Goal: Task Accomplishment & Management: Manage account settings

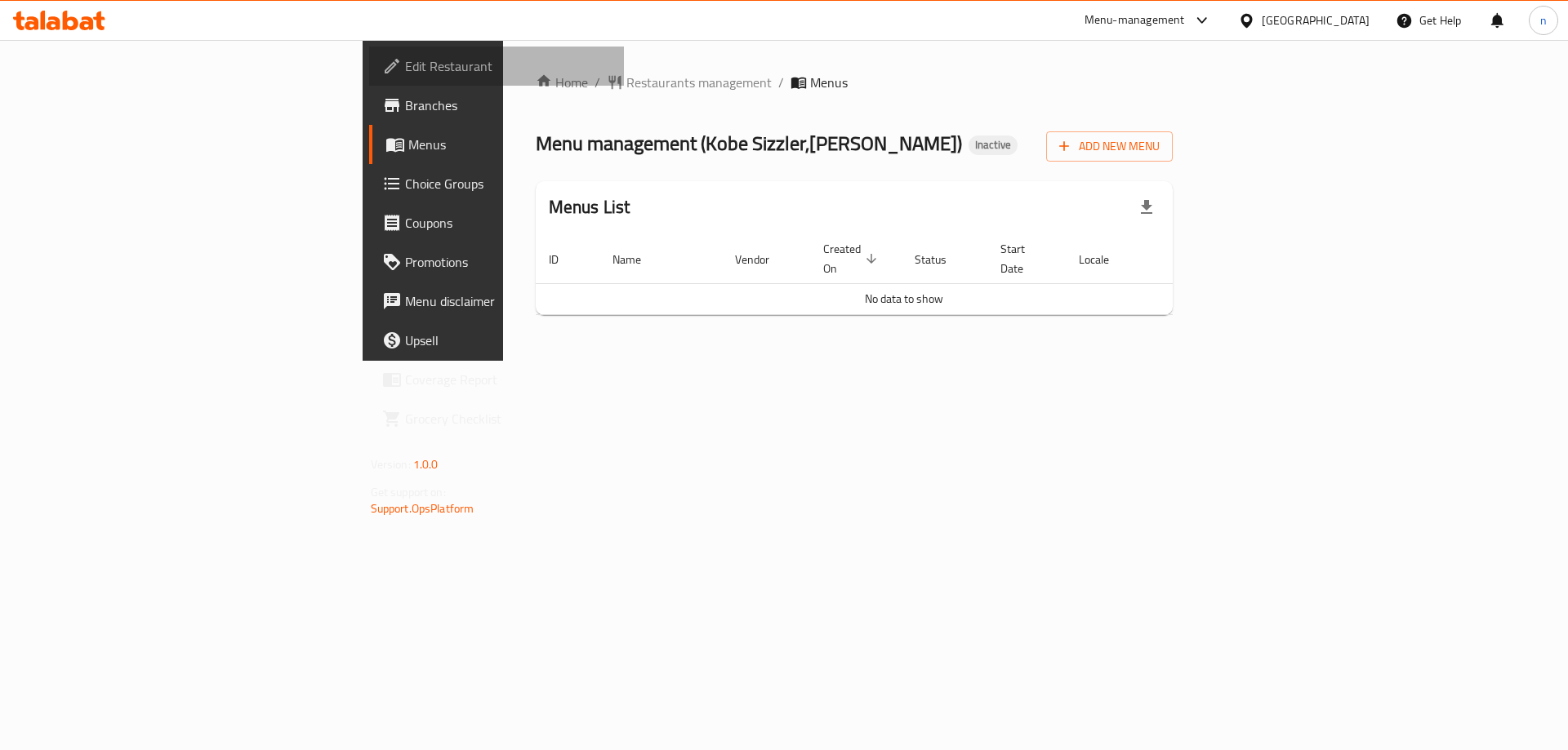
click at [405, 70] on span "Edit Restaurant" at bounding box center [508, 66] width 207 height 20
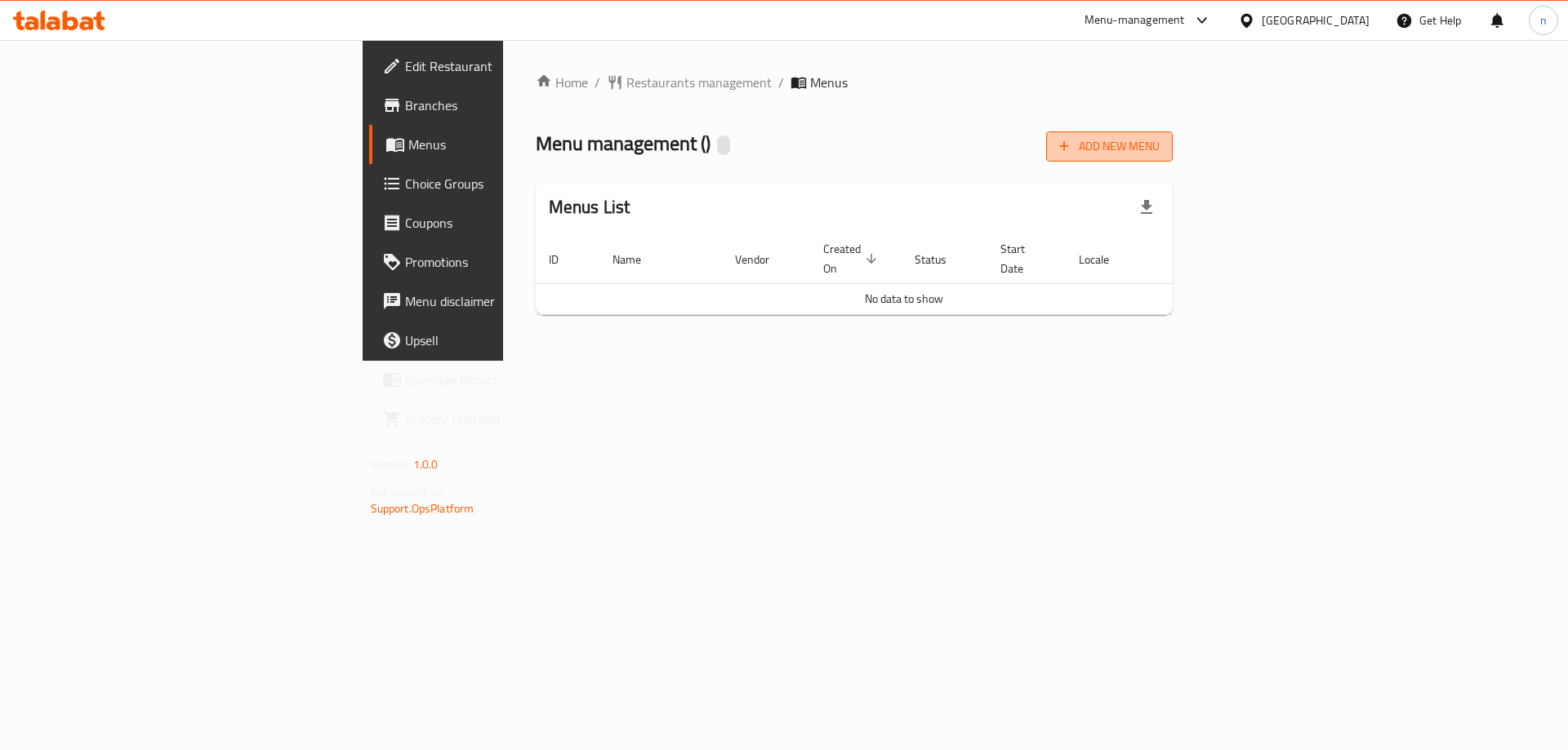
click at [1159, 148] on span "Add New Menu" at bounding box center [1109, 146] width 101 height 20
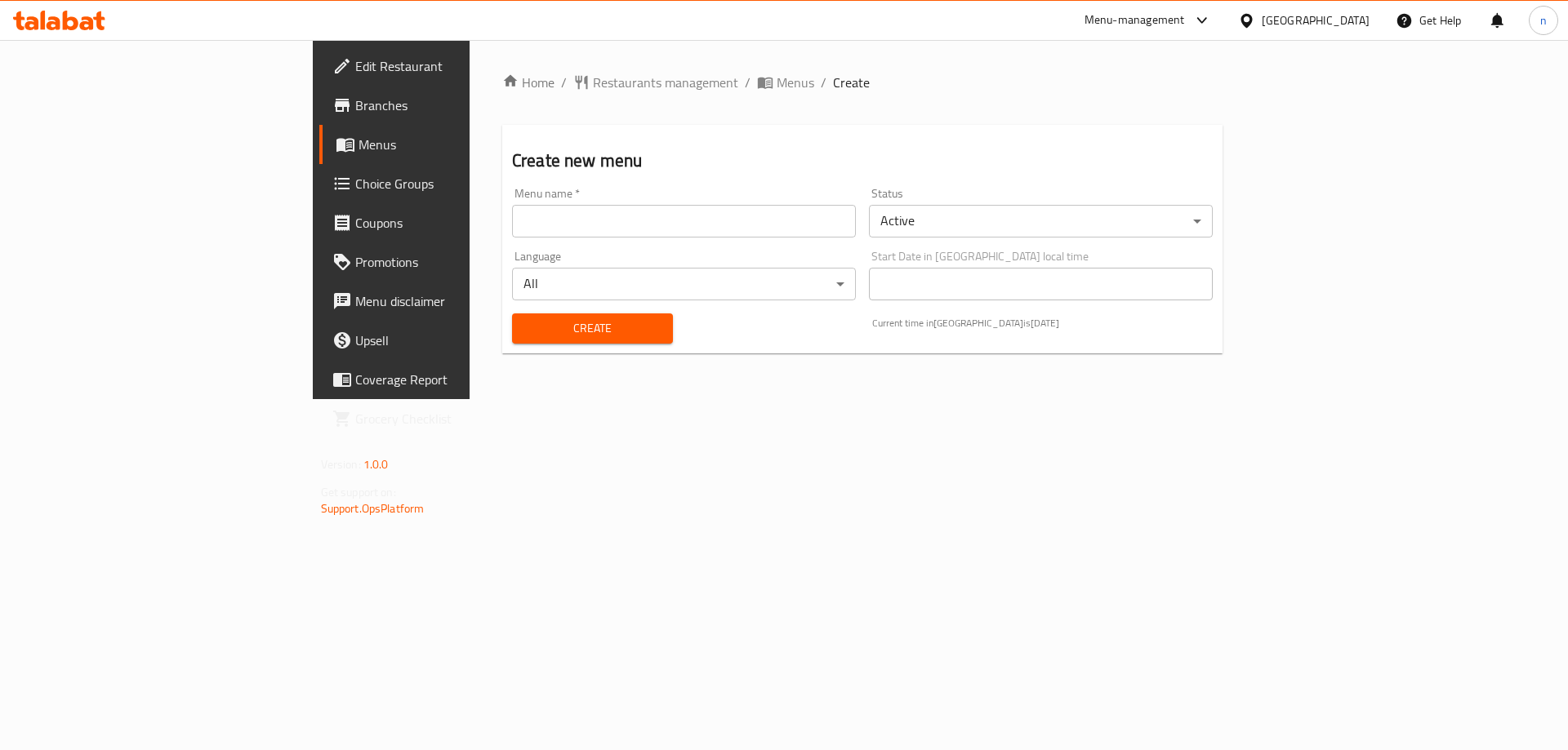
click at [621, 240] on div "Menu name   * Menu name *" at bounding box center [683, 213] width 357 height 63
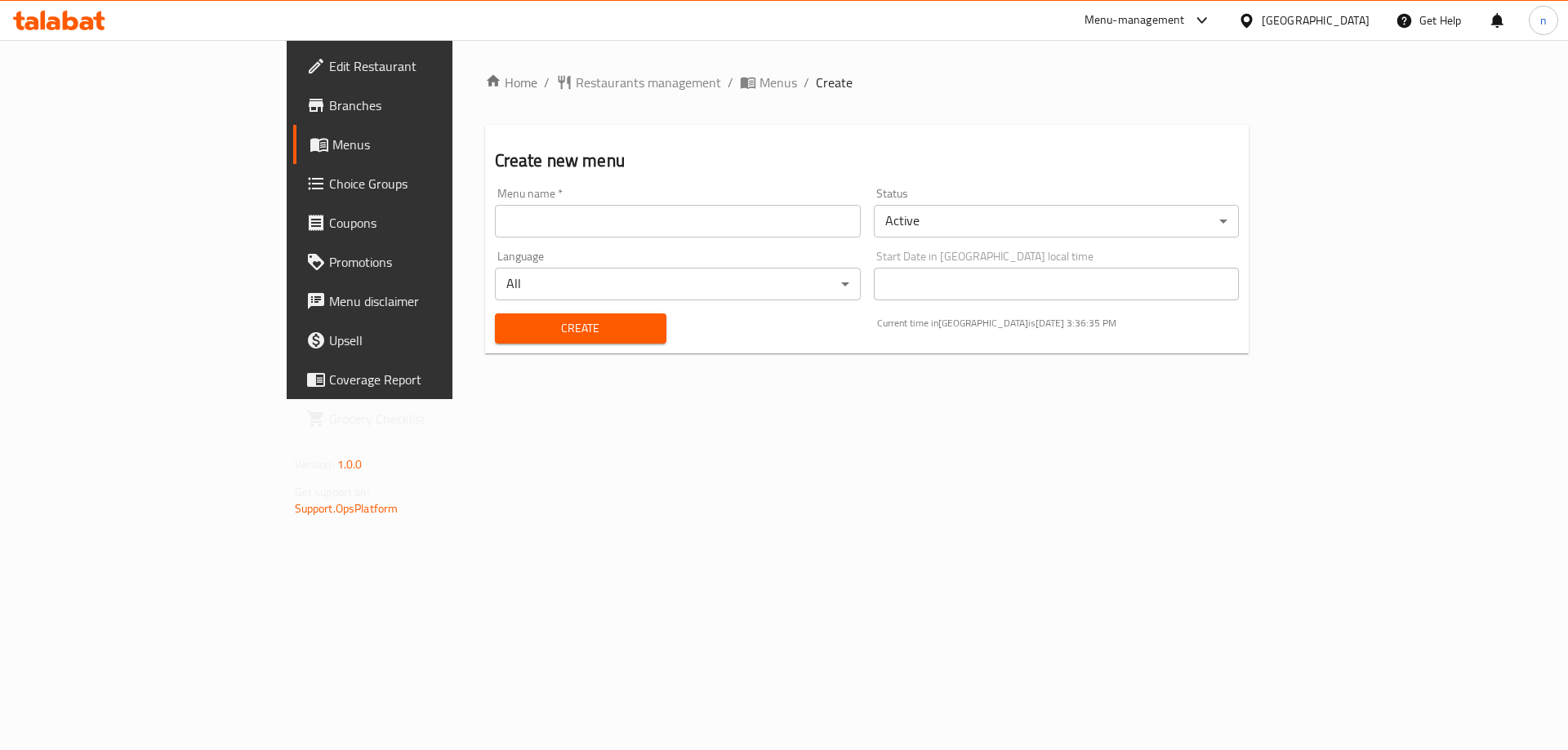
click at [566, 214] on input "text" at bounding box center [677, 221] width 366 height 33
type input "nourhann 9/3"
click at [494, 340] on button "Create" at bounding box center [580, 328] width 171 height 30
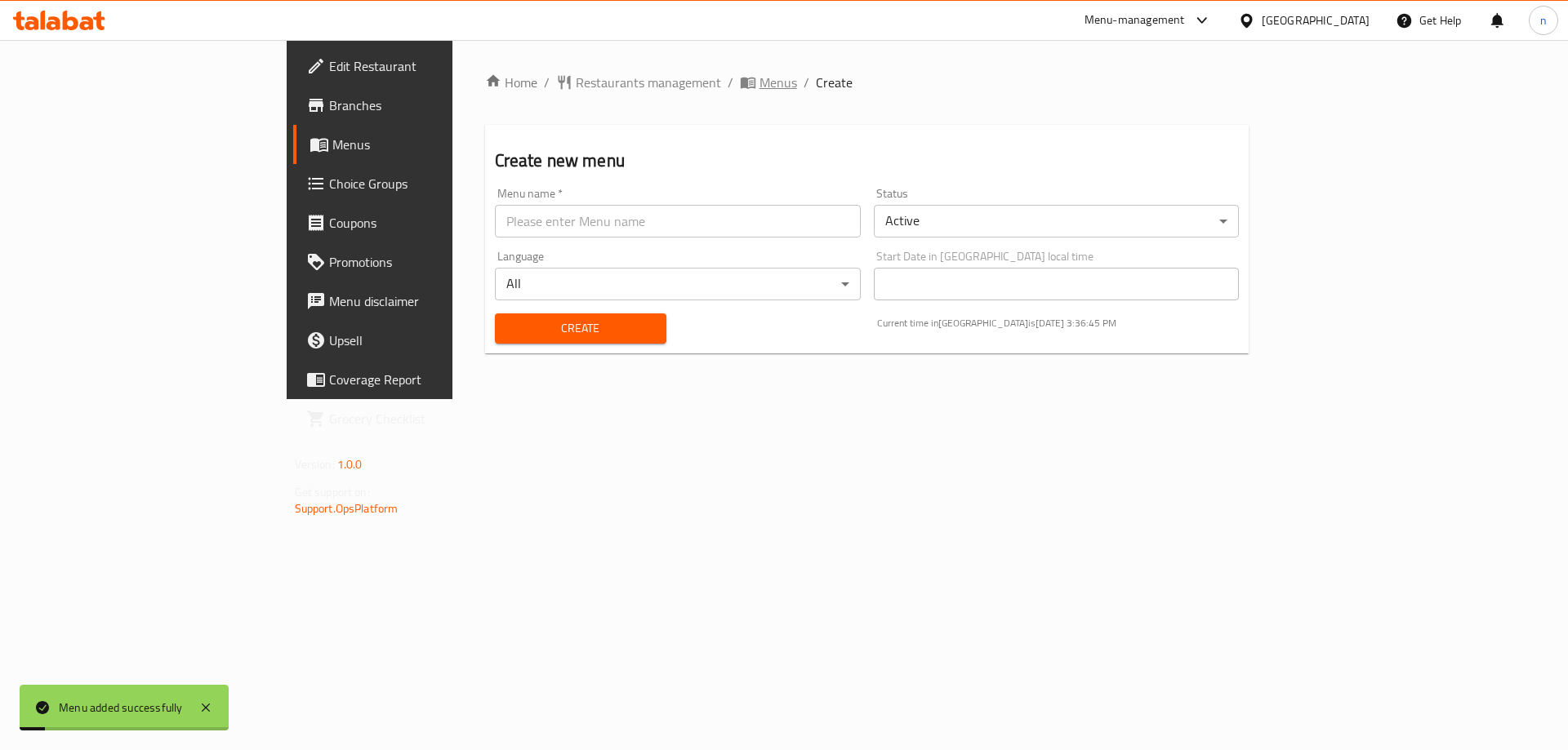
click at [760, 87] on span "Menus" at bounding box center [778, 82] width 37 height 20
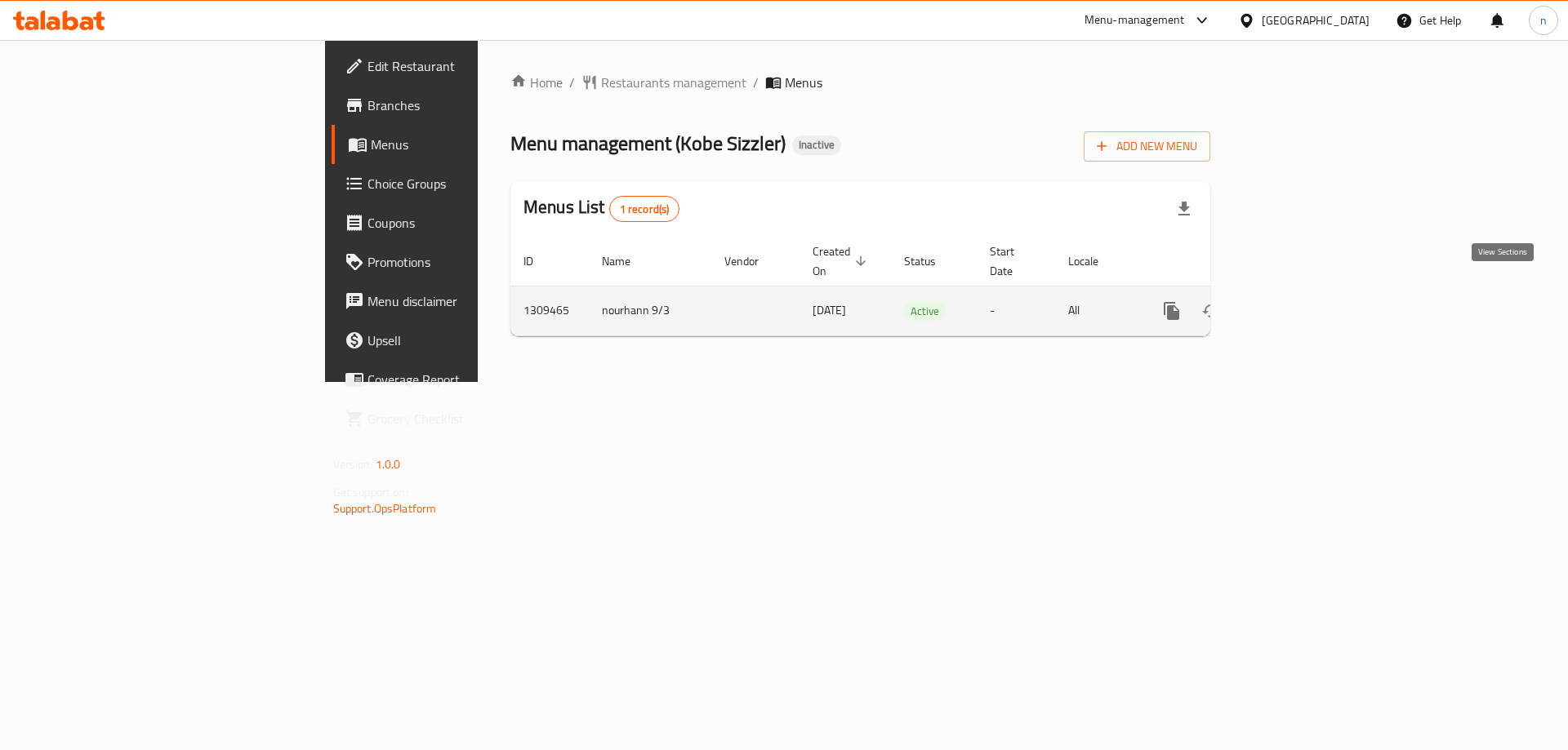
click at [1297, 303] on icon "enhanced table" at bounding box center [1290, 311] width 15 height 15
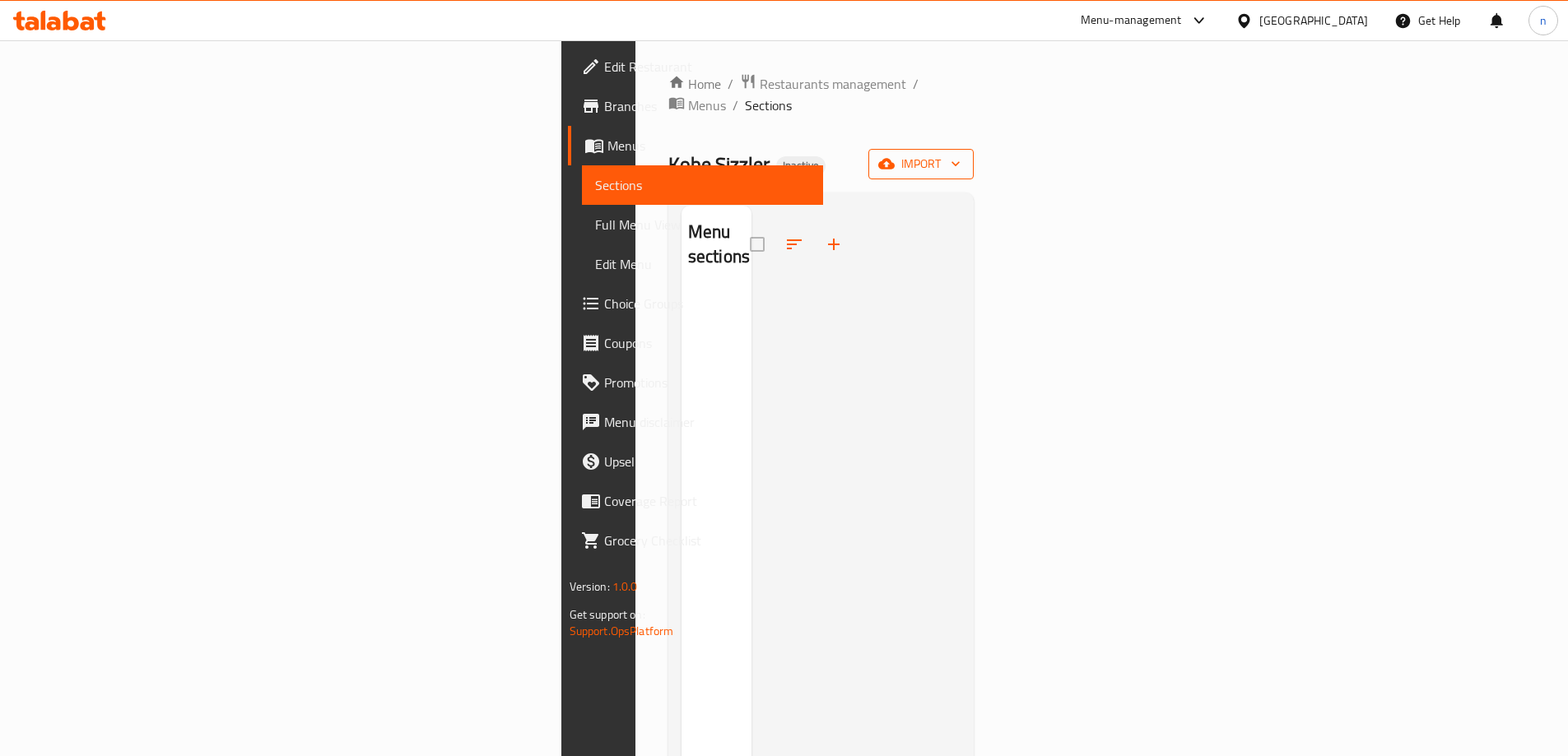
click at [960, 154] on span "import" at bounding box center [921, 164] width 79 height 21
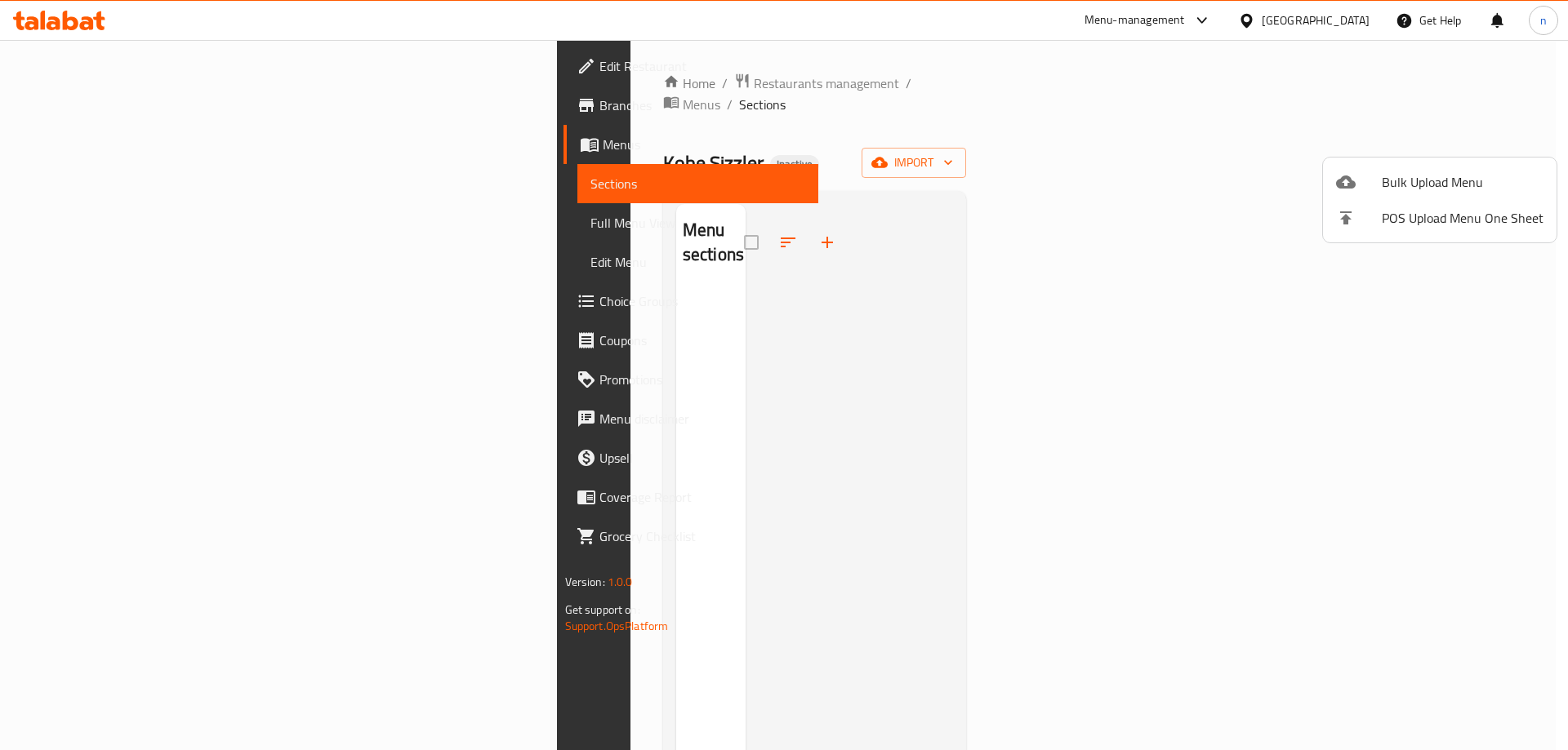
click at [923, 355] on div at bounding box center [784, 375] width 1568 height 750
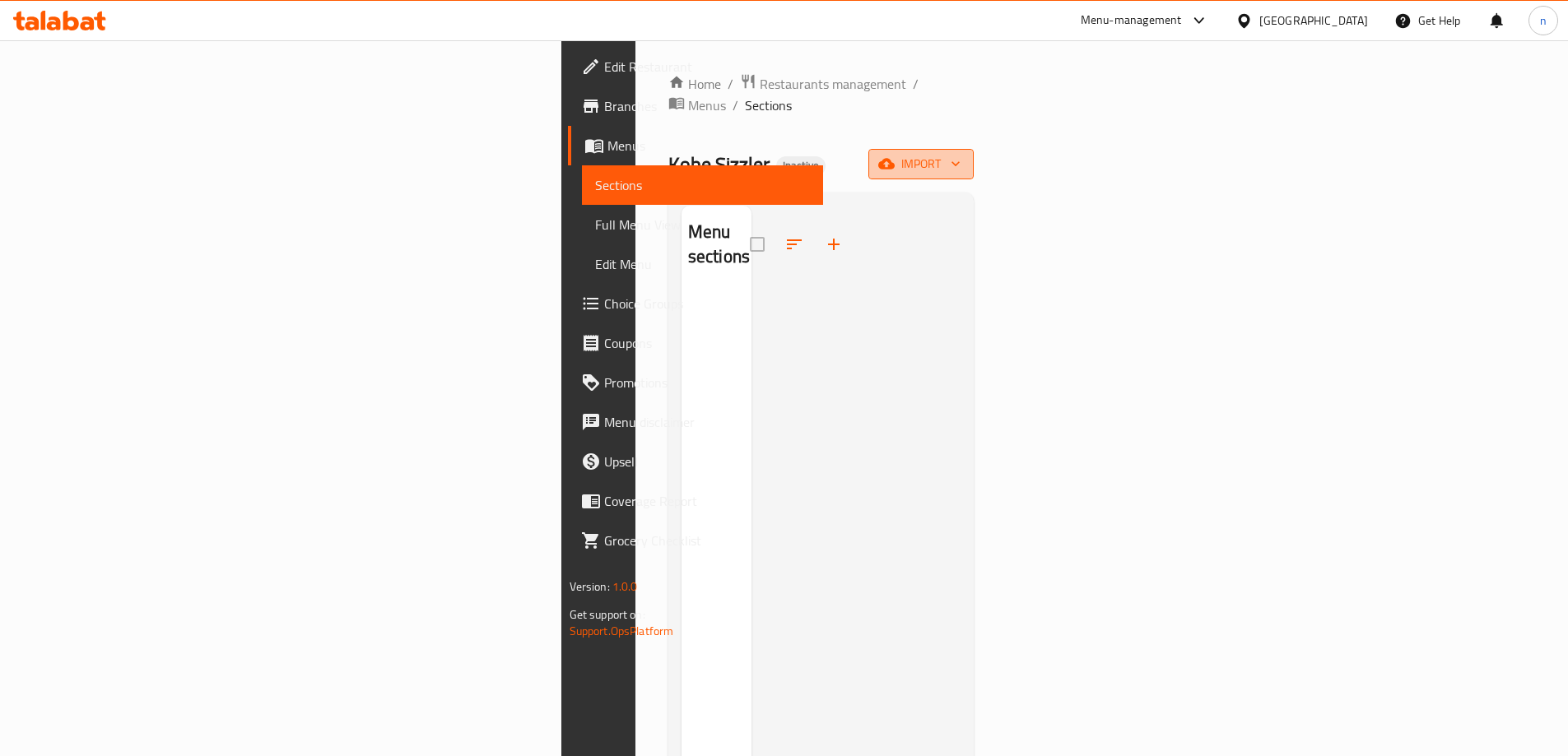
click at [973, 156] on button "import" at bounding box center [921, 164] width 105 height 30
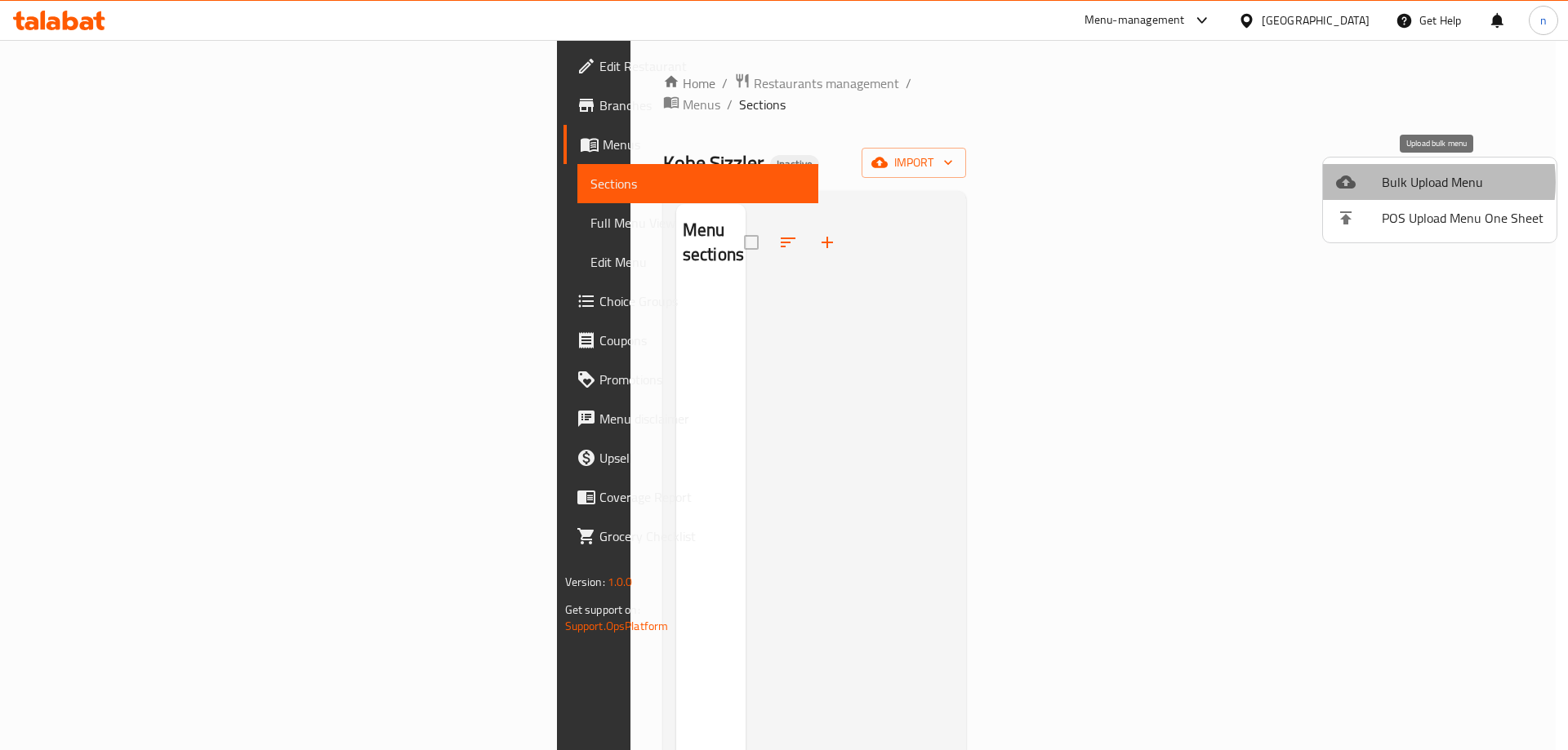
click at [1407, 182] on span "Bulk Upload Menu" at bounding box center [1463, 181] width 162 height 20
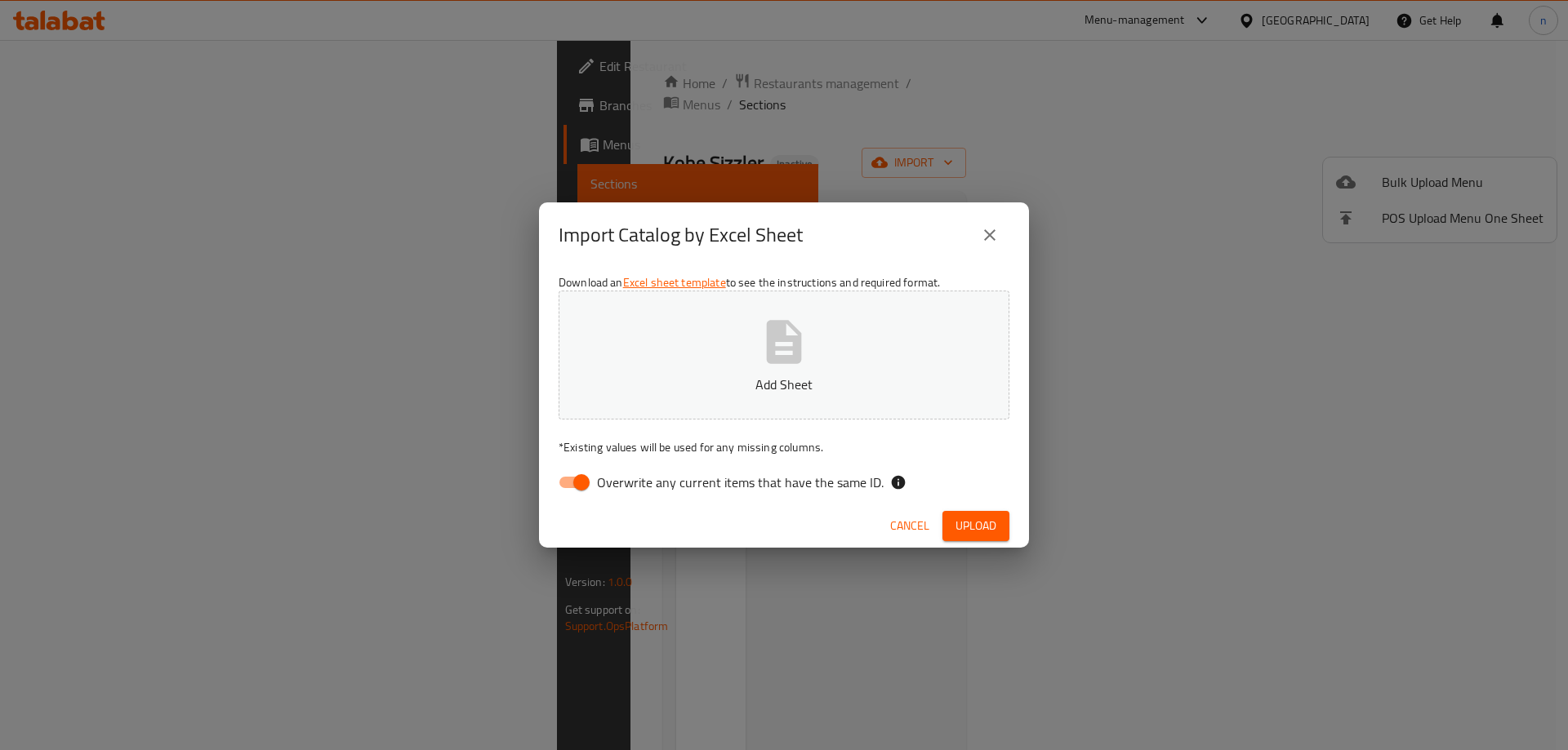
click at [561, 485] on input "Overwrite any current items that have the same ID." at bounding box center [581, 482] width 93 height 31
checkbox input "false"
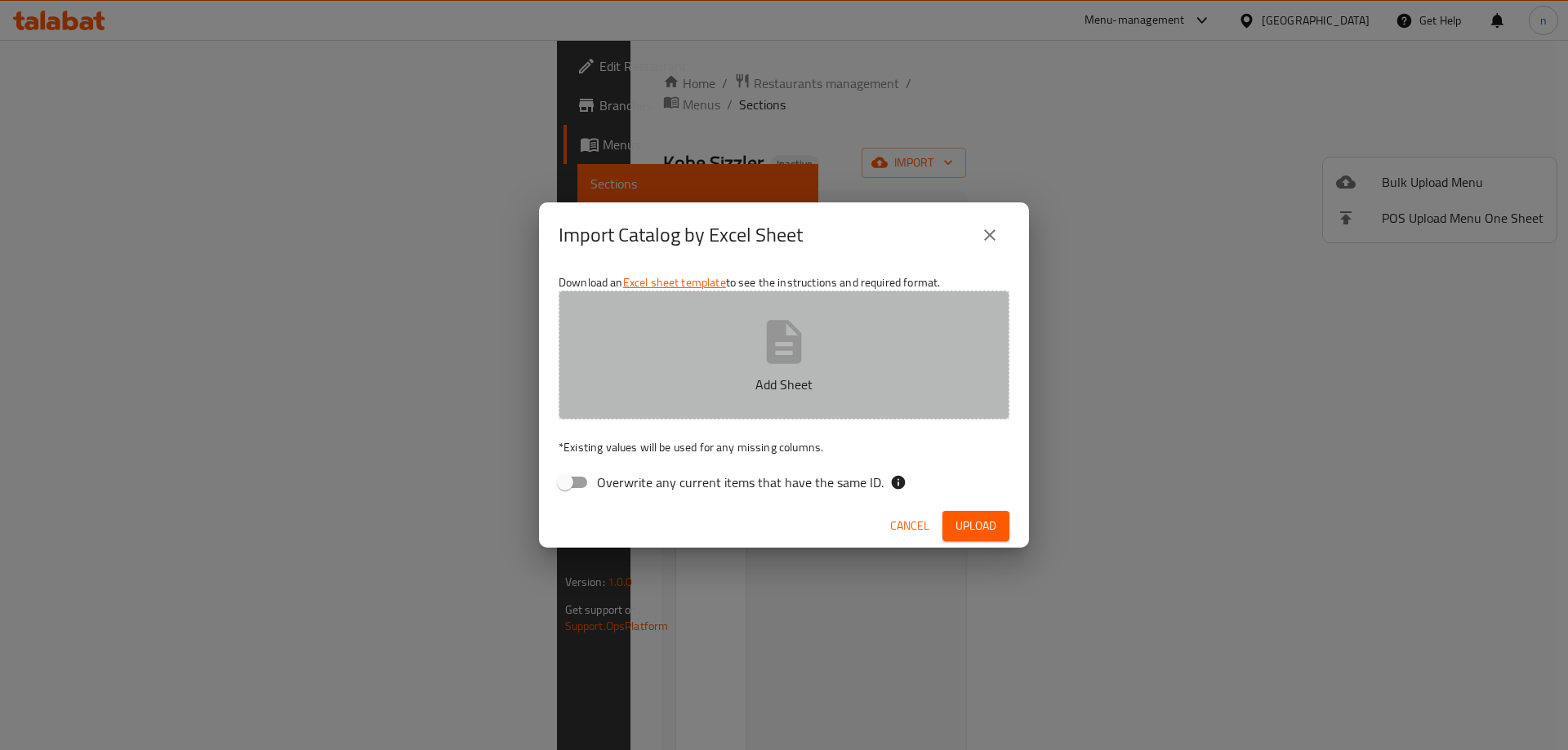
click at [659, 383] on p "Add Sheet" at bounding box center [784, 384] width 400 height 20
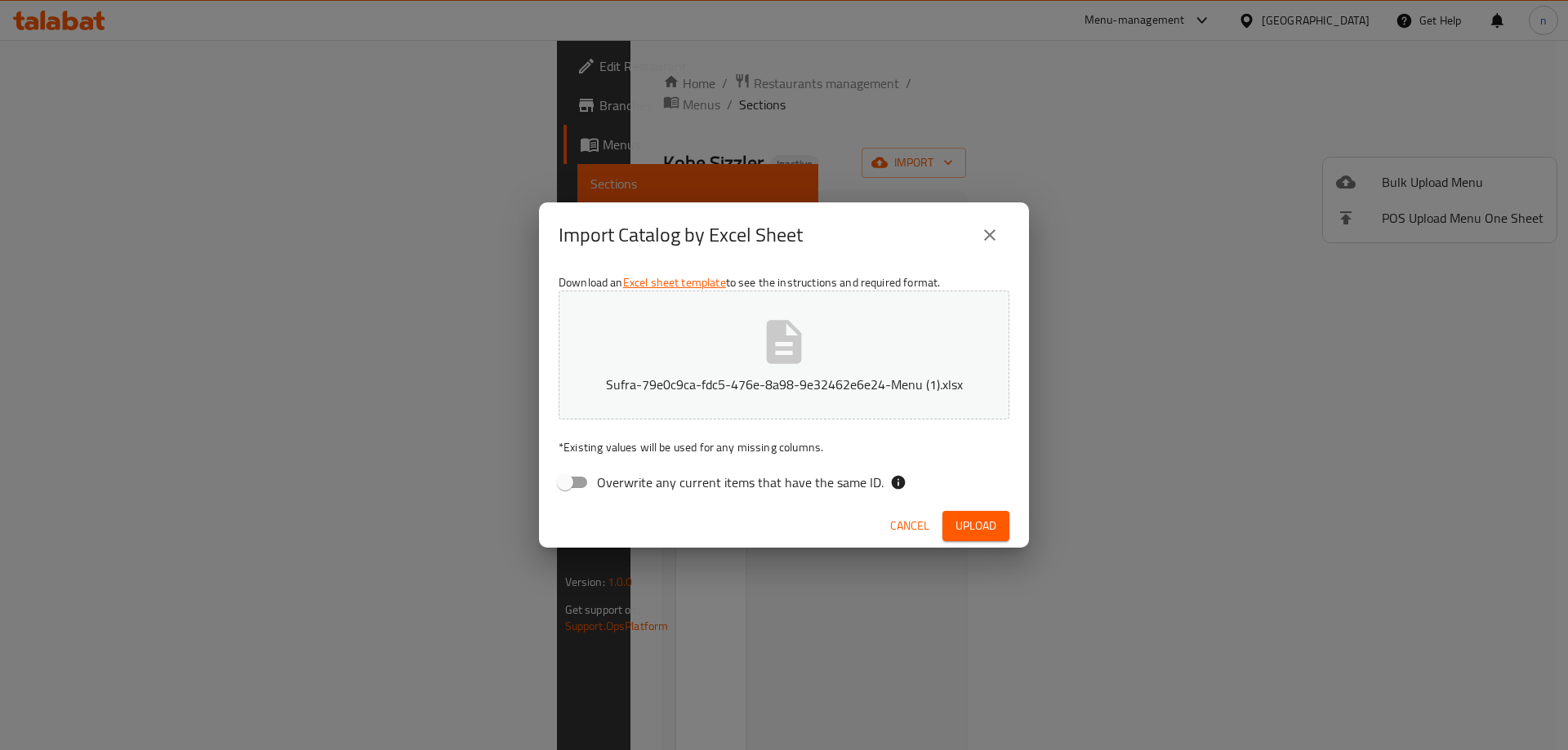
click at [960, 507] on div "Cancel Upload" at bounding box center [784, 526] width 490 height 43
click at [961, 526] on span "Upload" at bounding box center [976, 526] width 41 height 20
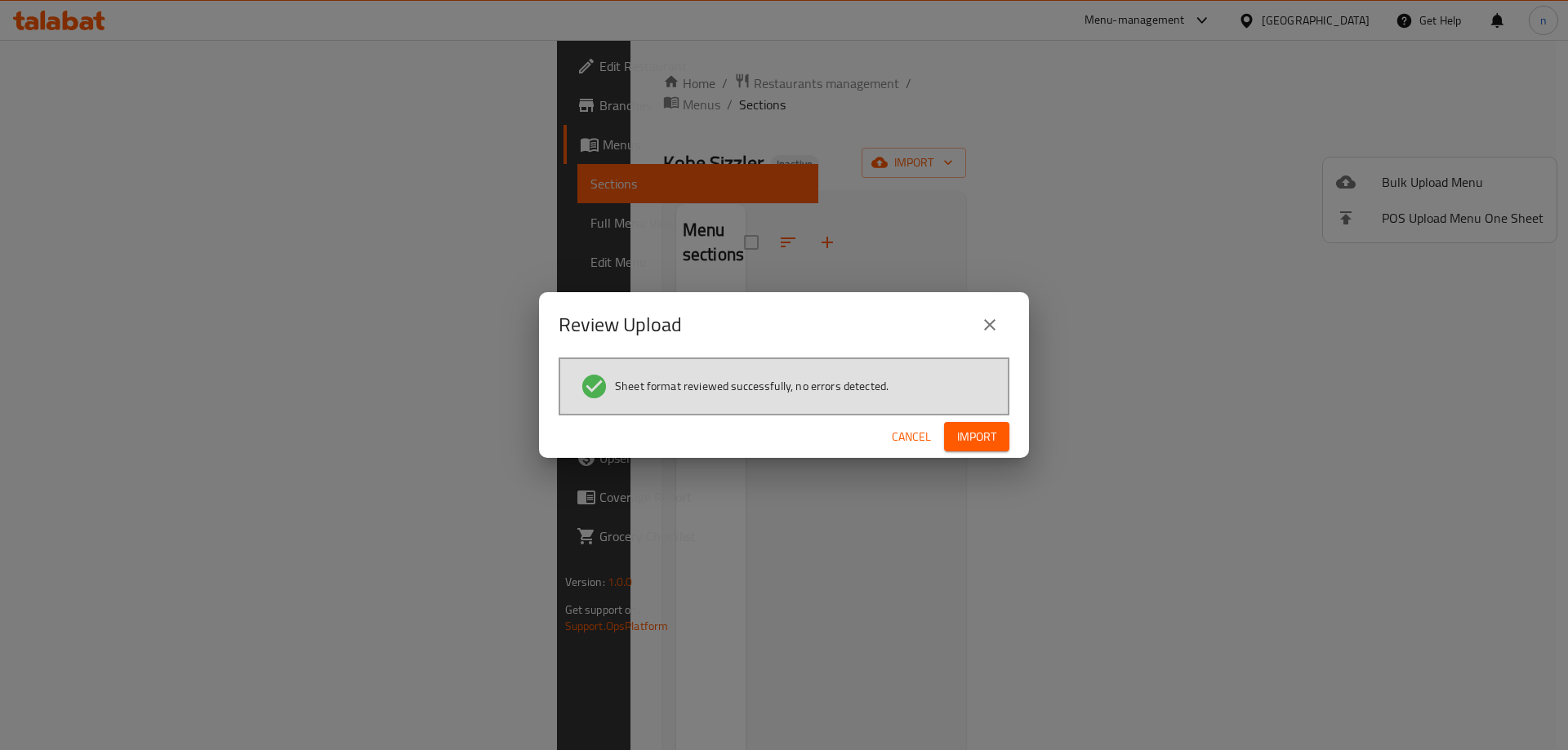
click at [1006, 432] on button "Import" at bounding box center [977, 436] width 65 height 30
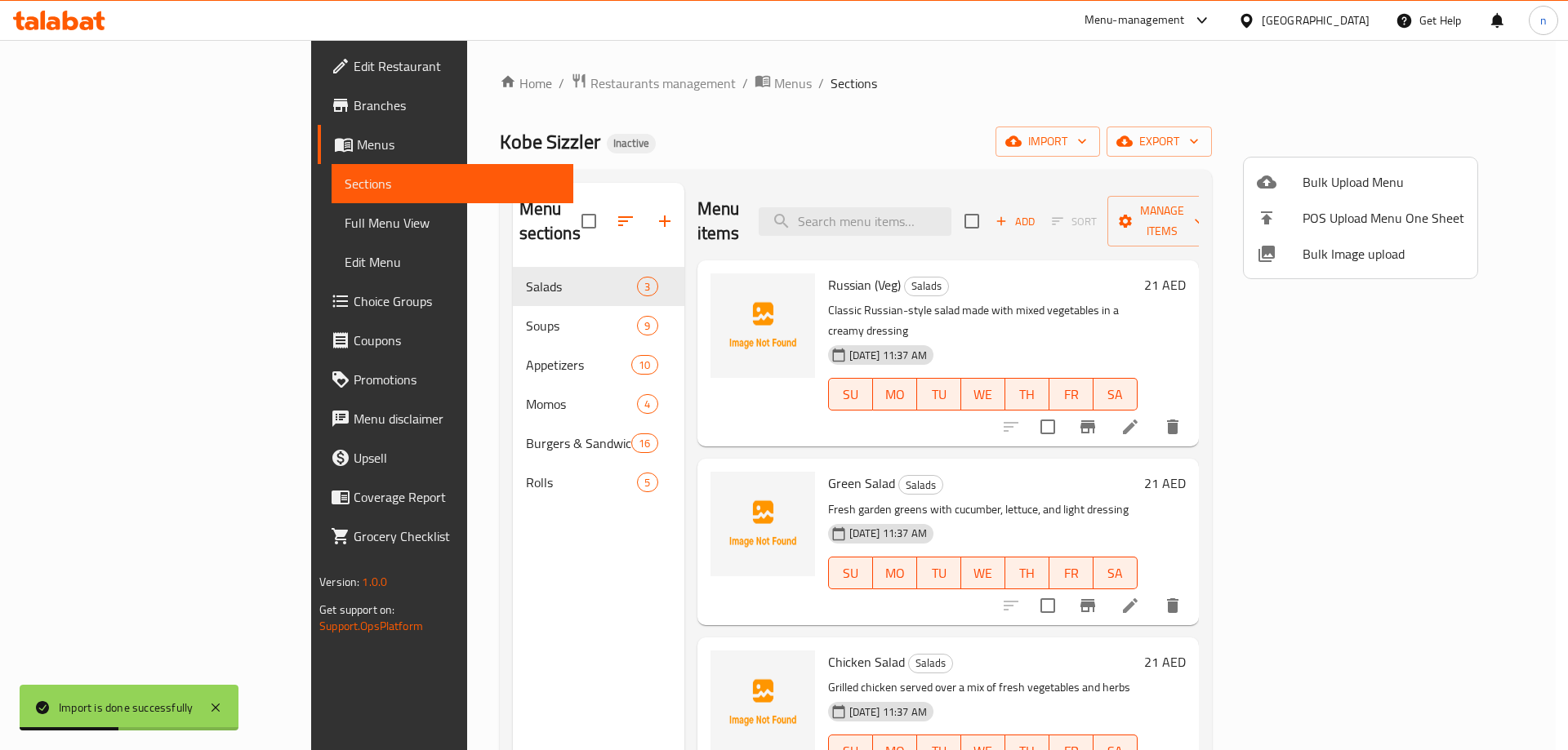
click at [69, 222] on div at bounding box center [784, 375] width 1568 height 750
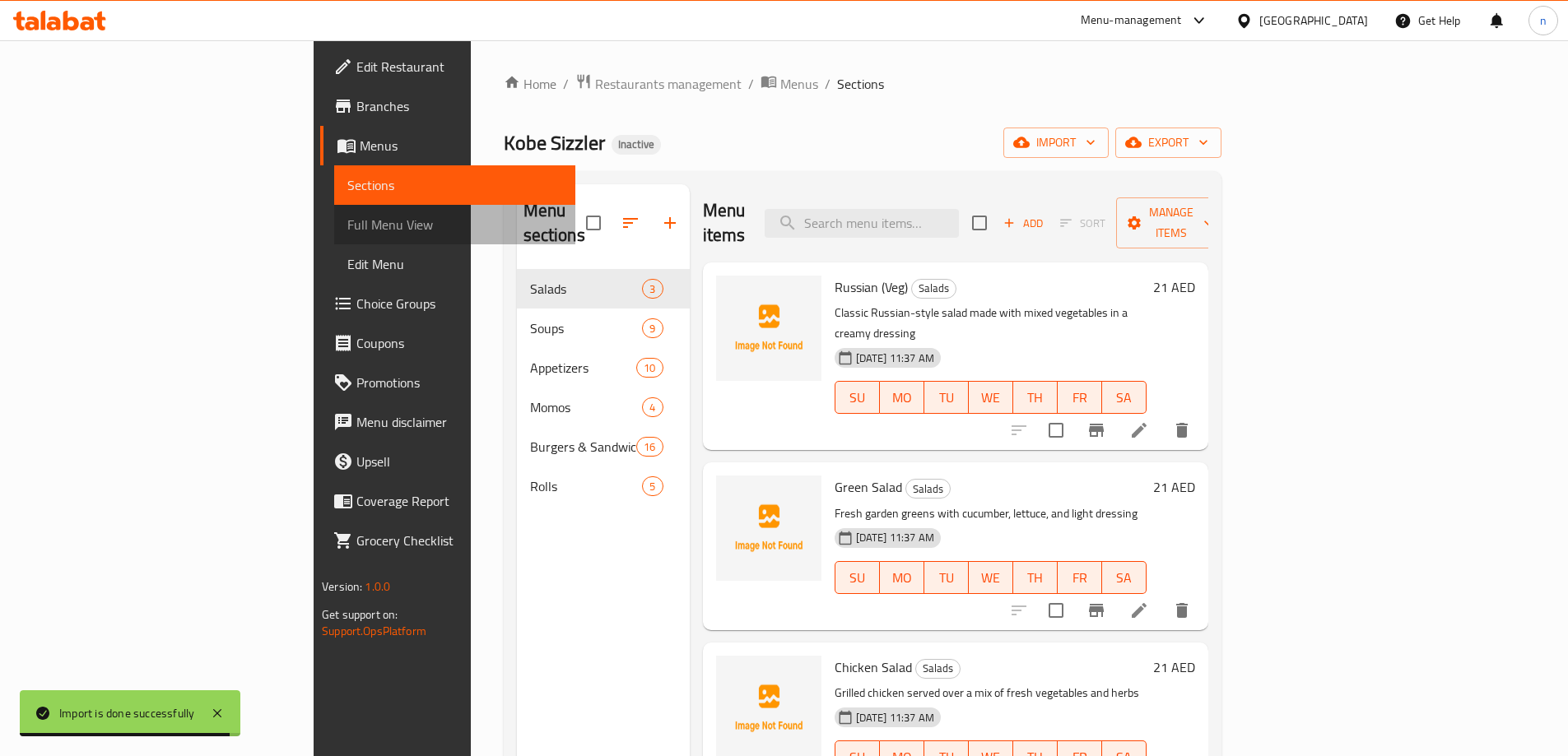
click at [347, 224] on span "Full Menu View" at bounding box center [454, 224] width 215 height 20
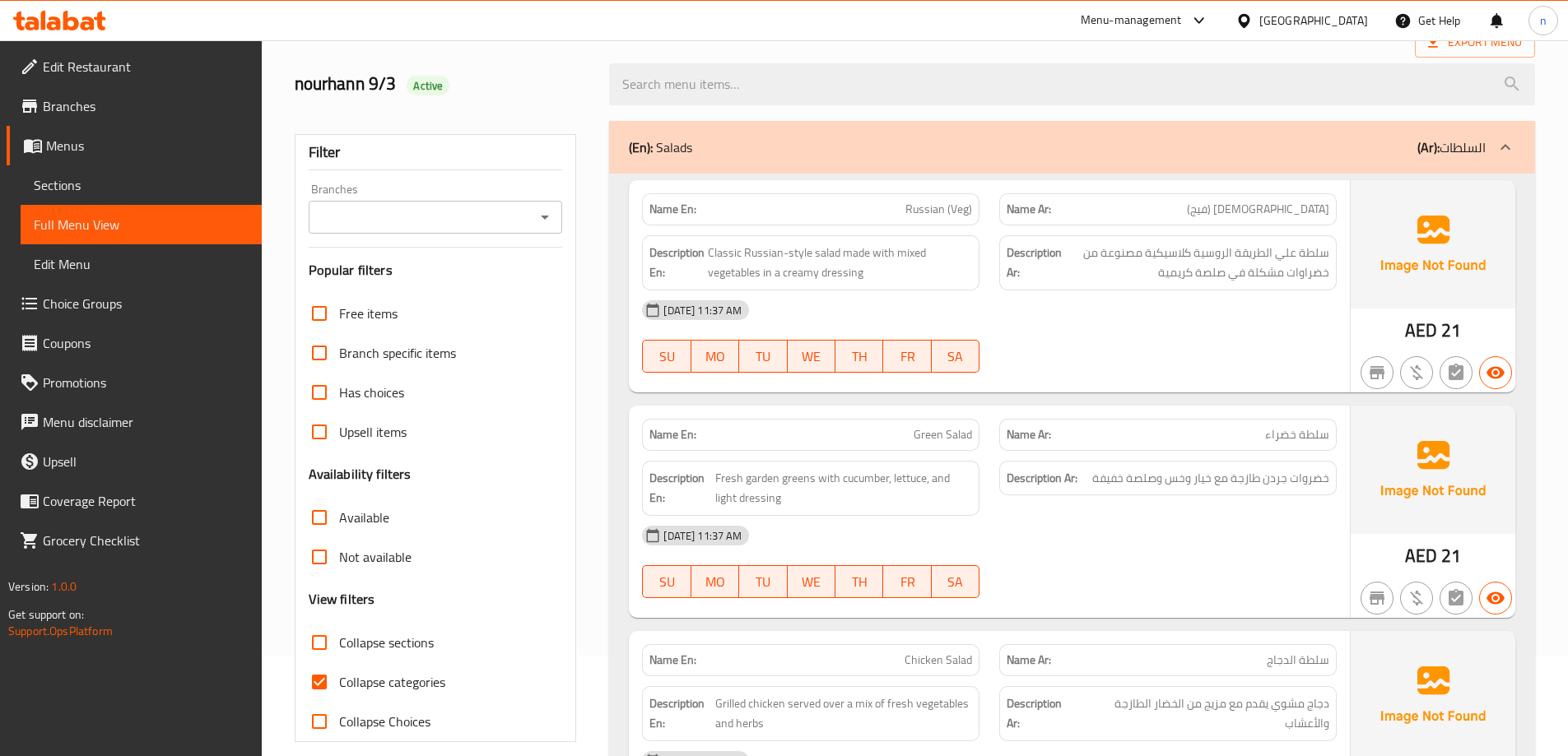
scroll to position [329, 0]
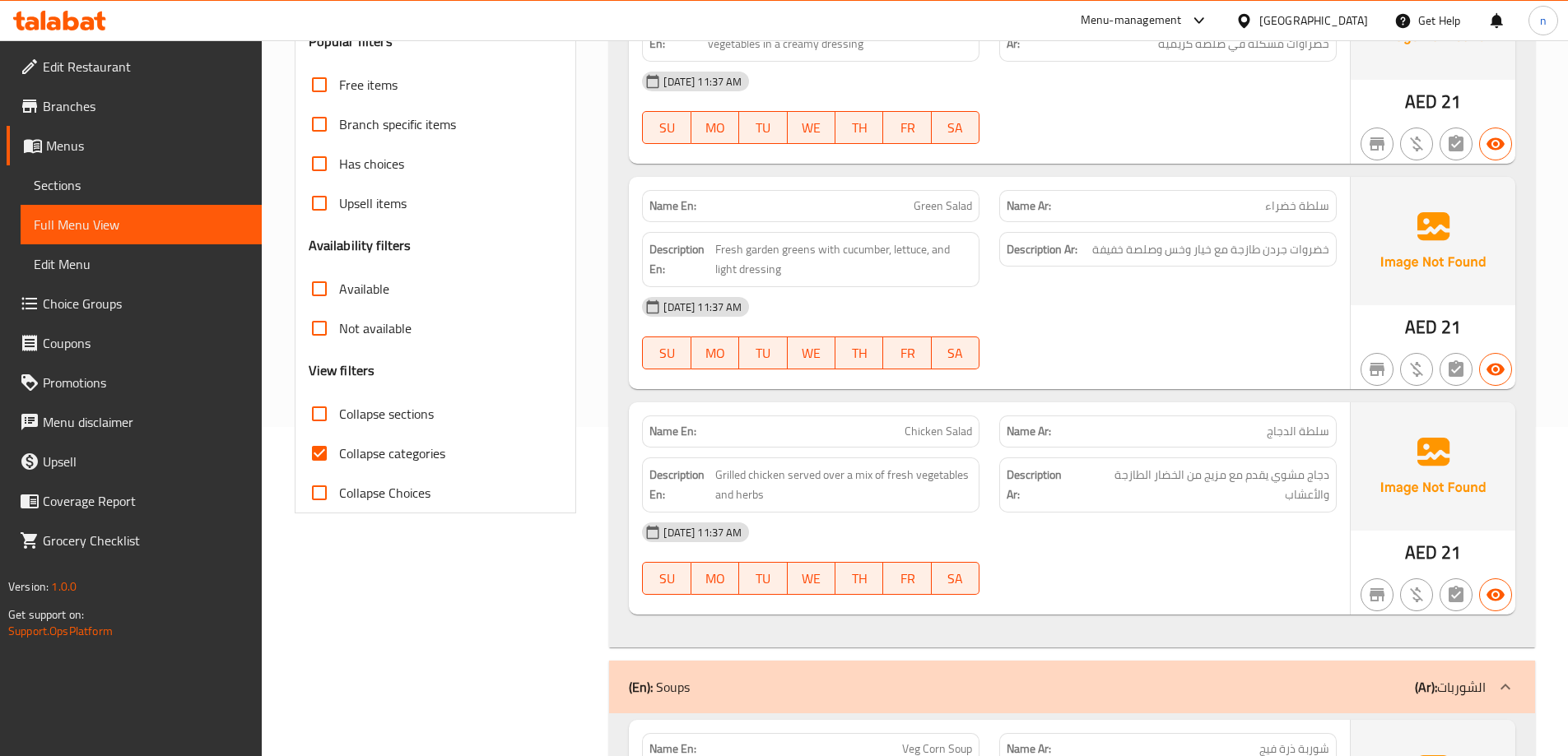
click at [325, 451] on input "Collapse categories" at bounding box center [319, 453] width 39 height 39
checkbox input "false"
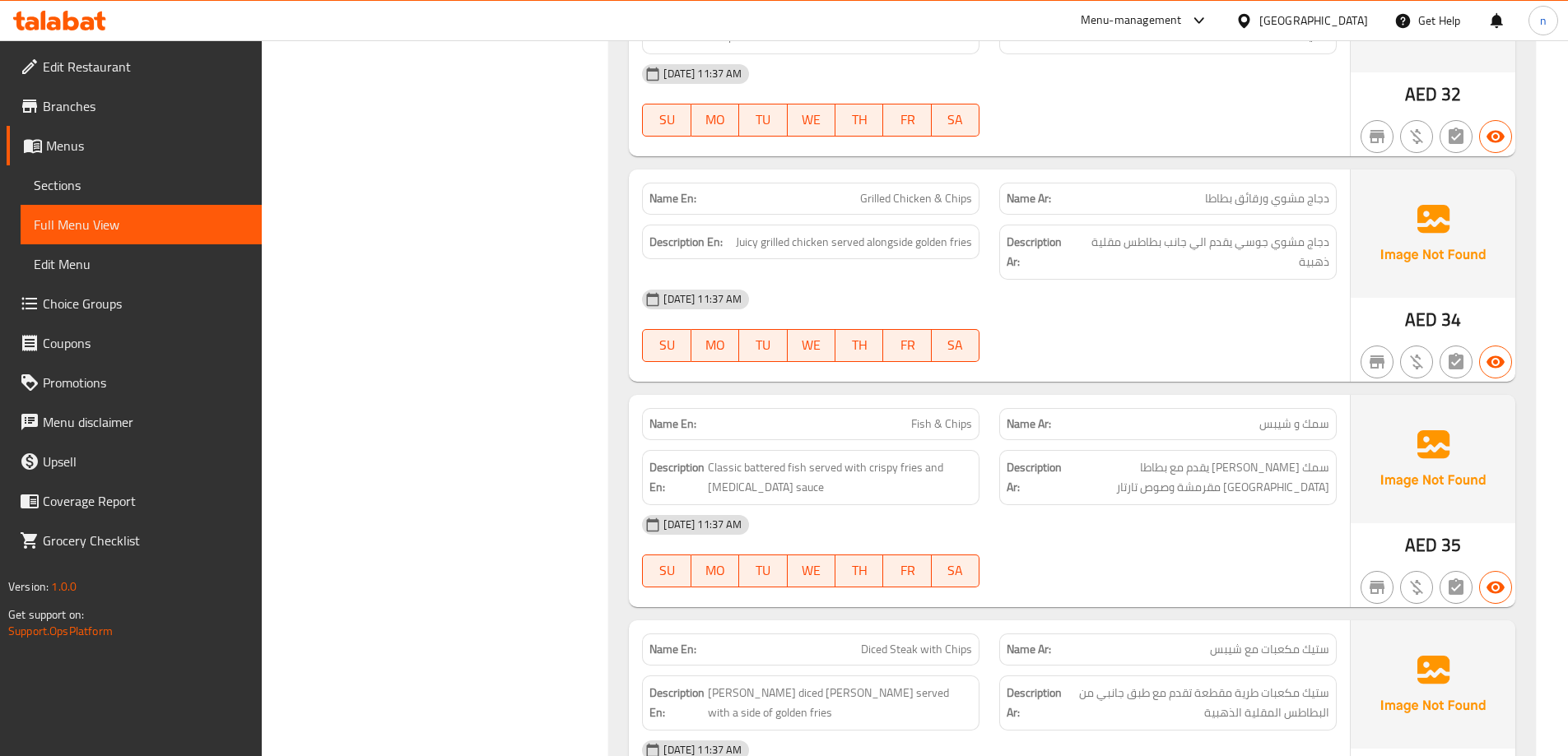
scroll to position [4771, 0]
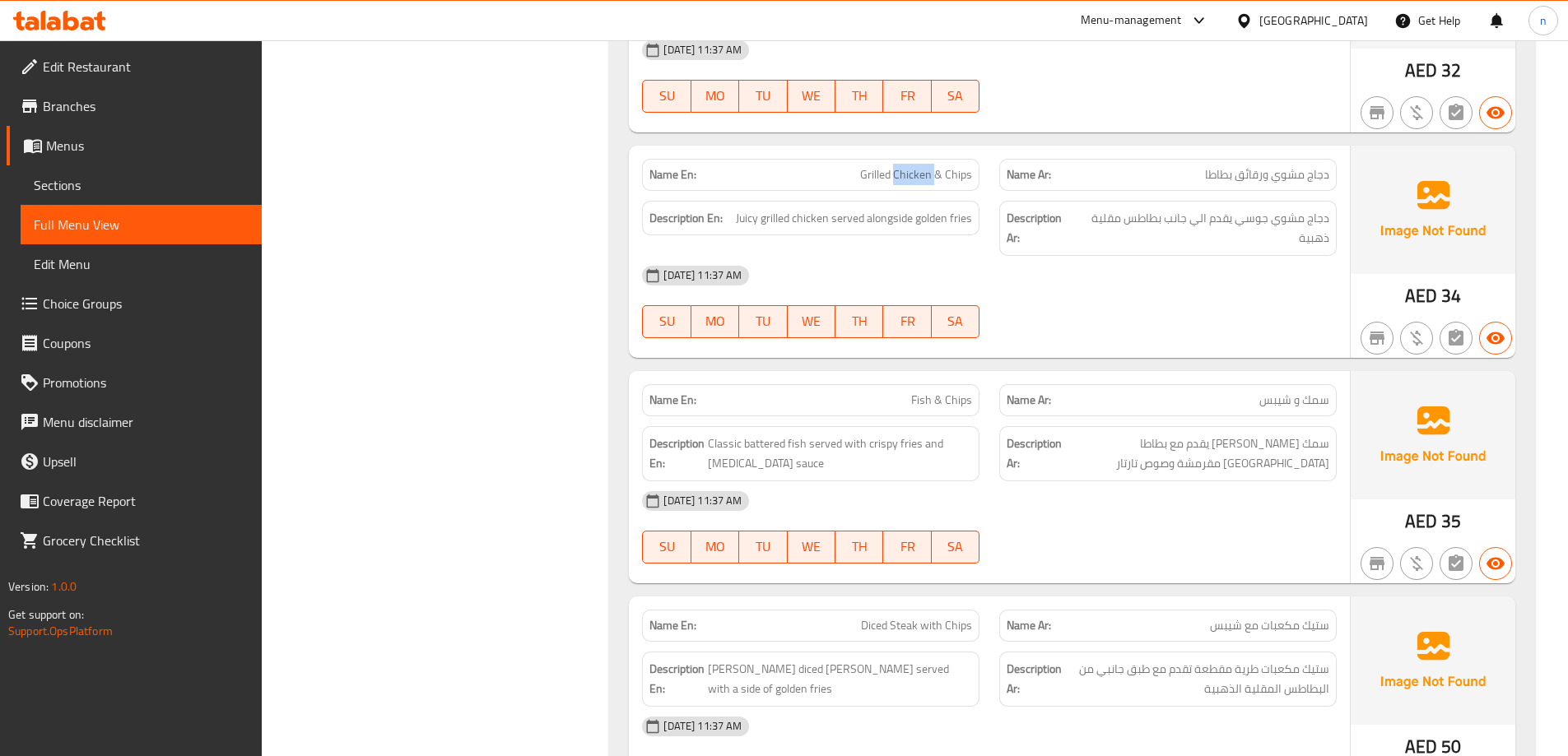
copy span "Grilled Chicken & Chips"
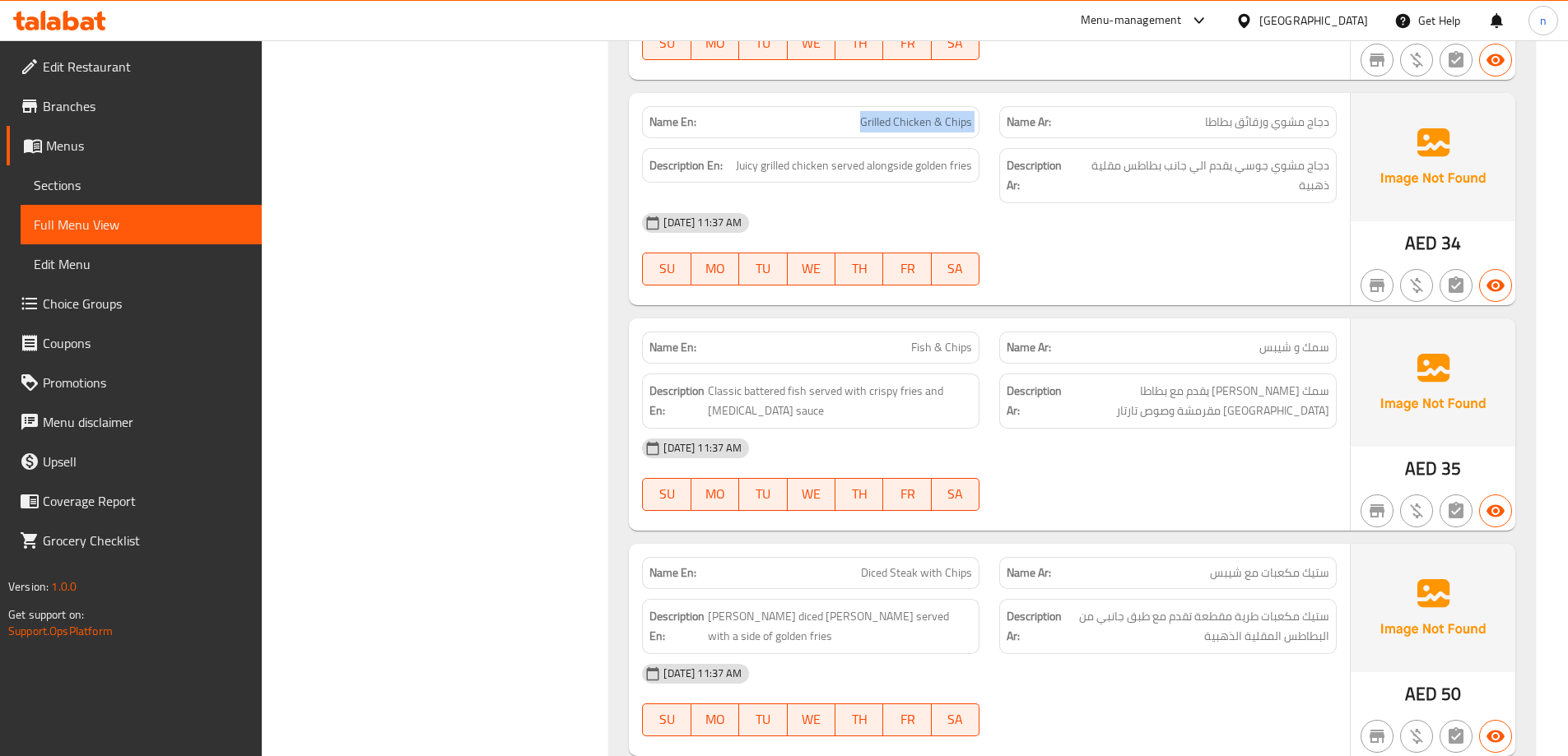
scroll to position [4853, 0]
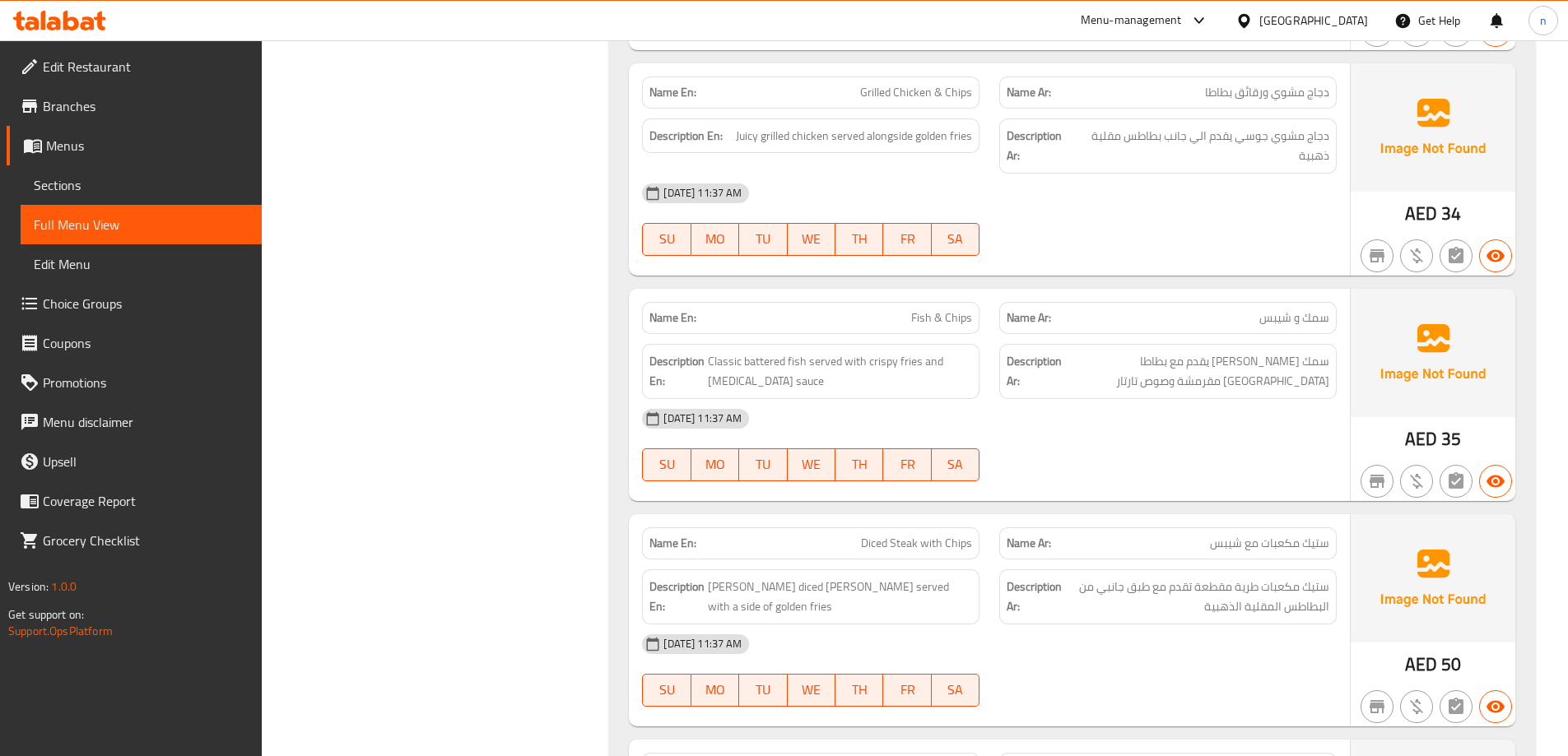
copy span "Fish & Chips"
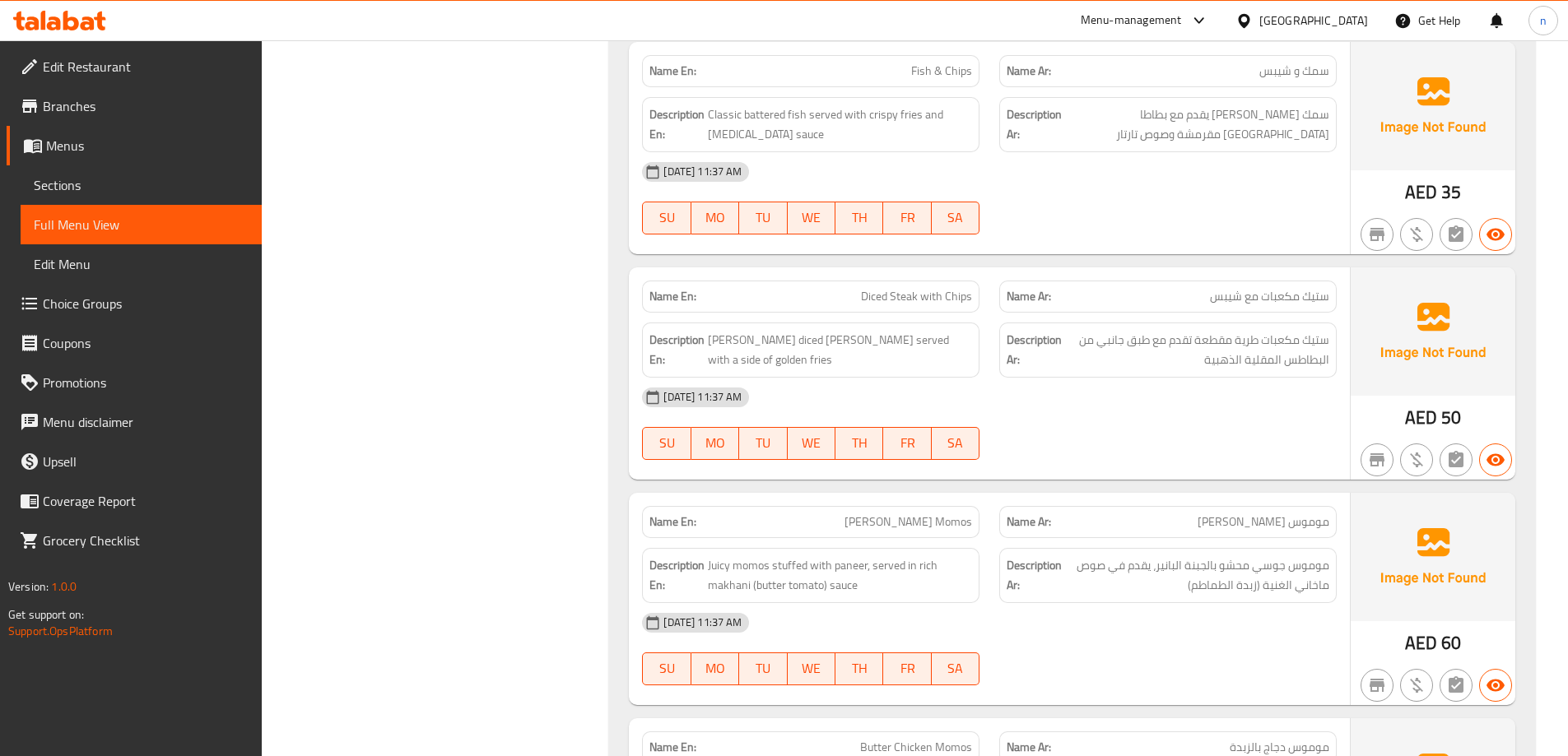
copy span "Diced Steak with Chips"
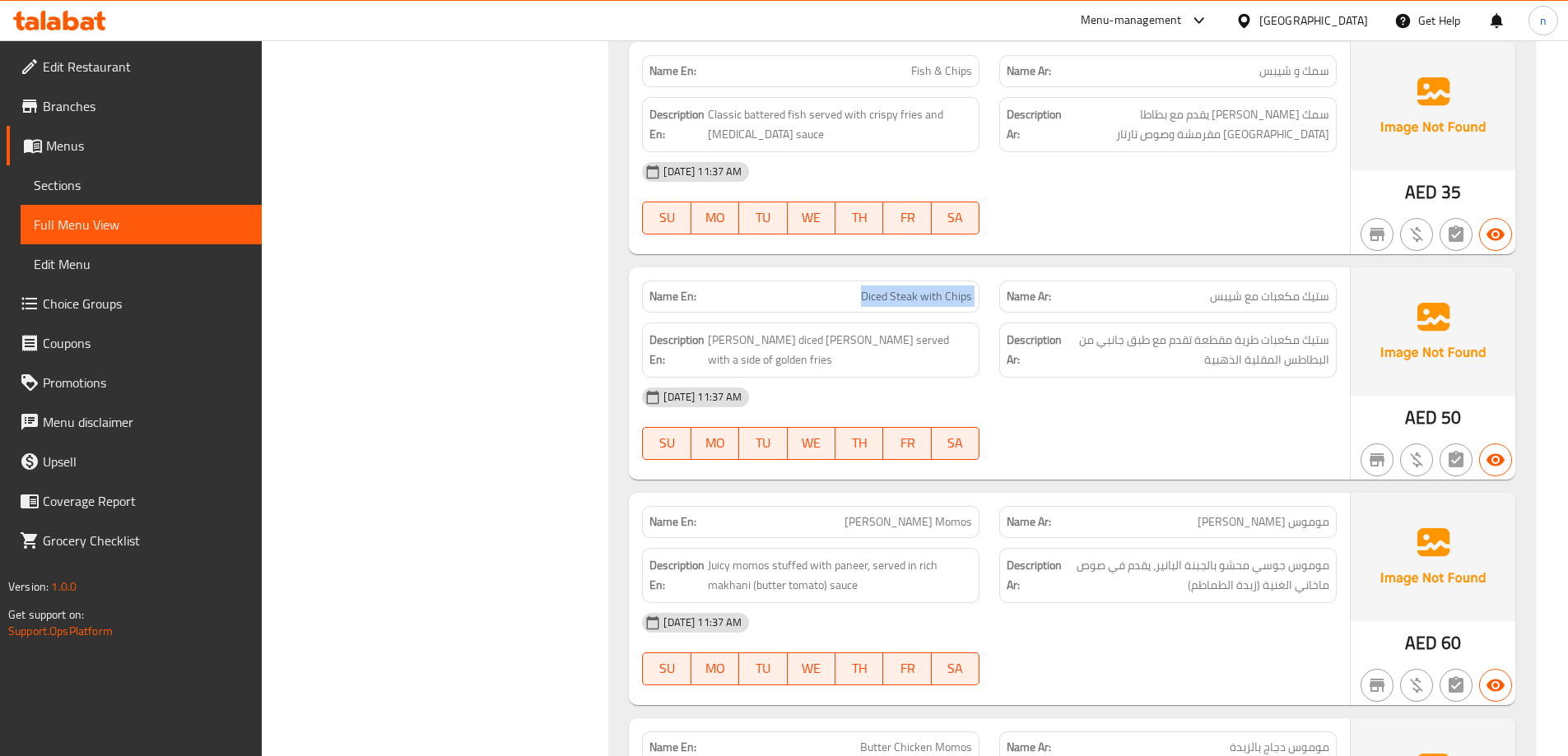
scroll to position [5265, 0]
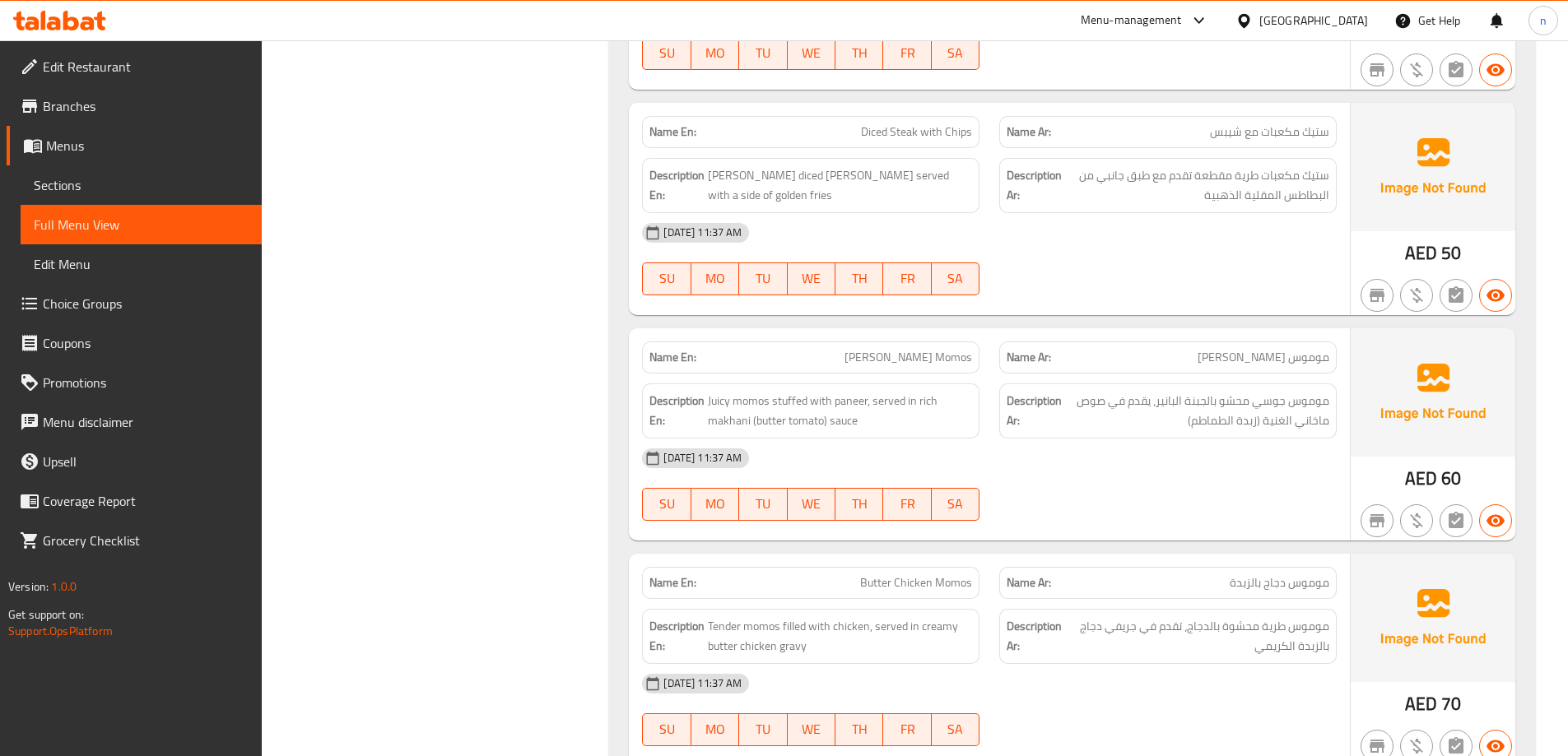
copy span "[PERSON_NAME] Momos"
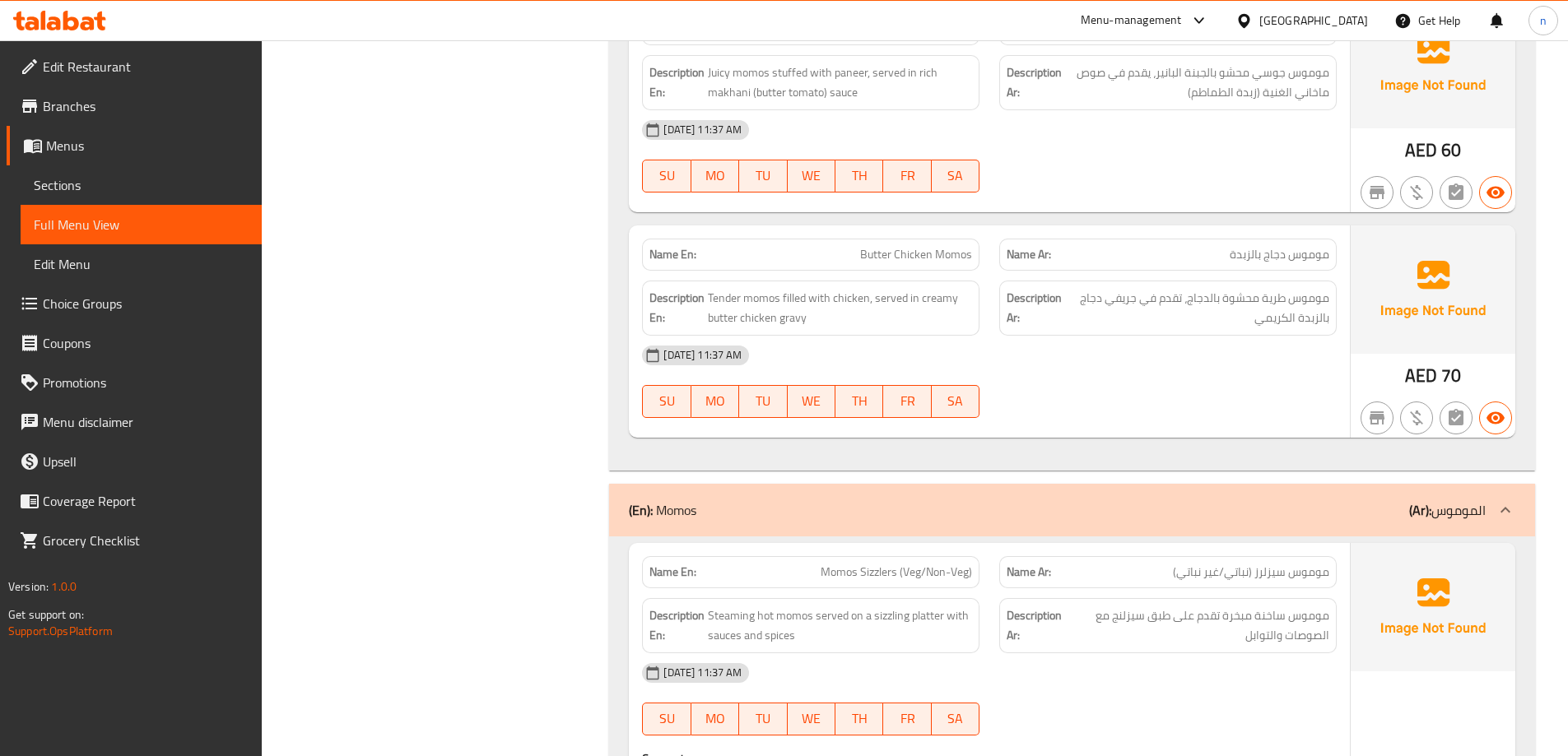
scroll to position [5594, 0]
click at [896, 251] on span "Butter Chicken Momos" at bounding box center [915, 253] width 112 height 17
copy span "Butter Chicken Momos"
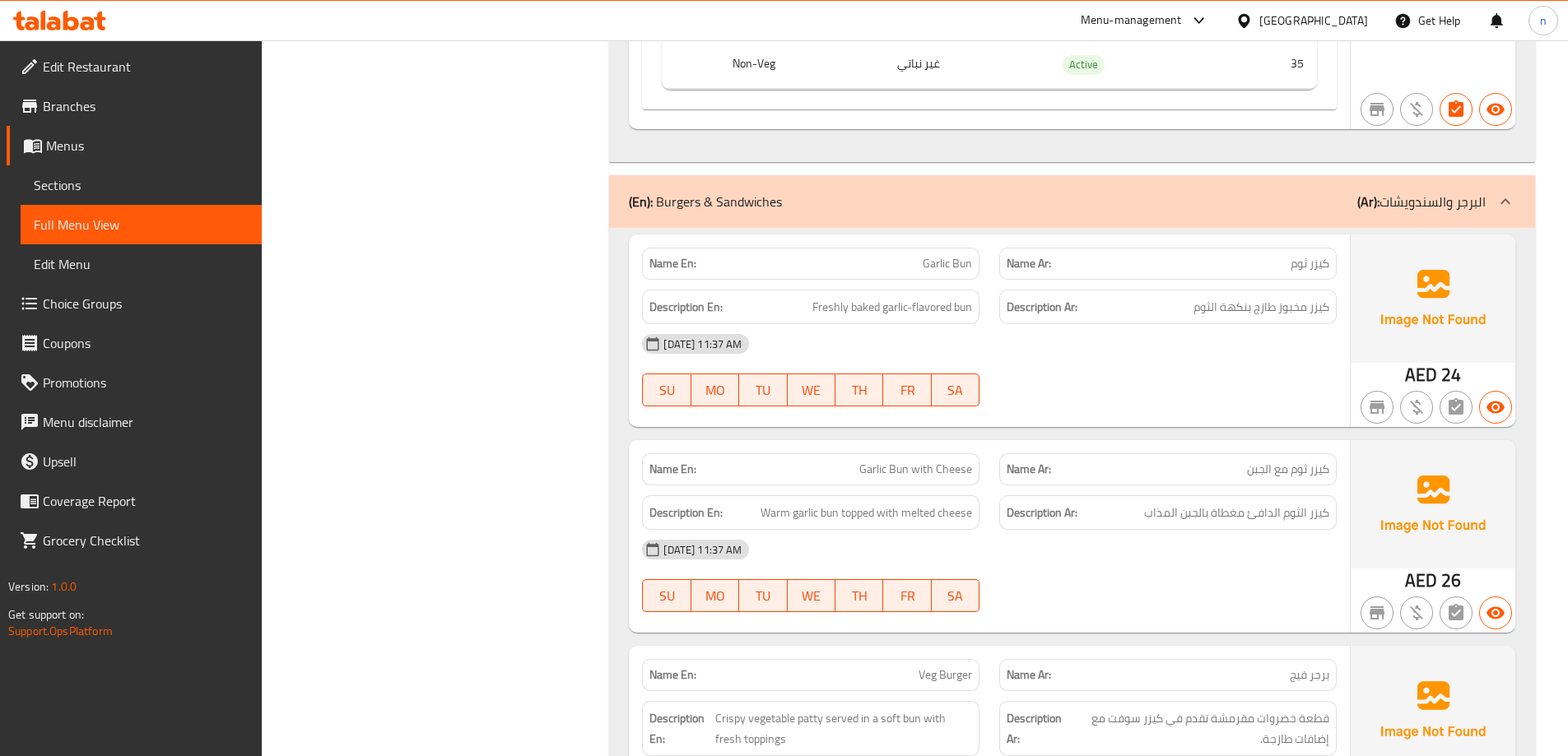
scroll to position [7979, 0]
copy span "Garlic"
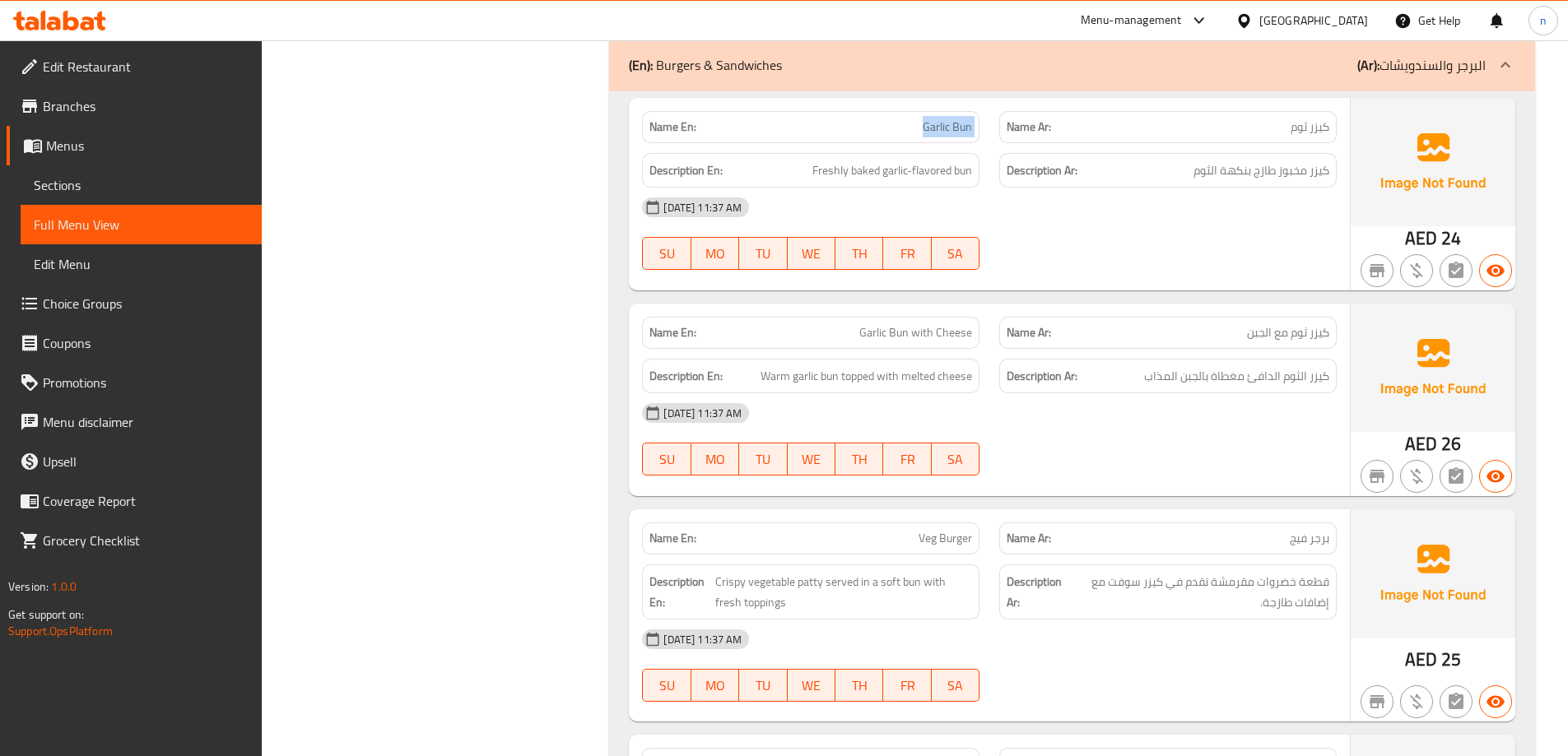
scroll to position [8143, 0]
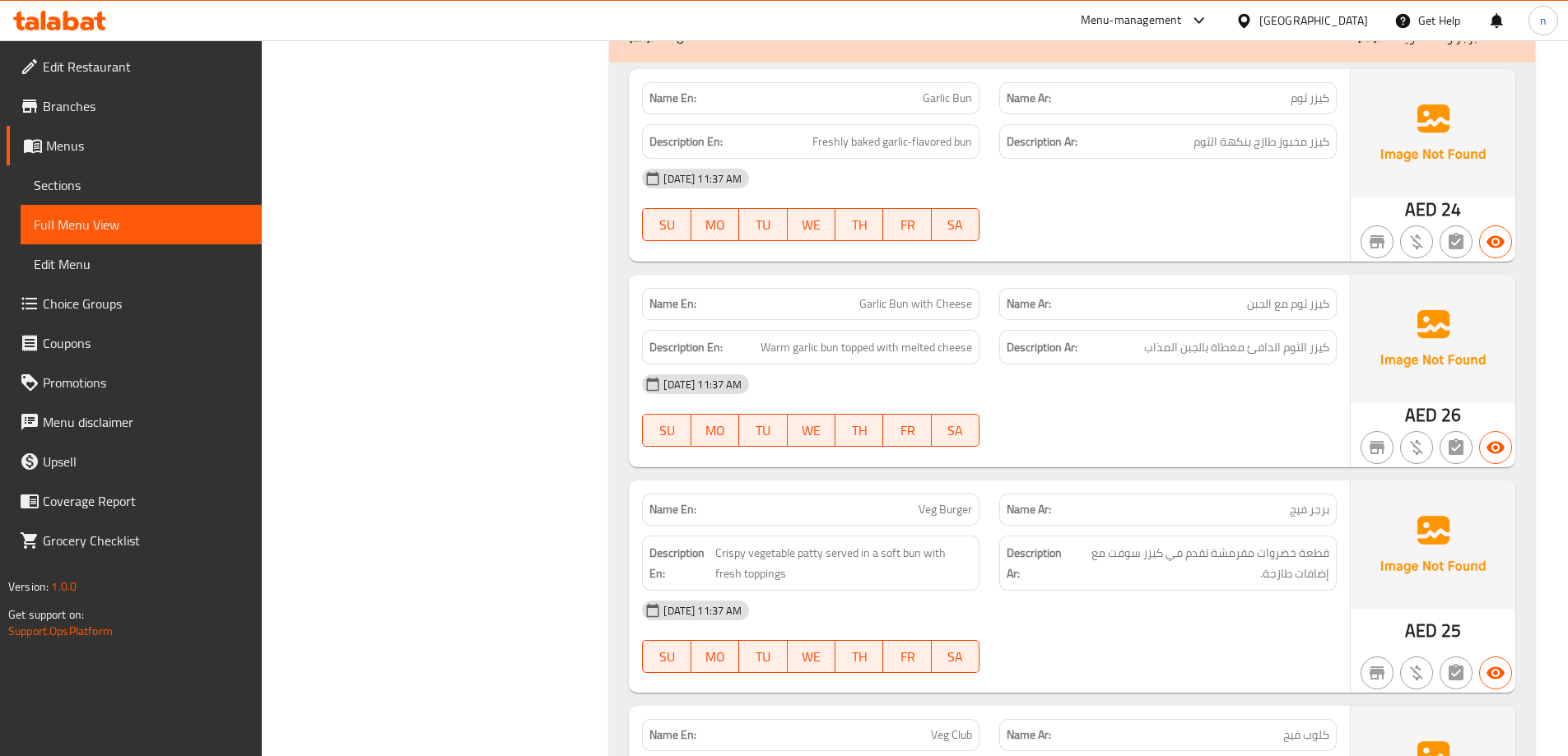
copy span "Garlic Bun with Cheese"
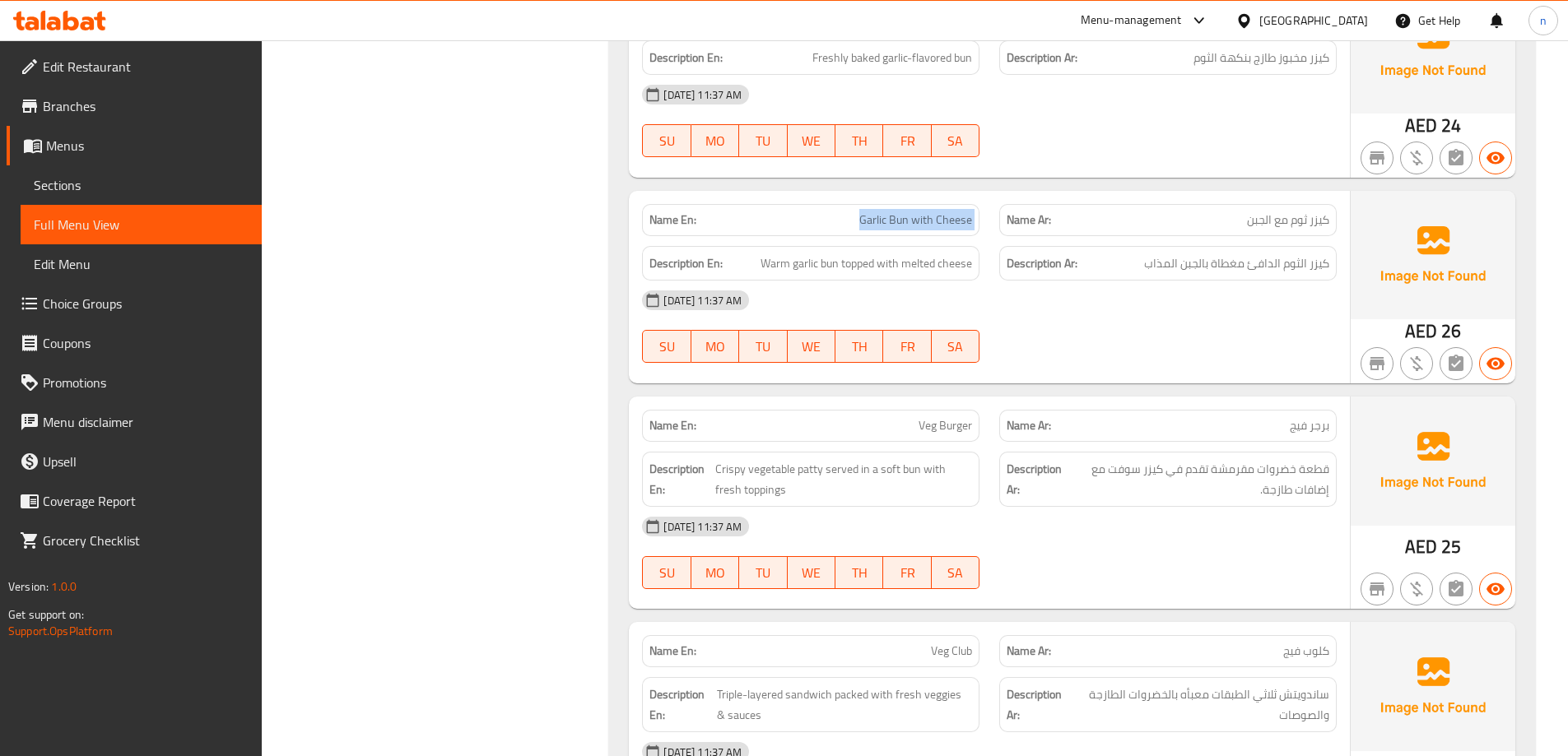
scroll to position [8390, 0]
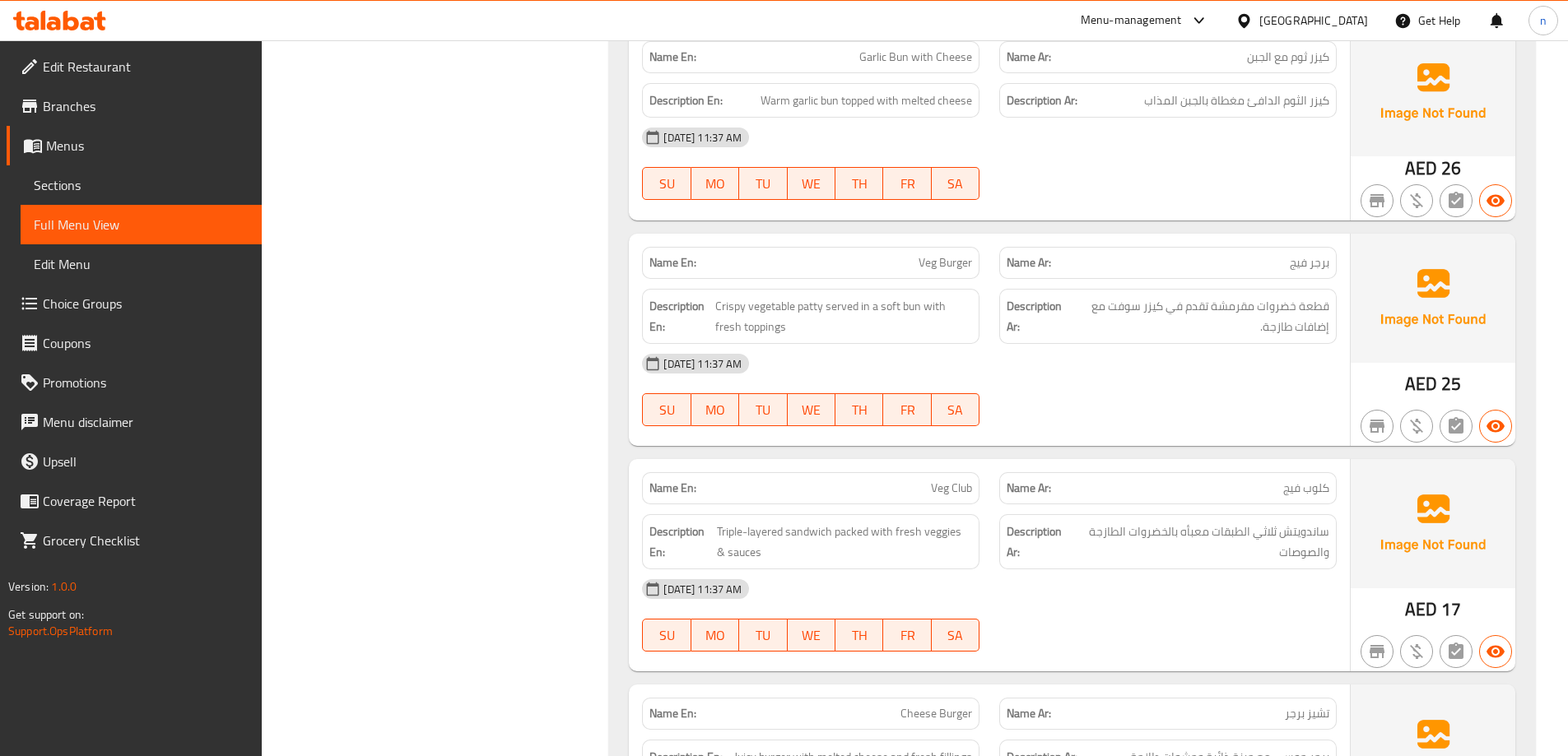
copy span "Veg Burger"
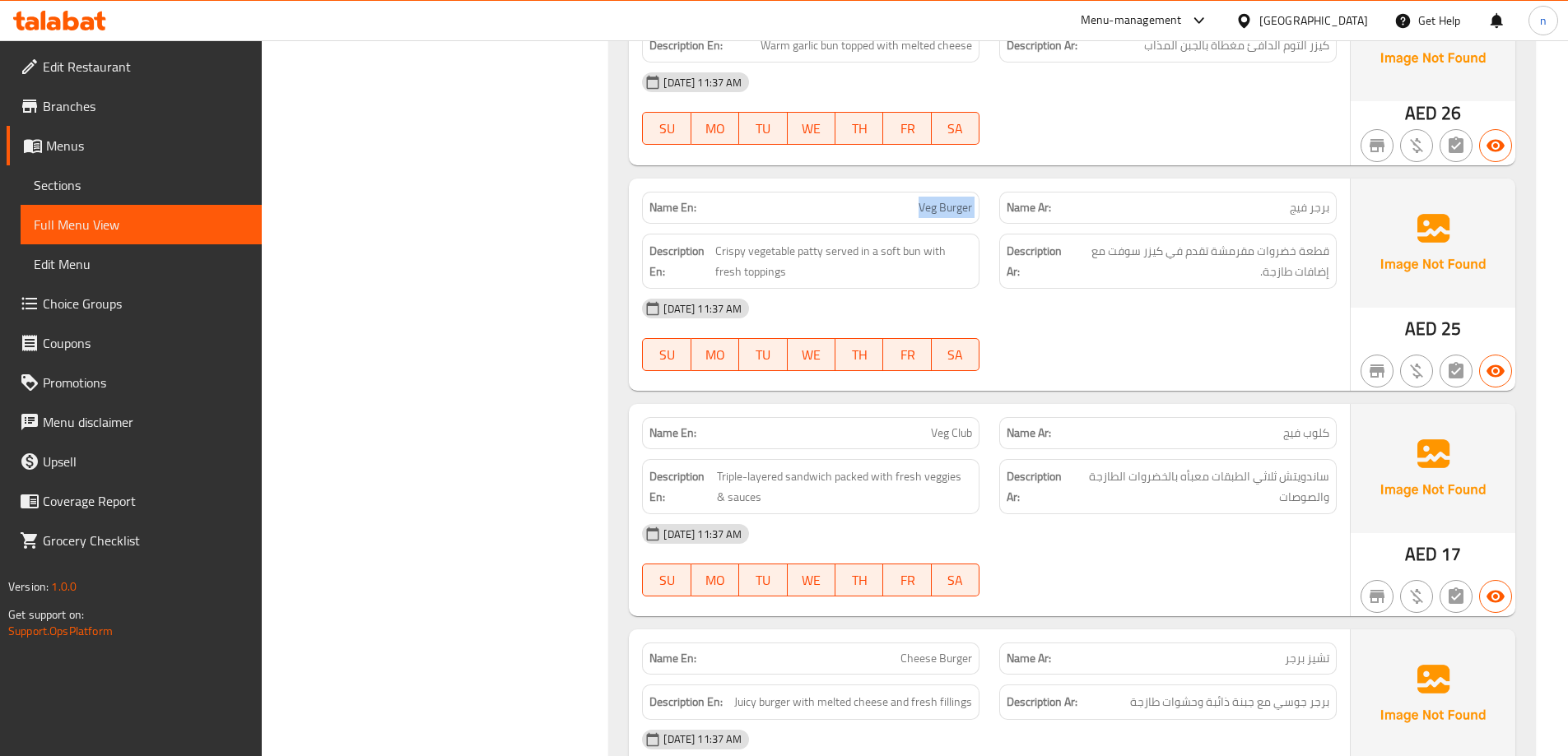
scroll to position [8473, 0]
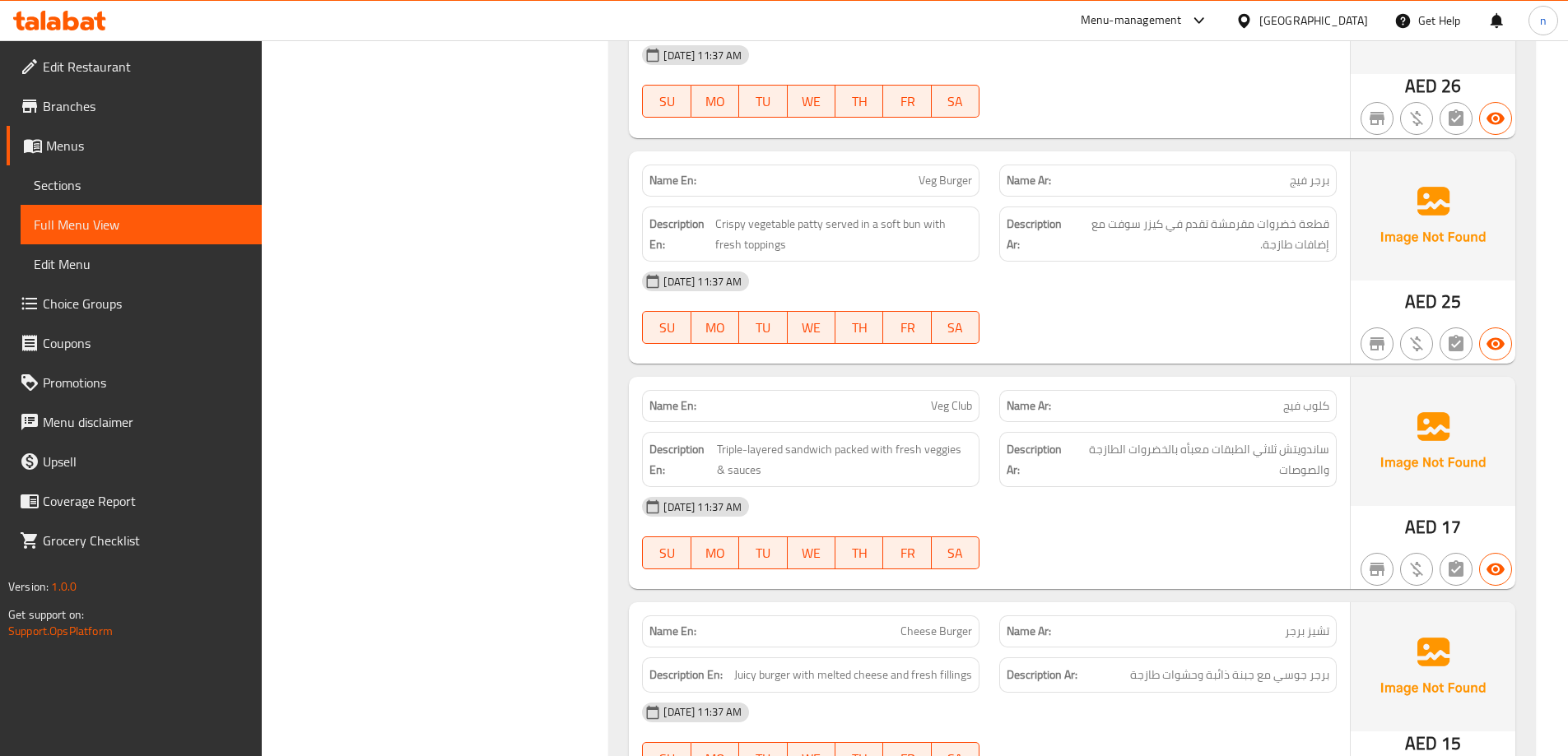
copy span "Veg Club"
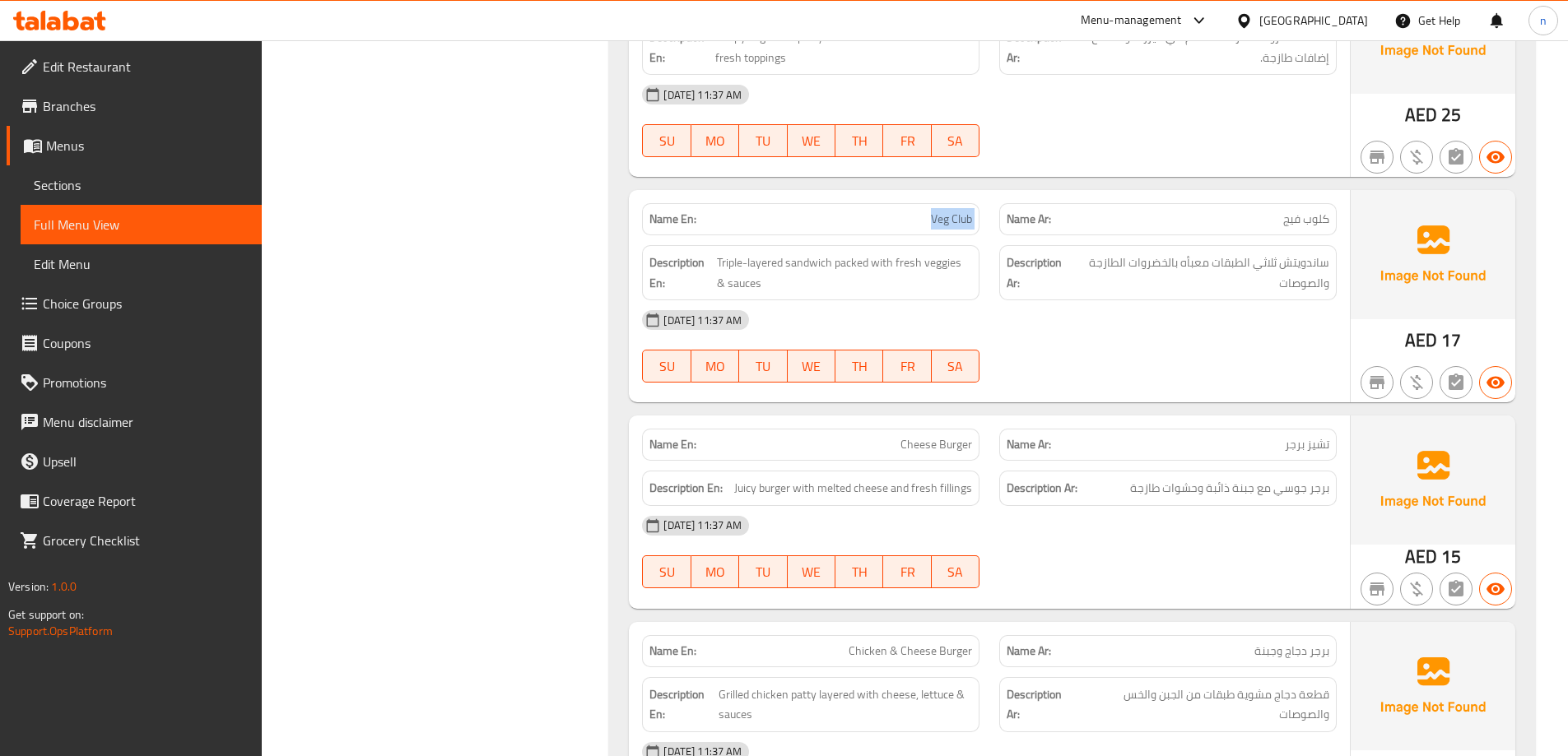
scroll to position [8802, 0]
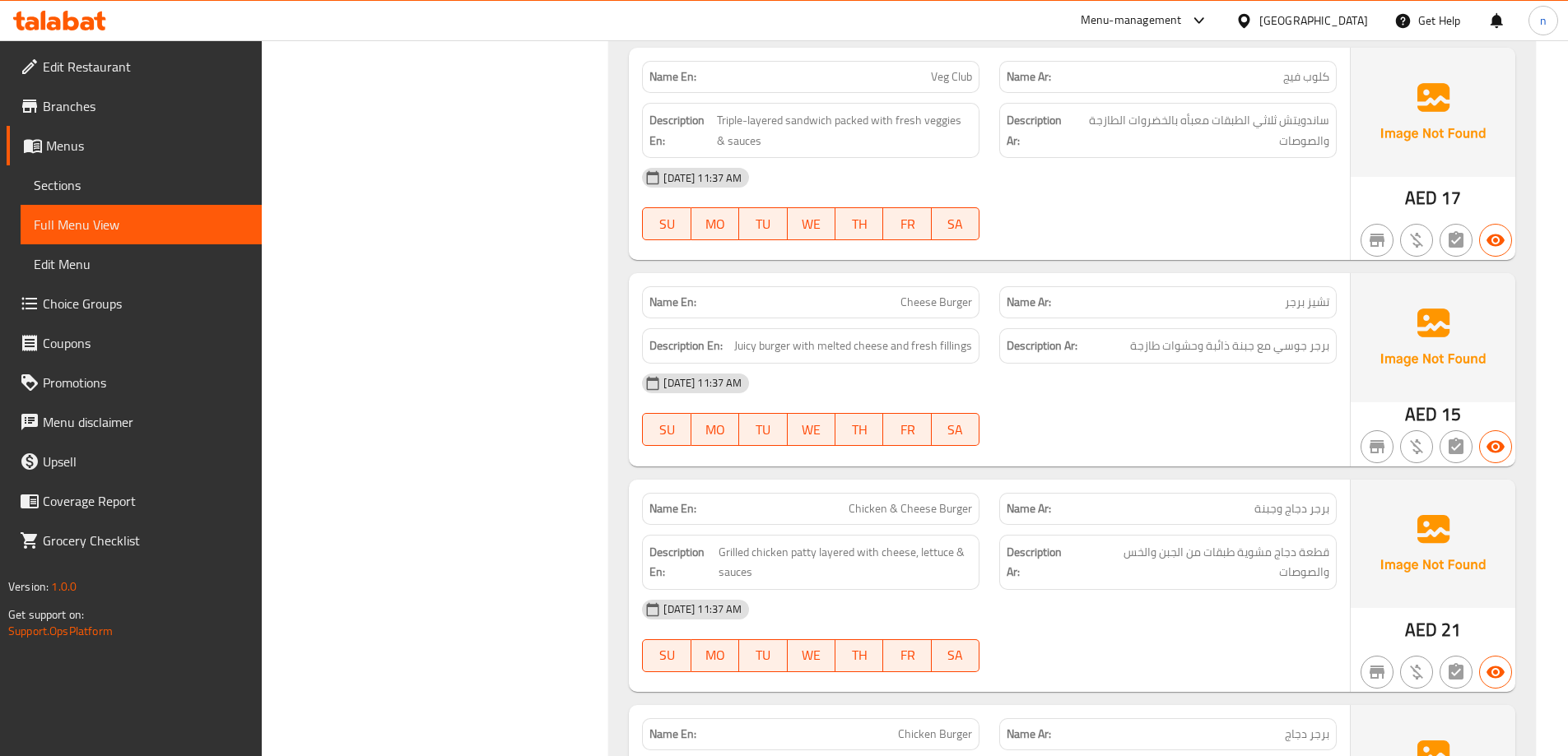
copy span "Cheese Burger"
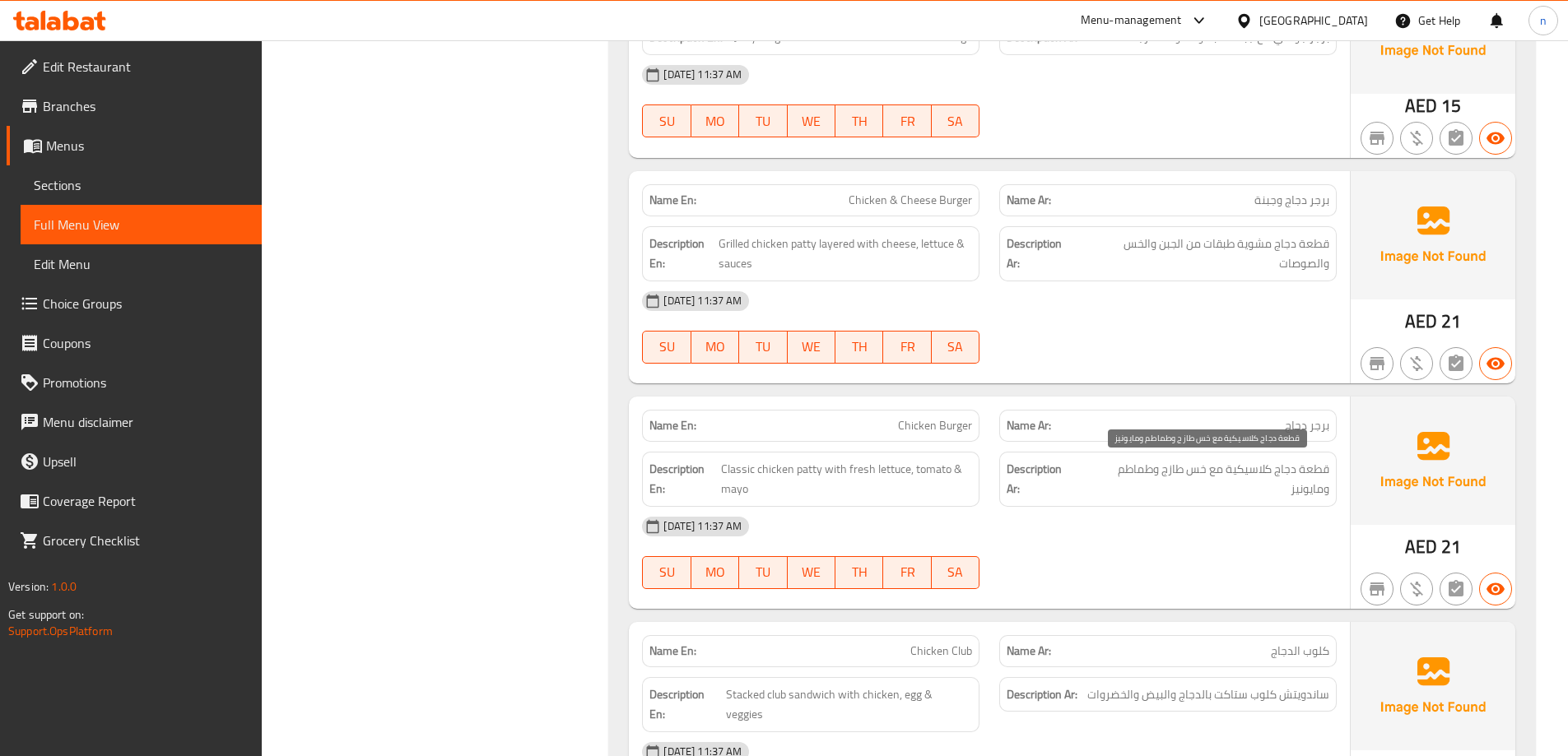
scroll to position [9213, 0]
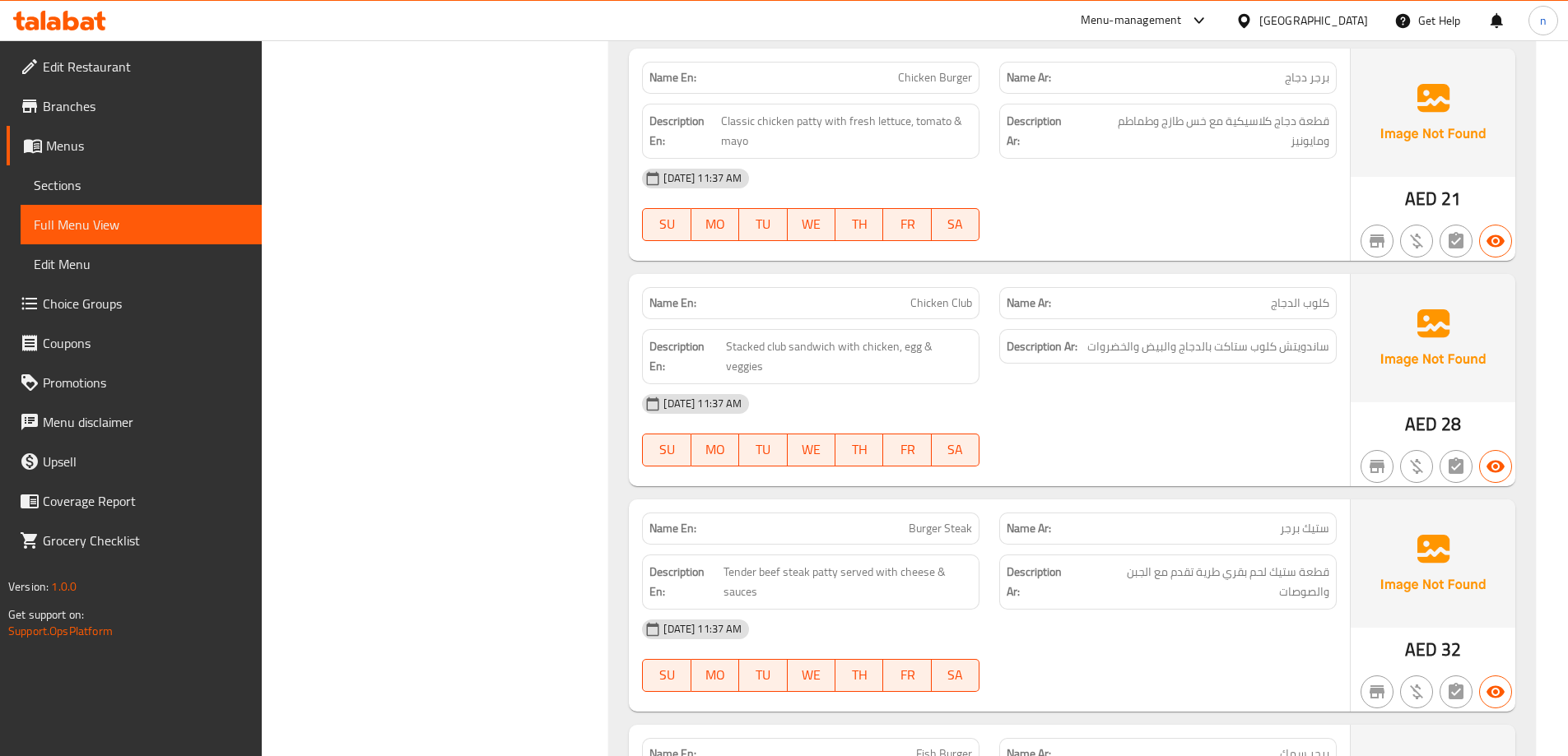
scroll to position [9459, 0]
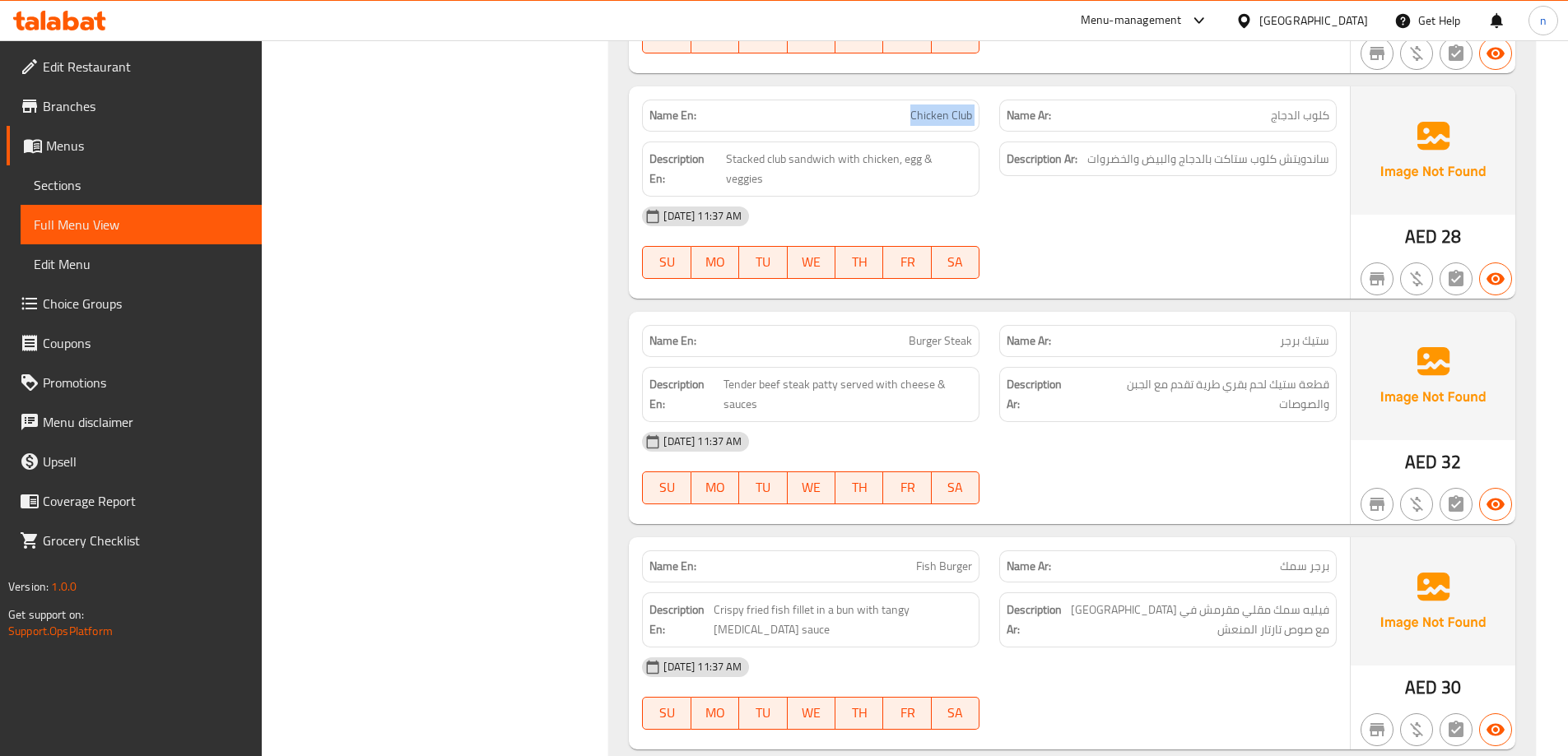
scroll to position [9707, 0]
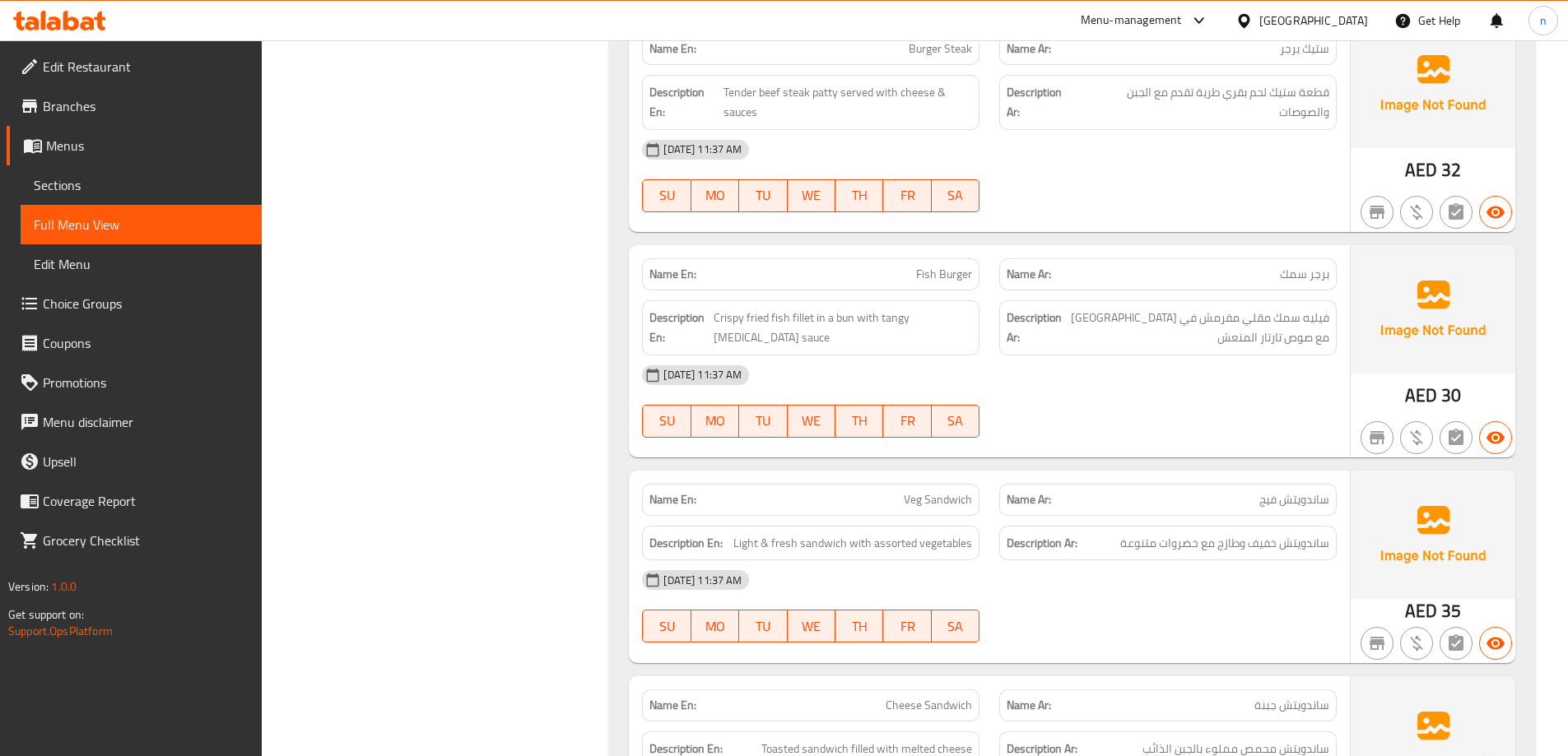
scroll to position [9954, 0]
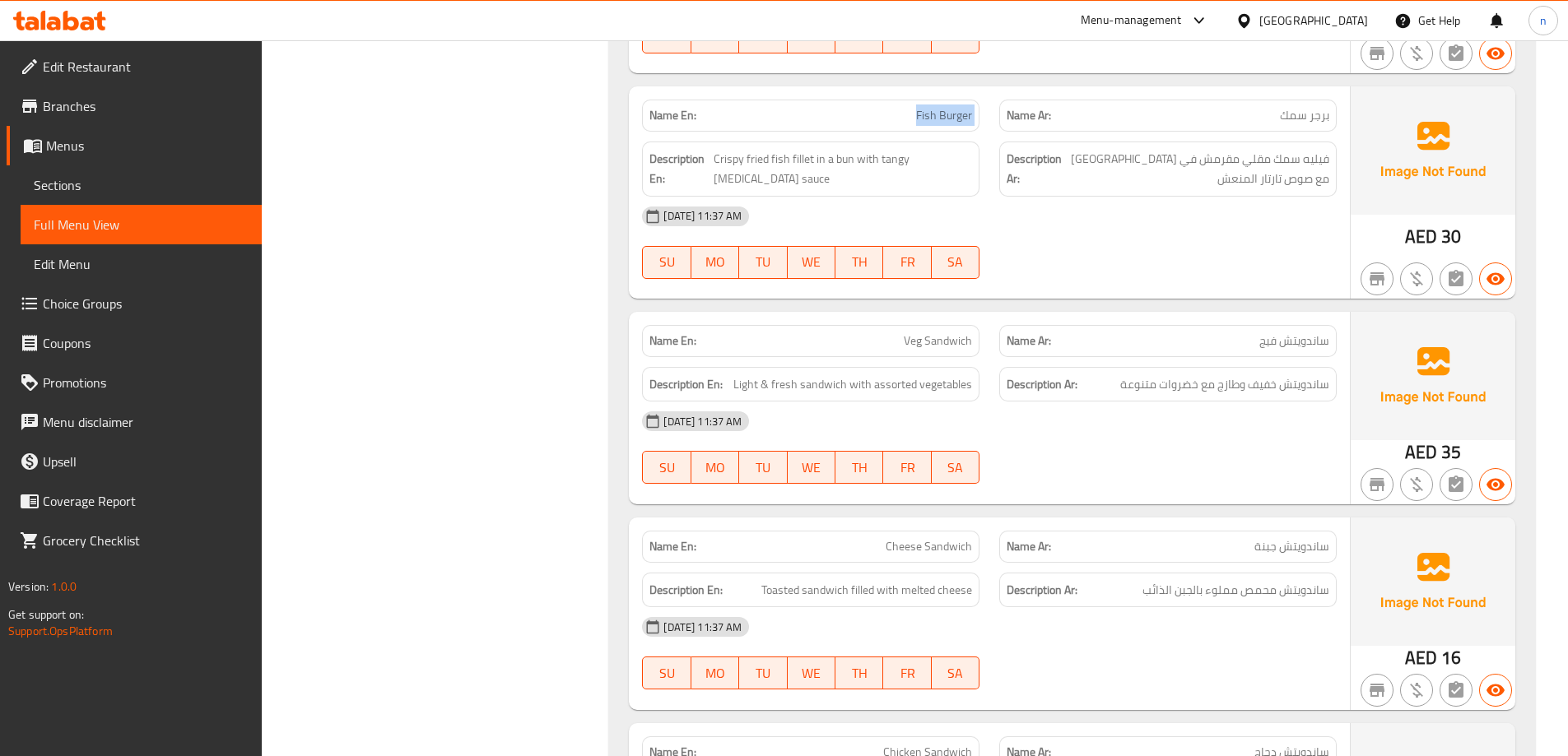
scroll to position [10118, 0]
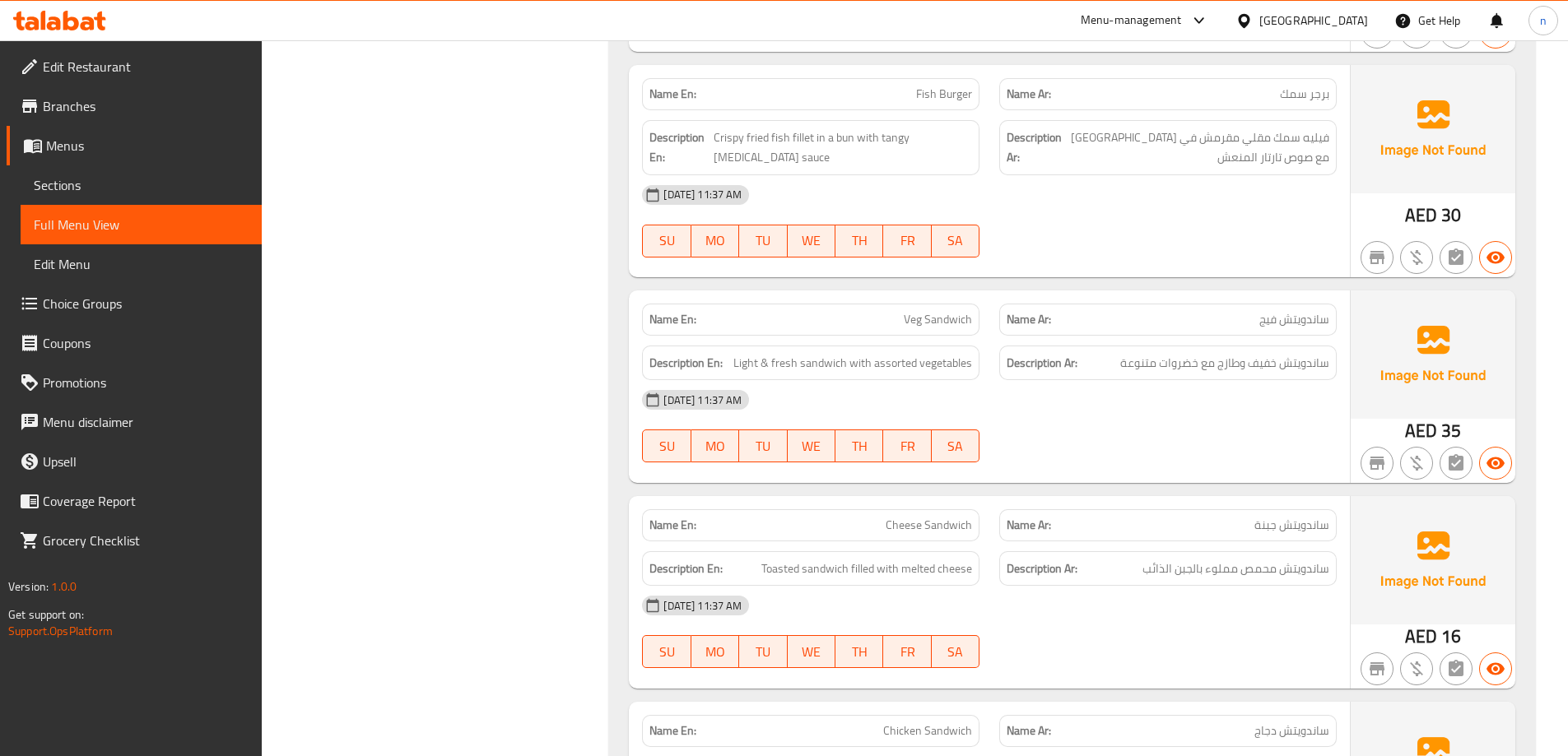
click at [924, 311] on span "Veg Sandwich" at bounding box center [937, 320] width 69 height 17
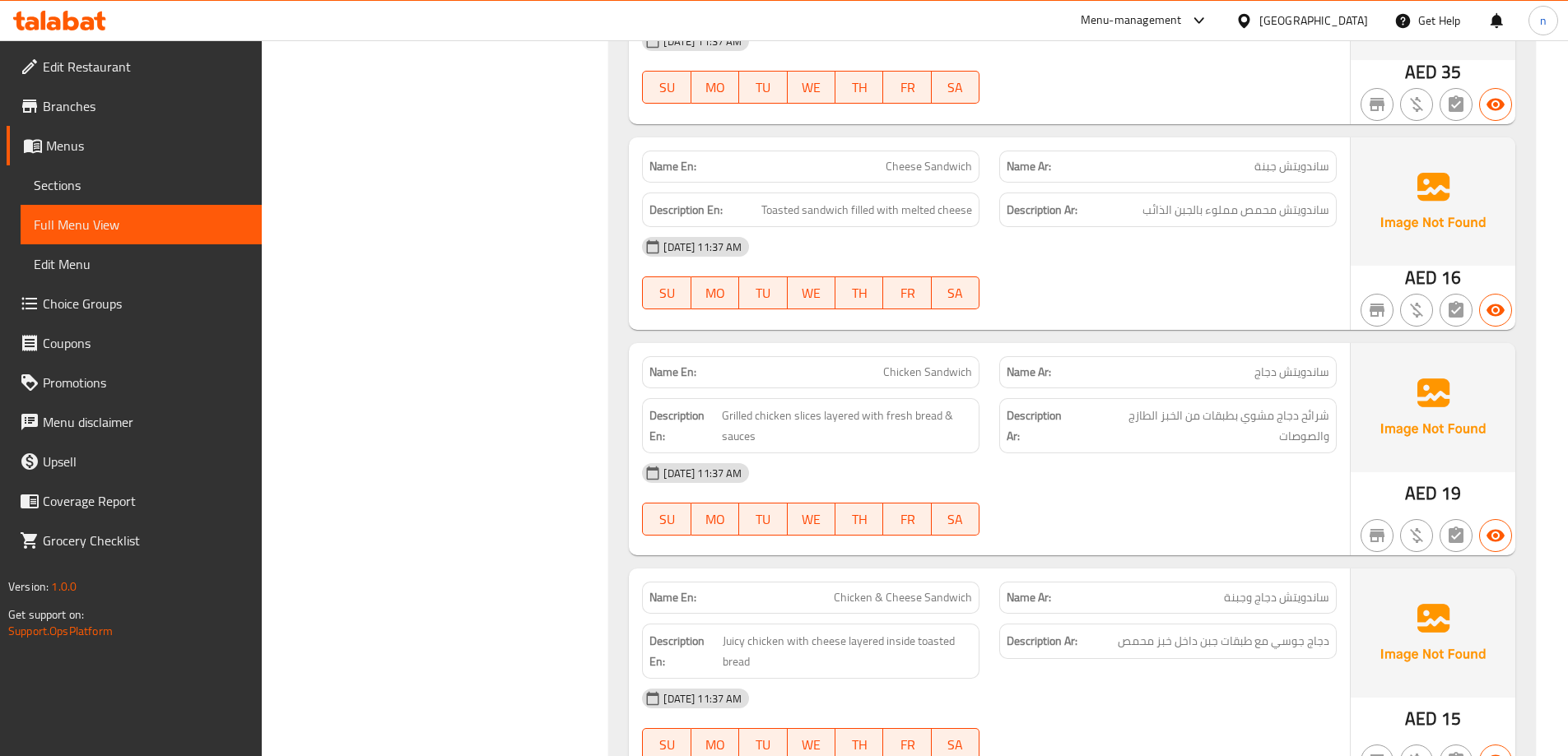
scroll to position [10447, 0]
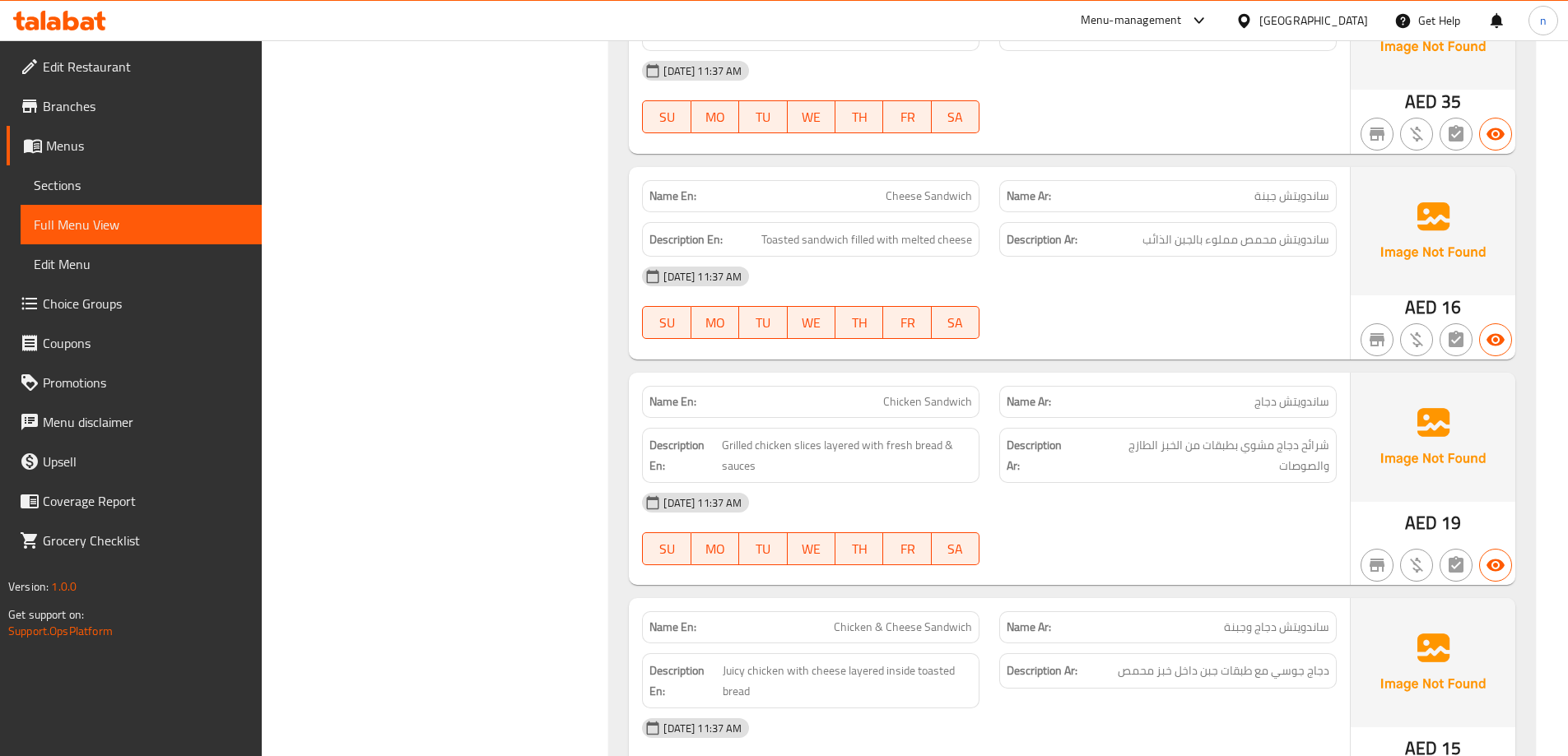
click at [940, 188] on span "Cheese Sandwich" at bounding box center [929, 196] width 86 height 17
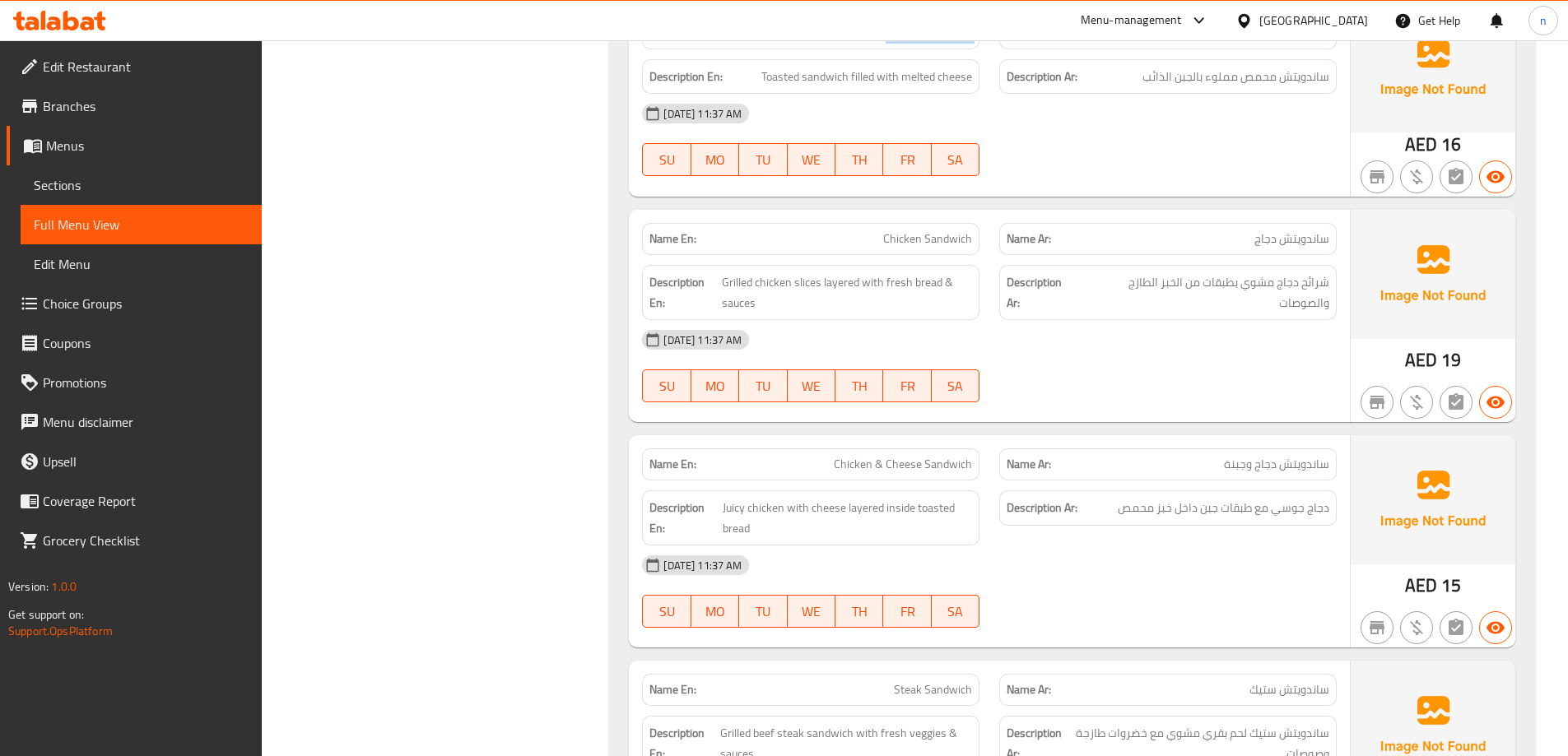
scroll to position [10611, 0]
click at [949, 229] on span "Chicken Sandwich" at bounding box center [927, 237] width 89 height 17
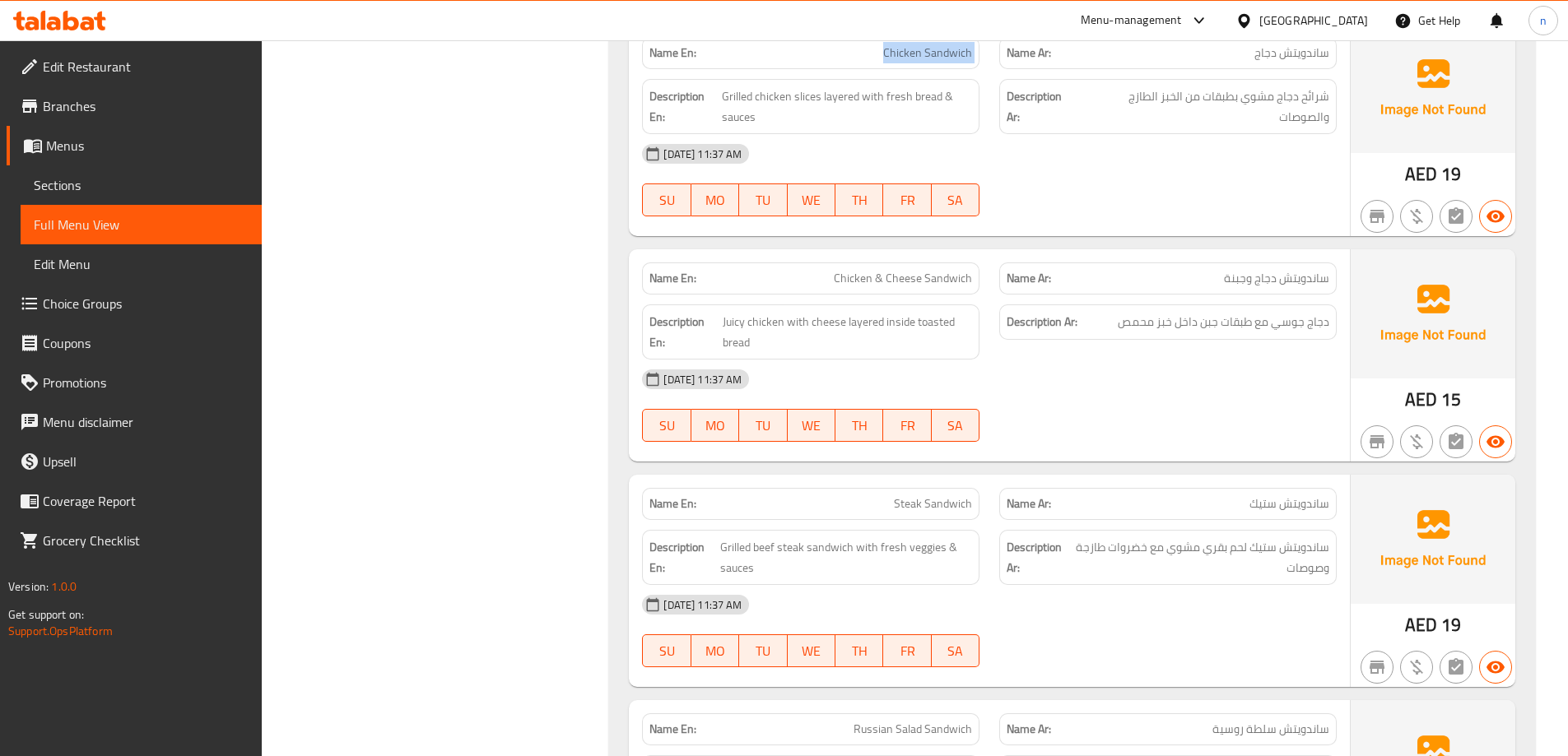
scroll to position [10776, 0]
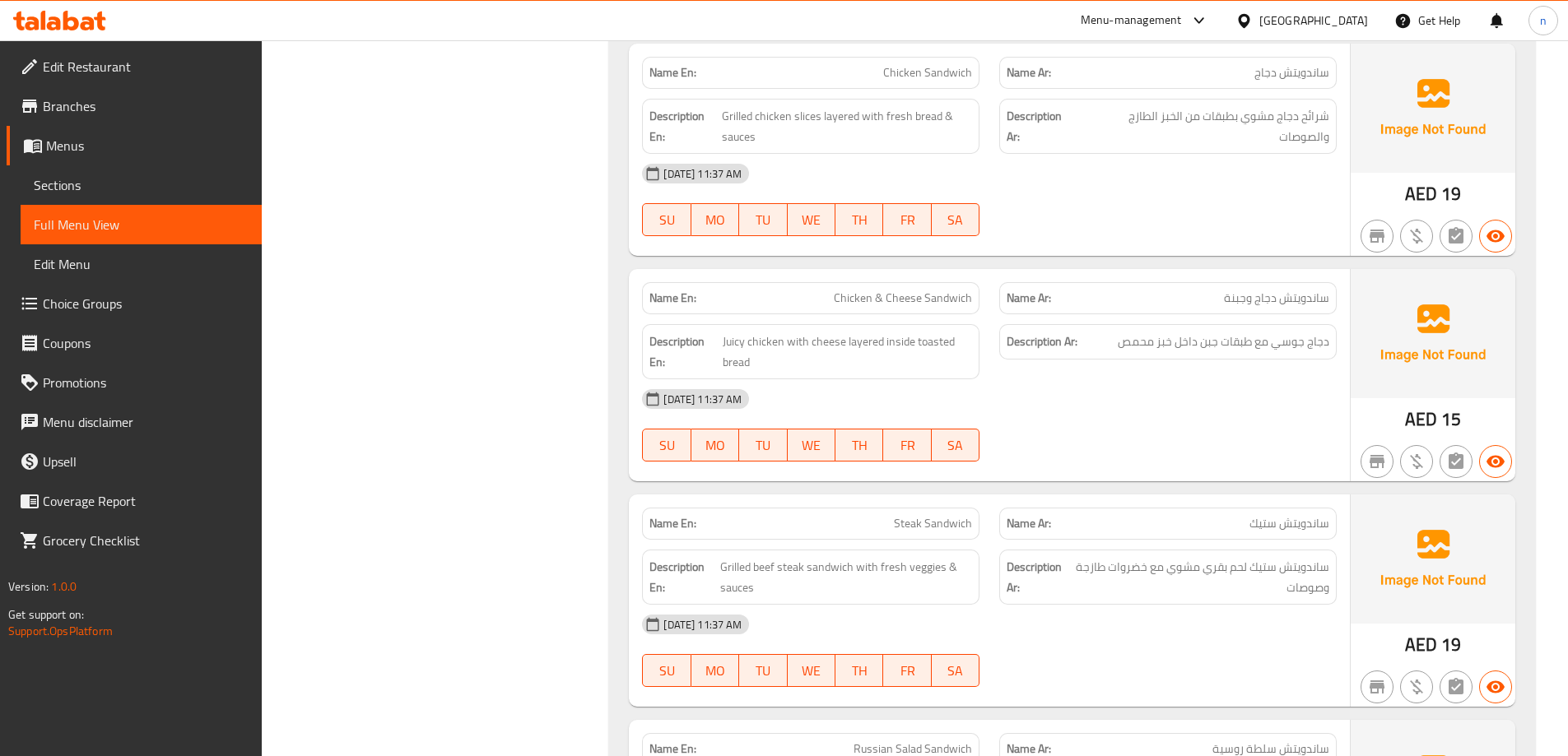
click at [943, 290] on span "Chicken & Cheese Sandwich" at bounding box center [902, 298] width 138 height 17
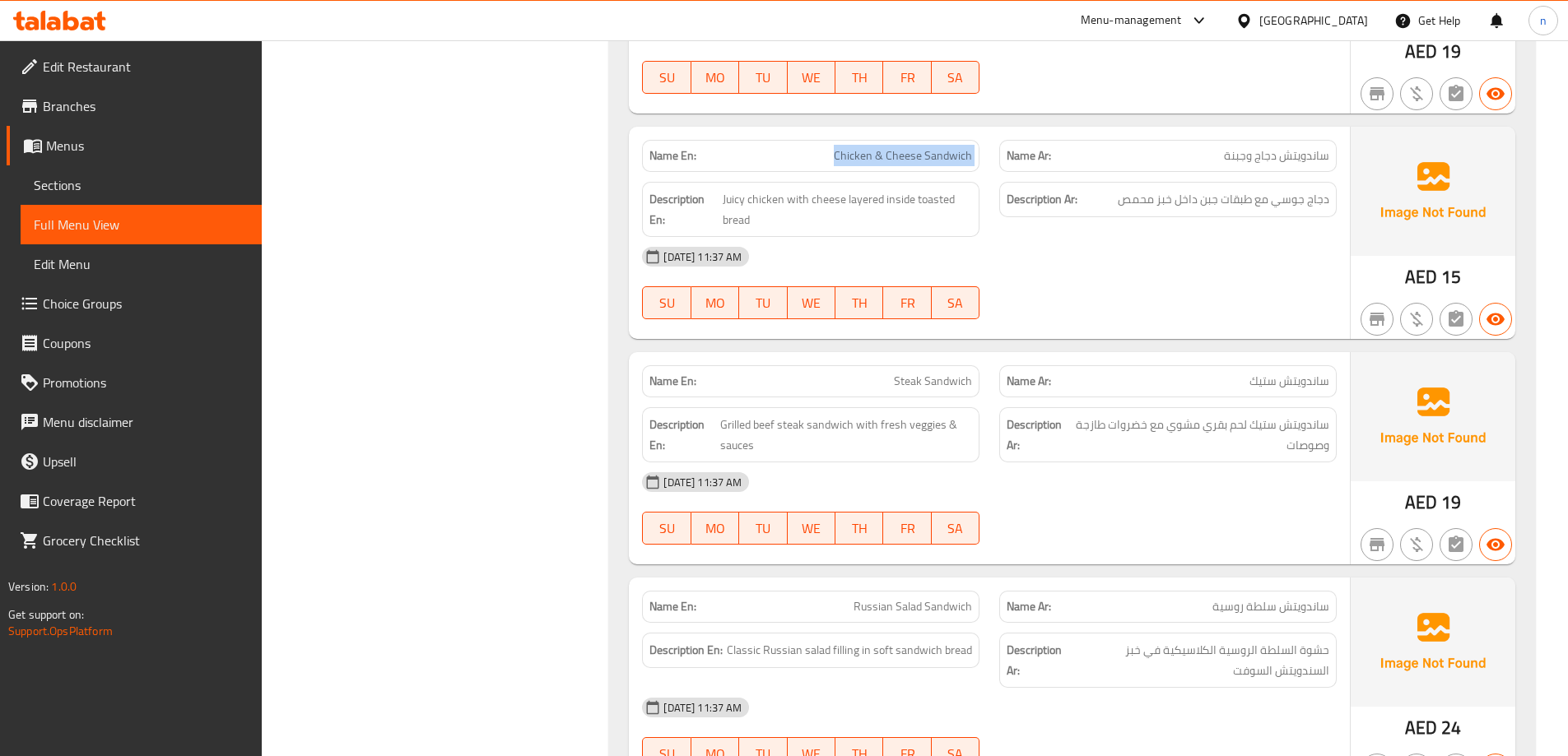
scroll to position [10940, 0]
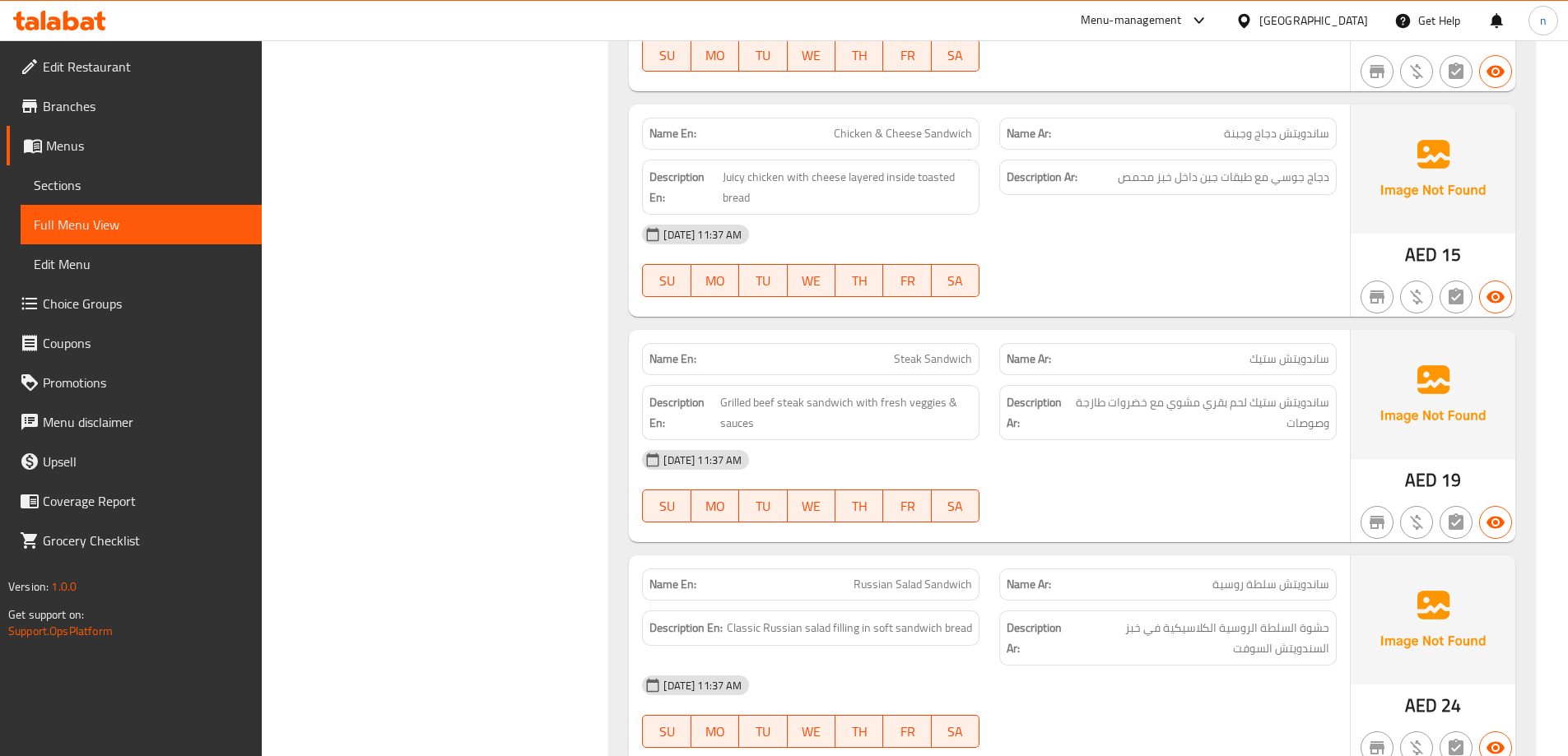
click at [904, 351] on span "Steak Sandwich" at bounding box center [932, 359] width 78 height 17
click at [905, 351] on span "Steak Sandwich" at bounding box center [932, 359] width 78 height 17
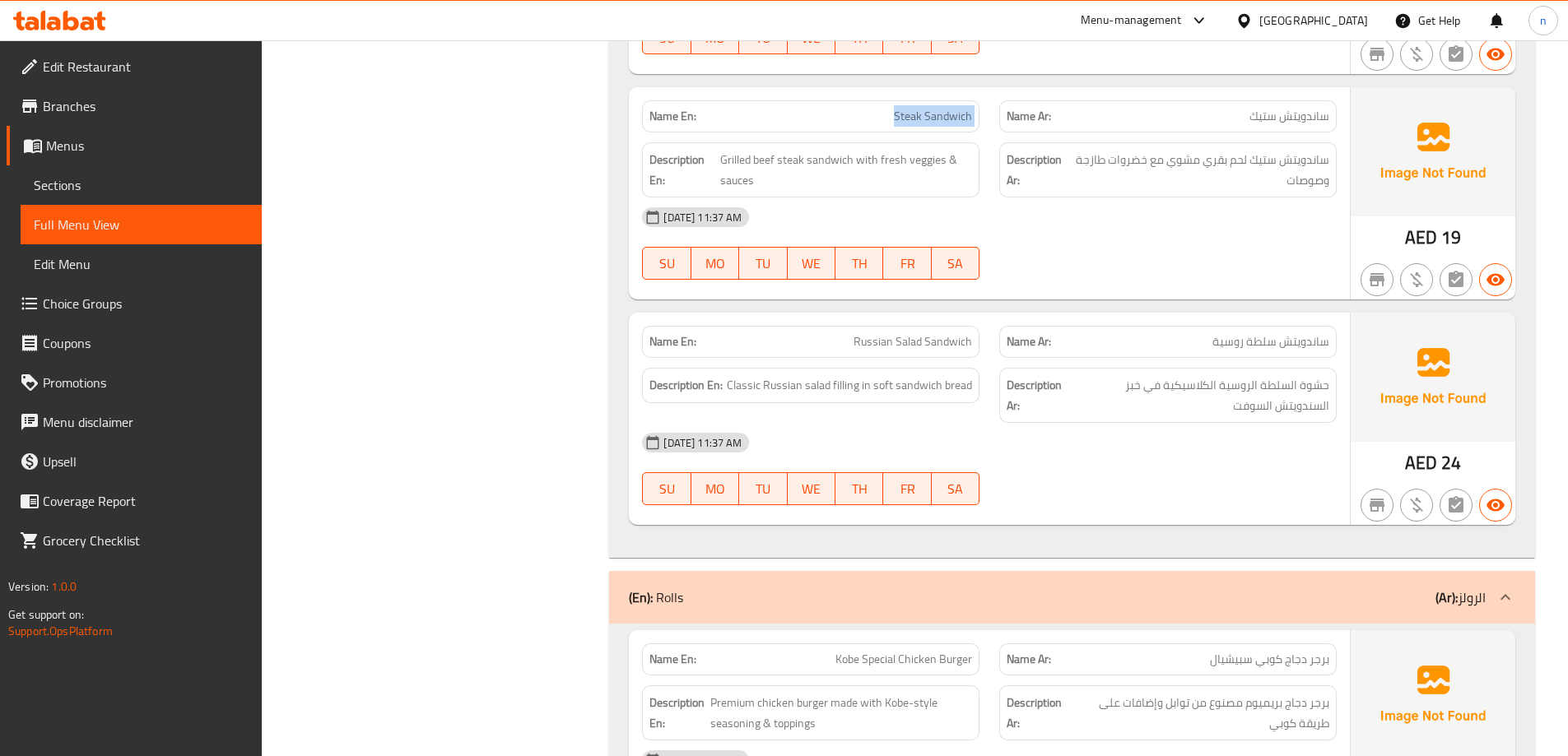
scroll to position [11187, 0]
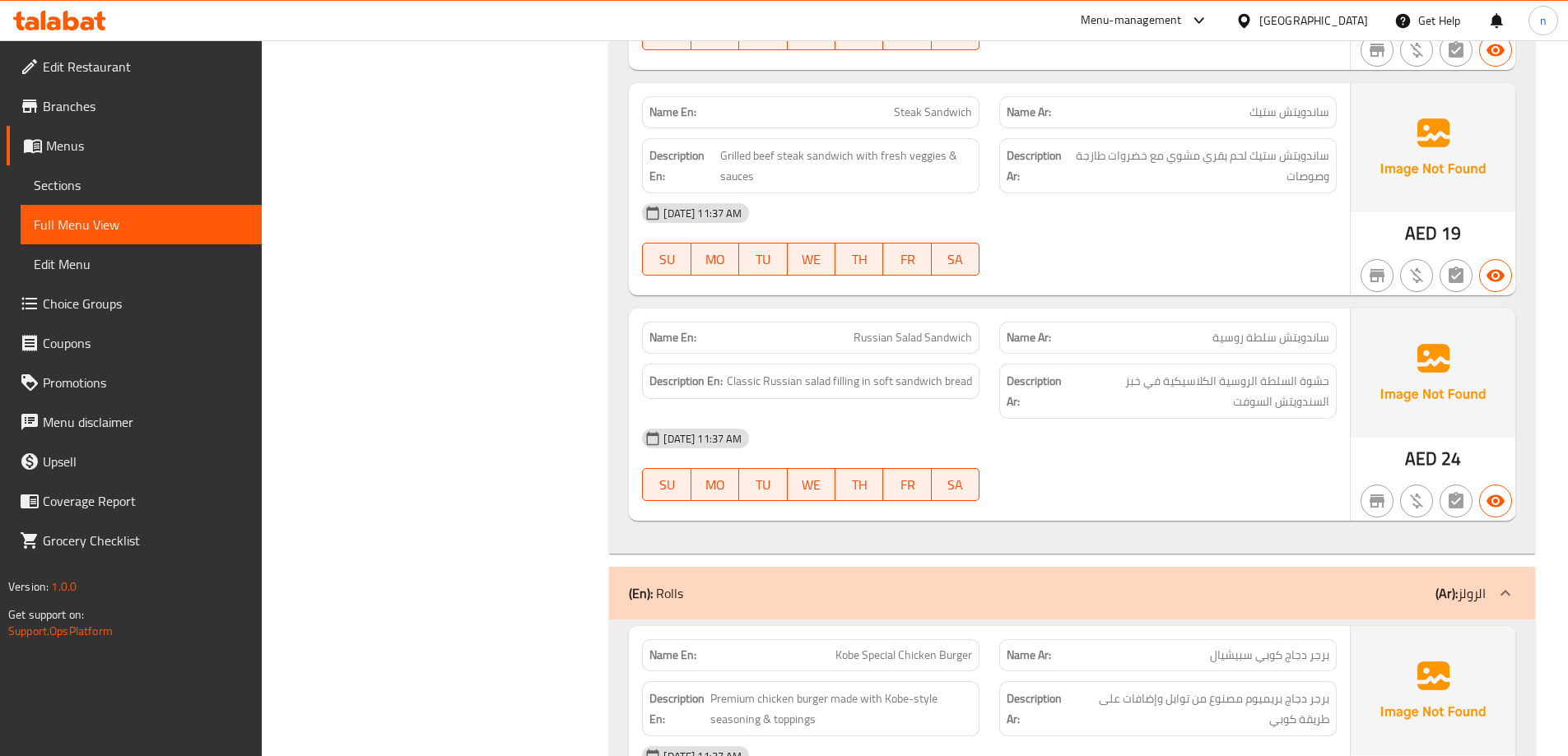
click at [926, 329] on span "Russian Salad Sandwich" at bounding box center [912, 338] width 118 height 17
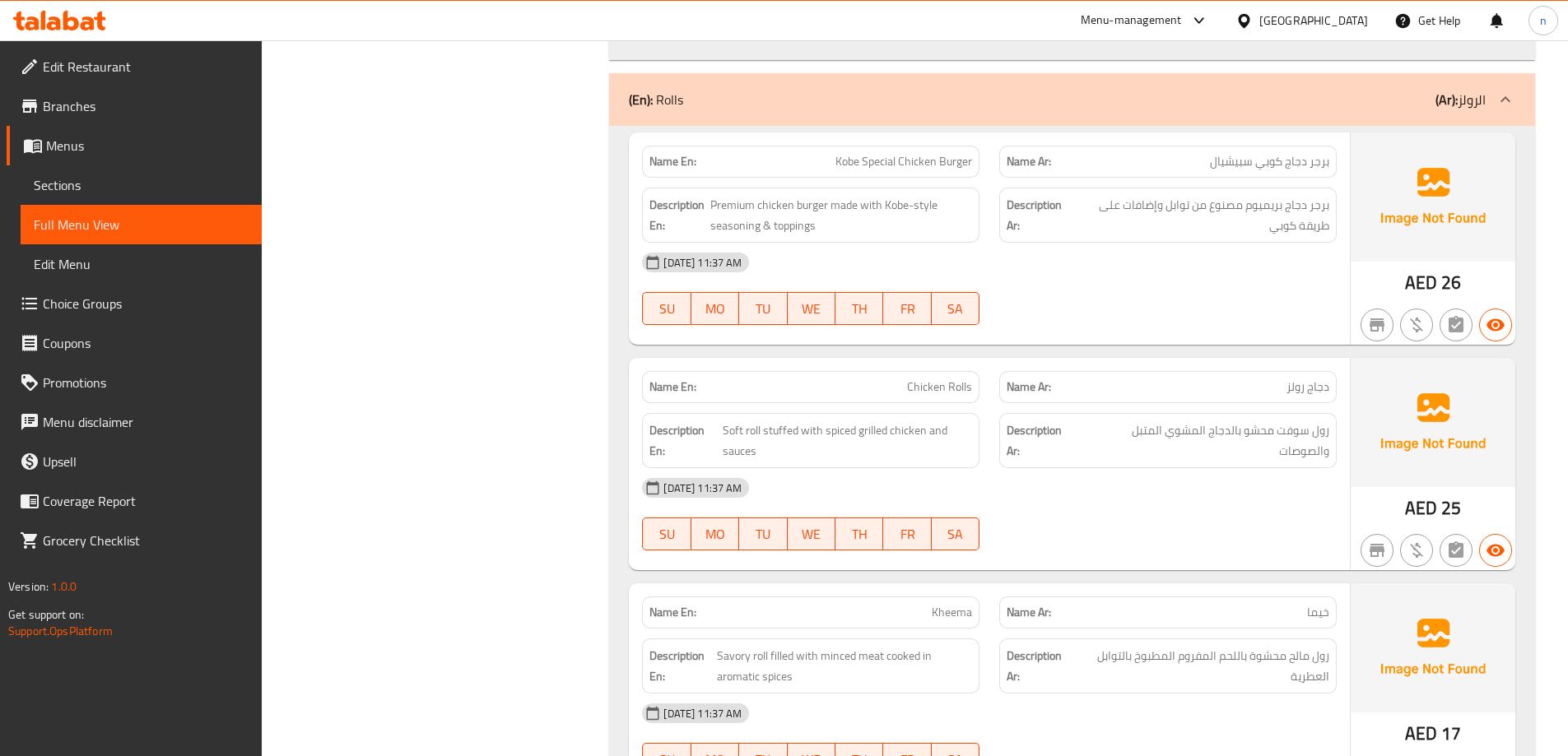
scroll to position [11846, 0]
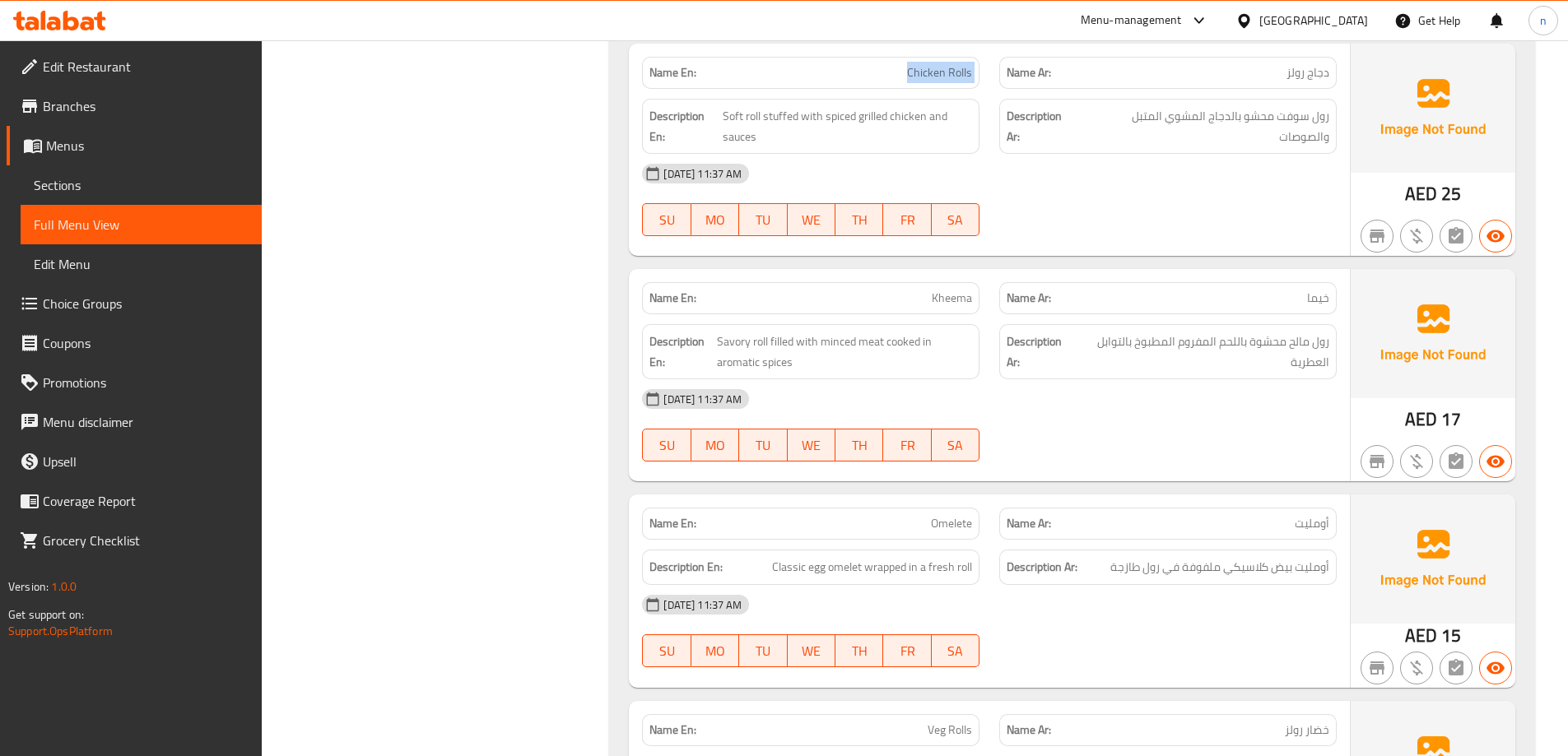
scroll to position [12010, 0]
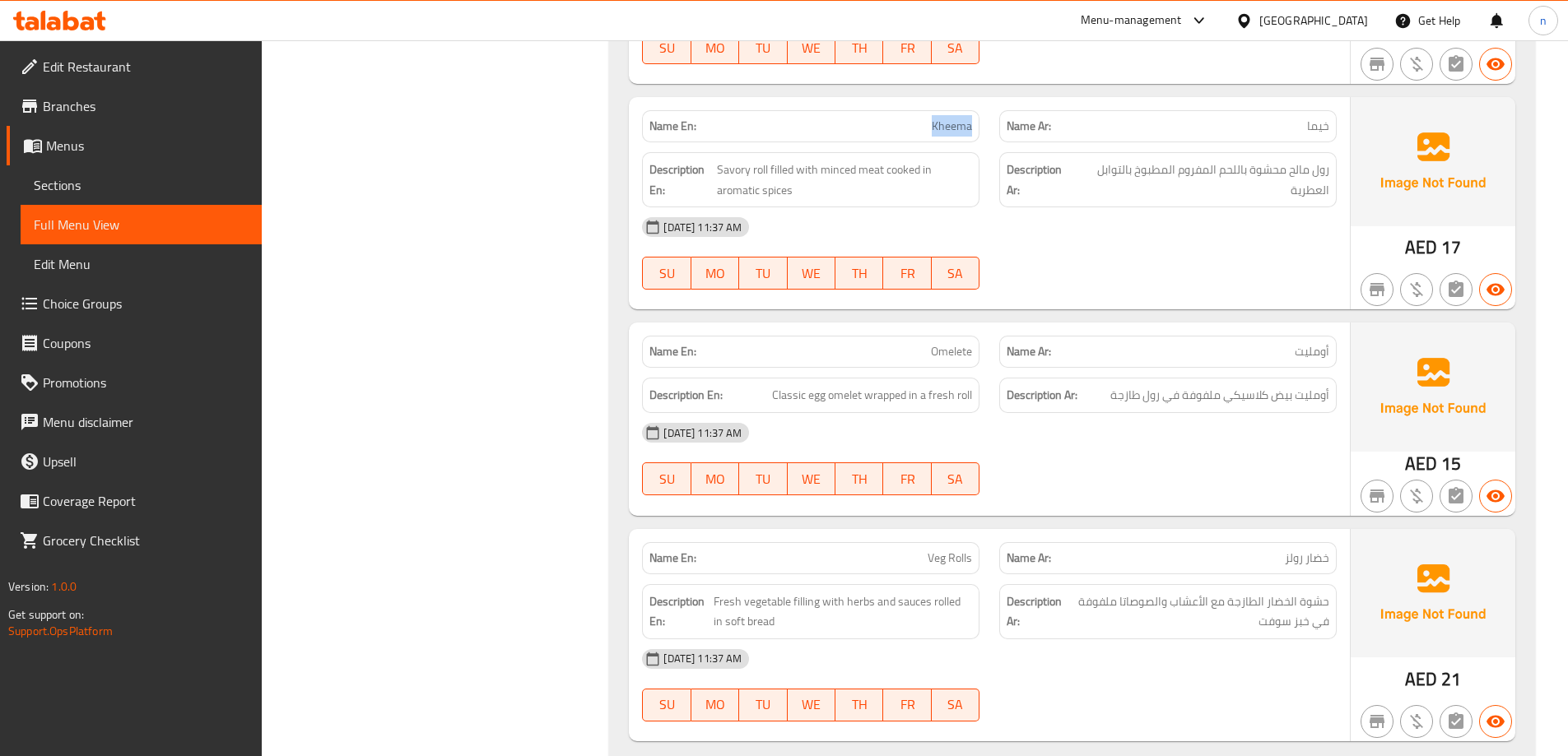
scroll to position [12174, 0]
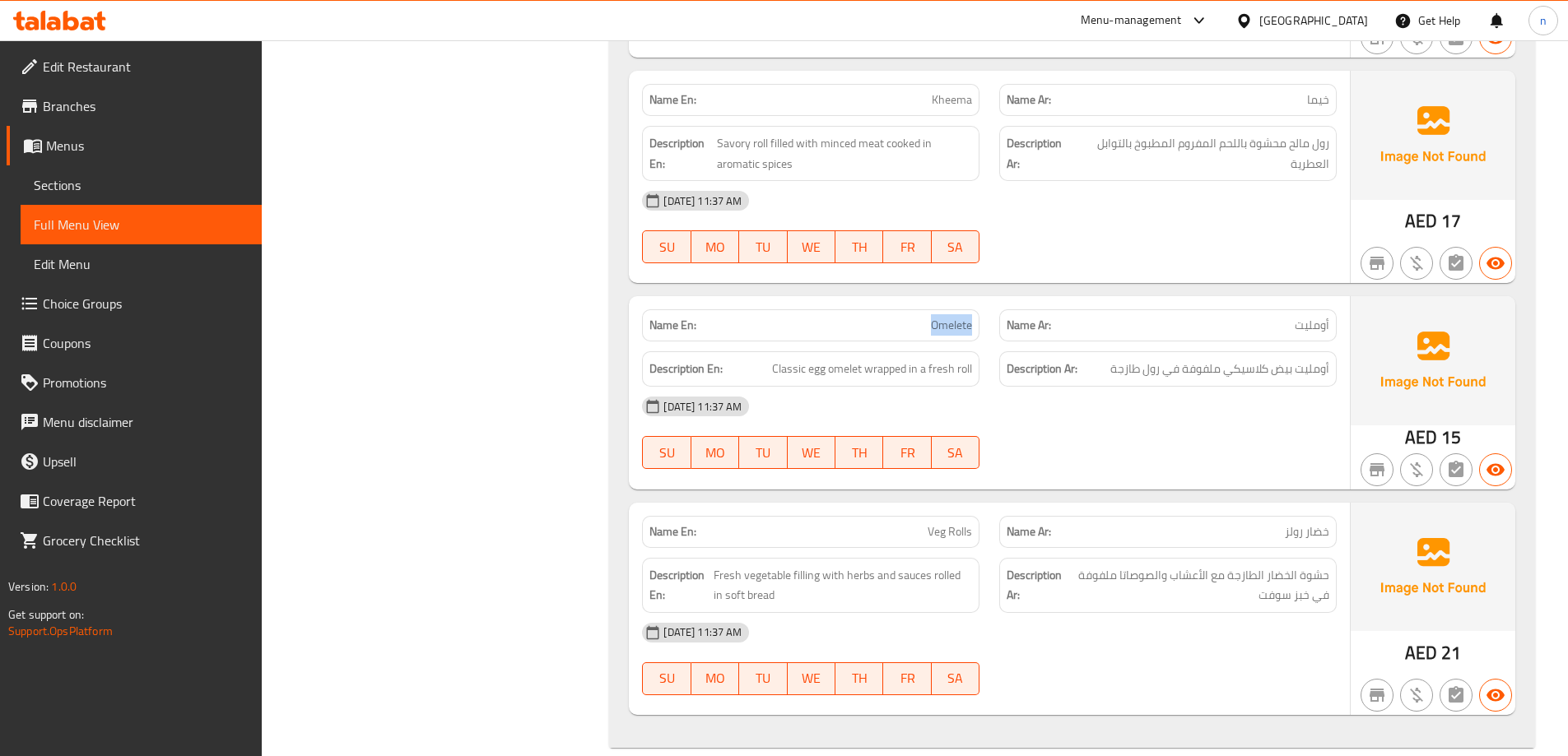
scroll to position [12198, 0]
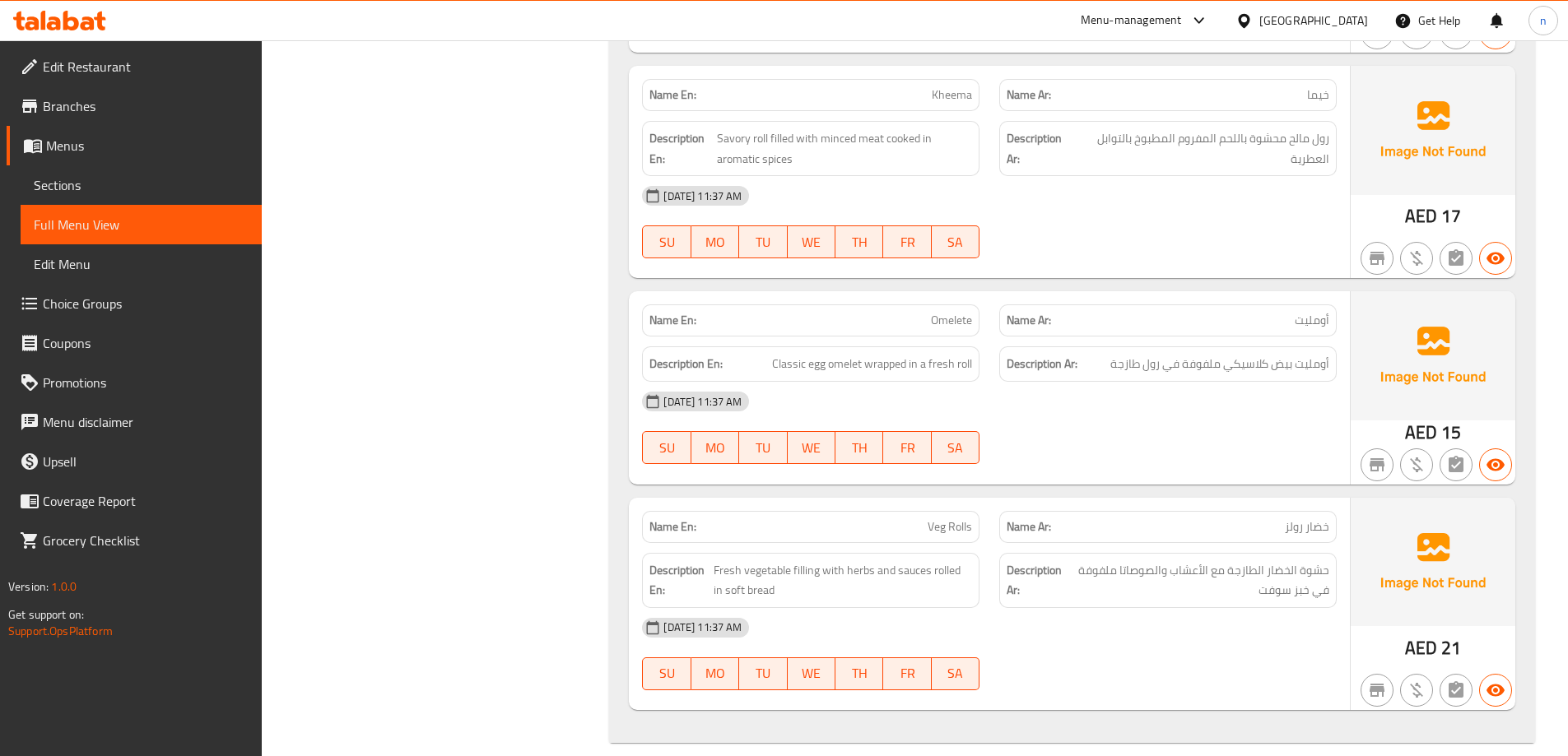
click at [129, 192] on span "Sections" at bounding box center [141, 185] width 215 height 20
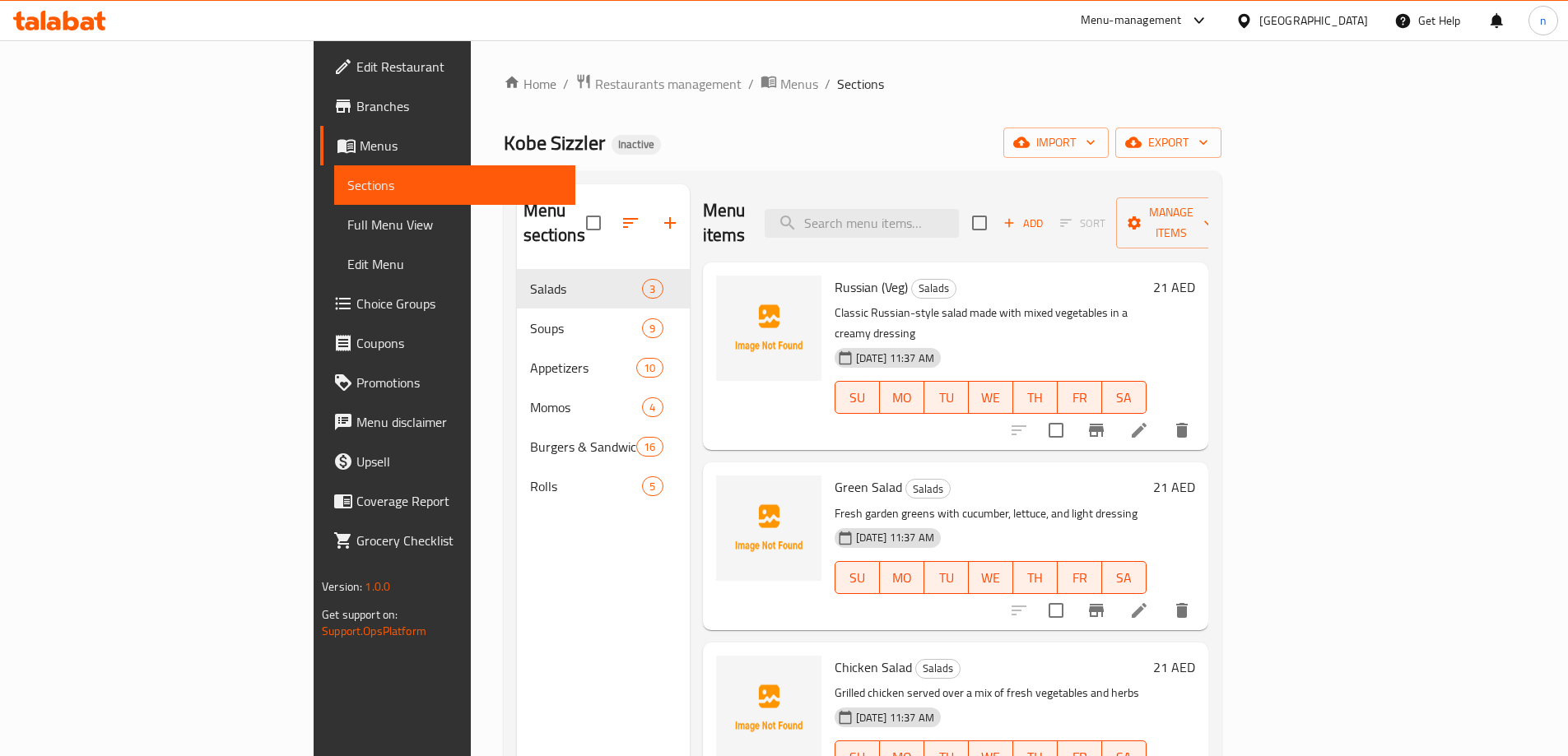
click at [950, 131] on div "Kobe Sizzler Inactive import export" at bounding box center [862, 143] width 718 height 30
click at [959, 211] on input "search" at bounding box center [861, 223] width 194 height 29
paste input "Steak"
type input "Steak"
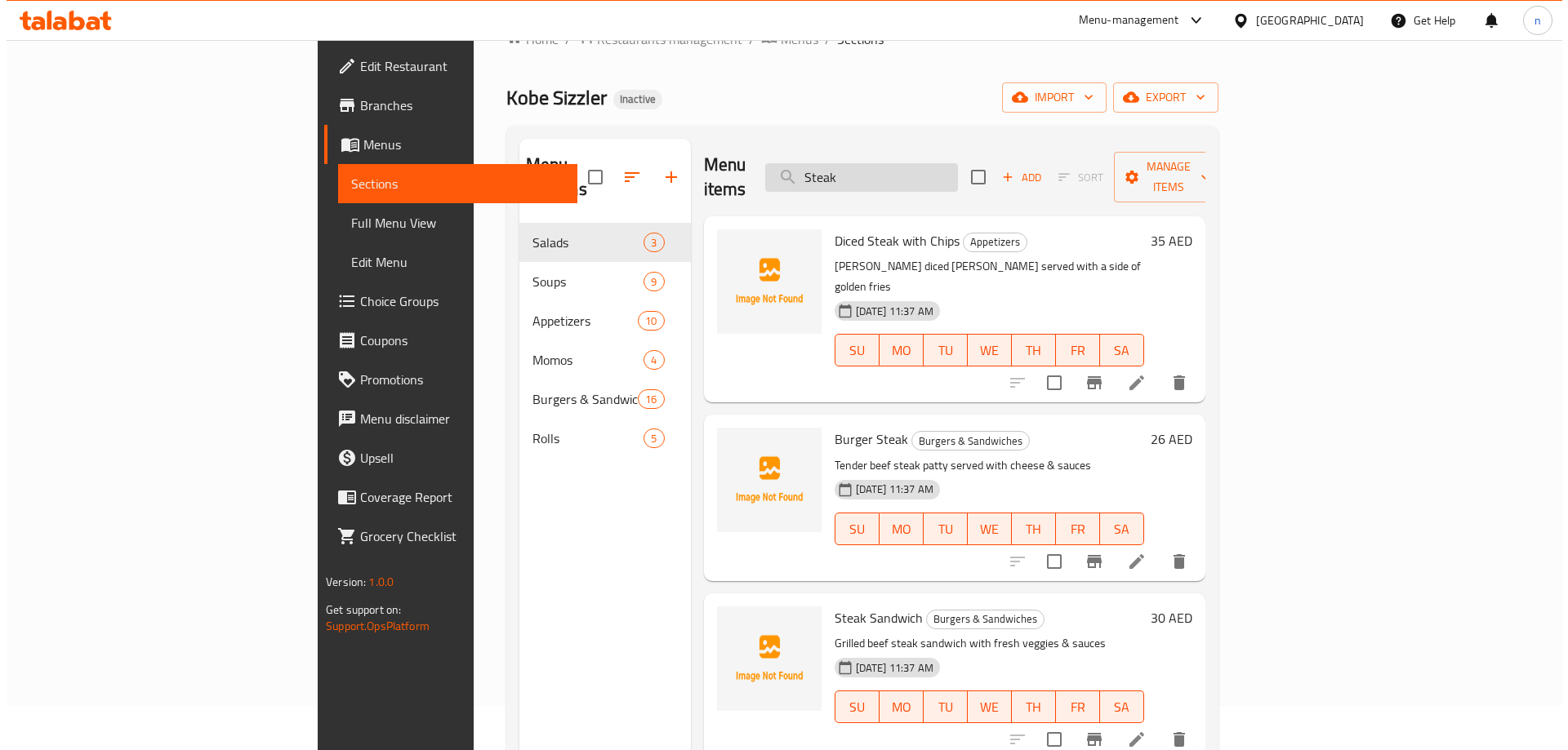
scroll to position [82, 0]
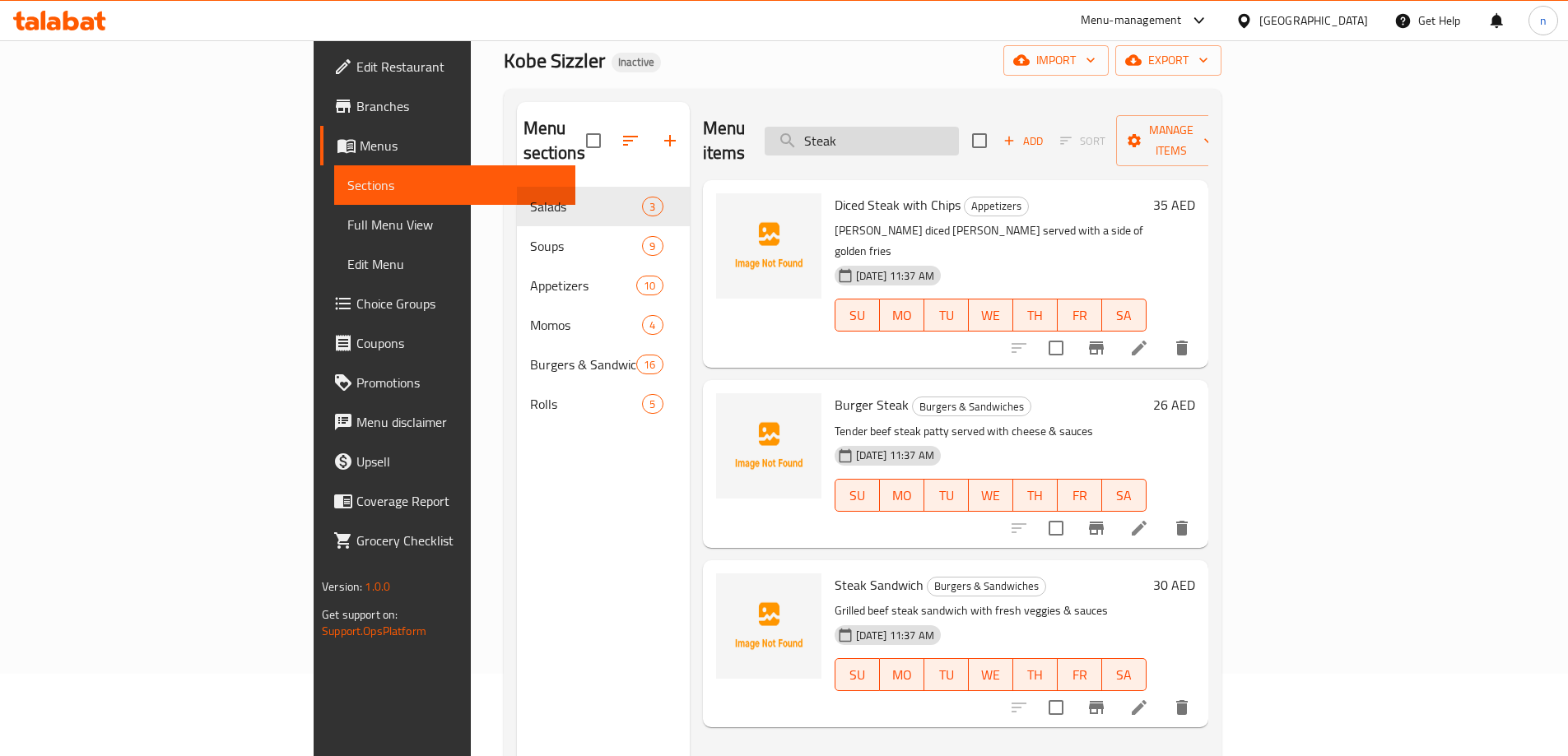
drag, startPoint x: 973, startPoint y: 141, endPoint x: 921, endPoint y: 139, distance: 52.0
click at [921, 139] on input "Steak" at bounding box center [861, 141] width 194 height 29
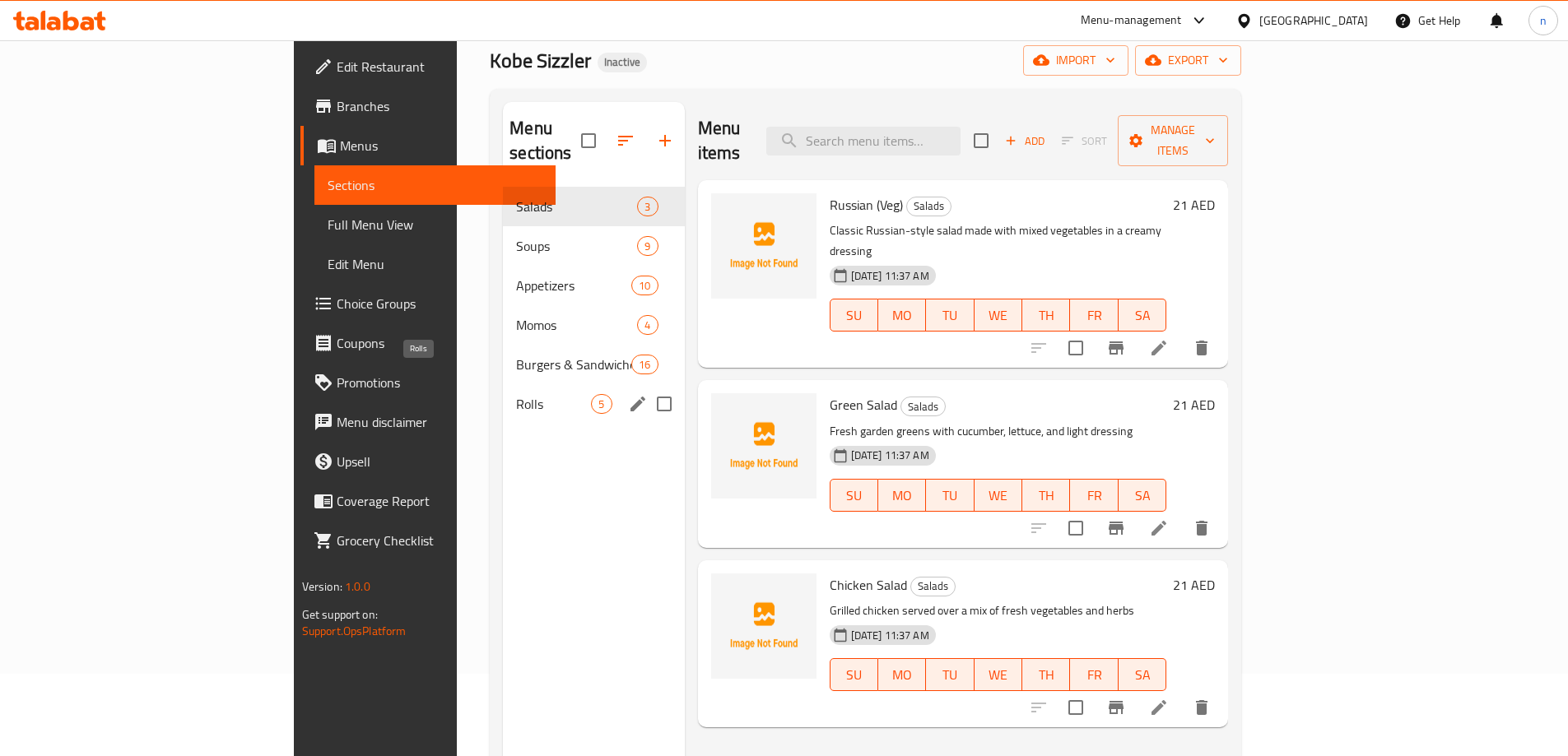
click at [516, 394] on span "Rolls" at bounding box center [554, 403] width 75 height 20
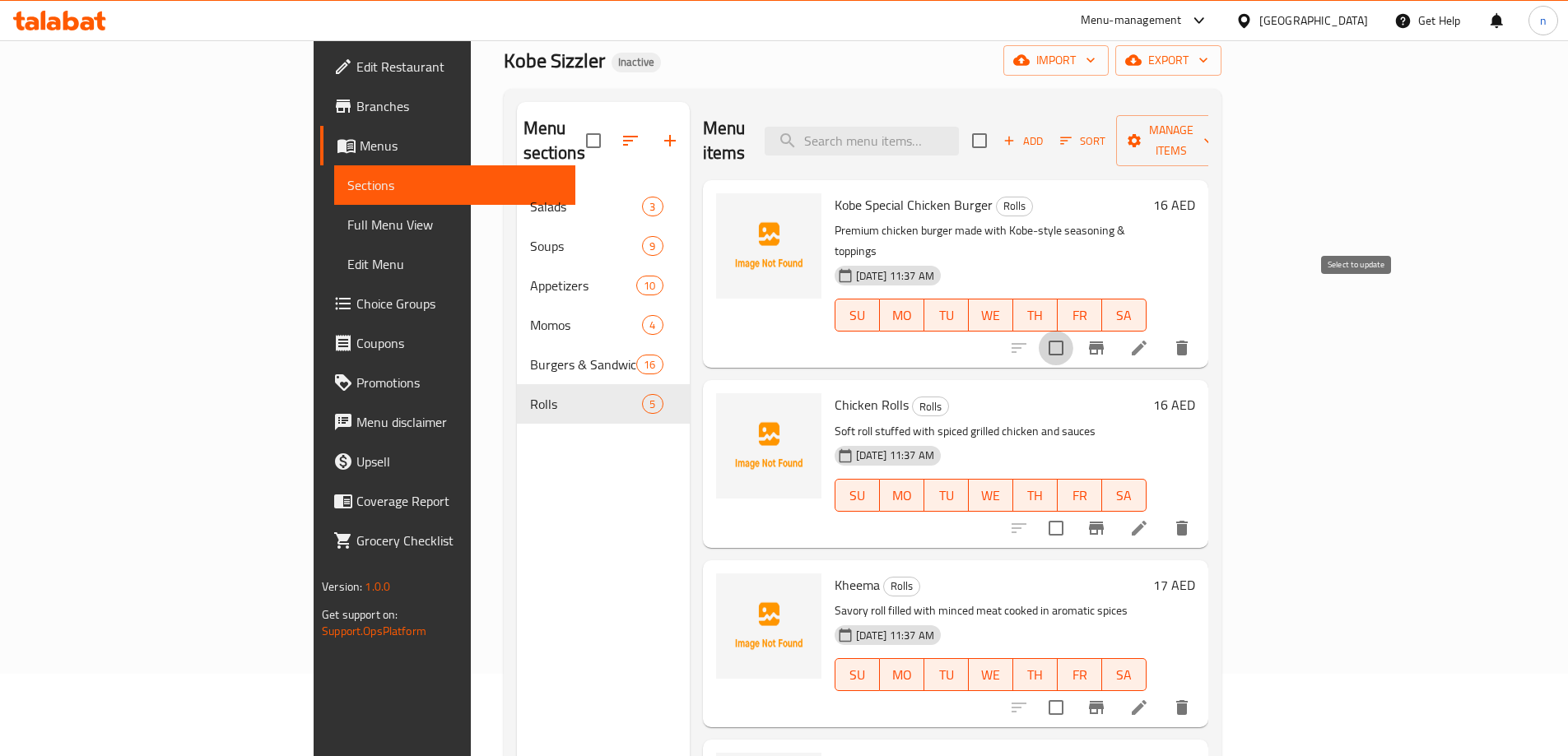
click at [1073, 331] on input "checkbox" at bounding box center [1056, 348] width 35 height 35
checkbox input "true"
click at [1213, 129] on span "Manage items" at bounding box center [1170, 141] width 84 height 41
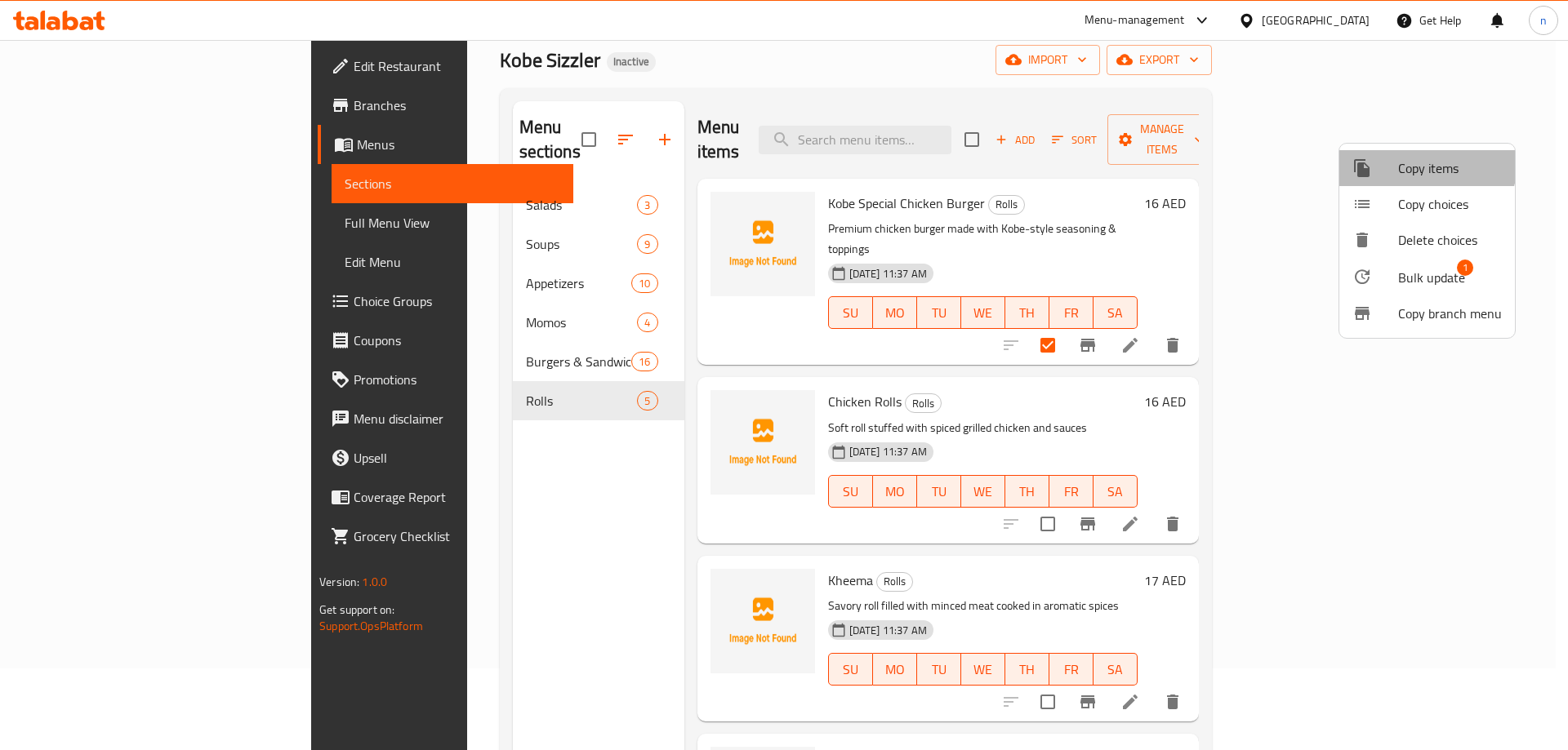
click at [1414, 161] on span "Copy items" at bounding box center [1449, 167] width 103 height 20
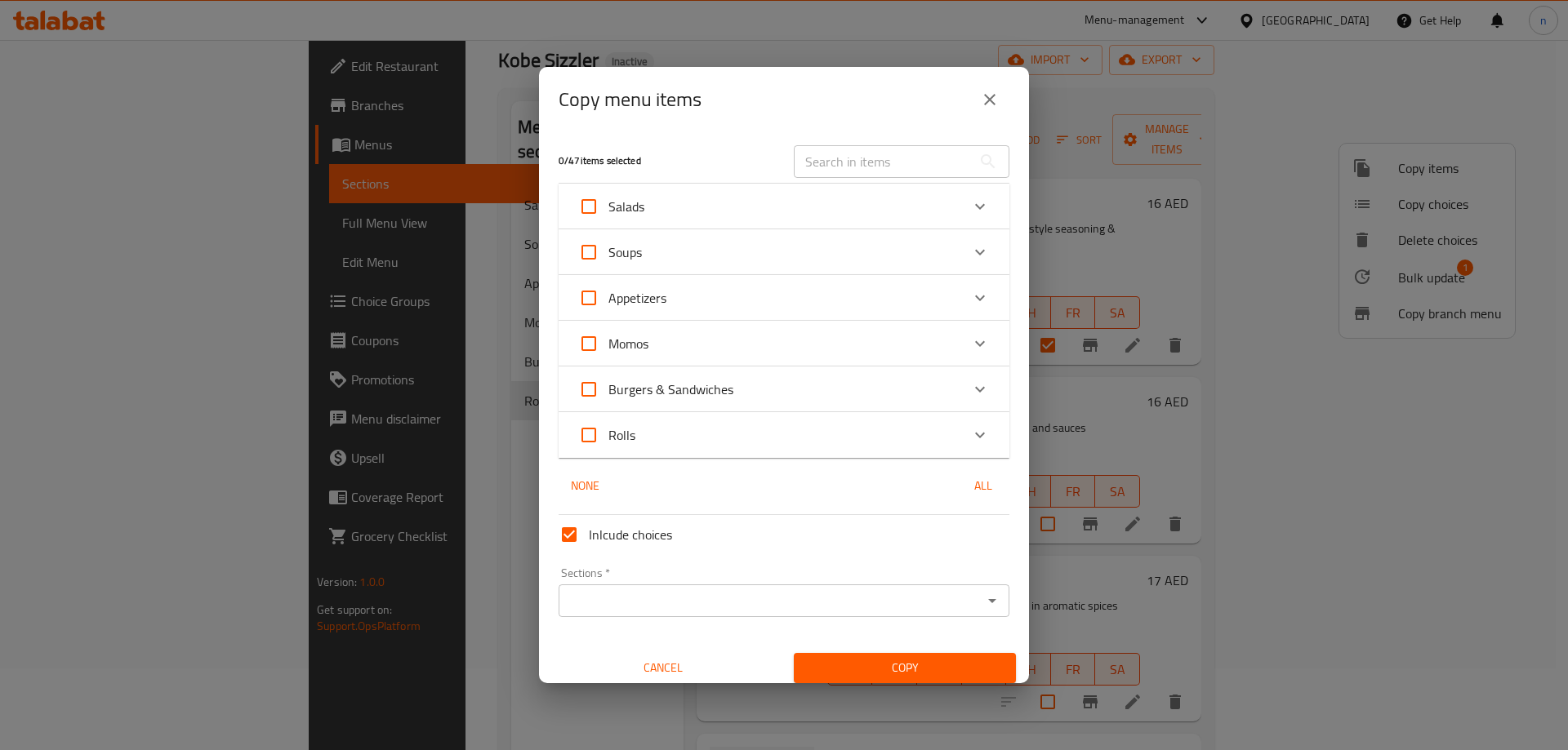
click at [590, 392] on input "Burgers & Sandwiches" at bounding box center [588, 389] width 39 height 39
checkbox input "true"
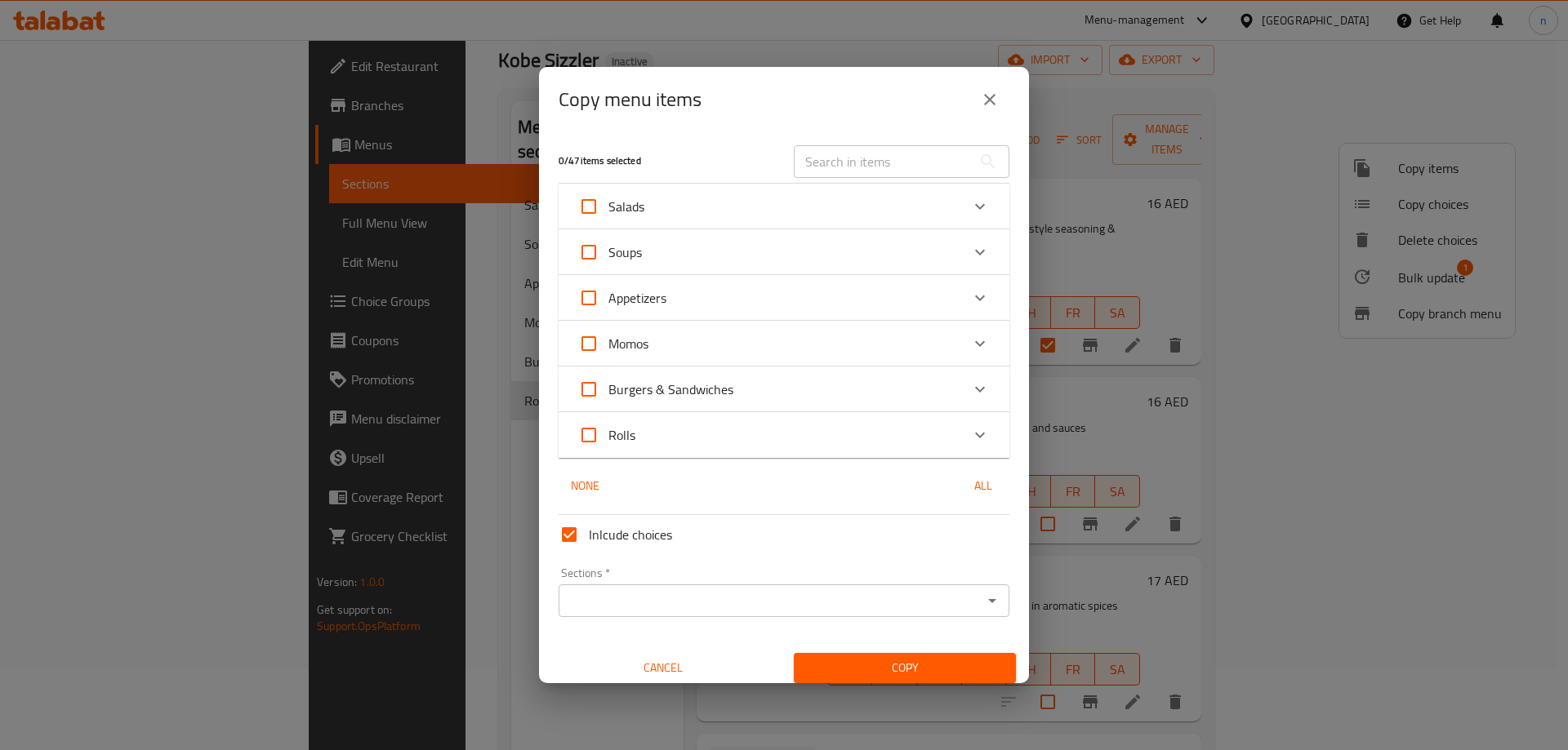
checkbox input "true"
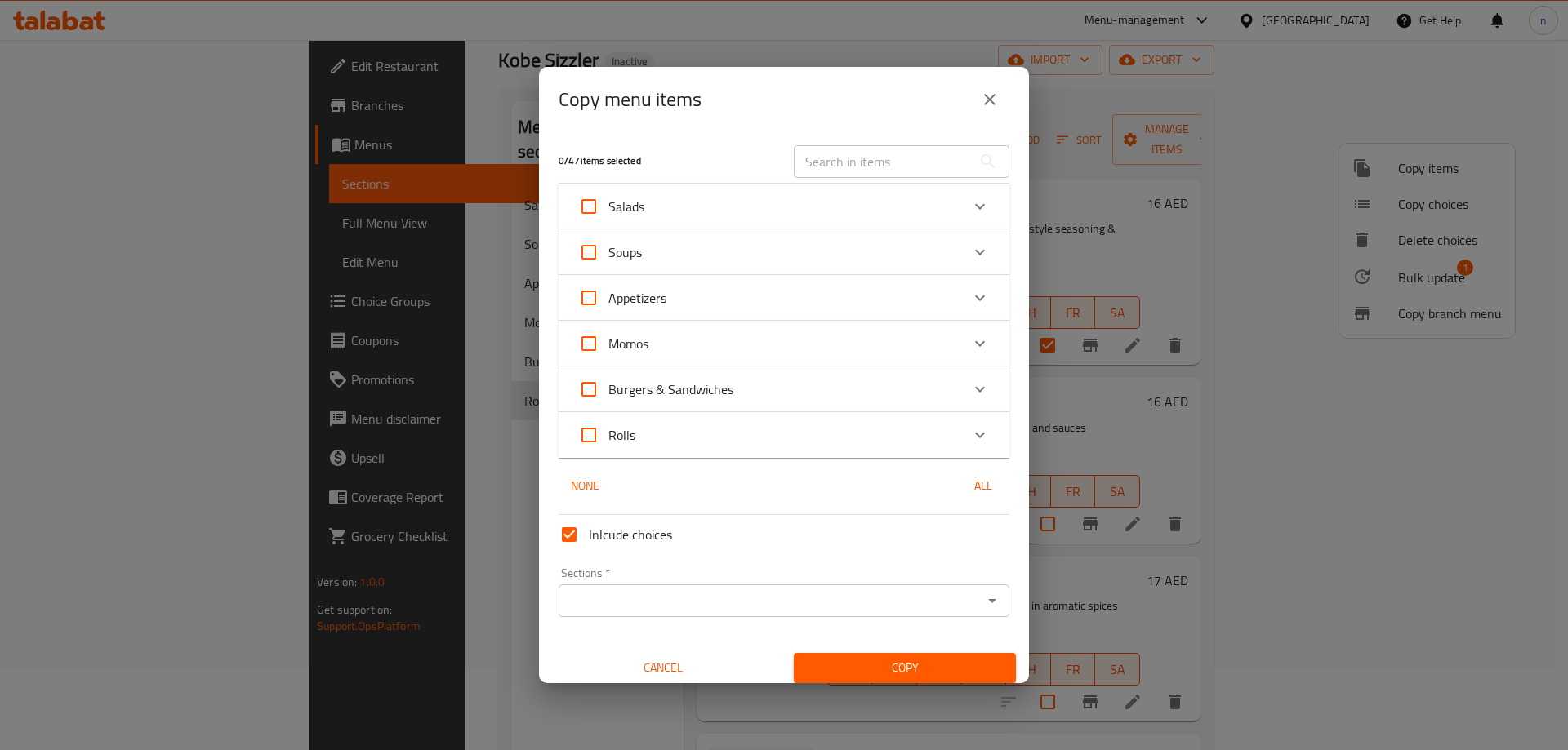
checkbox input "true"
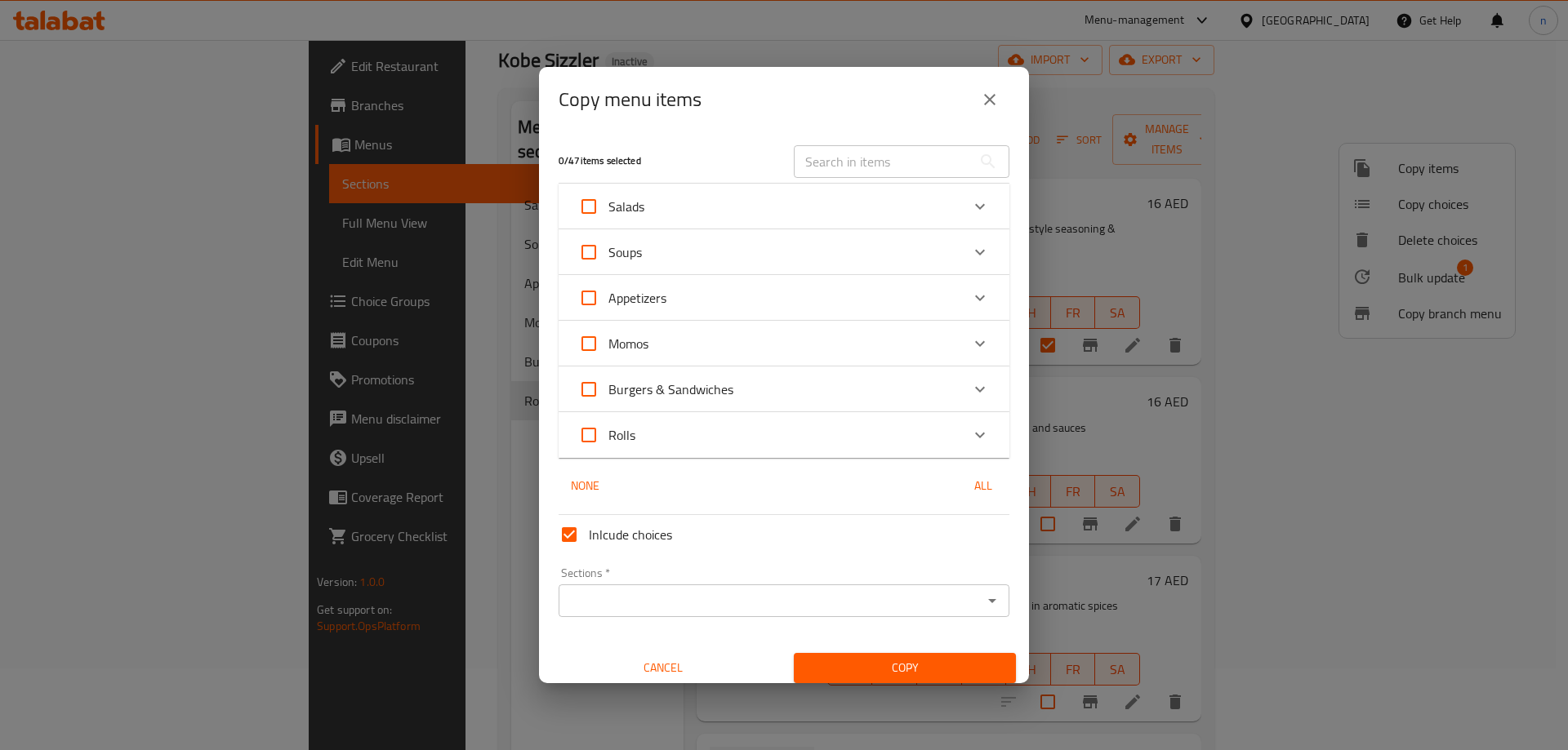
checkbox input "true"
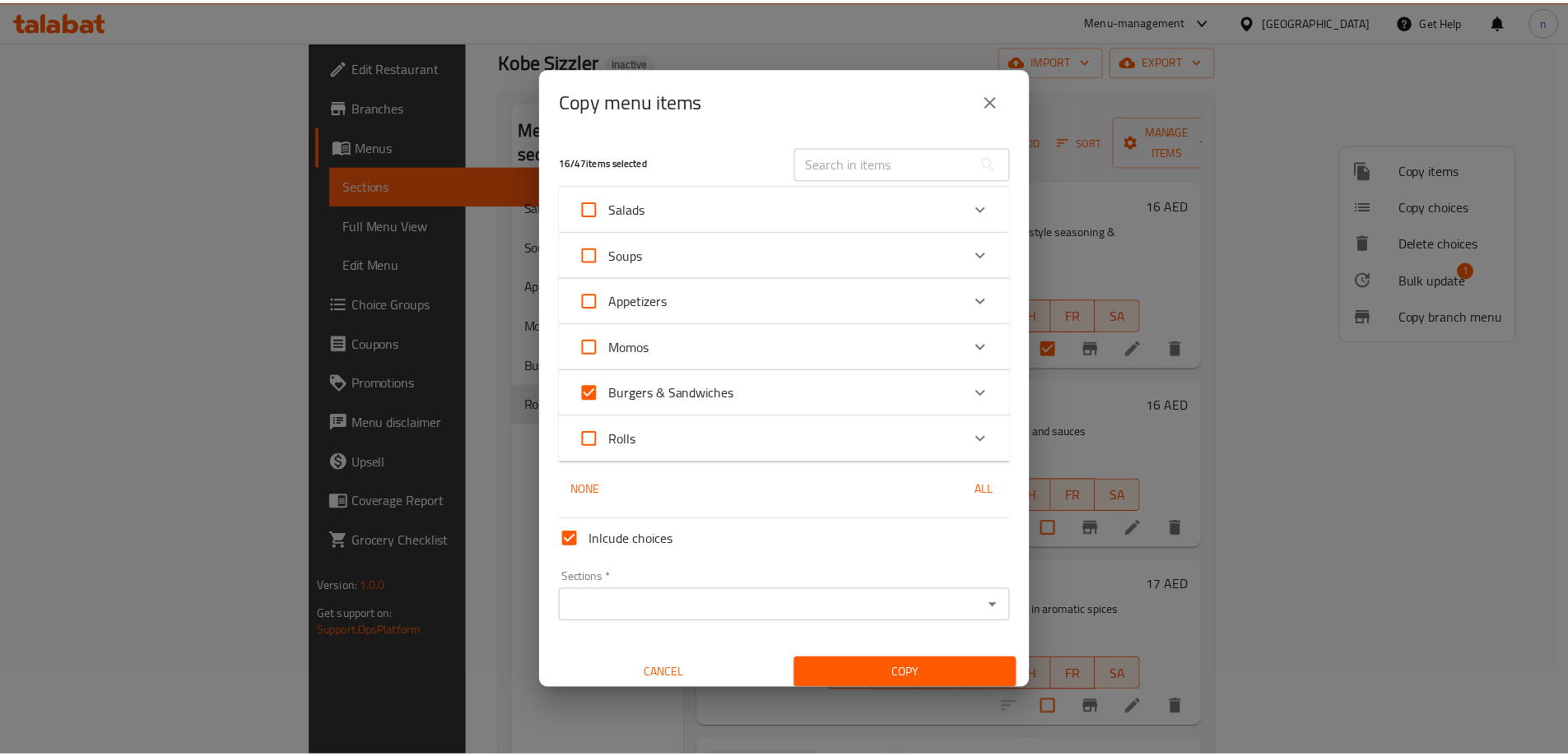
scroll to position [10, 0]
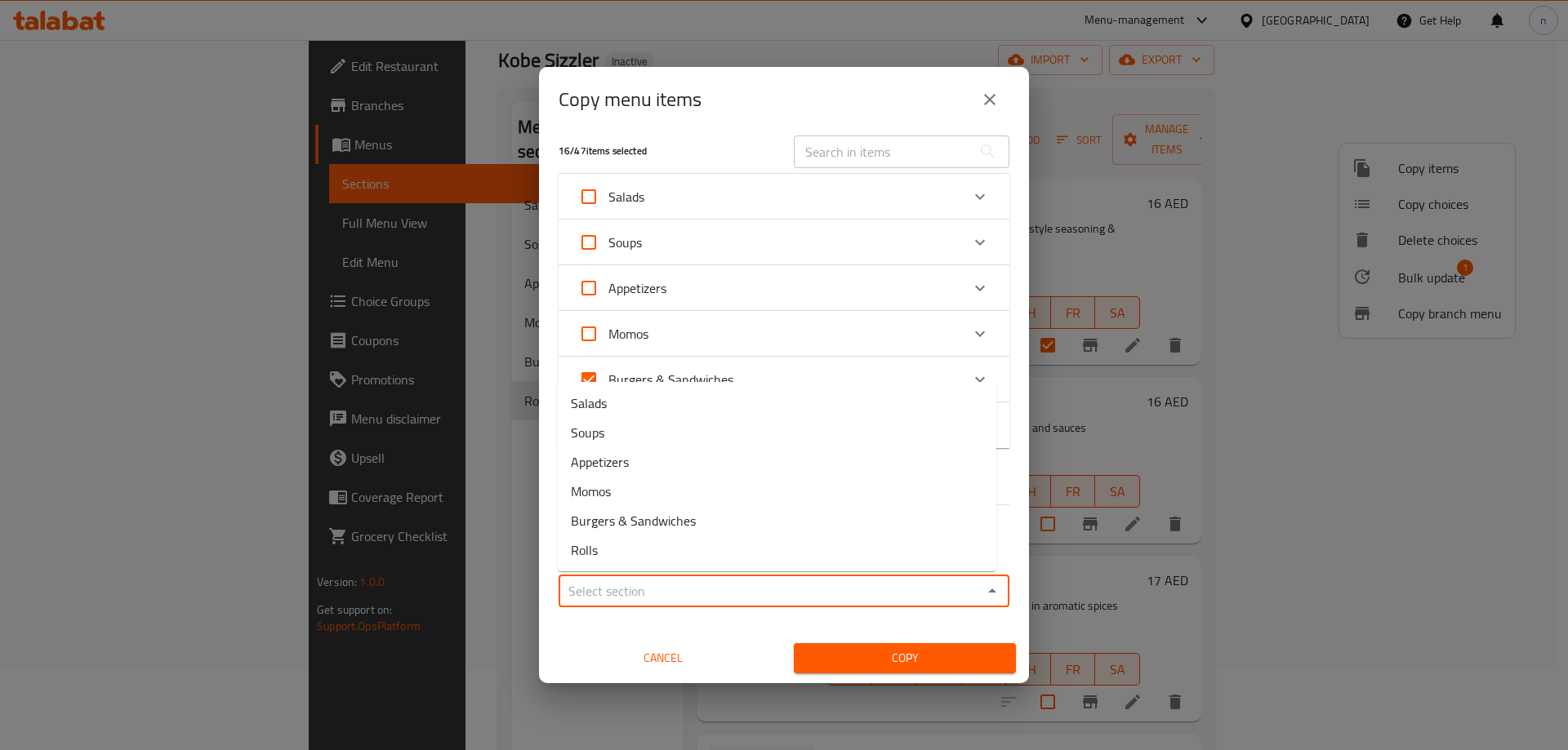
click at [700, 594] on input "Sections   *" at bounding box center [770, 591] width 414 height 23
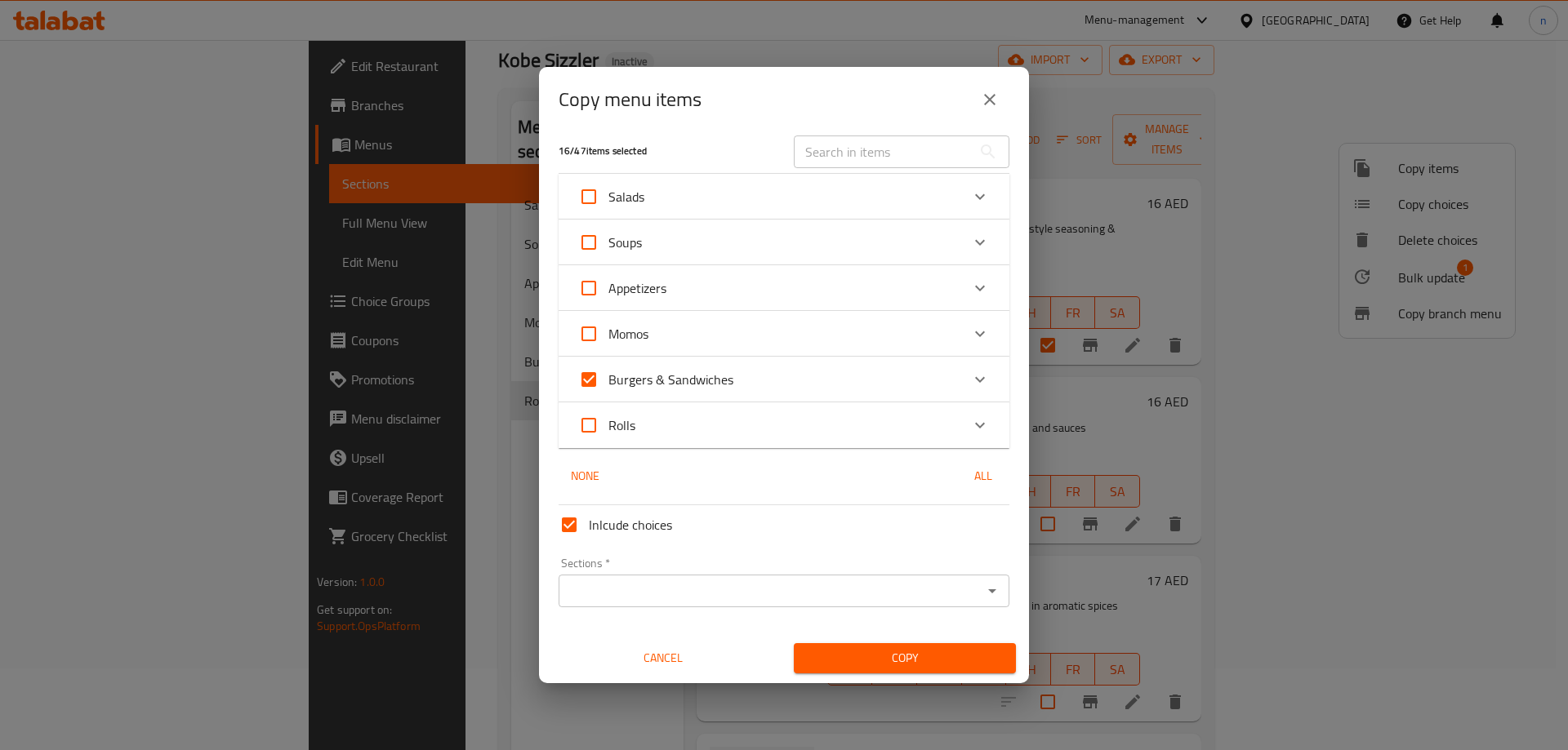
click at [690, 369] on span "Burgers & Sandwiches" at bounding box center [670, 380] width 125 height 24
click at [608, 369] on input "Burgers & Sandwiches" at bounding box center [588, 380] width 39 height 39
checkbox input "false"
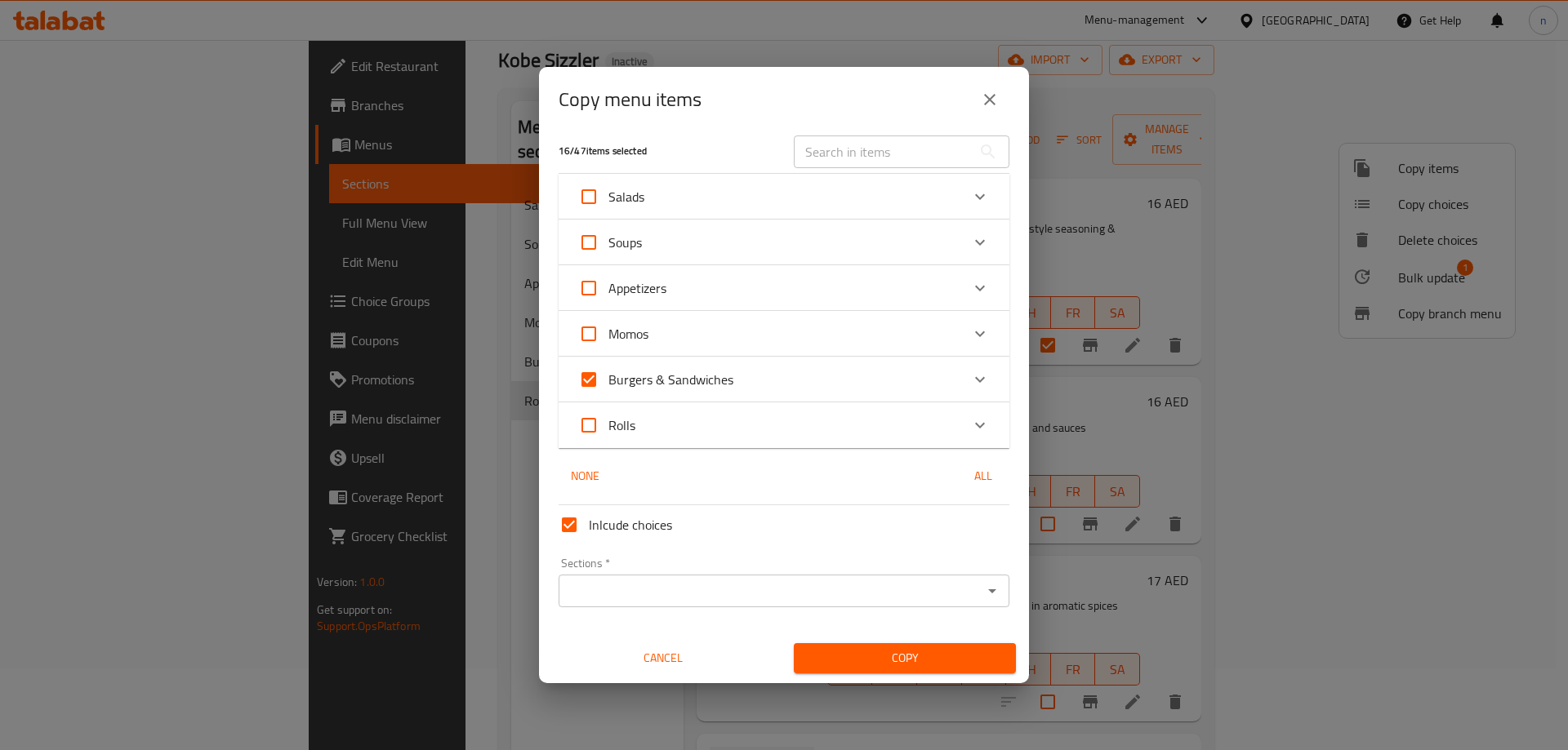
checkbox input "false"
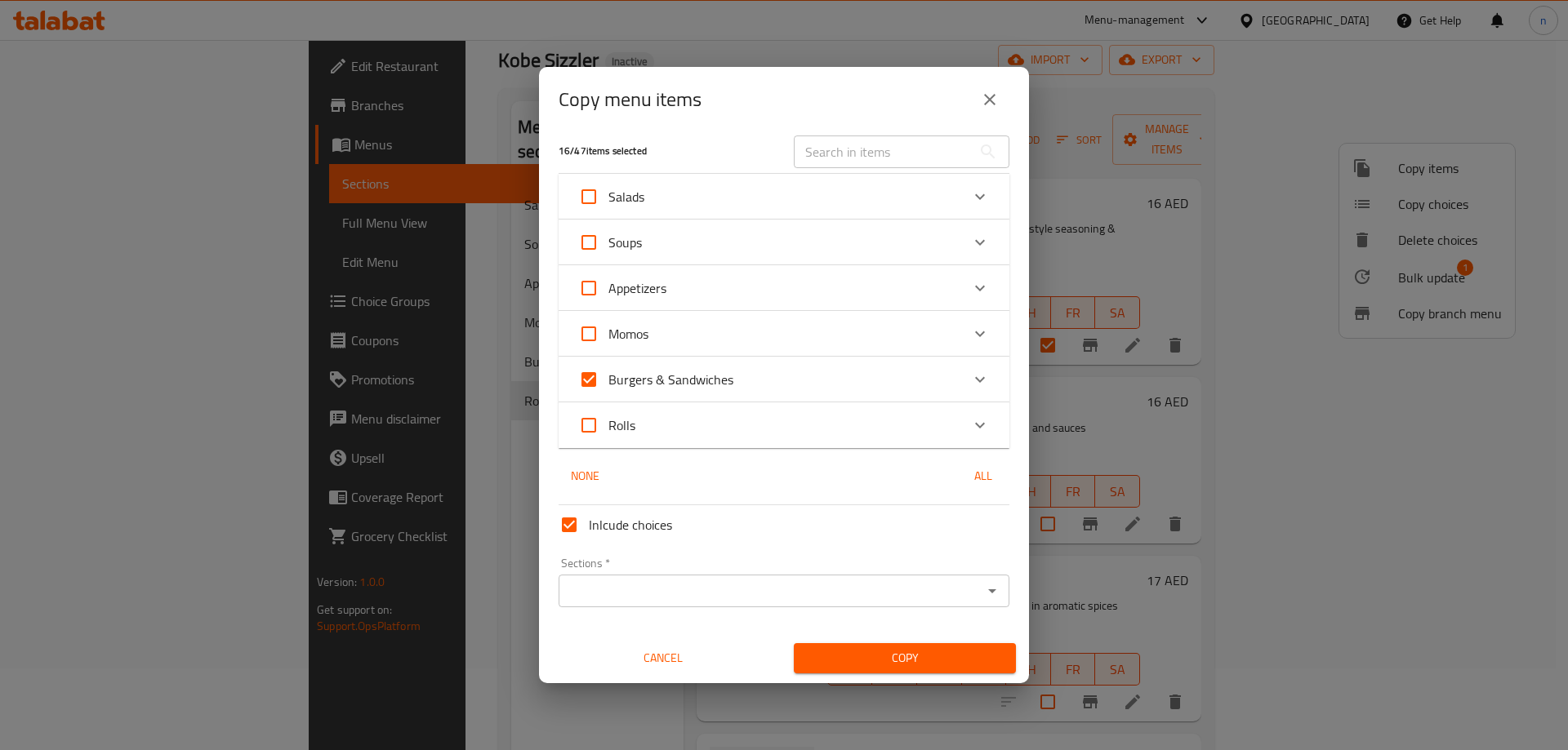
checkbox input "false"
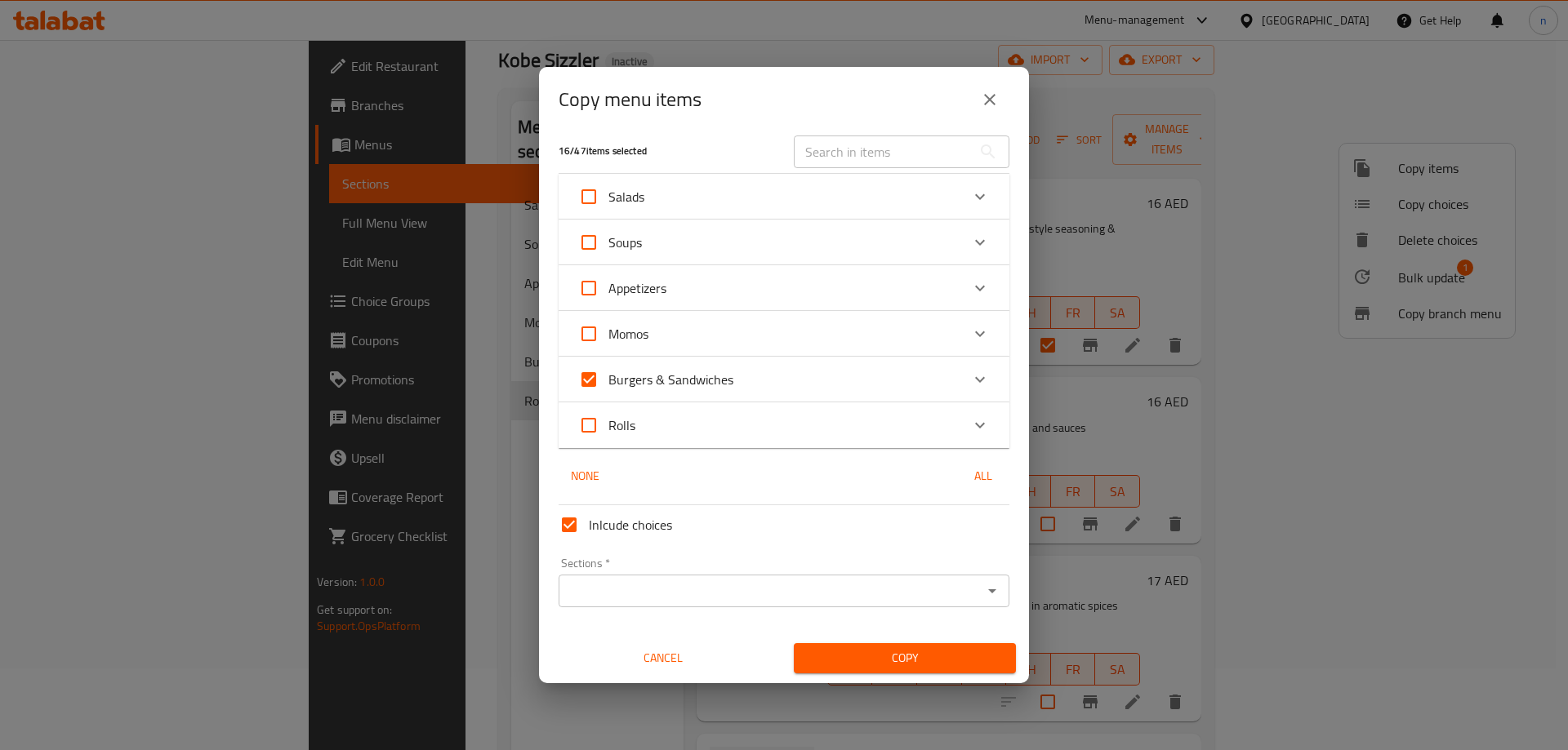
checkbox input "false"
click at [592, 422] on input "Rolls" at bounding box center [588, 425] width 39 height 39
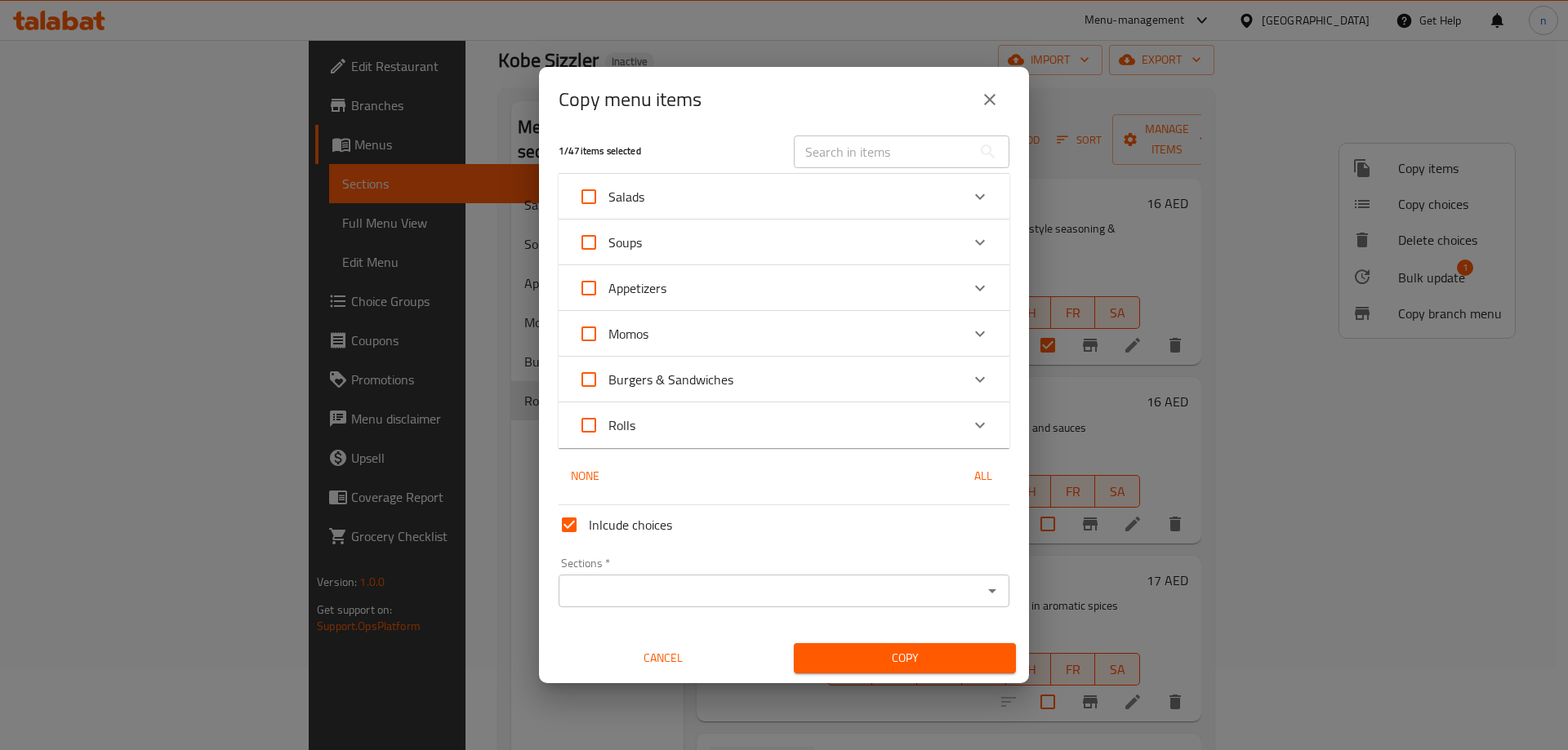
checkbox input "true"
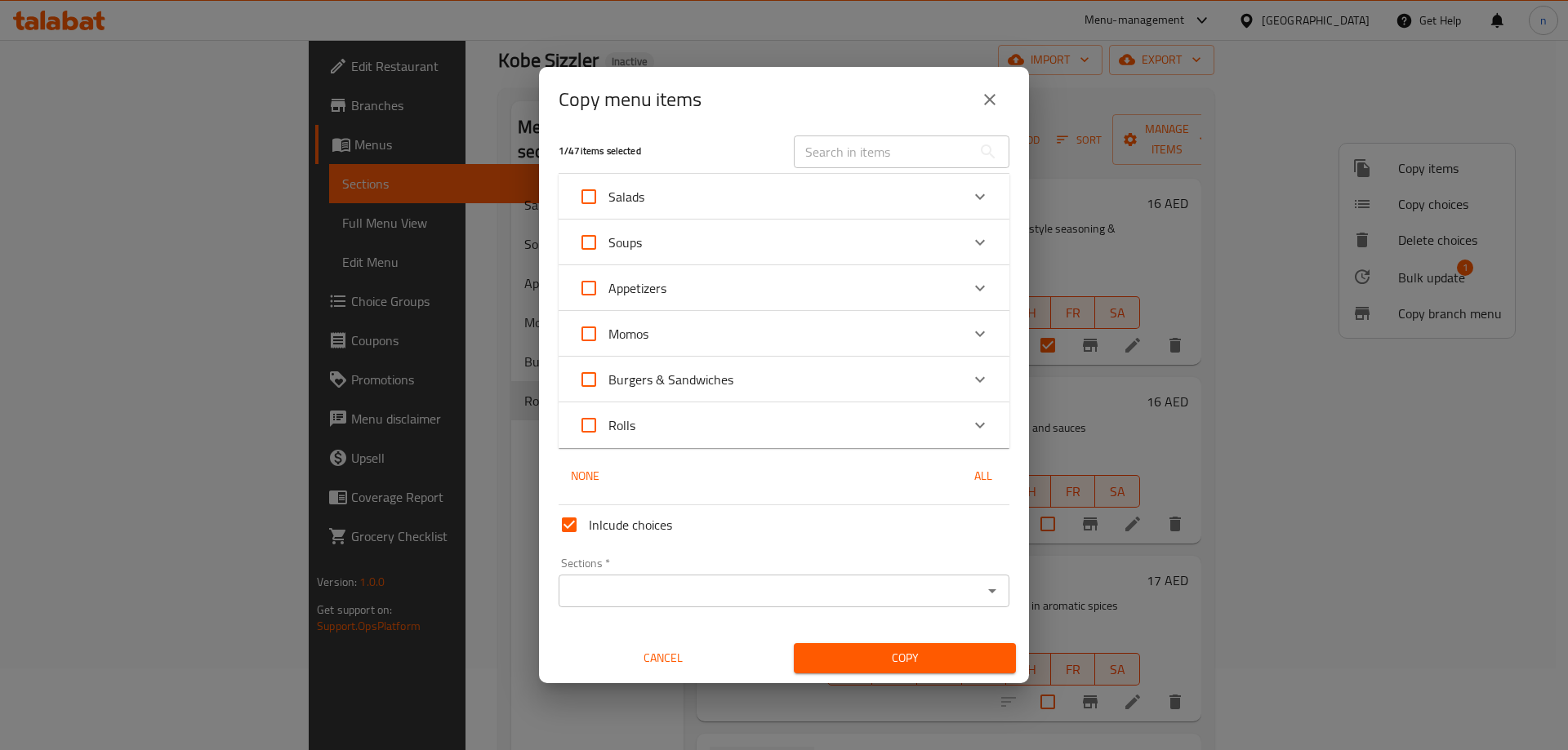
checkbox input "true"
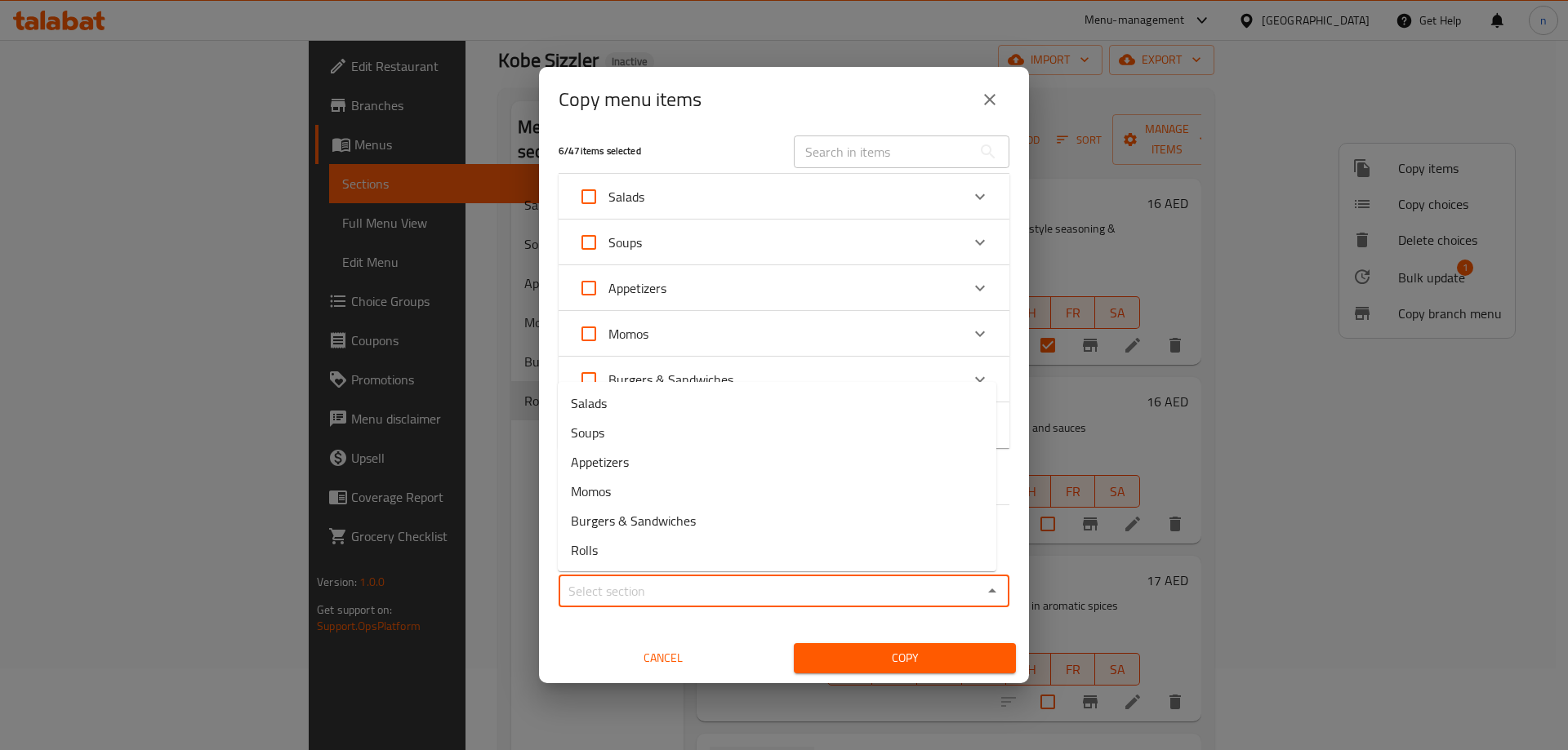
click at [646, 596] on input "Sections   *" at bounding box center [770, 591] width 414 height 23
click at [669, 529] on span "Burgers & Sandwiches" at bounding box center [633, 520] width 125 height 20
type input "Burgers & Sandwiches"
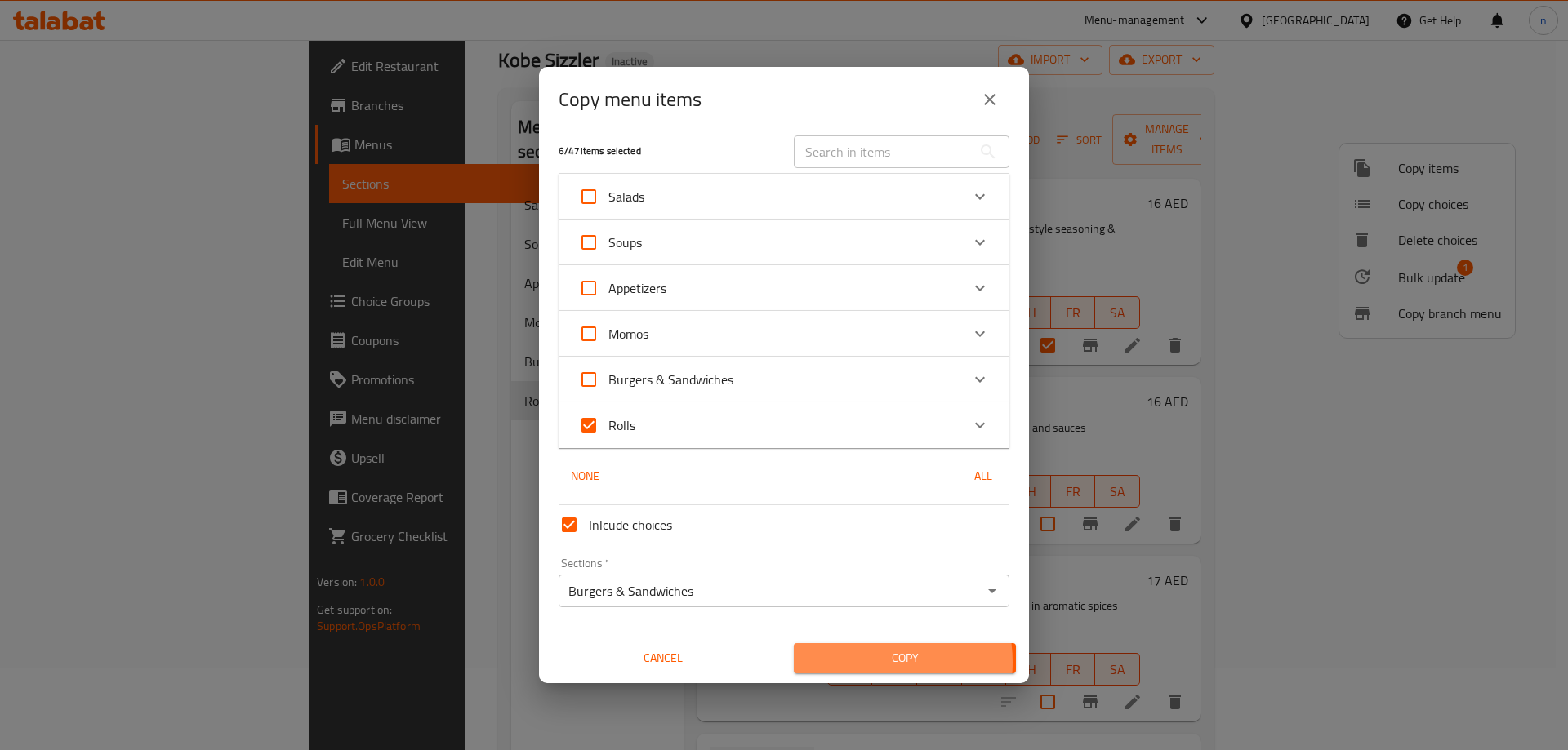
click at [852, 662] on span "Copy" at bounding box center [904, 658] width 196 height 20
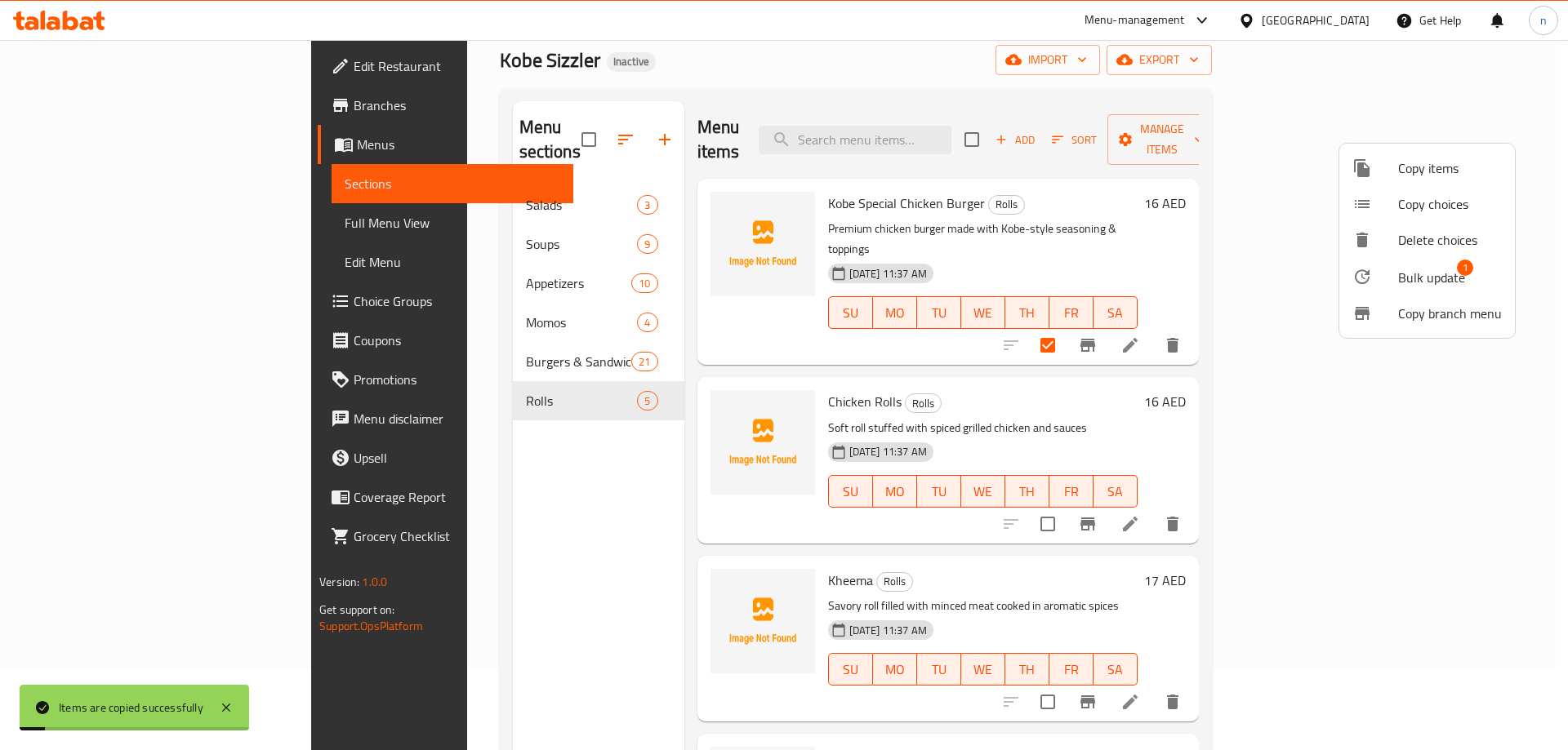
click at [1206, 310] on div at bounding box center [784, 375] width 1568 height 750
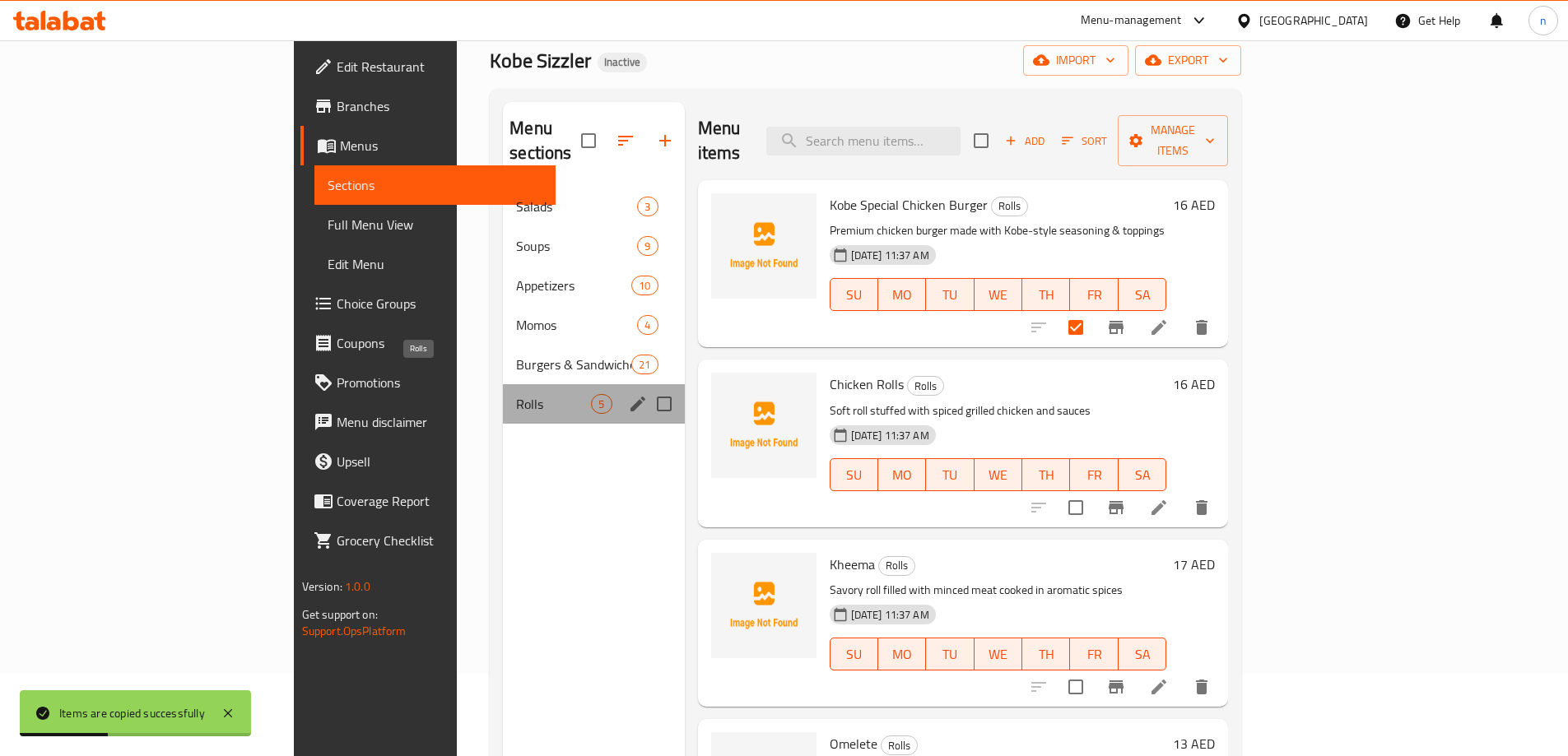
click at [516, 394] on span "Rolls" at bounding box center [554, 403] width 75 height 20
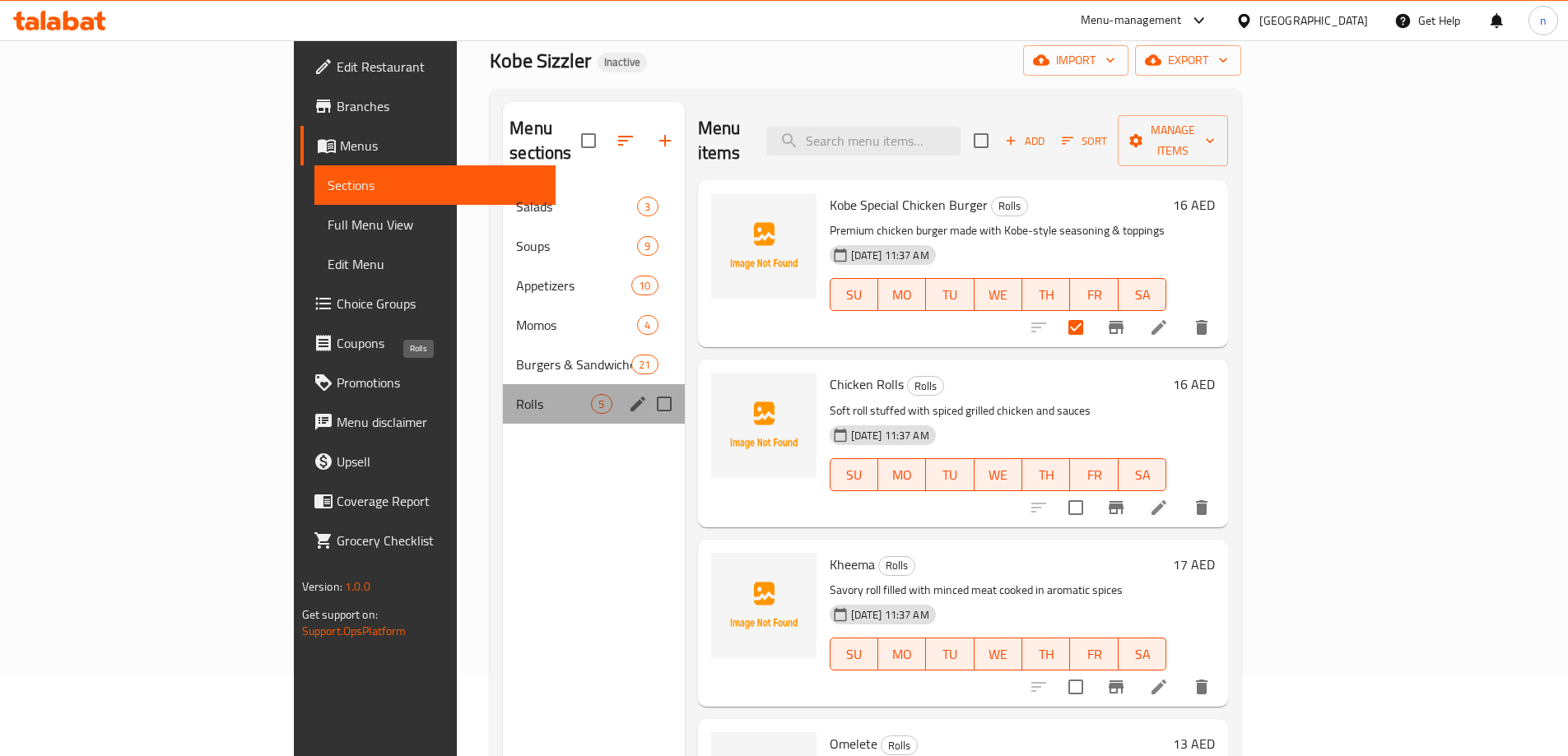
click at [516, 394] on span "Rolls" at bounding box center [554, 403] width 75 height 20
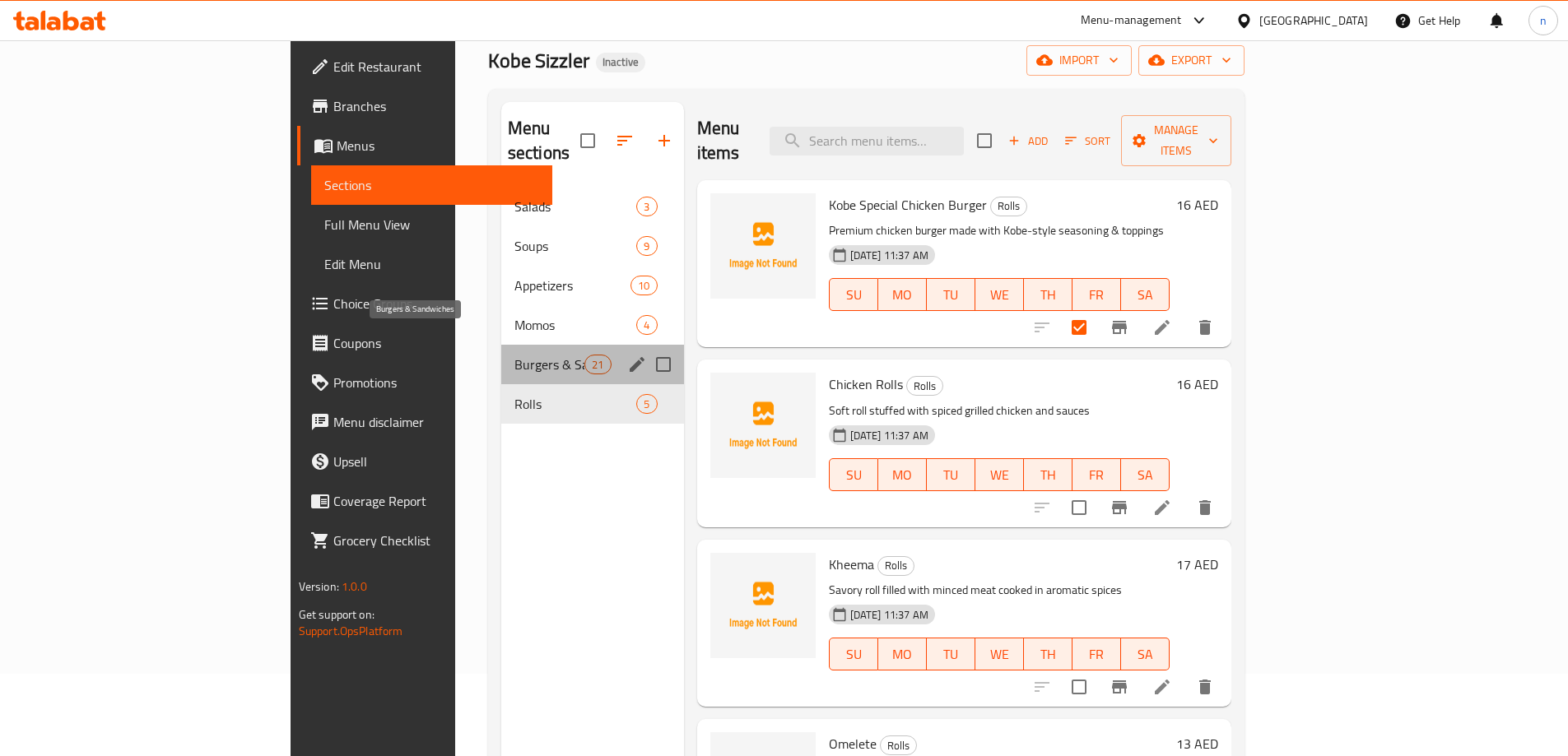
click at [514, 355] on span "Burgers & Sandwiches" at bounding box center [549, 364] width 70 height 20
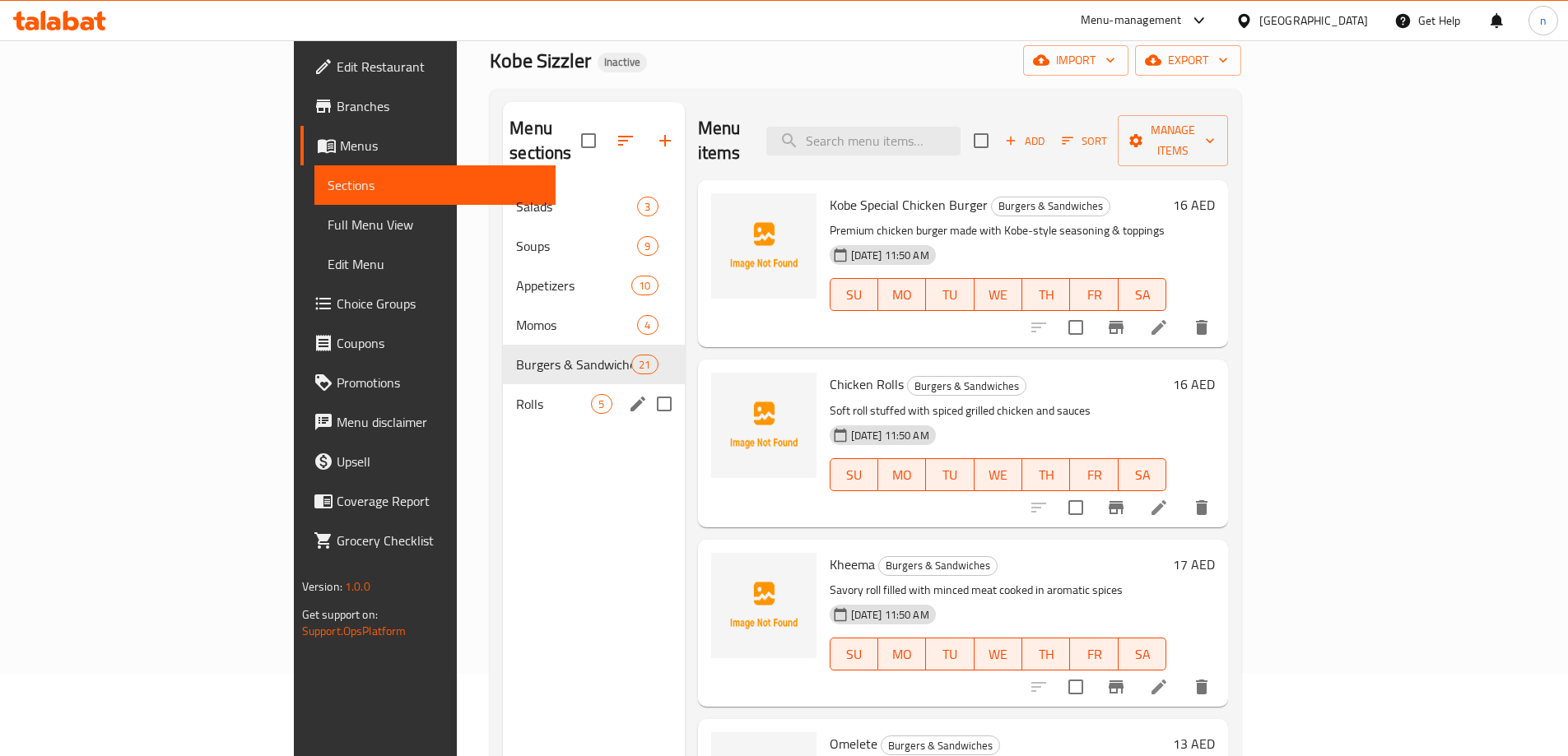
click at [503, 385] on div "Rolls 5" at bounding box center [593, 404] width 181 height 39
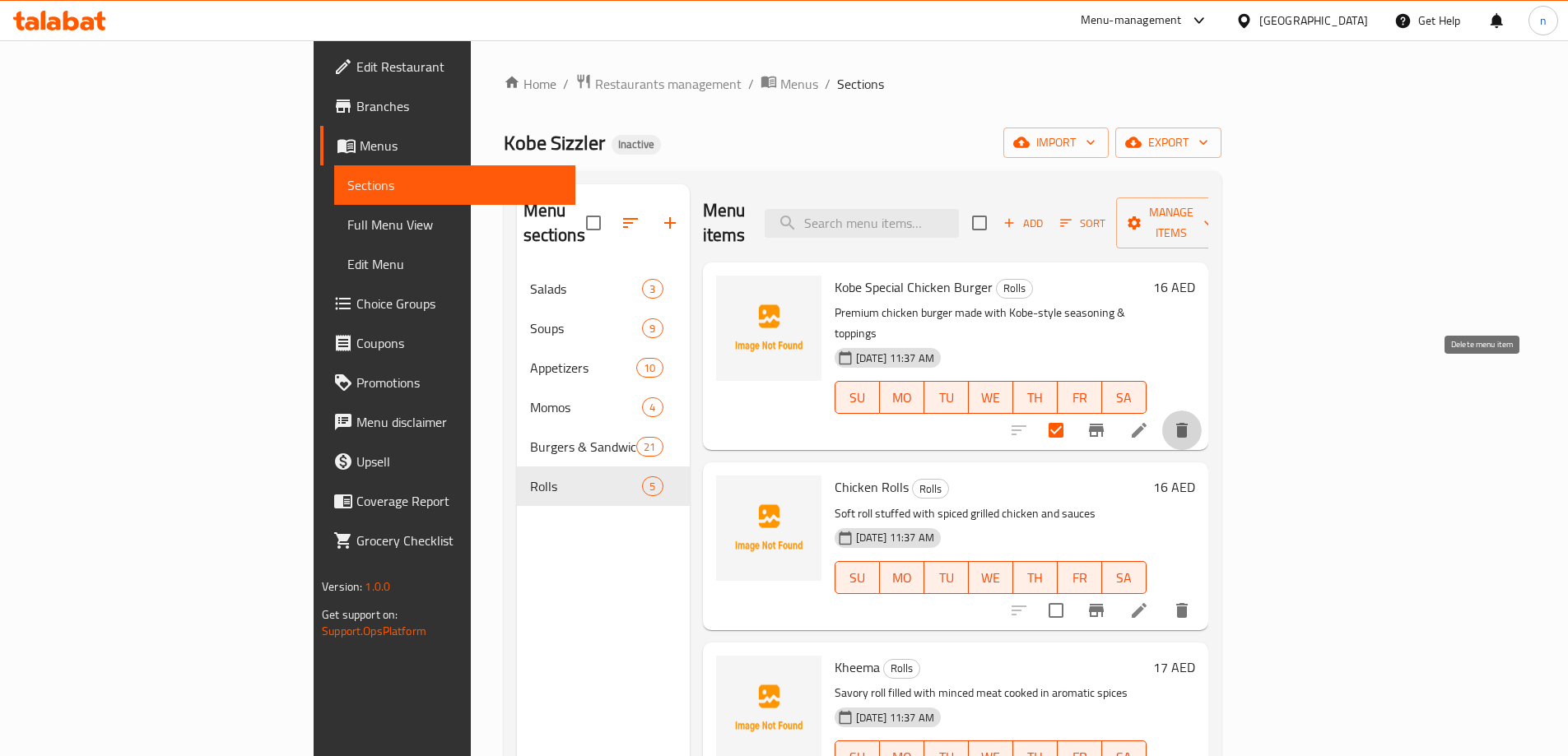
click at [1201, 411] on button "delete" at bounding box center [1181, 431] width 39 height 39
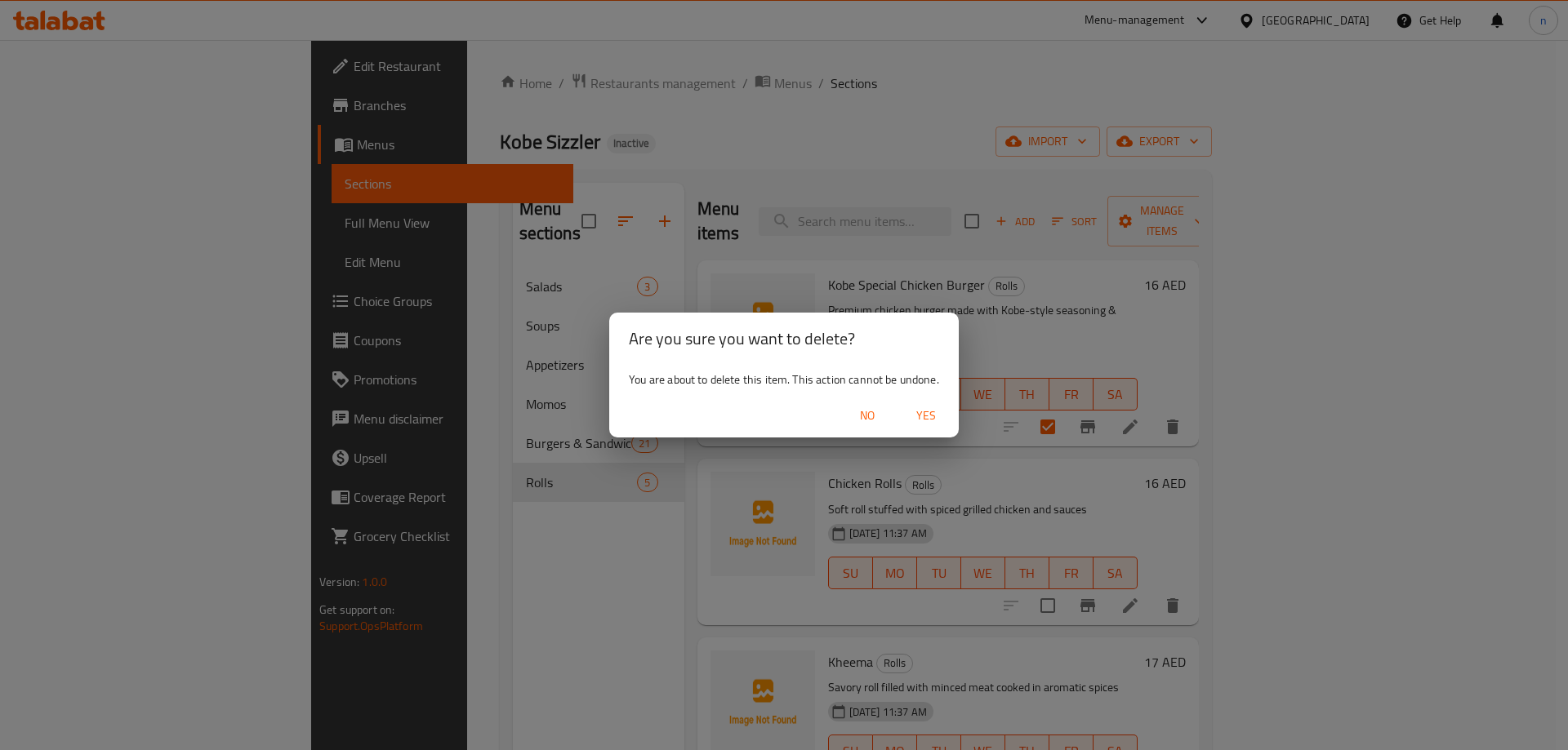
click at [945, 402] on button "Yes" at bounding box center [926, 416] width 52 height 30
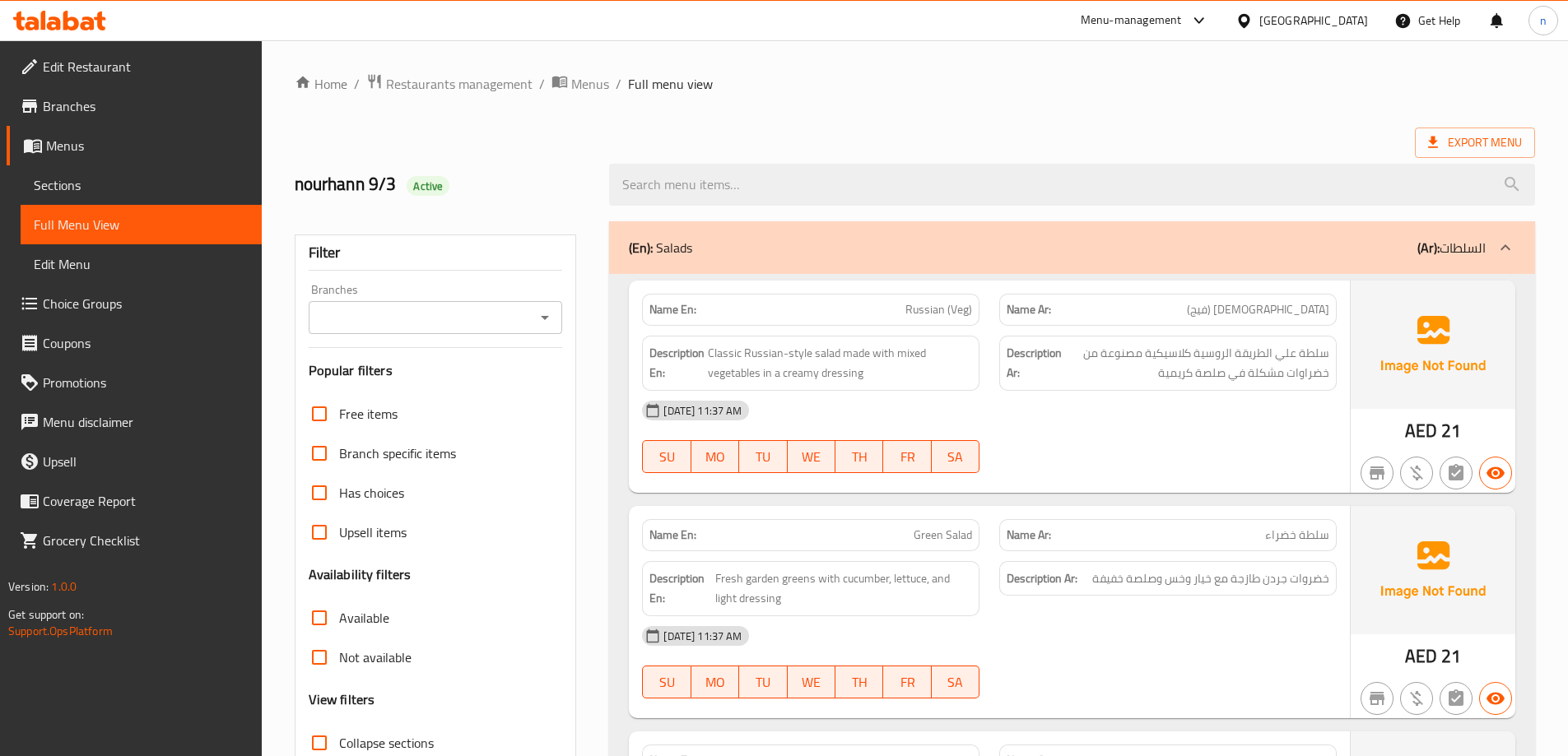
click at [108, 197] on link "Sections" at bounding box center [141, 185] width 241 height 39
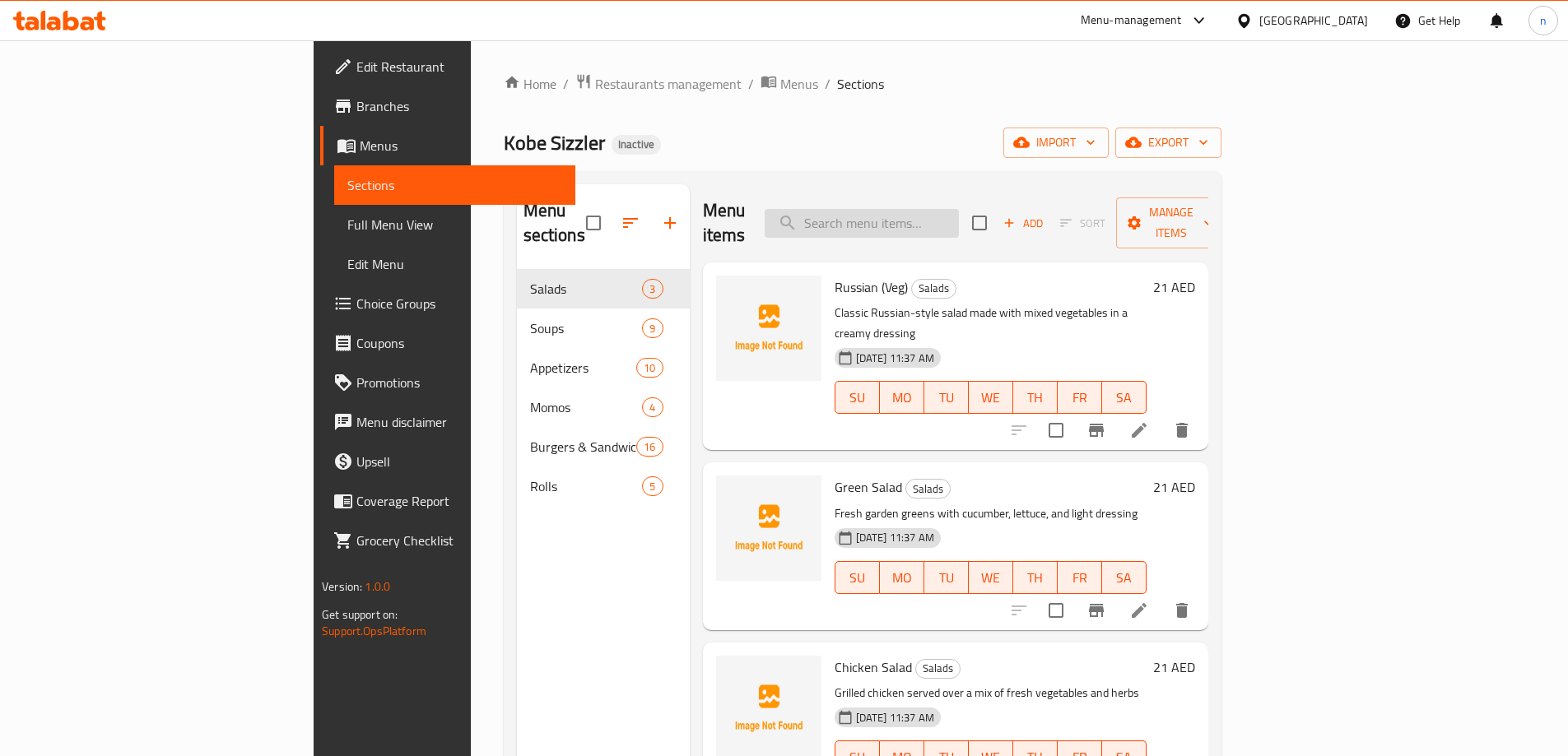
click at [915, 215] on input "search" at bounding box center [861, 223] width 194 height 29
paste input "Grilled Chicken & Chips"
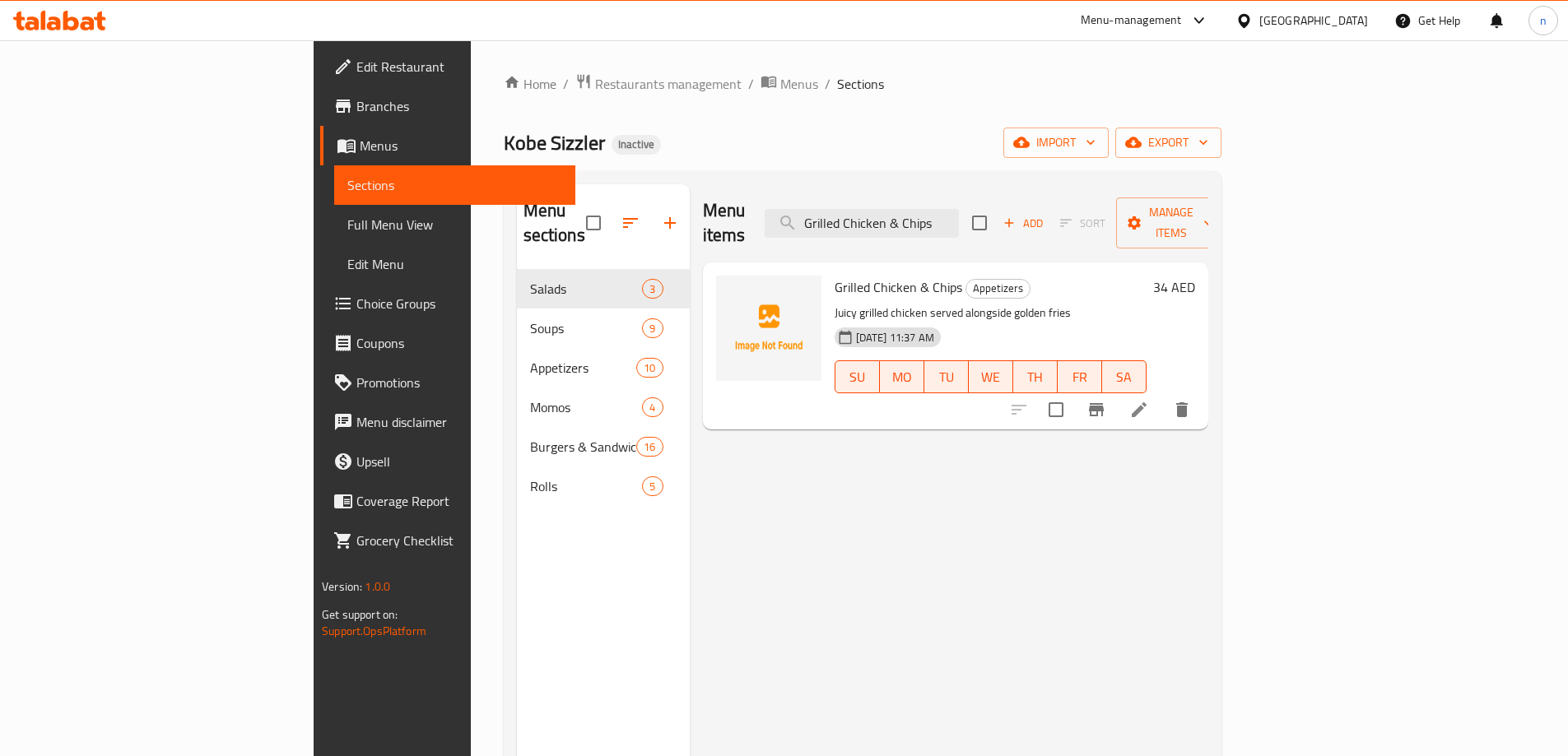
type input "Grilled Chicken & Chips"
click at [1162, 395] on li at bounding box center [1138, 410] width 46 height 30
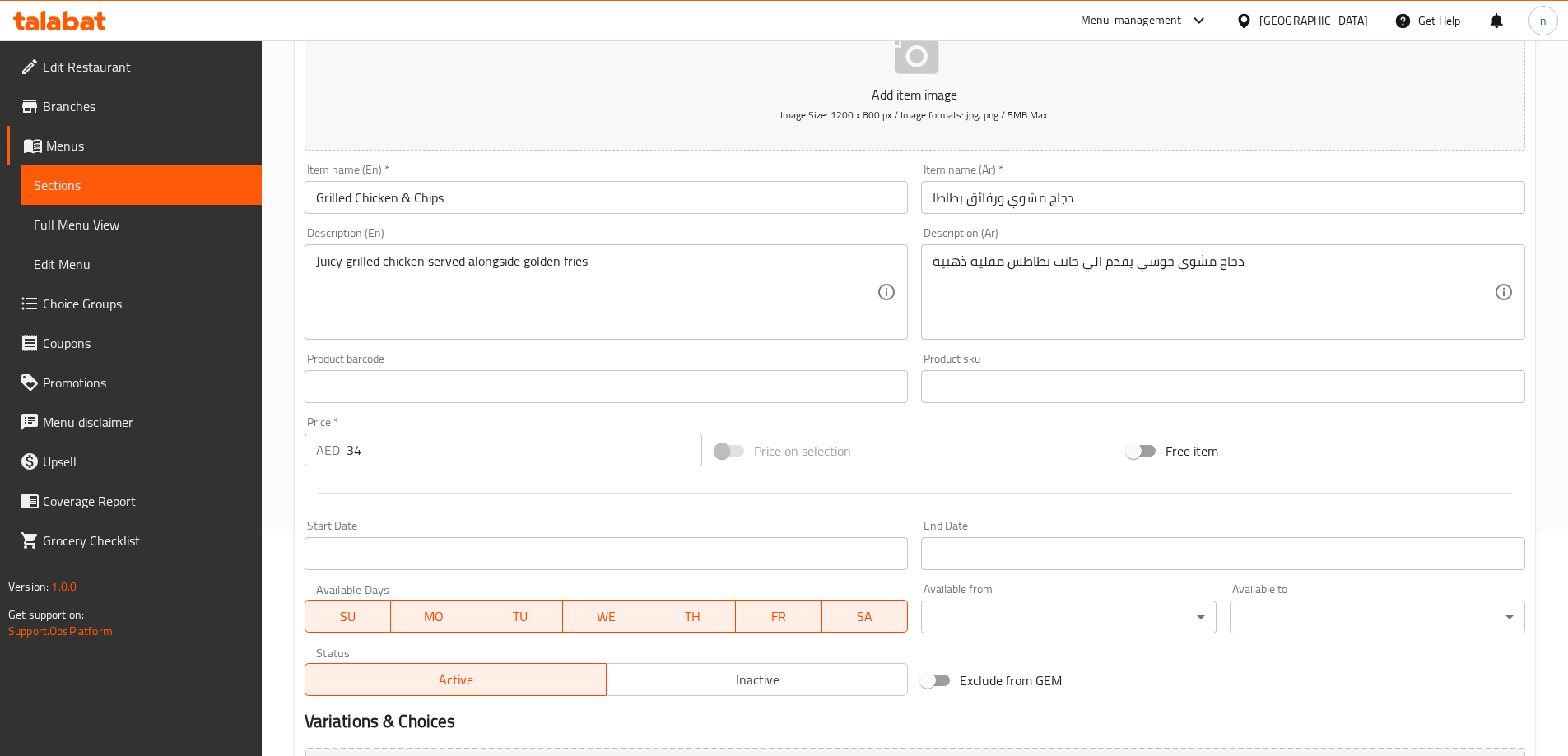
scroll to position [247, 0]
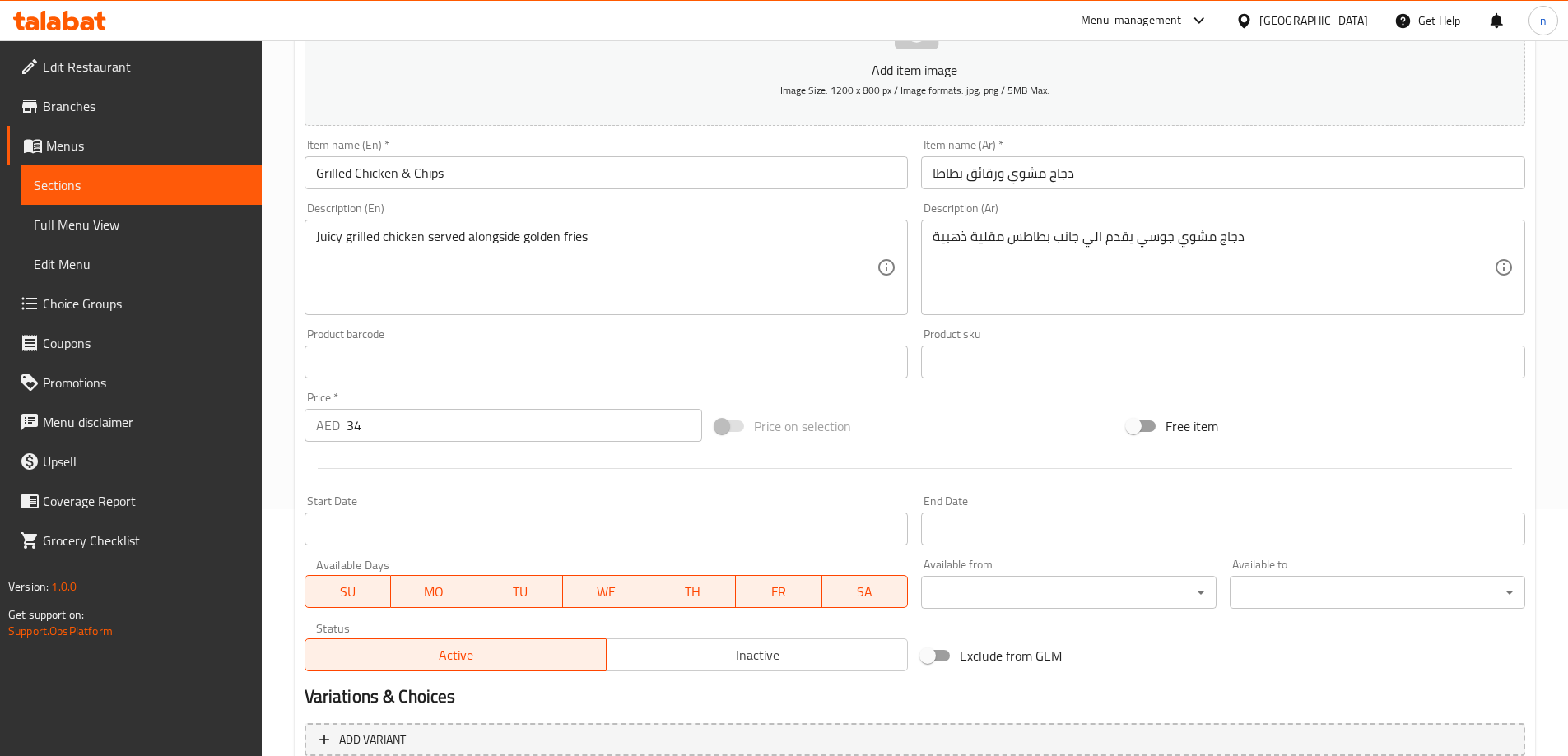
click at [384, 431] on input "34" at bounding box center [525, 425] width 357 height 33
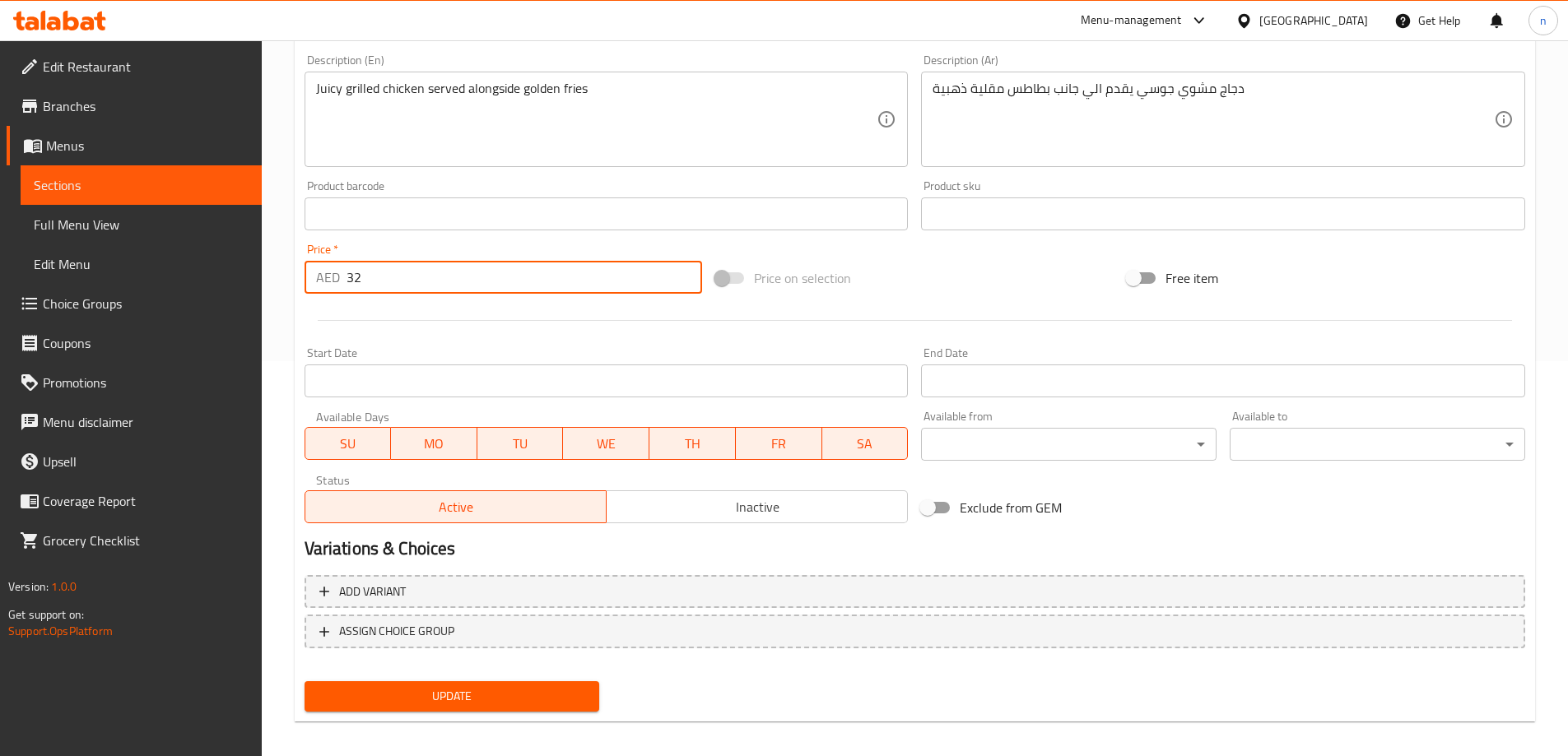
scroll to position [406, 0]
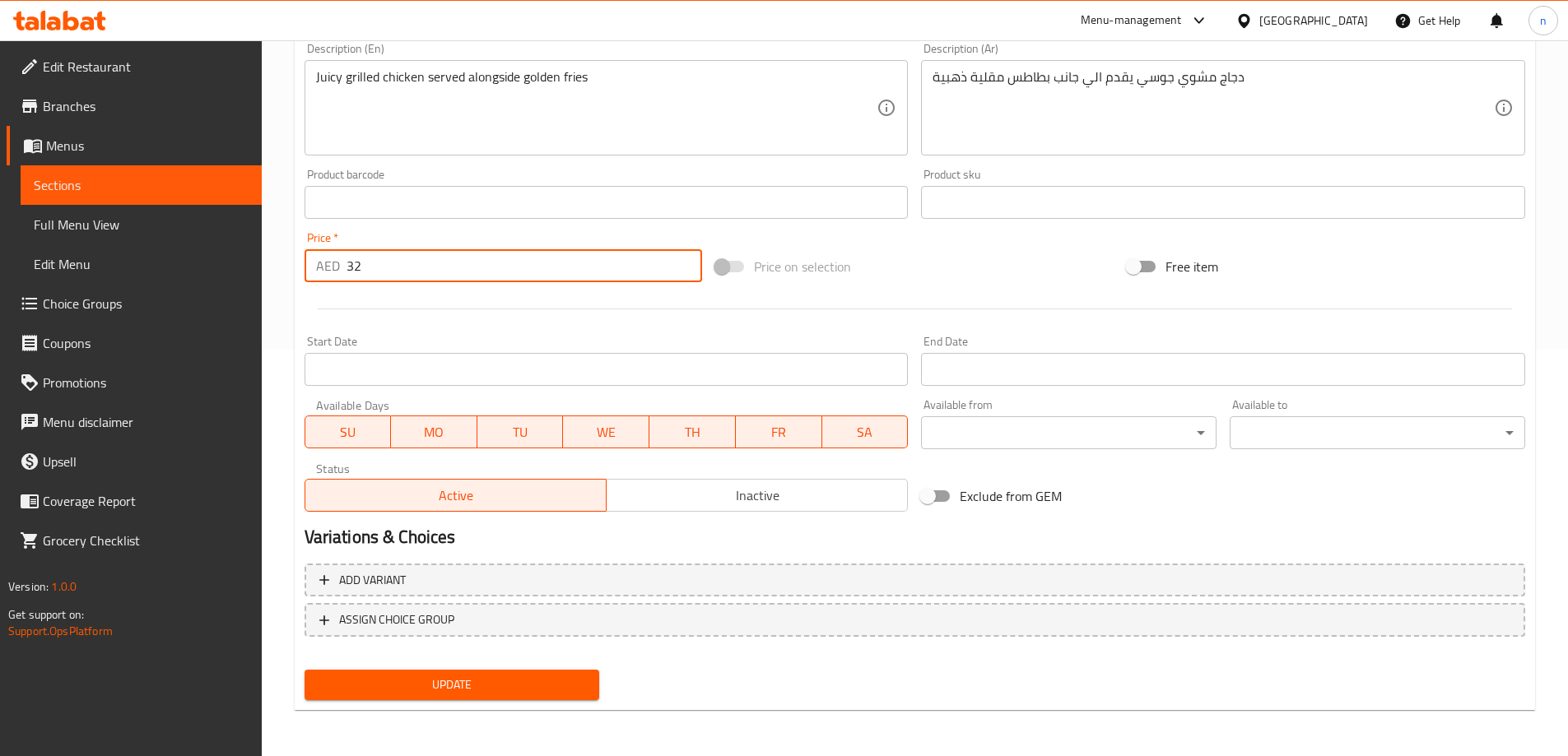
type input "32"
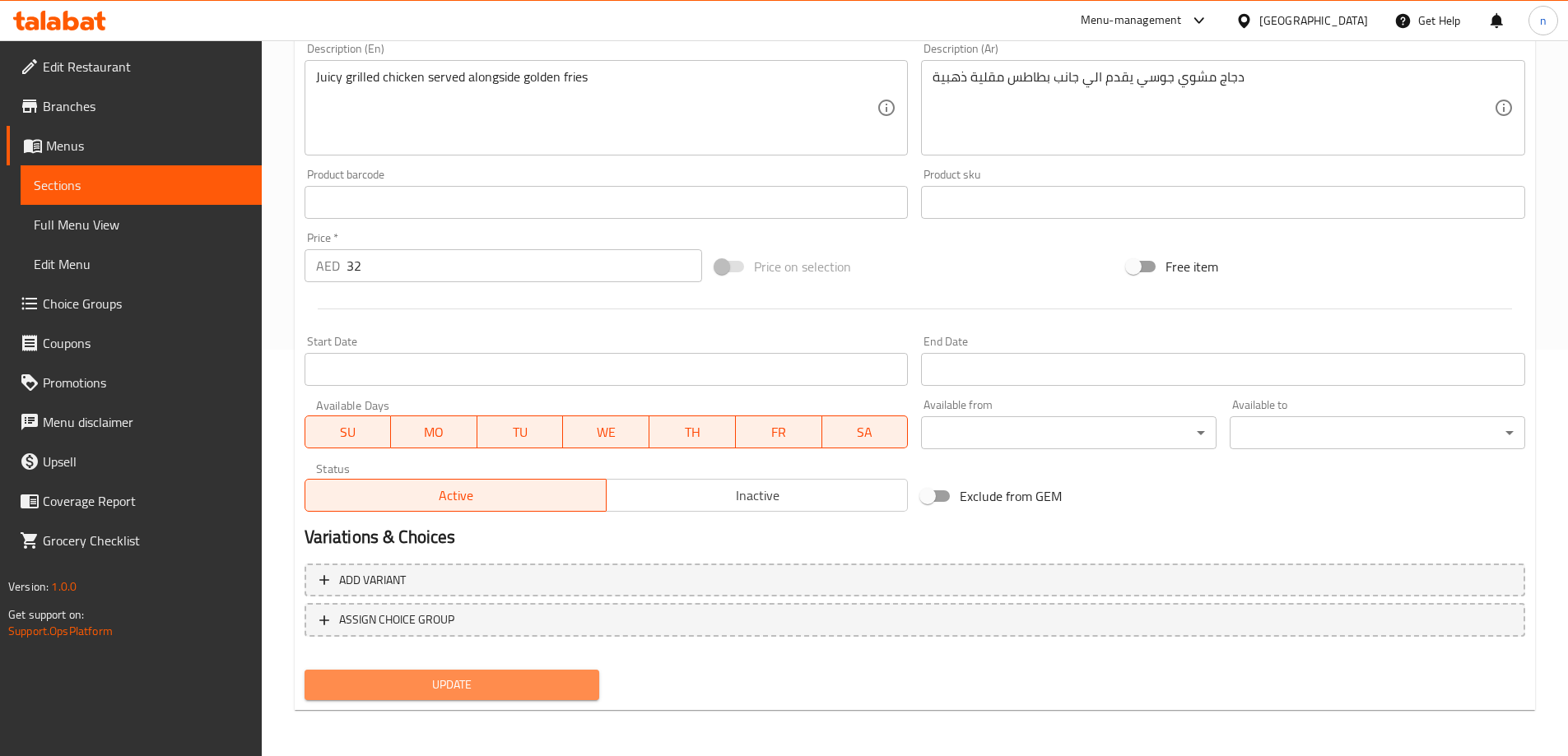
click at [348, 682] on span "Update" at bounding box center [452, 685] width 269 height 21
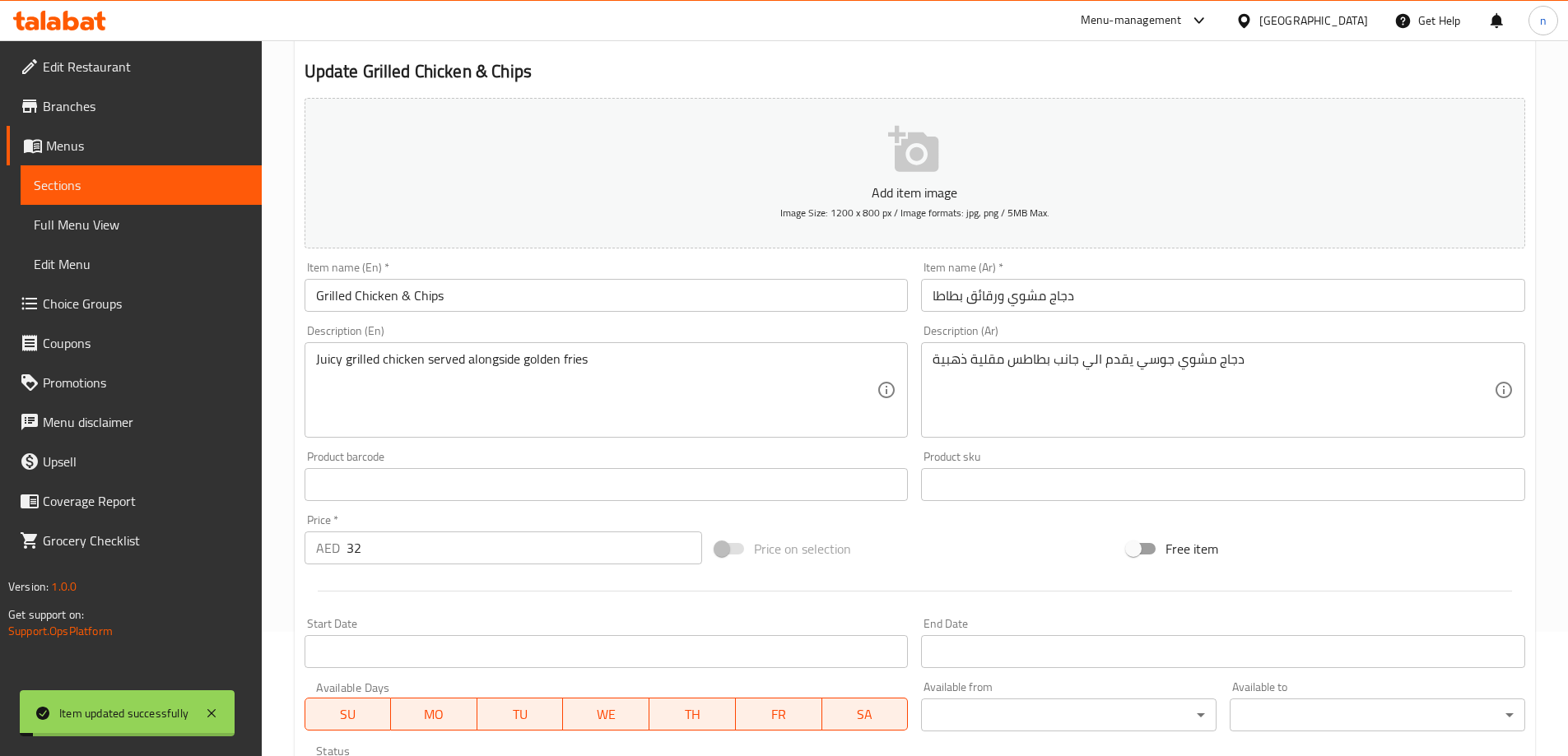
scroll to position [0, 0]
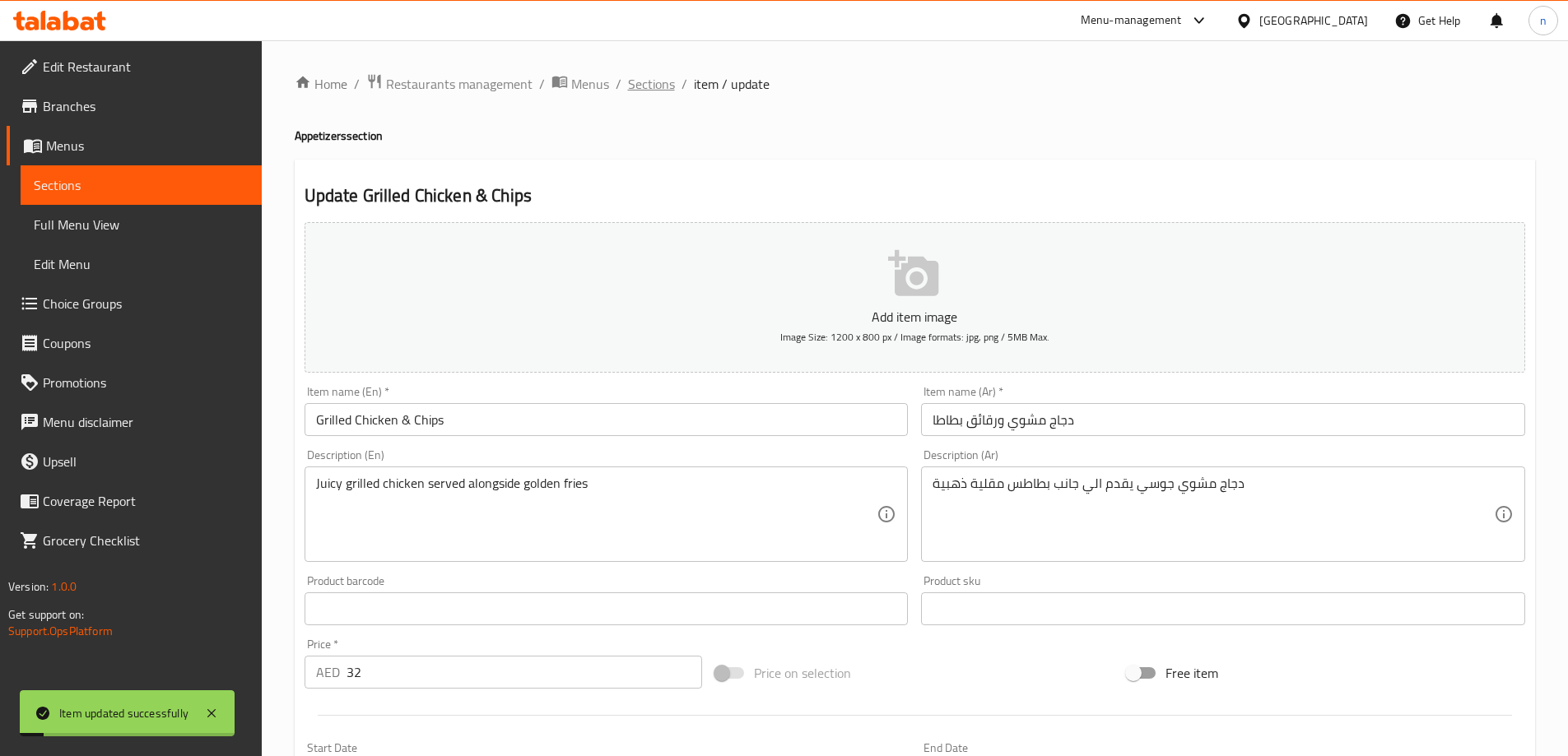
click at [652, 86] on span "Sections" at bounding box center [651, 83] width 47 height 20
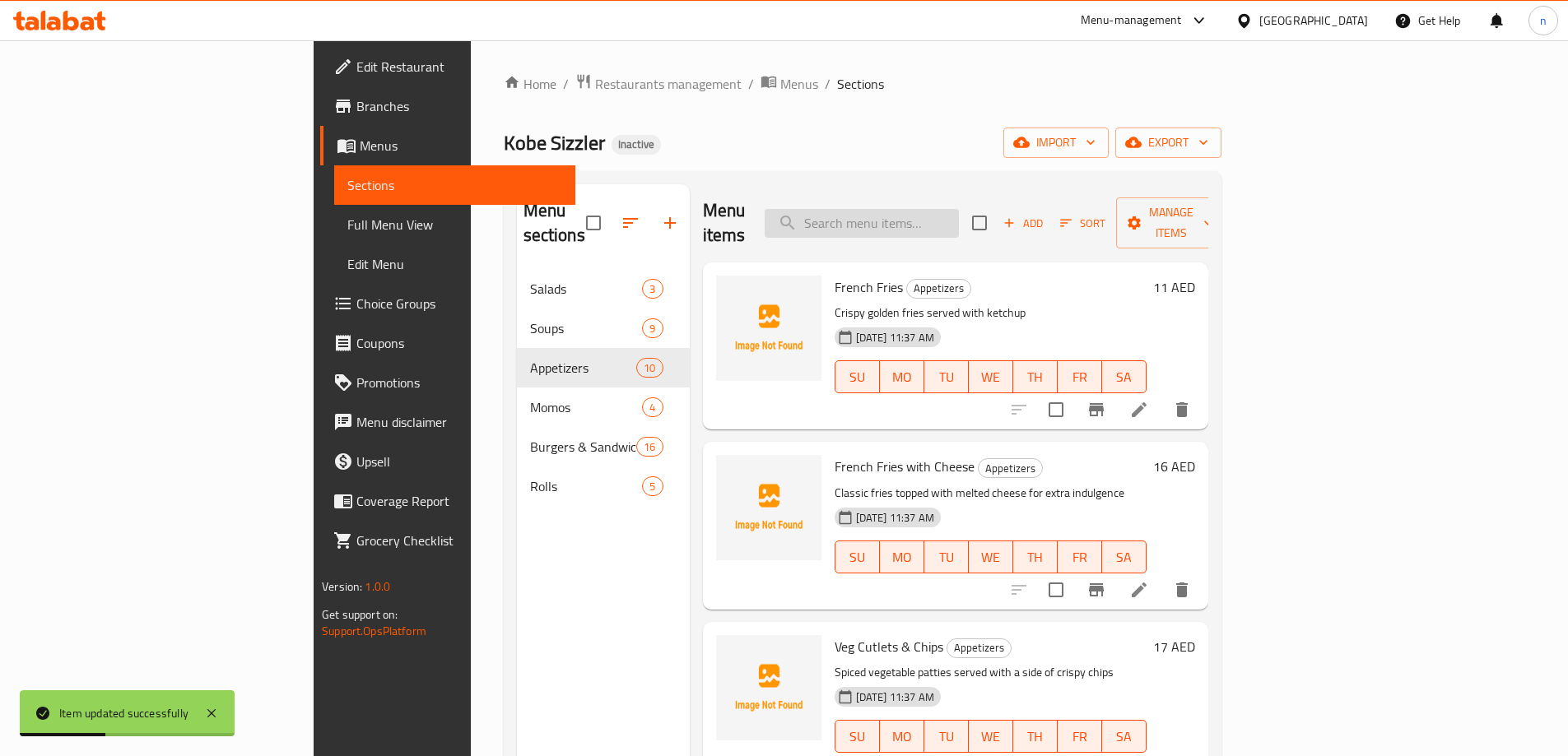
click at [903, 214] on input "search" at bounding box center [861, 223] width 194 height 29
paste input "Fish & Chips"
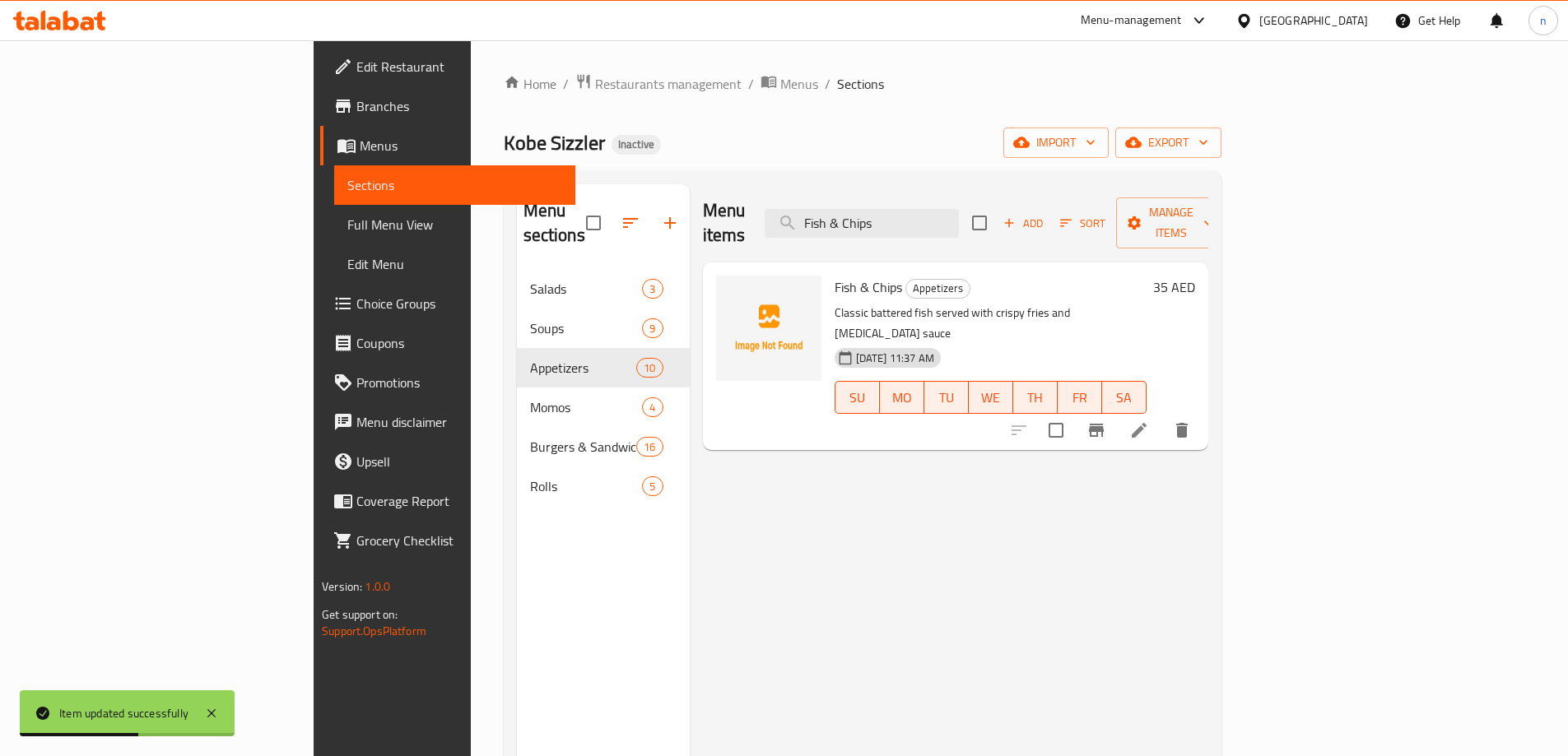
type input "Fish & Chips"
click at [1149, 420] on icon at bounding box center [1138, 430] width 20 height 20
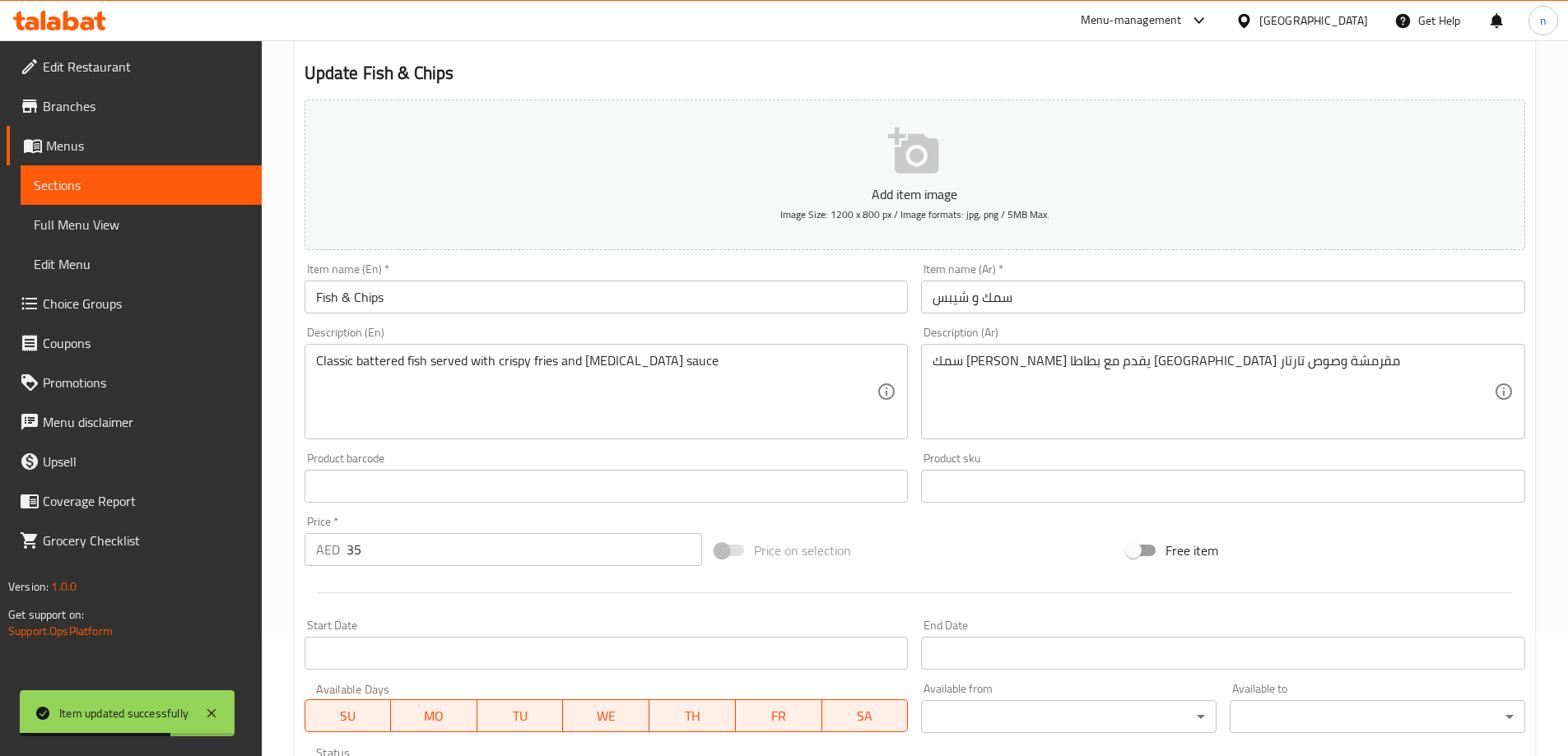
scroll to position [247, 0]
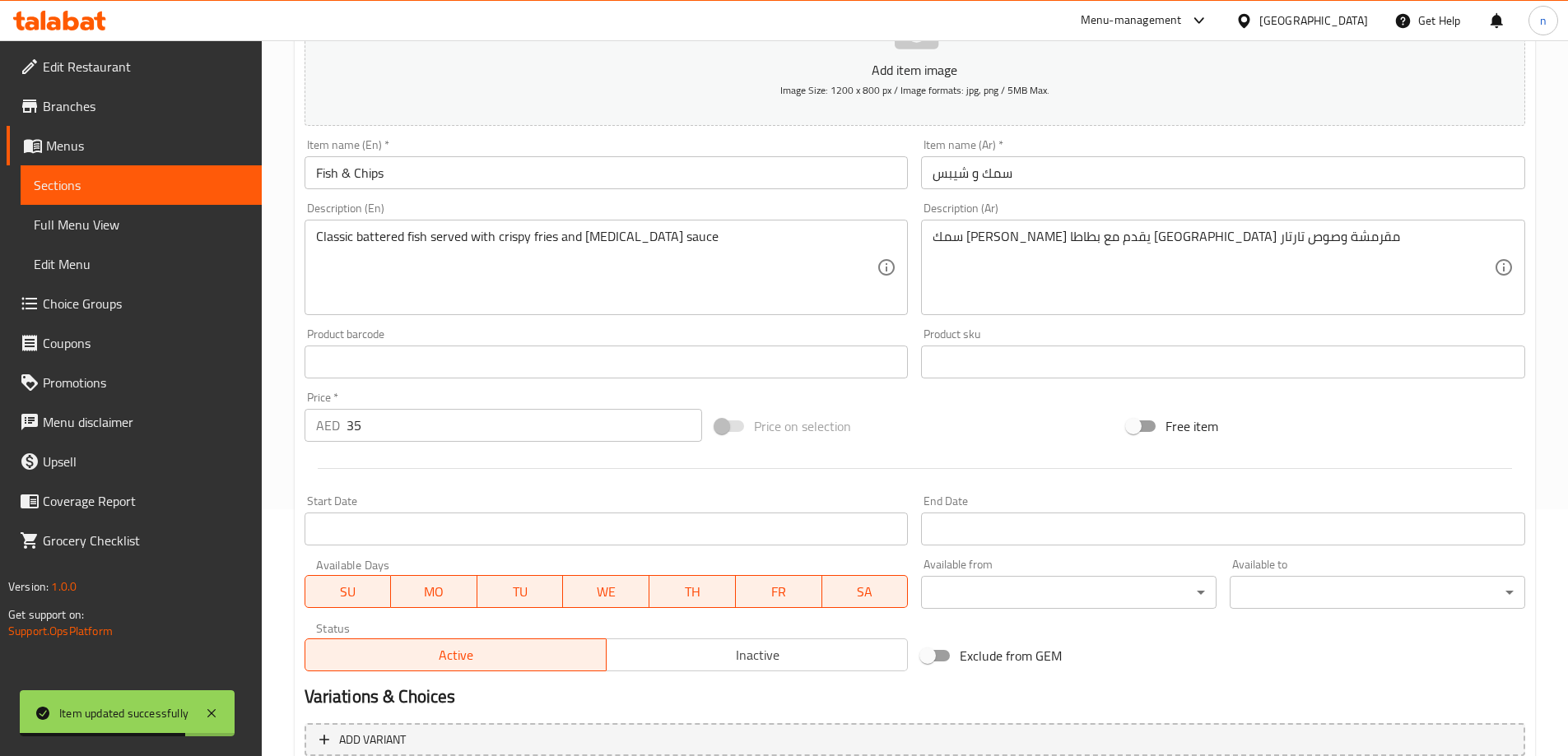
click at [374, 430] on input "35" at bounding box center [525, 425] width 357 height 33
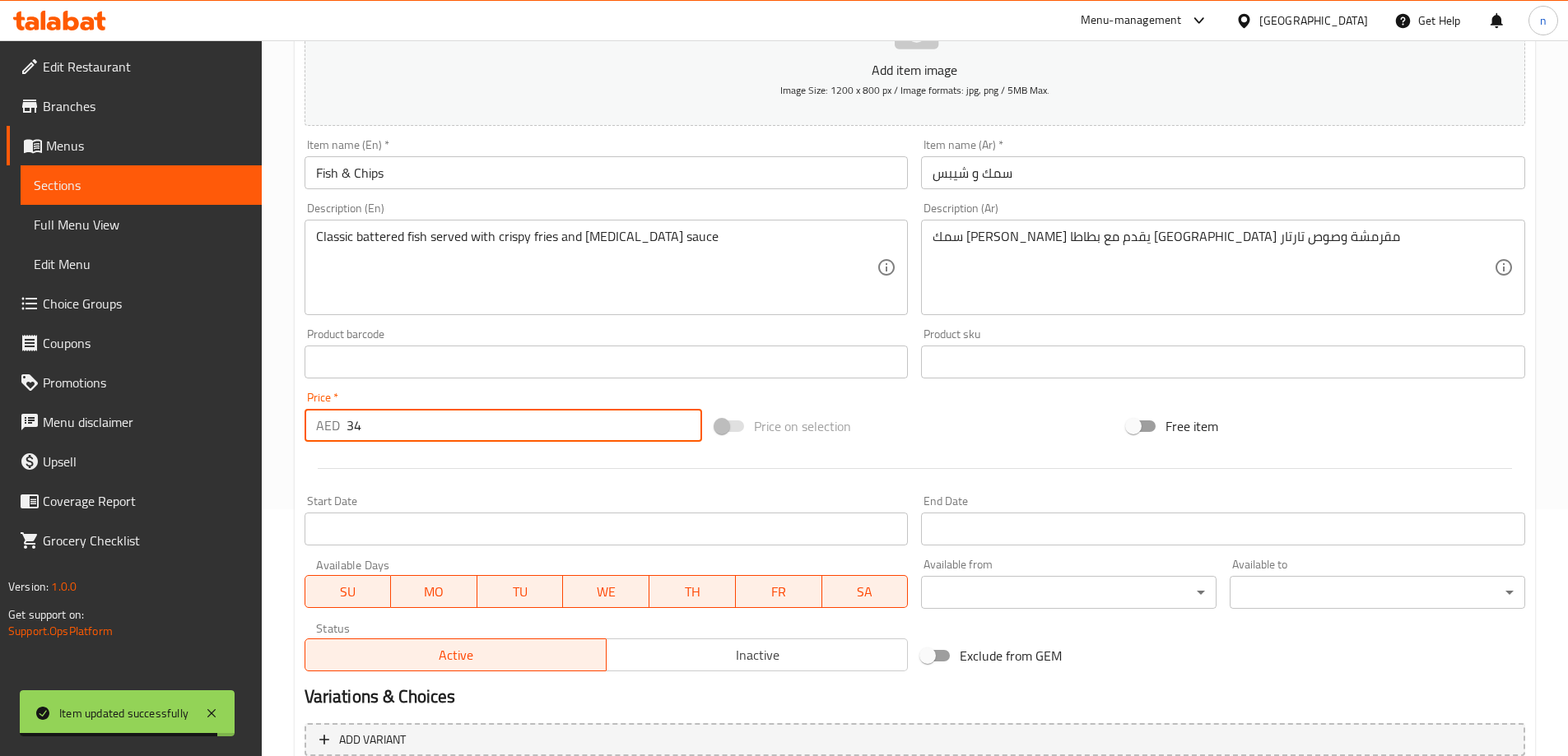
scroll to position [406, 0]
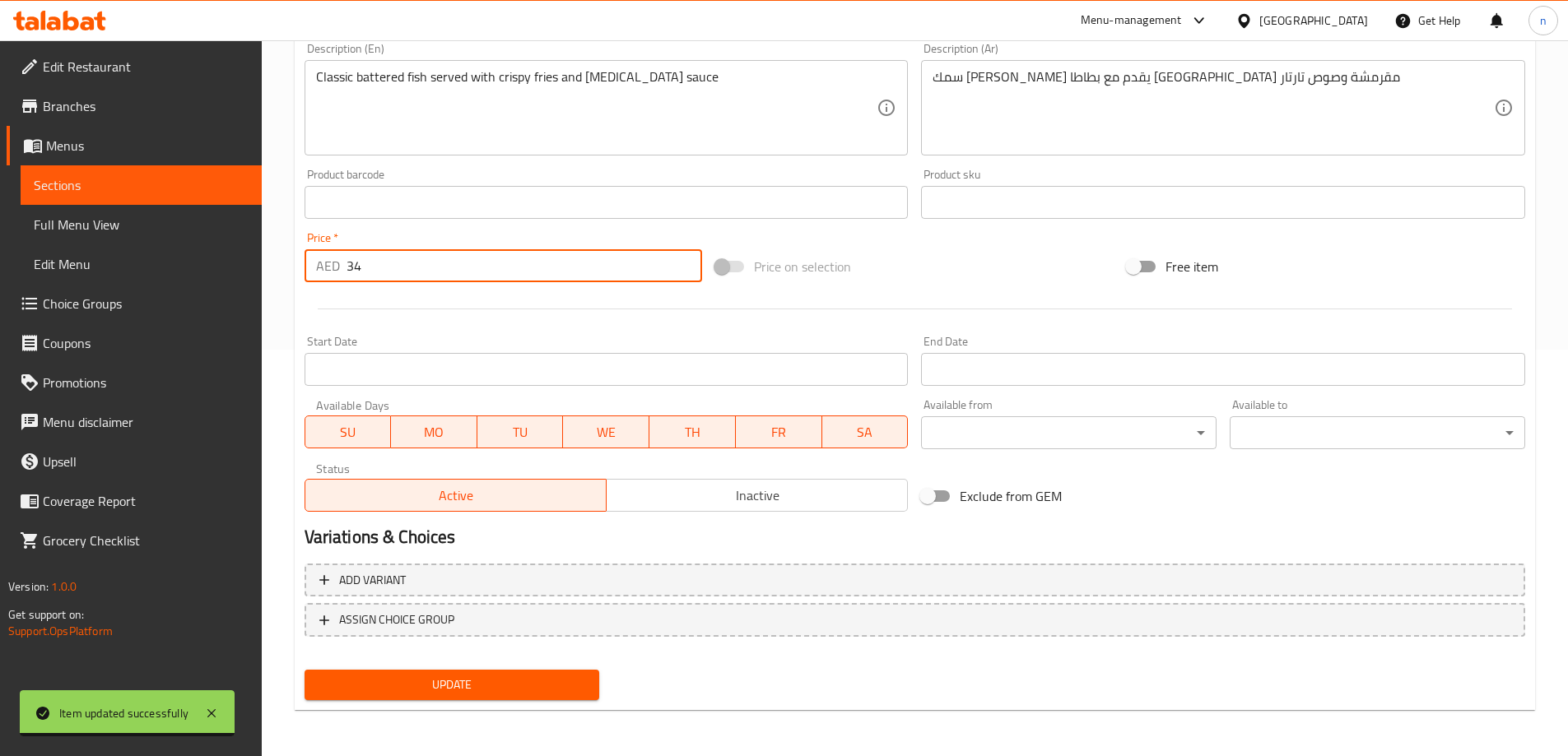
type input "34"
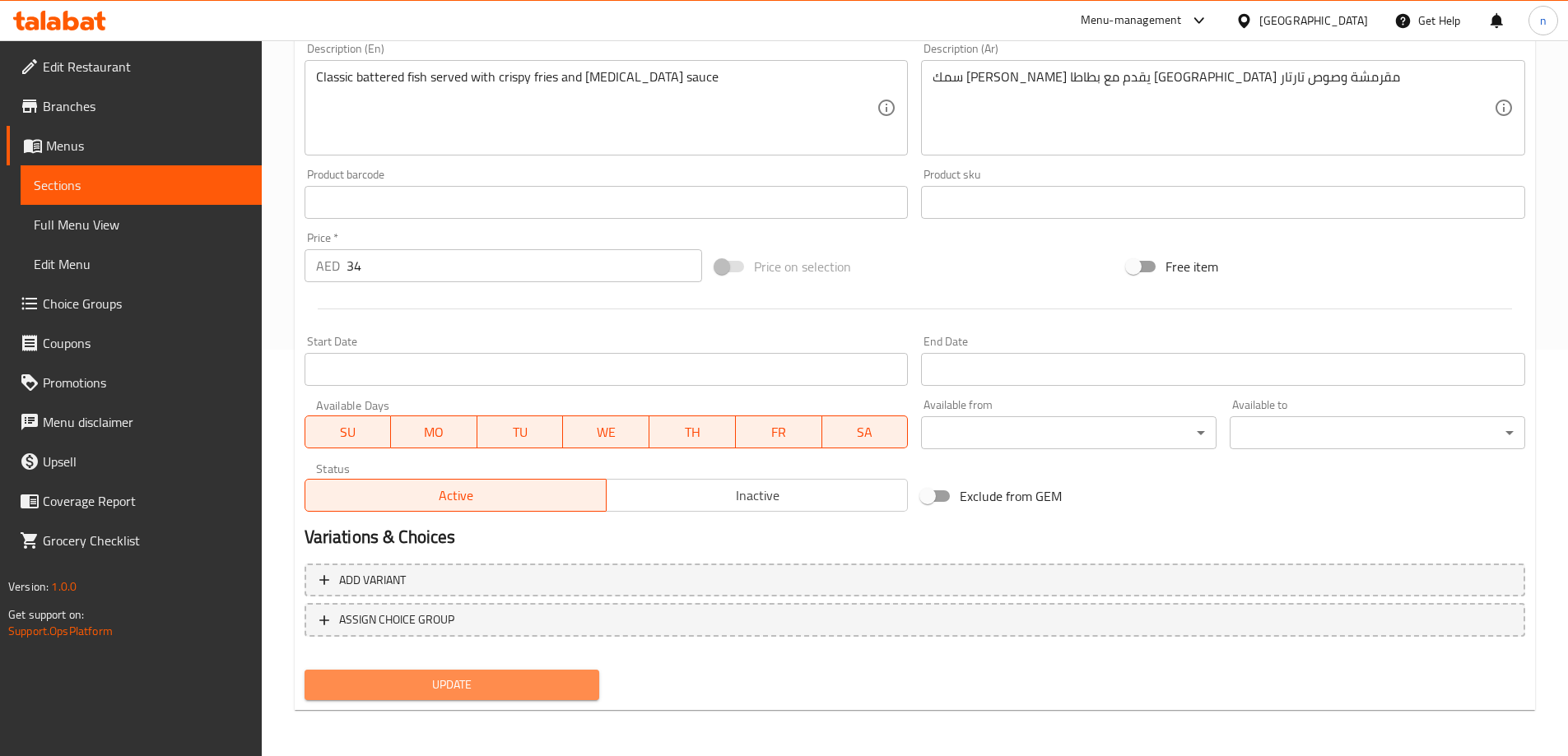
click at [382, 692] on span "Update" at bounding box center [452, 685] width 269 height 21
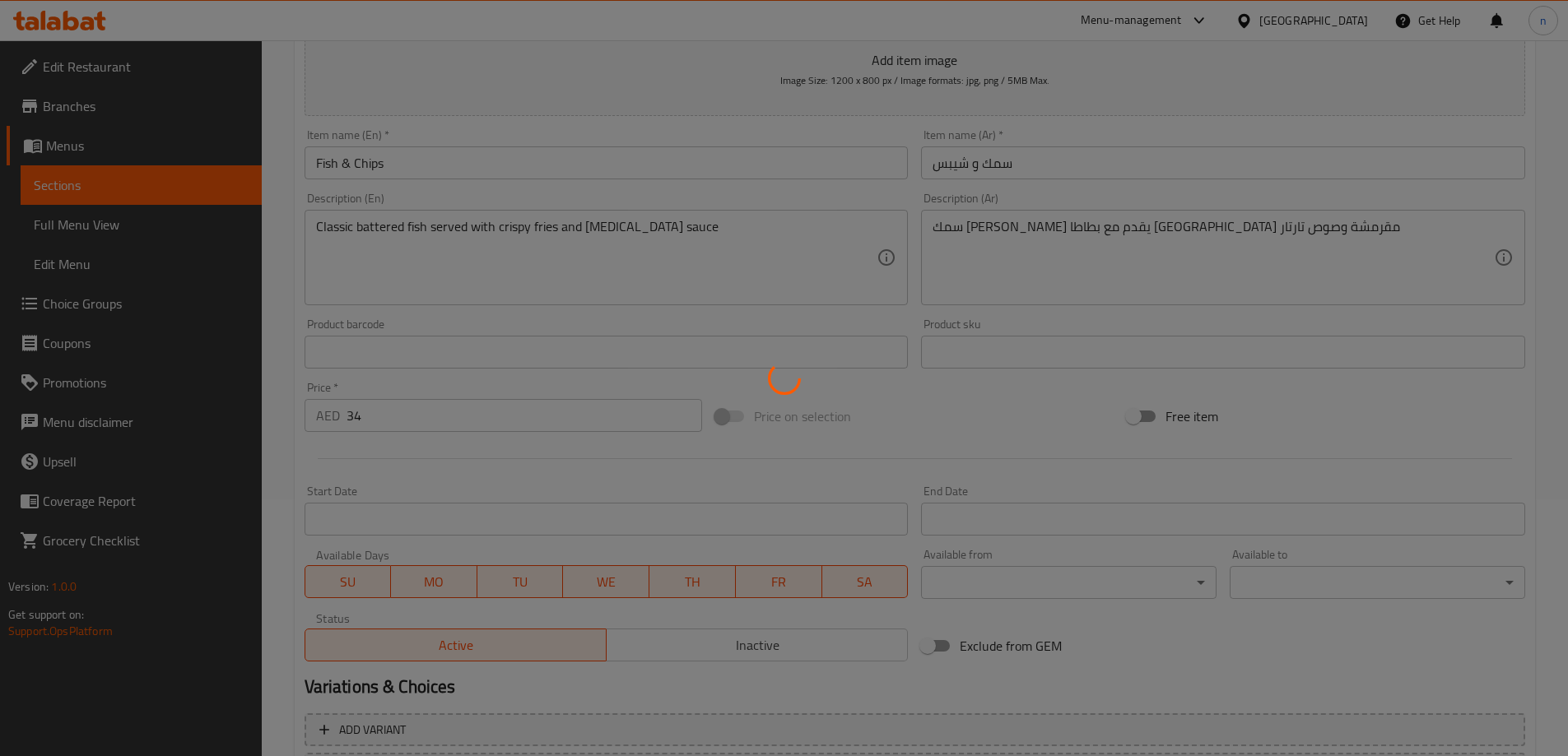
scroll to position [0, 0]
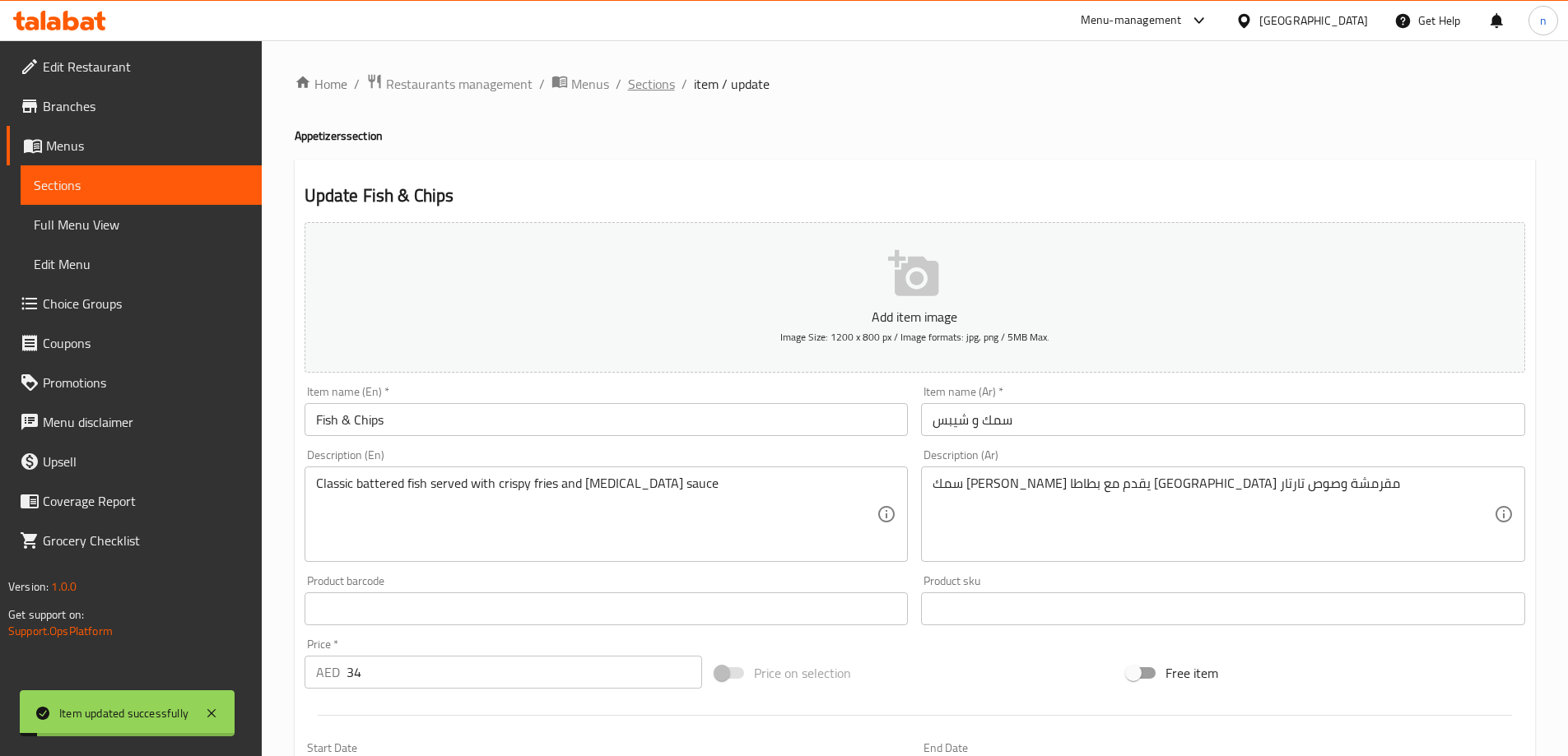
click at [646, 79] on span "Sections" at bounding box center [651, 83] width 47 height 20
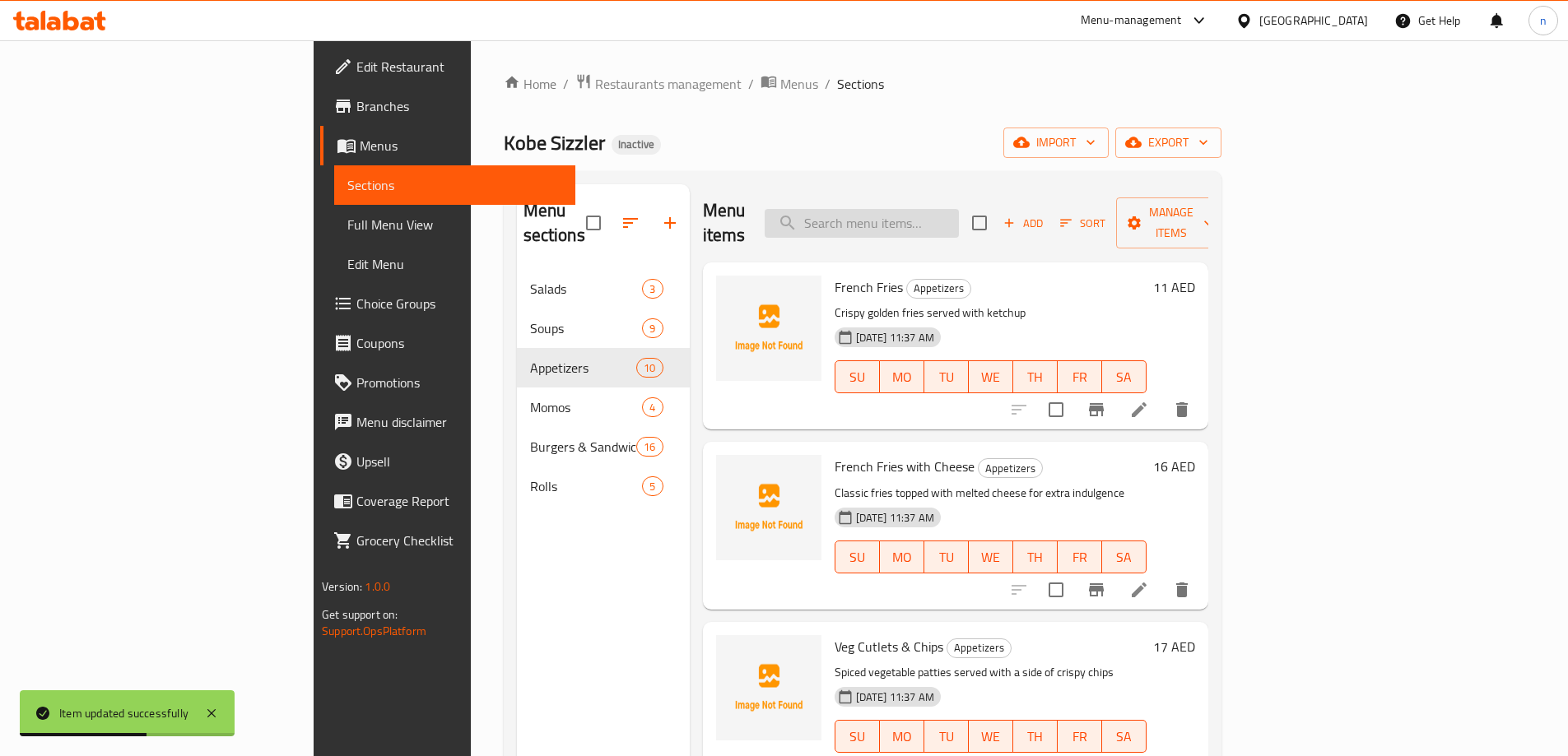
click at [921, 210] on input "search" at bounding box center [861, 223] width 194 height 29
paste input "Diced Steak with Chips"
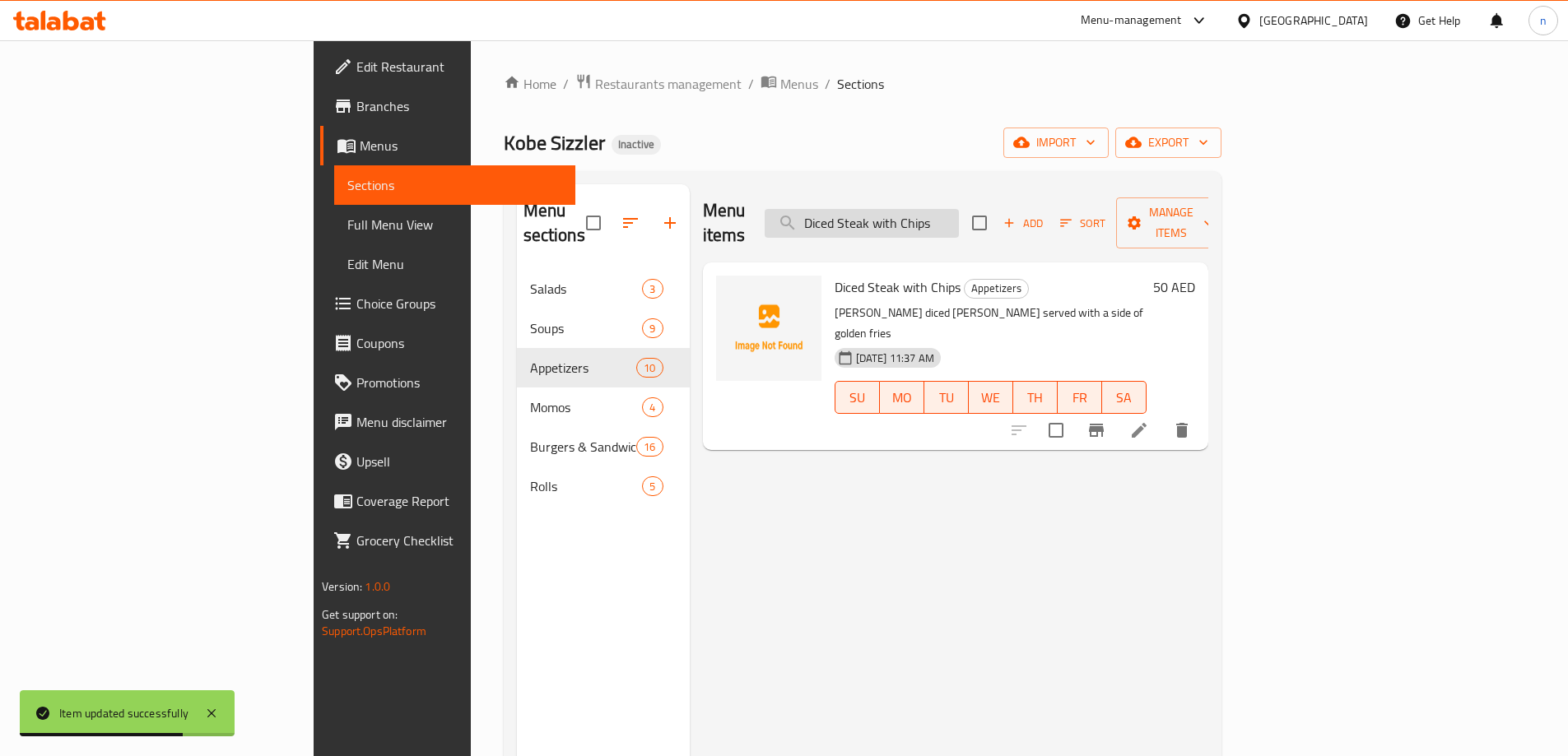
type input "Diced Steak with Chips"
click at [1147, 423] on icon at bounding box center [1139, 431] width 15 height 15
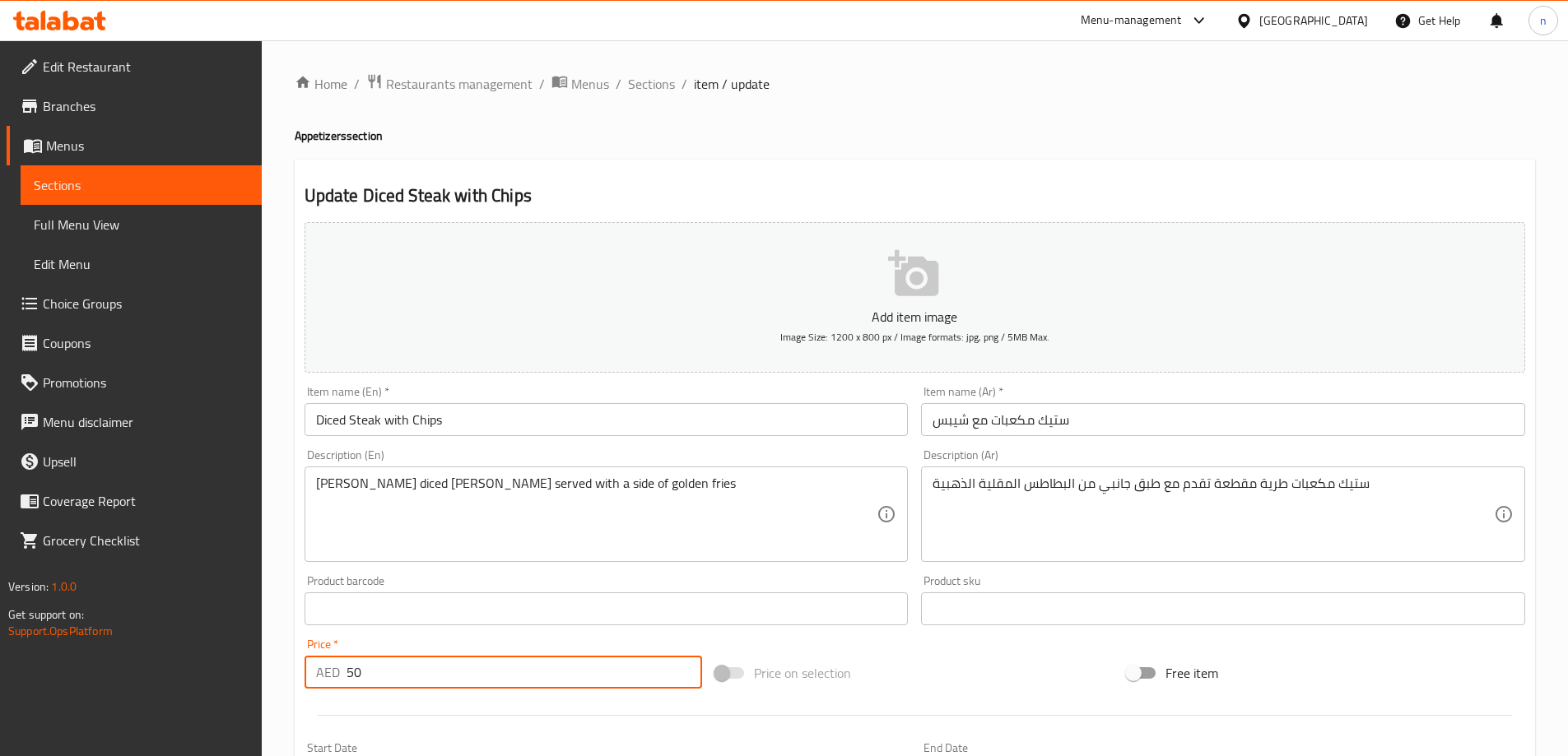
click at [378, 682] on input "50" at bounding box center [525, 672] width 357 height 33
type input "5"
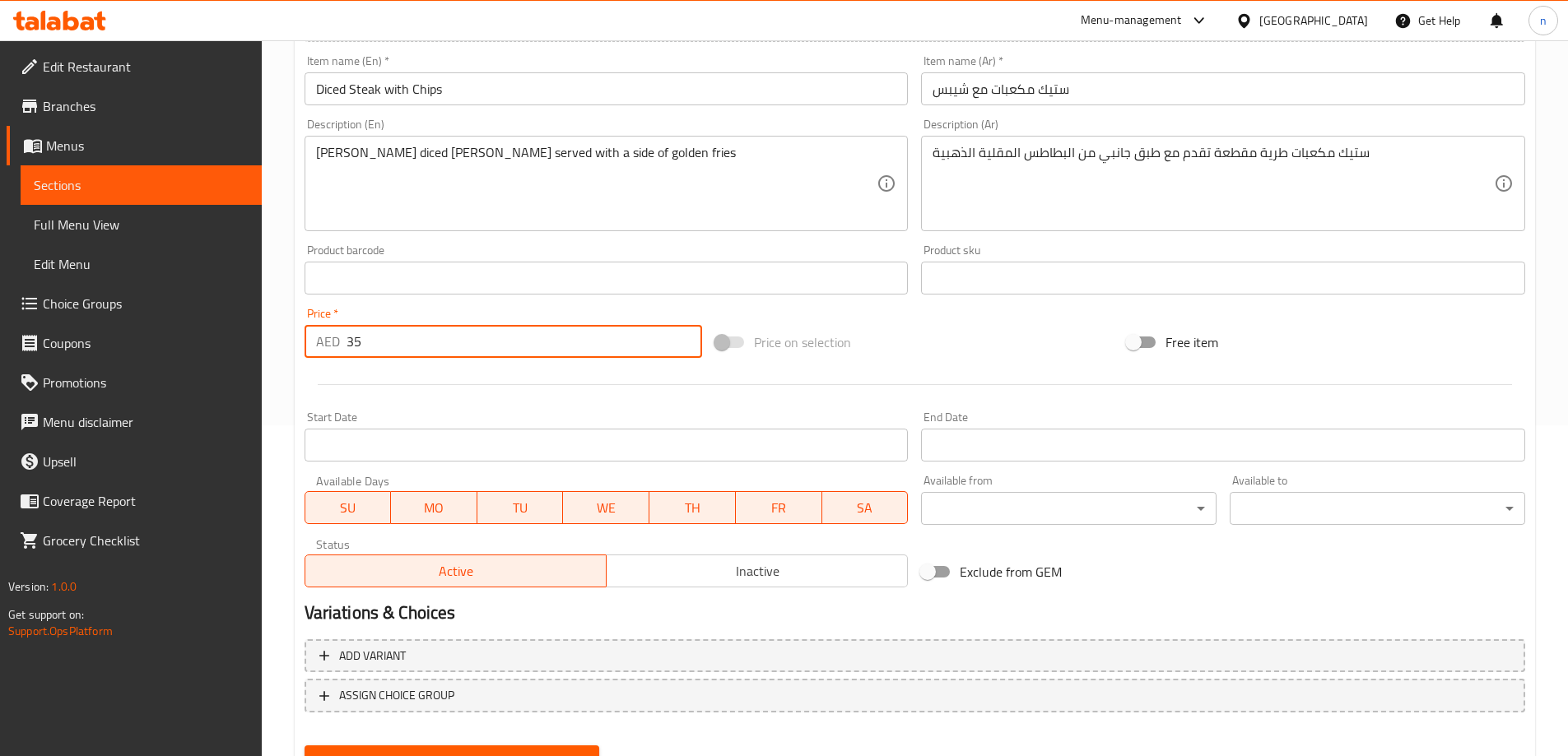
scroll to position [406, 0]
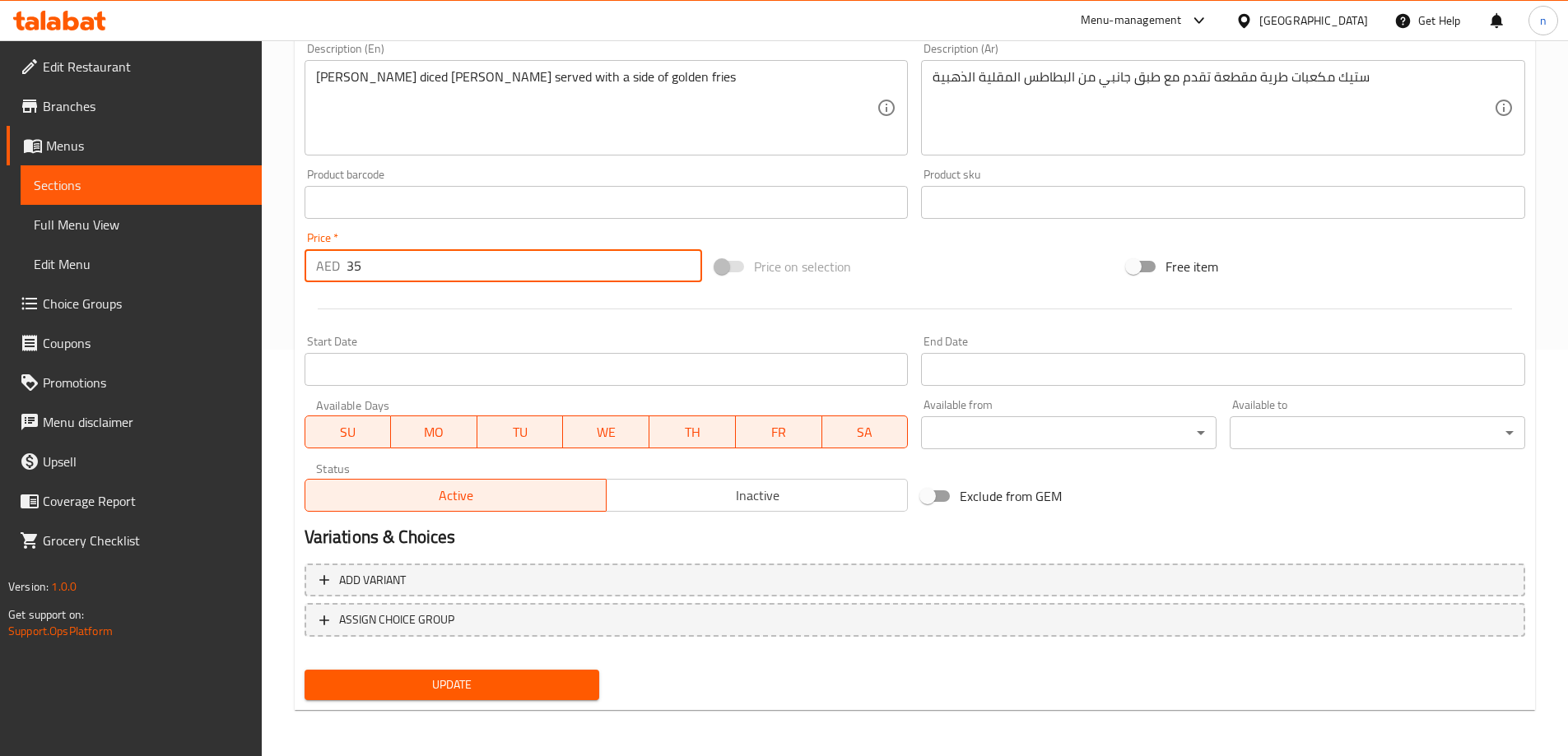
type input "35"
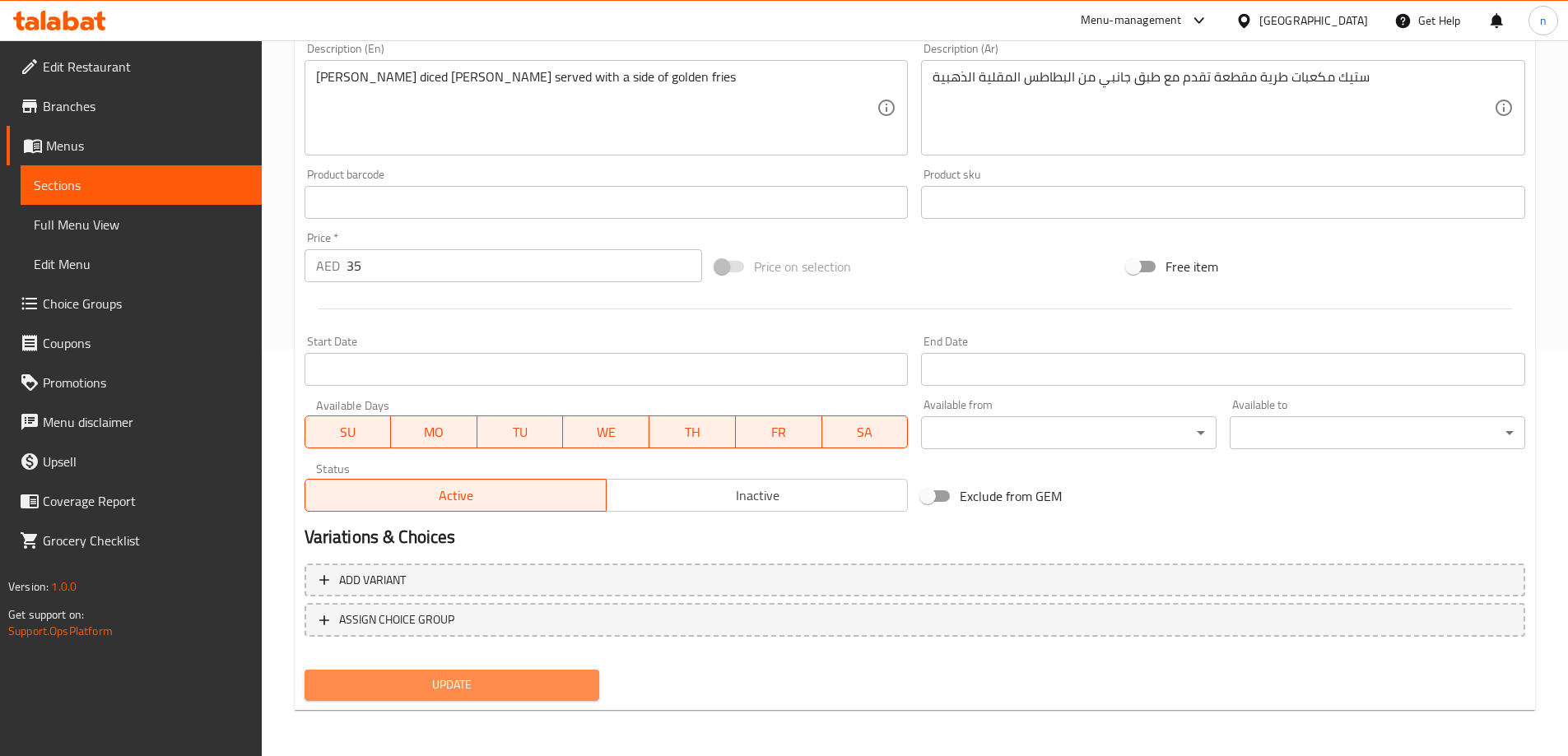
click at [380, 692] on span "Update" at bounding box center [452, 685] width 269 height 21
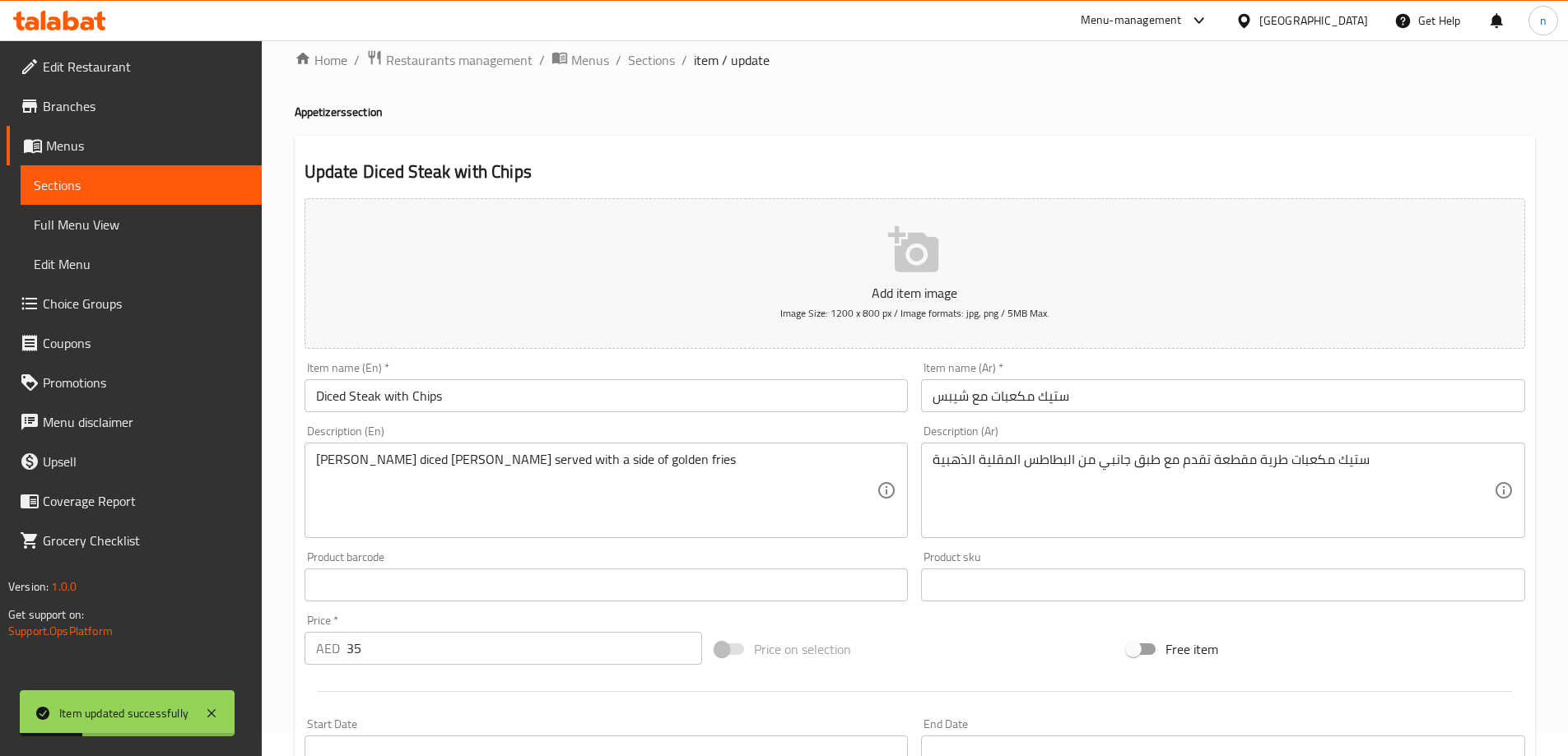
scroll to position [0, 0]
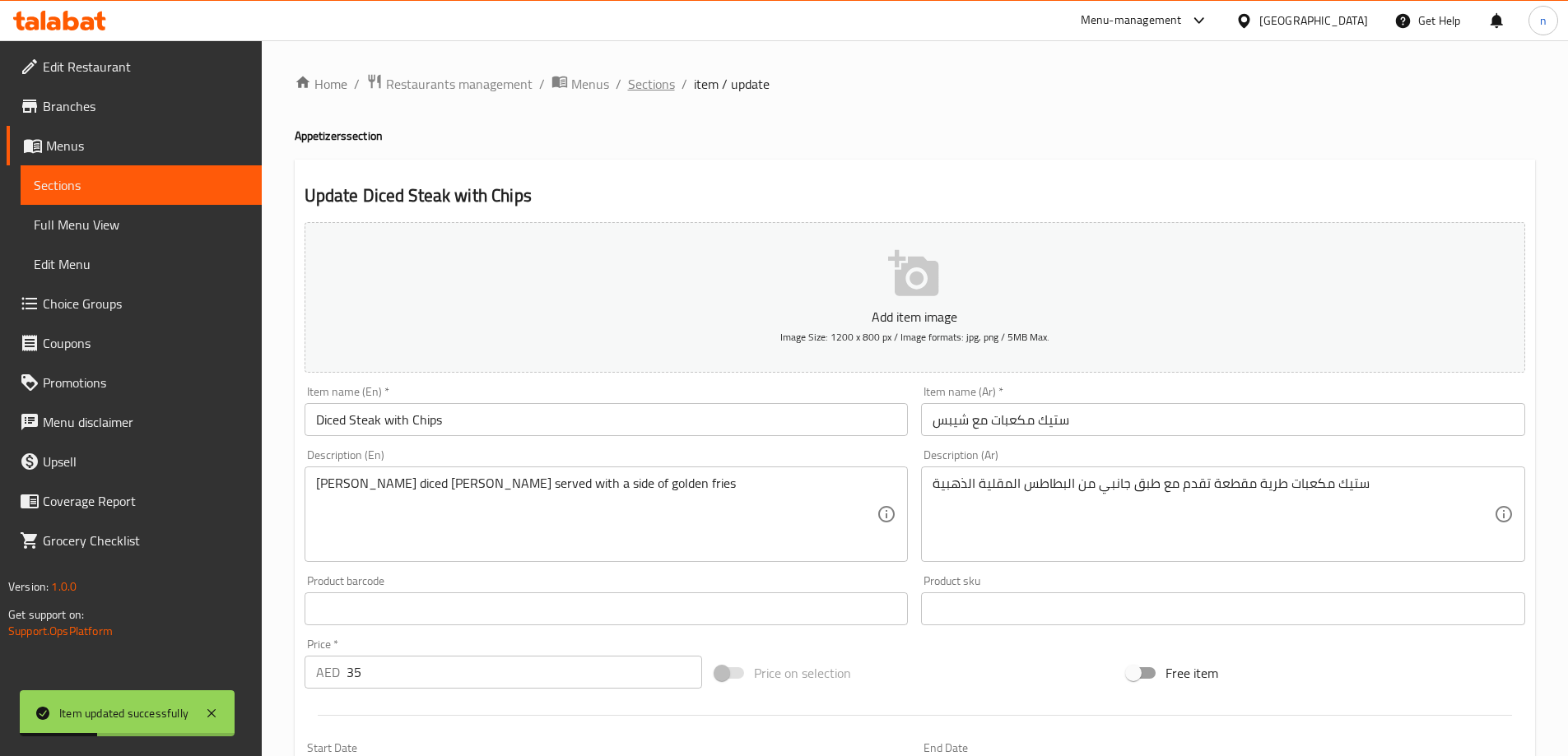
click at [643, 89] on span "Sections" at bounding box center [651, 83] width 47 height 20
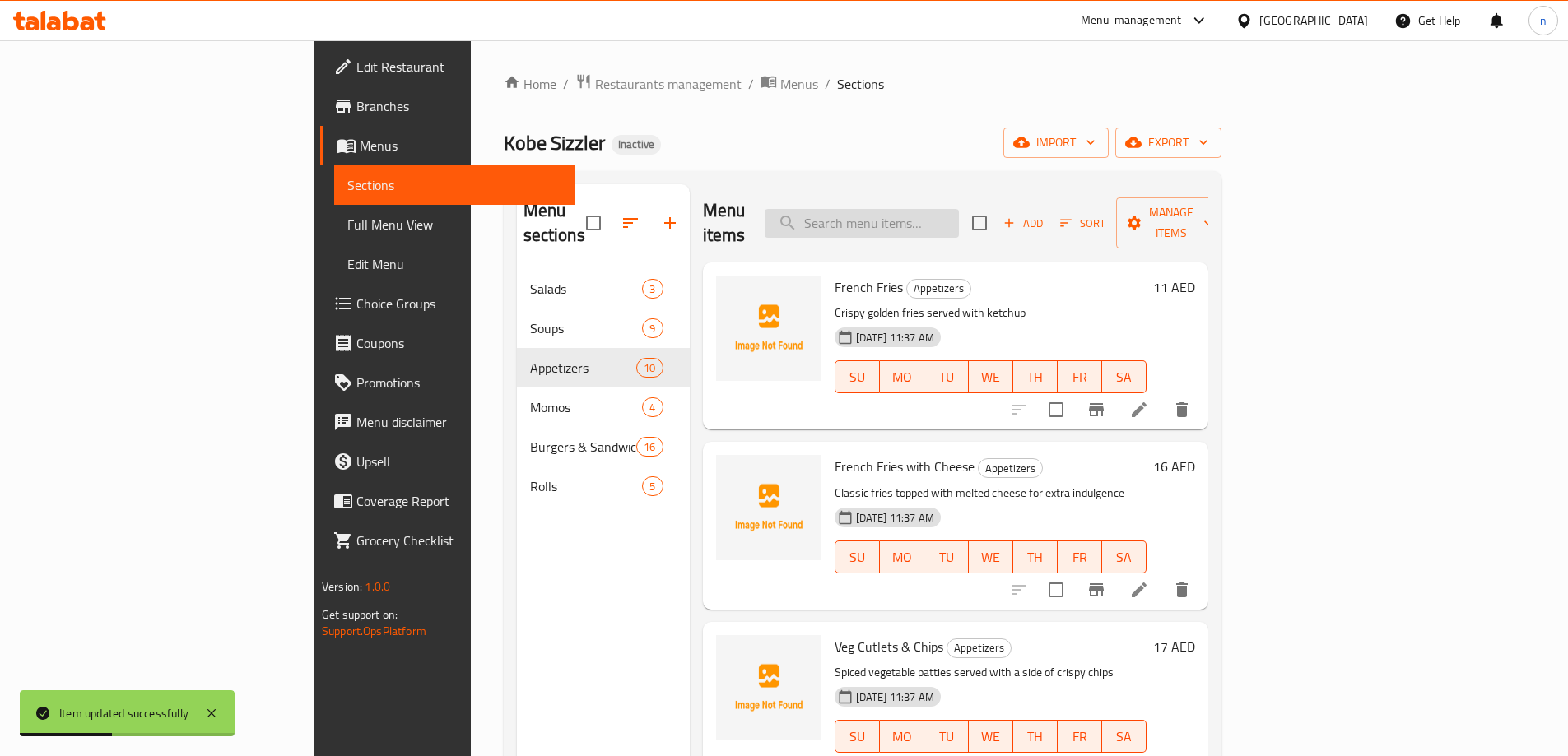
click at [920, 223] on input "search" at bounding box center [861, 223] width 194 height 29
paste input "Paneer Makhani Momos"
type input "Paneer Makhani Momos"
click at [959, 211] on input "Paneer Makhani Momos" at bounding box center [861, 223] width 194 height 29
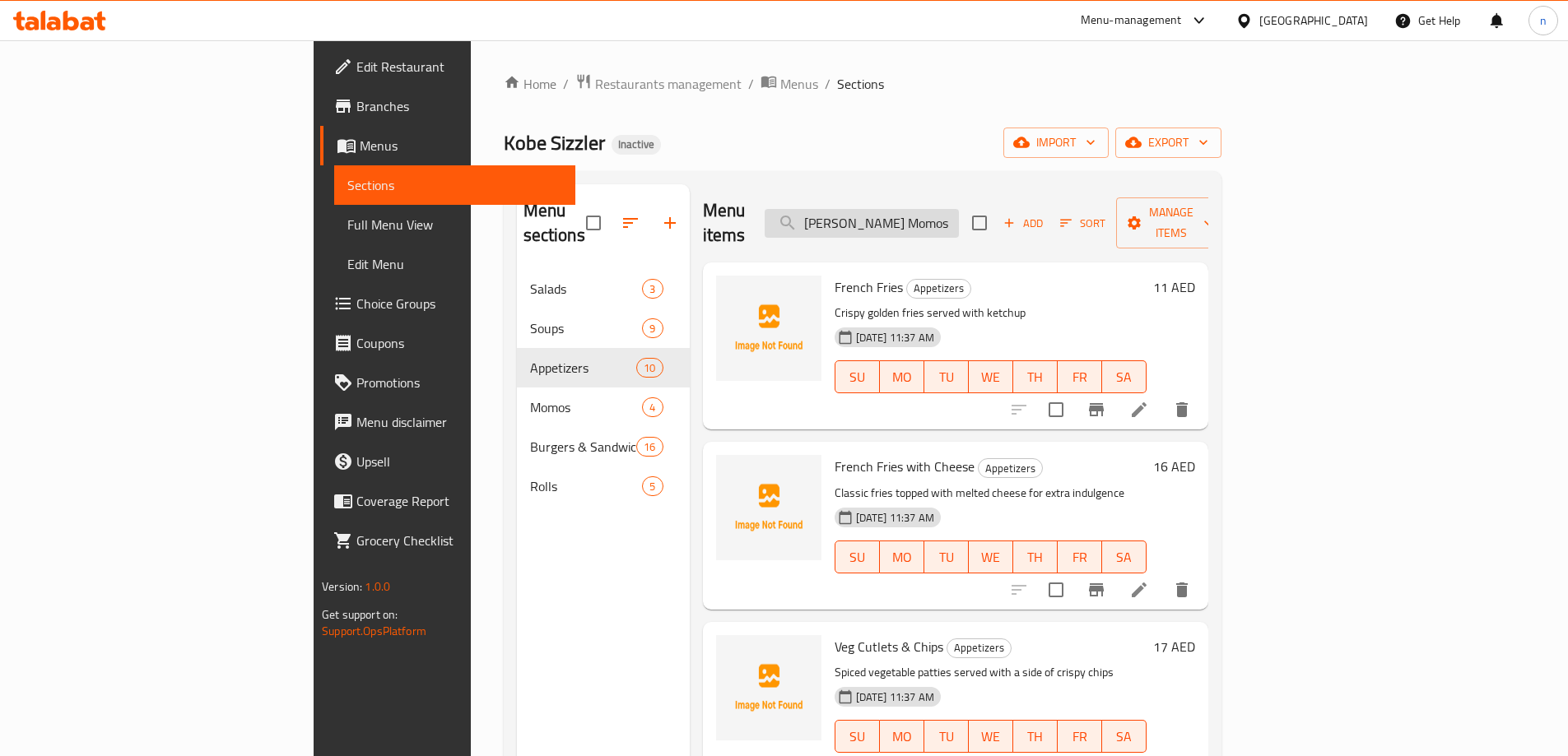
click at [959, 211] on input "Paneer Makhani Momos" at bounding box center [861, 223] width 194 height 29
click at [959, 216] on input "search" at bounding box center [861, 223] width 194 height 29
paste input "Paneer Makhani Momos"
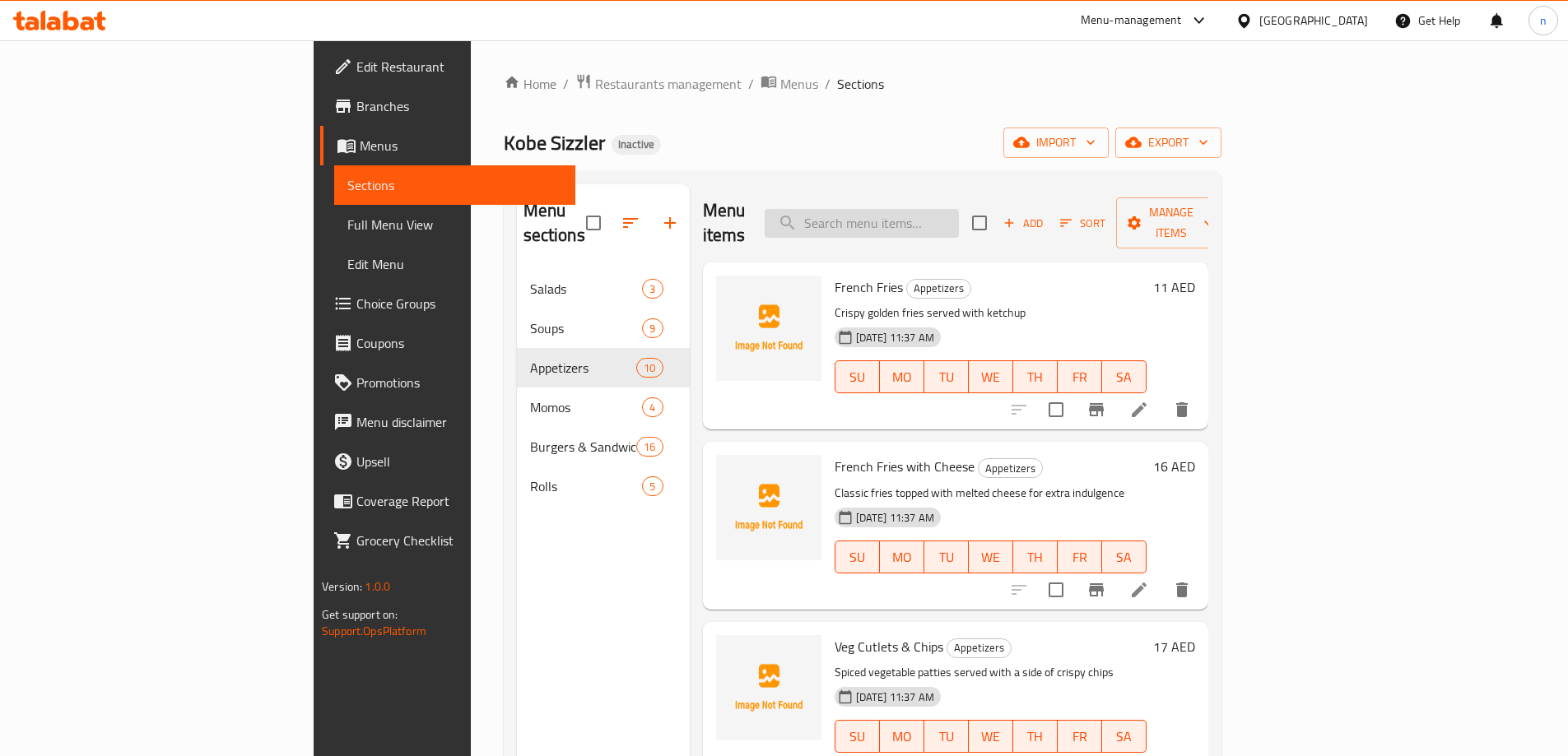
type input "Paneer Makhani Momos"
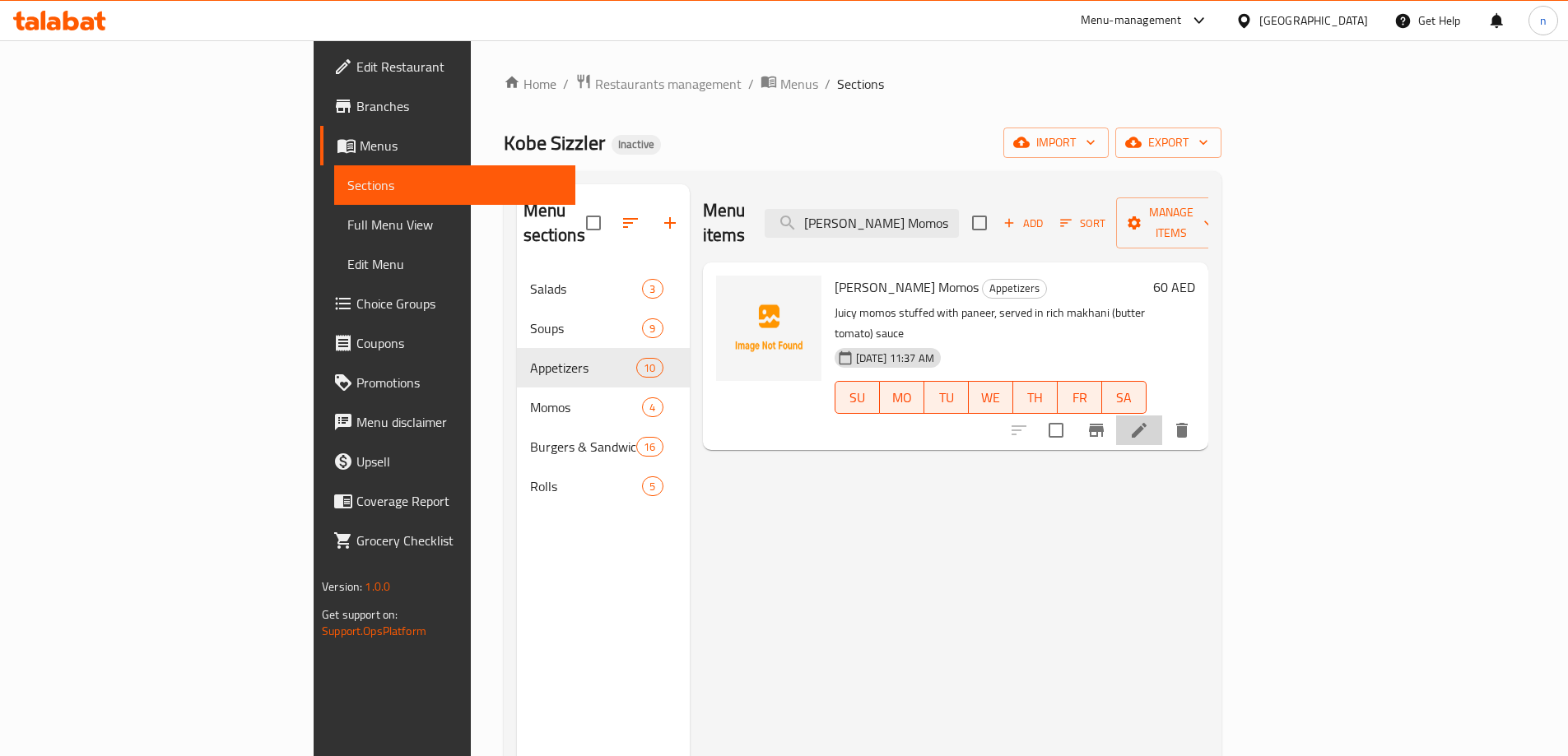
click at [1162, 416] on li at bounding box center [1138, 431] width 46 height 30
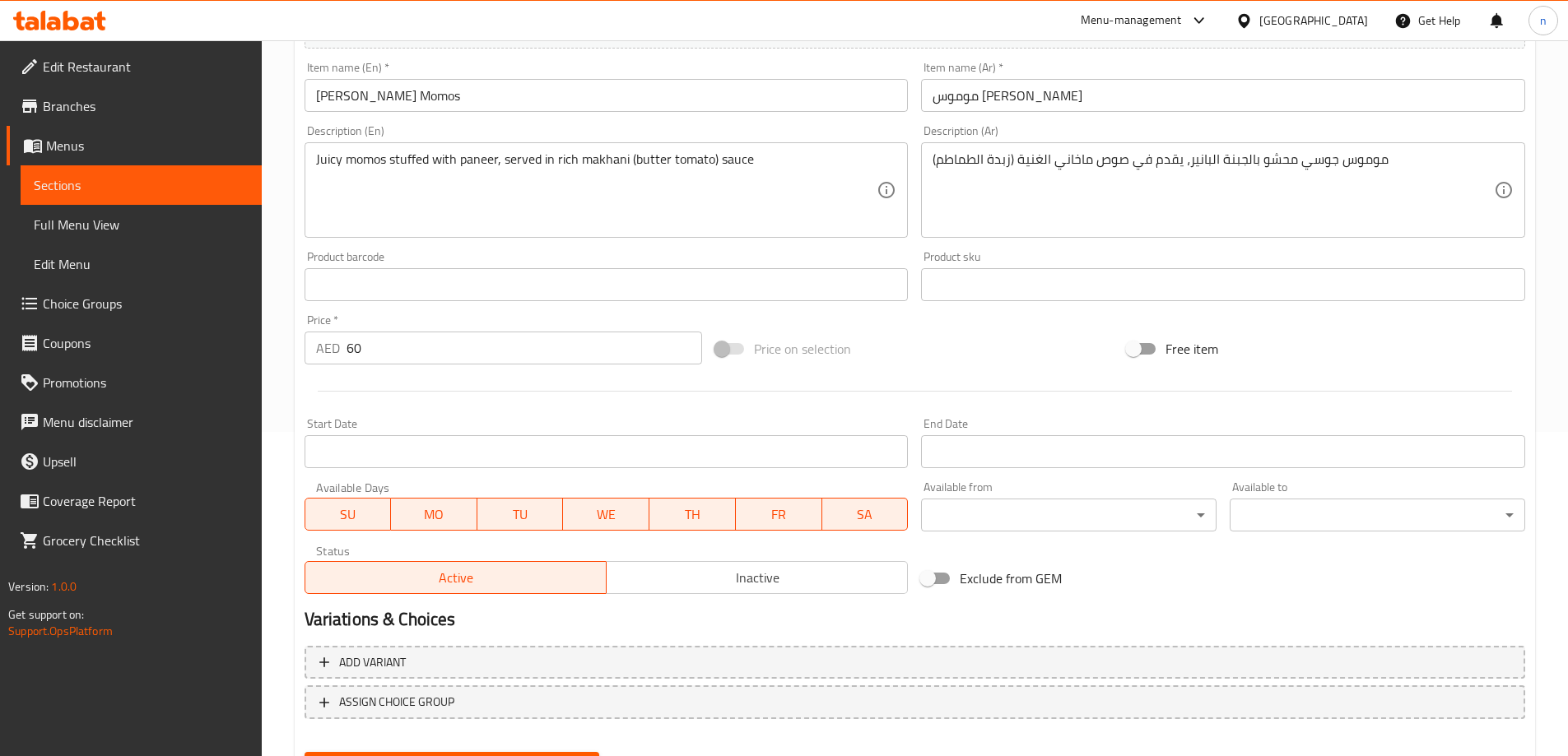
scroll to position [329, 0]
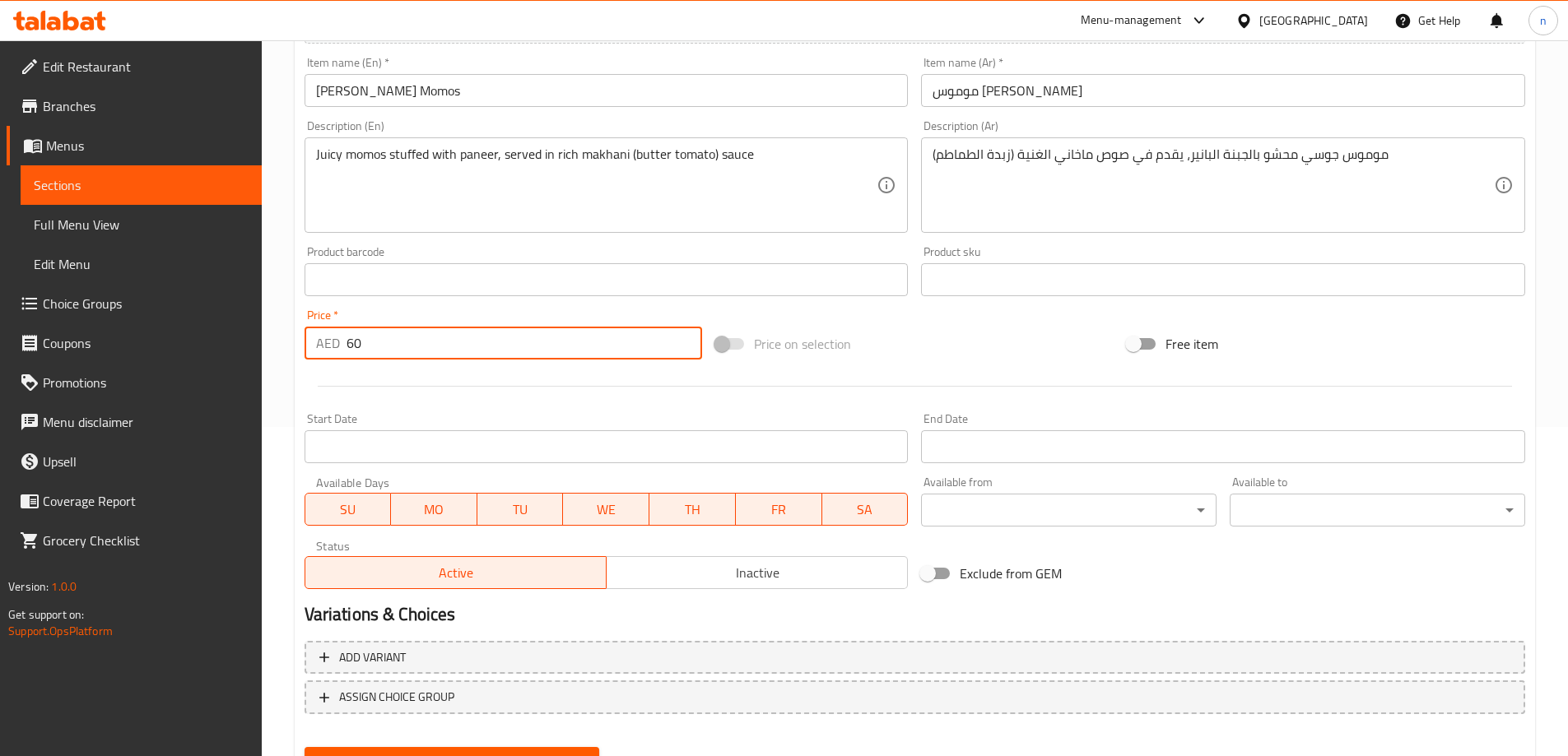
click at [381, 350] on input "60" at bounding box center [525, 342] width 357 height 33
type input "6"
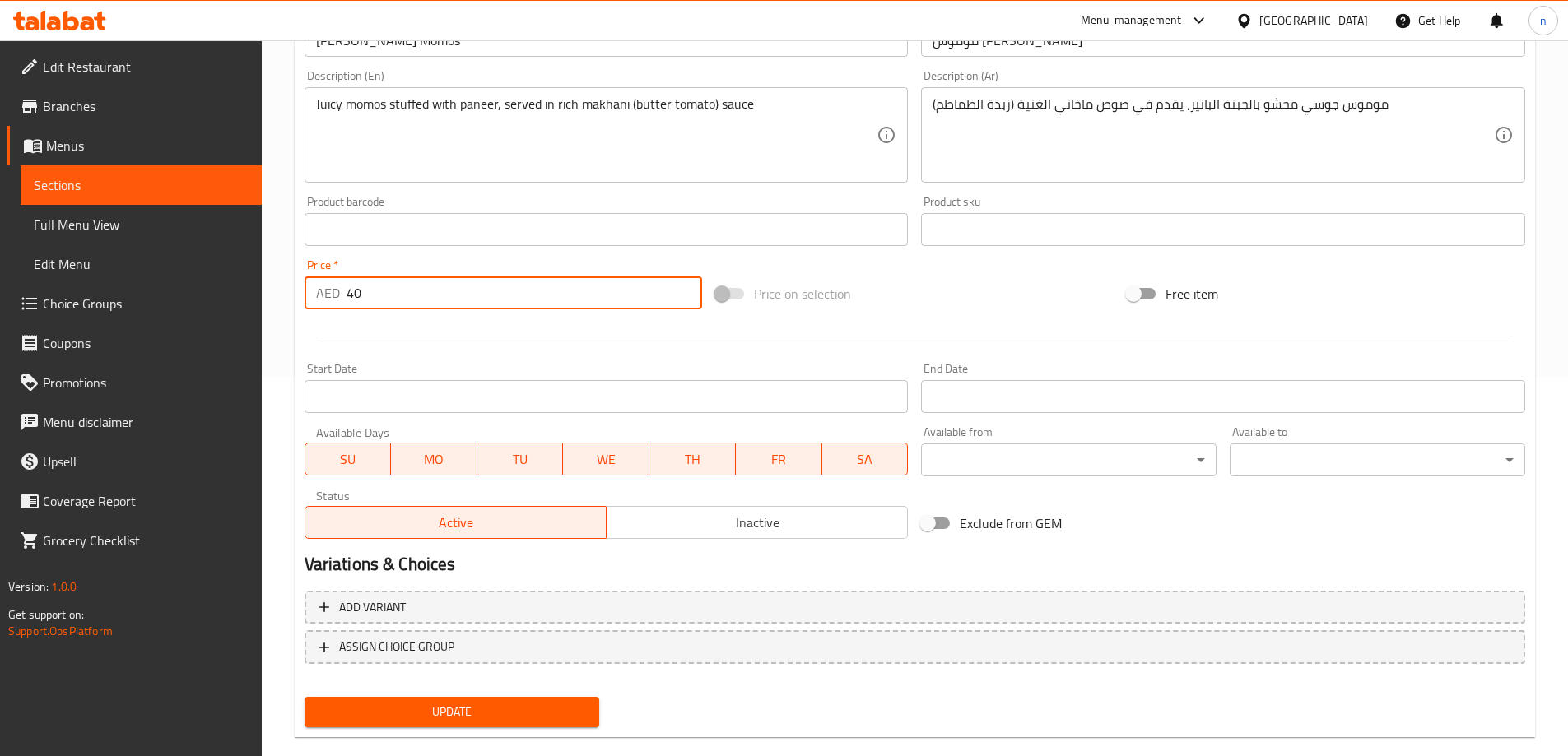
scroll to position [406, 0]
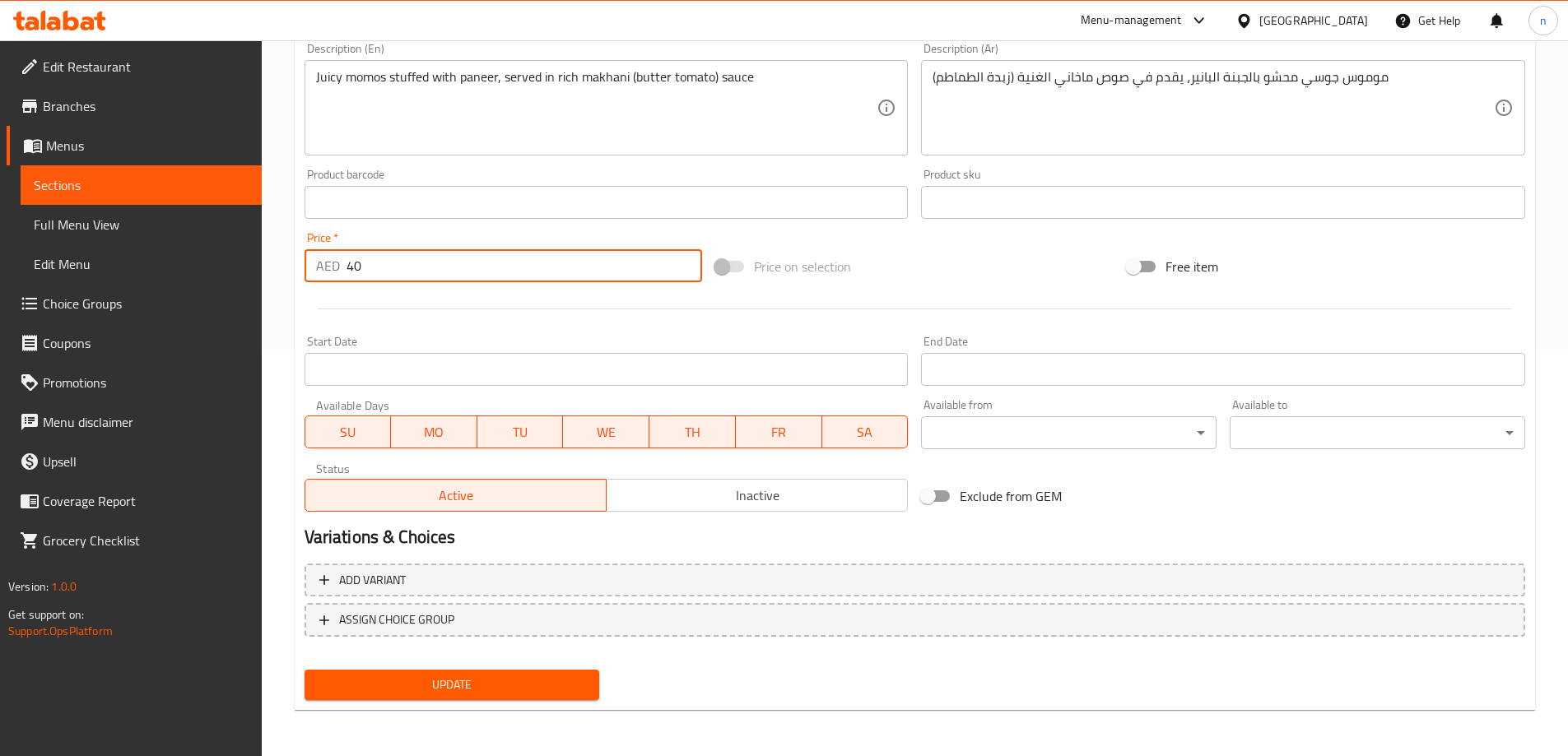
type input "40"
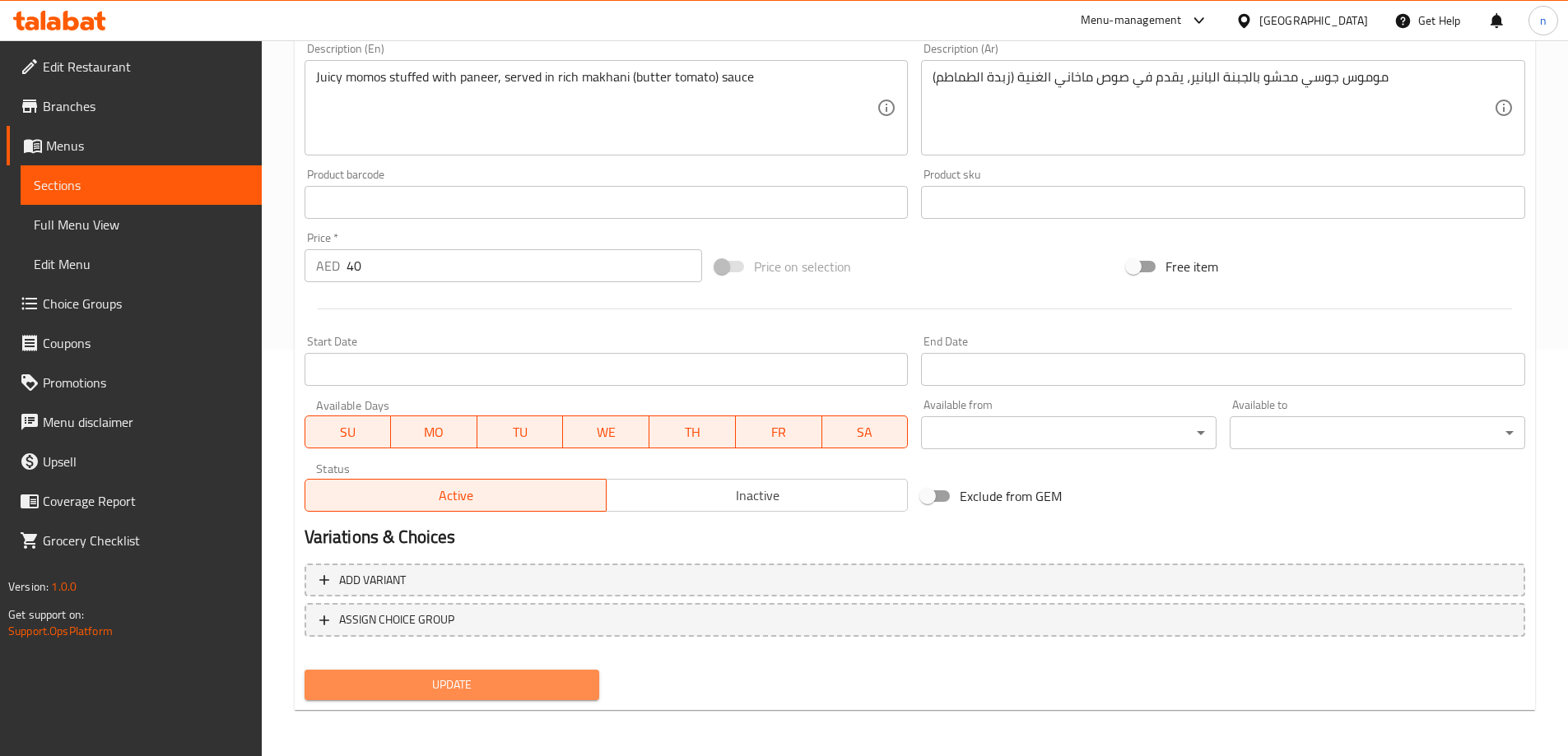
click at [398, 681] on span "Update" at bounding box center [452, 685] width 269 height 21
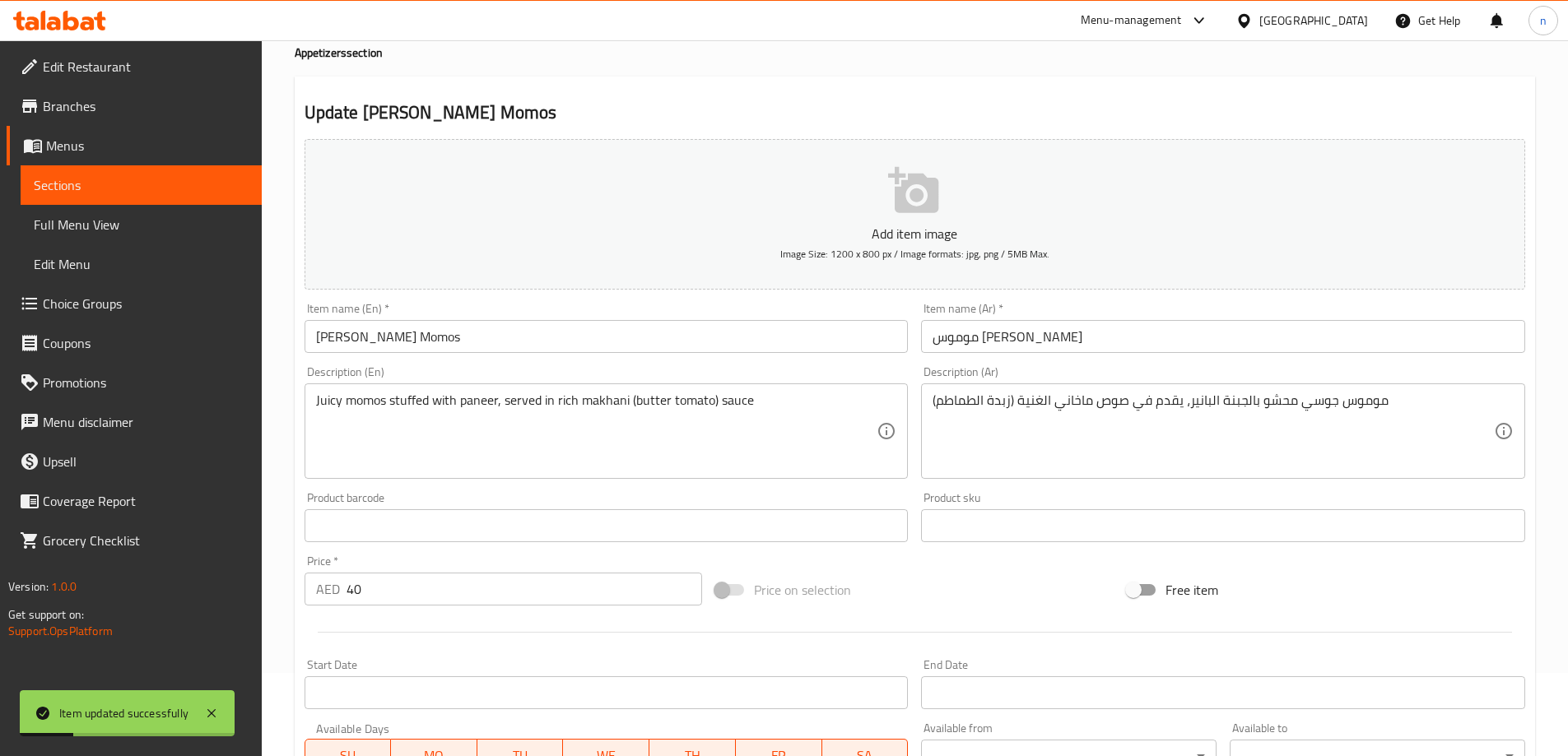
scroll to position [0, 0]
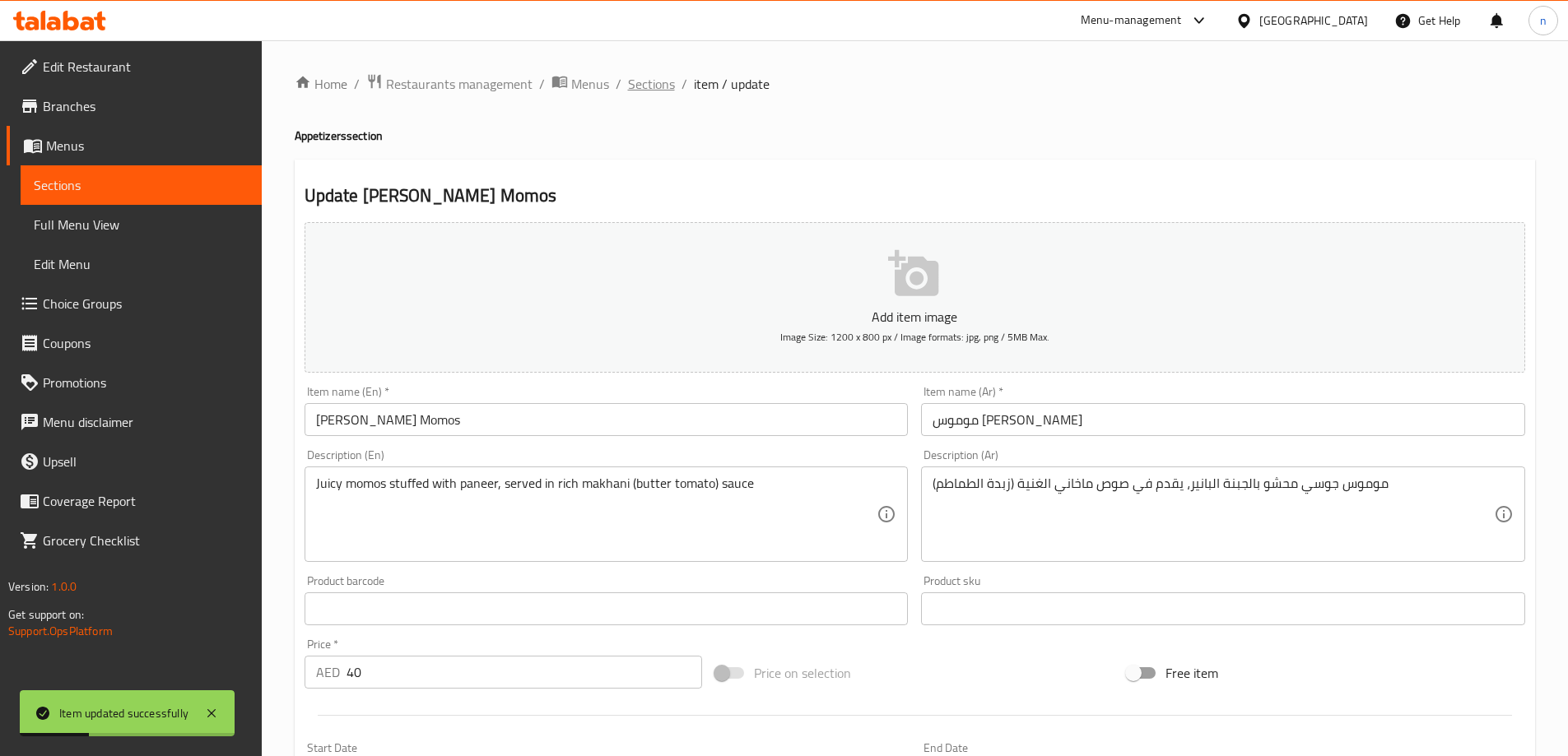
click at [647, 80] on span "Sections" at bounding box center [651, 83] width 47 height 20
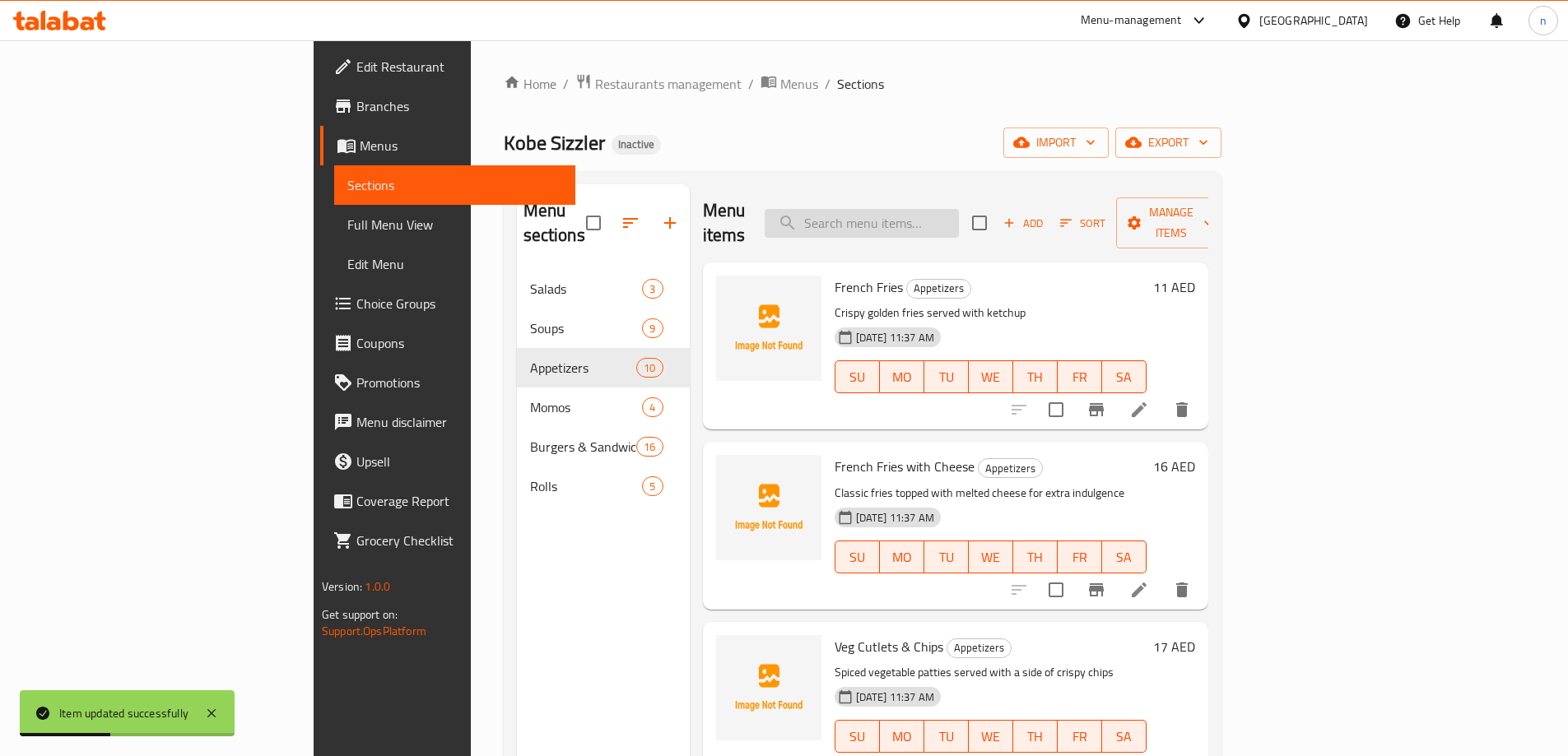
click at [910, 212] on input "search" at bounding box center [861, 223] width 194 height 29
paste input "Butter Chicken Momos"
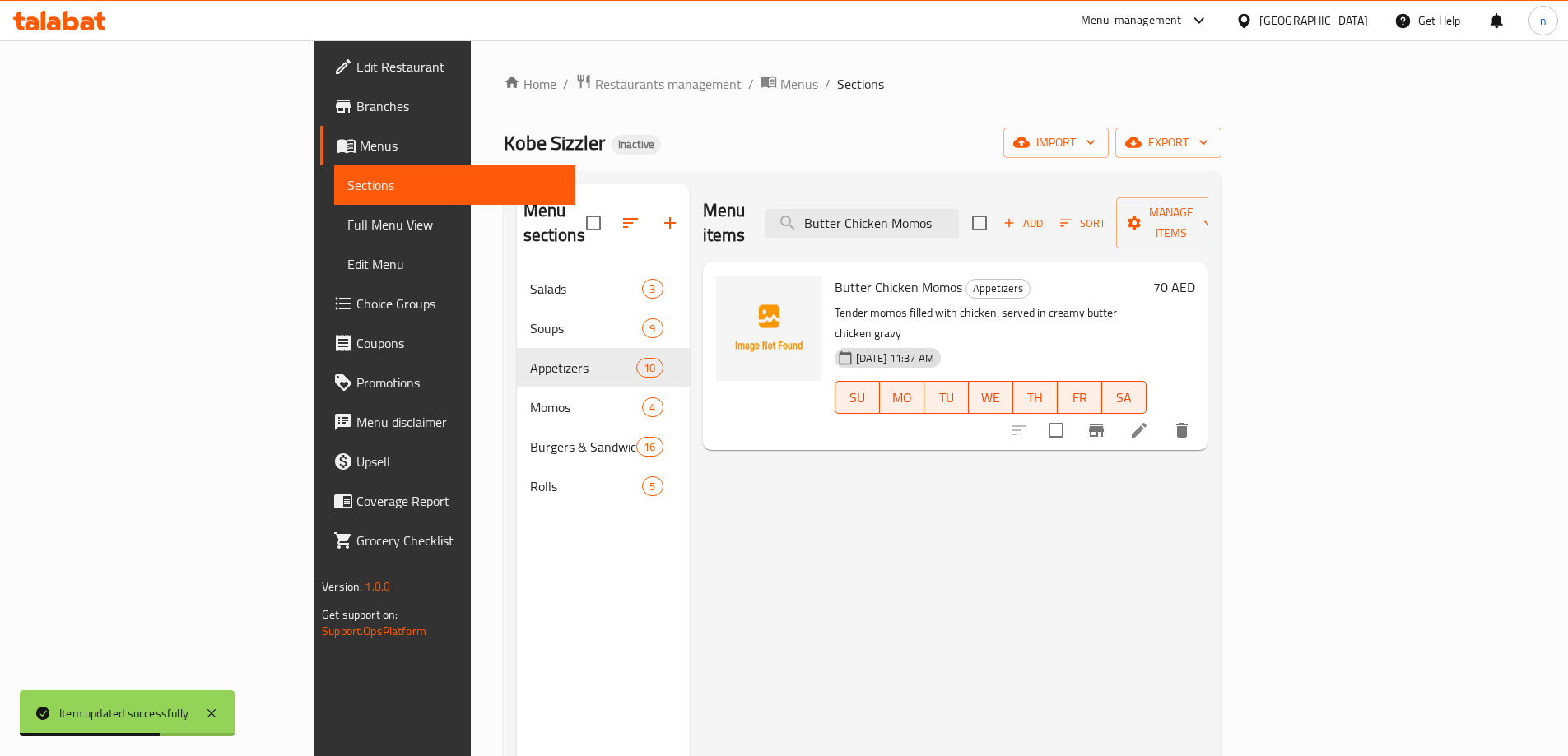
type input "Butter Chicken Momos"
click at [1162, 416] on li at bounding box center [1138, 431] width 46 height 30
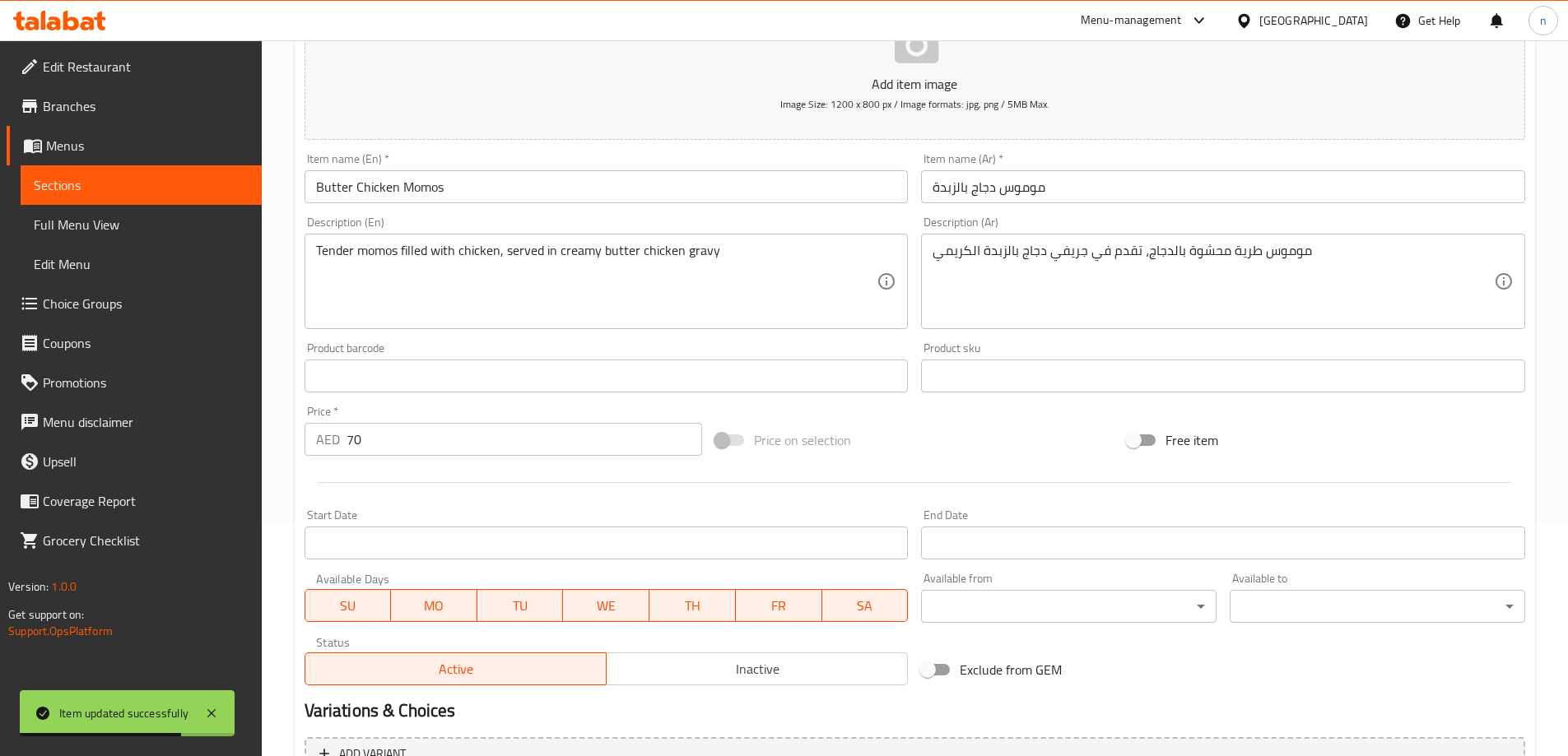
scroll to position [247, 0]
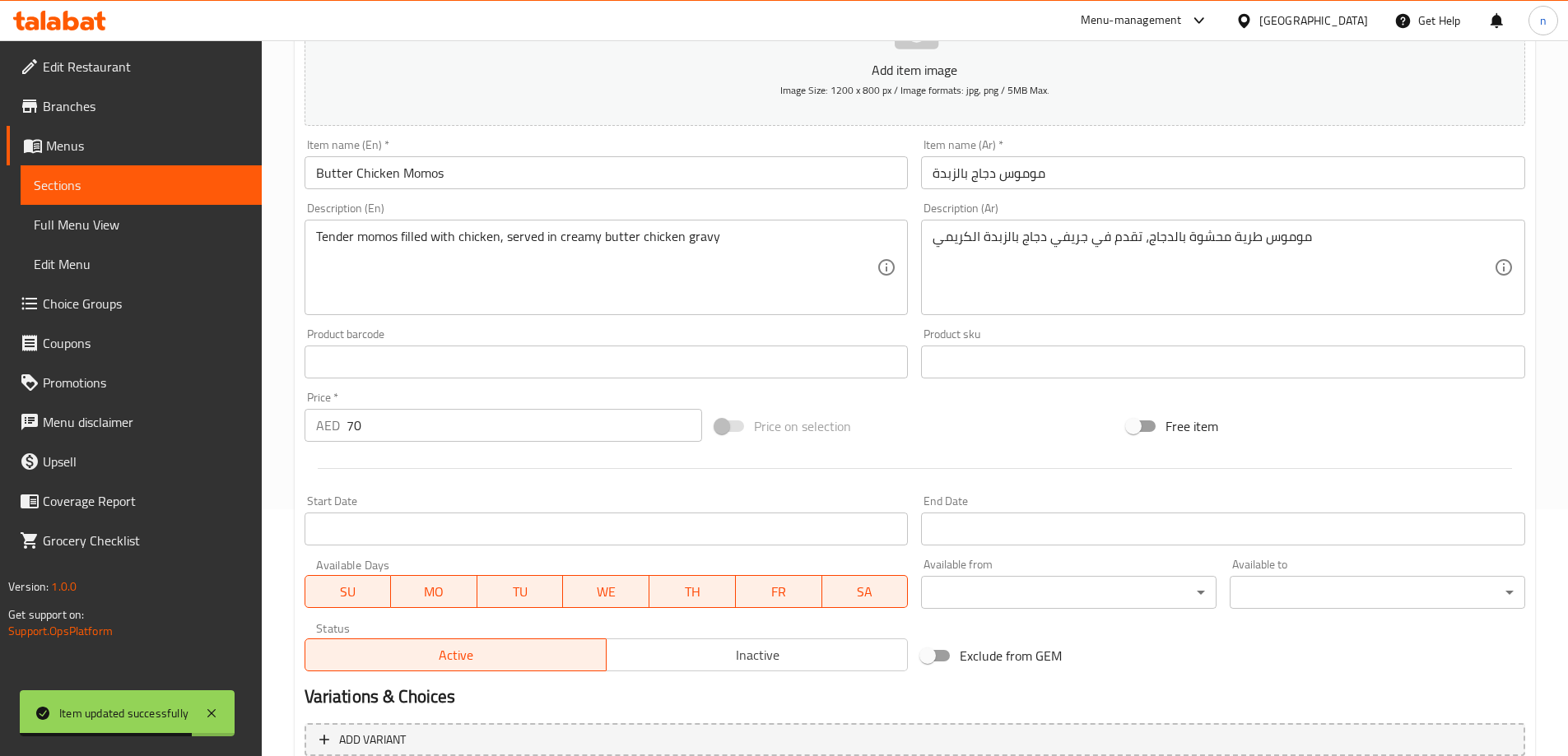
click at [398, 431] on input "70" at bounding box center [525, 425] width 357 height 33
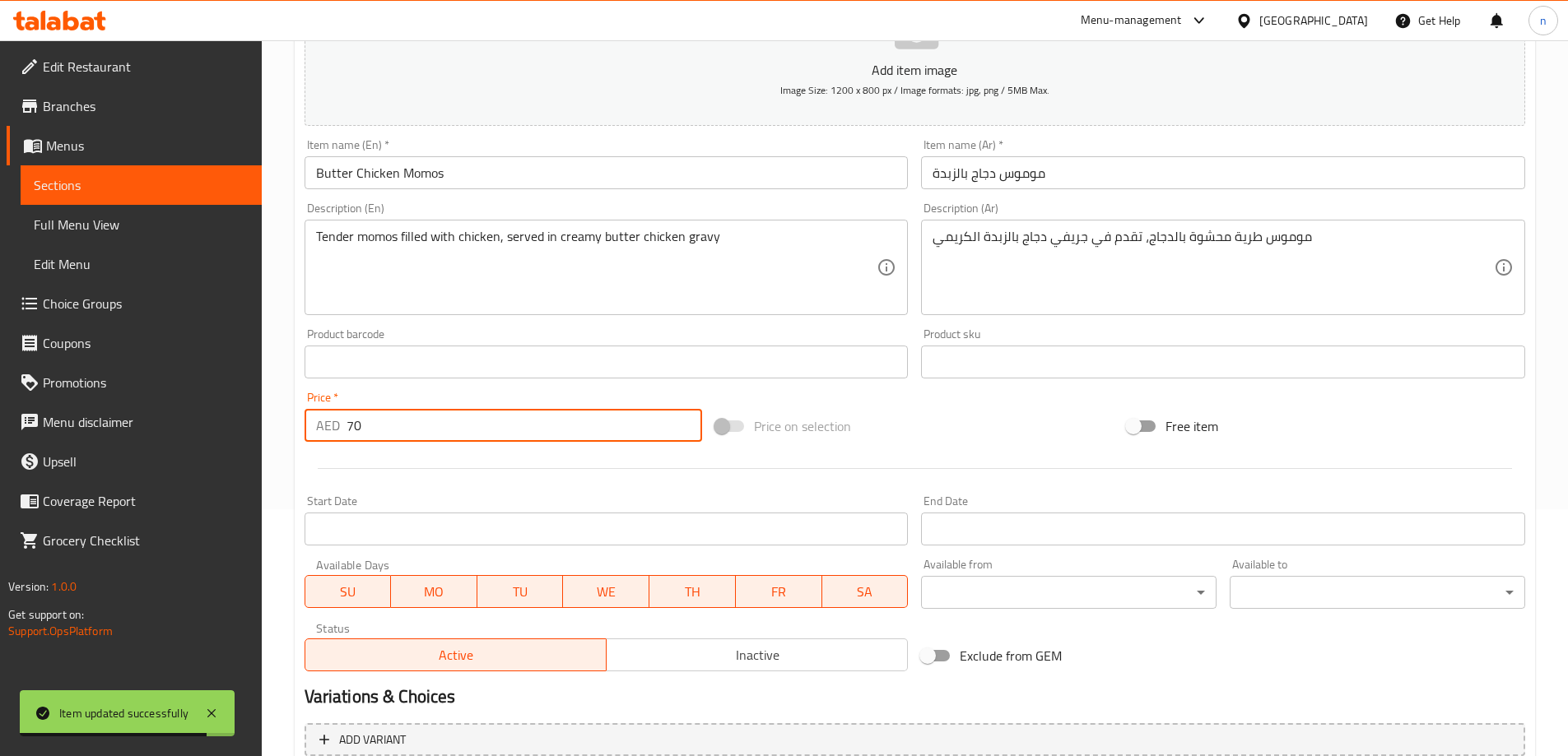
type input "7"
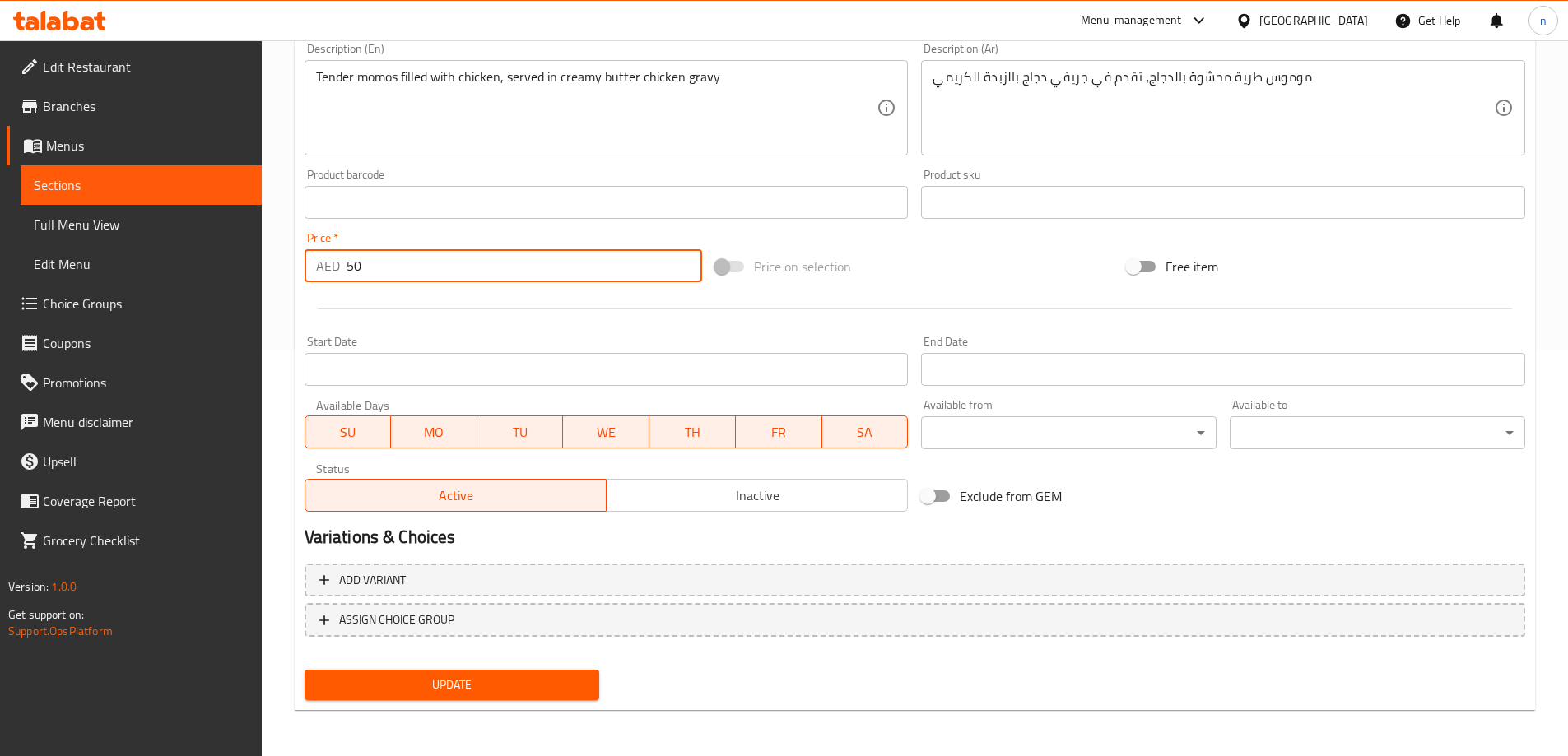
type input "50"
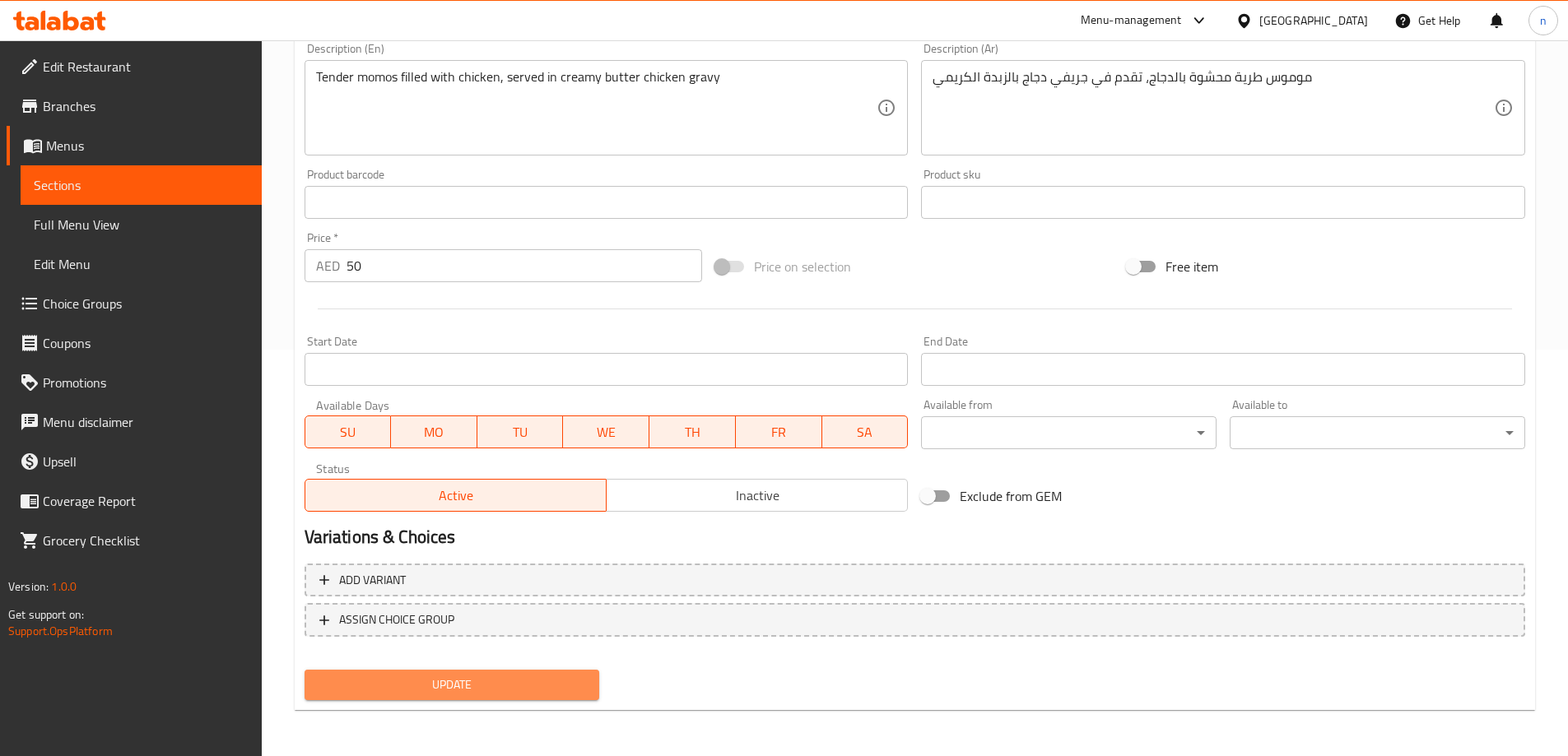
click at [365, 685] on span "Update" at bounding box center [452, 685] width 269 height 21
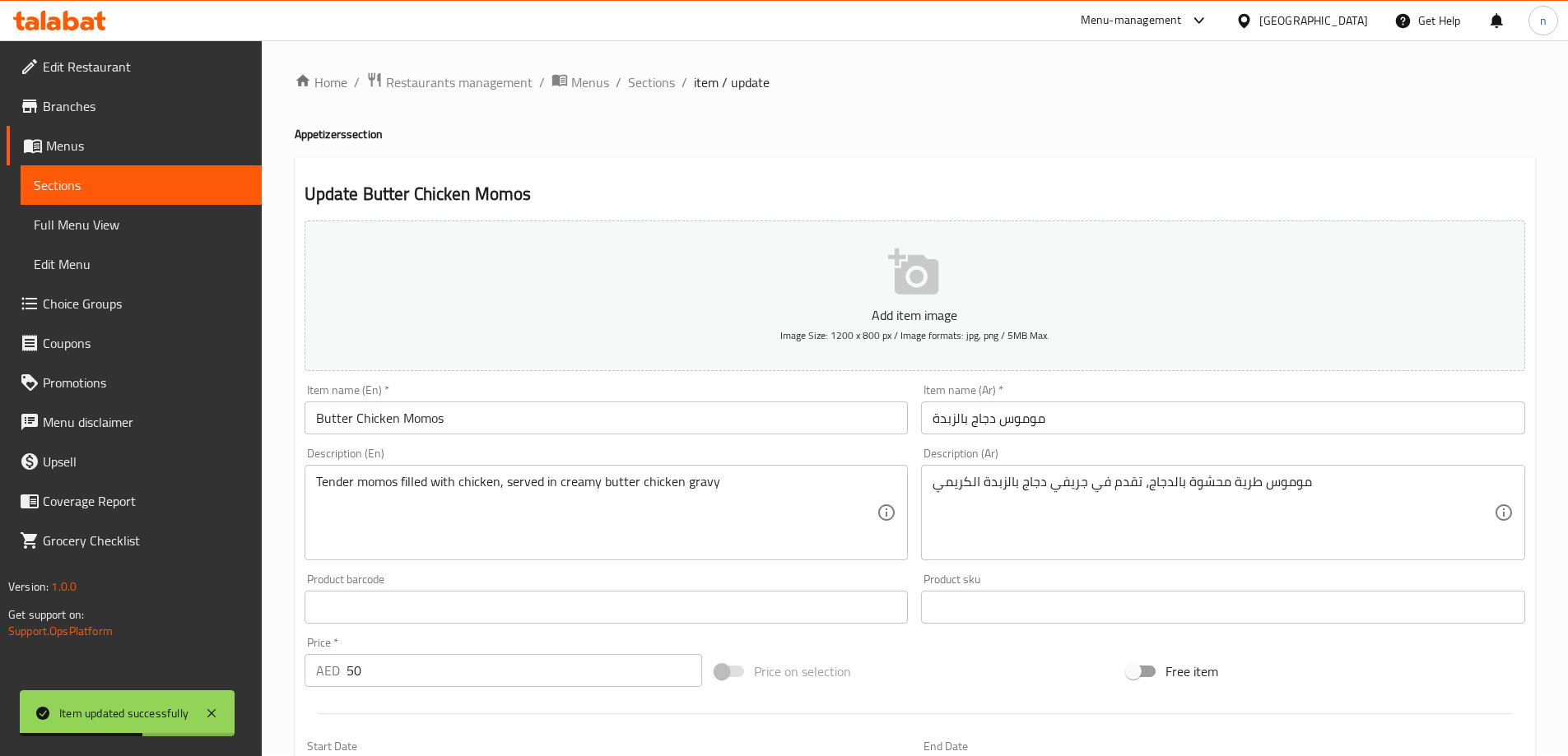
scroll to position [0, 0]
click at [660, 83] on span "Sections" at bounding box center [651, 83] width 47 height 20
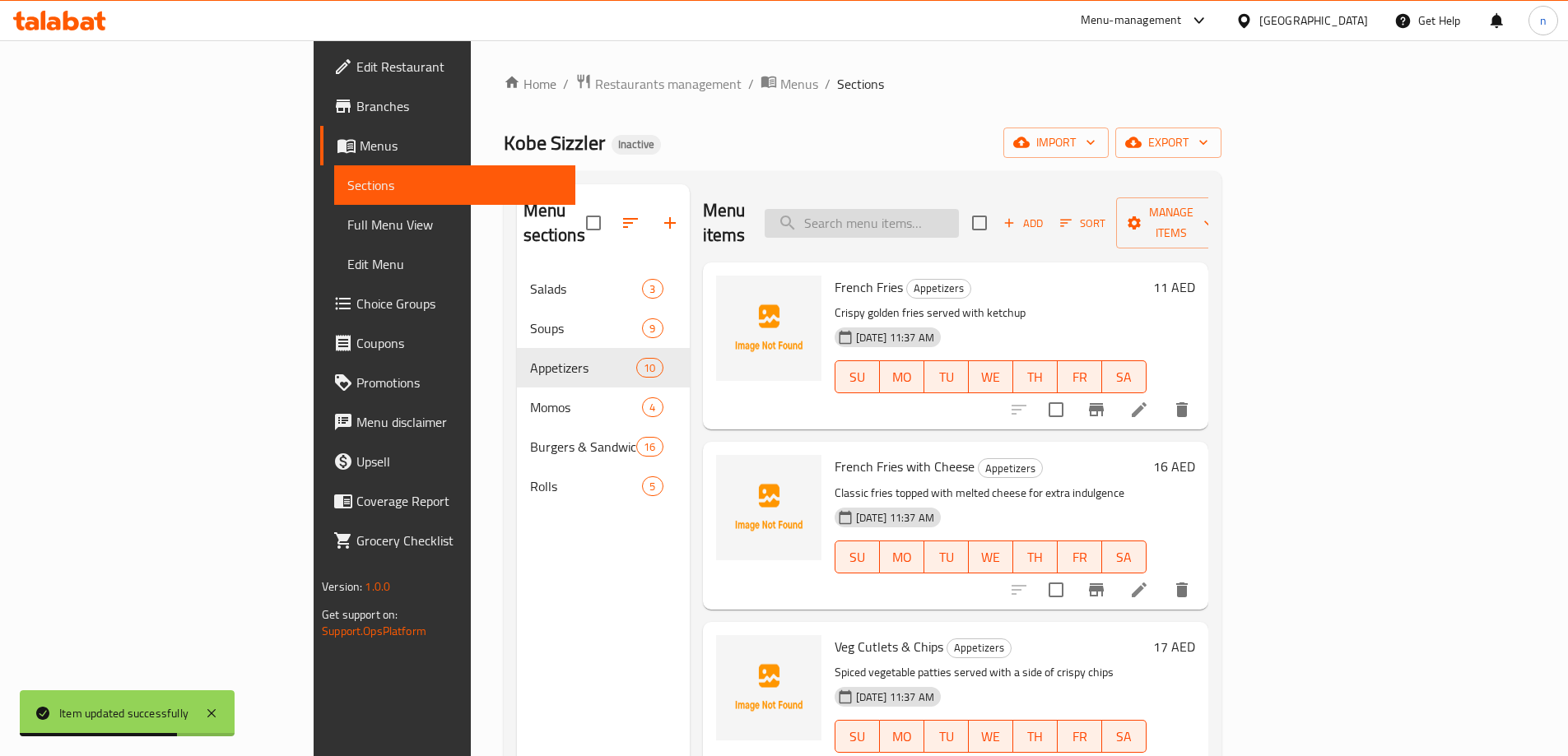
click at [952, 212] on input "search" at bounding box center [861, 223] width 194 height 29
paste input "Garlic Bun"
type input "Garlic Bun"
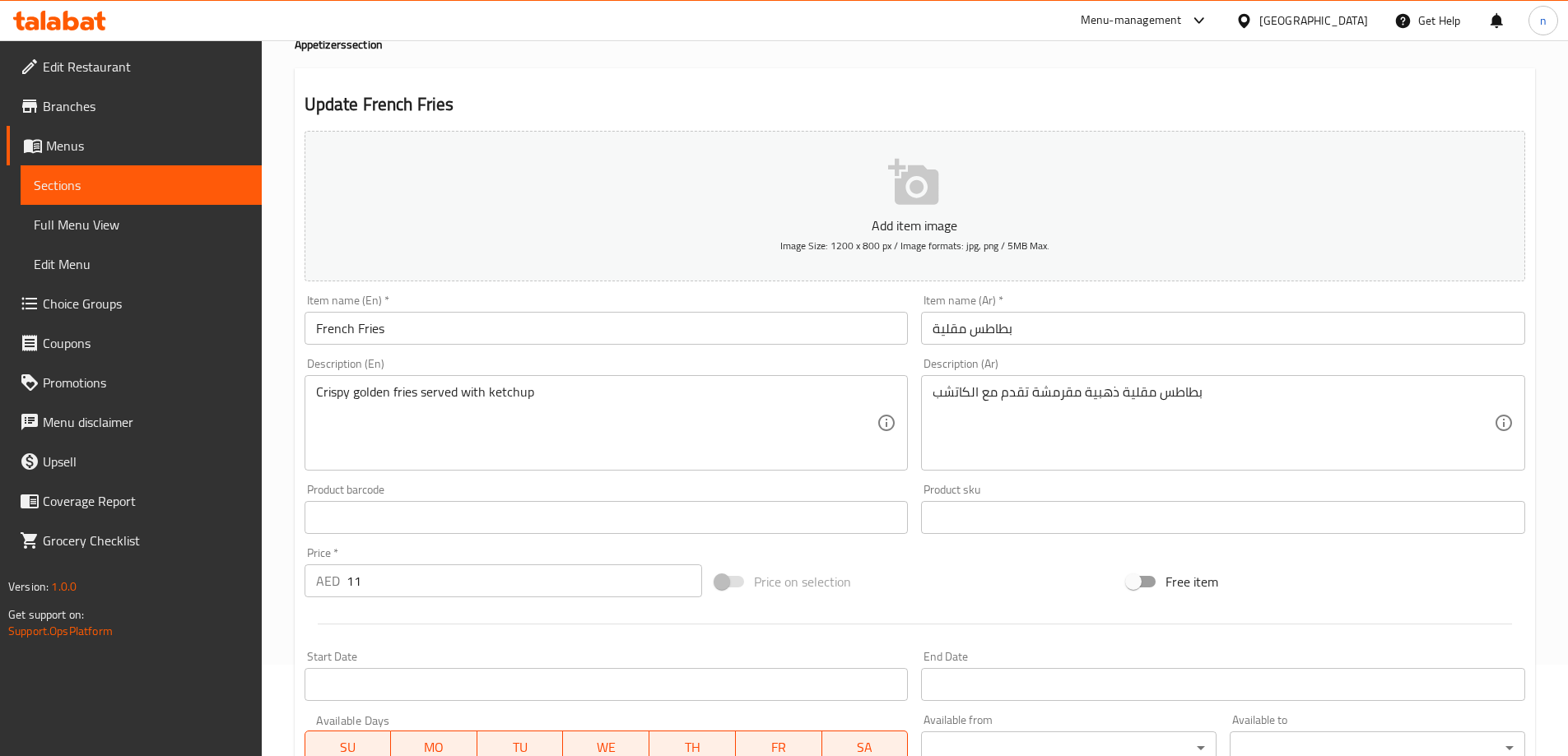
scroll to position [164, 0]
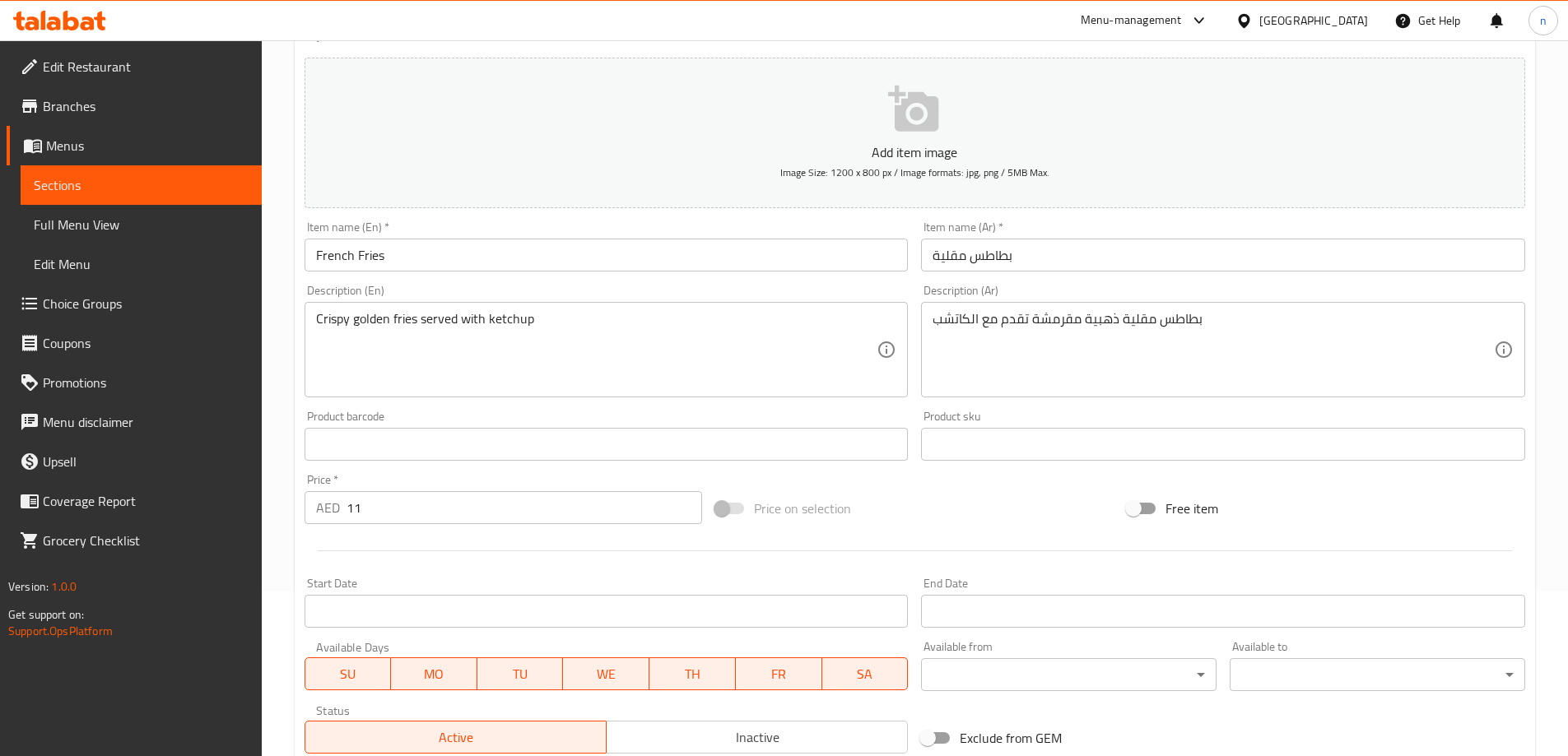
click at [390, 511] on input "11" at bounding box center [525, 507] width 357 height 33
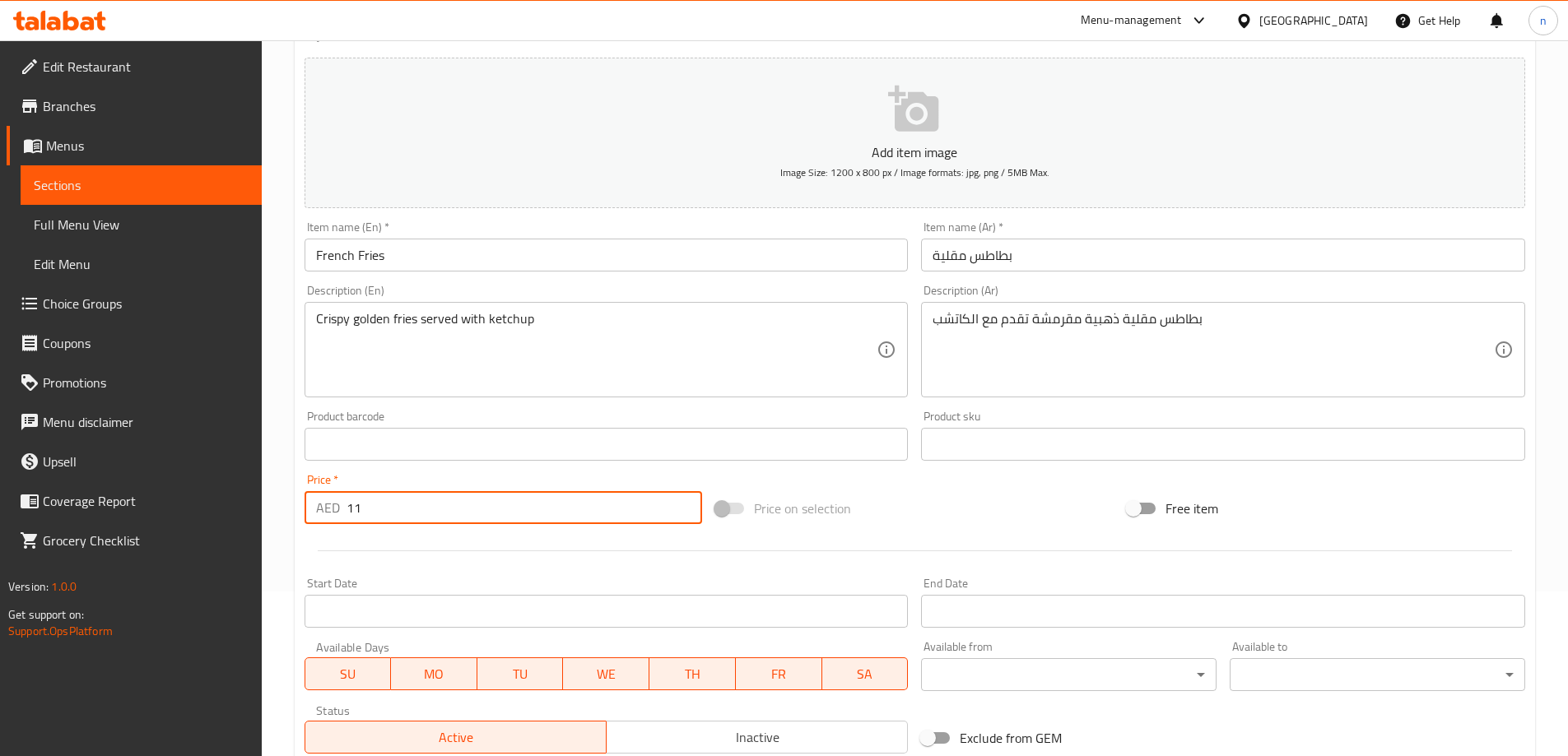
type input "1"
type input "11"
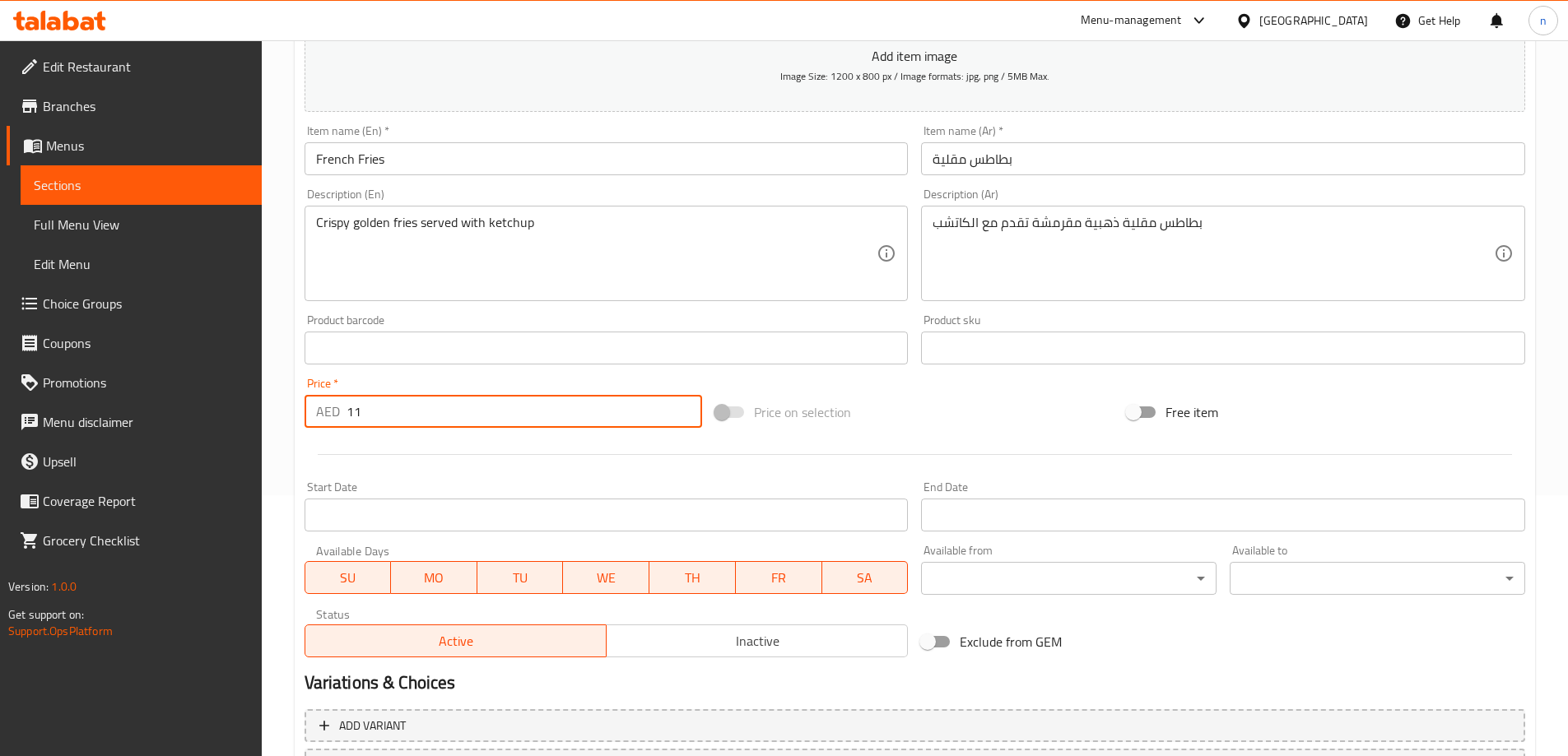
scroll to position [406, 0]
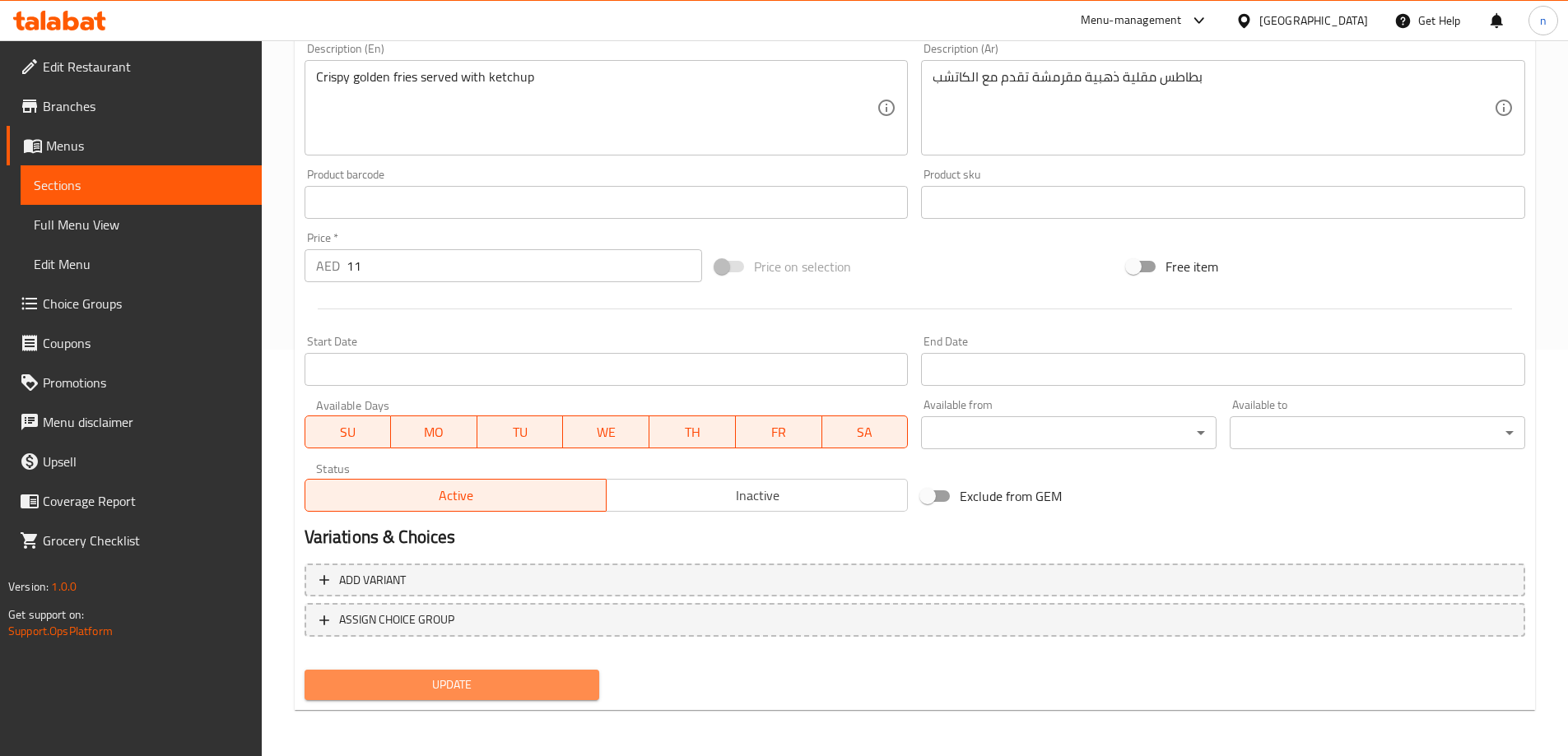
click at [434, 672] on button "Update" at bounding box center [451, 685] width 296 height 30
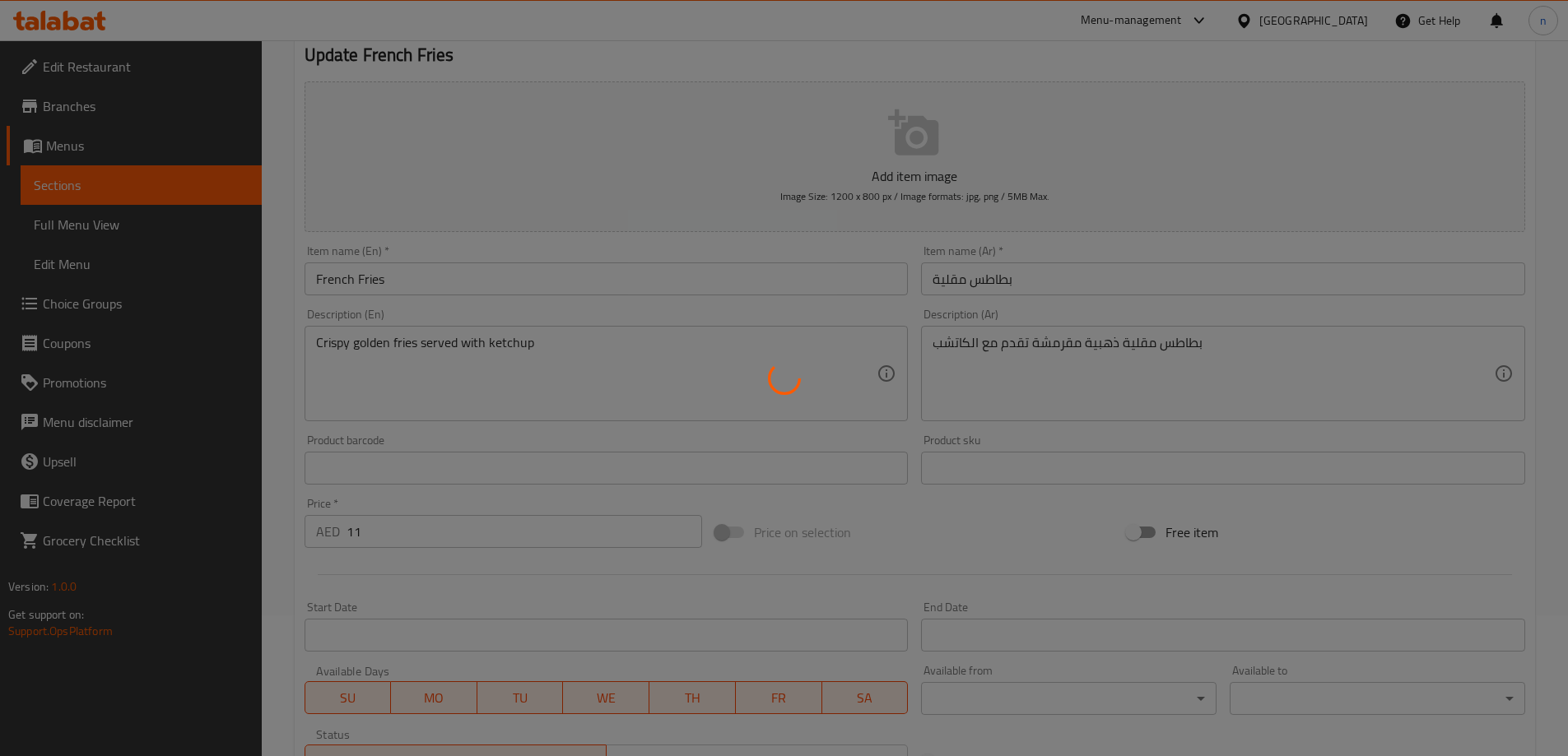
scroll to position [0, 0]
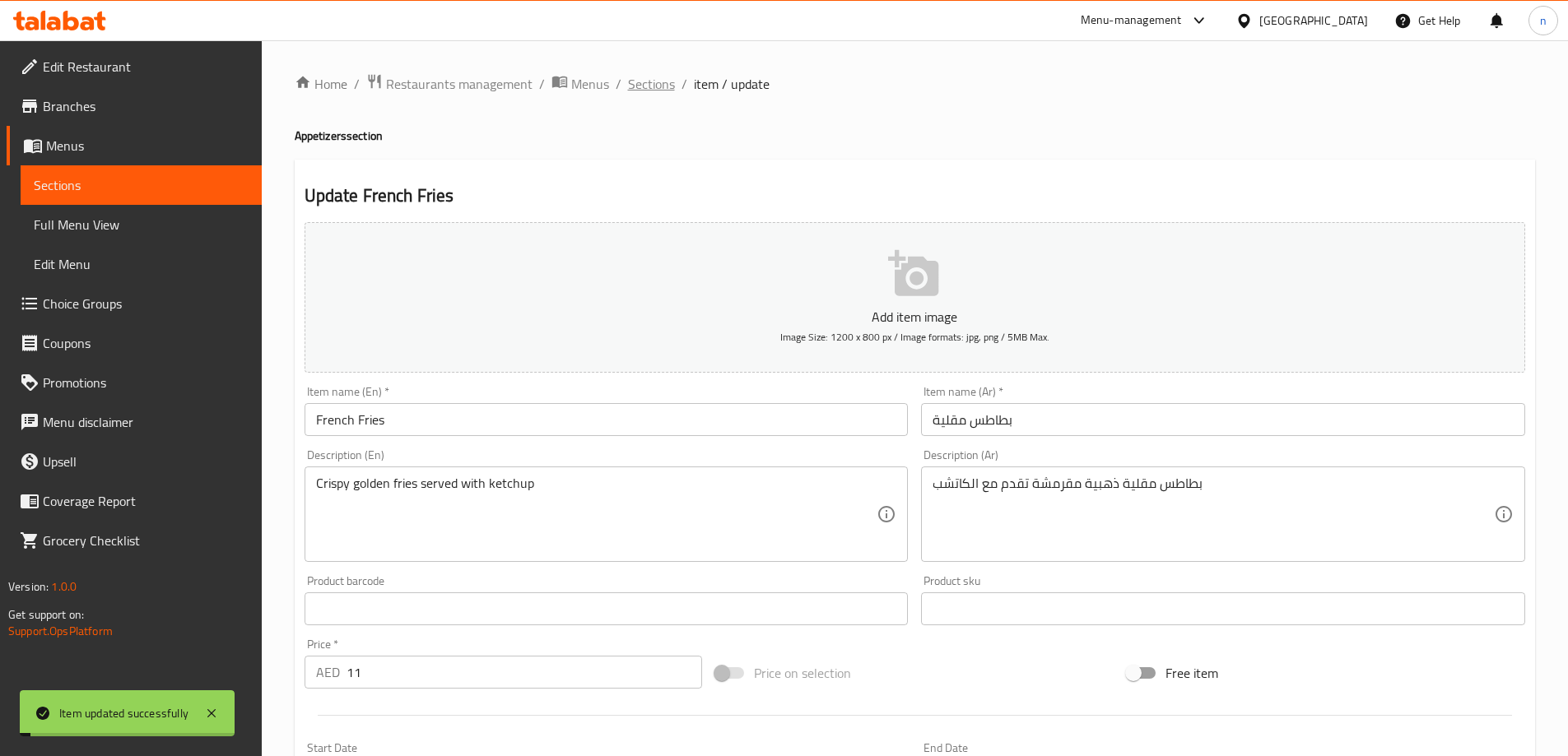
click at [648, 81] on span "Sections" at bounding box center [651, 83] width 47 height 20
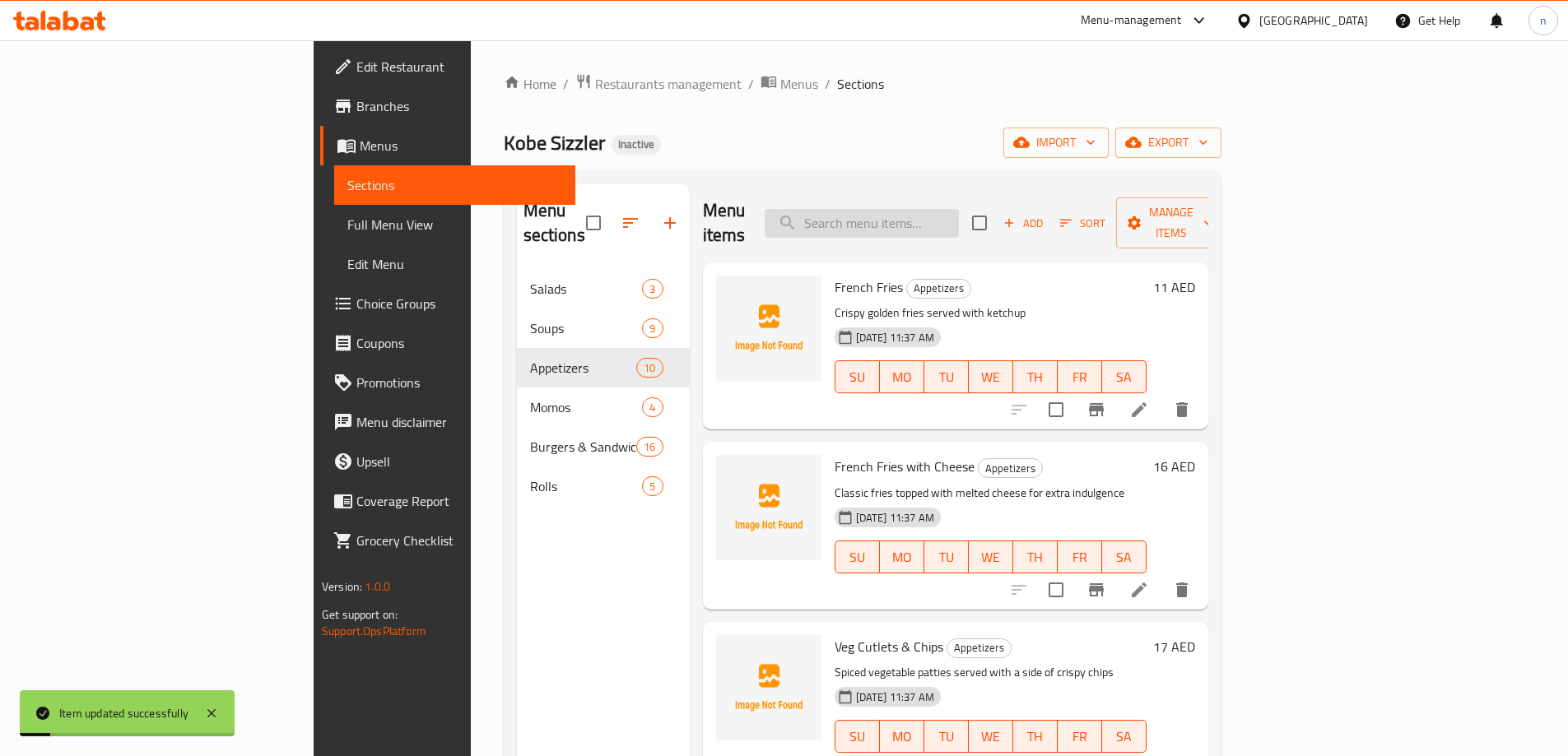
click at [959, 218] on input "search" at bounding box center [861, 223] width 194 height 29
paste input "Garlic Bun"
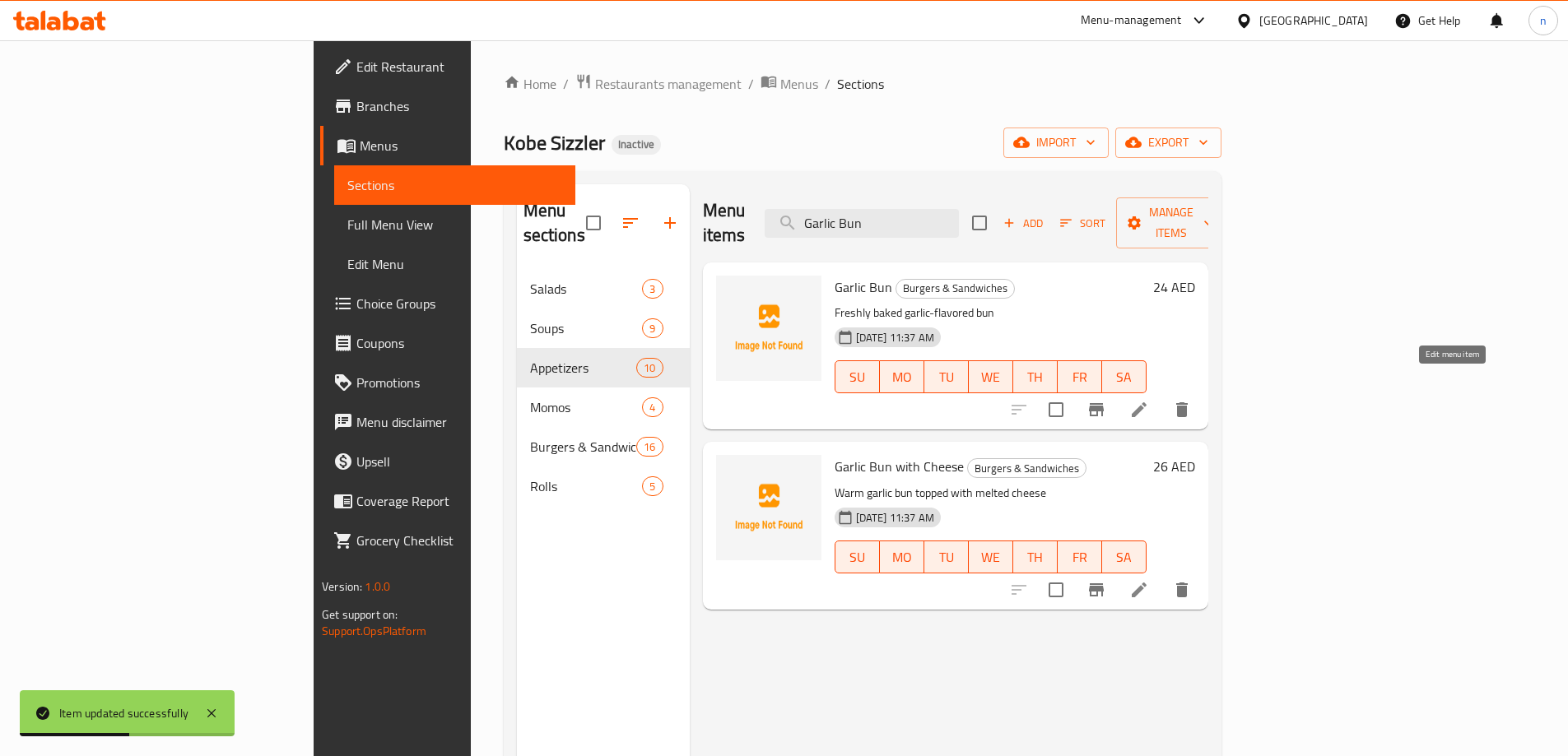
type input "Garlic Bun"
click at [1149, 400] on icon at bounding box center [1138, 409] width 20 height 20
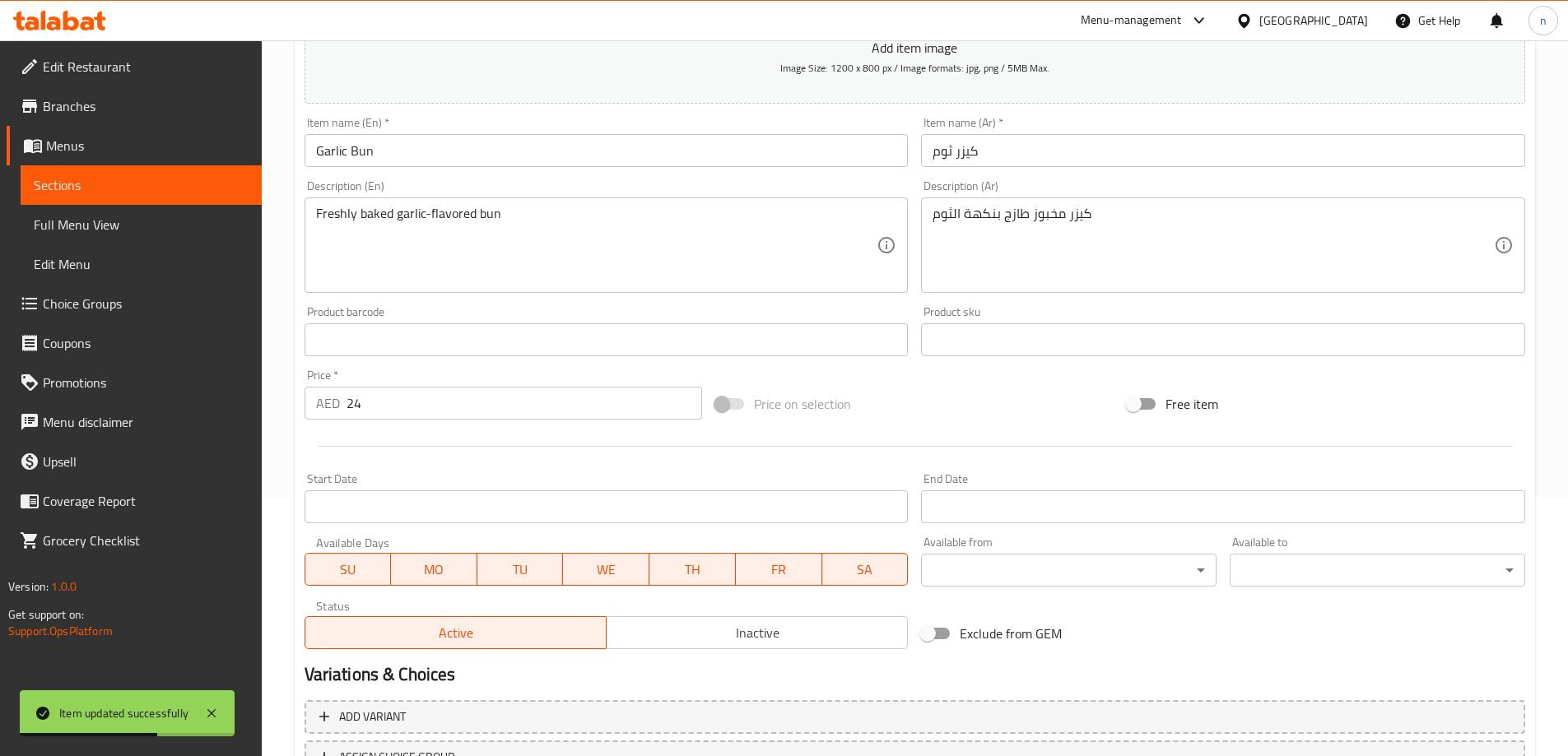
scroll to position [329, 0]
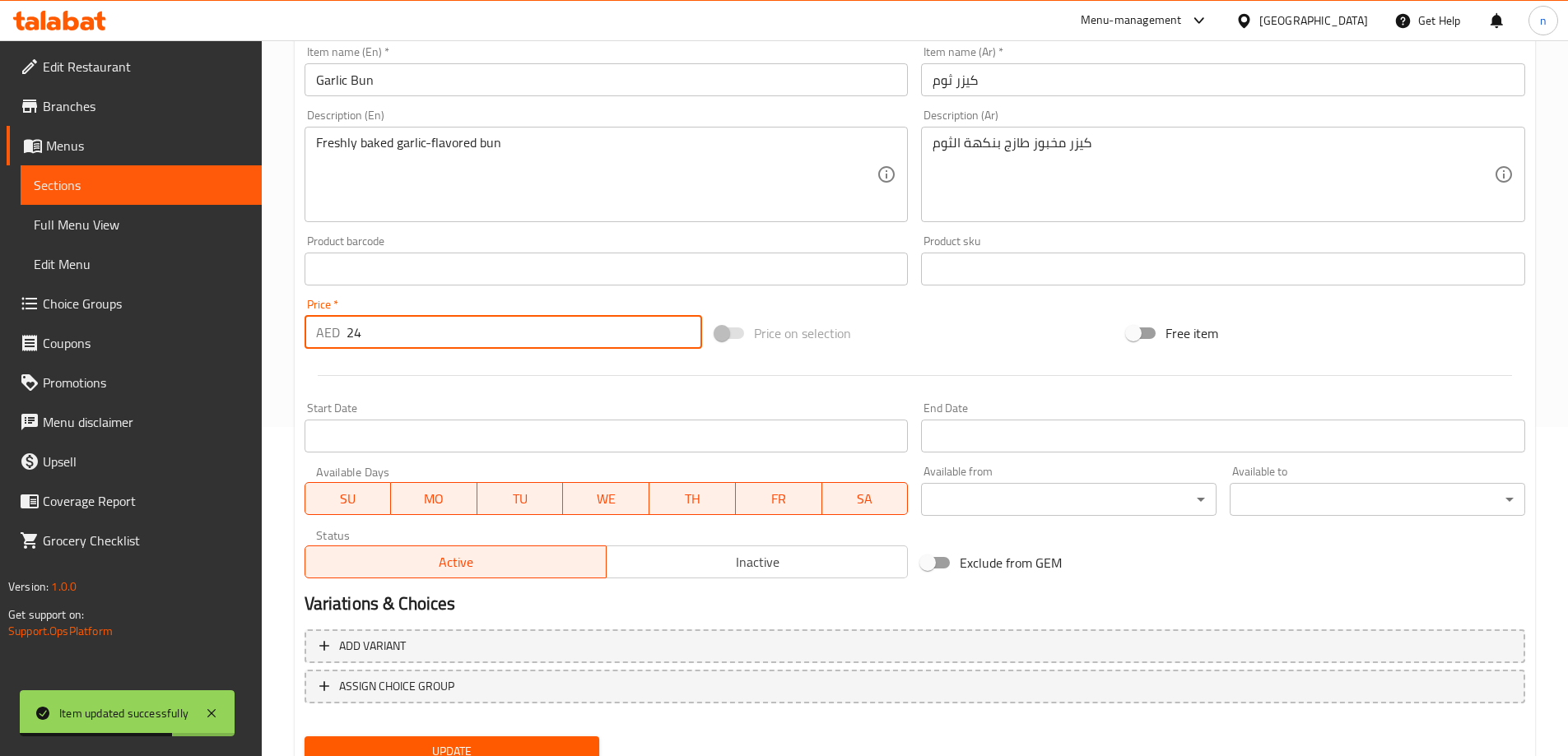
click at [384, 334] on input "24" at bounding box center [525, 332] width 357 height 33
type input "2"
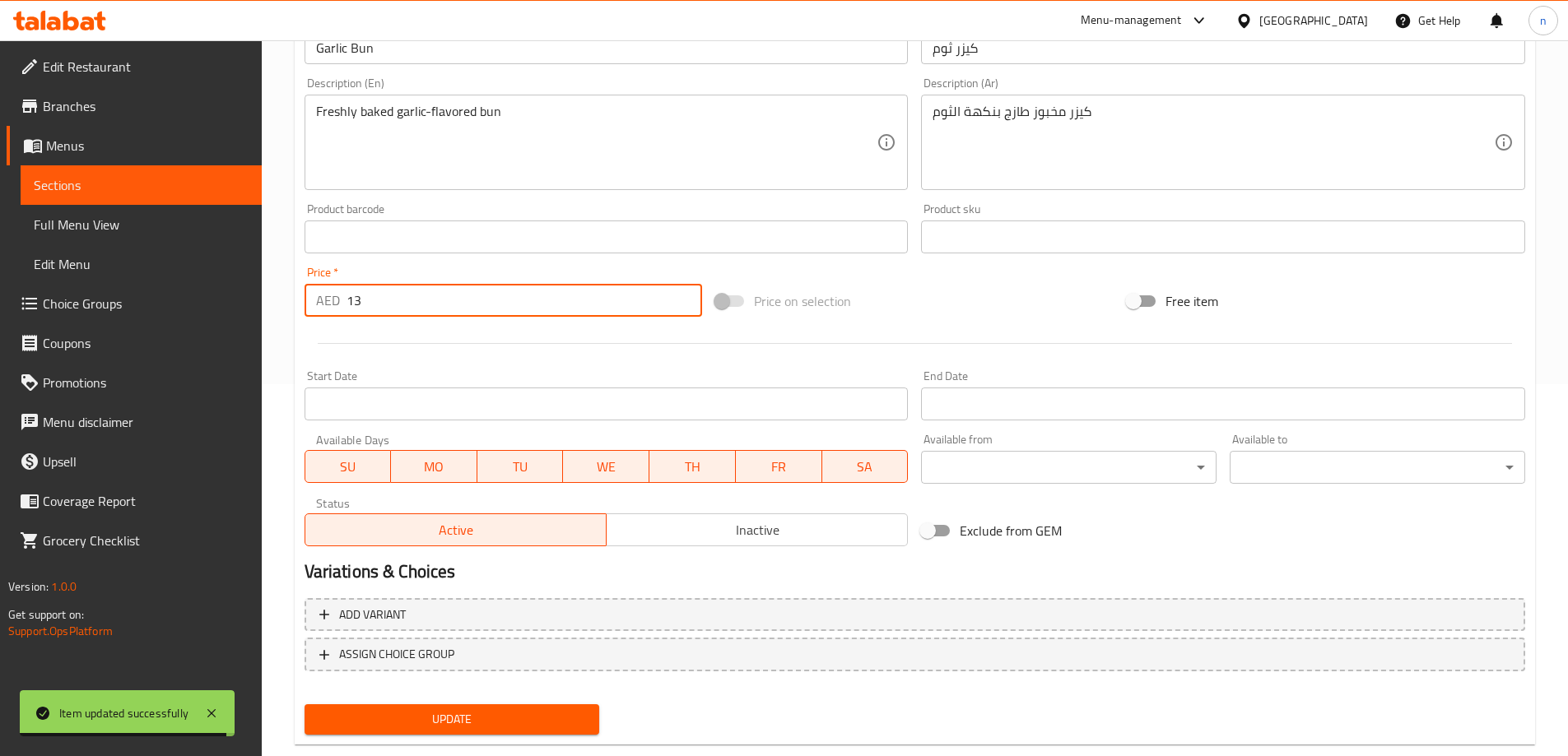
scroll to position [396, 0]
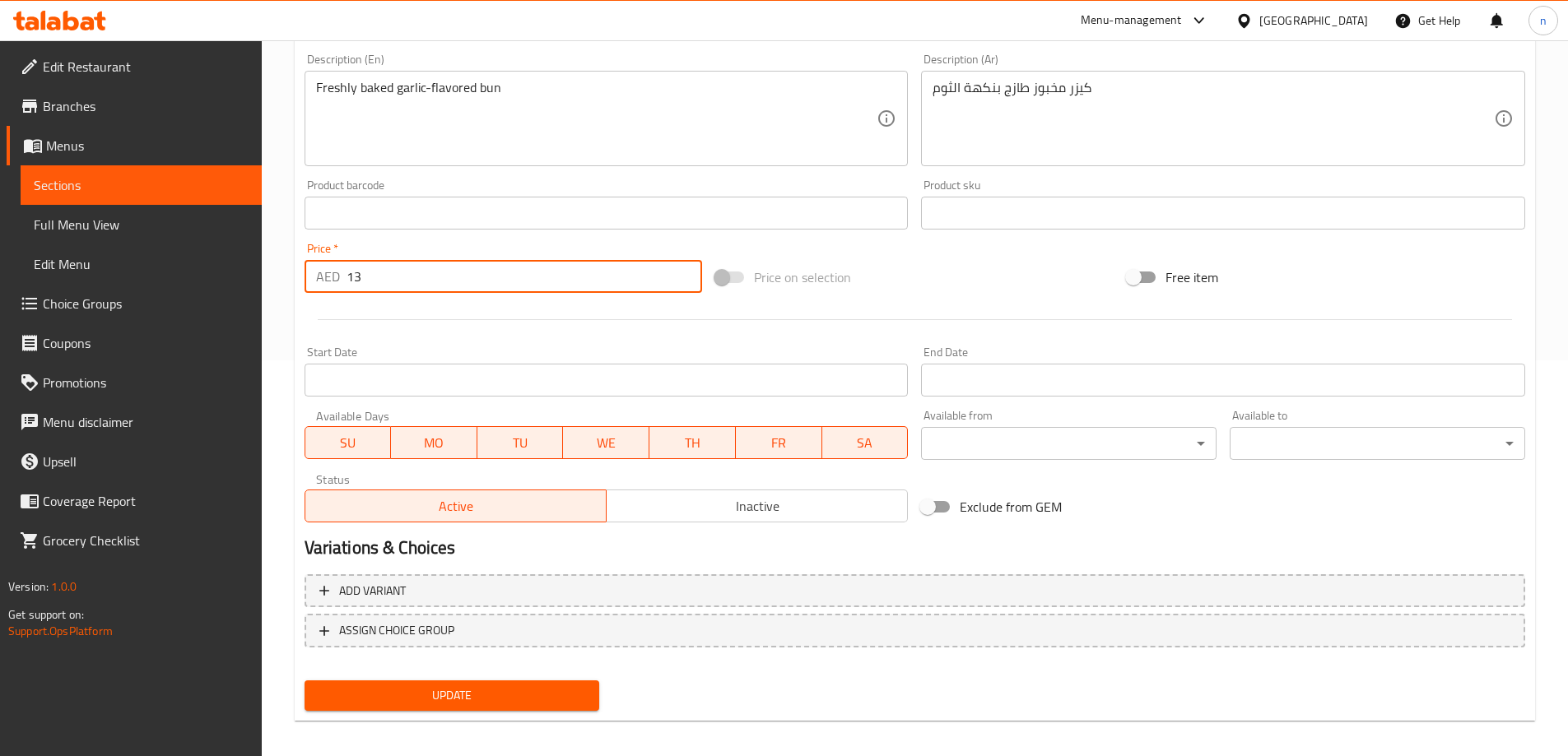
type input "13"
click at [360, 692] on span "Update" at bounding box center [452, 696] width 269 height 21
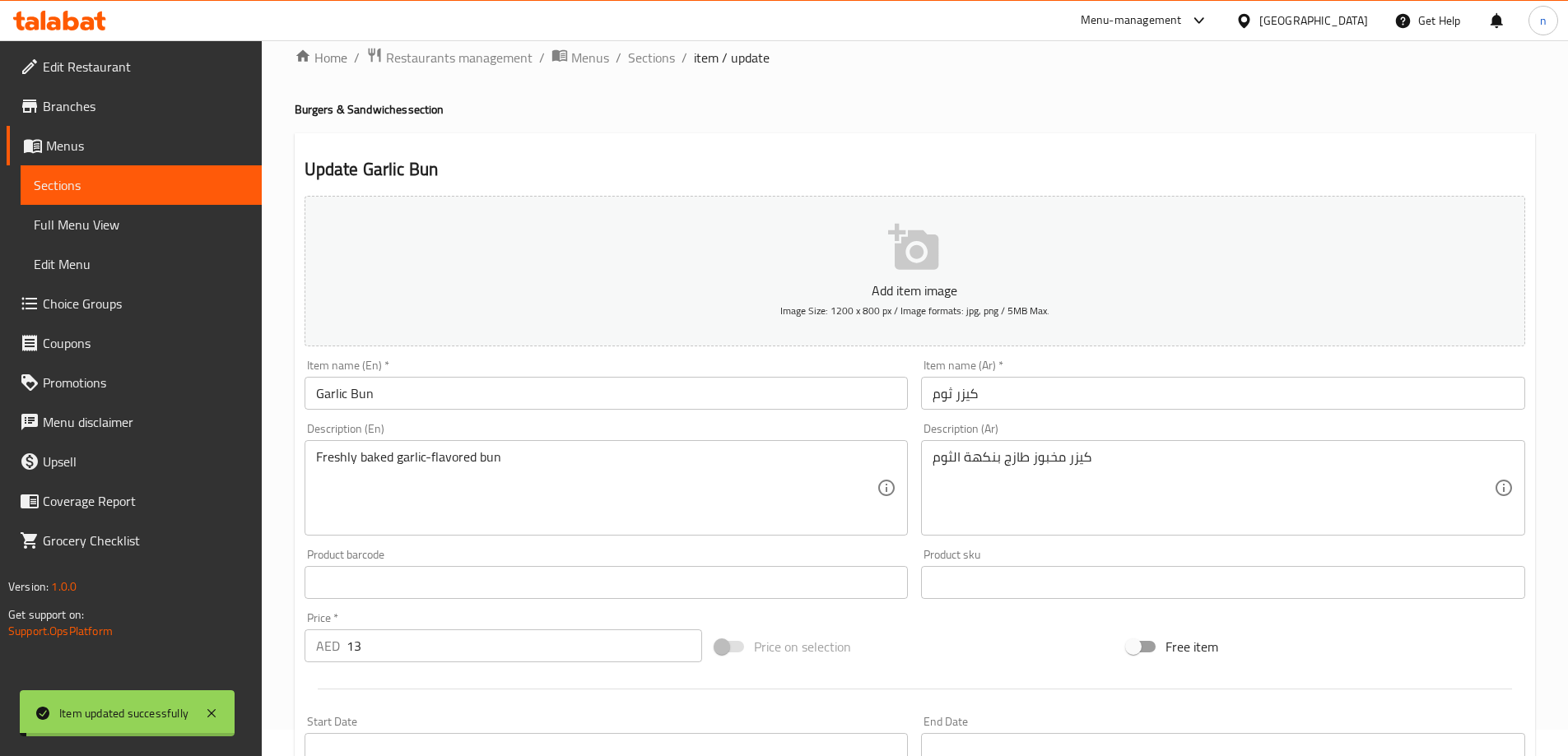
scroll to position [0, 0]
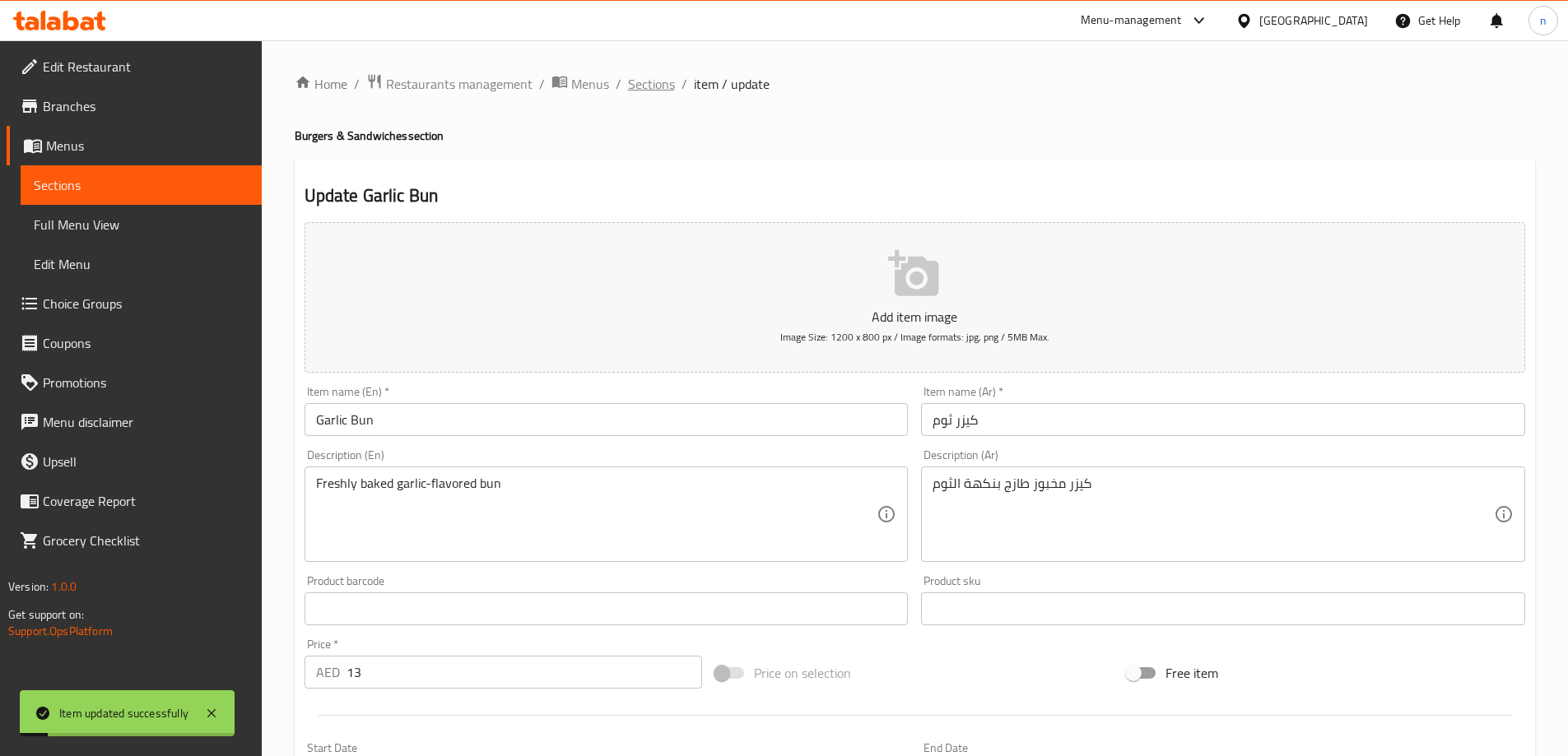
click at [652, 76] on span "Sections" at bounding box center [651, 83] width 47 height 20
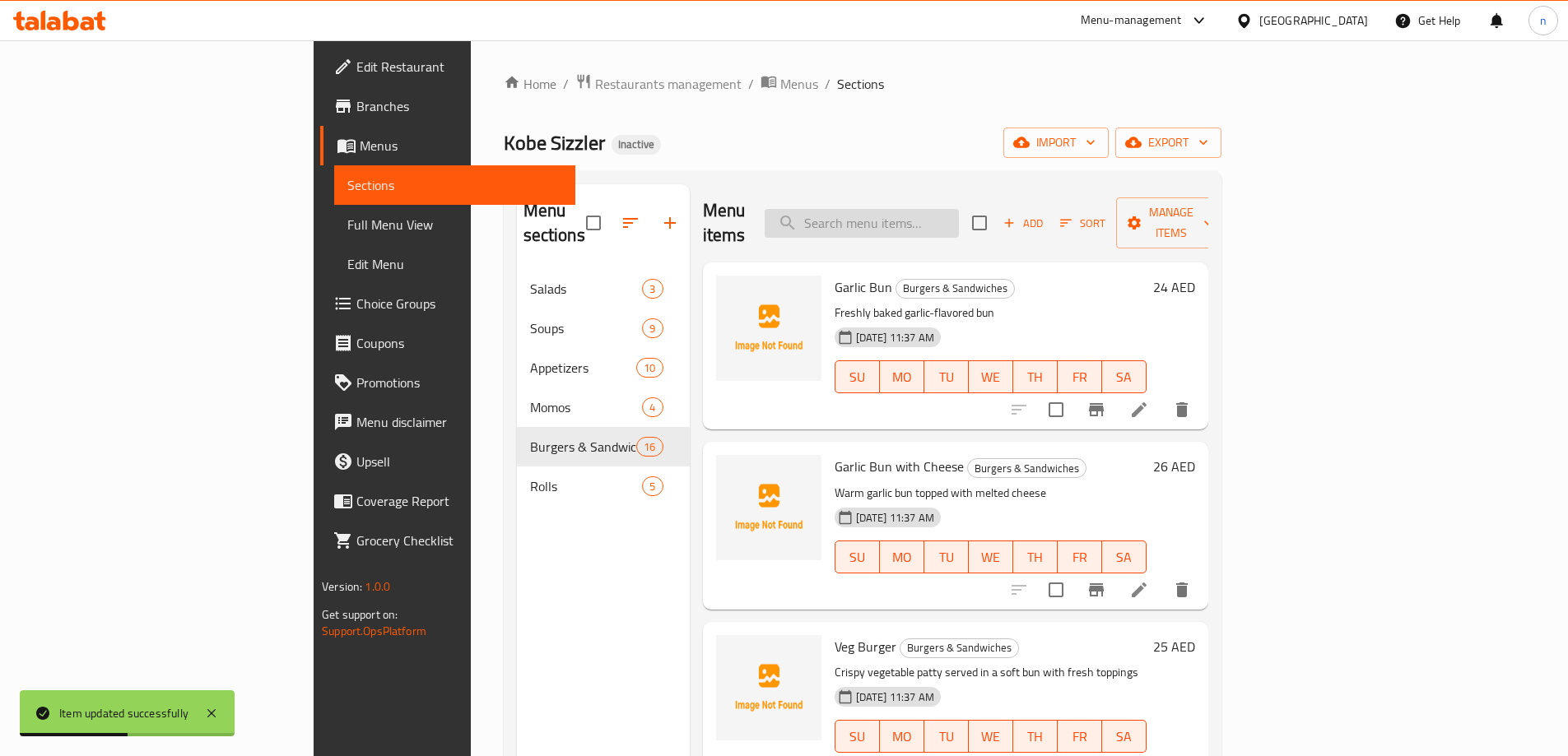
click at [926, 209] on input "search" at bounding box center [861, 223] width 194 height 29
paste input "Garlic Bun with Cheese"
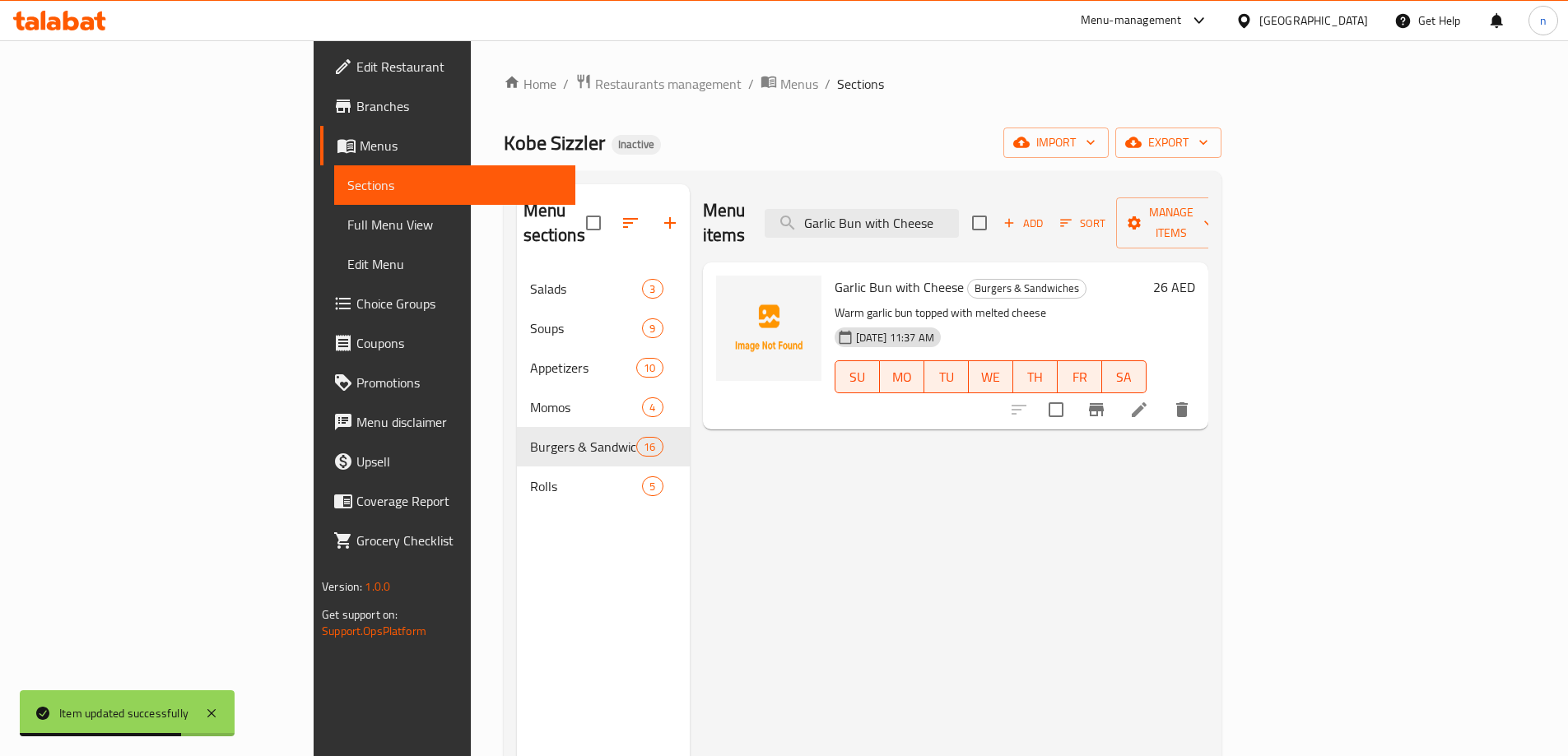
type input "Garlic Bun with Cheese"
click at [1147, 402] on icon at bounding box center [1139, 410] width 15 height 15
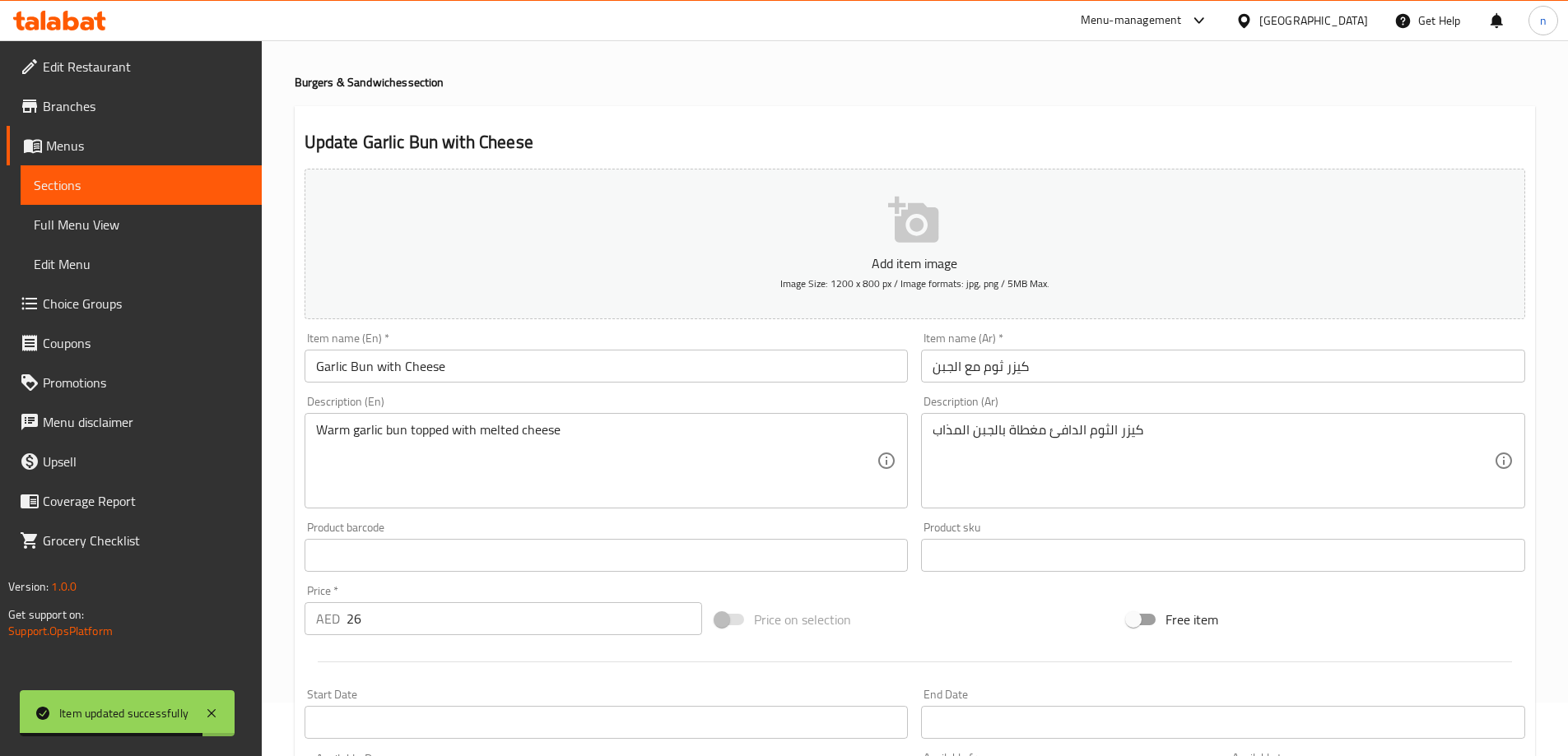
scroll to position [83, 0]
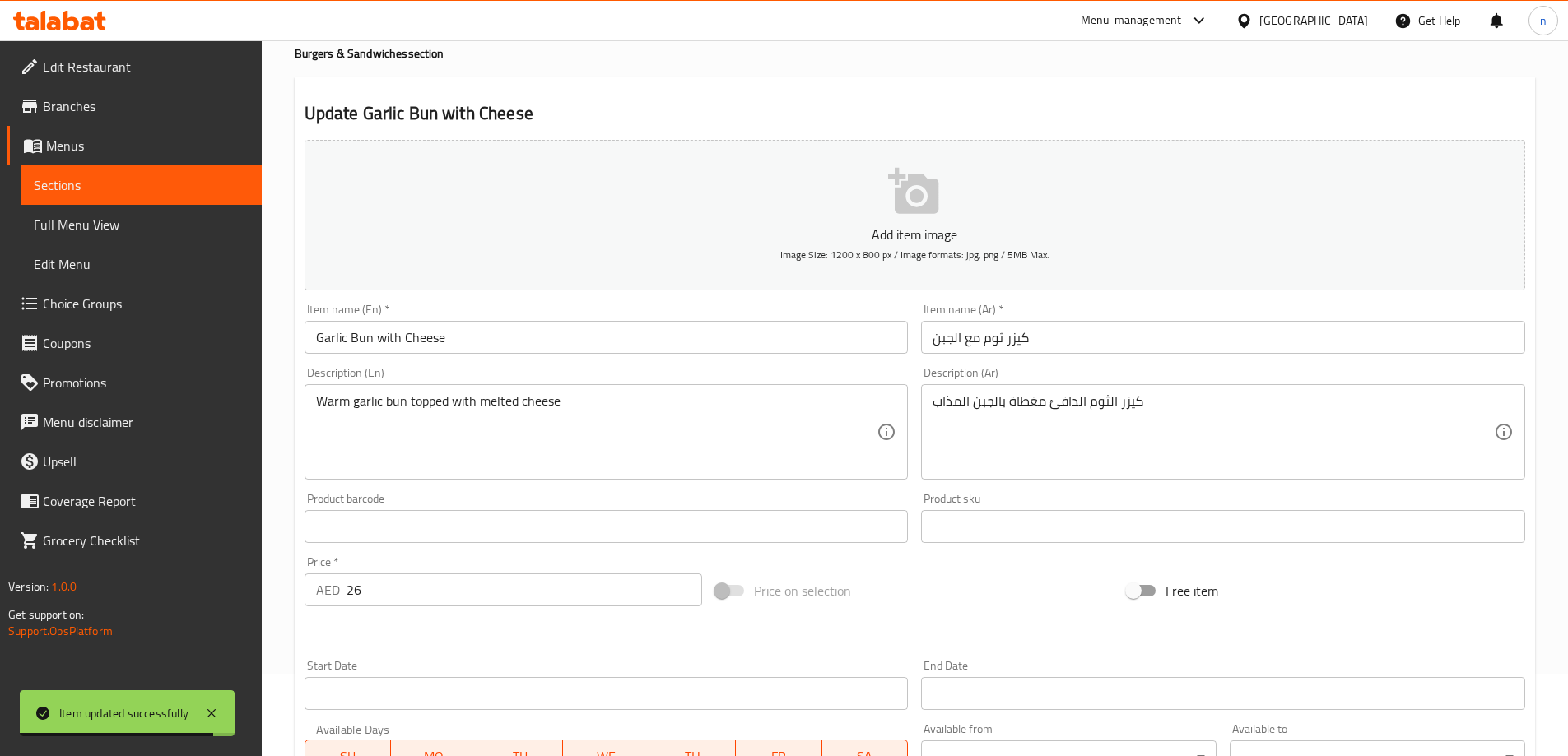
click at [373, 607] on div "Price   * AED 26 Price *" at bounding box center [503, 582] width 411 height 64
click at [387, 585] on input "26" at bounding box center [525, 589] width 357 height 33
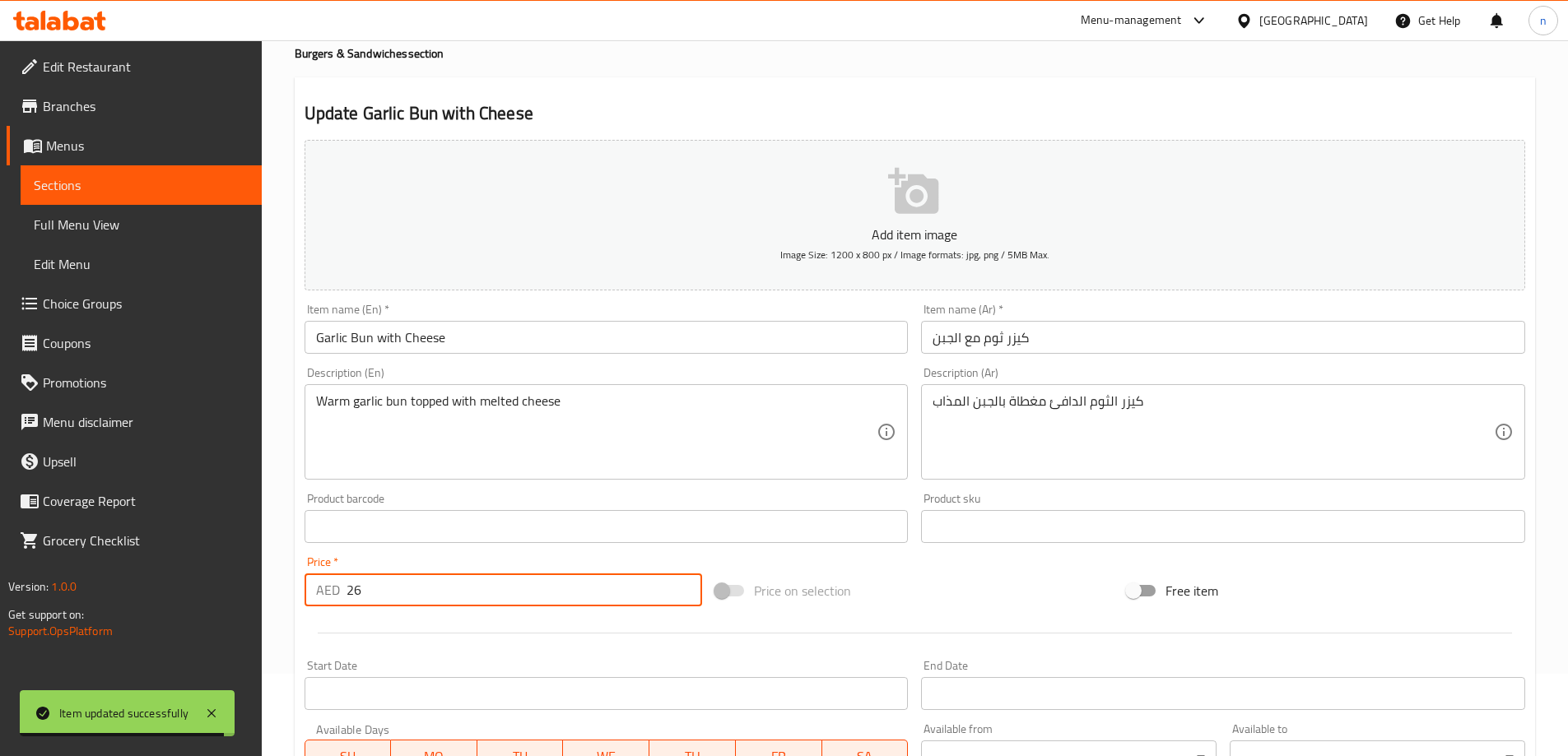
type input "2"
type input "1"
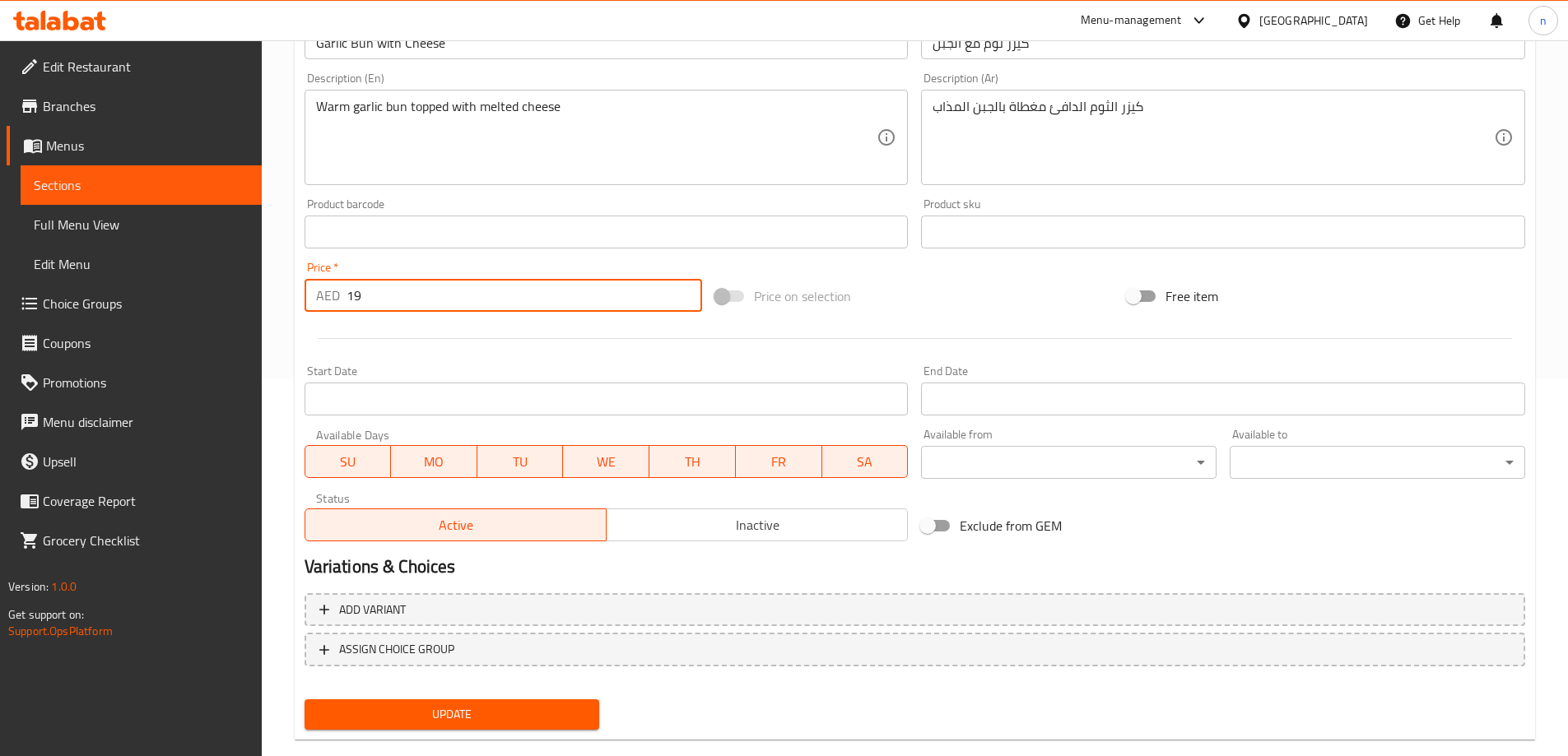
scroll to position [406, 0]
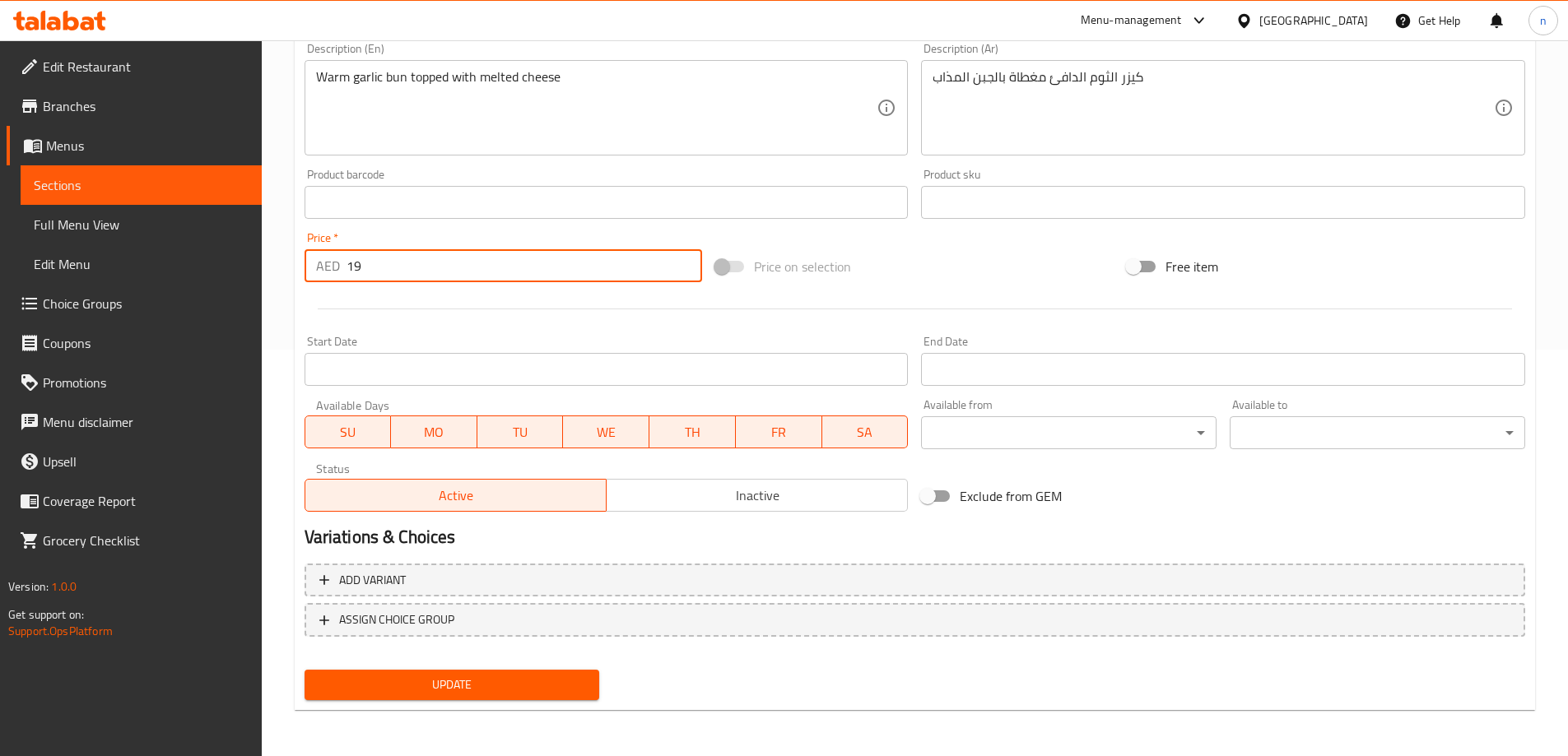
type input "19"
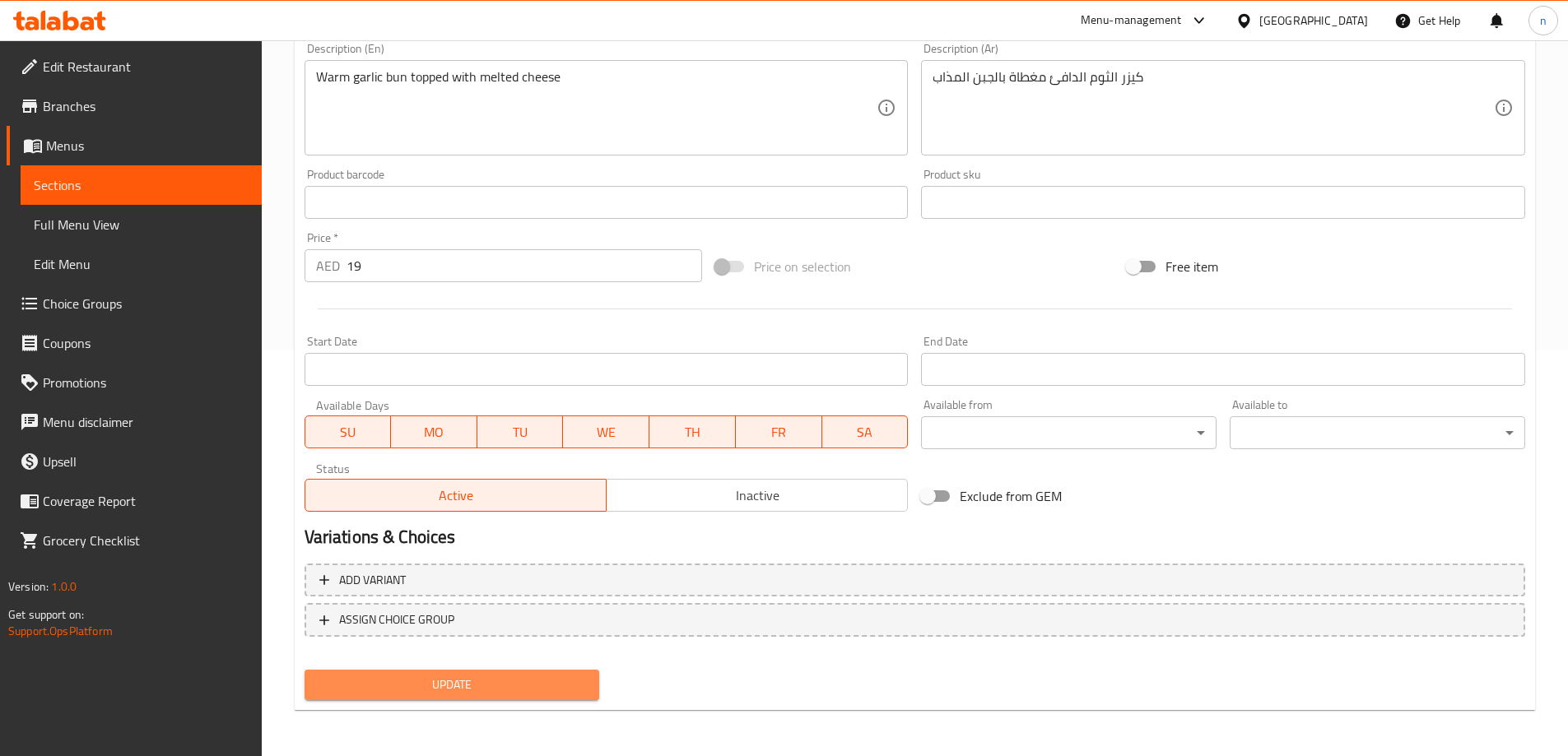
click at [386, 692] on span "Update" at bounding box center [452, 685] width 269 height 21
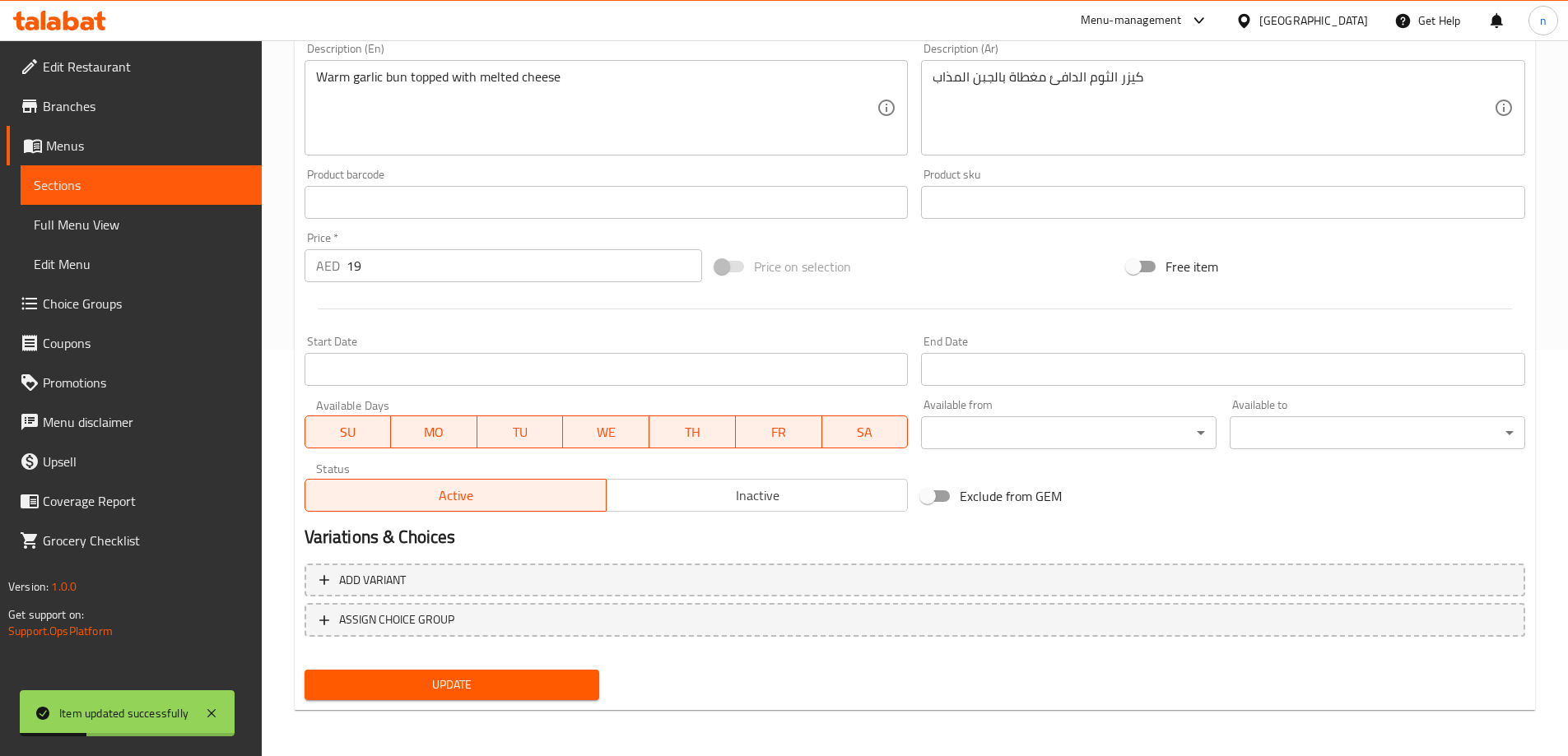
click at [519, 681] on span "Update" at bounding box center [452, 685] width 269 height 21
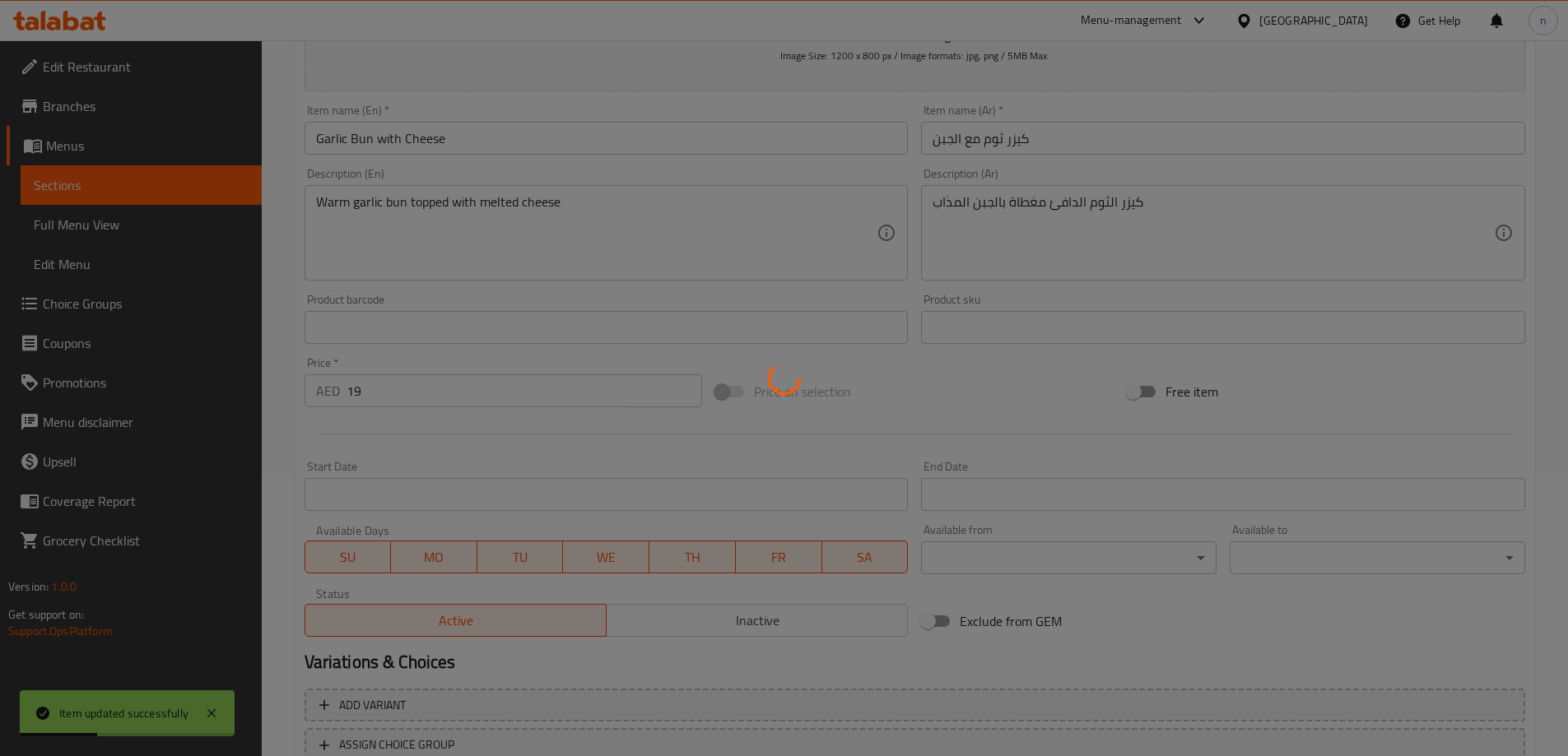
scroll to position [0, 0]
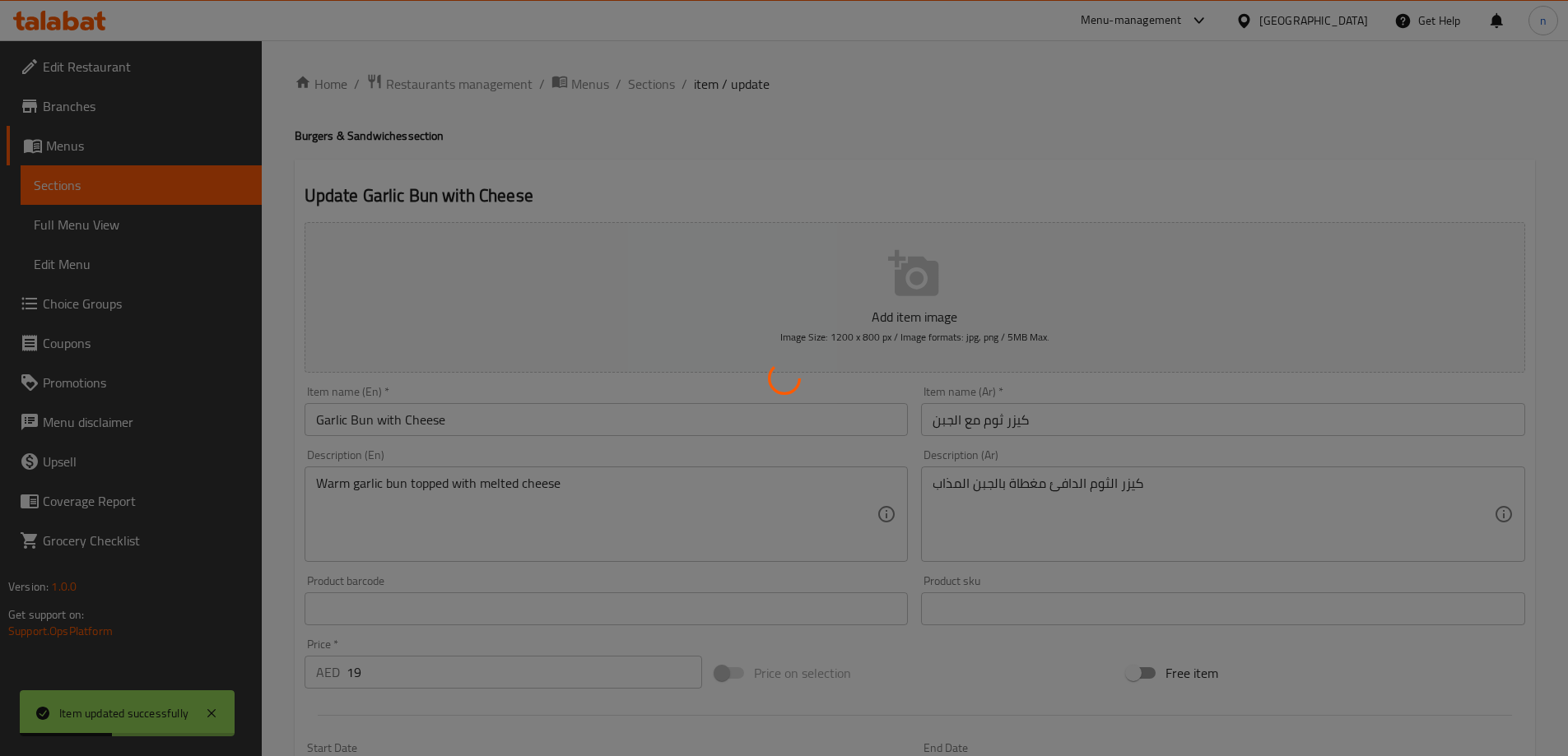
click at [655, 82] on div at bounding box center [784, 378] width 1568 height 756
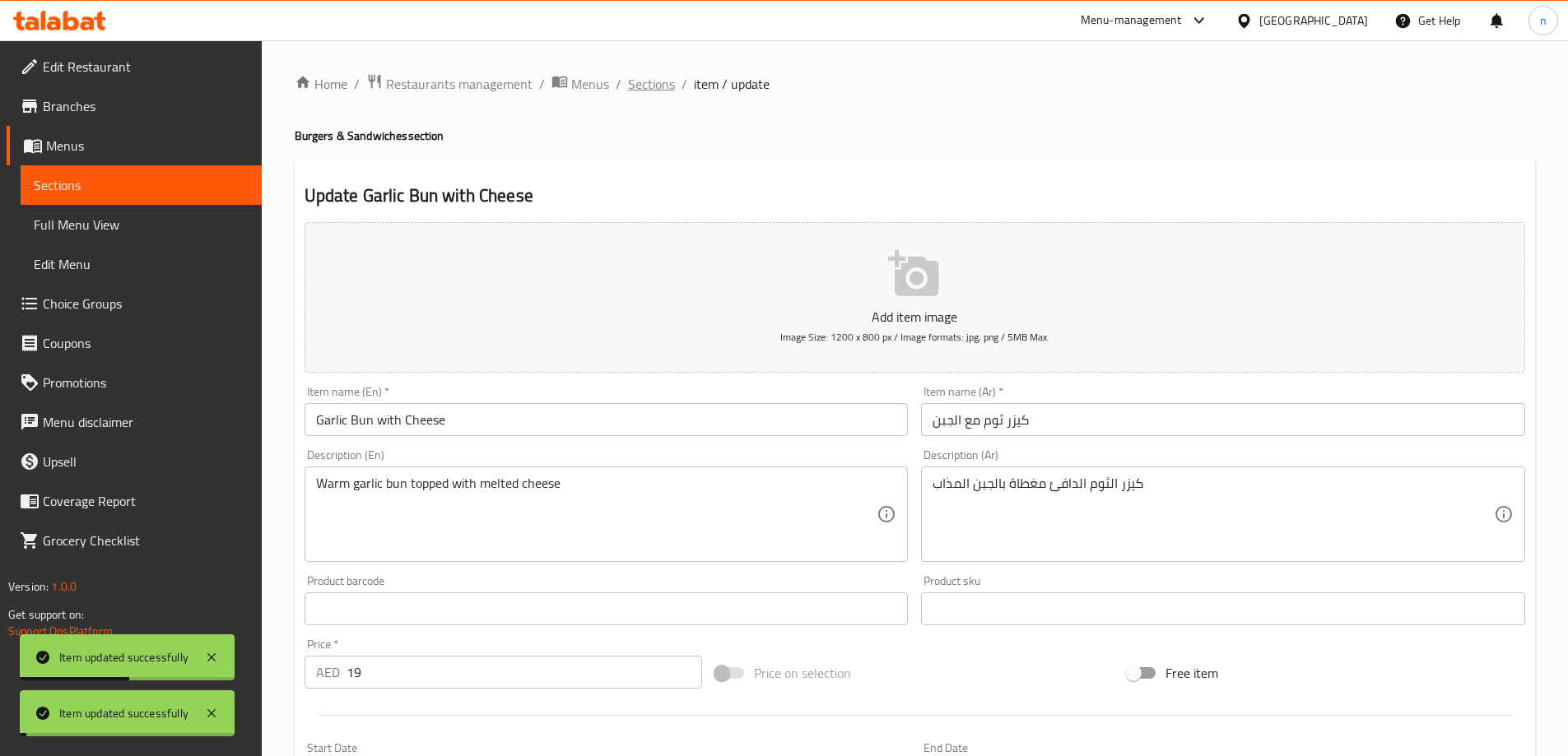
click at [642, 81] on span "Sections" at bounding box center [651, 83] width 47 height 20
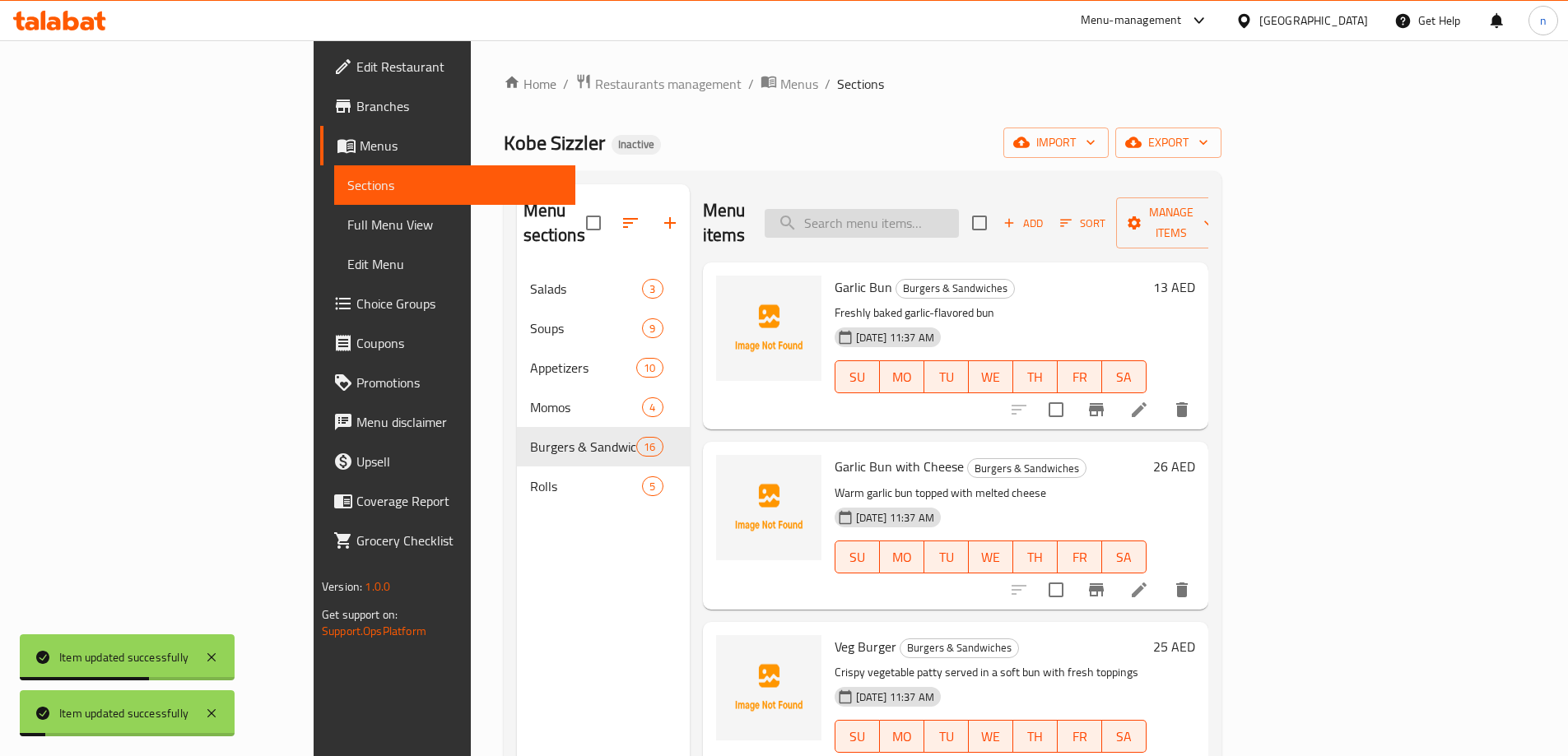
click at [928, 221] on input "search" at bounding box center [861, 223] width 194 height 29
paste input "Veg Burger"
type input "Veg Burger"
click at [959, 209] on input "Veg Burger" at bounding box center [861, 223] width 194 height 29
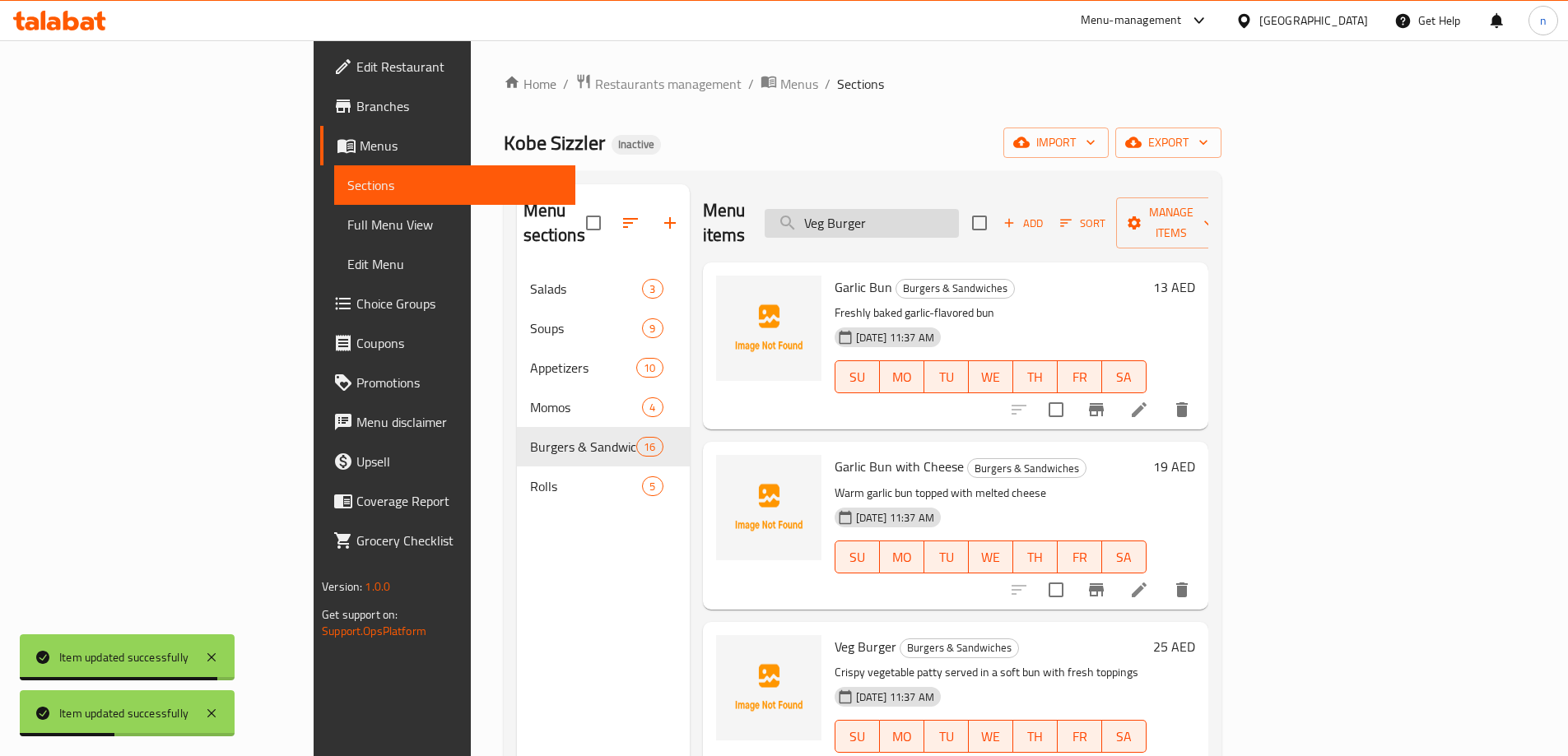
click at [959, 209] on input "Veg Burger" at bounding box center [861, 223] width 194 height 29
paste input "Veg Burger"
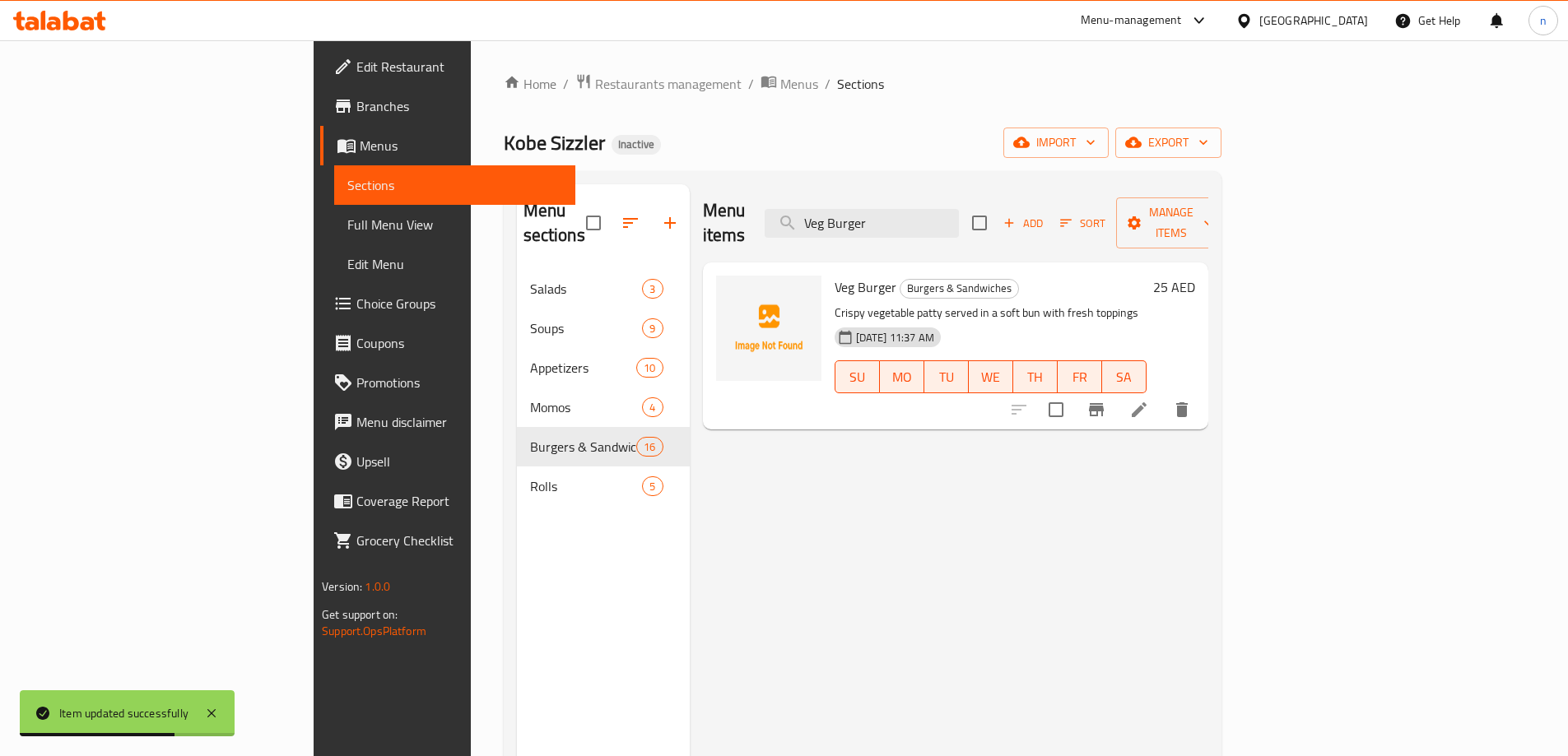
type input "Veg Burger"
click at [1162, 395] on li at bounding box center [1138, 410] width 46 height 30
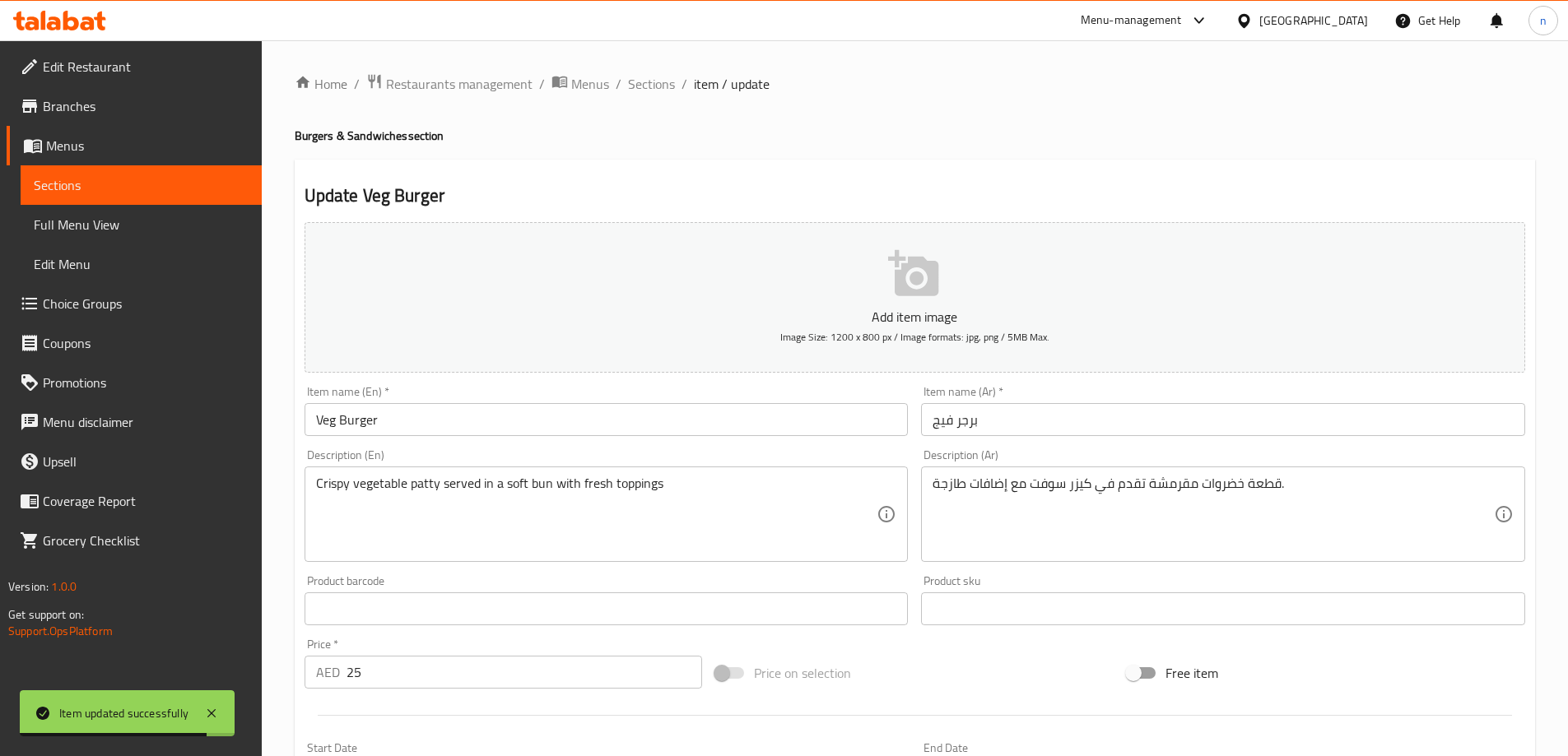
scroll to position [406, 0]
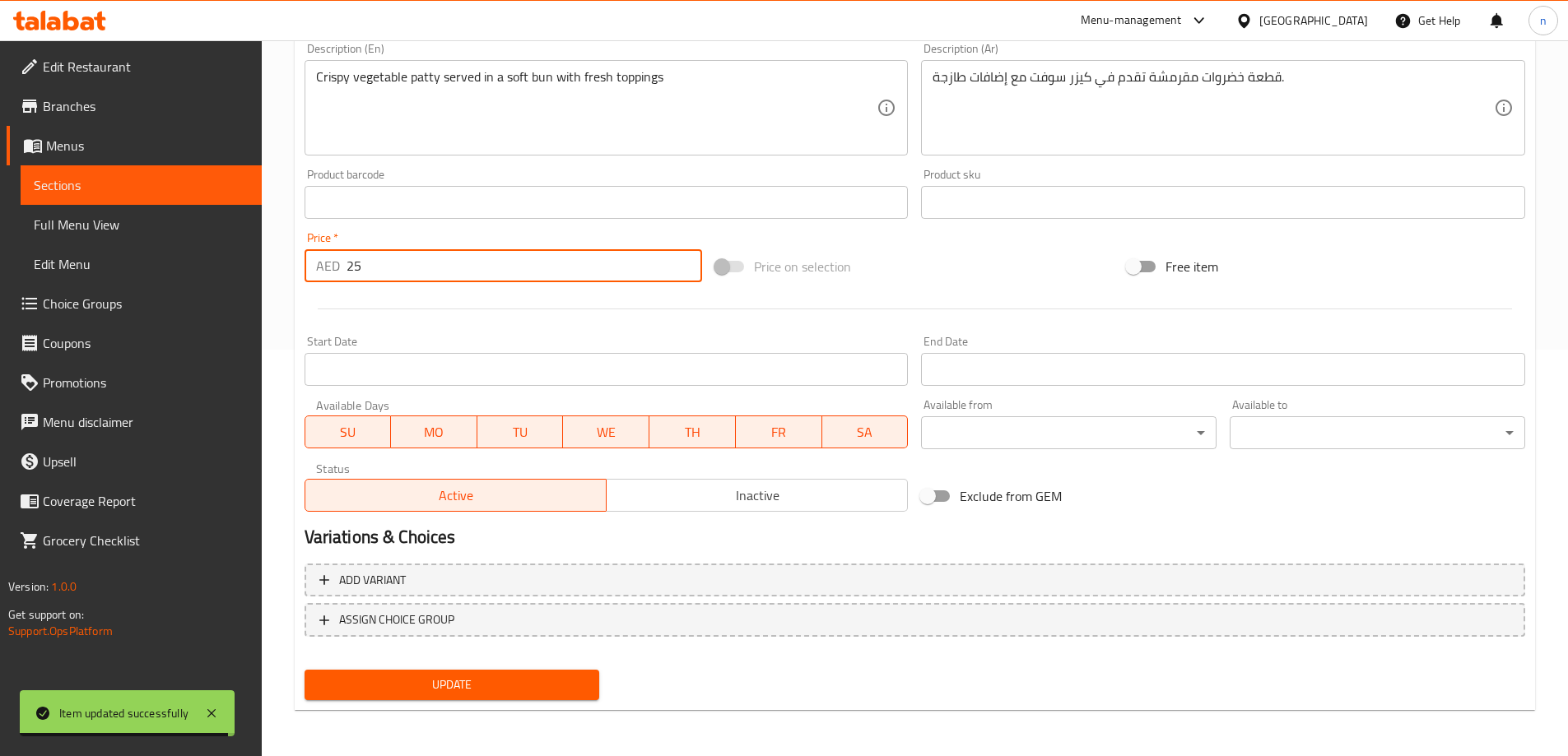
click at [376, 257] on input "25" at bounding box center [525, 265] width 357 height 33
type input "2"
type input "16"
click at [350, 672] on button "Update" at bounding box center [451, 685] width 296 height 30
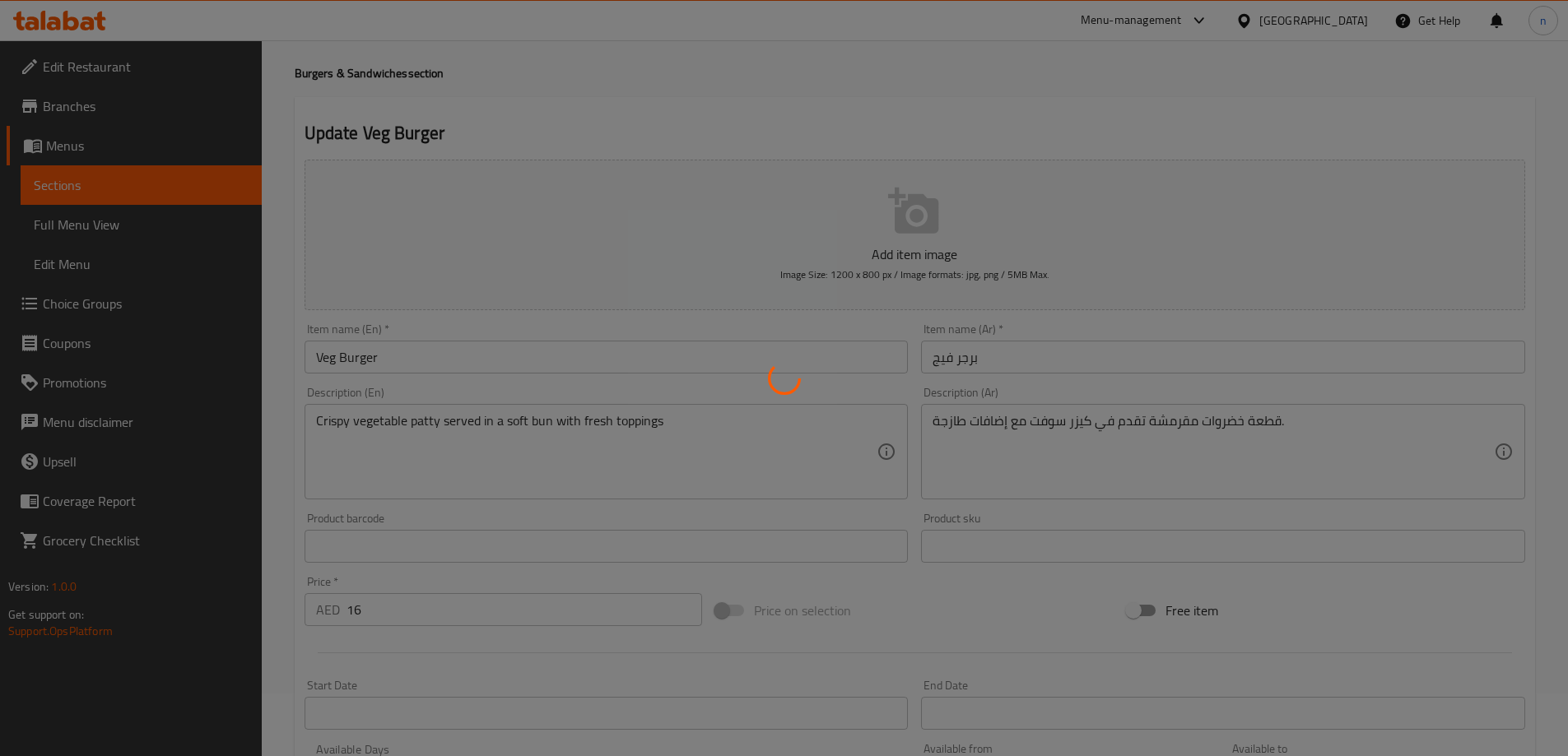
scroll to position [0, 0]
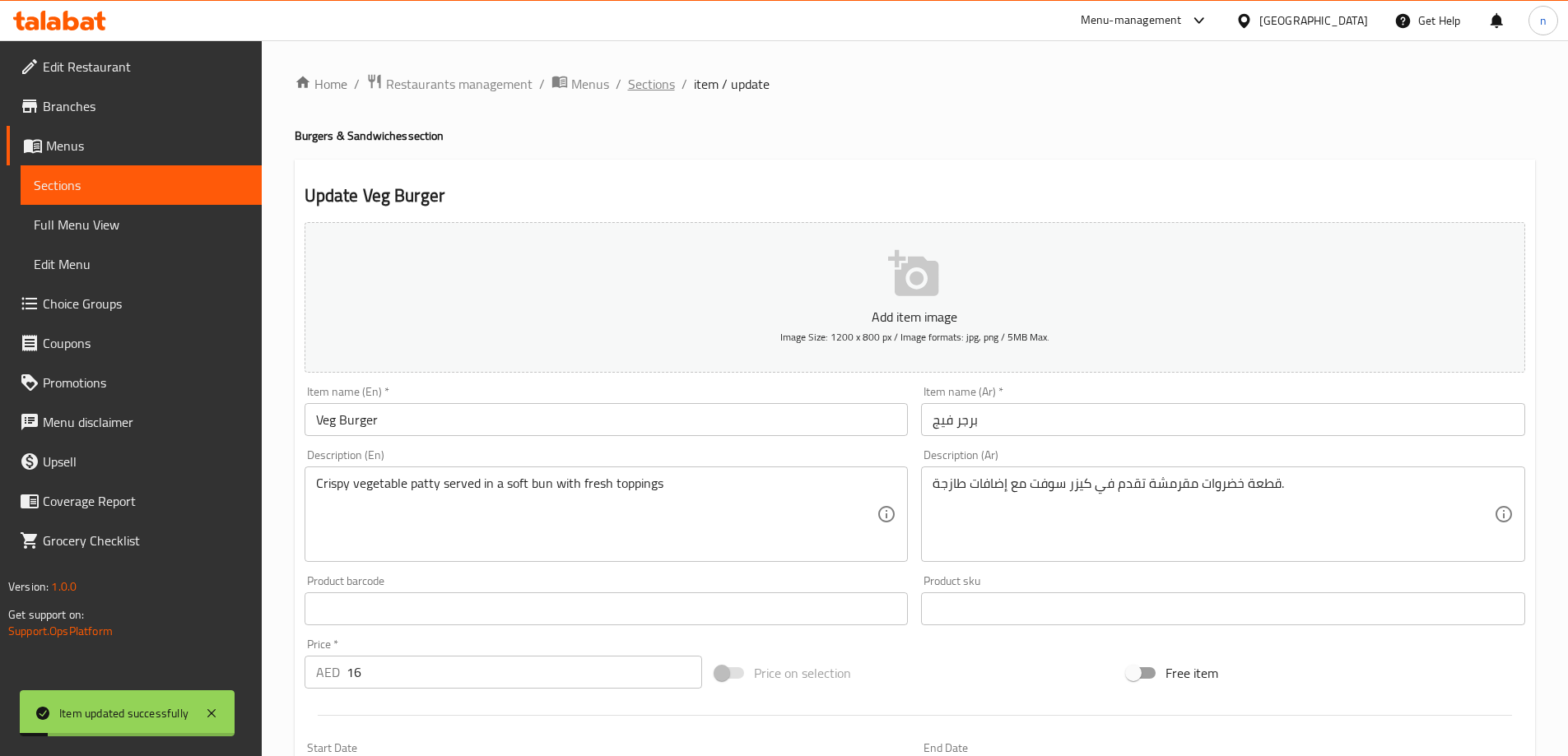
click at [636, 83] on span "Sections" at bounding box center [651, 83] width 47 height 20
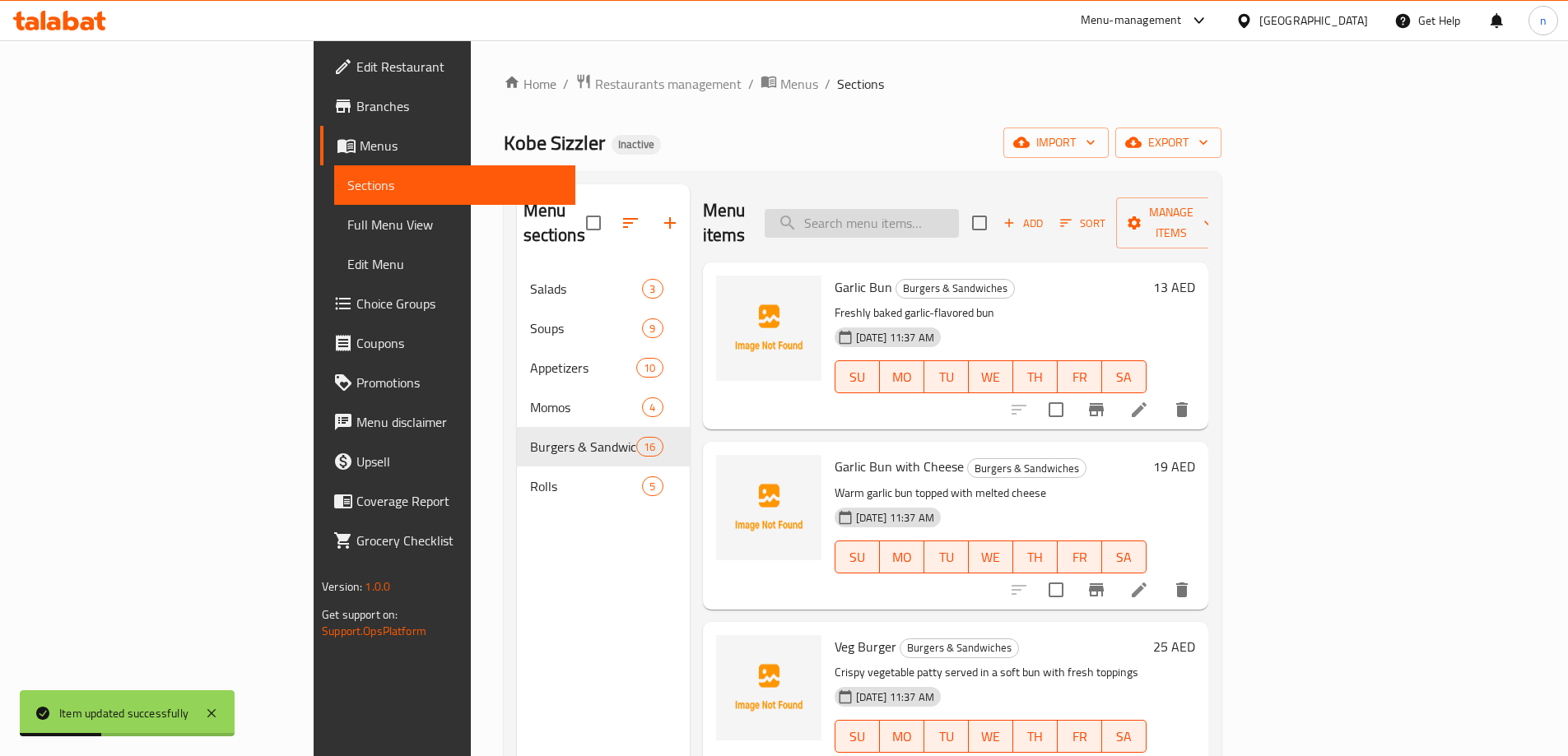
click at [939, 217] on input "search" at bounding box center [861, 223] width 194 height 29
paste input "Veg Club"
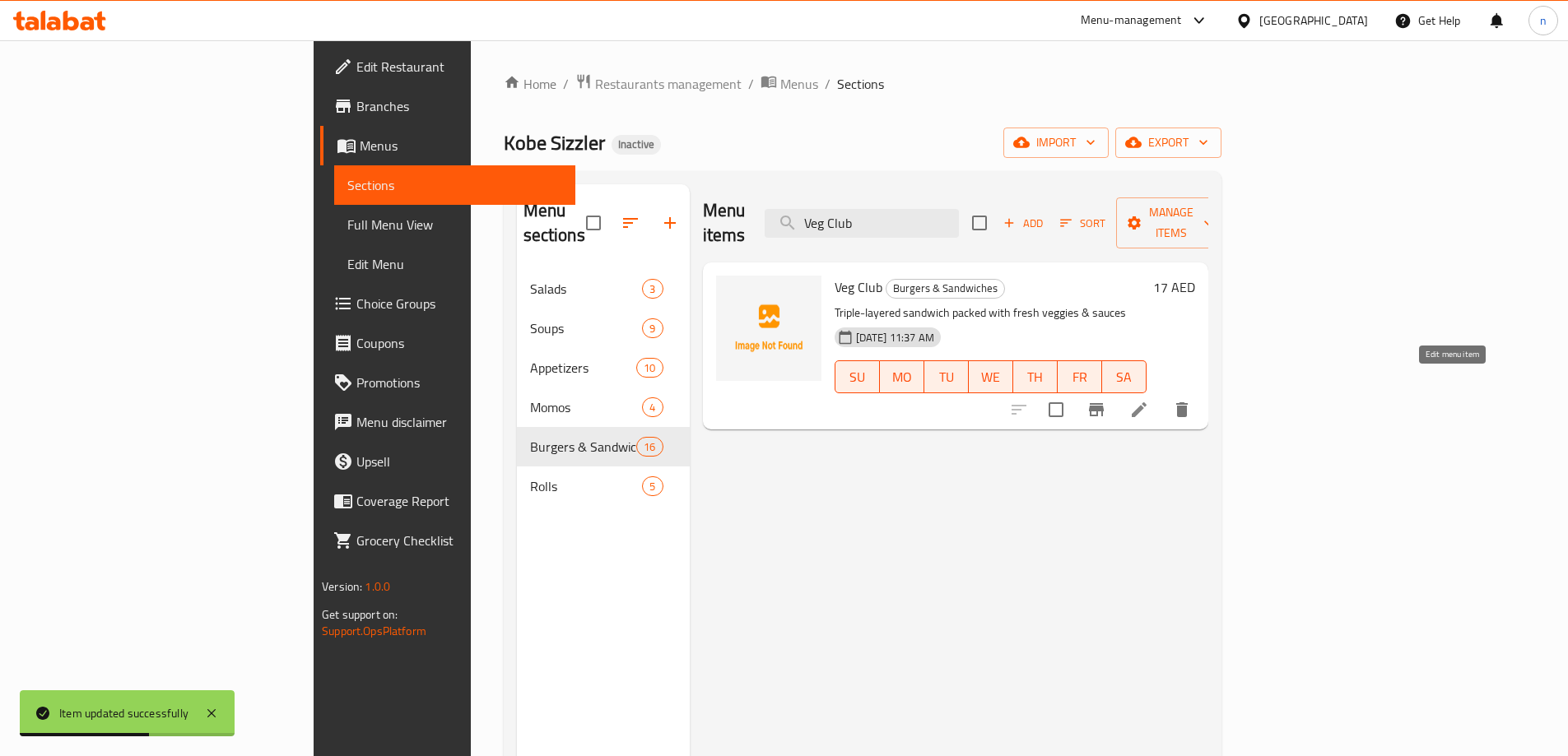
type input "Veg Club"
click at [1149, 400] on icon at bounding box center [1138, 409] width 20 height 20
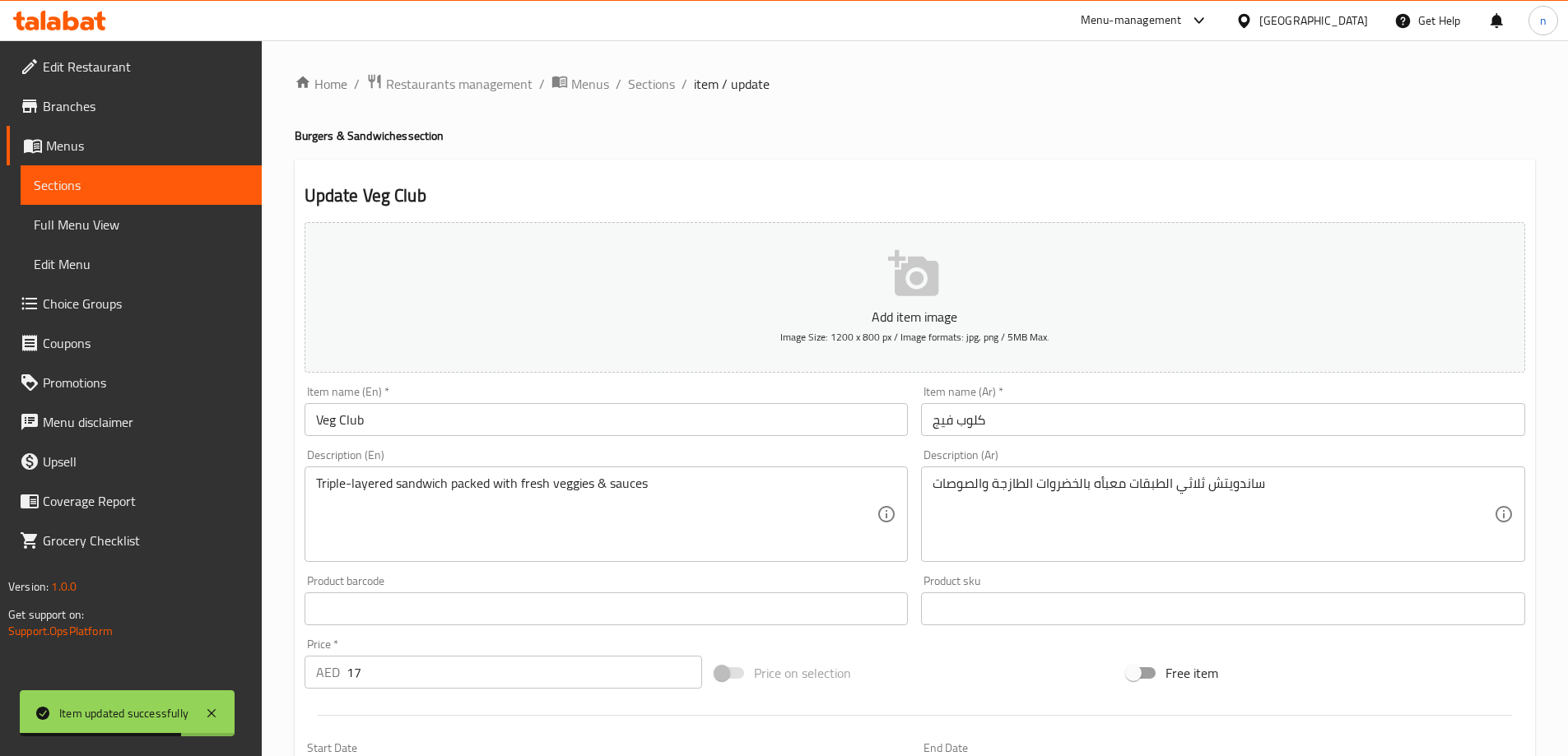
click at [385, 688] on input "17" at bounding box center [525, 672] width 357 height 33
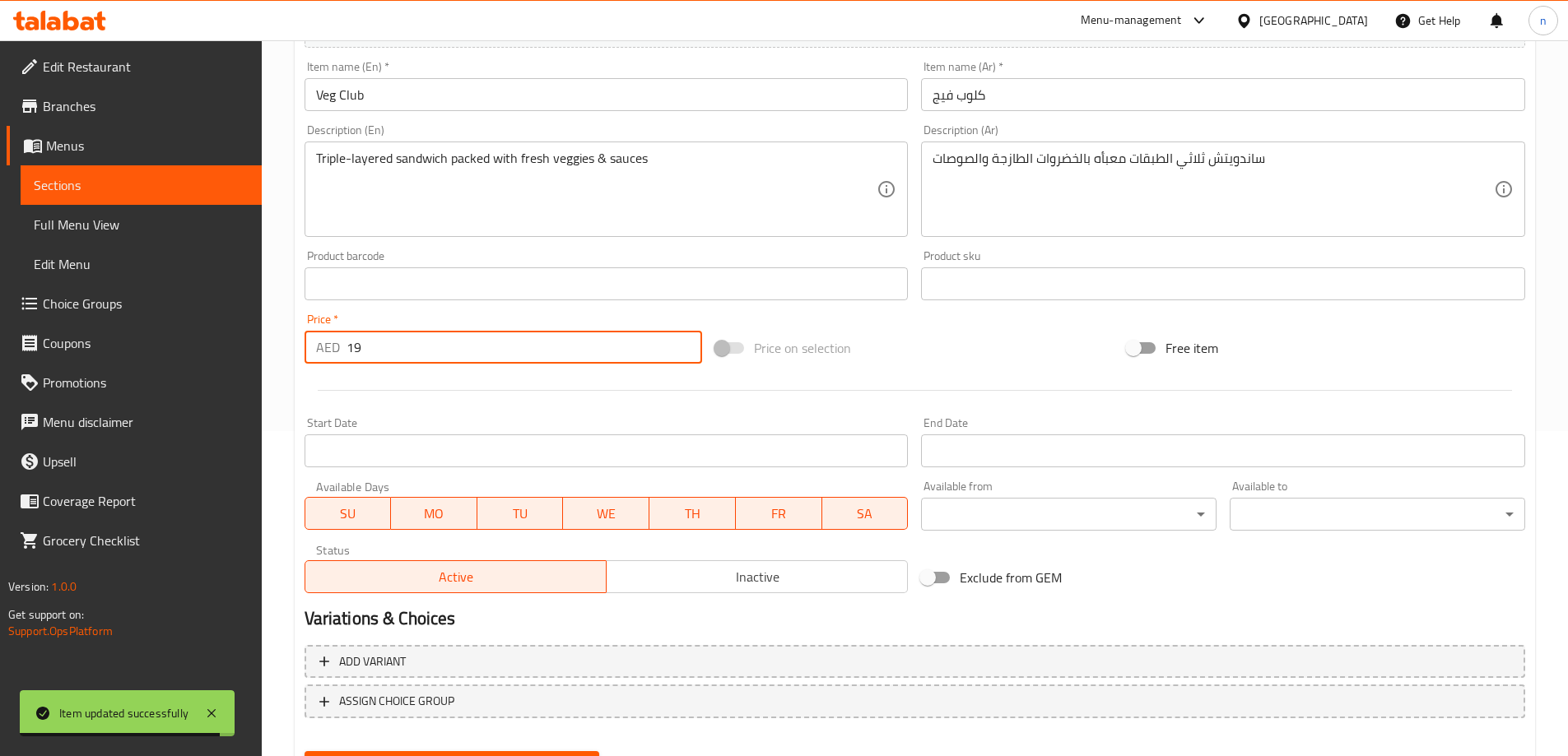
scroll to position [406, 0]
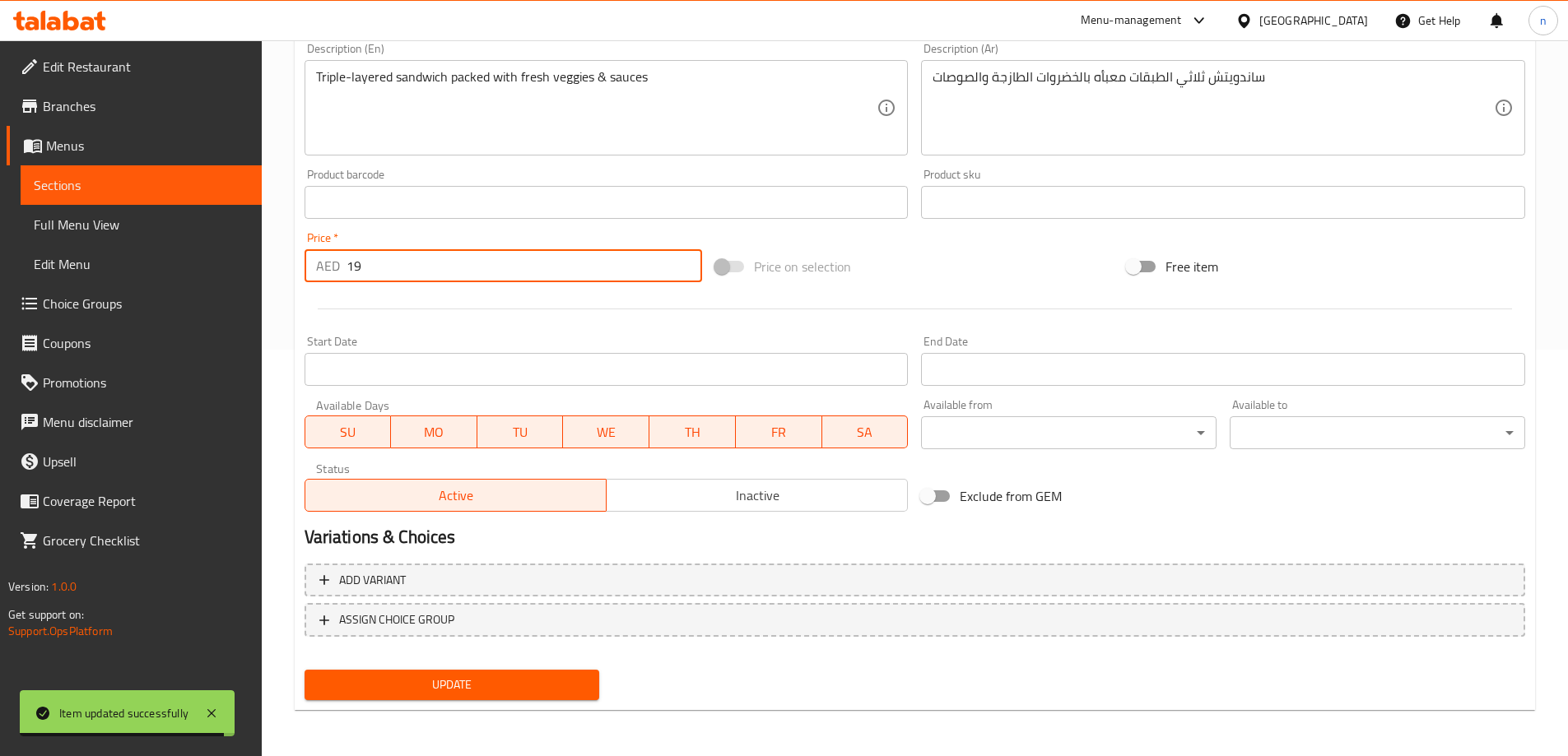
type input "19"
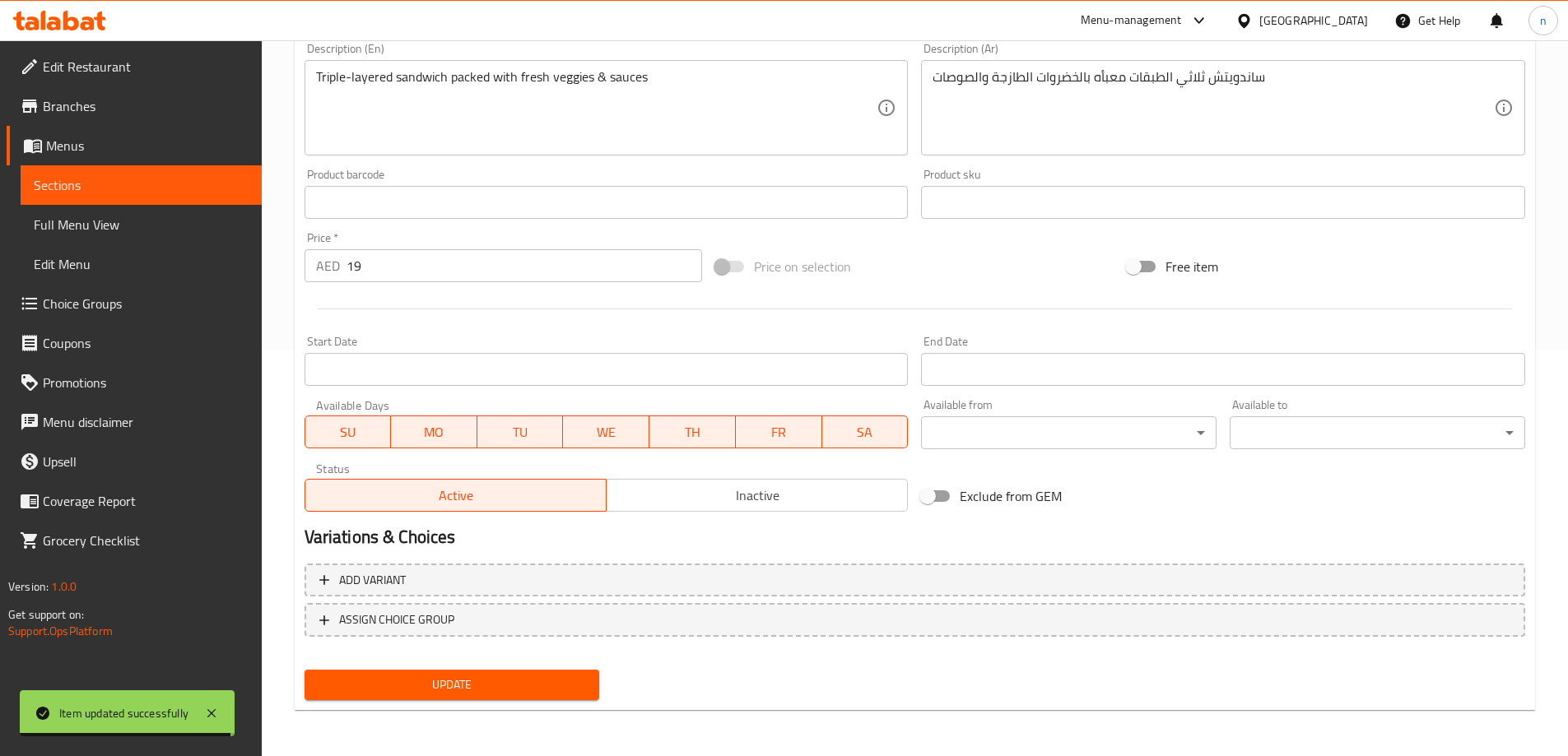
click at [390, 669] on div "Update" at bounding box center [451, 685] width 309 height 43
click at [390, 680] on span "Update" at bounding box center [452, 685] width 269 height 21
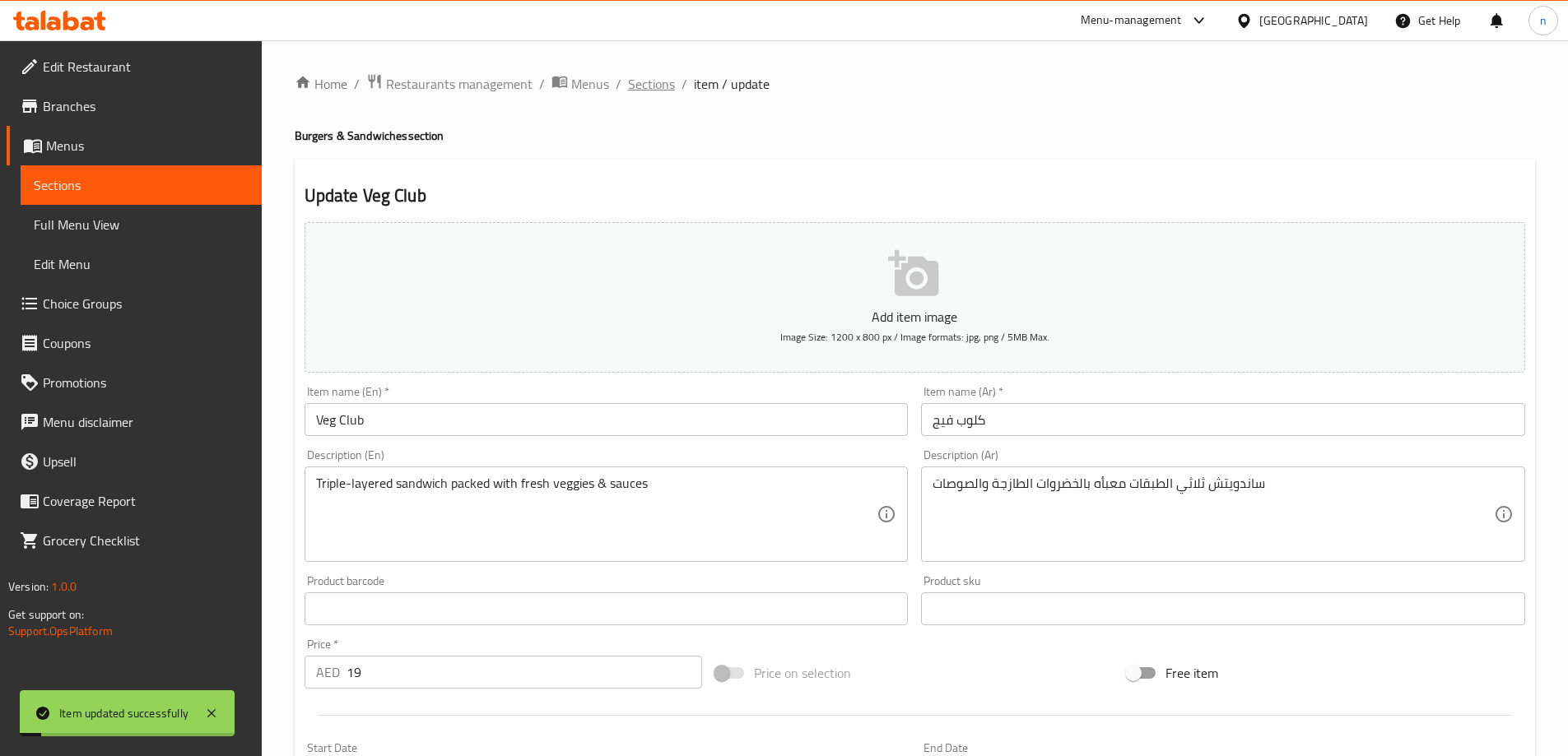
click at [637, 90] on span "Sections" at bounding box center [651, 83] width 47 height 20
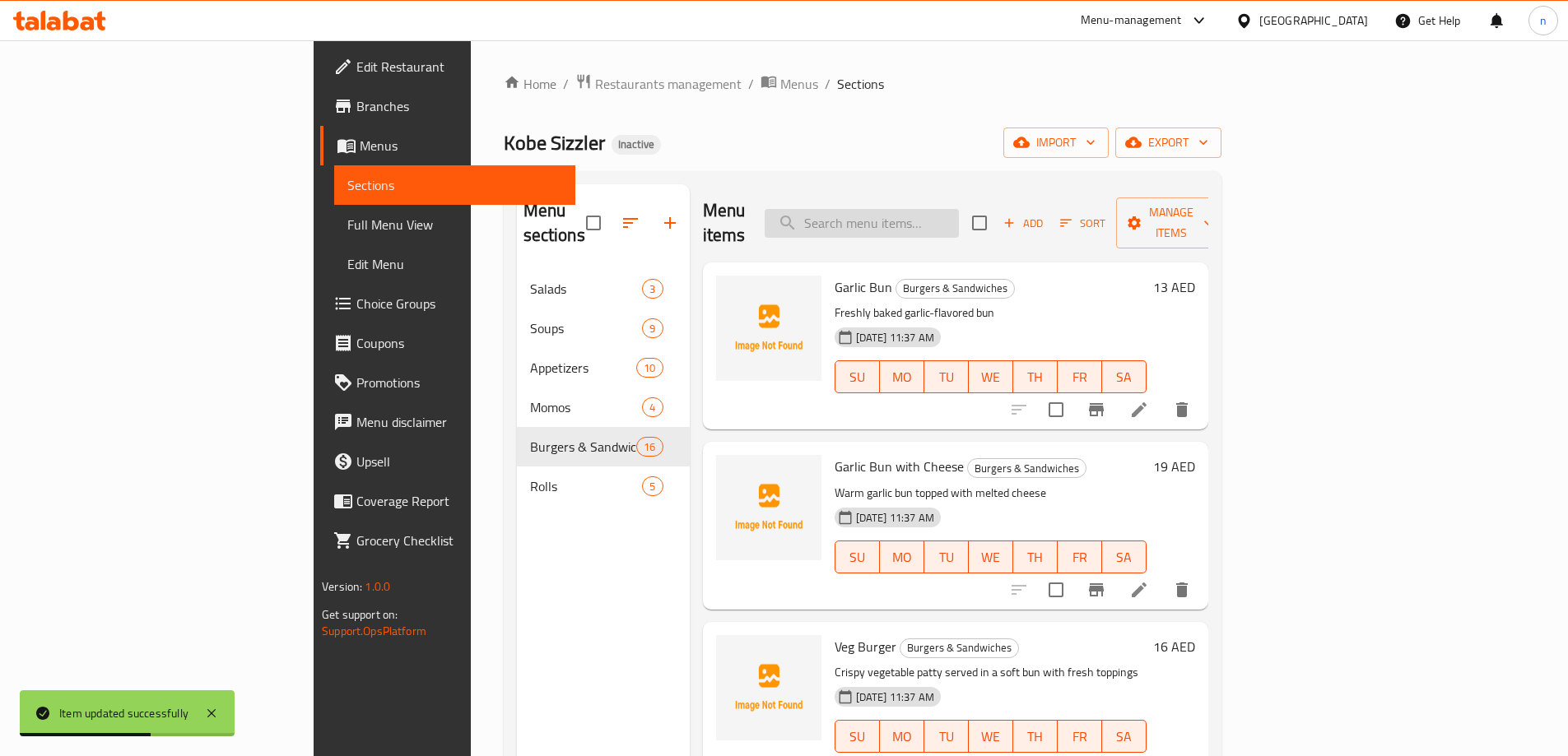
click at [920, 210] on input "search" at bounding box center [861, 223] width 194 height 29
paste input "Chicken Burger"
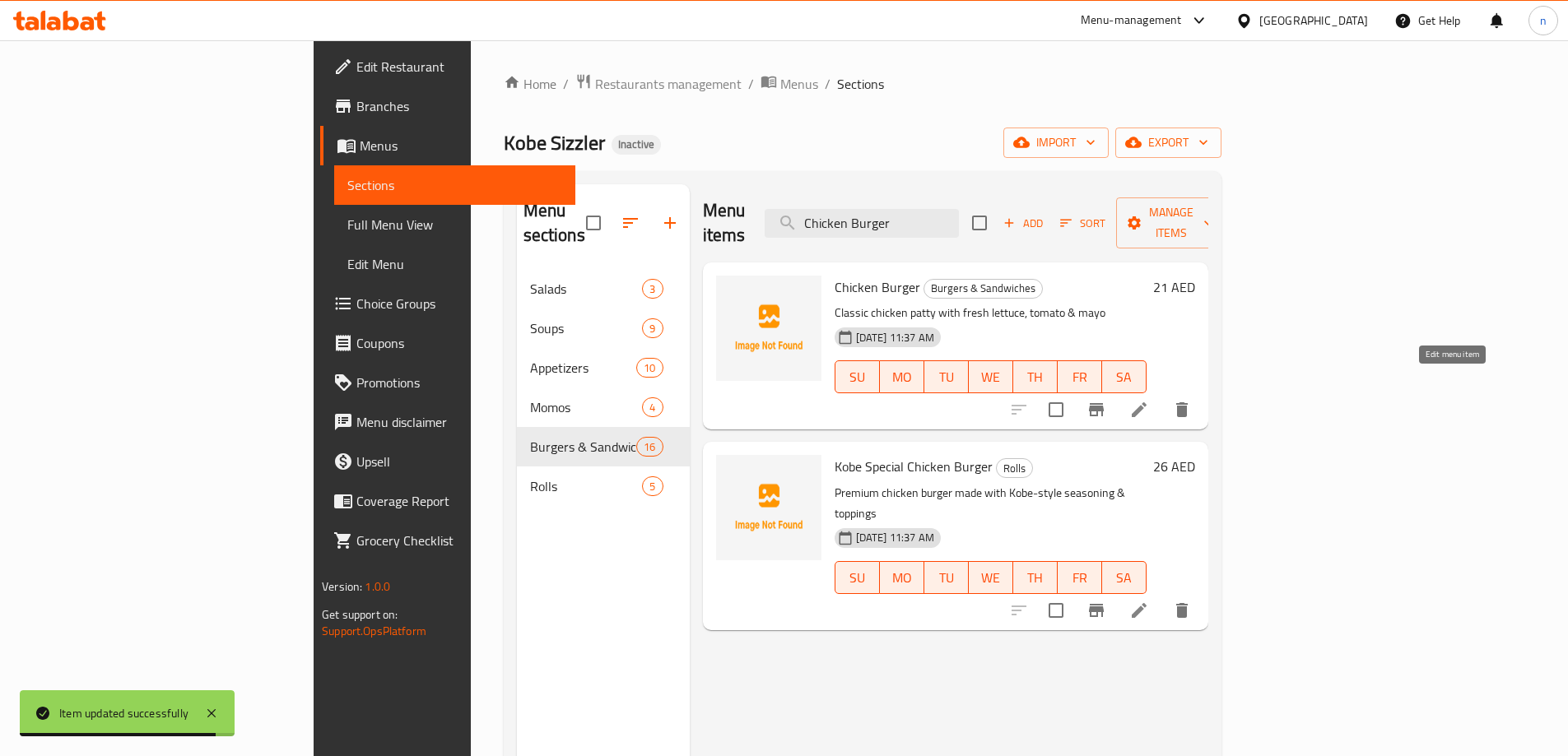
type input "Chicken Burger"
click at [1149, 400] on icon at bounding box center [1138, 409] width 20 height 20
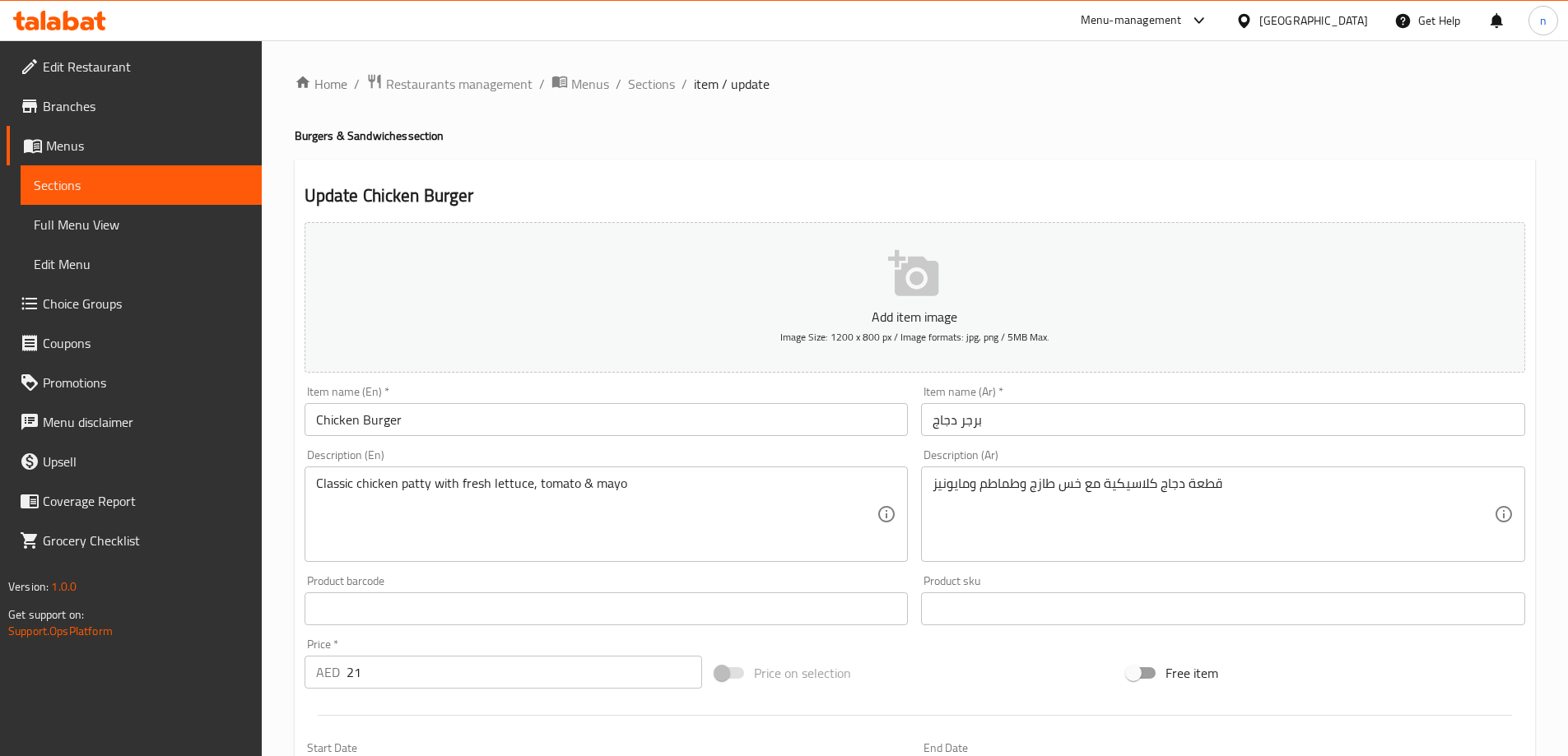
click at [382, 663] on input "21" at bounding box center [525, 672] width 357 height 33
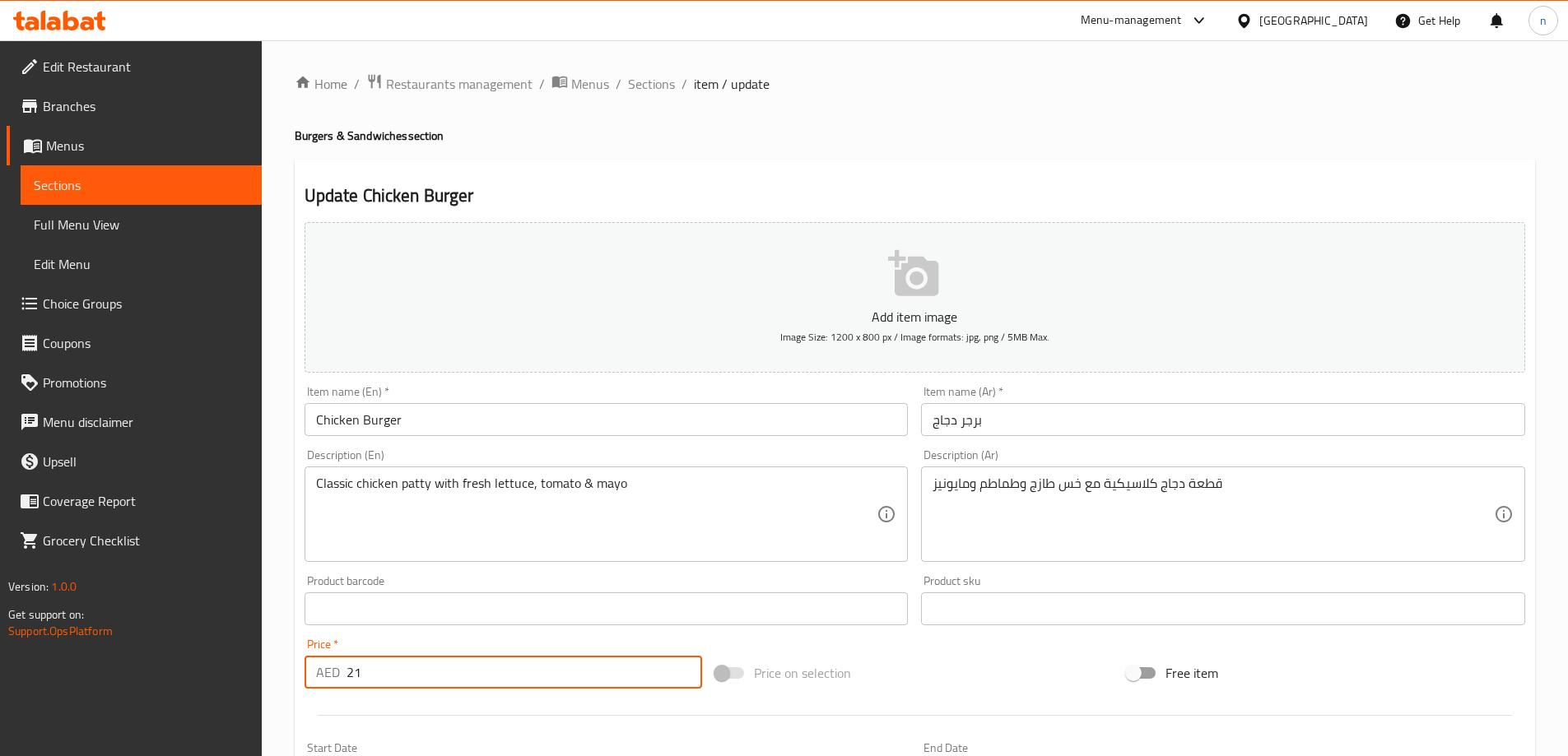
type input "2"
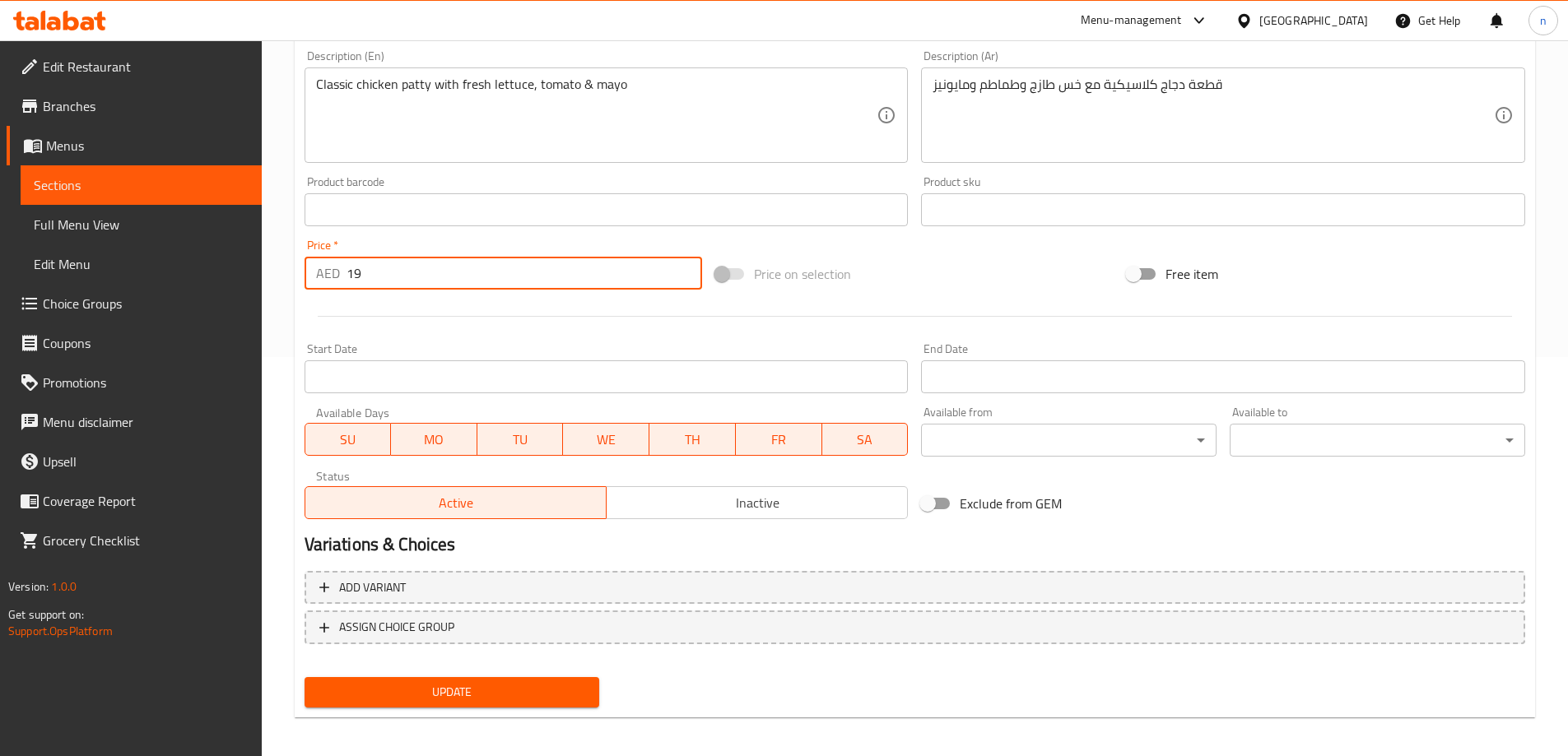
scroll to position [406, 0]
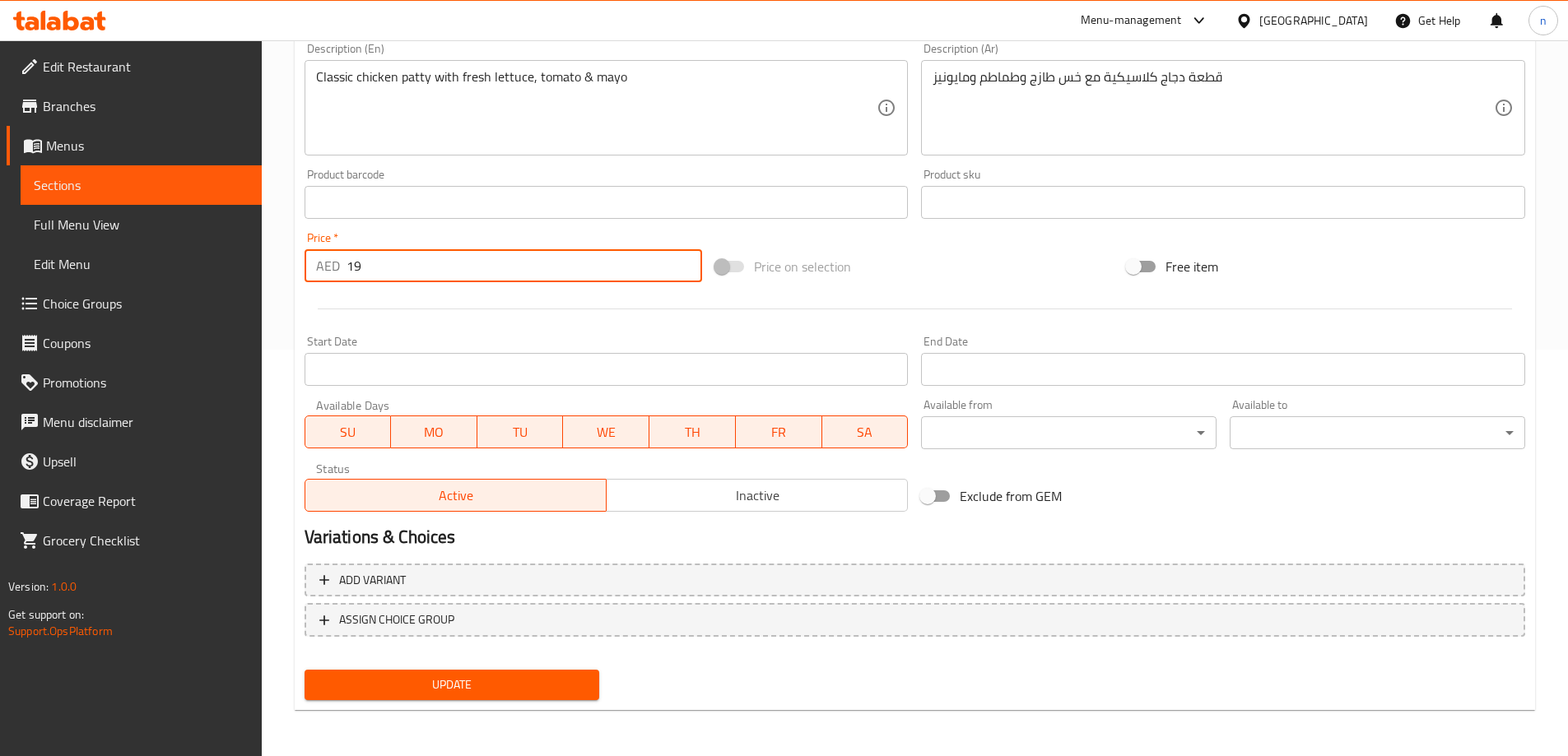
type input "19"
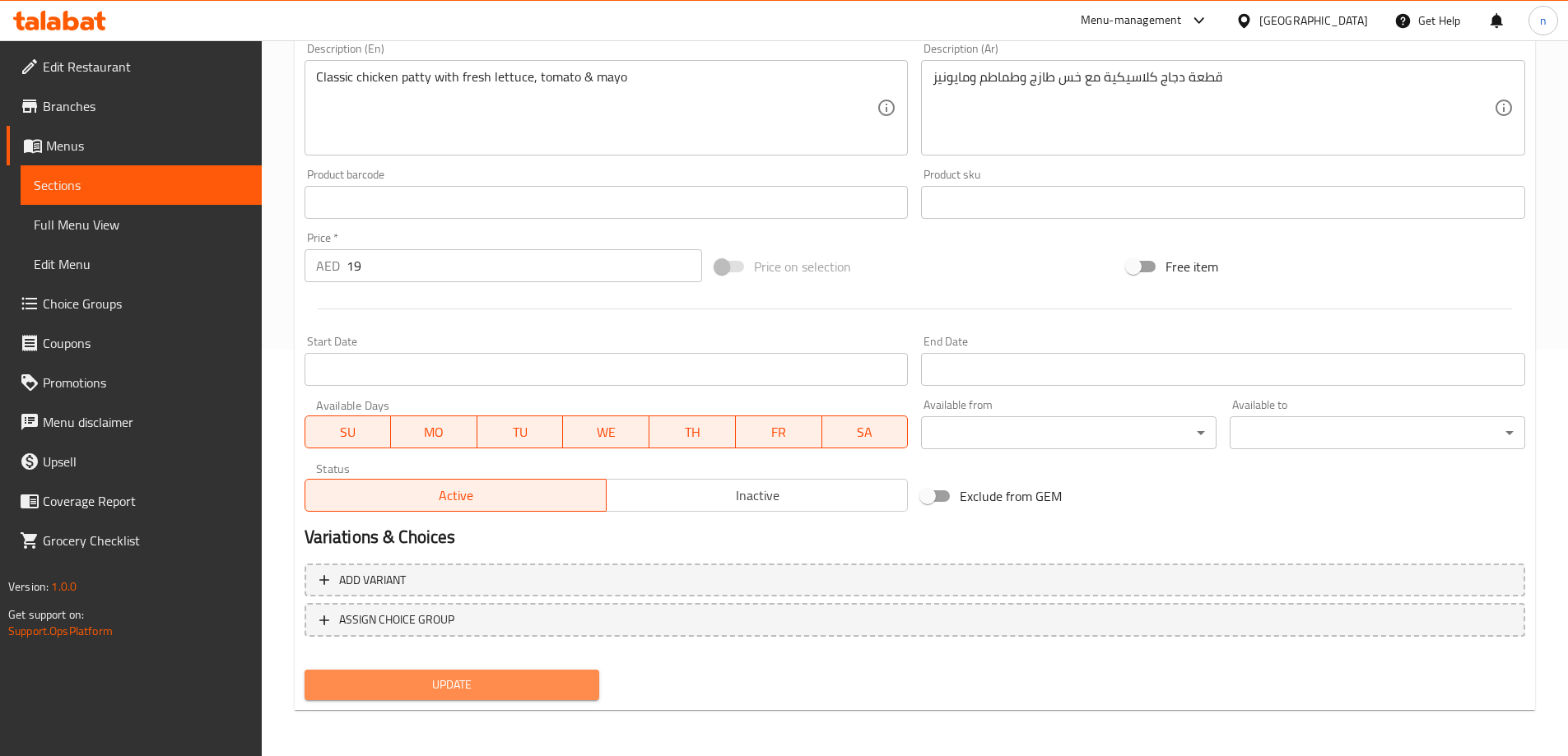
click at [380, 672] on button "Update" at bounding box center [451, 685] width 296 height 30
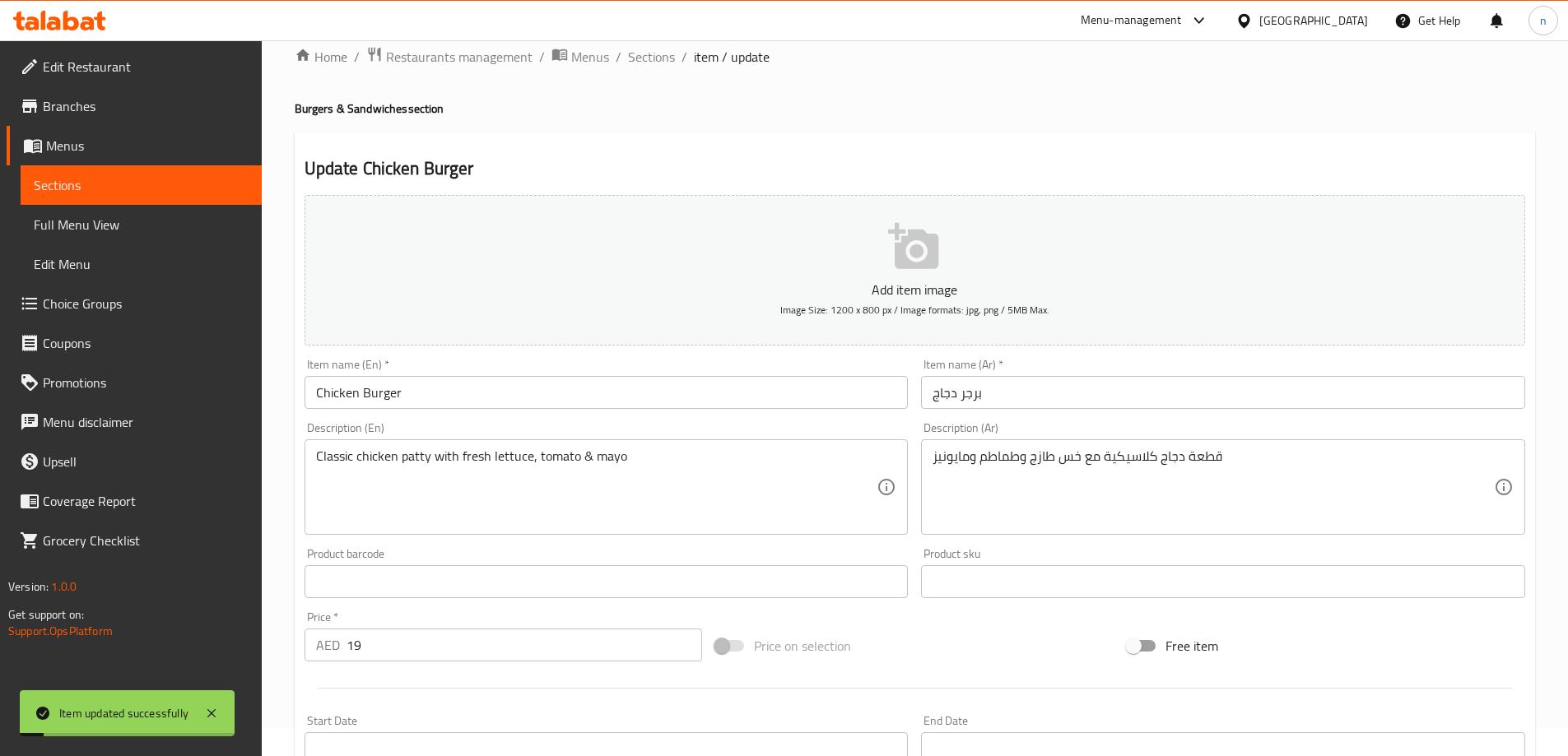
scroll to position [0, 0]
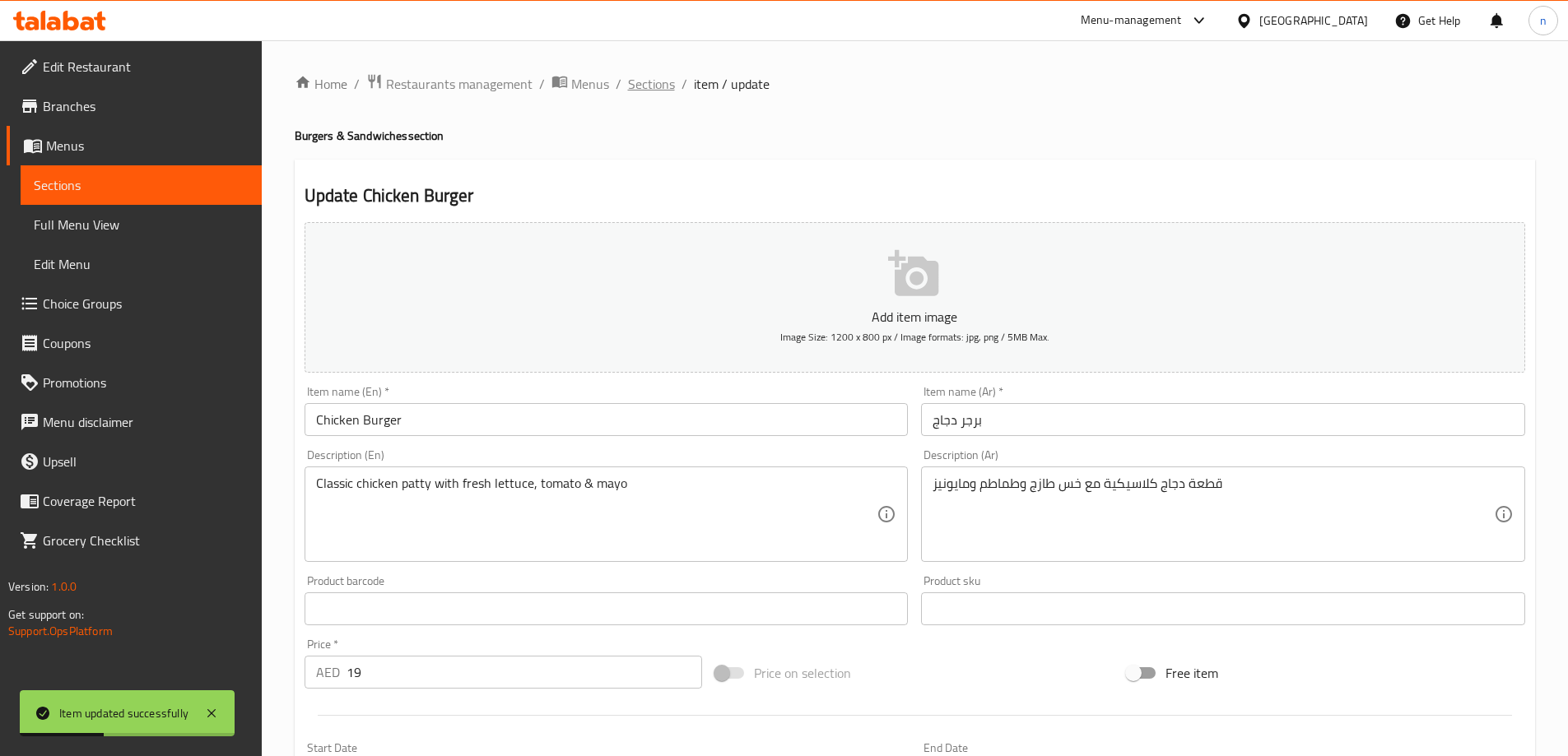
click at [637, 75] on span "Sections" at bounding box center [651, 83] width 47 height 20
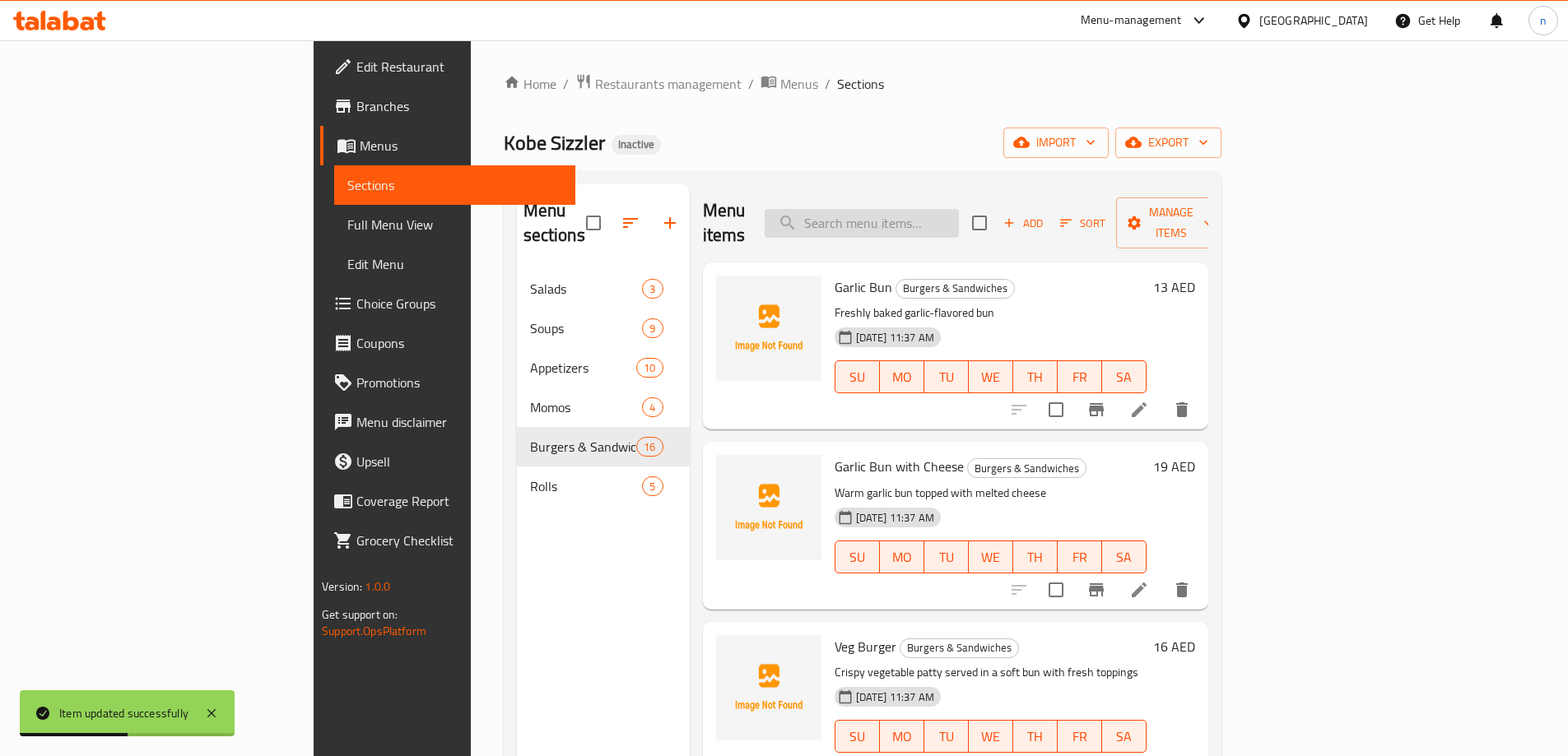
click at [906, 216] on input "search" at bounding box center [861, 223] width 194 height 29
paste input "Chicken Club"
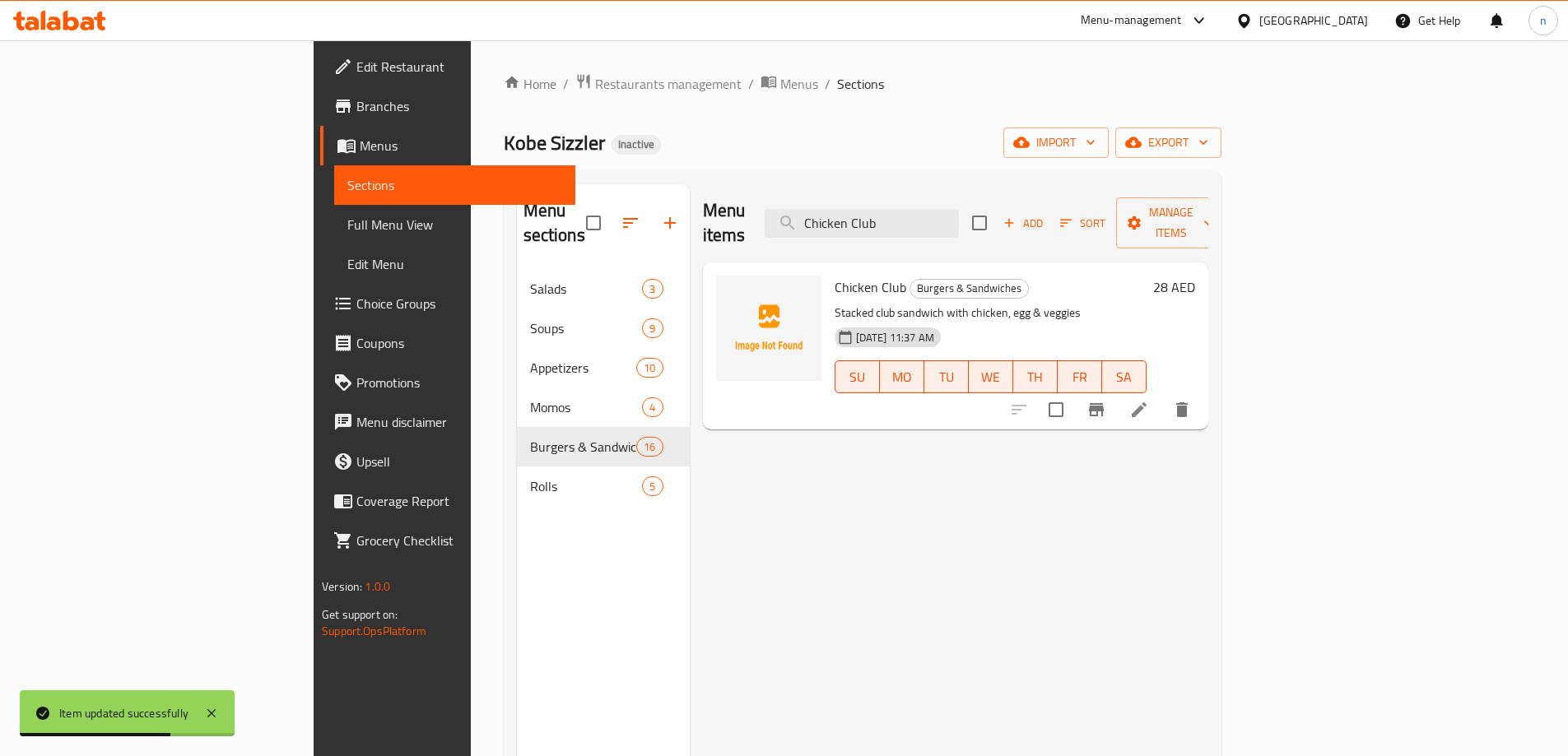
type input "Chicken Club"
click at [1149, 400] on icon at bounding box center [1138, 409] width 20 height 20
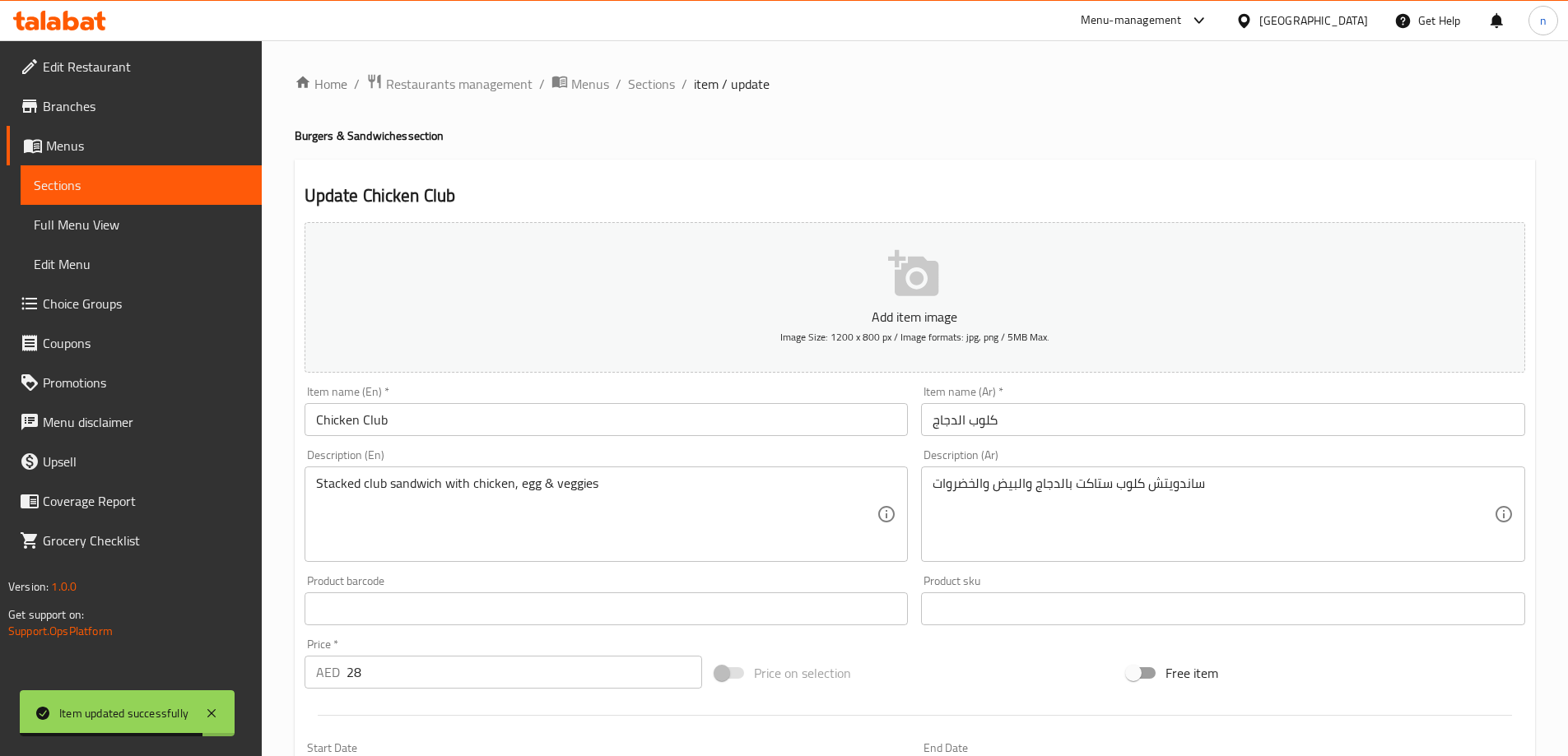
click at [391, 673] on input "28" at bounding box center [525, 672] width 357 height 33
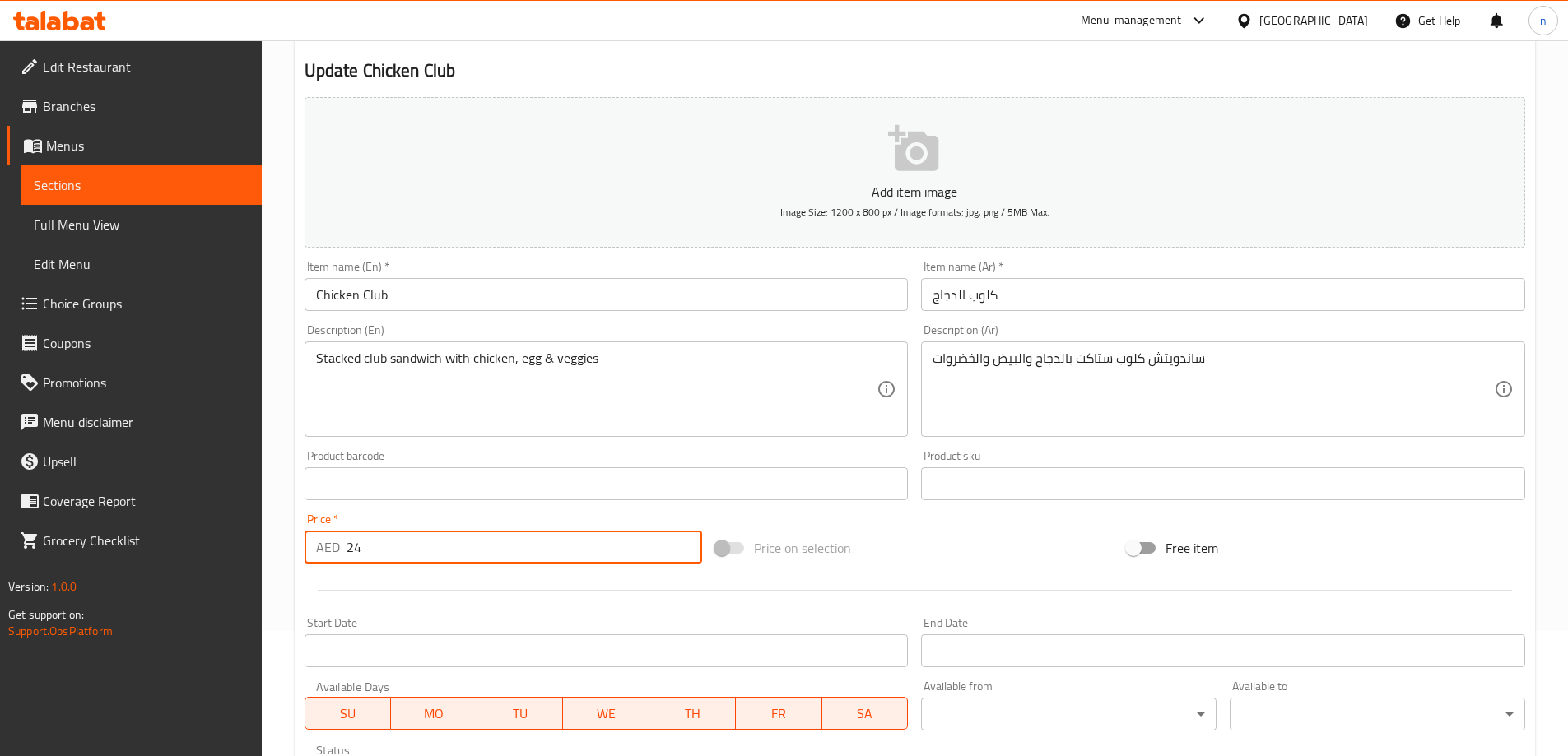
scroll to position [406, 0]
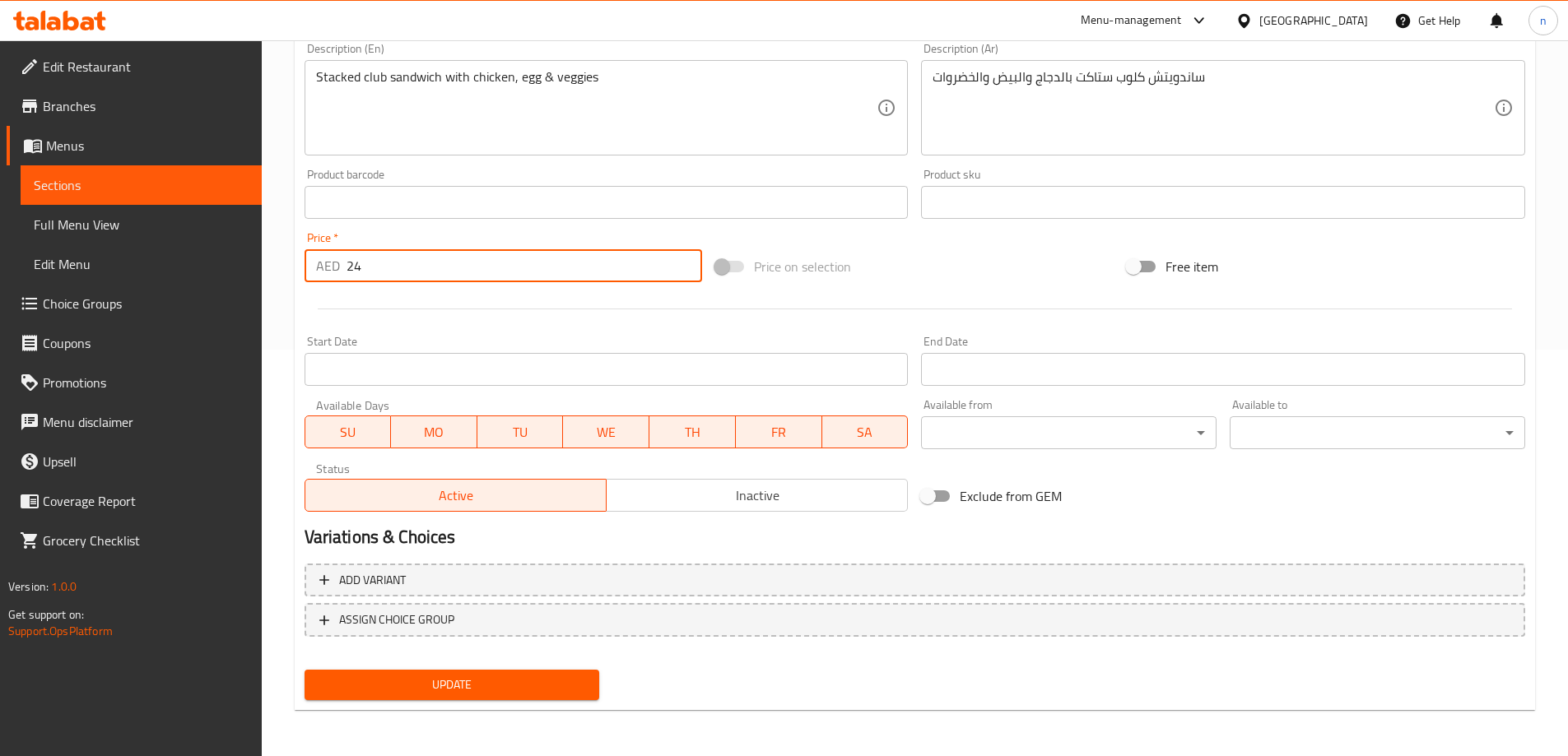
type input "24"
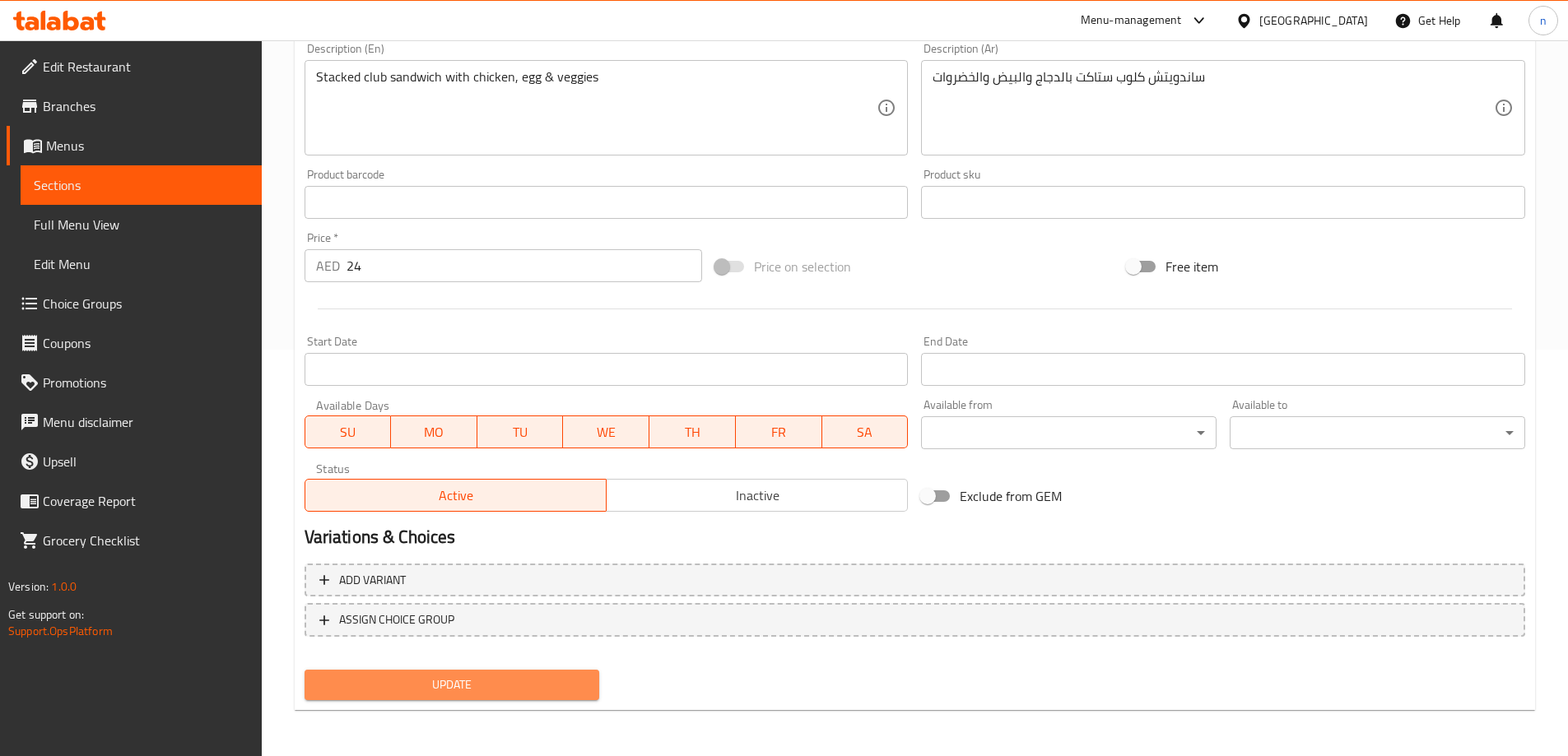
click at [410, 678] on span "Update" at bounding box center [452, 685] width 269 height 21
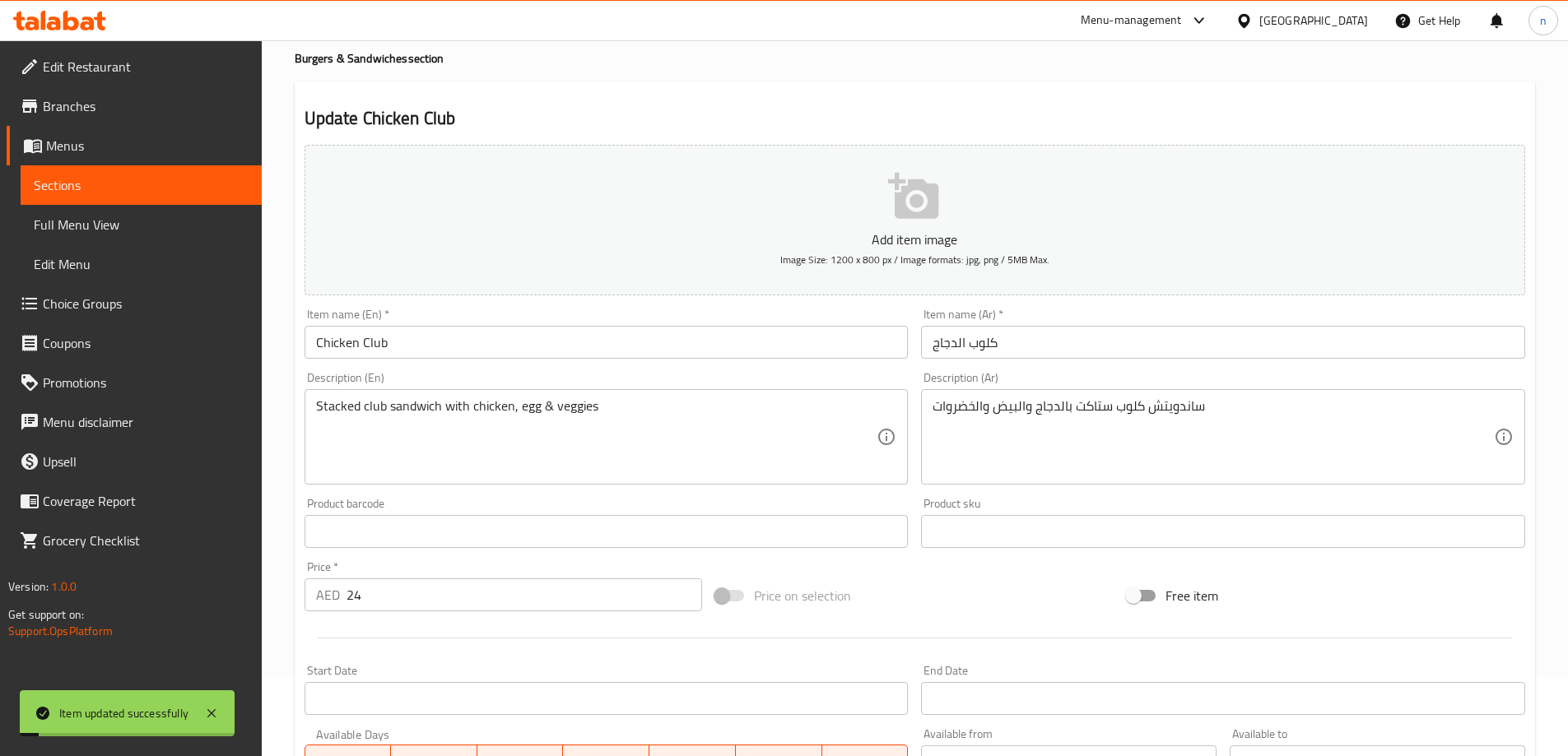
scroll to position [0, 0]
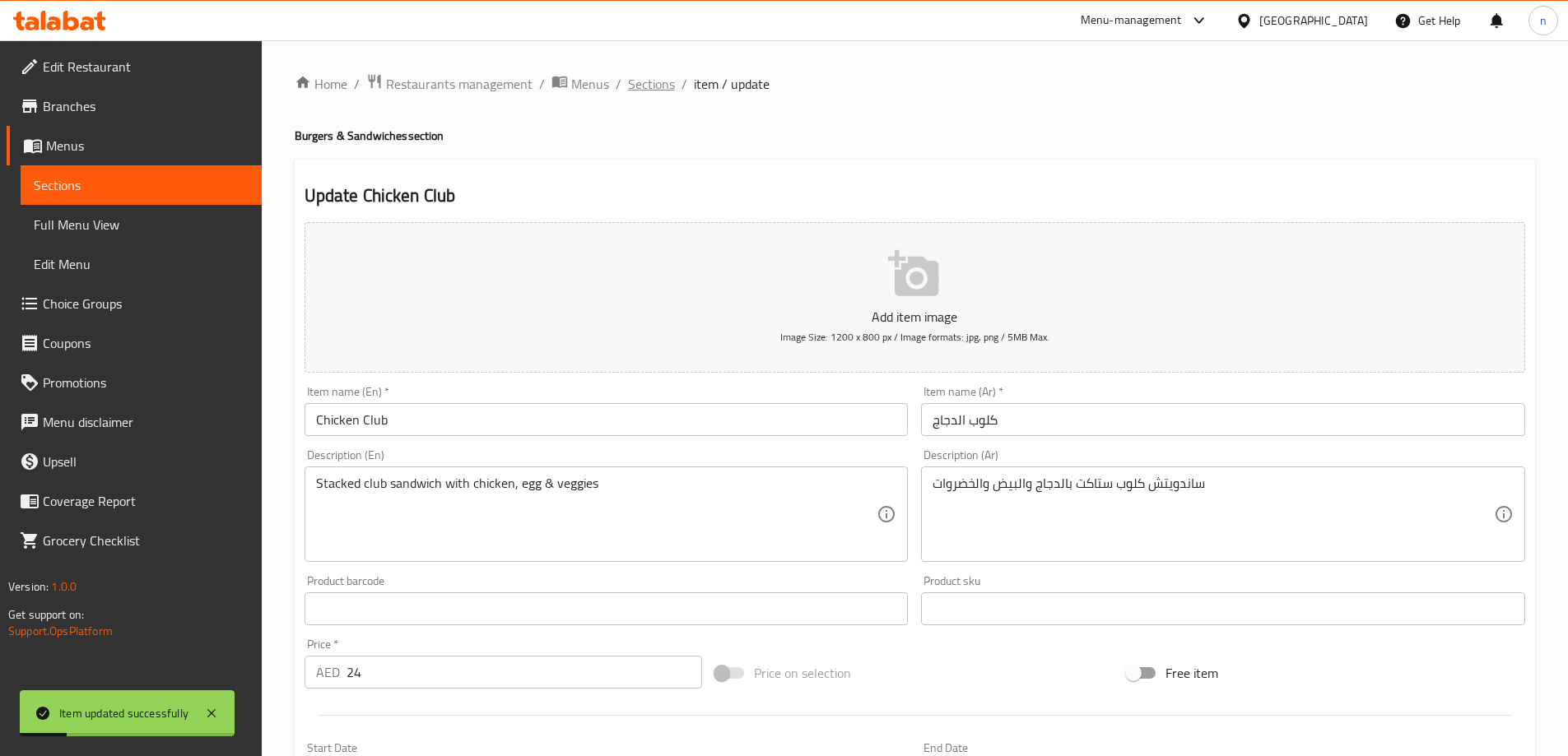
click at [646, 85] on span "Sections" at bounding box center [651, 83] width 47 height 20
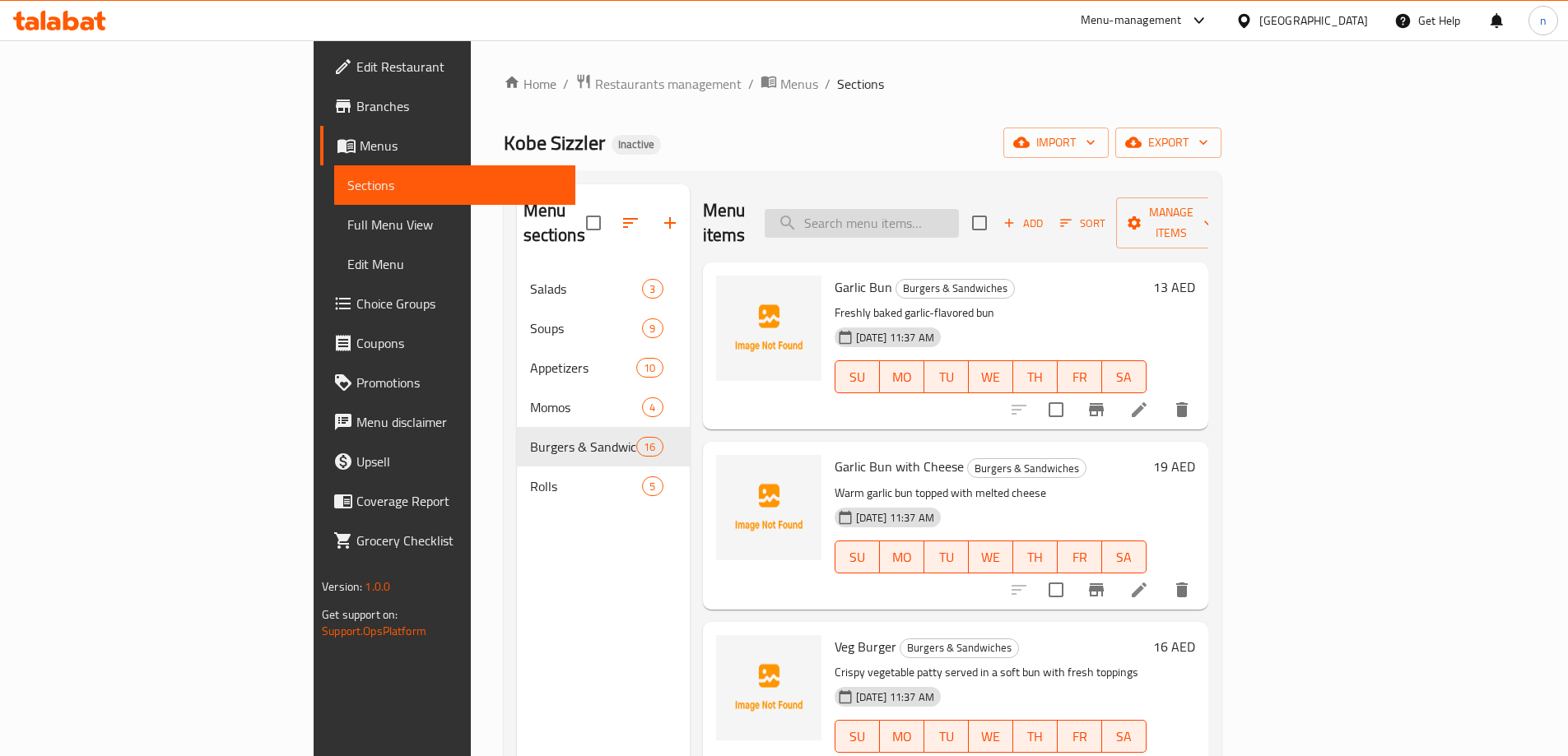
click at [959, 216] on input "search" at bounding box center [861, 223] width 194 height 29
paste input "Burger Steak"
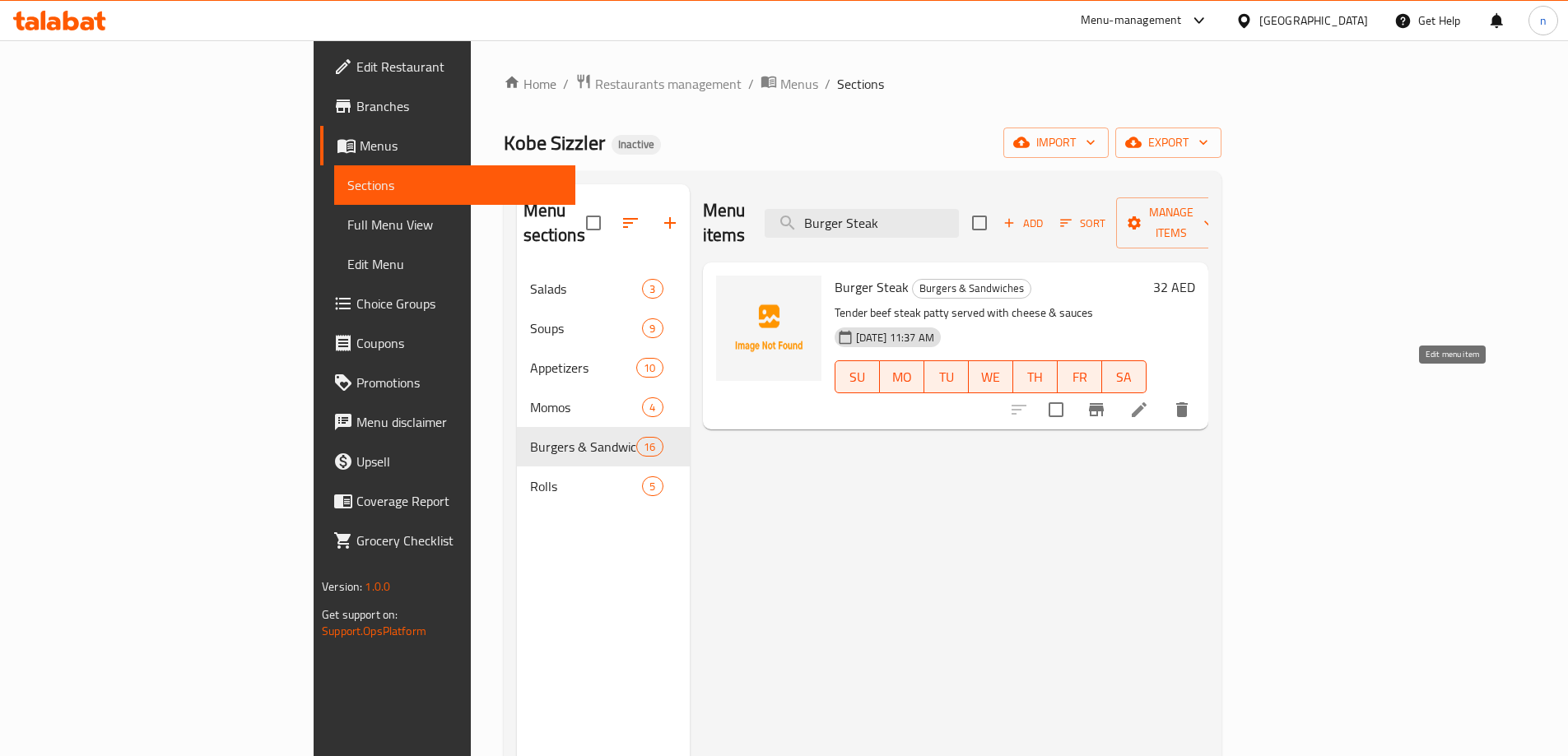
type input "Burger Steak"
click at [1149, 400] on icon at bounding box center [1138, 409] width 20 height 20
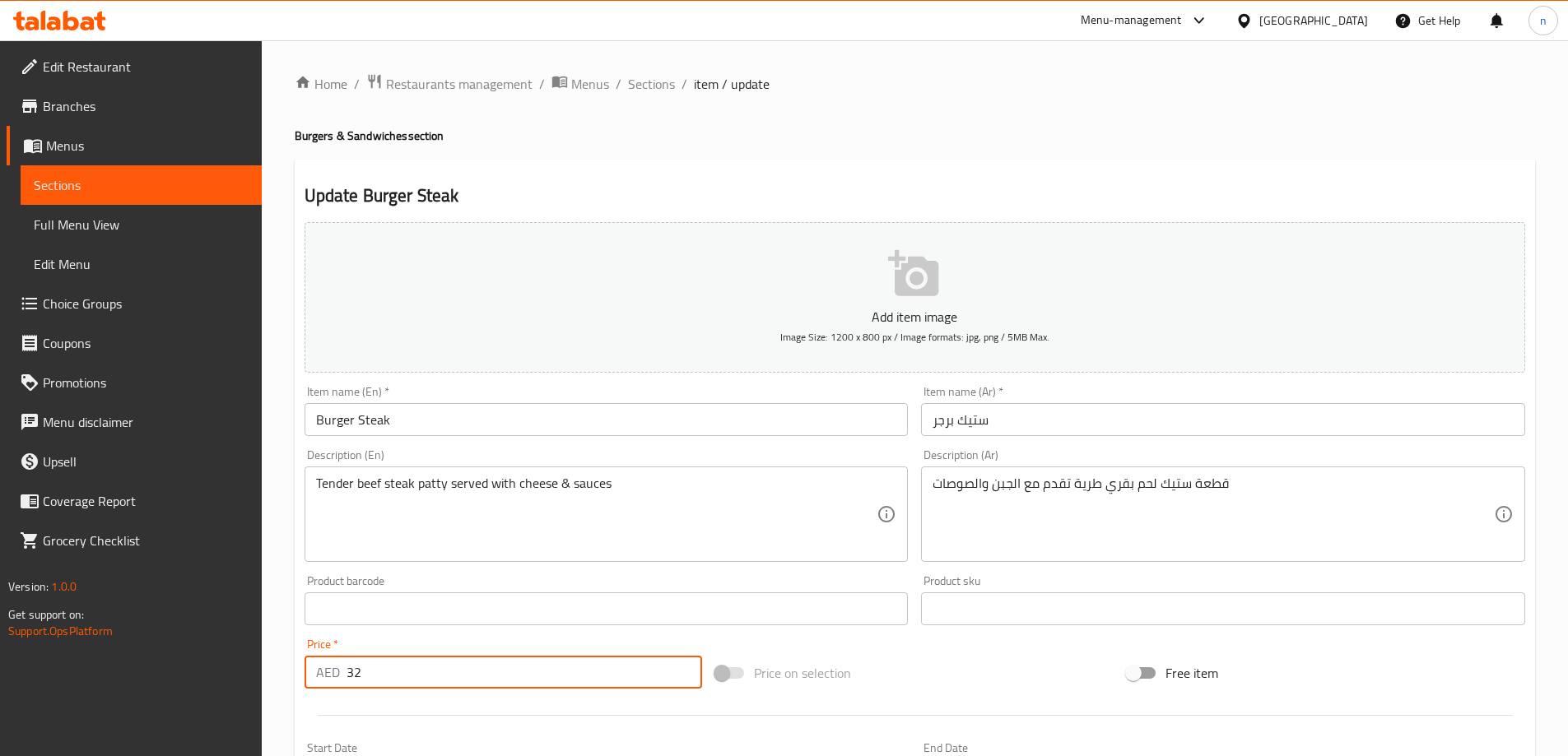
click at [387, 667] on input "32" at bounding box center [525, 672] width 357 height 33
type input "3"
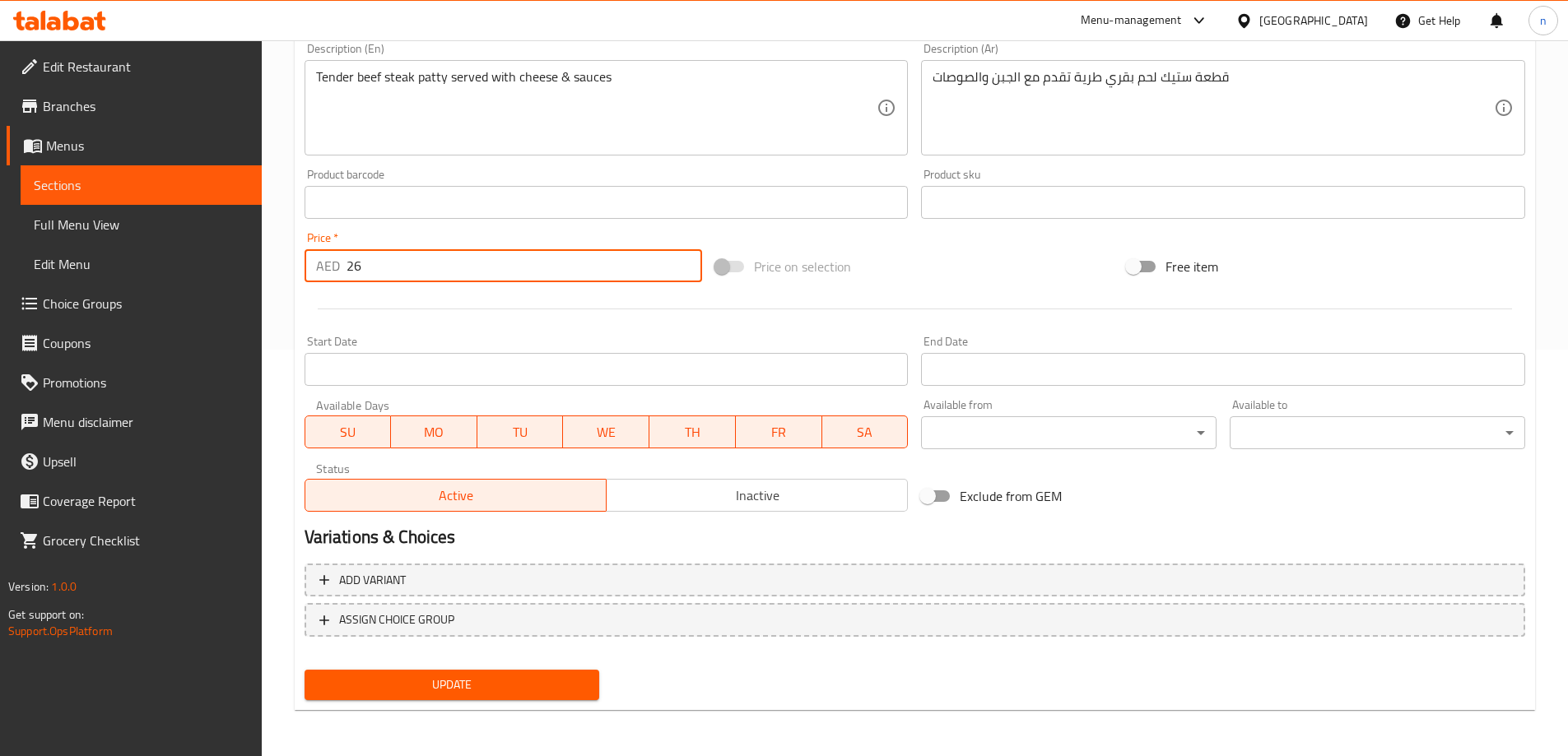
type input "26"
click at [388, 686] on span "Update" at bounding box center [452, 685] width 269 height 21
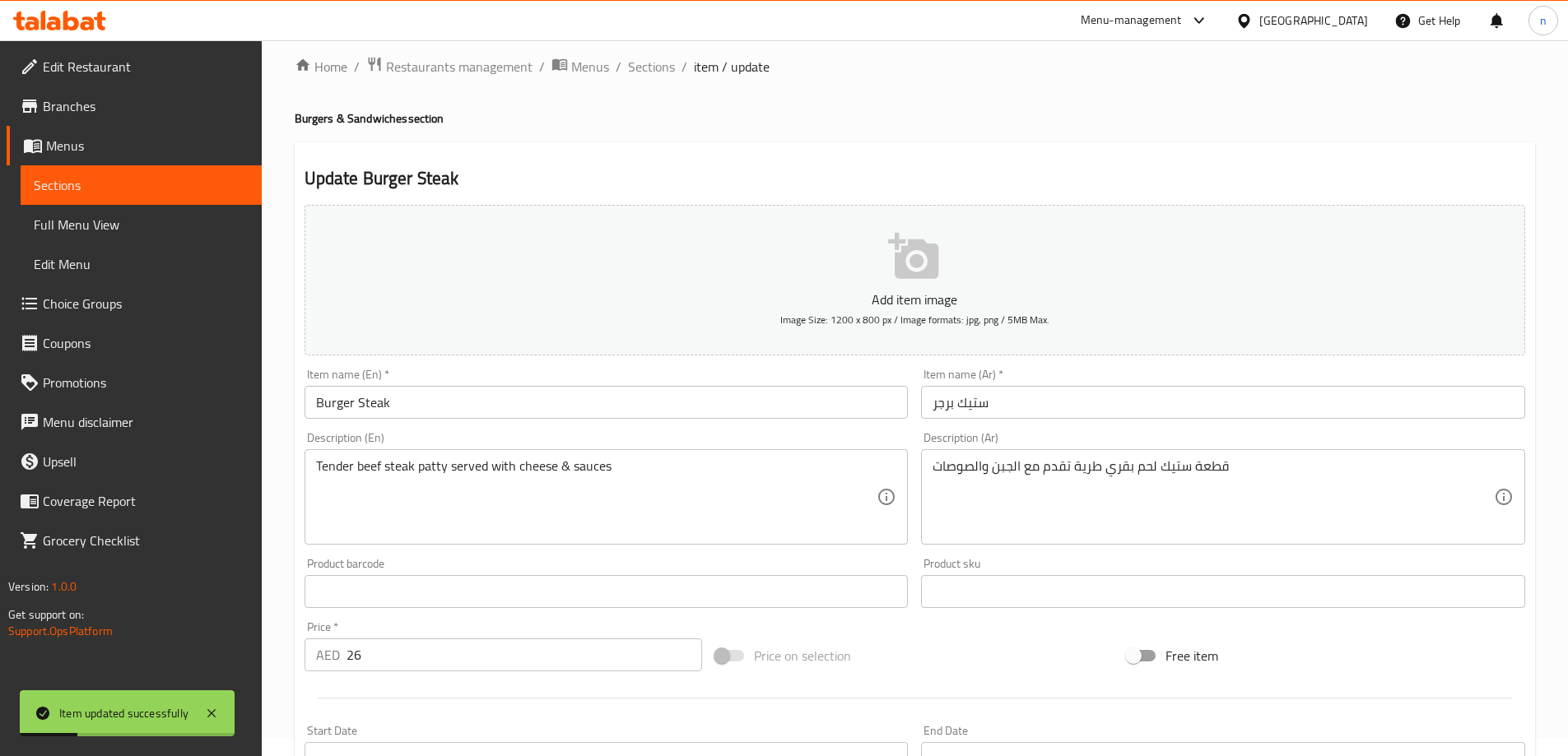
scroll to position [0, 0]
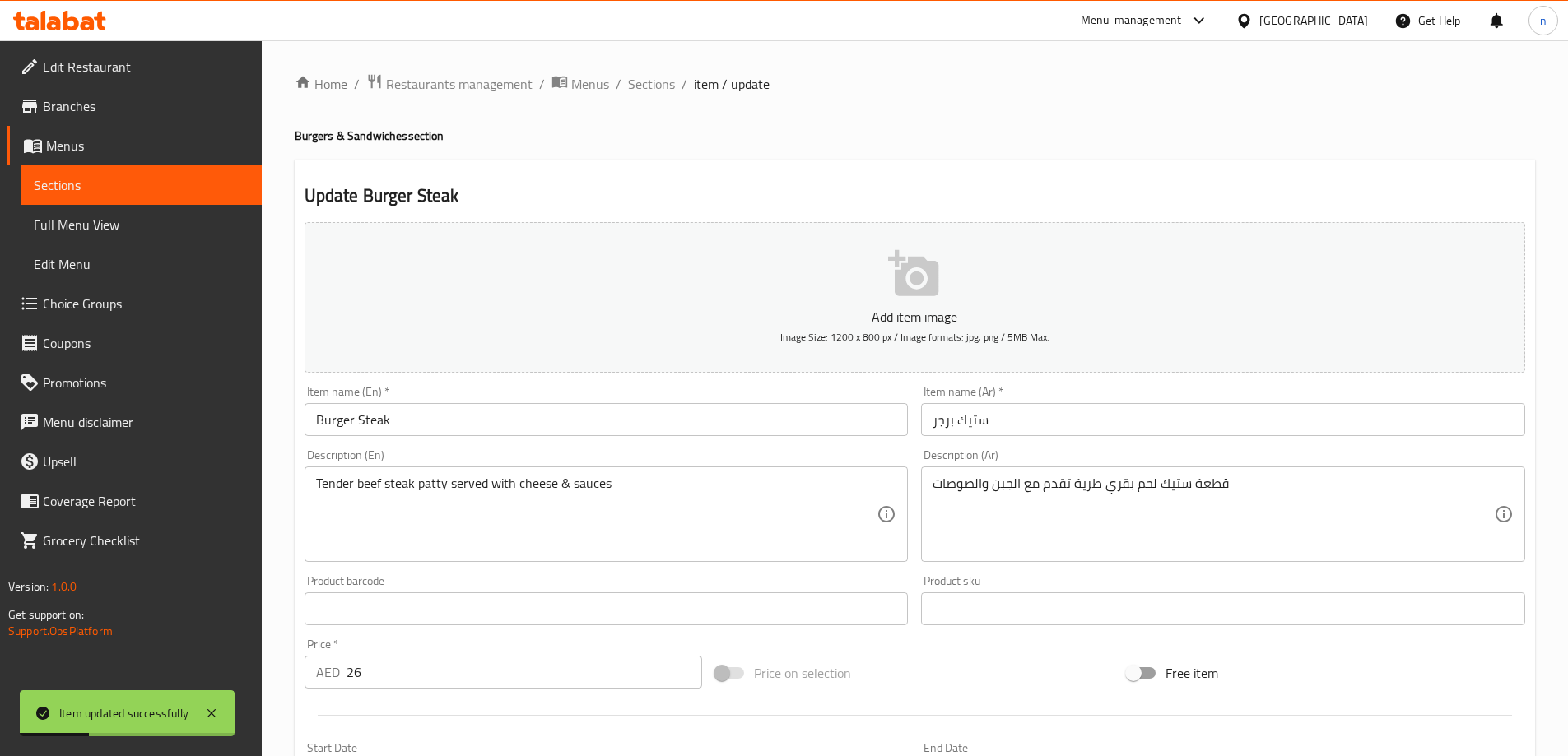
click at [644, 64] on div "Home / Restaurants management / Menus / Sections / item / update Burgers & Sand…" at bounding box center [915, 601] width 1306 height 1122
click at [646, 90] on span "Sections" at bounding box center [651, 83] width 47 height 20
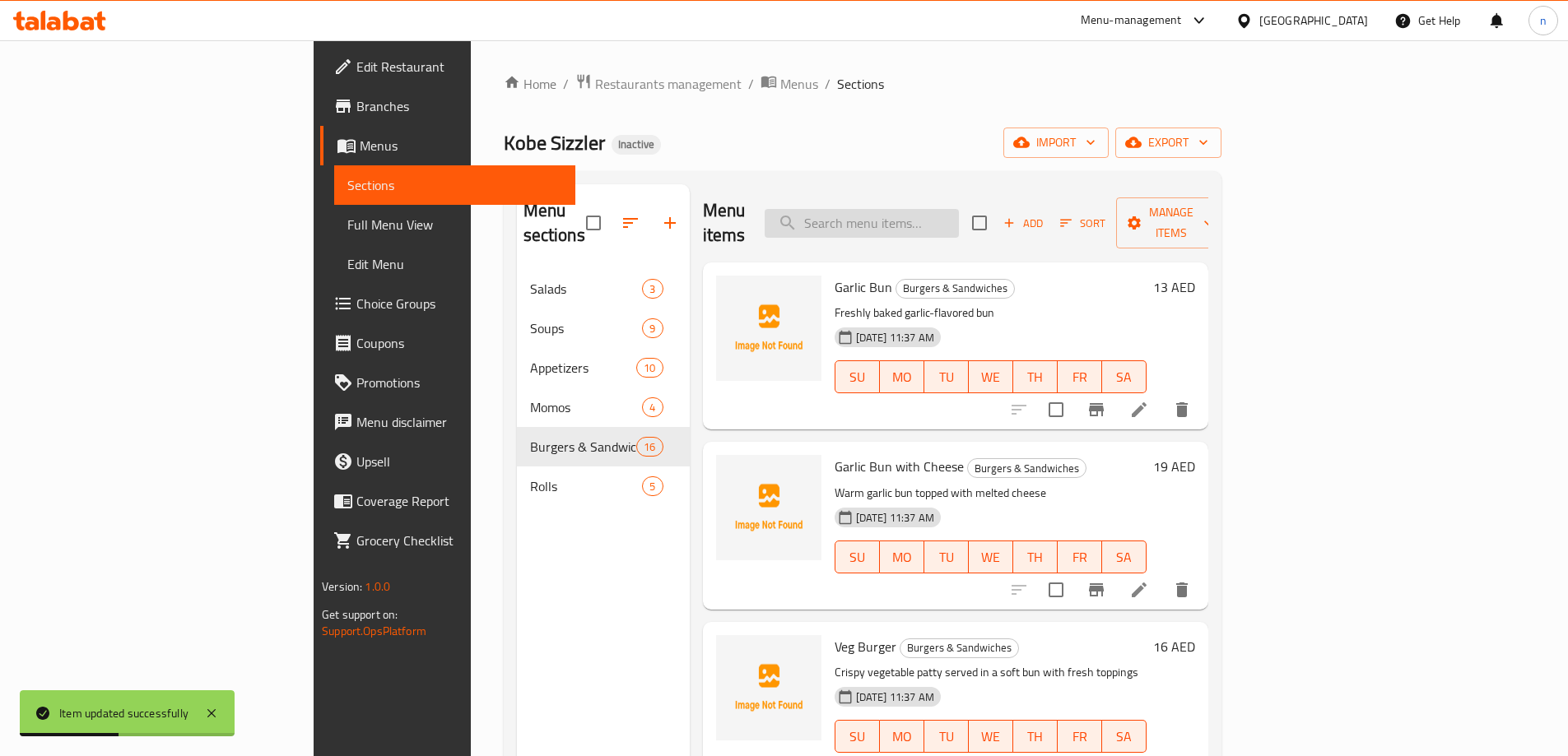
click at [945, 223] on div "Menu items Add Sort Manage items" at bounding box center [955, 222] width 505 height 78
click at [945, 212] on input "search" at bounding box center [861, 223] width 194 height 29
click at [959, 216] on input "search" at bounding box center [861, 223] width 194 height 29
paste input "Fish Burger"
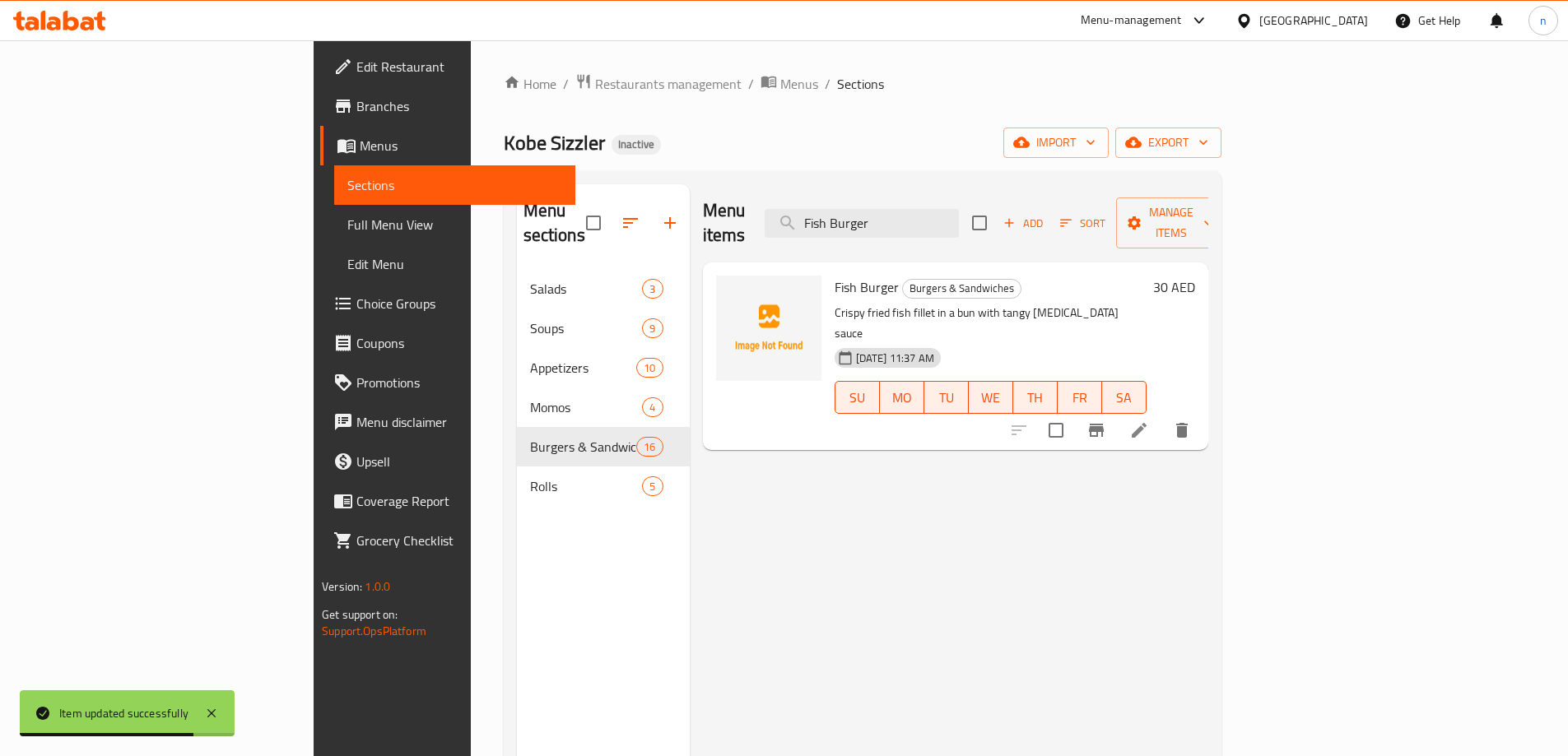
type input "Fish Burger"
click at [1162, 416] on li at bounding box center [1138, 431] width 46 height 30
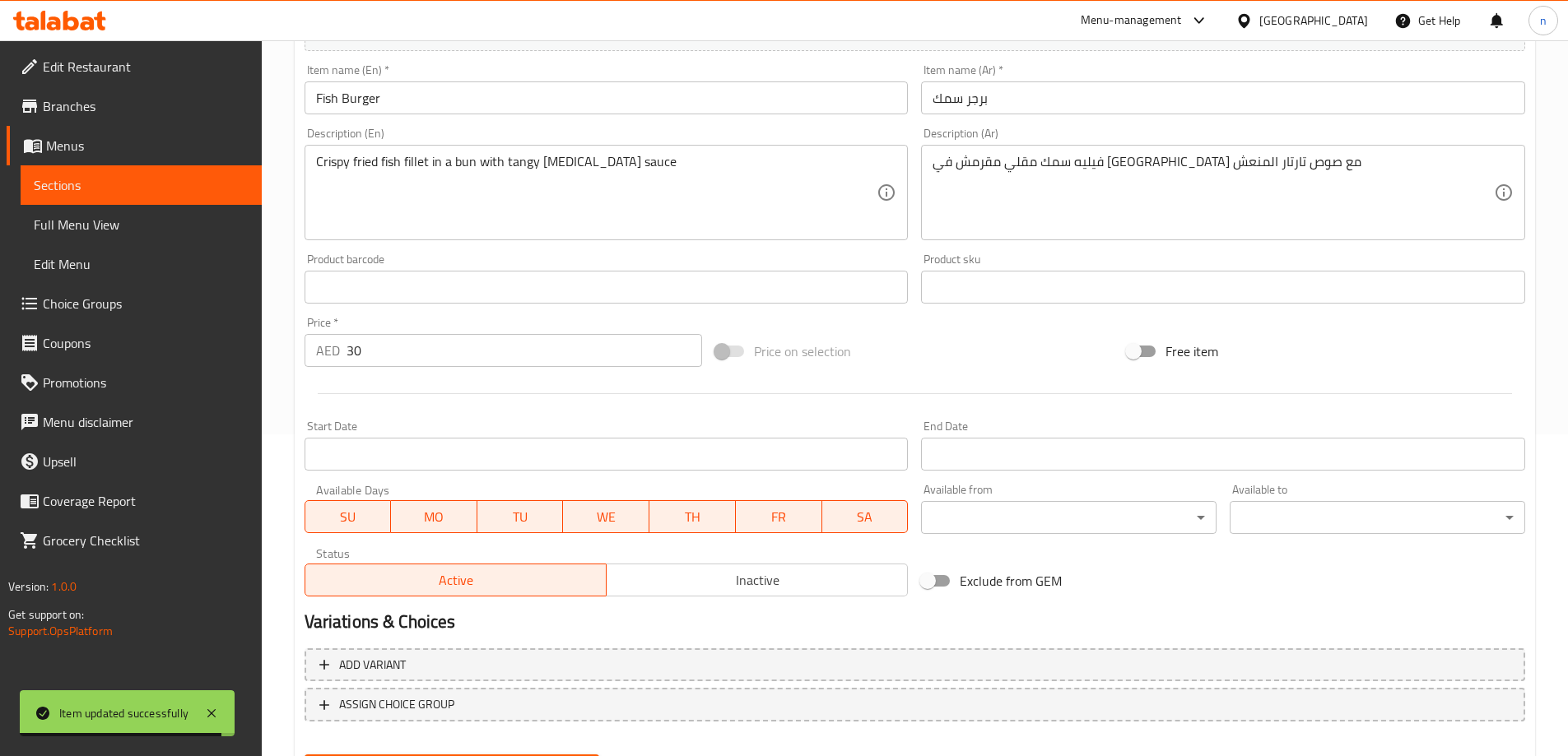
scroll to position [329, 0]
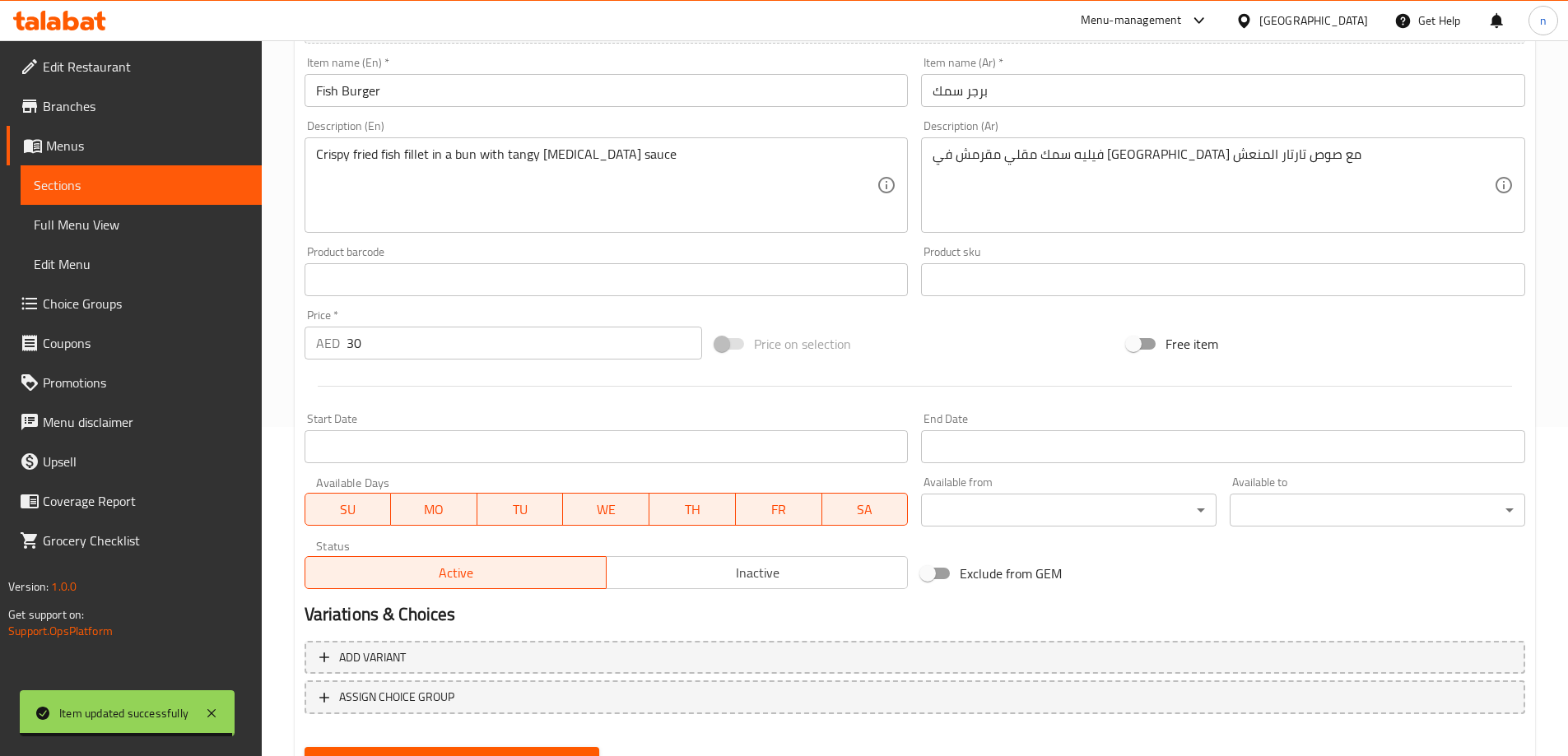
click at [434, 344] on input "30" at bounding box center [525, 342] width 357 height 33
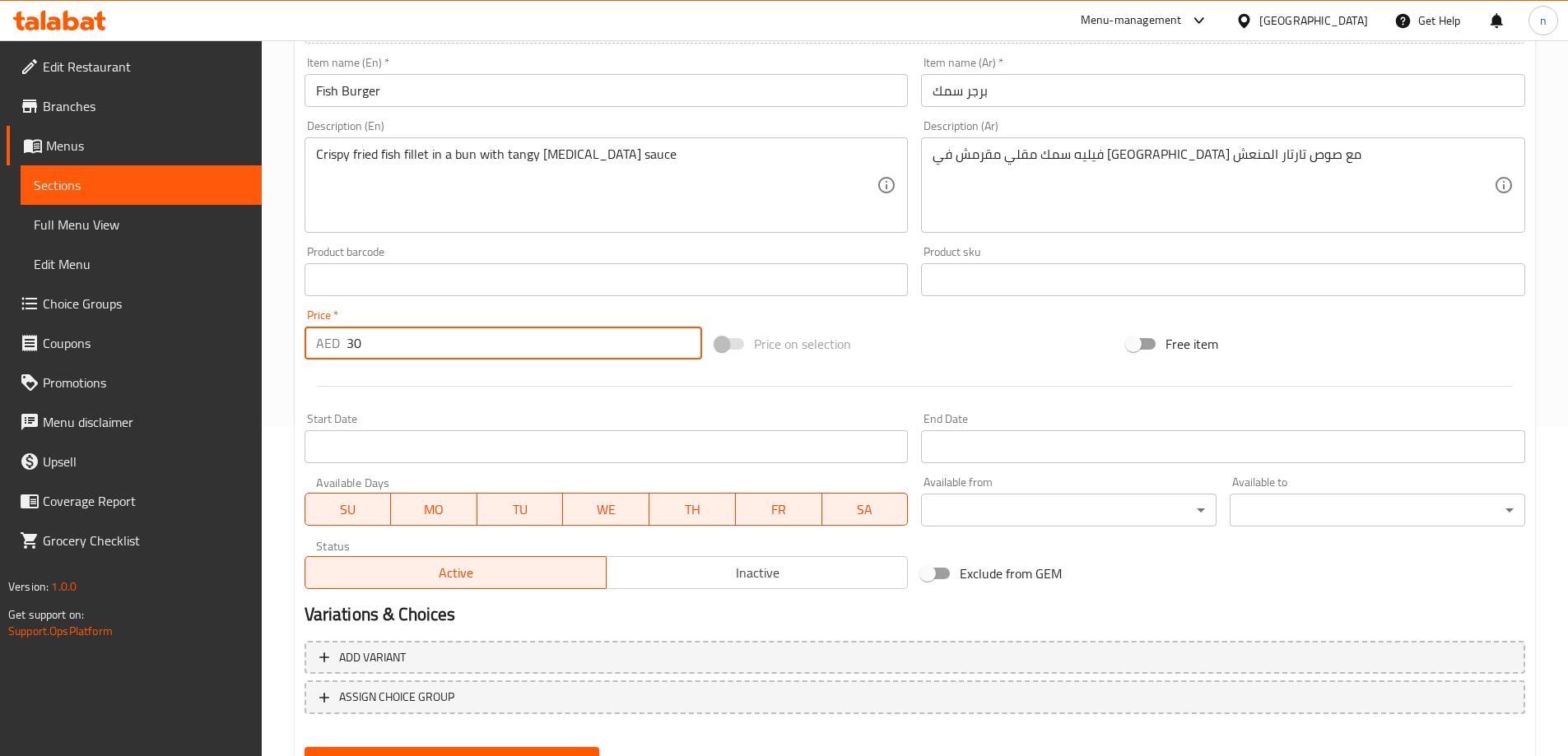
type input "3"
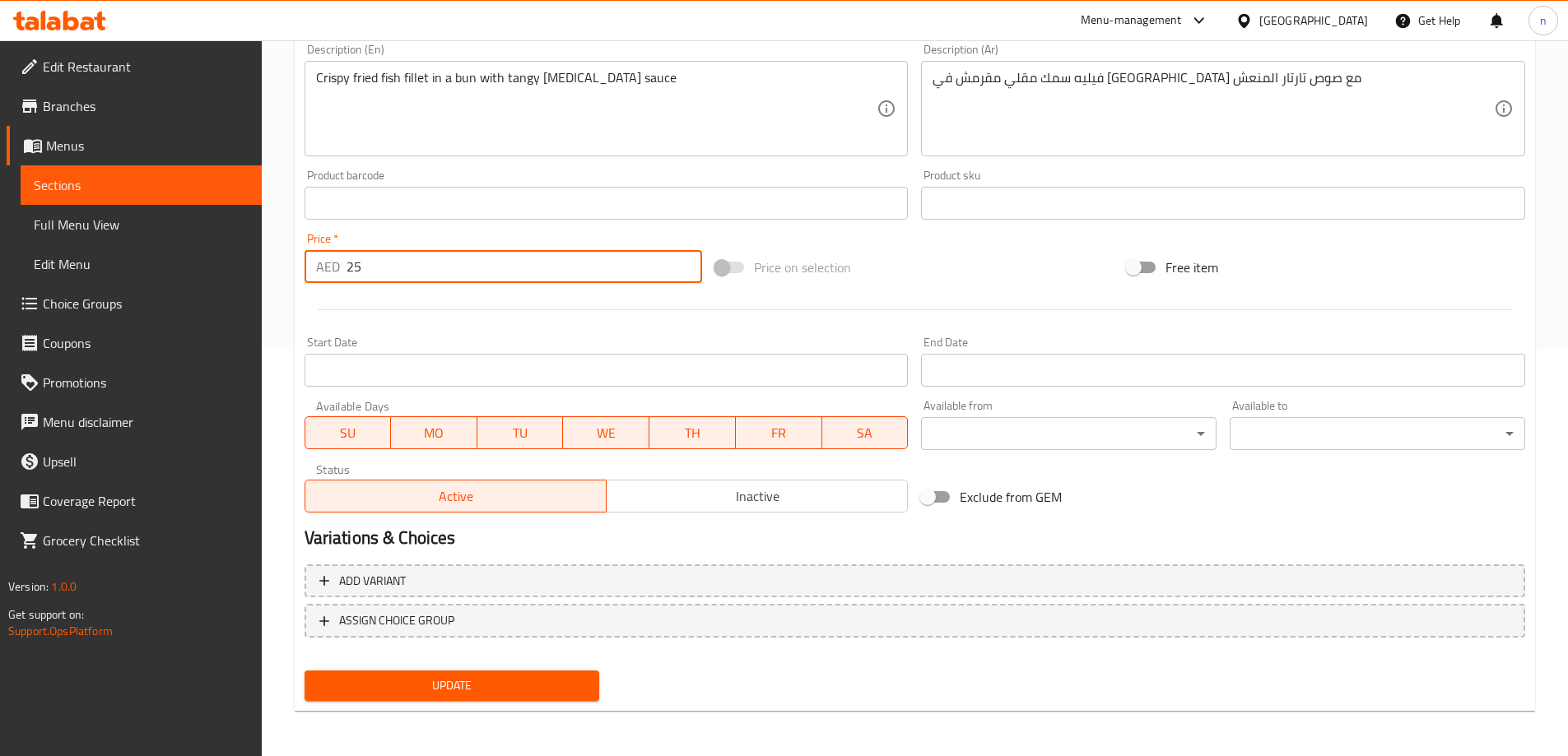
scroll to position [406, 0]
type input "25"
click at [388, 687] on span "Update" at bounding box center [452, 685] width 269 height 21
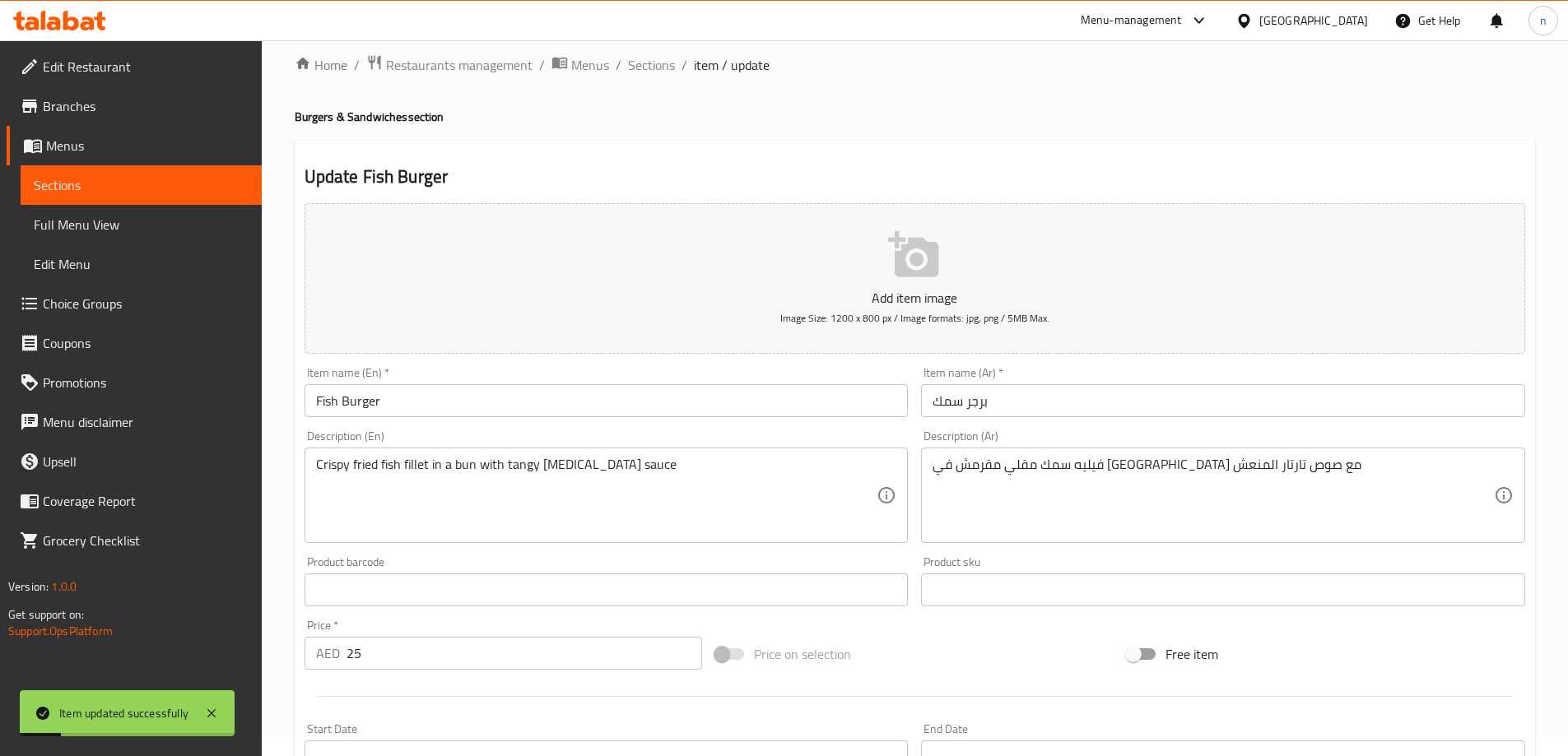
scroll to position [0, 0]
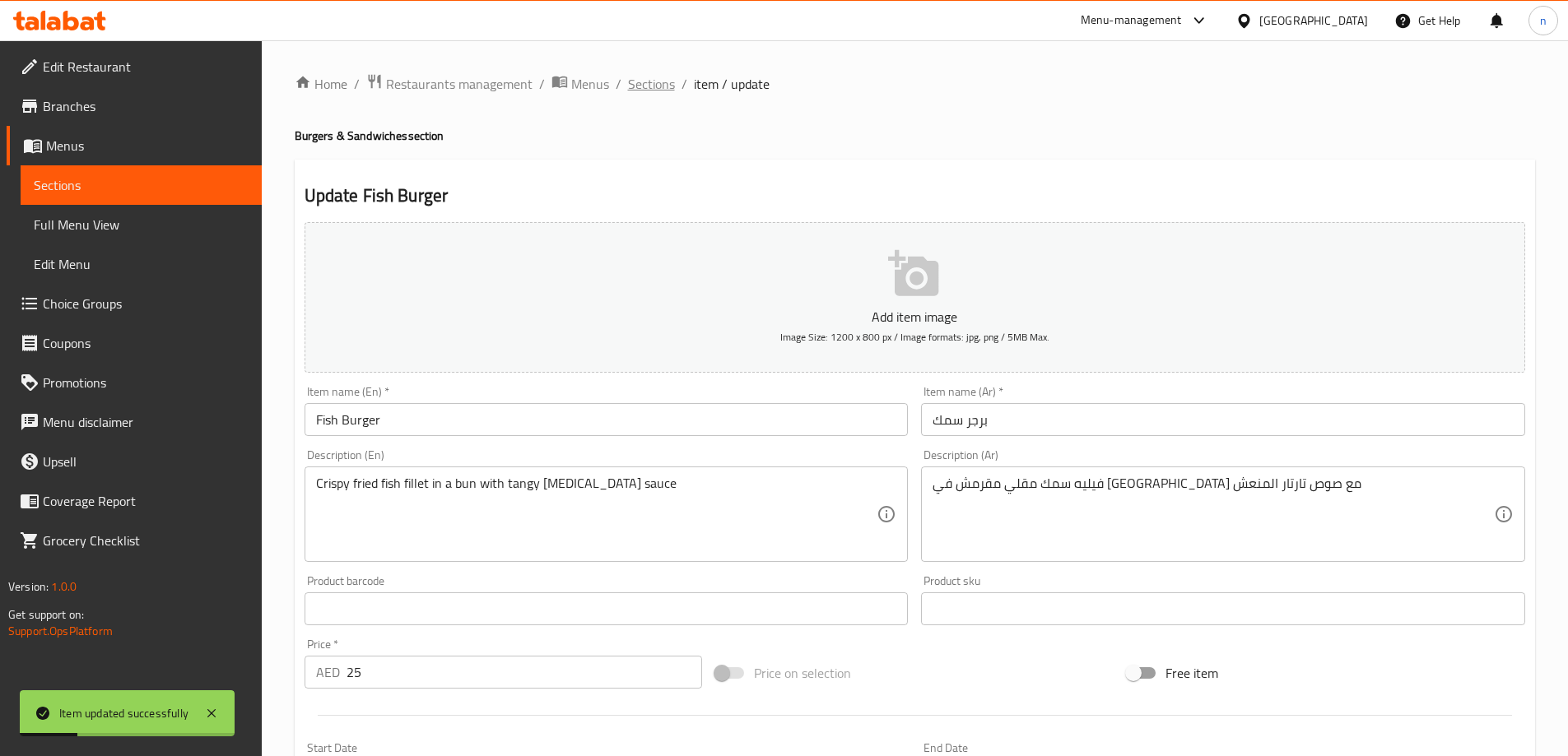
click at [652, 80] on span "Sections" at bounding box center [651, 83] width 47 height 20
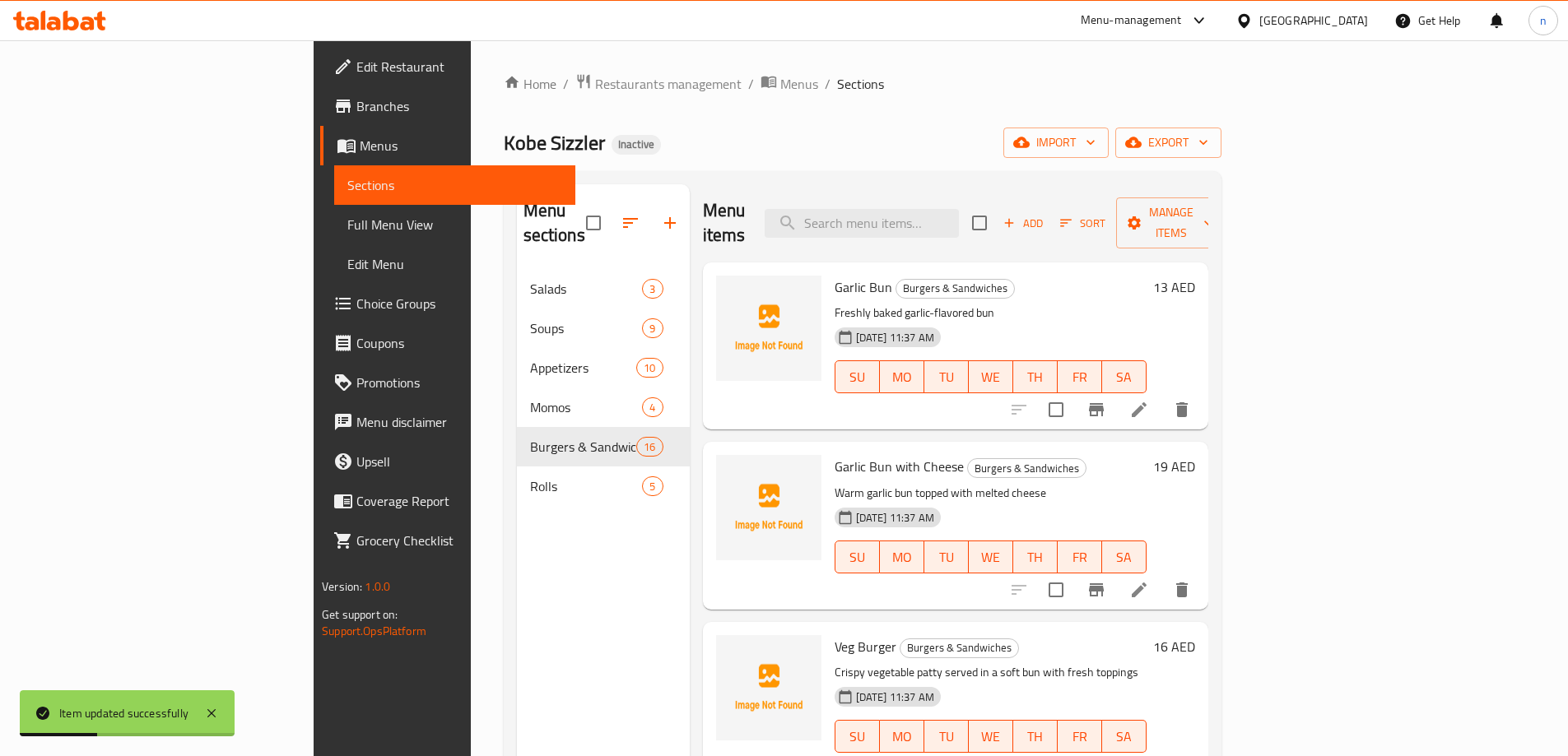
click at [958, 228] on div "Menu items Add Sort Manage items" at bounding box center [955, 222] width 505 height 78
click at [957, 218] on input "search" at bounding box center [861, 223] width 194 height 29
paste input "Veg Sandwich"
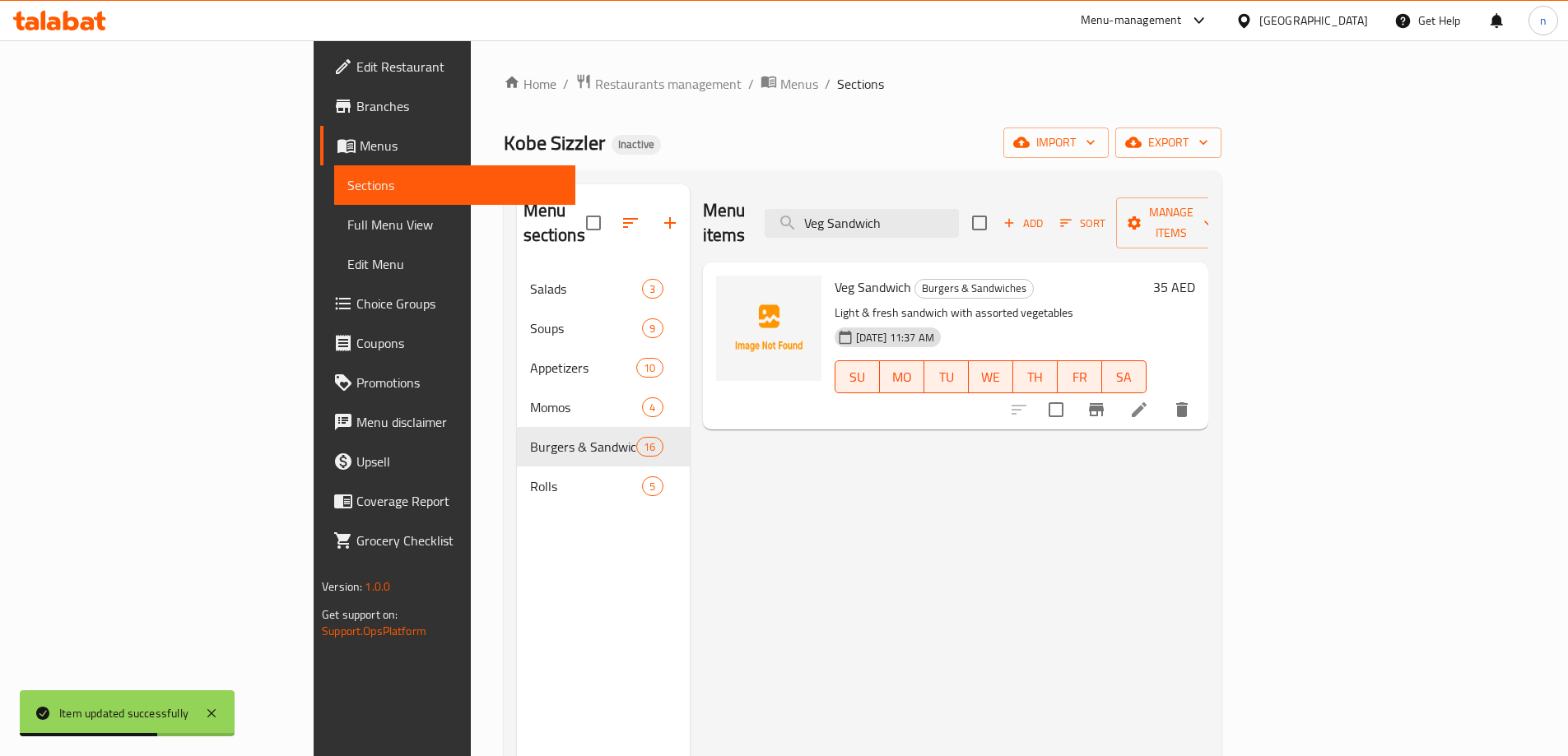
type input "Veg Sandwich"
click at [1147, 402] on icon at bounding box center [1139, 410] width 15 height 15
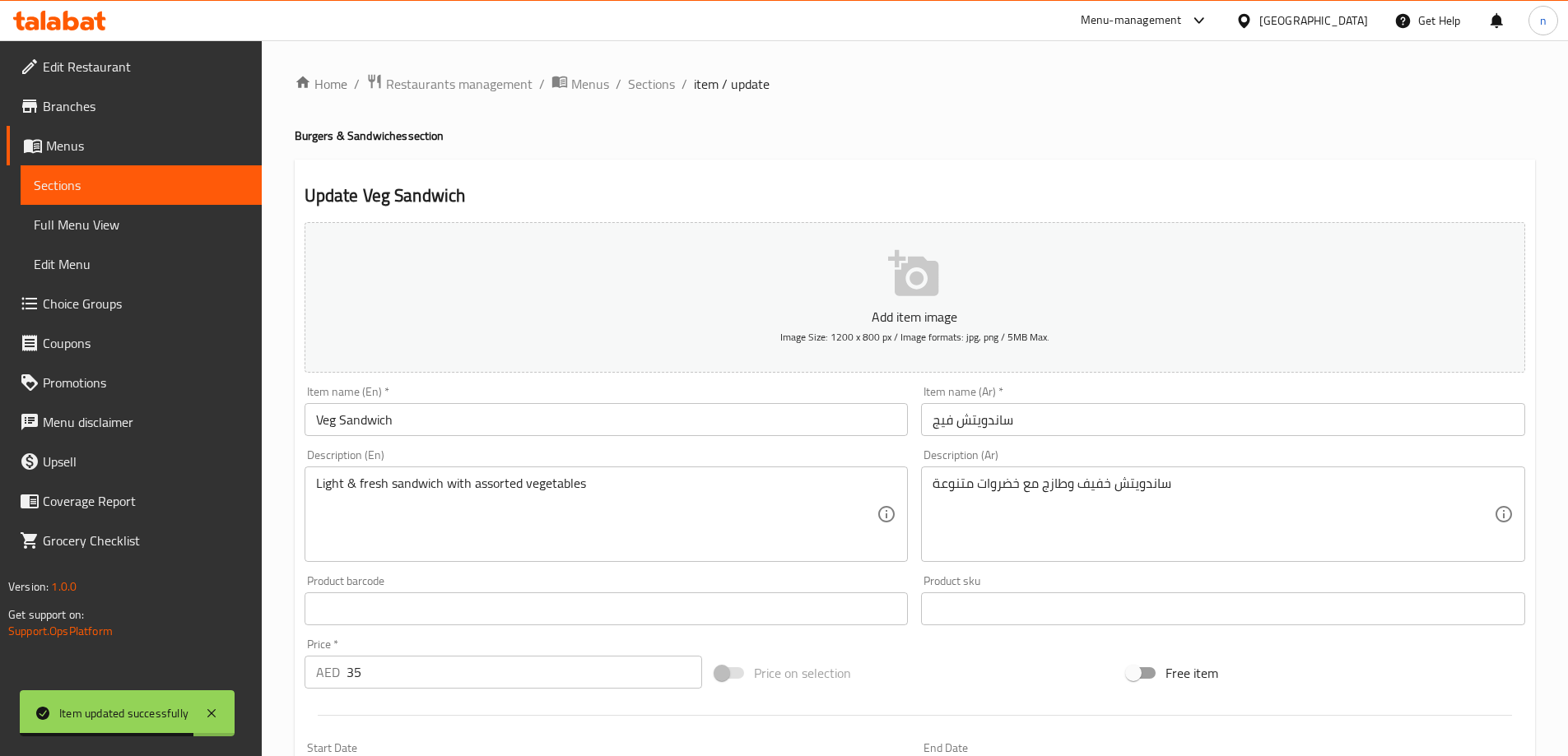
click at [400, 665] on input "35" at bounding box center [525, 672] width 357 height 33
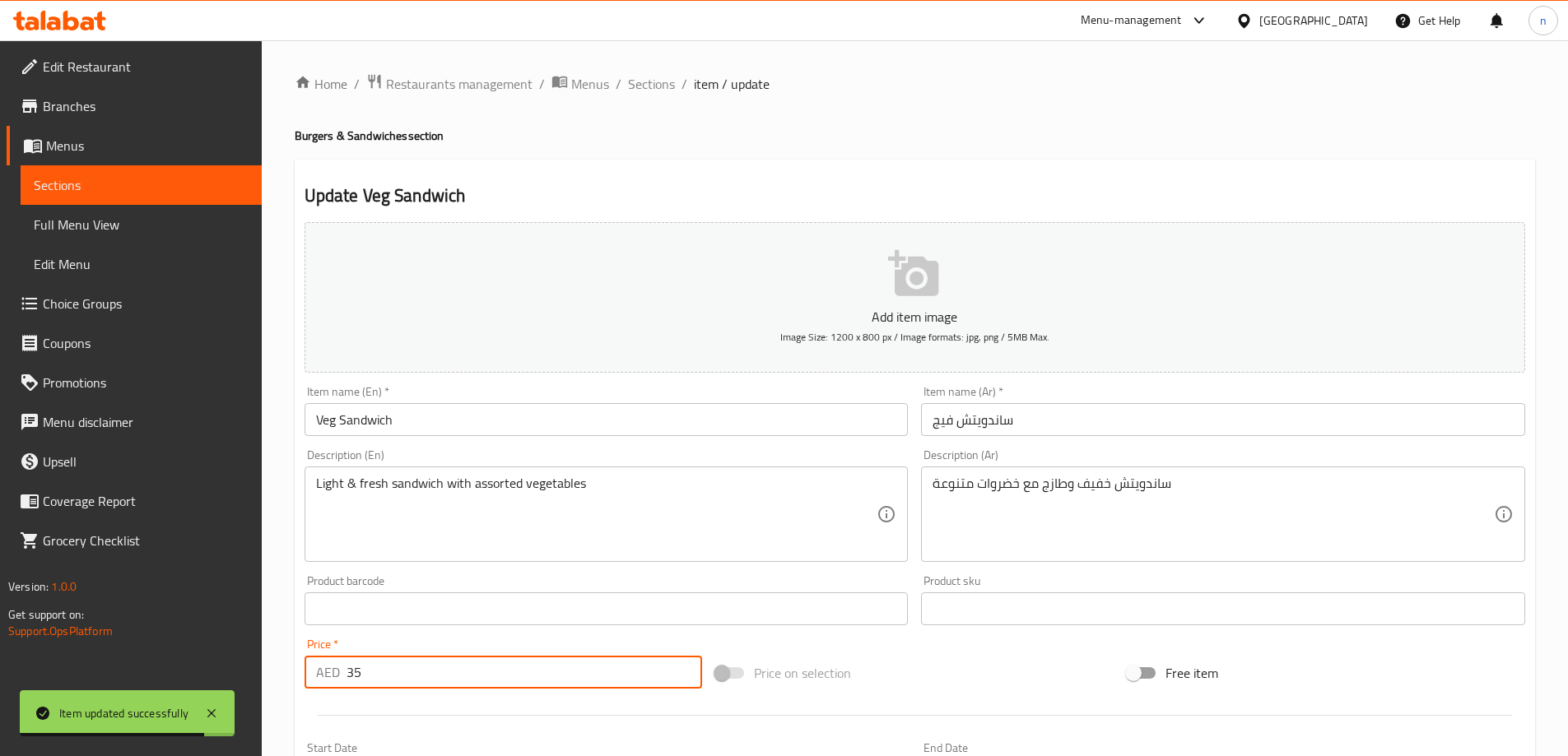
type input "3"
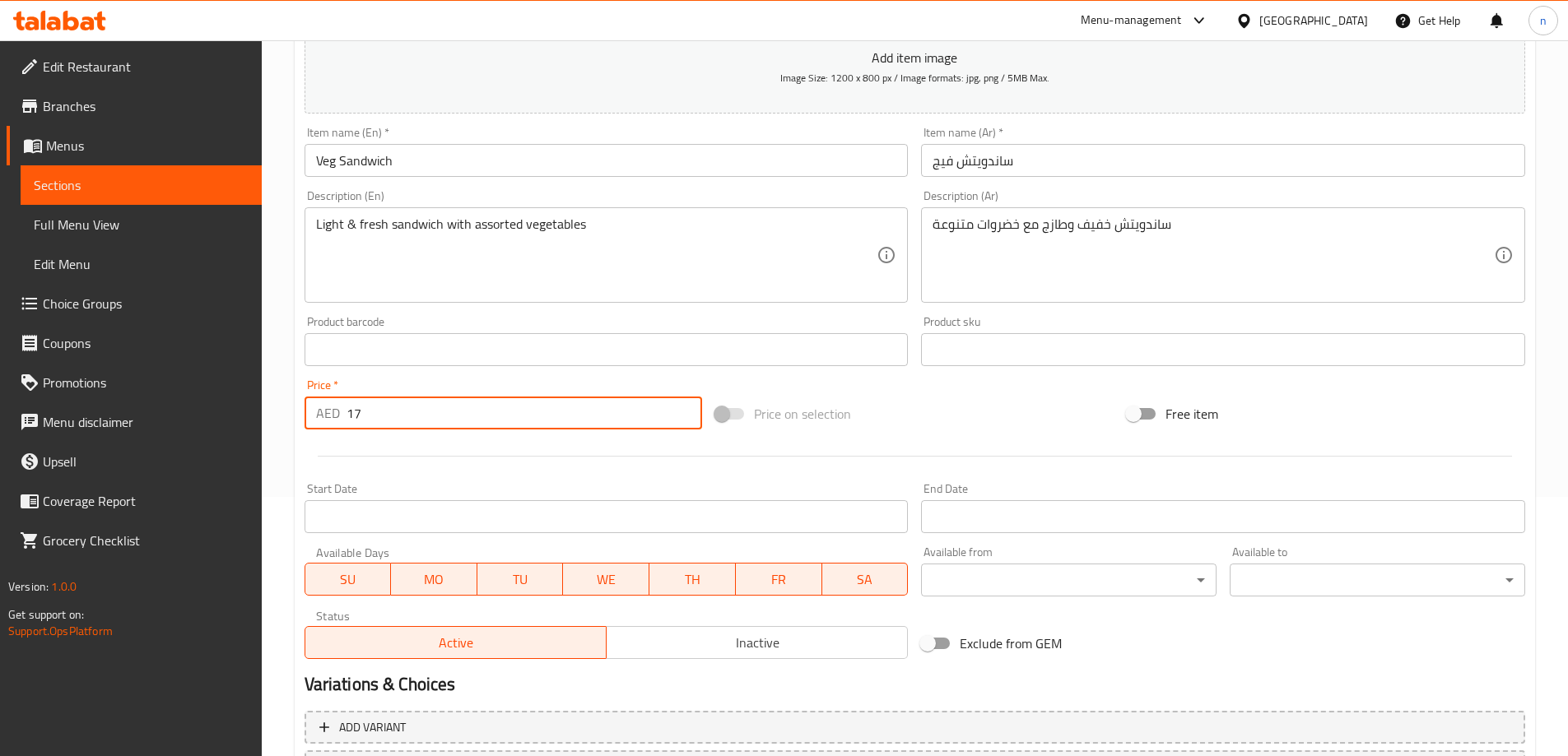
scroll to position [406, 0]
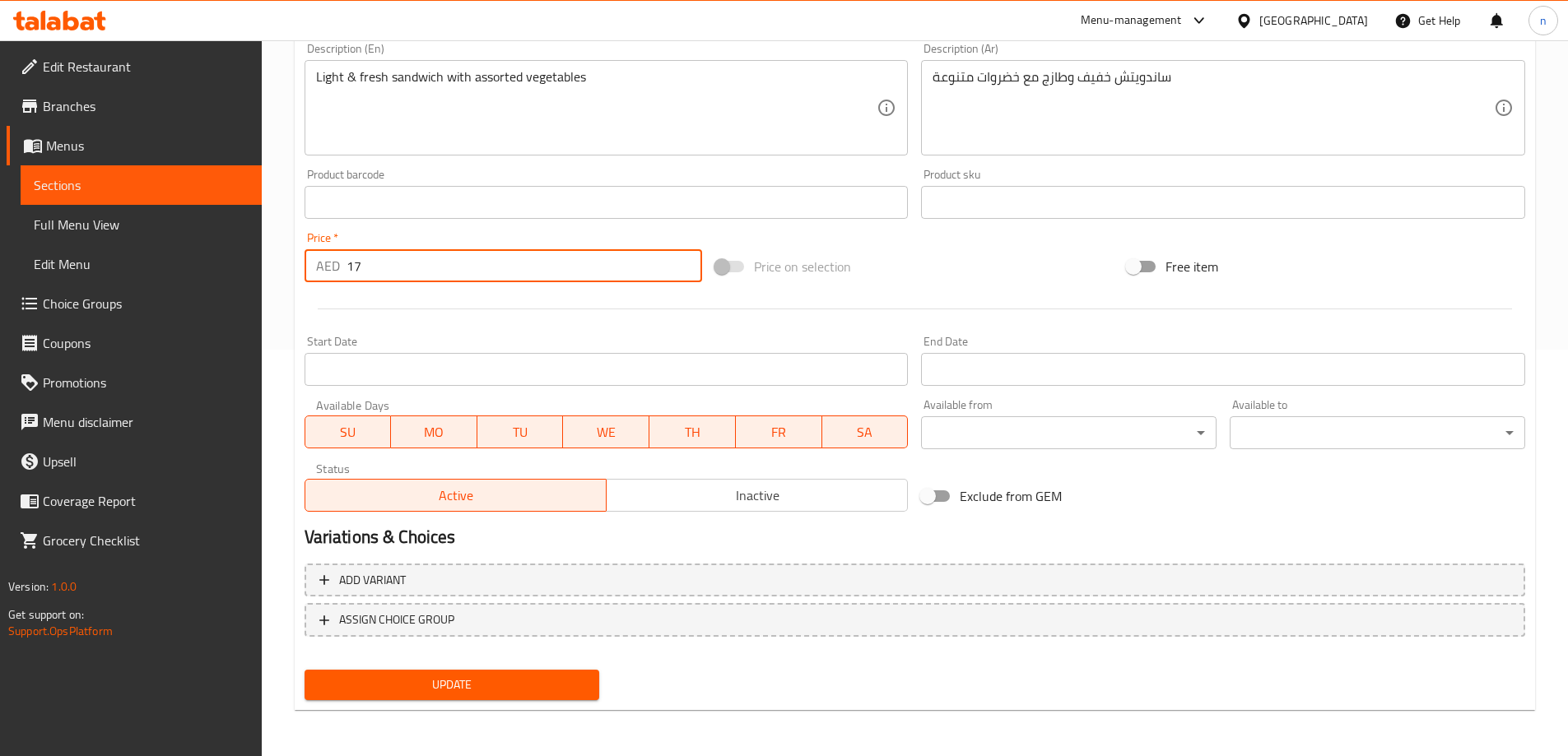
type input "17"
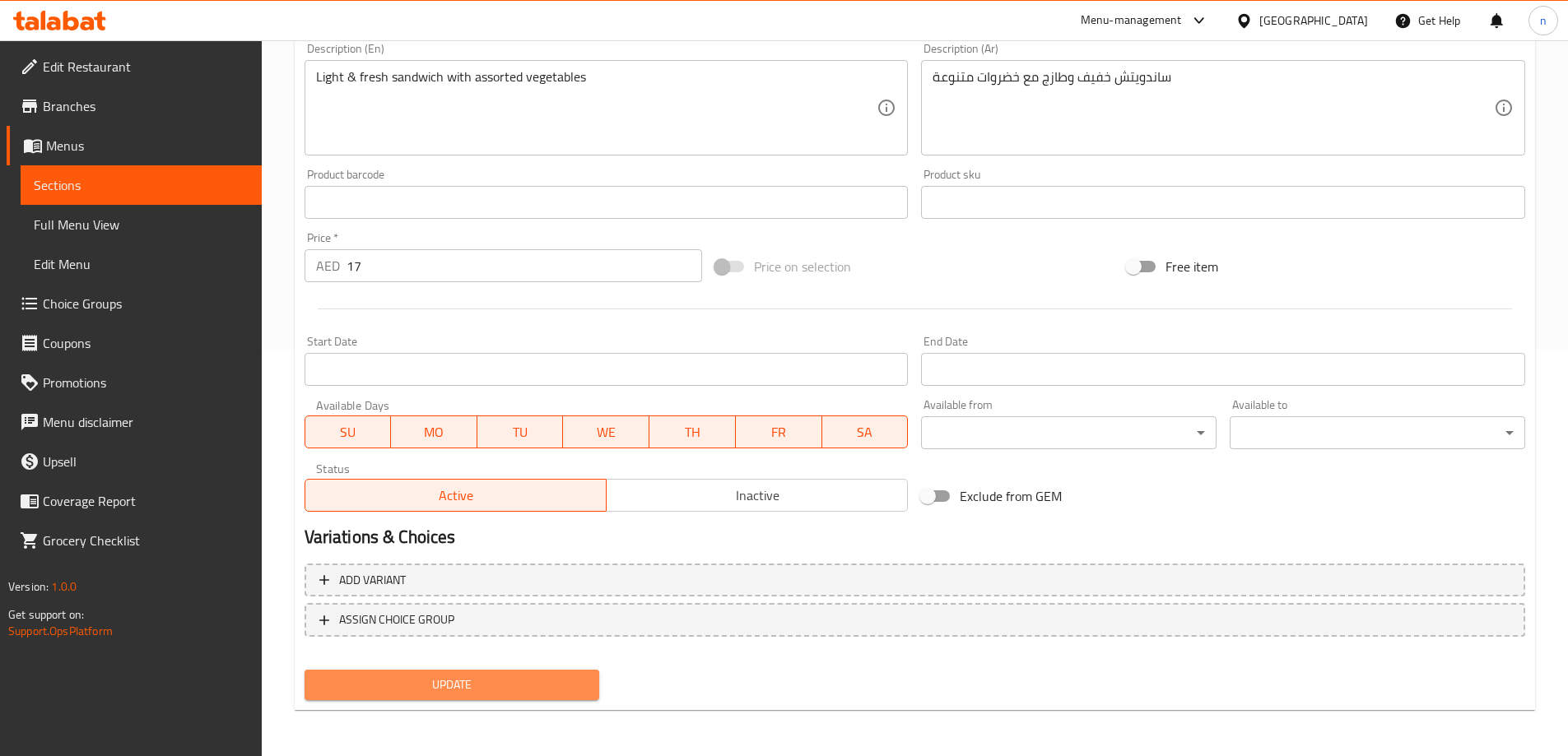
click at [399, 693] on span "Update" at bounding box center [452, 685] width 269 height 21
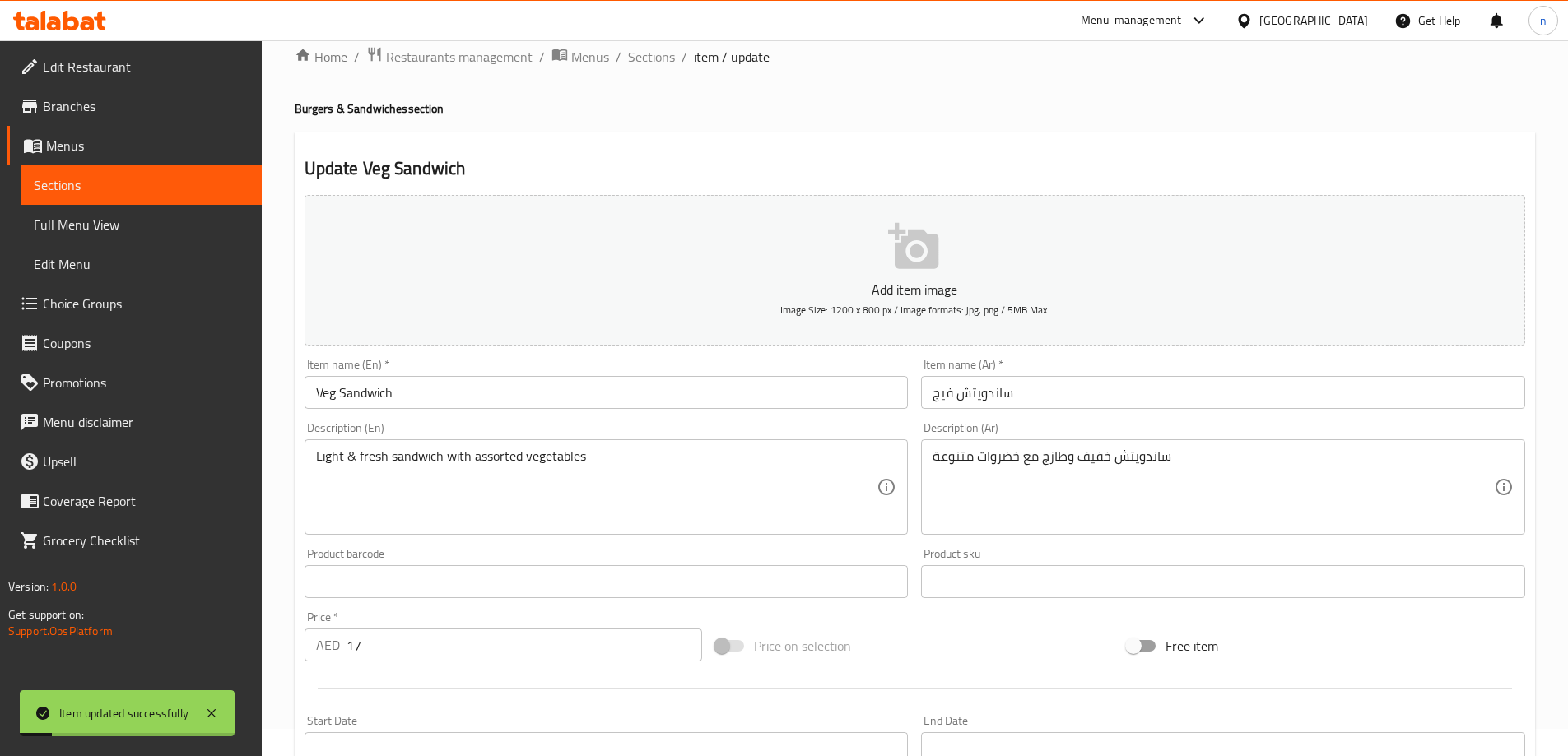
scroll to position [0, 0]
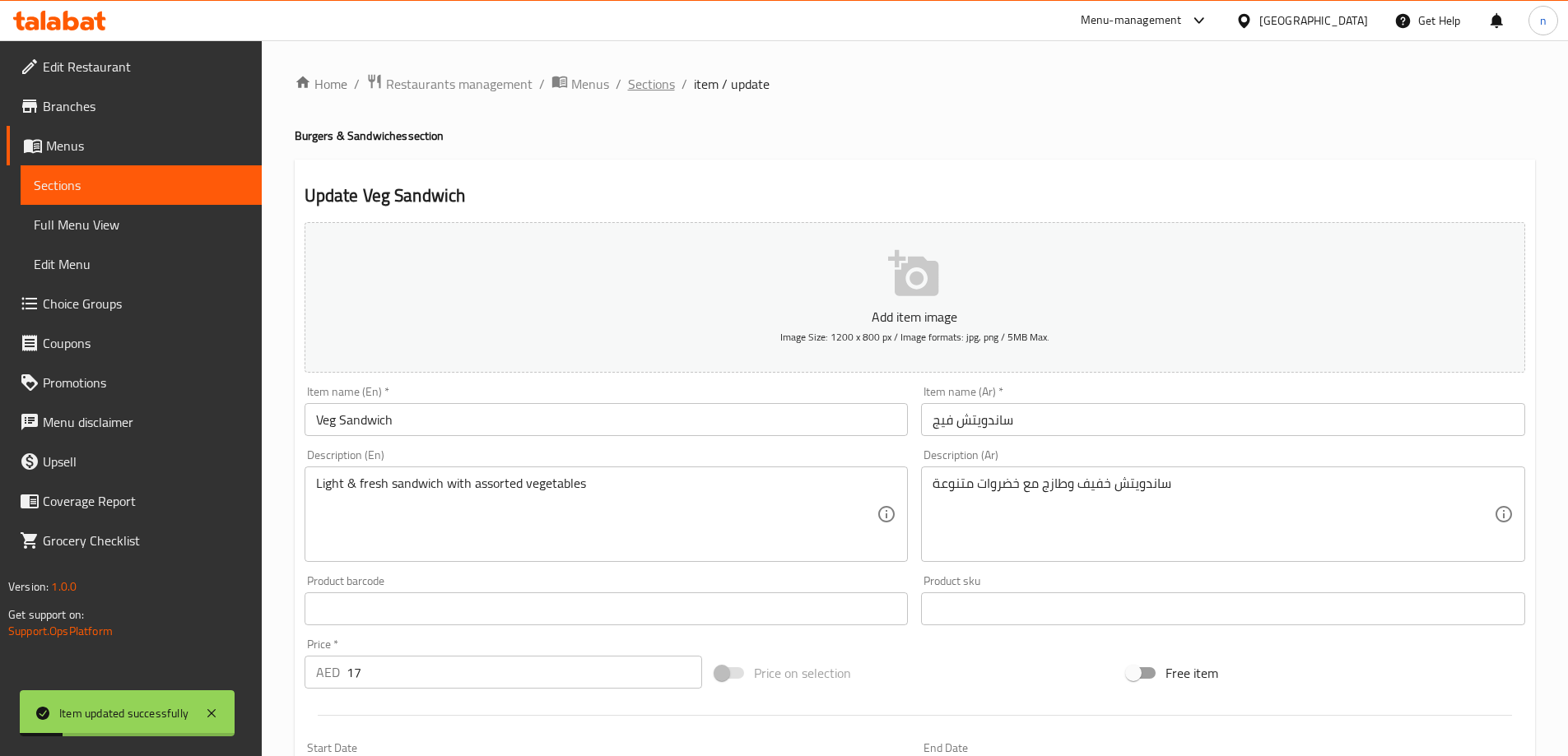
click at [643, 88] on span "Sections" at bounding box center [651, 83] width 47 height 20
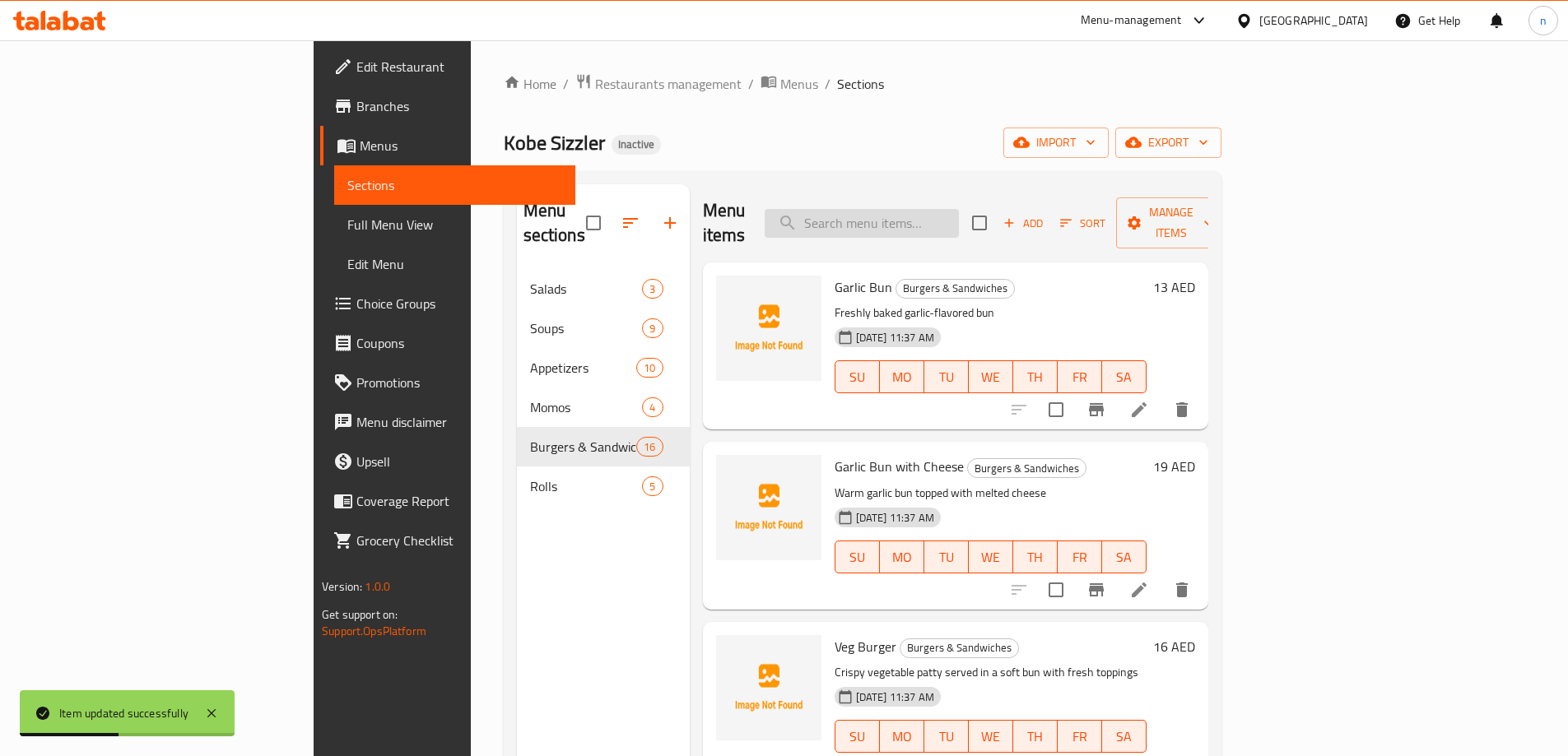
click at [931, 214] on input "search" at bounding box center [861, 223] width 194 height 29
paste input "Cheese Sandwich"
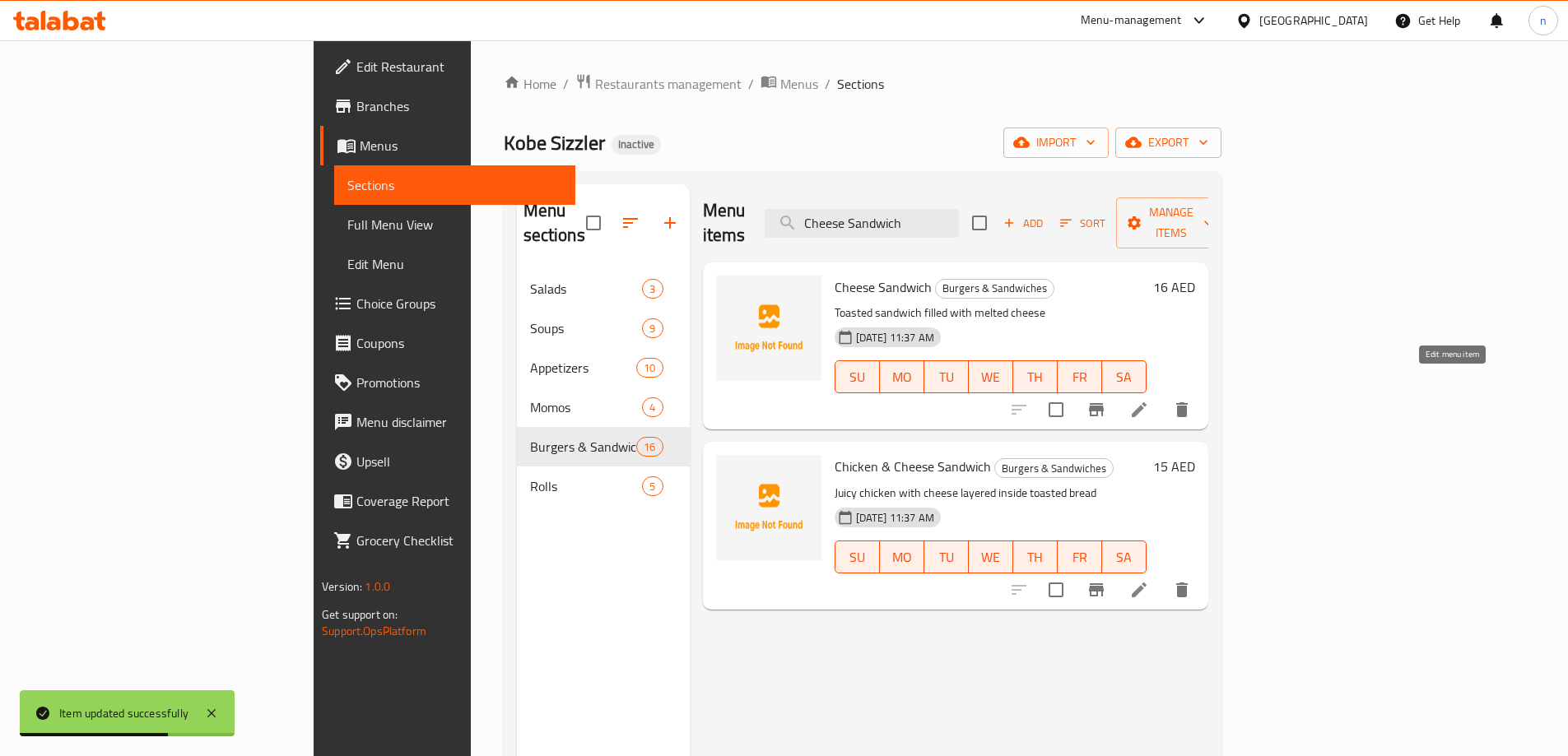
type input "Cheese Sandwich"
click at [1147, 402] on icon at bounding box center [1139, 410] width 15 height 15
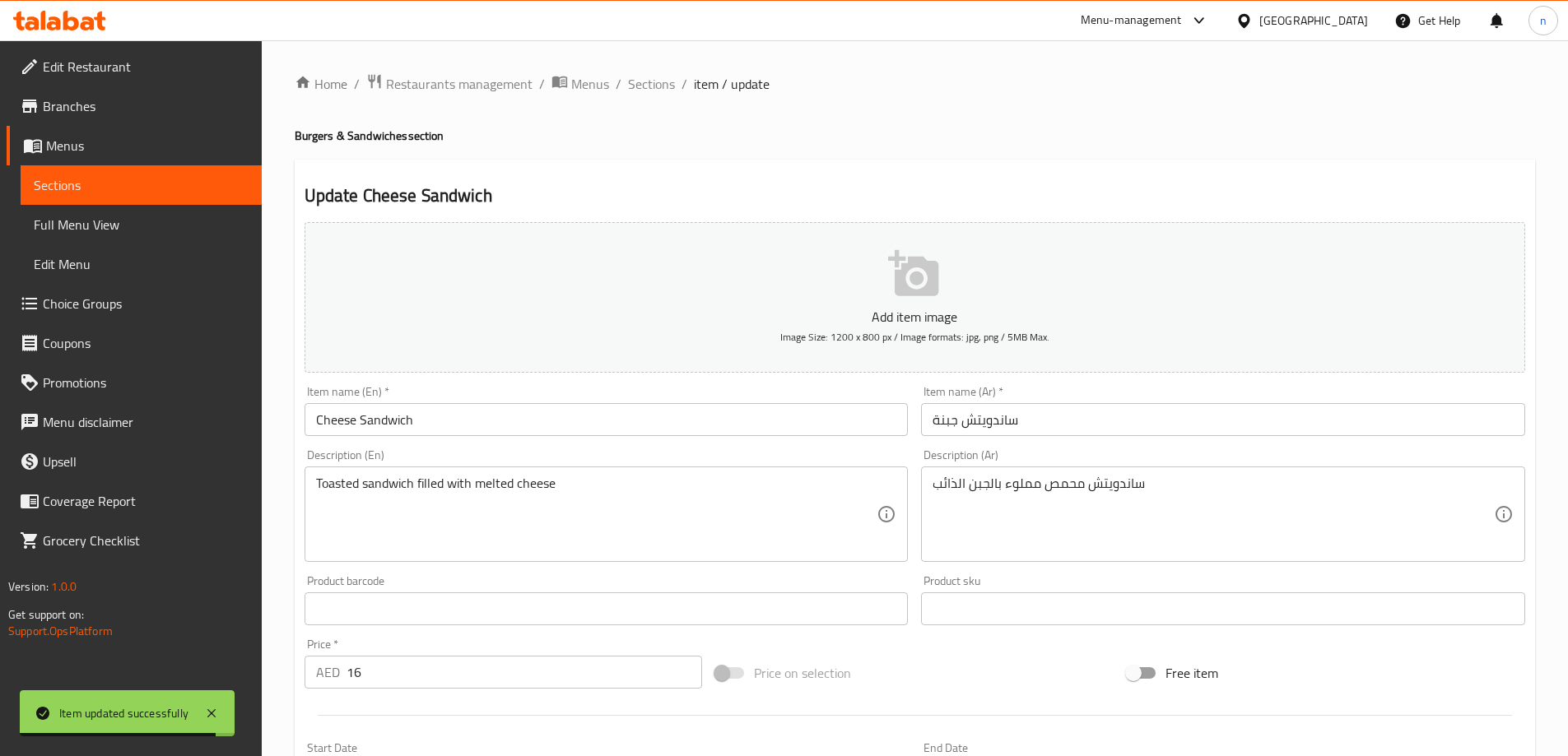
click at [379, 681] on input "16" at bounding box center [525, 672] width 357 height 33
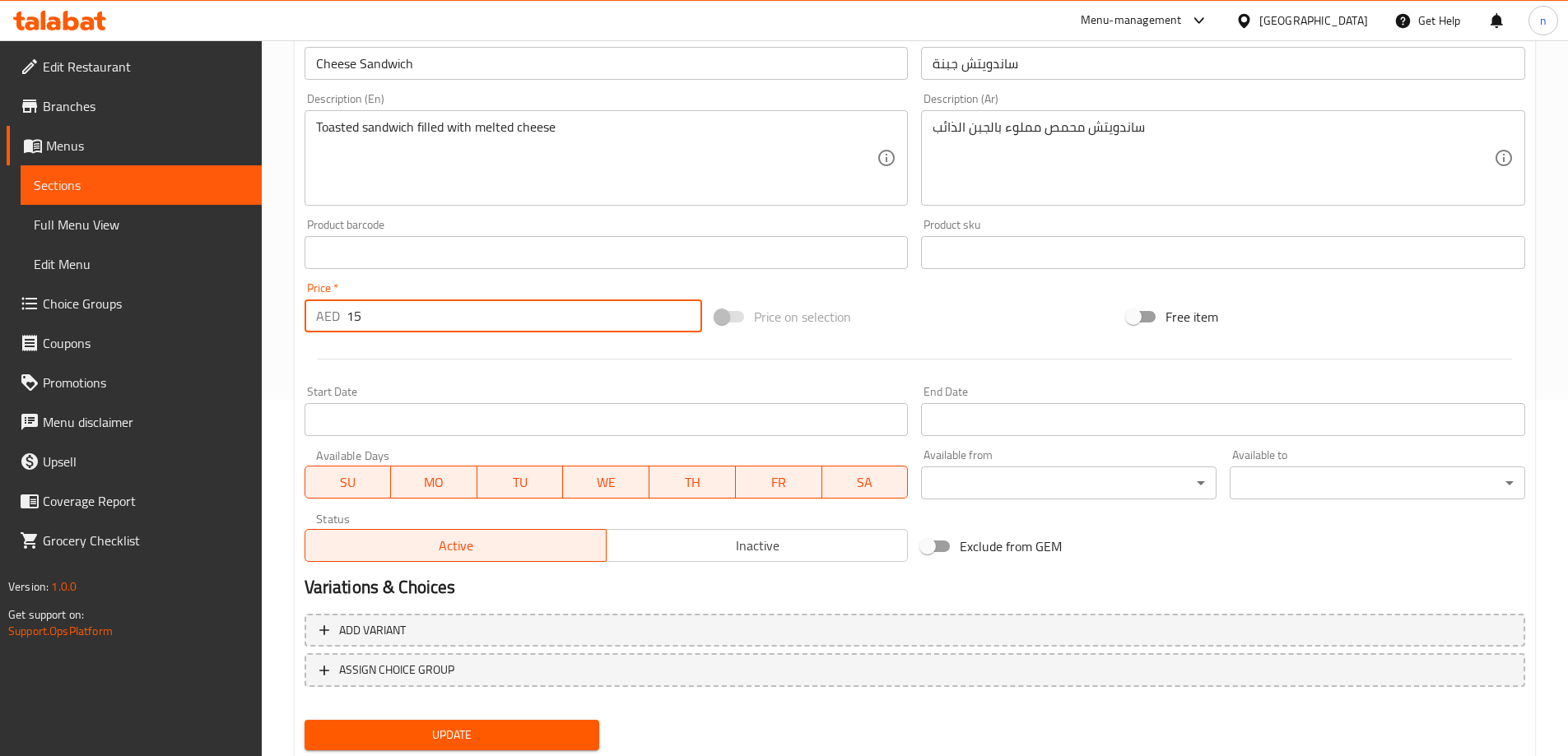
scroll to position [406, 0]
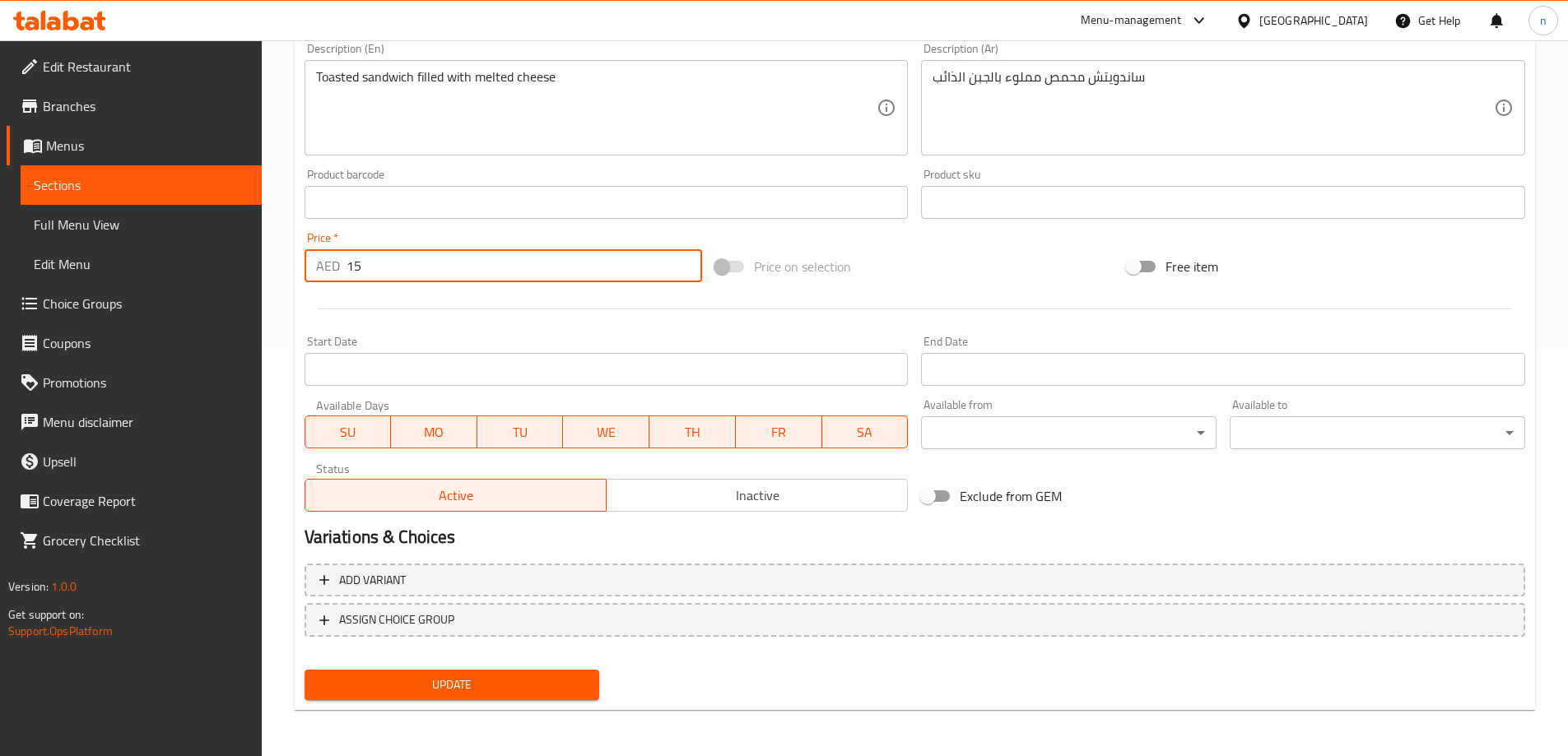
type input "15"
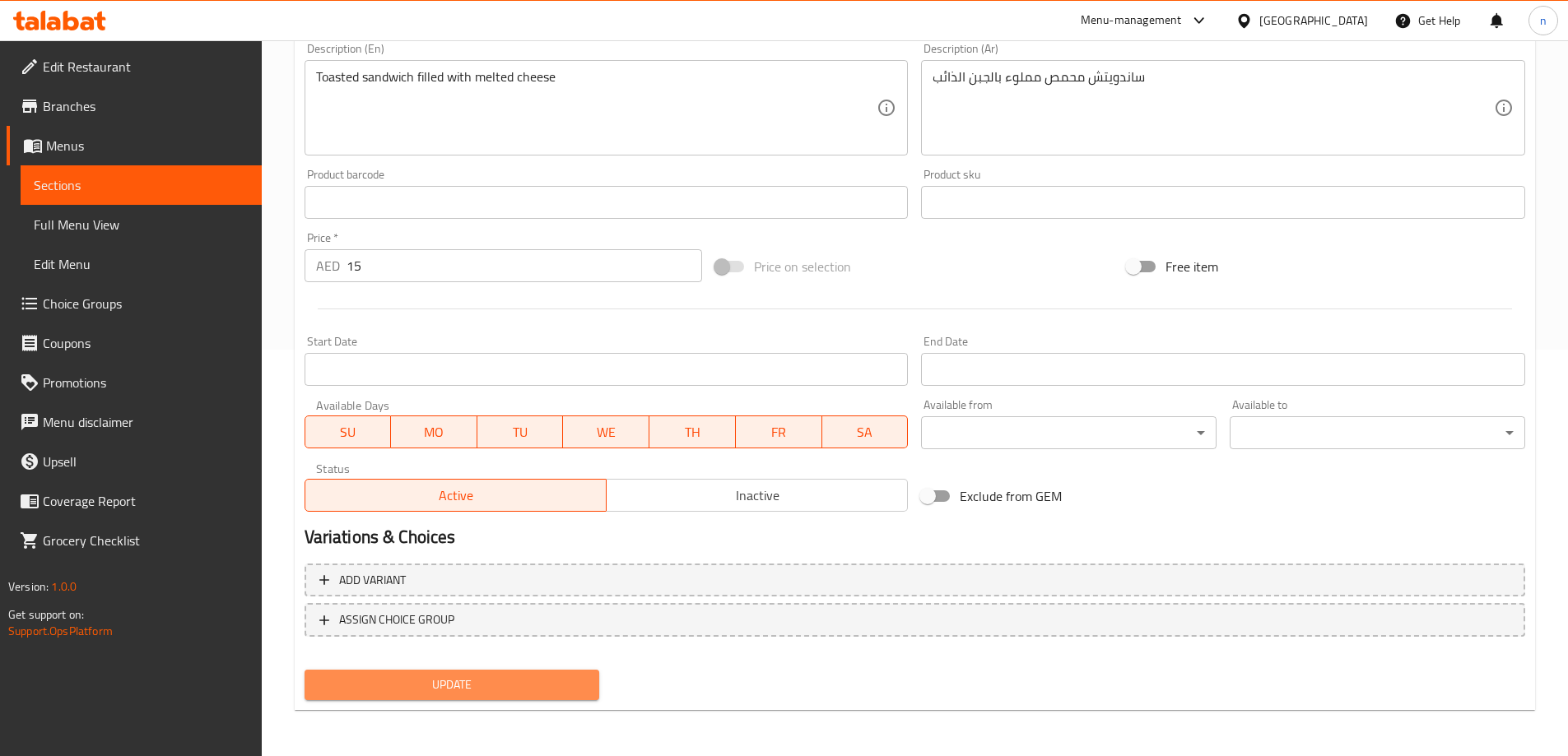
click at [377, 682] on span "Update" at bounding box center [452, 685] width 269 height 21
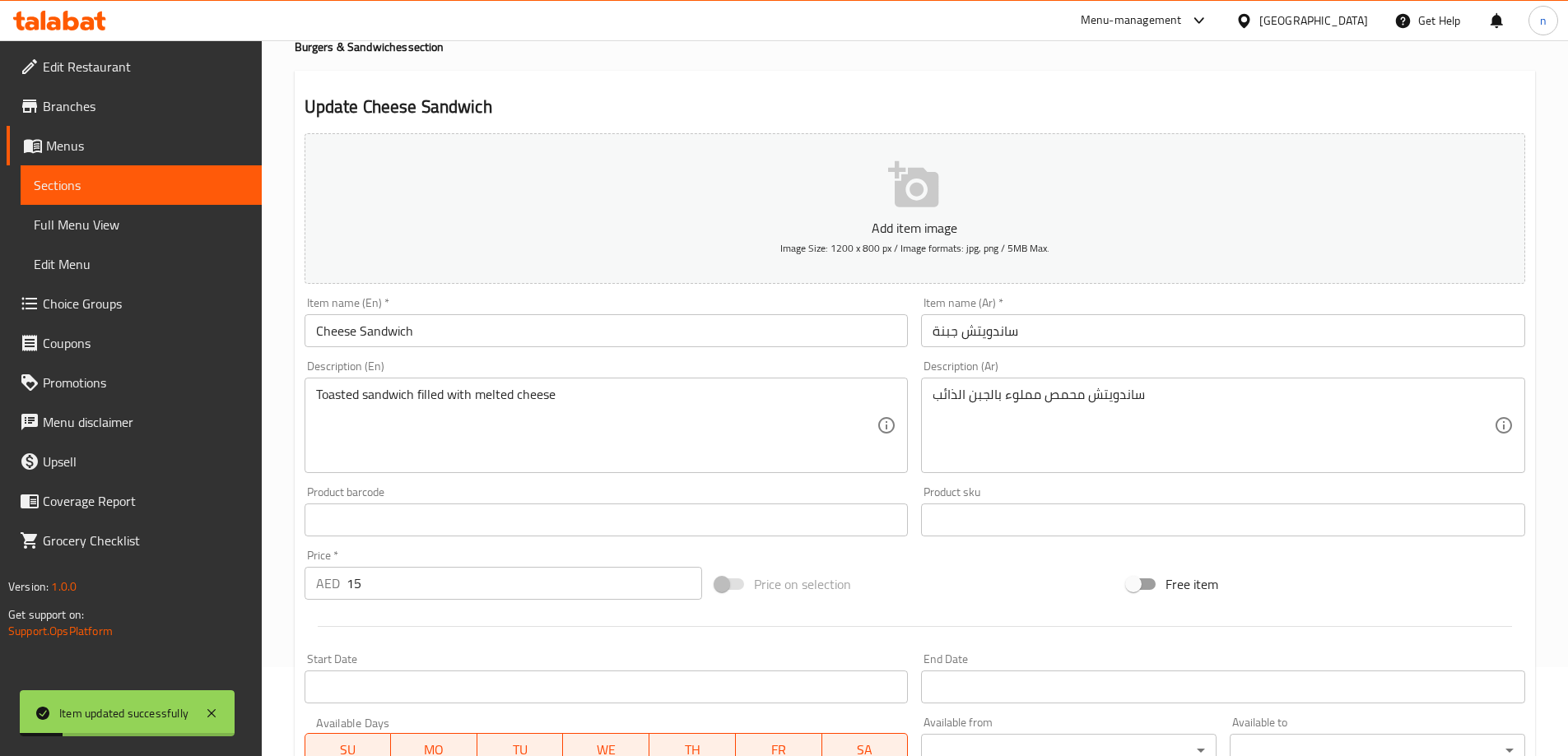
scroll to position [0, 0]
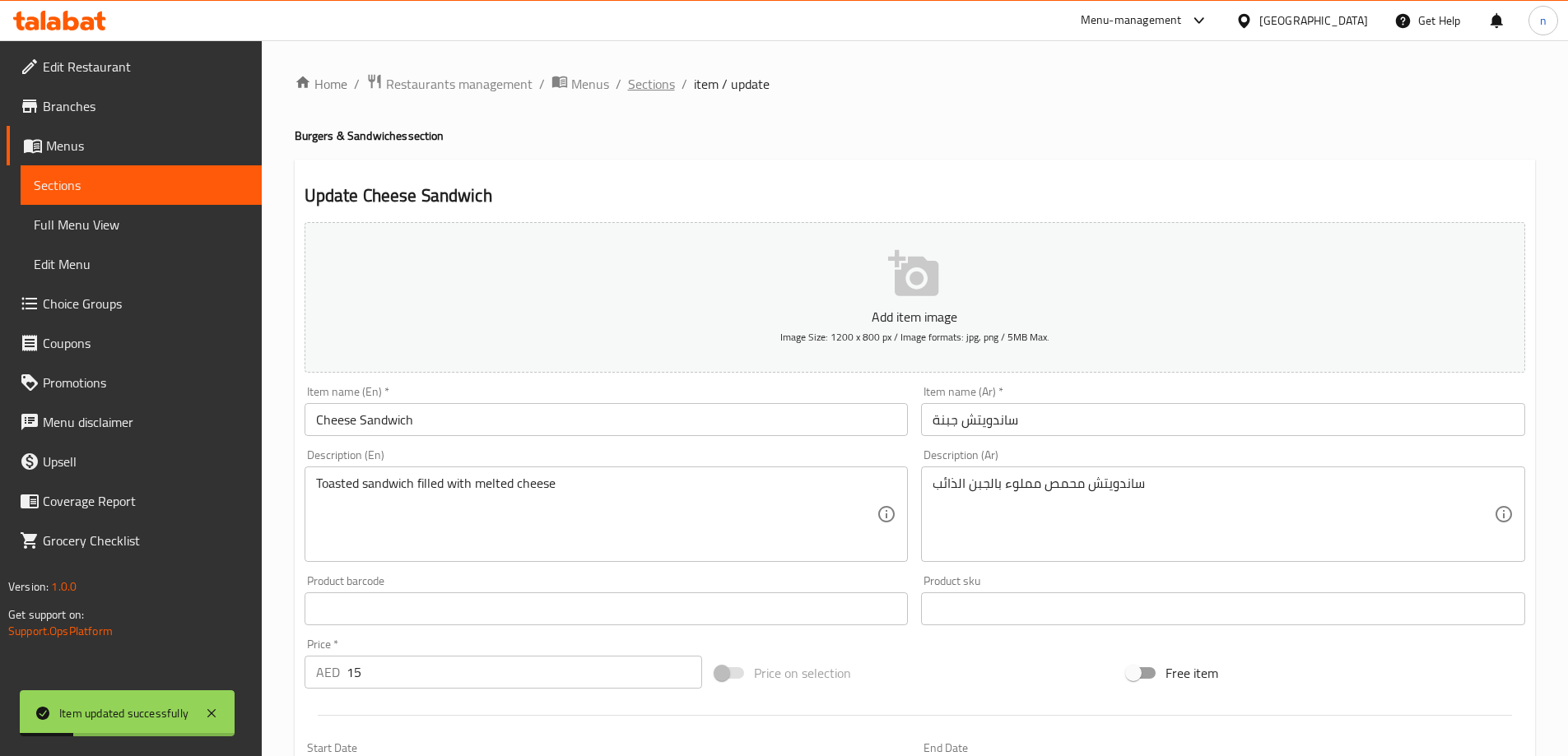
click at [669, 88] on span "Sections" at bounding box center [651, 83] width 47 height 20
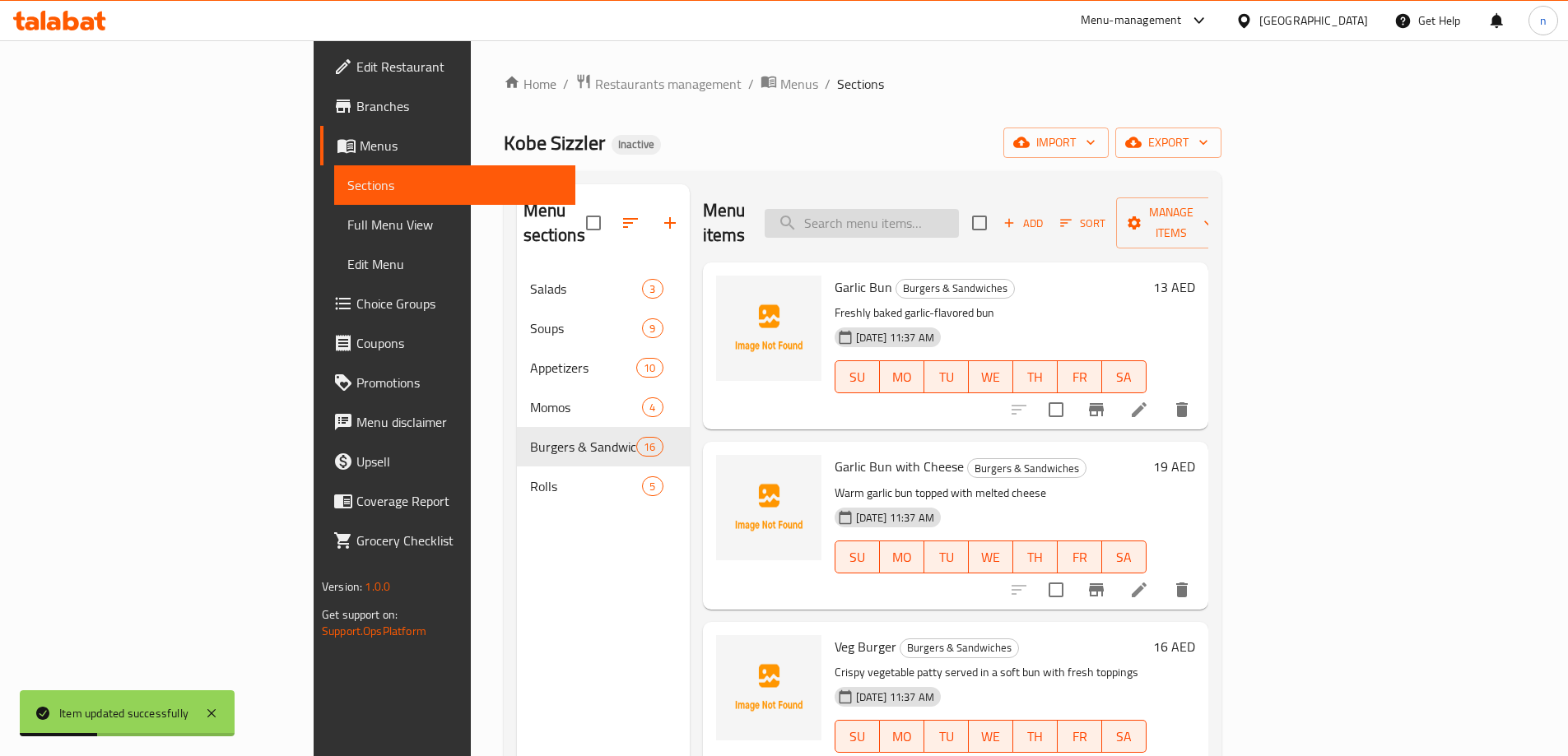
click at [951, 215] on input "search" at bounding box center [861, 223] width 194 height 29
paste input "Chicken Sandwich"
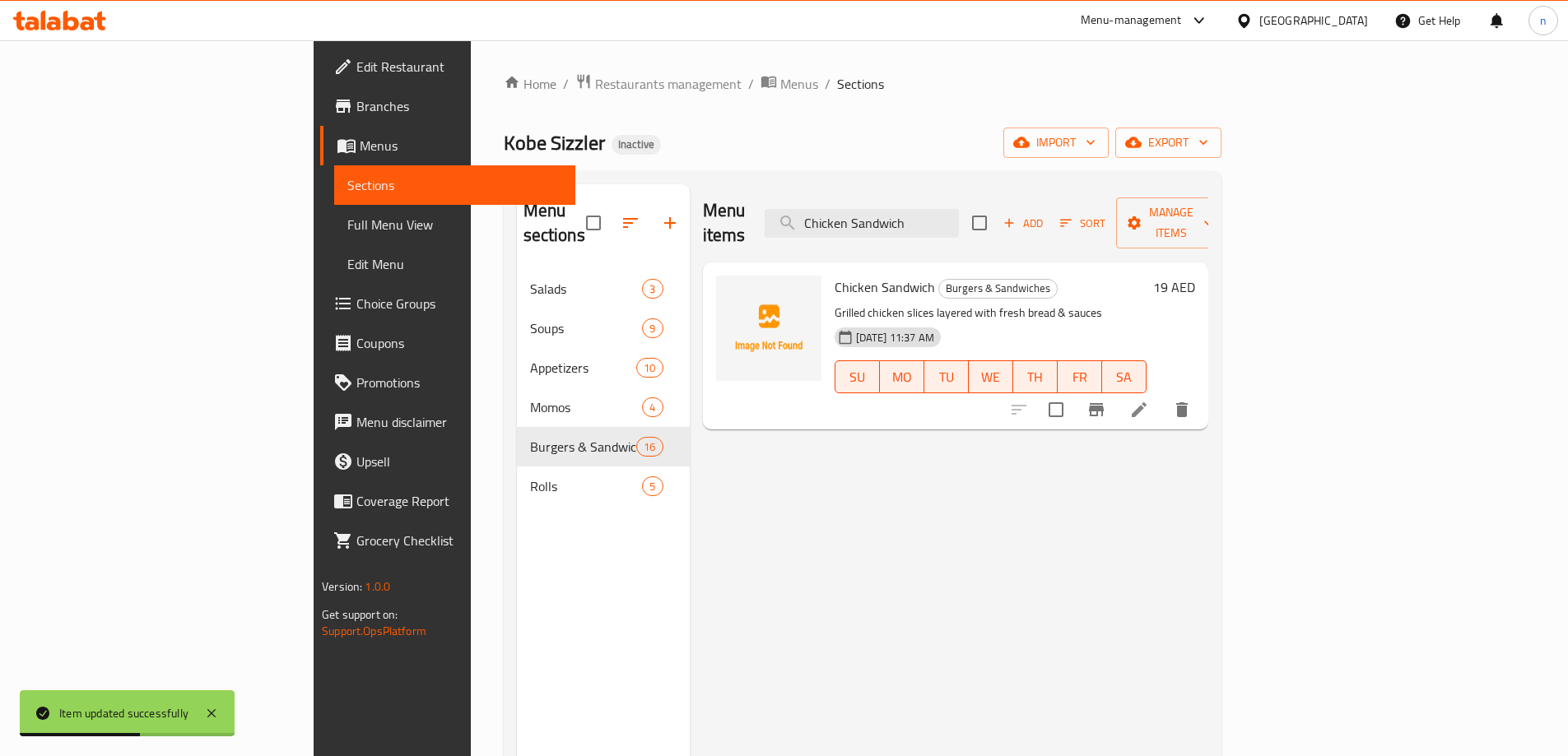
type input "Chicken Sandwich"
click at [1162, 395] on li at bounding box center [1138, 410] width 46 height 30
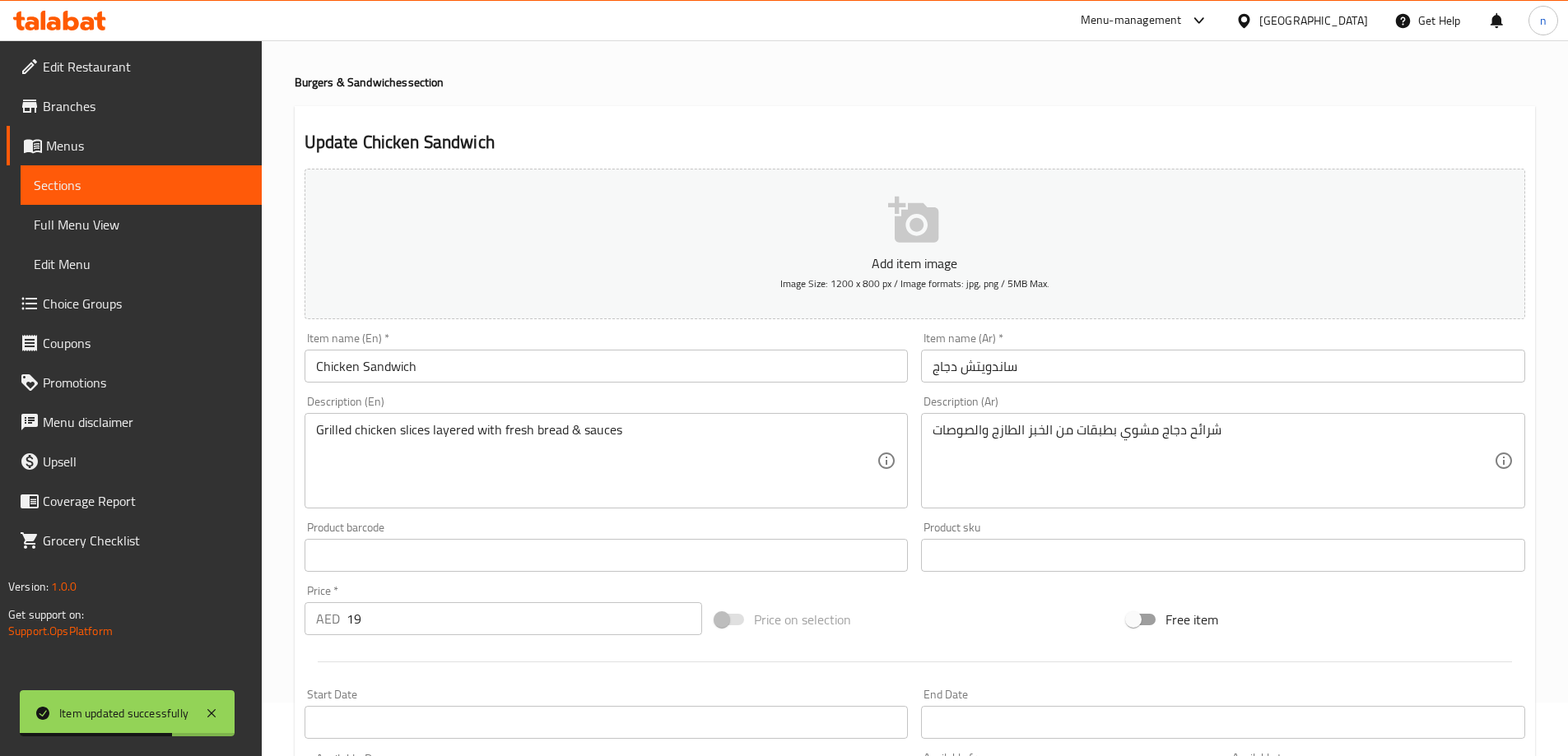
scroll to position [83, 0]
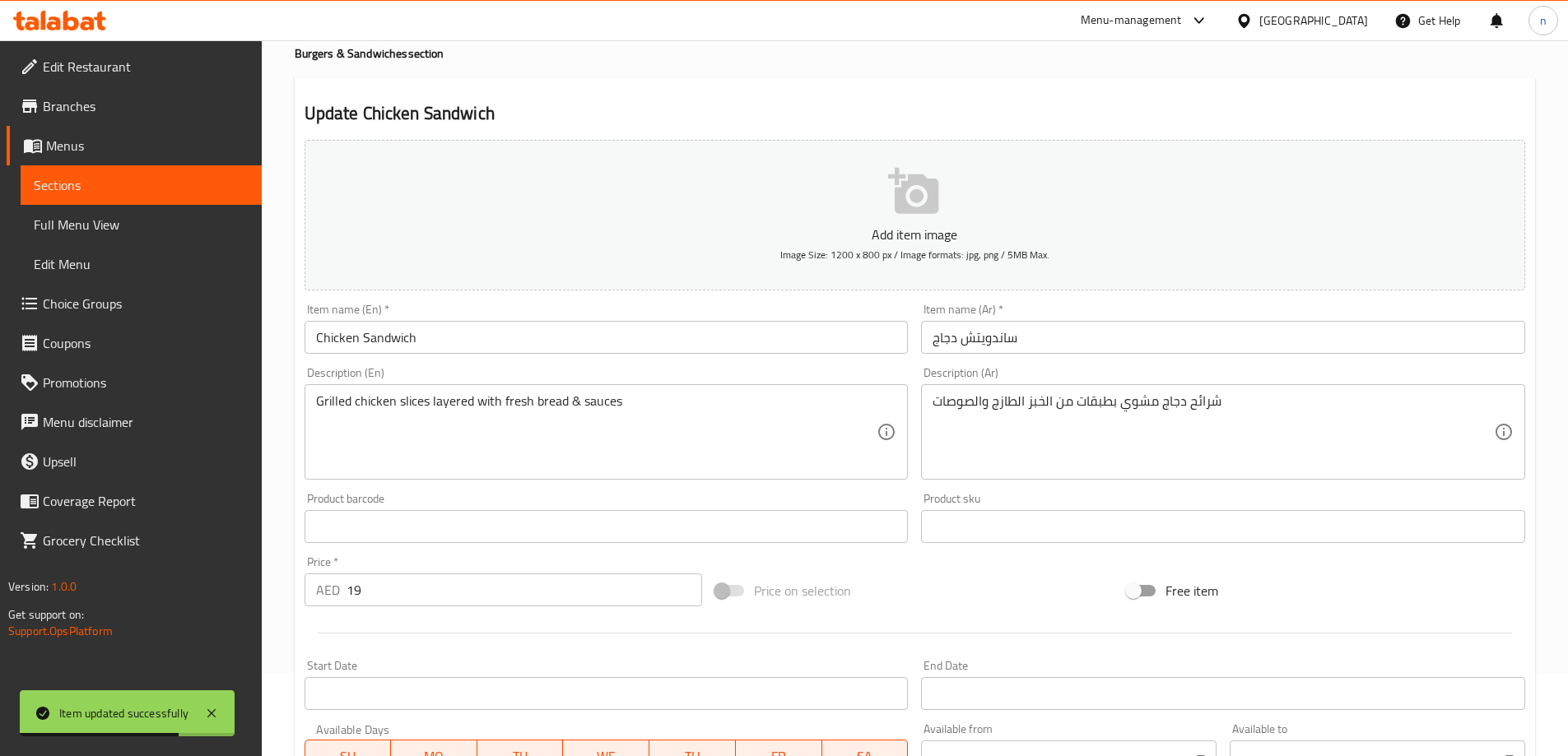
click at [405, 588] on input "19" at bounding box center [525, 589] width 357 height 33
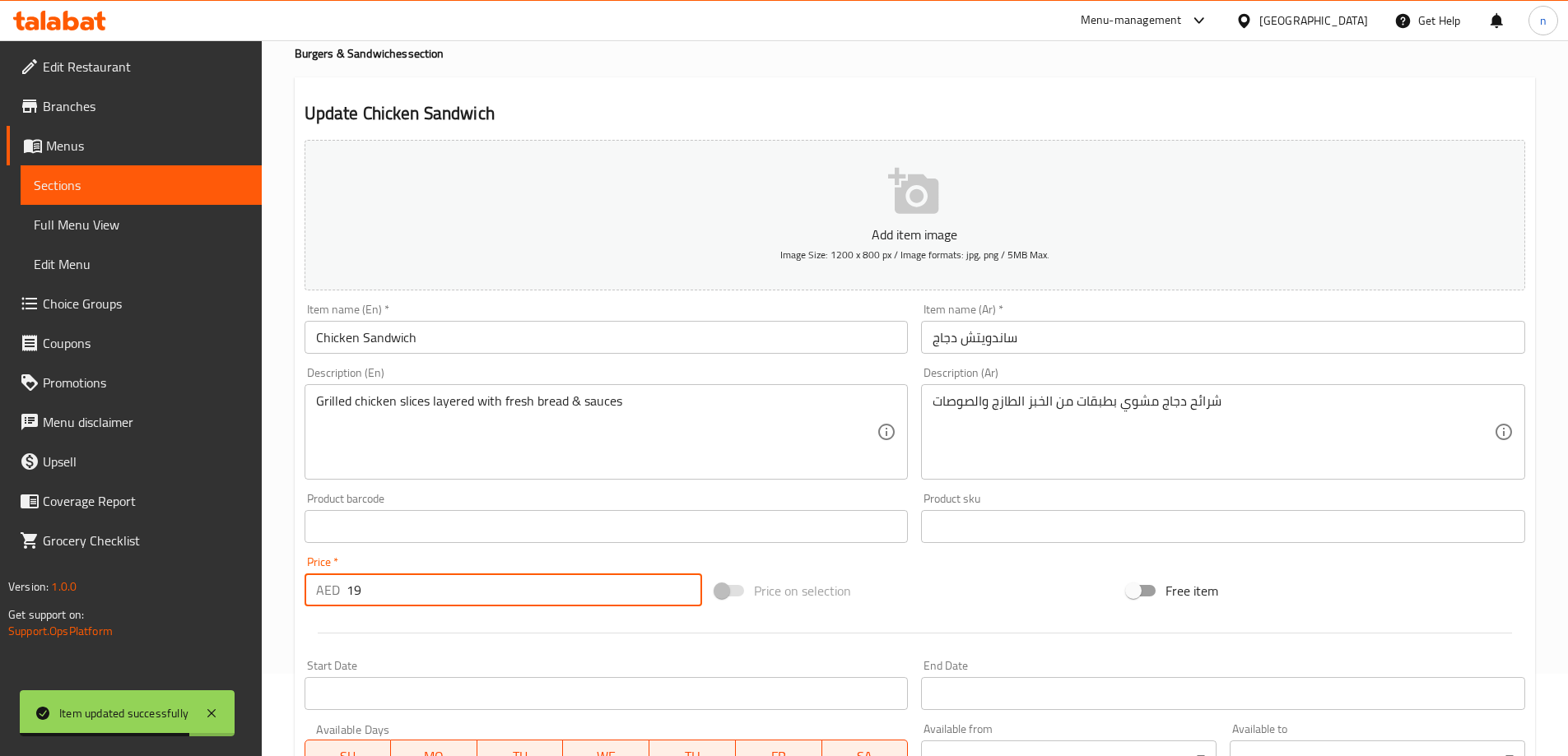
type input "1"
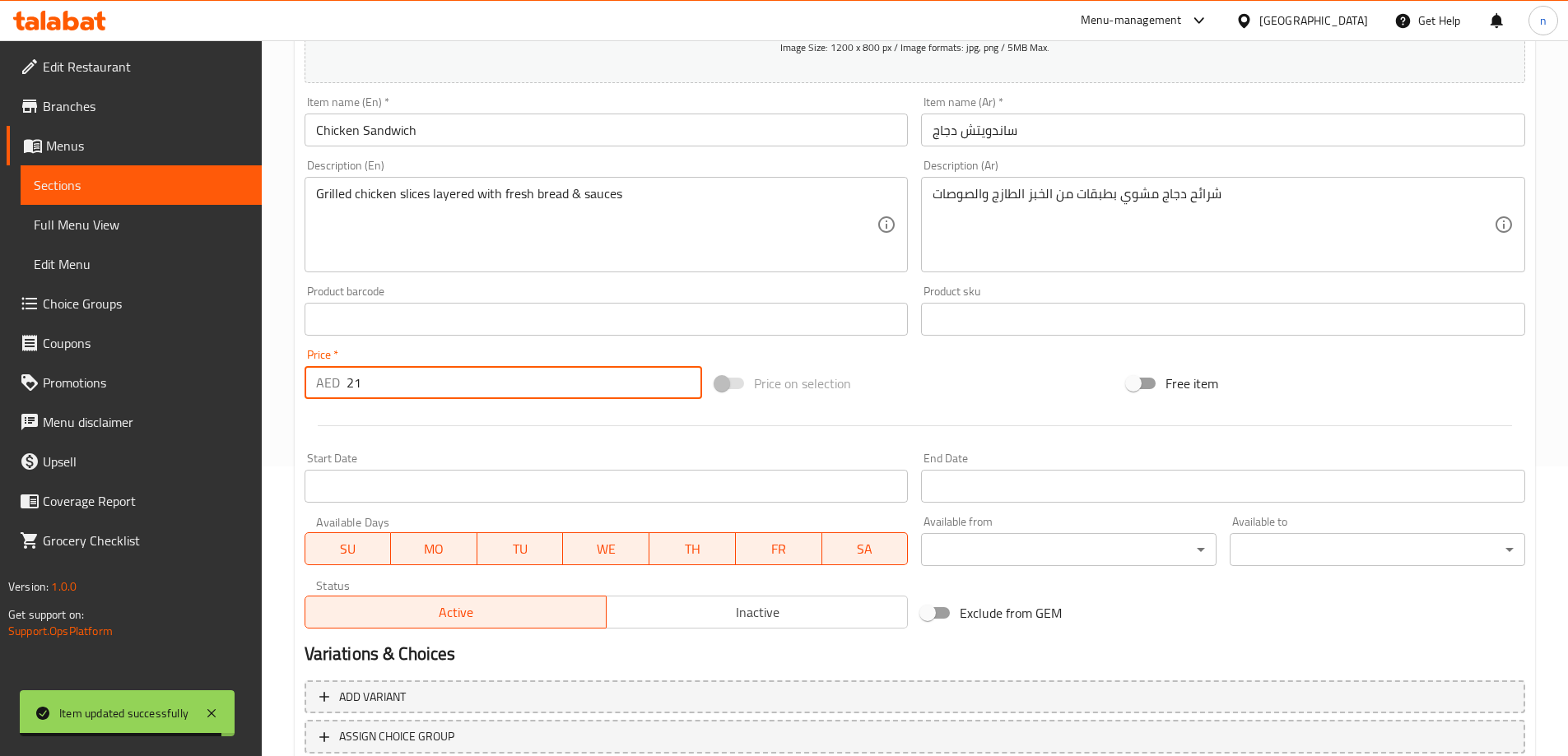
scroll to position [406, 0]
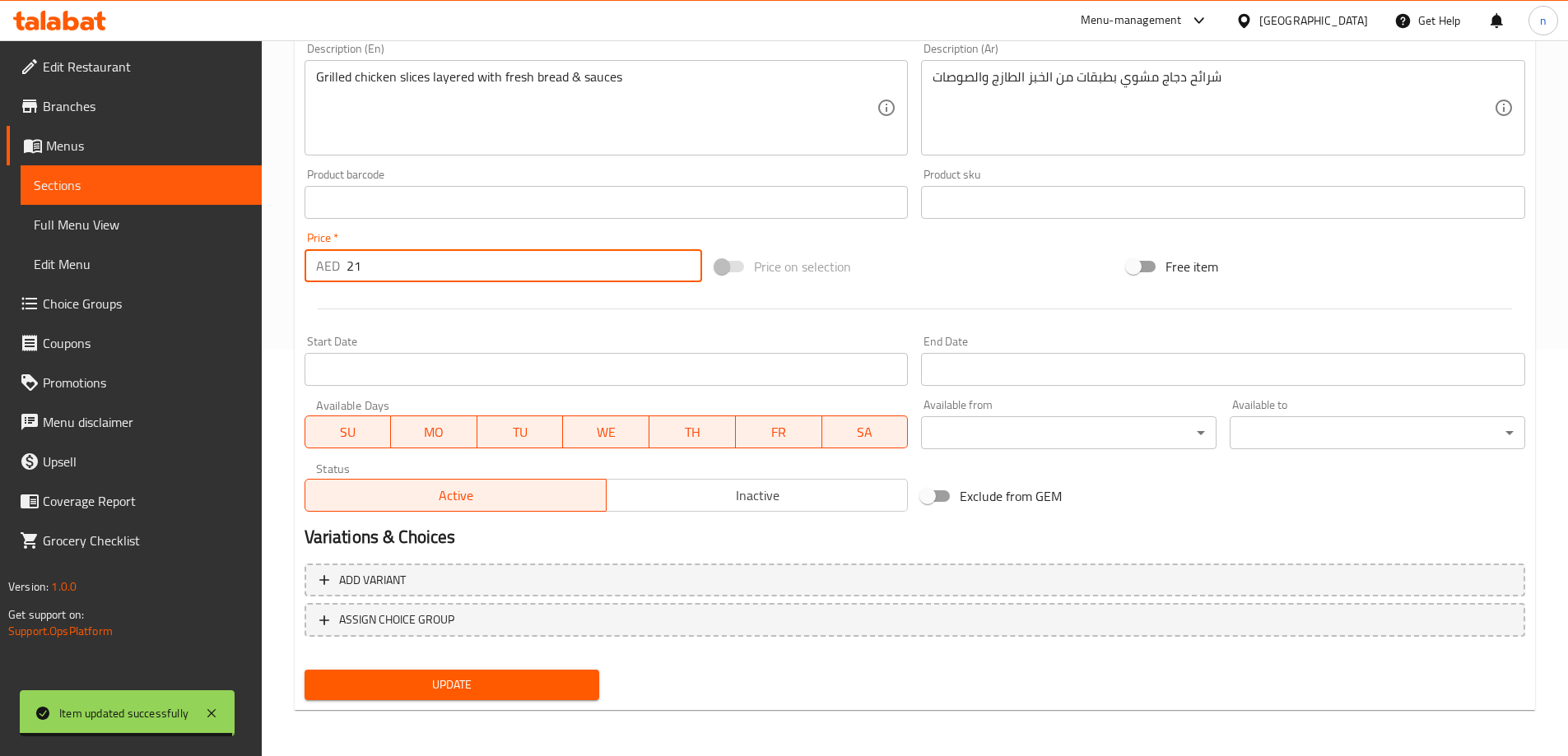
type input "21"
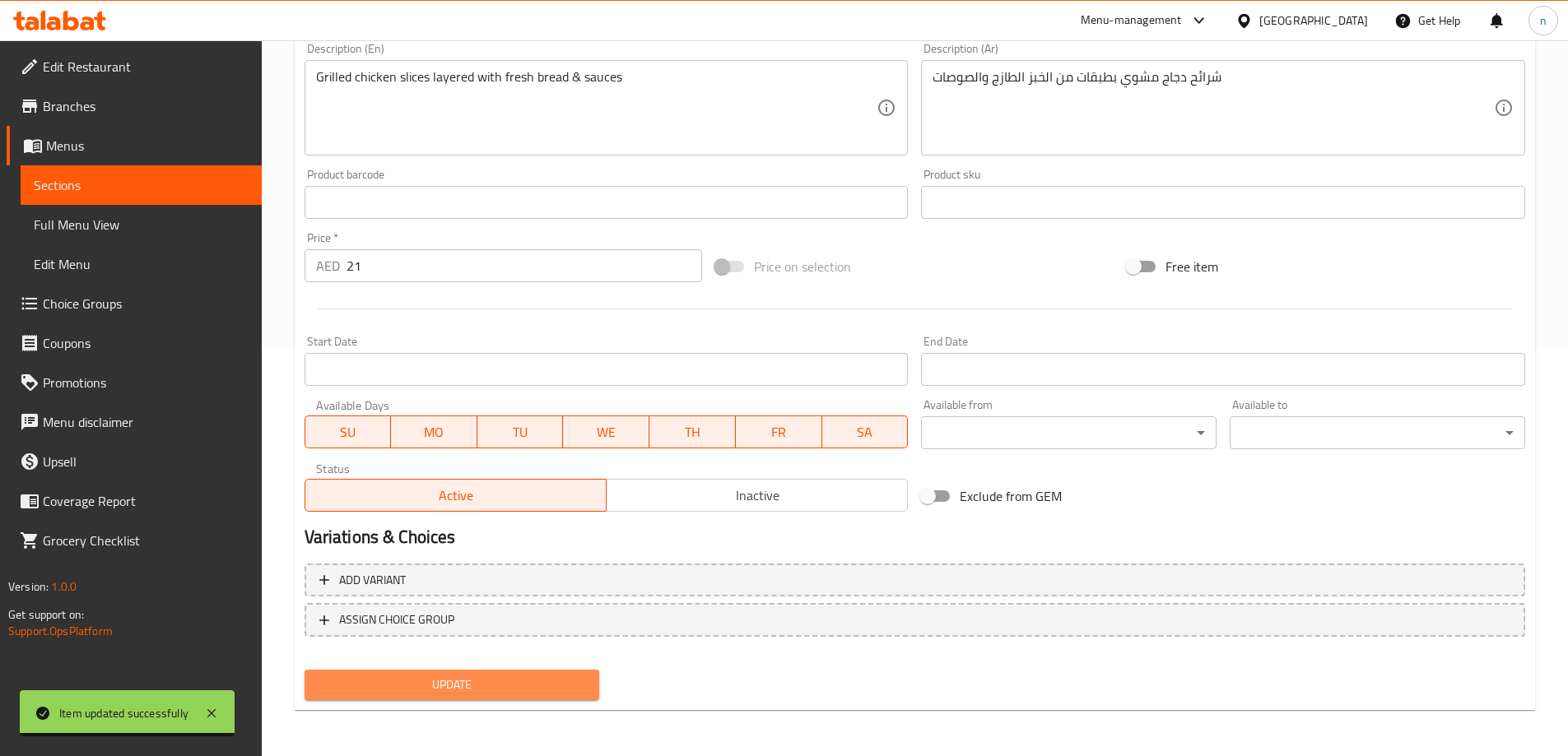
click at [391, 692] on span "Update" at bounding box center [452, 685] width 269 height 21
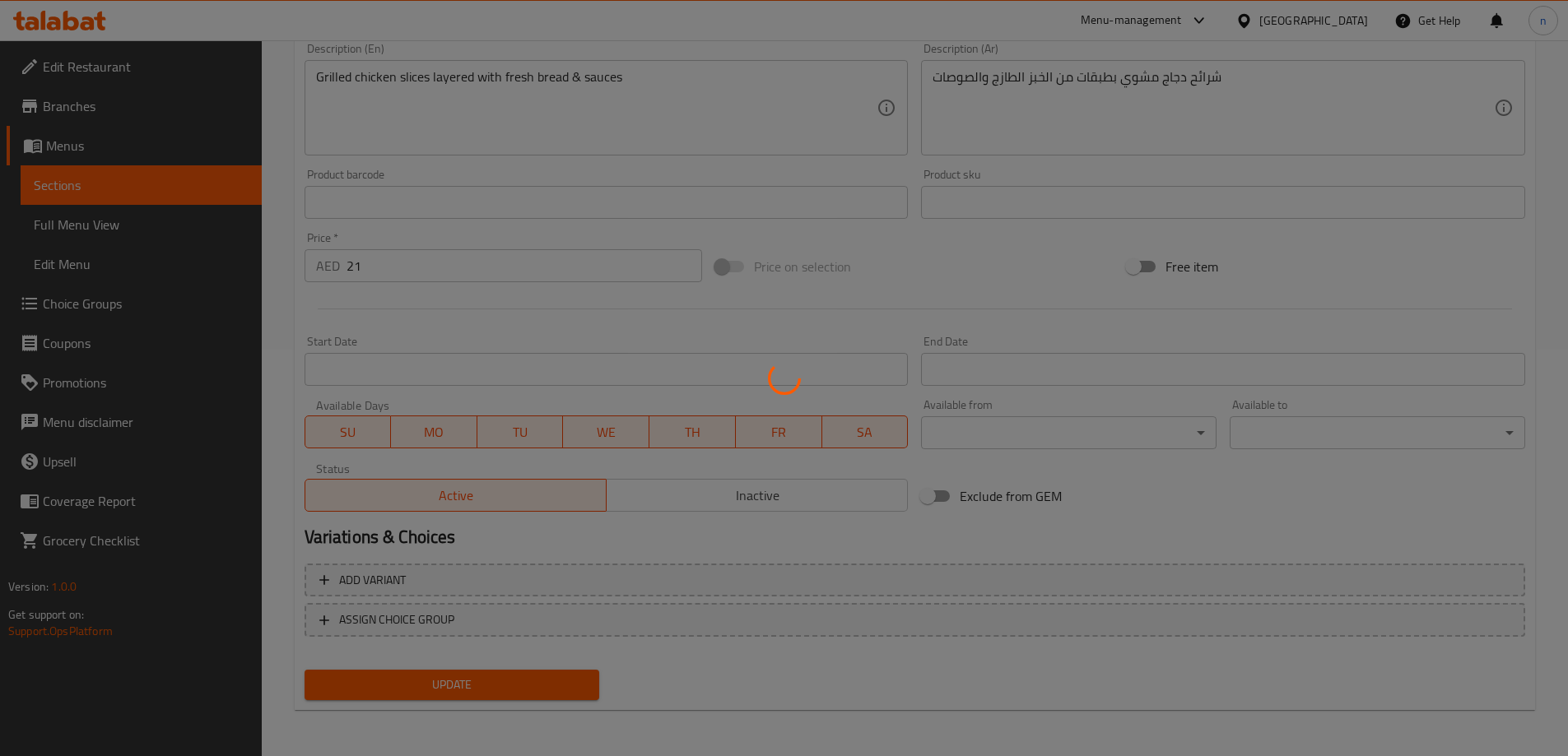
scroll to position [0, 0]
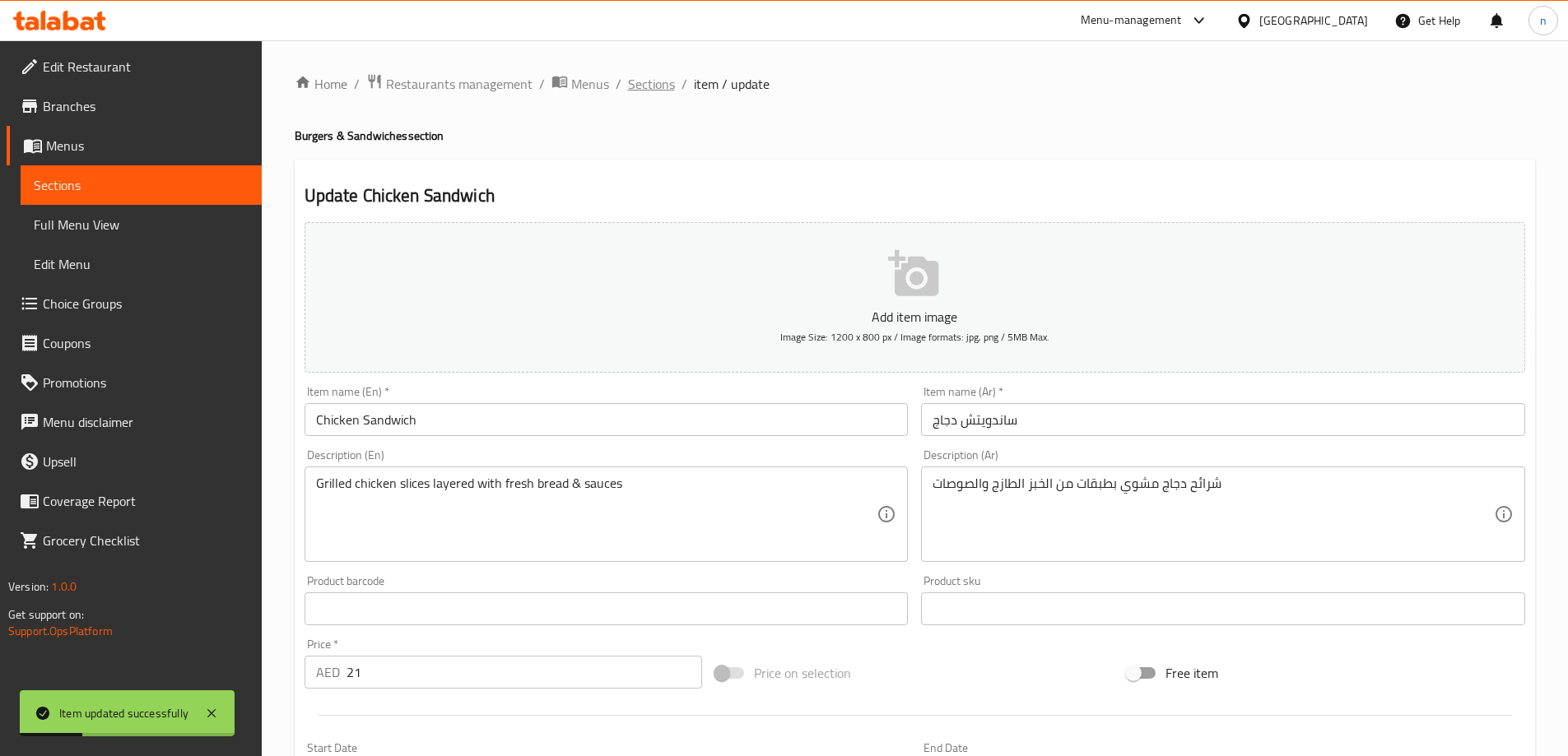
click at [667, 88] on span "Sections" at bounding box center [651, 83] width 47 height 20
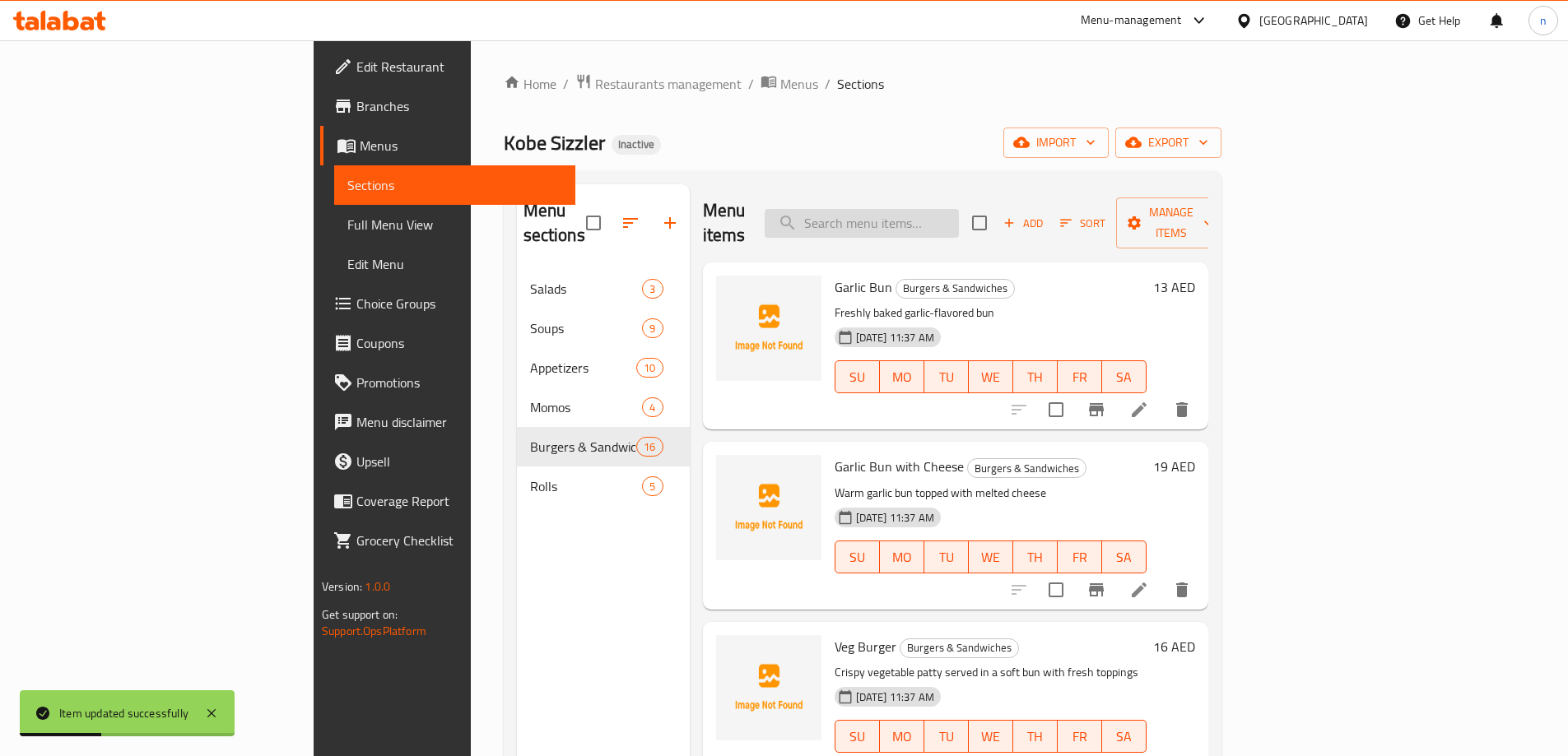
click at [936, 221] on input "search" at bounding box center [861, 223] width 194 height 29
paste input "Chicken & Cheese Sandwich"
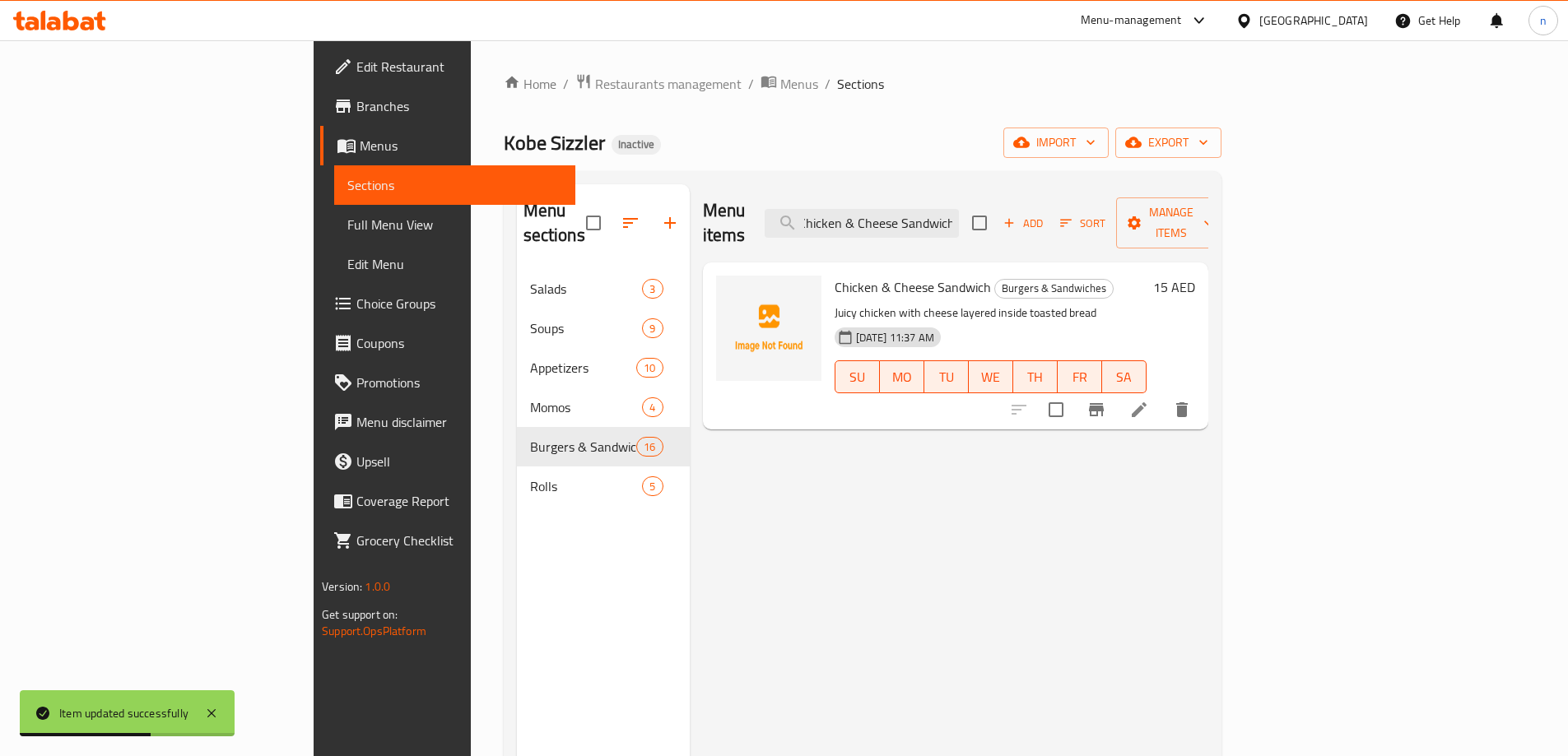
type input "Chicken & Cheese Sandwich"
click at [1162, 395] on li at bounding box center [1138, 410] width 46 height 30
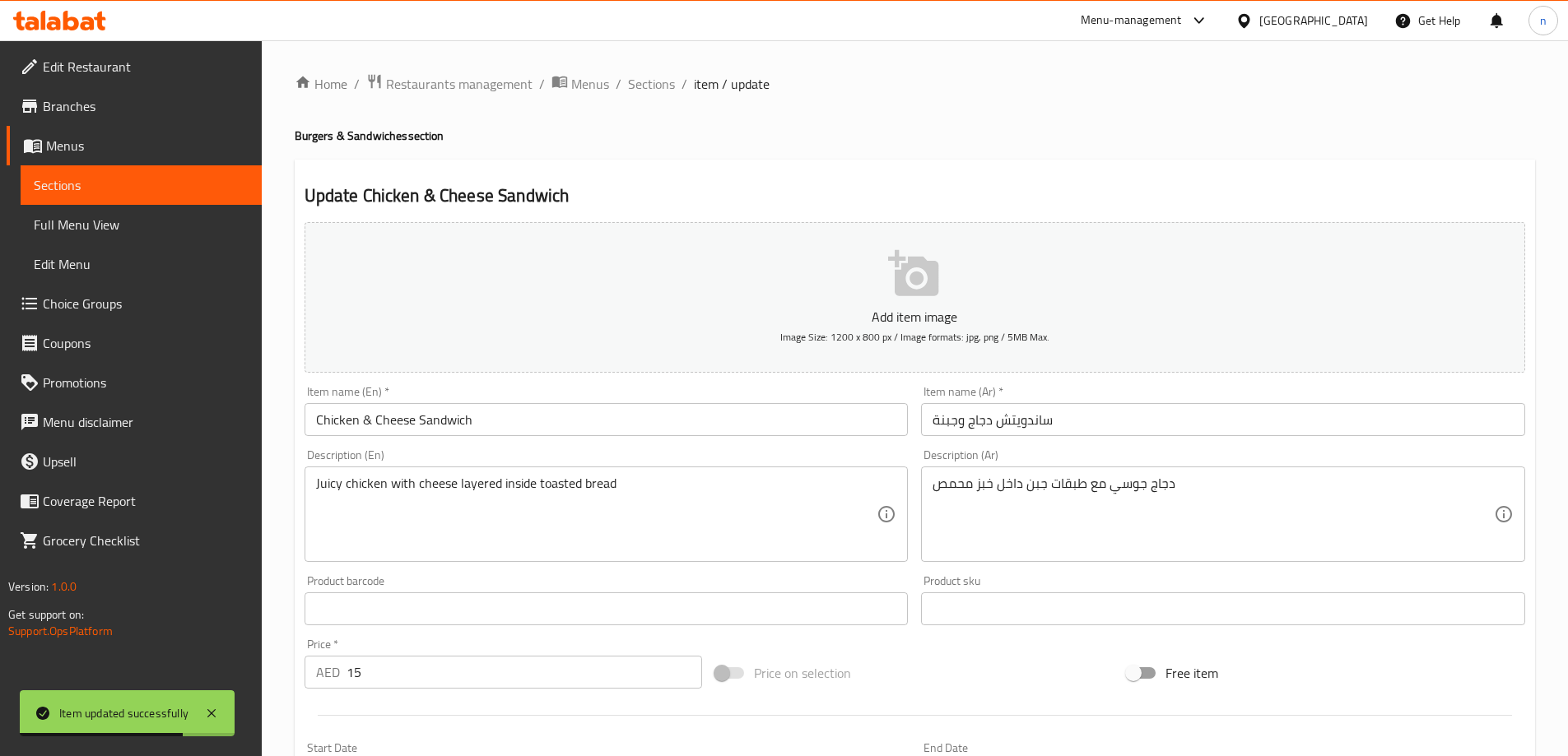
click at [425, 667] on input "15" at bounding box center [525, 672] width 357 height 33
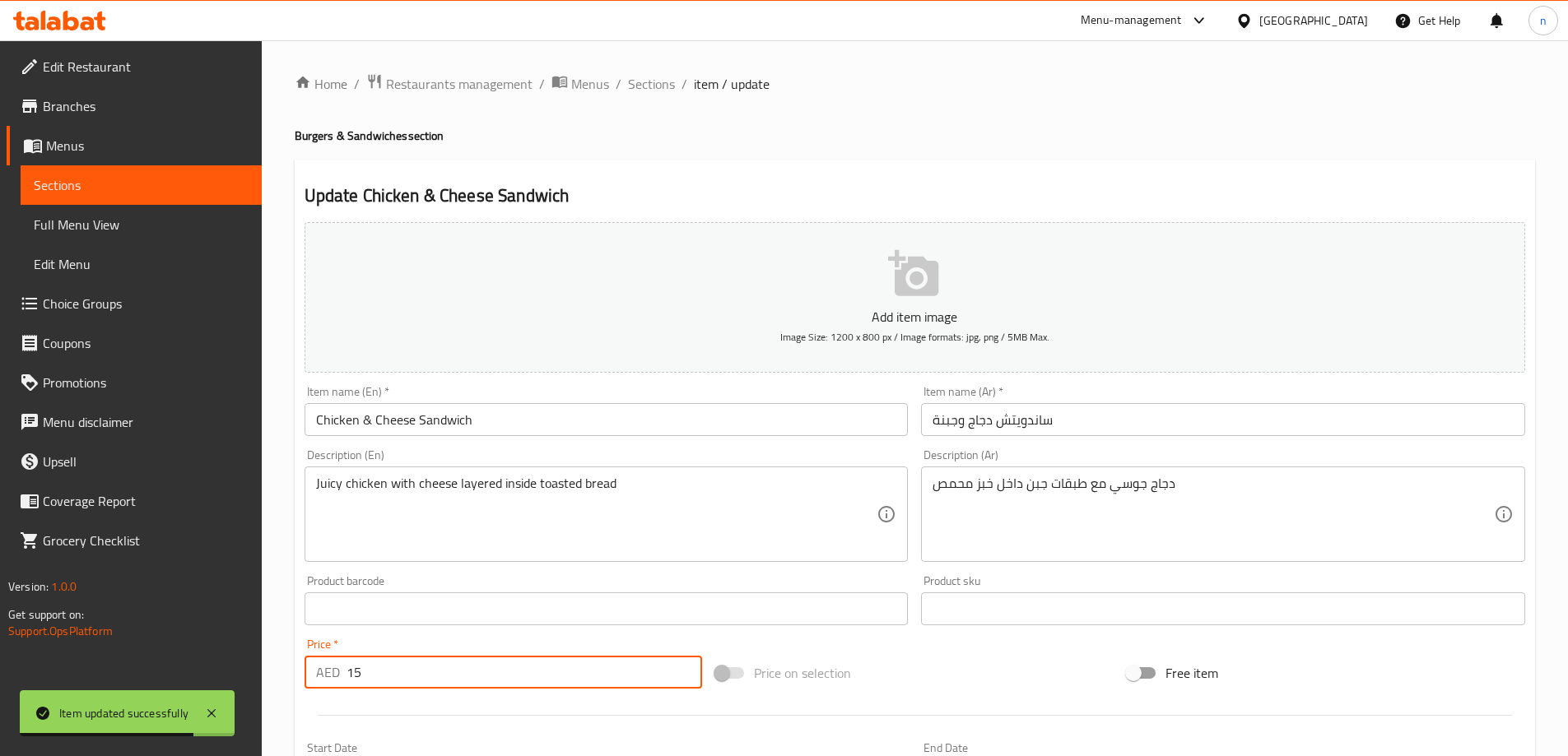
type input "1"
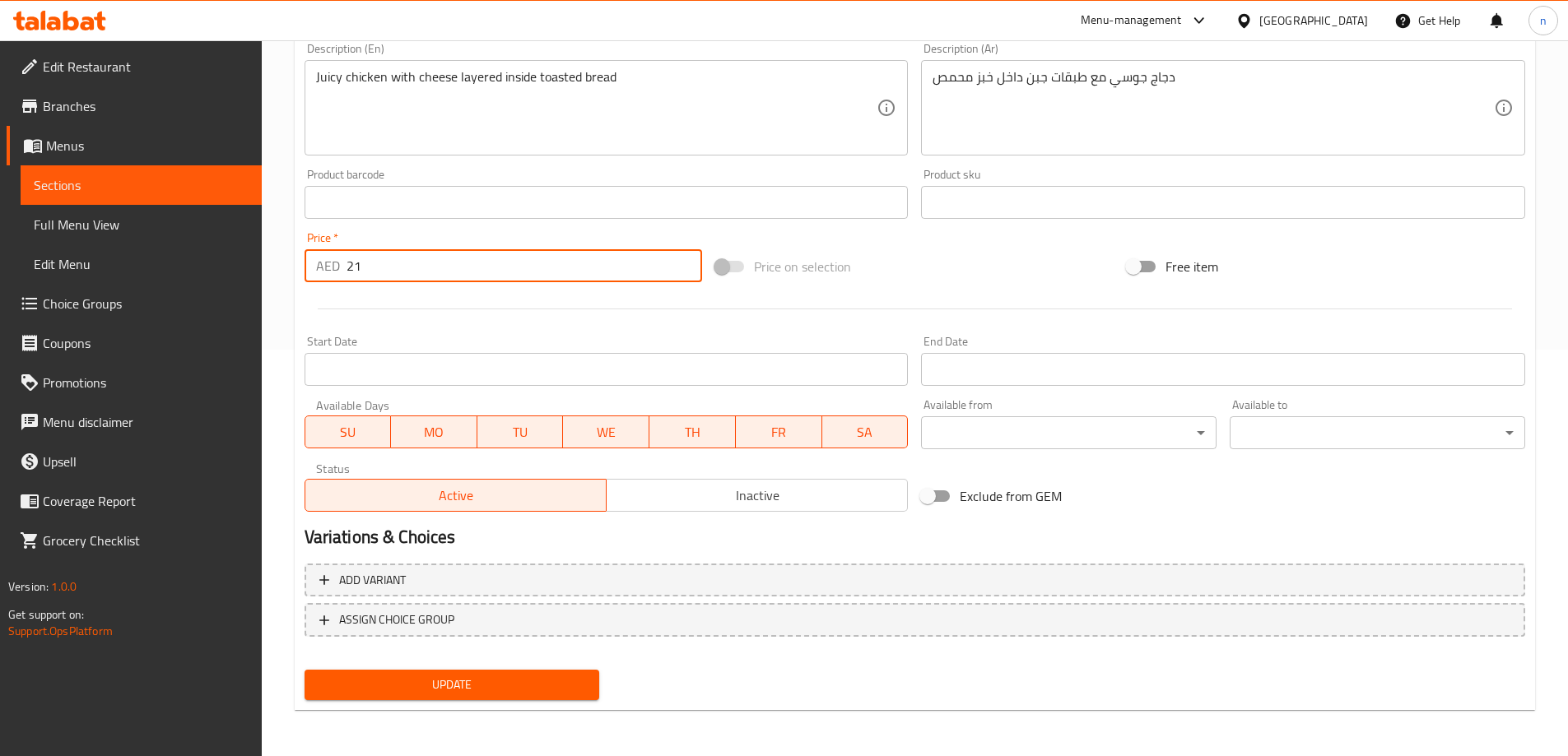
type input "21"
click at [427, 680] on span "Update" at bounding box center [452, 685] width 269 height 21
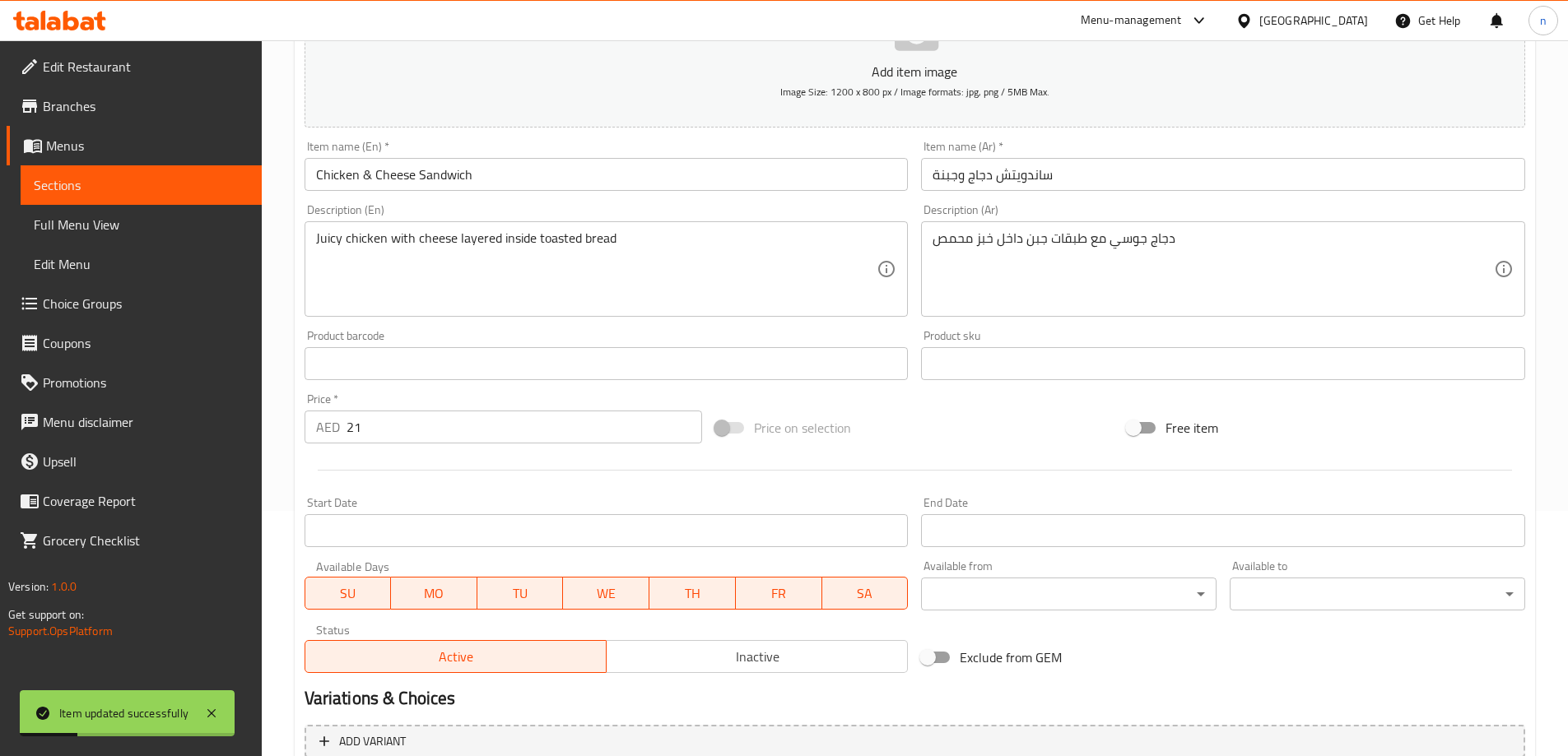
scroll to position [0, 0]
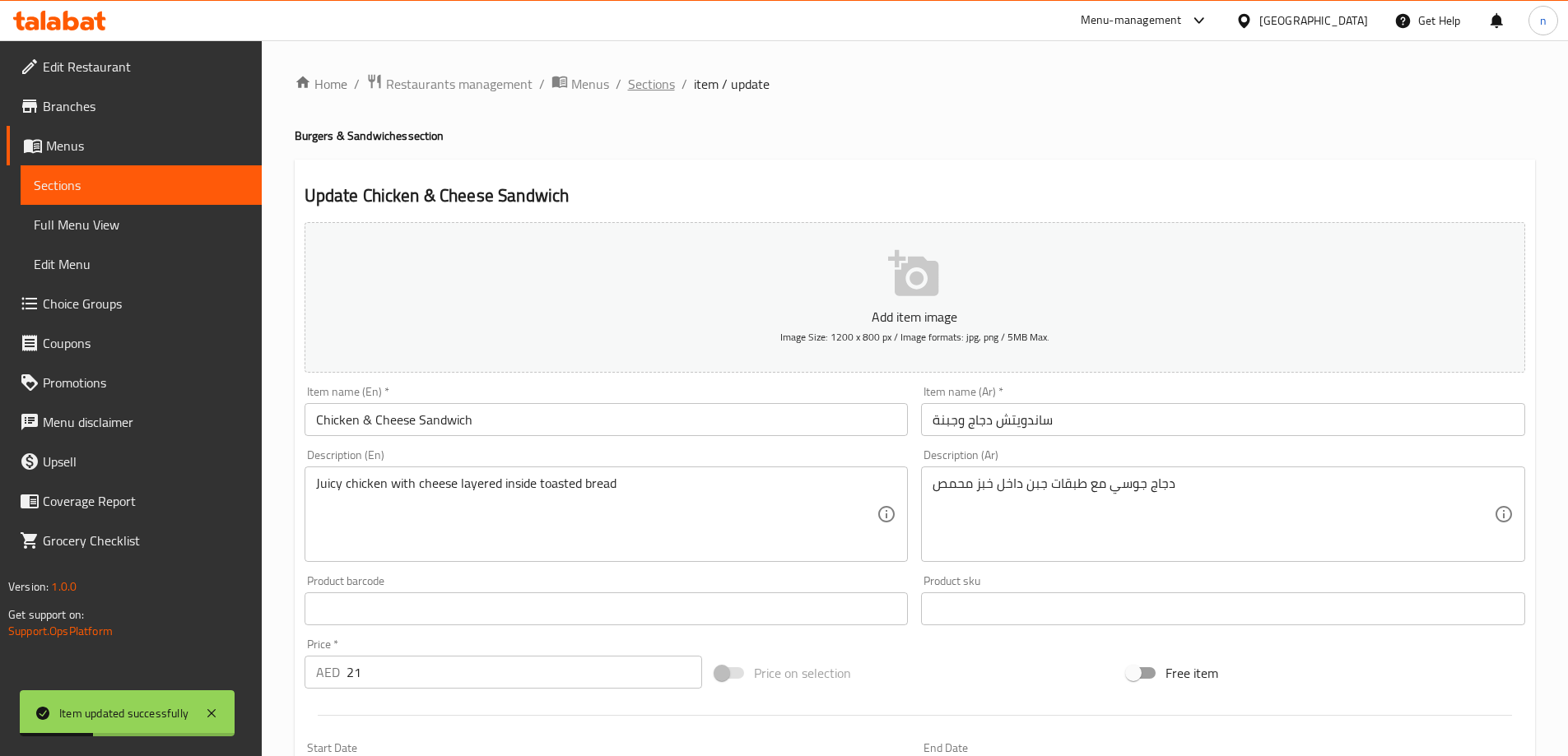
click at [659, 84] on span "Sections" at bounding box center [651, 83] width 47 height 20
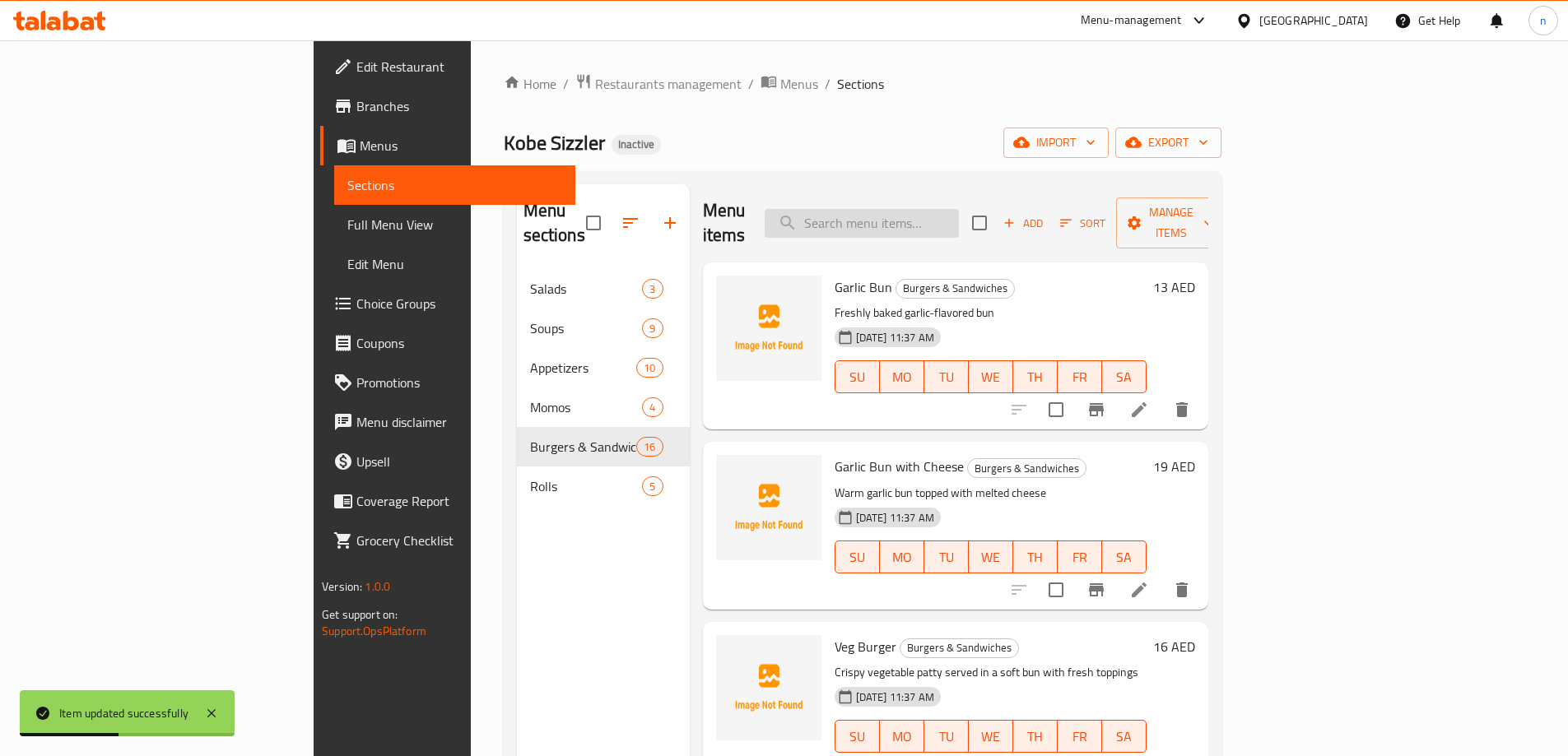
click at [959, 221] on input "search" at bounding box center [861, 223] width 194 height 29
paste input "Steak Sandwich"
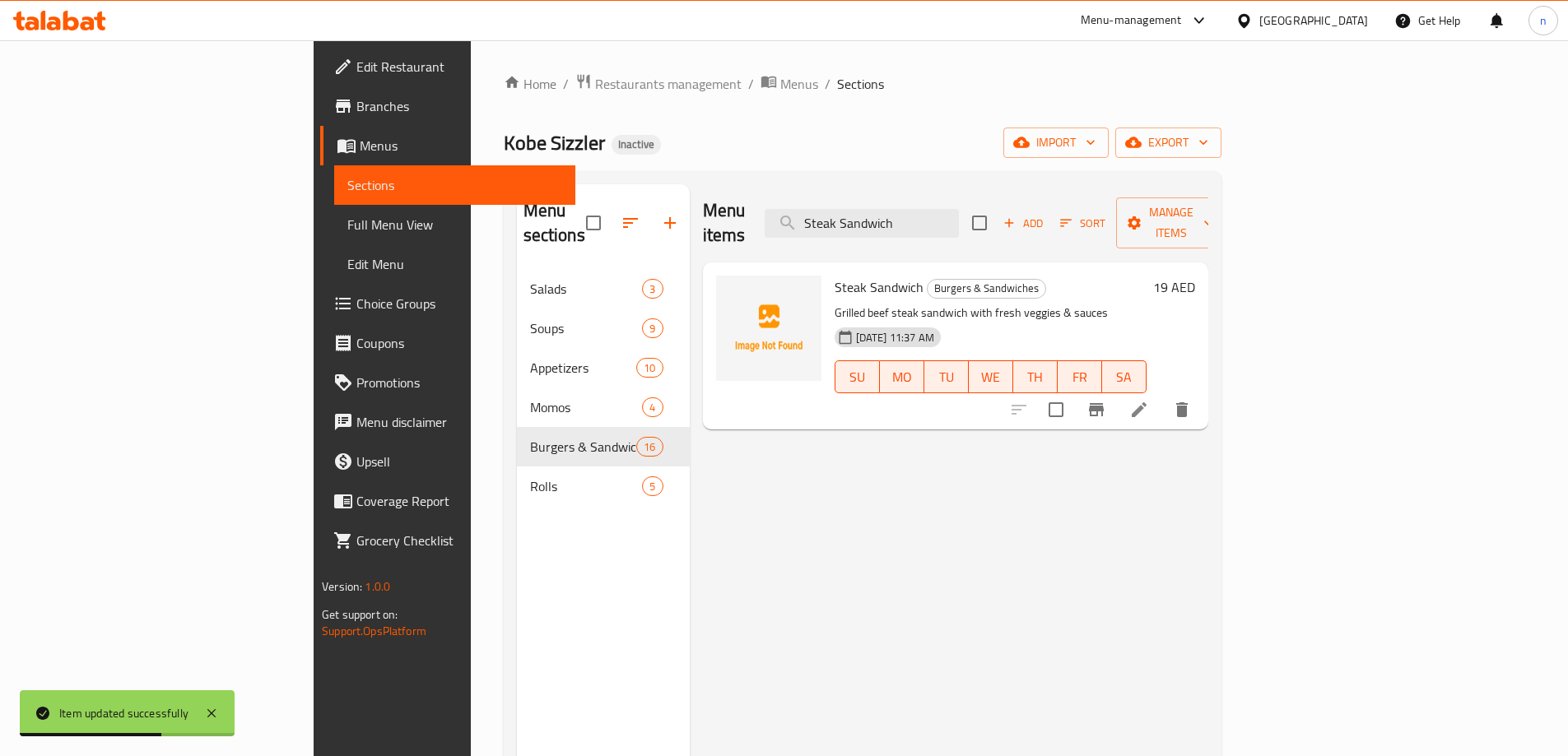
type input "Steak Sandwich"
click at [1162, 395] on li at bounding box center [1138, 410] width 46 height 30
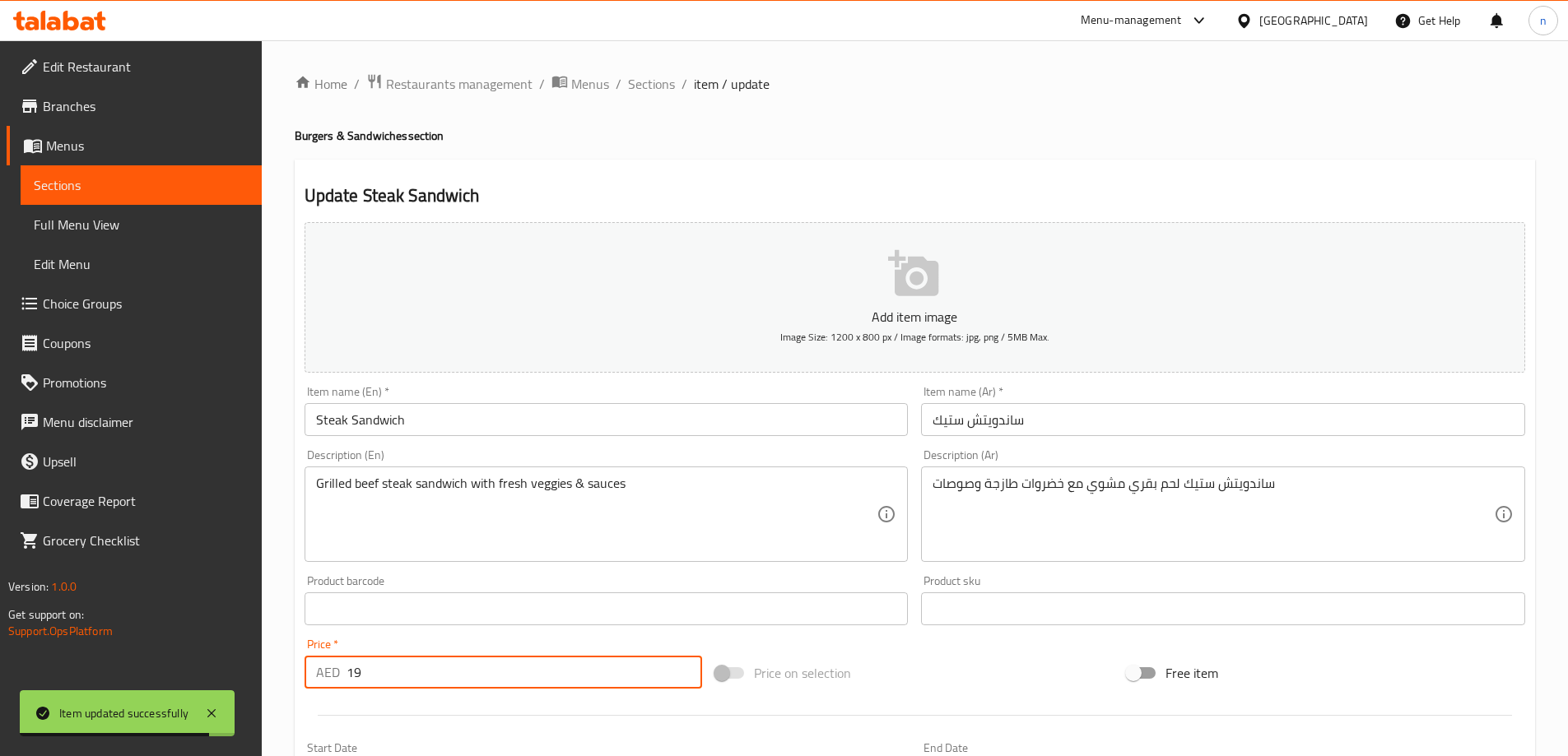
click at [398, 678] on input "19" at bounding box center [525, 672] width 357 height 33
type input "1"
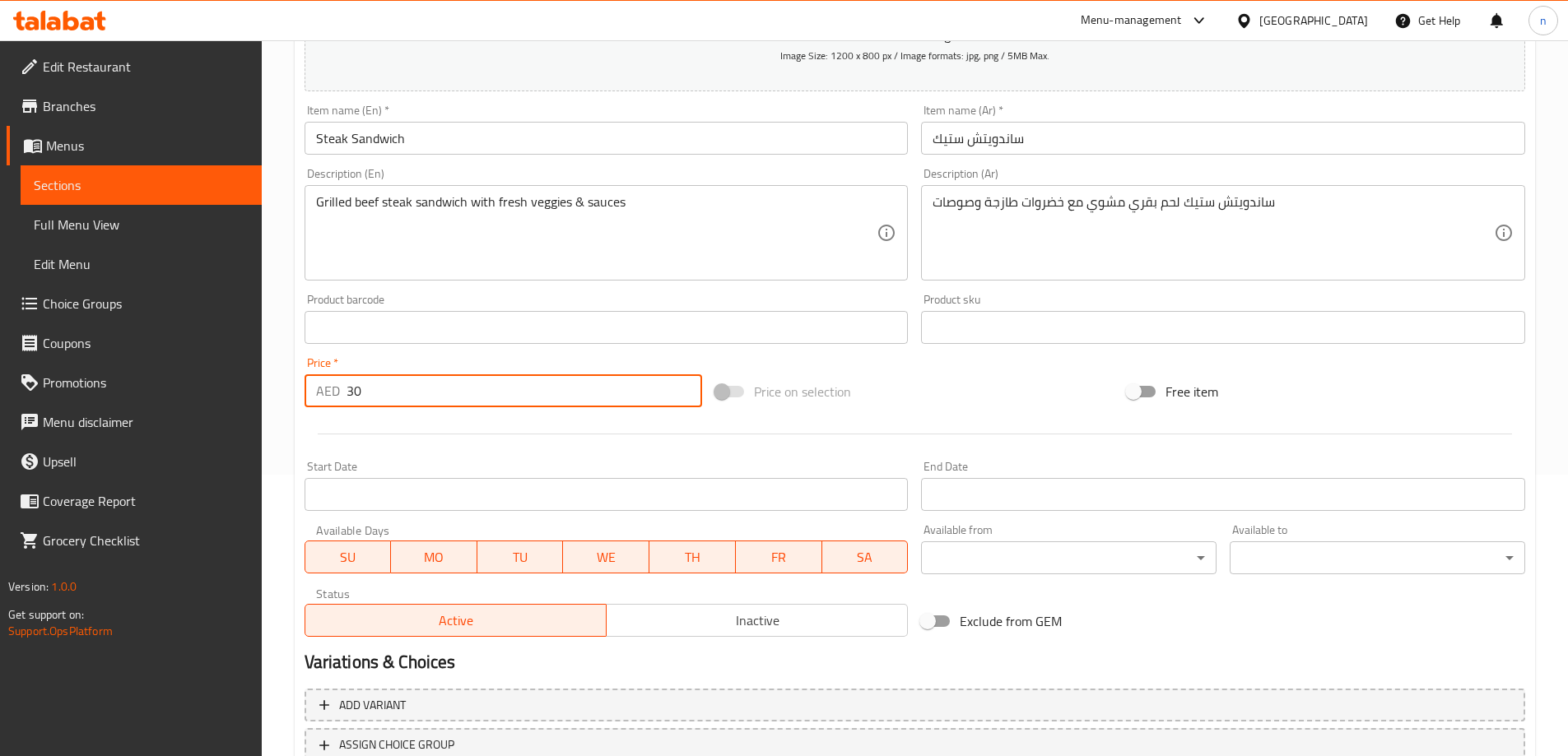
scroll to position [406, 0]
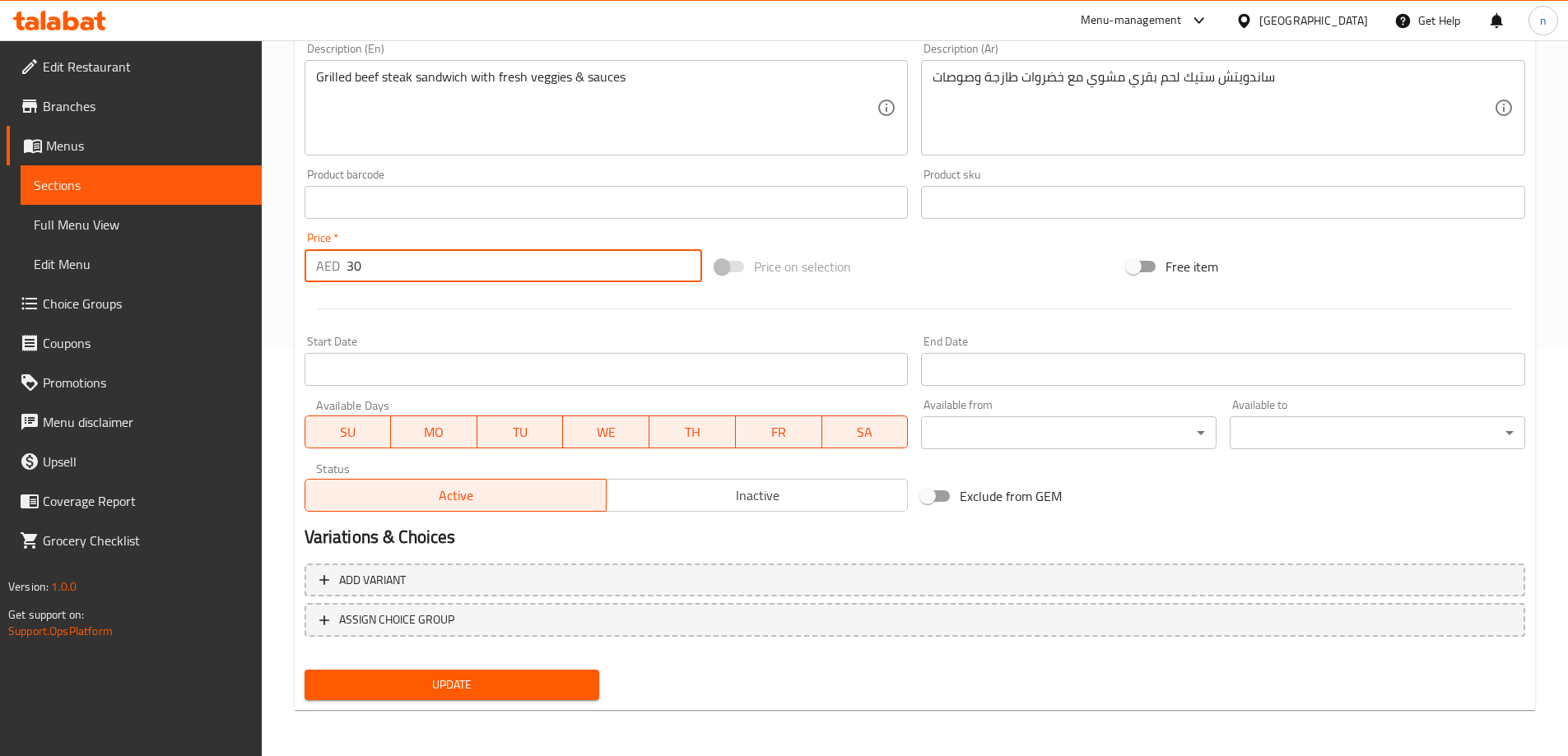
type input "30"
click at [373, 697] on button "Update" at bounding box center [451, 685] width 296 height 30
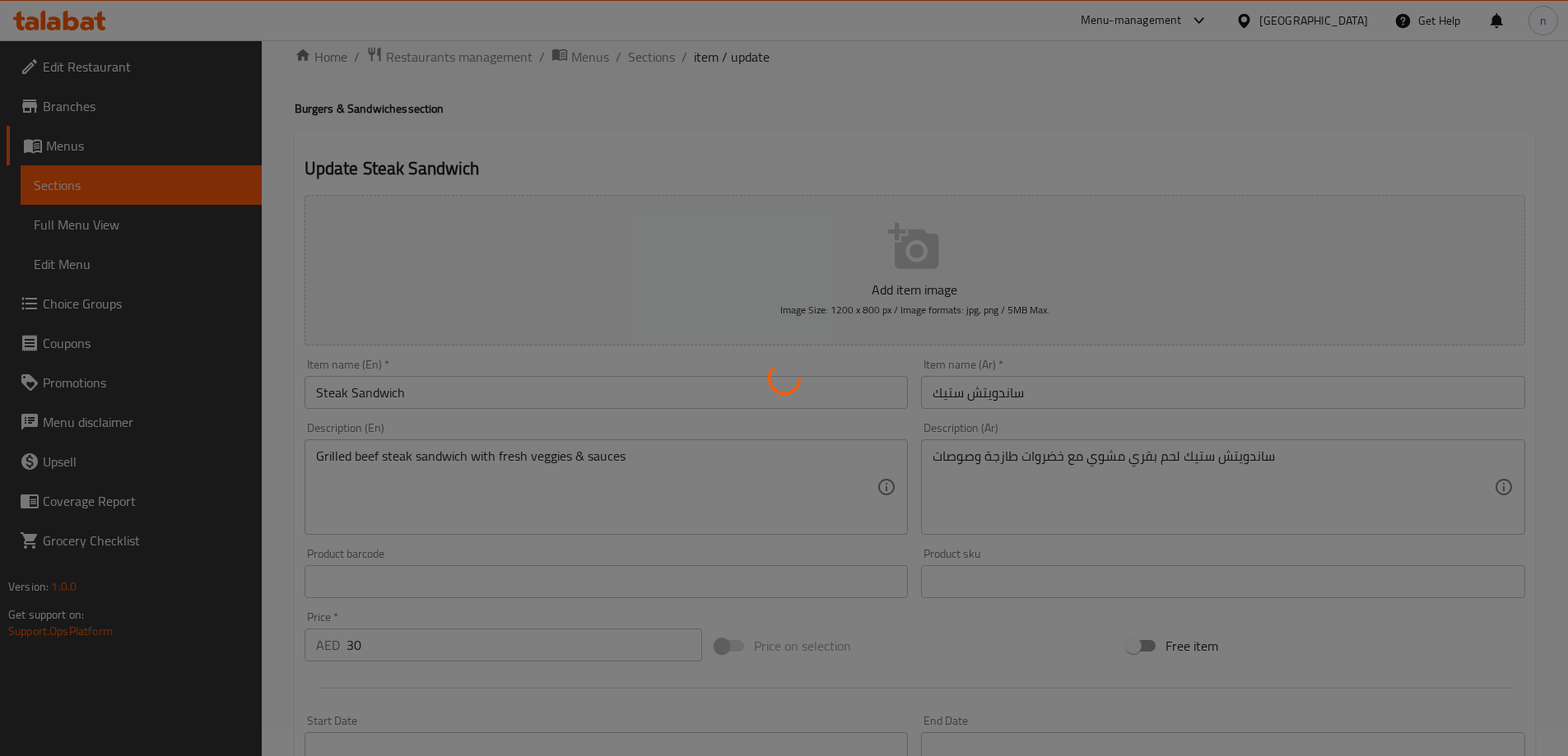
scroll to position [0, 0]
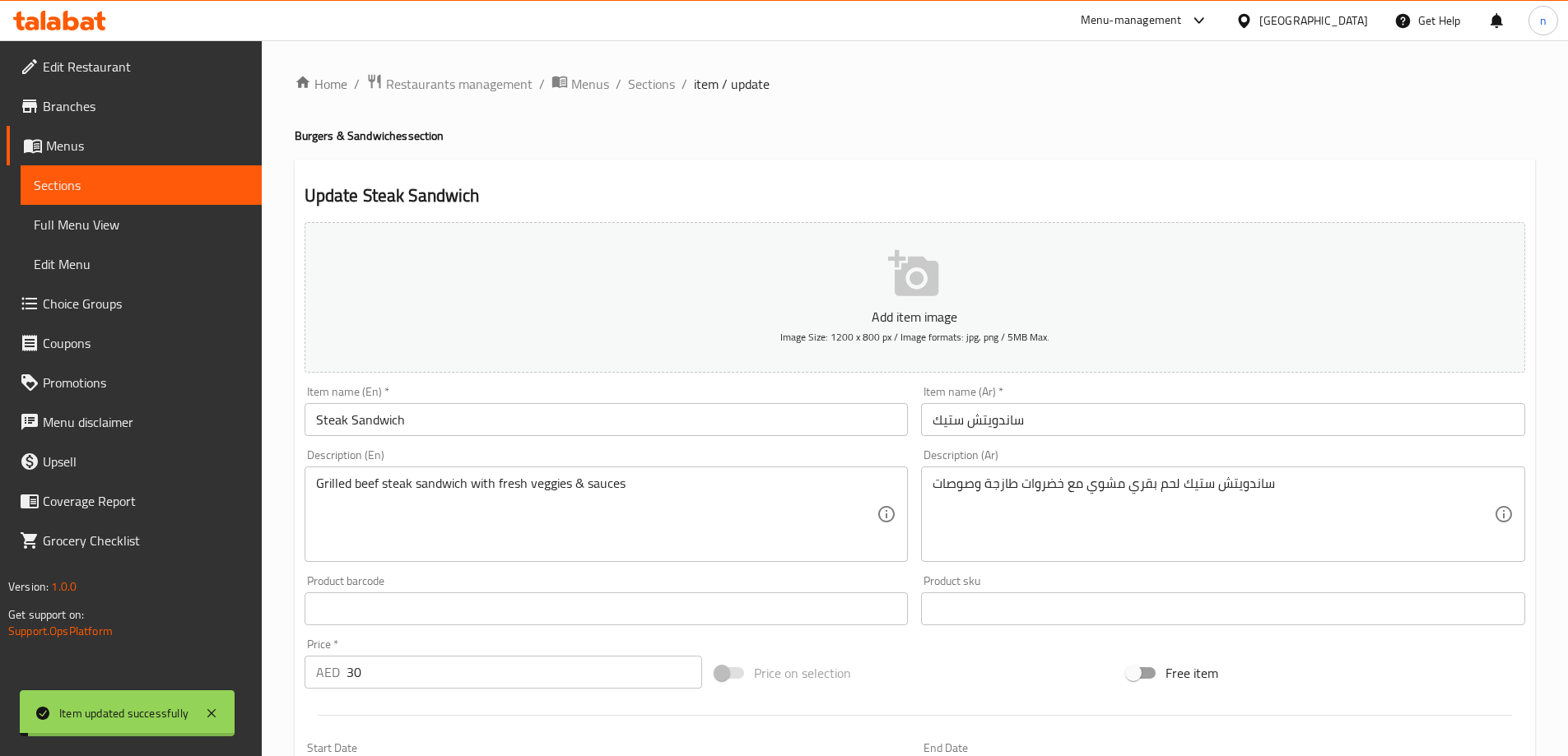
click at [652, 80] on span "Sections" at bounding box center [651, 83] width 47 height 20
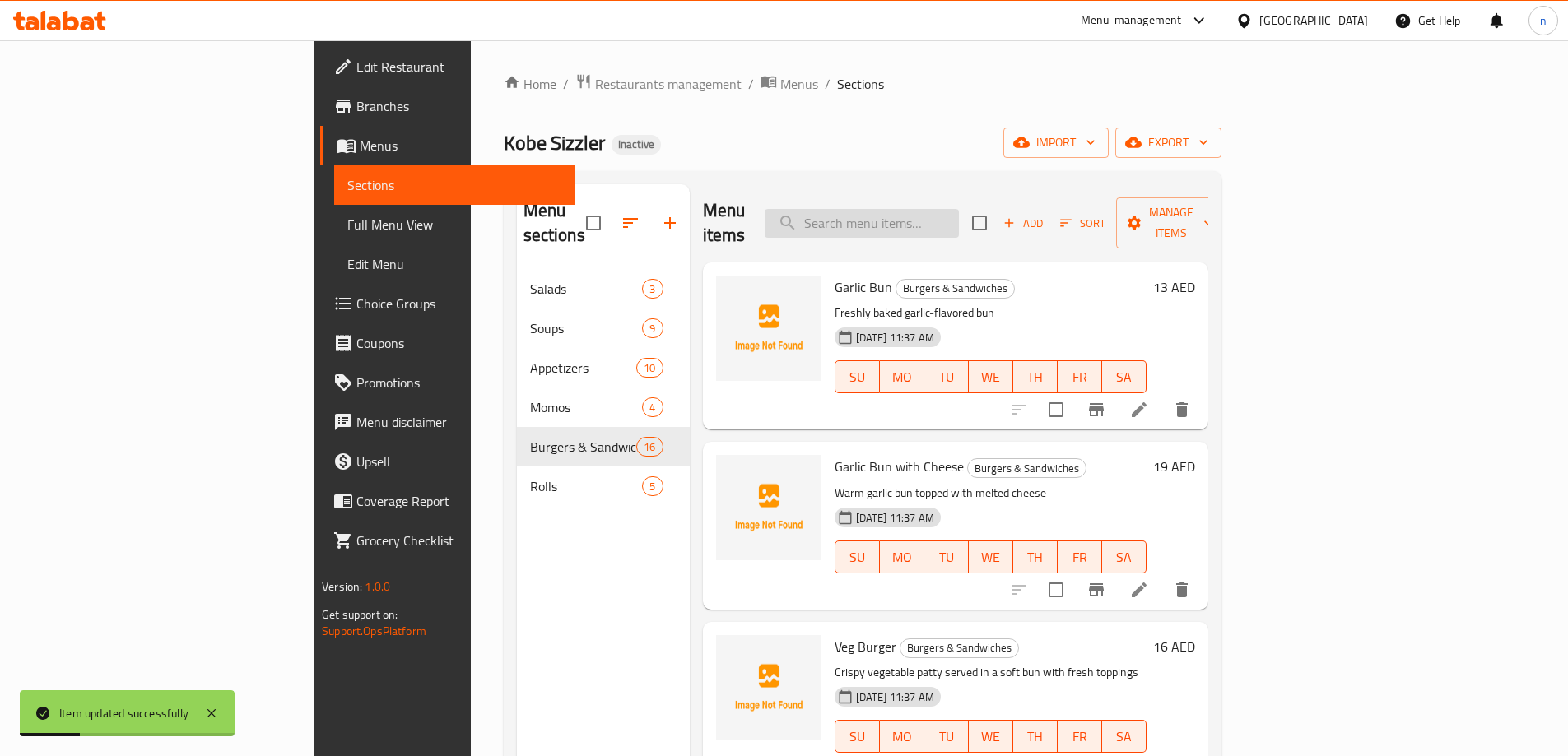
click at [959, 209] on input "search" at bounding box center [861, 223] width 194 height 29
paste input "Russian Salad Sandwich"
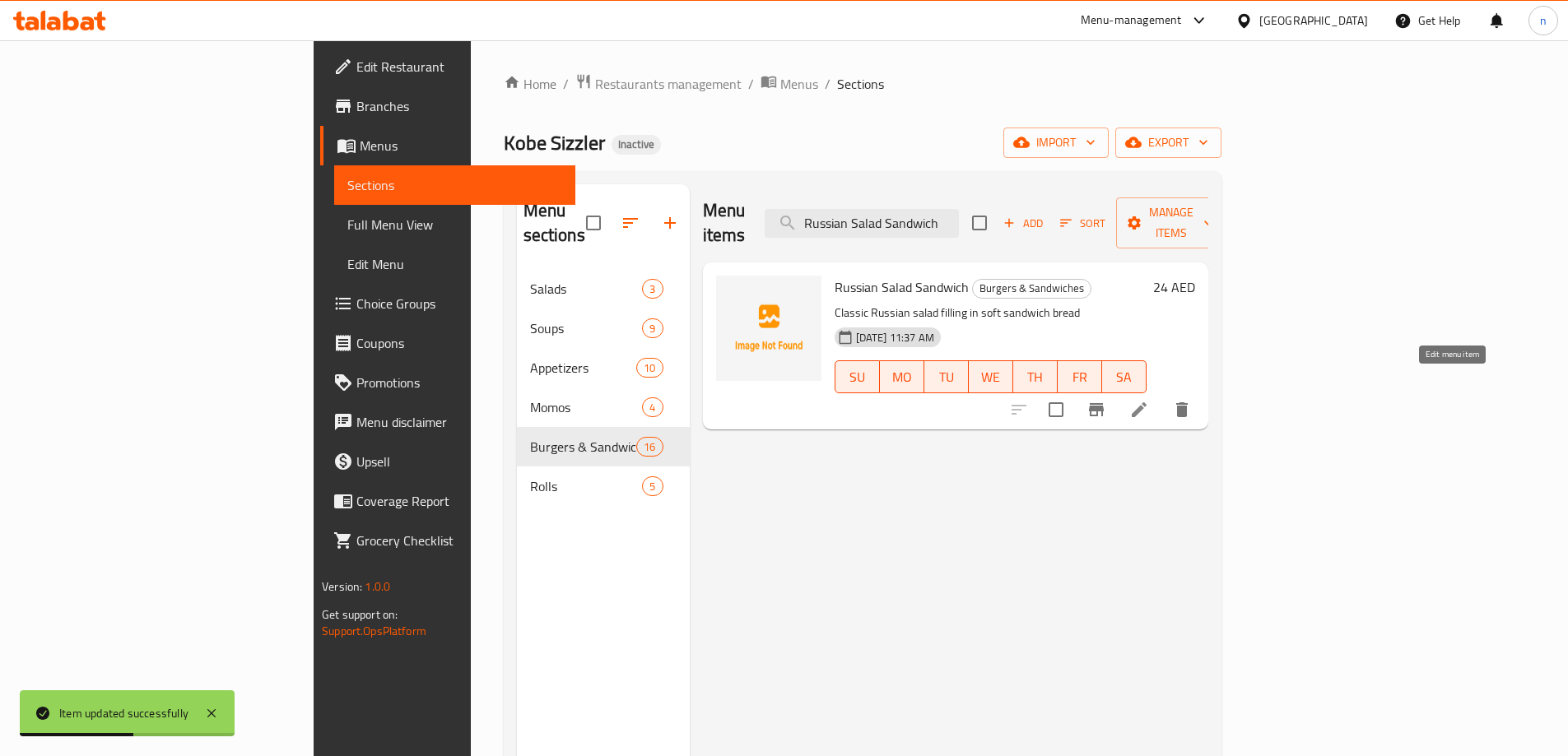
type input "Russian Salad Sandwich"
click at [1147, 402] on icon at bounding box center [1139, 410] width 15 height 15
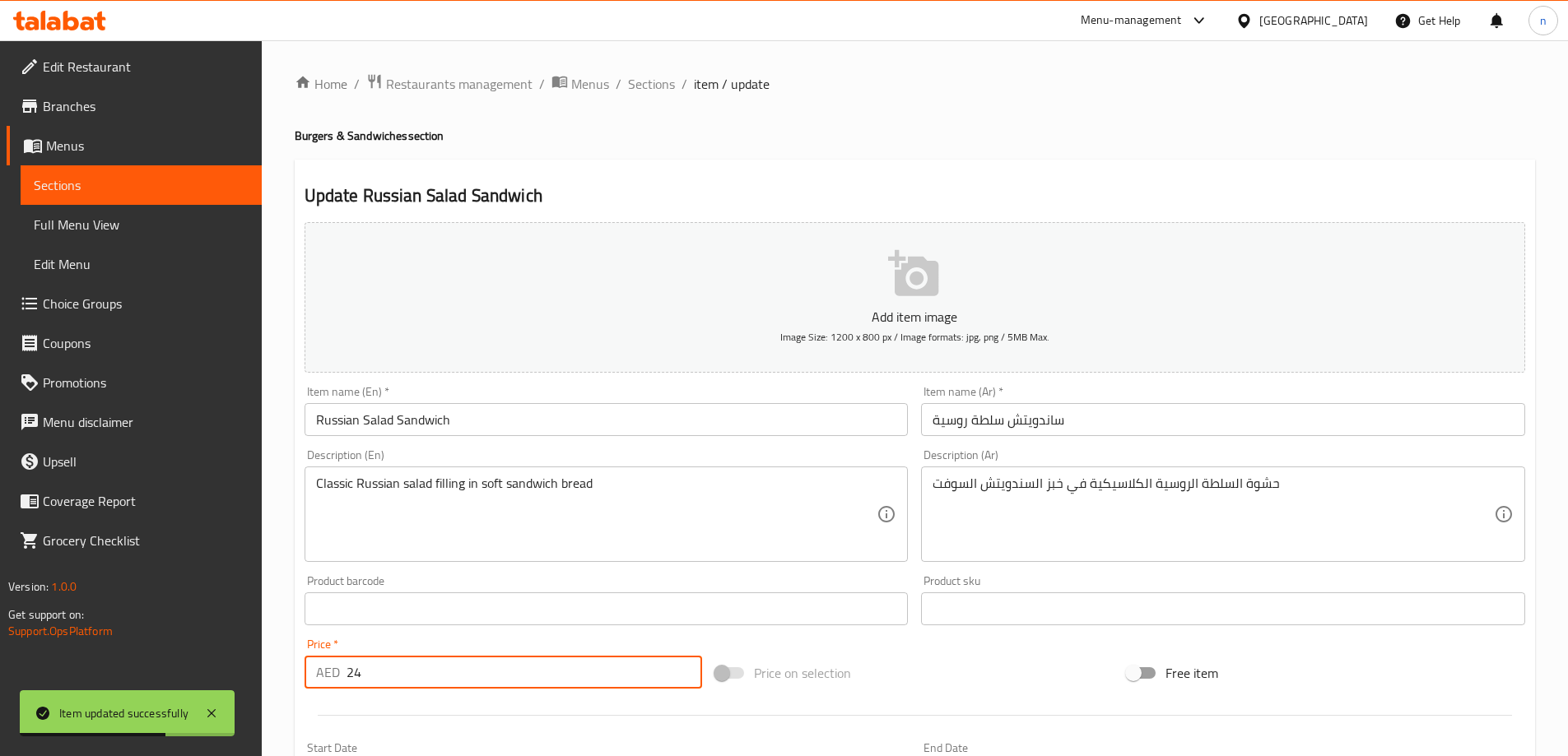
click at [386, 673] on input "24" at bounding box center [525, 672] width 357 height 33
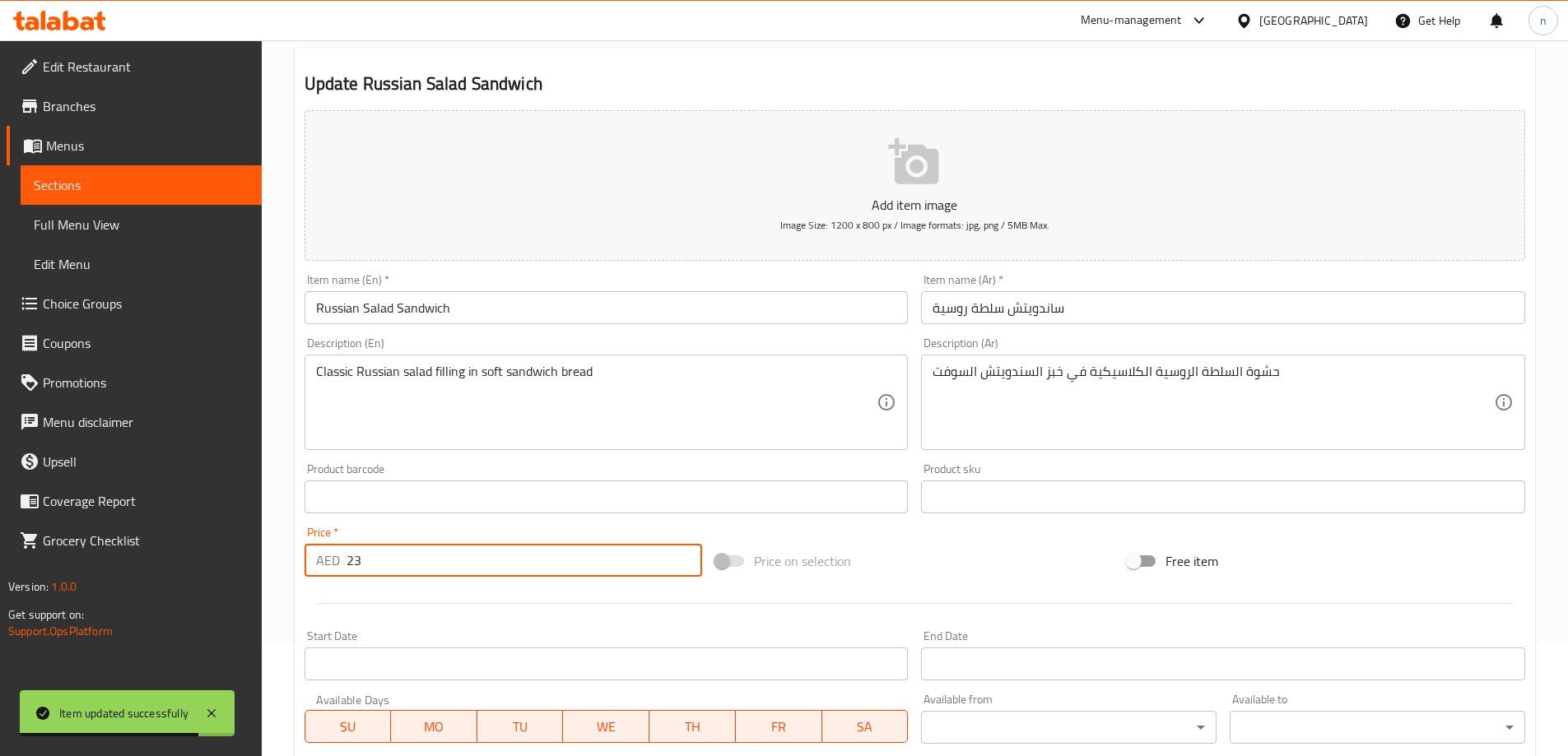
scroll to position [406, 0]
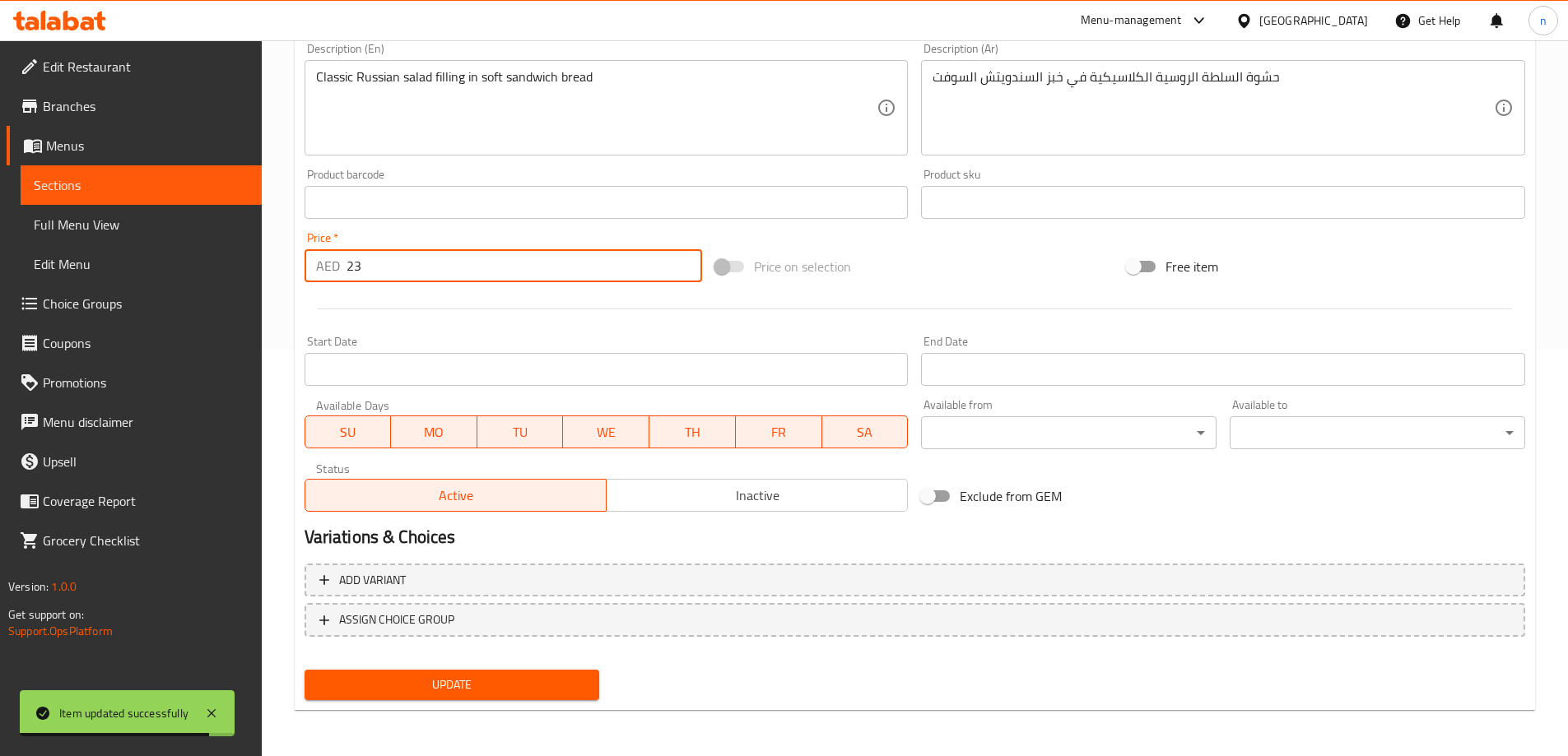
type input "23"
click at [391, 697] on button "Update" at bounding box center [451, 685] width 296 height 30
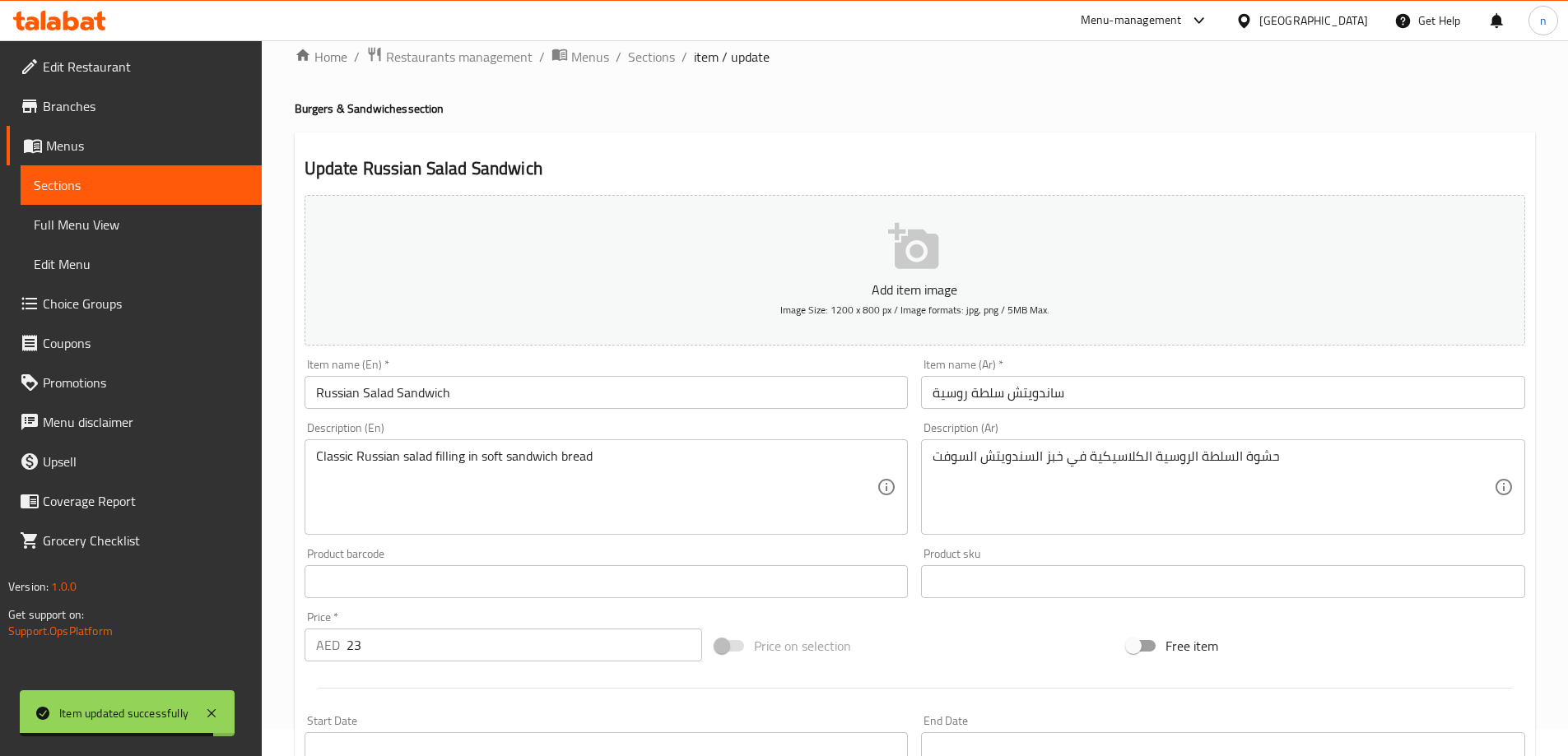
scroll to position [0, 0]
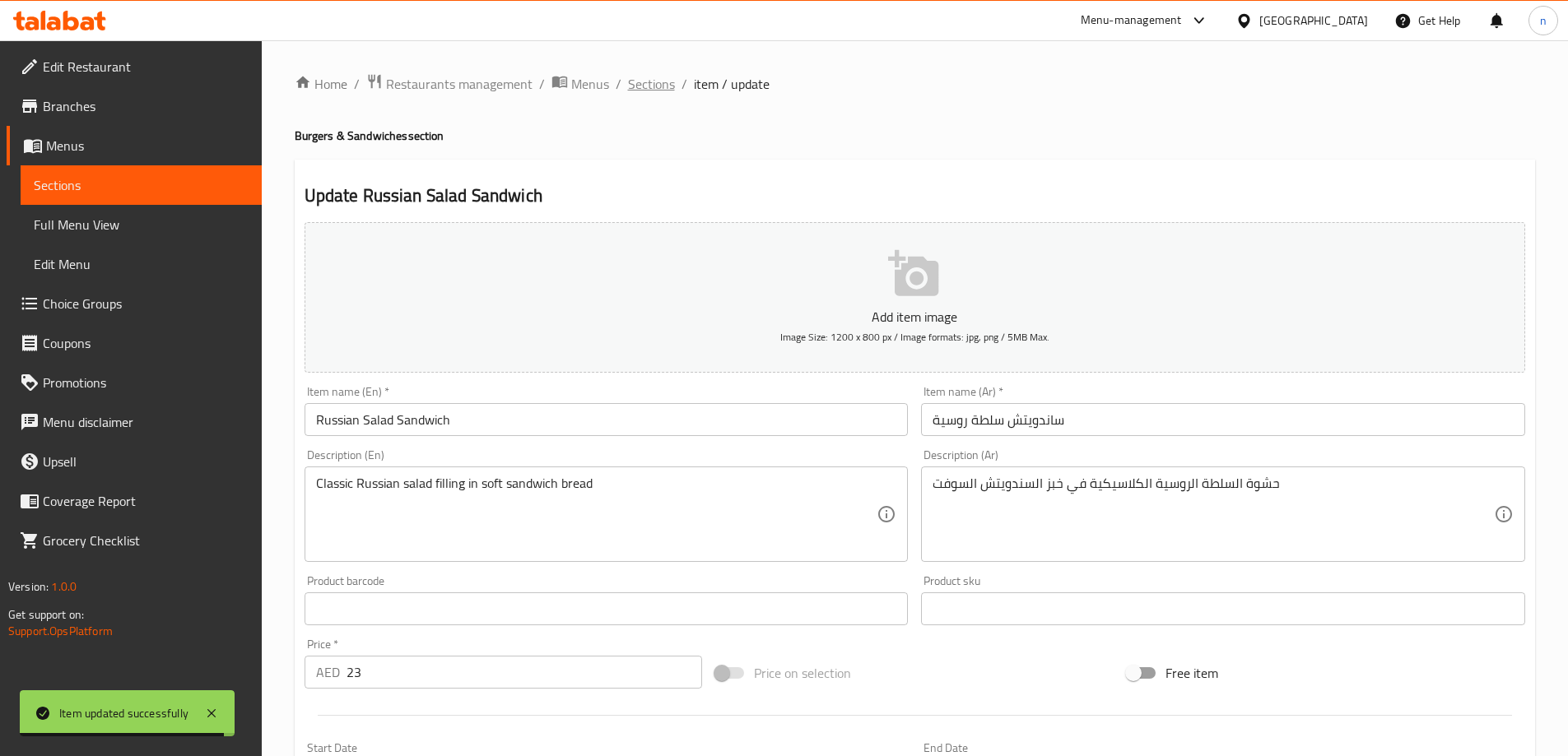
click at [655, 83] on span "Sections" at bounding box center [651, 83] width 47 height 20
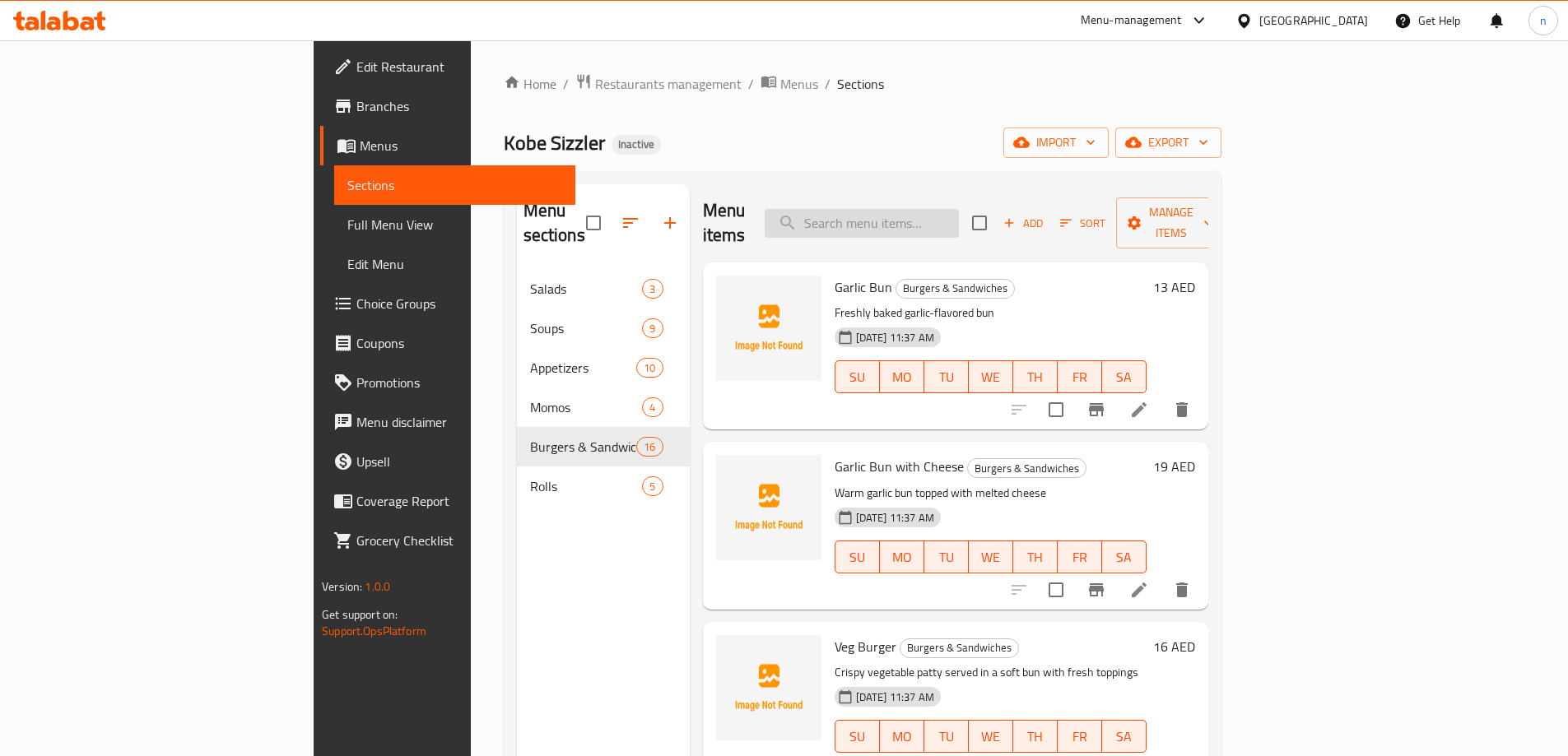
click at [940, 209] on input "search" at bounding box center [861, 223] width 194 height 29
paste input "Chicken Rolls"
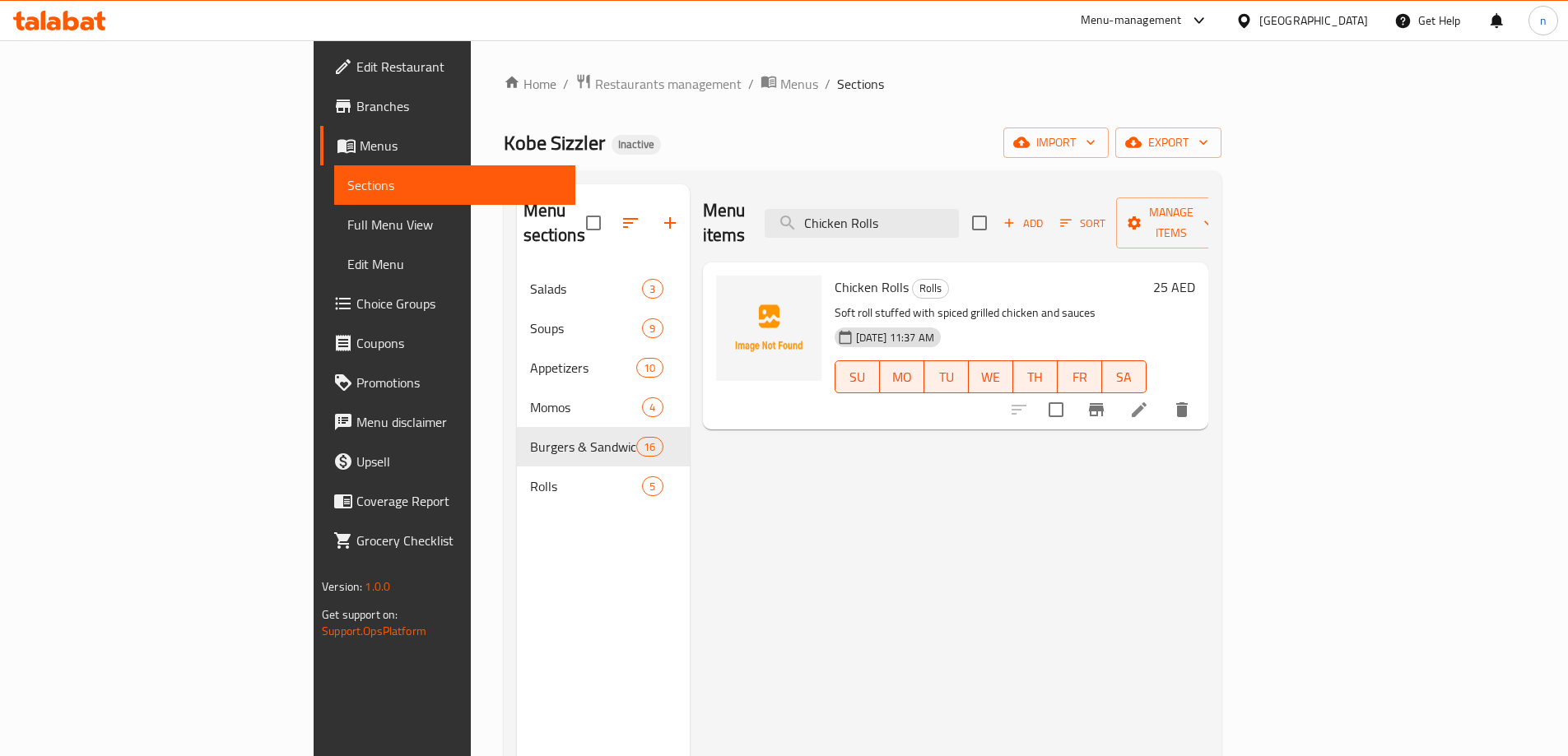
type input "Chicken Rolls"
click at [1162, 395] on li at bounding box center [1138, 410] width 46 height 30
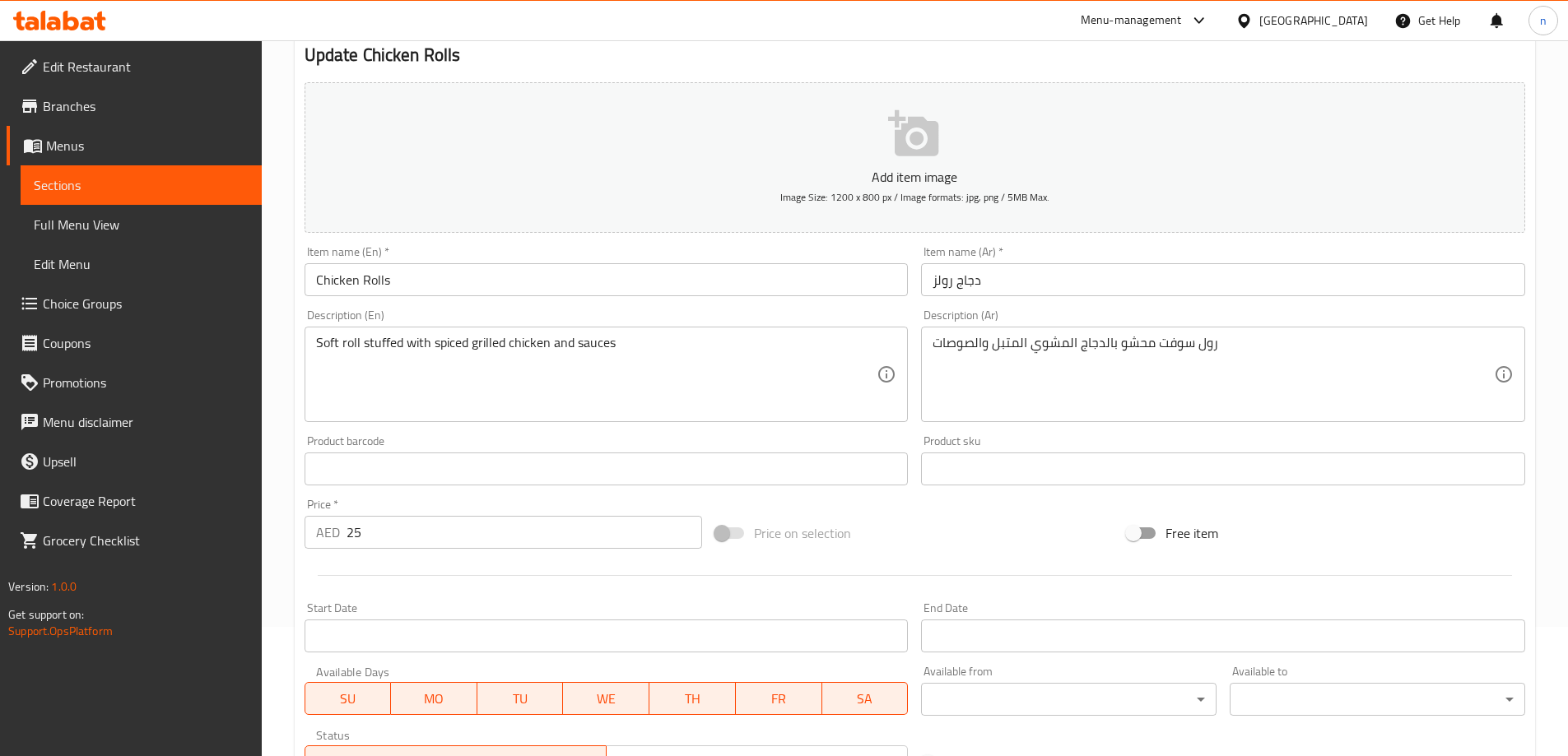
scroll to position [247, 0]
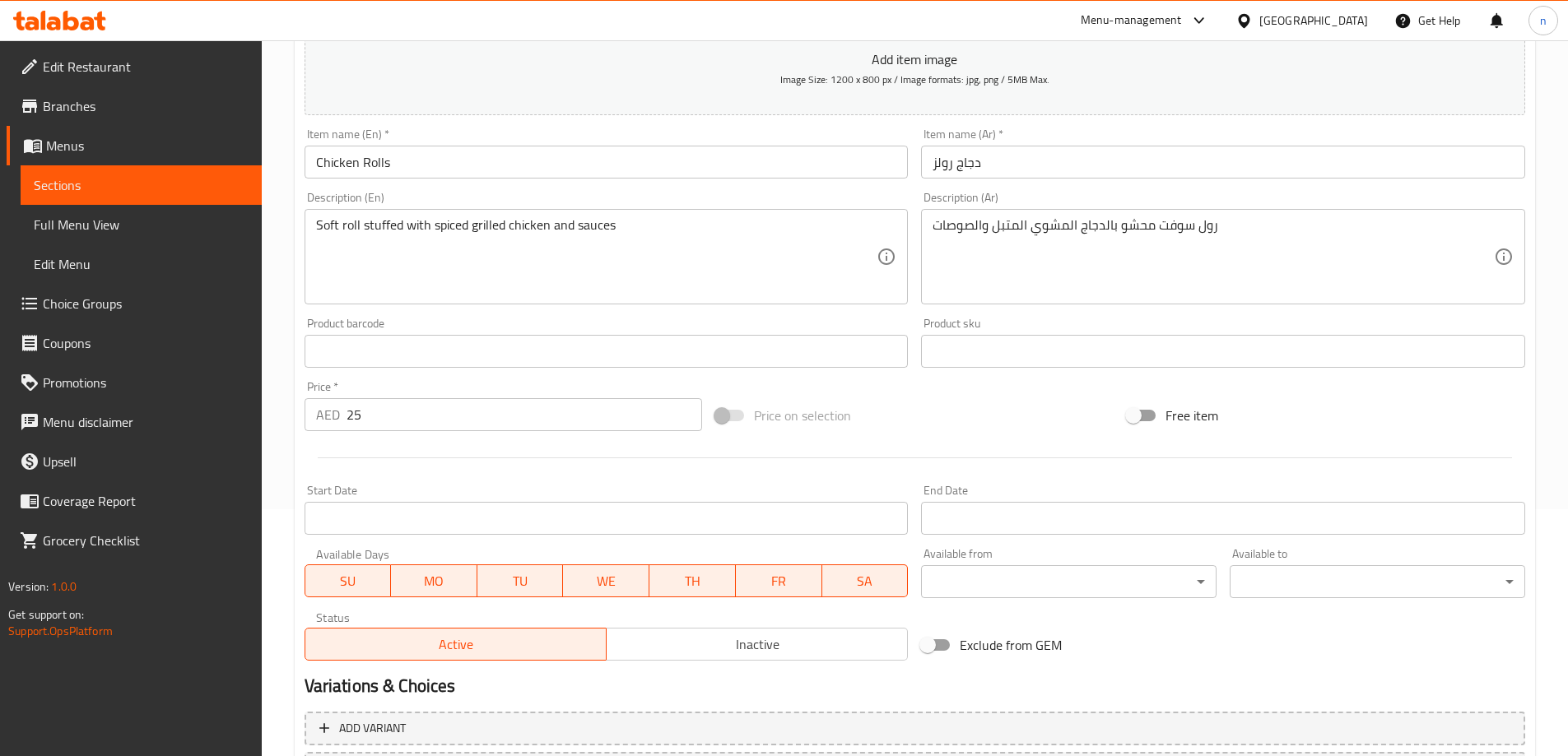
click at [385, 424] on input "25" at bounding box center [525, 414] width 357 height 33
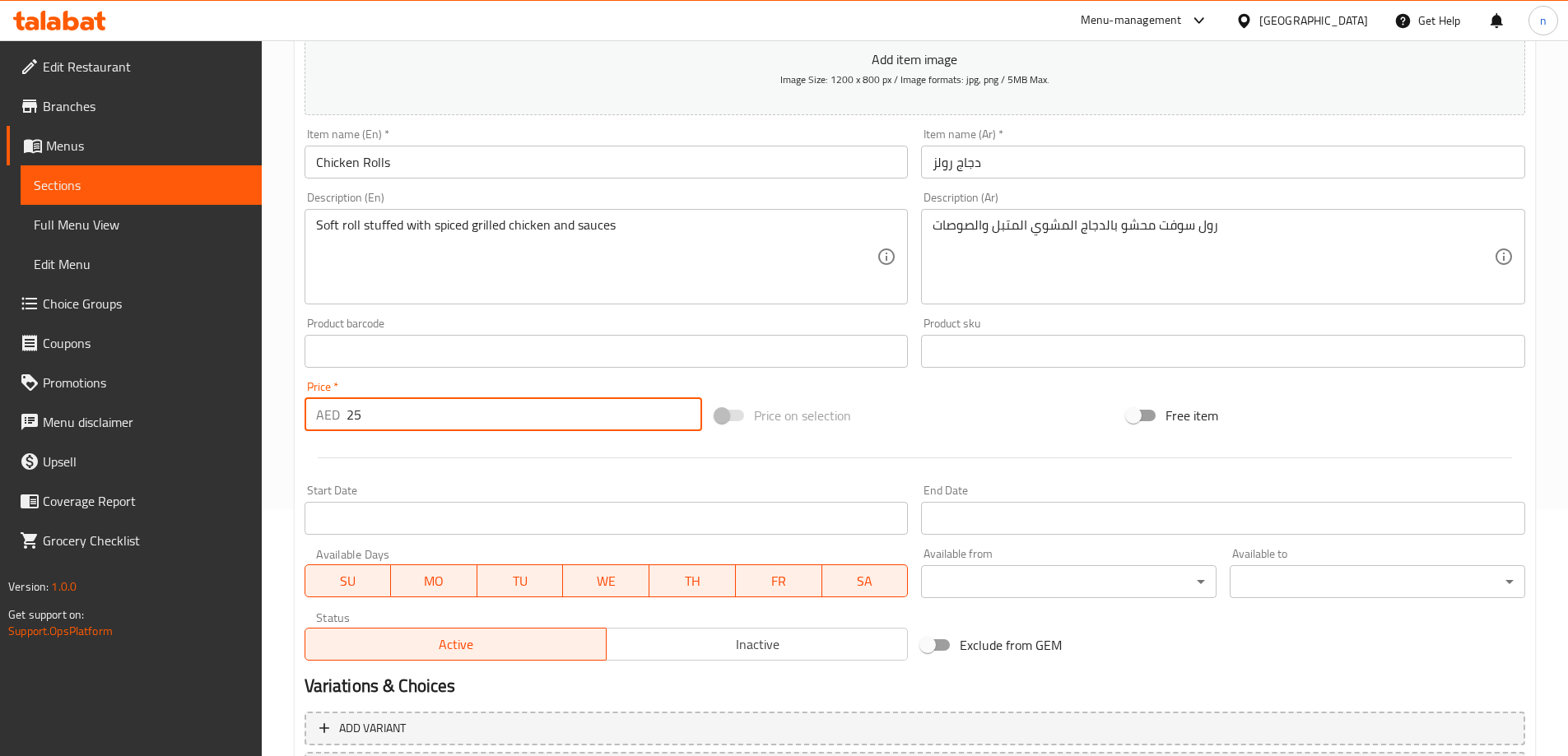
type input "2"
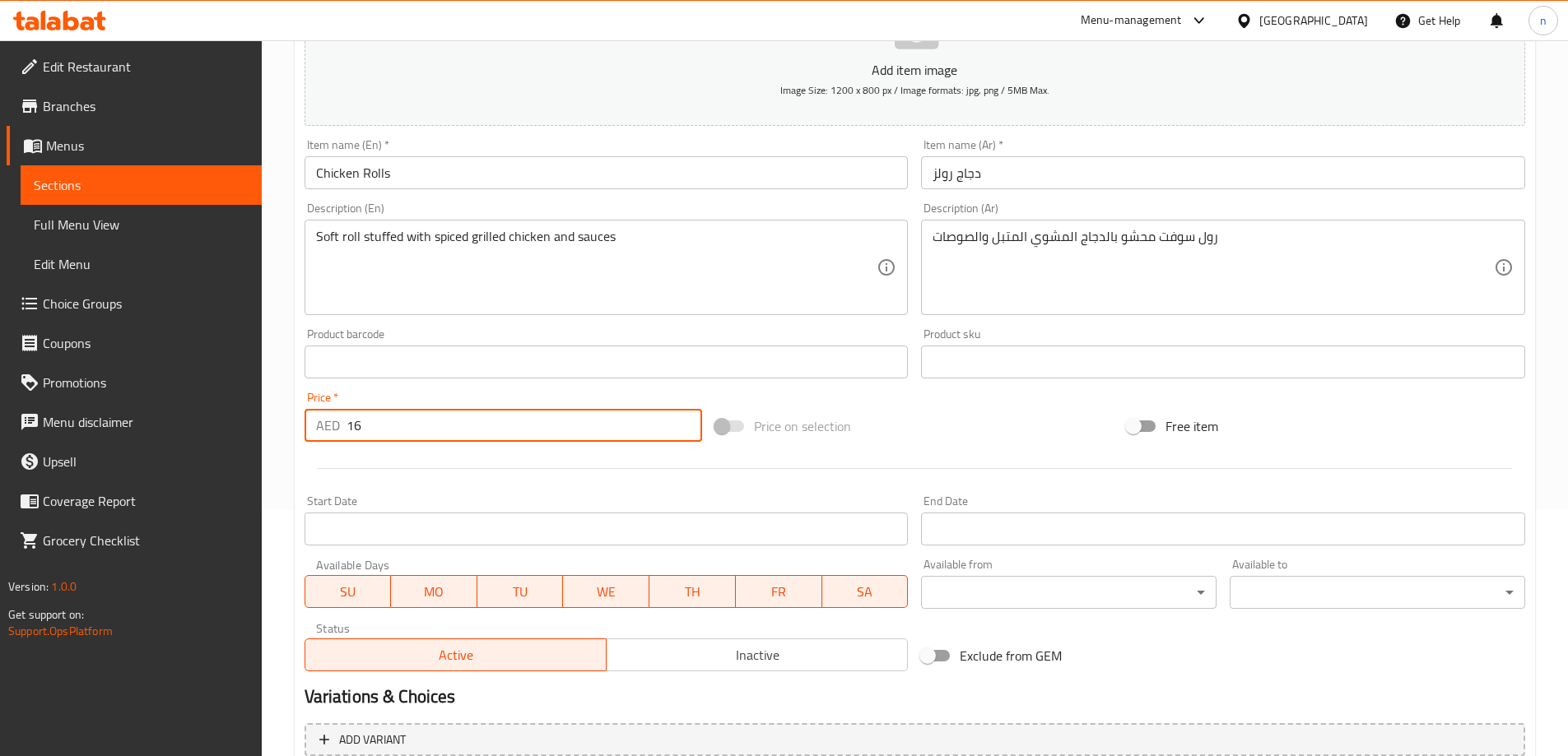
scroll to position [406, 0]
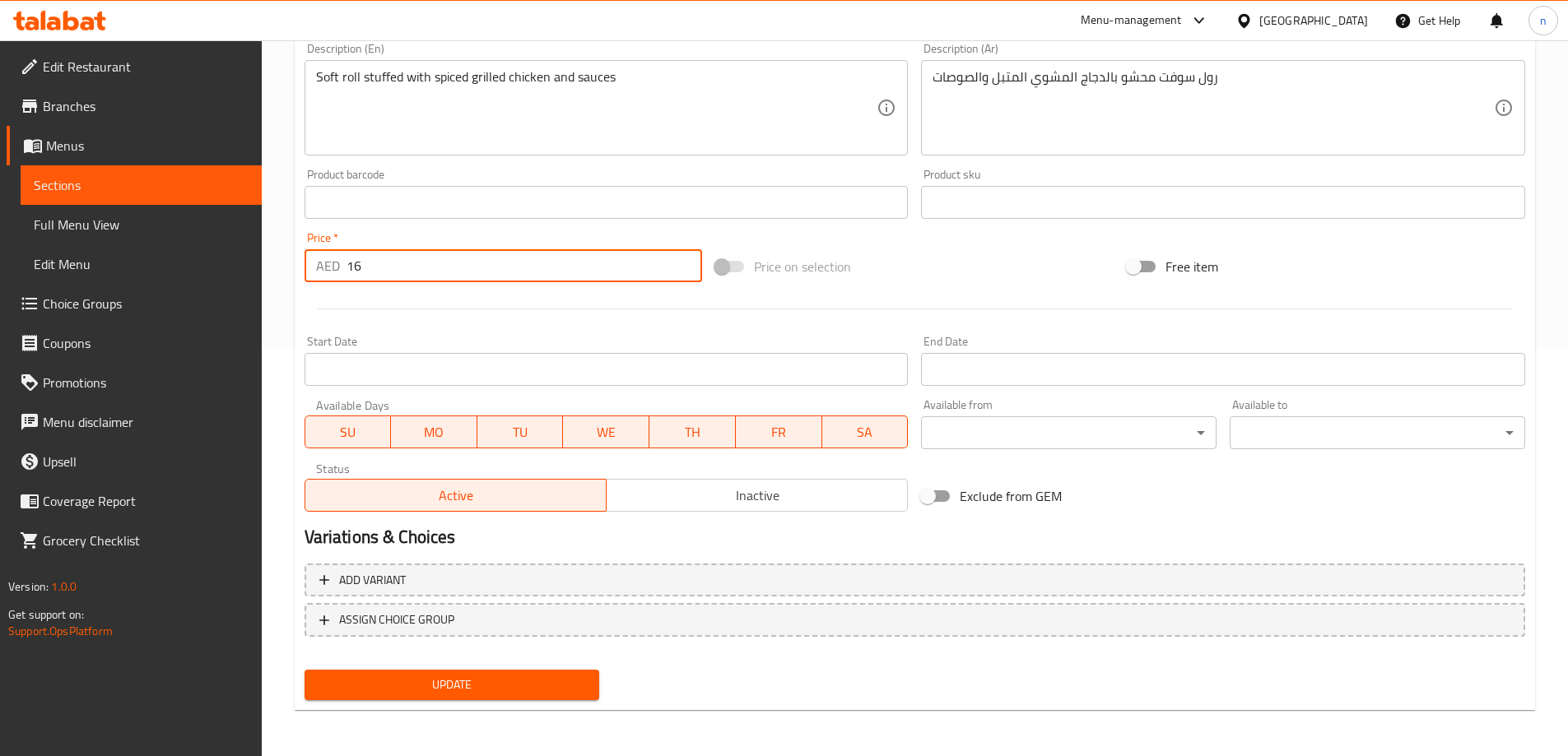
type input "16"
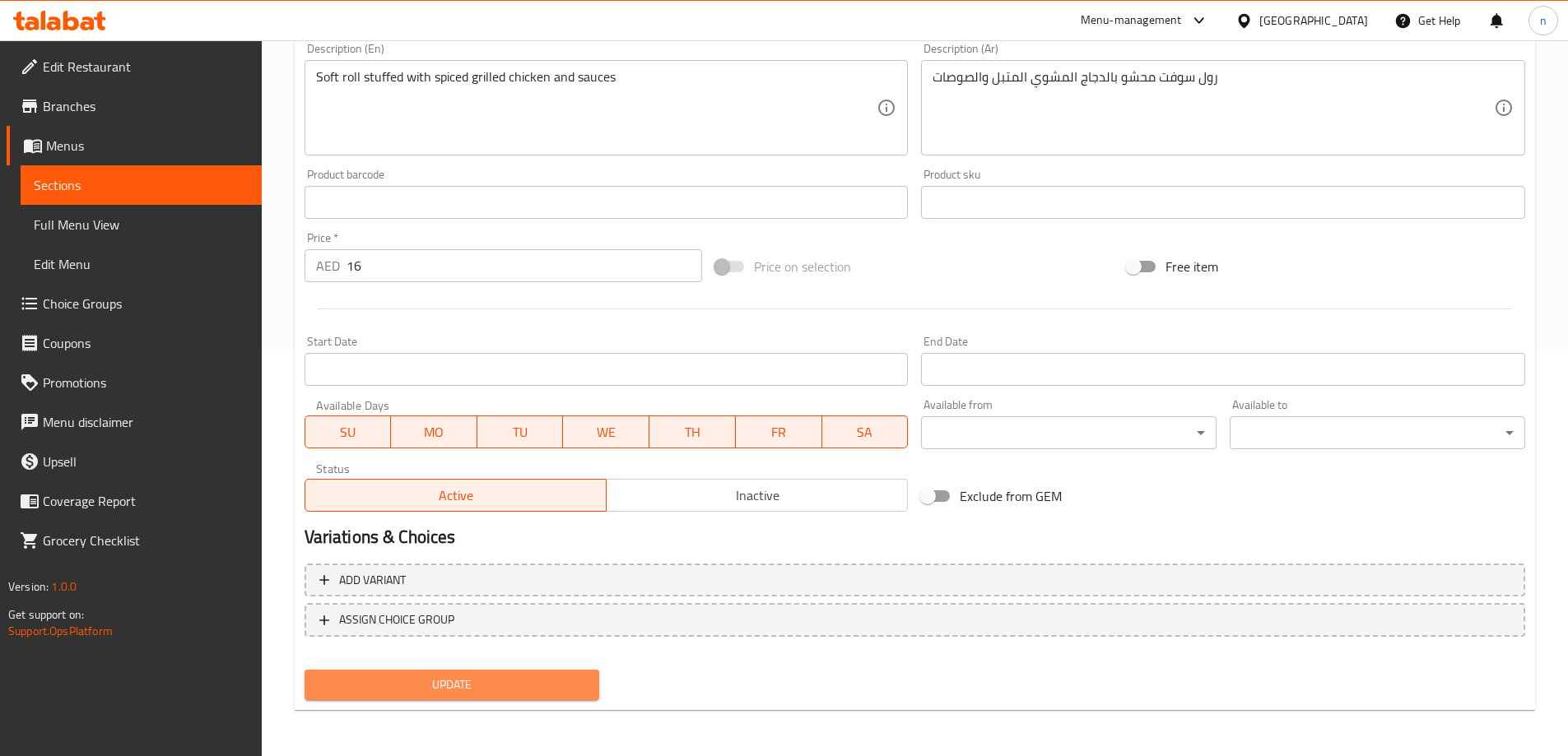
click at [364, 671] on button "Update" at bounding box center [451, 685] width 296 height 30
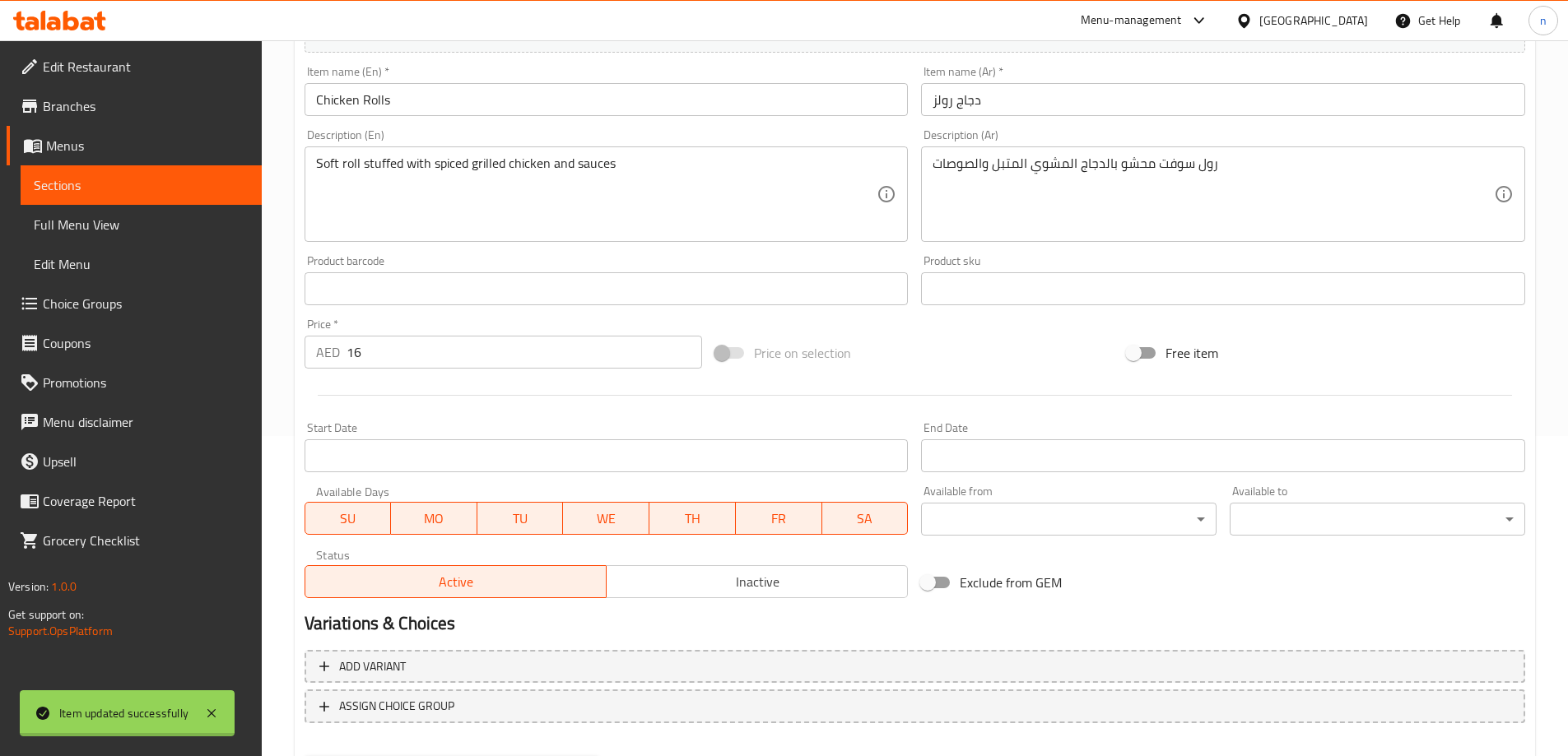
scroll to position [0, 0]
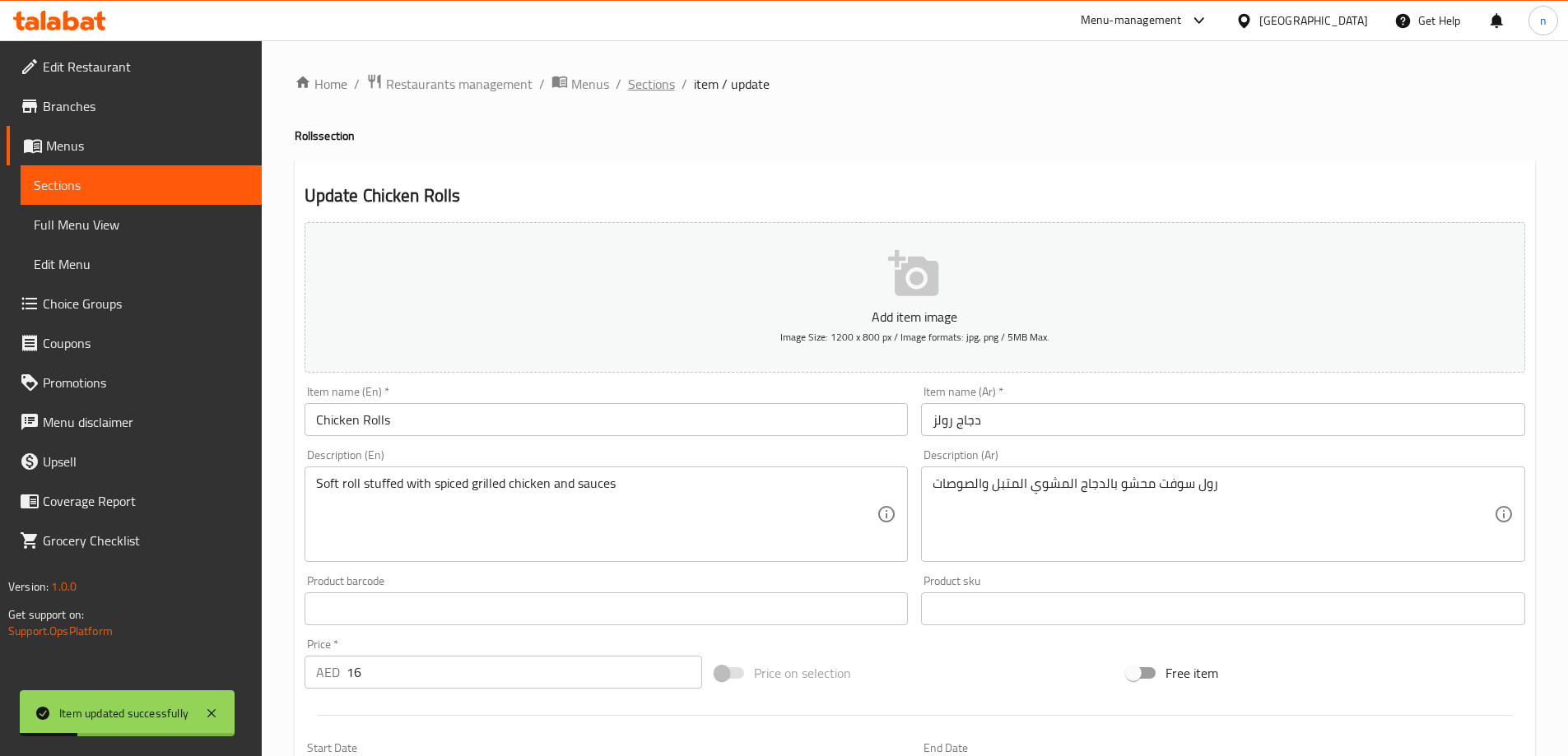
click at [661, 76] on span "Sections" at bounding box center [651, 83] width 47 height 20
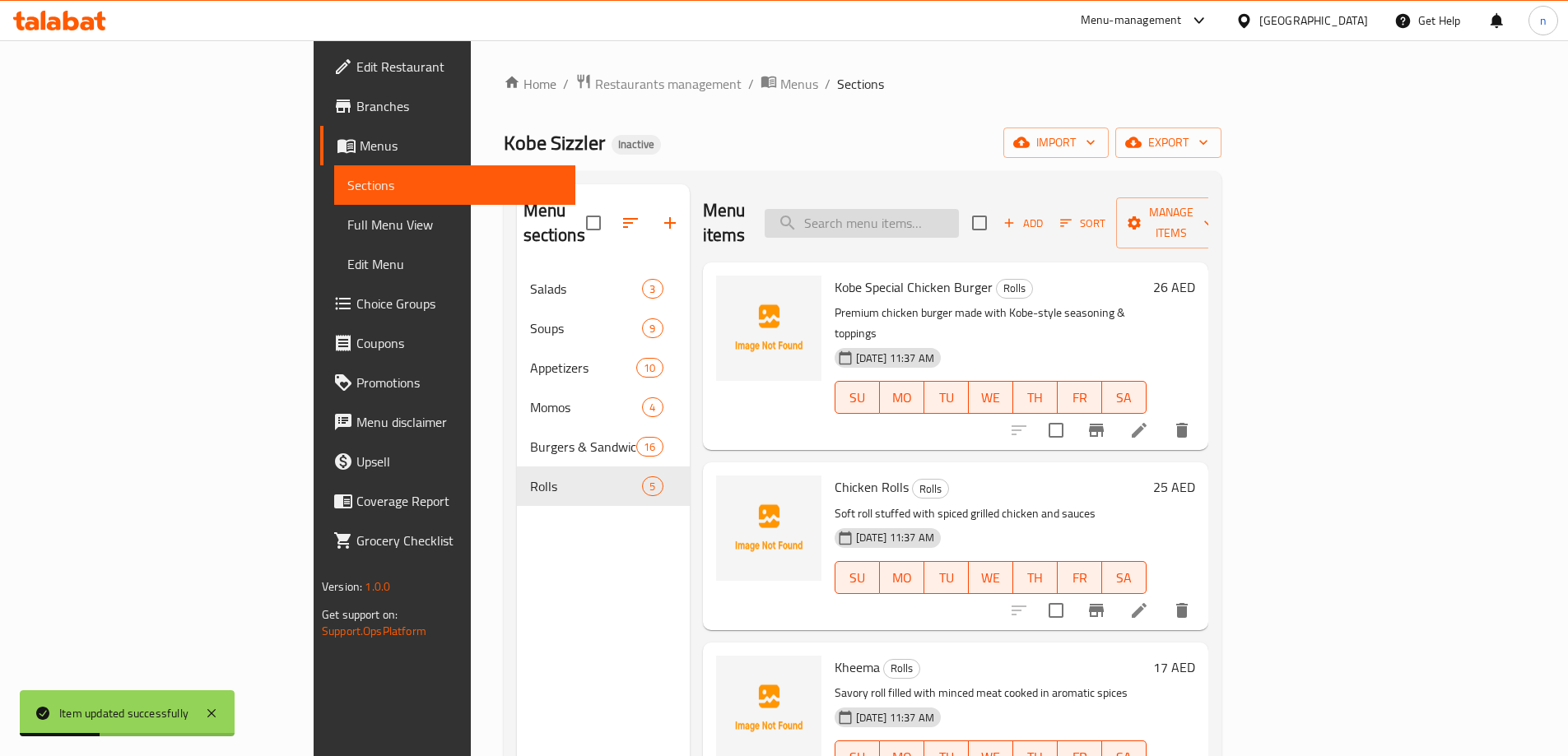
click at [926, 209] on input "search" at bounding box center [861, 223] width 194 height 29
paste input "Kheema"
type input "Kheema"
click at [1162, 416] on li at bounding box center [1138, 431] width 46 height 30
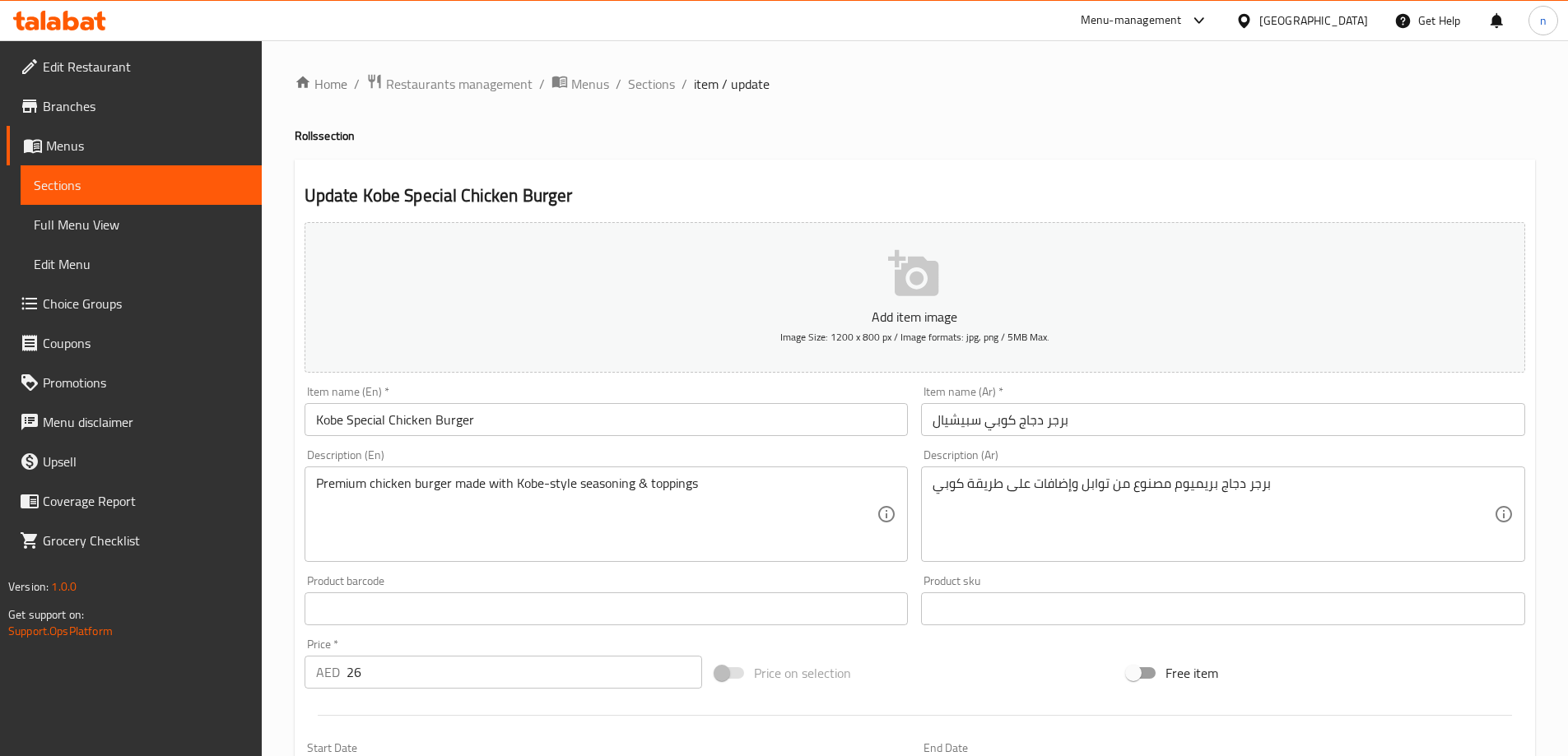
scroll to position [83, 0]
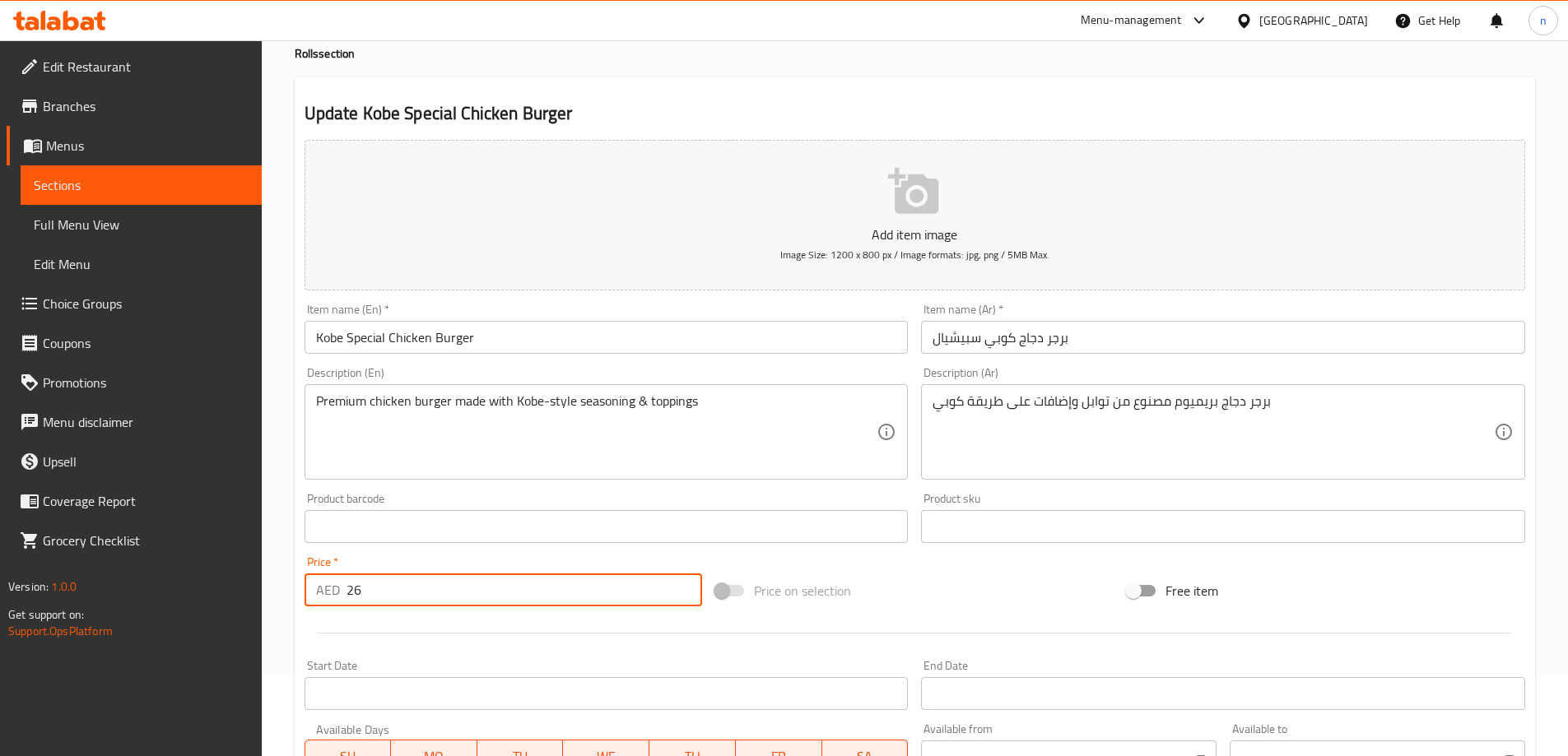
click at [419, 582] on input "26" at bounding box center [525, 589] width 357 height 33
type input "2"
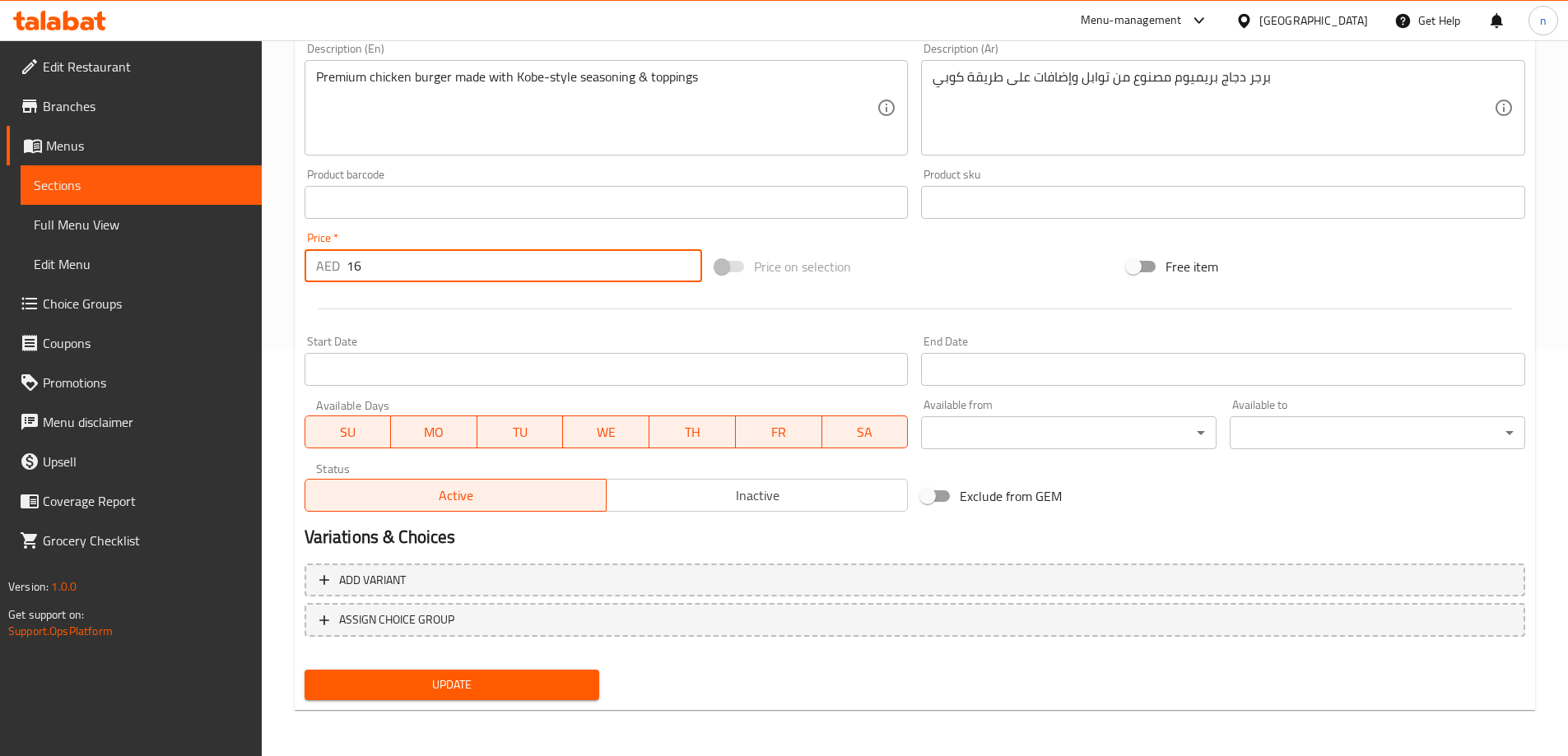
type input "16"
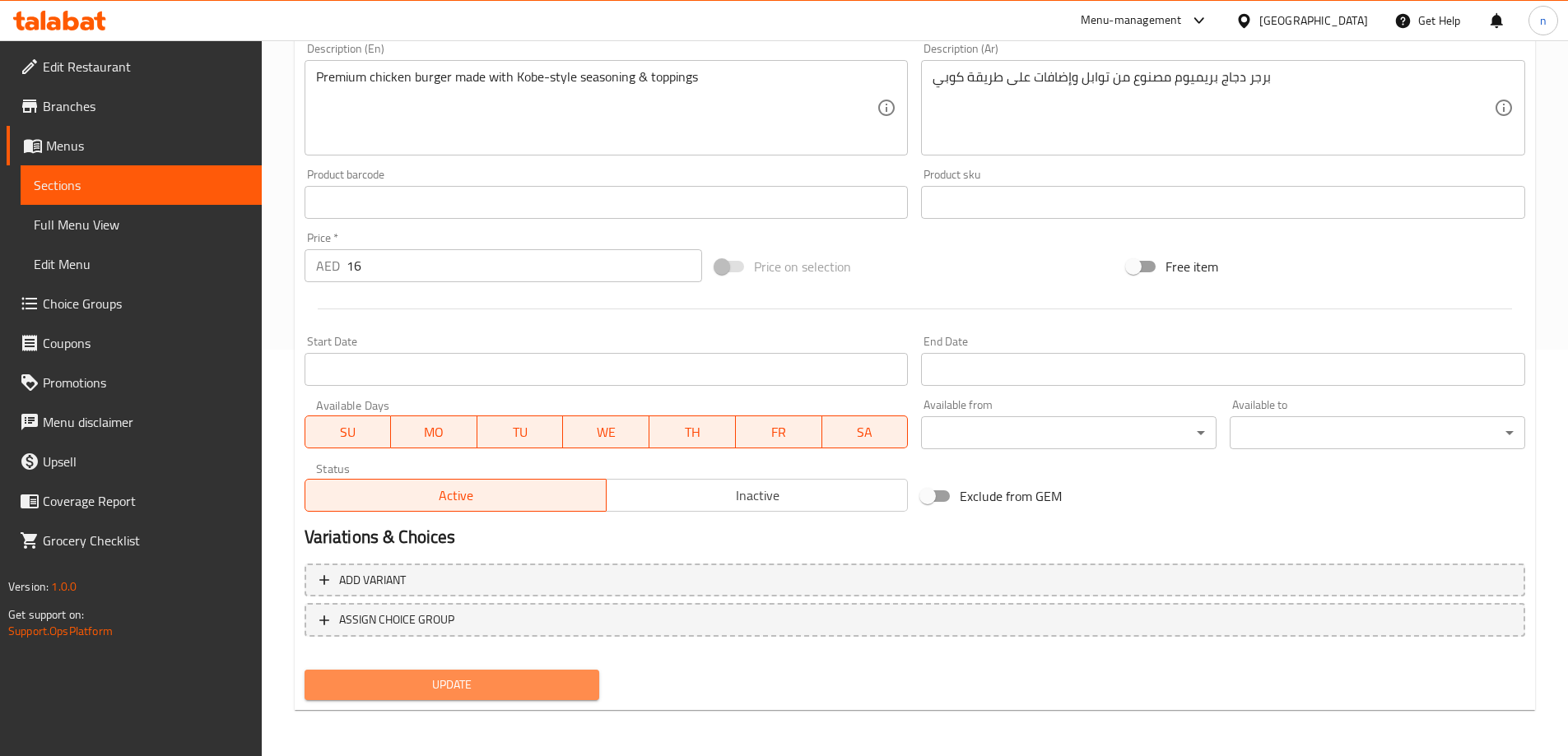
click at [404, 694] on span "Update" at bounding box center [452, 685] width 269 height 21
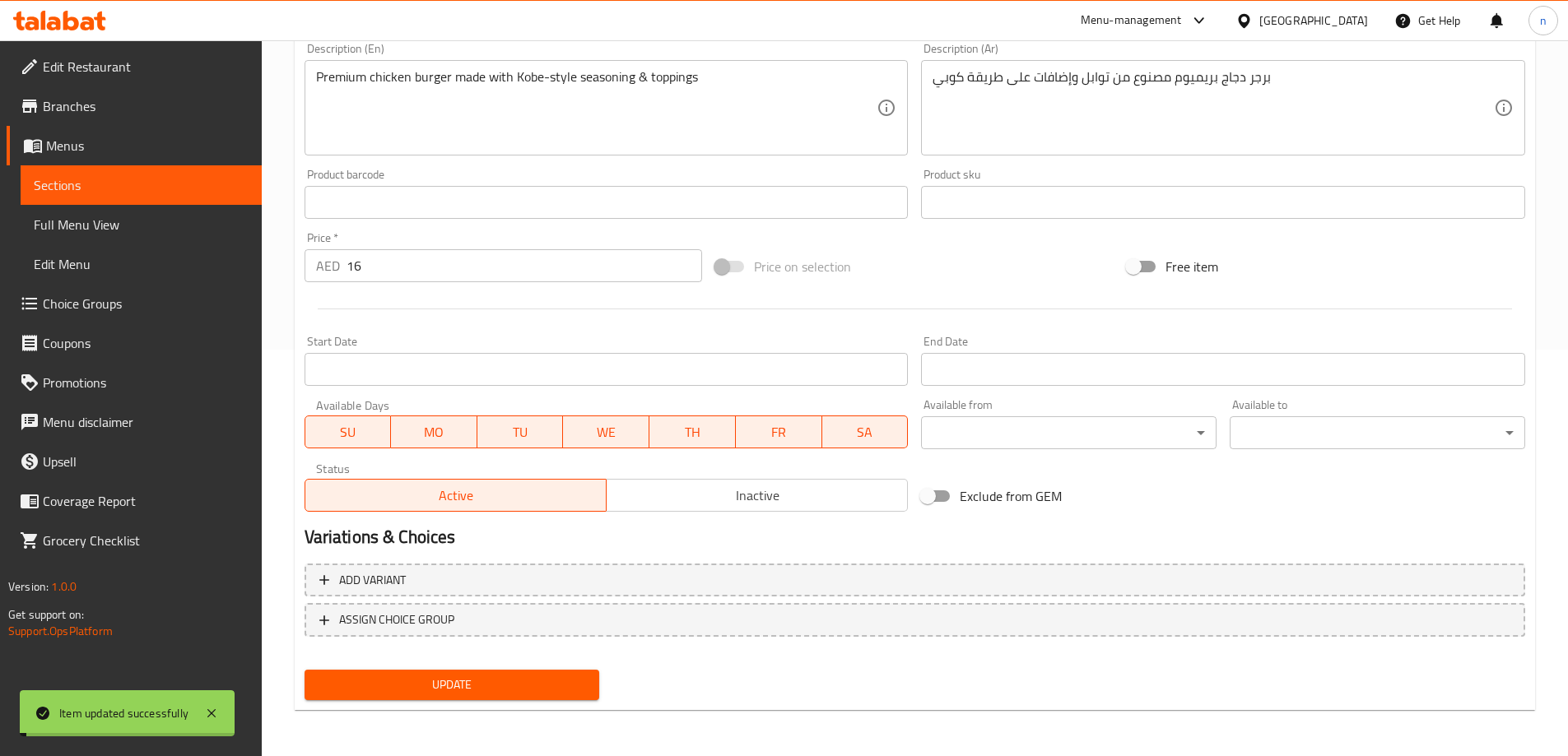
scroll to position [0, 0]
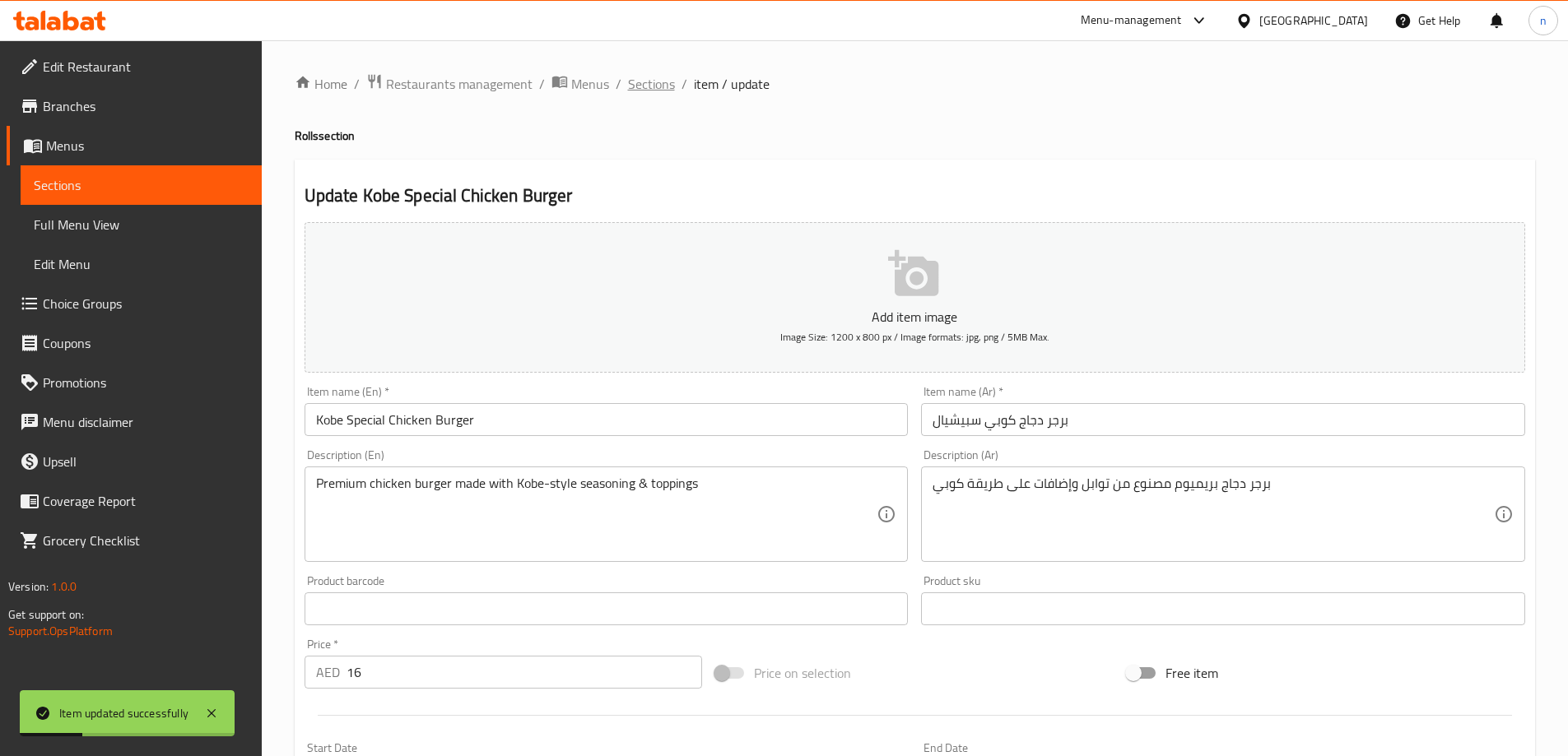
click at [660, 82] on span "Sections" at bounding box center [651, 83] width 47 height 20
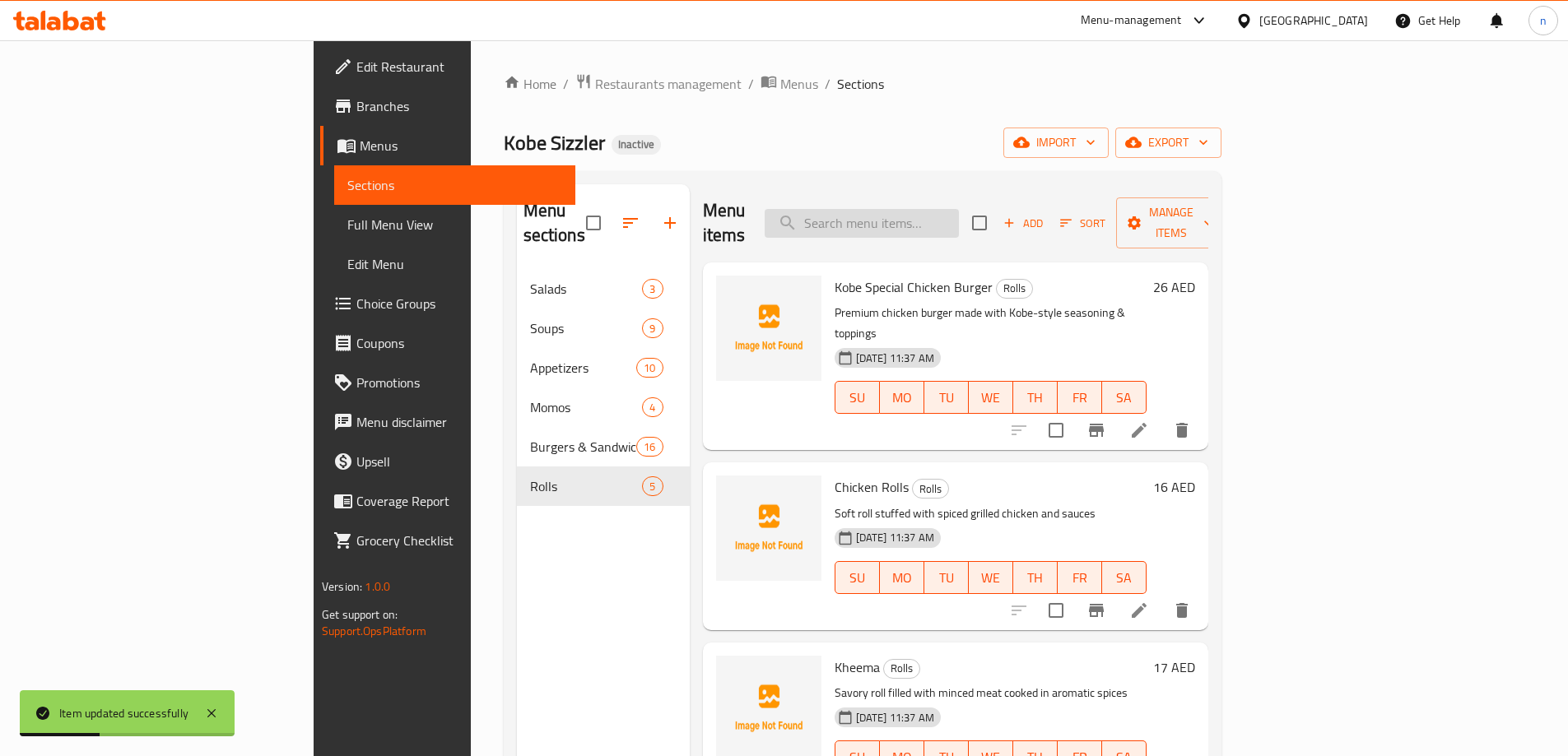
click at [959, 220] on input "search" at bounding box center [861, 223] width 194 height 29
paste input "Omelete"
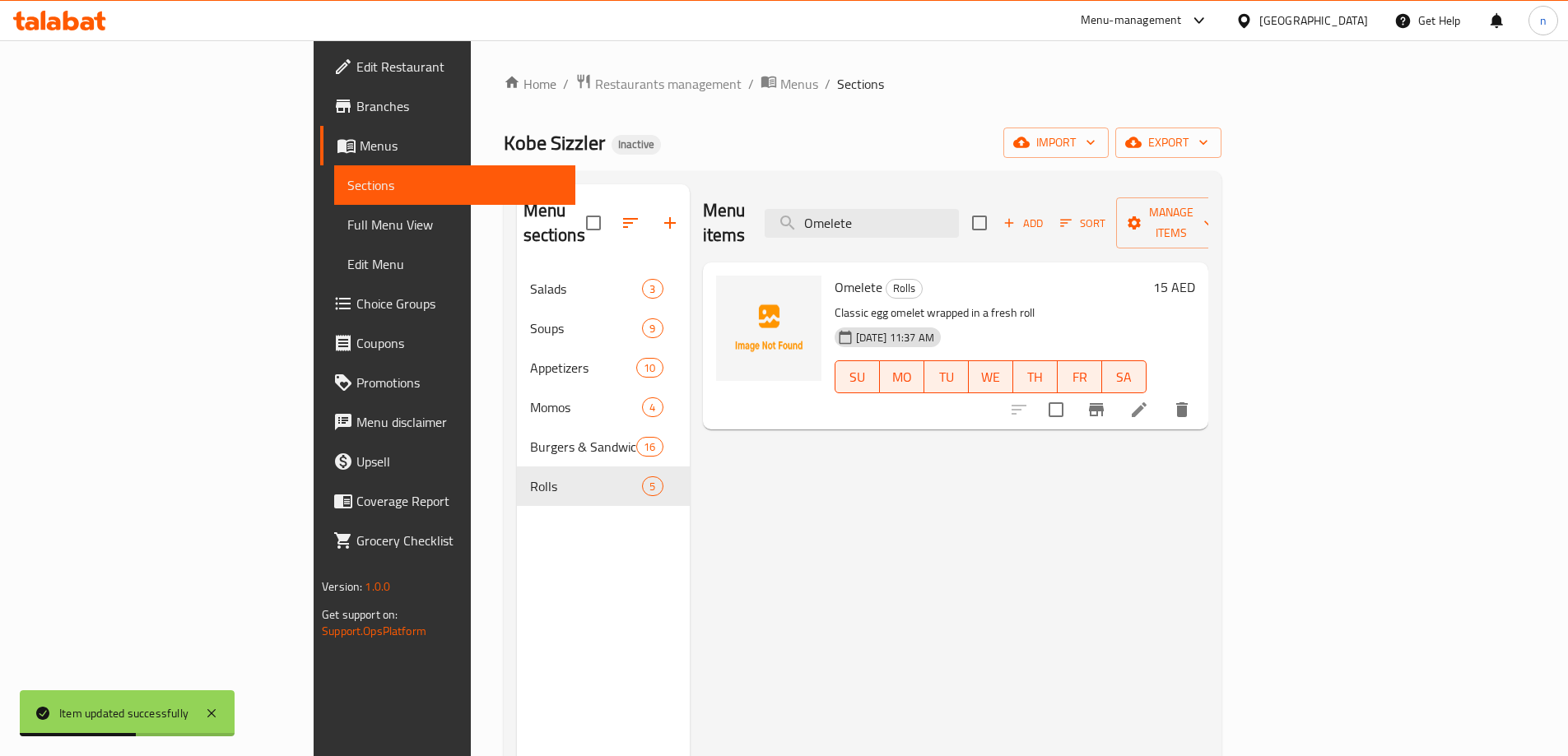
type input "Omelete"
click at [1149, 400] on icon at bounding box center [1138, 409] width 20 height 20
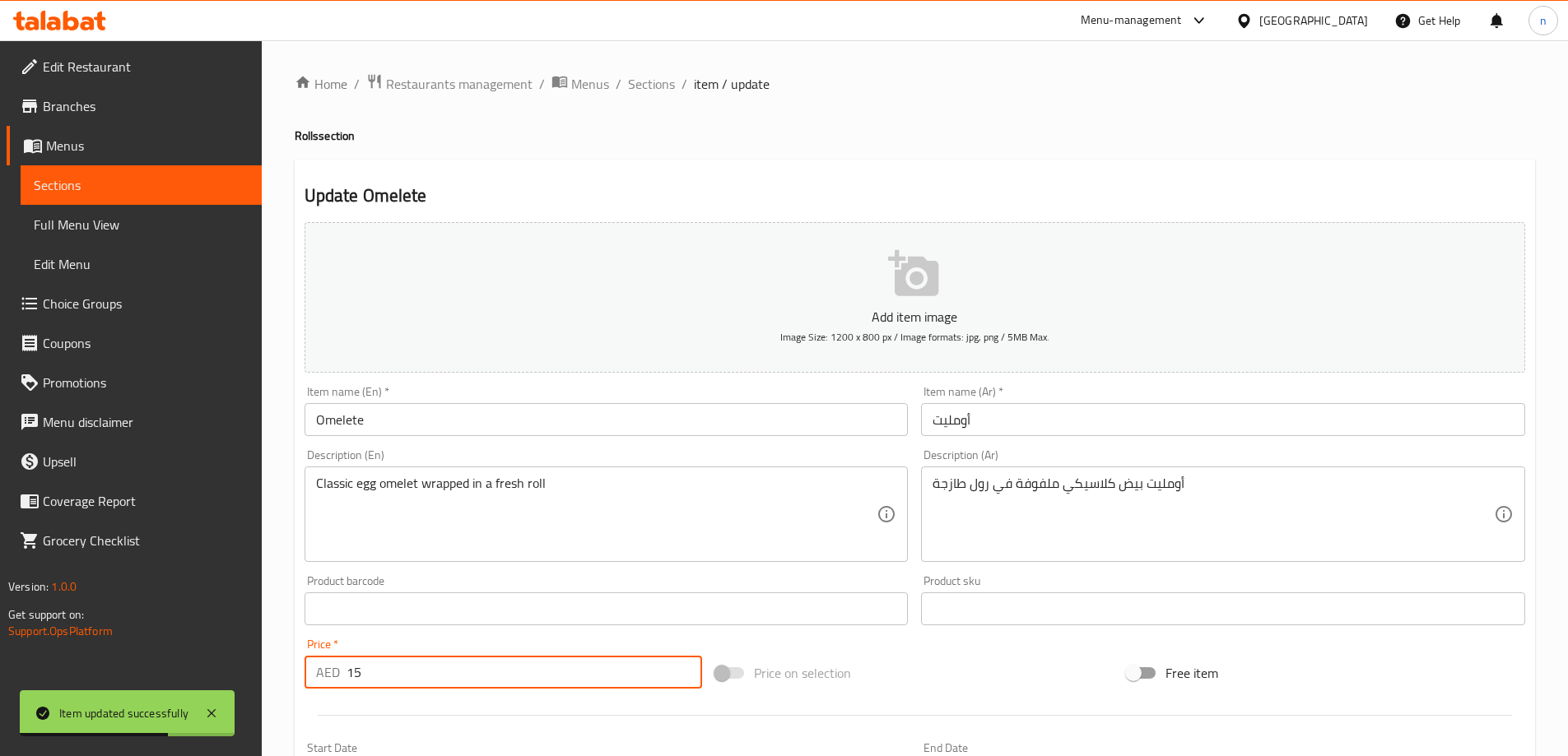
click at [445, 668] on input "15" at bounding box center [525, 672] width 357 height 33
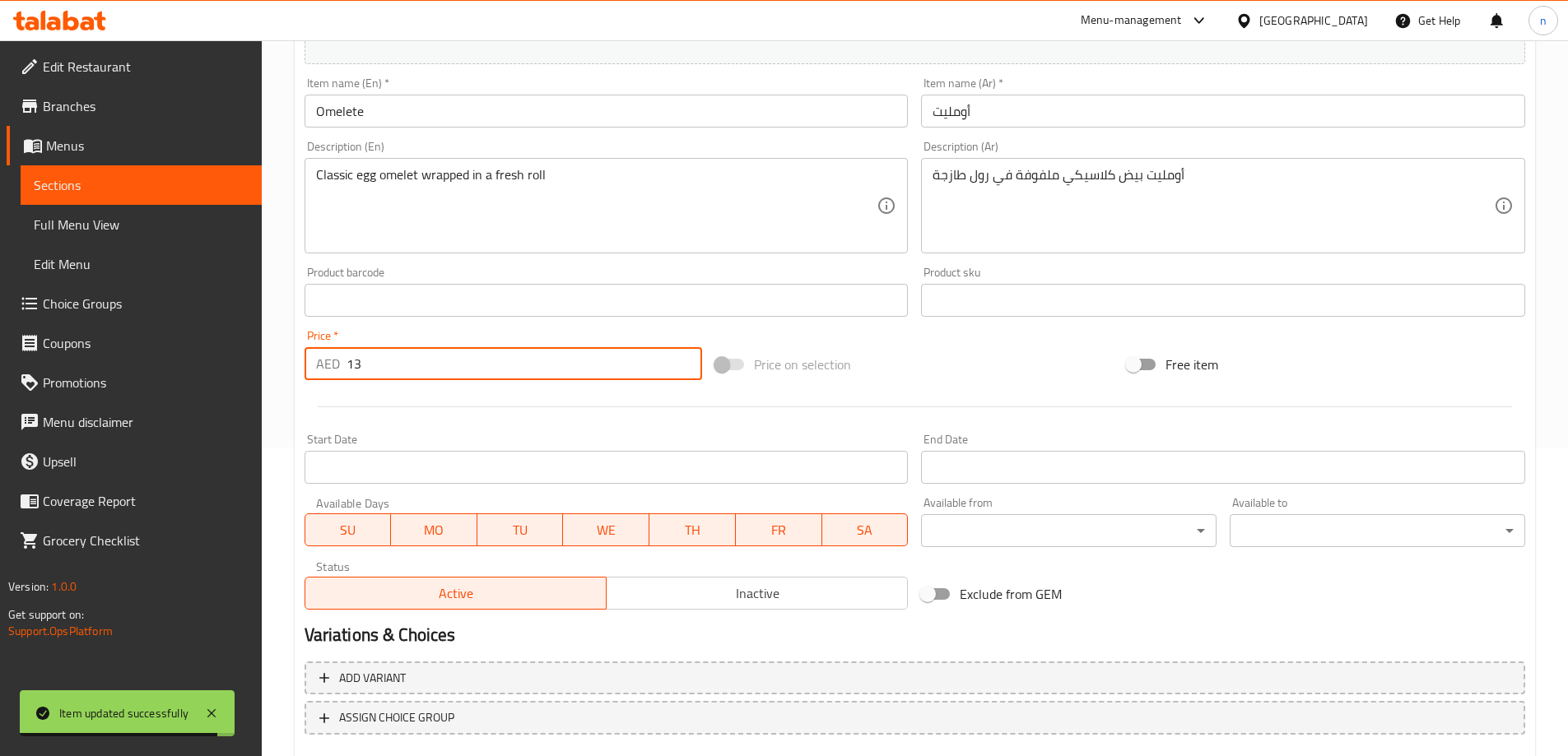
scroll to position [406, 0]
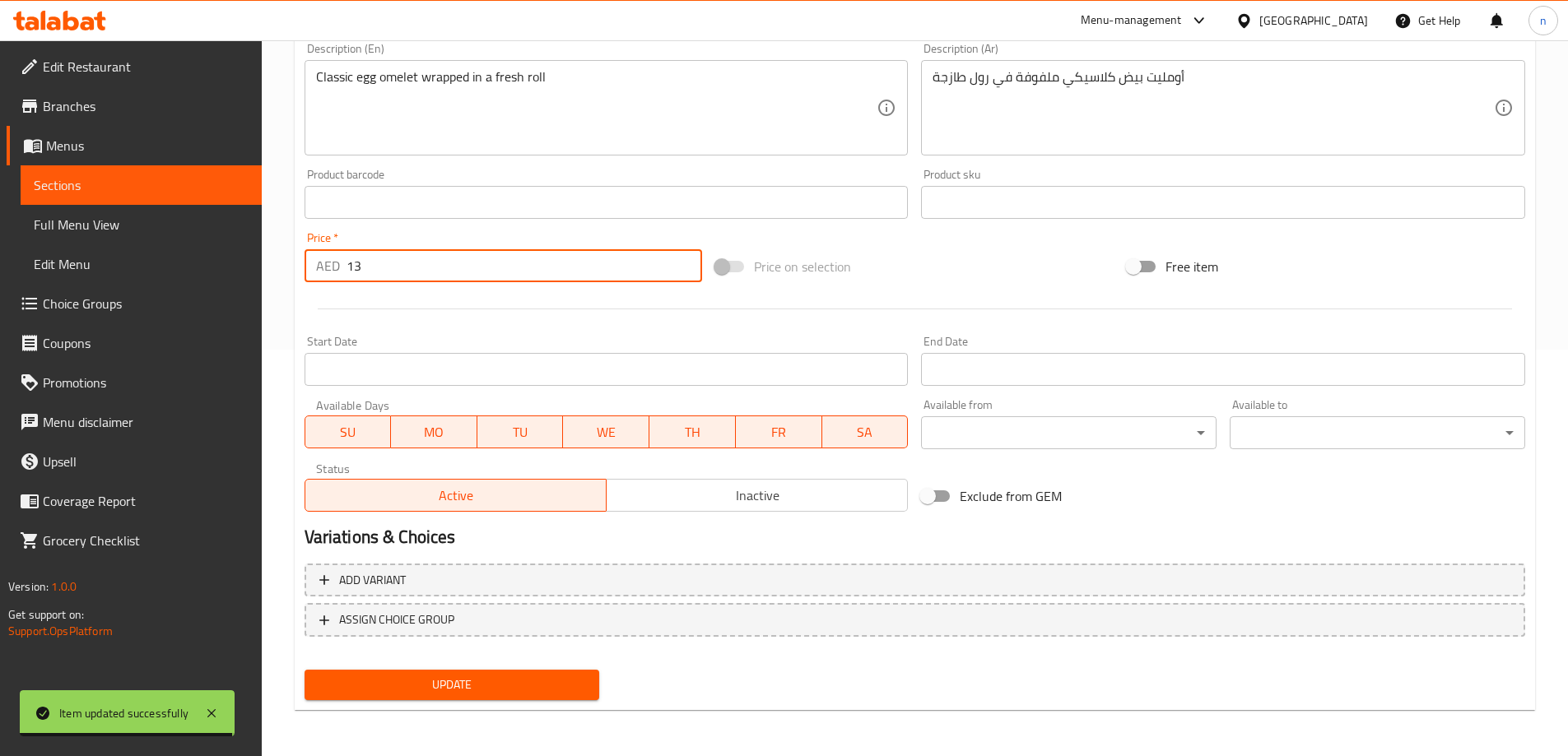
type input "13"
click at [439, 690] on span "Update" at bounding box center [452, 685] width 269 height 21
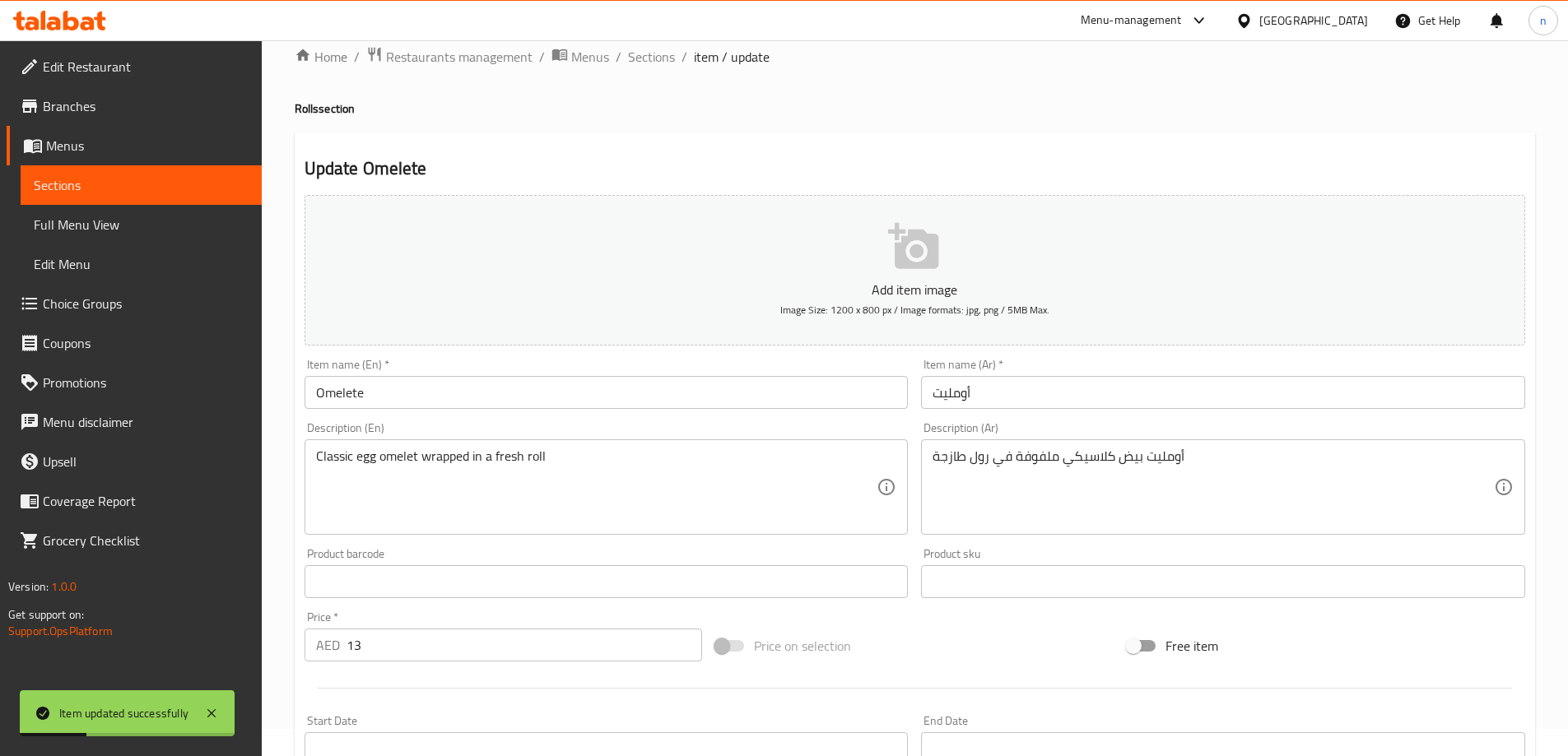
scroll to position [0, 0]
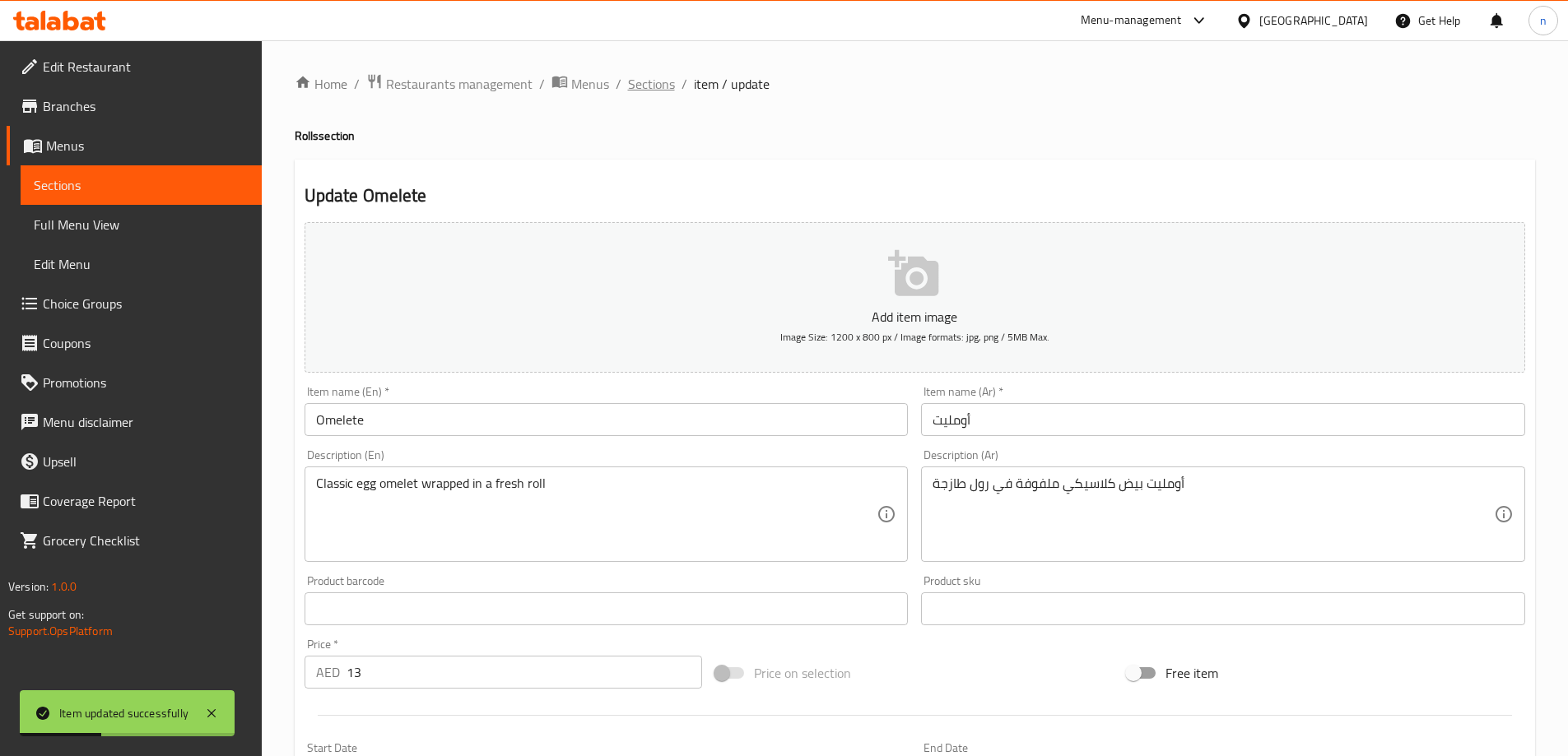
click at [649, 81] on span "Sections" at bounding box center [651, 83] width 47 height 20
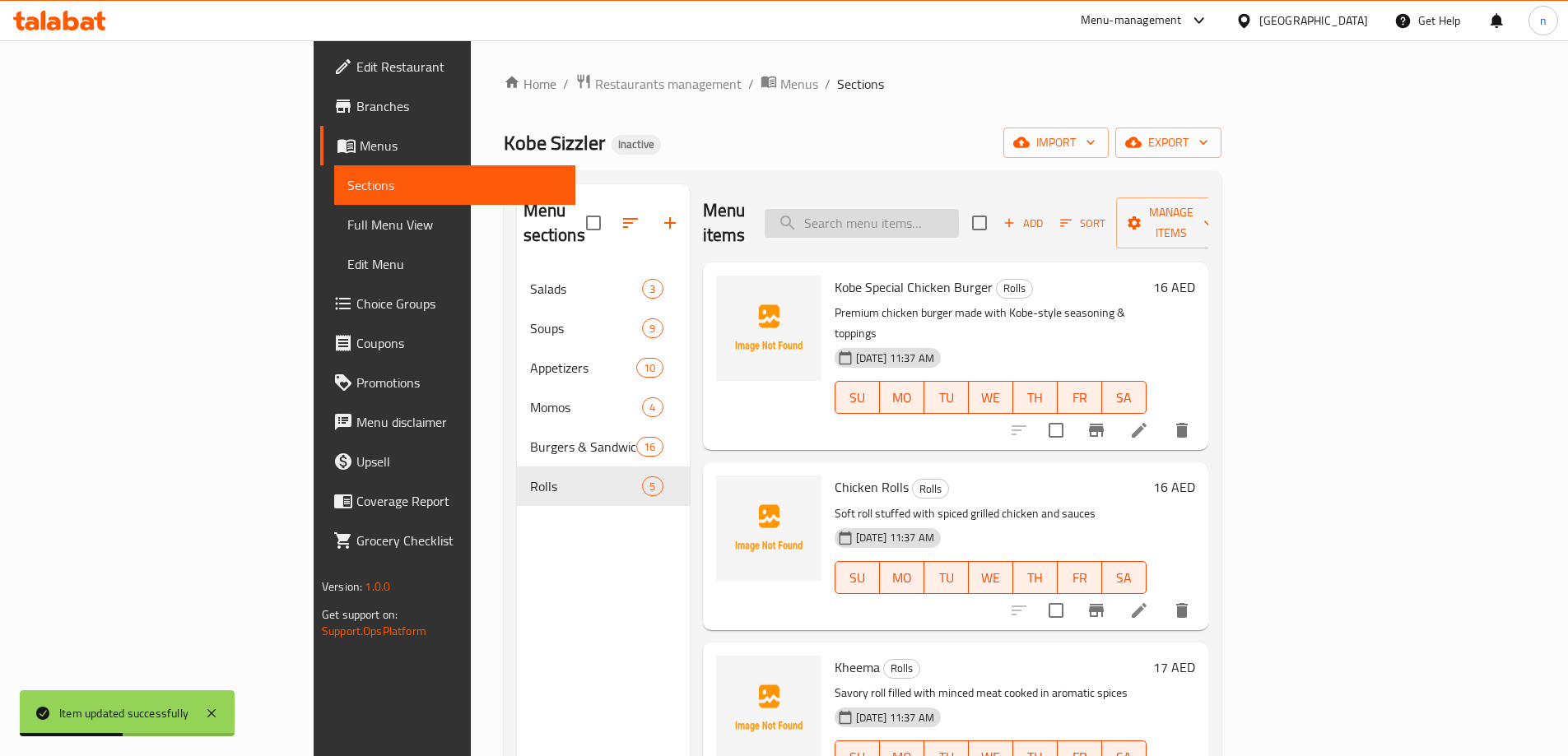
click at [918, 215] on input "search" at bounding box center [861, 223] width 194 height 29
paste input "Veg Rolls"
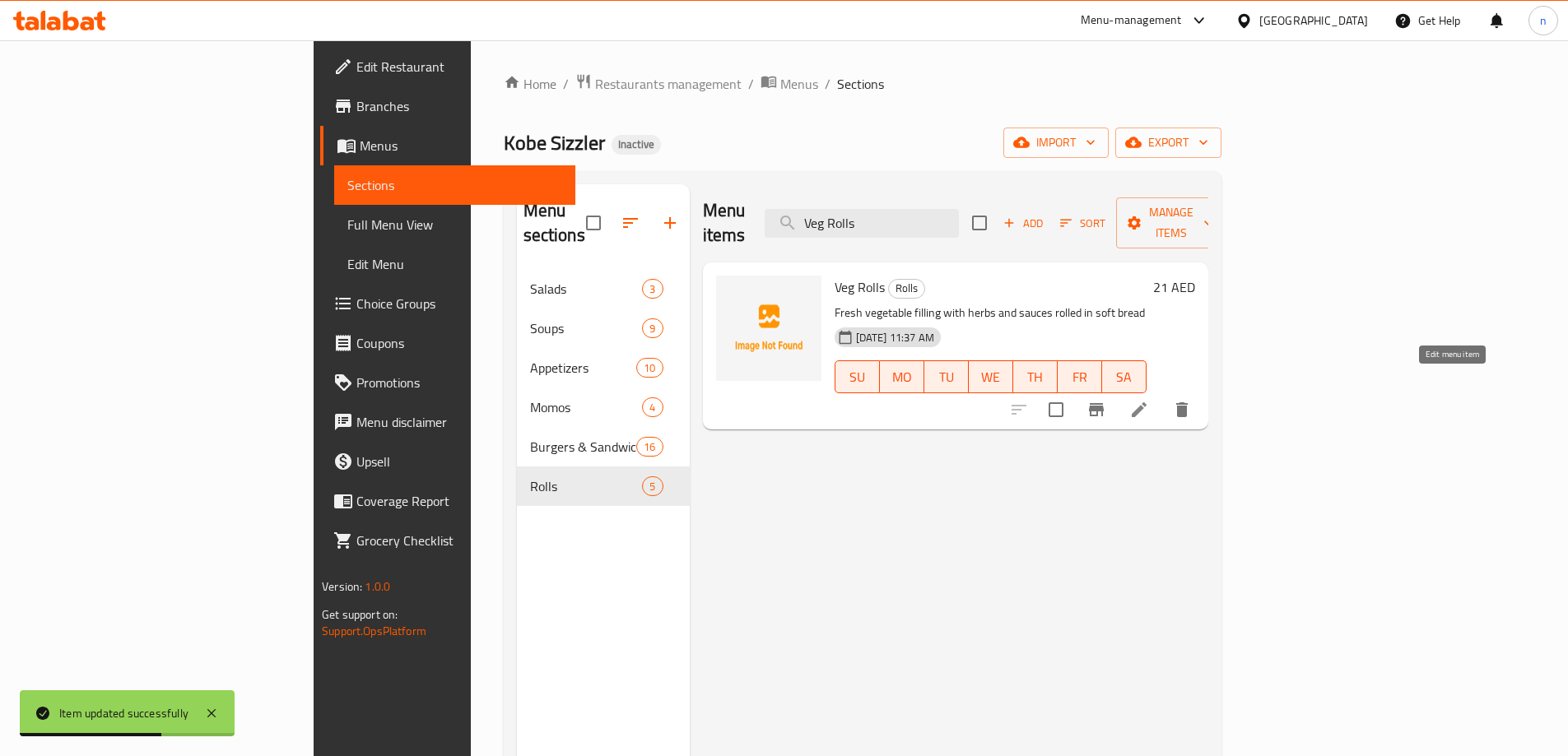
type input "Veg Rolls"
click at [1149, 400] on icon at bounding box center [1138, 409] width 20 height 20
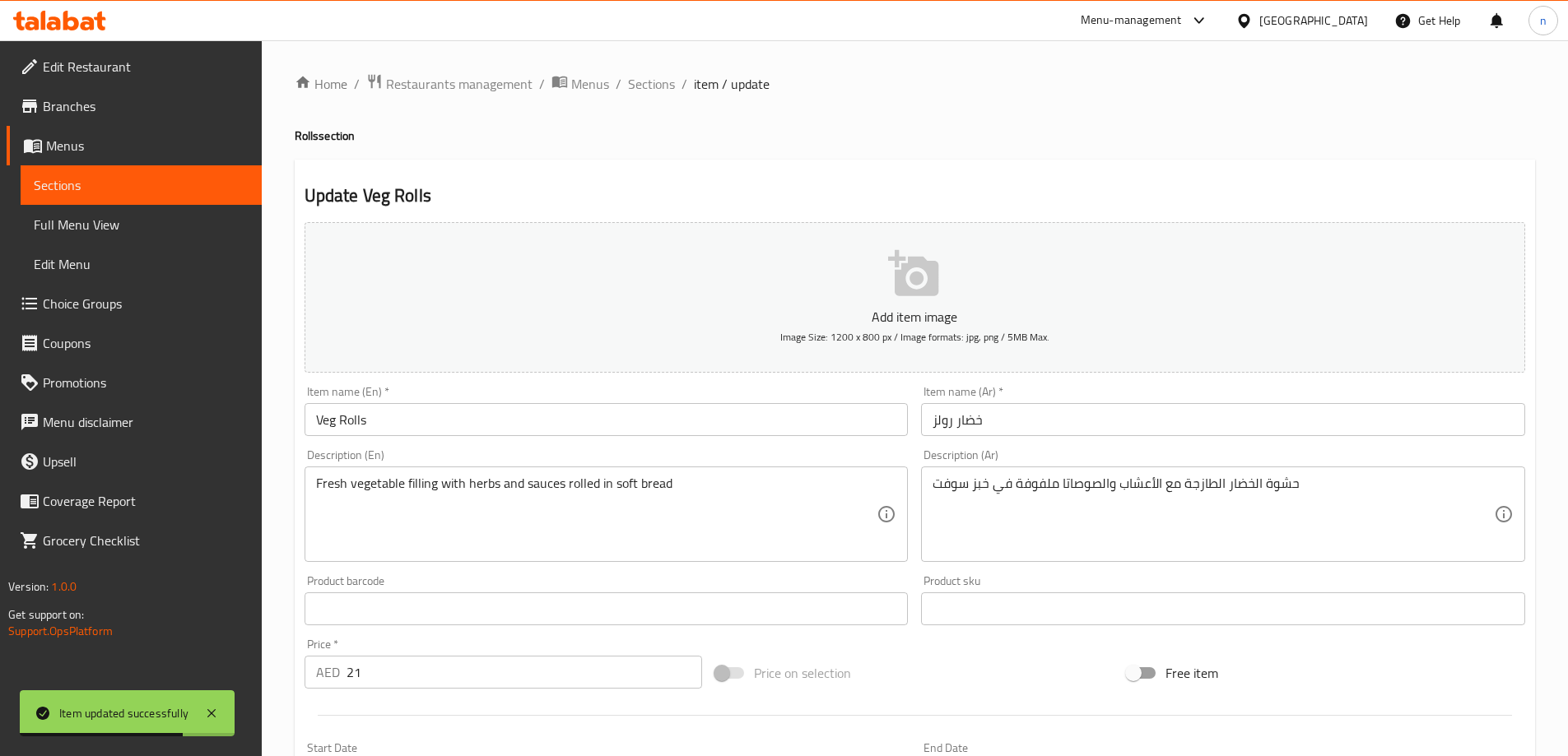
scroll to position [329, 0]
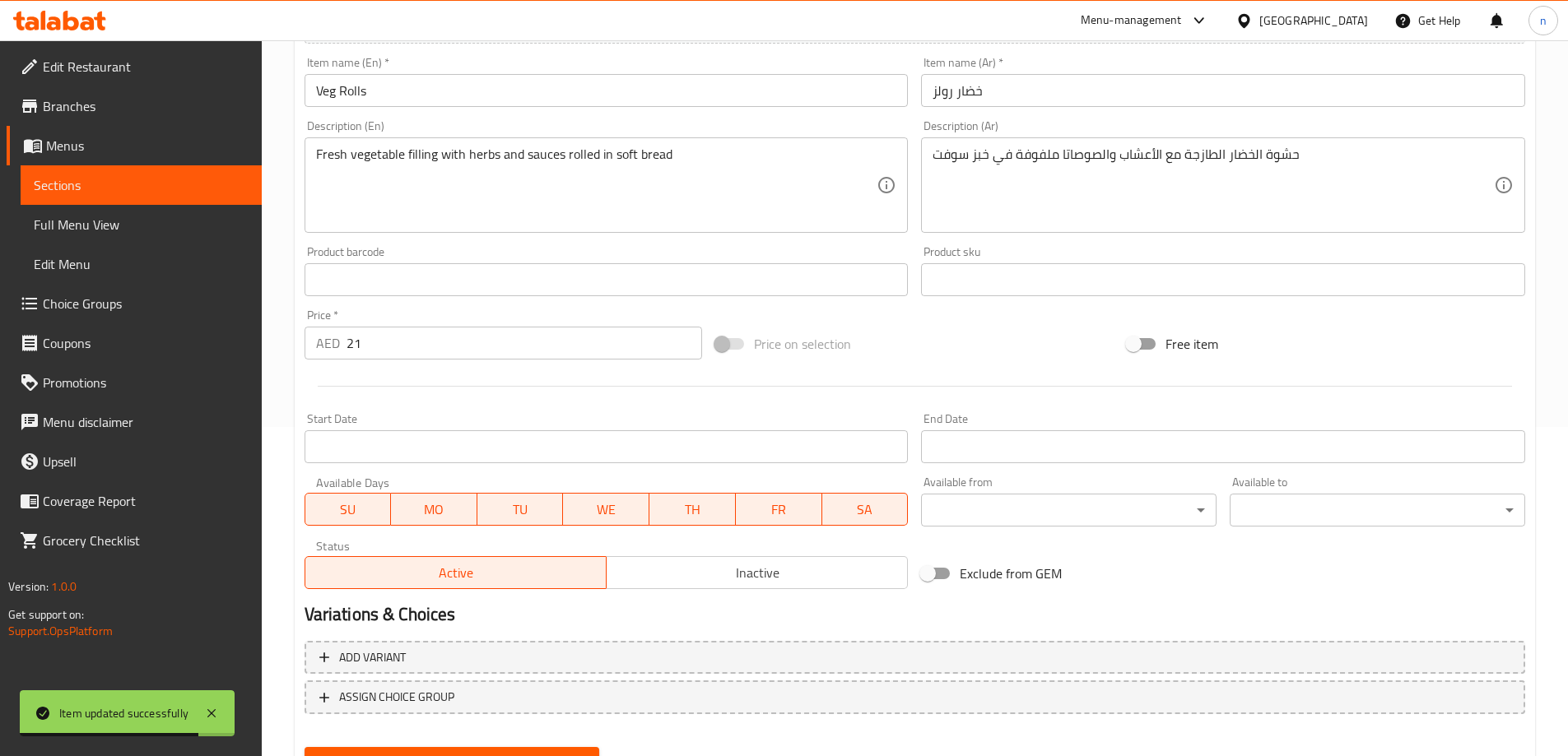
click at [378, 348] on input "21" at bounding box center [525, 342] width 357 height 33
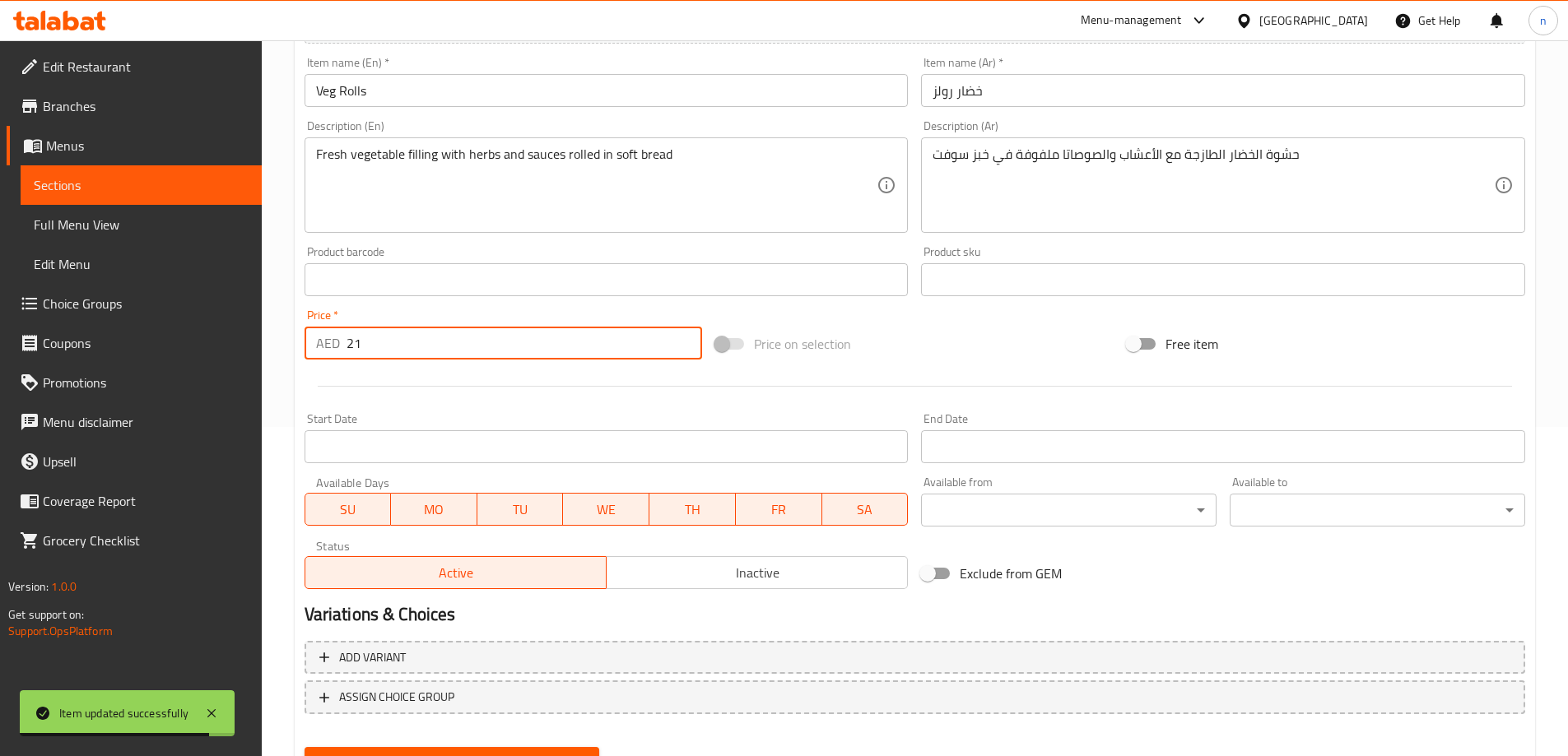
type input "2"
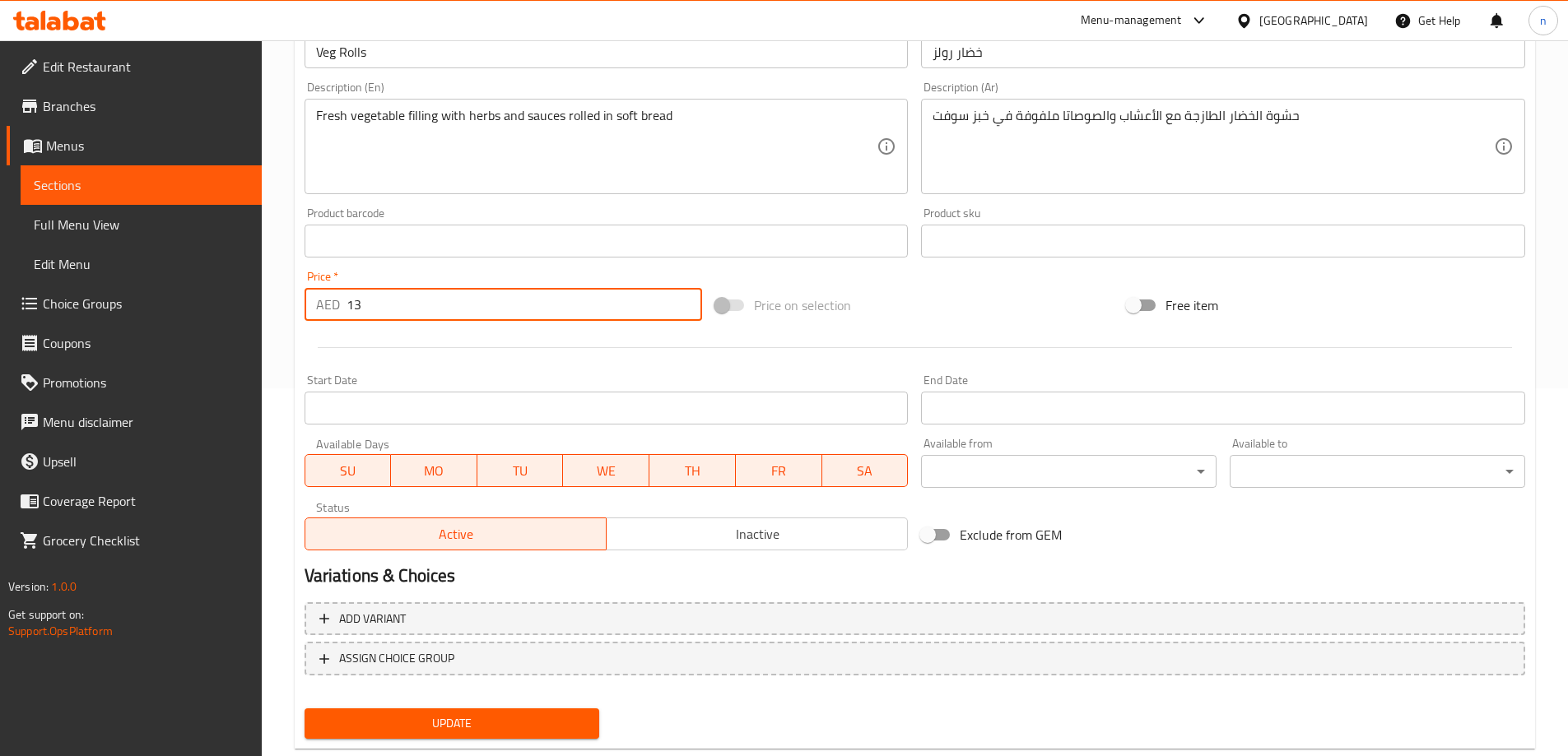
scroll to position [406, 0]
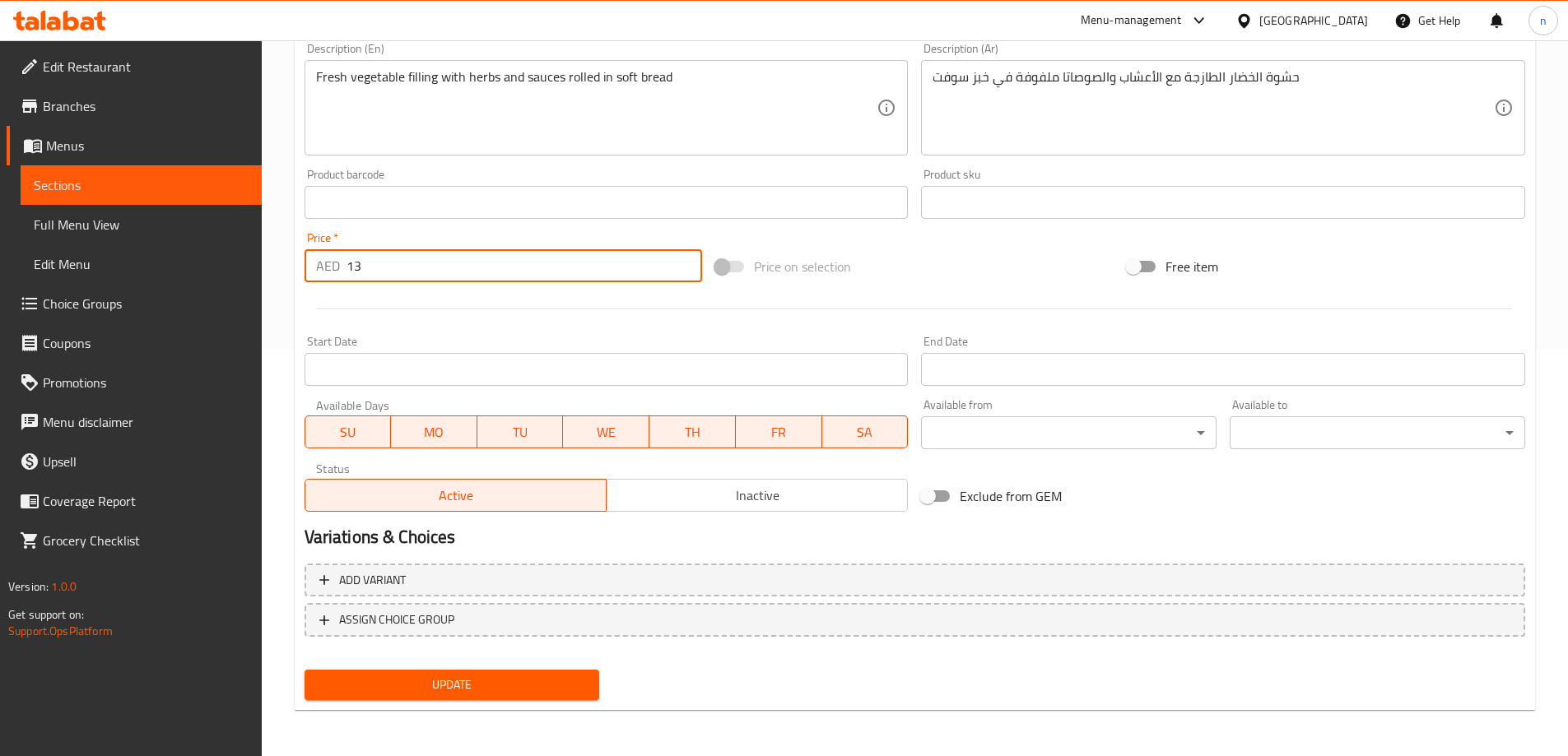
type input "13"
click at [460, 680] on span "Update" at bounding box center [452, 685] width 269 height 21
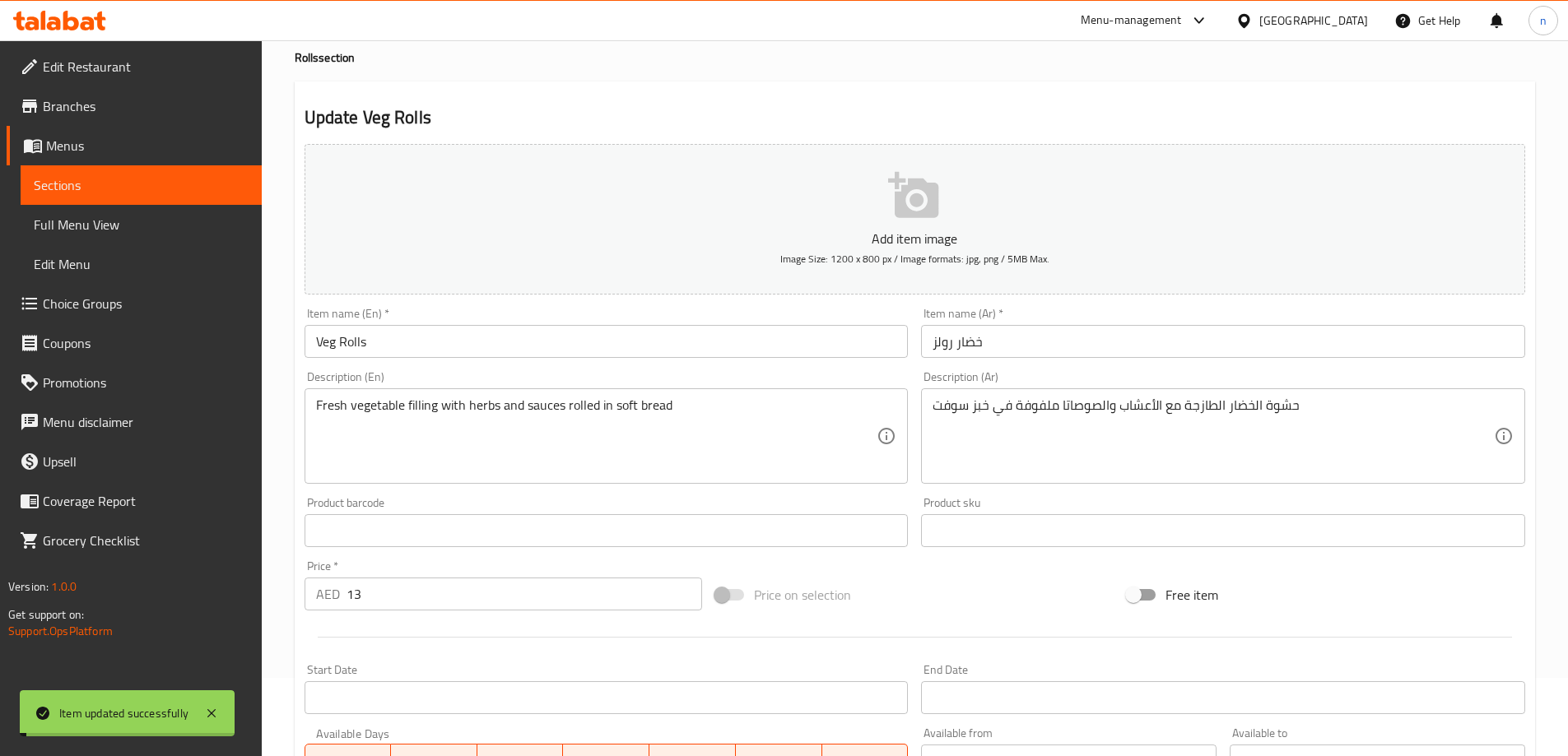
scroll to position [0, 0]
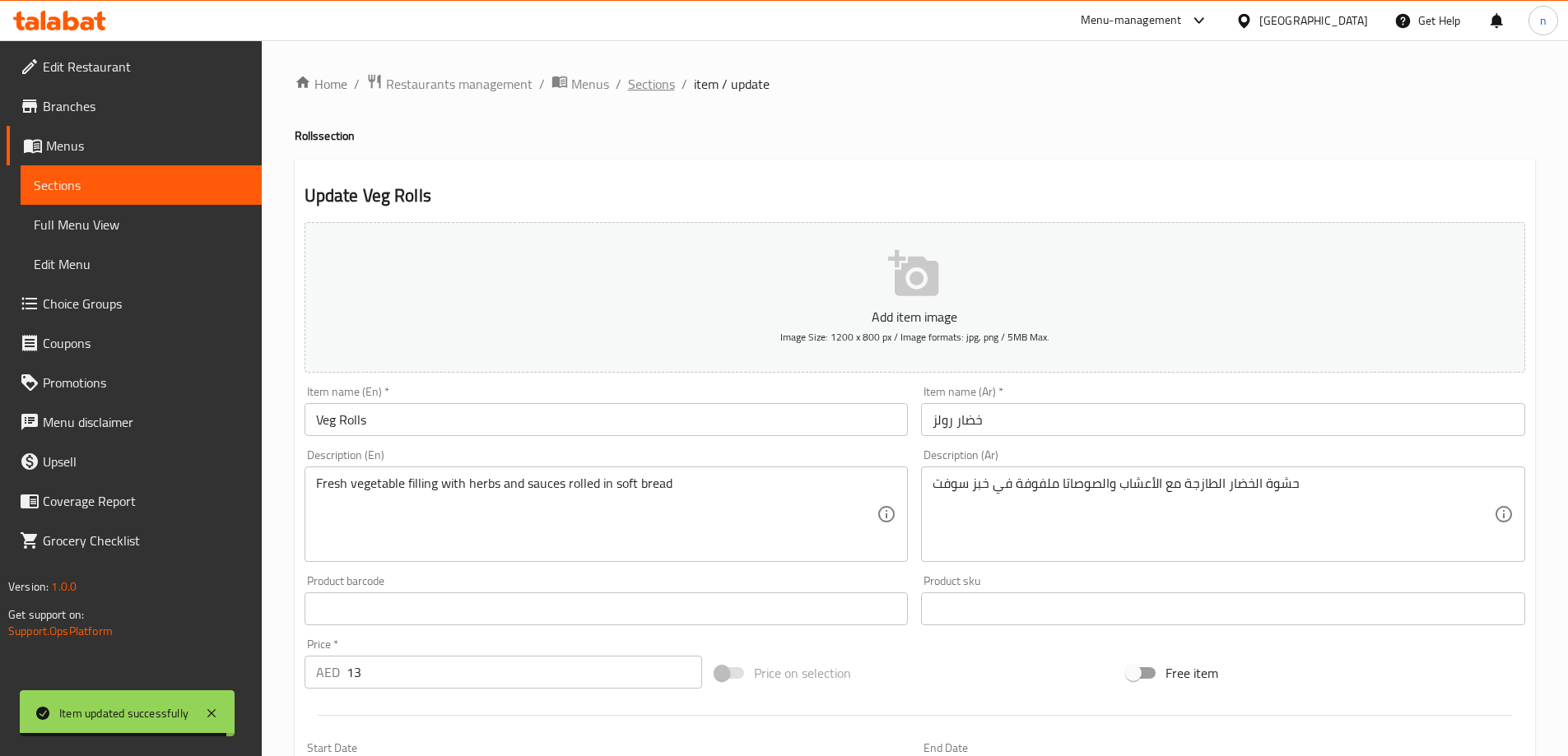
click at [671, 78] on span "Sections" at bounding box center [651, 83] width 47 height 20
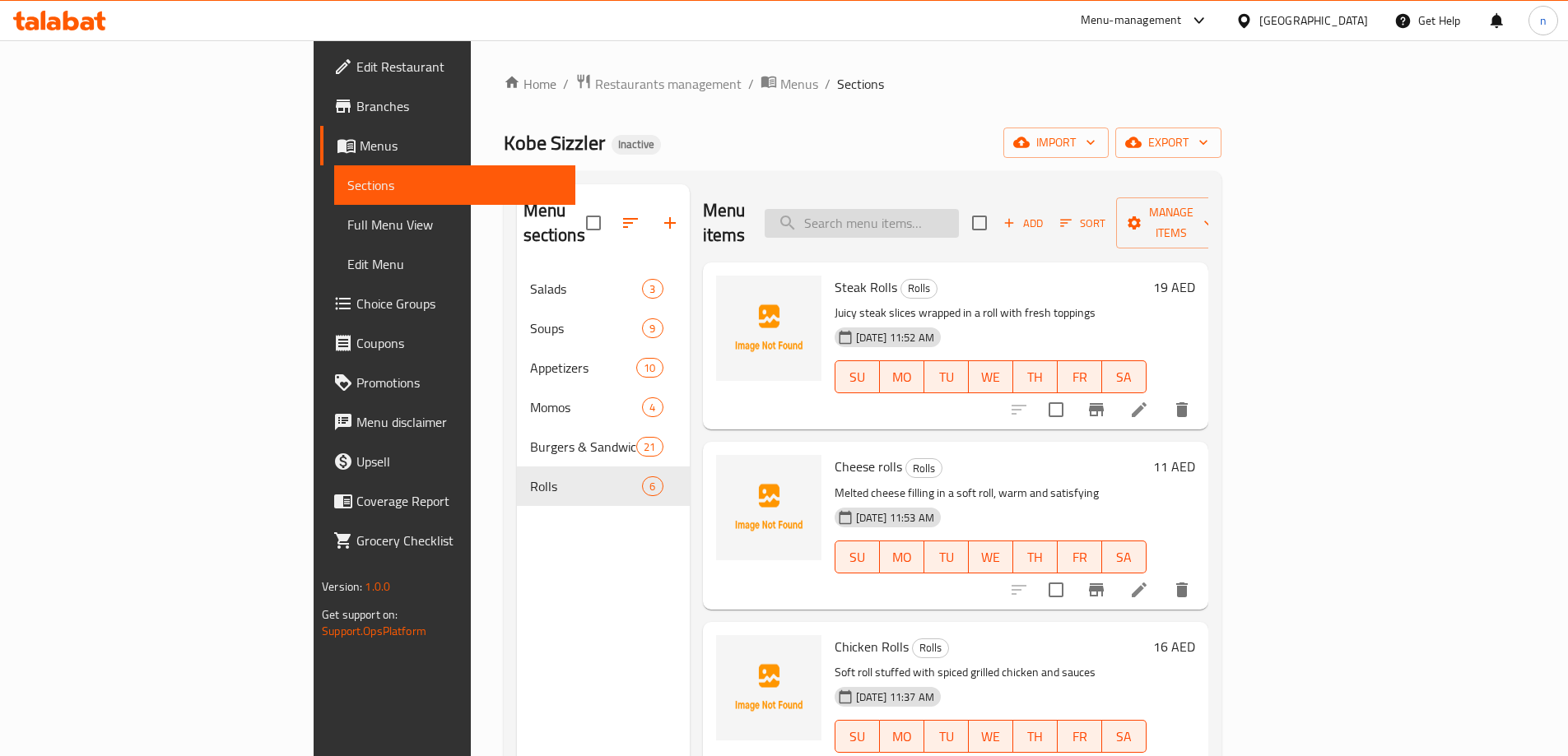
click at [919, 218] on input "search" at bounding box center [861, 223] width 194 height 29
paste input "Chicken Salad"
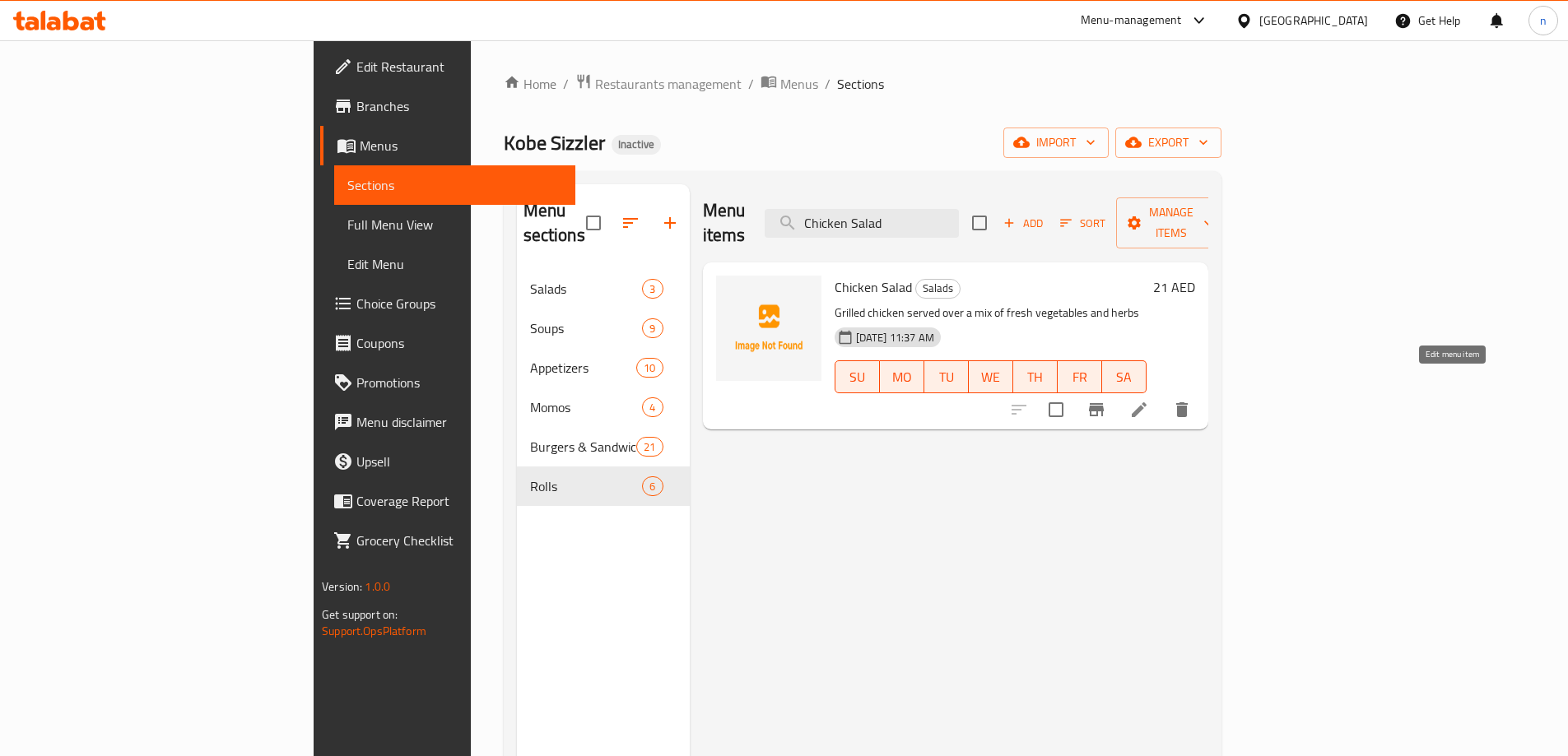
type input "Chicken Salad"
click at [1149, 400] on icon at bounding box center [1138, 409] width 20 height 20
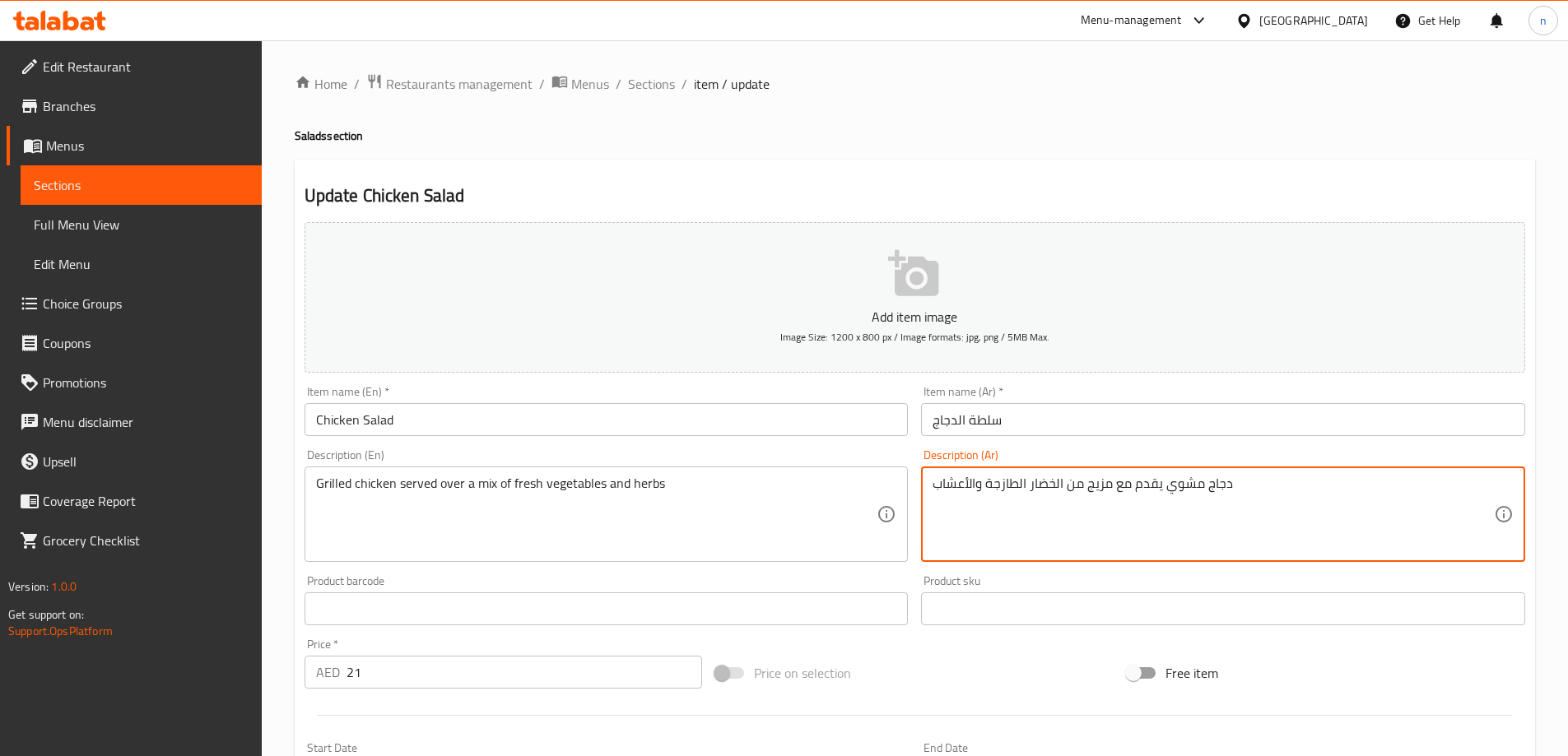
click at [1124, 492] on textarea "دجاج مشوي يقدم مع مزيج من الخضار الطازجة والأعشاب" at bounding box center [1213, 514] width 561 height 78
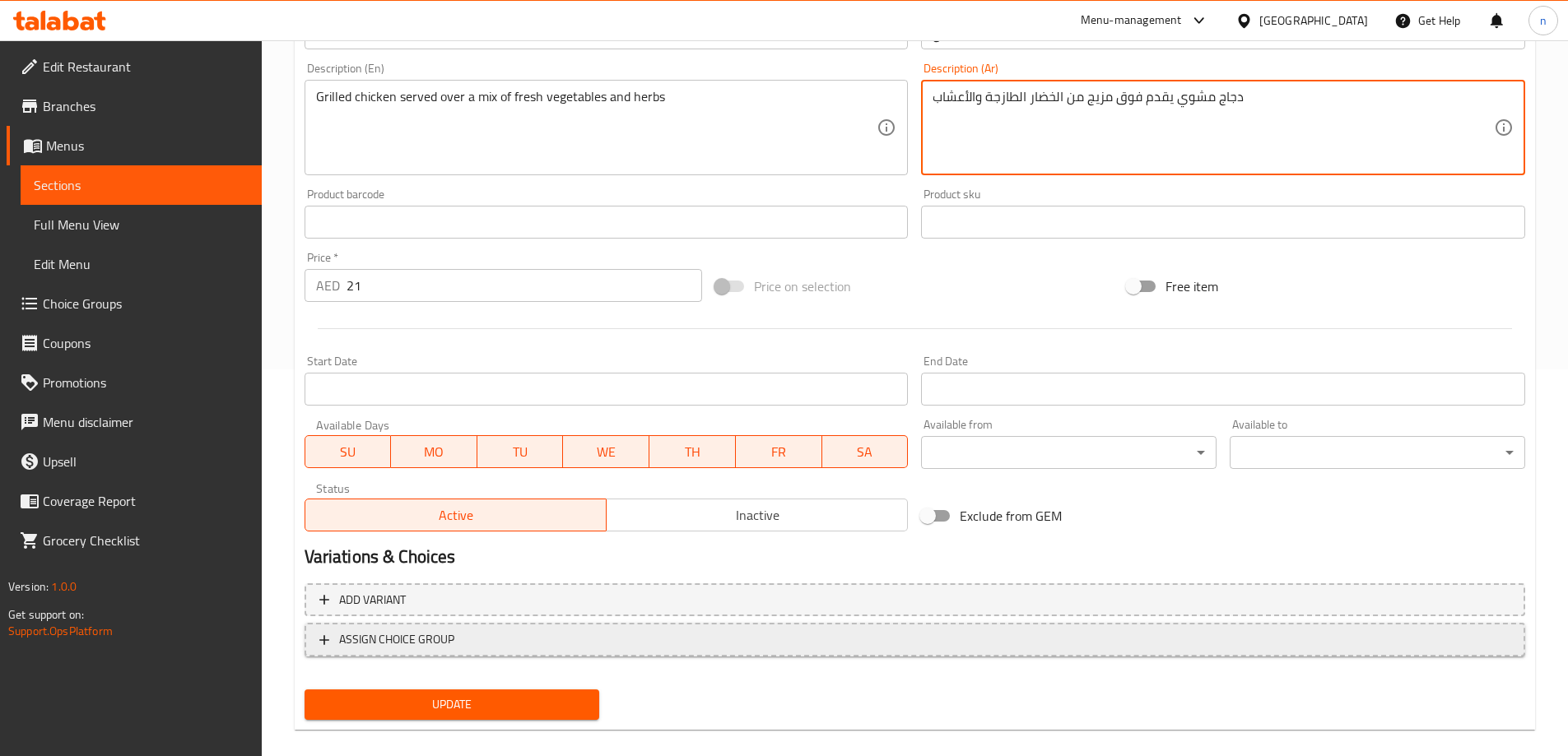
scroll to position [406, 0]
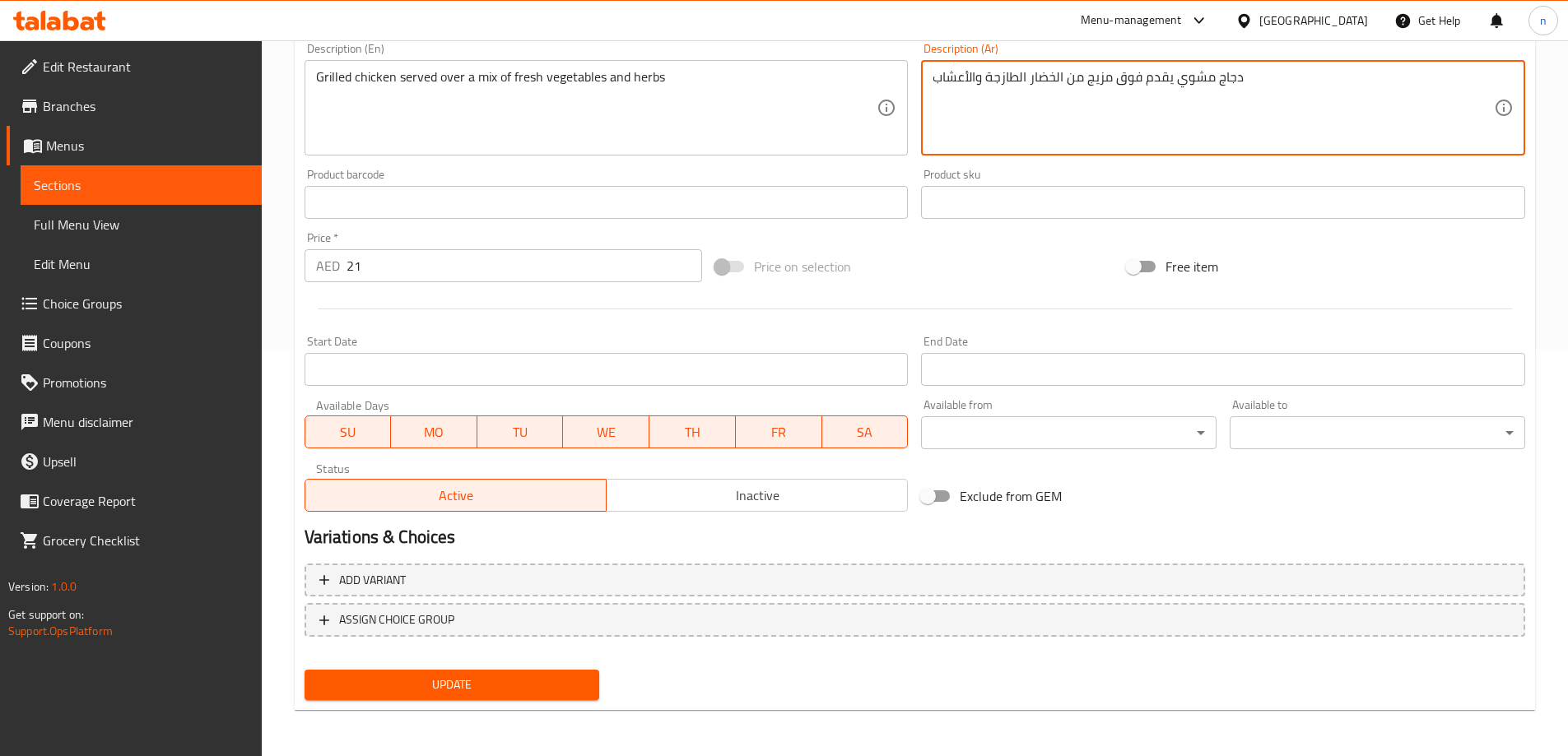
type textarea "دجاج مشوي يقدم فوق مزيج من الخضار الطازجة والأعشاب"
click at [422, 682] on span "Update" at bounding box center [452, 685] width 269 height 21
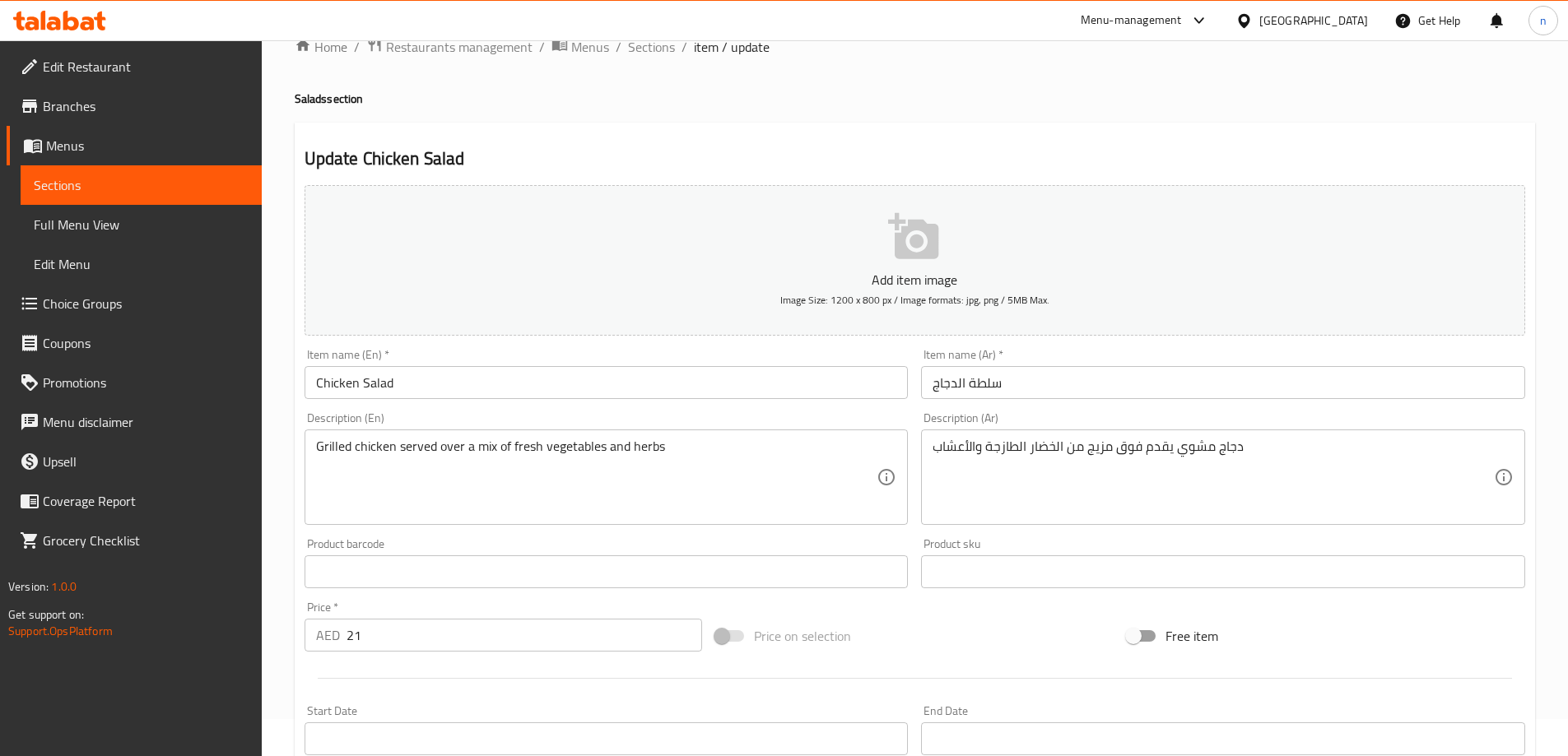
scroll to position [0, 0]
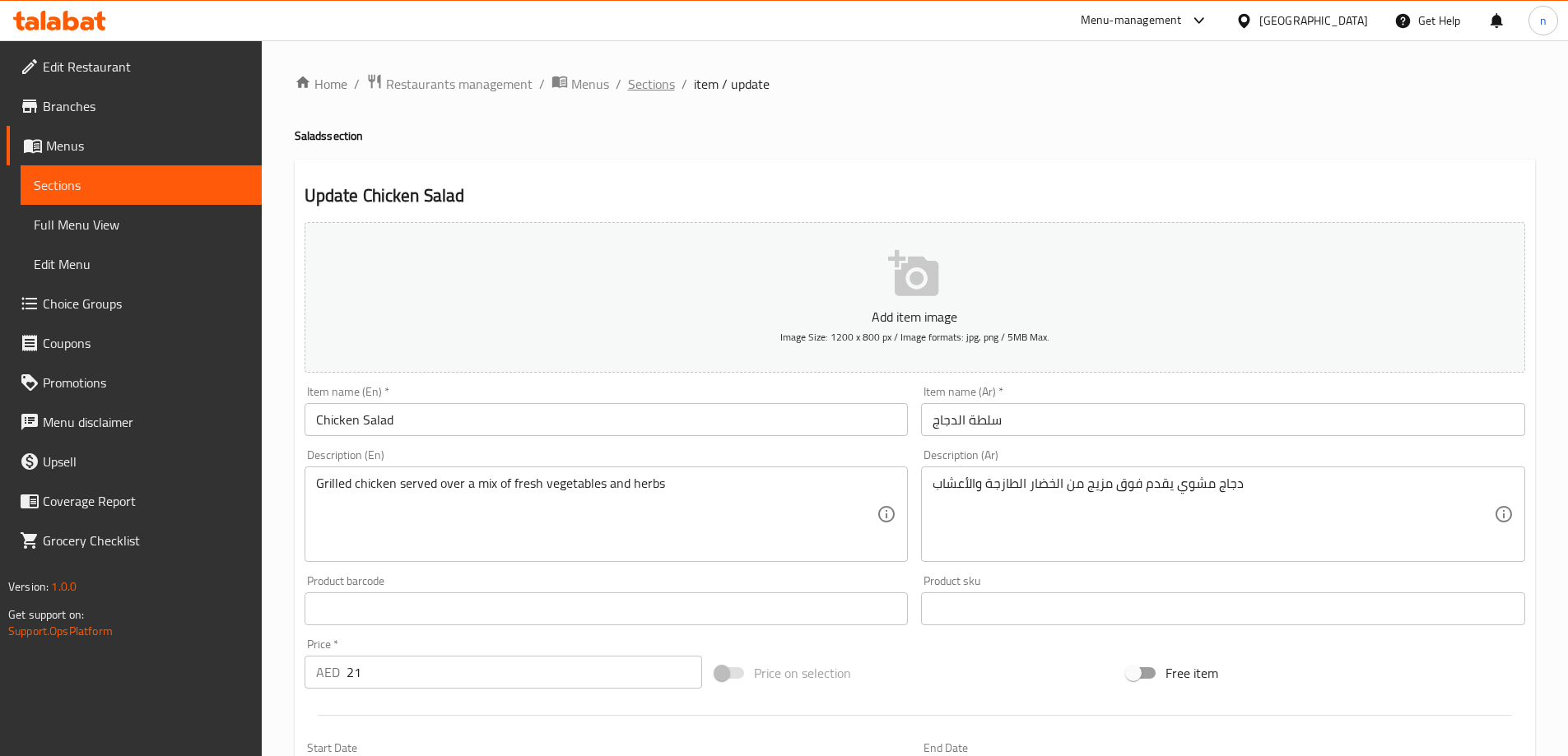
click at [657, 85] on span "Sections" at bounding box center [651, 83] width 47 height 20
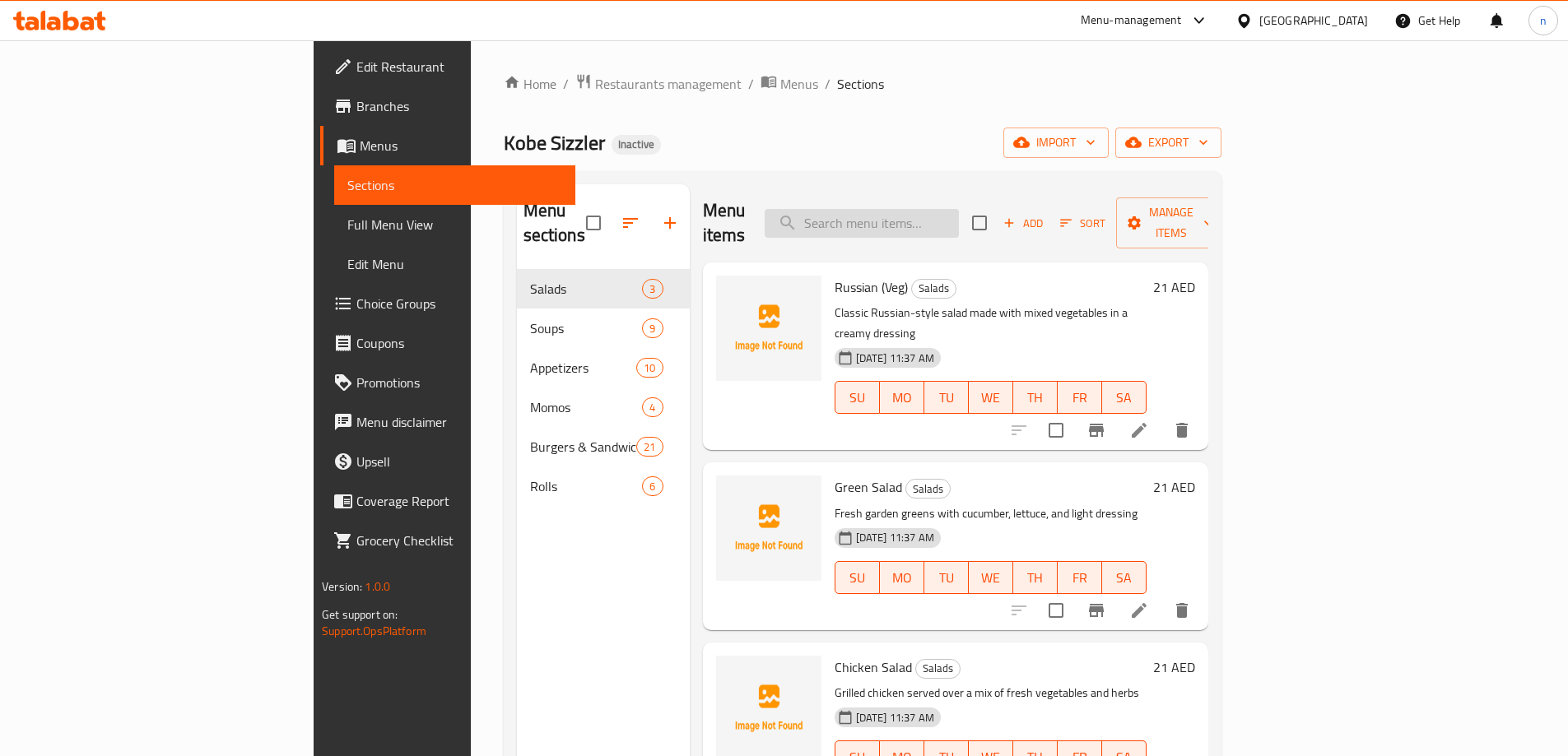
click at [902, 209] on input "search" at bounding box center [861, 223] width 194 height 29
paste input "Chili Cheese Toast"
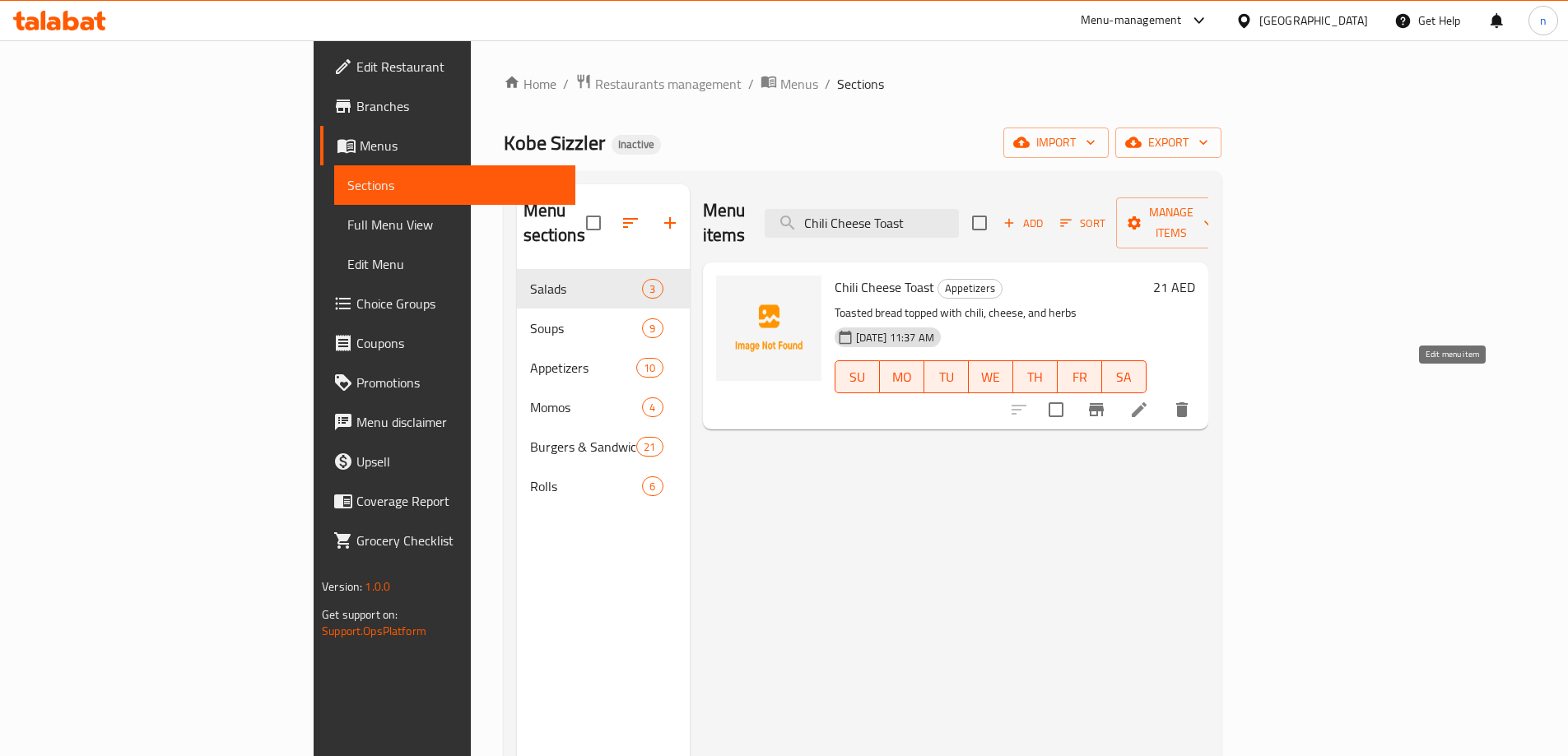
type input "Chili Cheese Toast"
click at [1147, 402] on icon at bounding box center [1139, 410] width 15 height 15
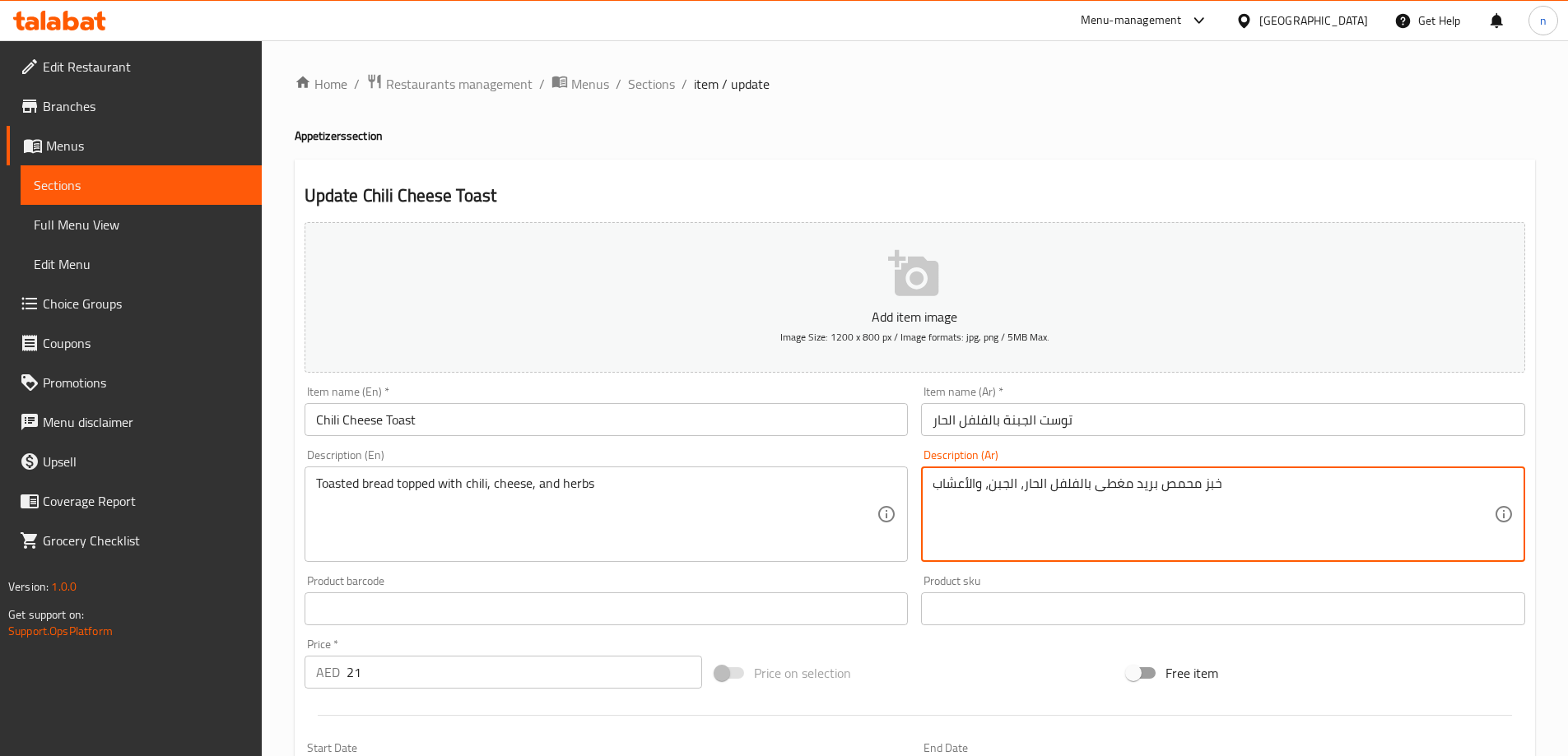
click at [1148, 485] on textarea "خبز محمص بريد مغطى بالفلفل الحار، الجبن، والأعشاب" at bounding box center [1213, 514] width 561 height 78
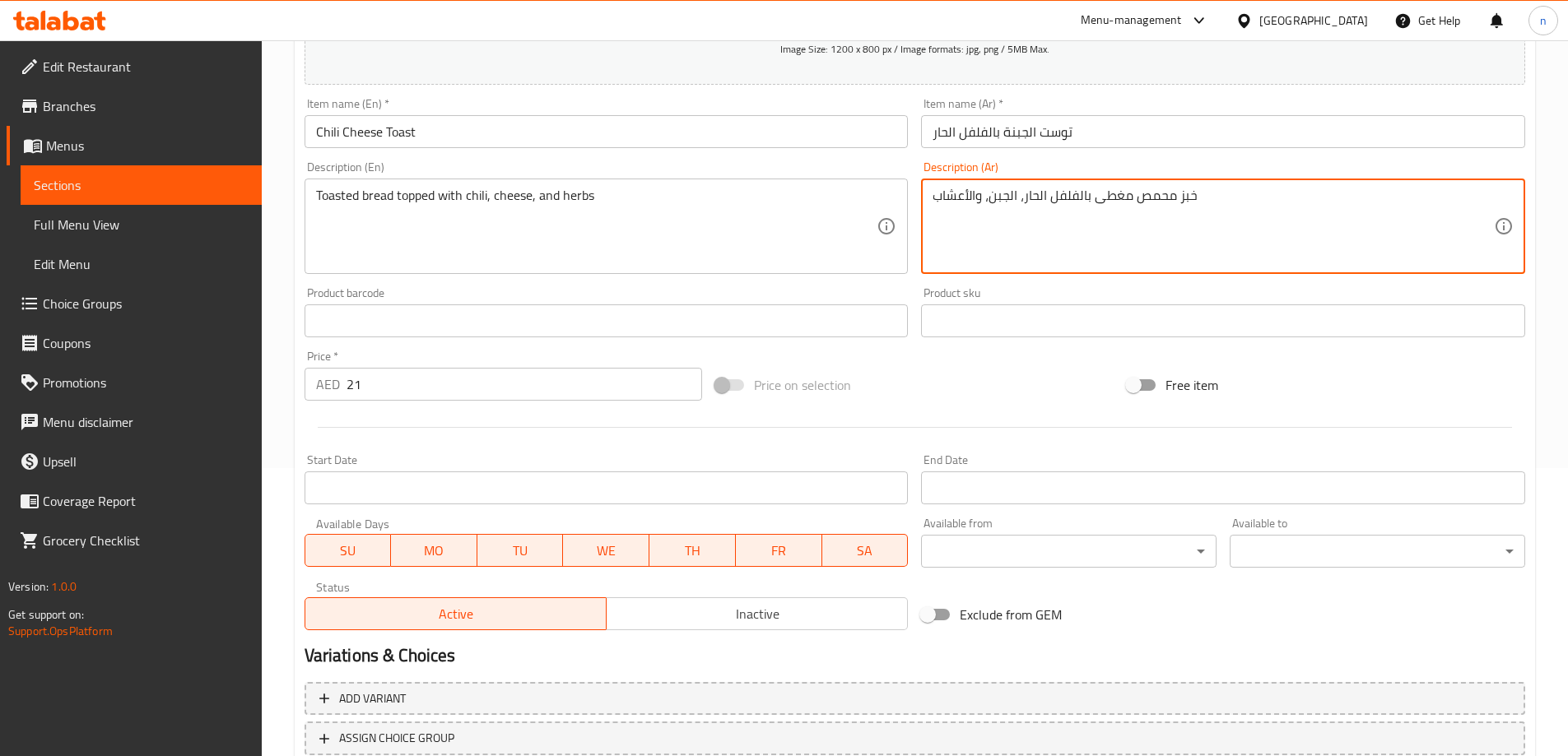
scroll to position [406, 0]
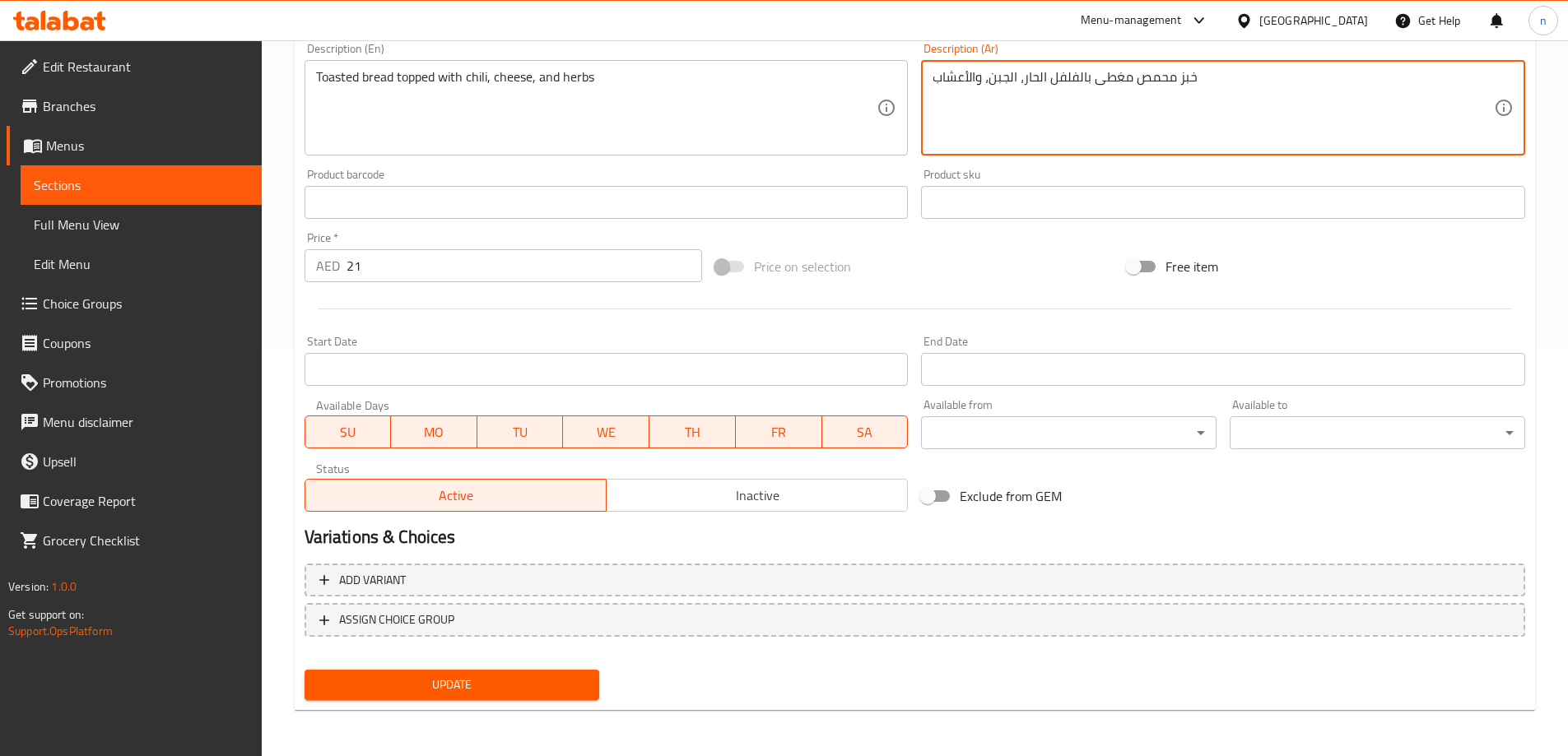
type textarea "خبز محمص مغطى بالفلفل الحار، الجبن، والأعشاب"
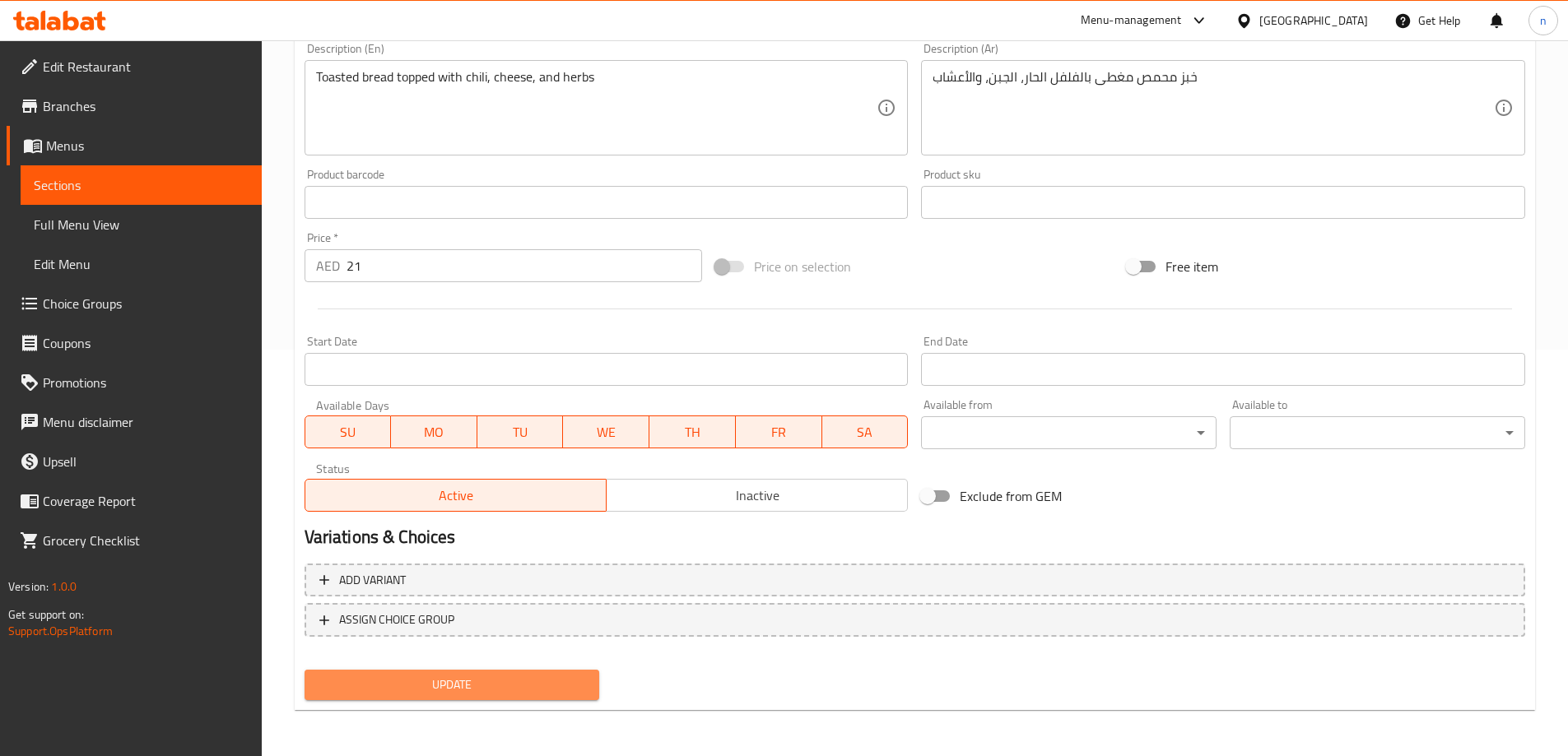
click at [469, 675] on span "Update" at bounding box center [452, 685] width 269 height 21
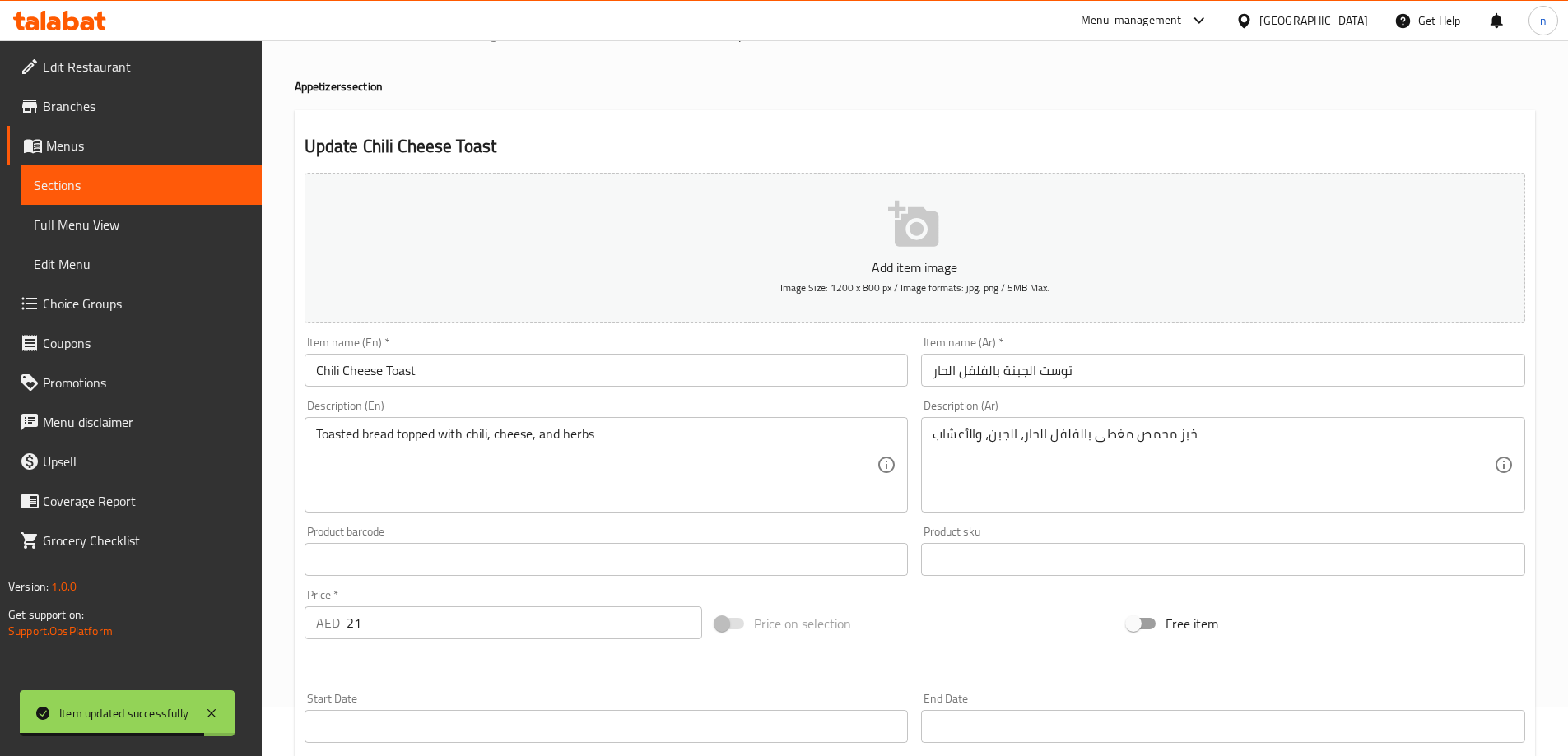
scroll to position [0, 0]
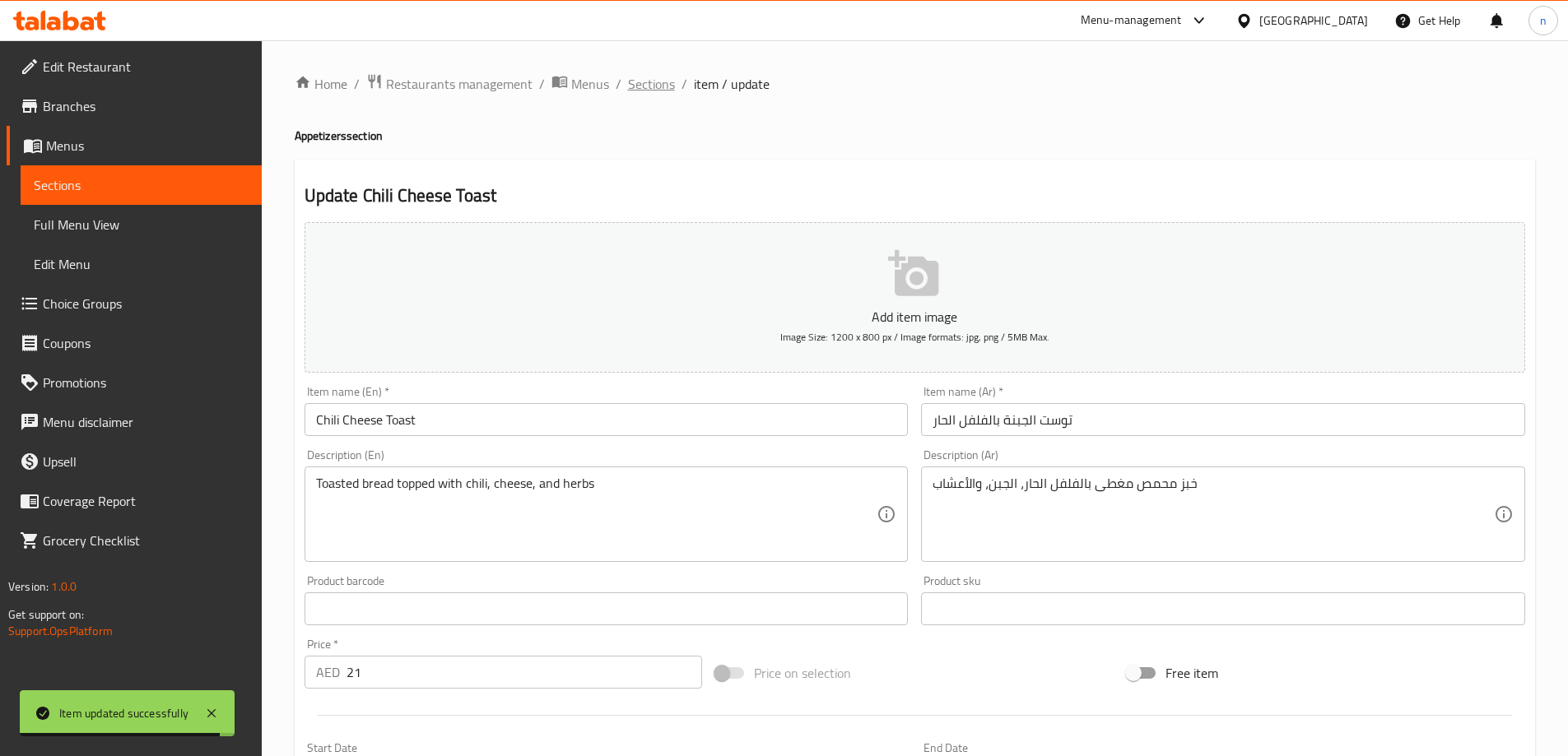
click at [664, 83] on span "Sections" at bounding box center [651, 83] width 47 height 20
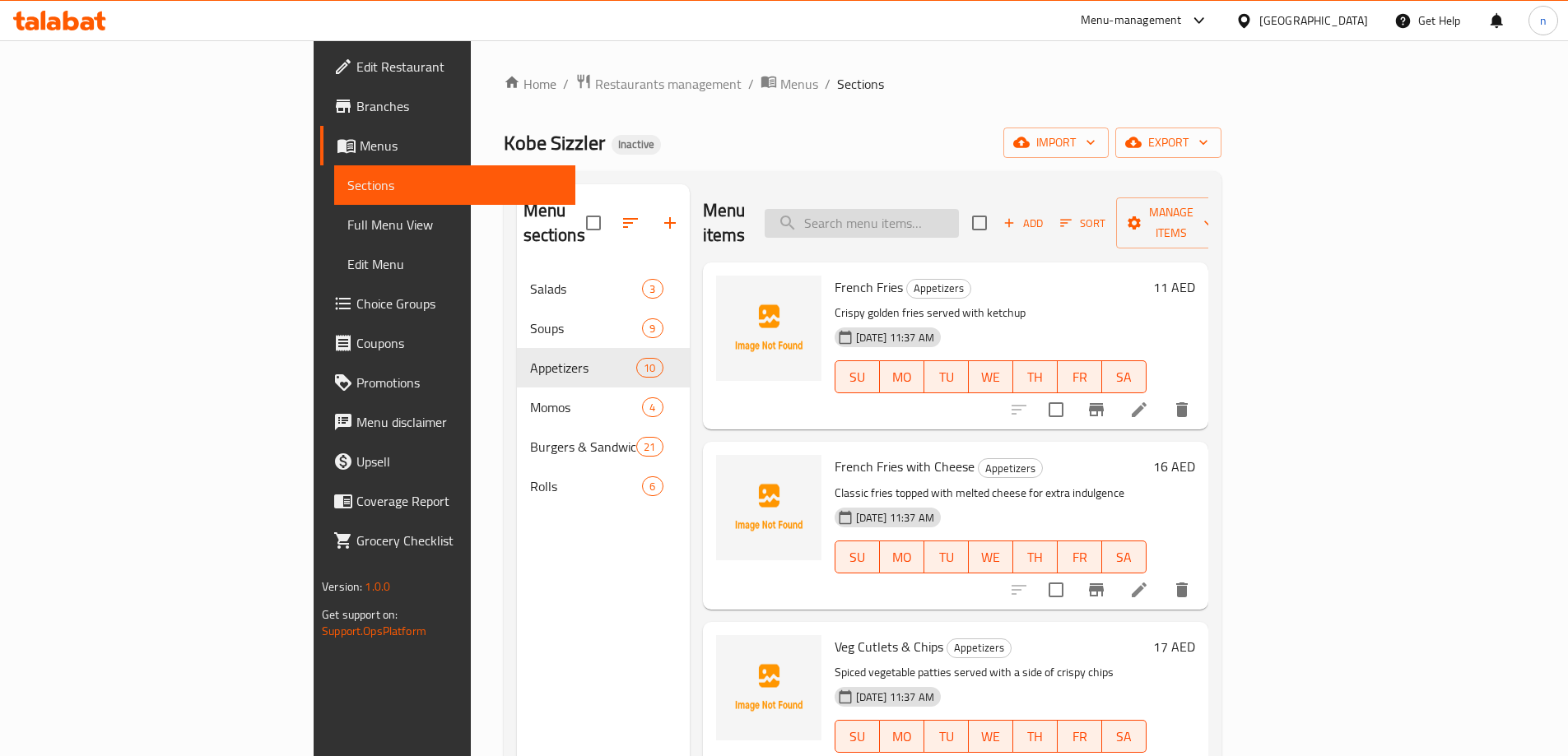
click at [908, 210] on input "search" at bounding box center [861, 223] width 194 height 29
paste input "Diced Steak with Chips"
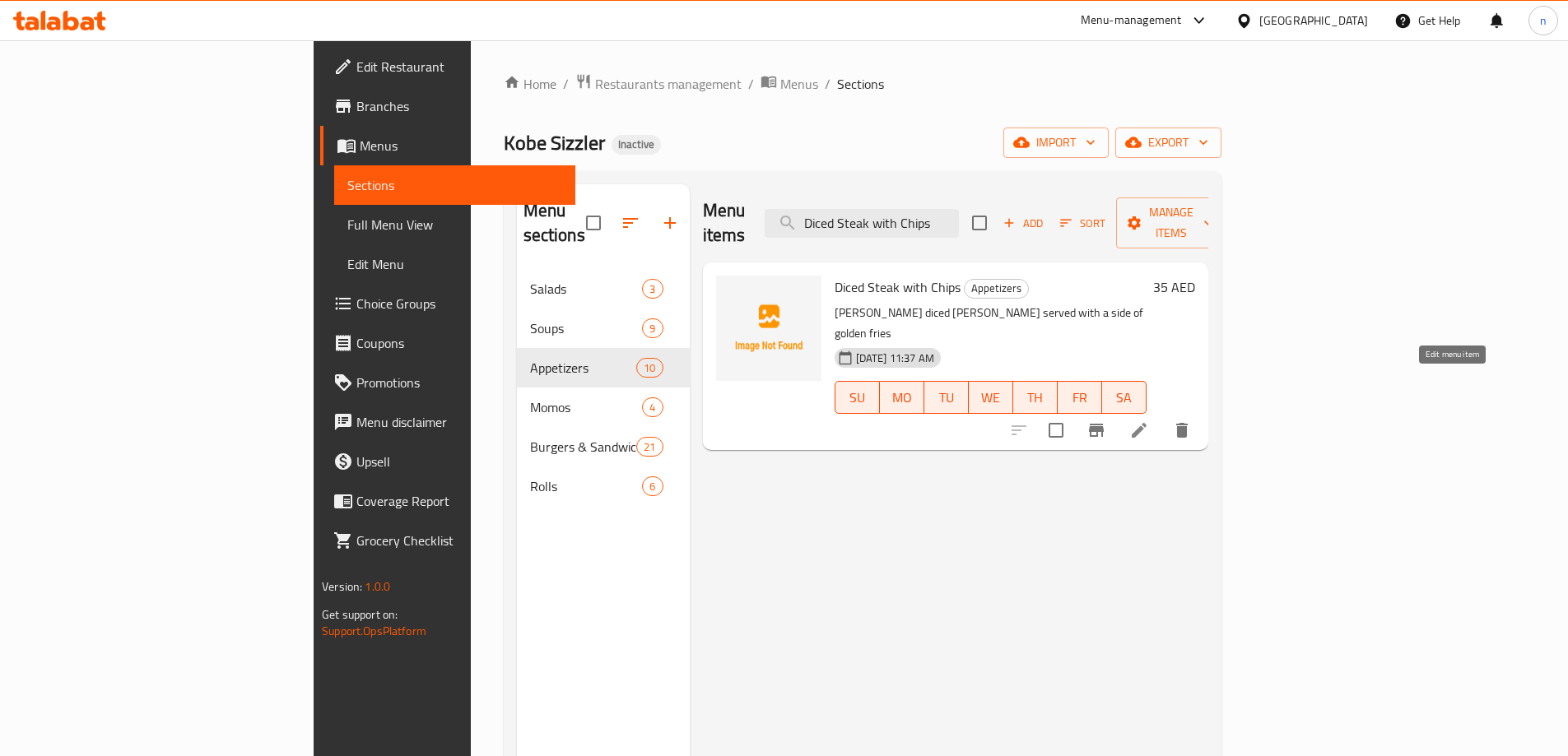
type input "Diced Steak with Chips"
click at [1149, 420] on icon at bounding box center [1138, 430] width 20 height 20
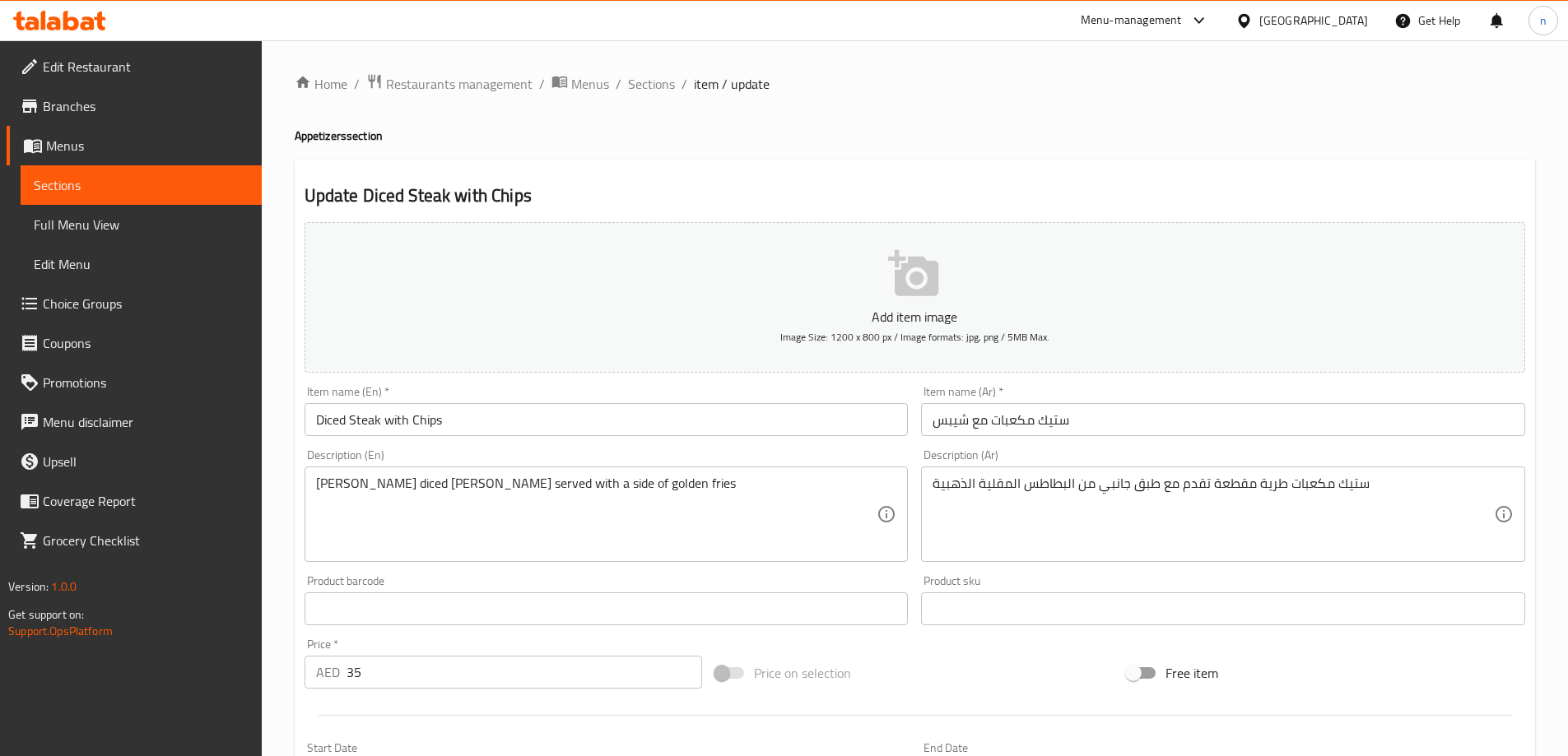
scroll to position [83, 0]
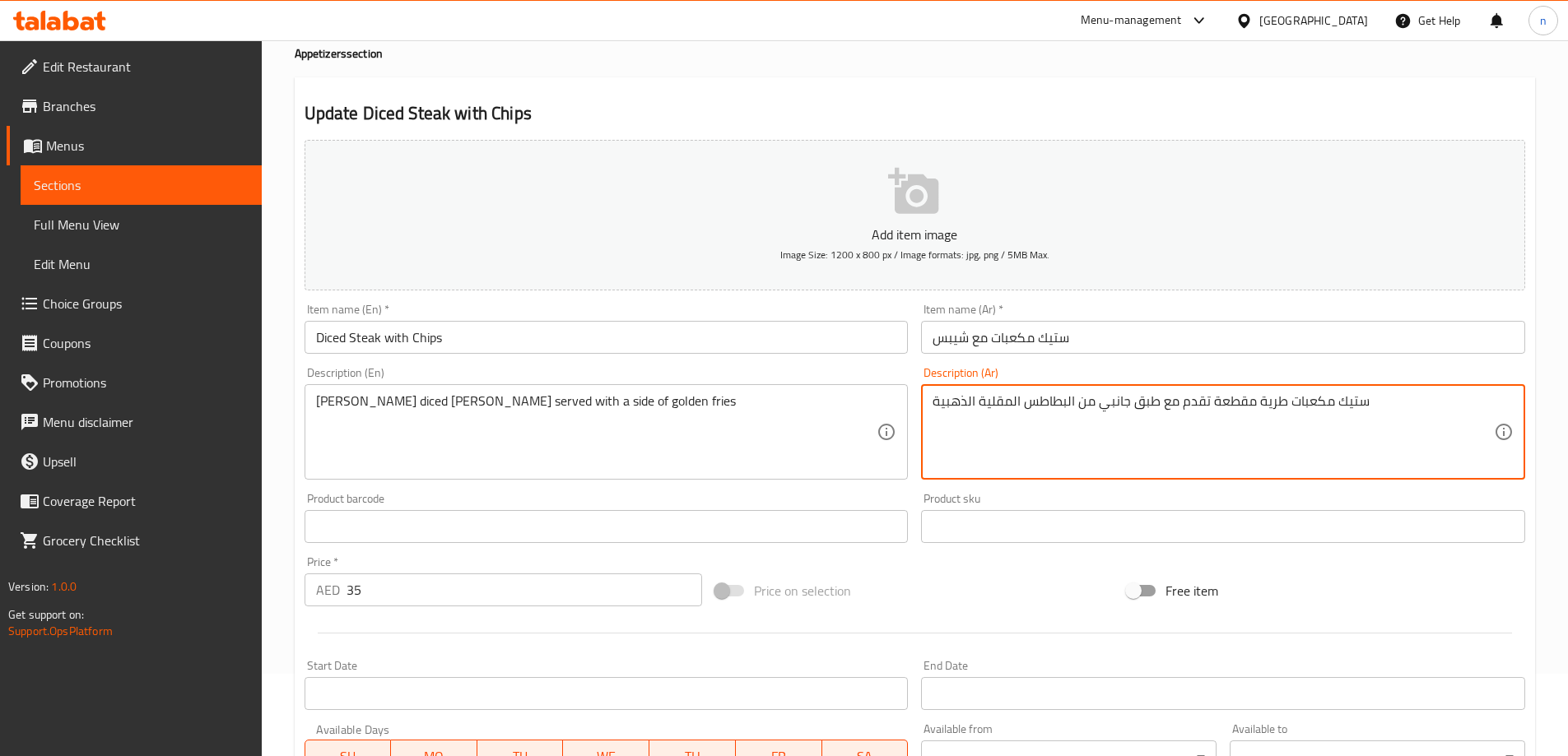
click at [1227, 402] on textarea "ستيك مكعبات طرية مقطعة تقدم مع طبق جانبي من البطاطس المقلية الذهبية" at bounding box center [1213, 431] width 561 height 78
click at [1207, 401] on textarea "ستيك مكعبات طريةتقدم مع طبق جانبي من البطاطس المقلية الذهبية" at bounding box center [1213, 431] width 561 height 78
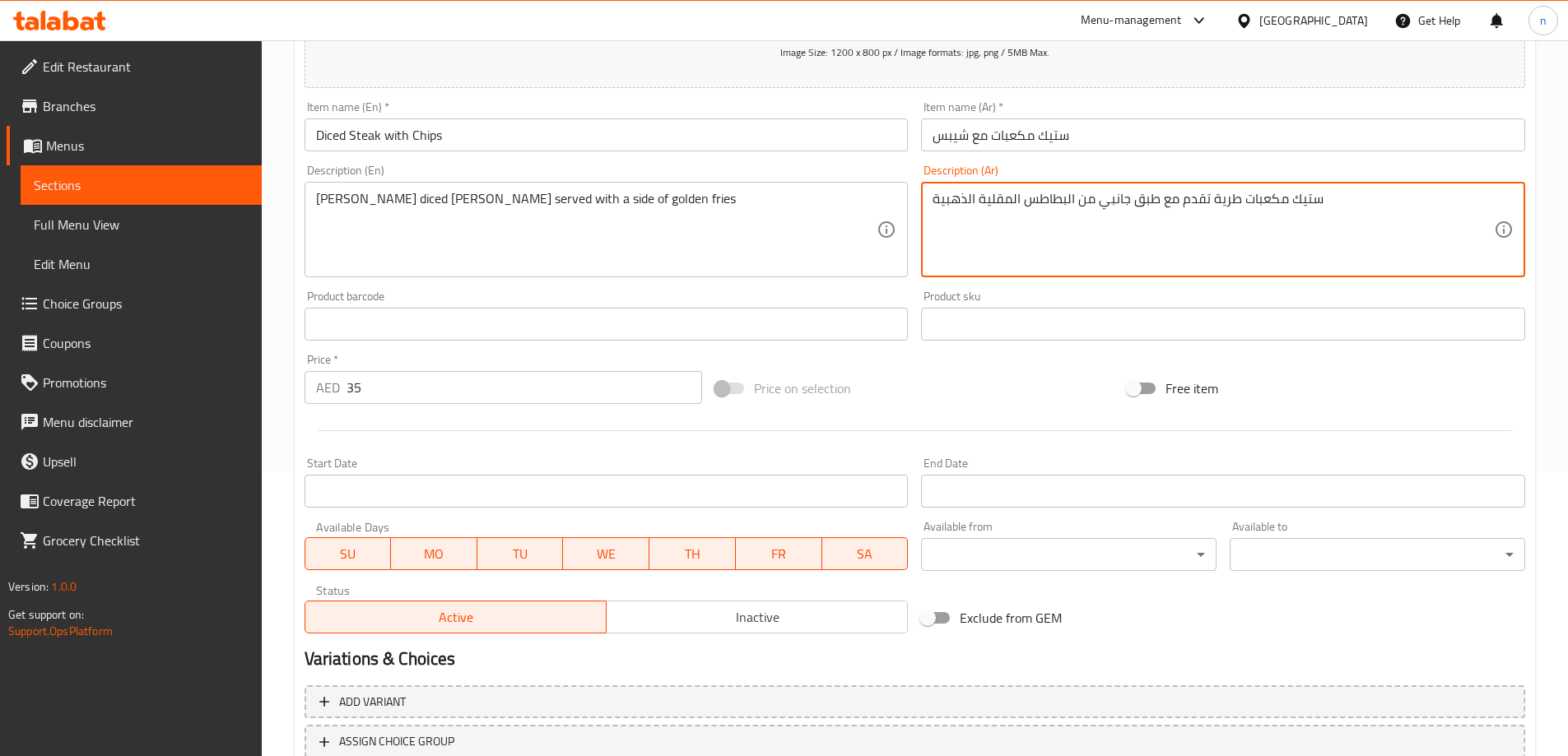
scroll to position [406, 0]
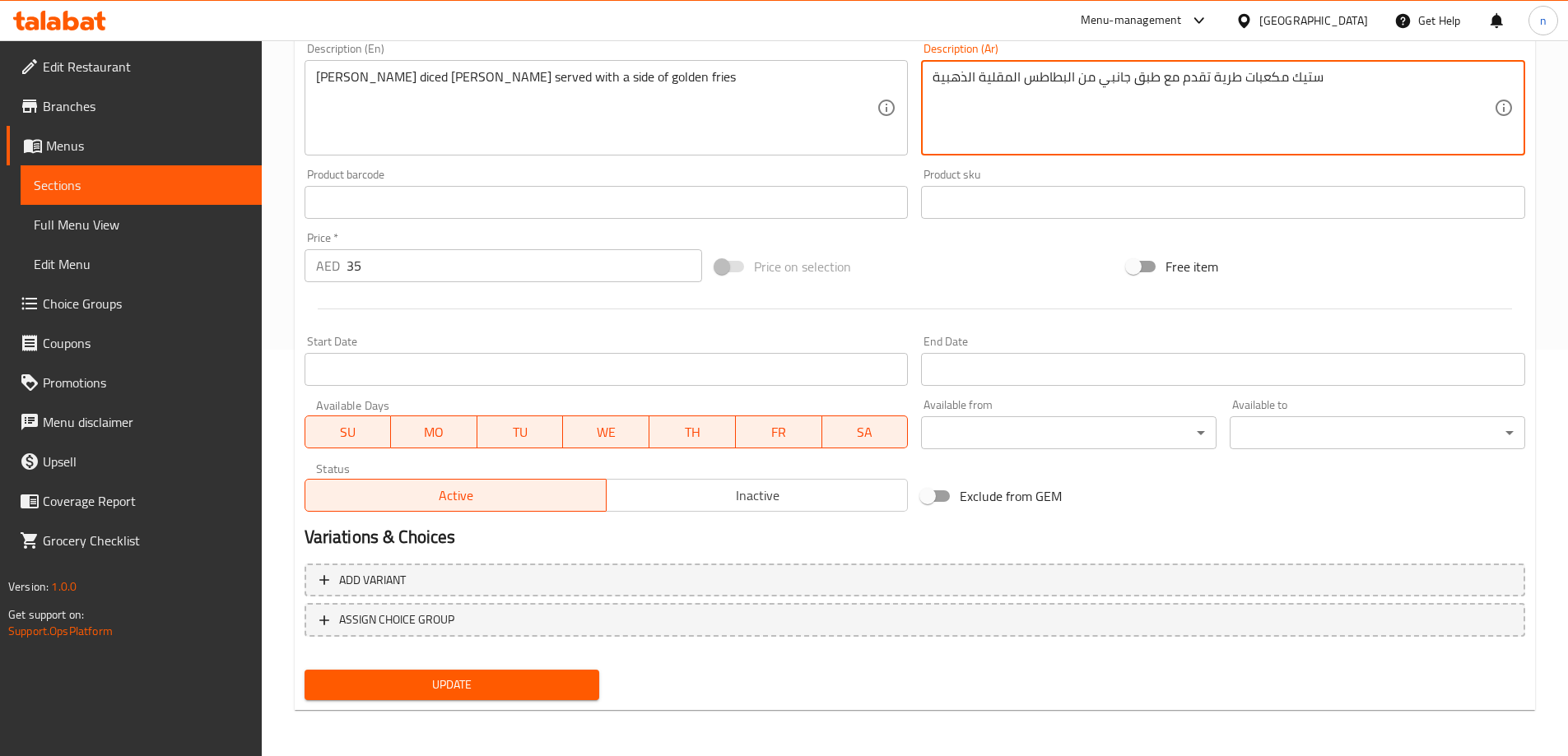
type textarea "ستيك مكعبات طرية تقدم مع طبق جانبي من البطاطس المقلية الذهبية"
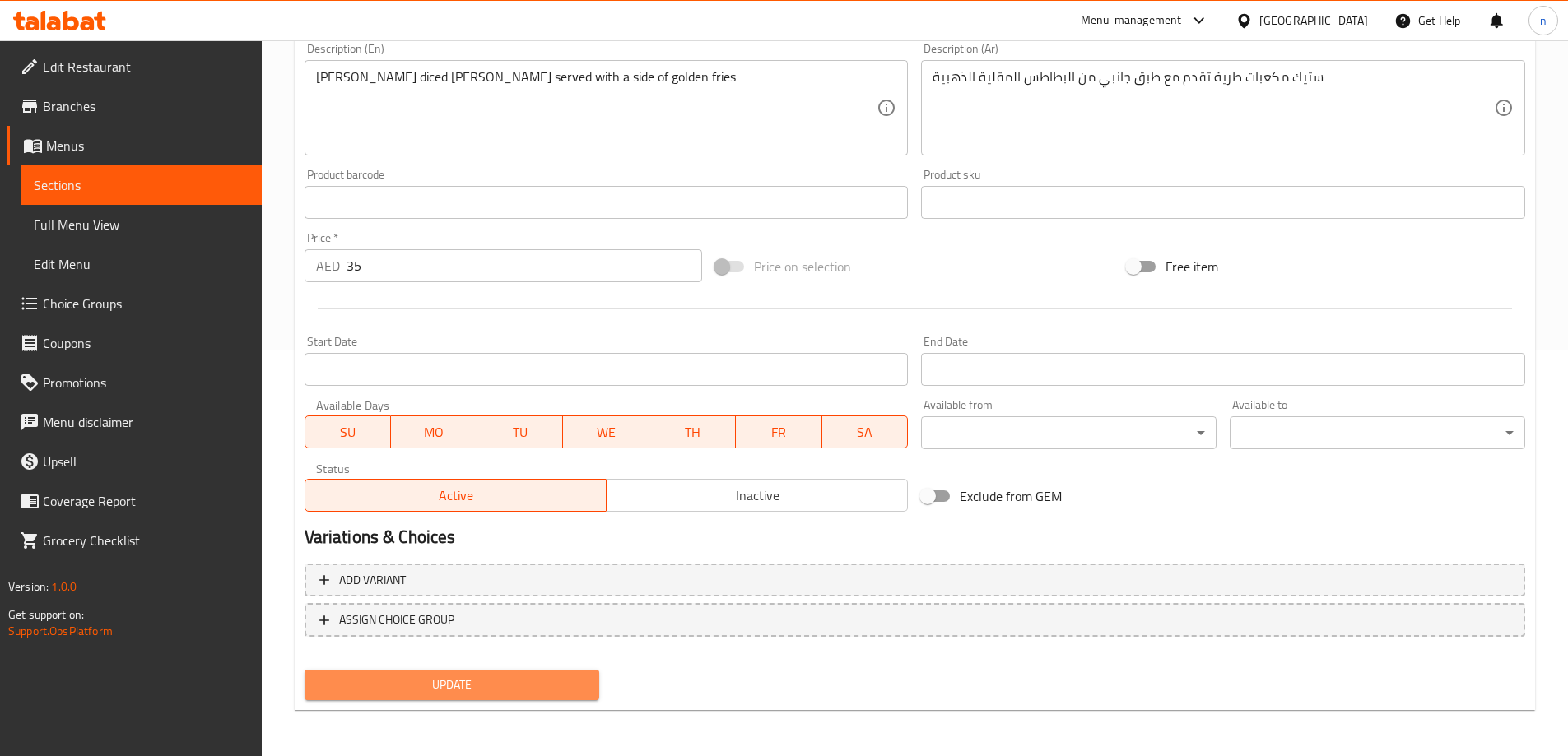
click at [491, 685] on span "Update" at bounding box center [452, 685] width 269 height 21
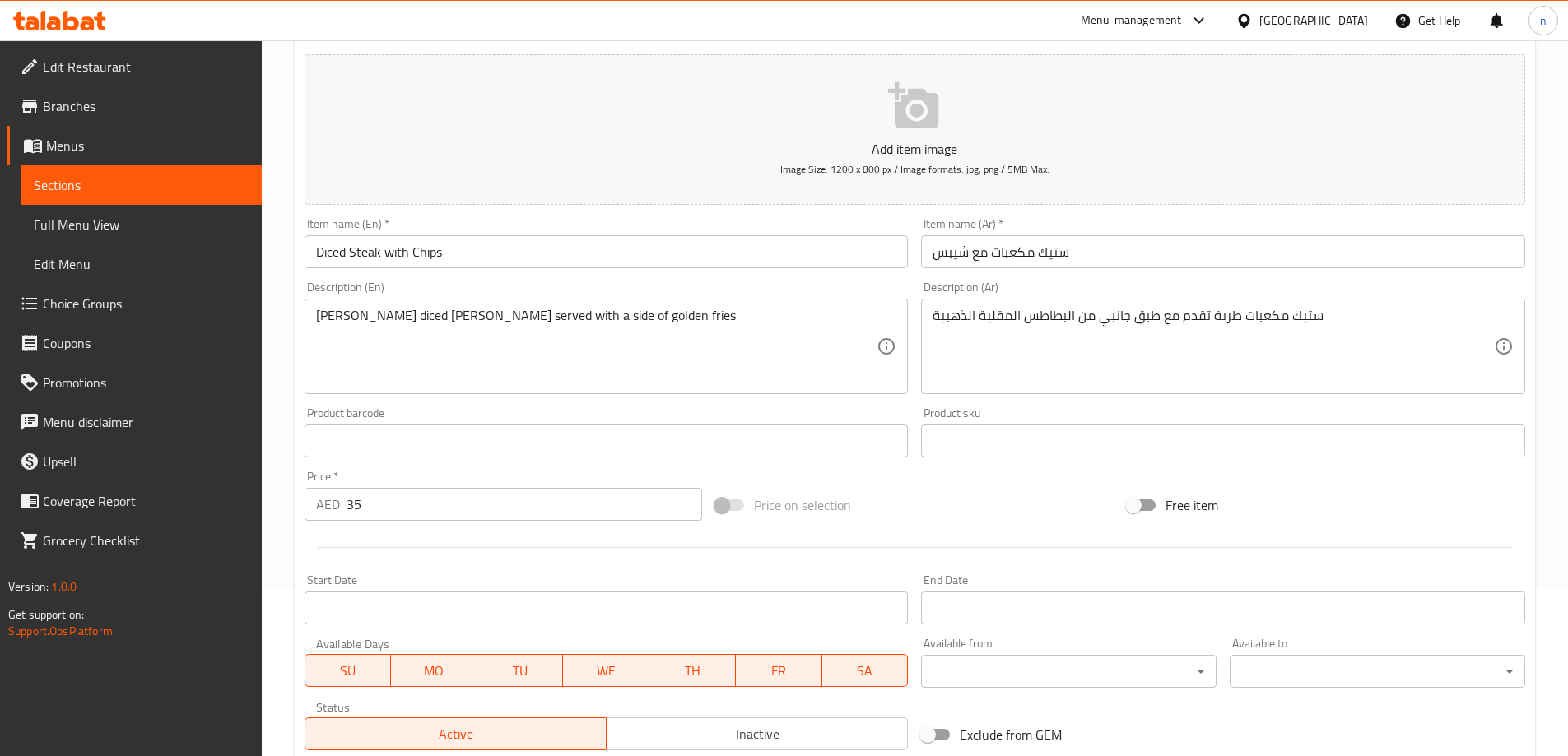
scroll to position [0, 0]
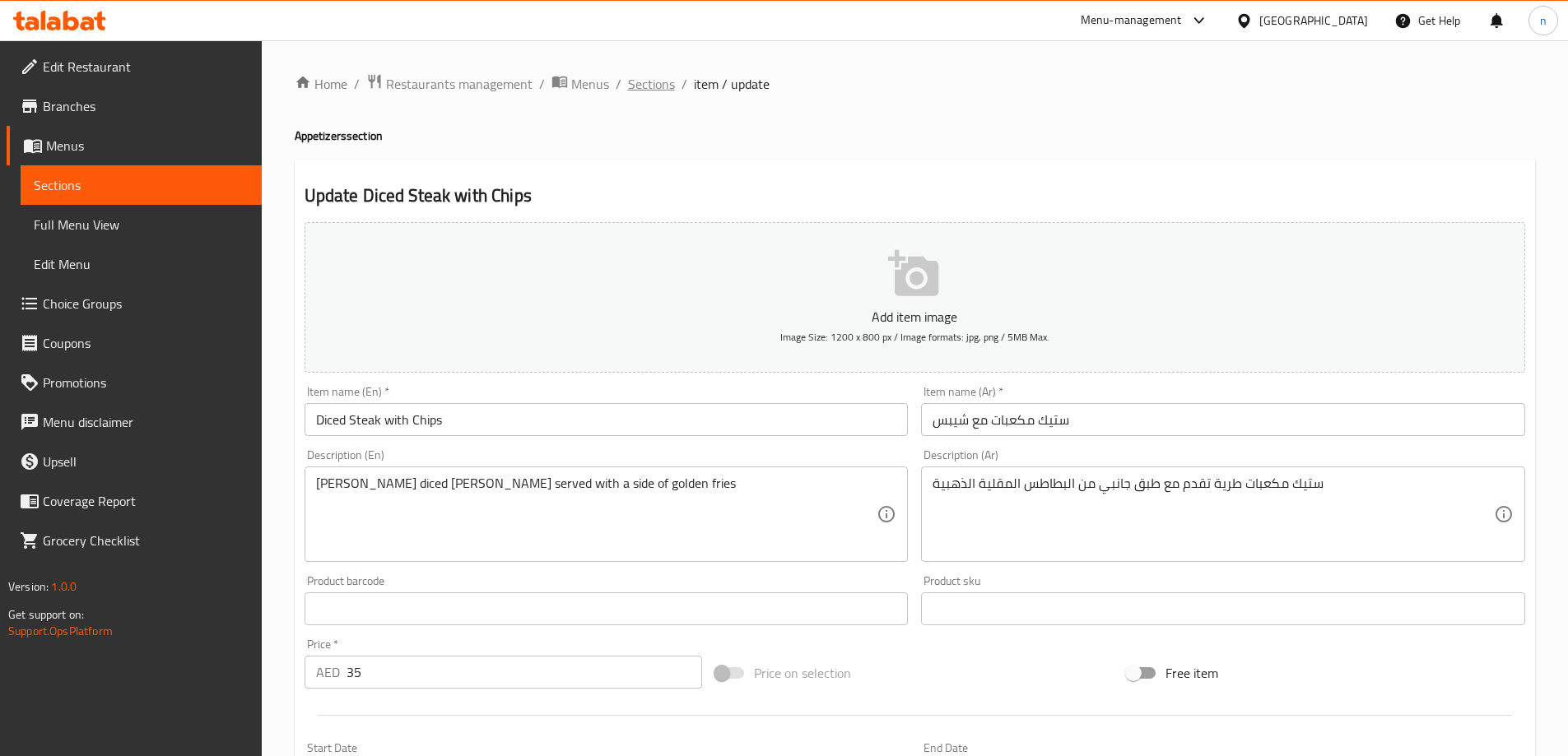
click at [650, 81] on span "Sections" at bounding box center [651, 83] width 47 height 20
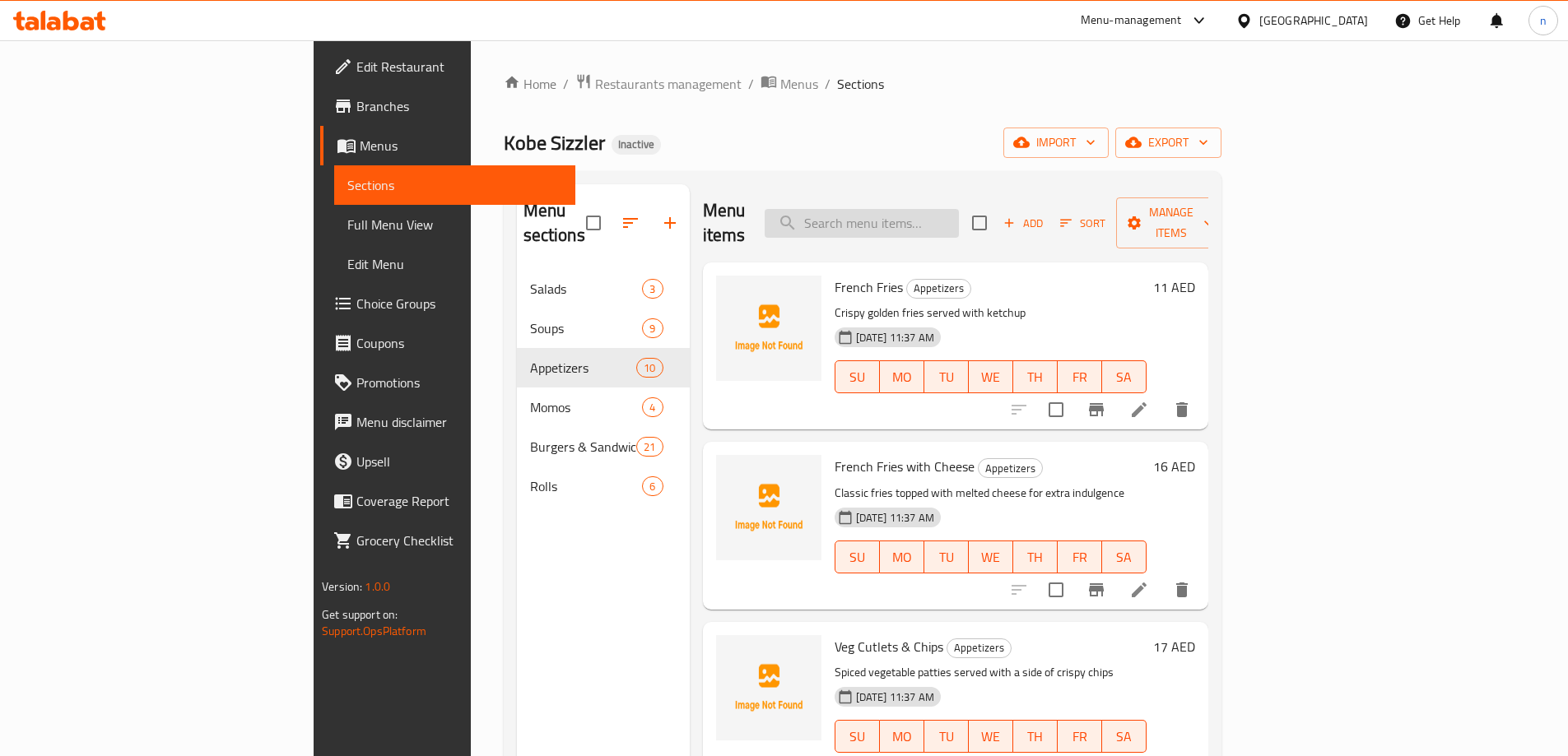
click at [959, 209] on input "search" at bounding box center [861, 223] width 194 height 29
paste input "Fried Momos (Veg/Non-Veg)"
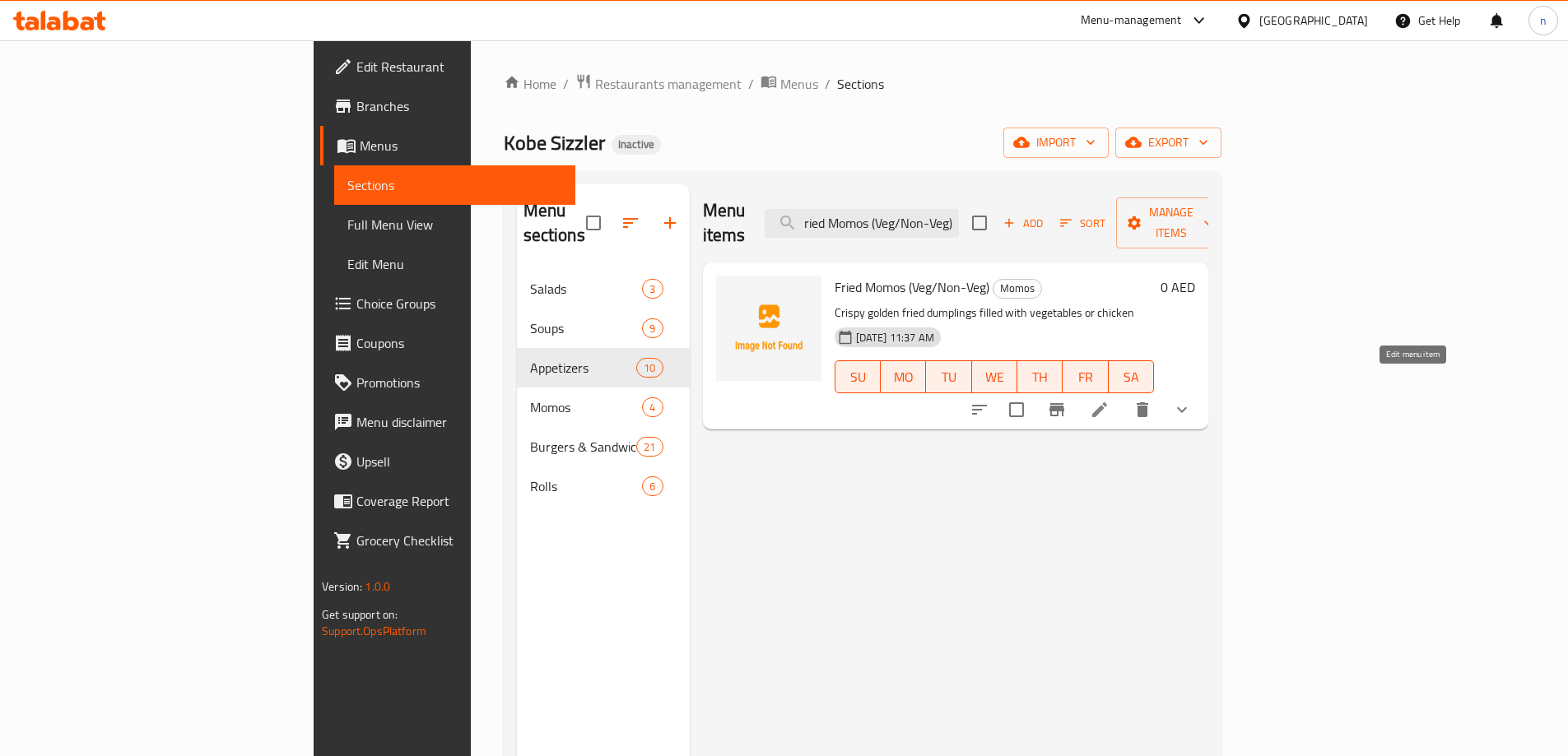
type input "Fried Momos (Veg/Non-Veg)"
click at [1109, 400] on icon at bounding box center [1099, 409] width 20 height 20
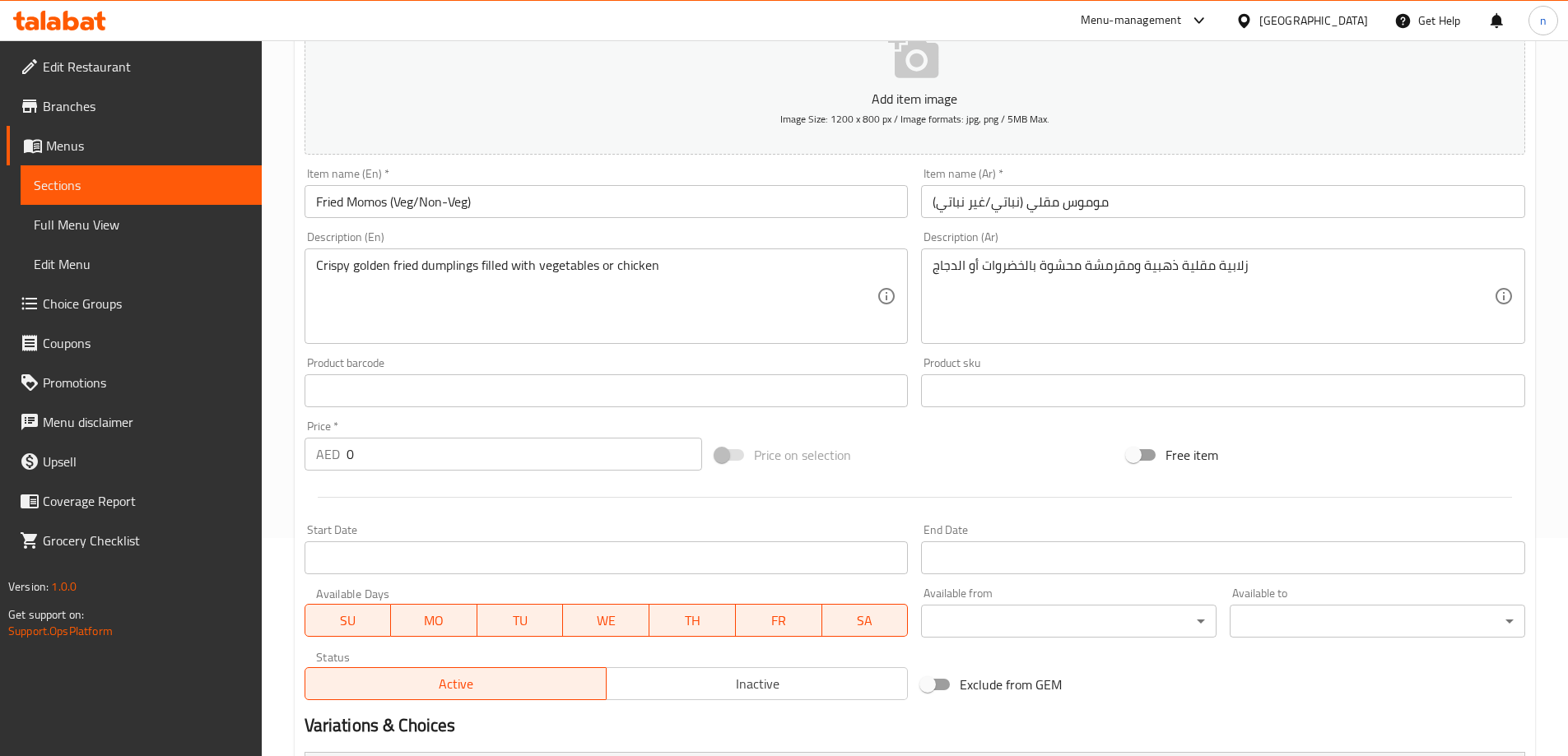
scroll to position [247, 0]
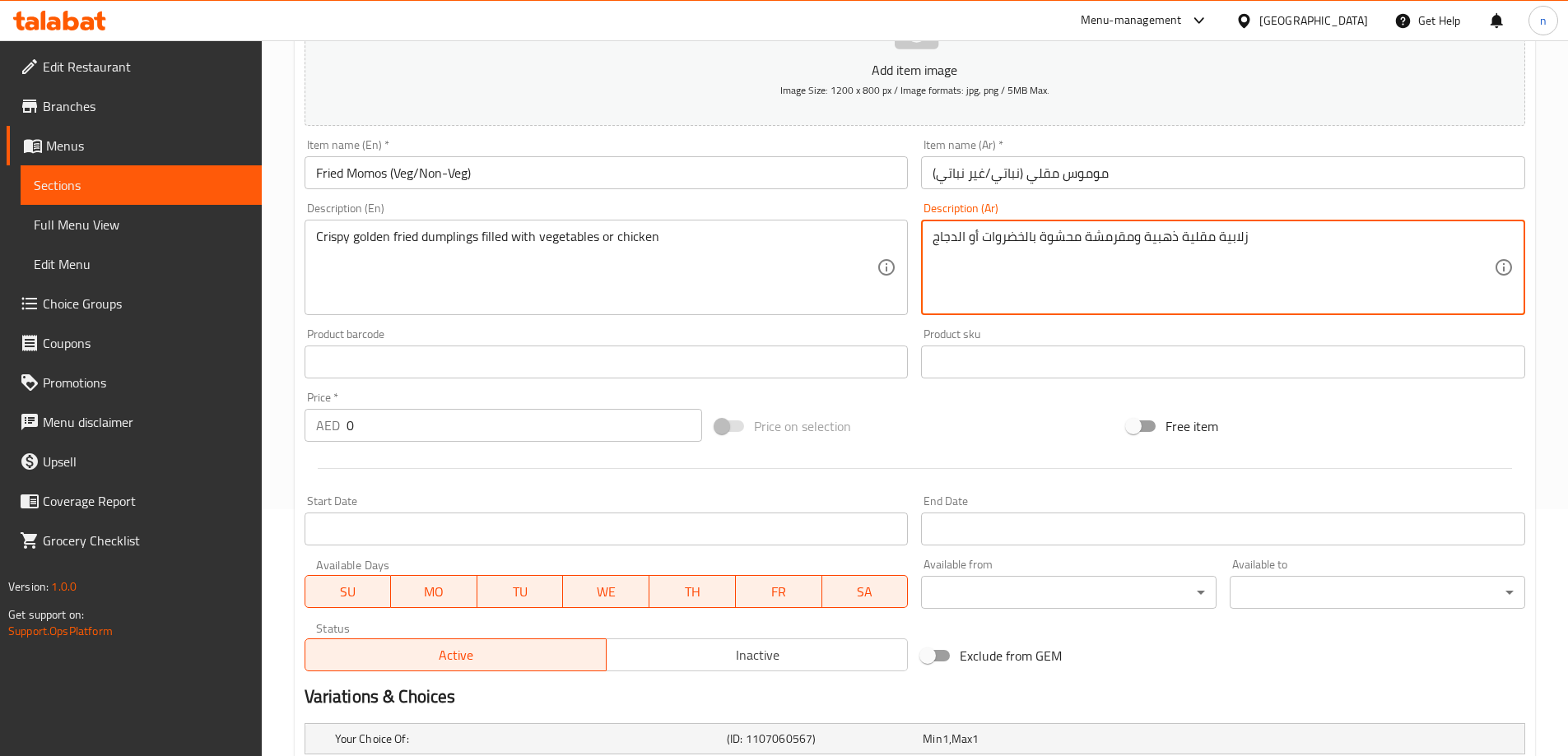
click at [1235, 241] on textarea "زلابية مقلية ذهبية ومقرمشة محشوة بالخضروات أو الدجاج" at bounding box center [1213, 267] width 561 height 78
paste textarea "مبلنجز"
type textarea "دمبلنجز مقلية ذهبية ومقرمشة محشوة بالخضروات أو الدجاج"
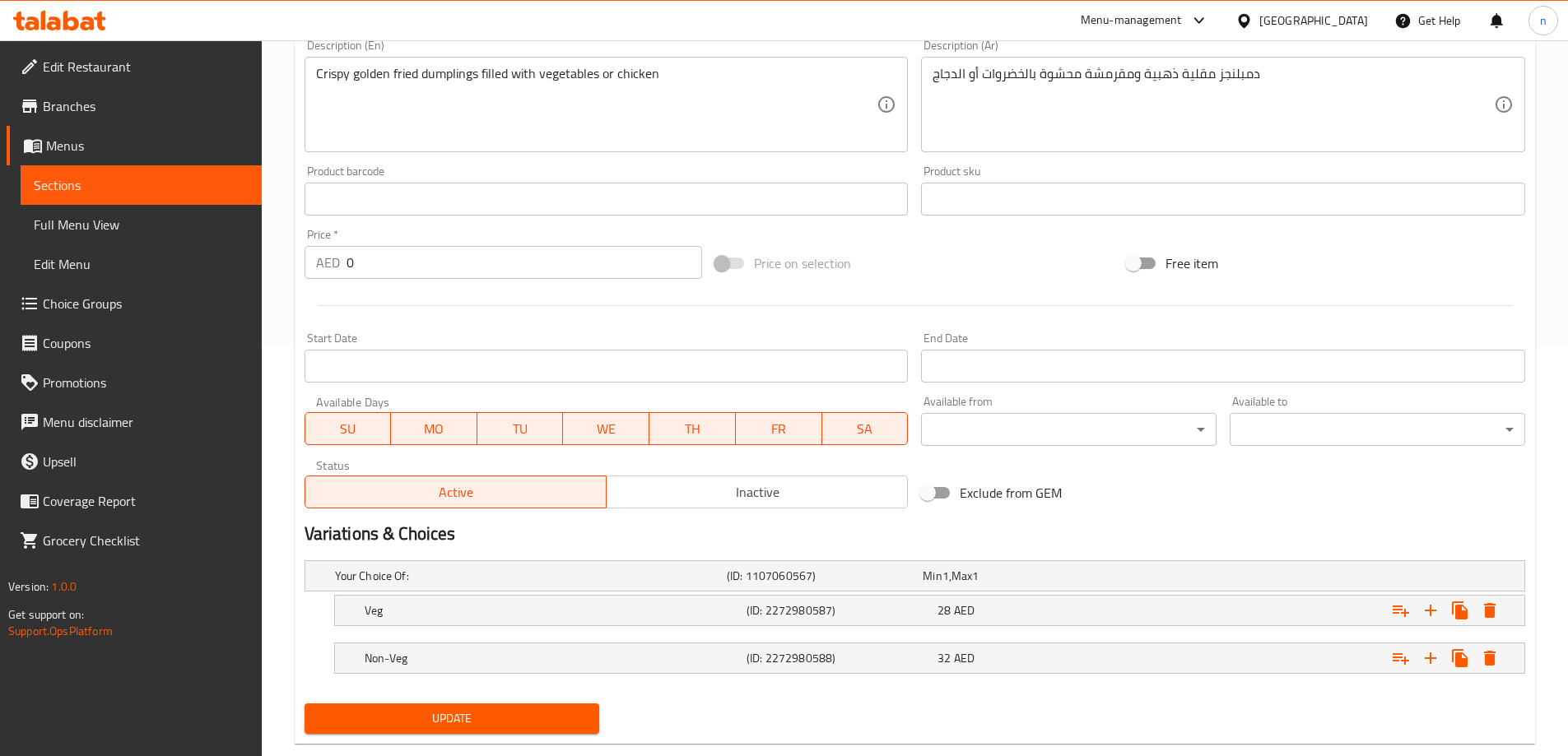
scroll to position [444, 0]
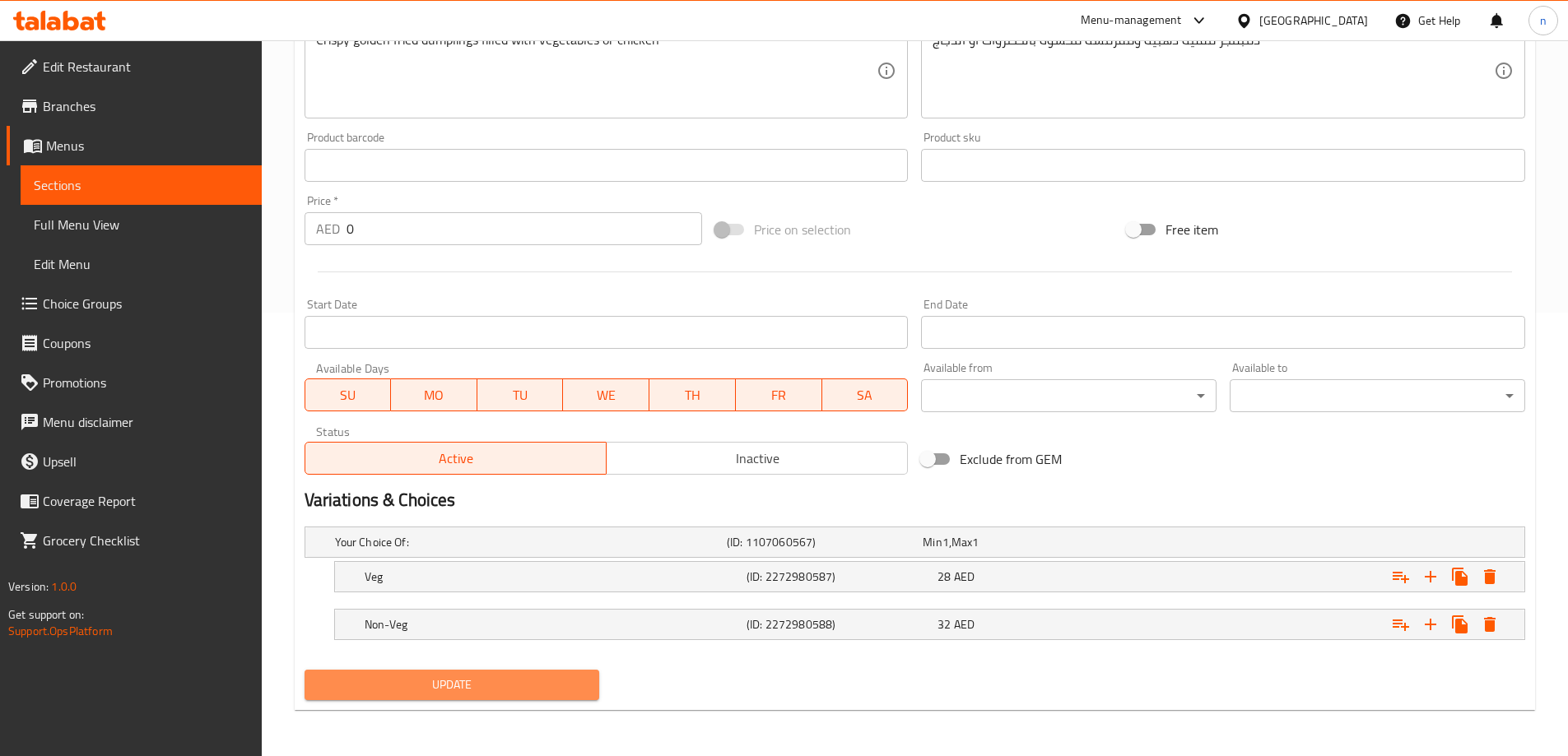
click at [473, 677] on span "Update" at bounding box center [452, 685] width 269 height 21
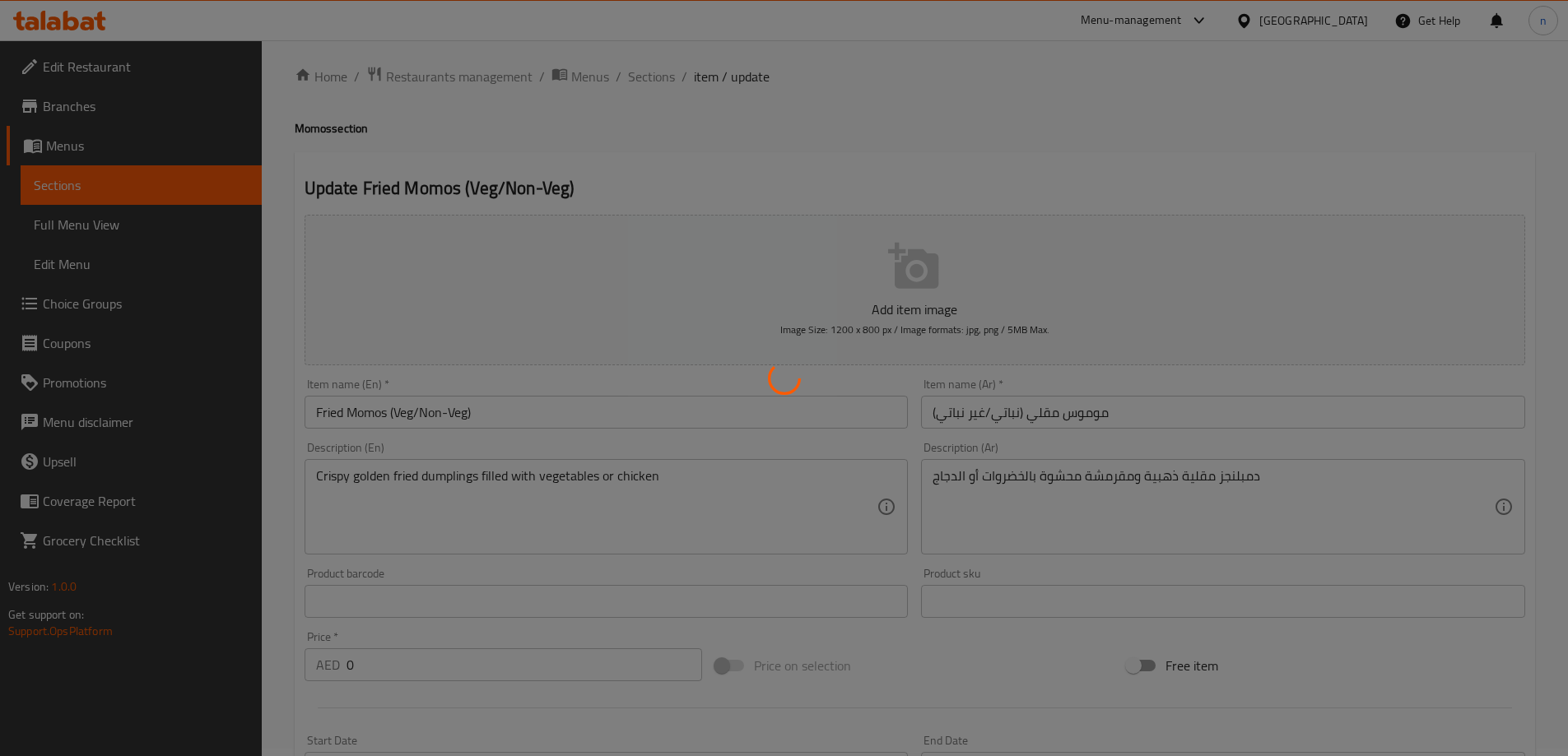
scroll to position [0, 0]
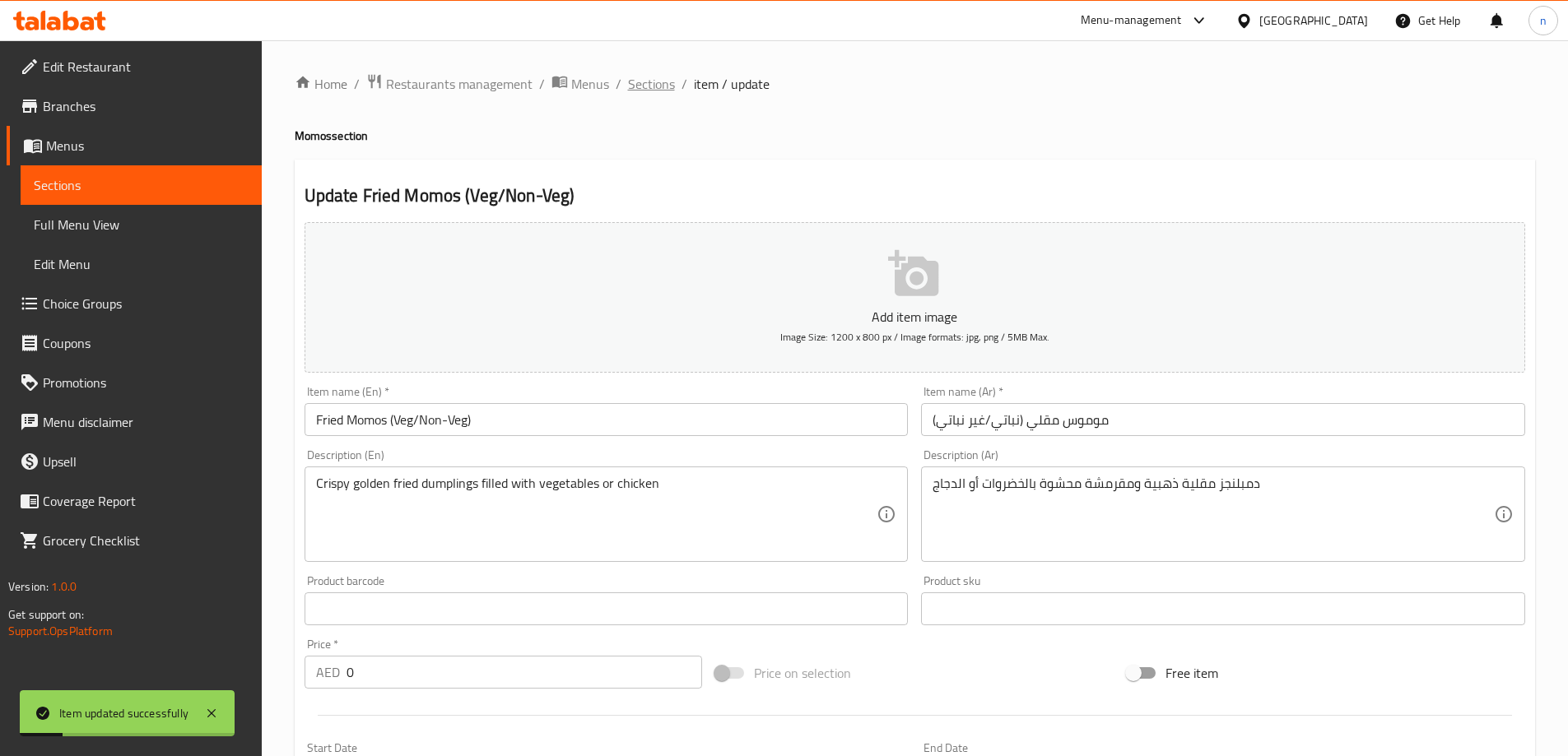
click at [656, 83] on span "Sections" at bounding box center [651, 83] width 47 height 20
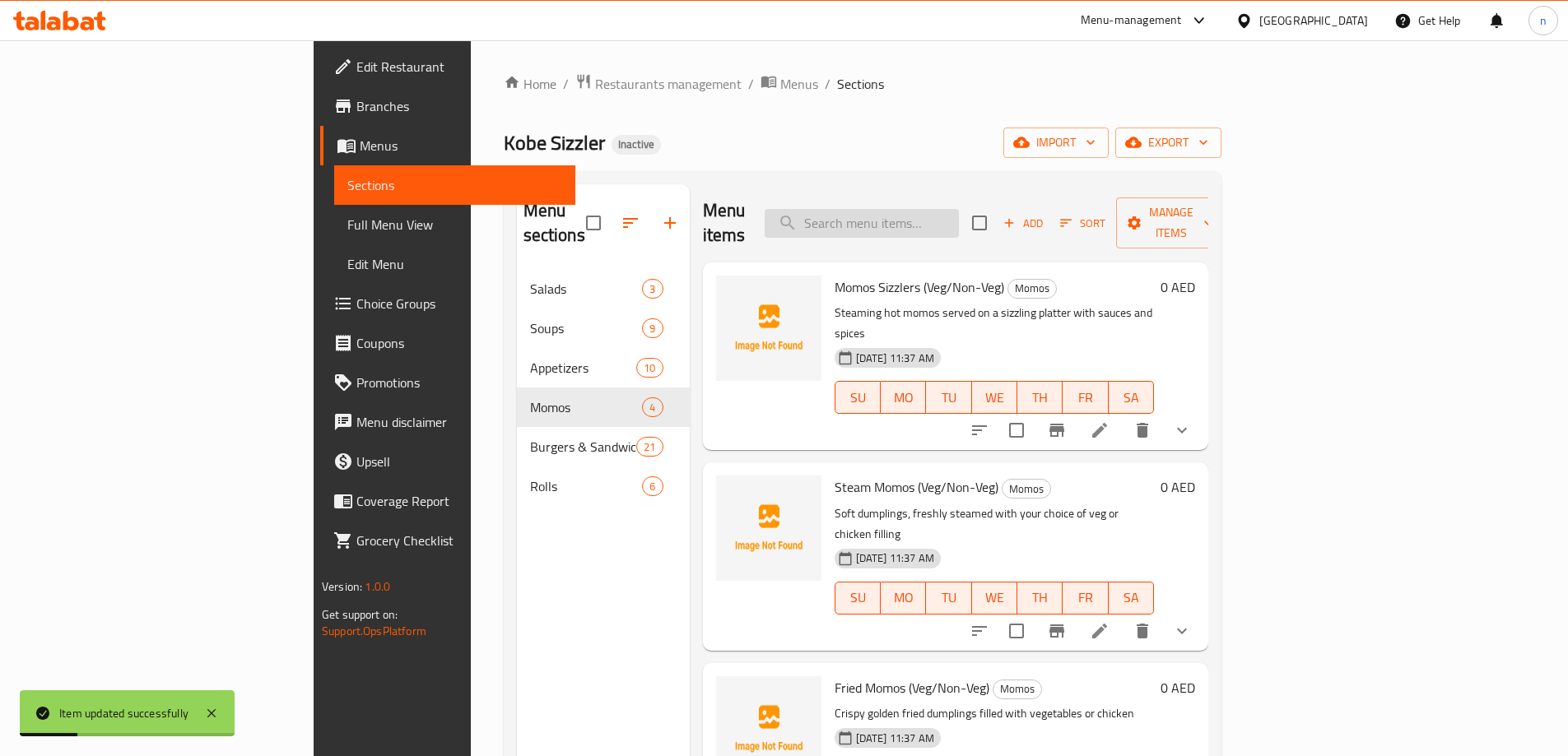
click at [922, 216] on input "search" at bounding box center [861, 223] width 194 height 29
paste input "Crunchy Momos (Veg/Non-Veg)"
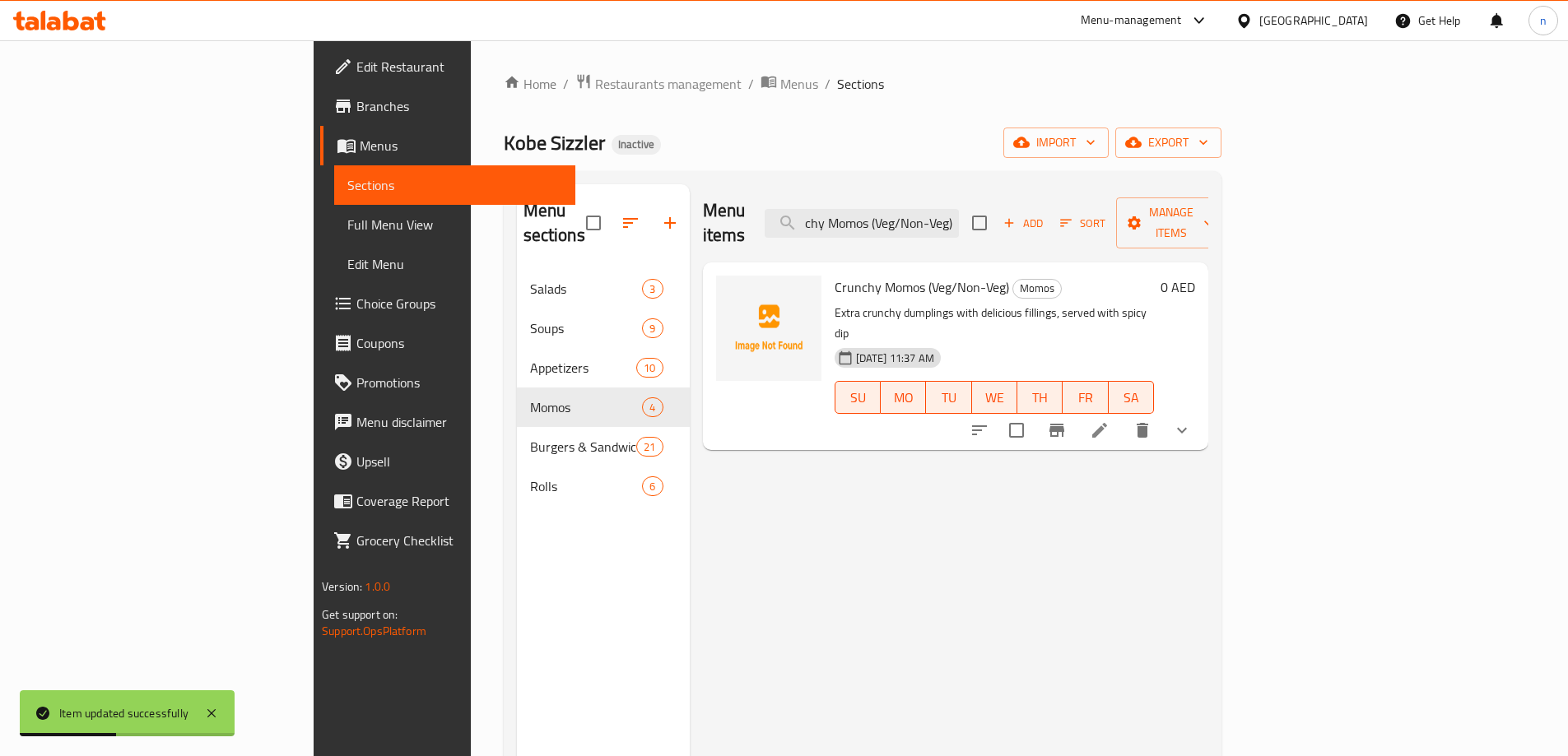
type input "Crunchy Momos (Veg/Non-Veg)"
click at [1107, 423] on icon at bounding box center [1100, 431] width 15 height 15
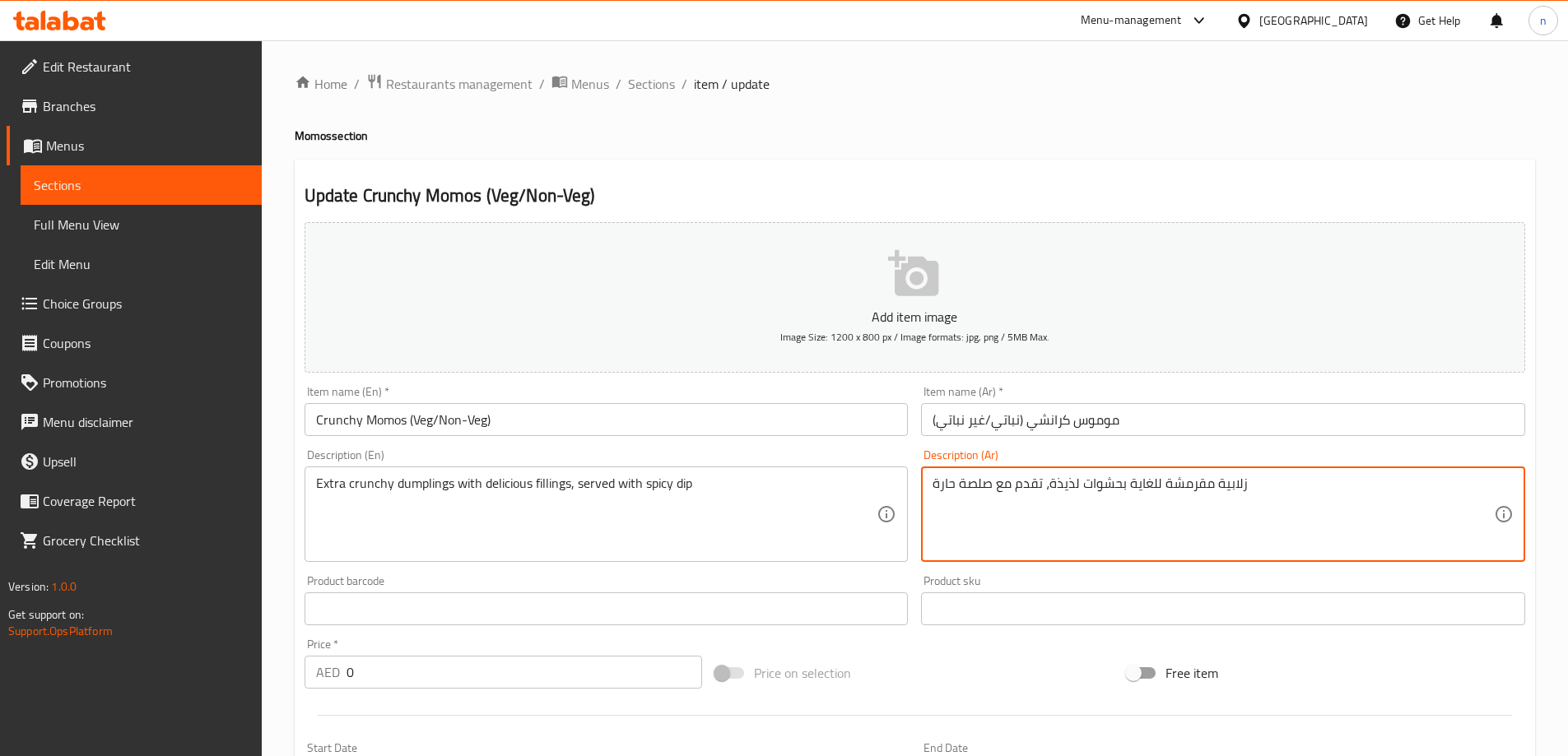
click at [1229, 482] on textarea "زلابية مقرمشة للغاية بحشوات لذيذة، تقدم مع صلصة حارة" at bounding box center [1213, 514] width 561 height 78
paste textarea "مبلنجز"
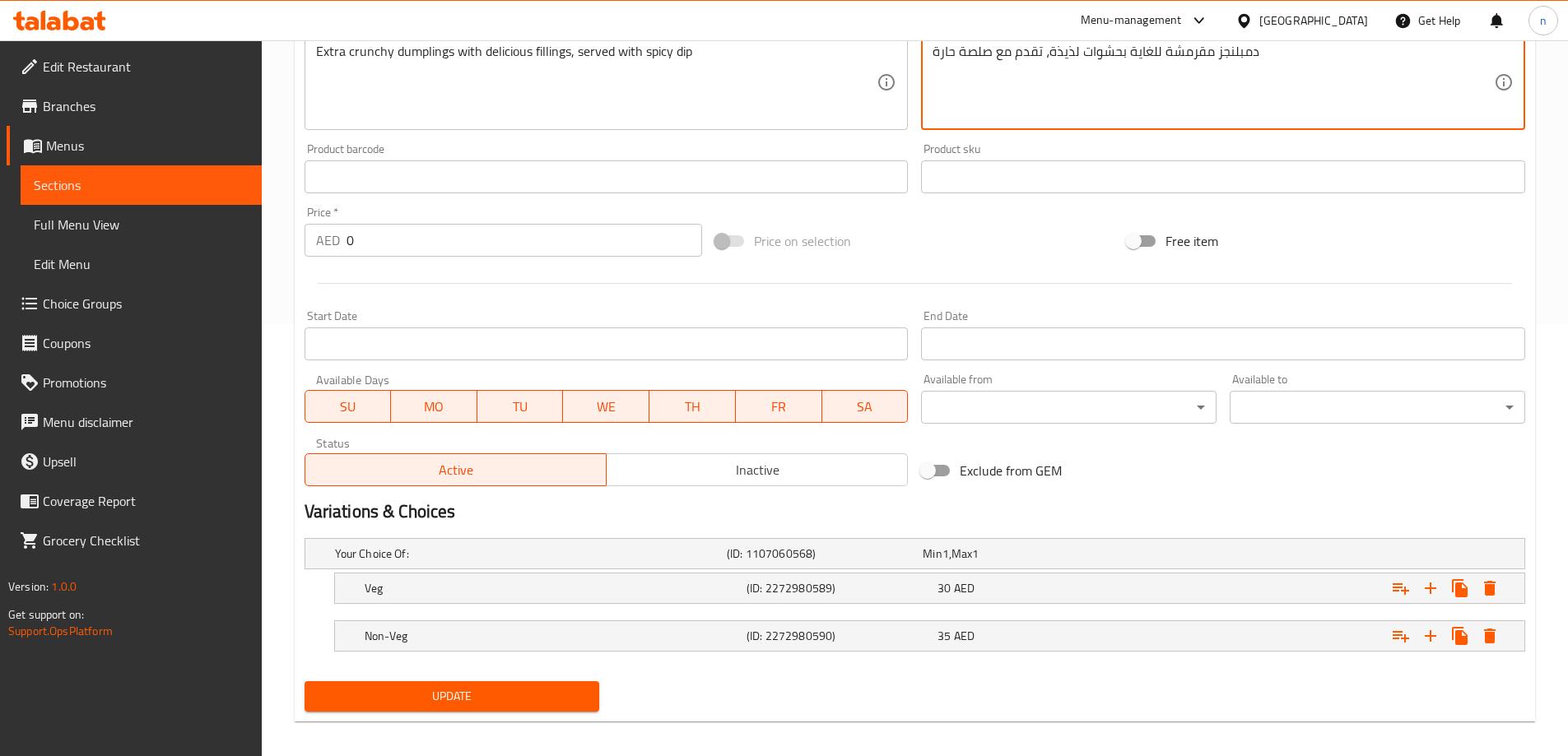
scroll to position [444, 0]
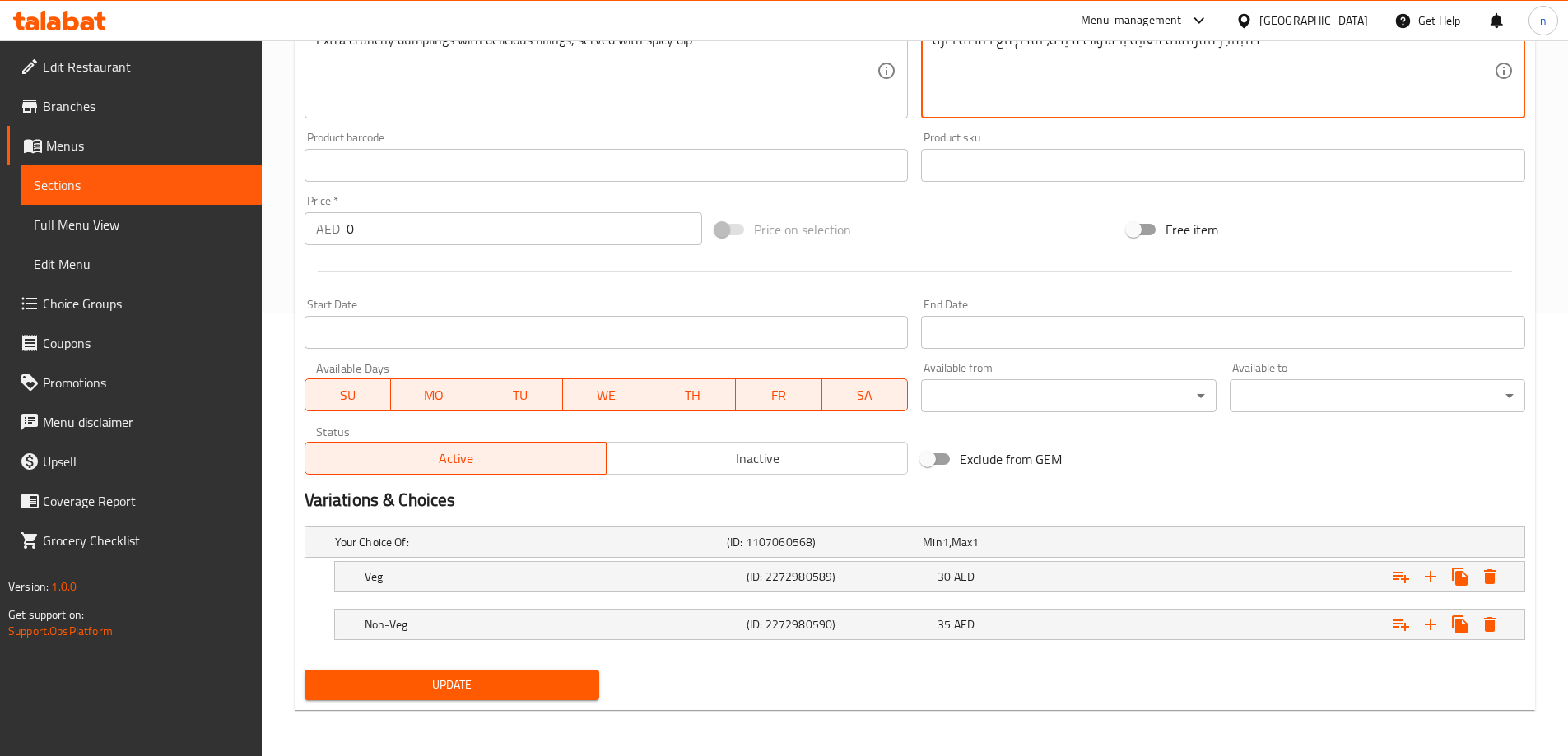
click at [560, 674] on span "Update" at bounding box center [452, 685] width 269 height 21
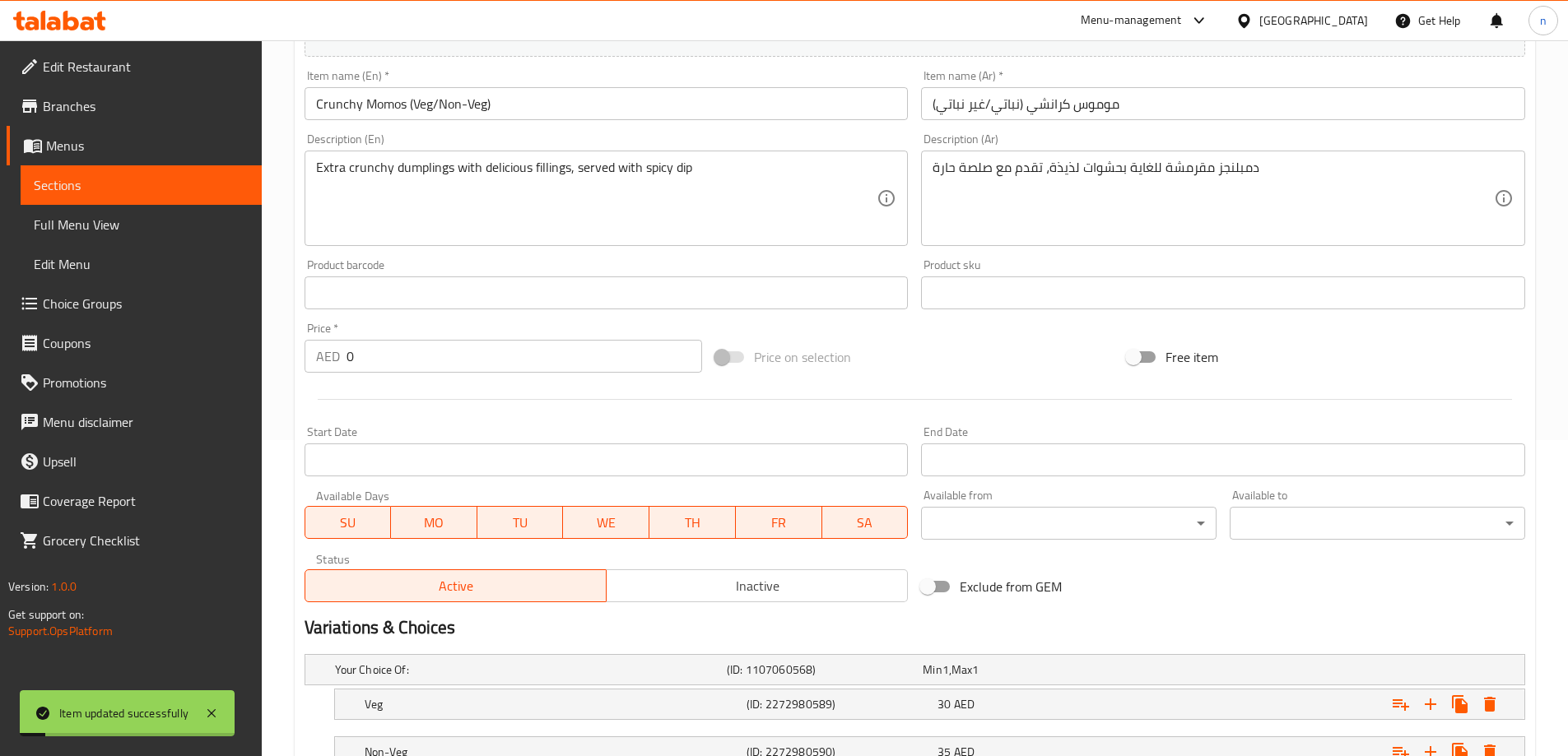
scroll to position [32, 0]
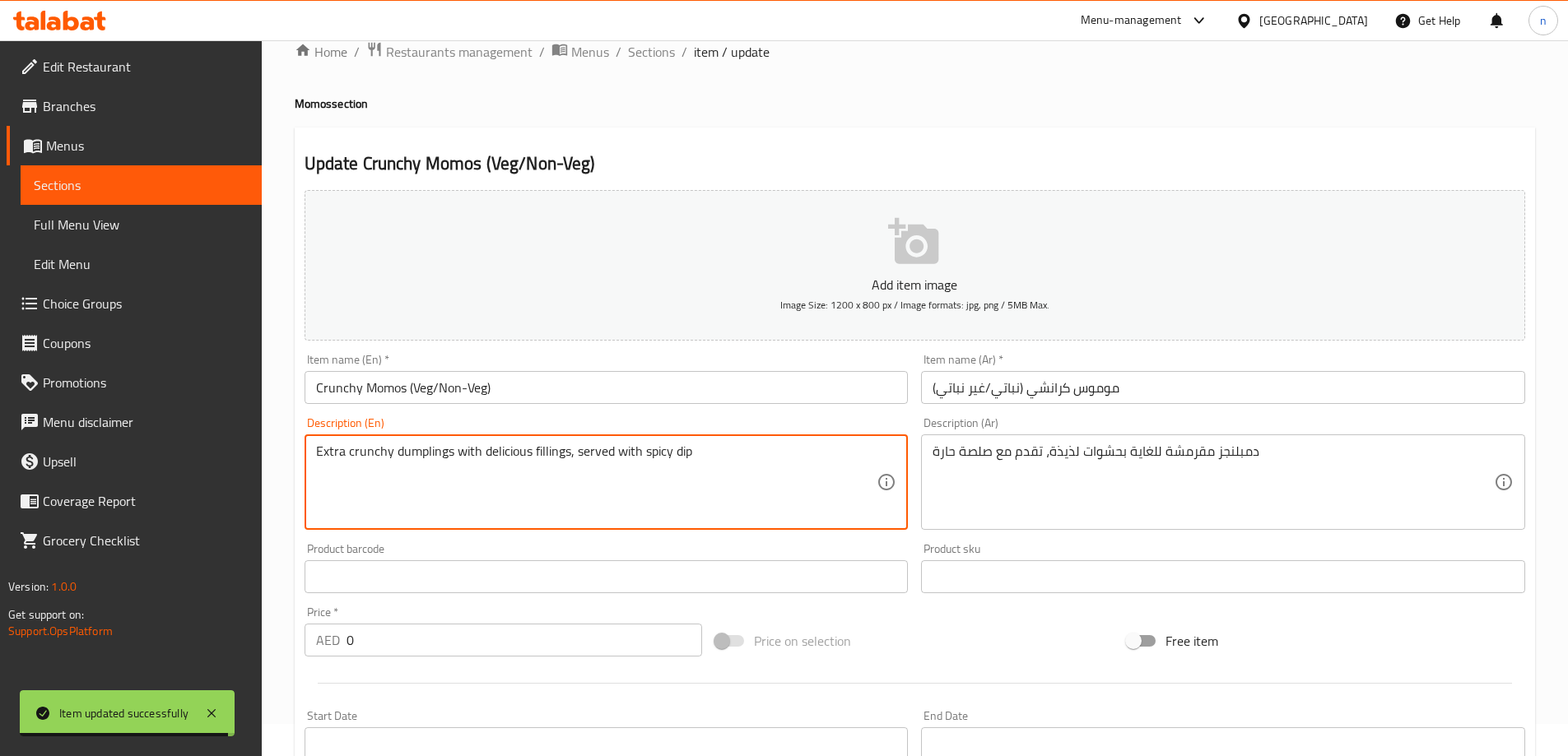
click at [373, 446] on textarea "Extra crunchy dumplings with delicious fillings, served with spicy dip" at bounding box center [597, 482] width 561 height 78
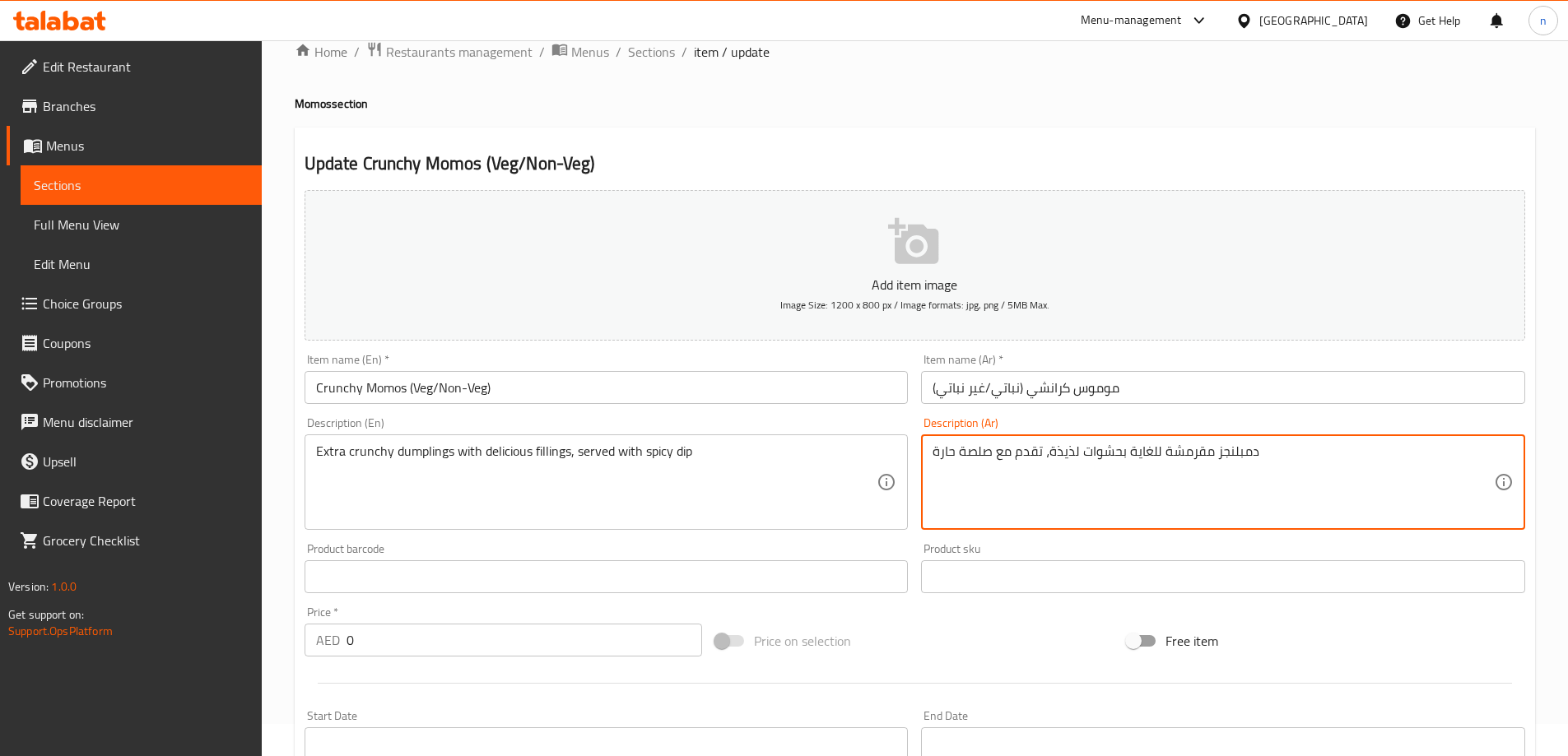
click at [1186, 451] on textarea "دمبلنجز مقرمشة للغاية بحشوات لذيذة، تقدم مع صلصة حارة" at bounding box center [1213, 482] width 561 height 78
paste textarea "رانشي"
click at [1150, 452] on textarea "دمبلنجز كرانشي للغاية بحشوات لذيذة، تقدم مع صلصة حارة" at bounding box center [1213, 482] width 561 height 78
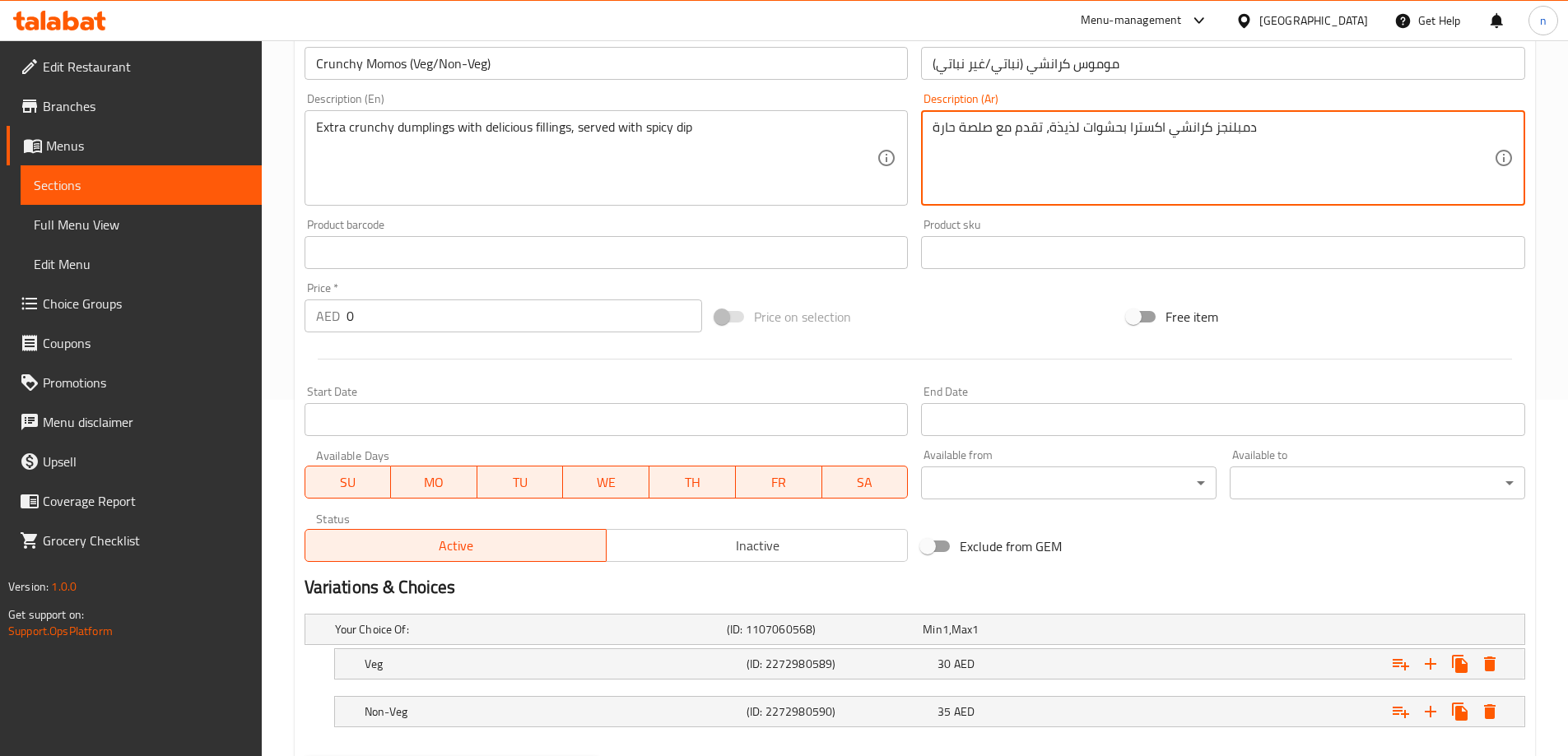
scroll to position [444, 0]
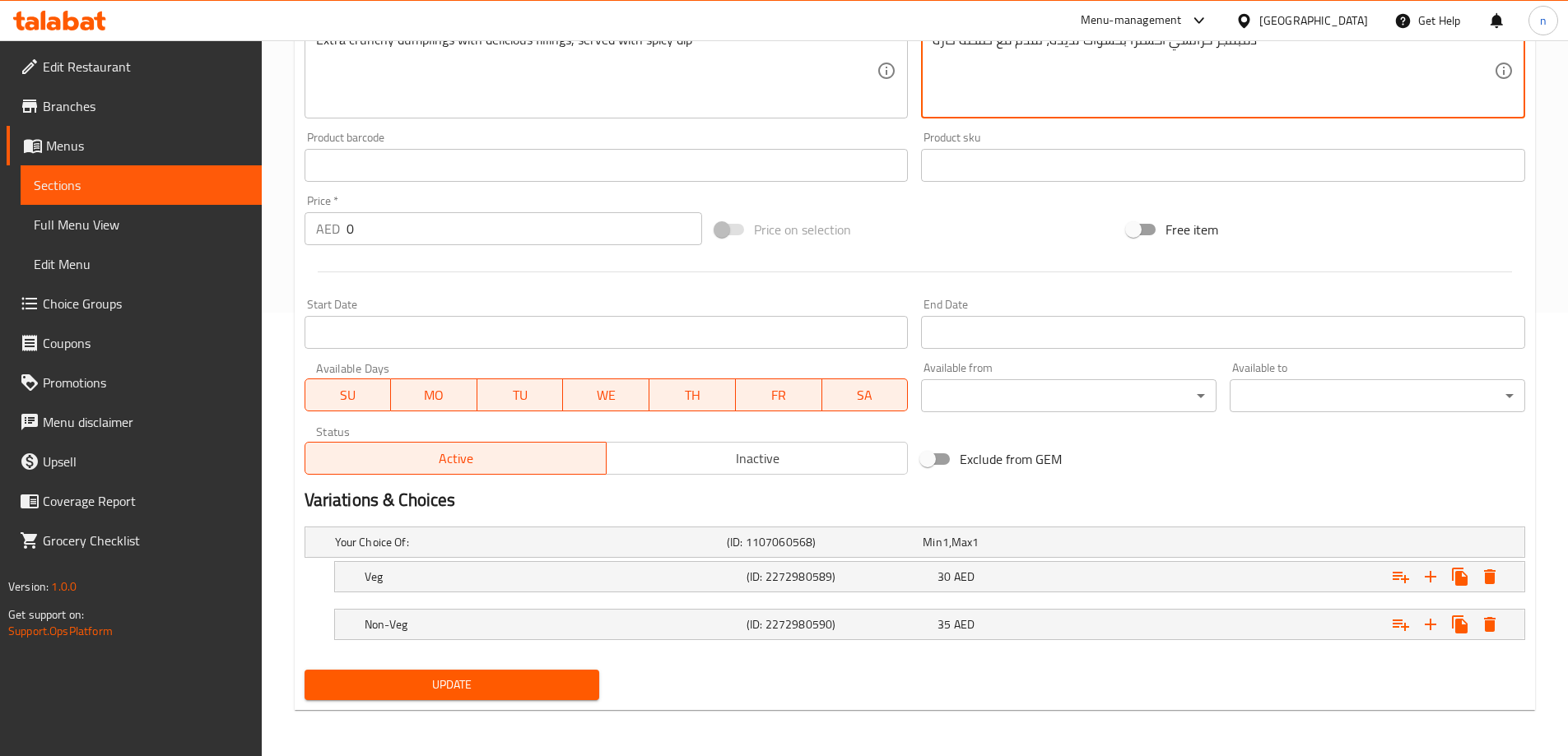
type textarea "دمبلنجز كرانشي اكسترا بحشوات لذيذة، تقدم مع صلصة حارة"
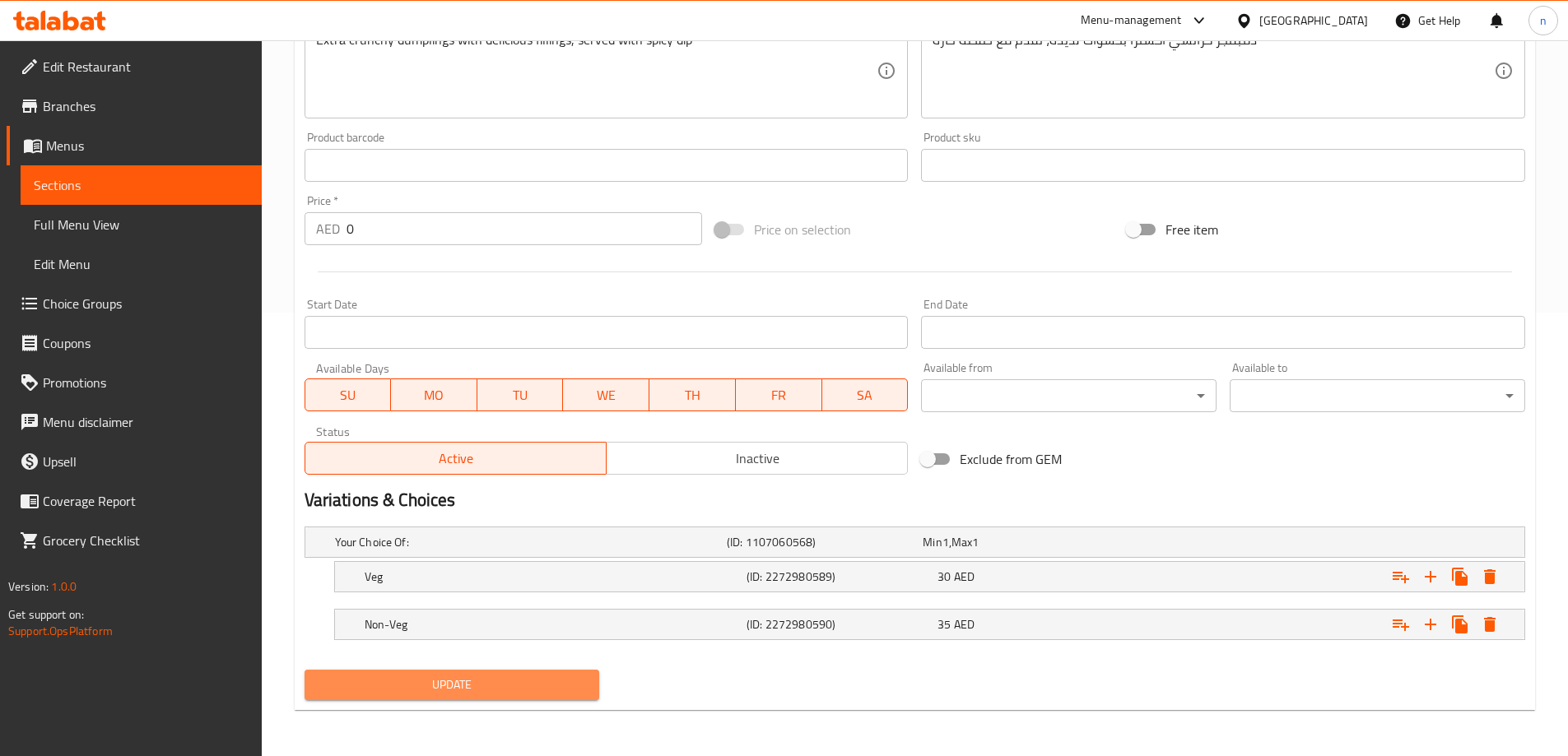
click at [524, 688] on span "Update" at bounding box center [452, 685] width 269 height 21
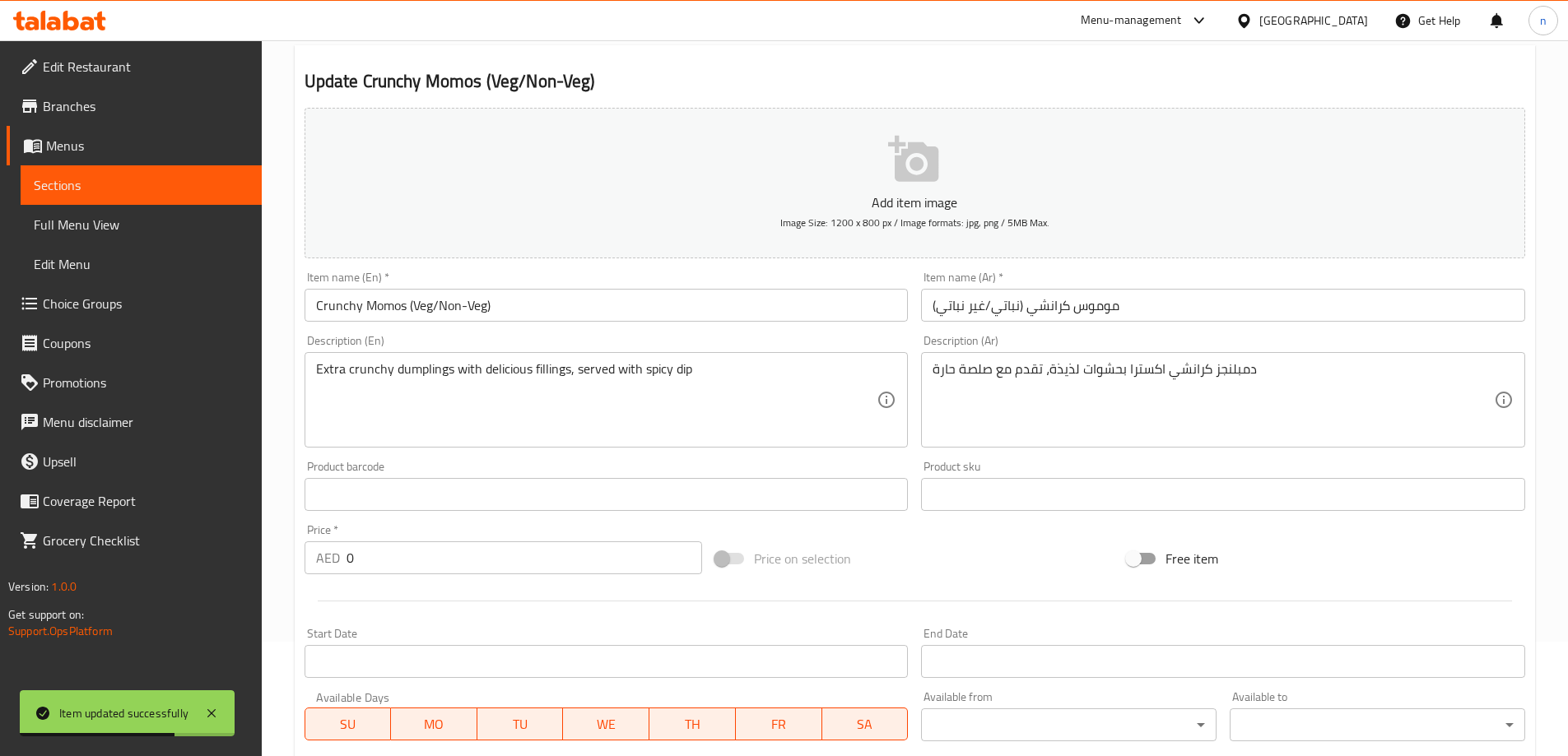
scroll to position [0, 0]
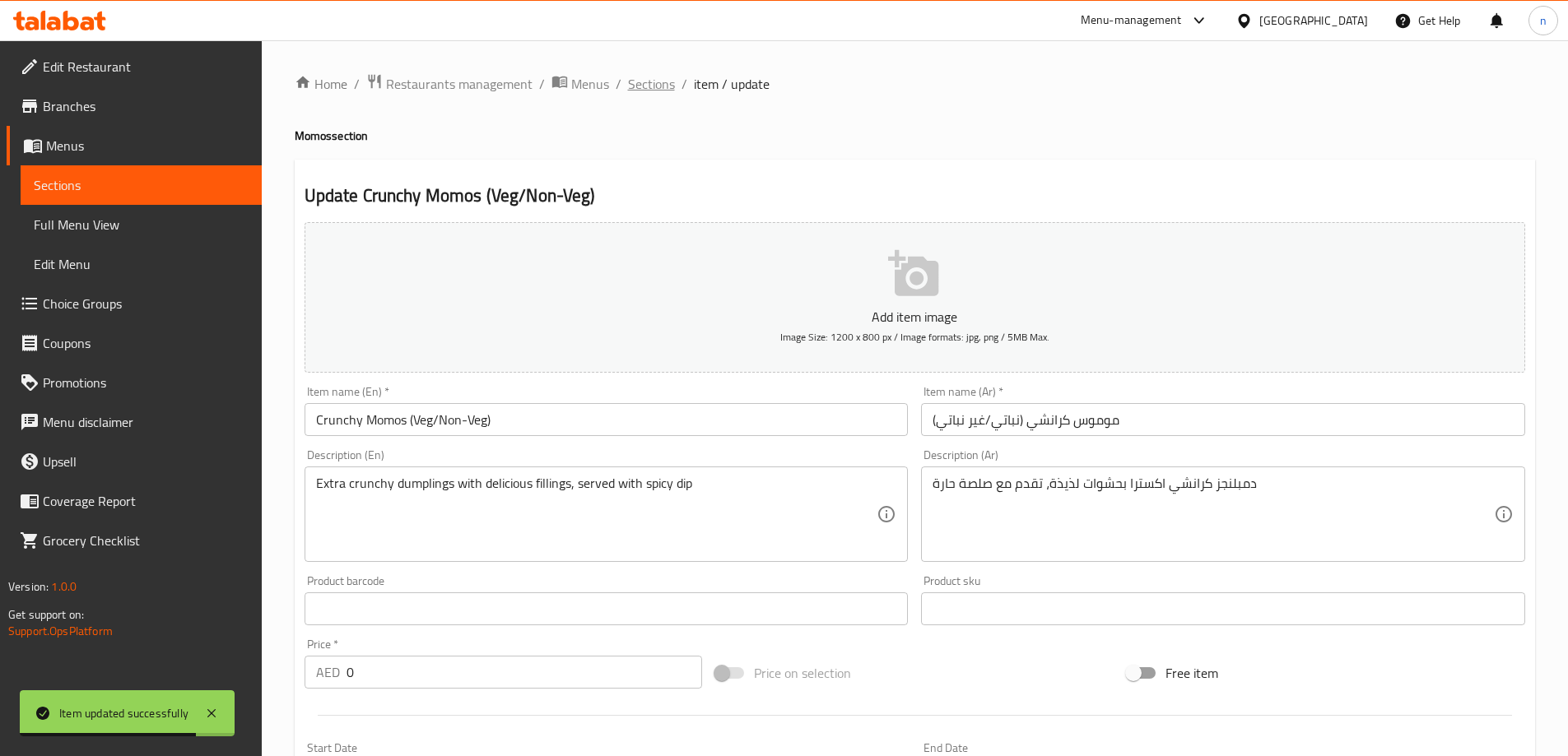
click at [661, 90] on span "Sections" at bounding box center [651, 83] width 47 height 20
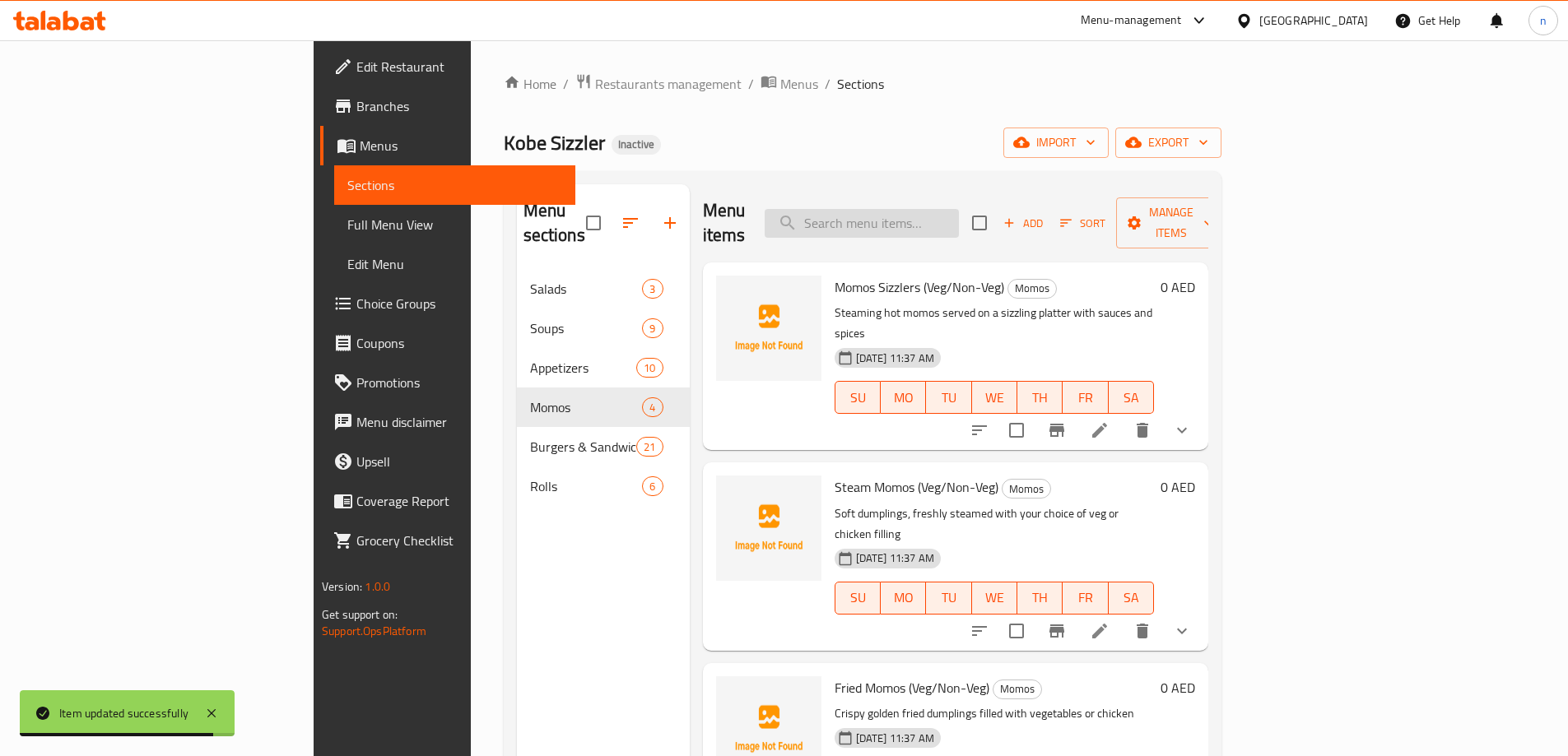
click at [942, 213] on input "search" at bounding box center [861, 223] width 194 height 29
paste input "Veg Rolls"
type input "Veg Rolls"
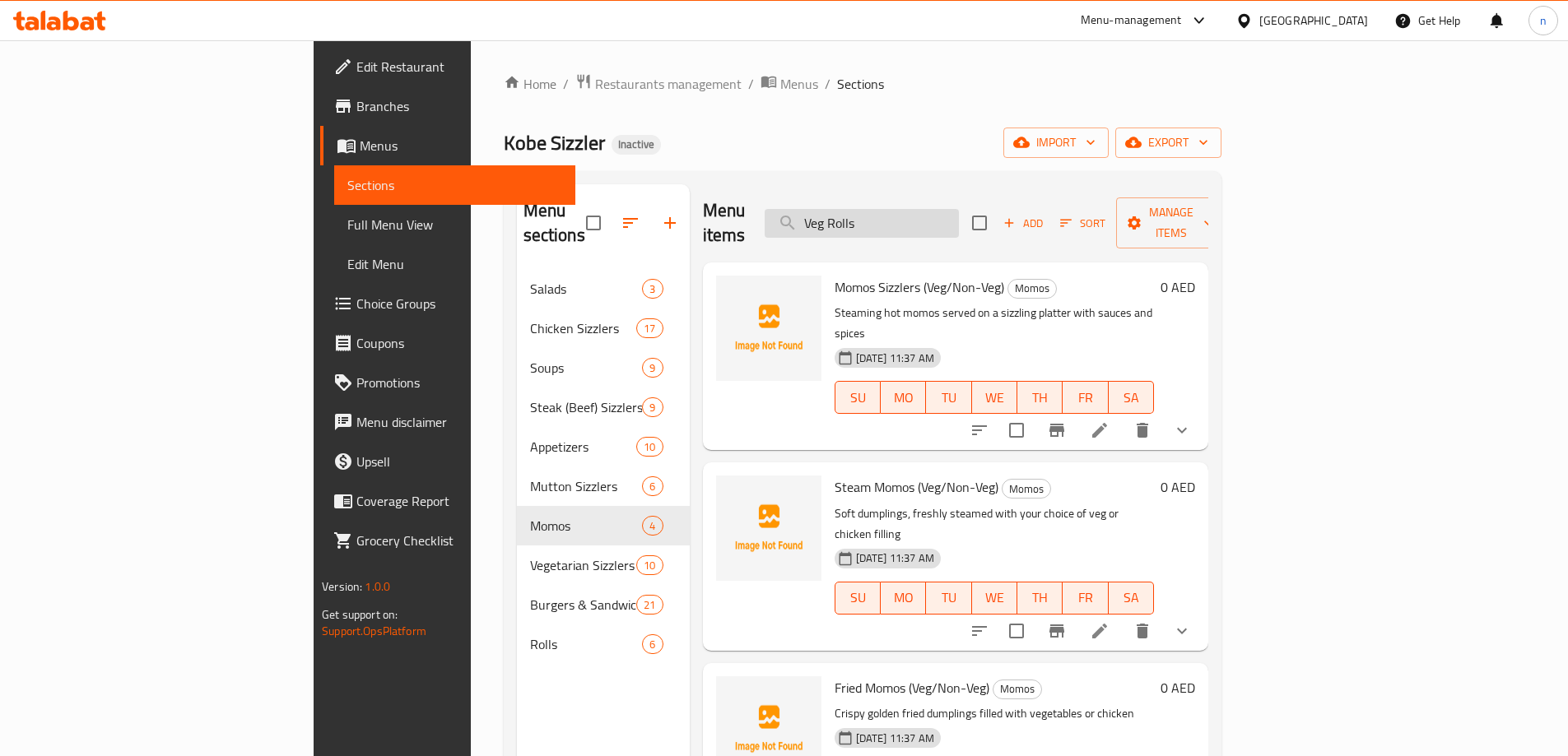
click at [959, 209] on input "Veg Rolls" at bounding box center [861, 223] width 194 height 29
click at [959, 223] on input "search" at bounding box center [861, 223] width 194 height 29
paste input "Veg Rolls"
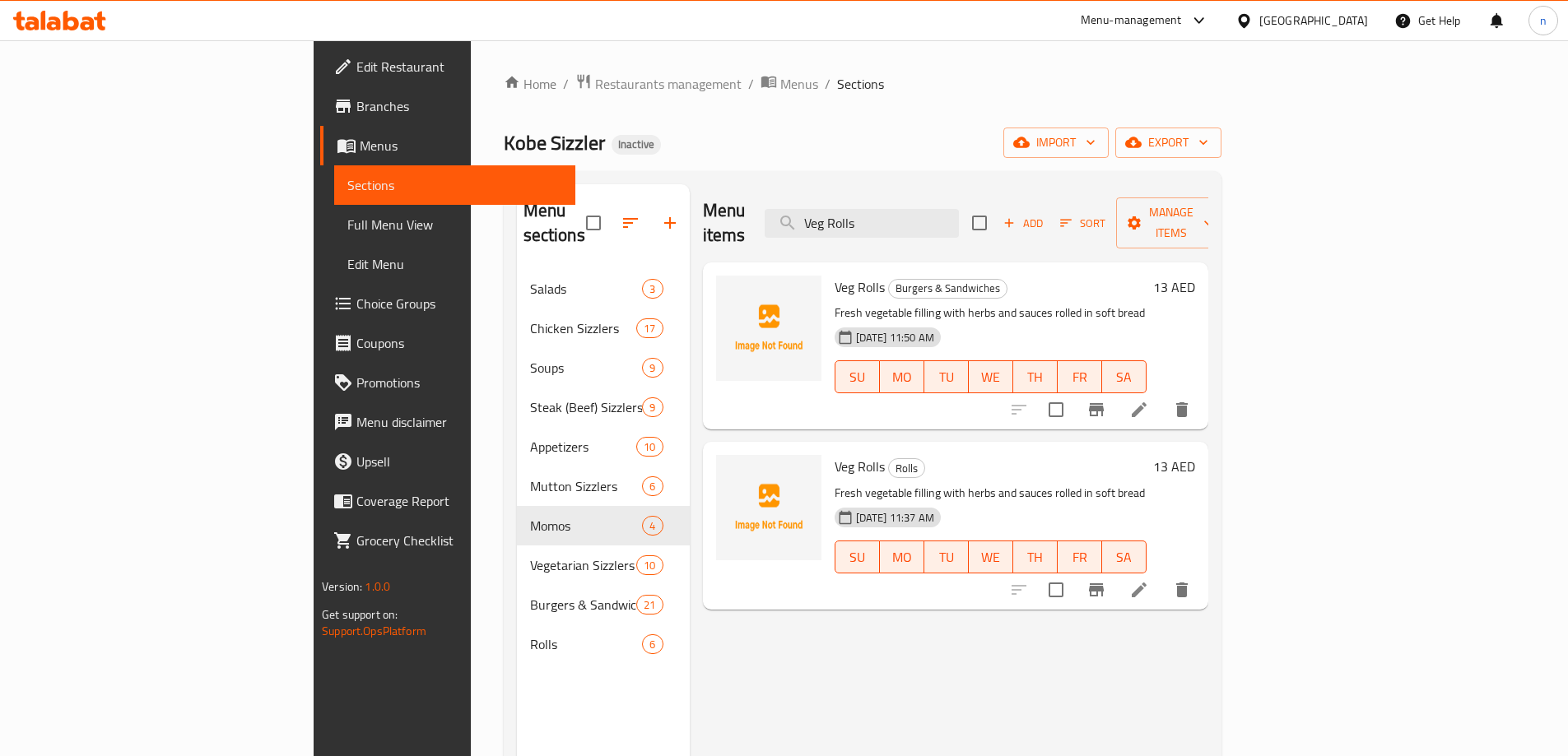
type input "Veg Rolls"
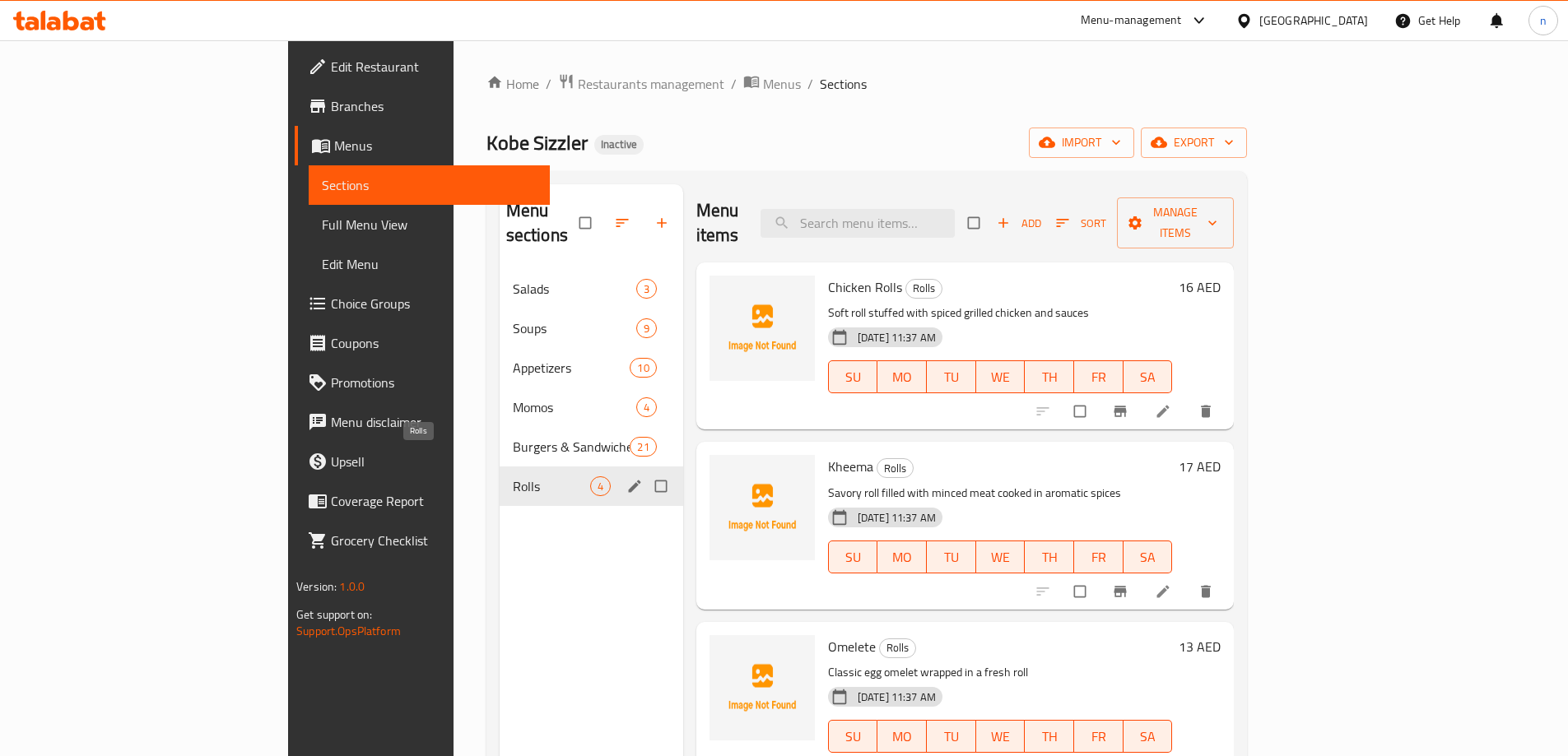
click at [512, 476] on span "Rolls" at bounding box center [551, 486] width 77 height 20
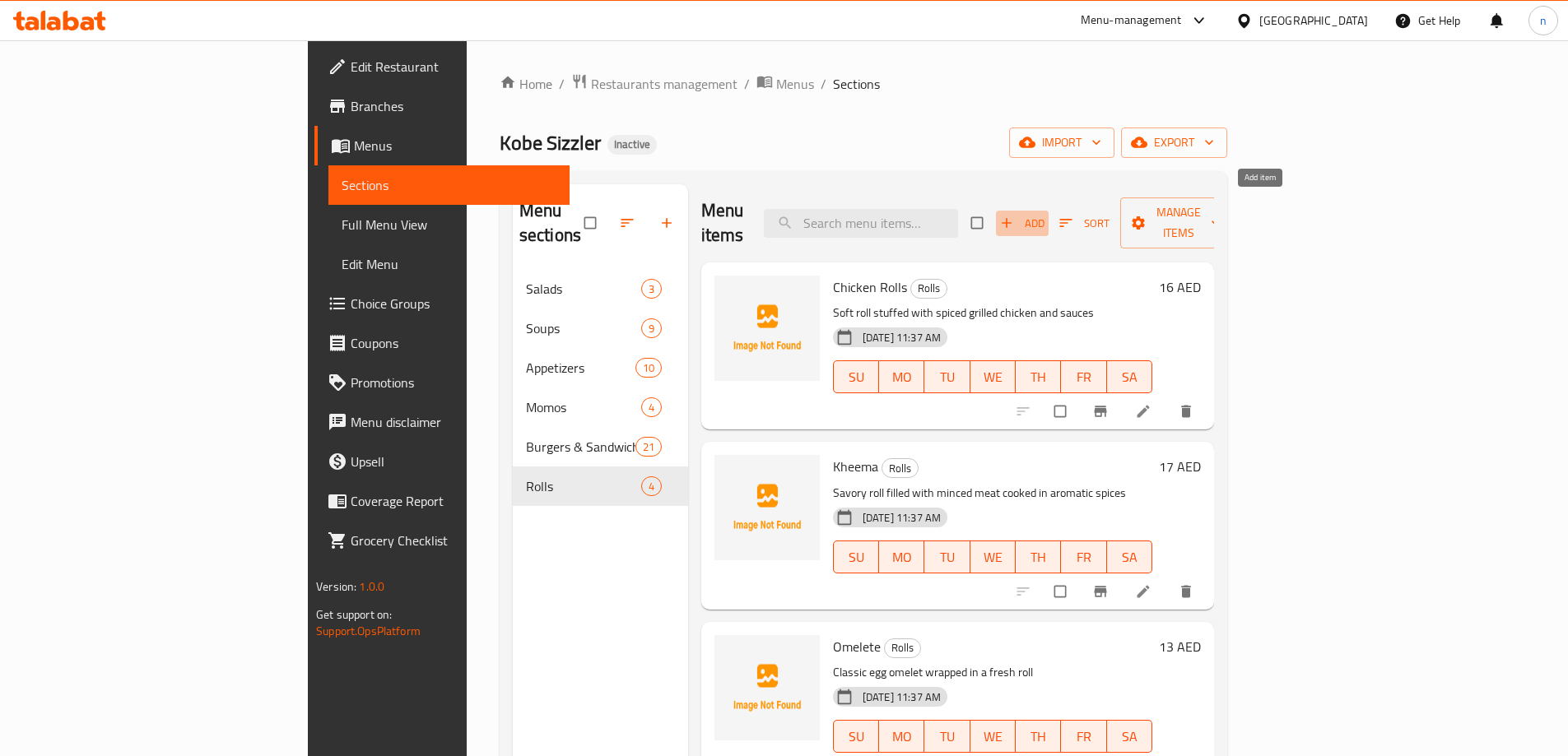
click at [1044, 216] on span "Add" at bounding box center [1022, 223] width 44 height 19
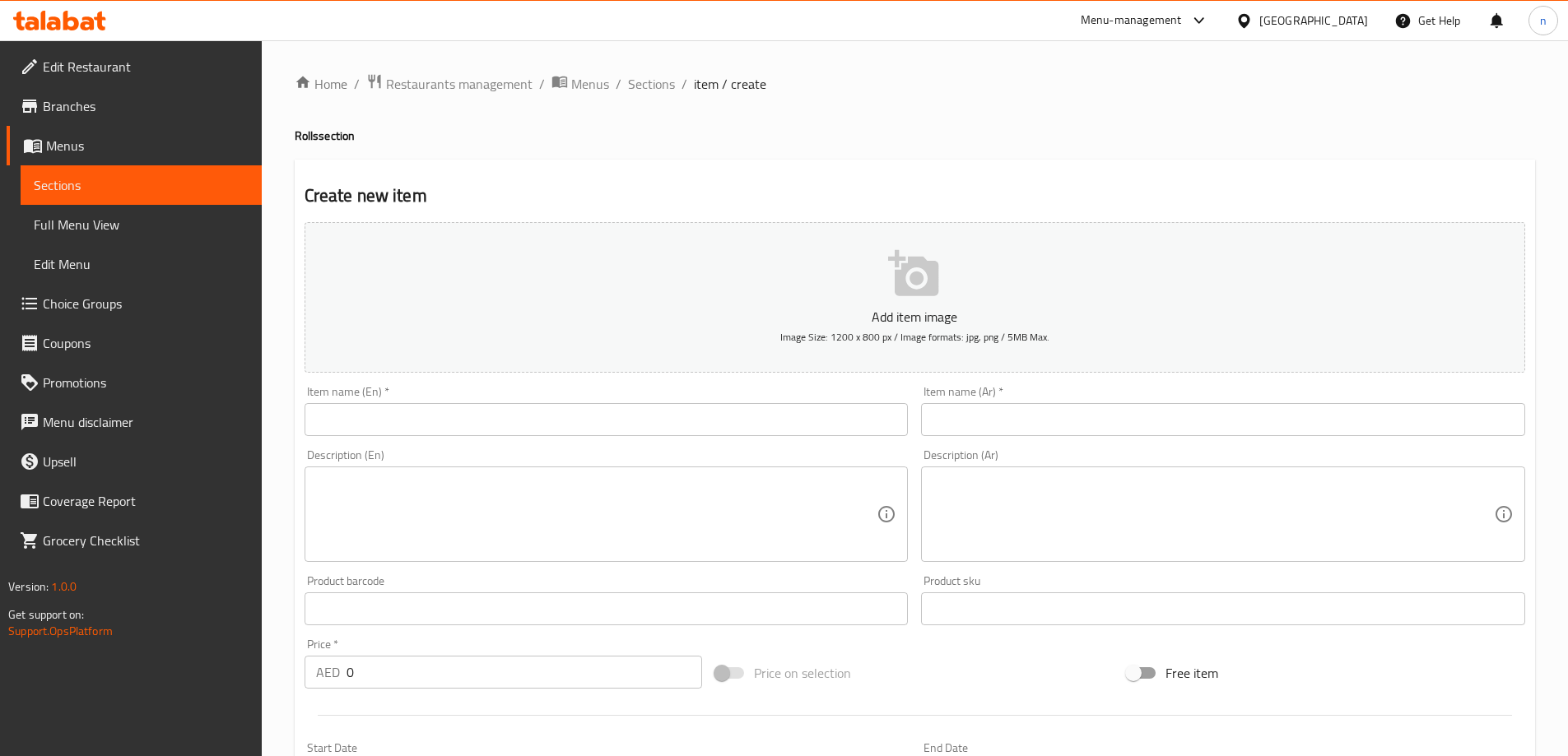
click at [437, 426] on input "text" at bounding box center [606, 419] width 604 height 33
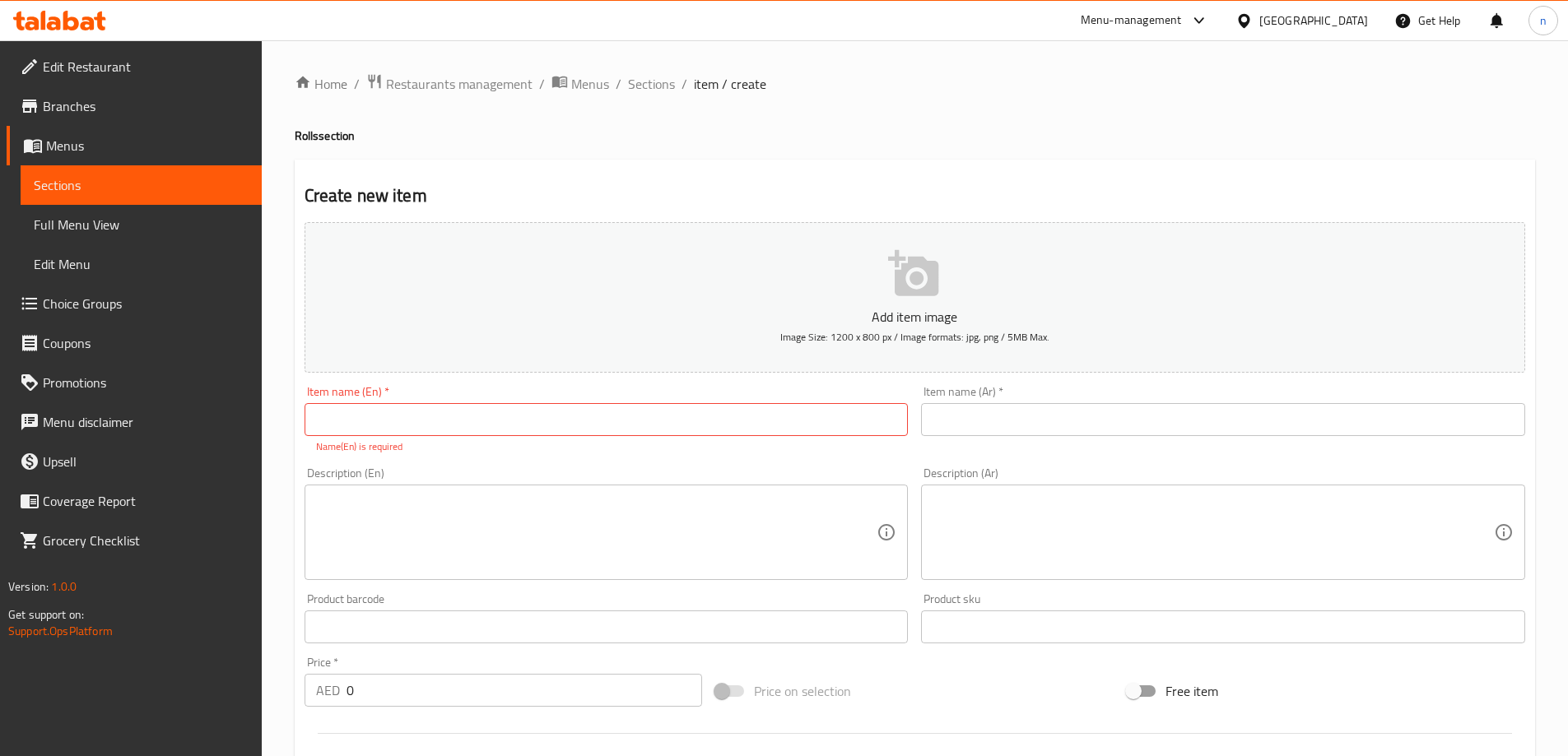
click at [342, 418] on input "text" at bounding box center [606, 419] width 604 height 33
paste input "Steak"
type input "Steak Rolls"
click at [947, 408] on input "text" at bounding box center [1223, 419] width 604 height 33
click at [995, 406] on input "text" at bounding box center [1223, 419] width 604 height 33
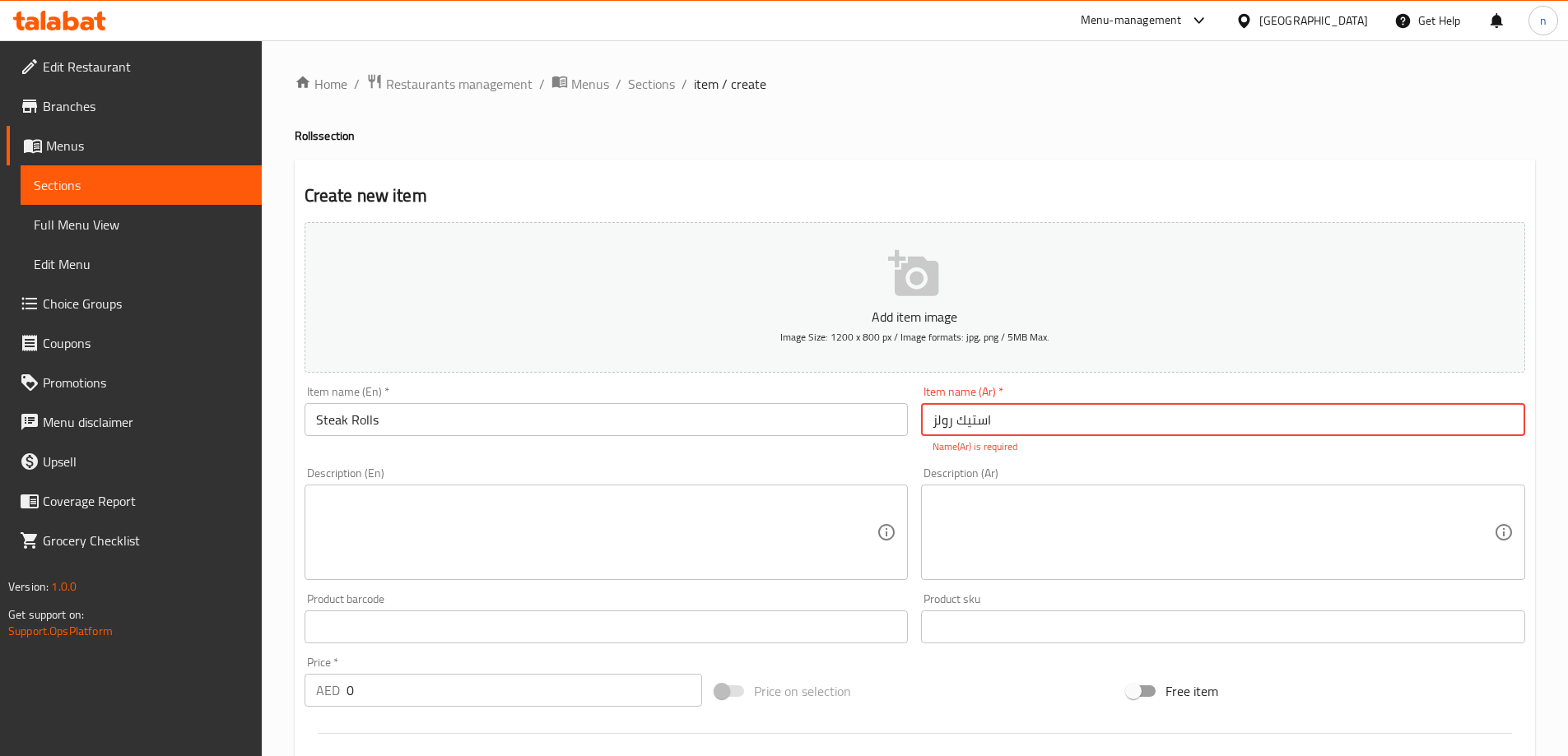
type input "استيك رولز"
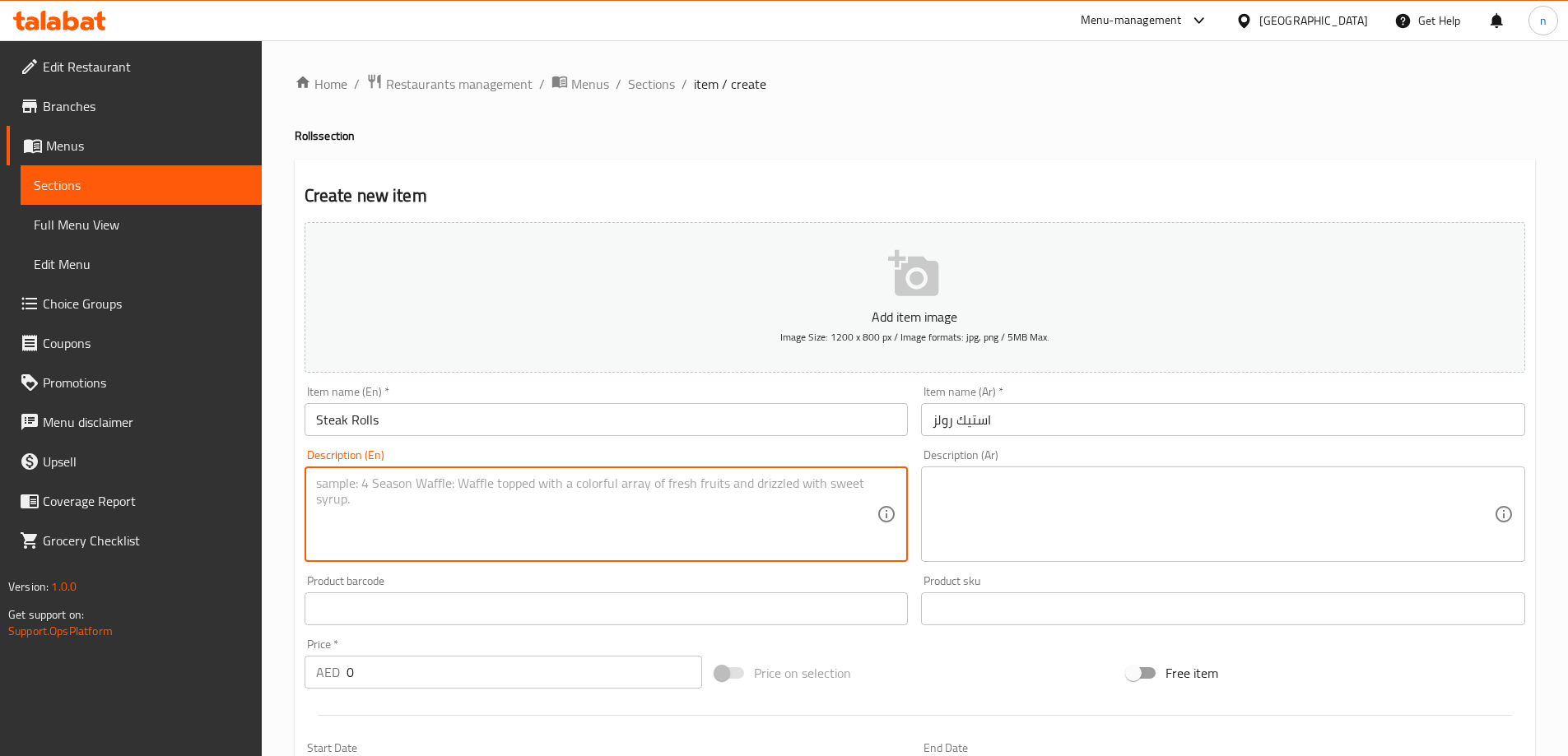
click at [814, 565] on div "Description (En) Description (En)" at bounding box center [606, 506] width 617 height 126
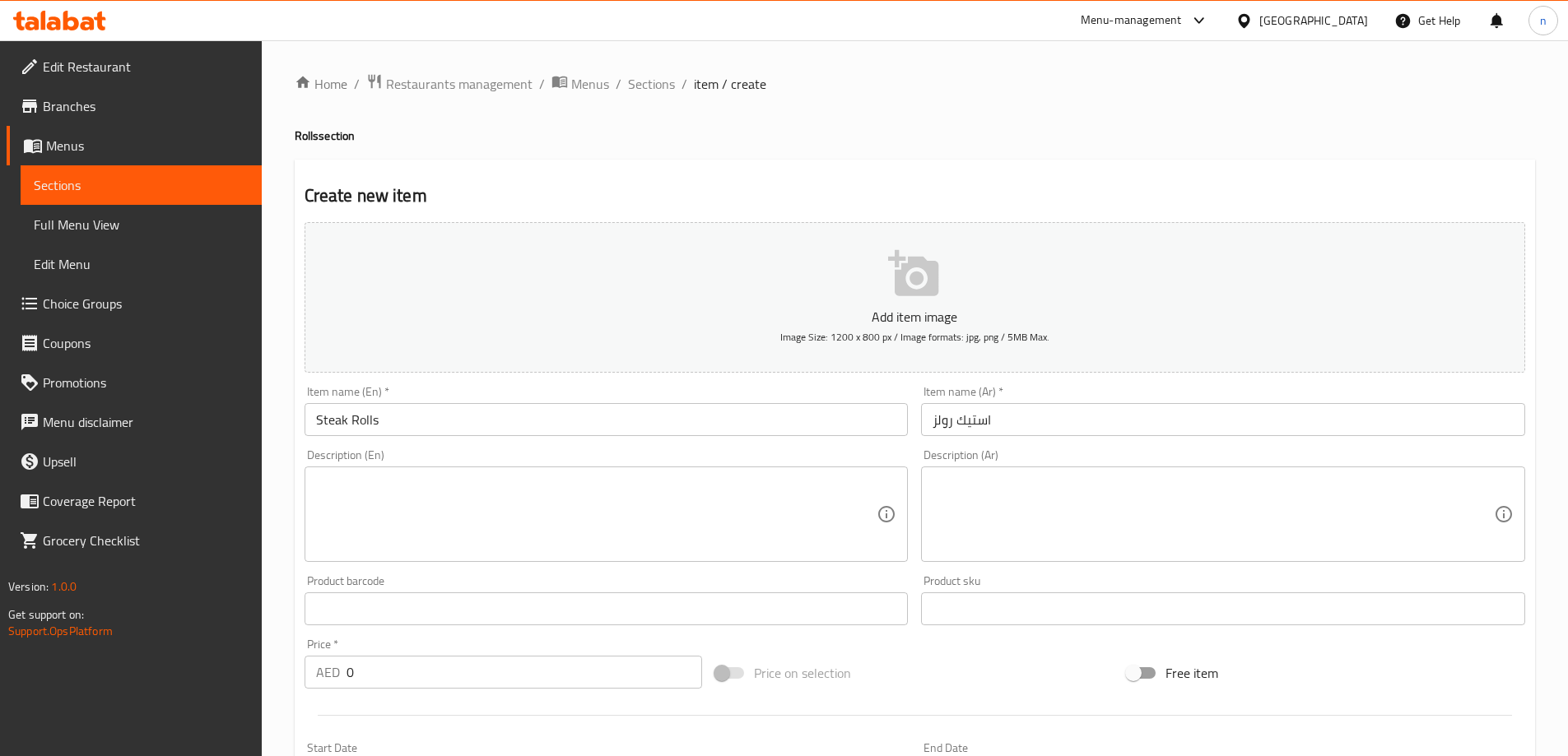
click at [416, 519] on textarea at bounding box center [597, 514] width 561 height 78
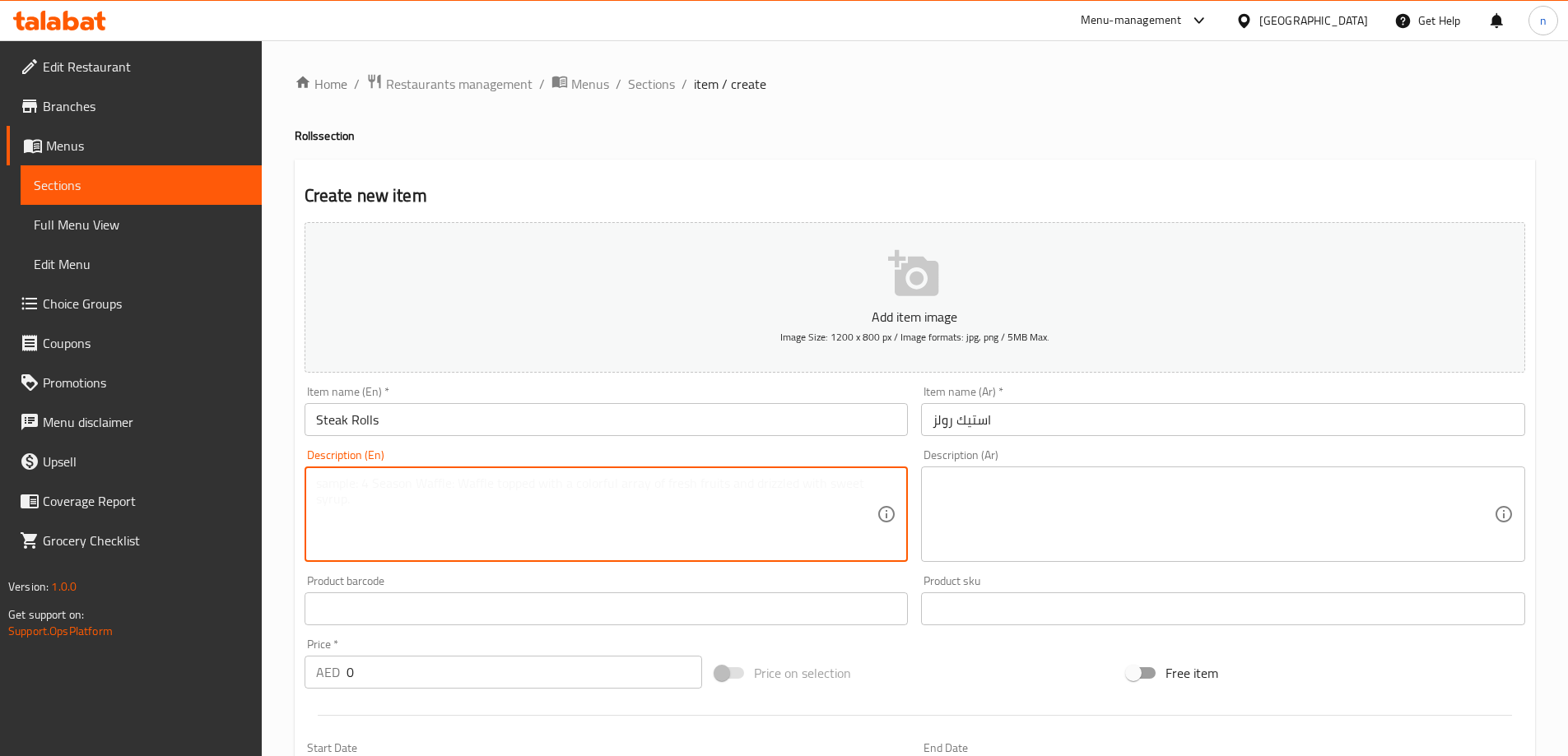
paste textarea "Juicy steak slices wrapped in a roll with fresh toppings"
type textarea "Juicy steak slices wrapped in a roll with fresh toppings"
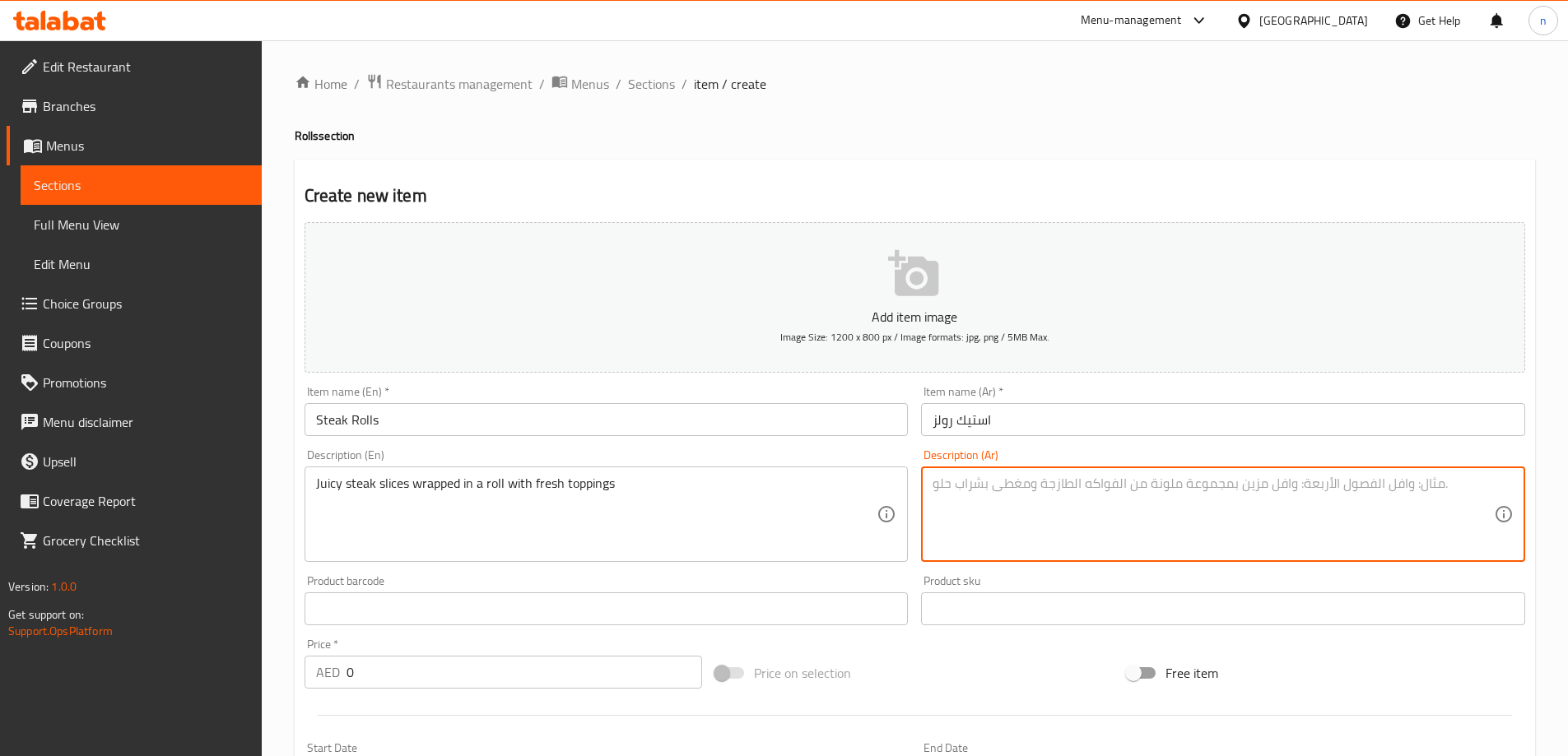
click at [1074, 515] on textarea at bounding box center [1213, 514] width 561 height 78
paste textarea "شرائح لحم طرية ملفوفة في لفافة مع إضافات طازجة"
click at [1167, 481] on textarea "شرائح لحم طرية ملفوفة في لفافة مع إضافات طازجة" at bounding box center [1213, 514] width 561 height 78
click at [1152, 483] on textarea "شرائح استيك طرية ملفوفة في لفافة مع إضافات طازجة" at bounding box center [1213, 514] width 561 height 78
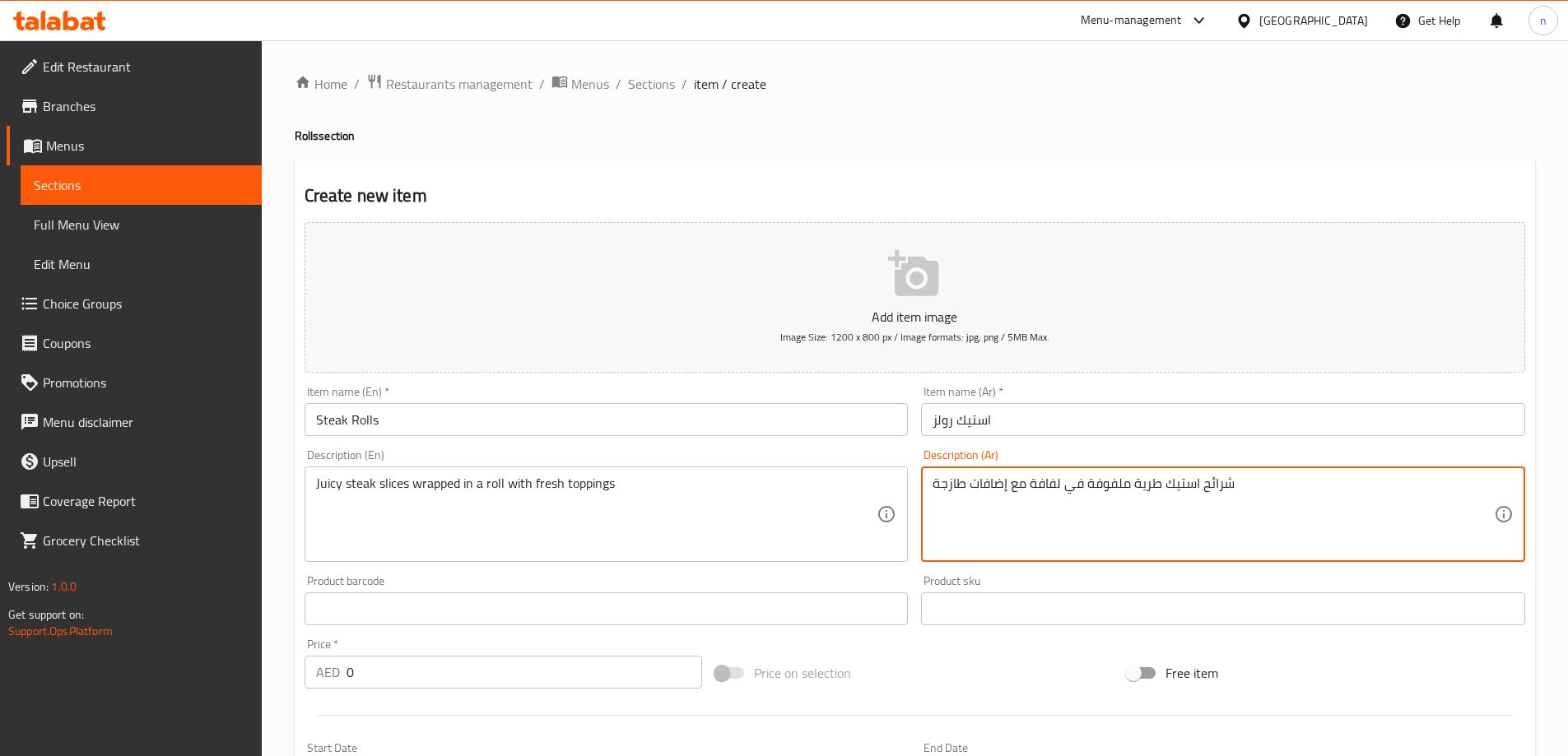
click at [1152, 483] on textarea "شرائح استيك طرية ملفوفة في لفافة مع إضافات طازجة" at bounding box center [1213, 514] width 561 height 78
click at [1043, 490] on textarea "شرائح استيك جوسي ملفوفة في لفافة مع إضافات طازجة" at bounding box center [1213, 514] width 561 height 78
type textarea "شرائح استيك جوسي ملفوفة في رول مع إضافات طازجة"
click at [585, 575] on div "Product barcode Product barcode" at bounding box center [606, 599] width 604 height 50
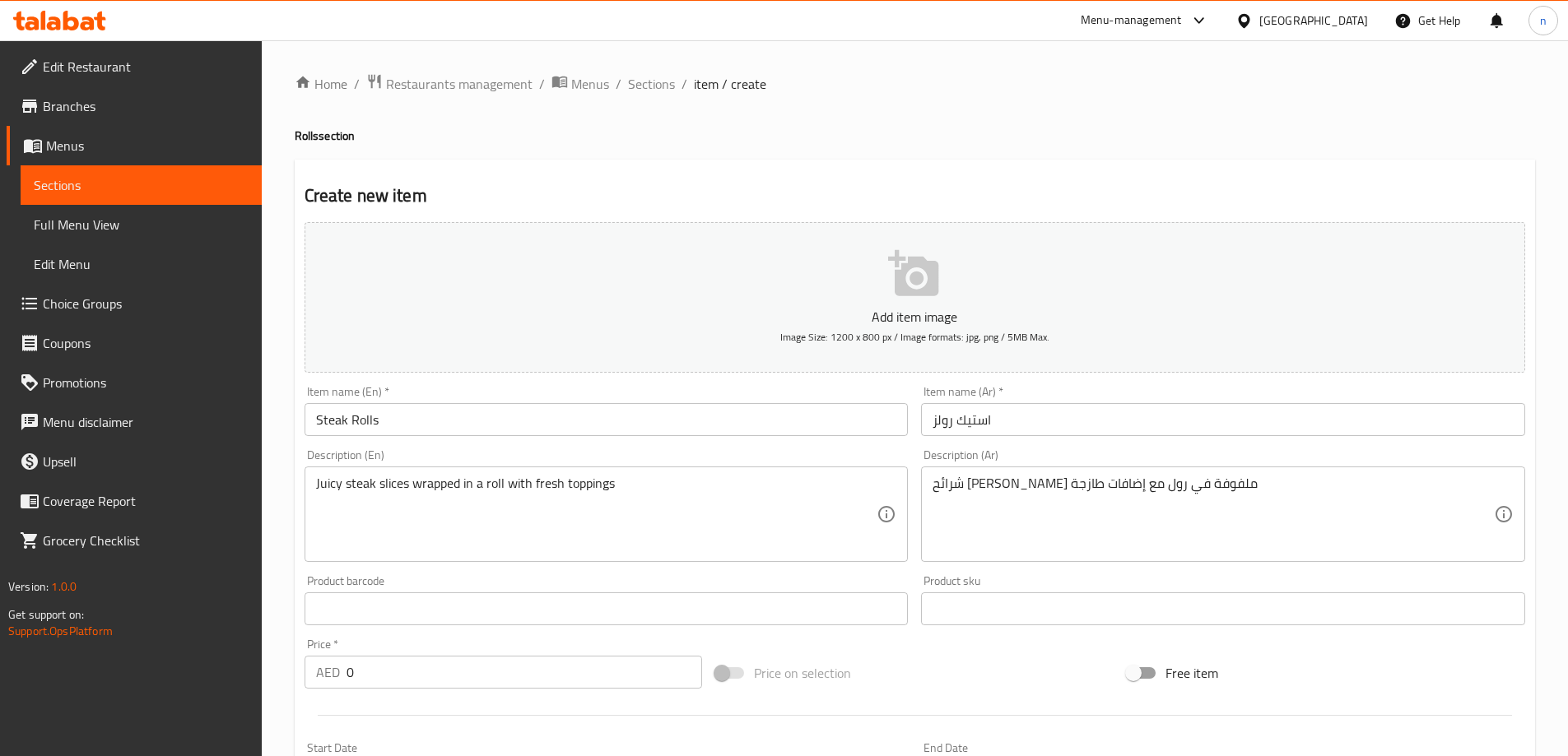
click at [451, 673] on input "0" at bounding box center [525, 672] width 357 height 33
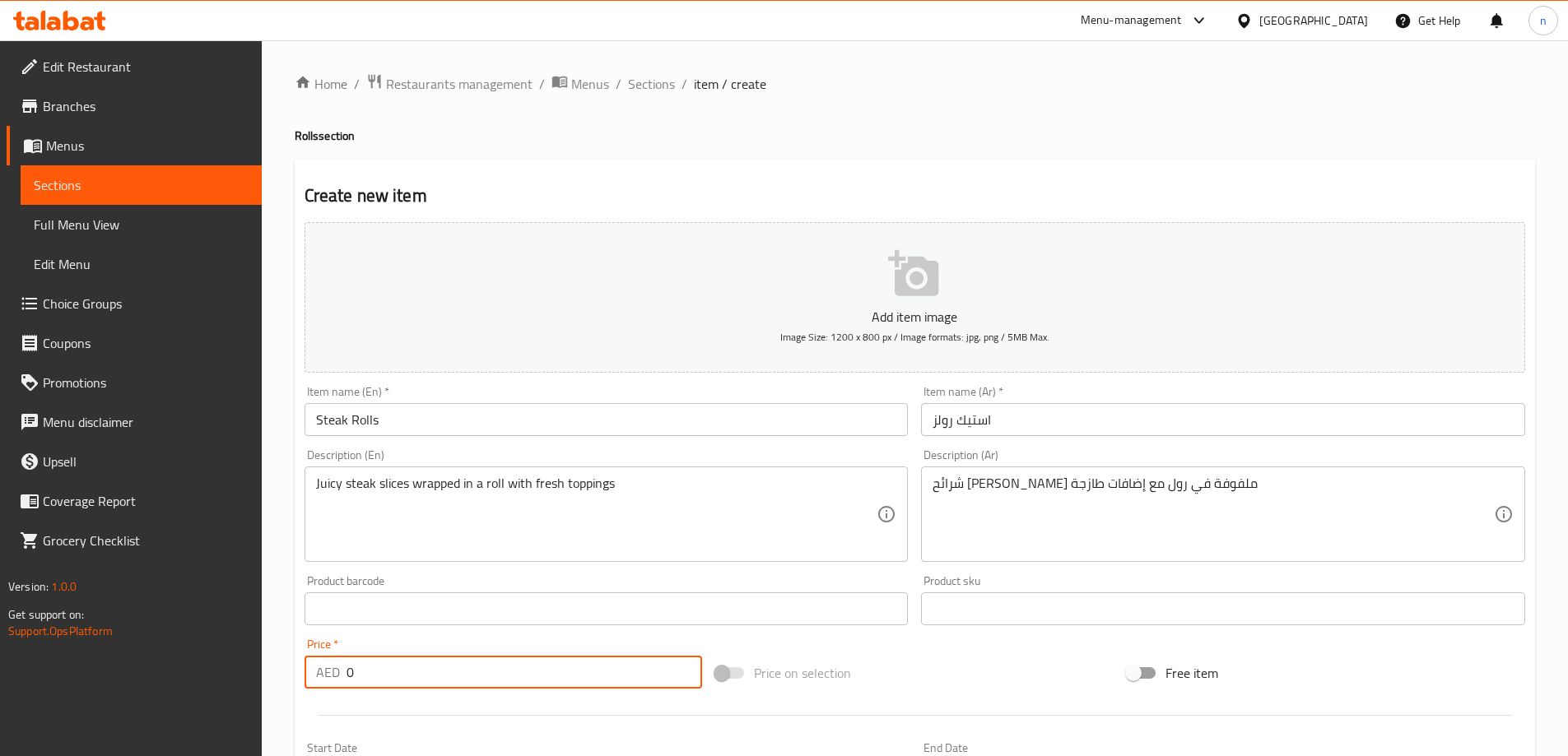
click at [451, 673] on input "0" at bounding box center [525, 672] width 357 height 33
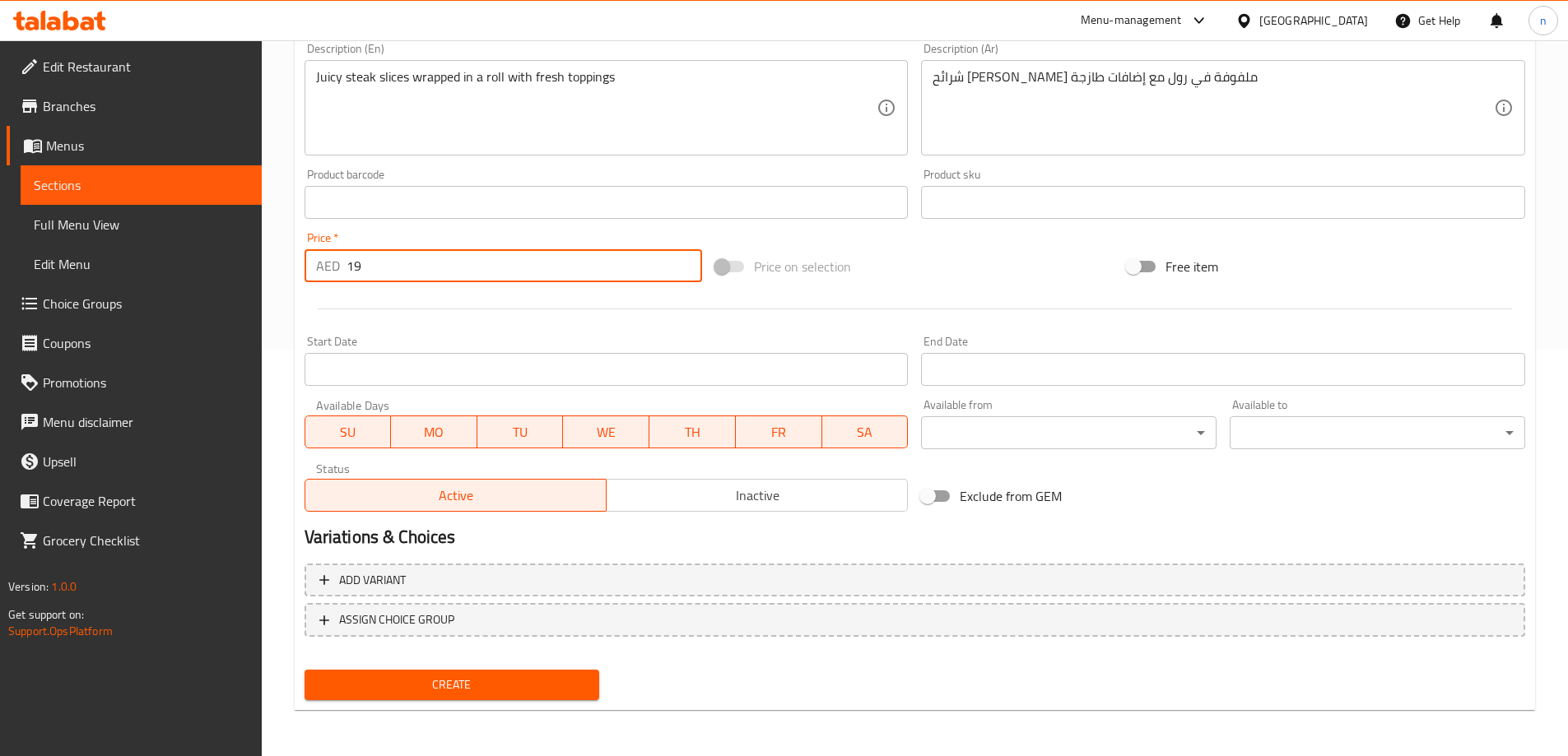
type input "19"
click at [445, 673] on button "Create" at bounding box center [451, 685] width 296 height 30
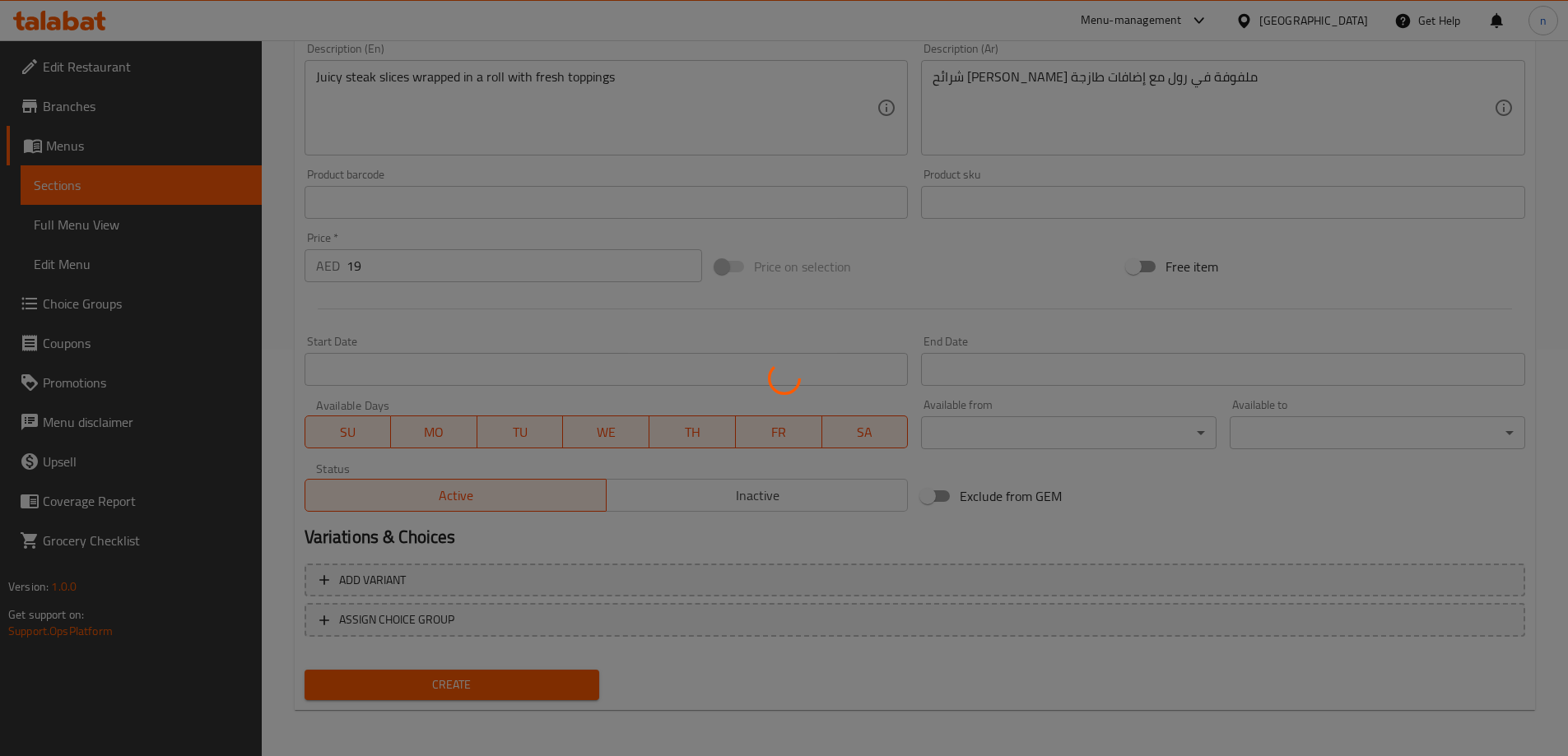
type input "0"
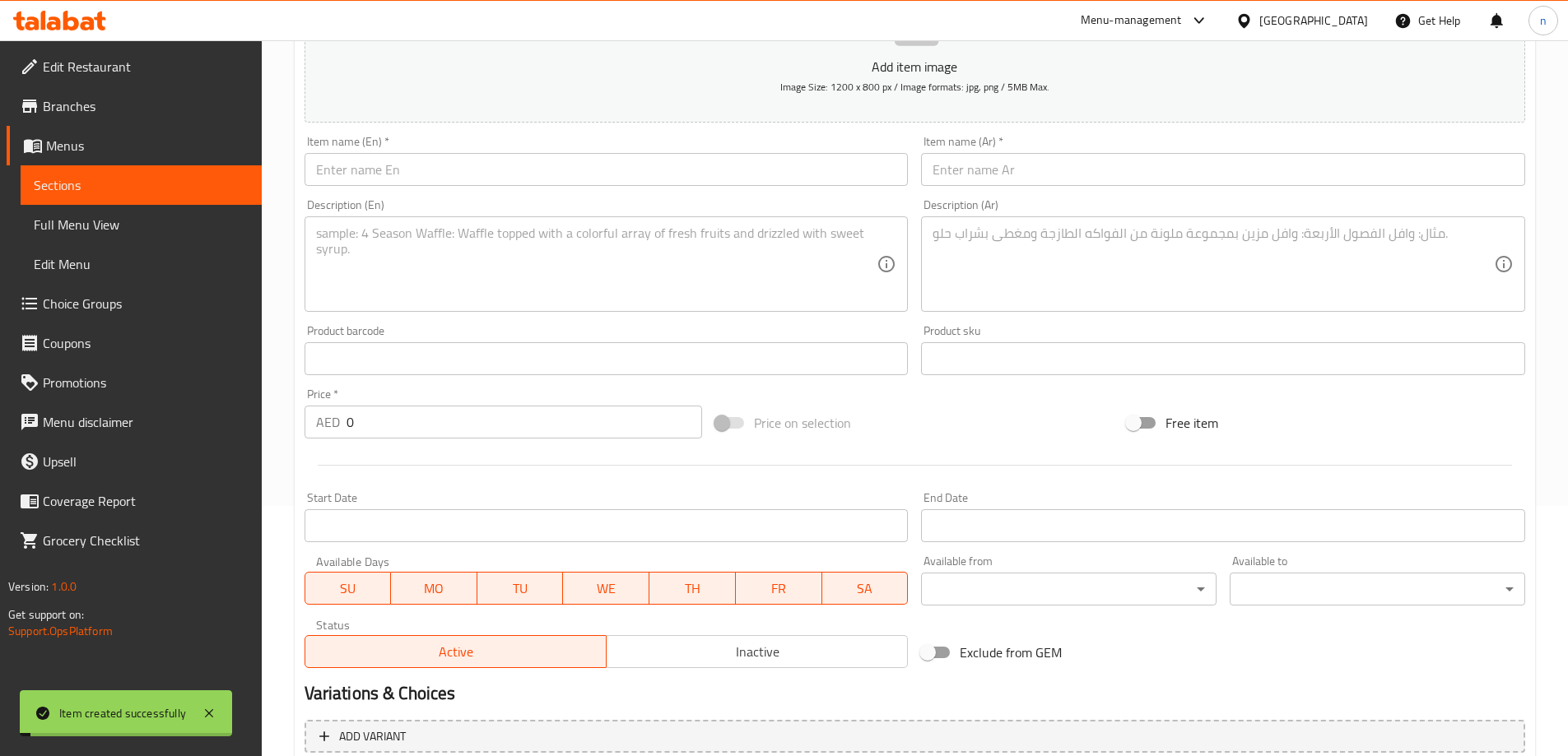
scroll to position [0, 0]
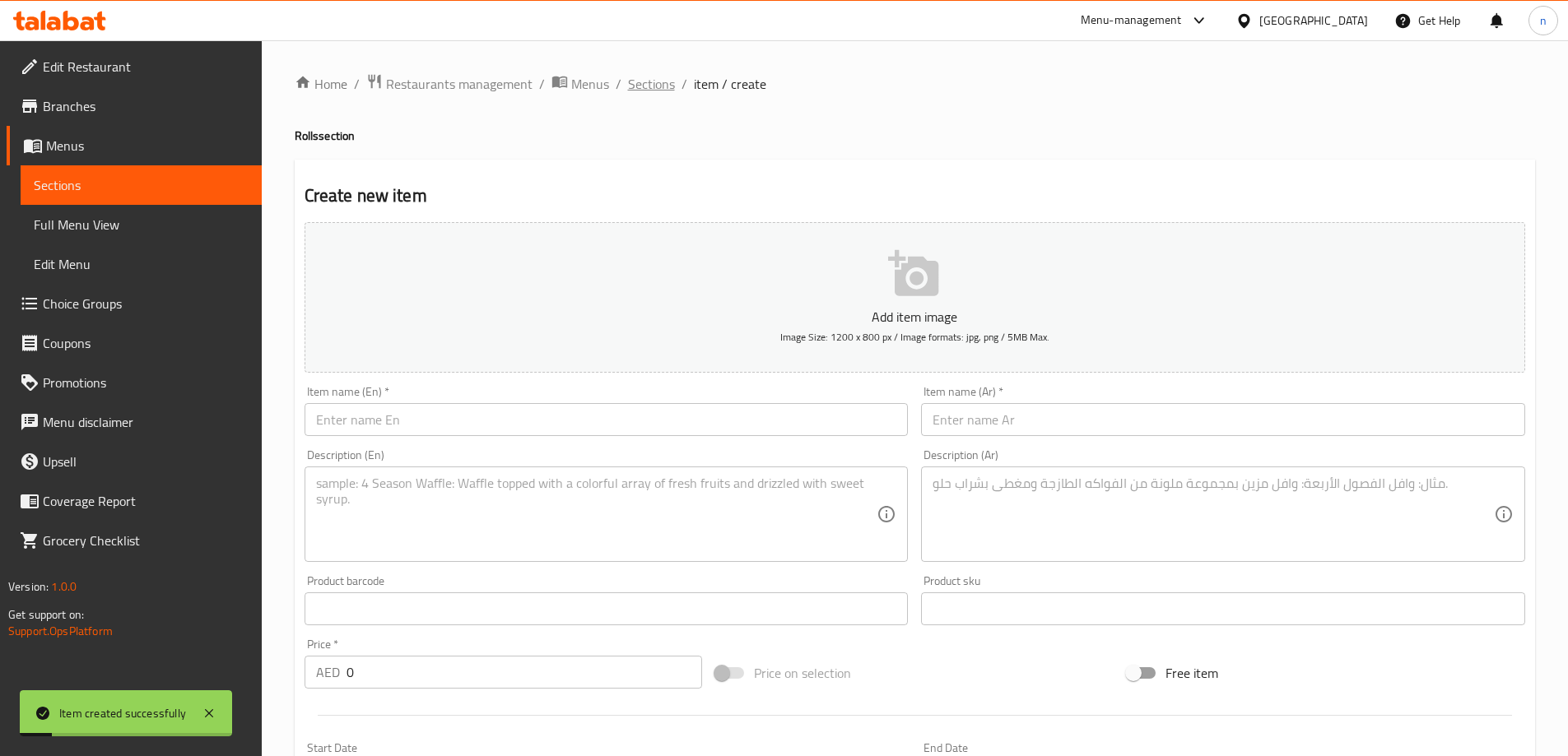
click at [660, 87] on span "Sections" at bounding box center [651, 83] width 47 height 20
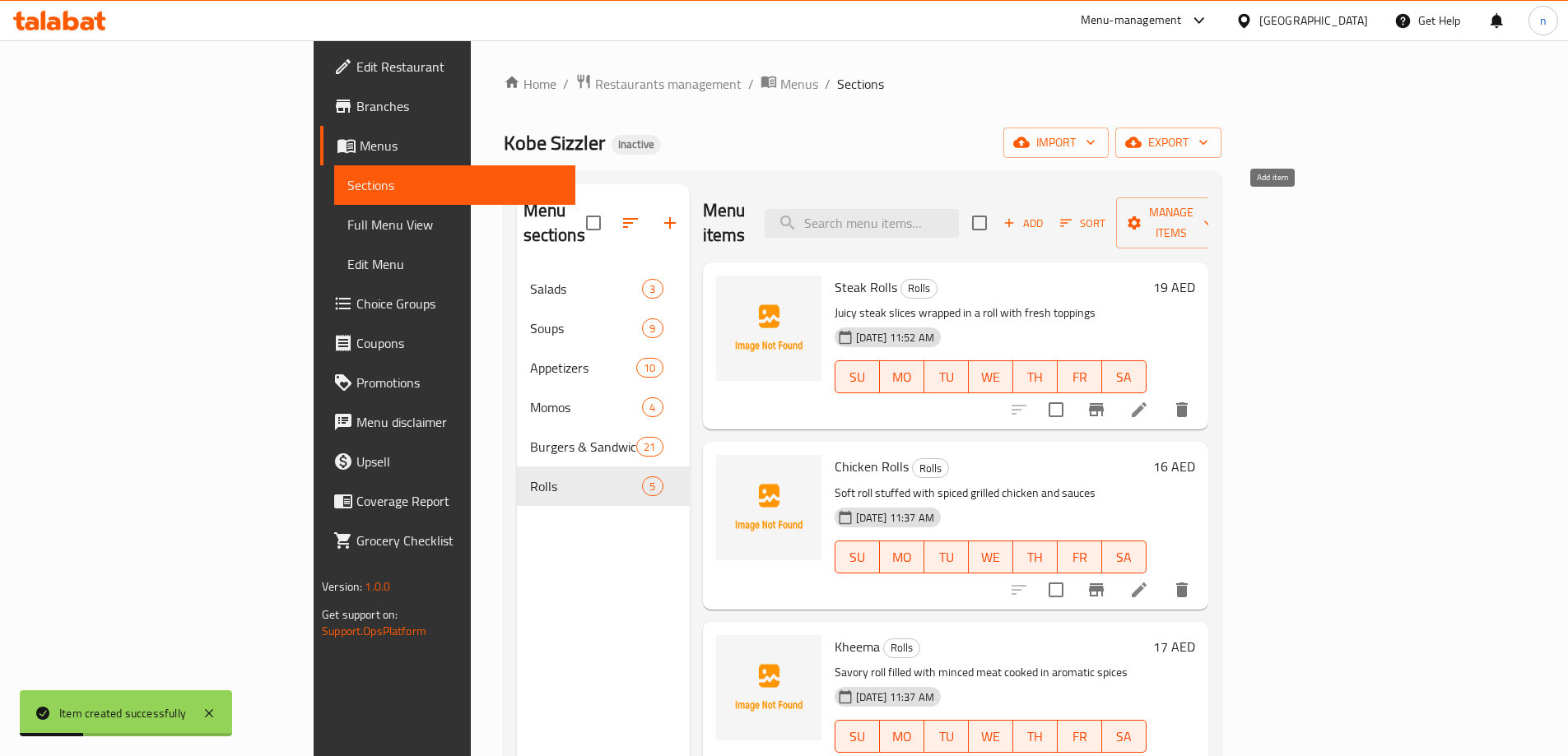
click at [1045, 214] on span "Add" at bounding box center [1022, 223] width 44 height 19
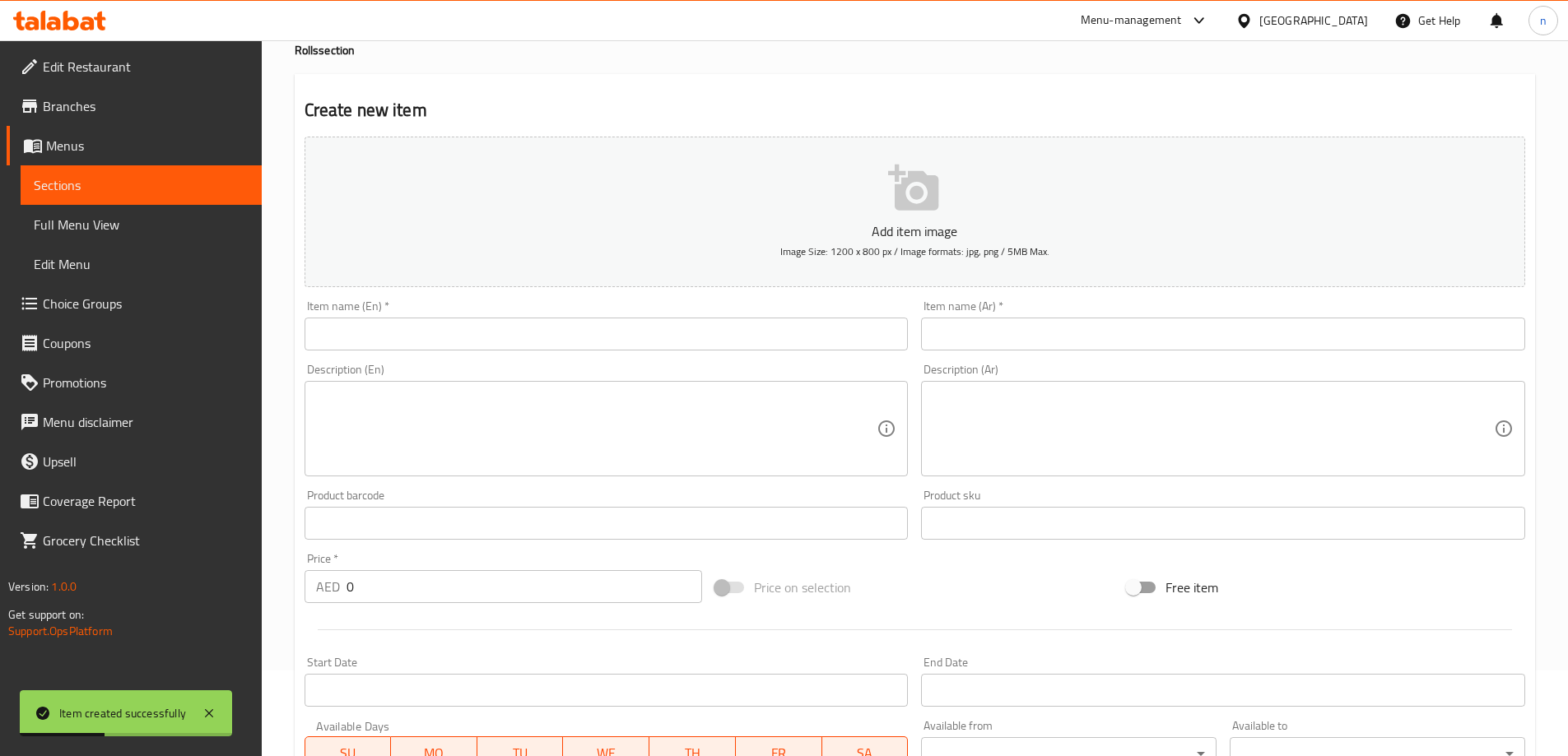
scroll to position [247, 0]
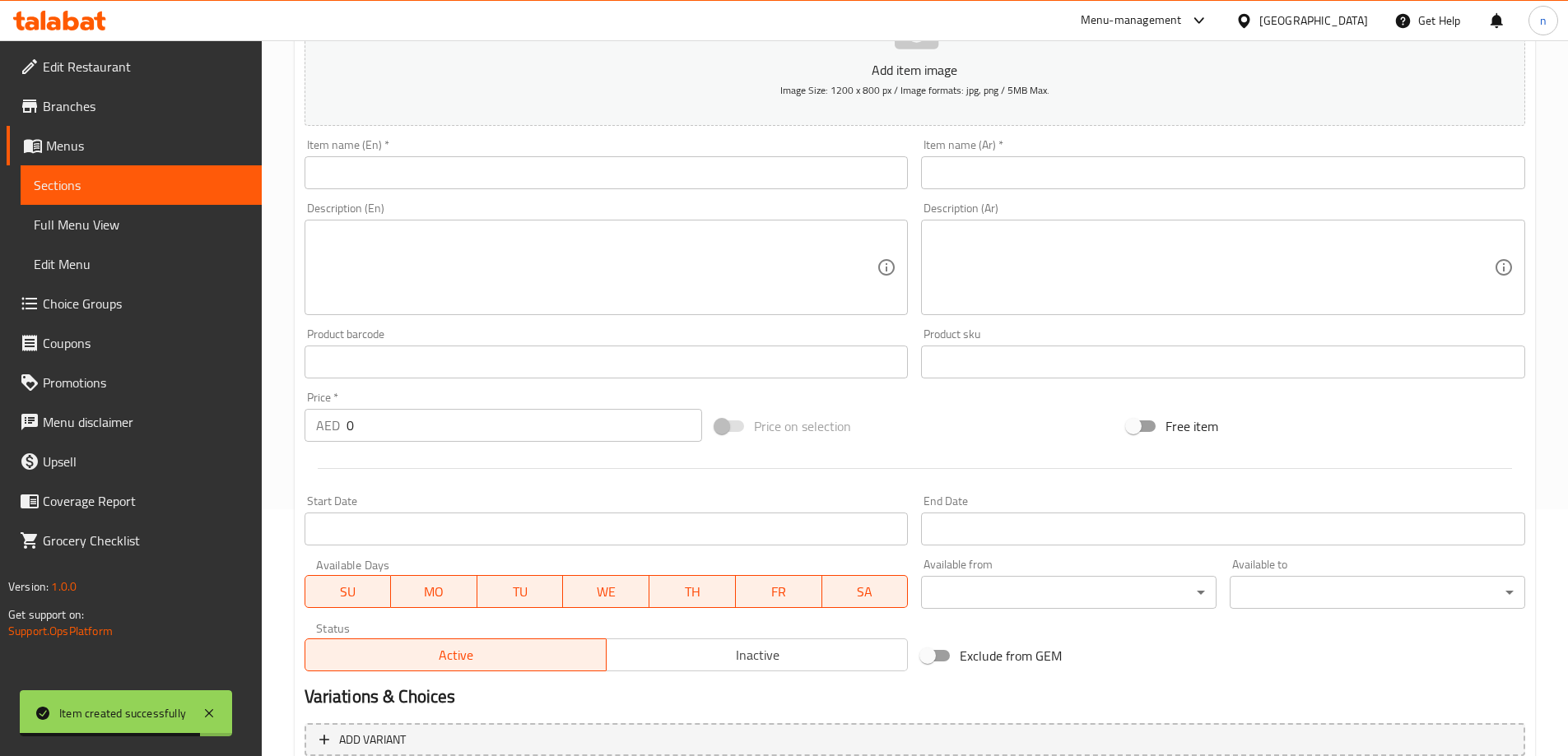
click at [479, 187] on input "text" at bounding box center [606, 173] width 604 height 33
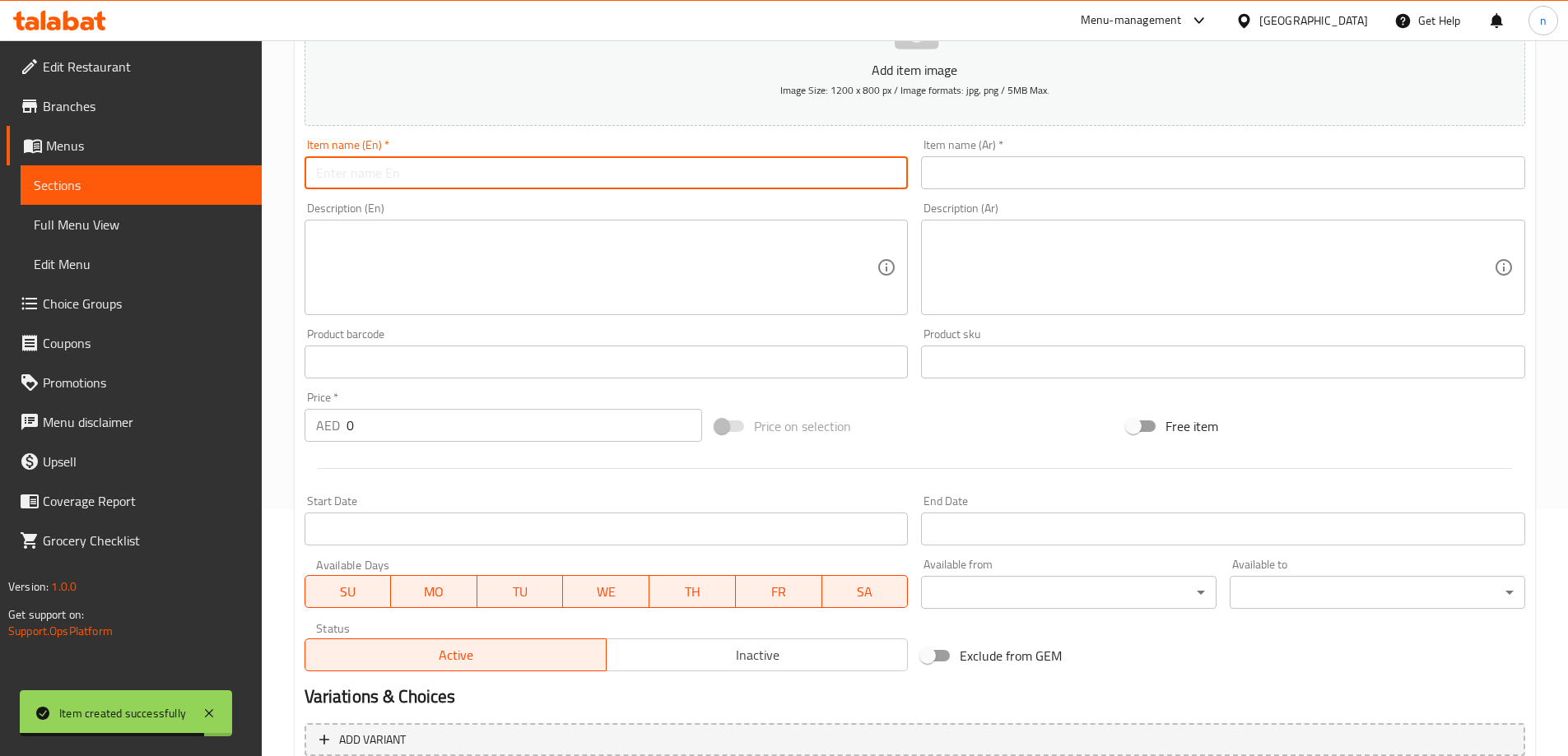
paste input "Cheese"
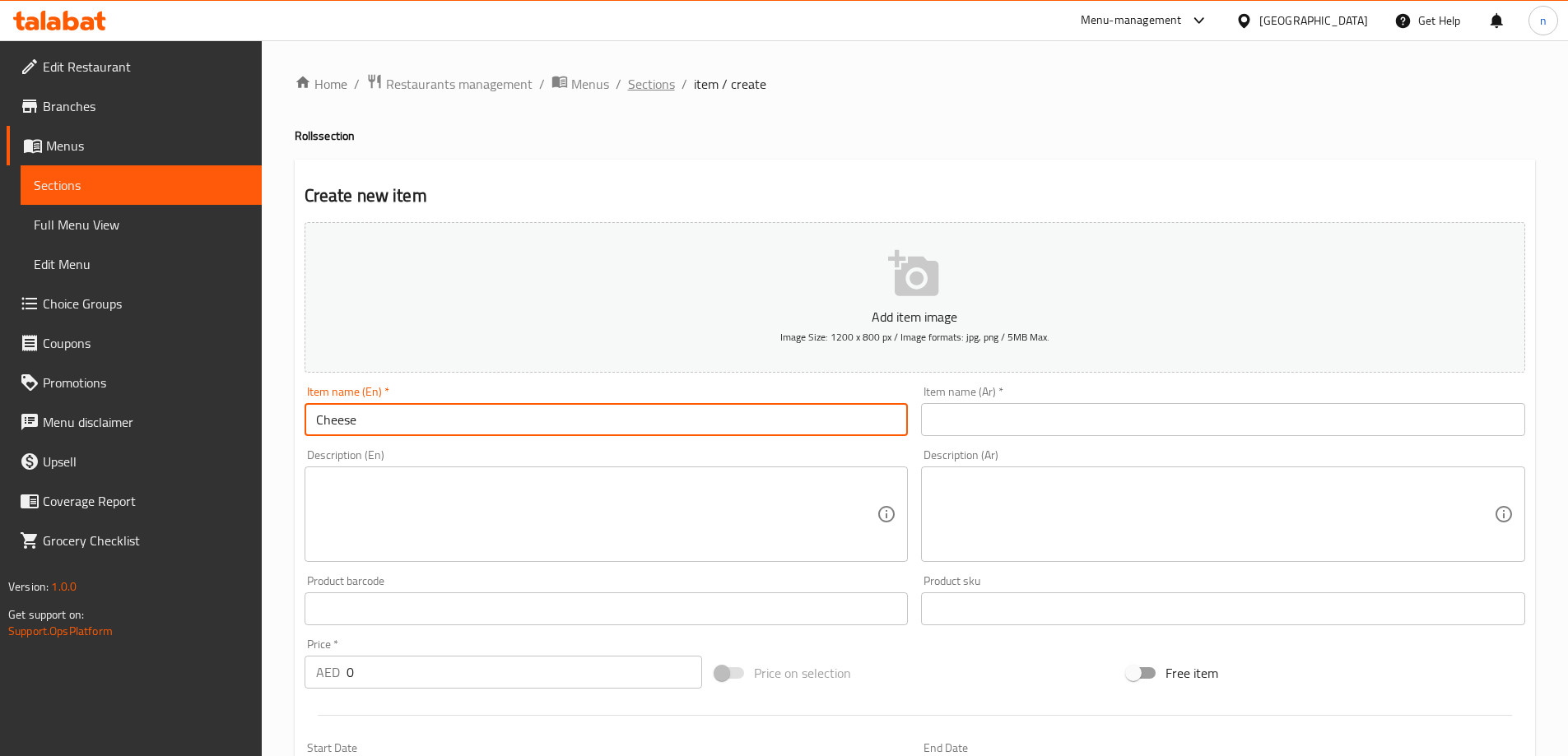
type input "Cheese"
click at [653, 85] on span "Sections" at bounding box center [651, 83] width 47 height 20
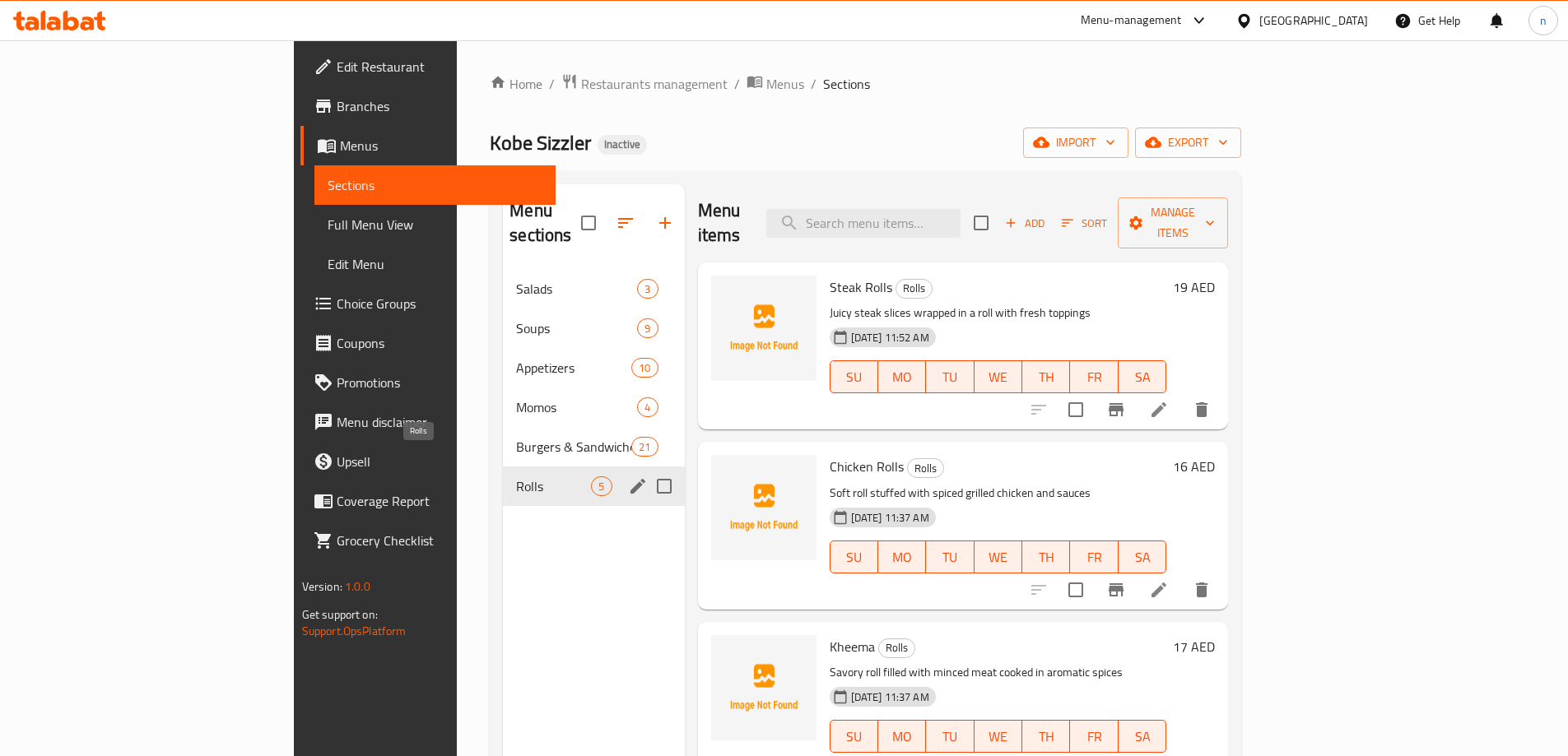
drag, startPoint x: 472, startPoint y: 467, endPoint x: 1043, endPoint y: 244, distance: 613.0
click at [516, 476] on span "Rolls" at bounding box center [554, 486] width 75 height 20
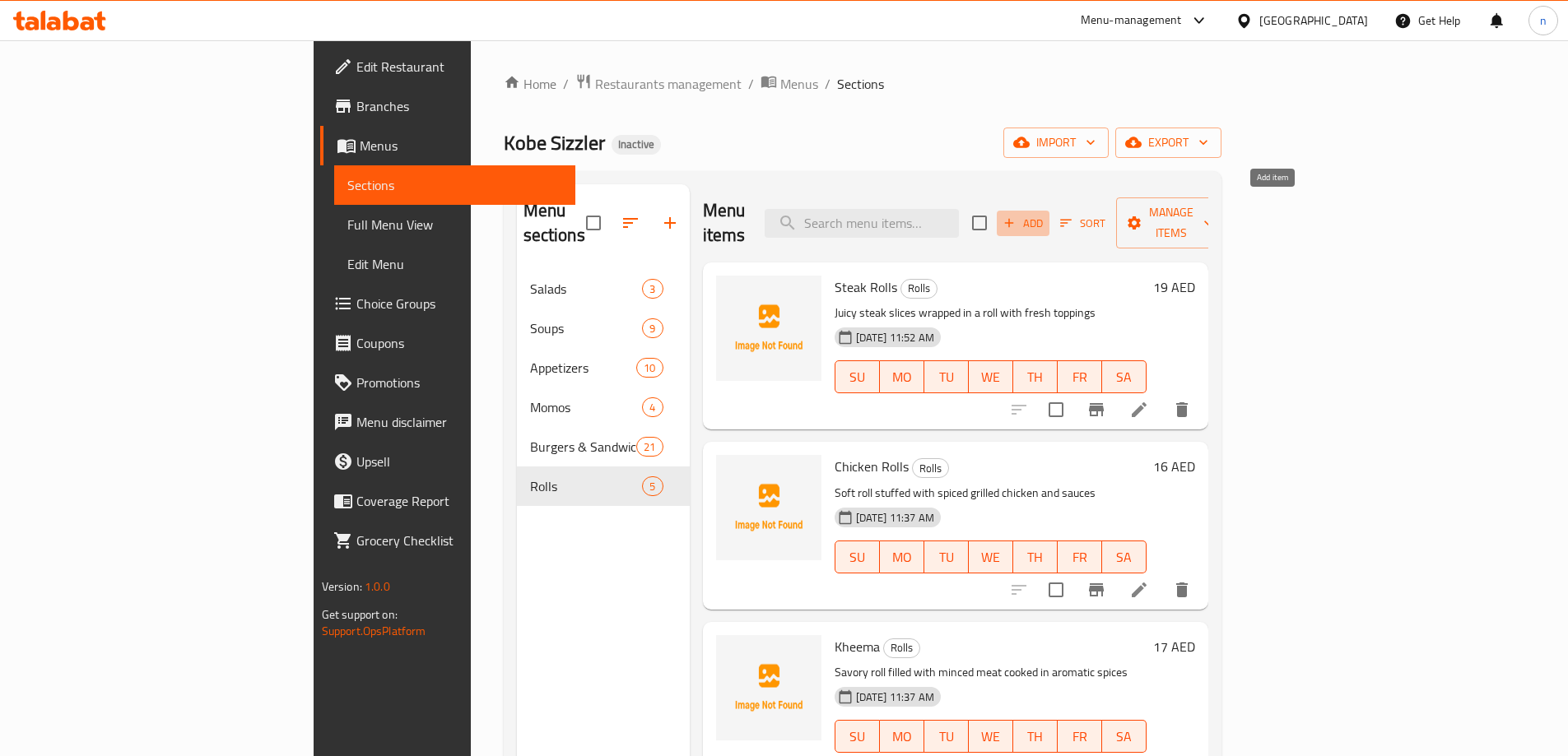
click at [1049, 221] on button "Add" at bounding box center [1023, 223] width 53 height 25
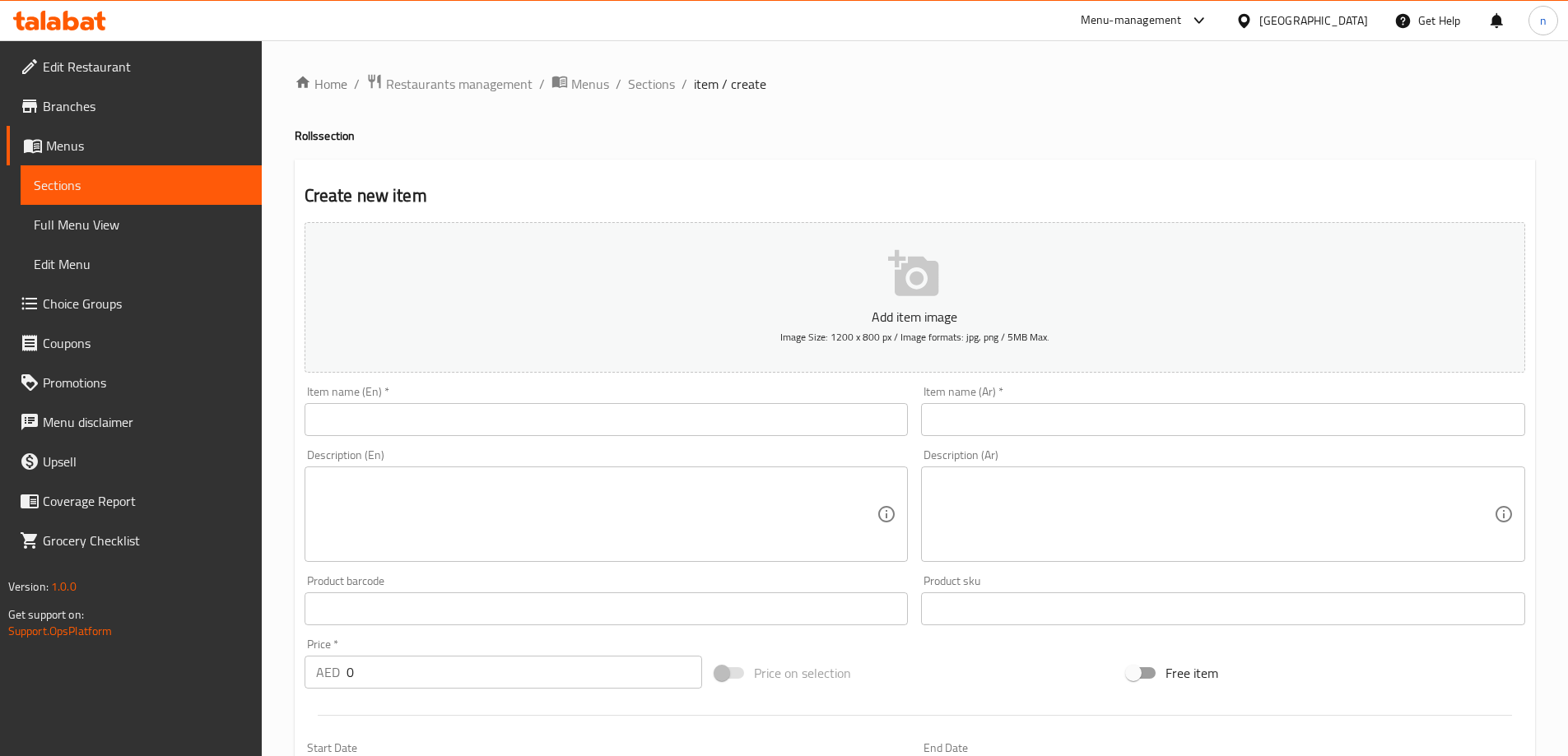
click at [403, 424] on input "text" at bounding box center [606, 419] width 604 height 33
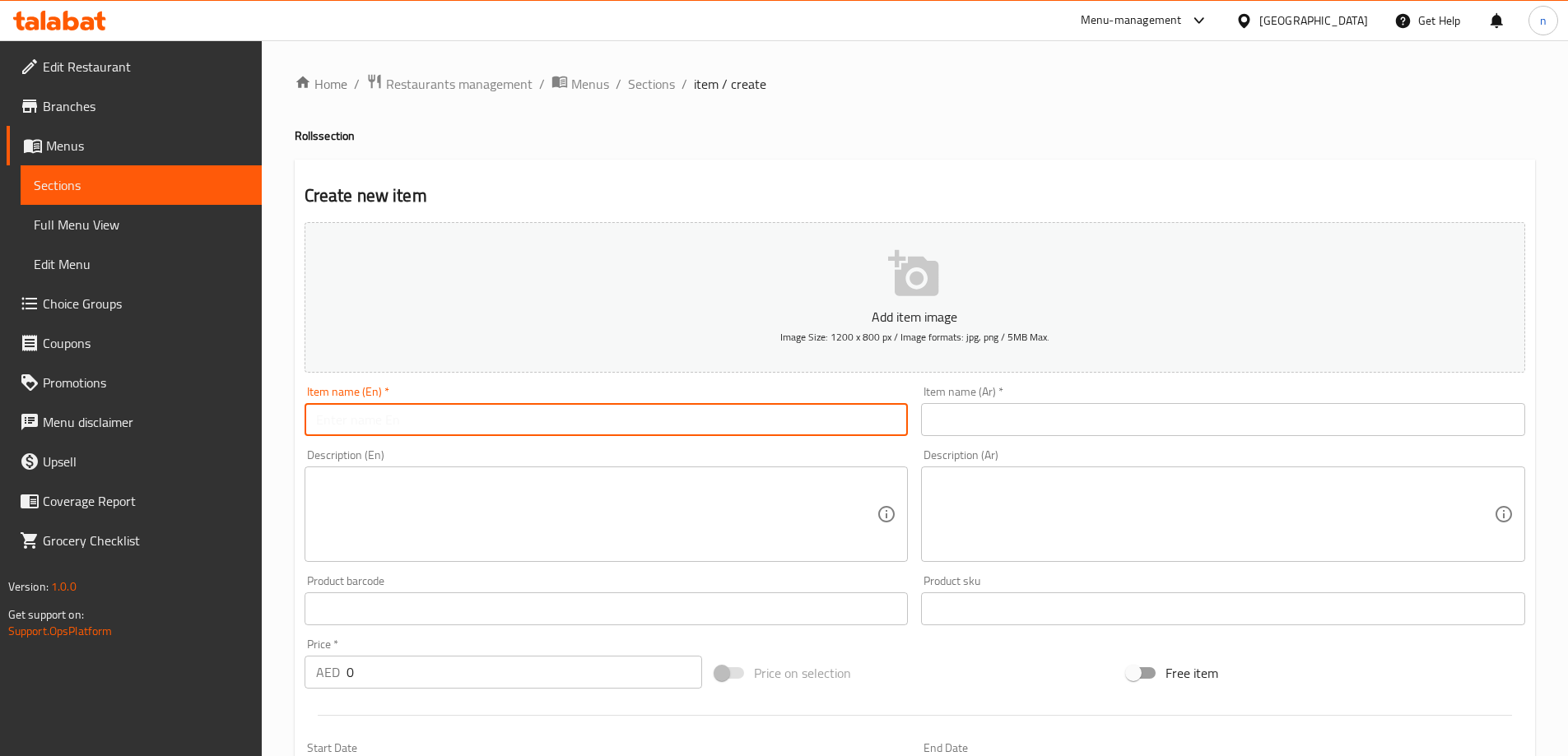
paste input "Cheese"
type input "Cheese rolls"
click at [985, 413] on input "text" at bounding box center [1223, 419] width 604 height 33
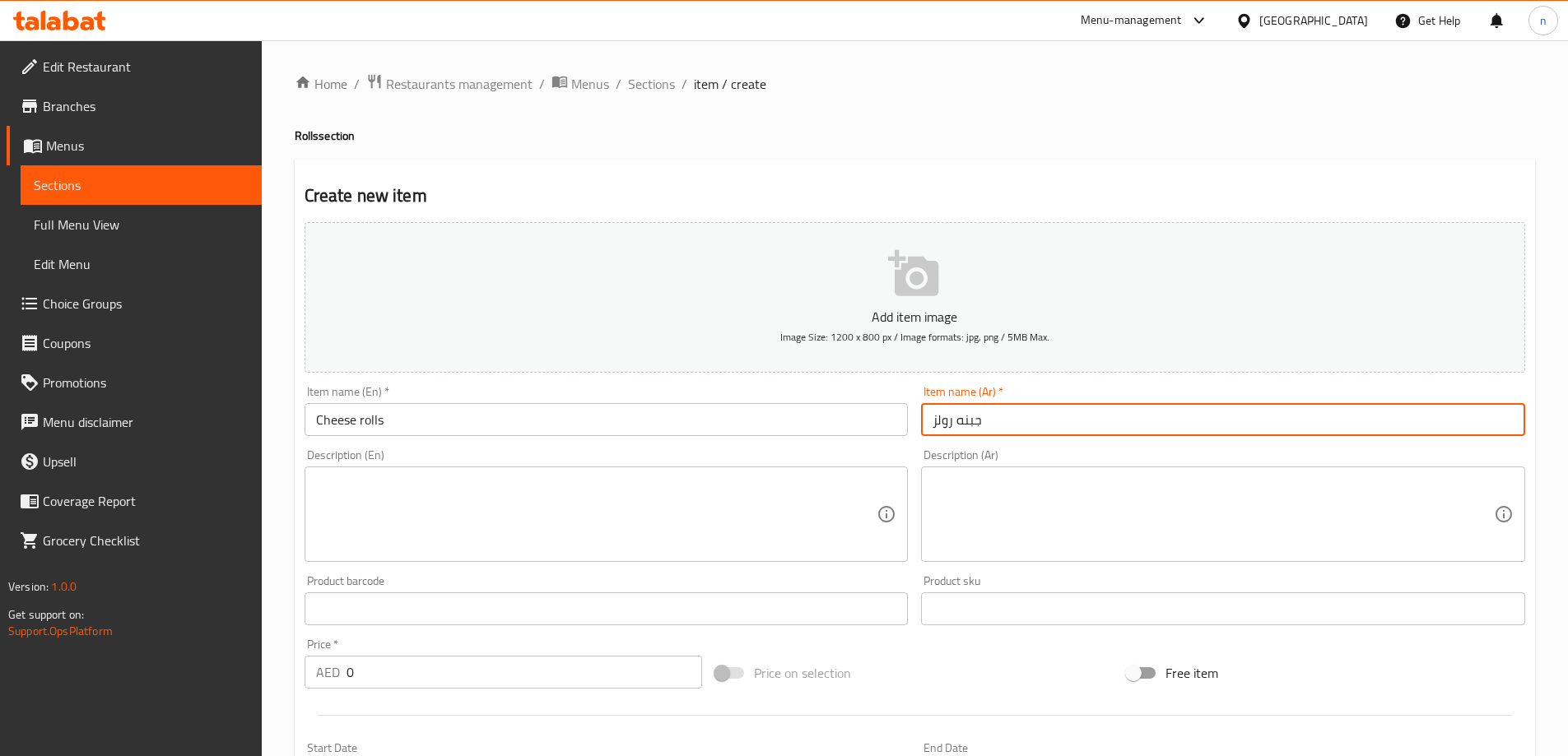
type input "جبنه رولز"
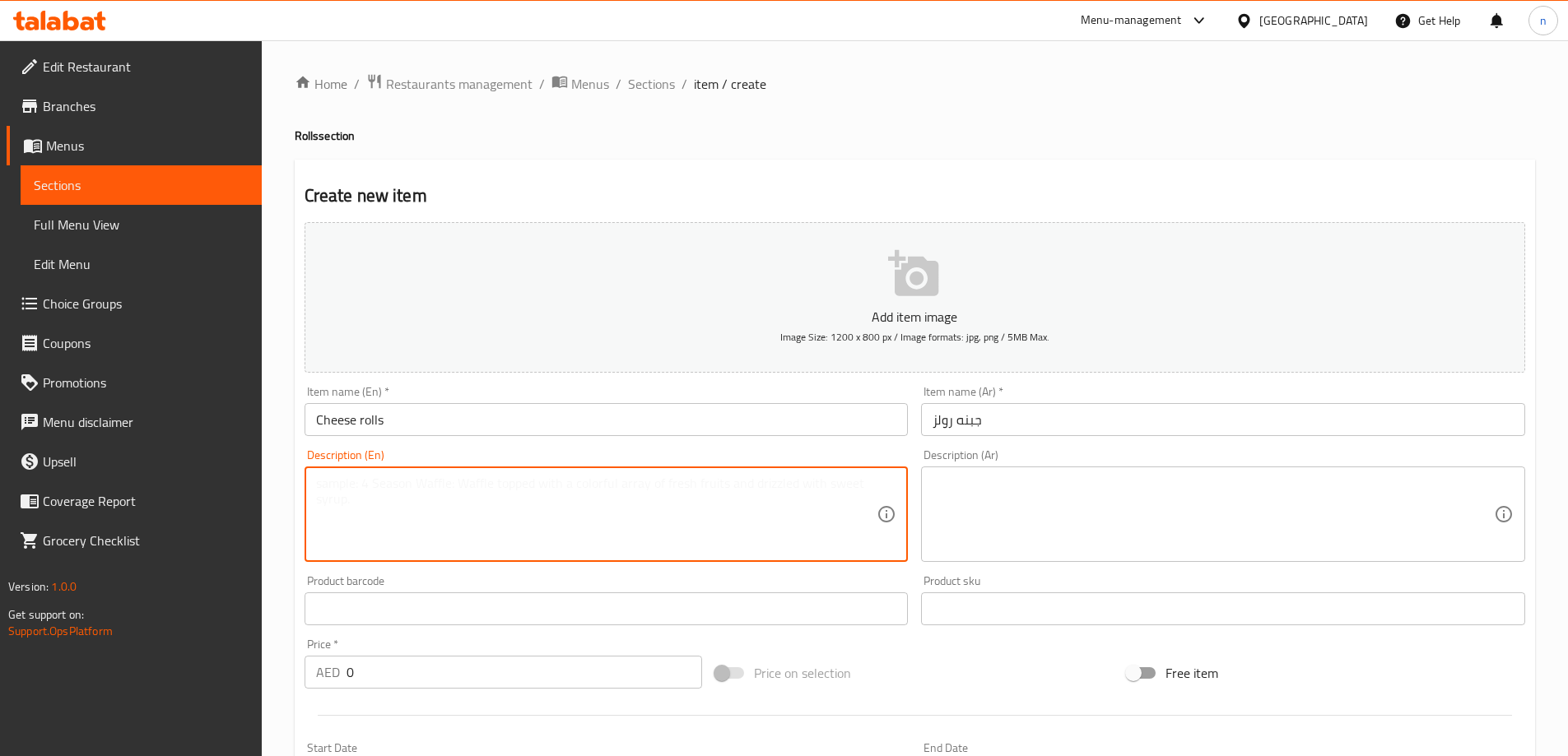
click at [532, 522] on textarea at bounding box center [597, 514] width 561 height 78
paste textarea "Melted cheese filling in a soft roll, warm and satisfying"
type textarea "Melted cheese filling in a soft roll, warm and satisfying"
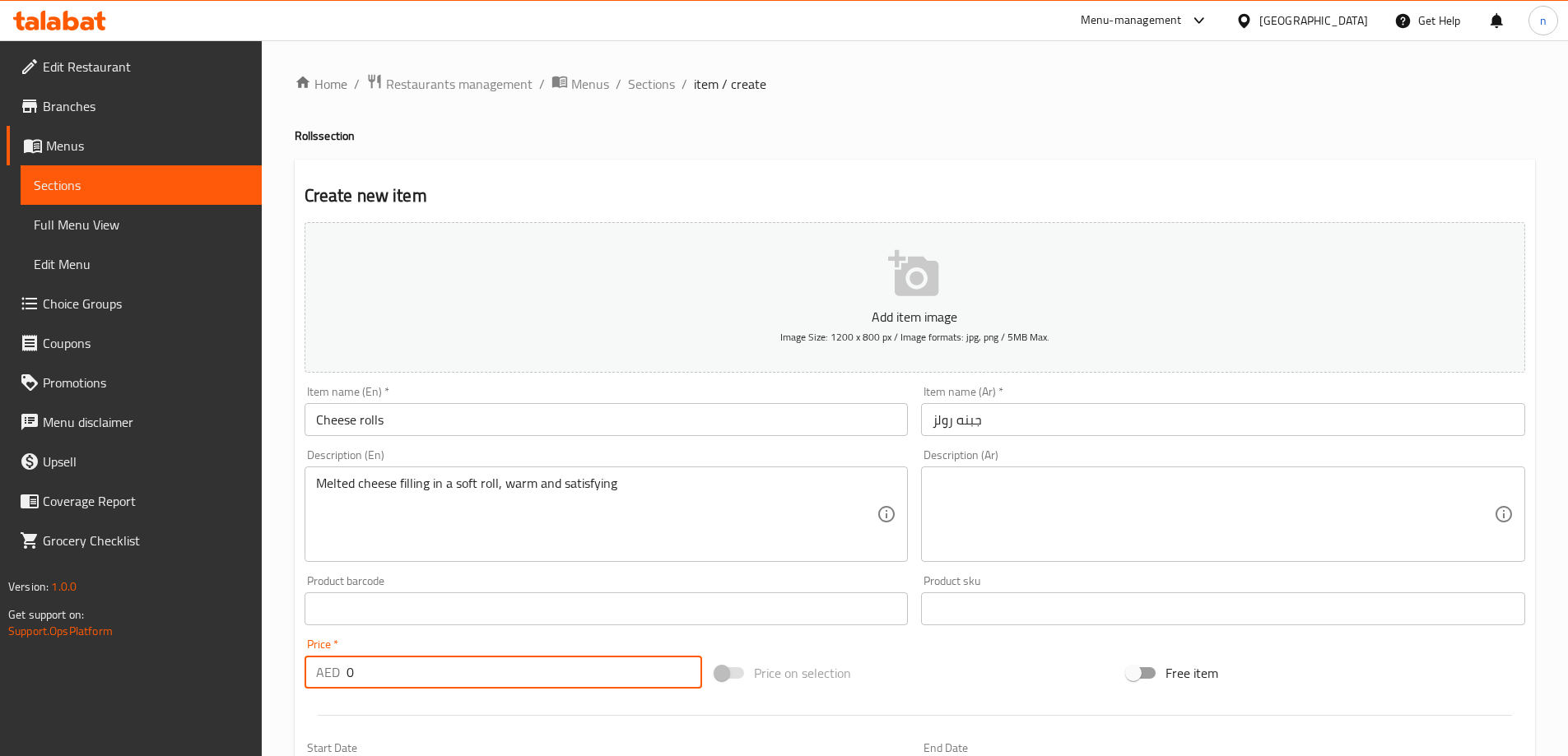
click at [469, 665] on input "0" at bounding box center [525, 672] width 357 height 33
type input "11"
click at [1021, 502] on textarea at bounding box center [1213, 514] width 561 height 78
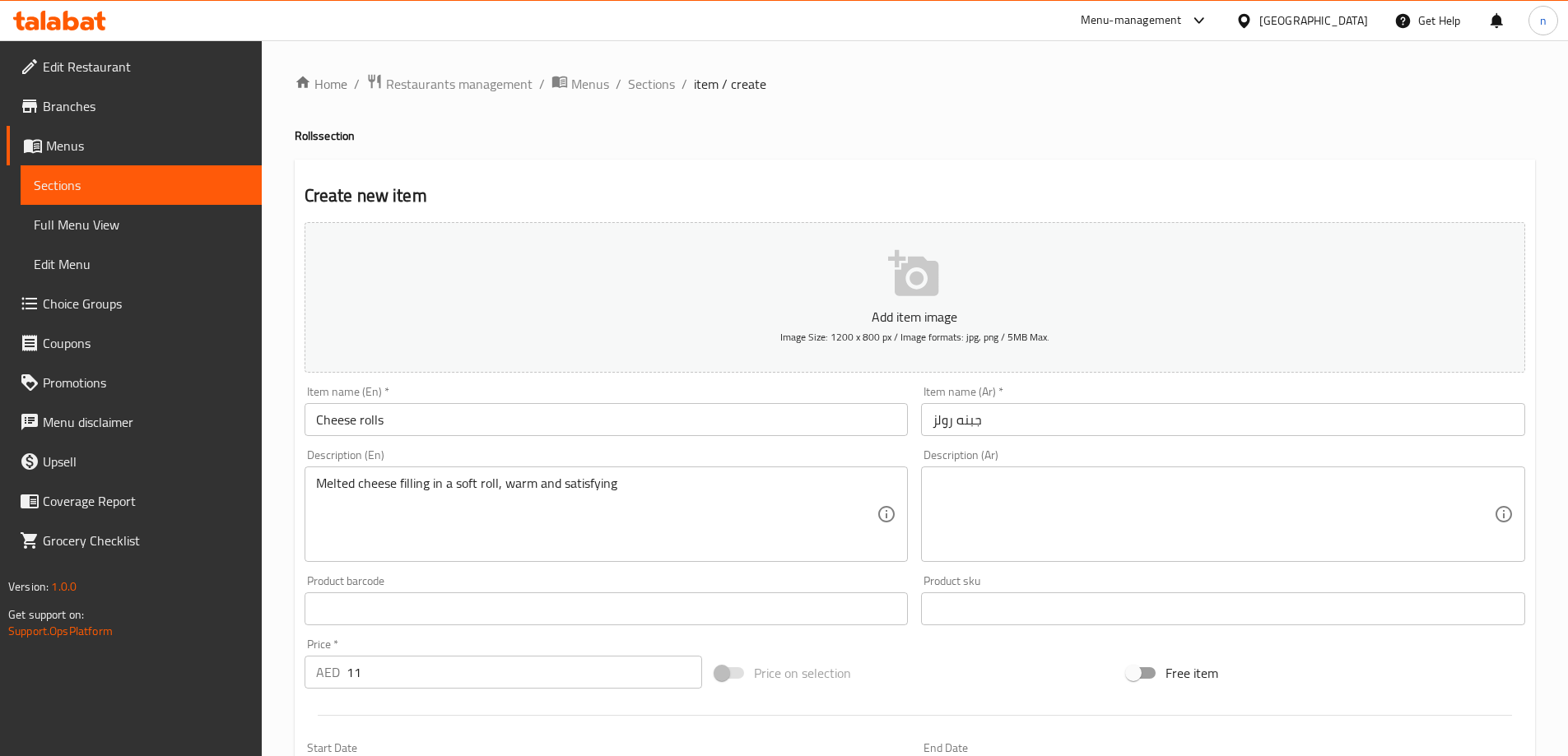
click at [951, 487] on textarea at bounding box center [1213, 514] width 561 height 78
paste textarea "حشوة الجبن الذائبة على شكل لفافة ناعمة ودافئة ومرضية"
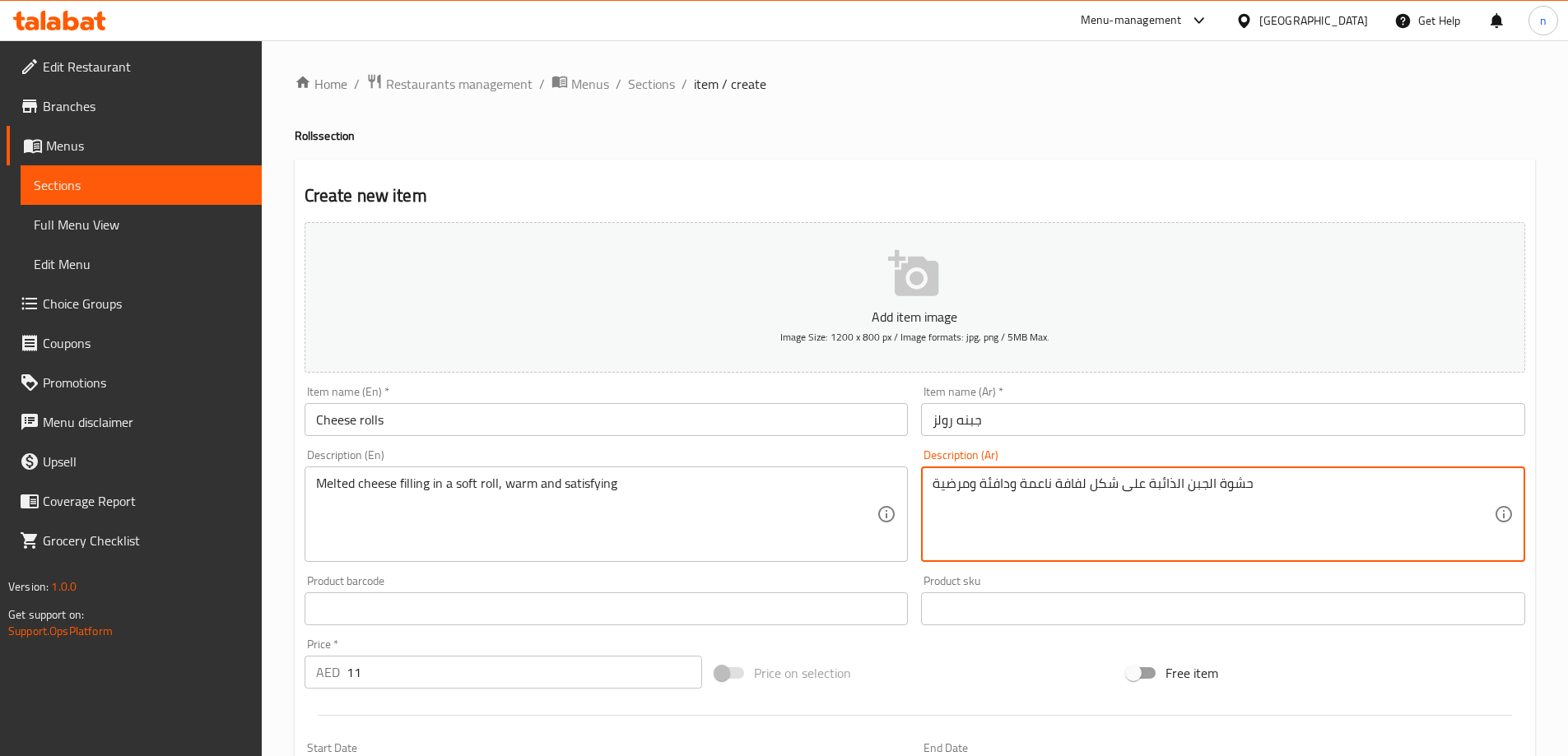
drag, startPoint x: 1088, startPoint y: 487, endPoint x: 1141, endPoint y: 493, distance: 53.3
click at [1141, 493] on textarea "حشوة الجبن الذائبة على شكل لفافة ناعمة ودافئة ومرضية" at bounding box center [1213, 514] width 561 height 78
click at [1064, 487] on textarea "حشوة الجبن الذائبة لفافة ناعمة ودافئة ومرضية" at bounding box center [1213, 514] width 561 height 78
type textarea "حشوة الجبن الذائبة في رول ناعمة ودافئة ومرضية"
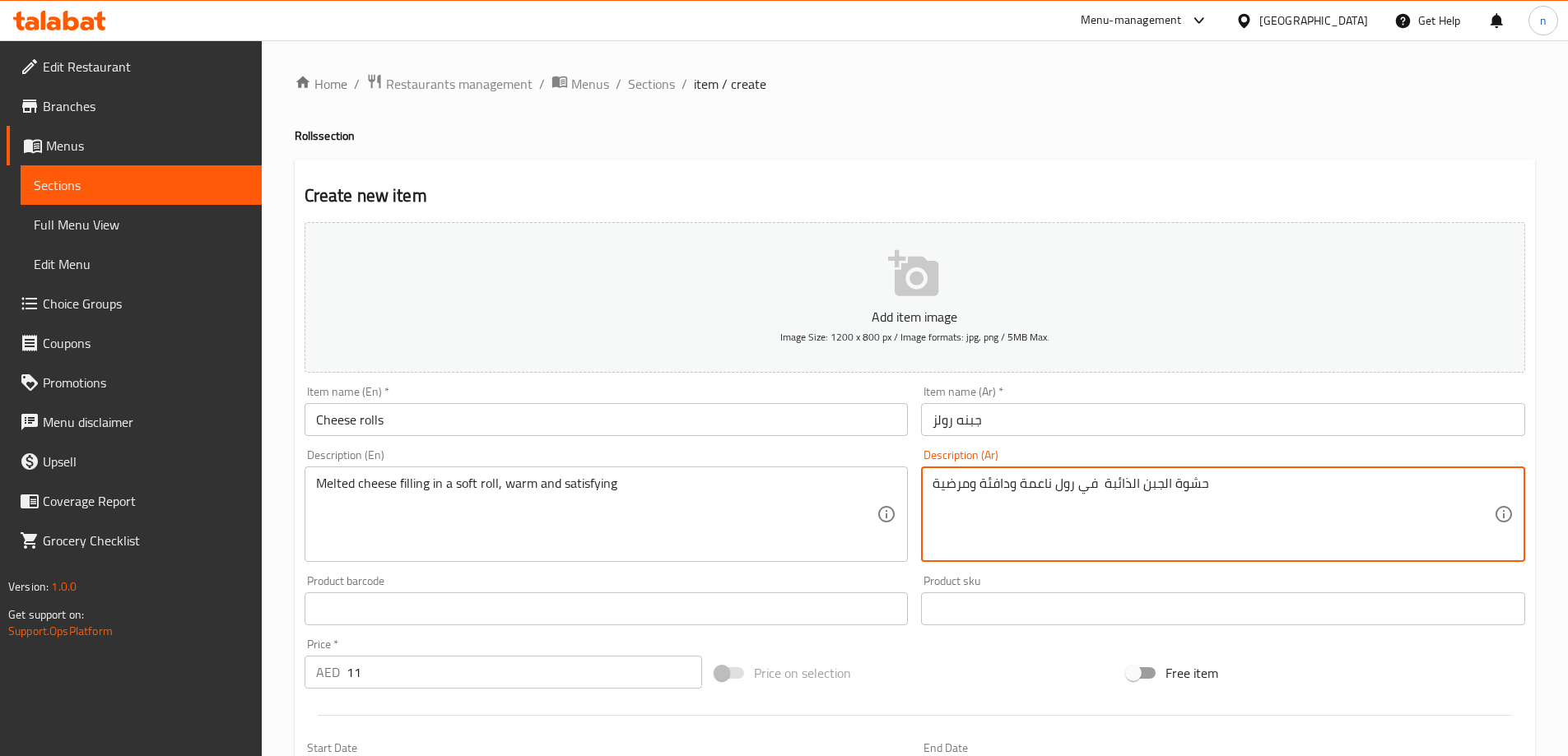
click at [879, 578] on div "Product barcode Product barcode" at bounding box center [606, 599] width 604 height 50
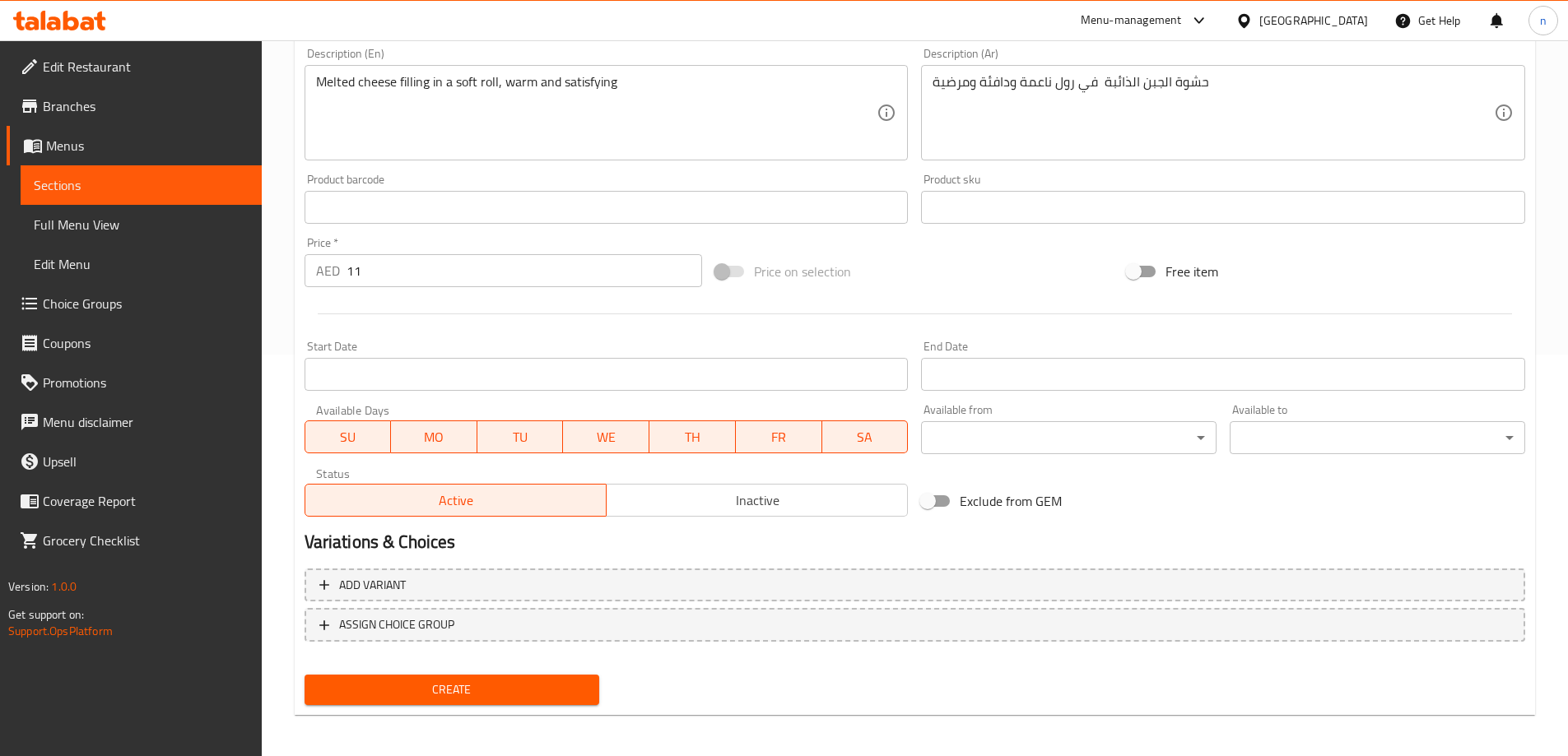
scroll to position [406, 0]
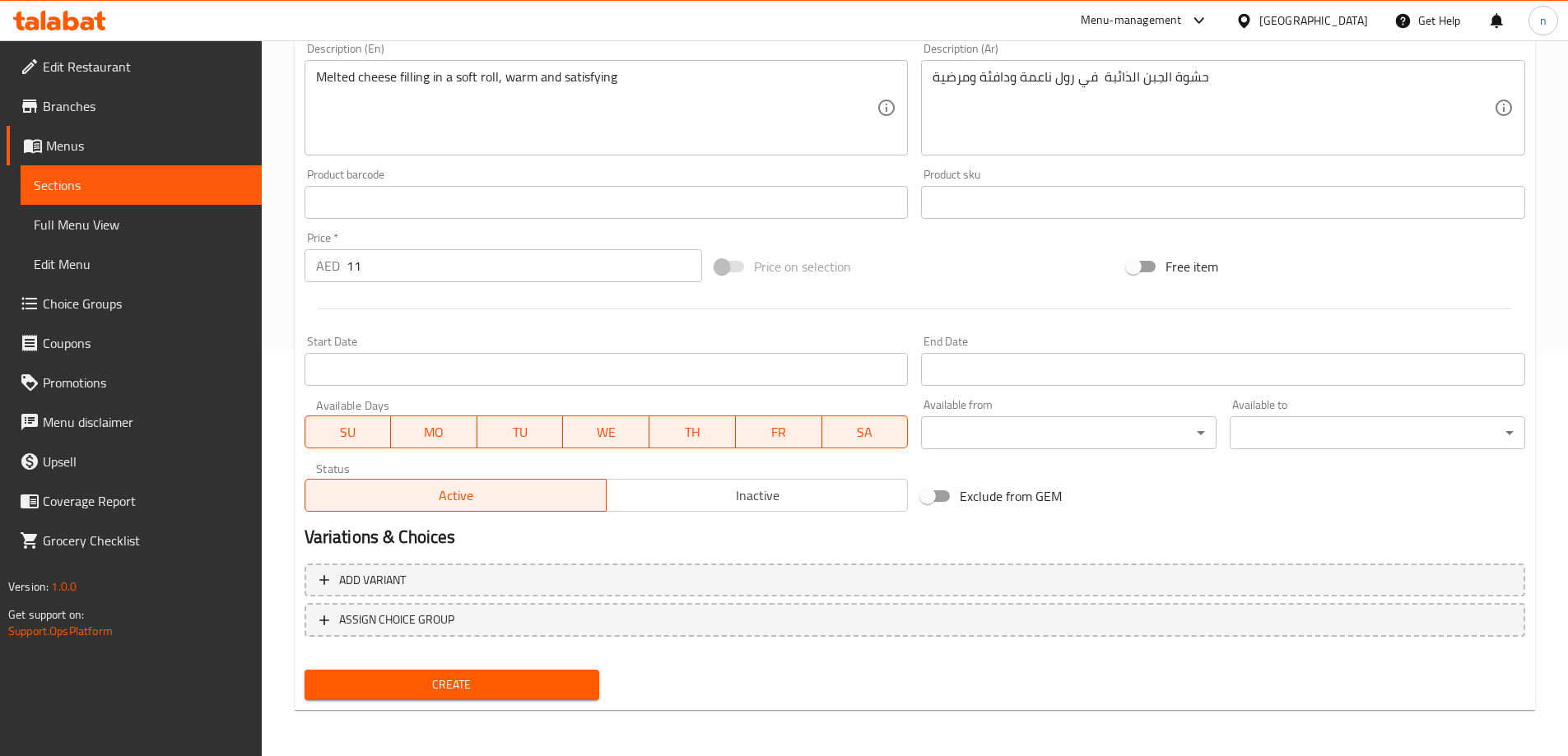
click at [485, 692] on span "Create" at bounding box center [452, 685] width 269 height 21
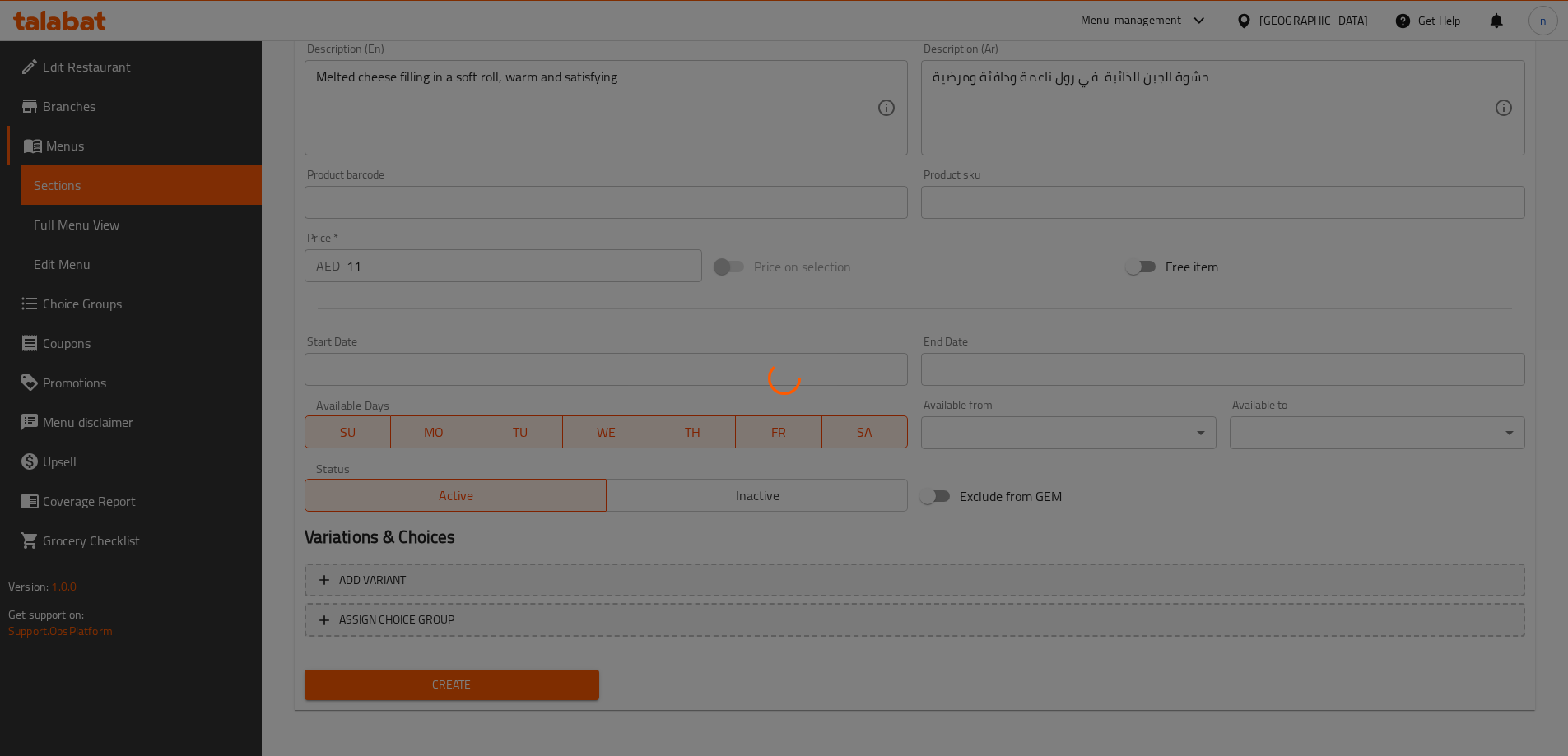
type input "0"
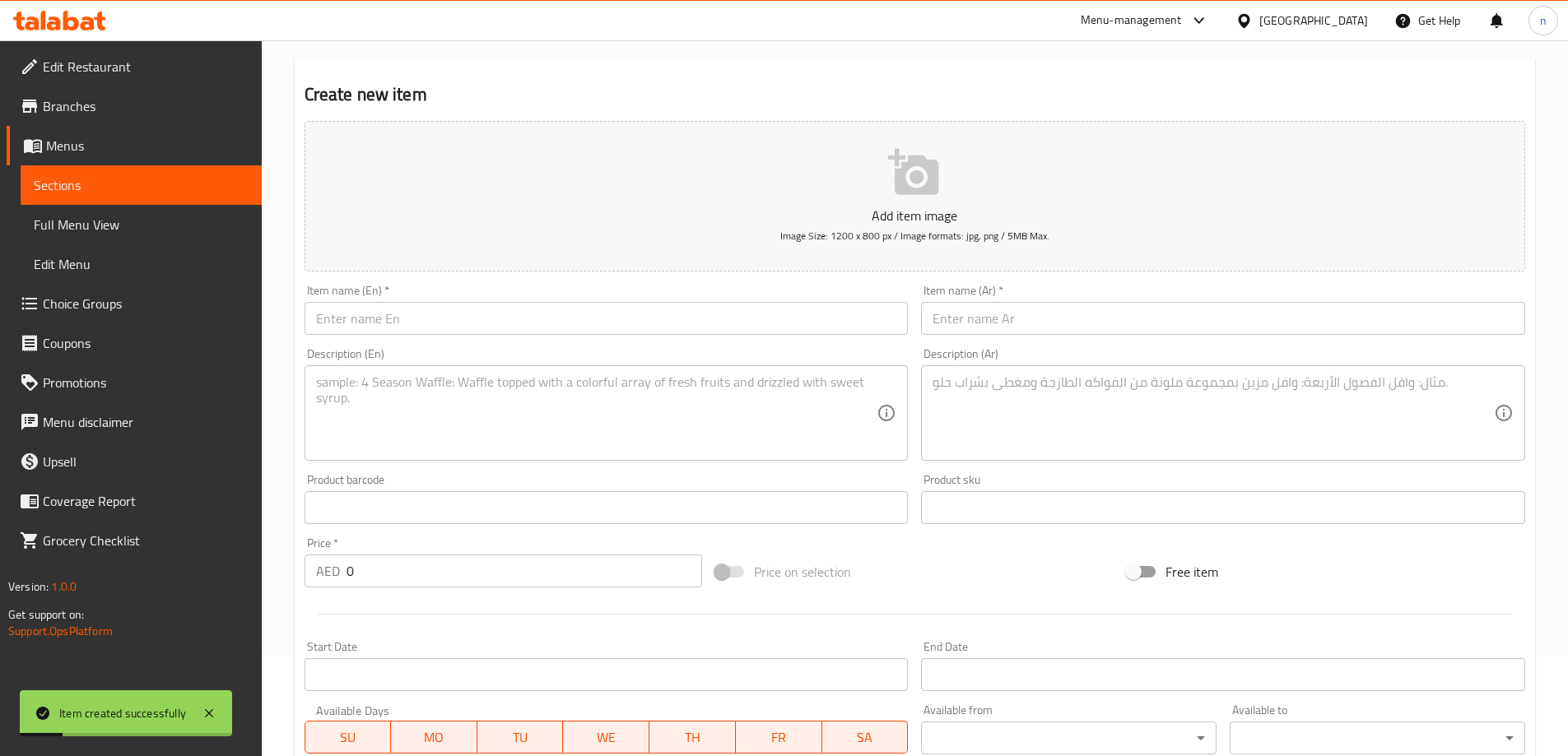
scroll to position [0, 0]
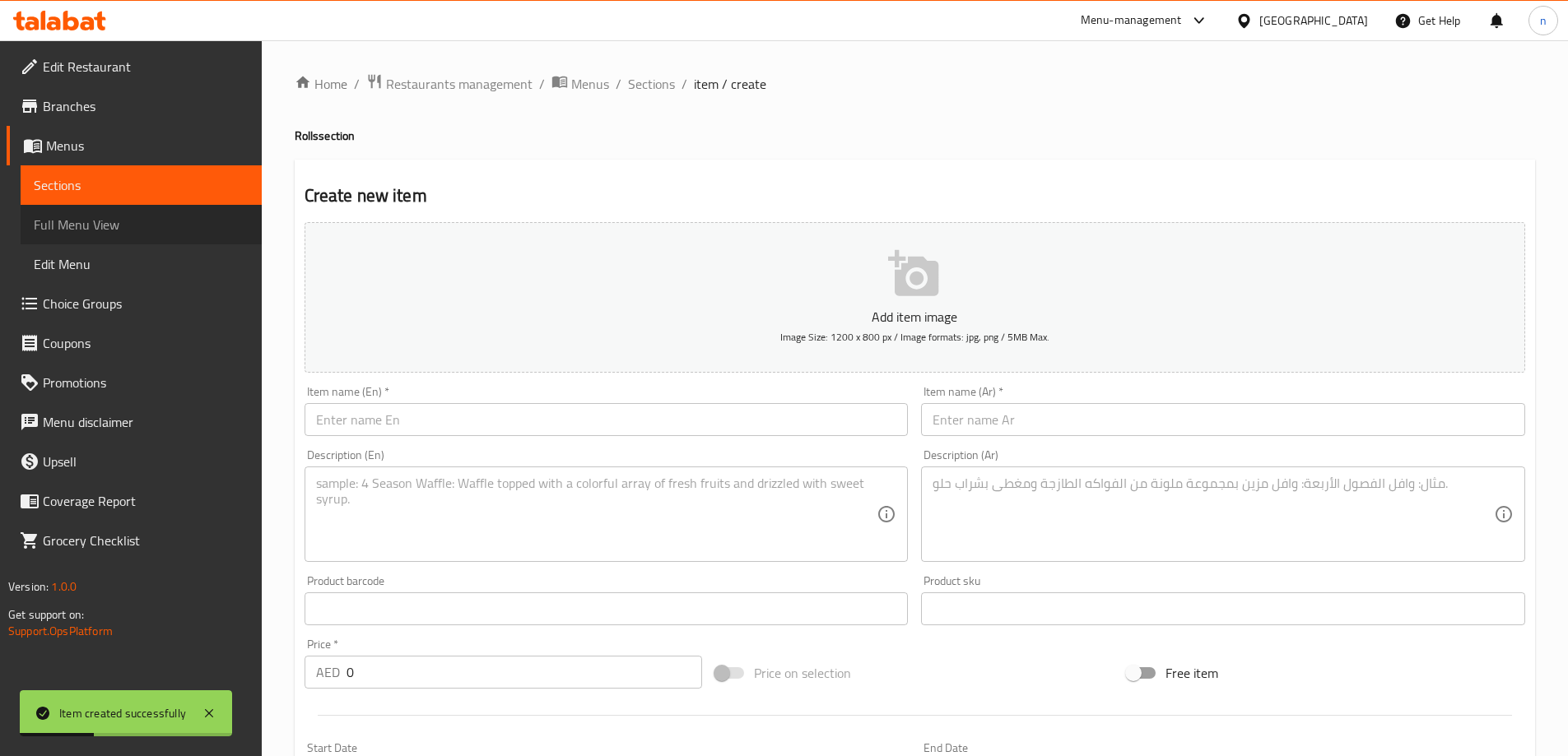
click at [131, 224] on span "Full Menu View" at bounding box center [141, 224] width 215 height 20
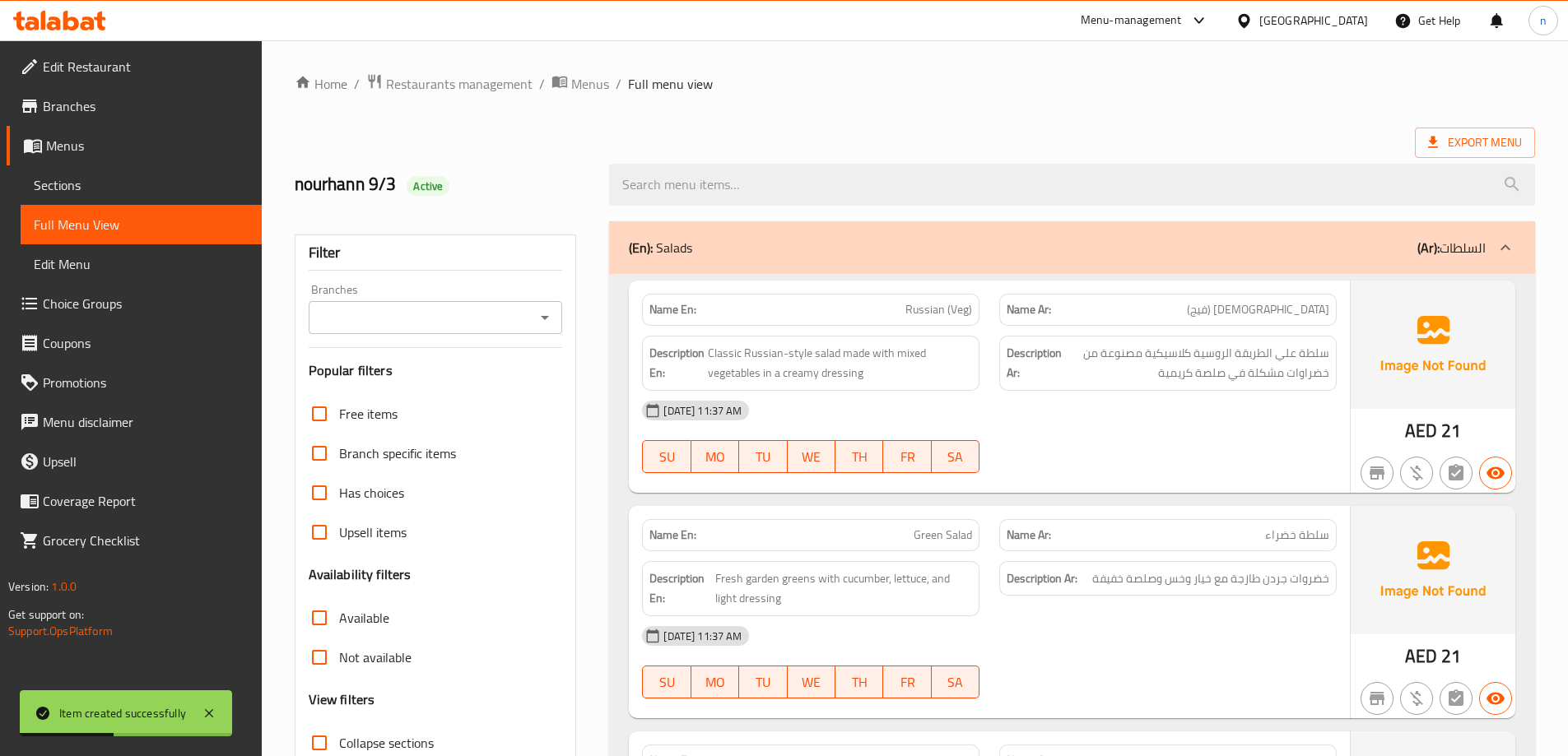
scroll to position [329, 0]
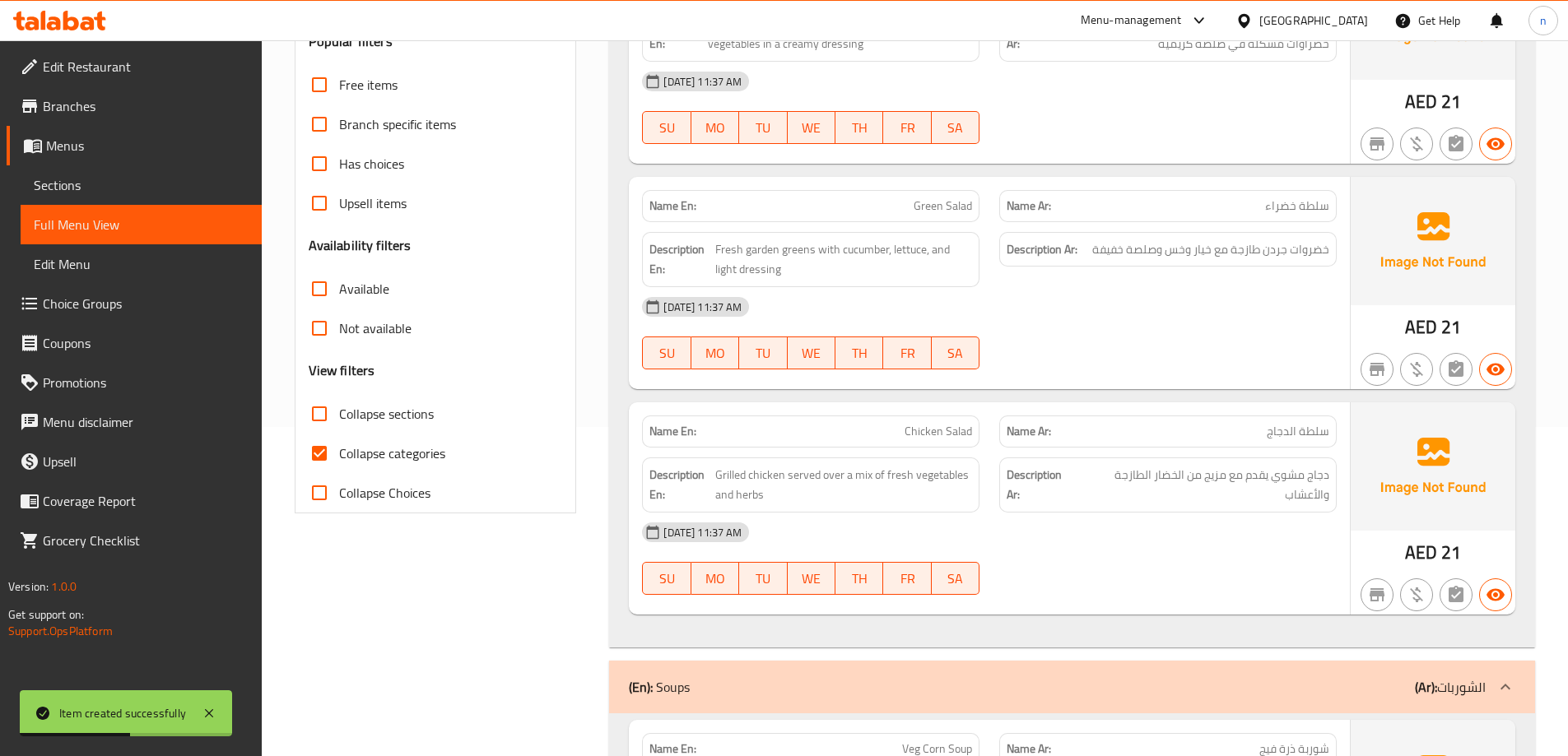
click at [321, 456] on input "Collapse categories" at bounding box center [319, 453] width 39 height 39
checkbox input "false"
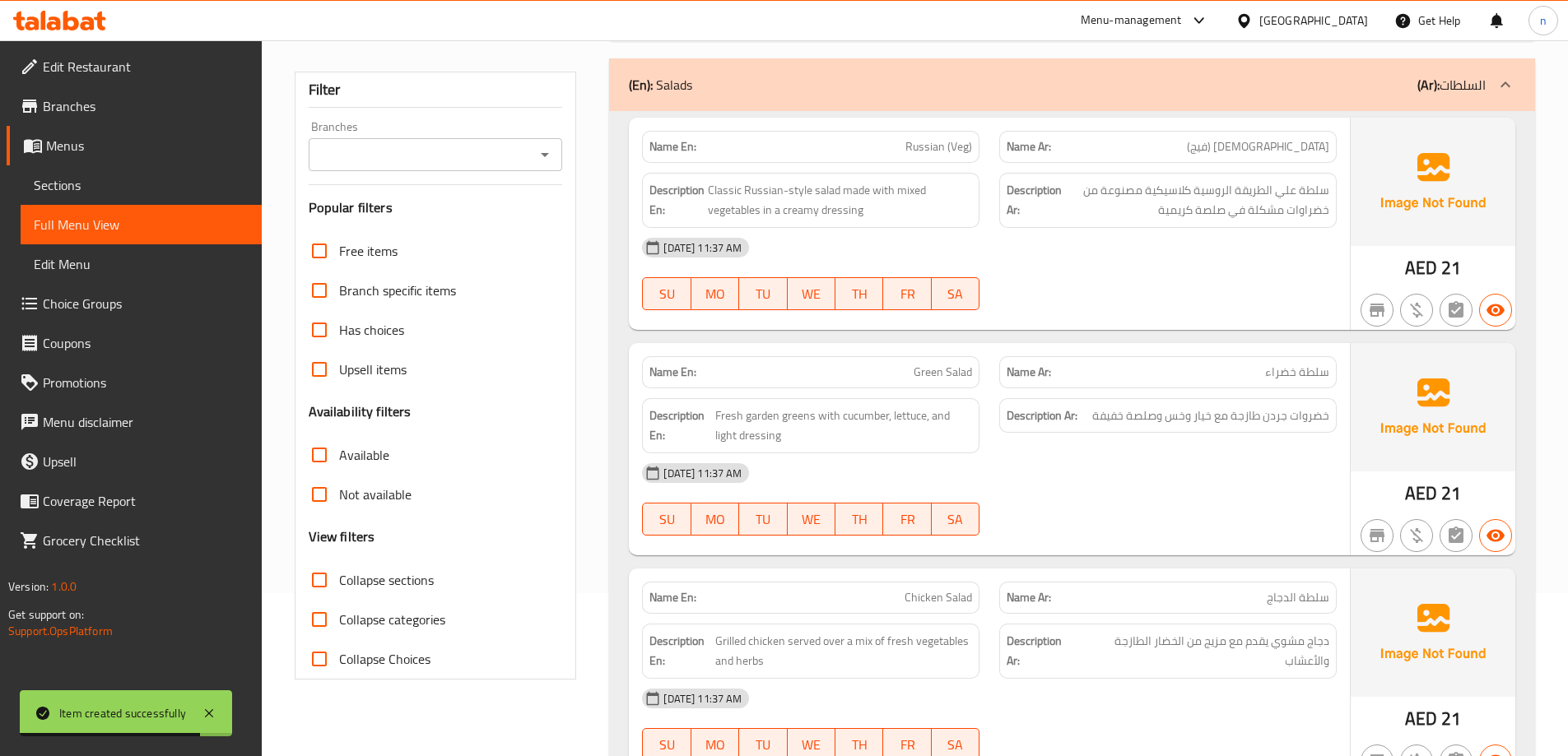
scroll to position [164, 0]
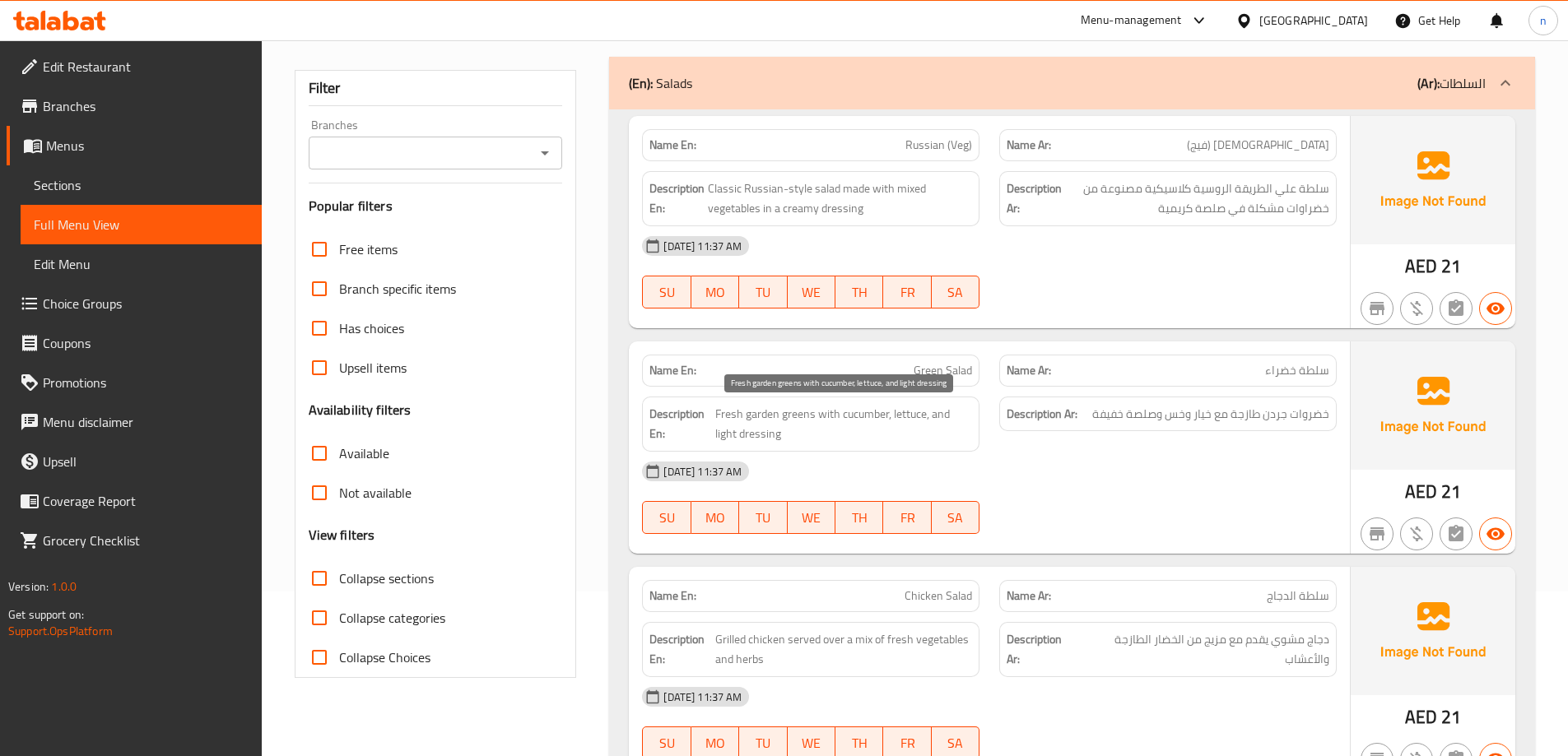
click at [797, 415] on span "Fresh garden greens with cucumber, lettuce, and light dressing" at bounding box center [844, 424] width 257 height 40
copy span "greens"
click at [1130, 478] on div "[DATE] 11:37 AM" at bounding box center [989, 471] width 714 height 39
drag, startPoint x: 813, startPoint y: 418, endPoint x: 706, endPoint y: 418, distance: 107.0
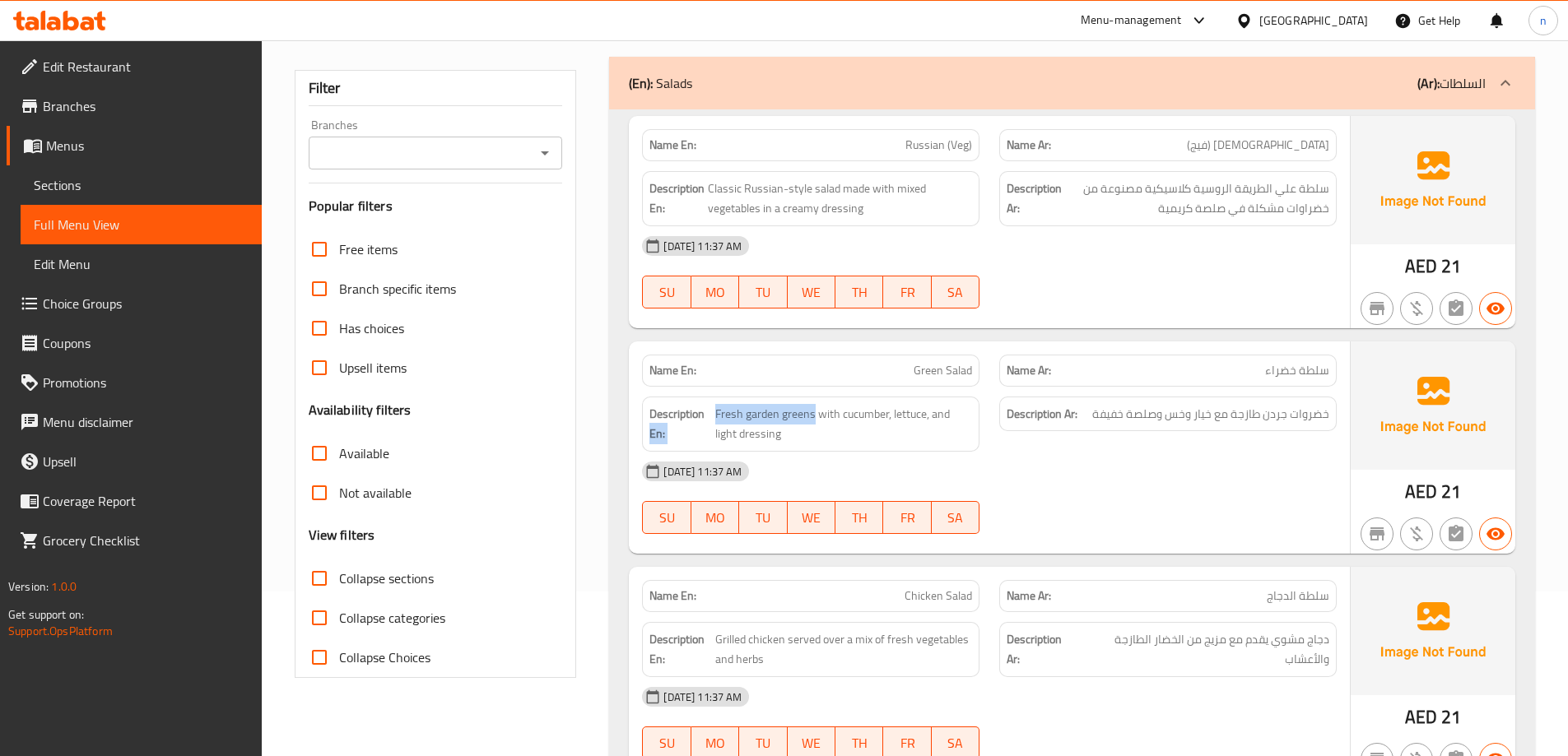
click at [706, 418] on h6 "Description En: Fresh garden greens with cucumber, lettuce, and light dressing" at bounding box center [811, 424] width 323 height 40
click at [799, 435] on span "Fresh garden greens with cucumber, lettuce, and light dressing" at bounding box center [844, 424] width 257 height 40
drag, startPoint x: 811, startPoint y: 416, endPoint x: 727, endPoint y: 411, distance: 84.1
click at [727, 411] on span "Fresh garden greens with cucumber, lettuce, and light dressing" at bounding box center [844, 424] width 257 height 40
click at [790, 445] on div "Description En: Fresh garden greens with cucumber, lettuce, and light dressing" at bounding box center [811, 424] width 338 height 55
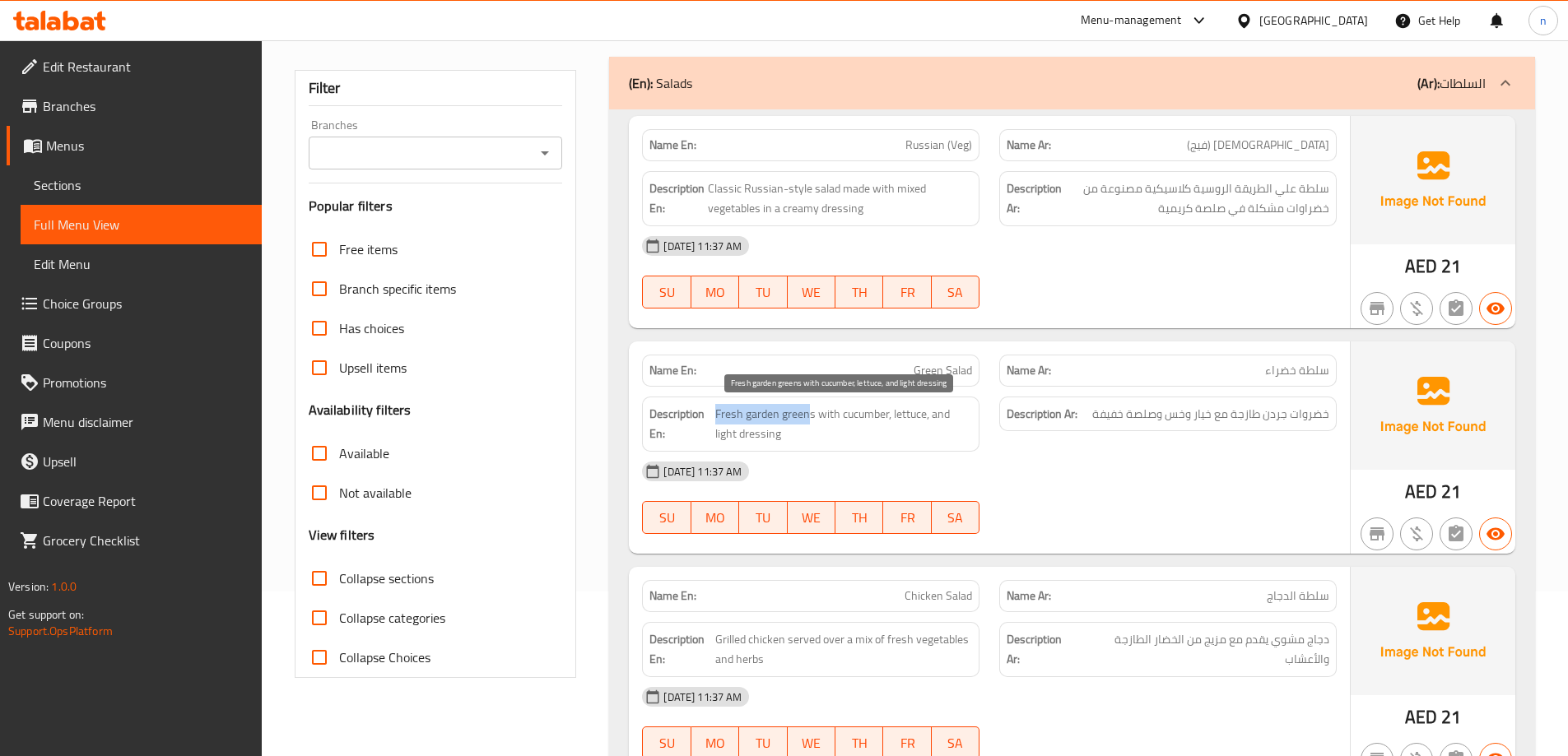
drag, startPoint x: 811, startPoint y: 415, endPoint x: 713, endPoint y: 409, distance: 98.2
click at [713, 409] on h6 "Description En: Fresh garden greens with cucumber, lettuce, and light dressing" at bounding box center [811, 424] width 323 height 40
click at [840, 450] on div "Description En: Fresh garden greens with cucumber, lettuce, and light dressing" at bounding box center [811, 424] width 338 height 55
drag, startPoint x: 814, startPoint y: 415, endPoint x: 709, endPoint y: 421, distance: 105.2
click at [709, 421] on h6 "Description En: Fresh garden greens with cucumber, lettuce, and light dressing" at bounding box center [811, 424] width 323 height 40
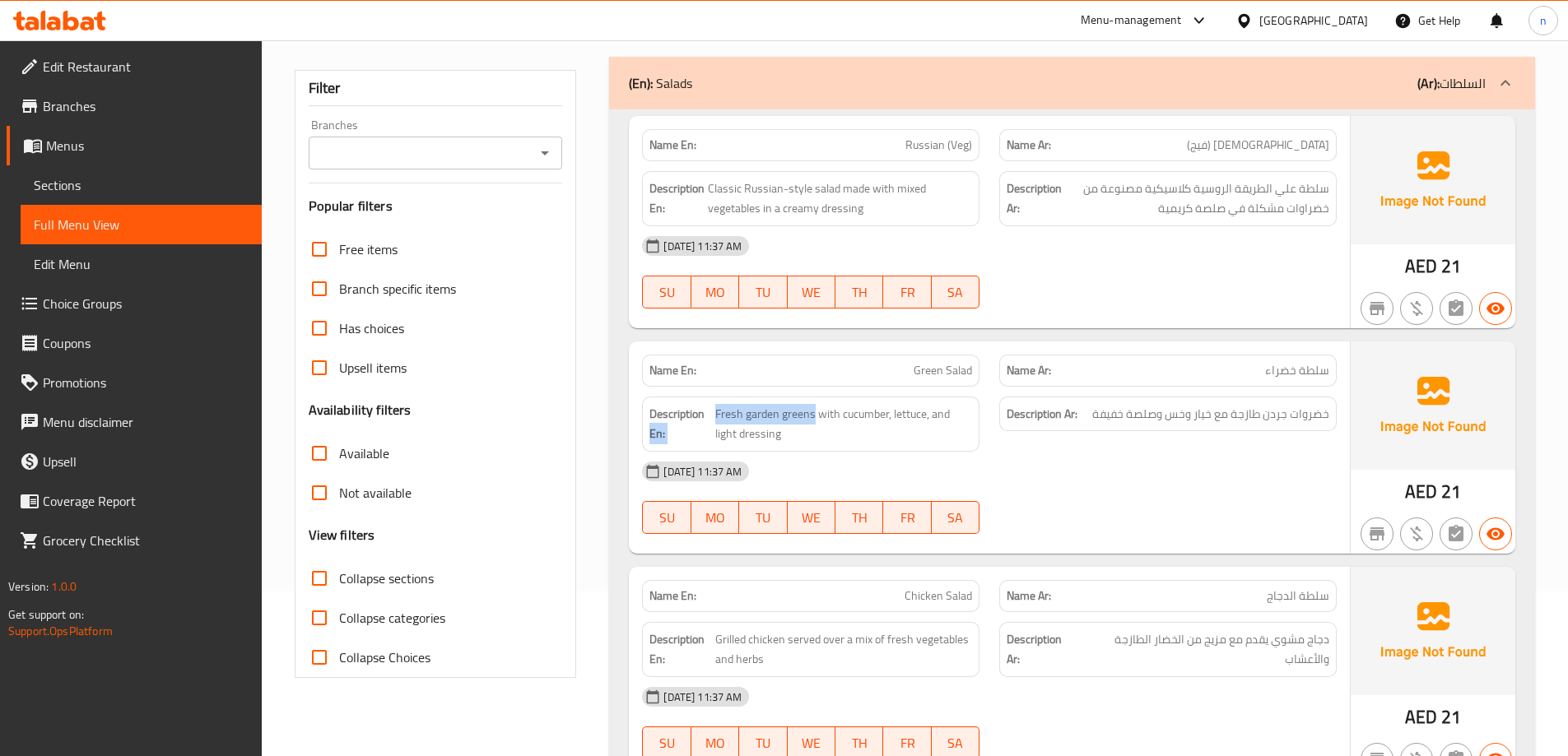
copy h6 "En: Fresh garden greens"
click at [786, 421] on span "Fresh garden greens with cucumber, lettuce, and light dressing" at bounding box center [844, 424] width 257 height 40
click at [799, 414] on span "Fresh garden greens with cucumber, lettuce, and light dressing" at bounding box center [844, 424] width 257 height 40
click at [799, 430] on span "Fresh garden greens with cucumber, lettuce, and light dressing" at bounding box center [844, 424] width 257 height 40
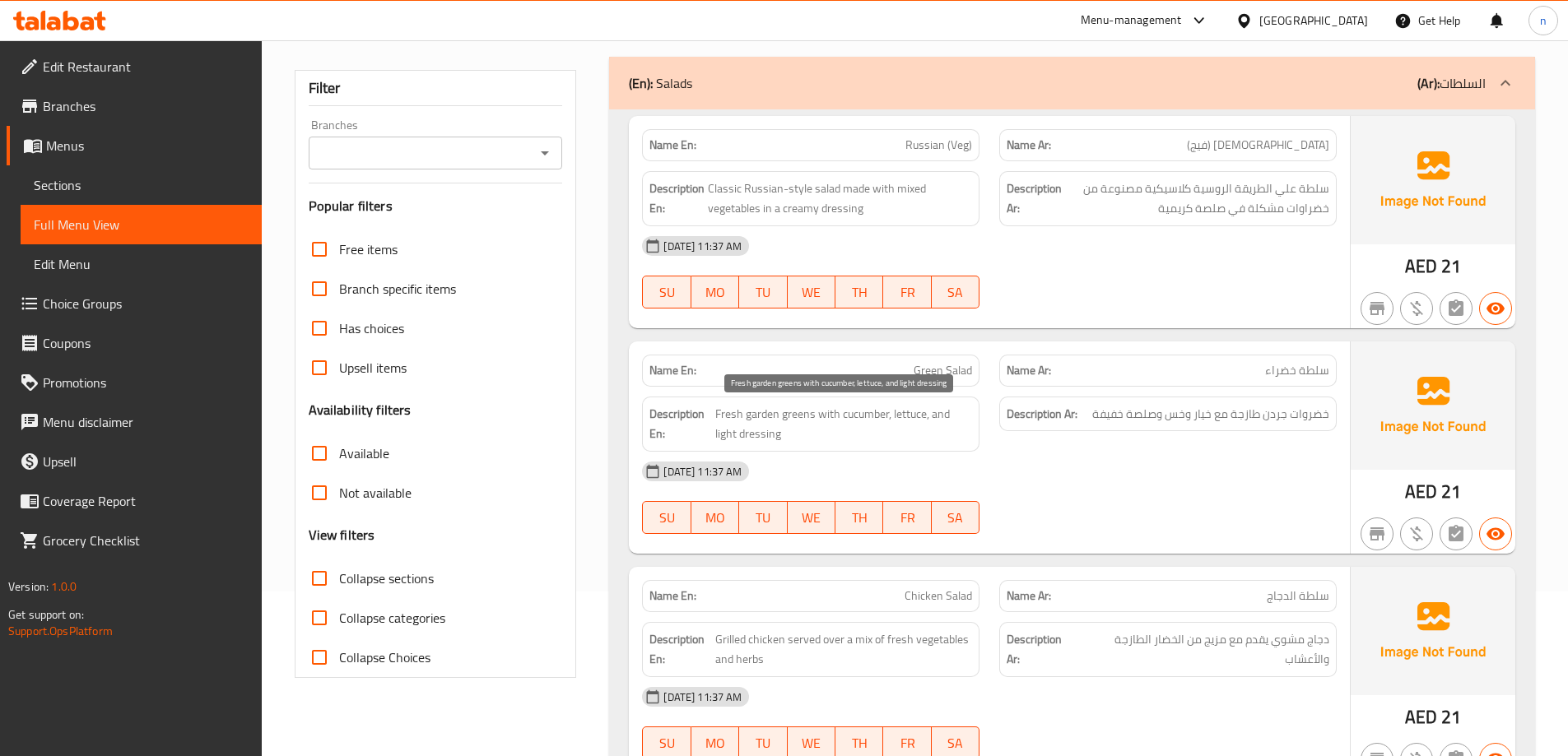
click at [798, 416] on span "Fresh garden greens with cucumber, lettuce, and light dressing" at bounding box center [844, 424] width 257 height 40
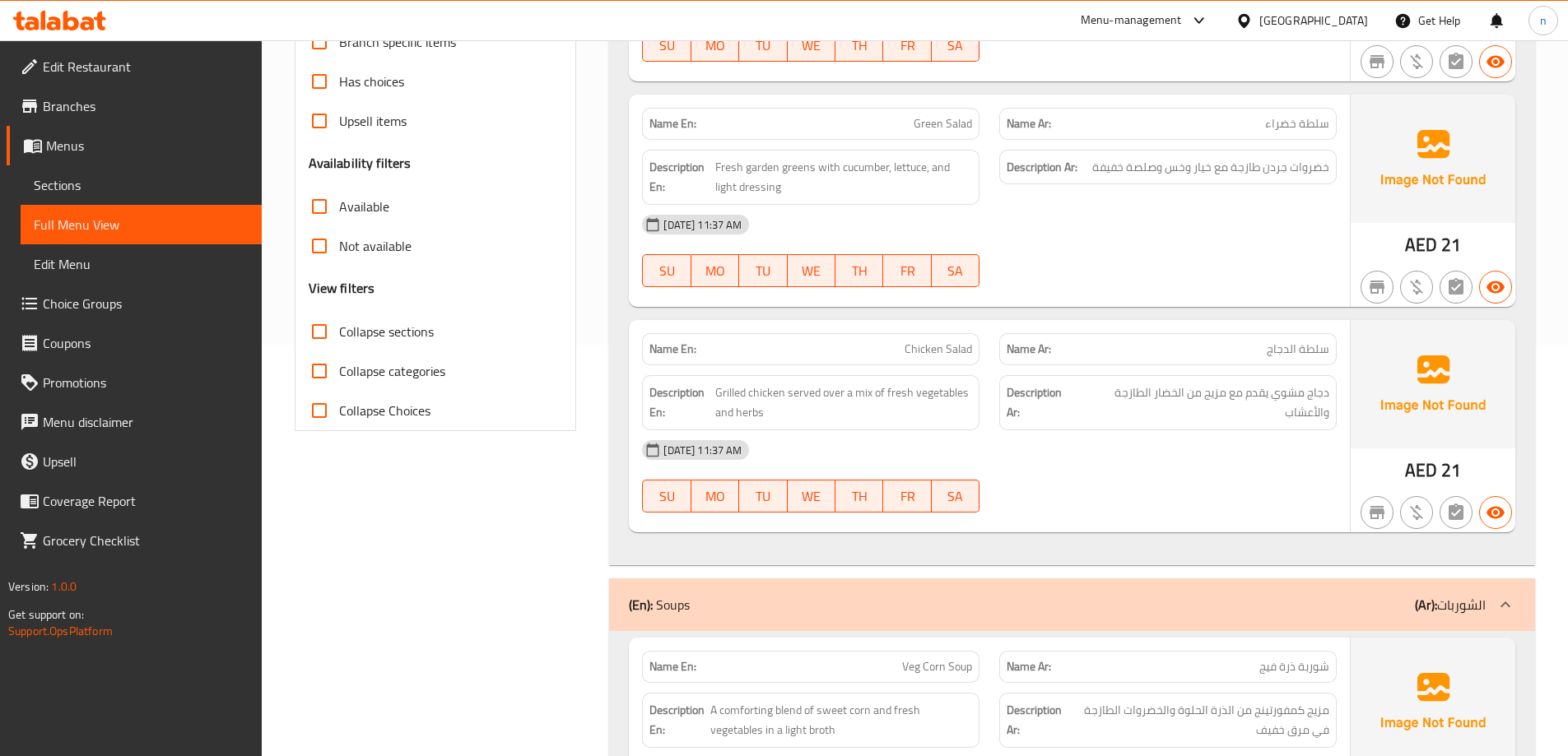
scroll to position [493, 0]
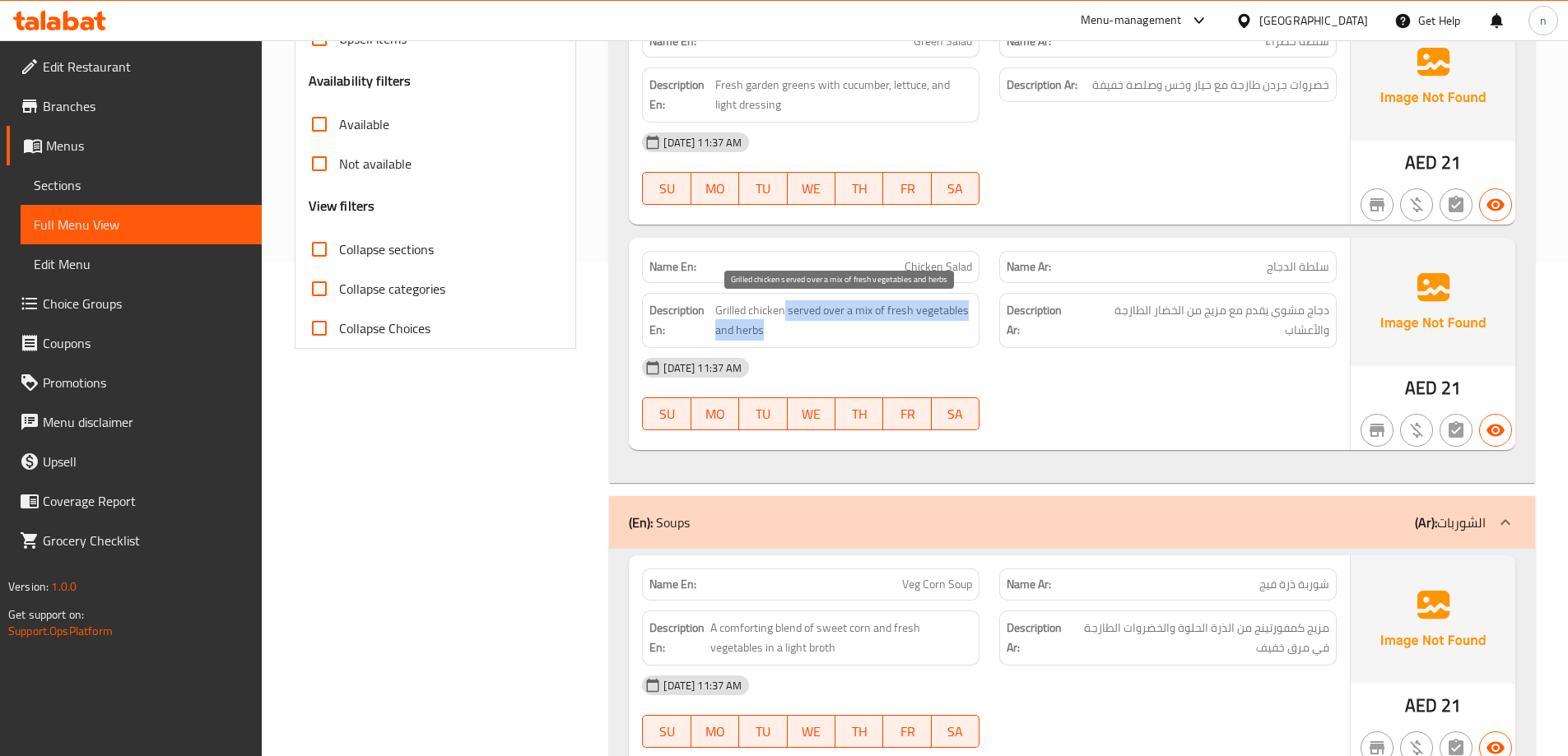
drag, startPoint x: 784, startPoint y: 312, endPoint x: 898, endPoint y: 325, distance: 114.7
click at [898, 325] on span "Grilled chicken served over a mix of fresh vegetables and herbs" at bounding box center [844, 320] width 257 height 40
copy span "served over a mix of fresh vegetables and herbs"
click at [921, 265] on span "Chicken Salad" at bounding box center [938, 266] width 68 height 17
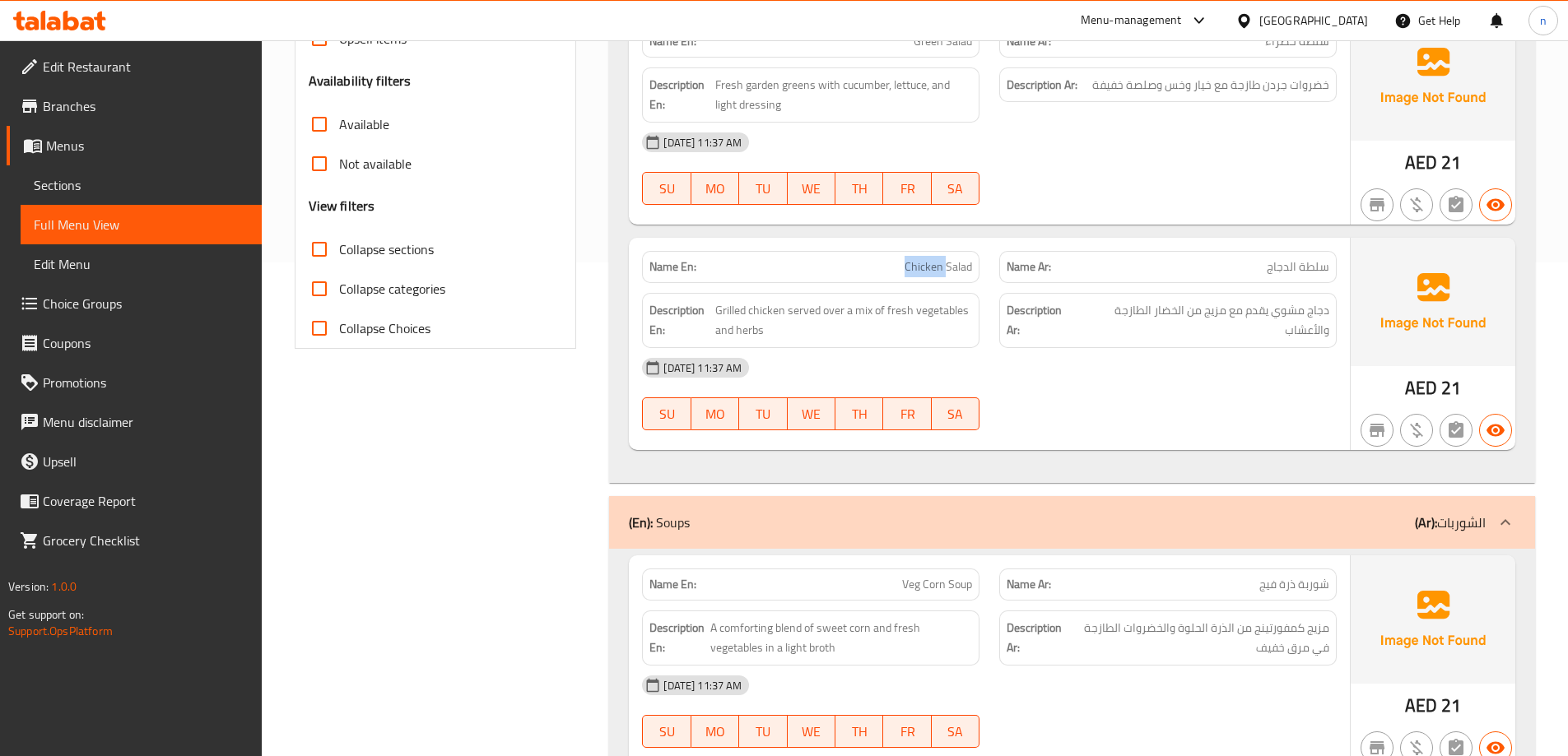
click at [921, 265] on span "Chicken Salad" at bounding box center [938, 266] width 68 height 17
click at [1123, 400] on div "03-09-2025 11:37 AM SU MO TU WE TH FR SA" at bounding box center [989, 394] width 714 height 92
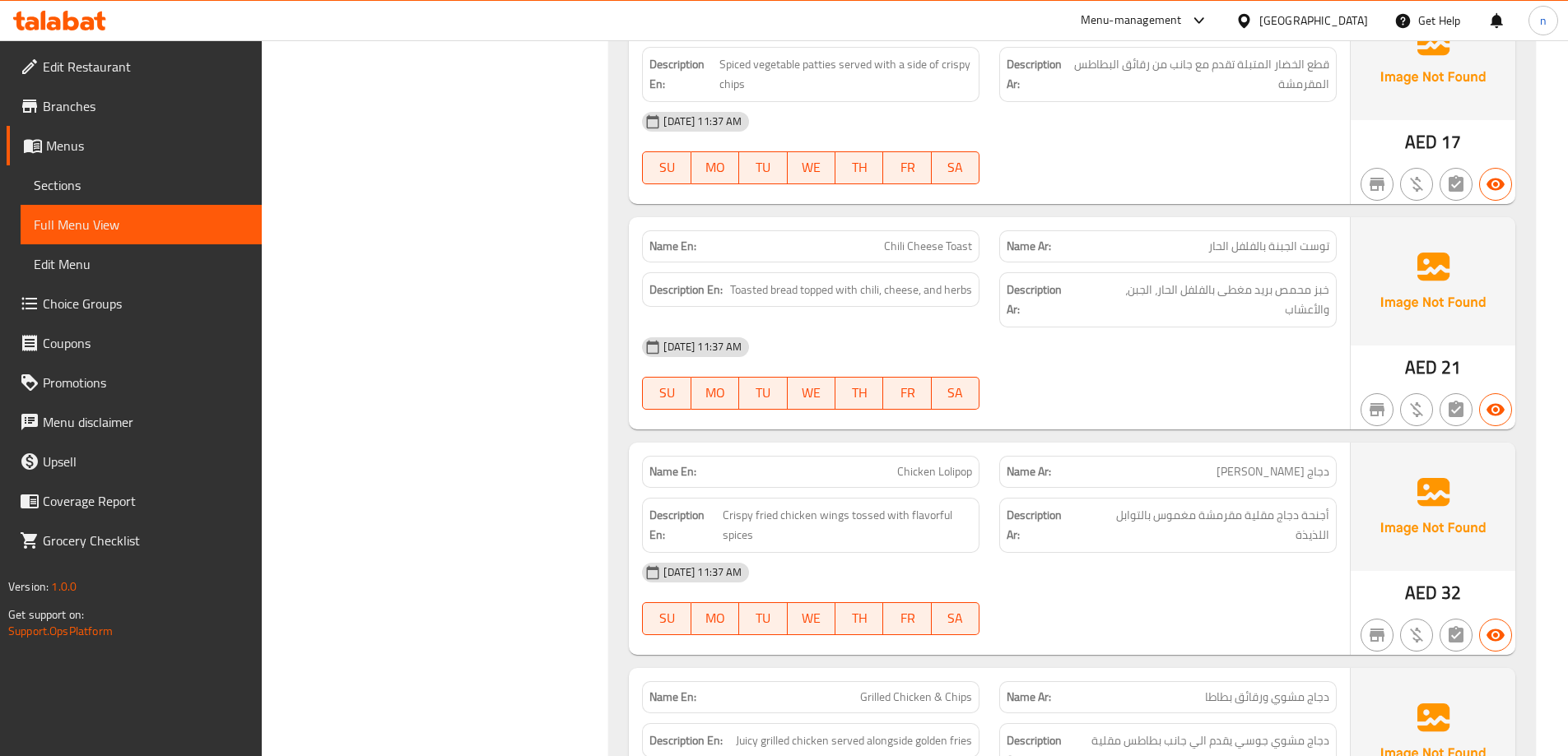
scroll to position [4277, 0]
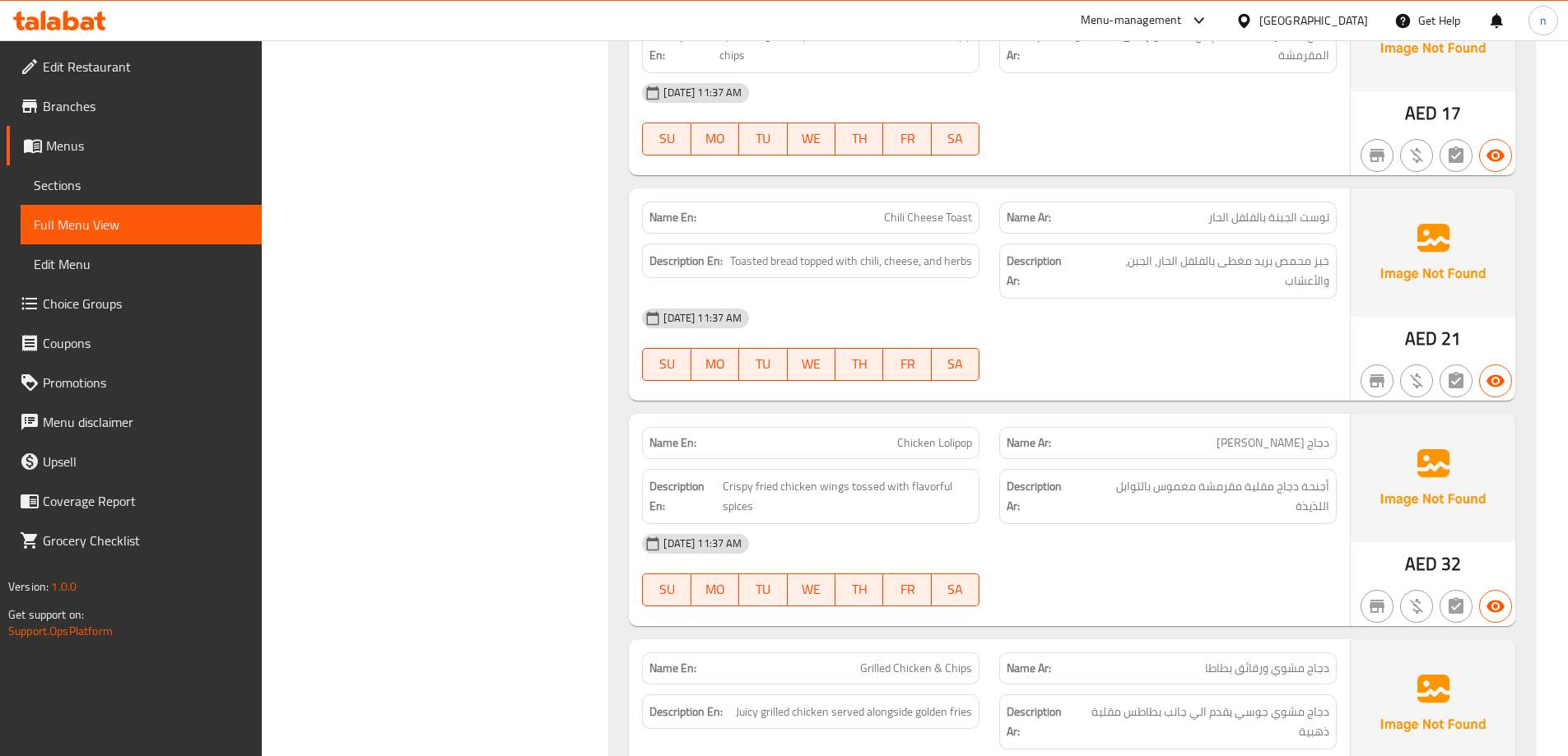
copy span "Toast"
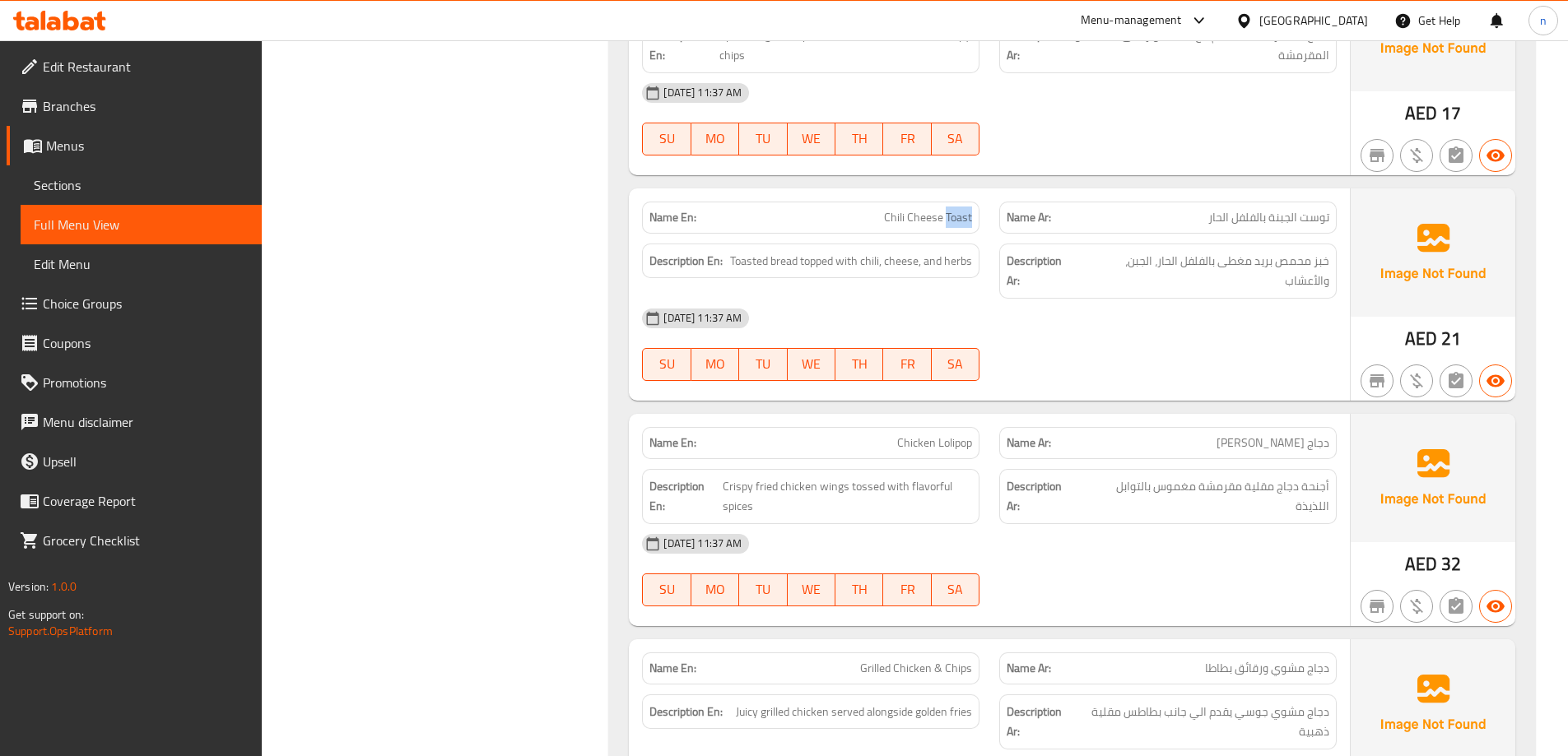
copy span "Toast"
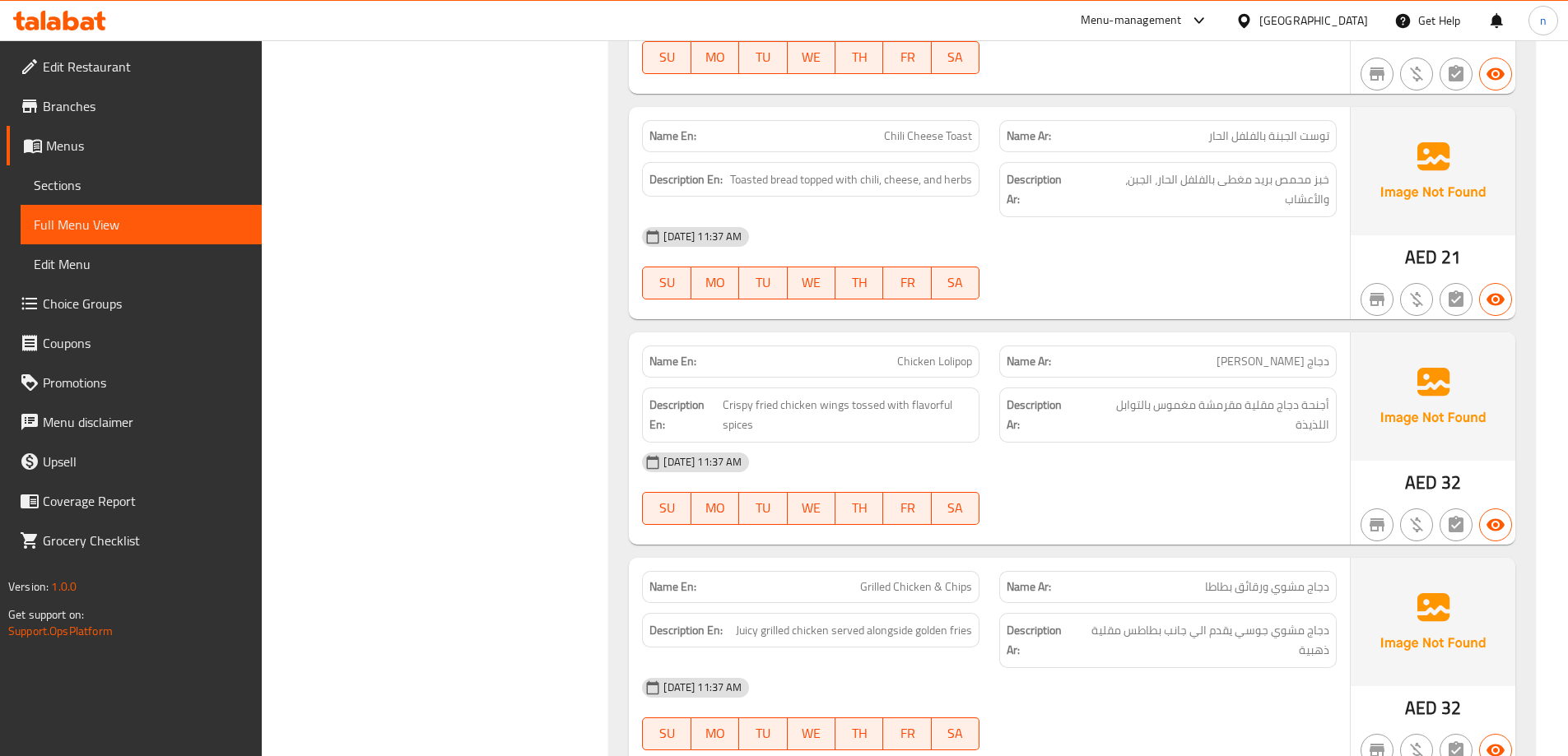
scroll to position [4360, 0]
copy span "Chili Cheese Toast"
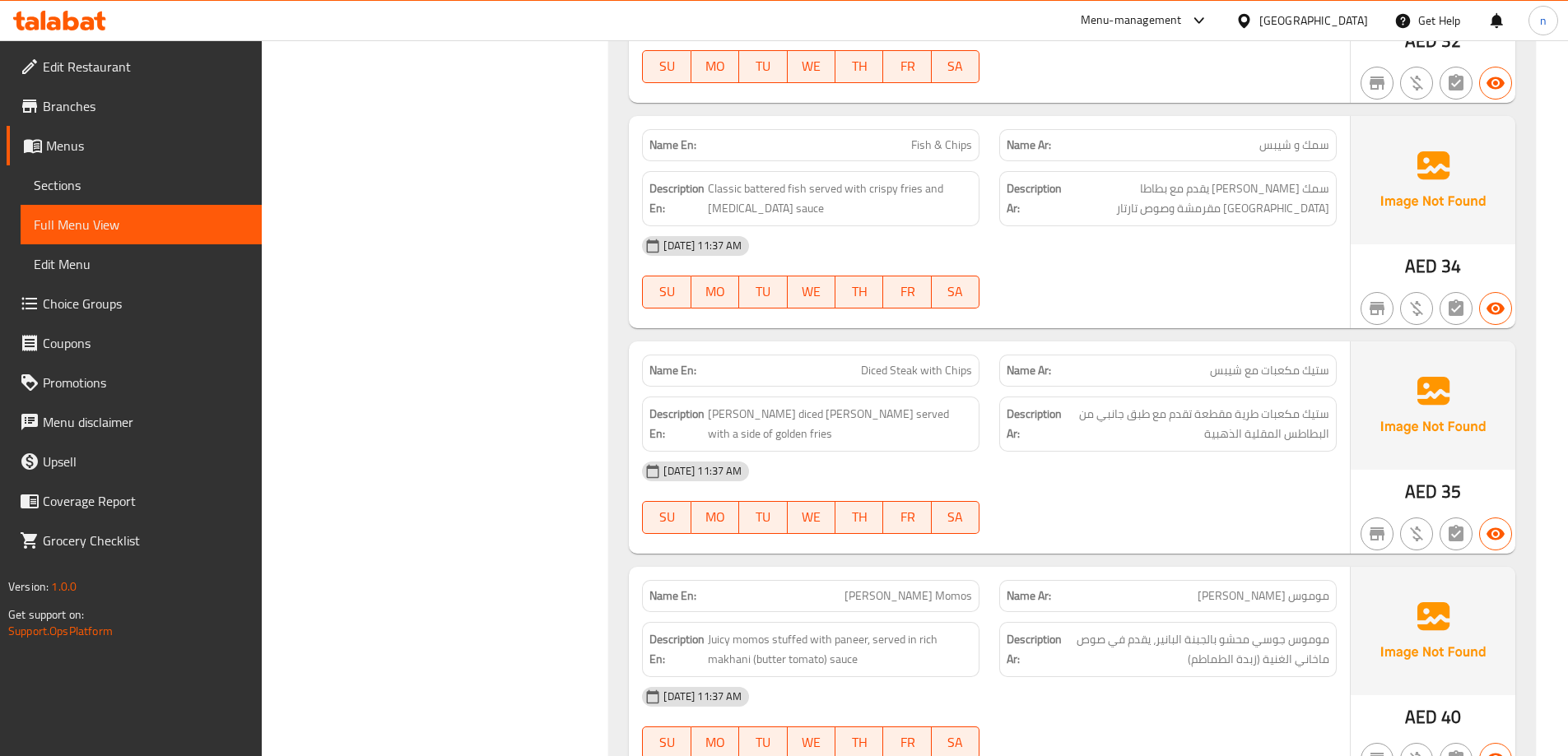
scroll to position [5182, 0]
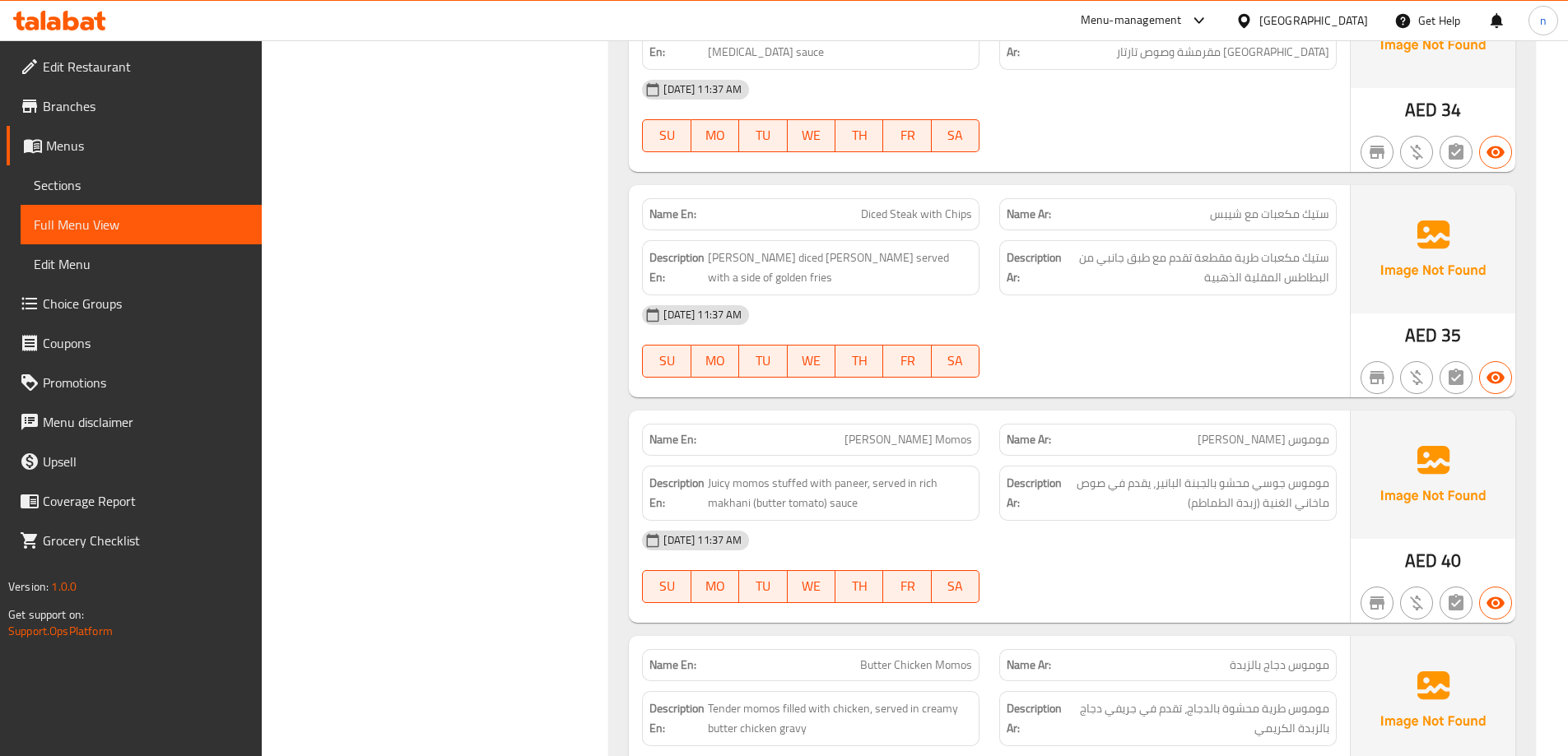
copy span "Diced Steak with Chips"
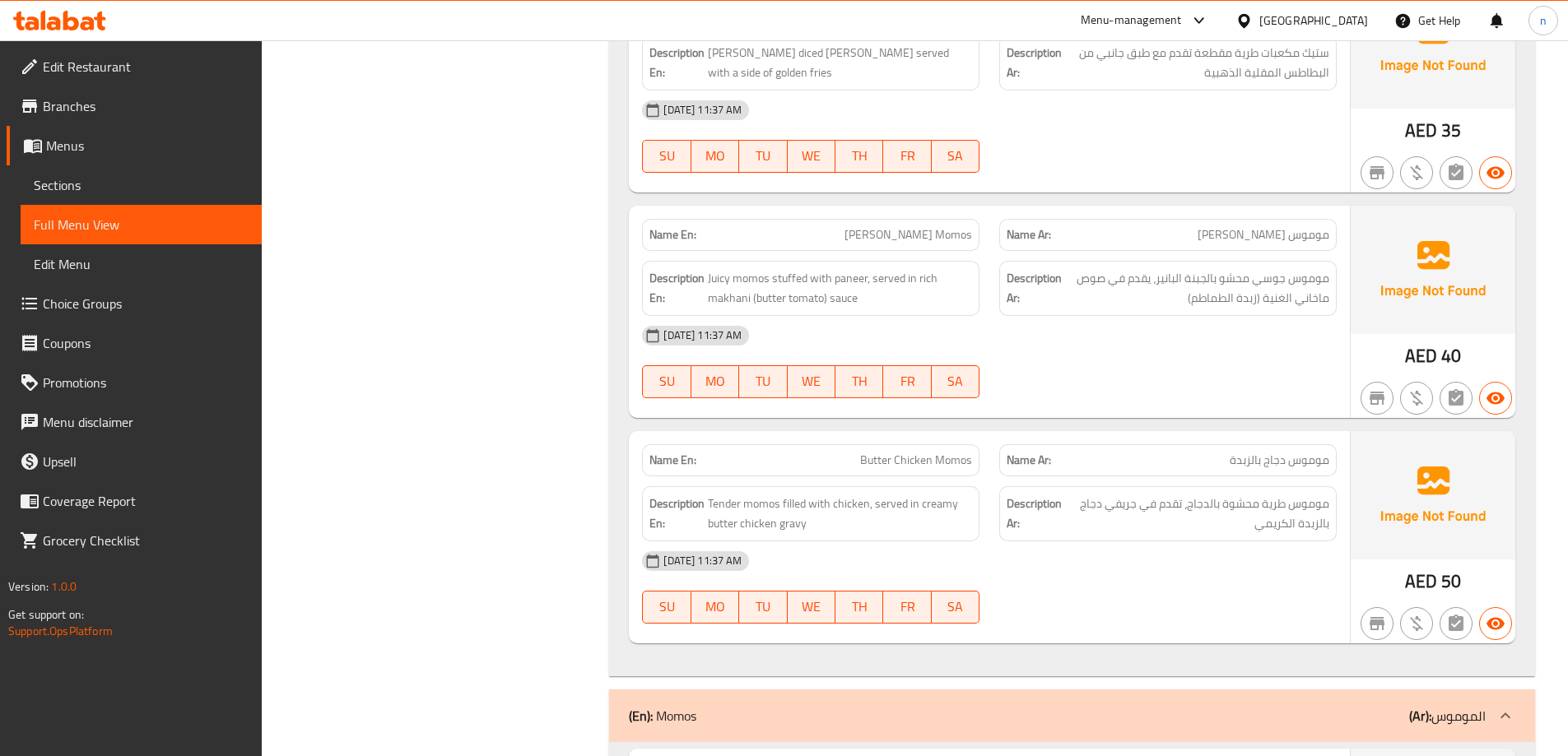
scroll to position [5429, 0]
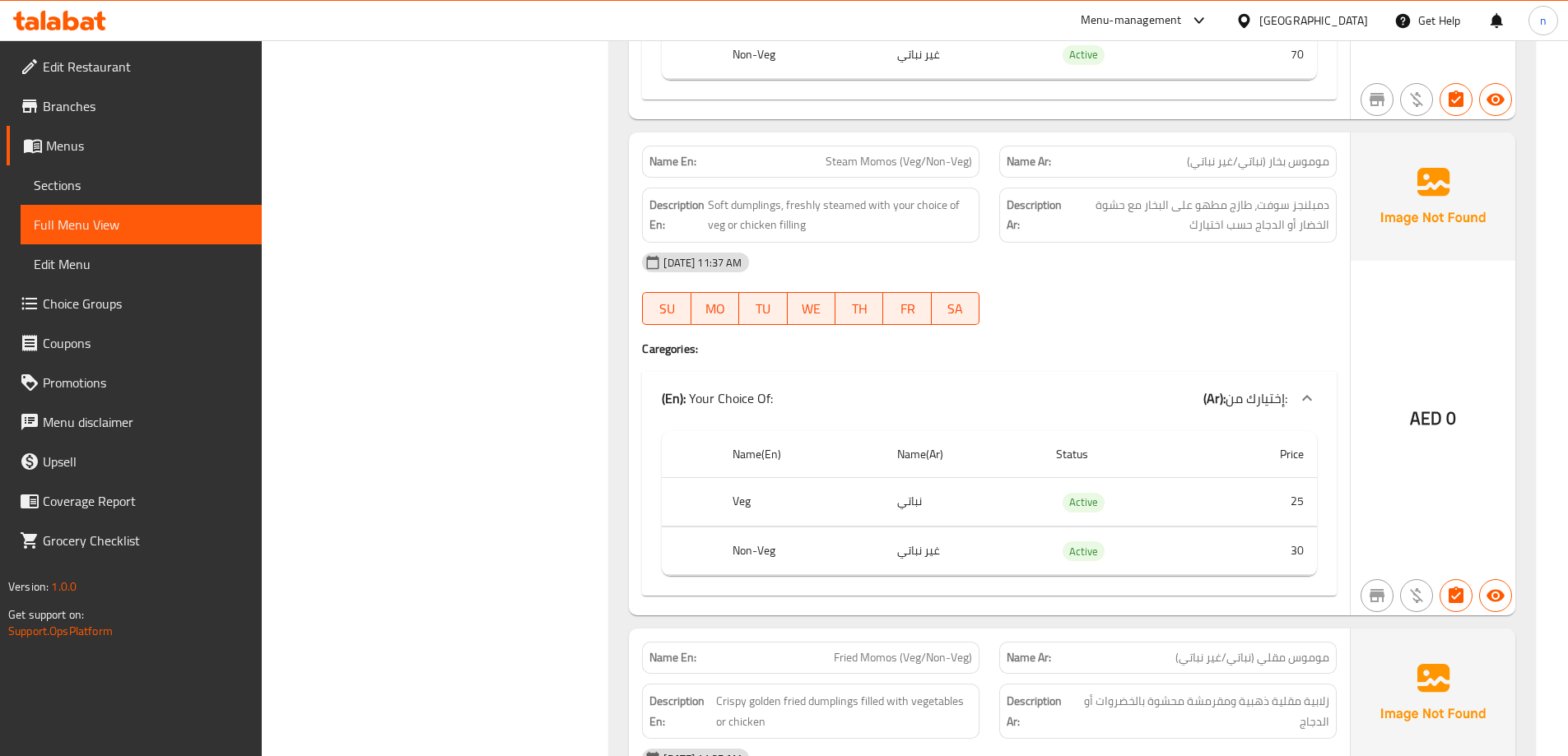
scroll to position [6498, 0]
click at [1303, 208] on span "دمبلنجز سوفت، طازج مطهو على البخار مع حشوة الخضار أو الدجاج حسب اختيارك" at bounding box center [1197, 216] width 265 height 40
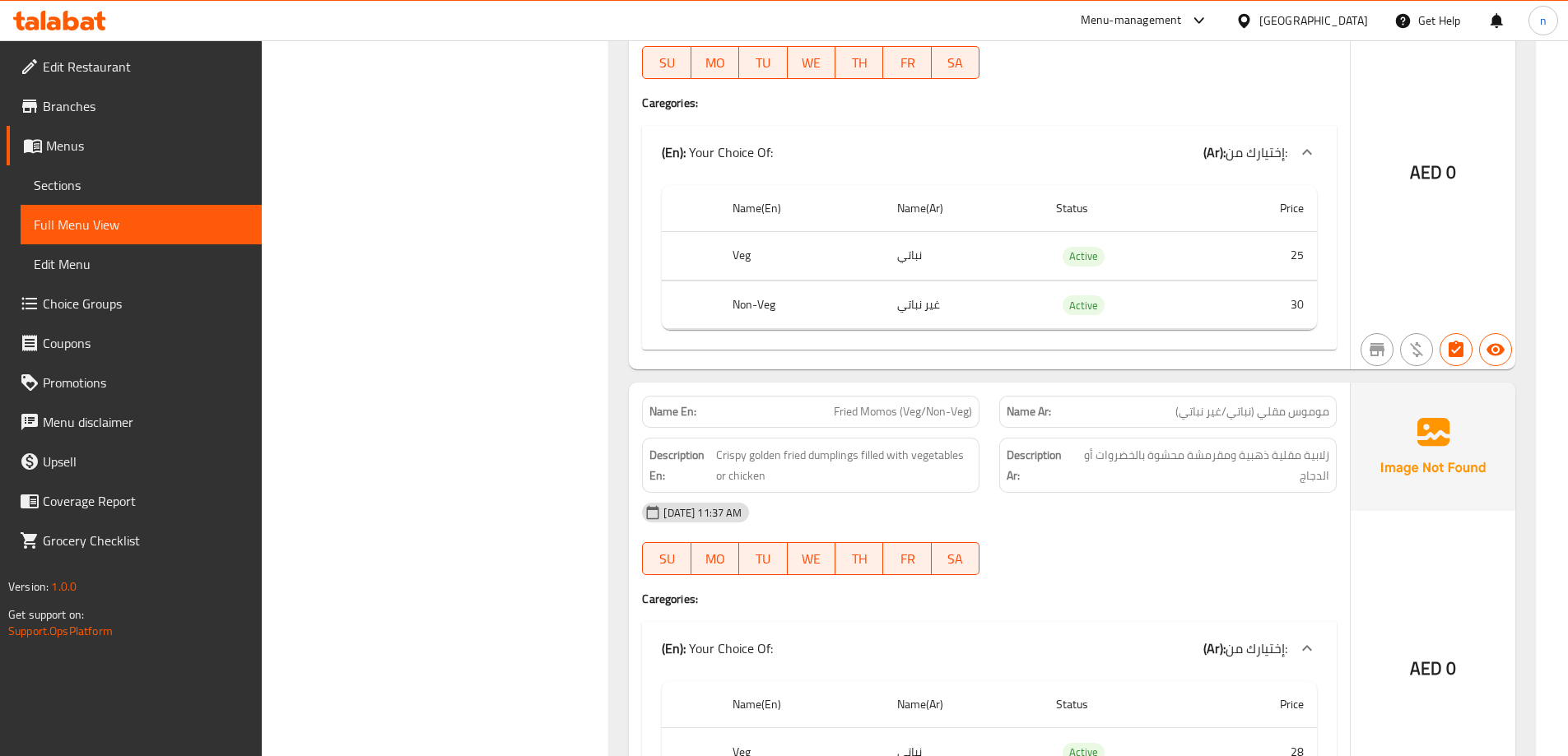
scroll to position [6417, 0]
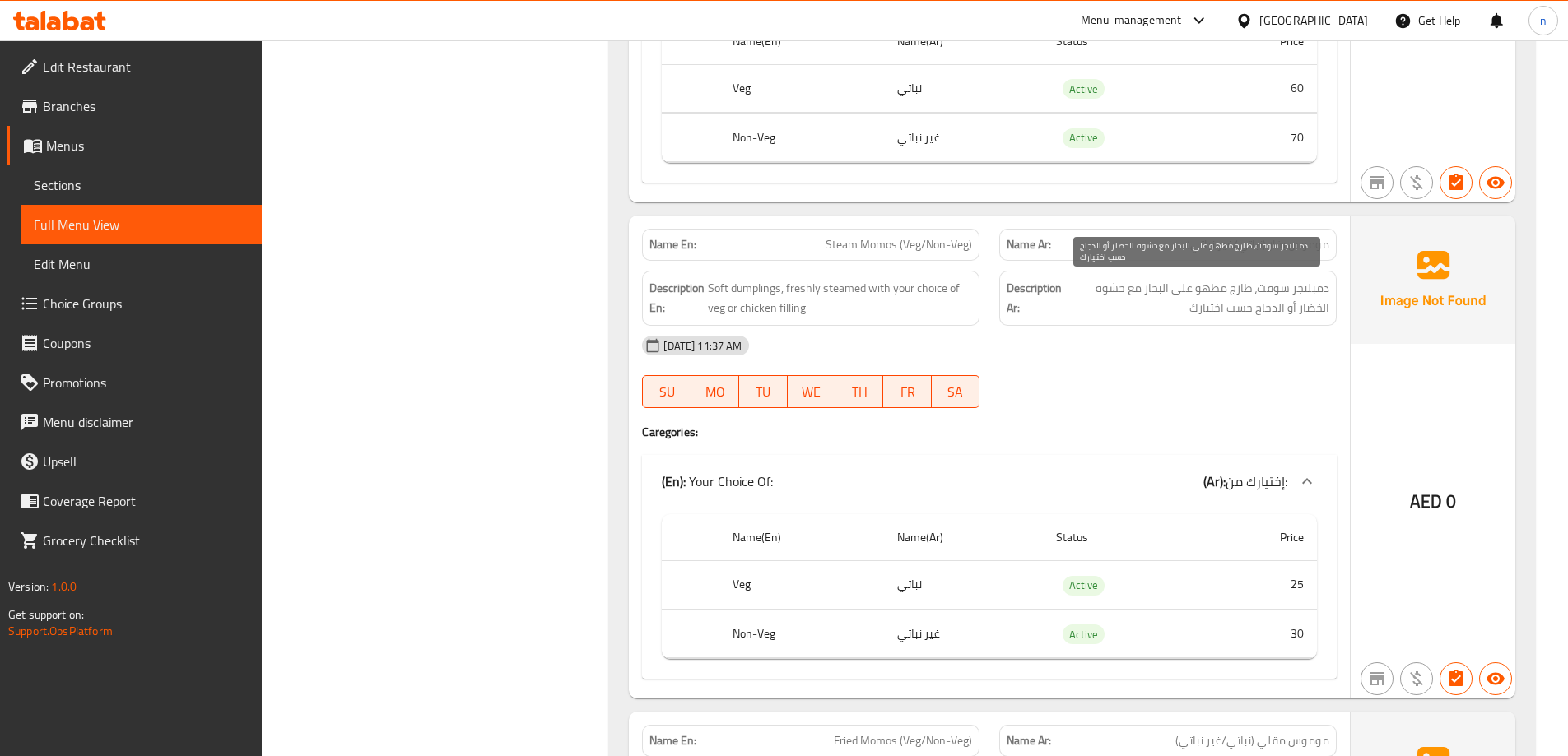
click at [1315, 283] on span "دمبلنجز سوفت، طازج مطهو على البخار مع حشوة الخضار أو الدجاج حسب اختيارك" at bounding box center [1197, 297] width 265 height 40
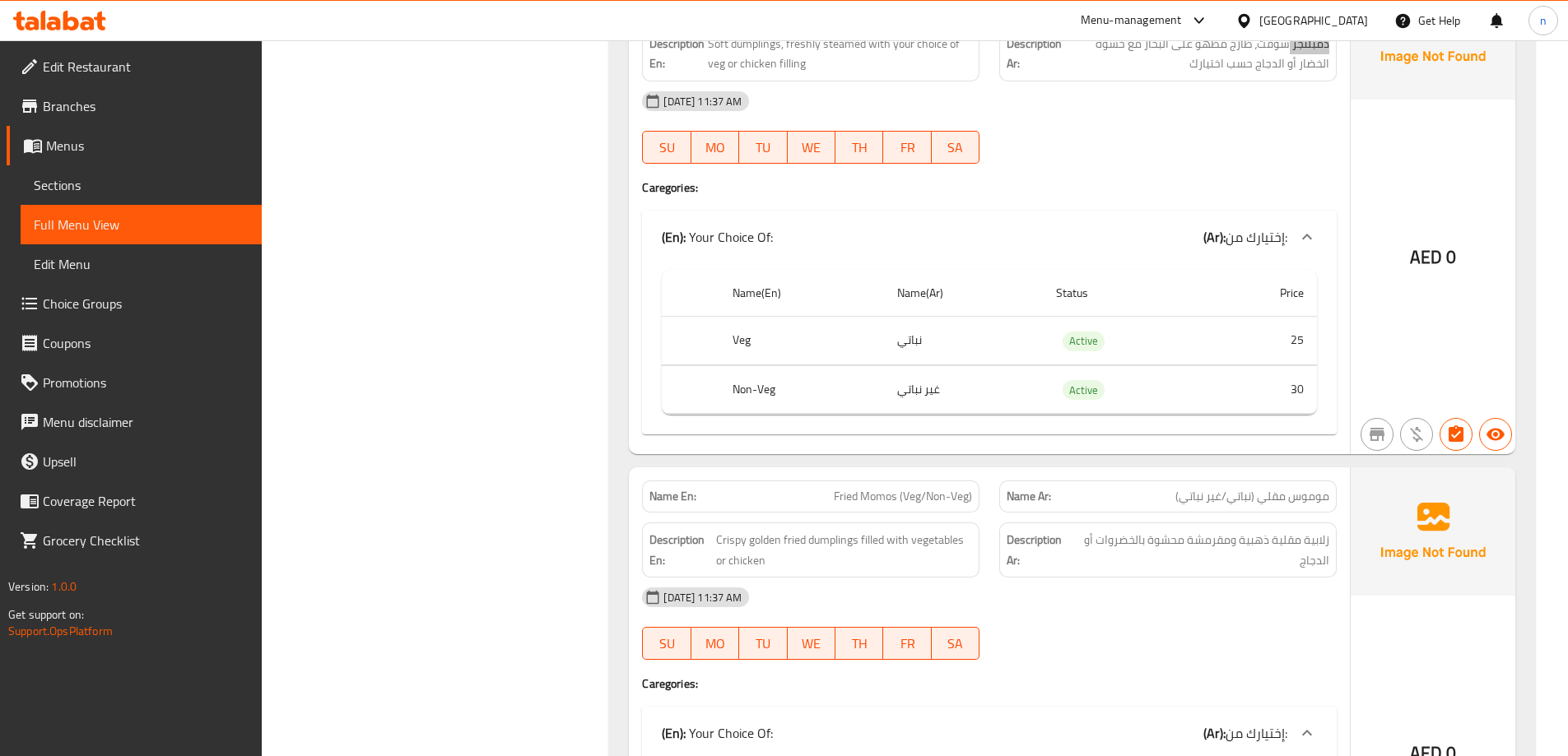
scroll to position [6581, 0]
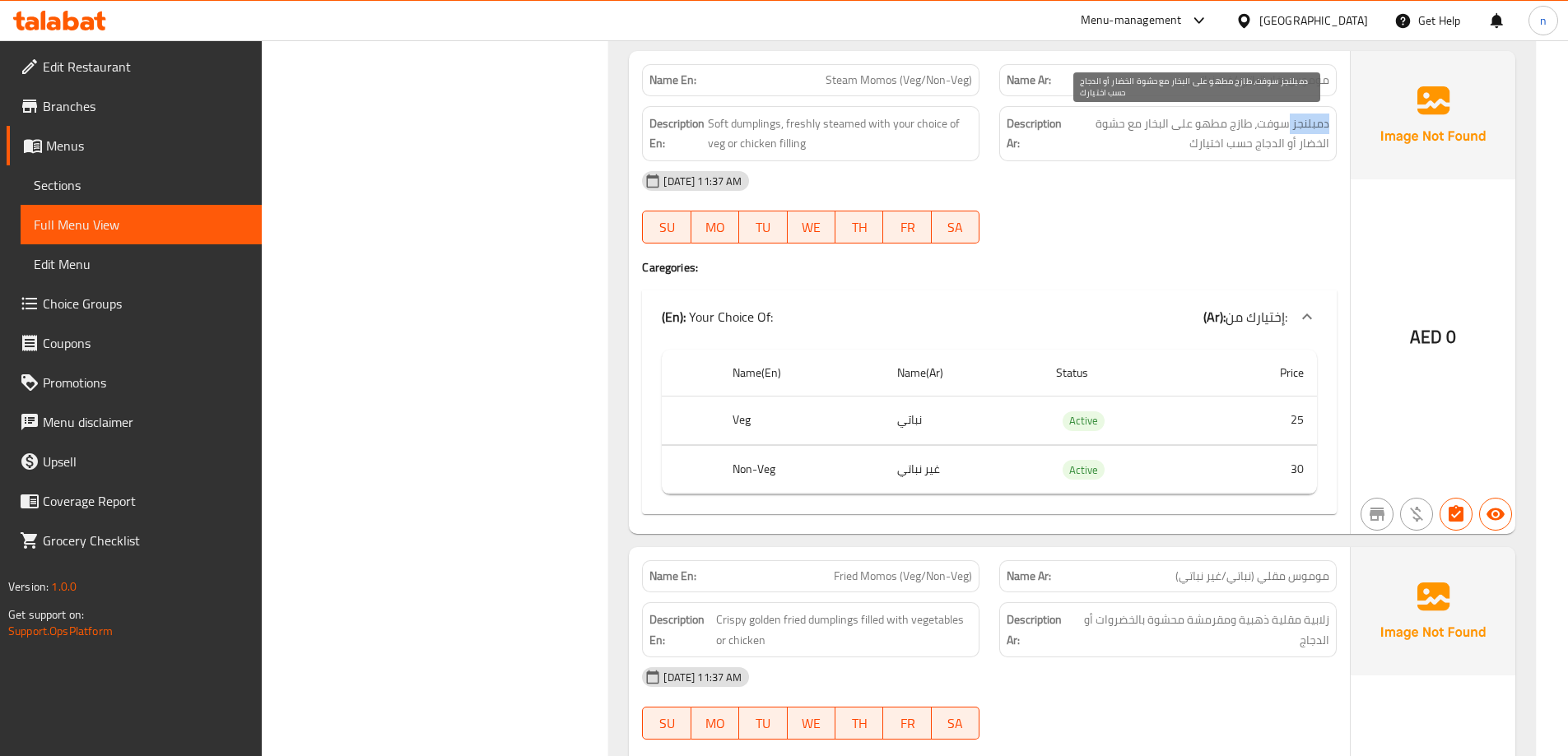
click at [1303, 117] on span "دمبلنجز سوفت، طازج مطهو على البخار مع حشوة الخضار أو الدجاج حسب اختيارك" at bounding box center [1197, 133] width 265 height 40
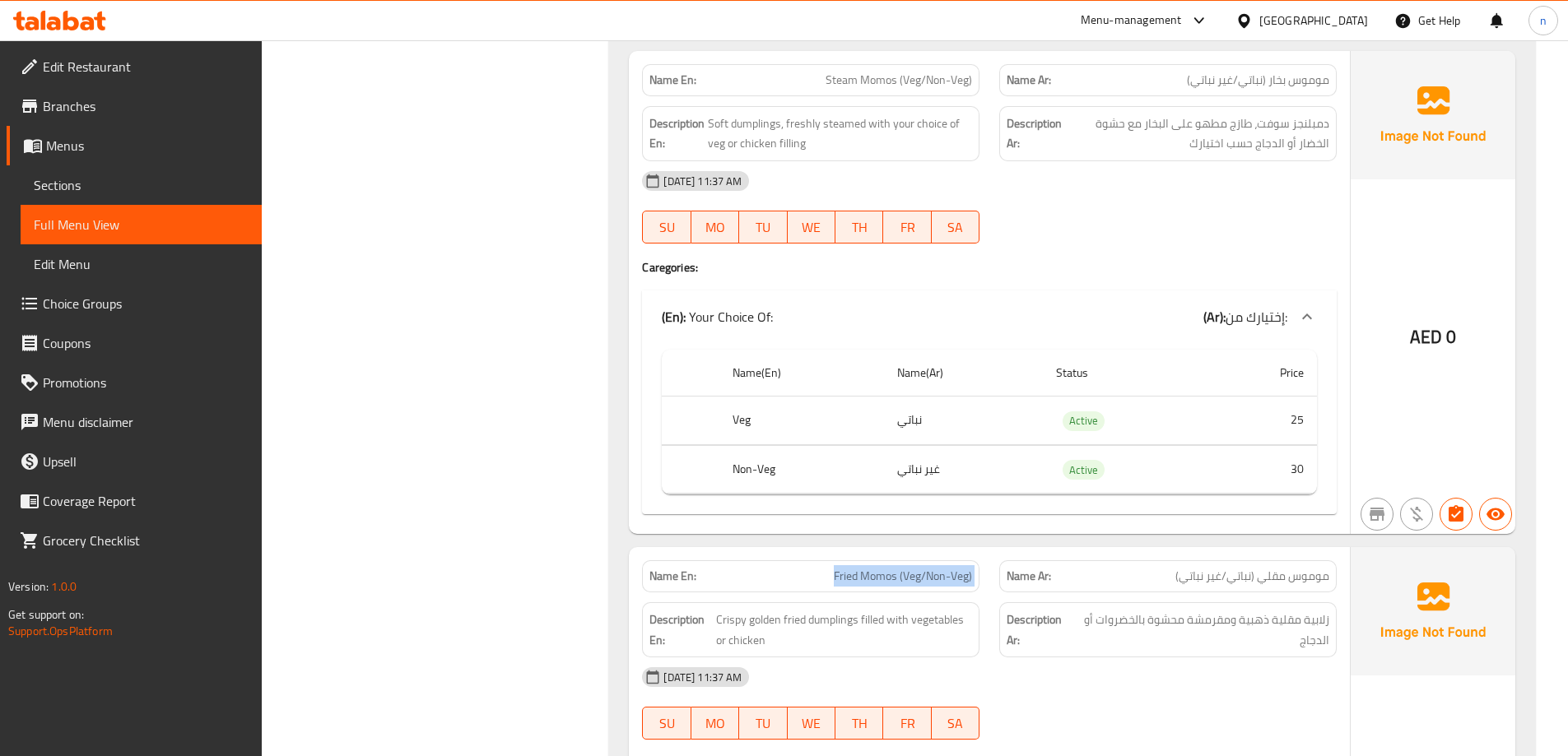
copy span "Fried Momos (Veg/Non-Veg)"
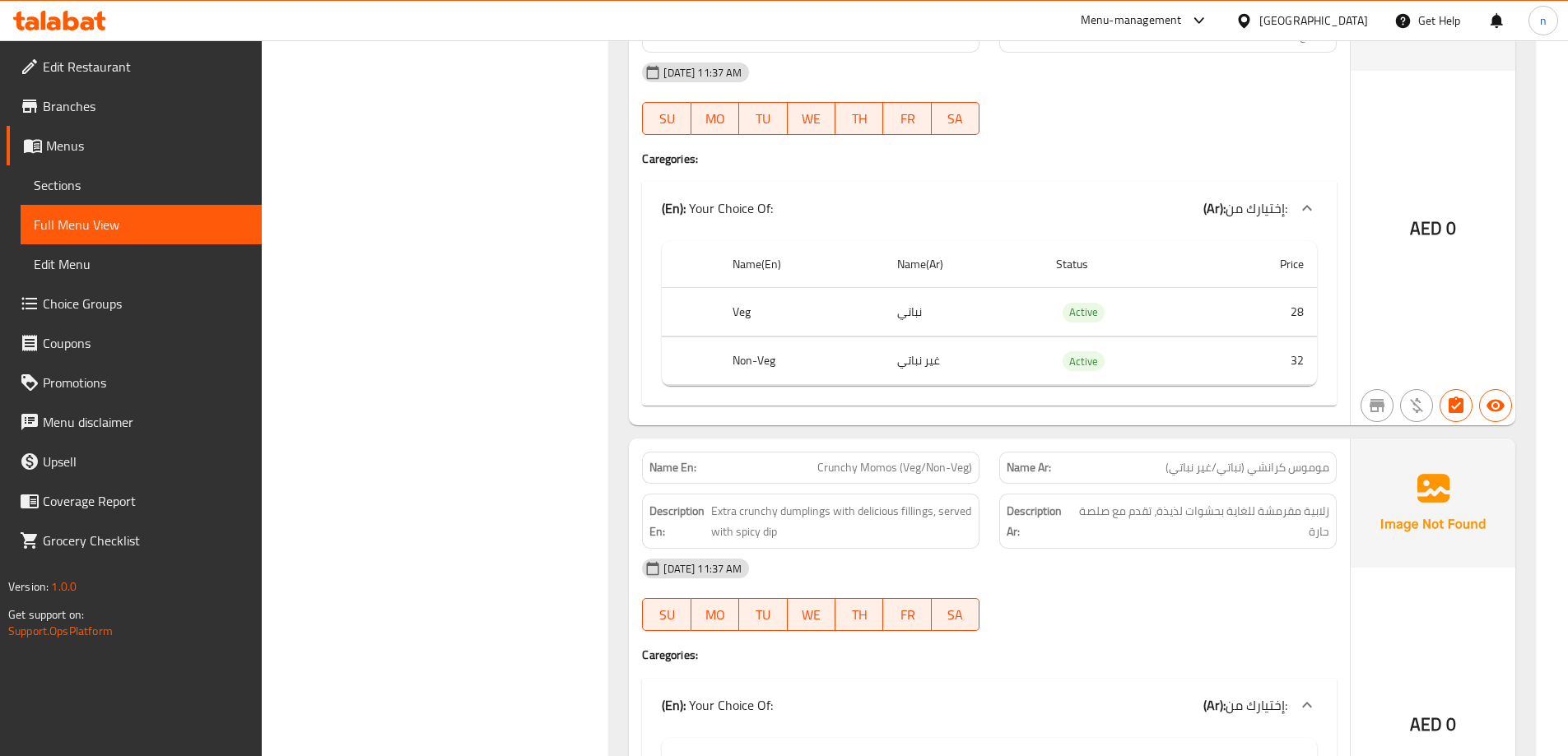
scroll to position [7239, 0]
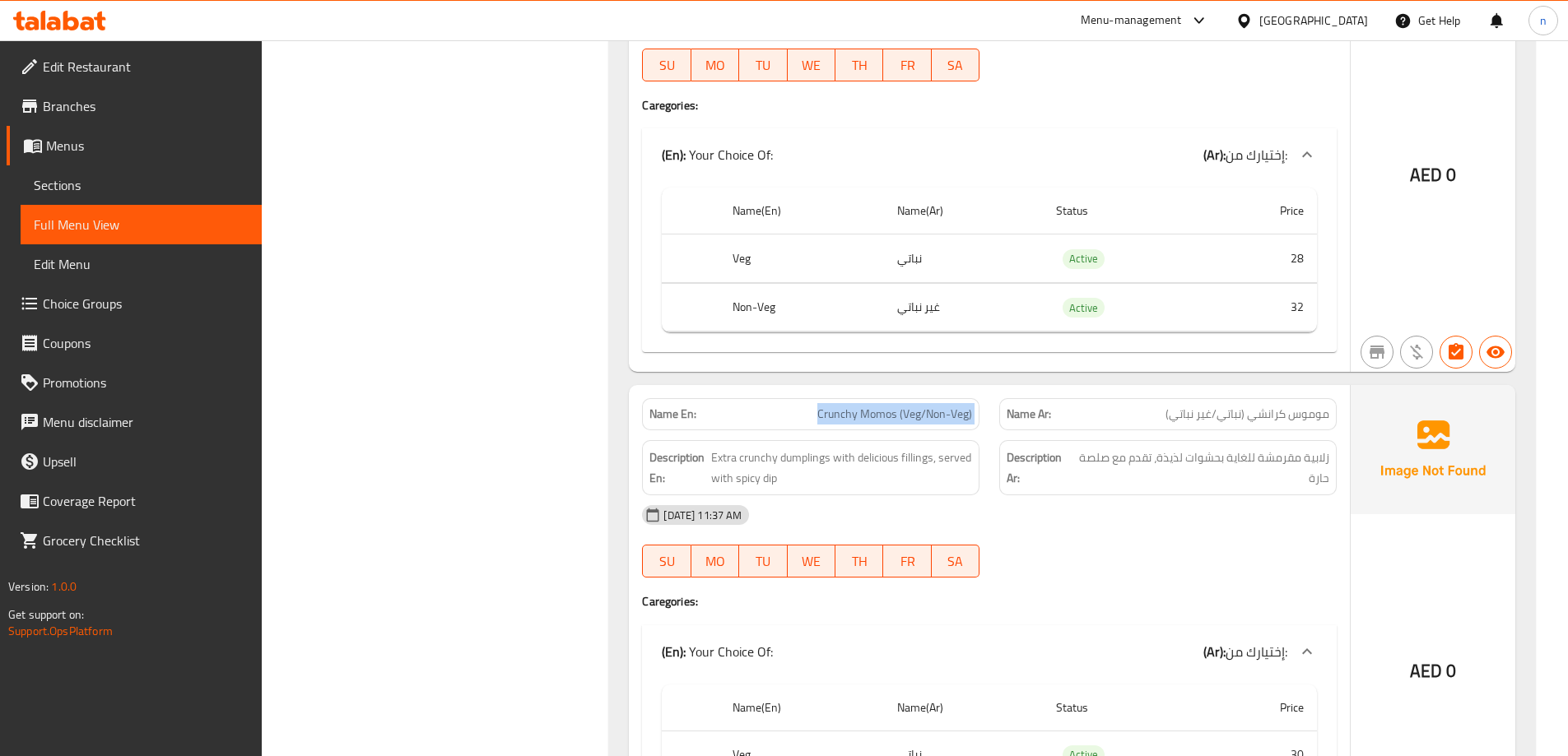
copy span "Crunchy Momos (Veg/Non-Veg)"
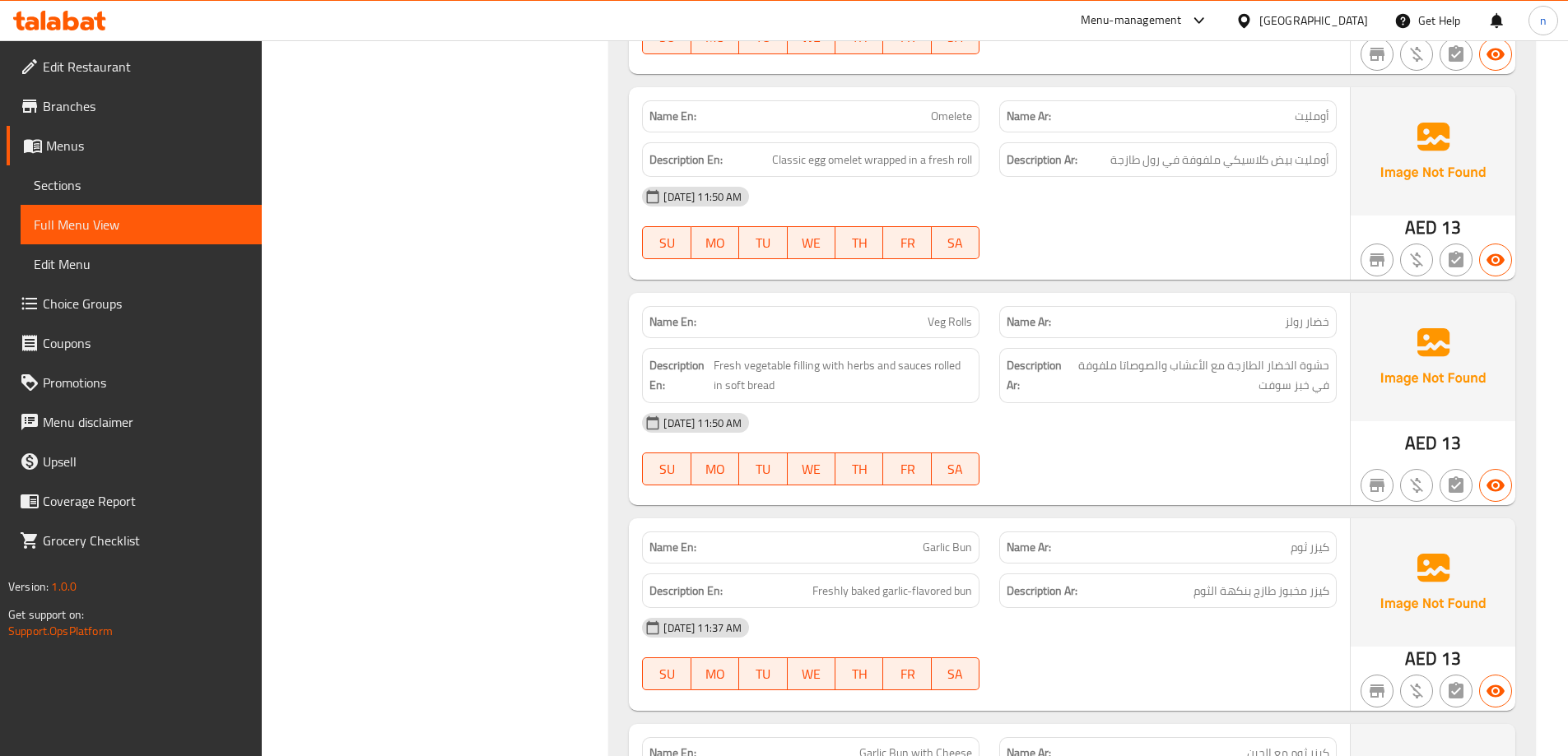
scroll to position [8966, 0]
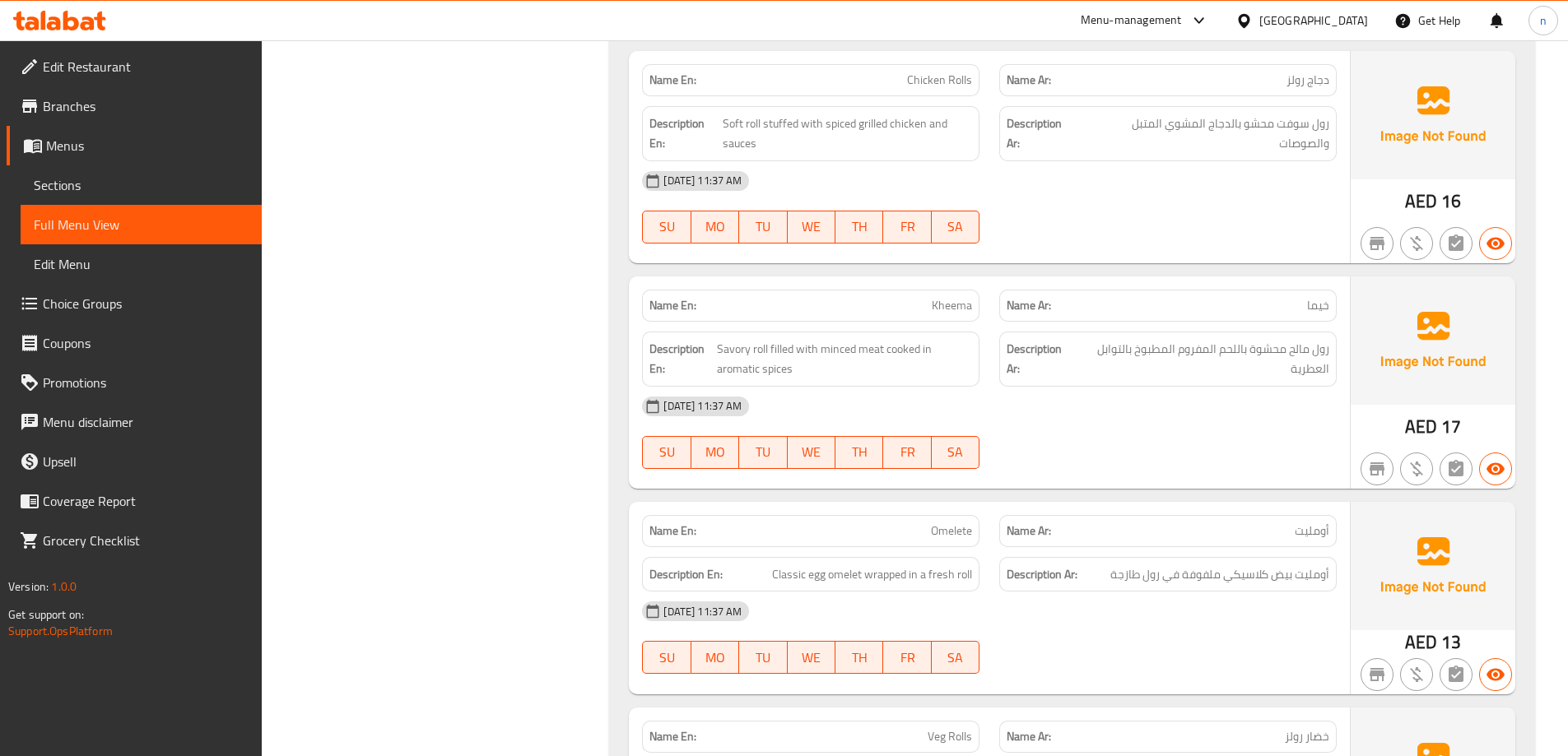
scroll to position [13202, 0]
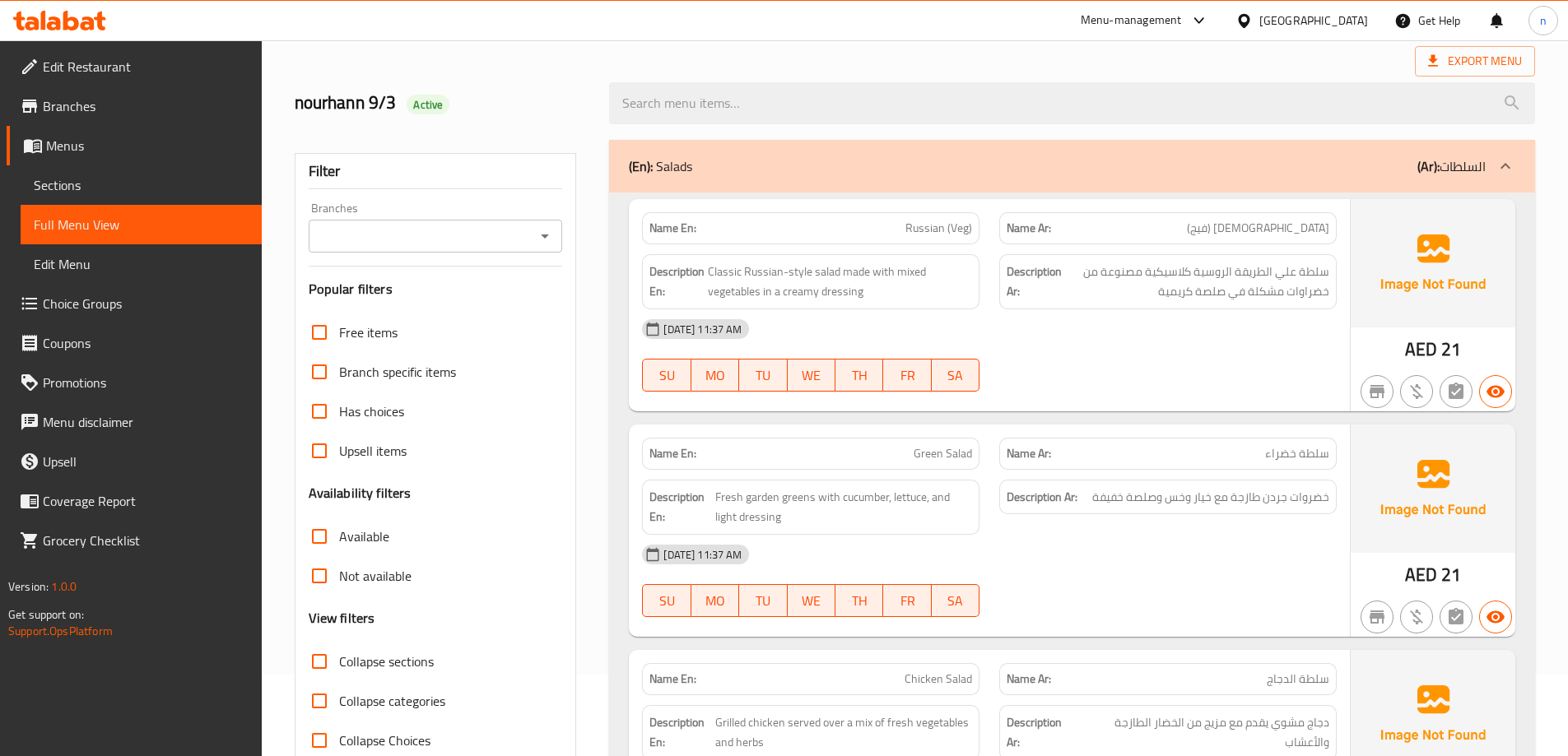
scroll to position [0, 0]
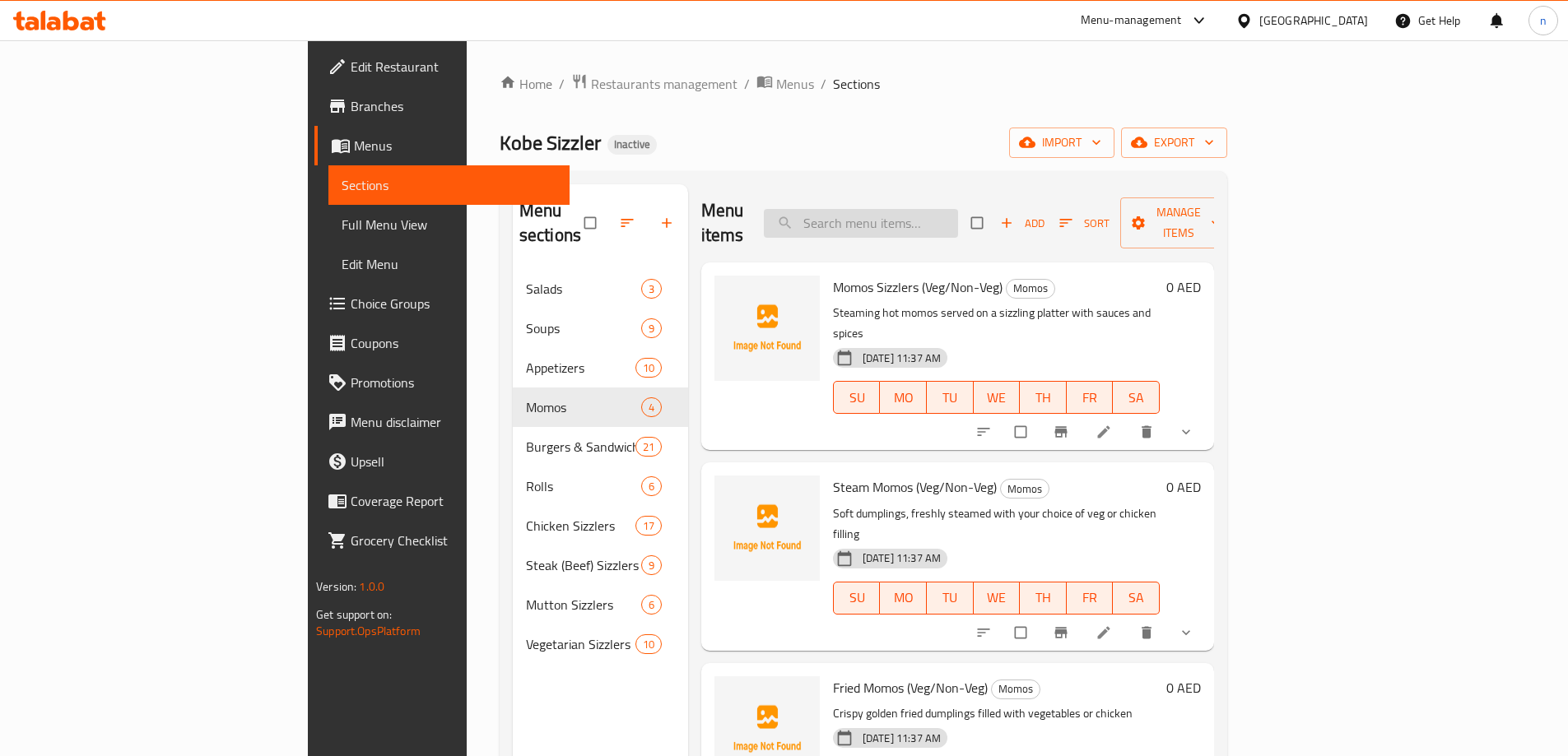
click at [924, 211] on input "search" at bounding box center [860, 223] width 194 height 29
paste input "Veg Rolls"
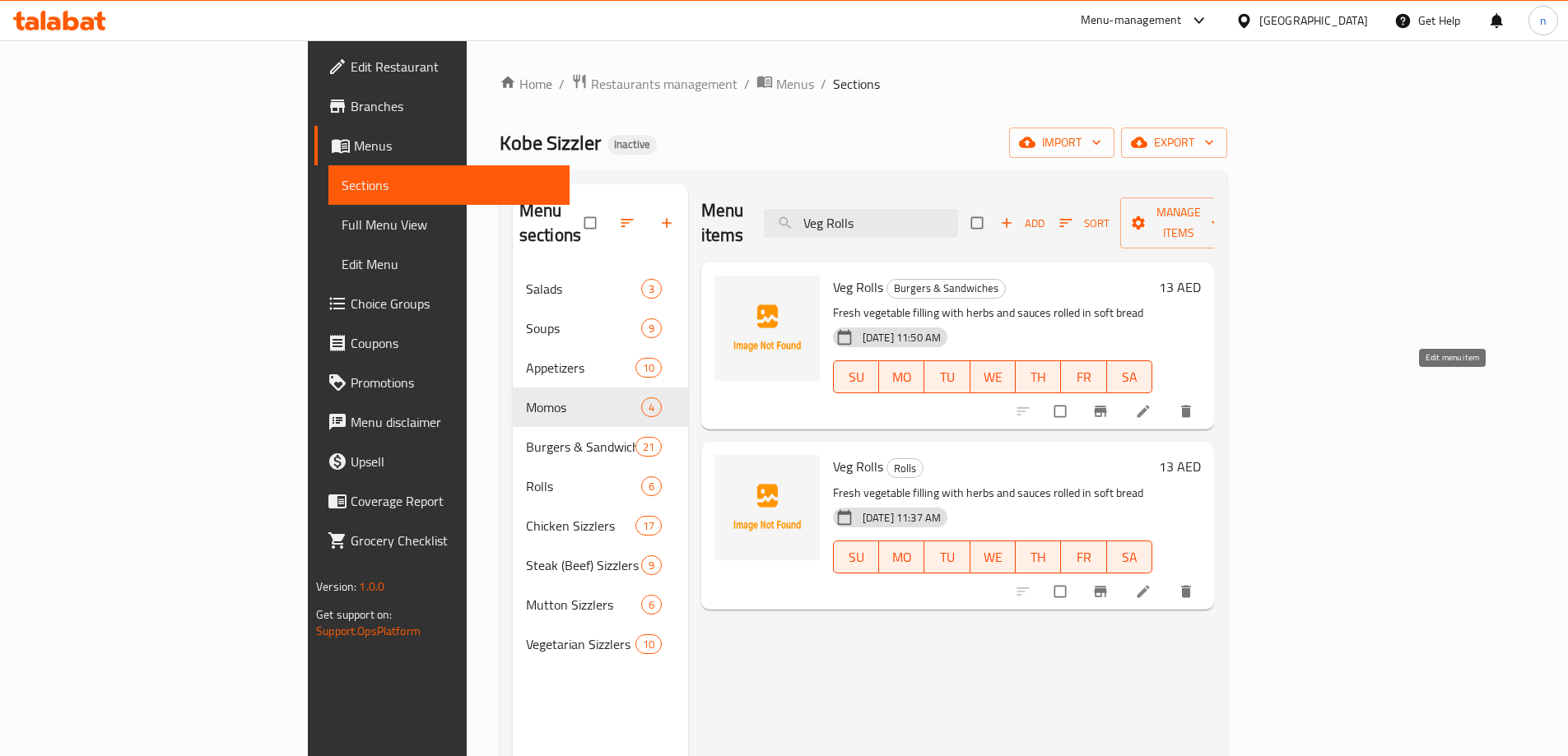
type input "Veg Rolls"
click at [1151, 403] on icon at bounding box center [1143, 412] width 17 height 17
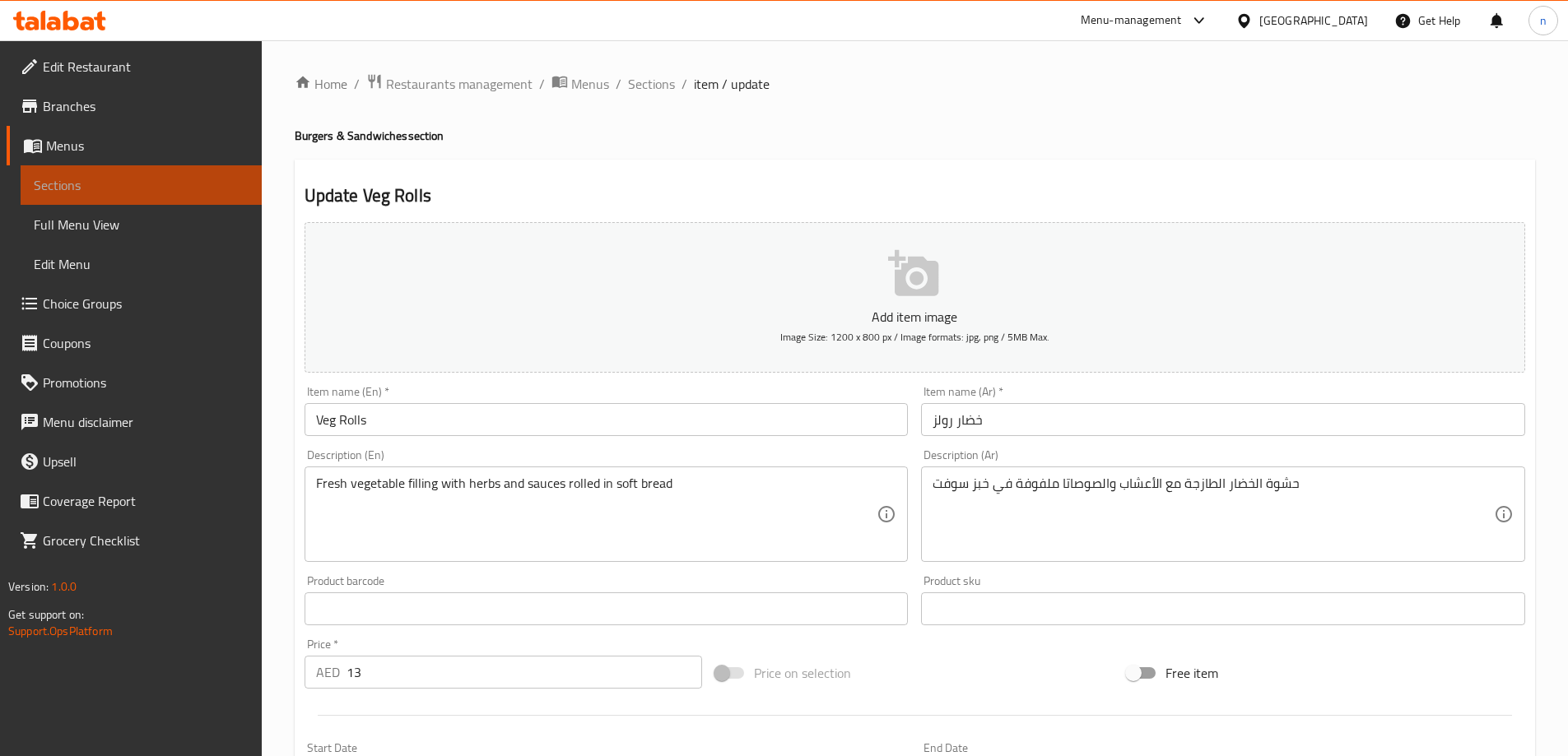
click at [74, 180] on span "Sections" at bounding box center [141, 185] width 215 height 20
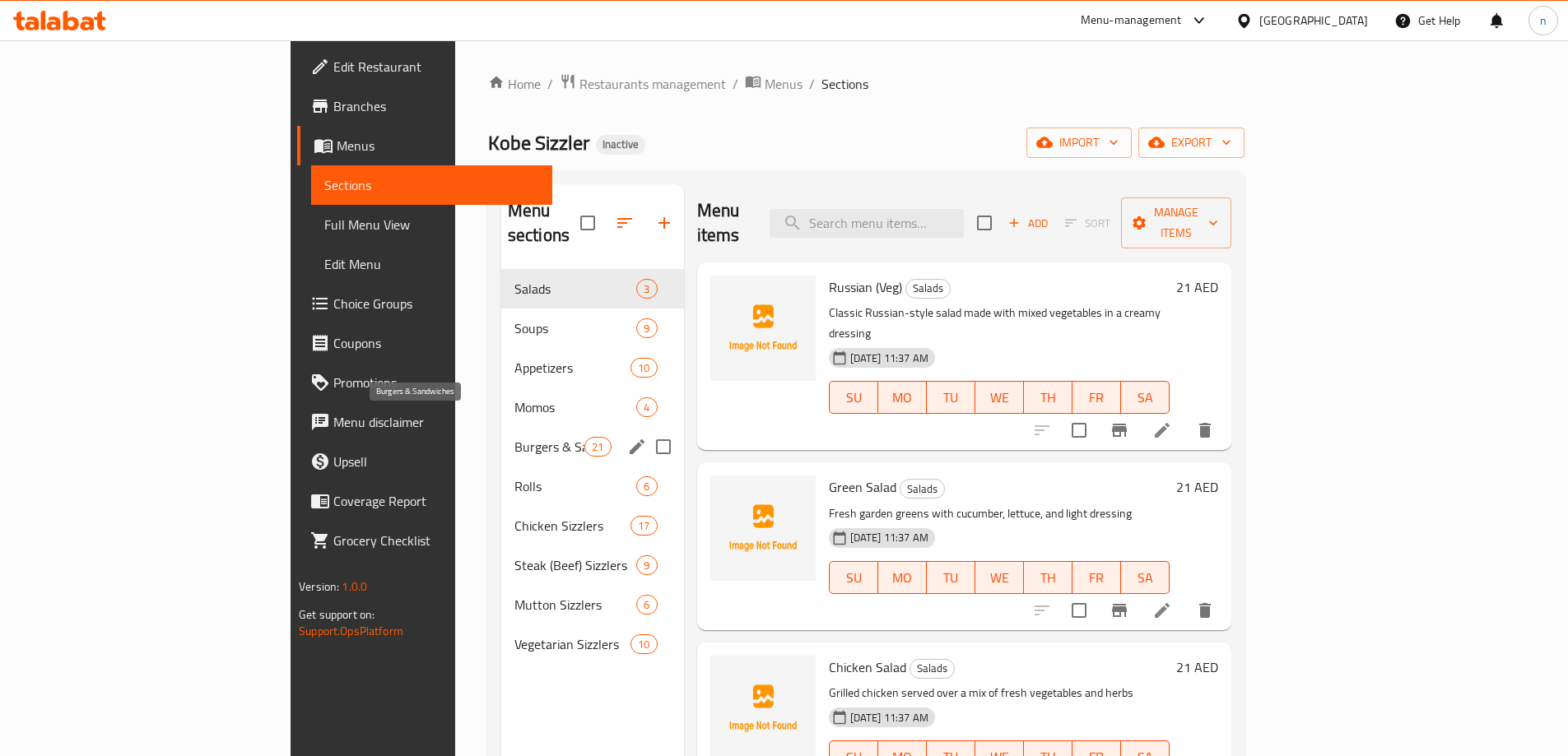
click at [514, 437] on span "Burgers & Sandwiches" at bounding box center [549, 446] width 70 height 20
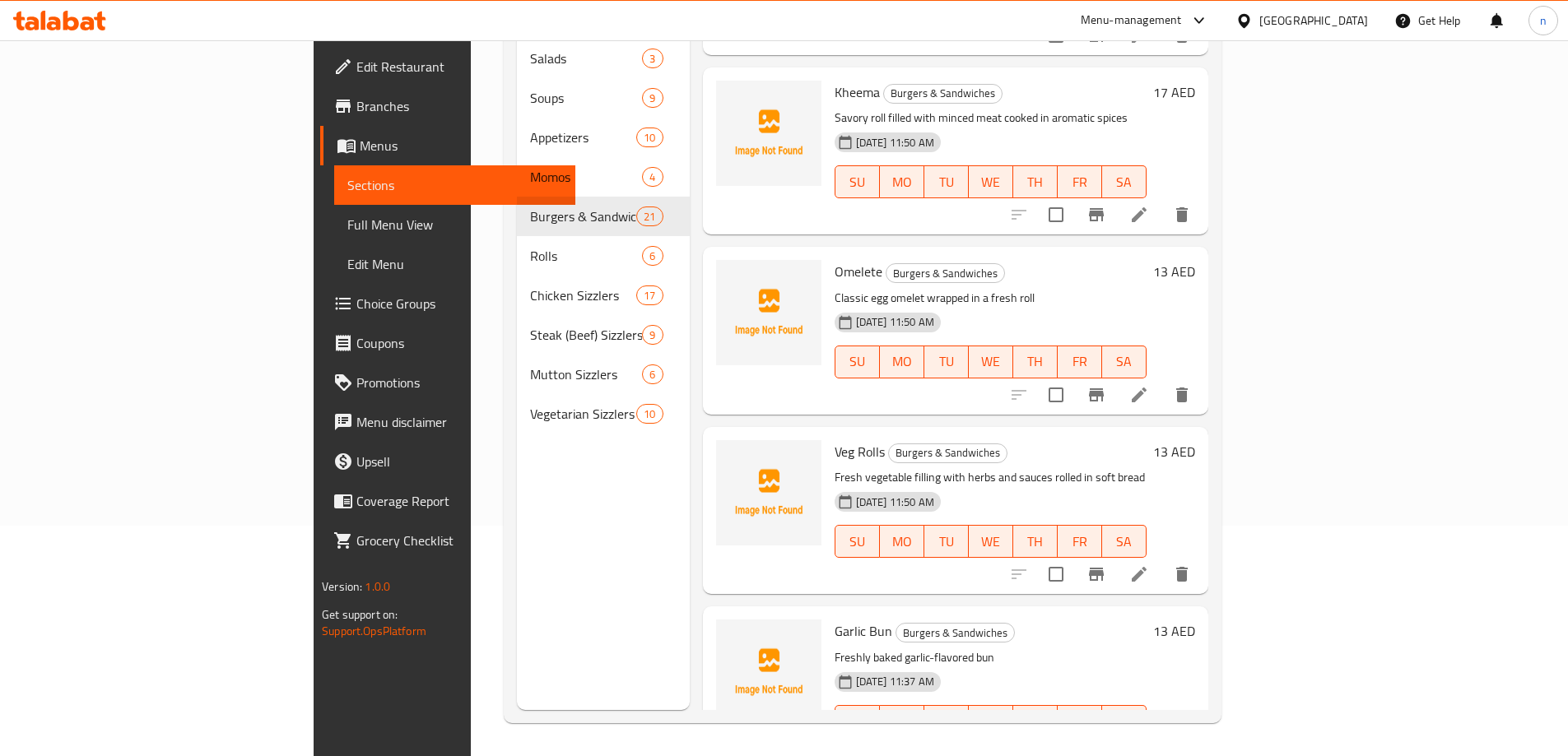
scroll to position [427, 0]
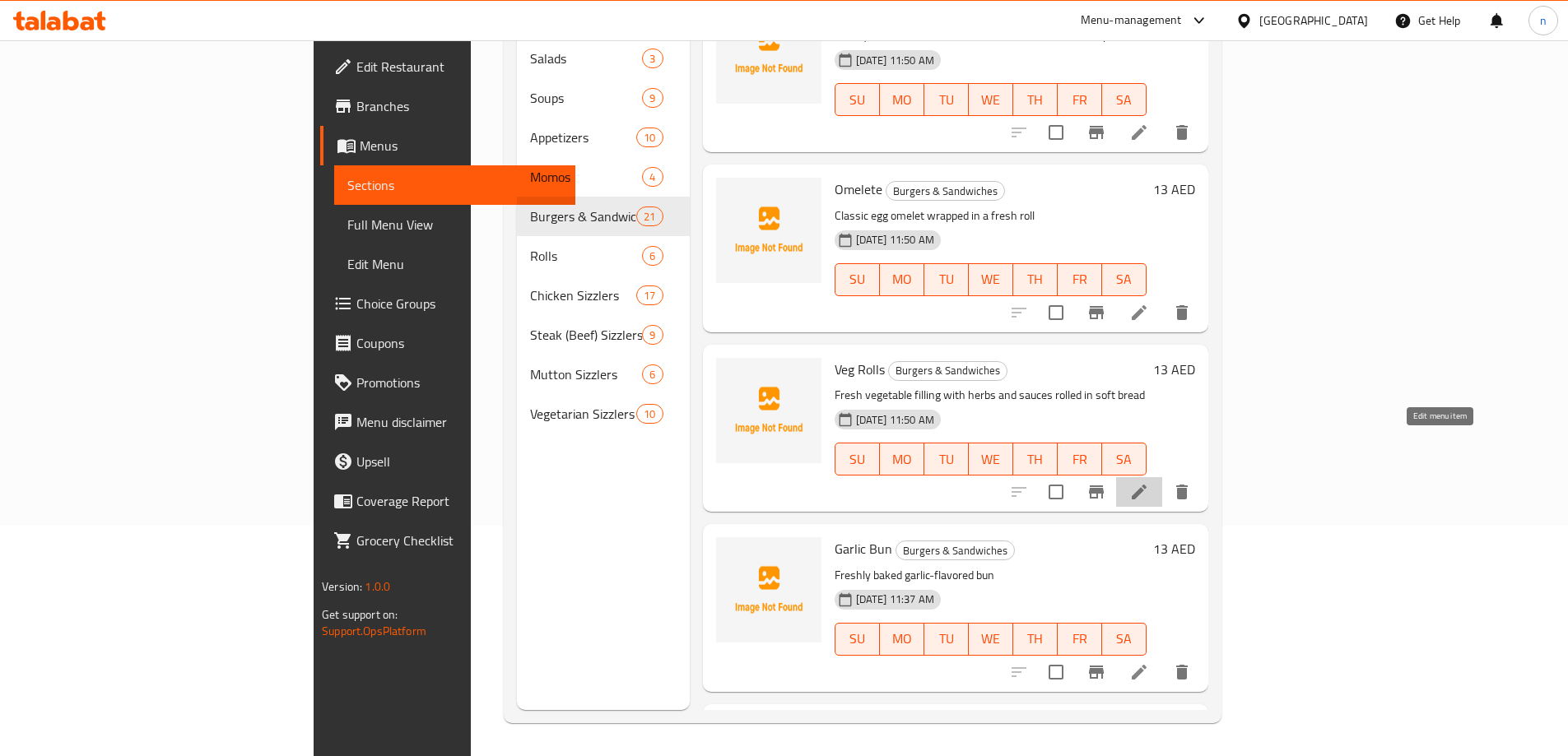
click at [1149, 482] on icon at bounding box center [1138, 491] width 20 height 20
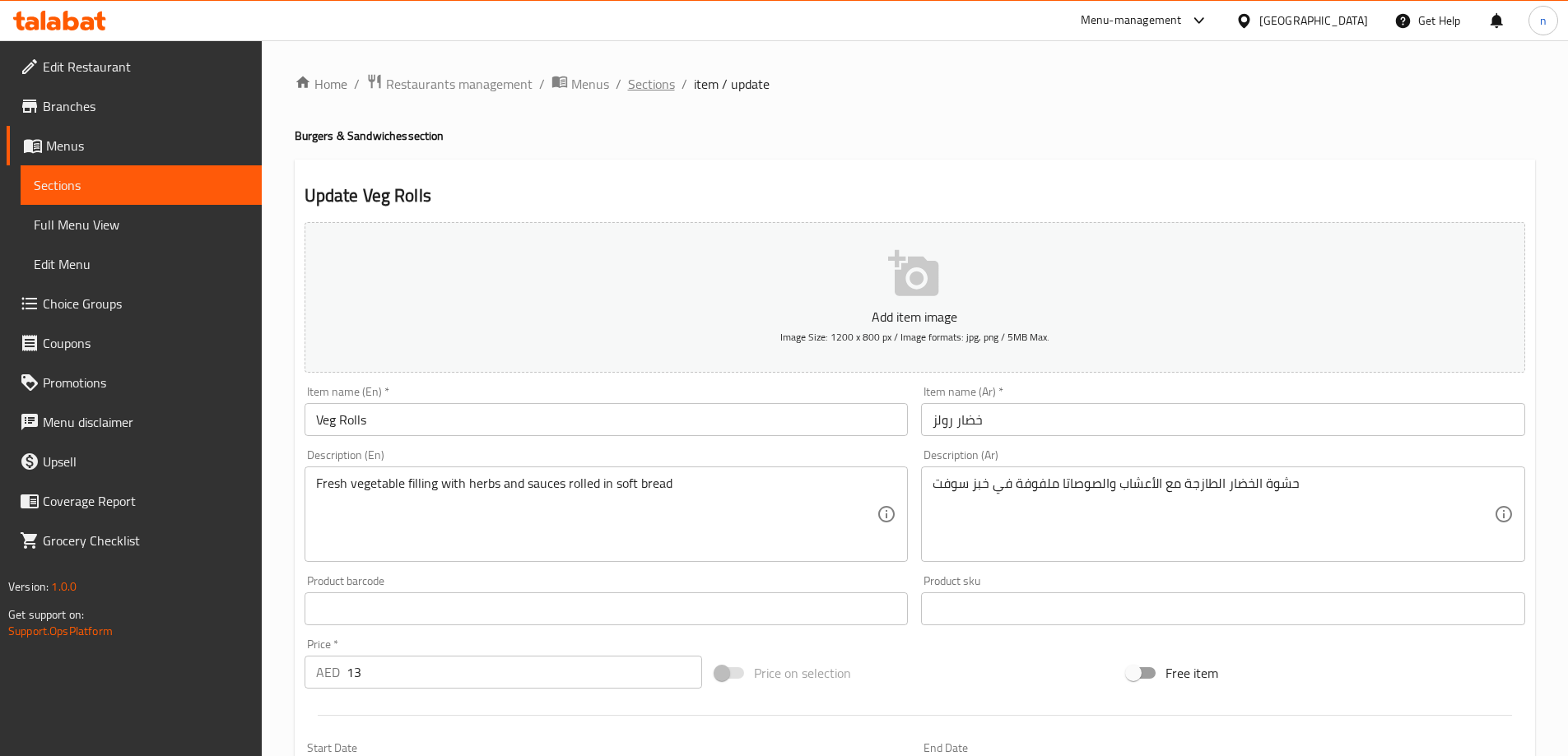
click at [640, 86] on span "Sections" at bounding box center [651, 83] width 47 height 20
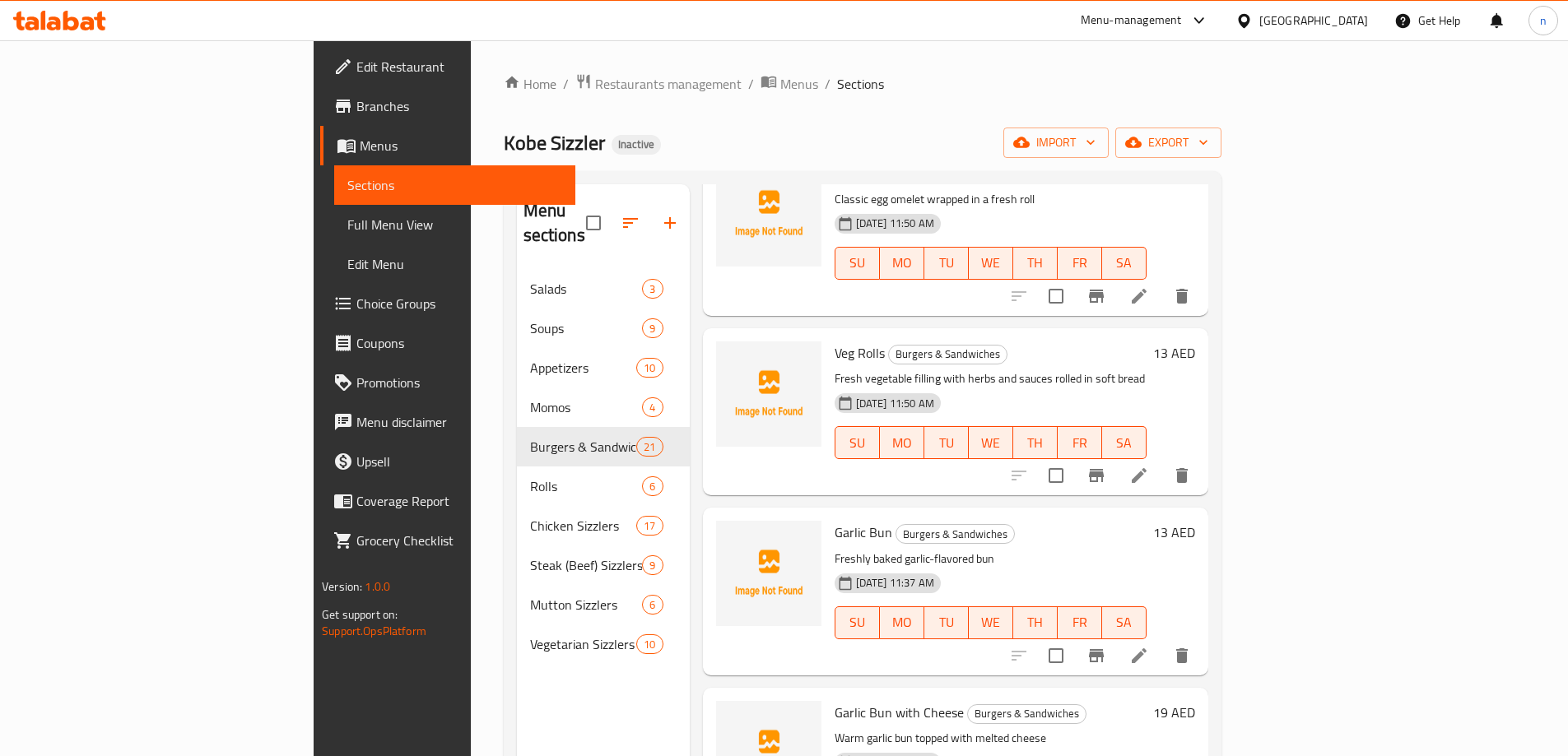
scroll to position [592, 0]
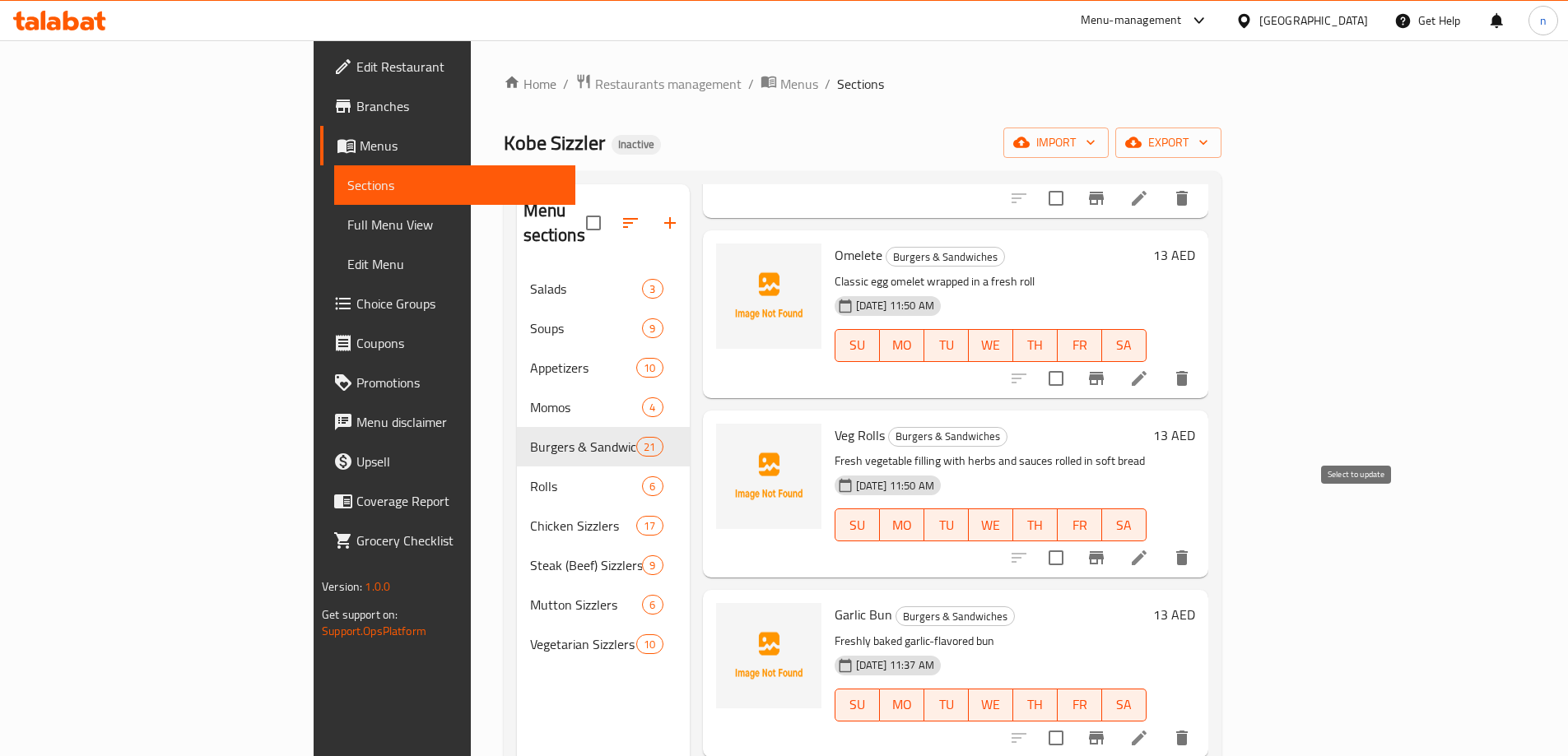
click at [1073, 540] on input "checkbox" at bounding box center [1056, 557] width 35 height 35
checkbox input "true"
click at [1187, 551] on icon "delete" at bounding box center [1181, 558] width 11 height 15
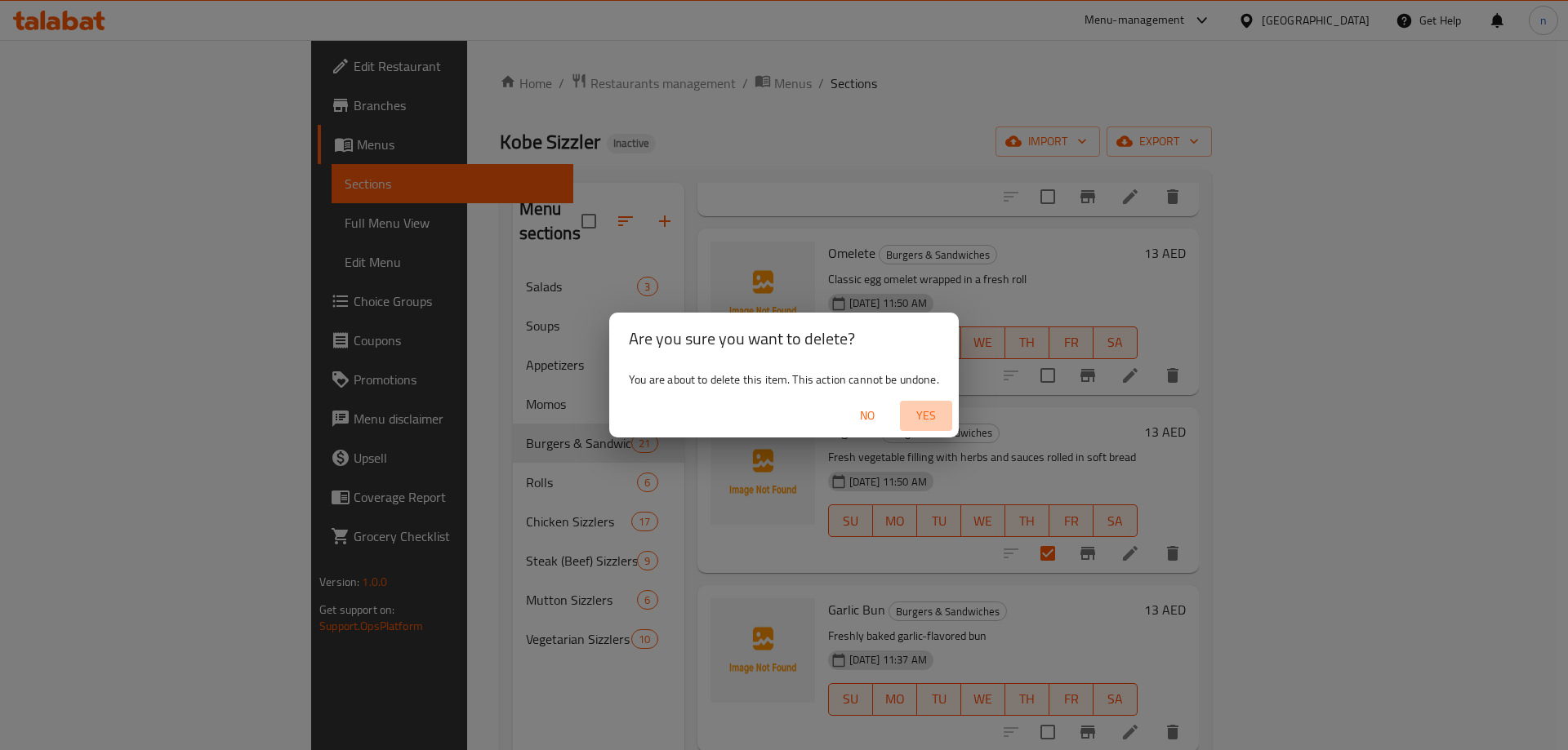
click at [923, 409] on span "Yes" at bounding box center [926, 416] width 39 height 20
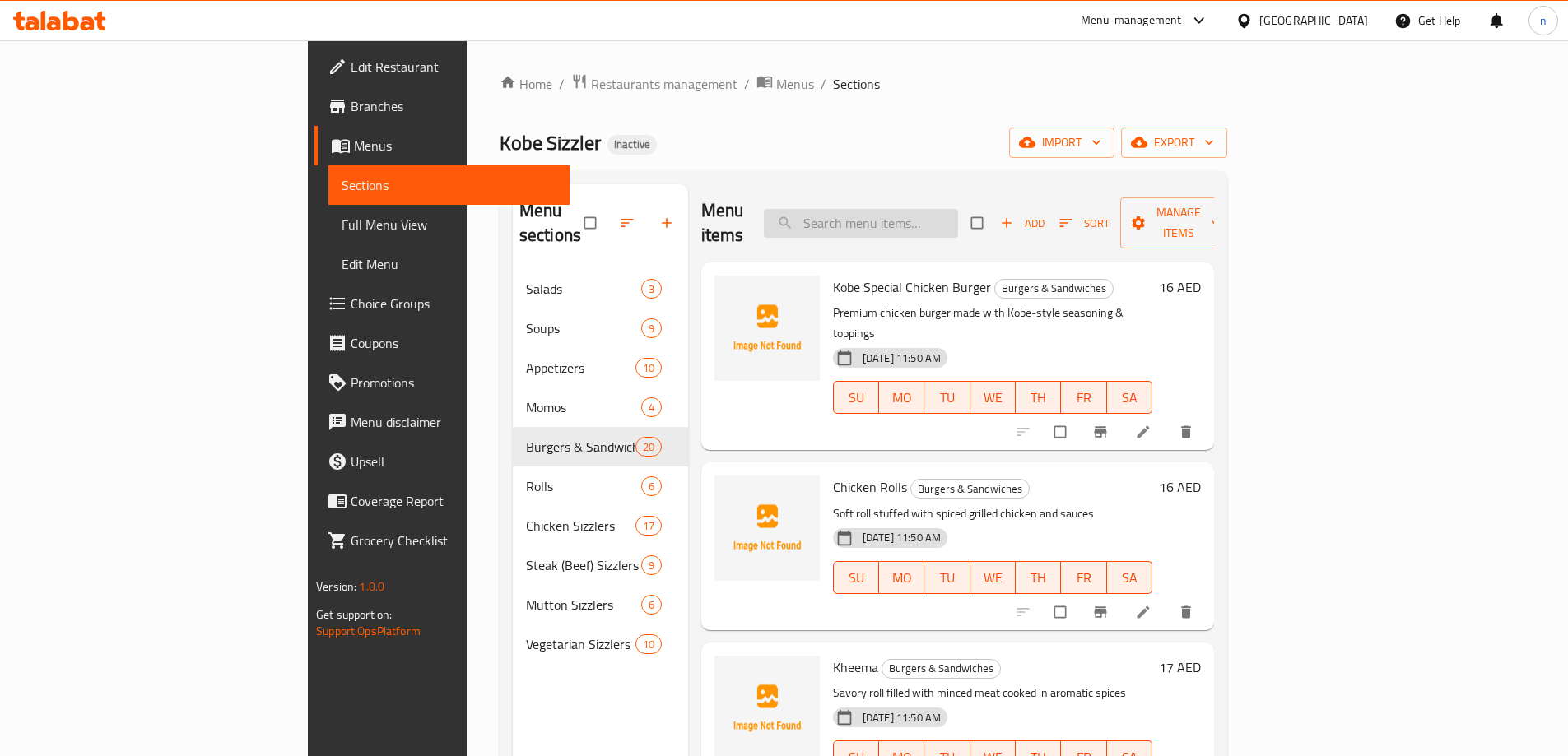
click at [958, 213] on input "search" at bounding box center [860, 223] width 194 height 29
paste input "Veg Rolls"
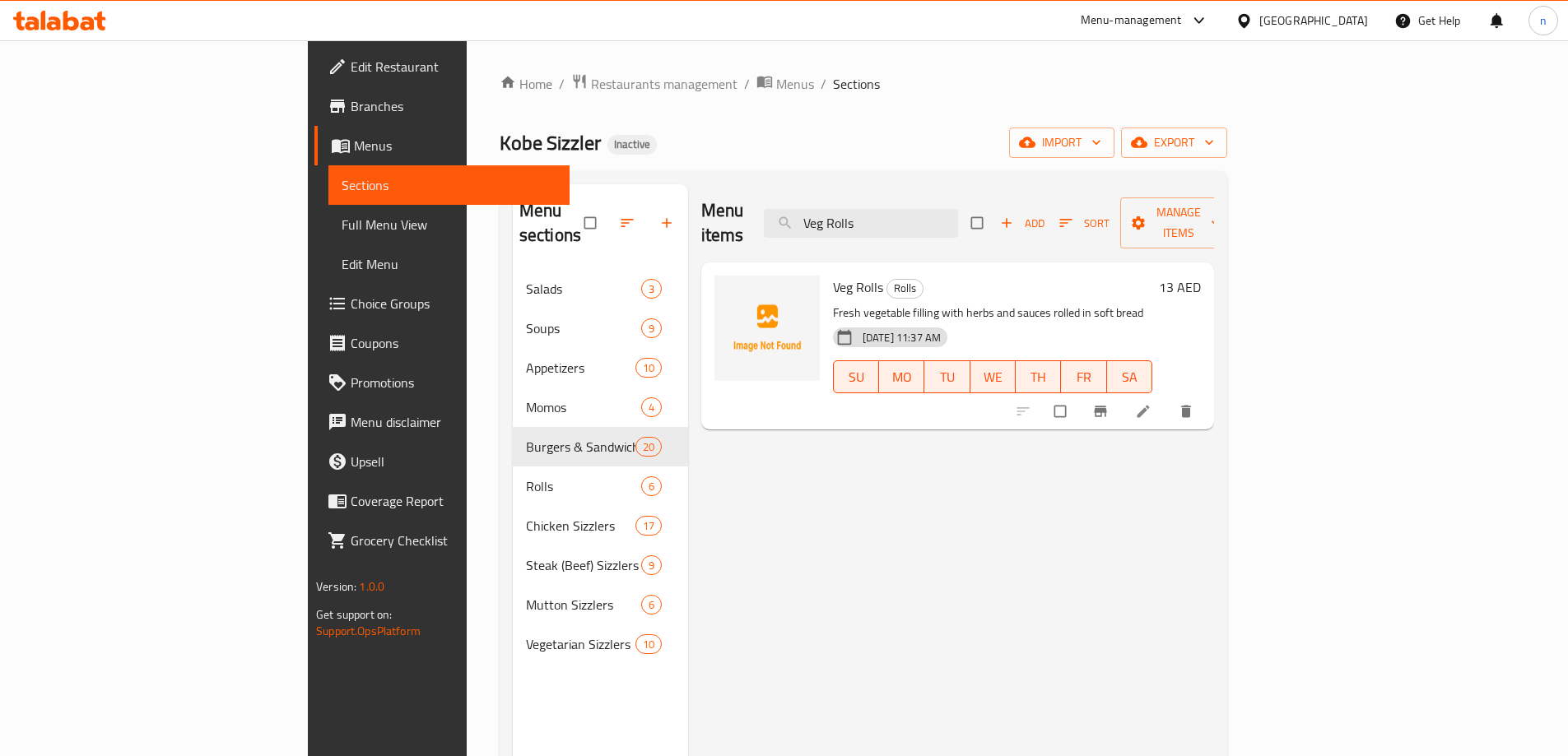
type input "Veg Rolls"
click at [1151, 403] on icon at bounding box center [1143, 412] width 17 height 17
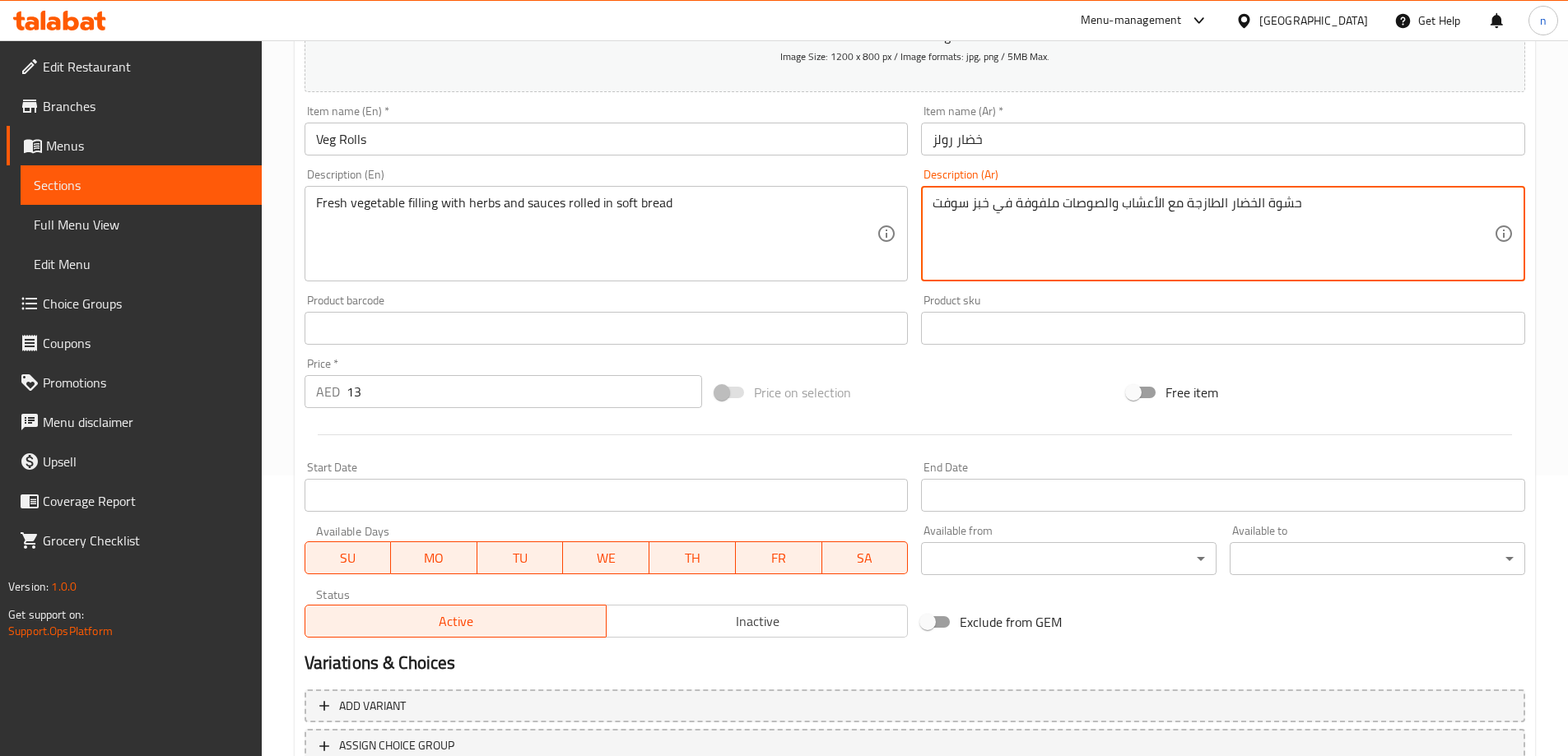
scroll to position [406, 0]
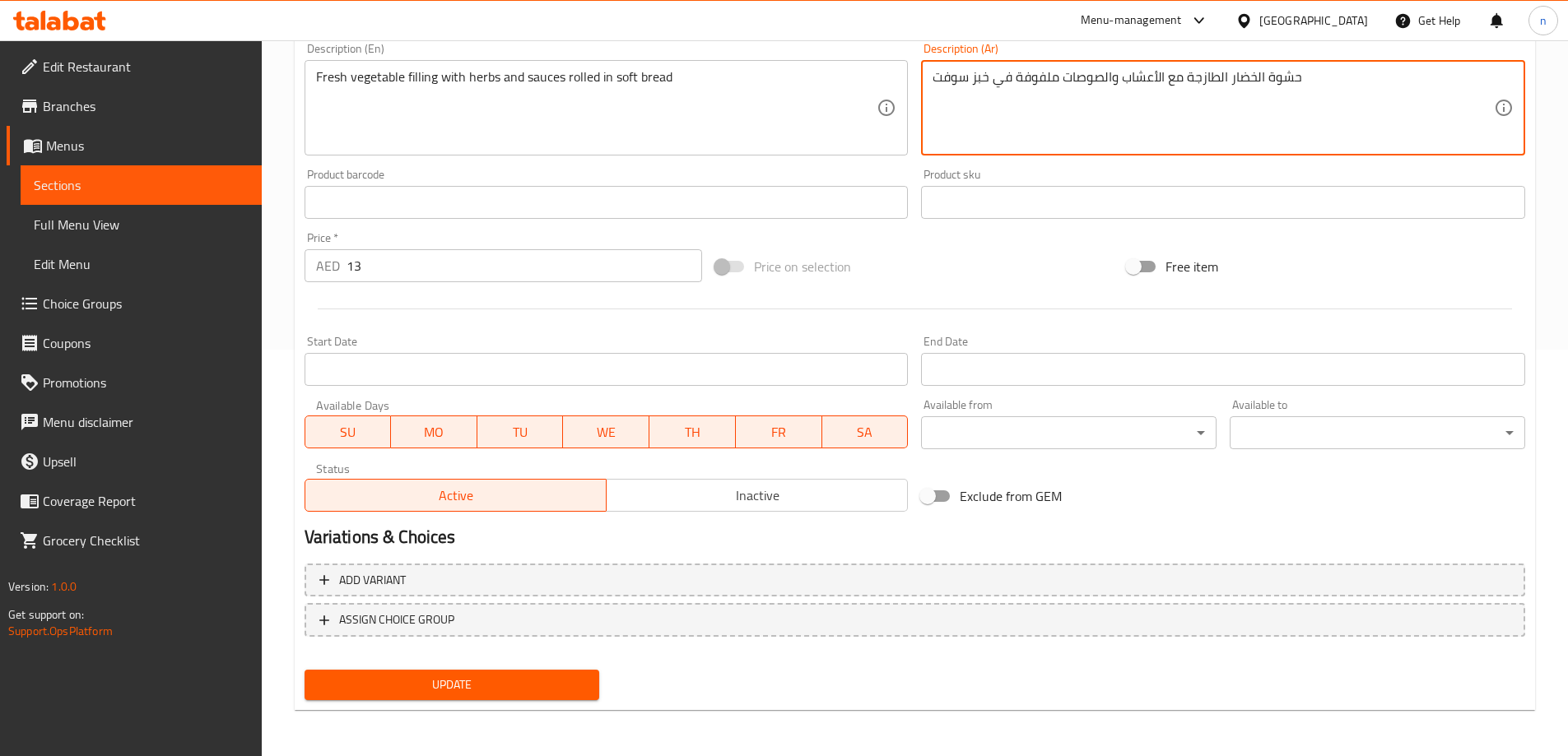
type textarea "حشوة الخضار الطازجة مع الأعشاب والصوصات ملفوفة في خبز سوفت"
click at [482, 690] on span "Update" at bounding box center [452, 685] width 269 height 21
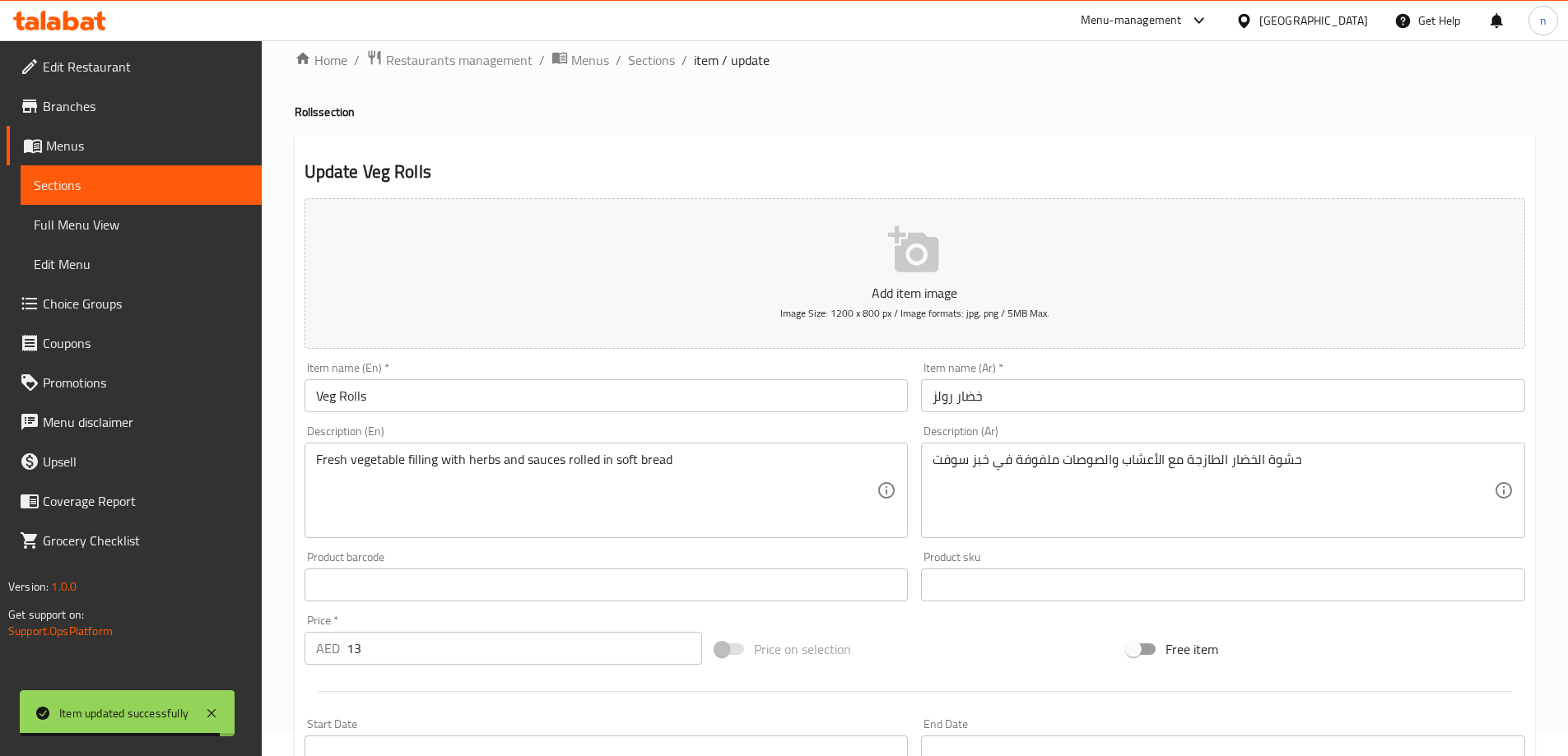
scroll to position [0, 0]
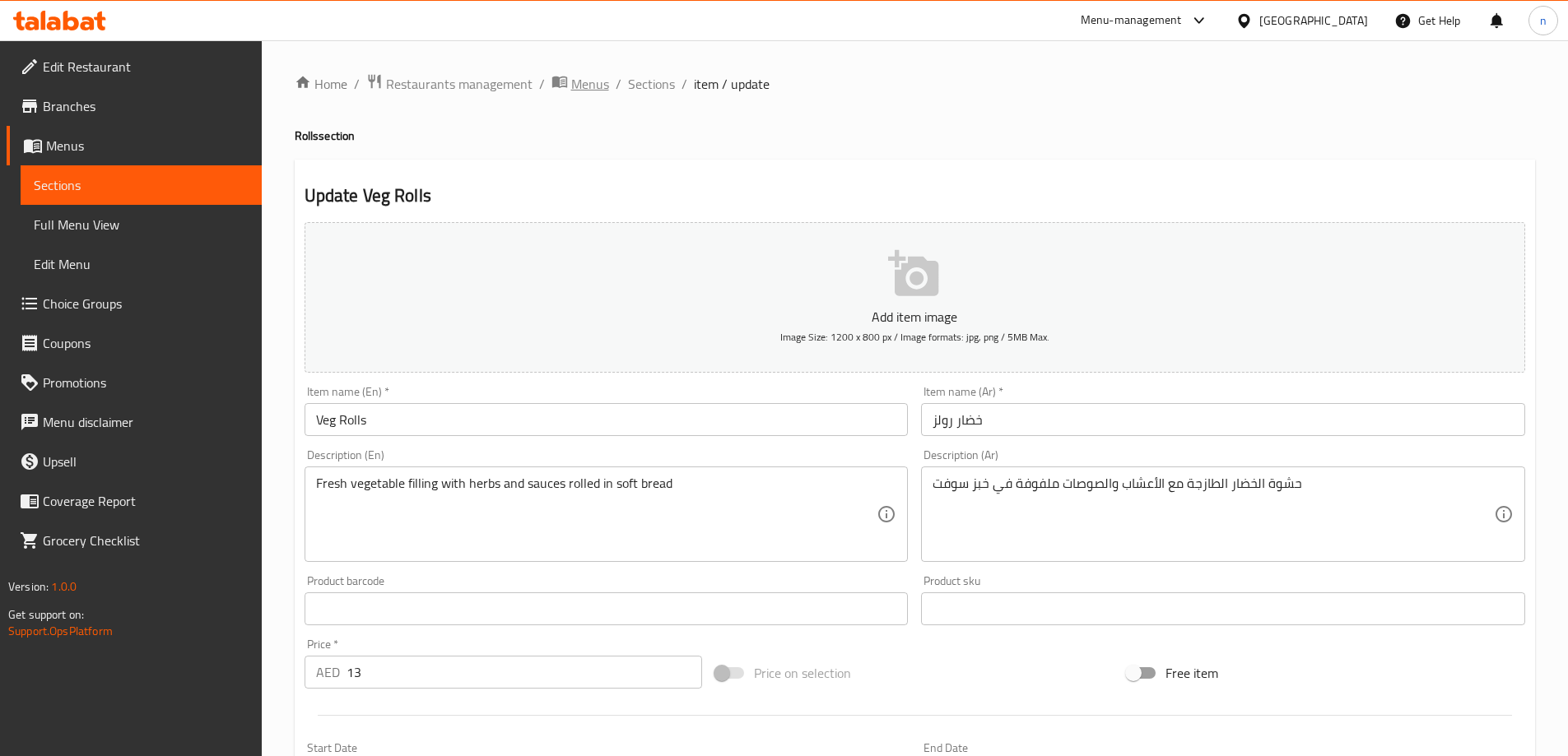
click at [588, 83] on span "Menus" at bounding box center [590, 83] width 38 height 20
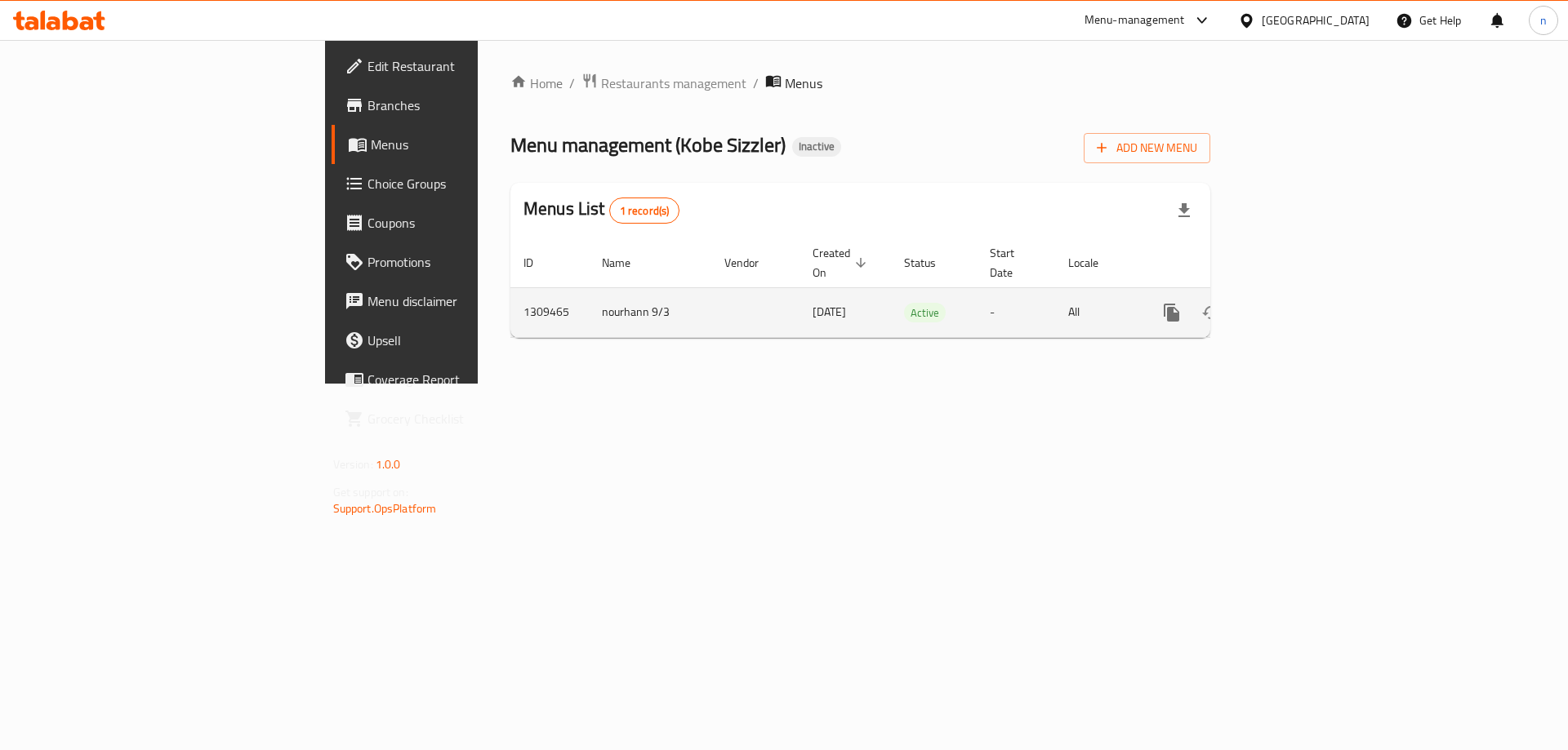
click at [1299, 302] on icon "enhanced table" at bounding box center [1289, 312] width 20 height 20
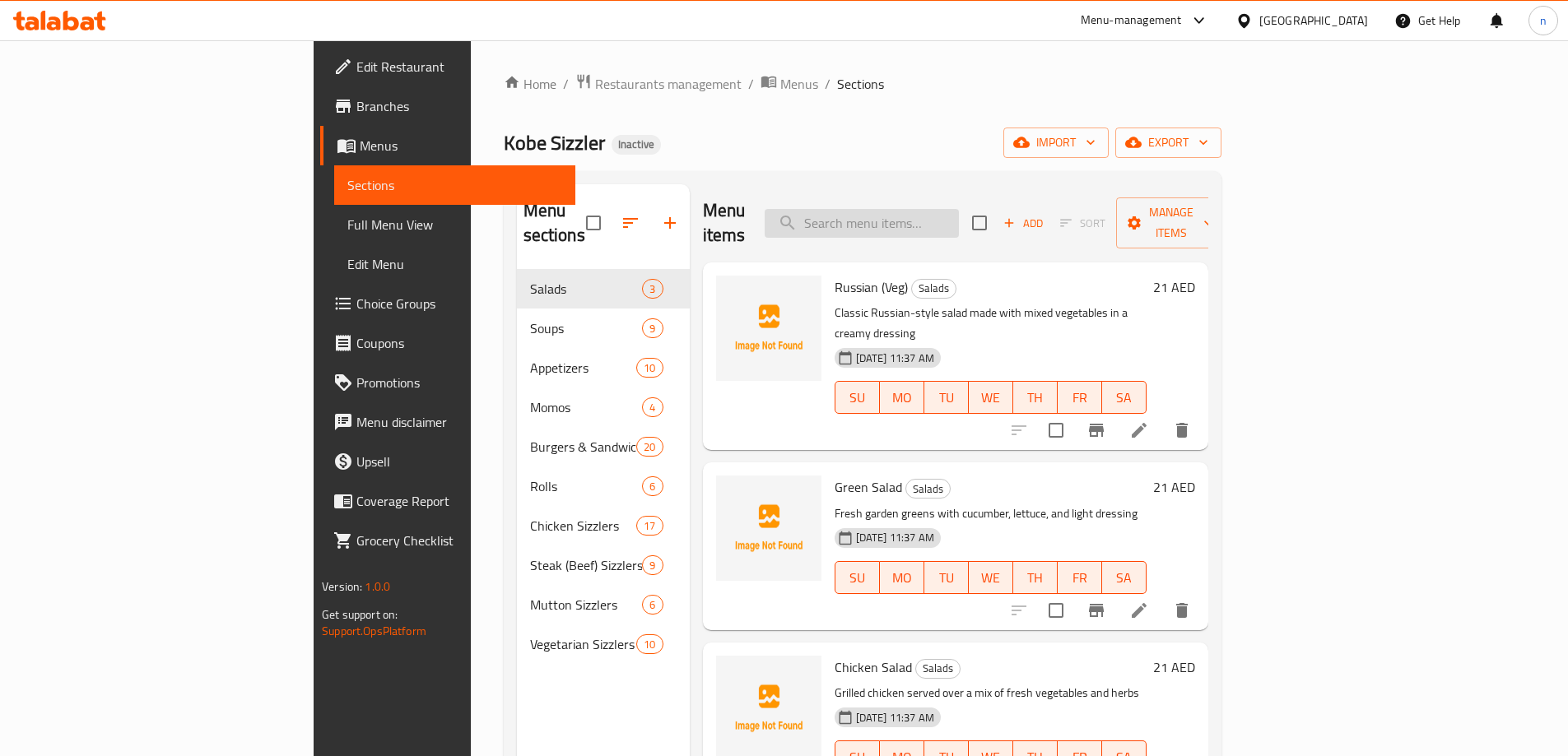
click at [959, 209] on input "search" at bounding box center [861, 223] width 194 height 29
paste input "Veg Rolls"
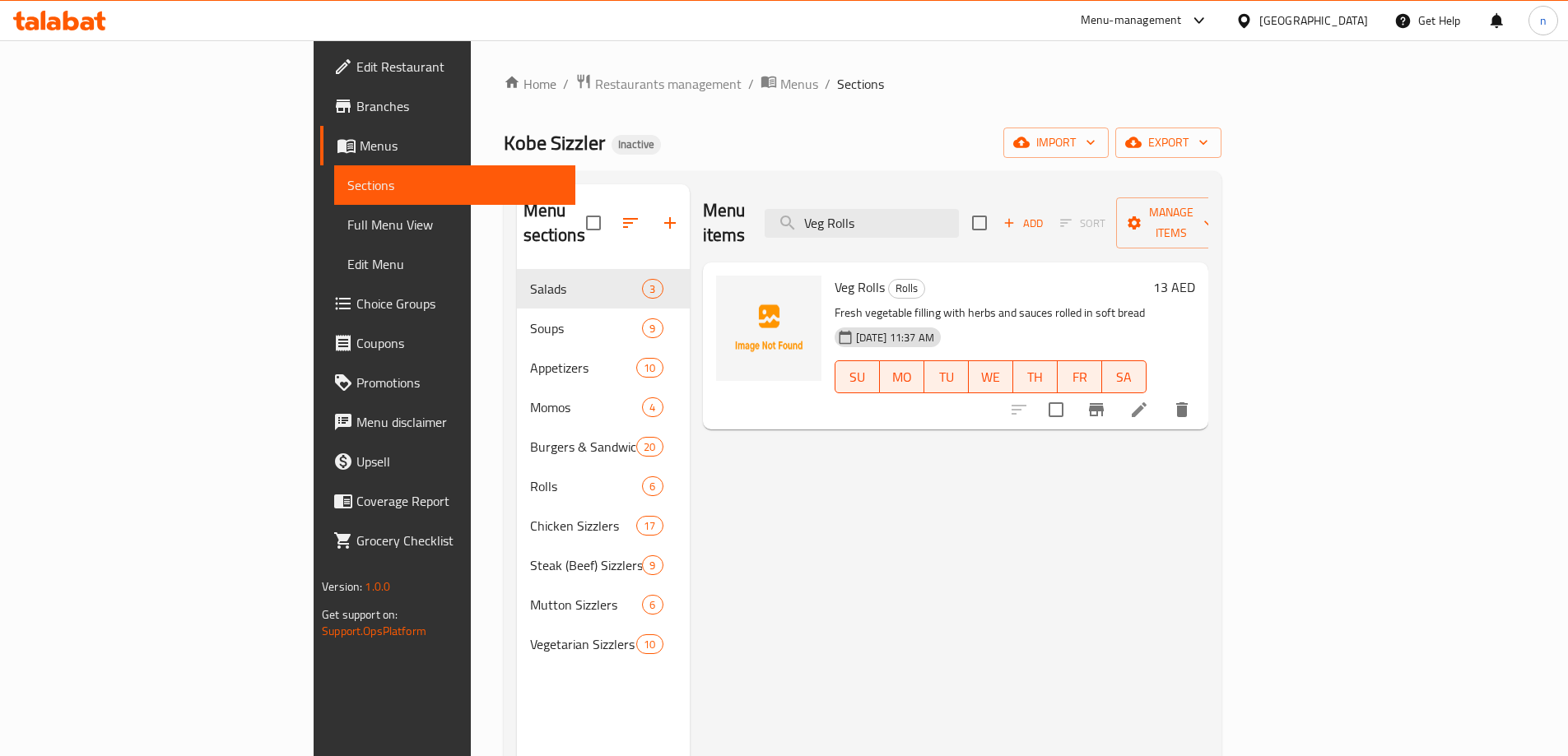
type input "Veg Rolls"
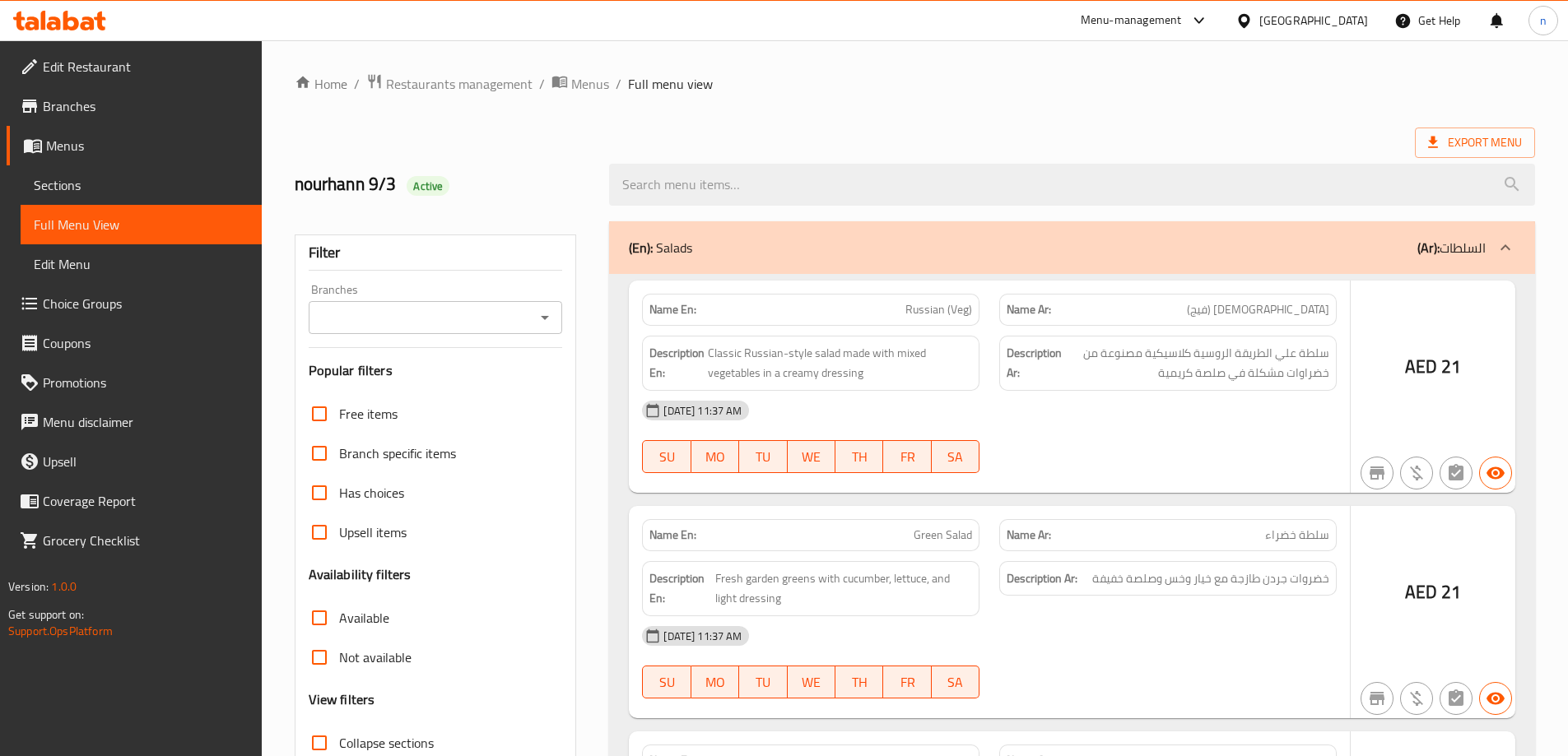
click at [214, 192] on div at bounding box center [784, 378] width 1568 height 756
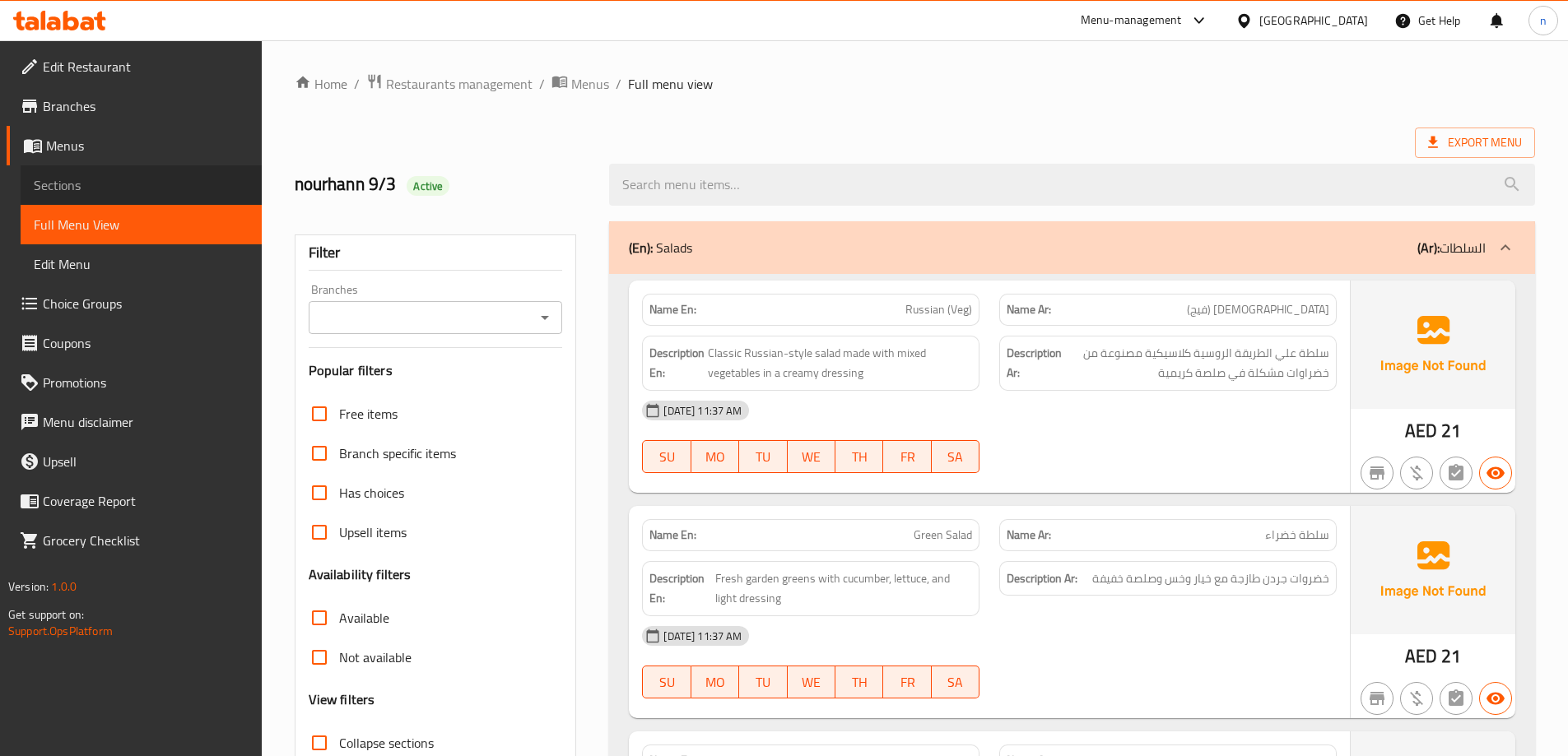
click at [196, 181] on span "Sections" at bounding box center [141, 185] width 215 height 20
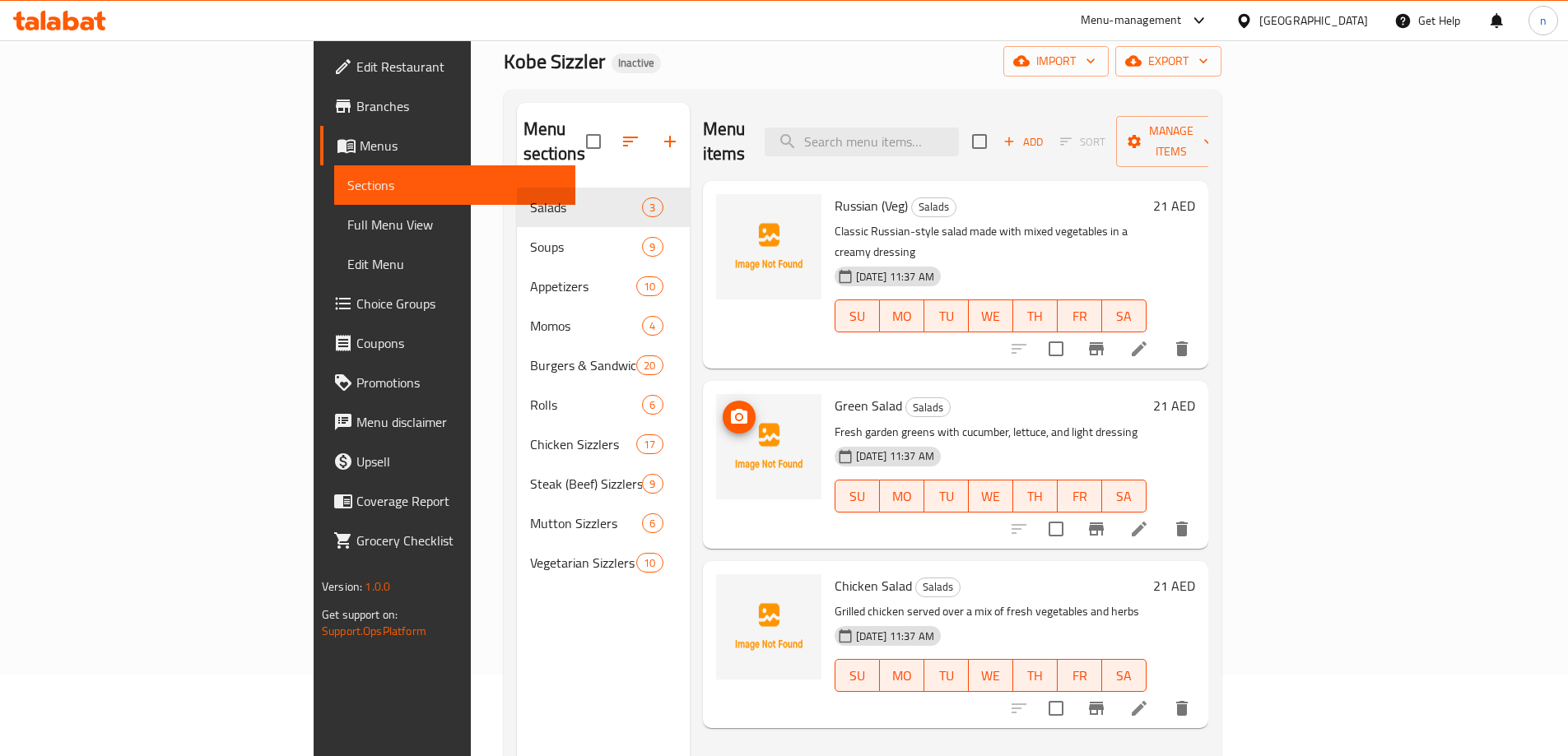
scroll to position [83, 0]
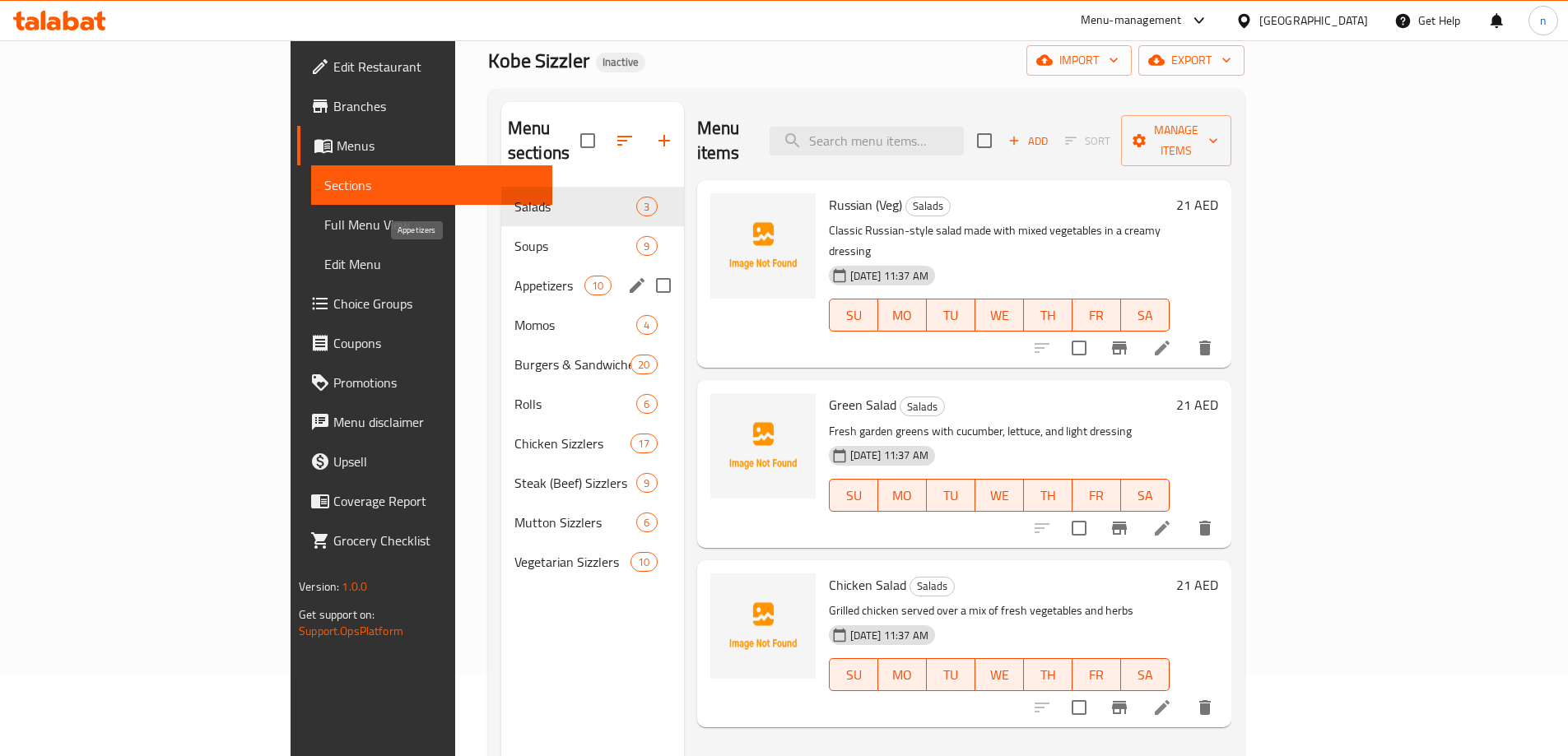
drag, startPoint x: 403, startPoint y: 257, endPoint x: 145, endPoint y: 398, distance: 294.0
click at [514, 276] on span "Appetizers" at bounding box center [549, 285] width 70 height 20
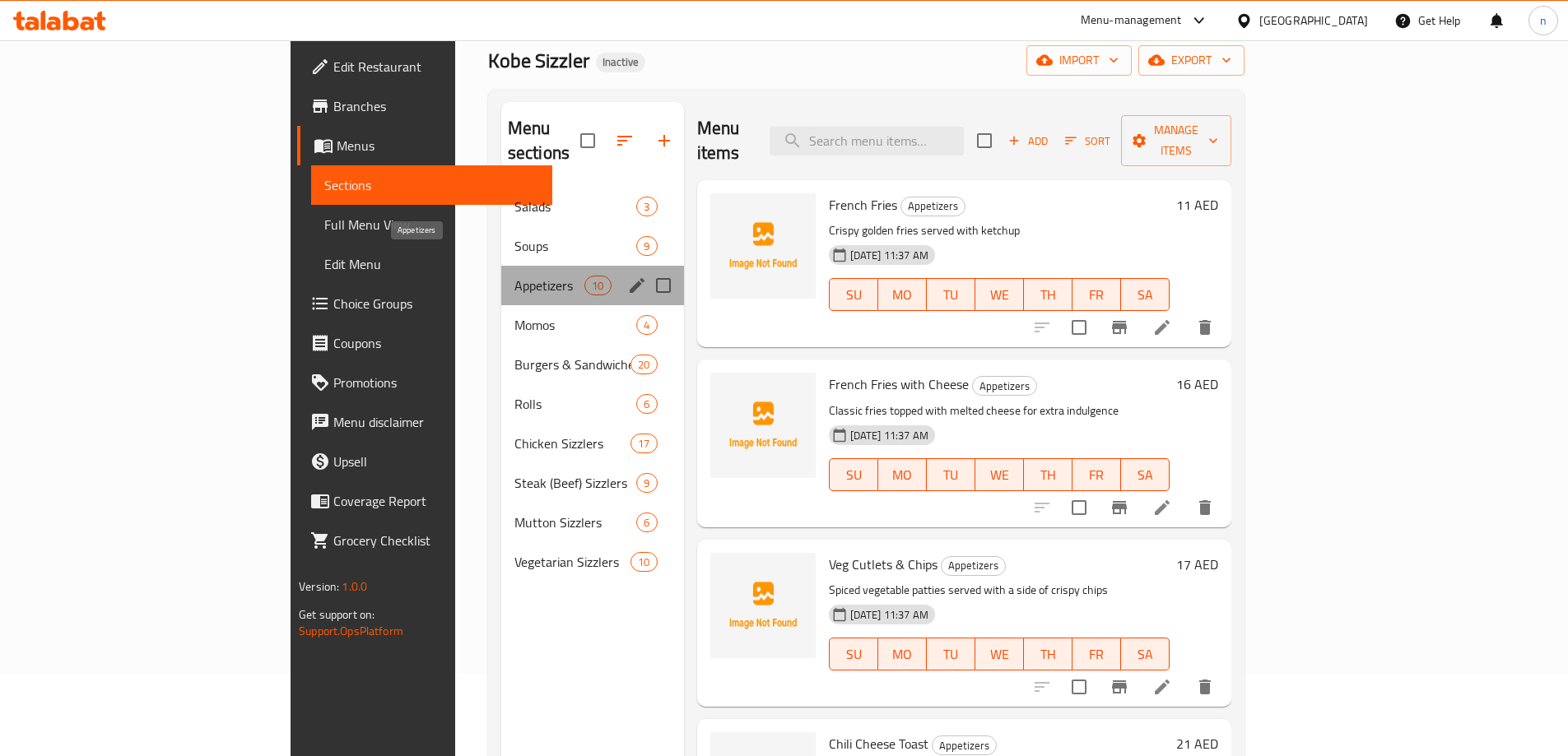
click at [514, 276] on span "Appetizers" at bounding box center [549, 285] width 70 height 20
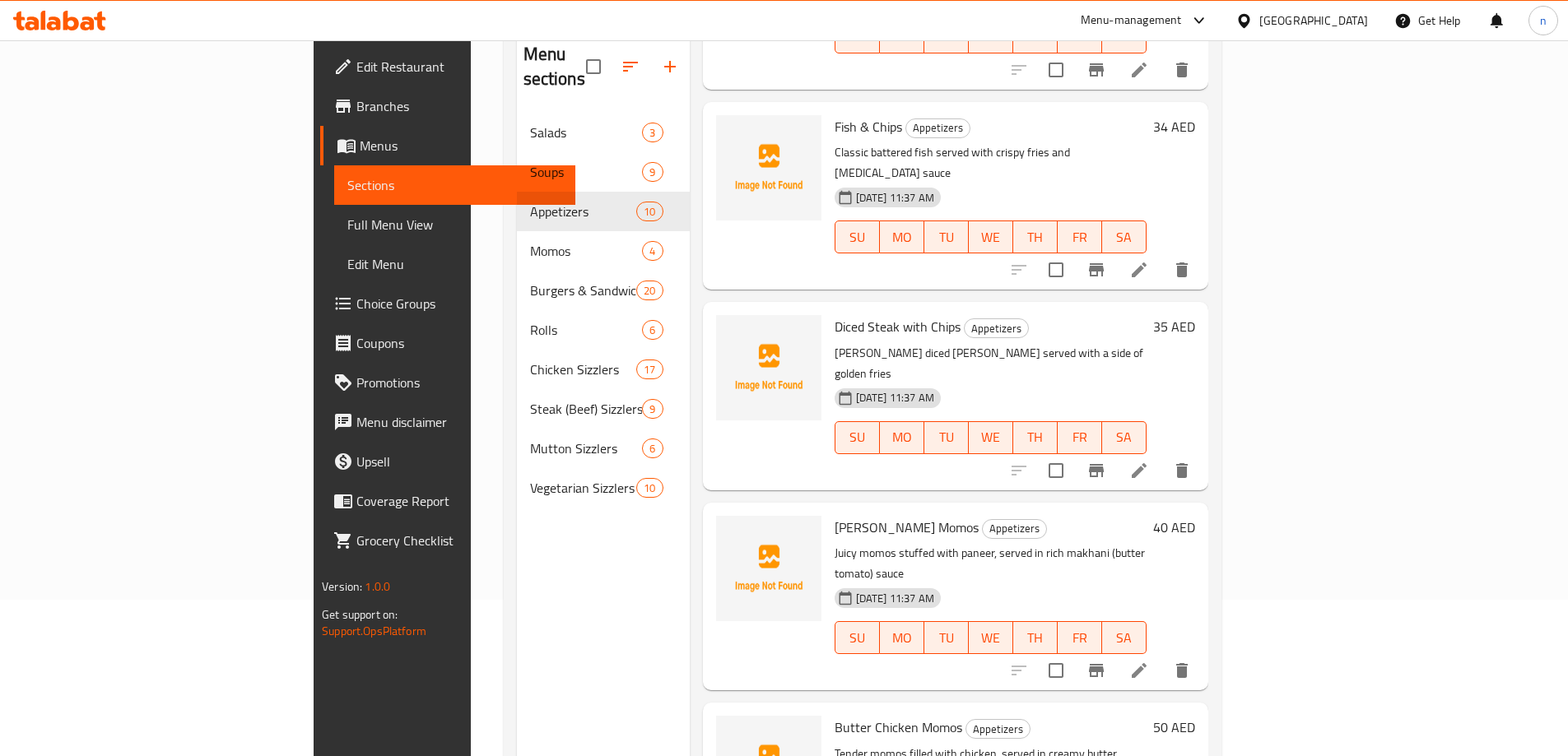
scroll to position [231, 0]
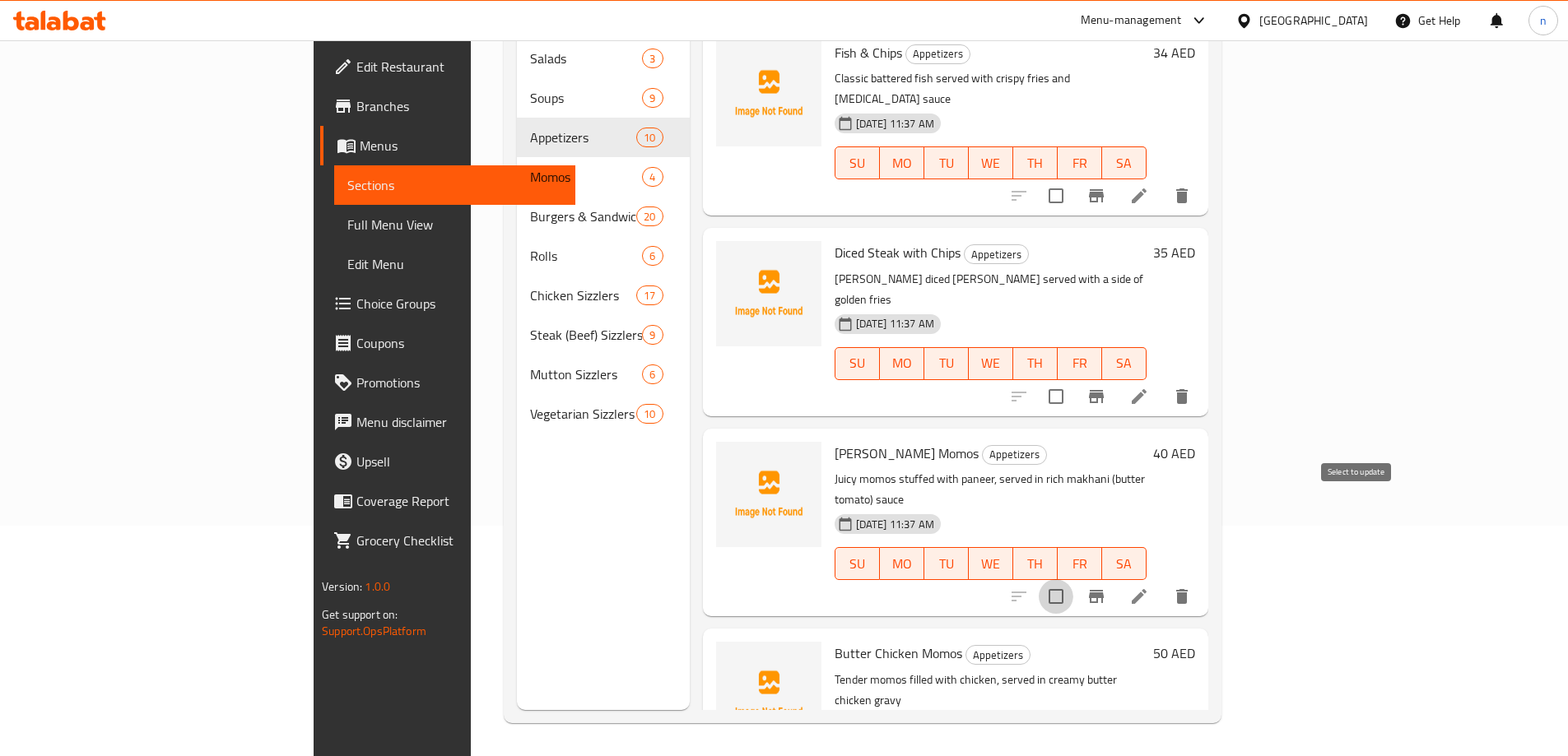
click at [1073, 579] on input "checkbox" at bounding box center [1056, 596] width 35 height 35
checkbox input "true"
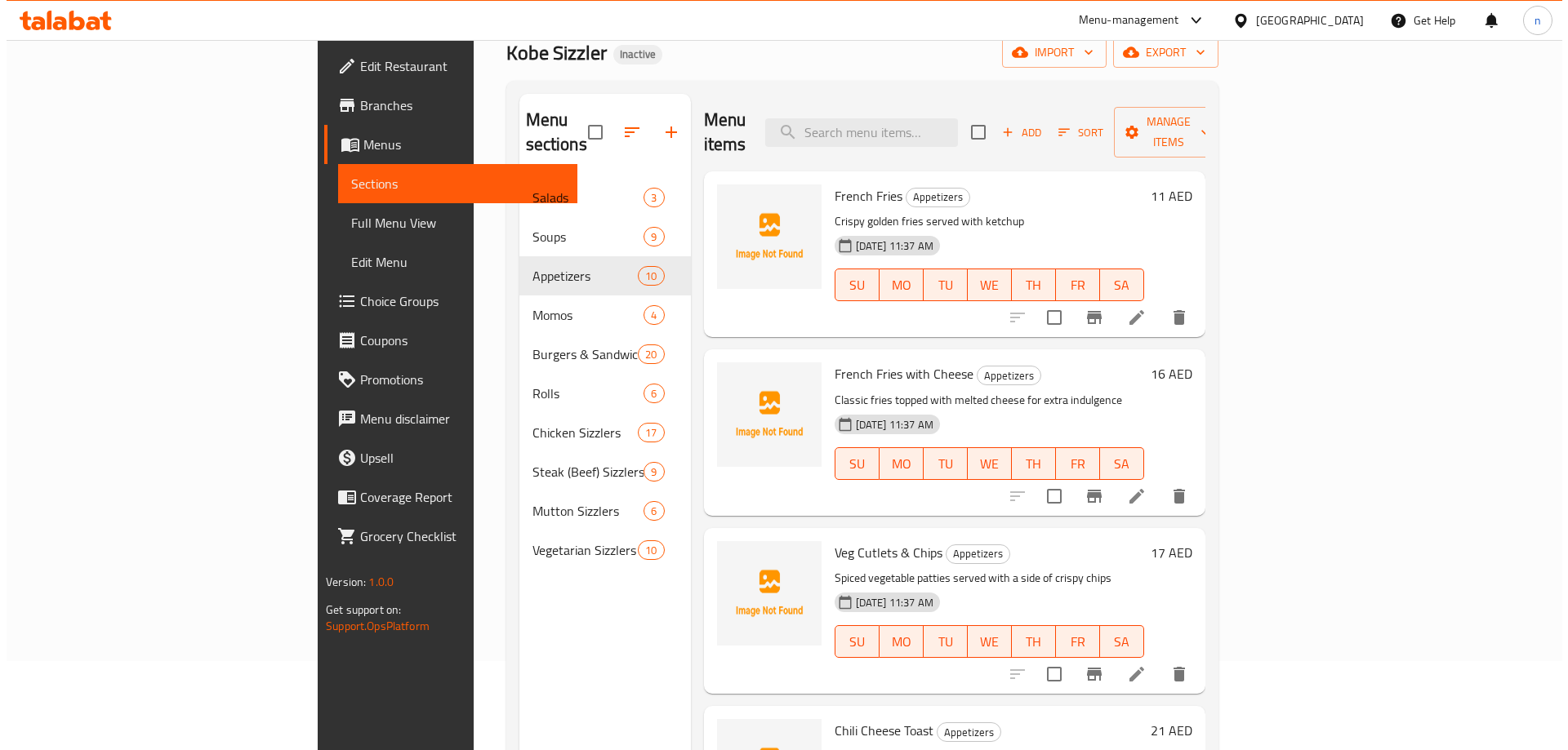
scroll to position [0, 0]
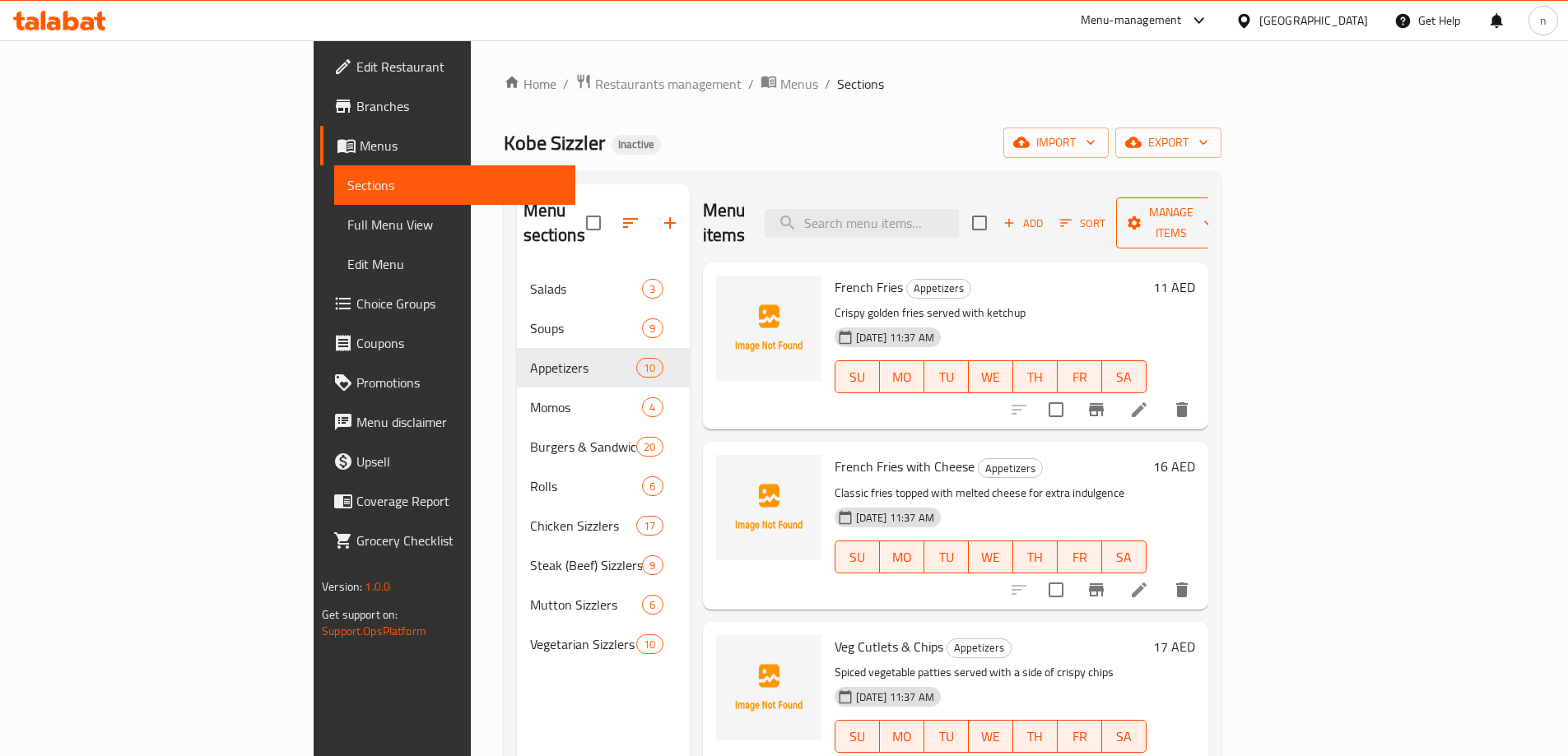
click at [1213, 211] on span "Manage items" at bounding box center [1170, 223] width 84 height 41
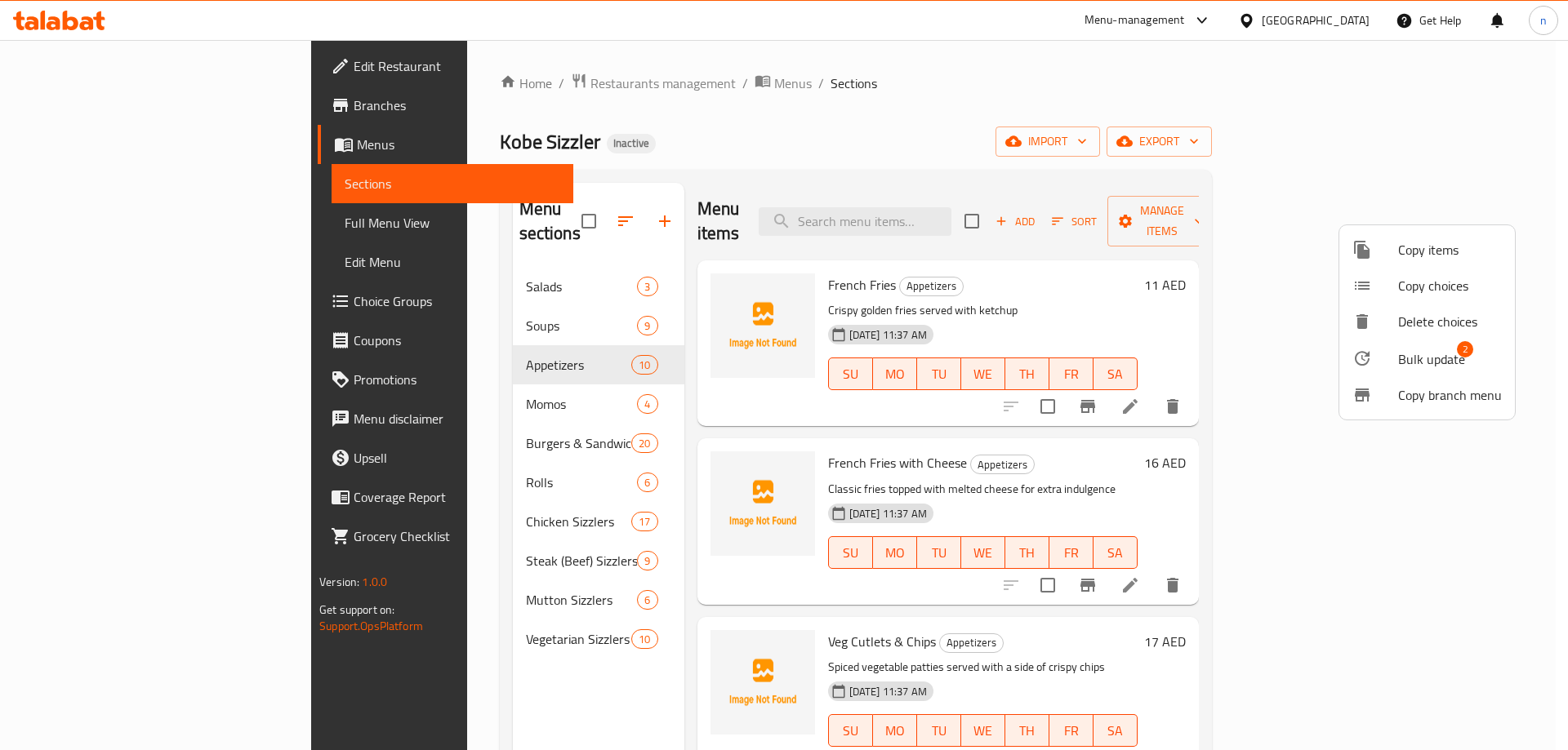
click at [1447, 243] on span "Copy items" at bounding box center [1449, 249] width 103 height 20
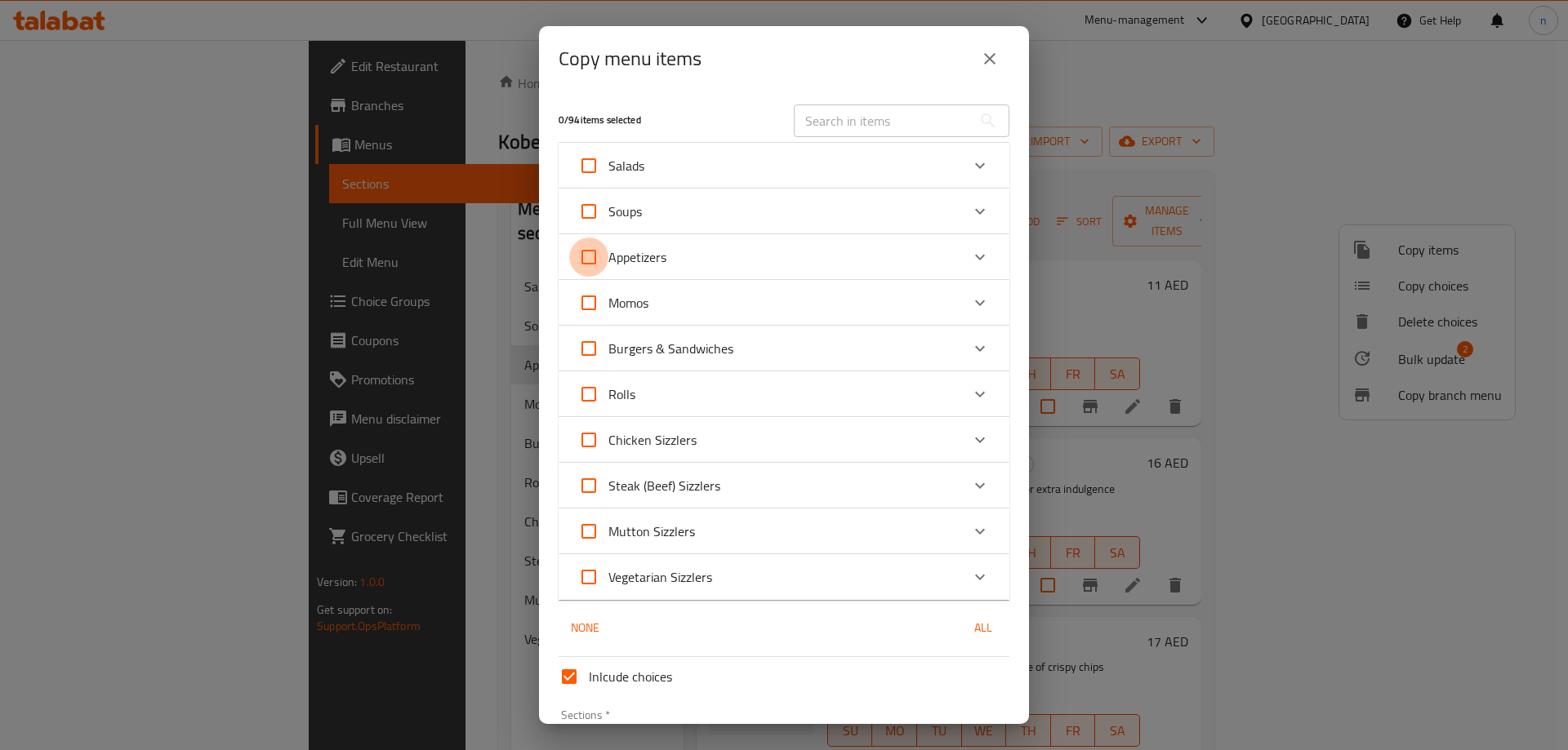
click at [585, 258] on input "Appetizers" at bounding box center [588, 257] width 39 height 39
checkbox input "true"
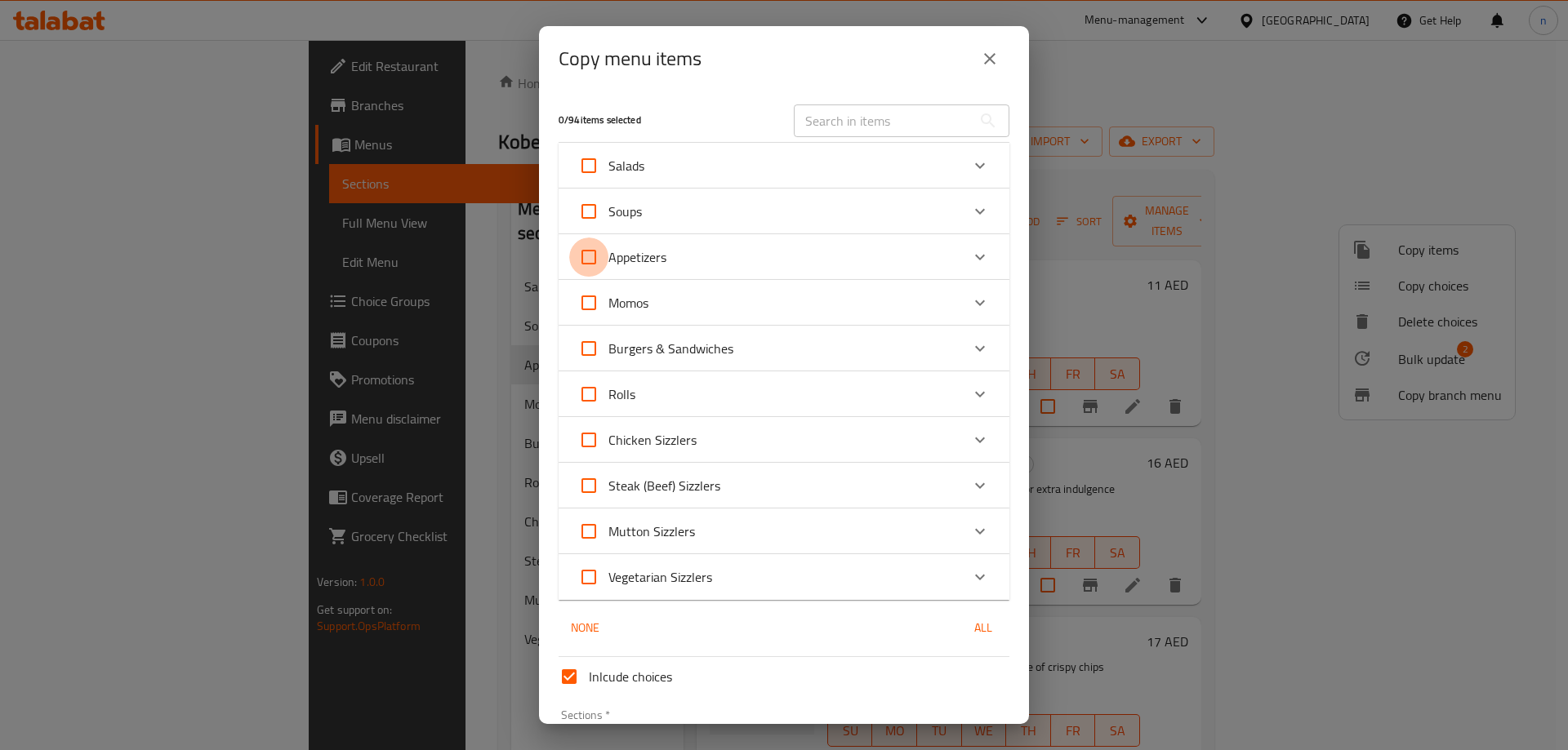
checkbox input "true"
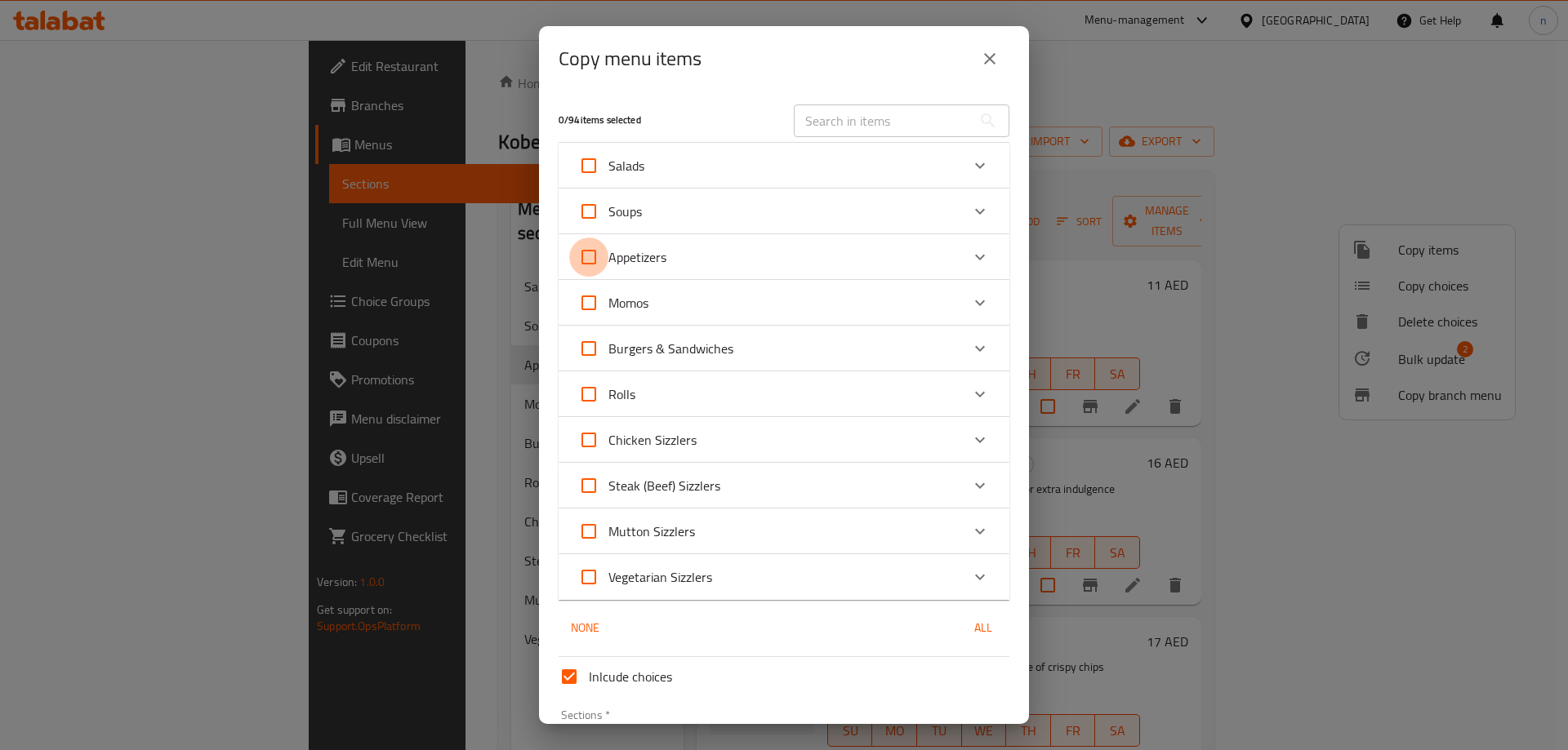
checkbox input "true"
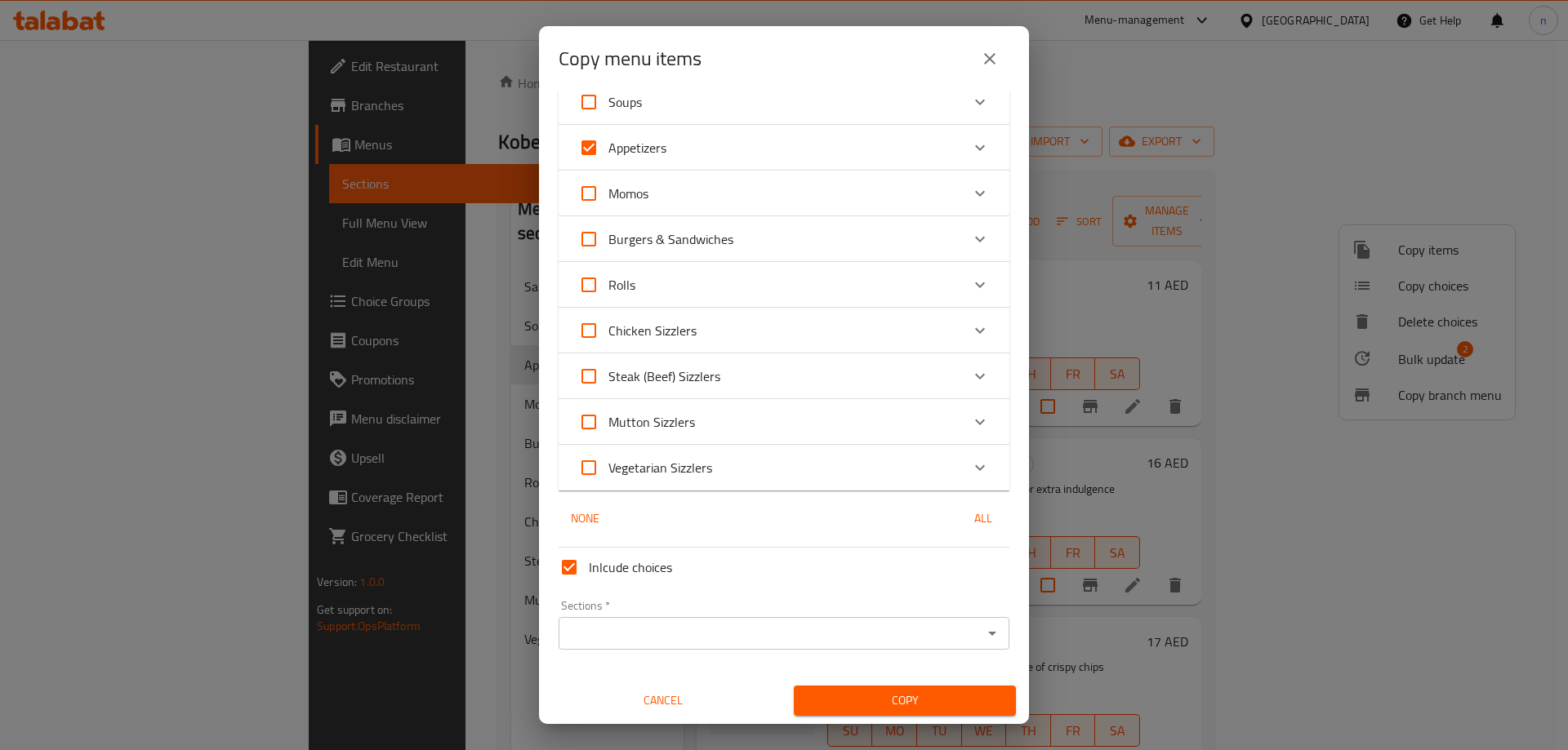
scroll to position [111, 0]
click at [674, 632] on input "Sections   *" at bounding box center [770, 632] width 414 height 23
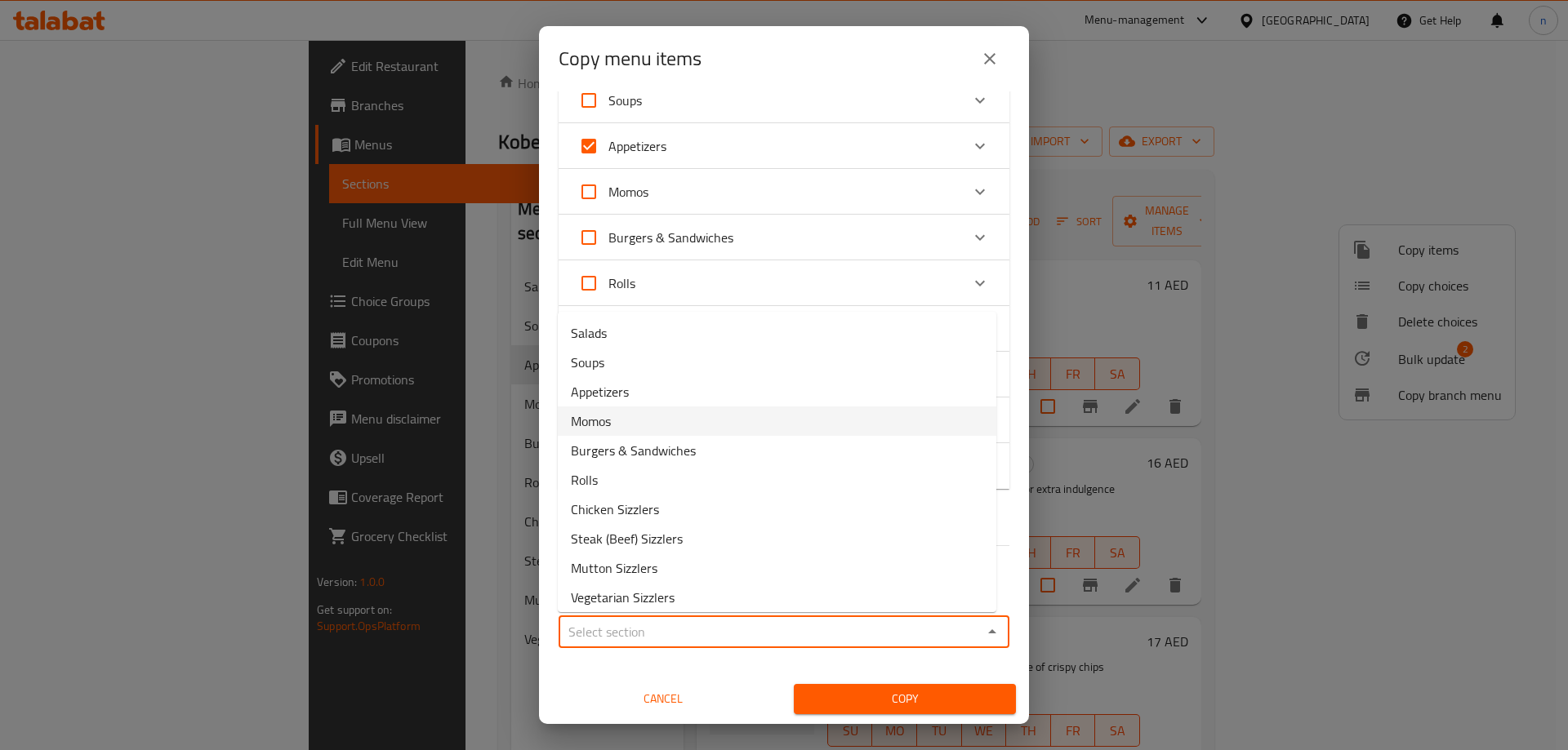
click at [671, 429] on li "Momos" at bounding box center [777, 422] width 439 height 30
type input "Momos"
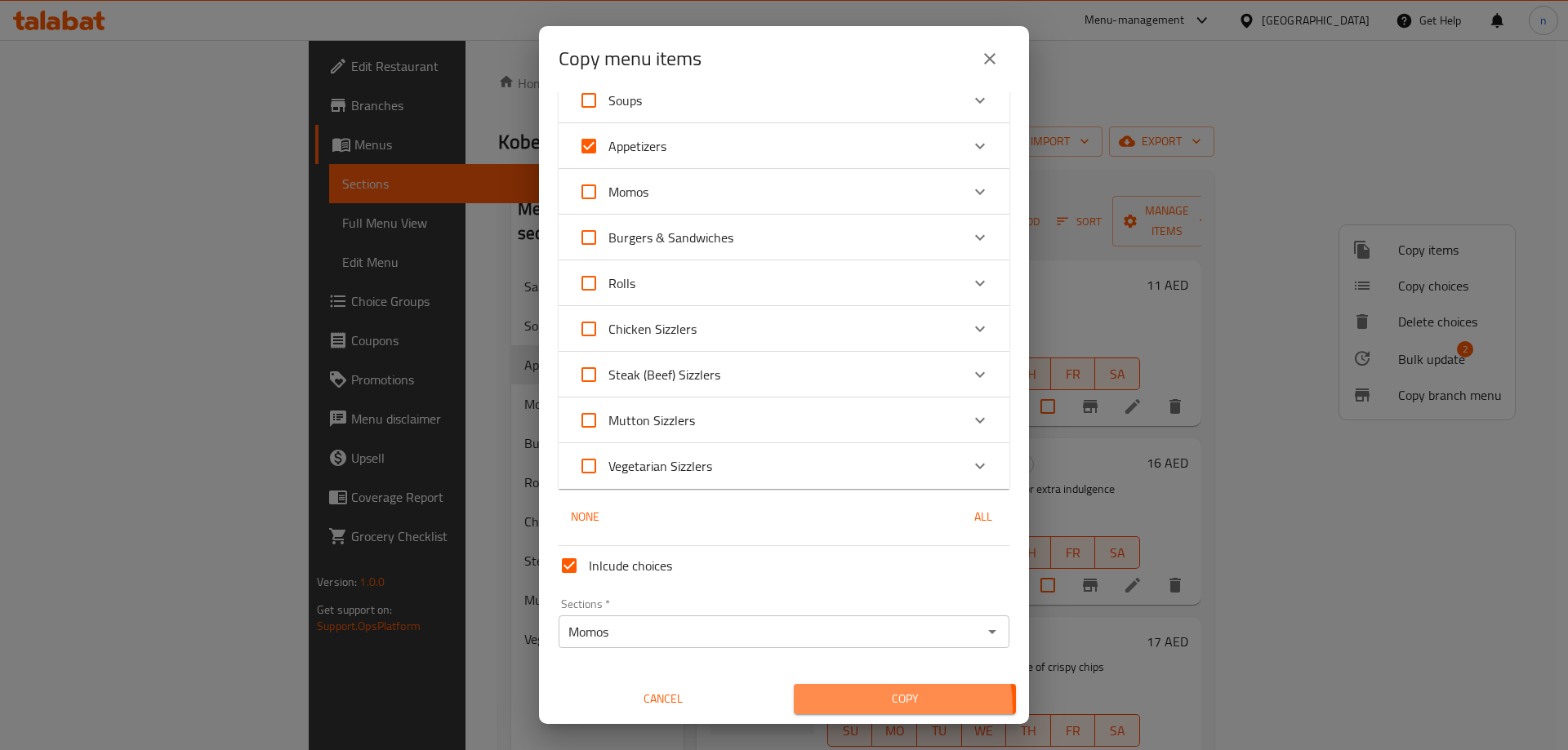
click at [846, 708] on span "Copy" at bounding box center [904, 699] width 196 height 20
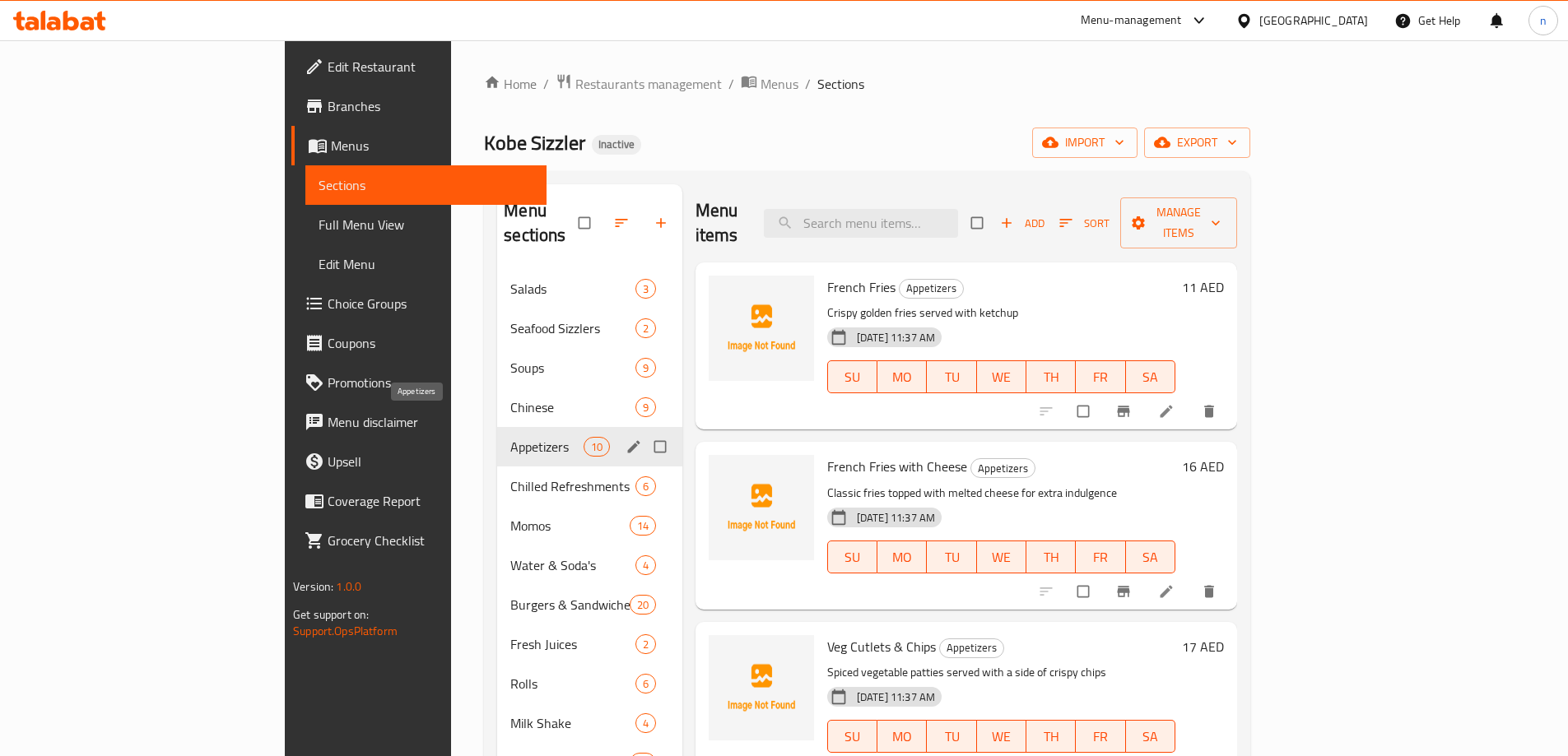
click at [510, 437] on span "Appetizers" at bounding box center [546, 446] width 72 height 20
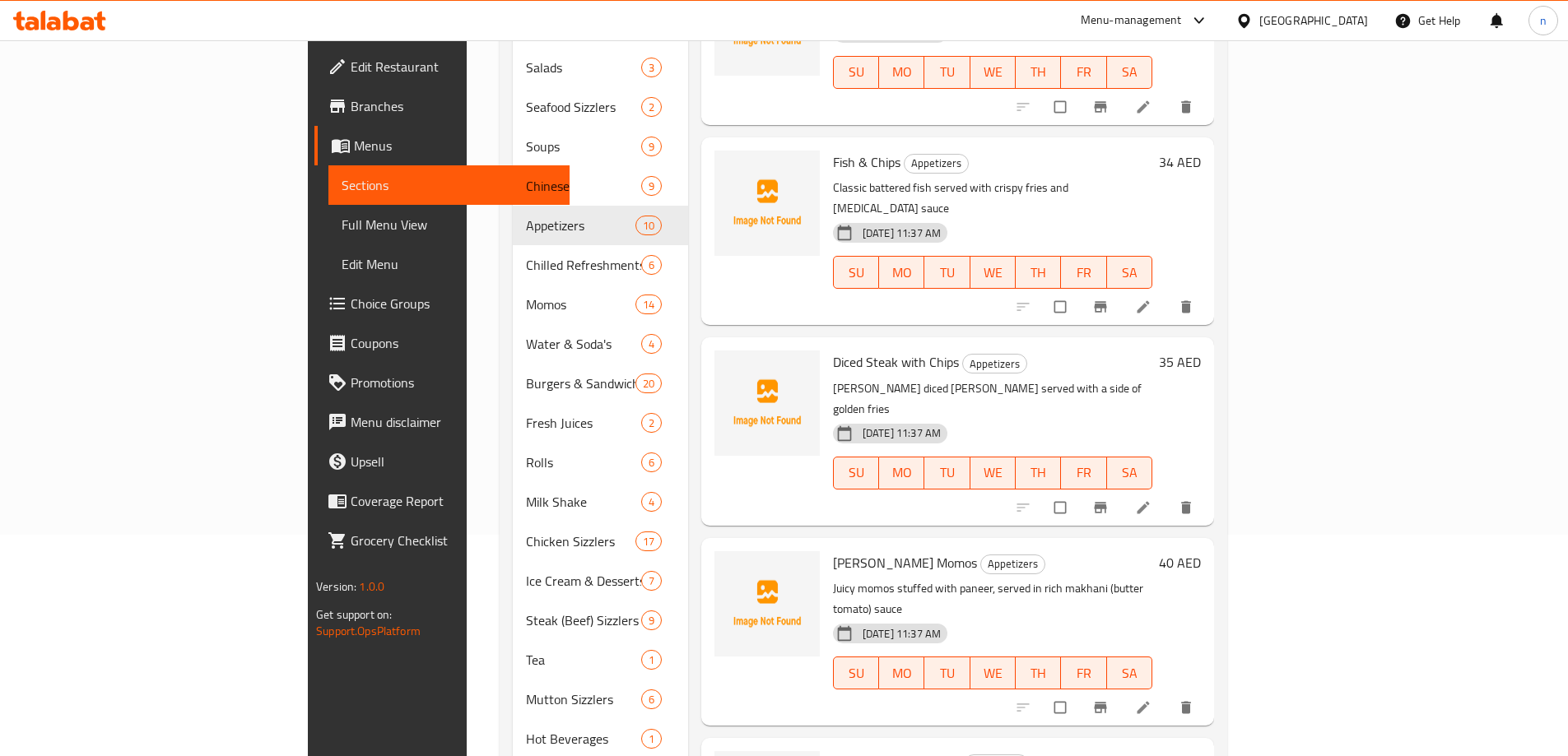
scroll to position [331, 0]
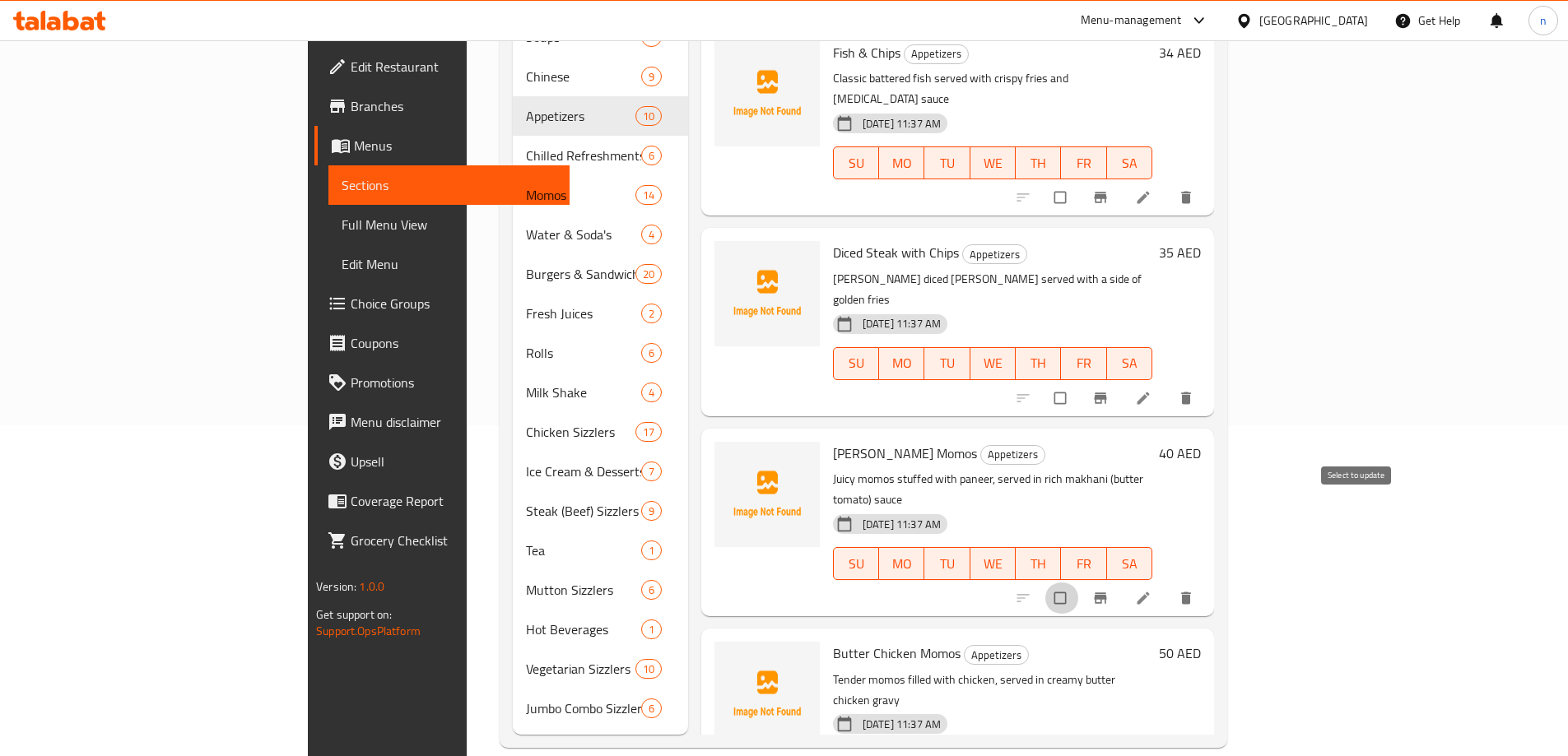
click at [1079, 582] on input "checkbox" at bounding box center [1061, 597] width 35 height 31
checkbox input "true"
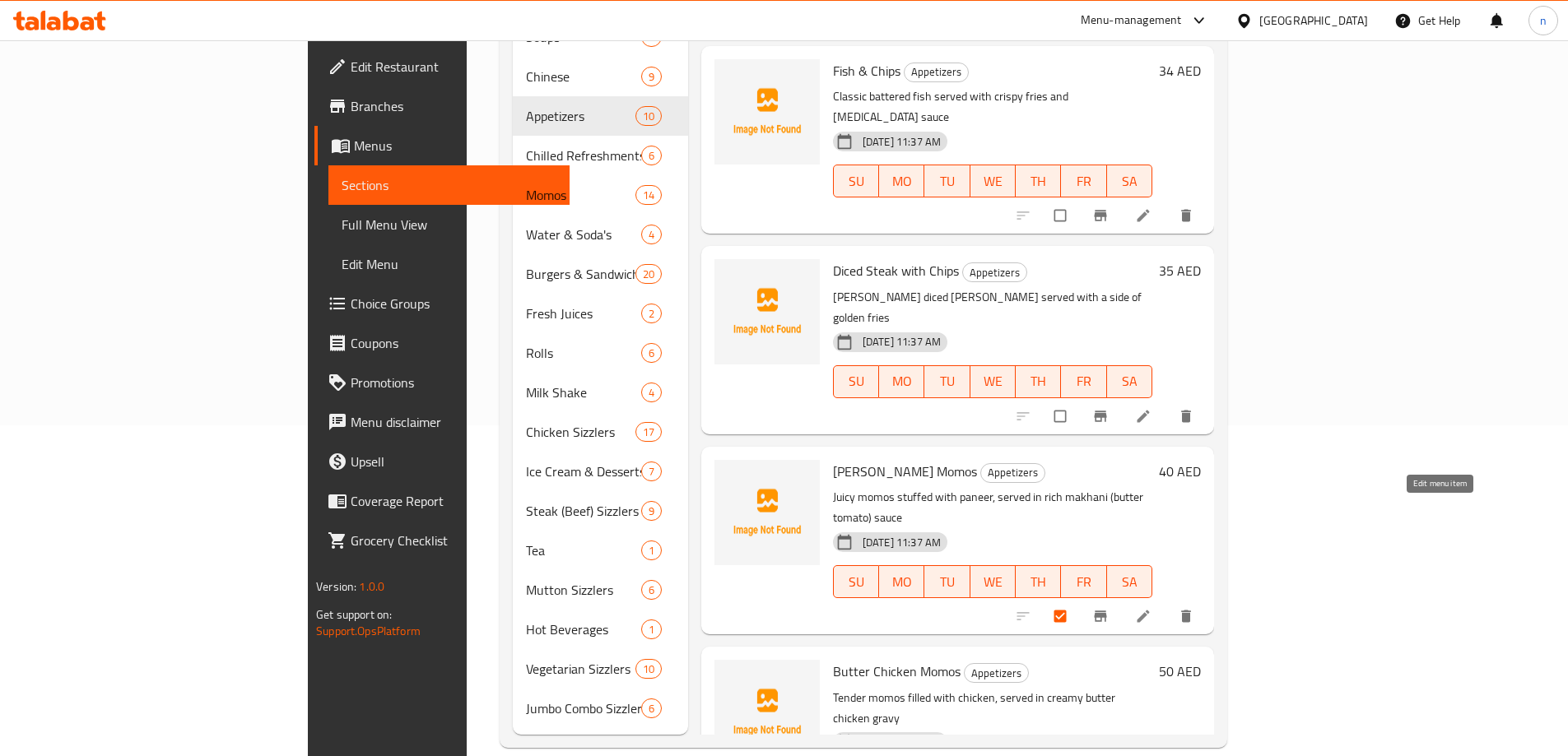
scroll to position [982, 0]
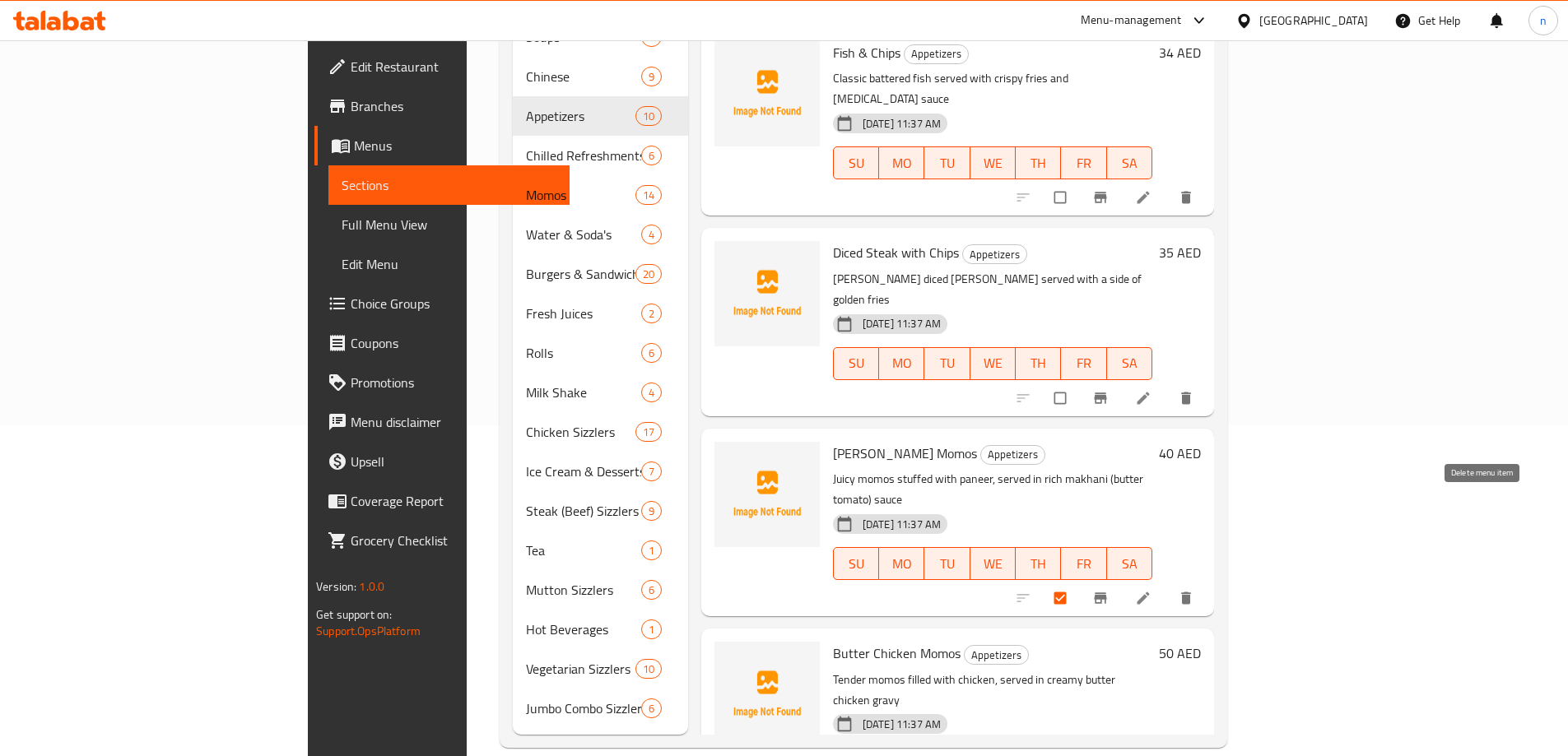
click at [1195, 590] on icon "delete" at bounding box center [1186, 598] width 17 height 17
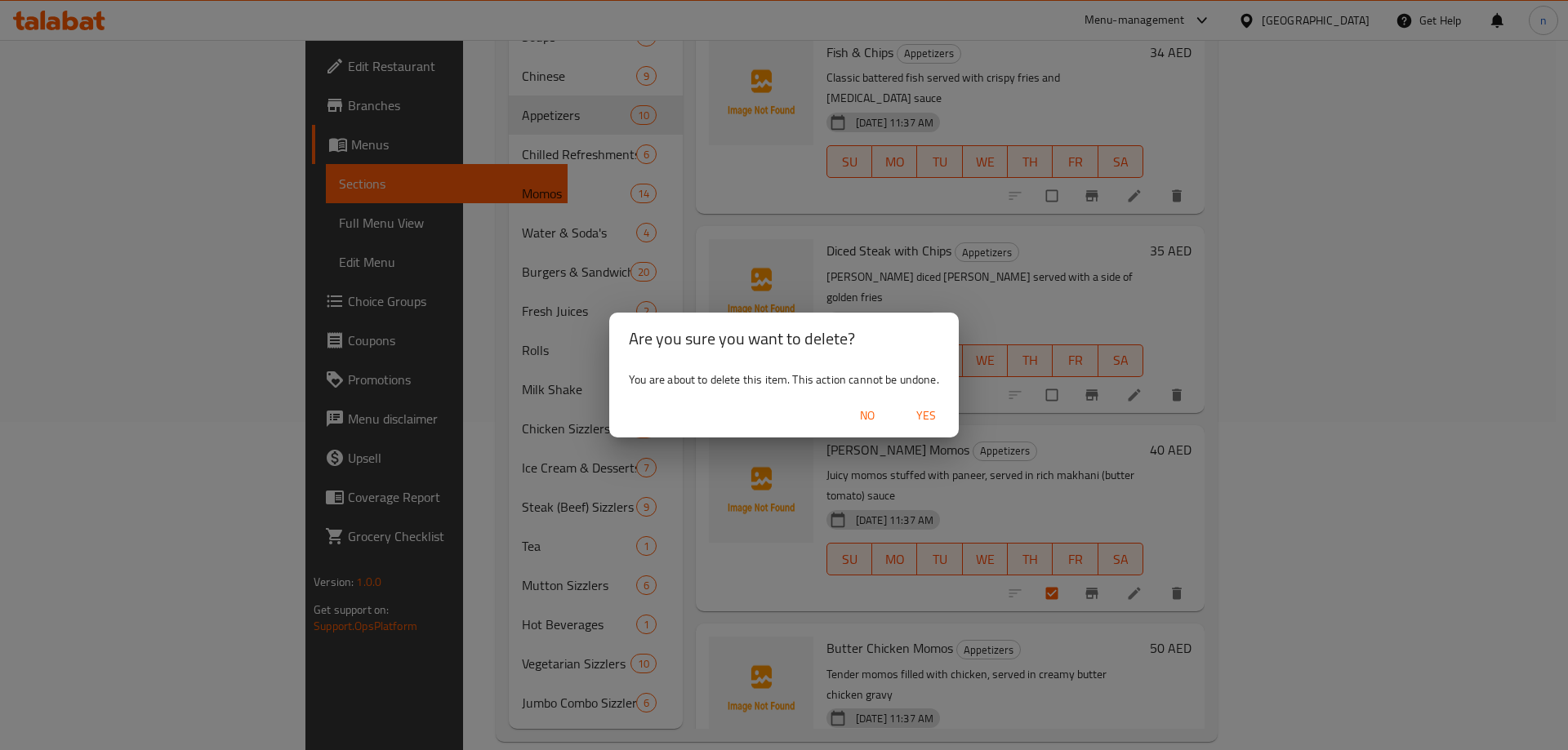
click at [931, 409] on span "Yes" at bounding box center [926, 416] width 39 height 20
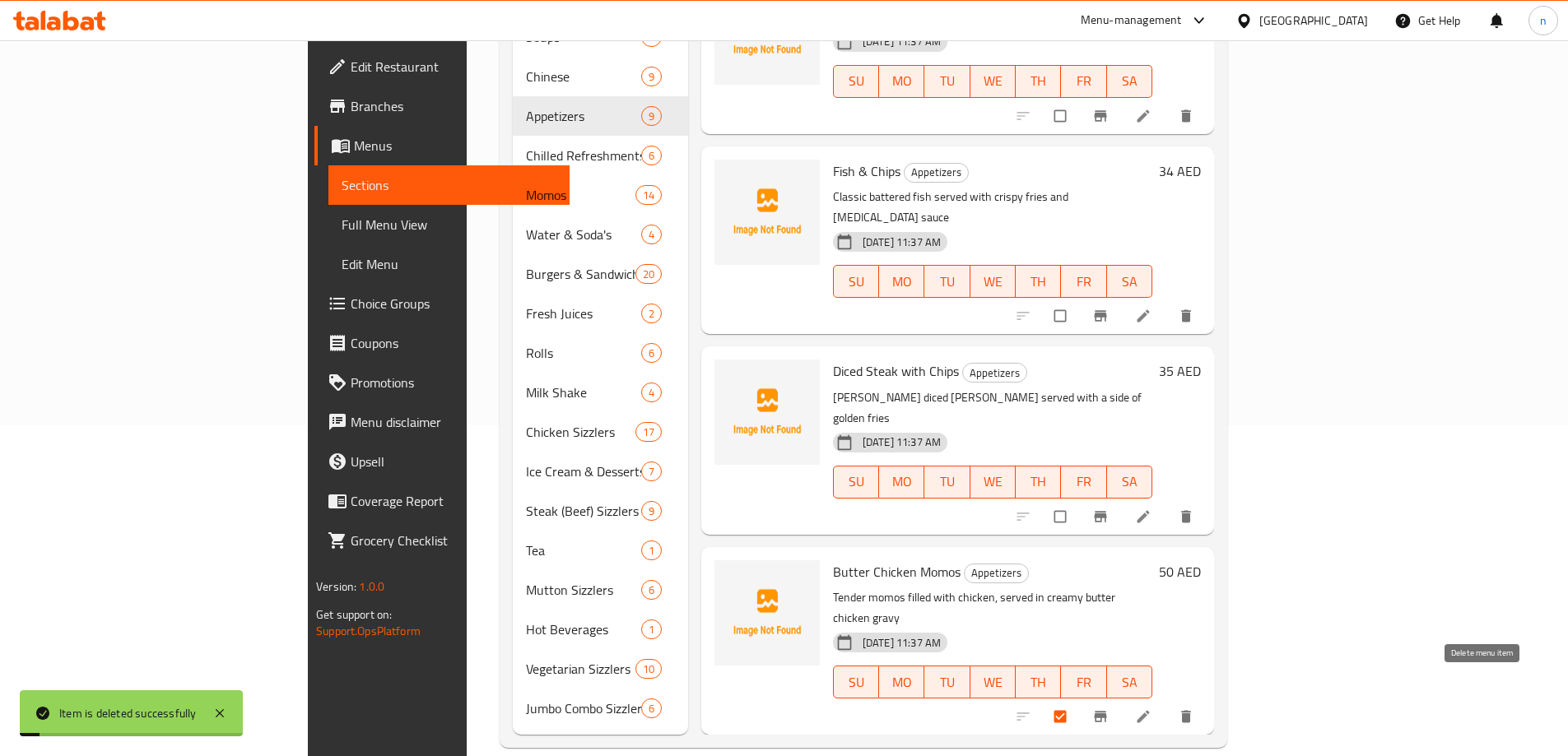
scroll to position [802, 0]
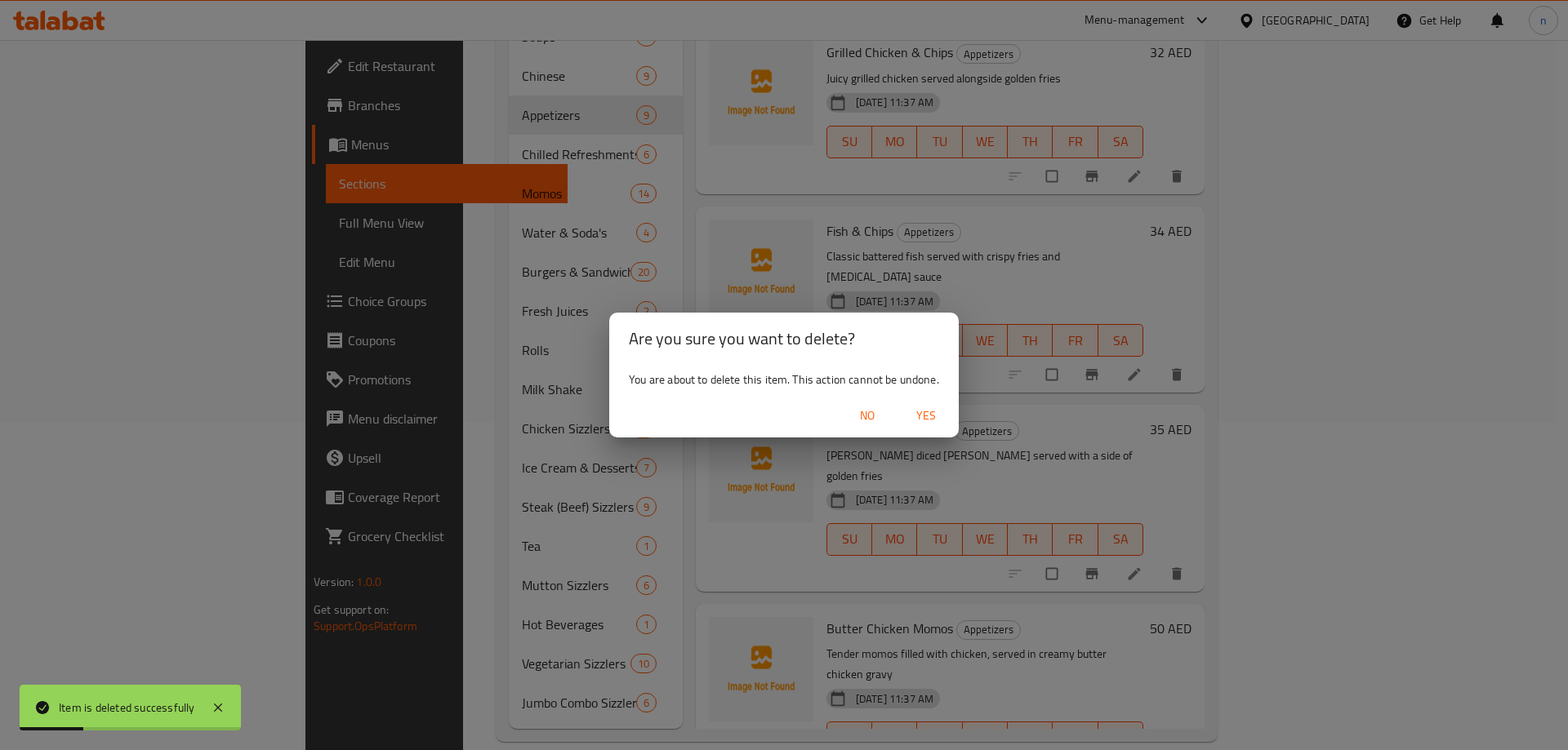
click at [942, 424] on span "Yes" at bounding box center [926, 416] width 39 height 20
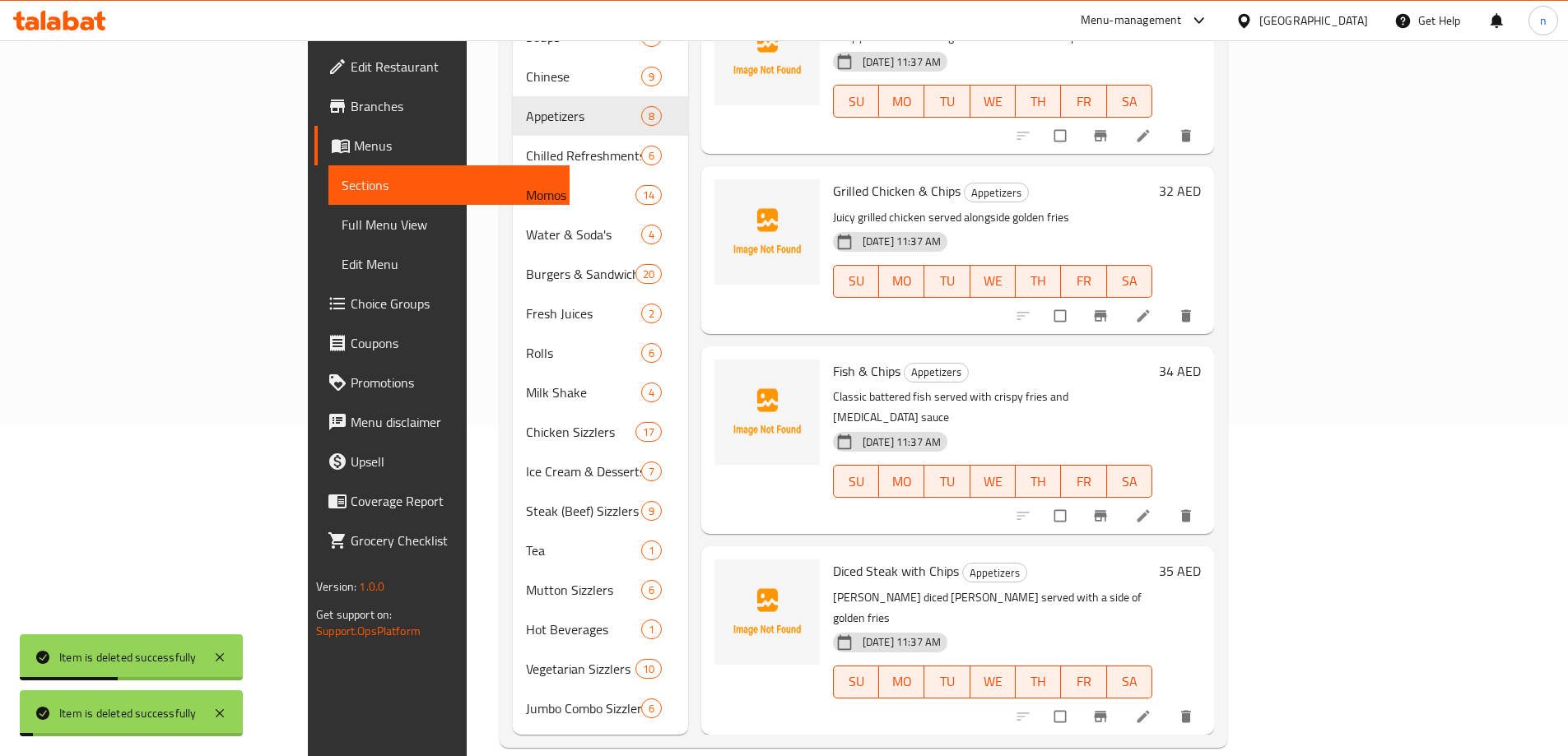
scroll to position [623, 0]
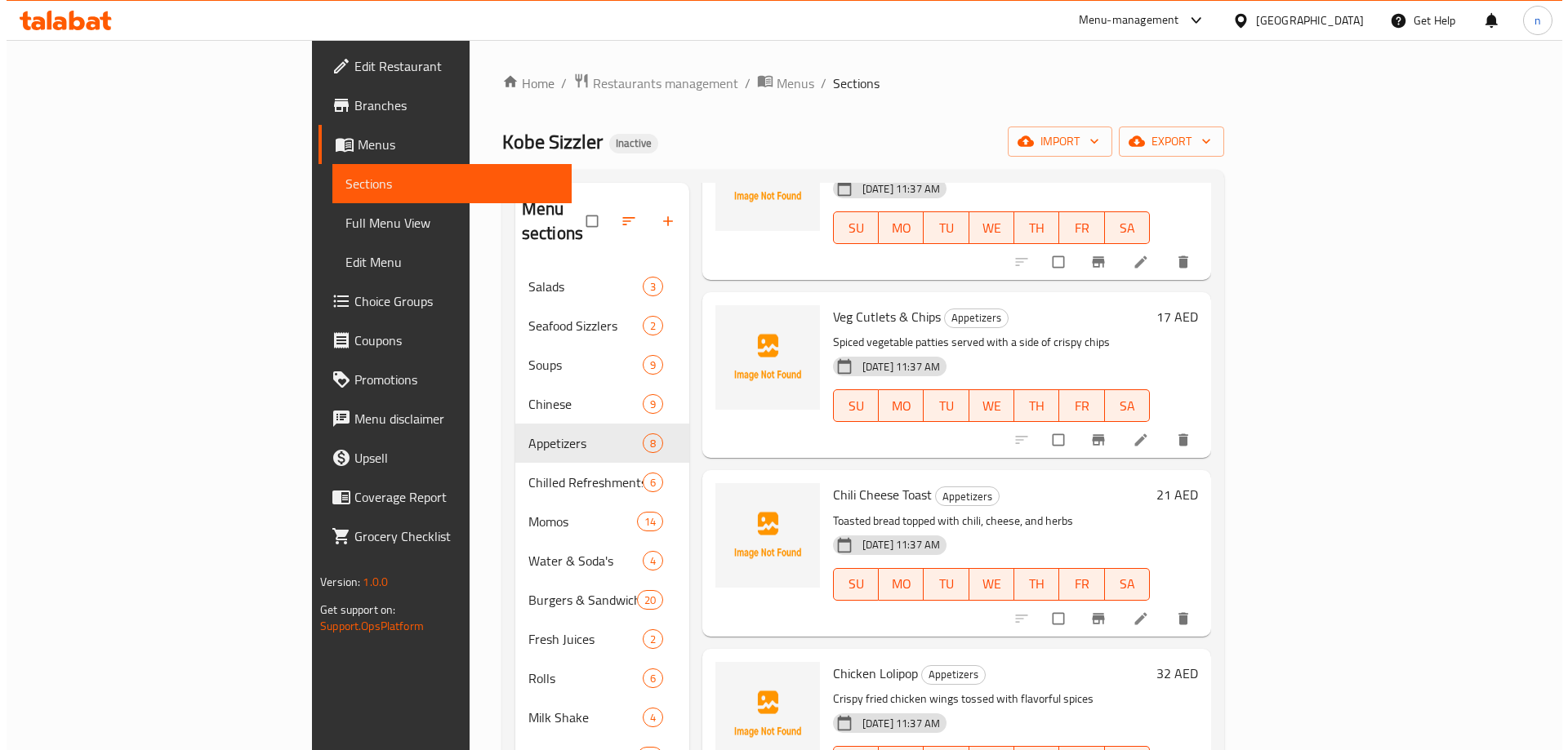
scroll to position [327, 0]
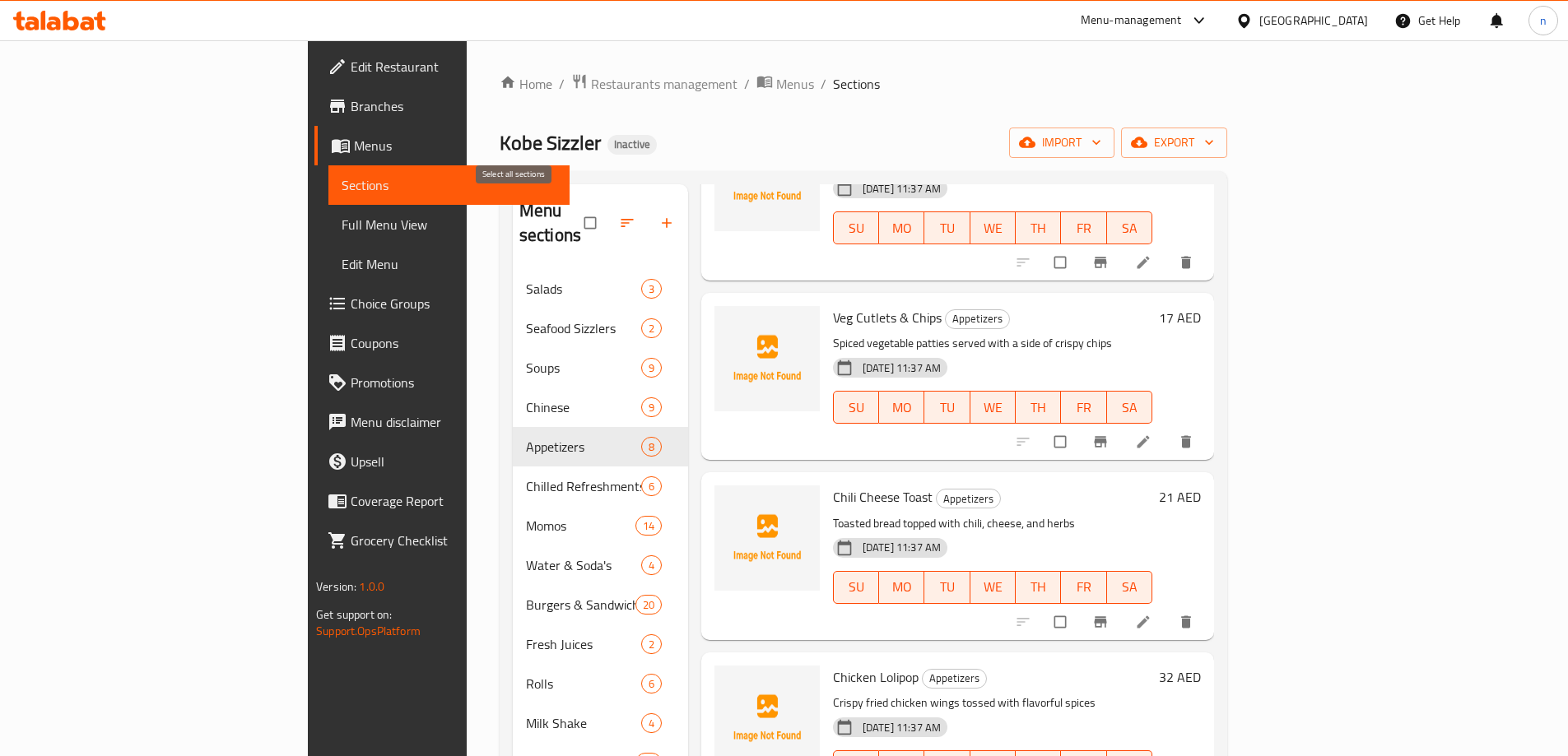
click at [574, 219] on input "checkbox" at bounding box center [591, 222] width 35 height 31
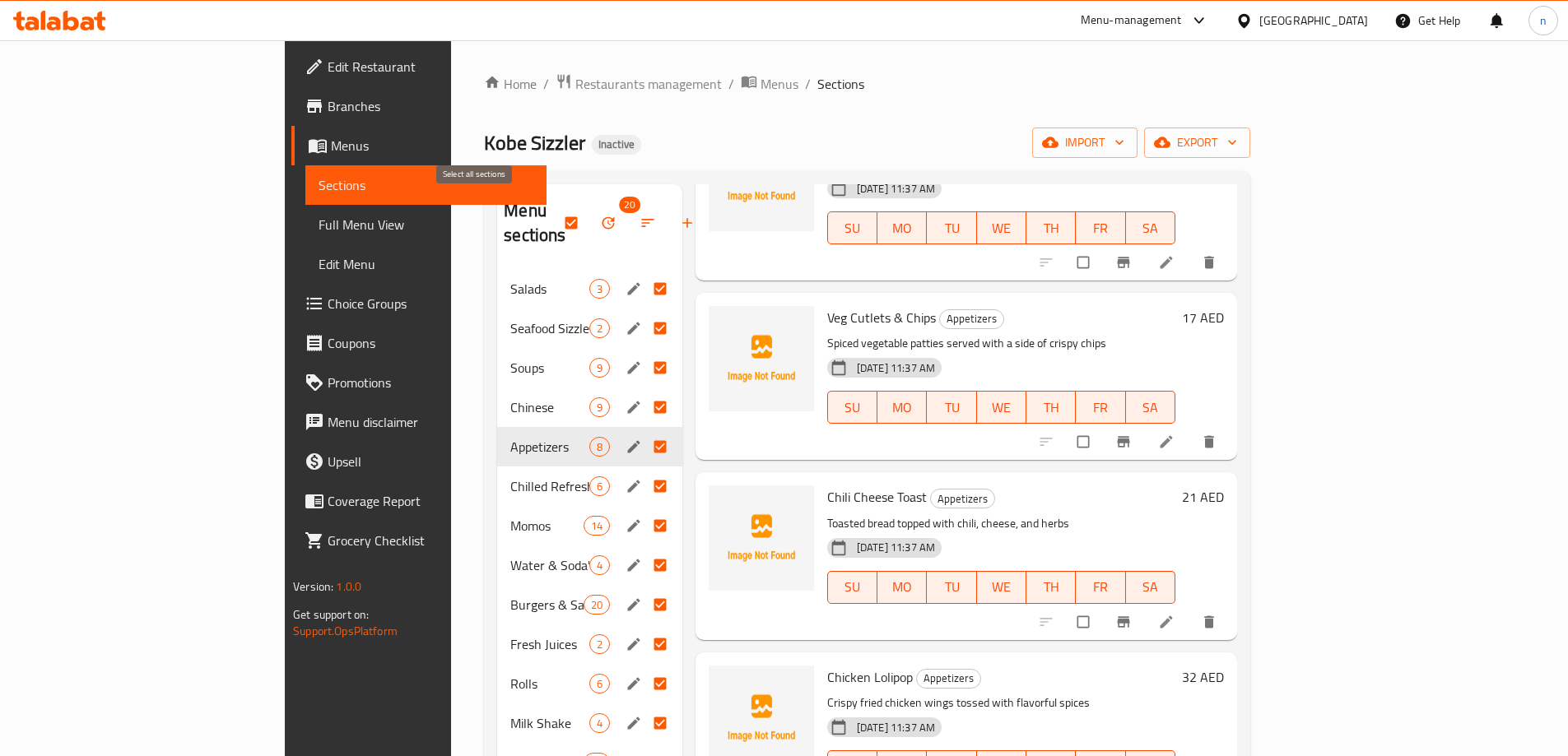
click at [556, 207] on input "checkbox" at bounding box center [572, 222] width 35 height 31
checkbox input "false"
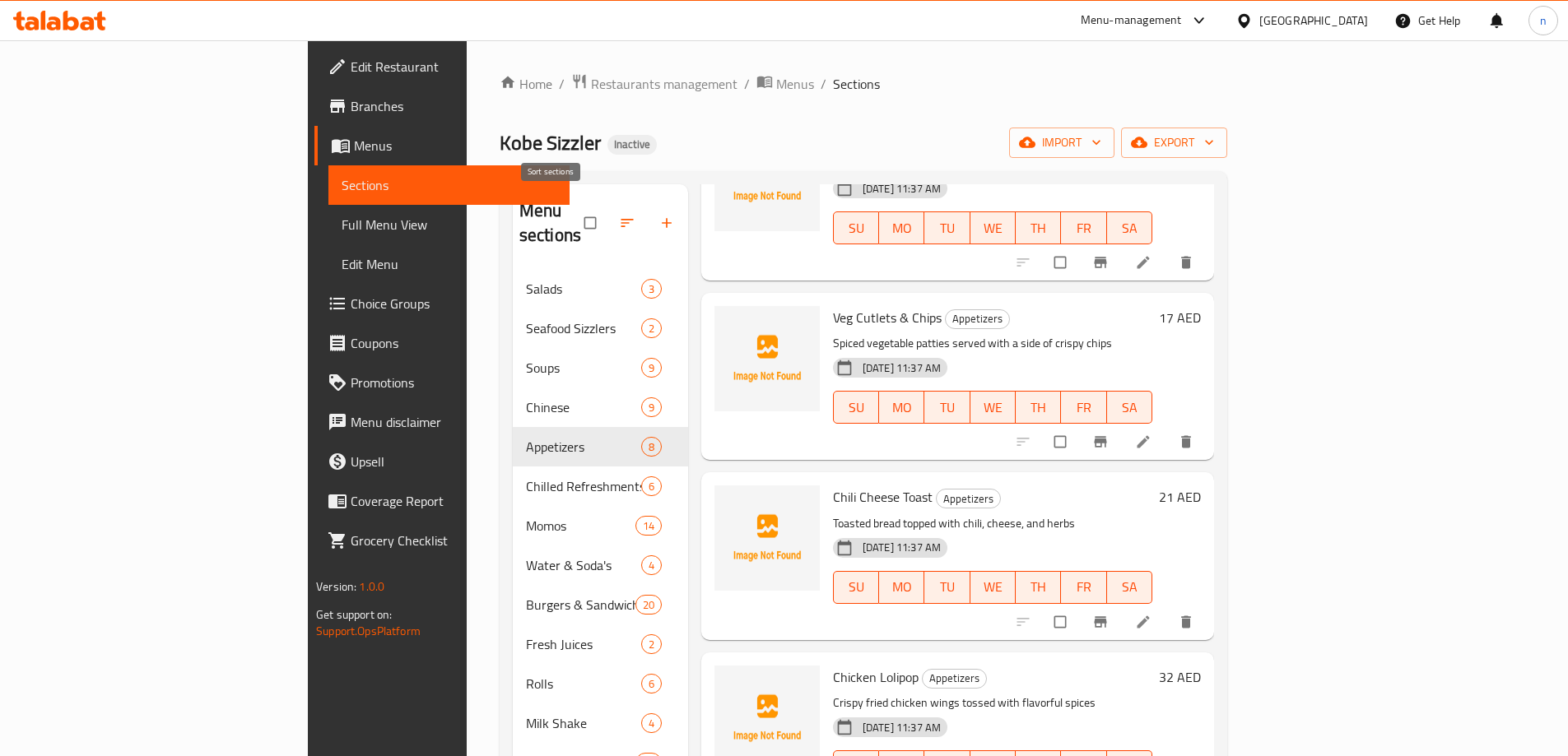
click at [618, 215] on icon "button" at bounding box center [627, 223] width 17 height 17
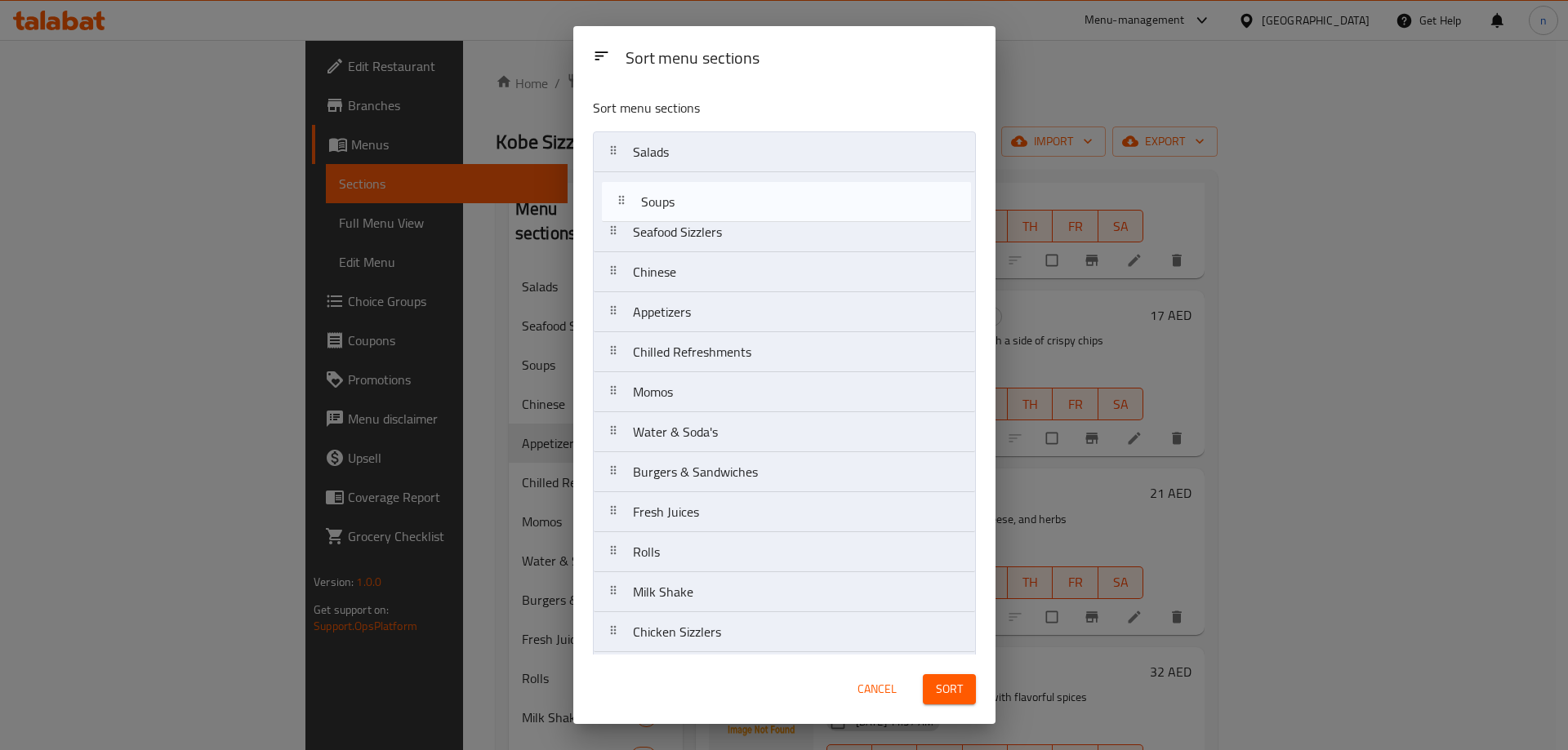
drag, startPoint x: 783, startPoint y: 233, endPoint x: 796, endPoint y: 188, distance: 46.8
click at [796, 188] on nav "Salads Seafood Sizzlers Soups Chinese Appetizers Chilled Refreshments Momos Wat…" at bounding box center [784, 531] width 383 height 801
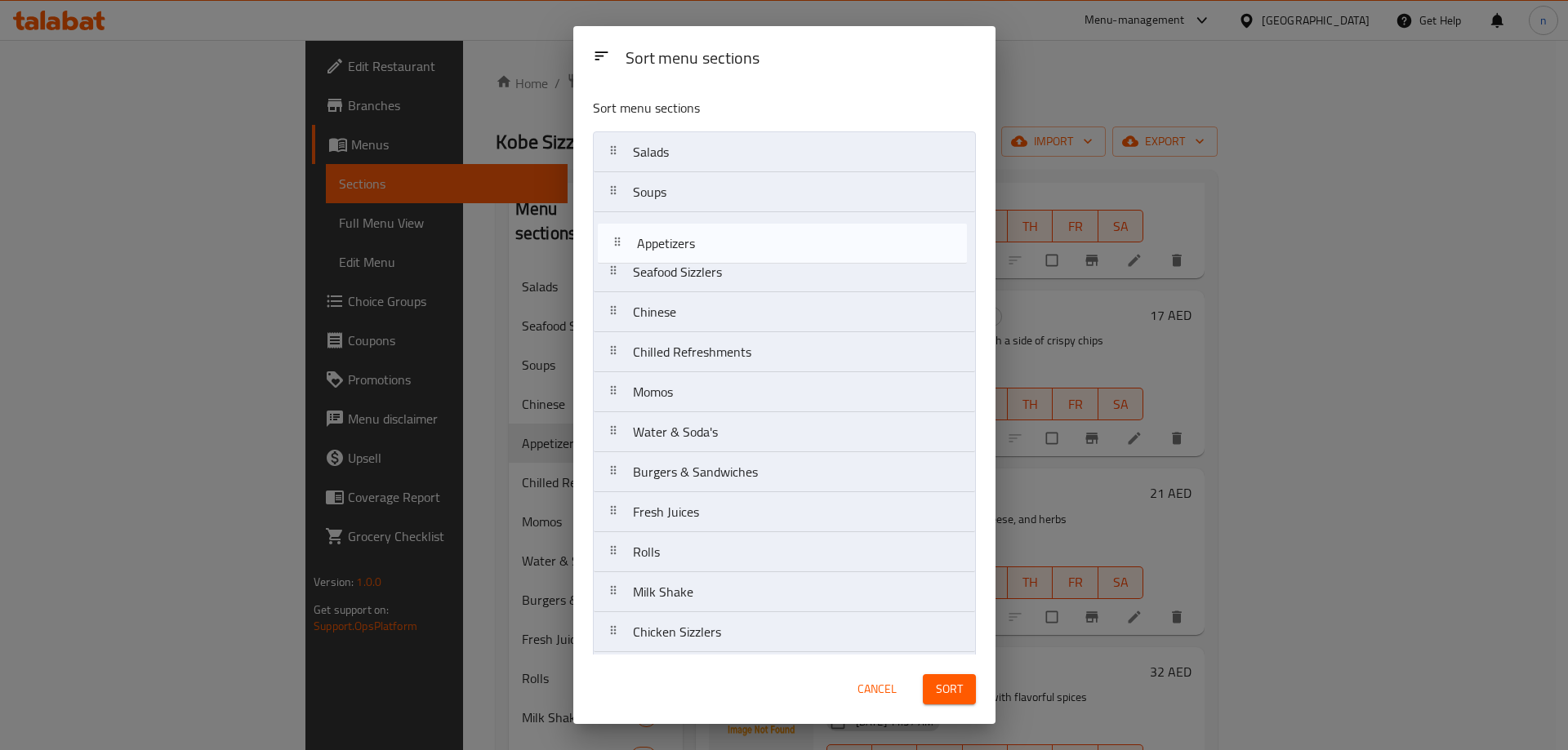
drag, startPoint x: 691, startPoint y: 315, endPoint x: 697, endPoint y: 242, distance: 73.2
click at [697, 242] on nav "Salads Soups Seafood Sizzlers Chinese Appetizers Chilled Refreshments Momos Wat…" at bounding box center [784, 531] width 383 height 801
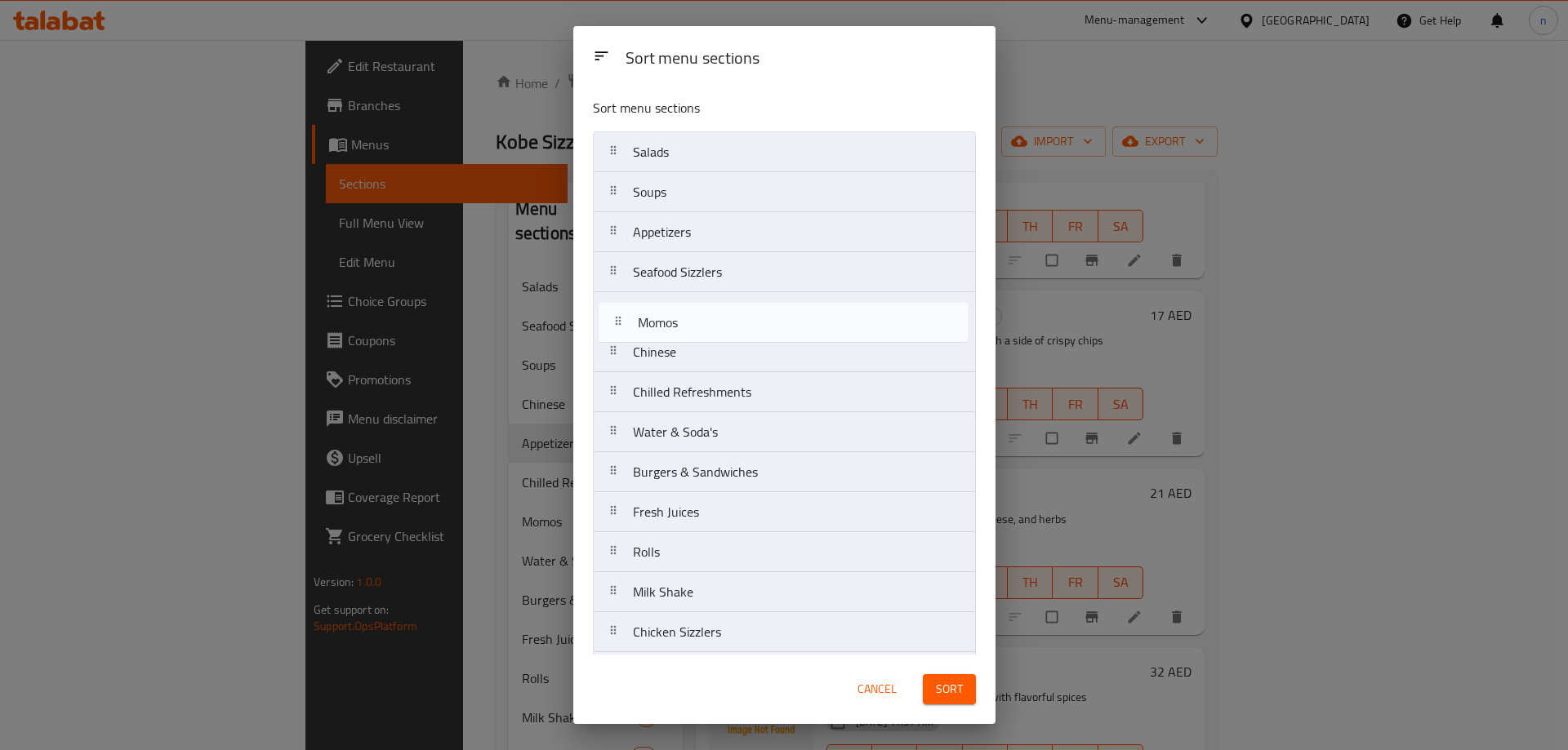
drag, startPoint x: 666, startPoint y: 401, endPoint x: 671, endPoint y: 328, distance: 73.2
click at [671, 328] on nav "Salads Soups Appetizers Seafood Sizzlers Chinese Chilled Refreshments Momos Wat…" at bounding box center [784, 531] width 383 height 801
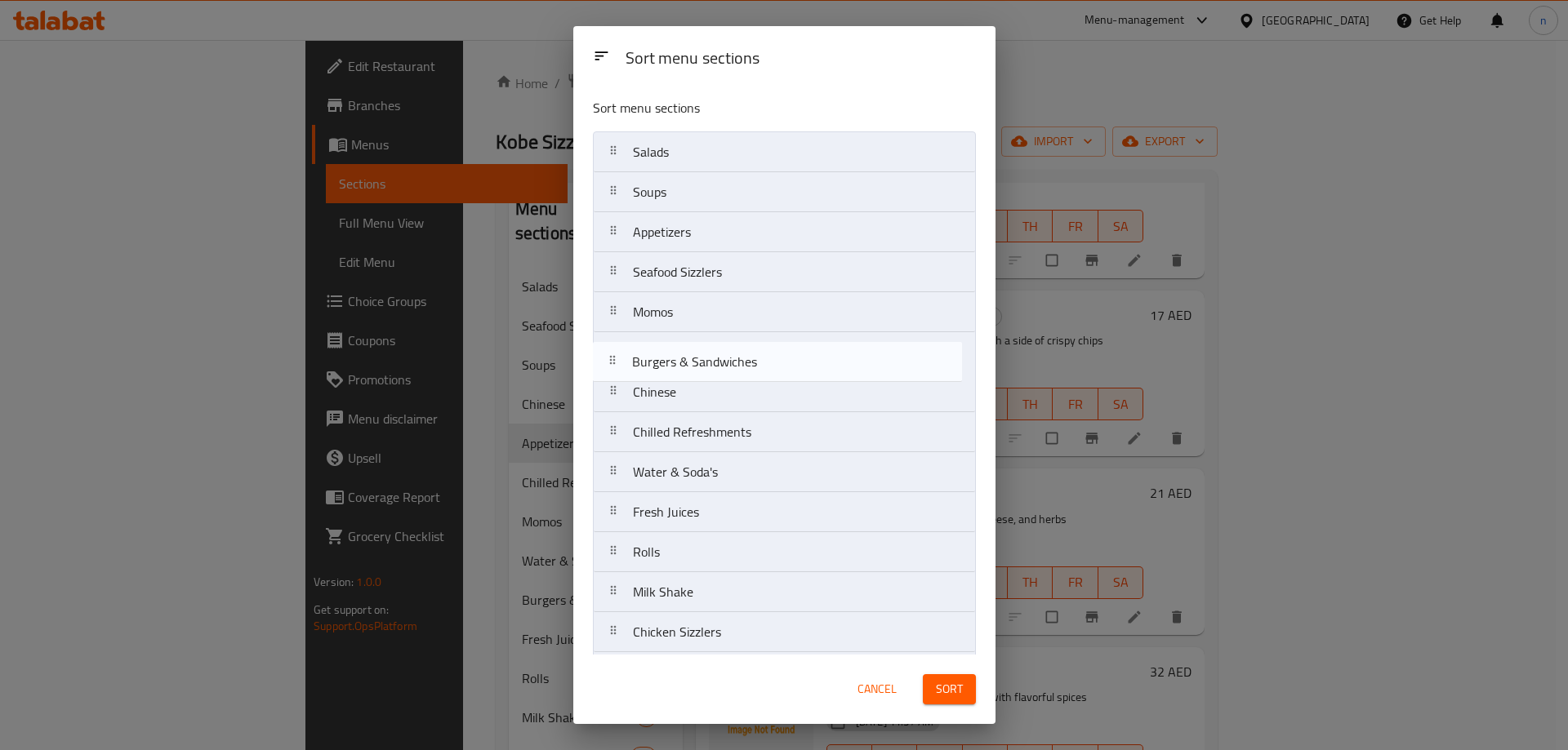
drag, startPoint x: 701, startPoint y: 475, endPoint x: 700, endPoint y: 355, distance: 120.0
click at [700, 355] on nav "Salads Soups Appetizers Seafood Sizzlers Momos Chinese Chilled Refreshments Wat…" at bounding box center [784, 531] width 383 height 801
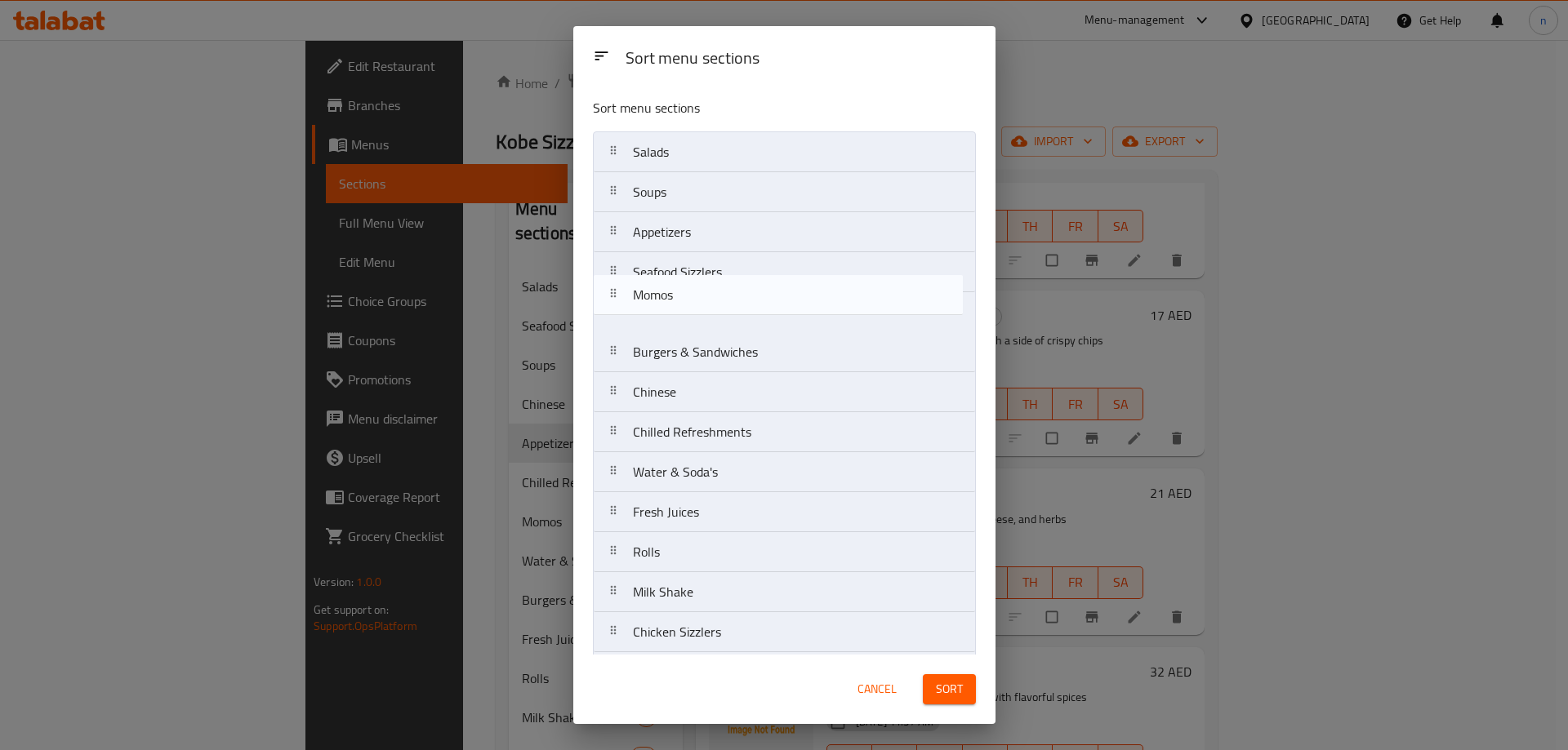
drag, startPoint x: 716, startPoint y: 319, endPoint x: 716, endPoint y: 276, distance: 43.0
click at [716, 276] on nav "Salads Soups Appetizers Seafood Sizzlers Momos Burgers & Sandwiches Chinese Chi…" at bounding box center [784, 531] width 383 height 801
drag, startPoint x: 717, startPoint y: 362, endPoint x: 723, endPoint y: 317, distance: 45.4
click at [723, 317] on nav "Salads Soups Appetizers Momos Seafood Sizzlers Burgers & Sandwiches Chinese Chi…" at bounding box center [784, 531] width 383 height 801
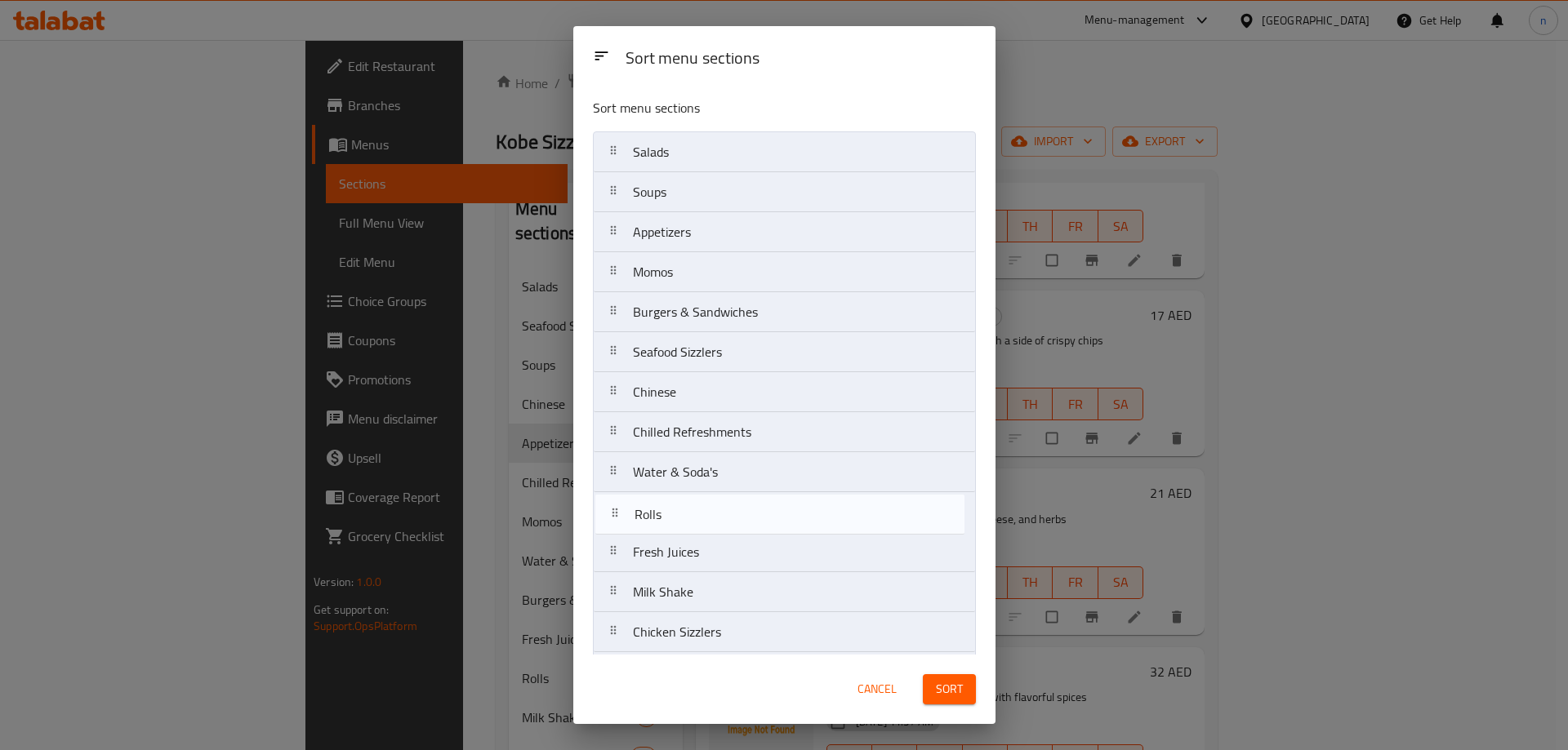
scroll to position [5, 0]
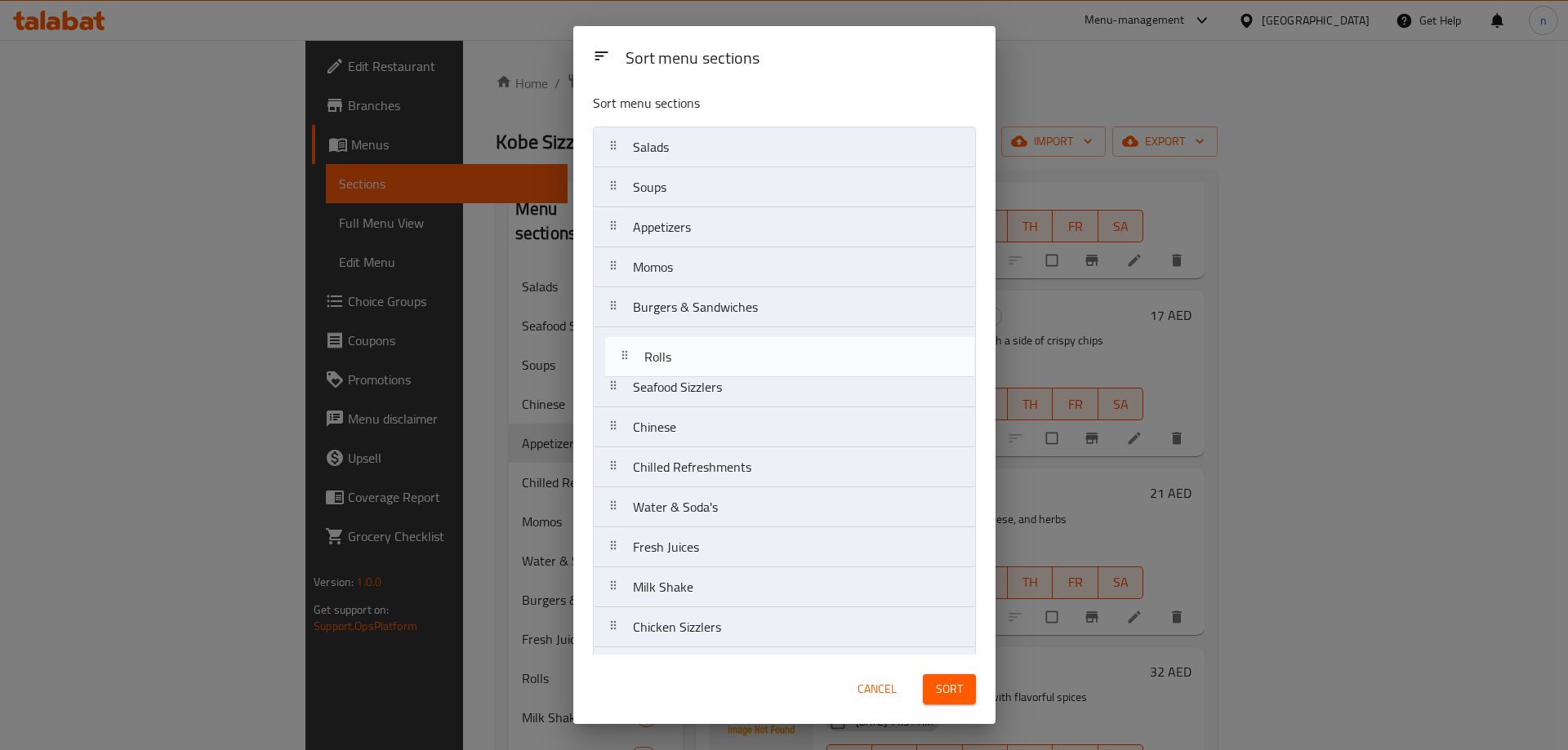
drag, startPoint x: 706, startPoint y: 561, endPoint x: 717, endPoint y: 355, distance: 206.3
click at [717, 355] on nav "Salads Soups Appetizers Momos Burgers & Sandwiches Seafood Sizzlers Chinese Chi…" at bounding box center [784, 527] width 383 height 801
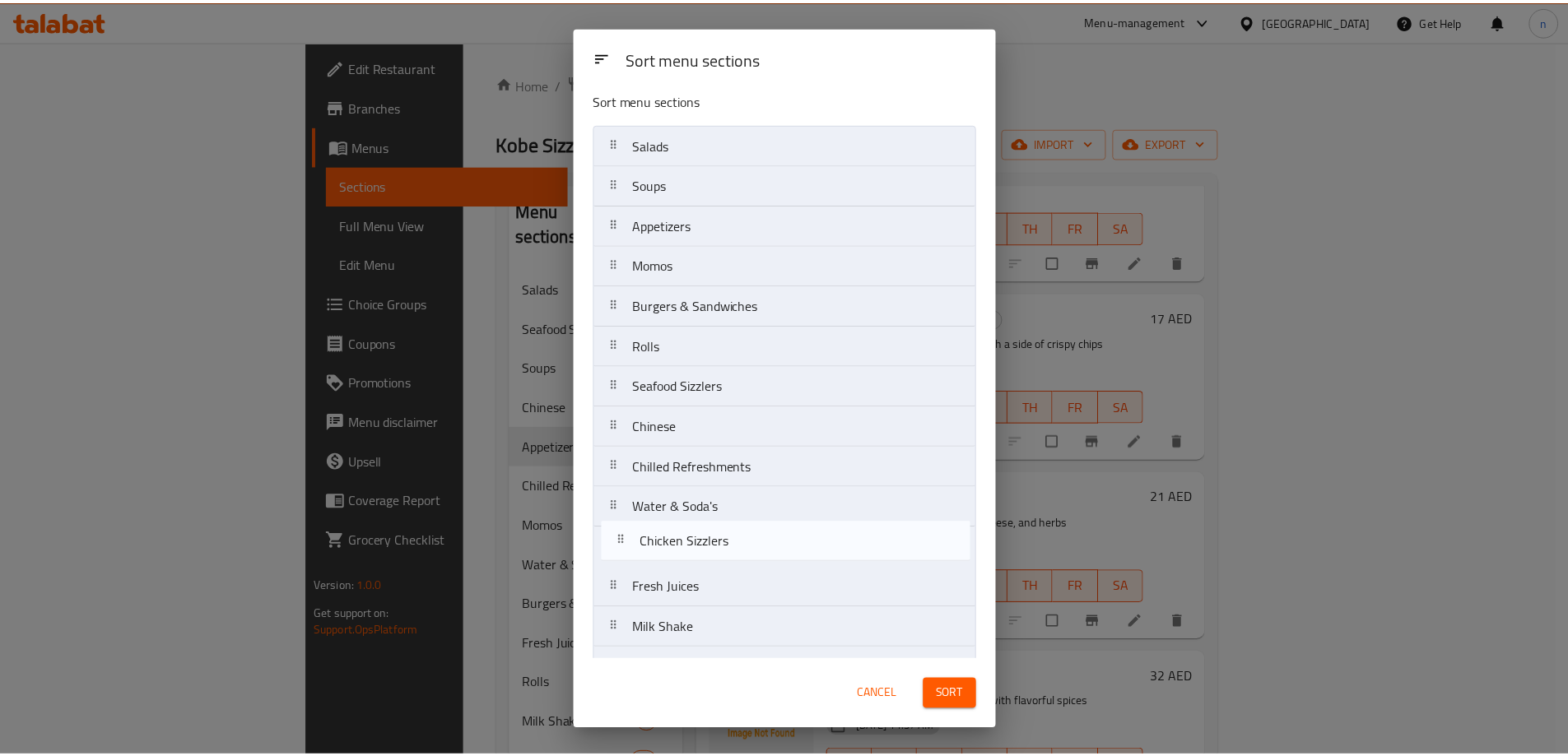
scroll to position [14, 0]
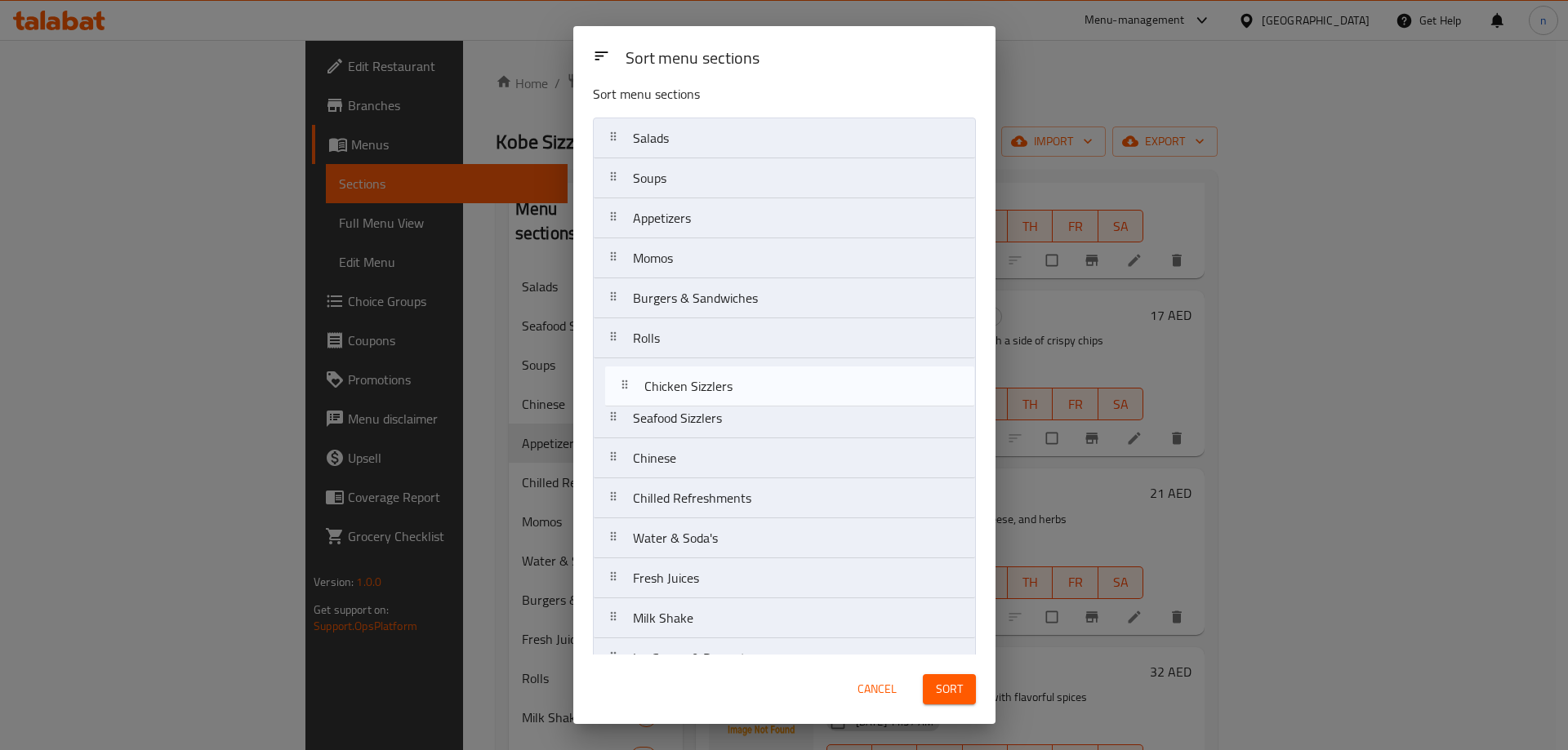
drag, startPoint x: 712, startPoint y: 634, endPoint x: 723, endPoint y: 388, distance: 246.2
click at [723, 388] on nav "Salads Soups Appetizers Momos Burgers & Sandwiches Rolls Seafood Sizzlers Chine…" at bounding box center [784, 517] width 383 height 801
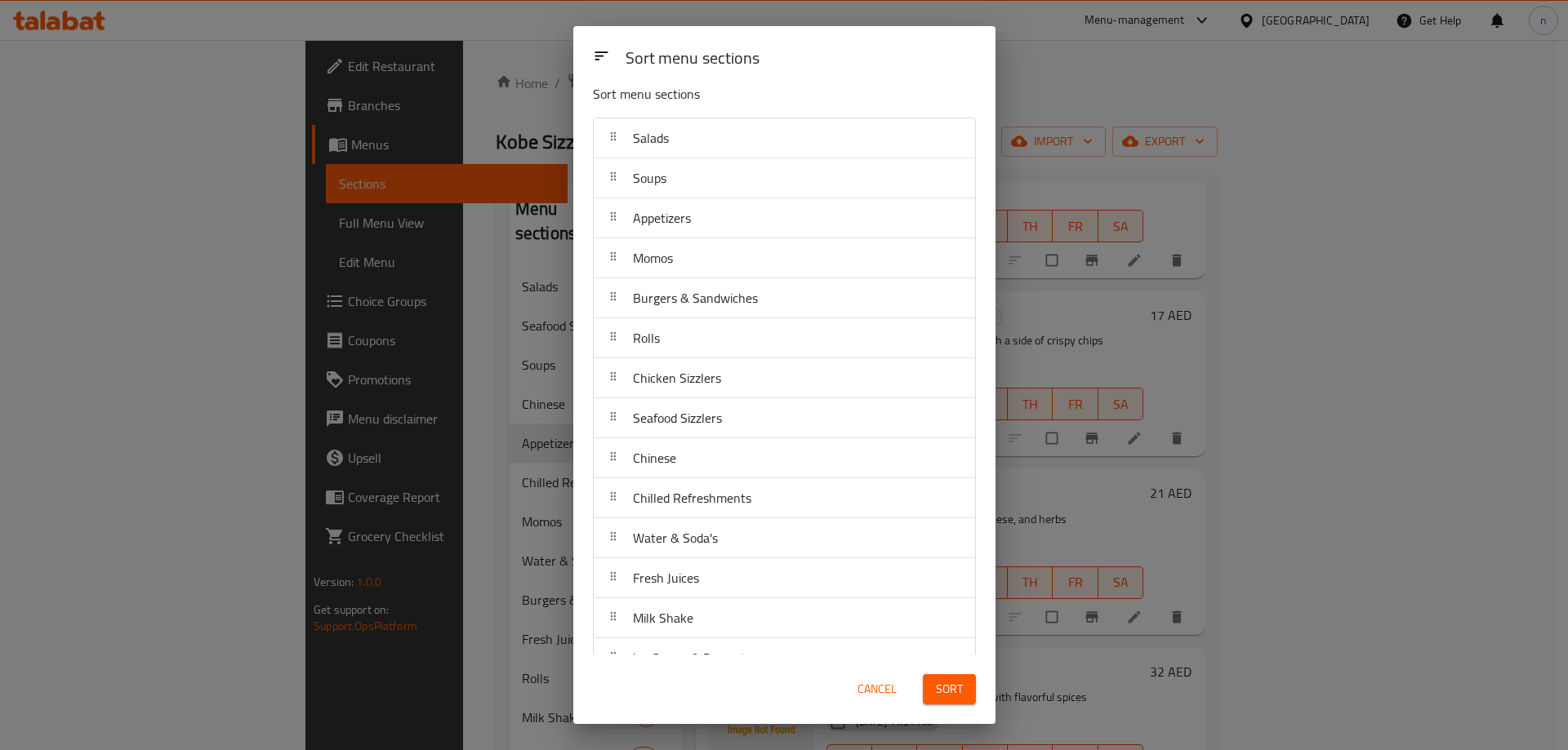
click at [945, 681] on span "Sort" at bounding box center [949, 690] width 27 height 20
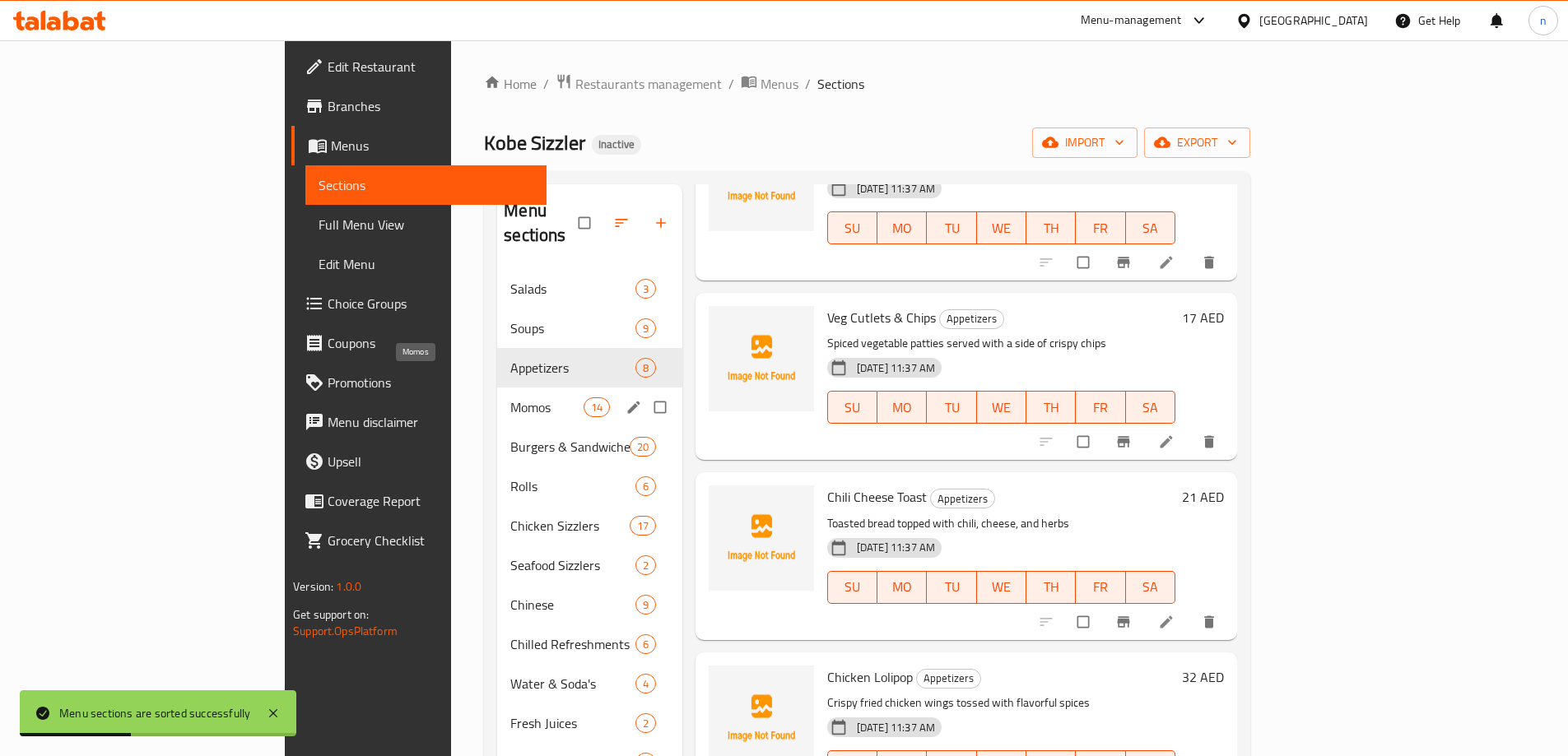
click at [510, 398] on span "Momos" at bounding box center [546, 407] width 72 height 20
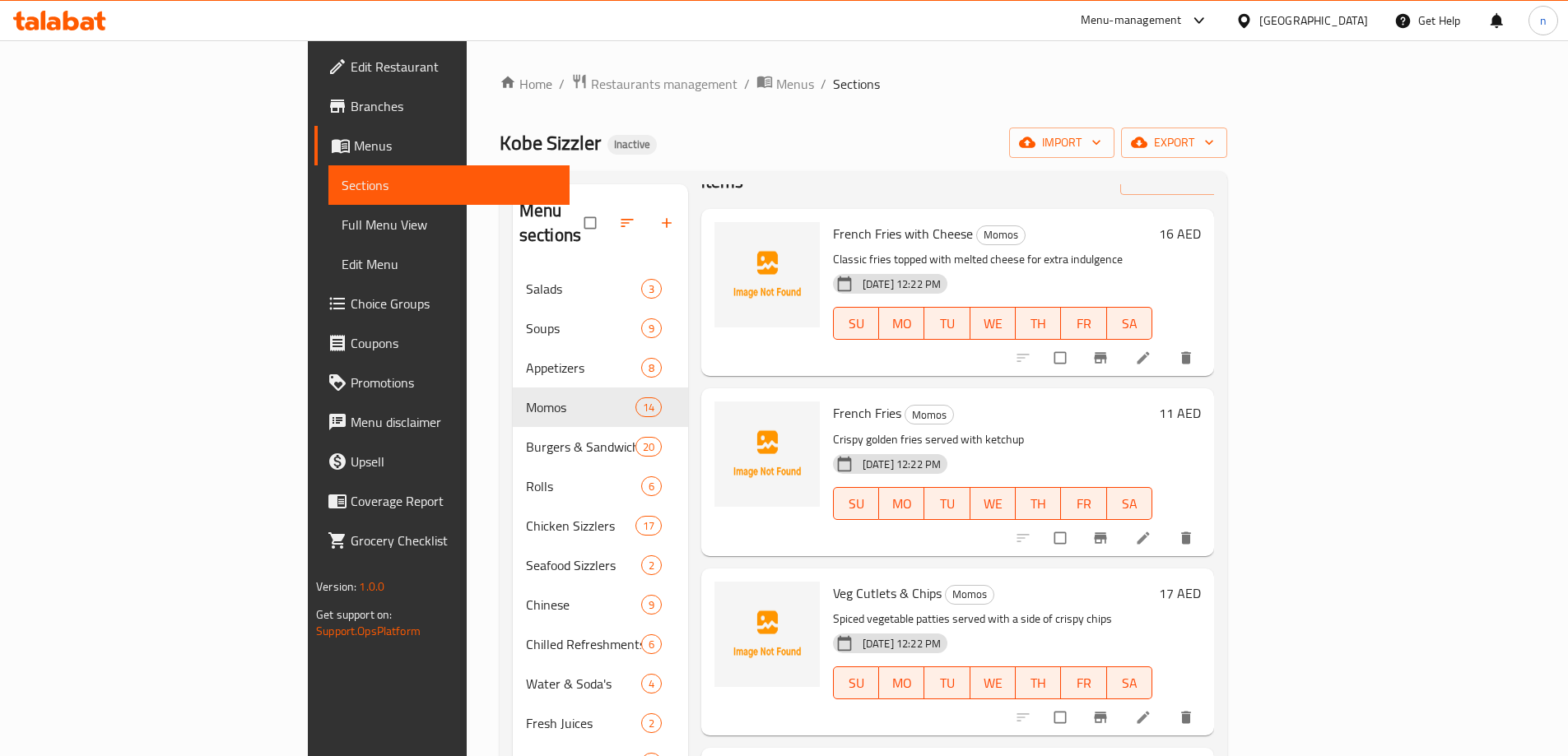
scroll to position [83, 0]
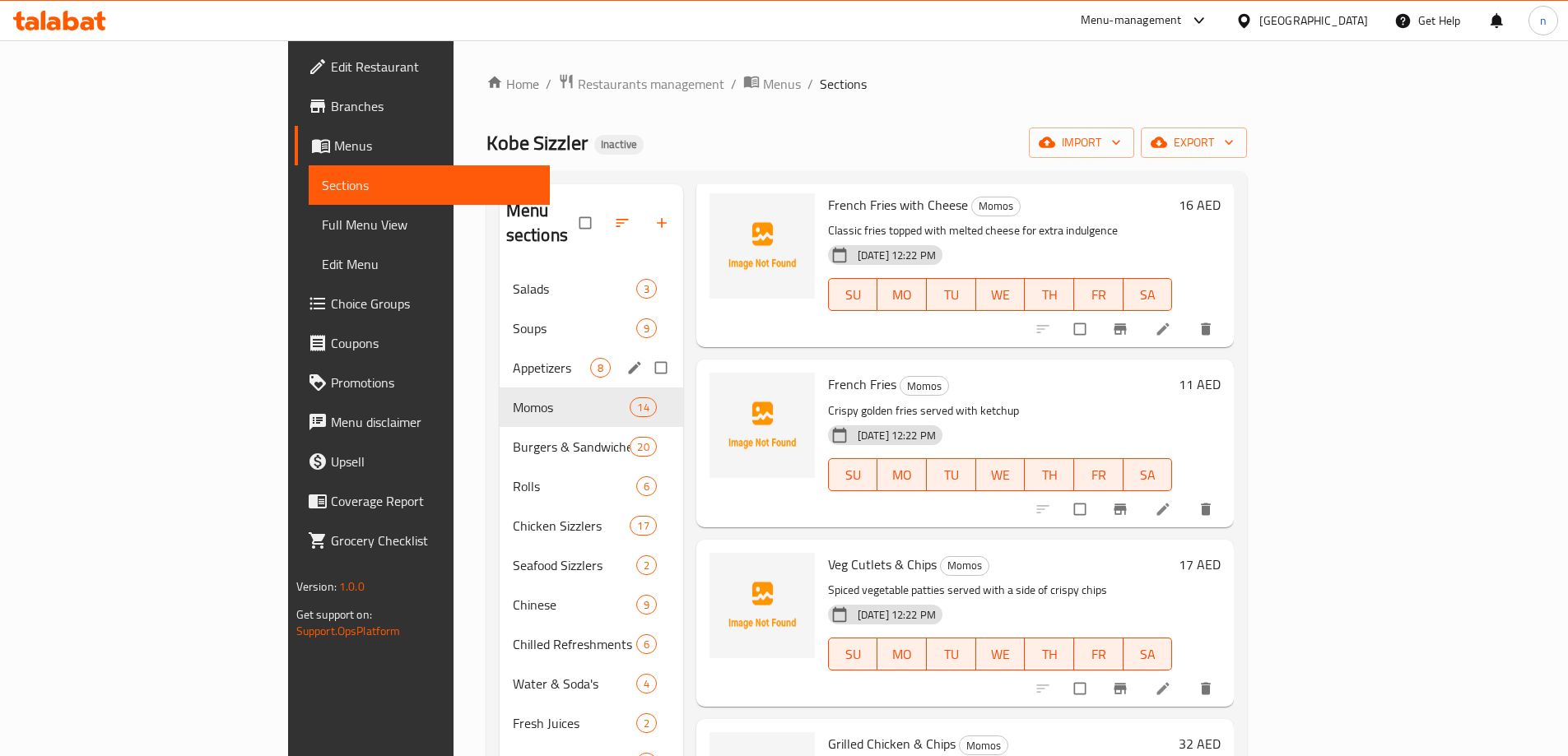
click at [499, 354] on div "Appetizers 8" at bounding box center [591, 368] width 184 height 39
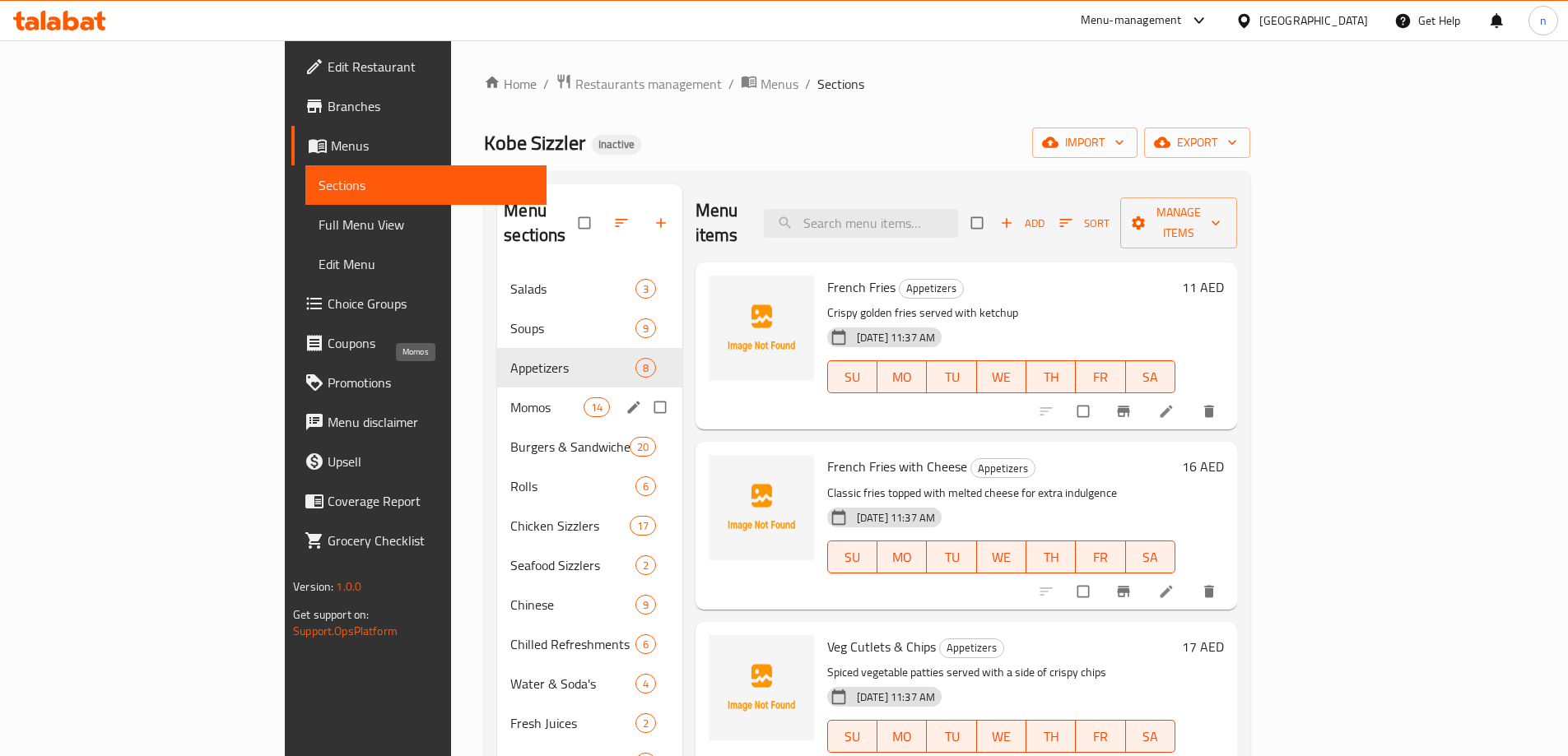
click at [510, 398] on span "Momos" at bounding box center [546, 407] width 72 height 20
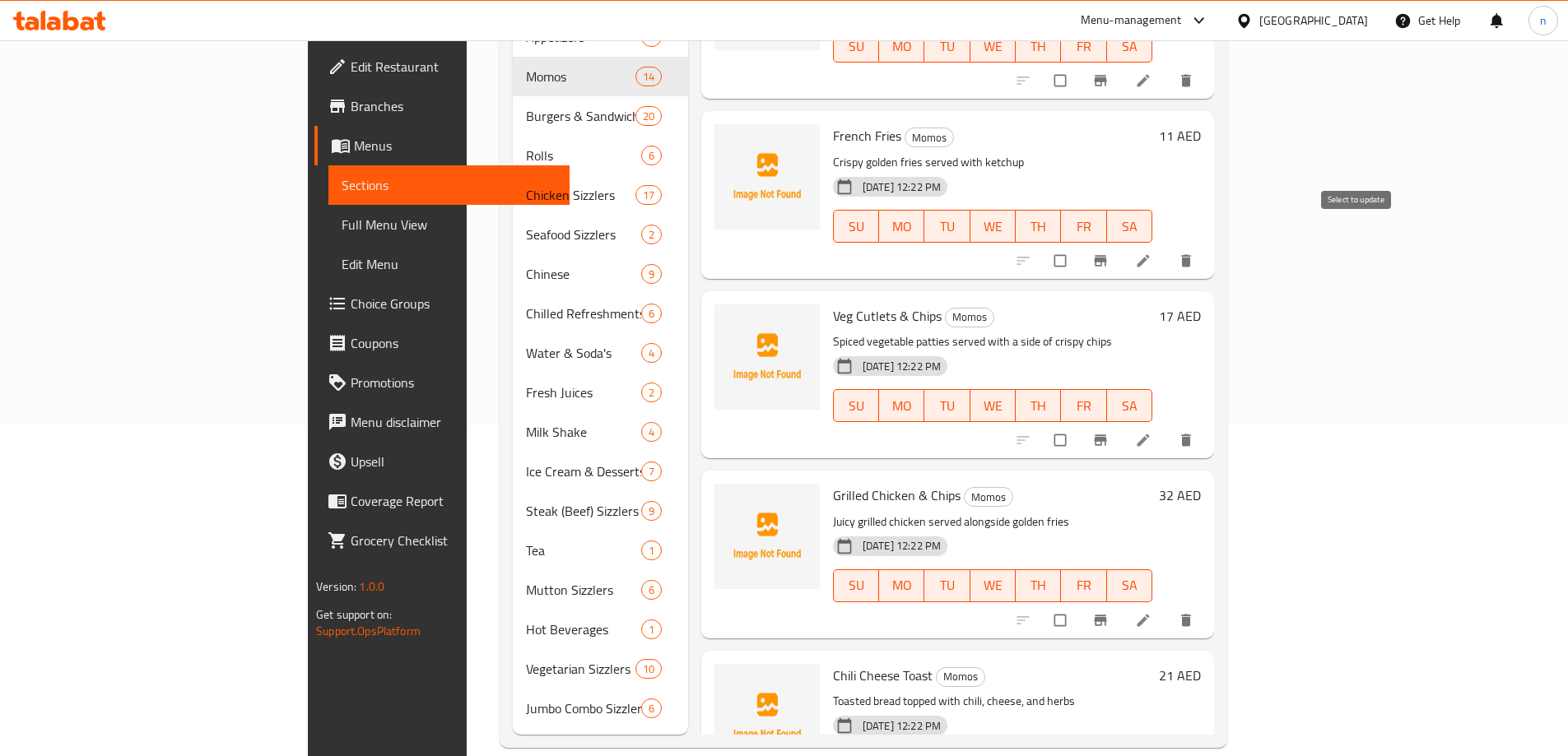
click at [1079, 245] on input "checkbox" at bounding box center [1061, 260] width 35 height 31
checkbox input "true"
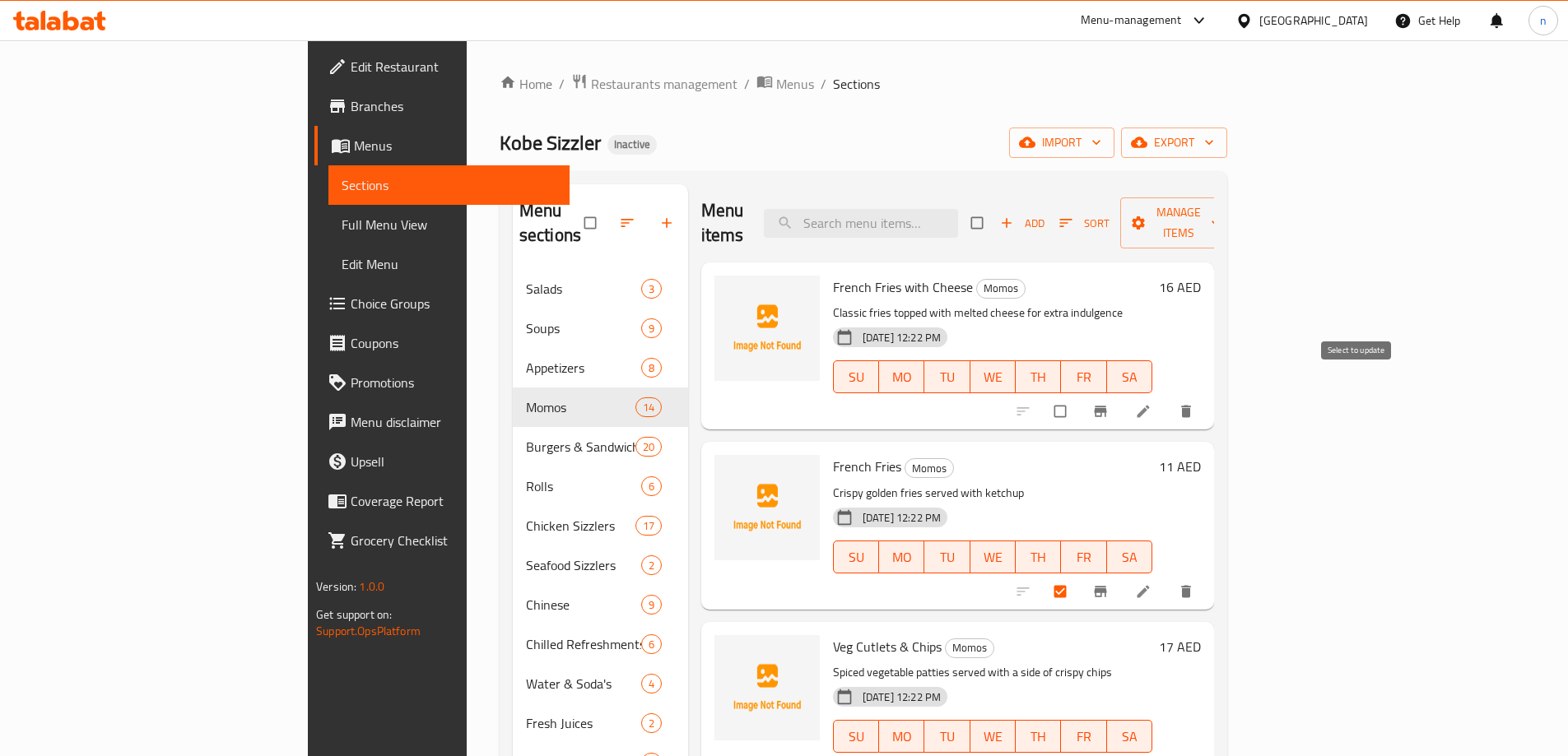
click at [1079, 396] on input "checkbox" at bounding box center [1061, 411] width 35 height 31
checkbox input "true"
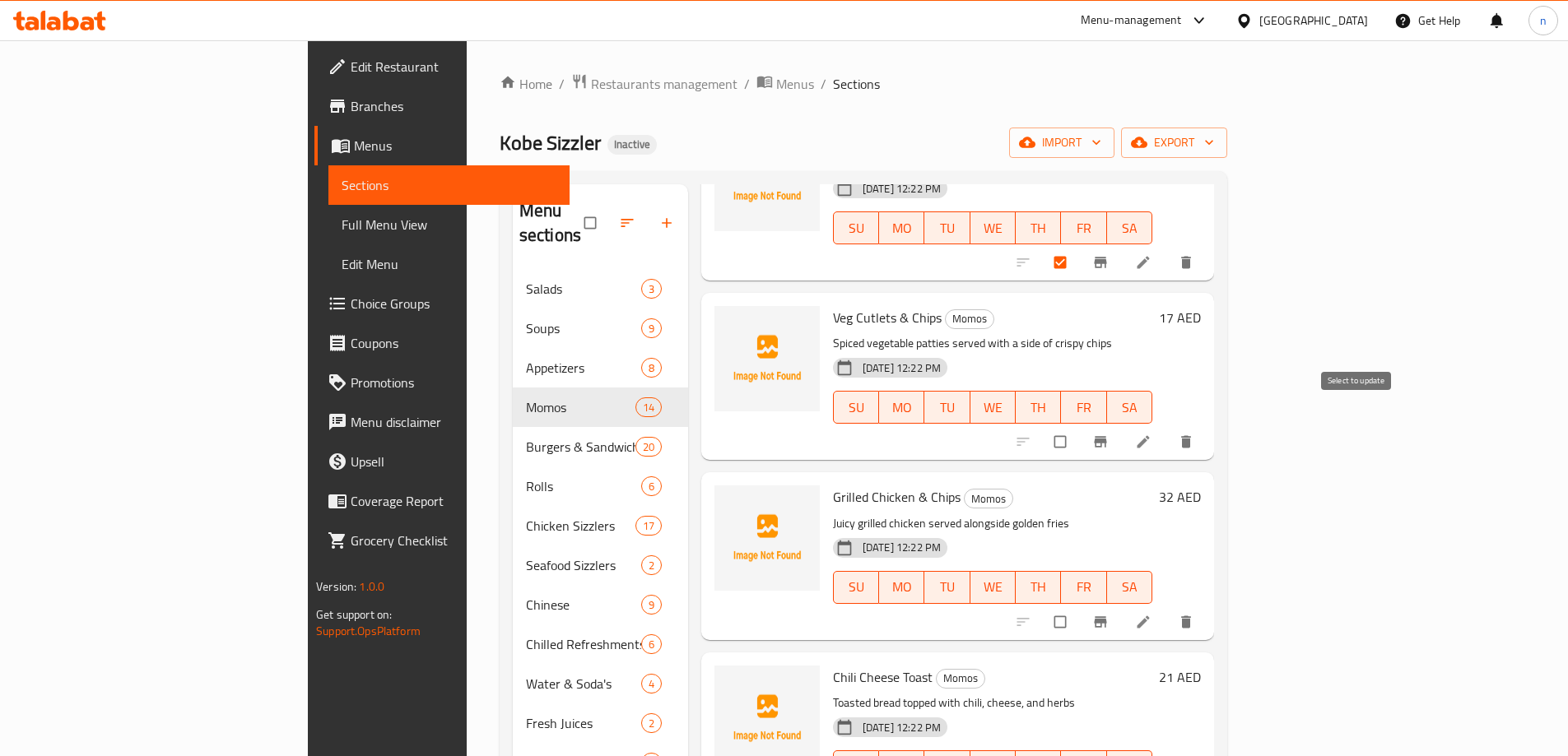
click at [1079, 426] on input "checkbox" at bounding box center [1061, 441] width 35 height 31
checkbox input "true"
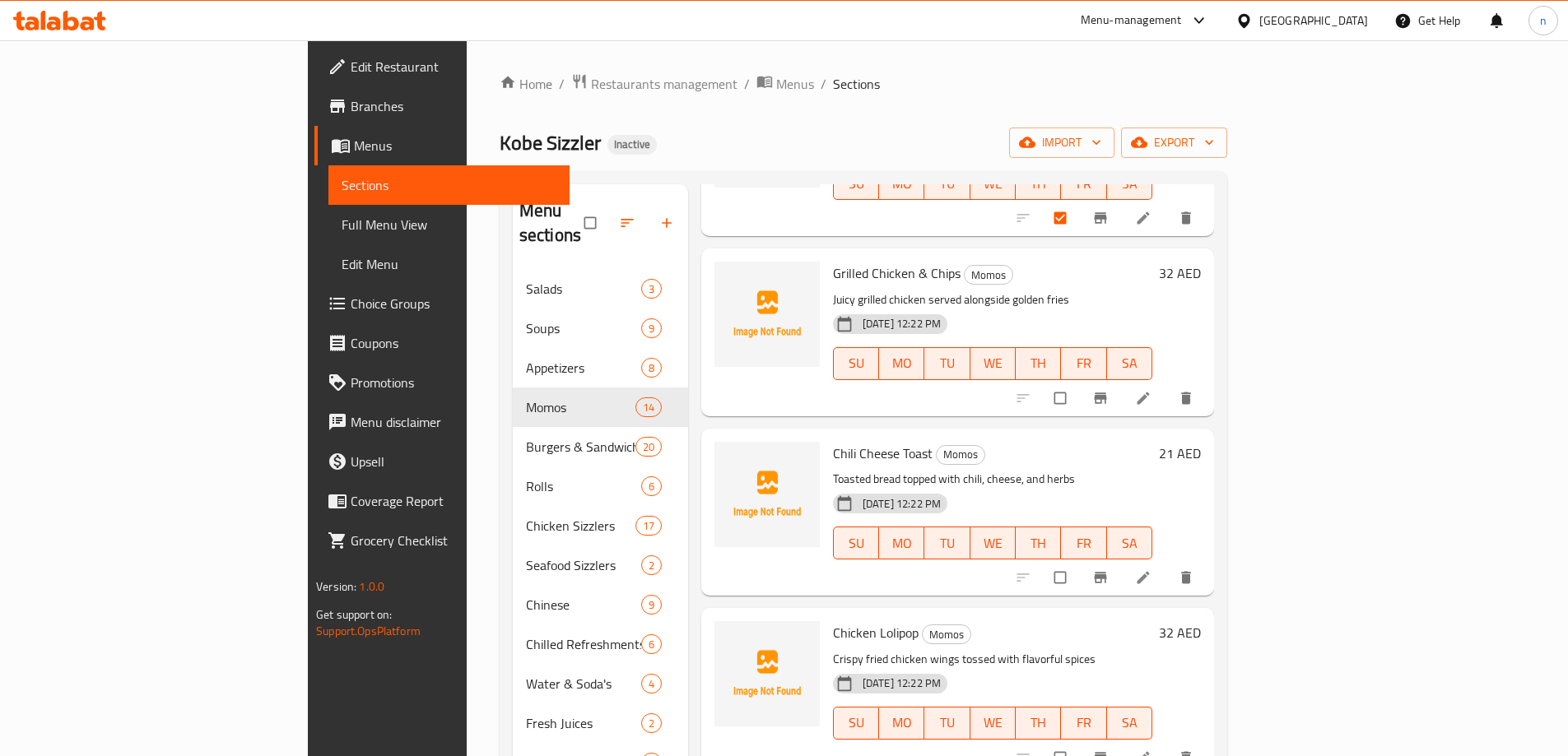
scroll to position [576, 0]
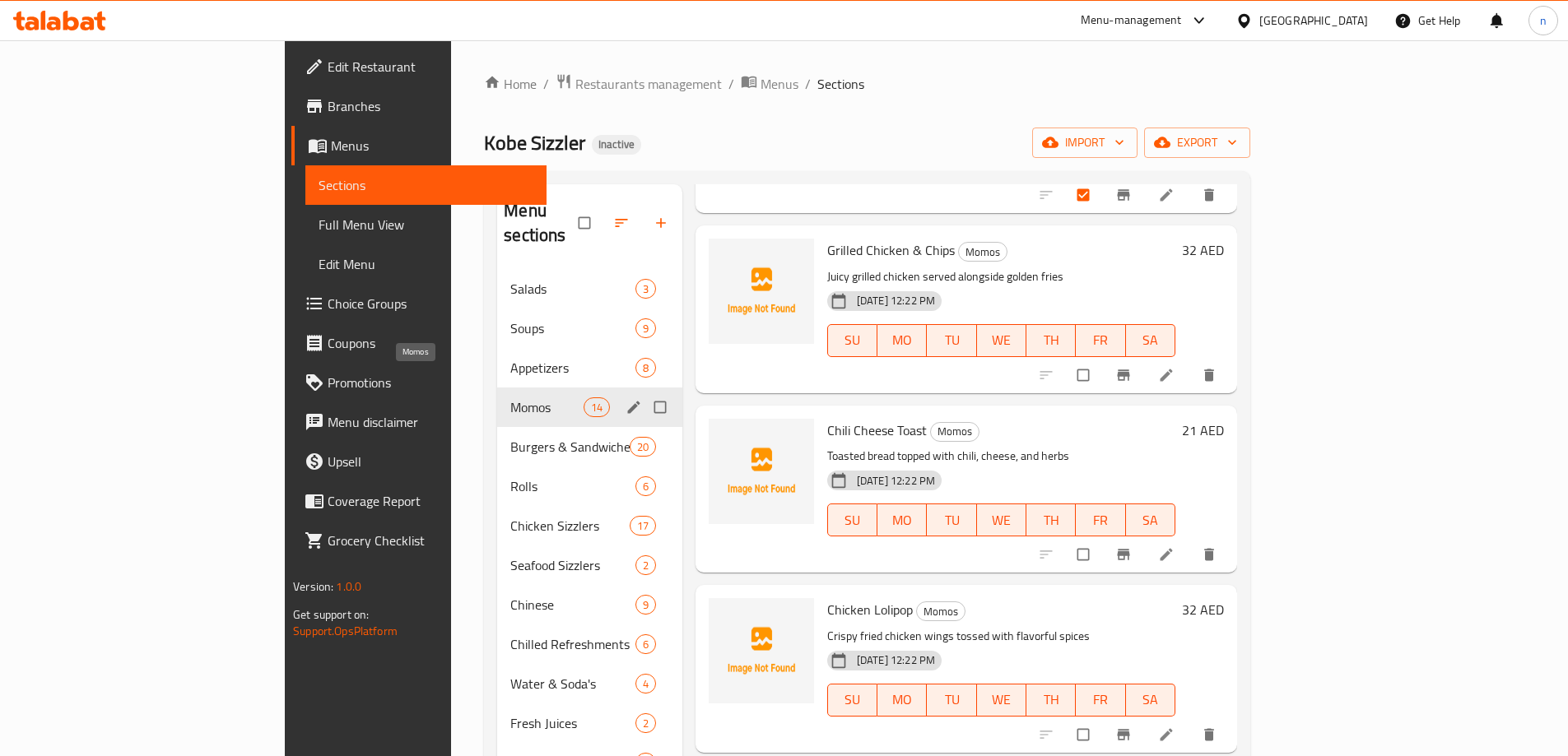
click at [510, 398] on span "Momos" at bounding box center [546, 407] width 72 height 20
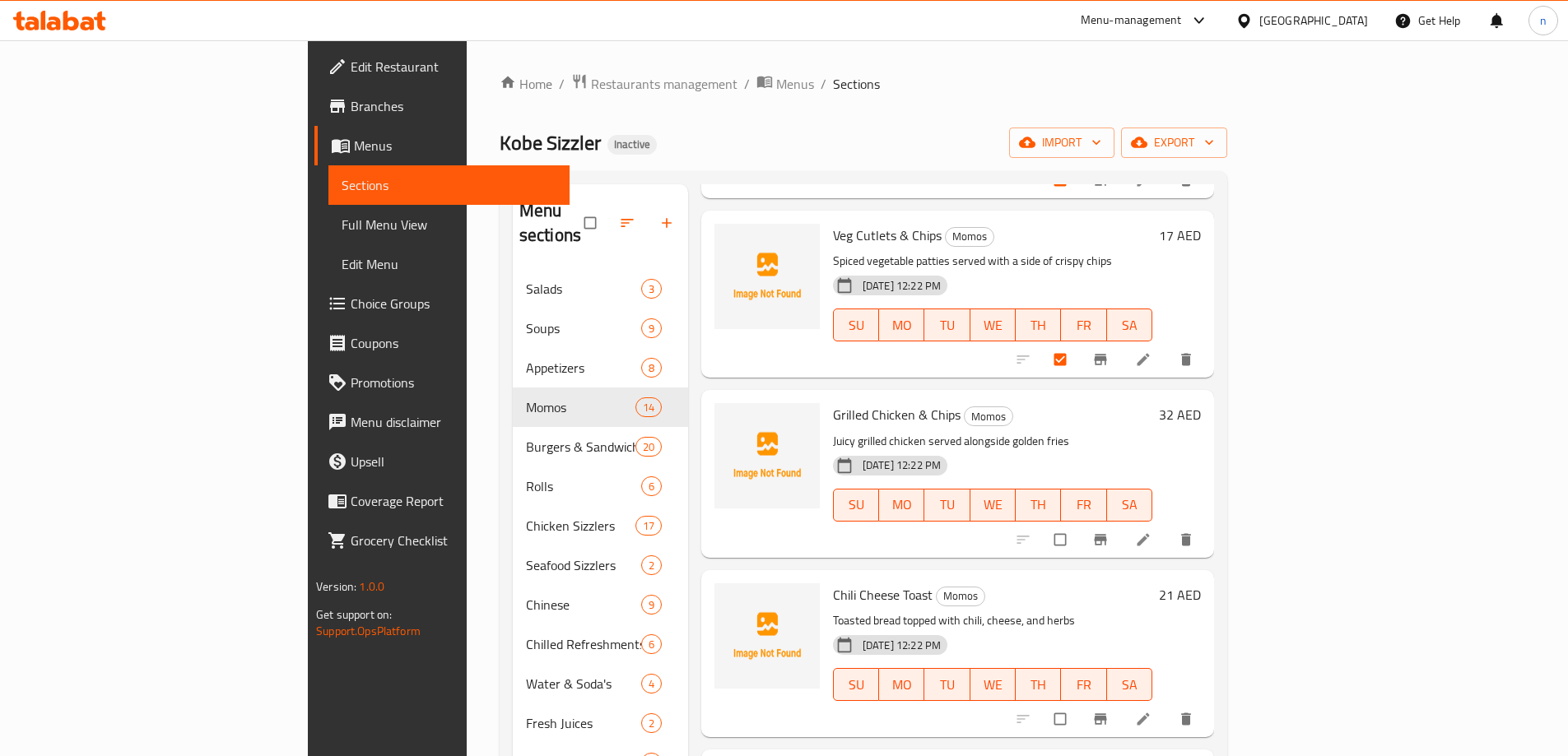
scroll to position [740, 0]
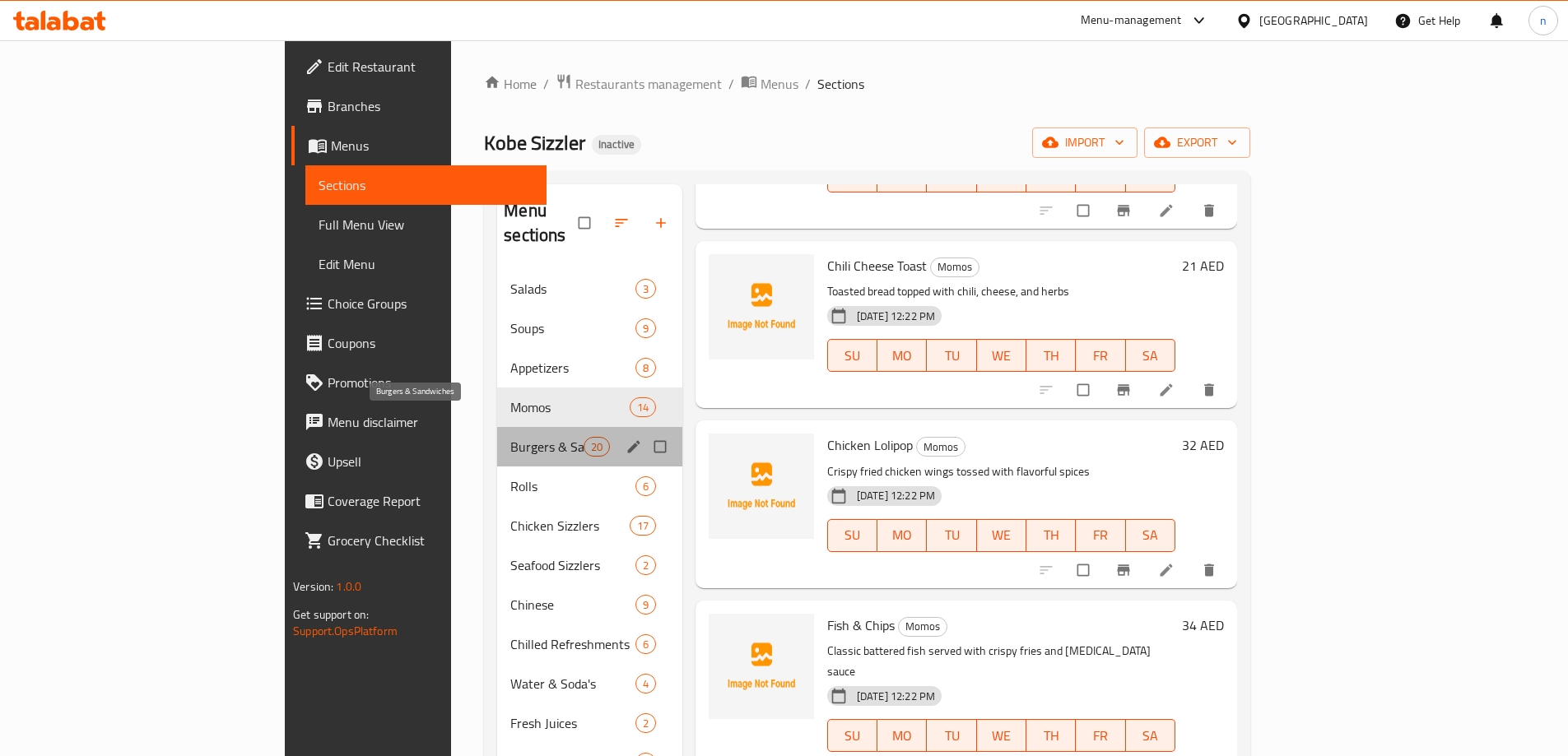
click at [510, 437] on span "Burgers & Sandwiches" at bounding box center [546, 446] width 72 height 20
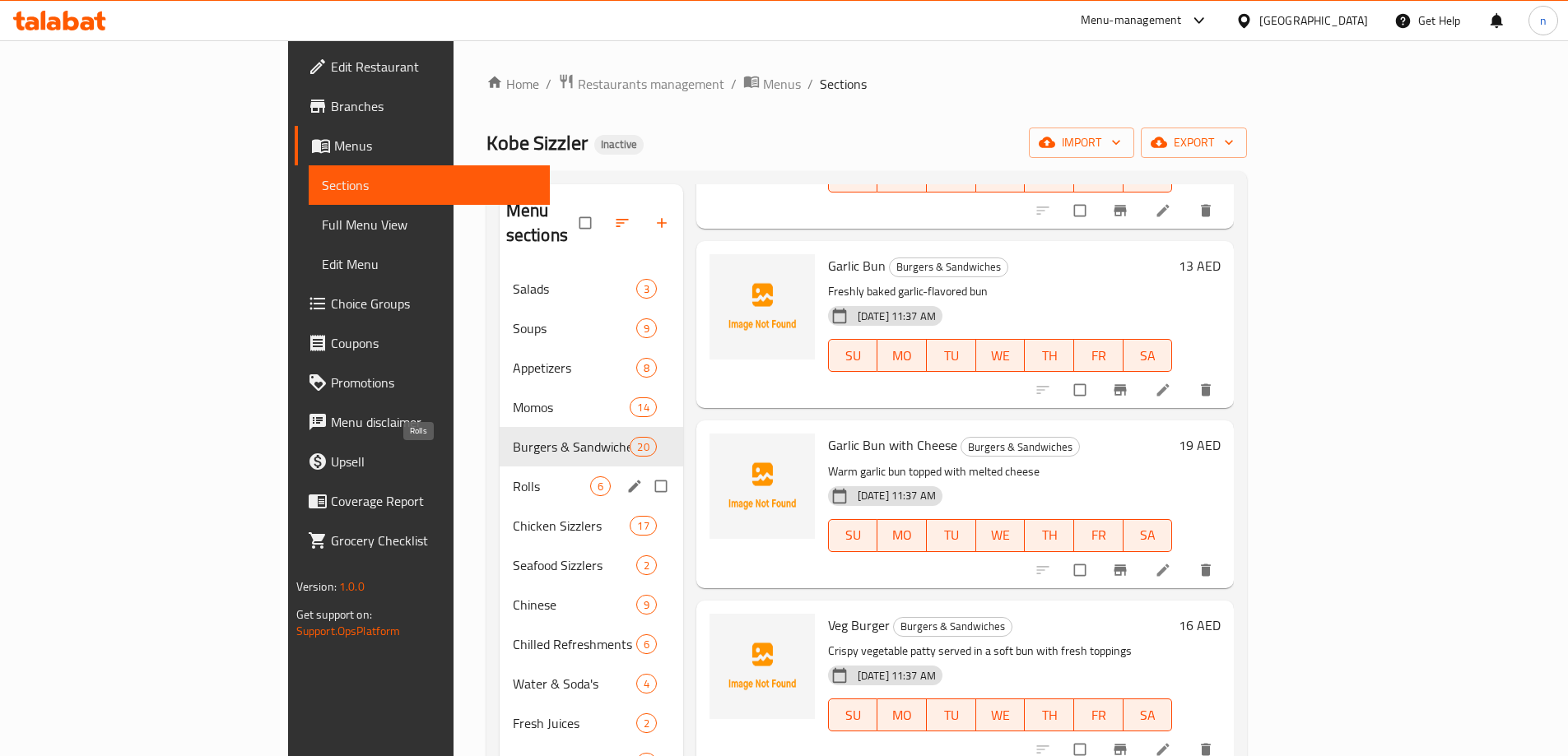
click at [512, 476] on span "Rolls" at bounding box center [551, 486] width 77 height 20
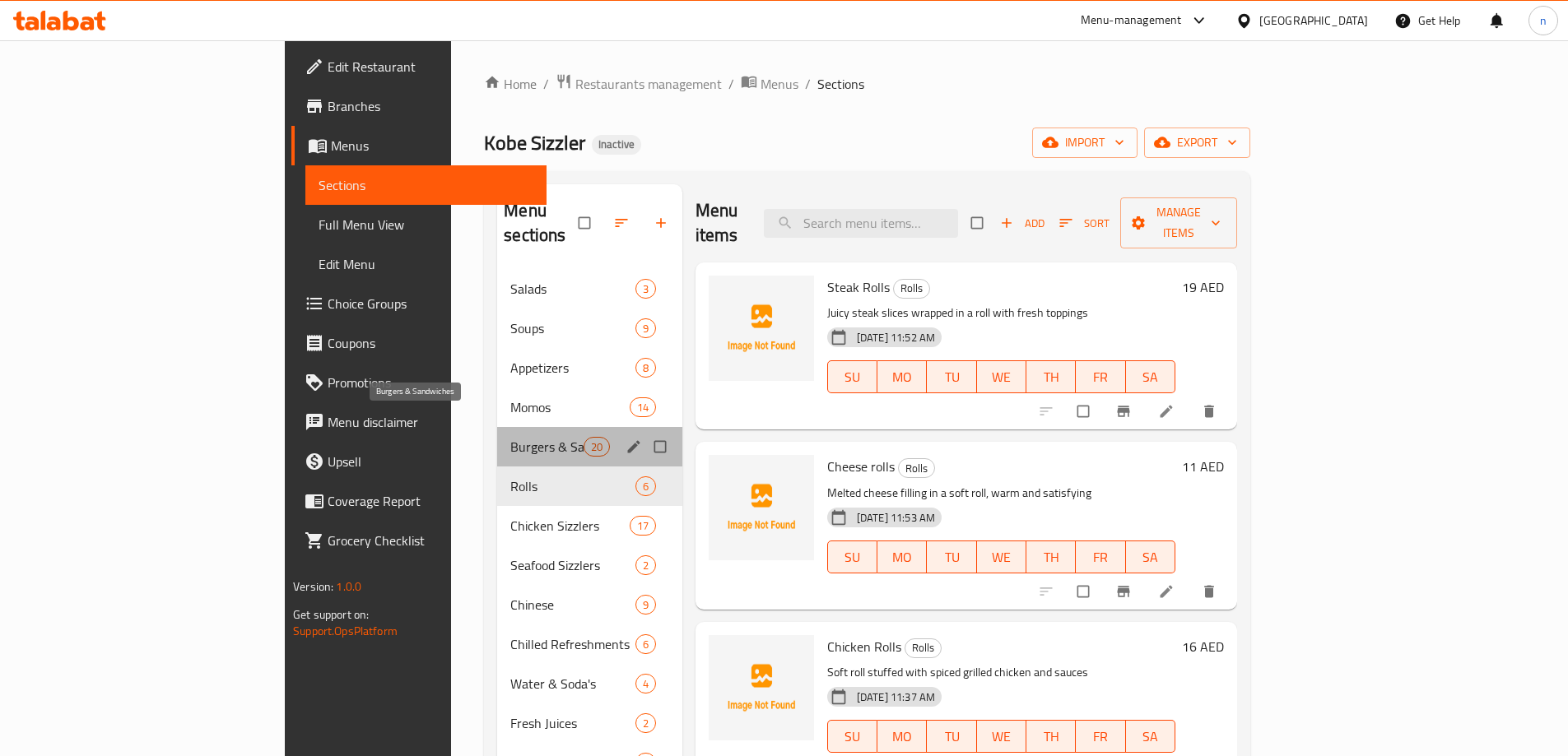
click at [510, 437] on span "Burgers & Sandwiches" at bounding box center [546, 446] width 72 height 20
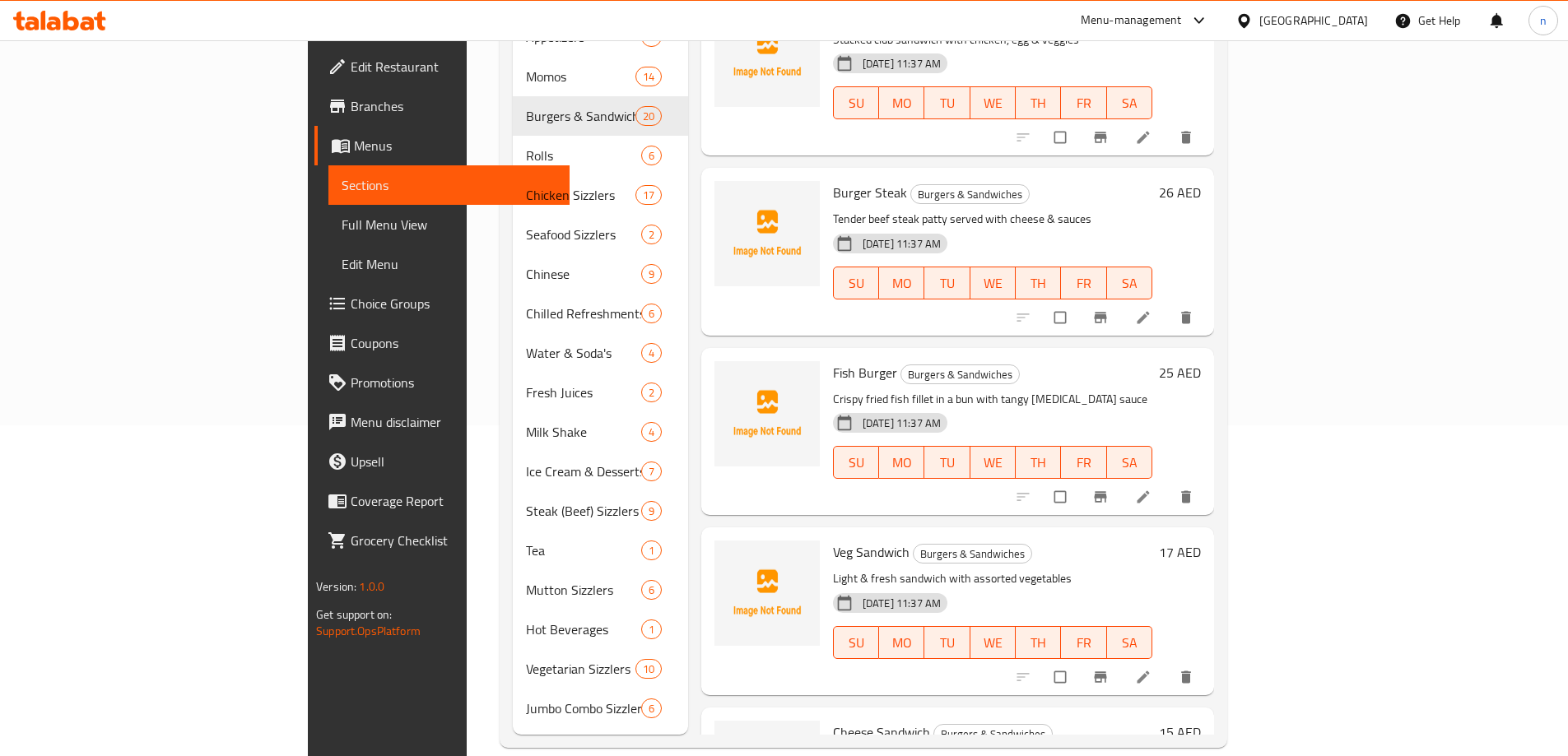
scroll to position [1874, 0]
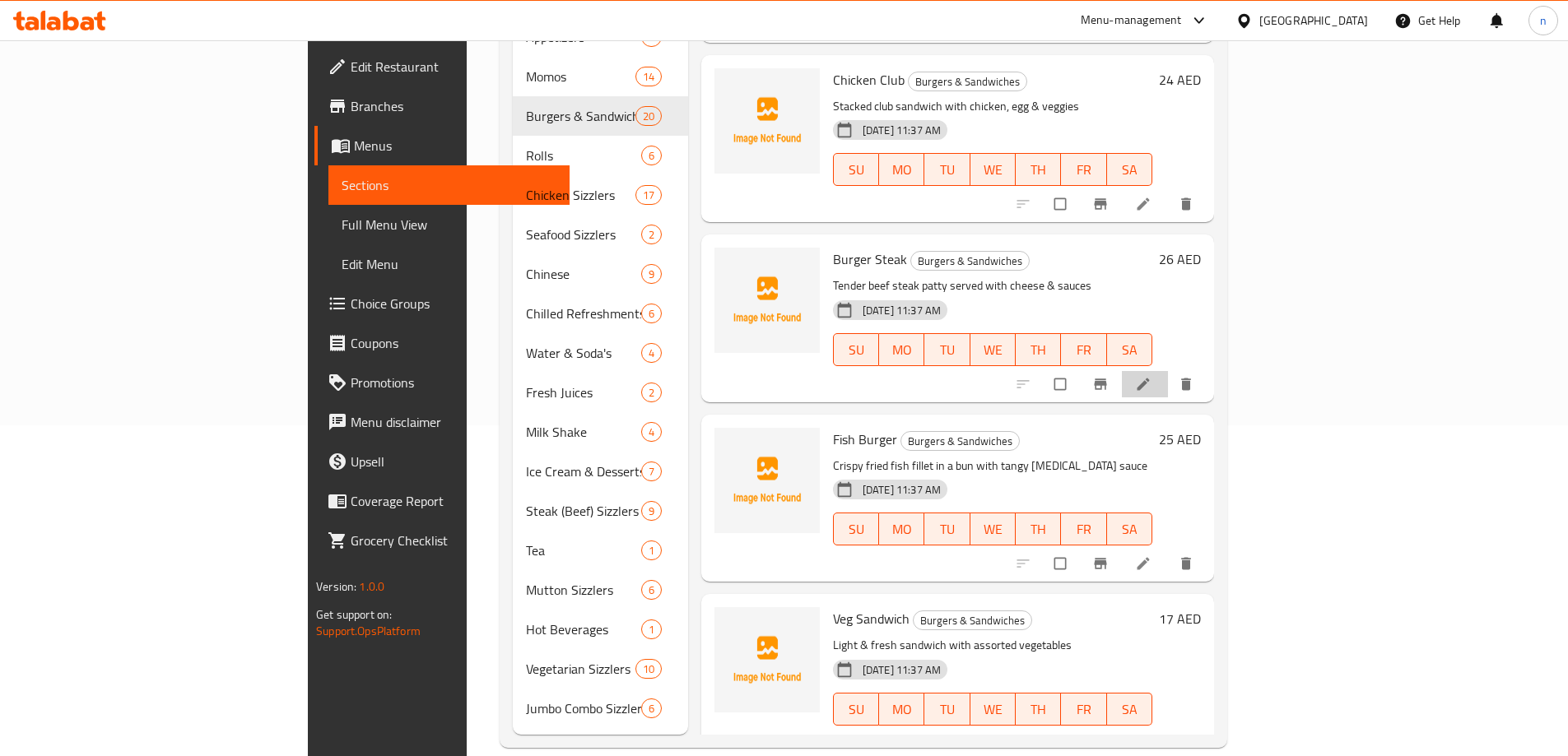
click at [1167, 371] on li at bounding box center [1144, 385] width 46 height 26
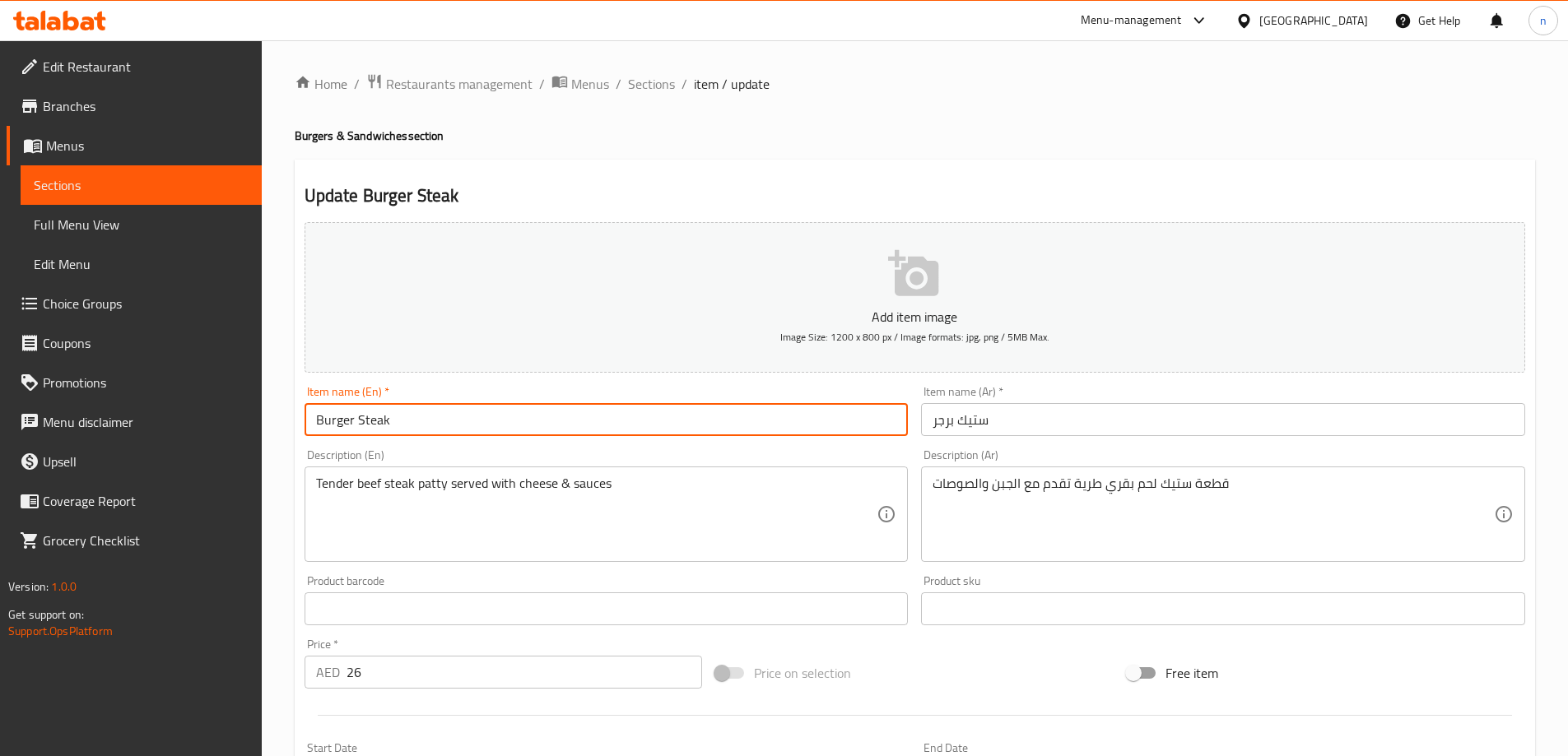
click at [377, 411] on input "Burger Steak" at bounding box center [606, 419] width 604 height 33
click at [305, 419] on input "Burger" at bounding box center [606, 419] width 604 height 33
paste input "Steak"
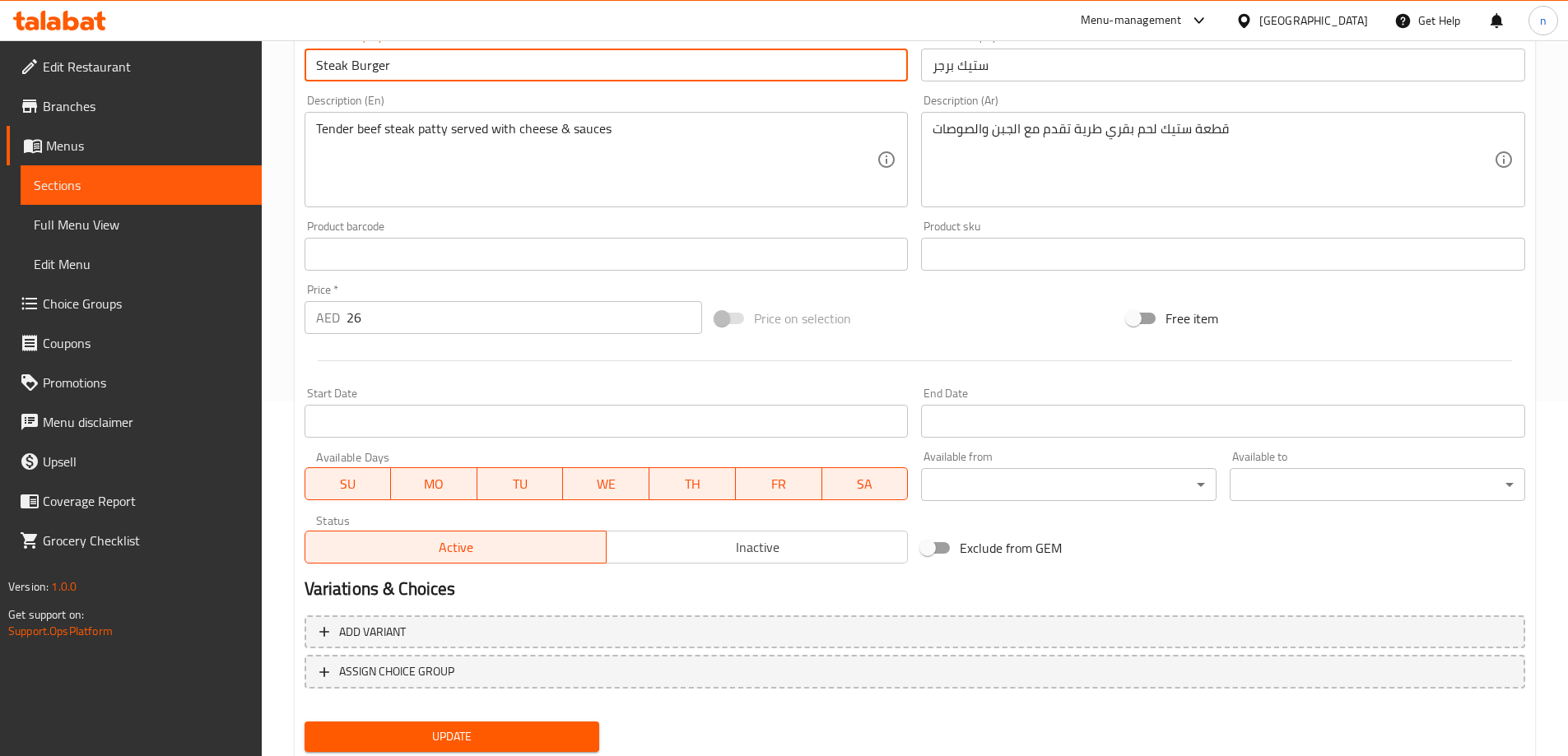
scroll to position [406, 0]
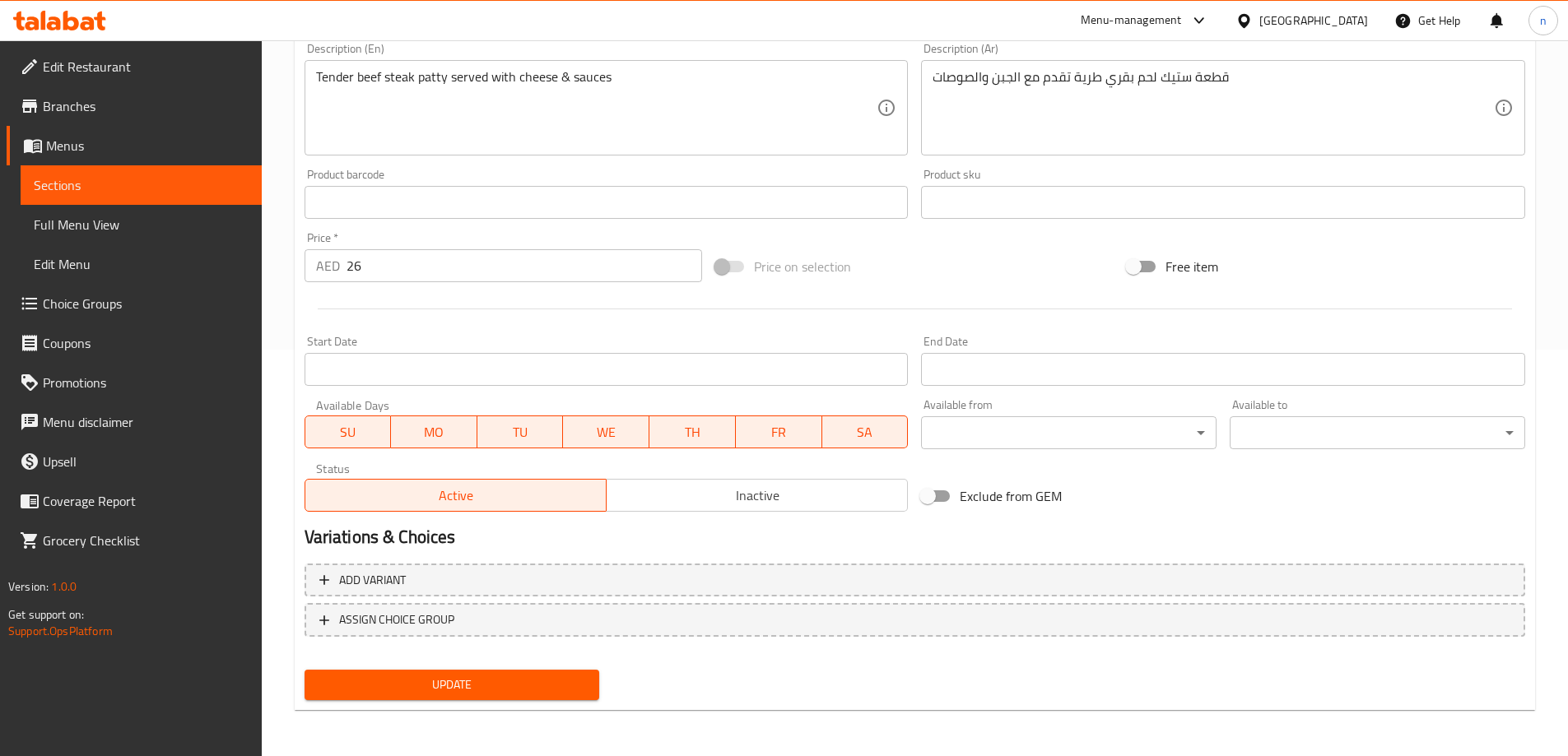
type input "Steak Burger"
click at [389, 665] on div "Update" at bounding box center [451, 685] width 309 height 43
click at [391, 680] on span "Update" at bounding box center [452, 685] width 269 height 21
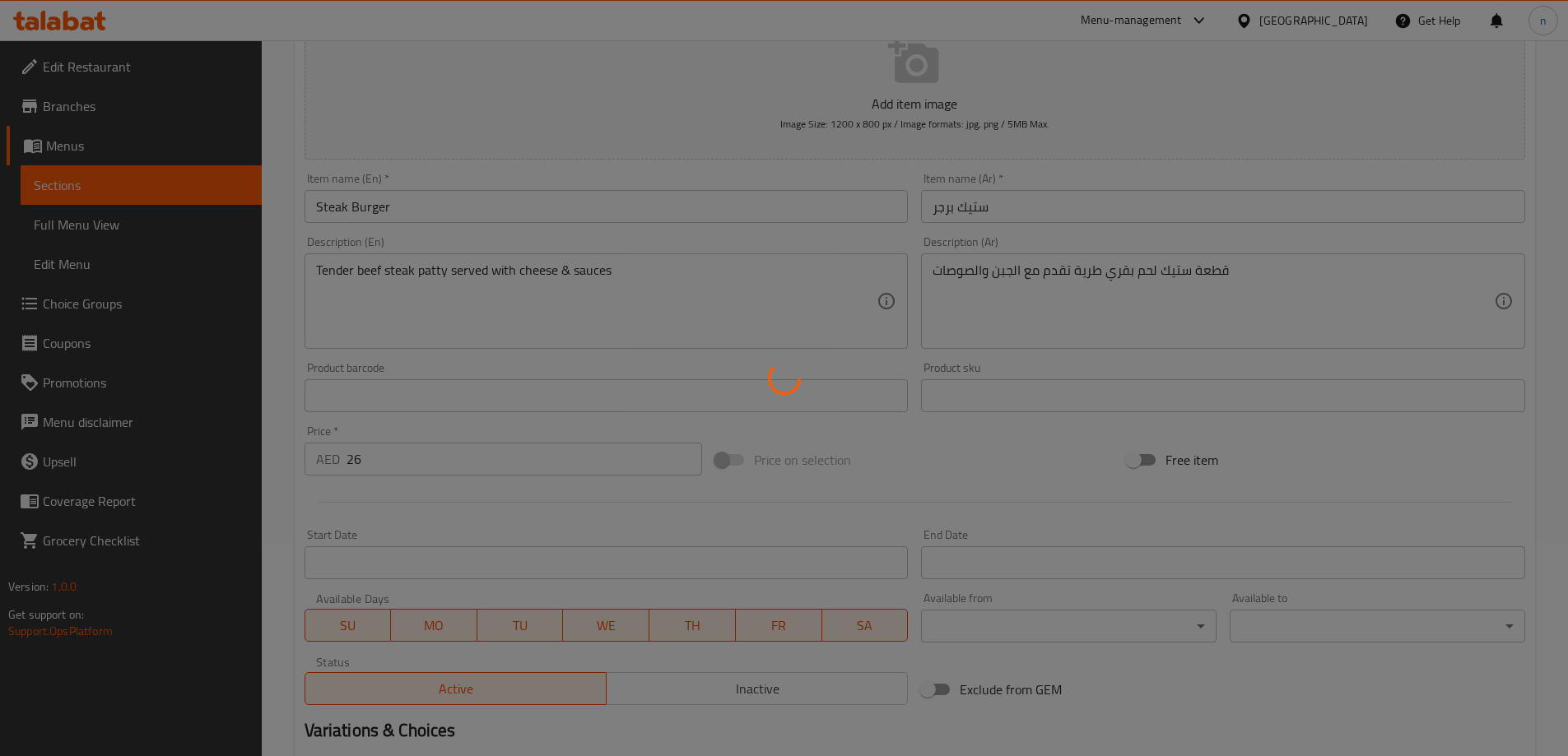
scroll to position [0, 0]
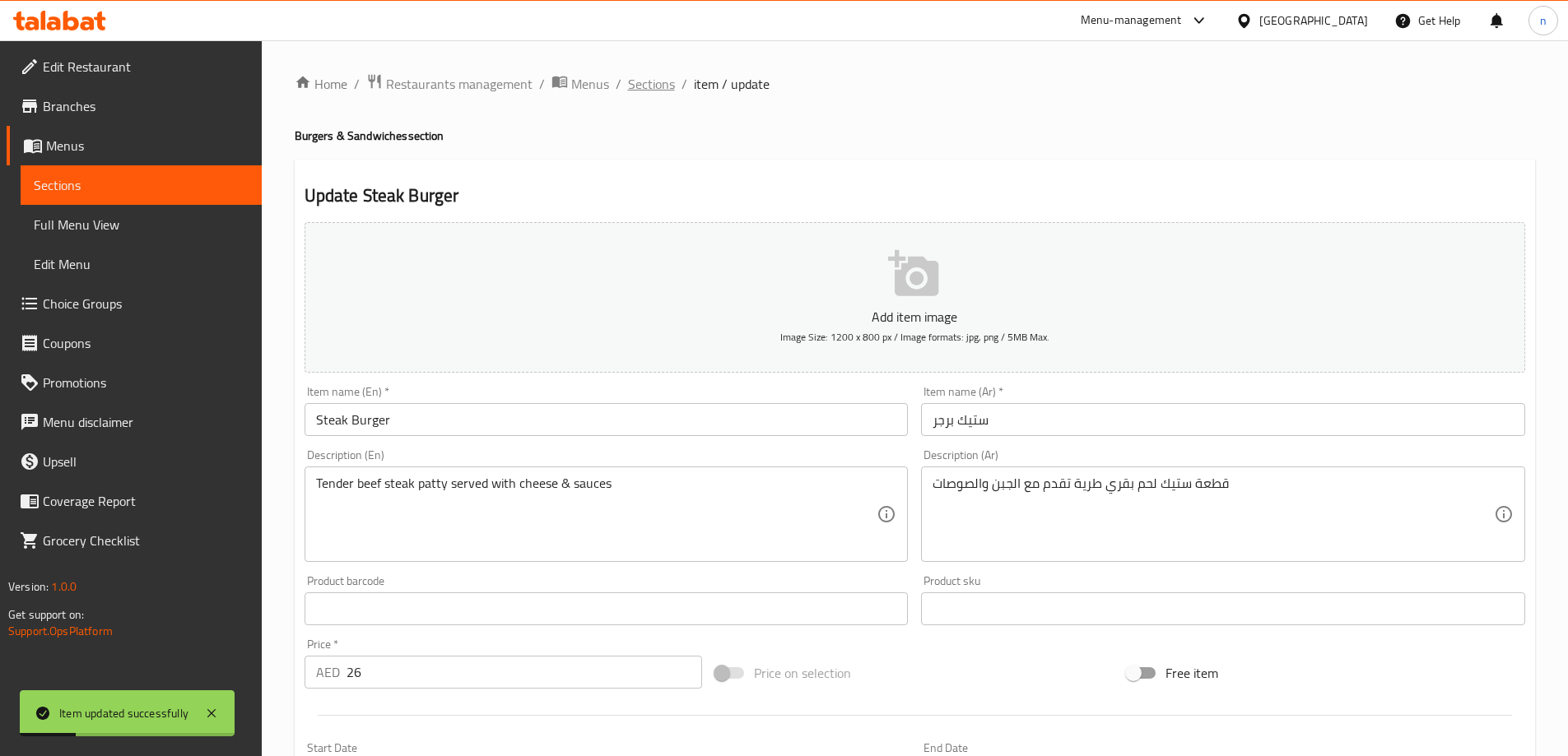
click at [665, 79] on span "Sections" at bounding box center [651, 83] width 47 height 20
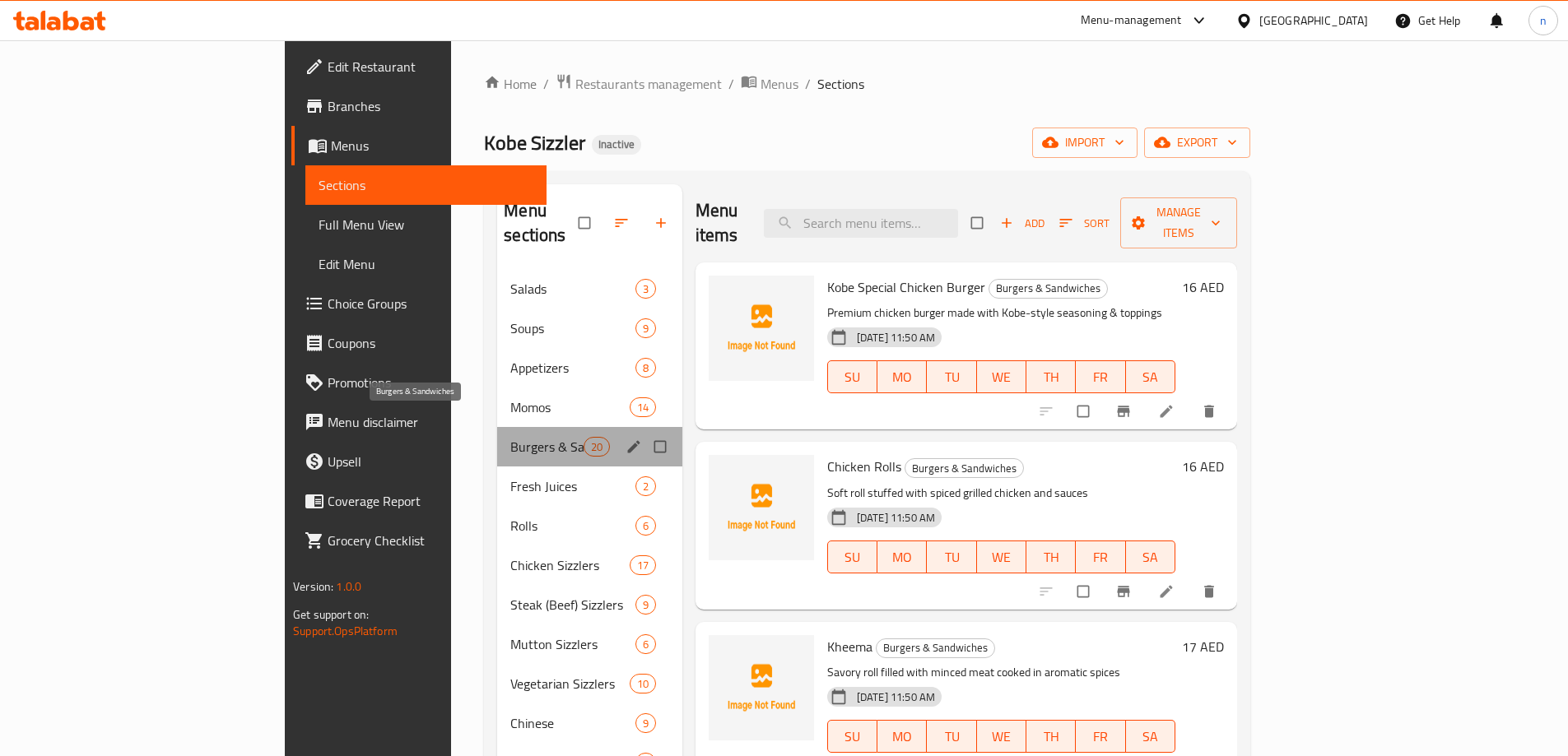
click at [510, 437] on span "Burgers & Sandwiches" at bounding box center [546, 446] width 72 height 20
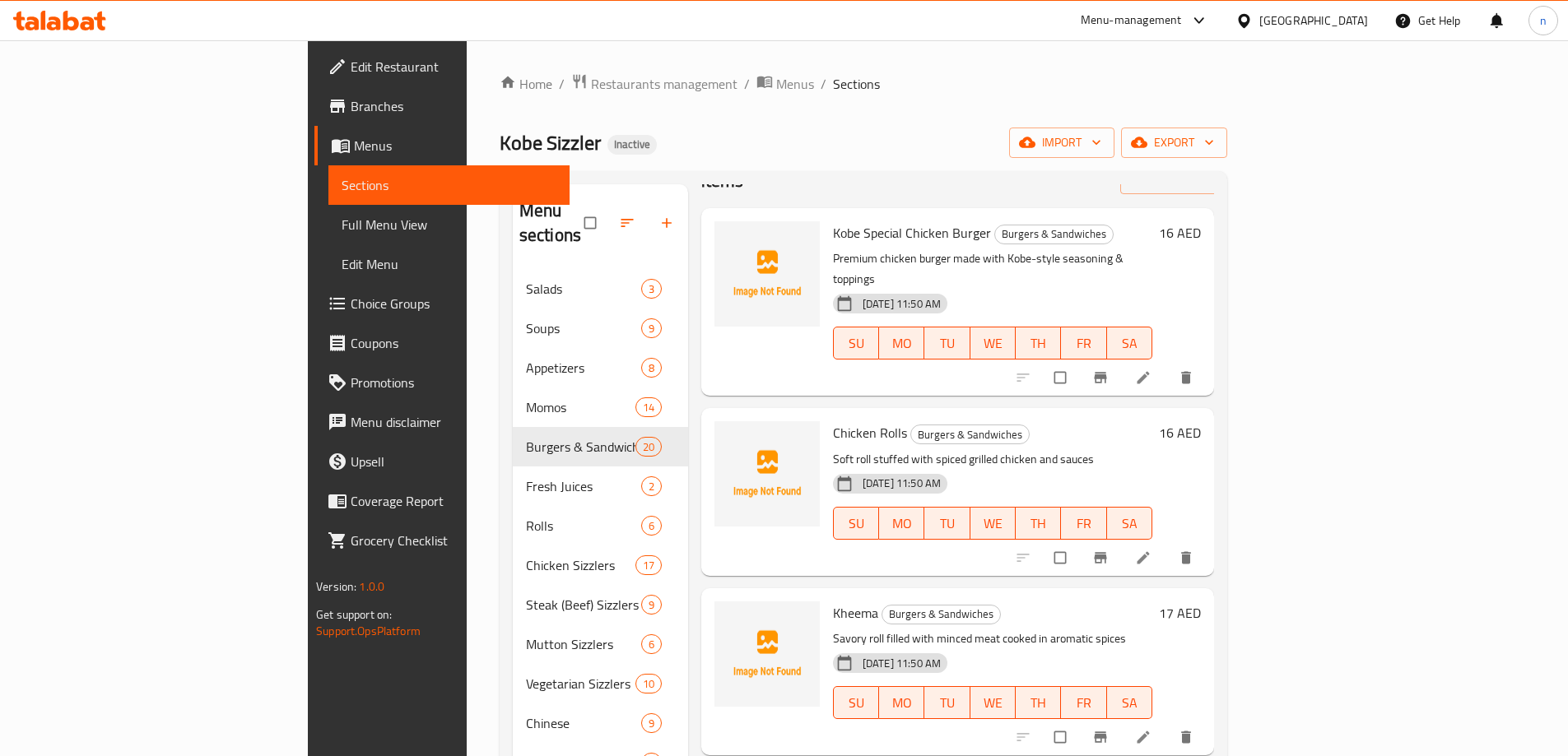
scroll to position [83, 0]
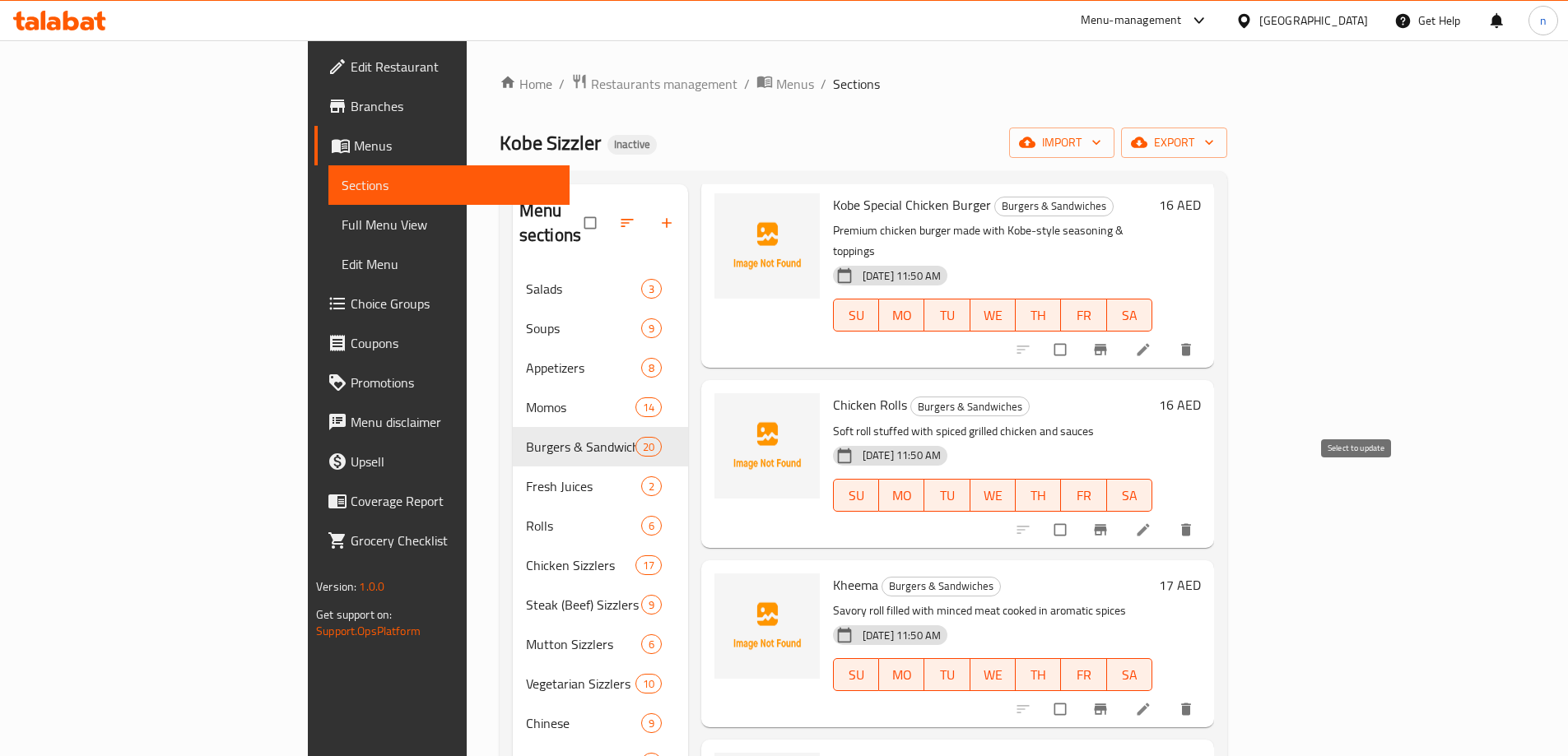
click at [1079, 514] on input "checkbox" at bounding box center [1061, 529] width 35 height 31
checkbox input "true"
click at [1208, 511] on button "delete" at bounding box center [1187, 529] width 39 height 37
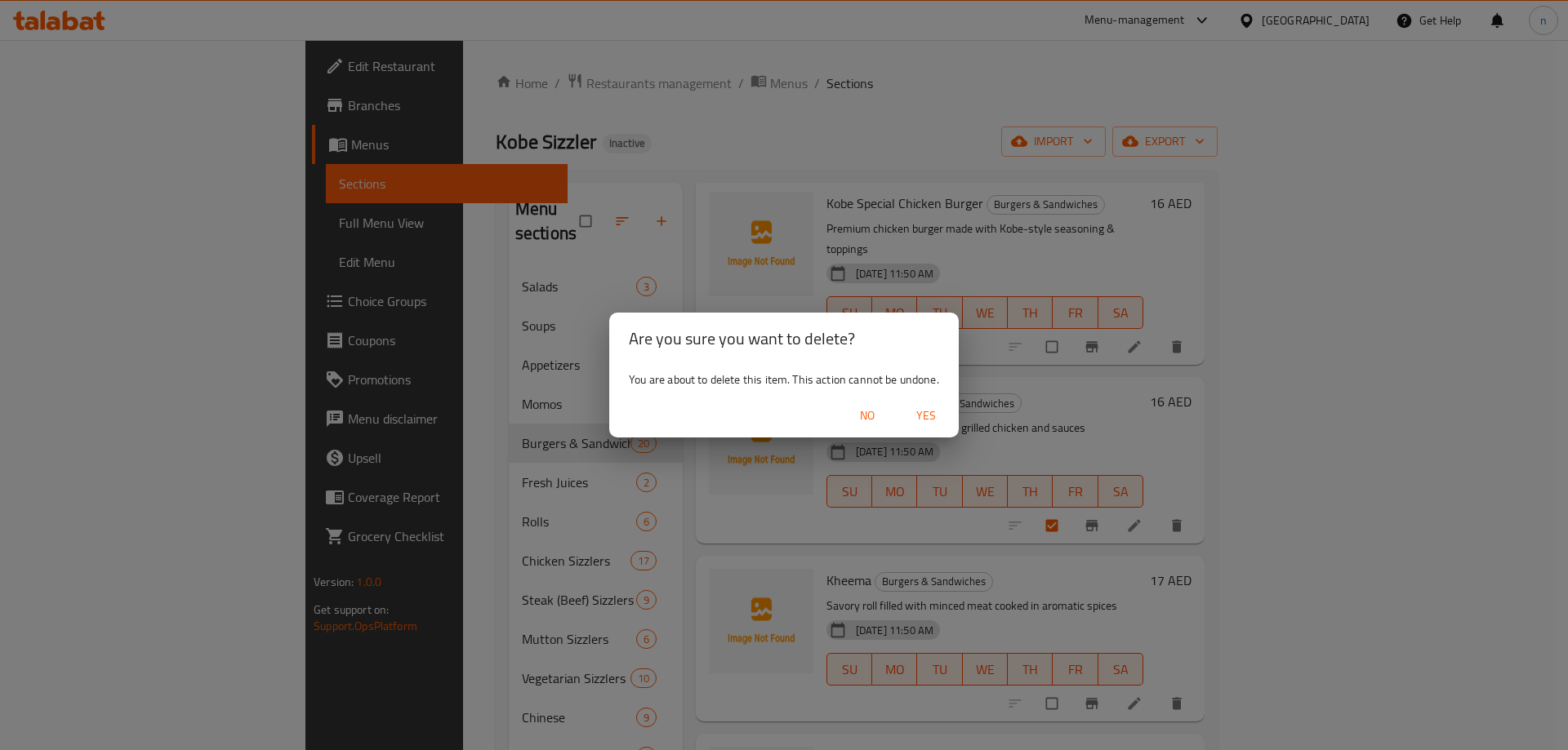
click at [935, 422] on span "Yes" at bounding box center [926, 416] width 39 height 20
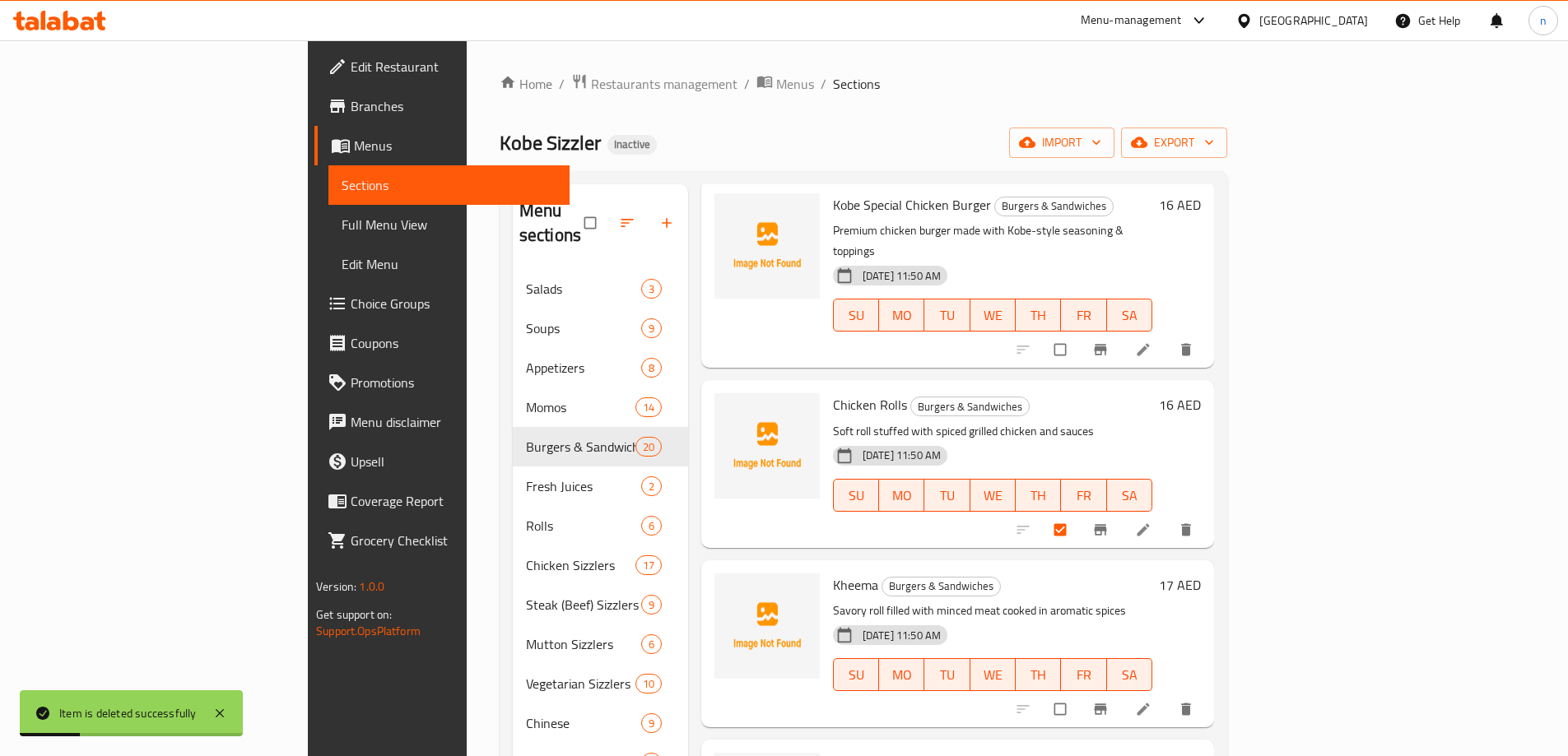
scroll to position [0, 0]
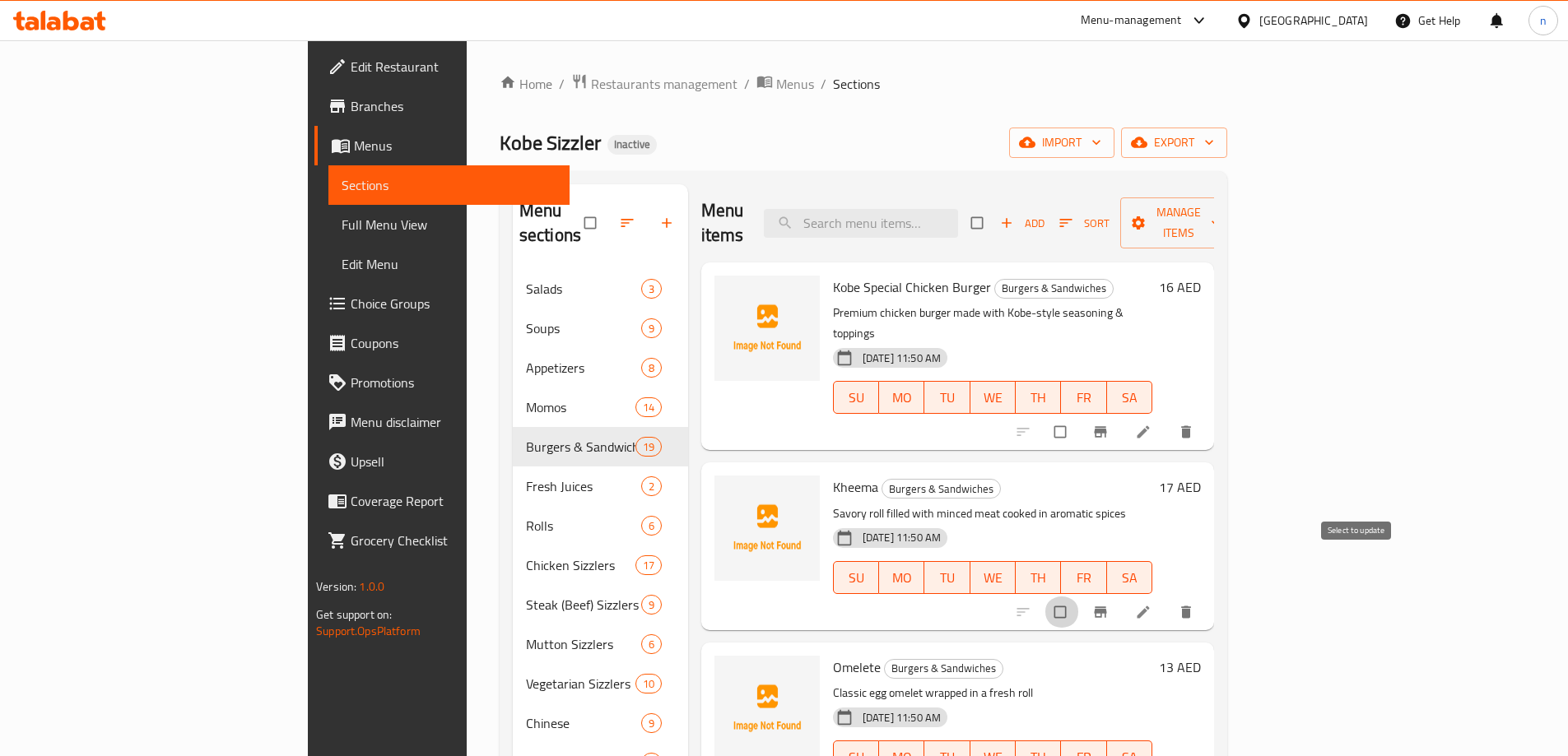
click at [1079, 597] on input "checkbox" at bounding box center [1061, 612] width 35 height 31
checkbox input "true"
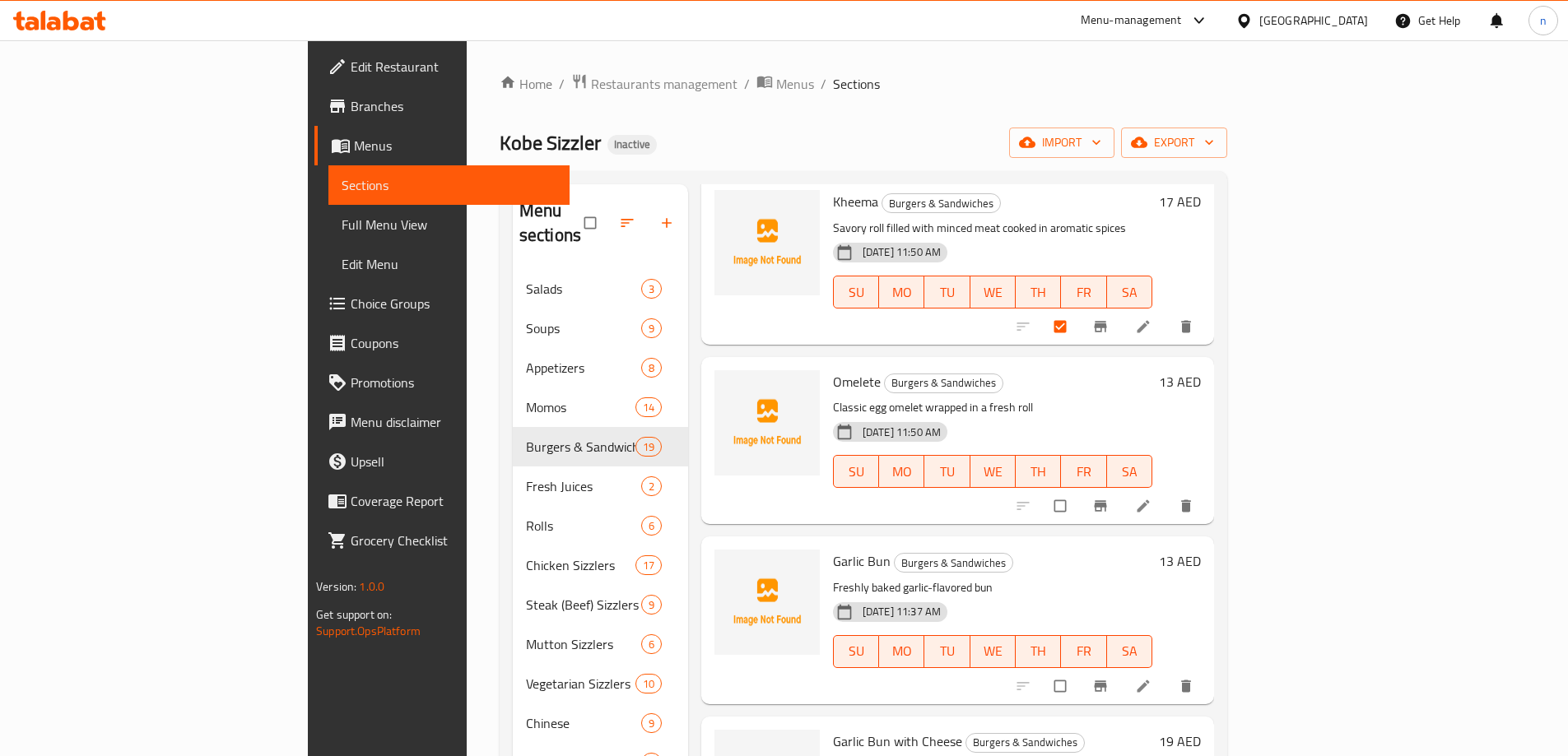
scroll to position [329, 0]
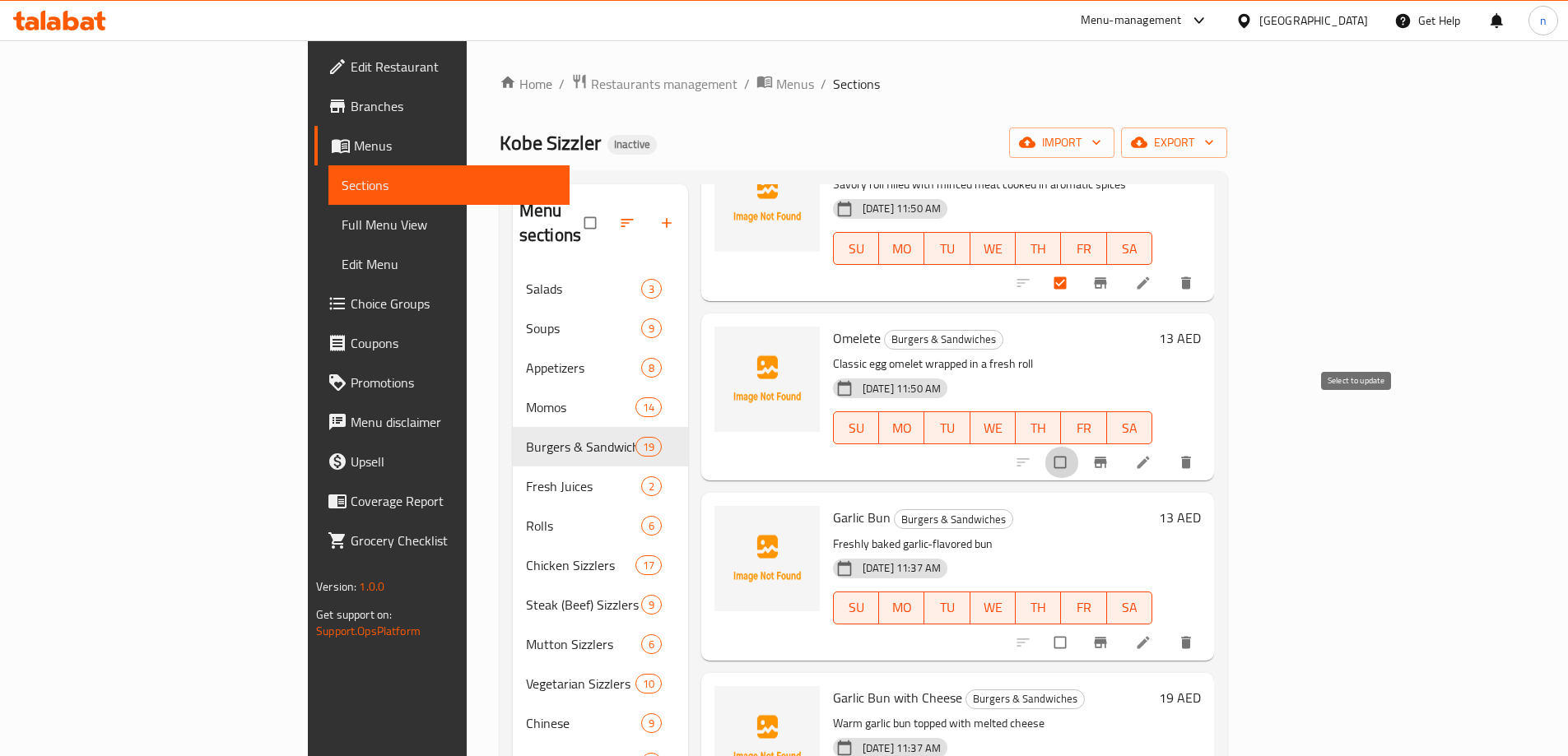
click at [1079, 446] on input "checkbox" at bounding box center [1061, 461] width 35 height 31
checkbox input "true"
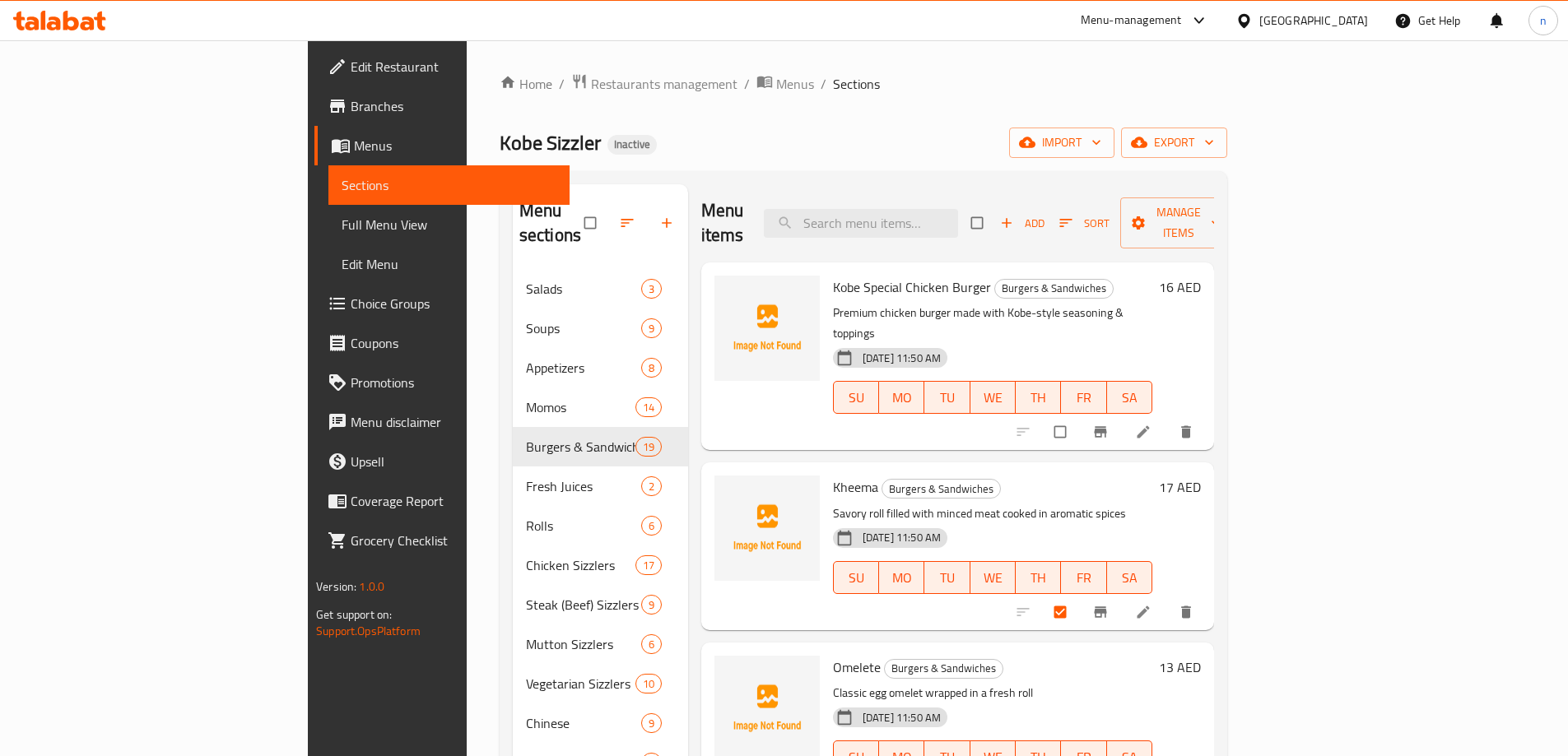
scroll to position [83, 0]
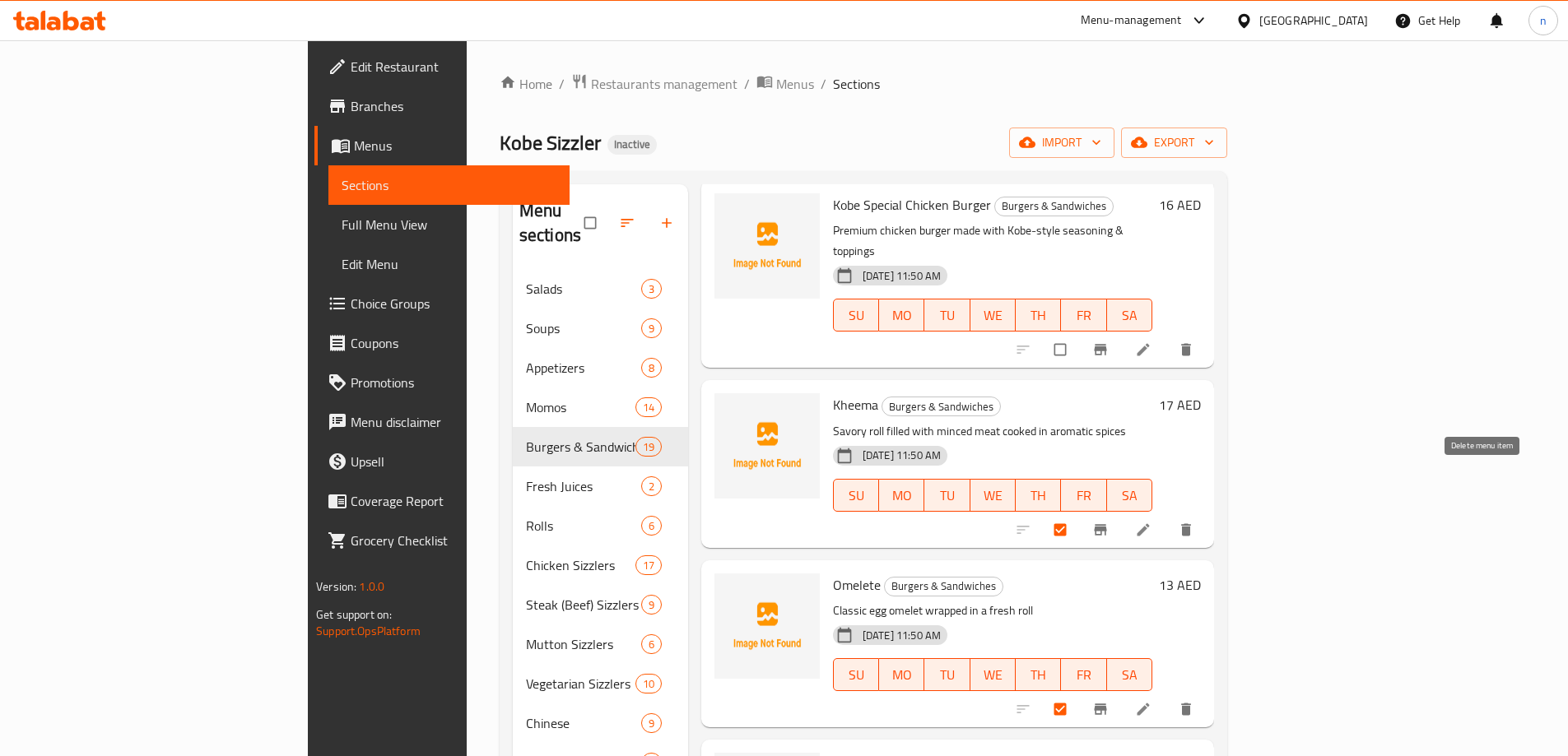
click at [1191, 523] on icon "delete" at bounding box center [1185, 529] width 10 height 12
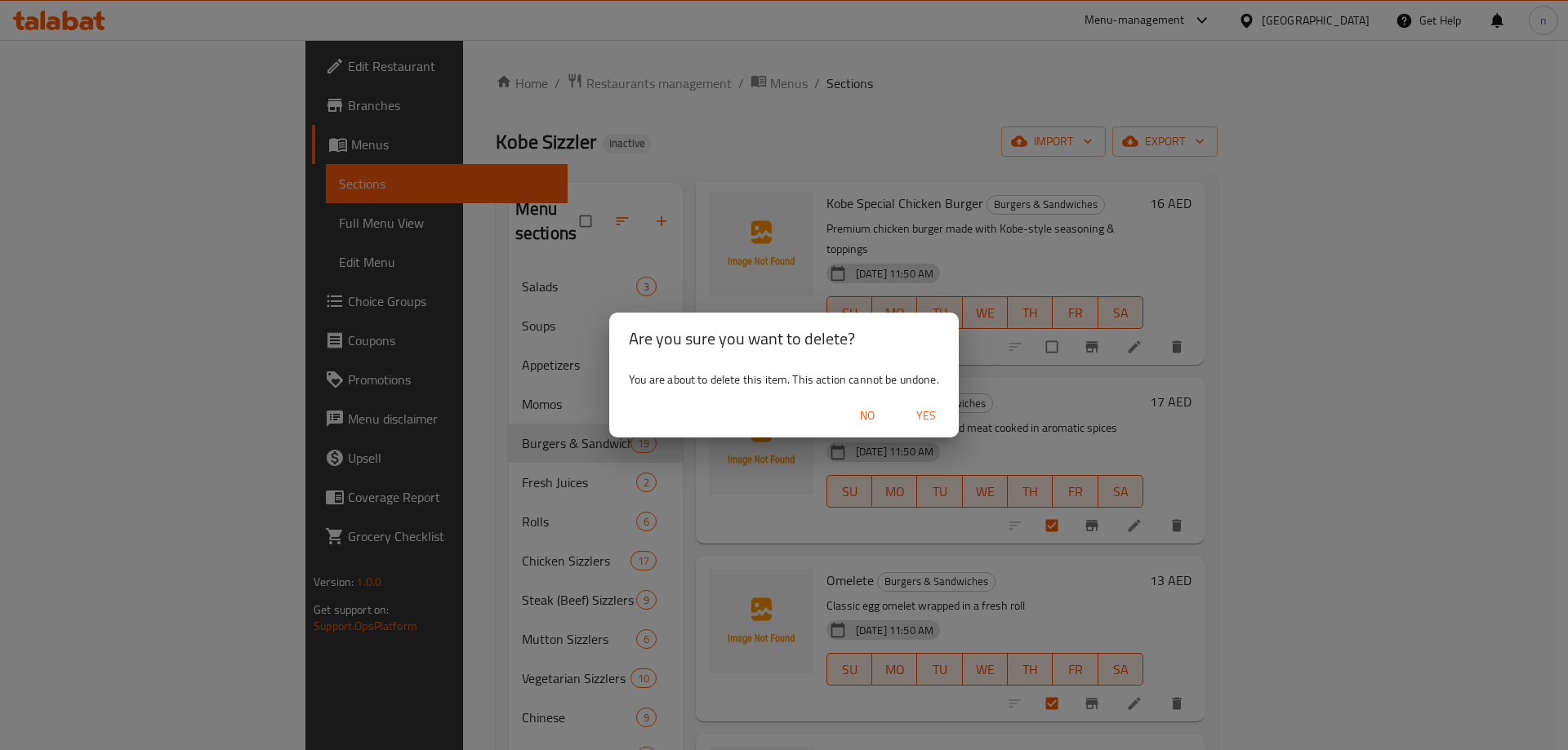
click at [916, 411] on span "Yes" at bounding box center [926, 416] width 39 height 20
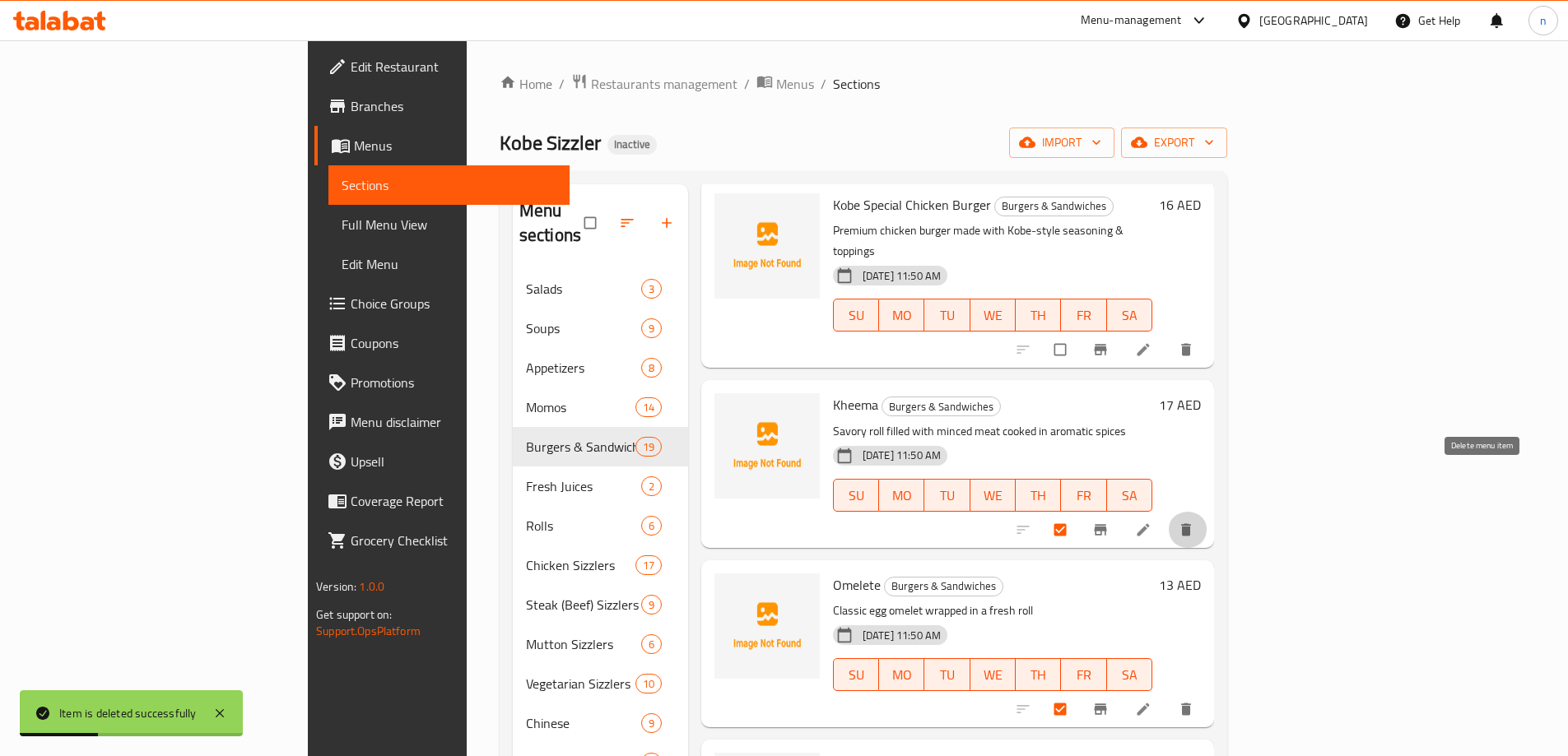
click at [1208, 511] on button "delete" at bounding box center [1187, 529] width 39 height 37
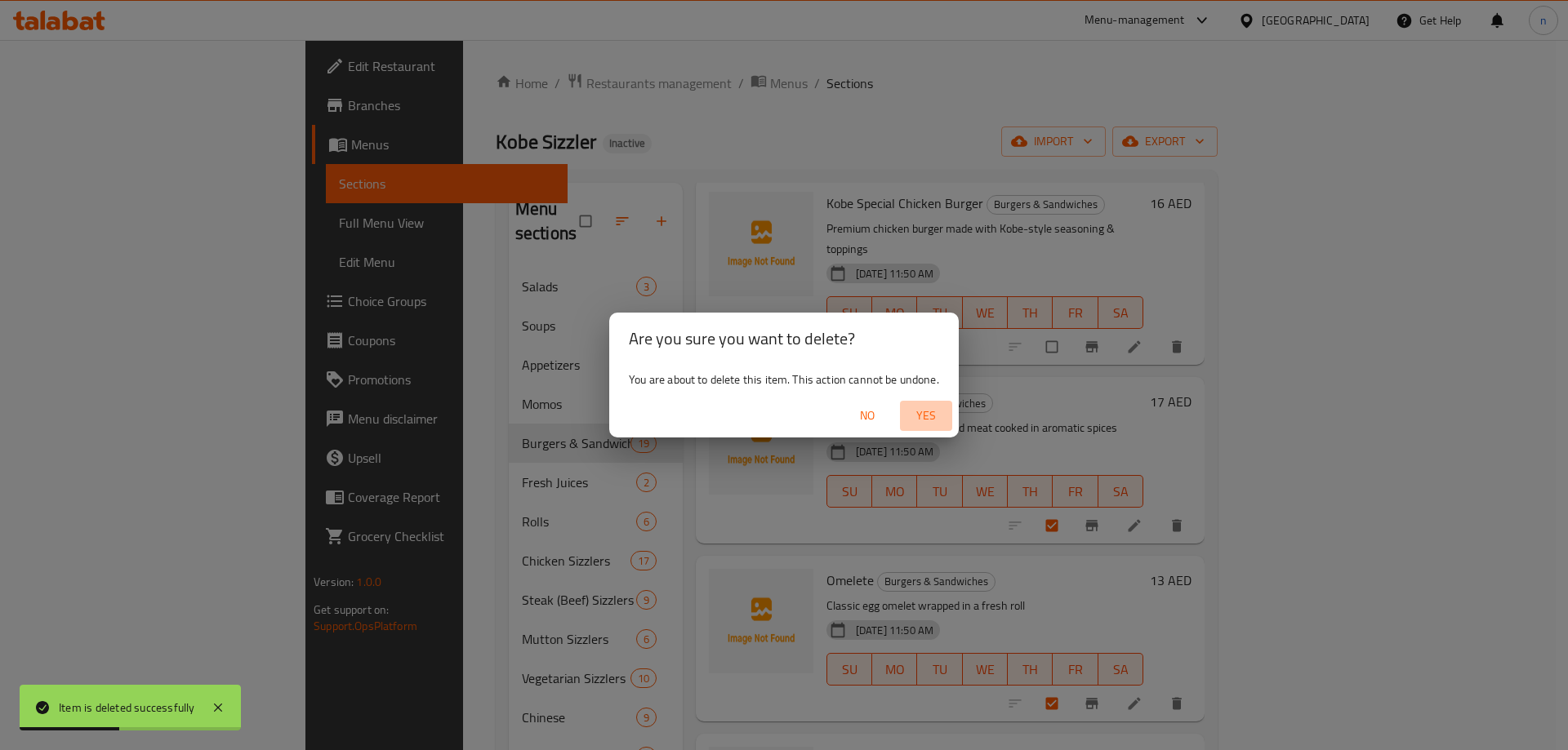
click at [925, 409] on span "Yes" at bounding box center [926, 416] width 39 height 20
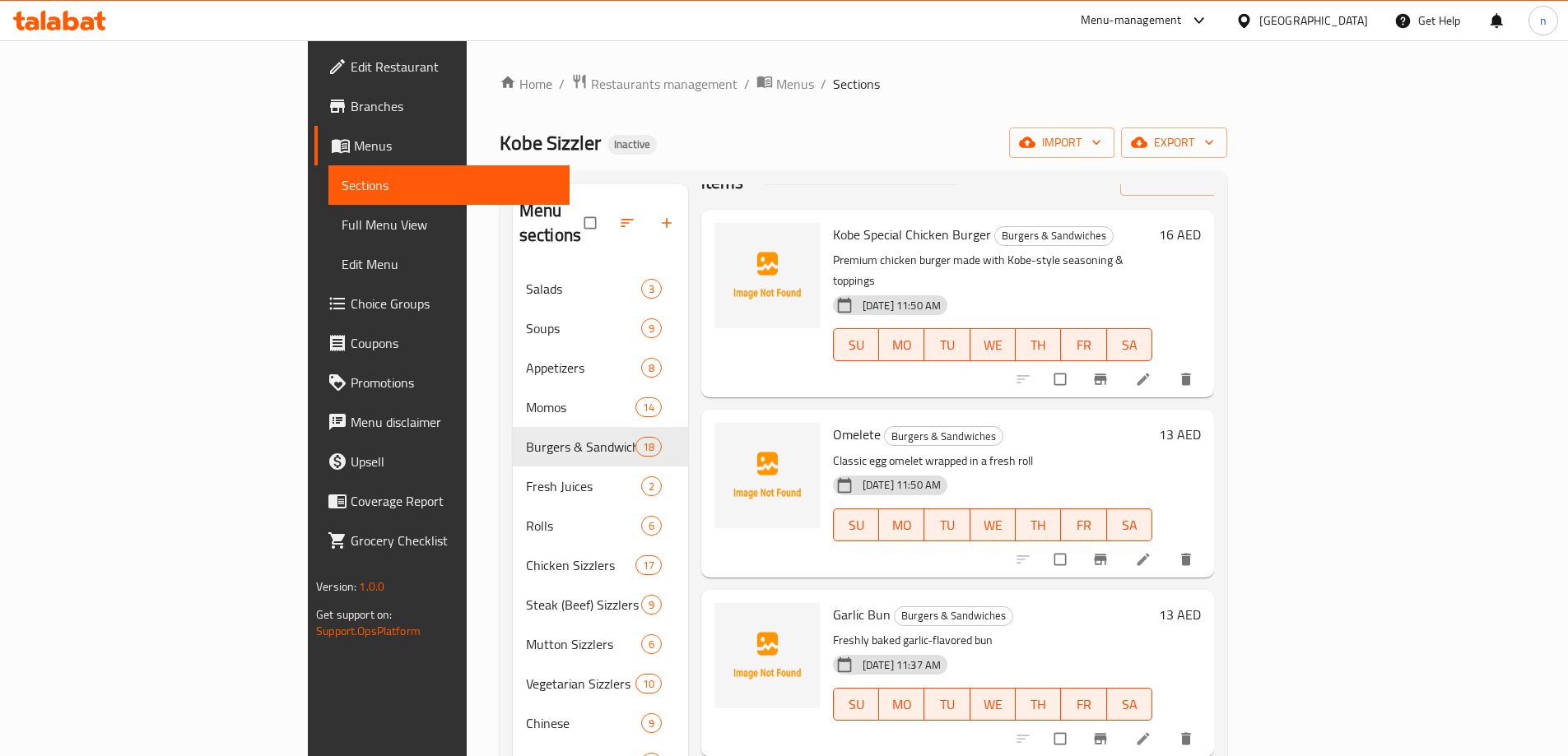
scroll to position [83, 0]
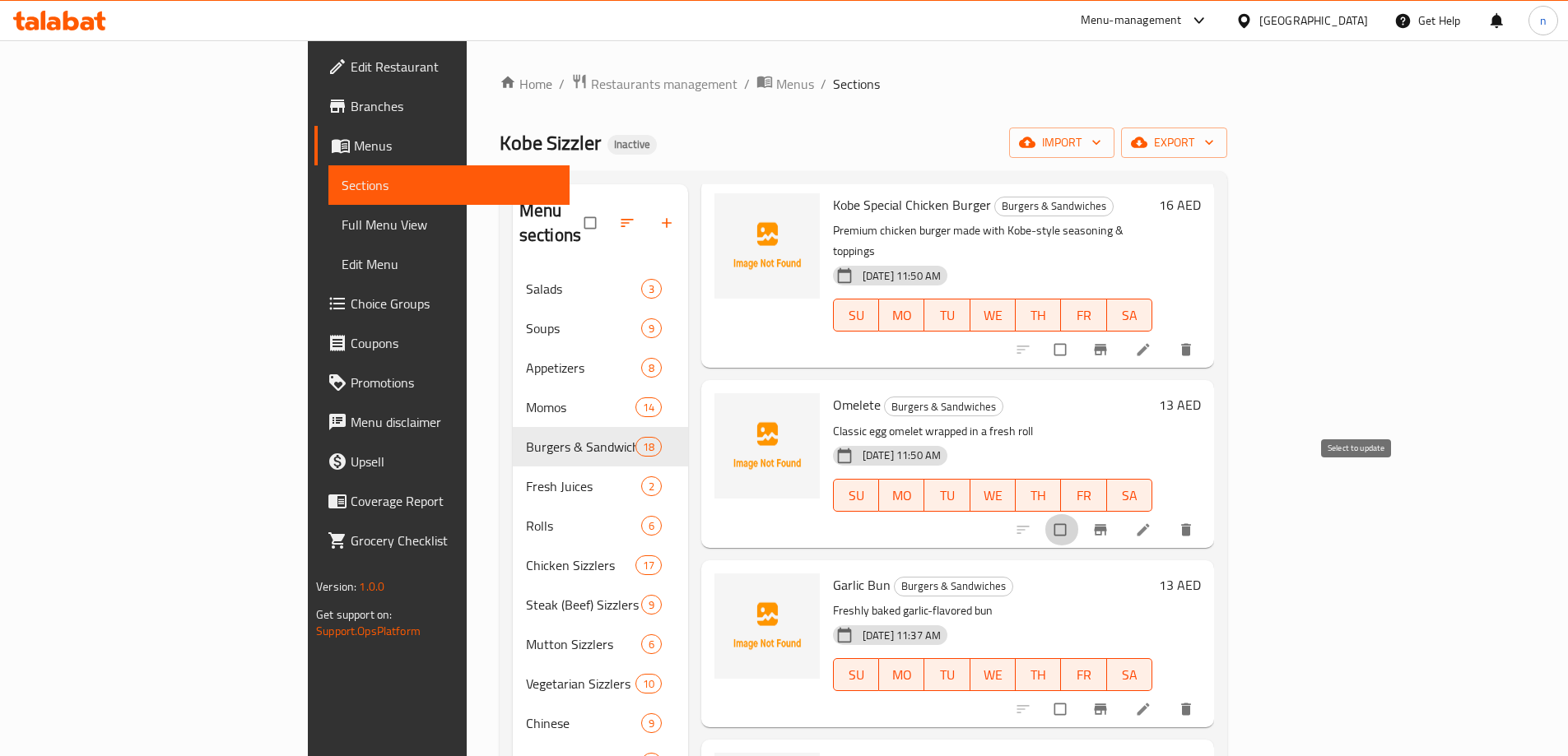
click at [1079, 514] on input "checkbox" at bounding box center [1061, 529] width 35 height 31
checkbox input "true"
click at [1195, 522] on icon "delete" at bounding box center [1186, 530] width 17 height 17
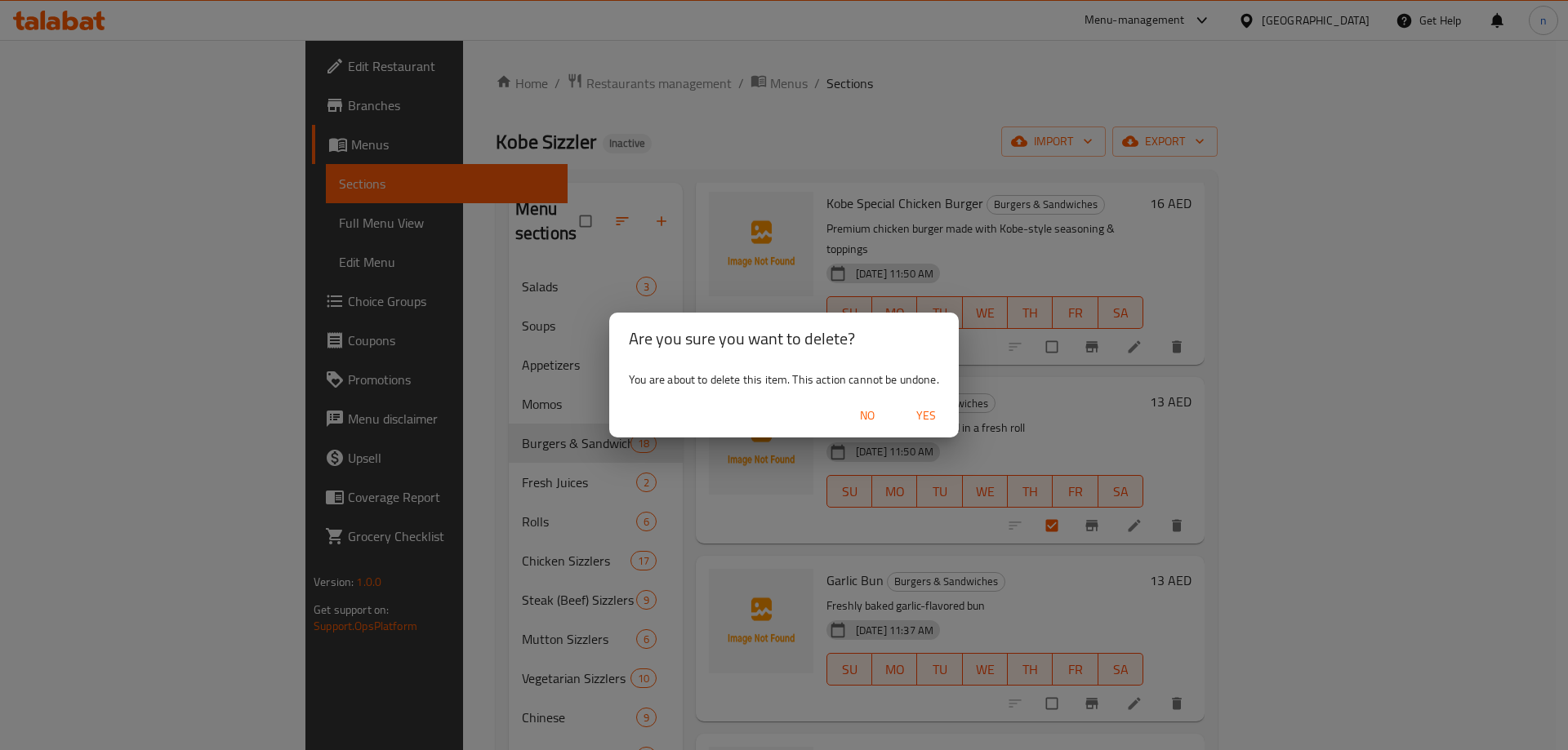
click at [928, 415] on span "Yes" at bounding box center [926, 416] width 39 height 20
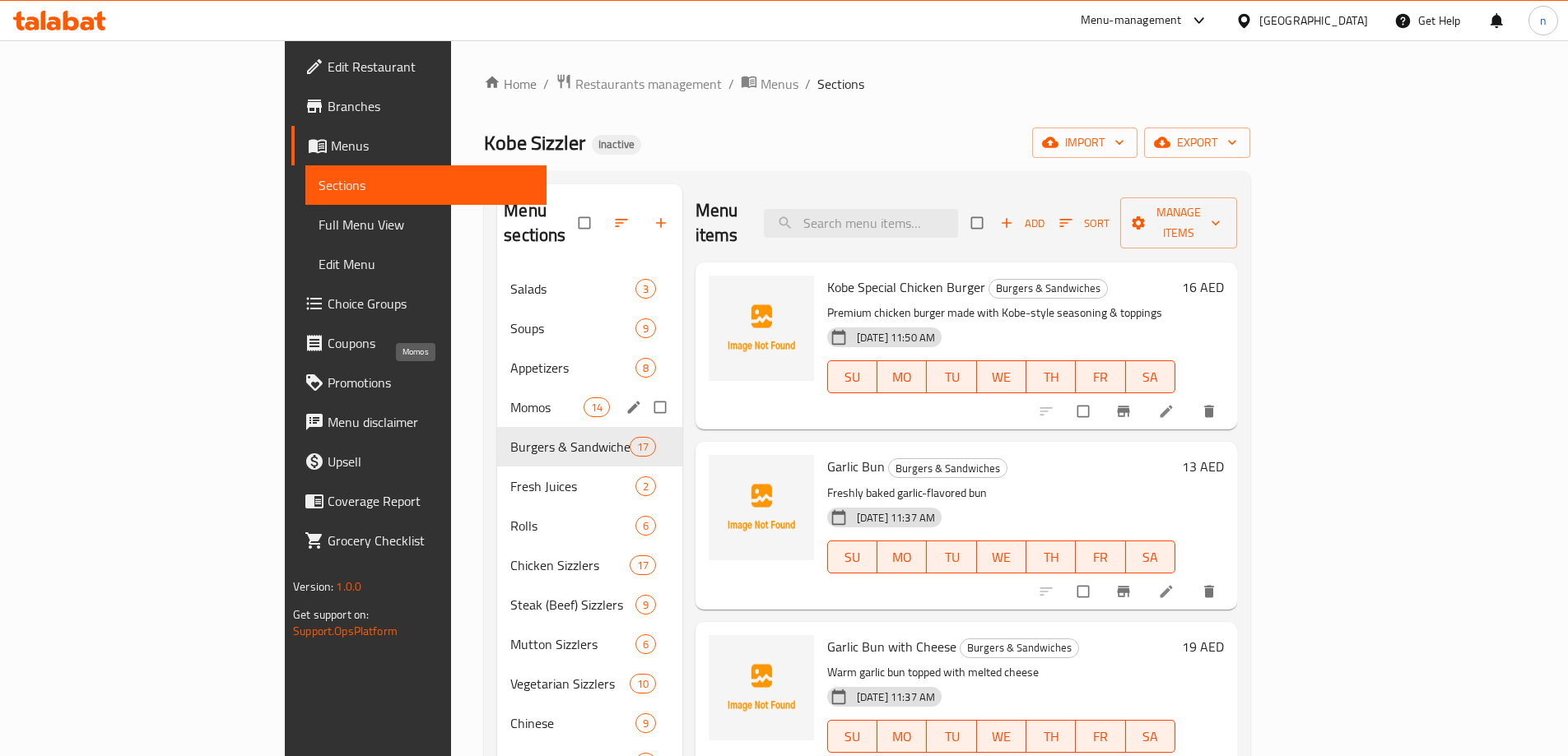
click at [510, 398] on span "Momos" at bounding box center [546, 407] width 72 height 20
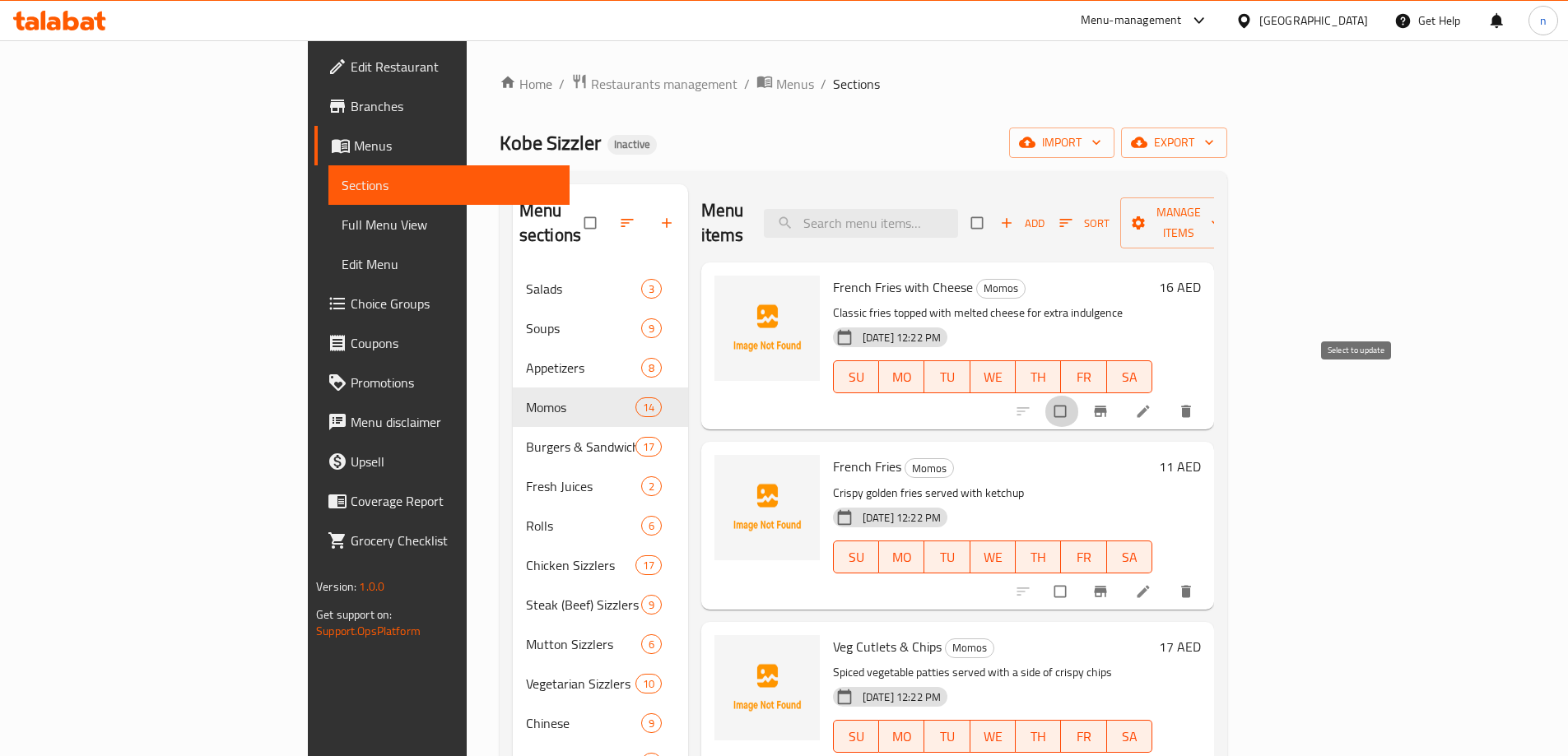
click at [1079, 396] on input "checkbox" at bounding box center [1061, 411] width 35 height 31
checkbox input "true"
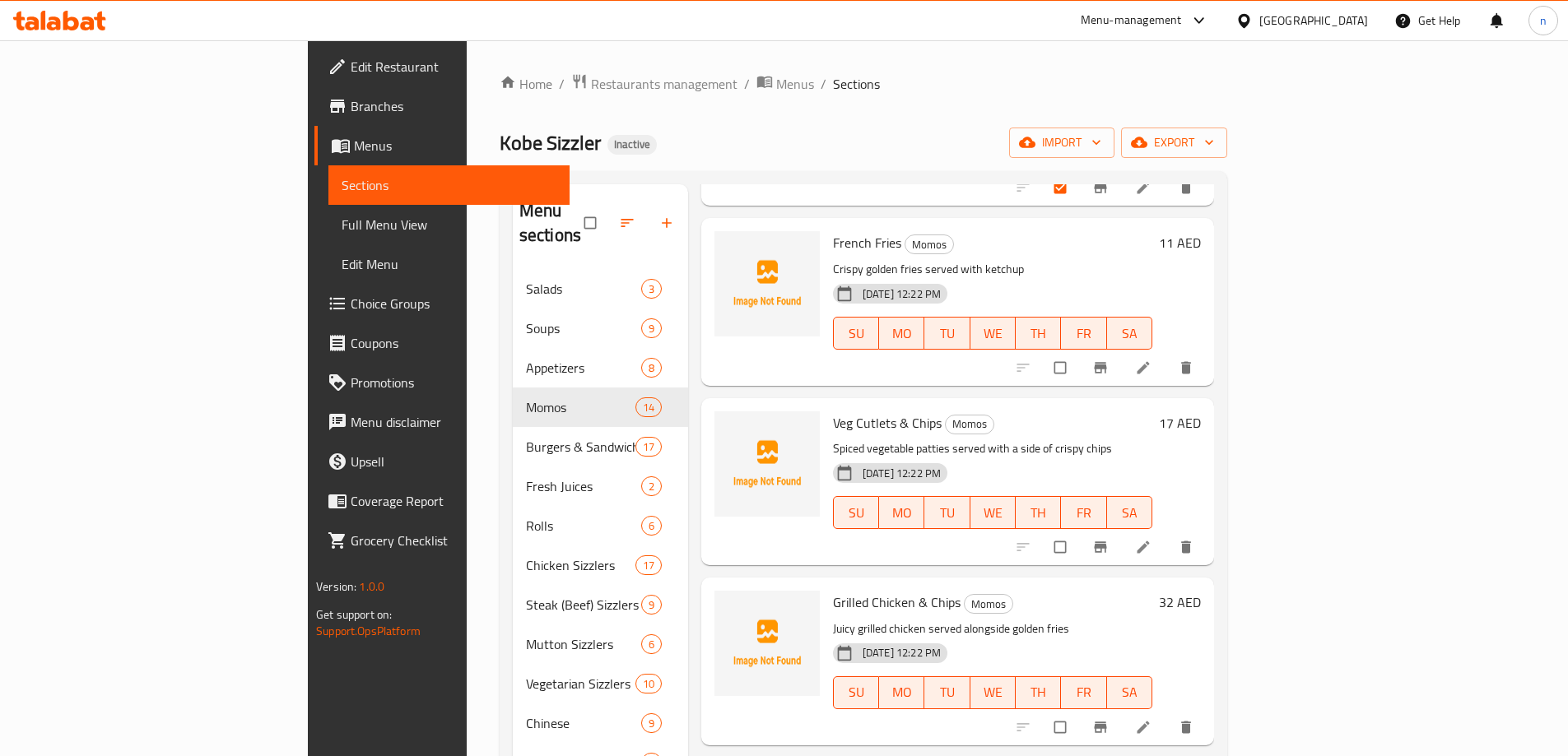
scroll to position [247, 0]
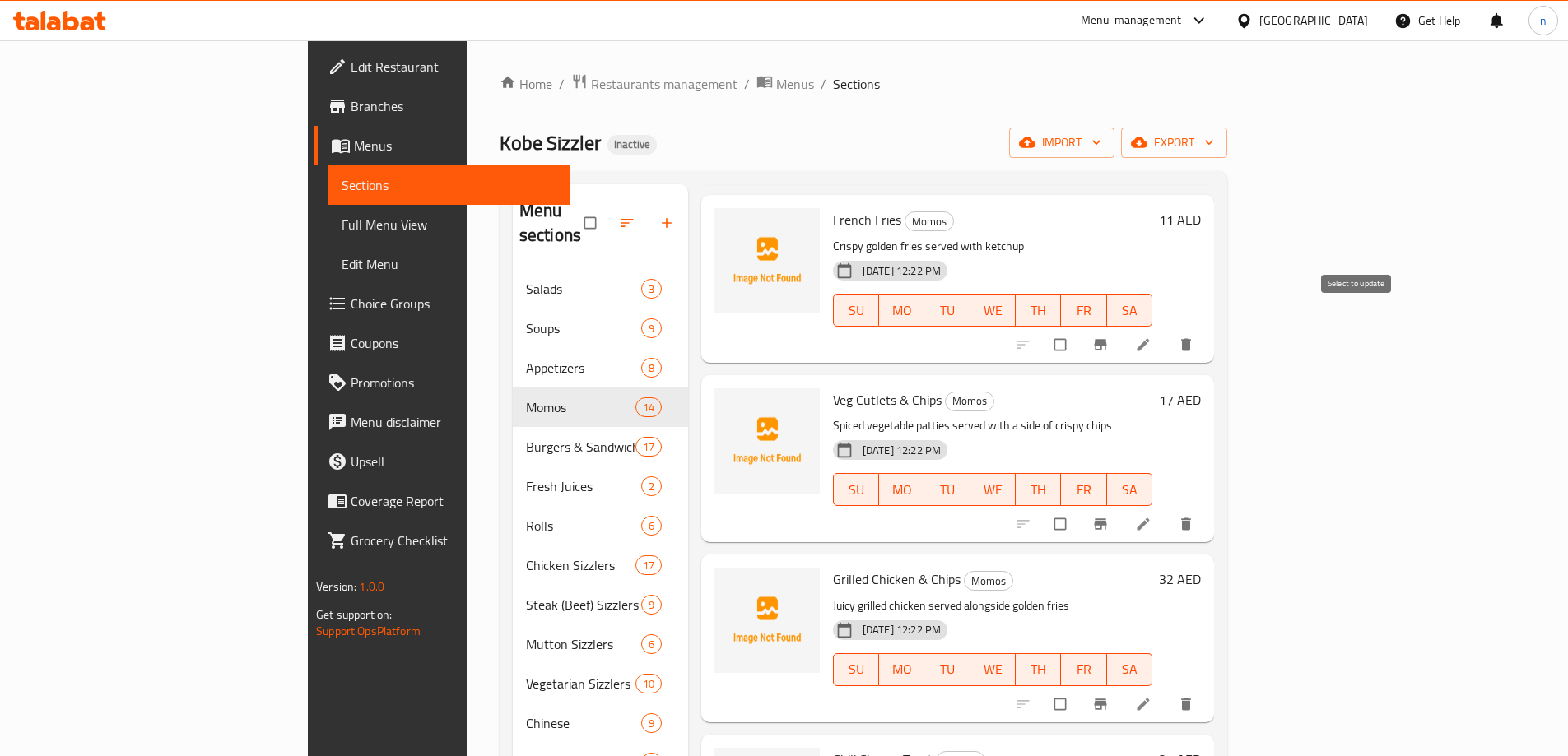
click at [1079, 329] on input "checkbox" at bounding box center [1061, 344] width 35 height 31
checkbox input "true"
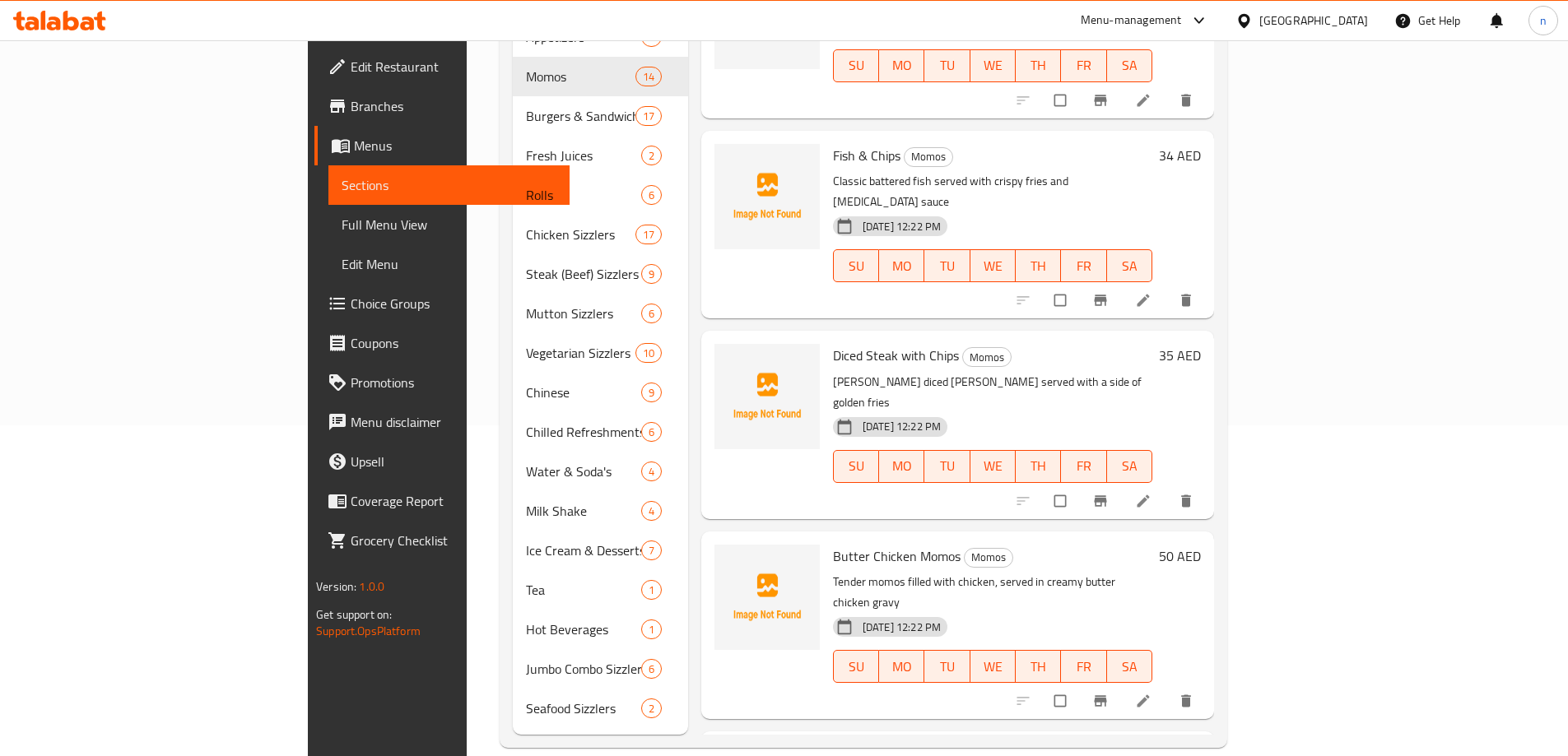
scroll to position [878, 0]
click at [1079, 487] on input "checkbox" at bounding box center [1061, 502] width 35 height 31
checkbox input "true"
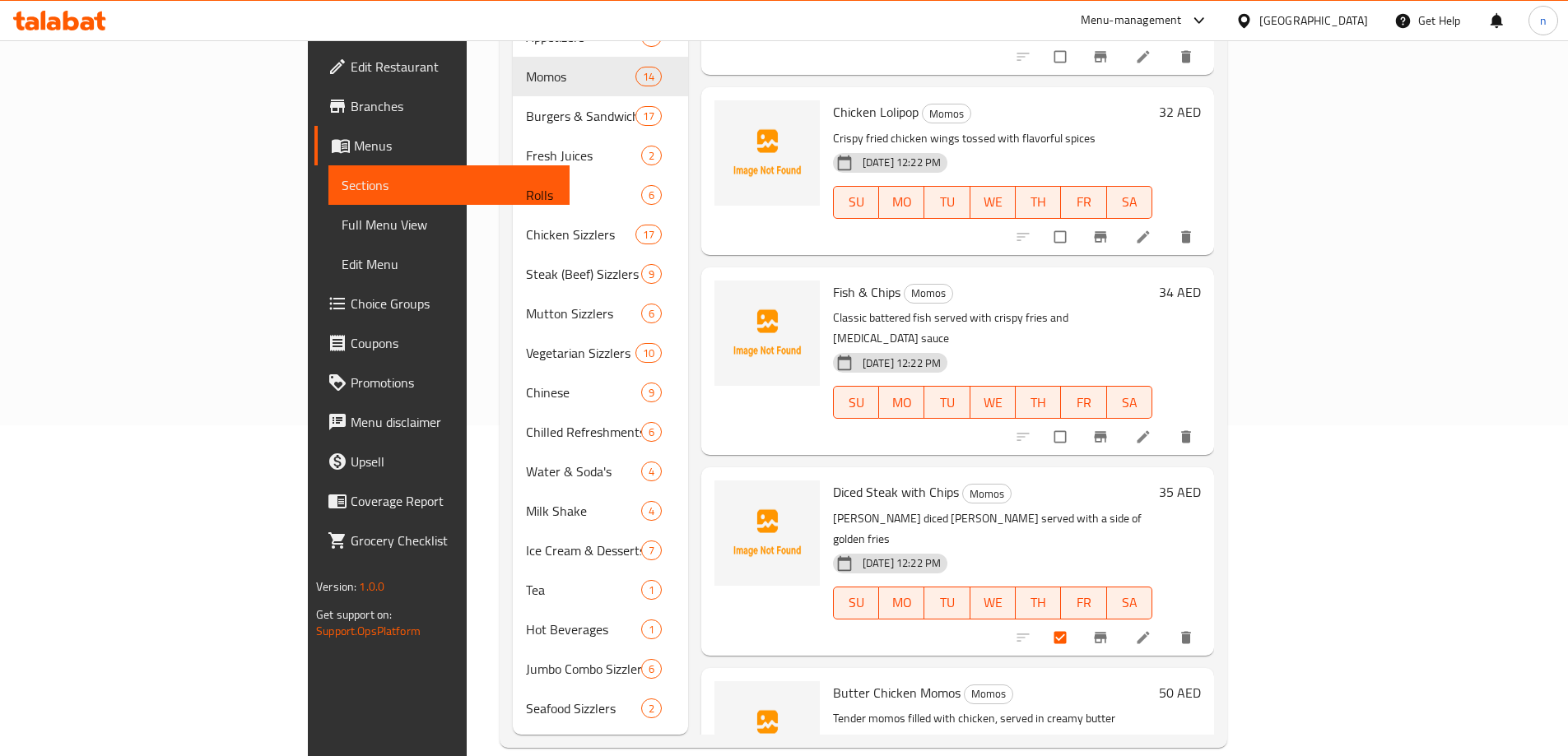
scroll to position [713, 0]
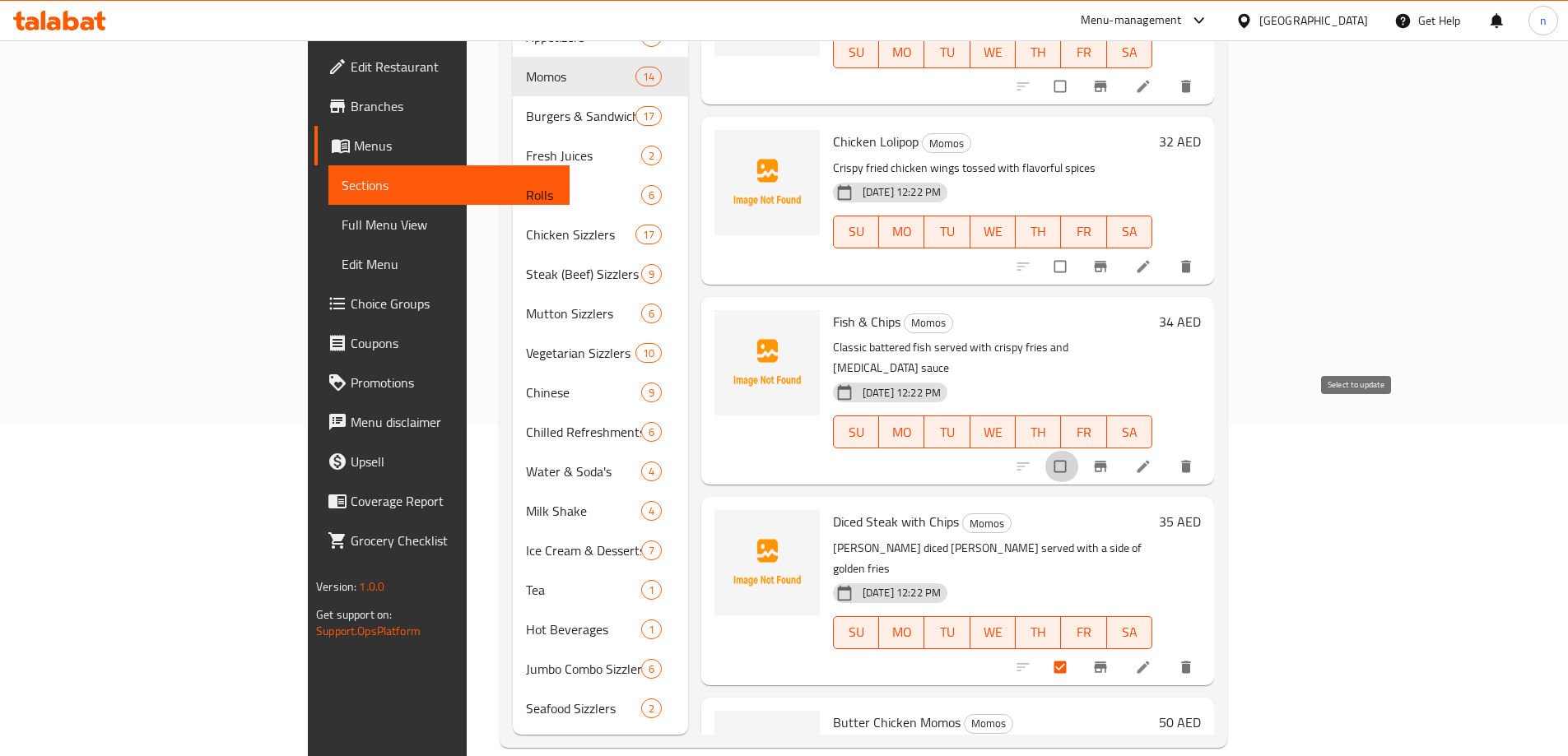
click at [1079, 451] on input "checkbox" at bounding box center [1061, 466] width 35 height 31
checkbox input "true"
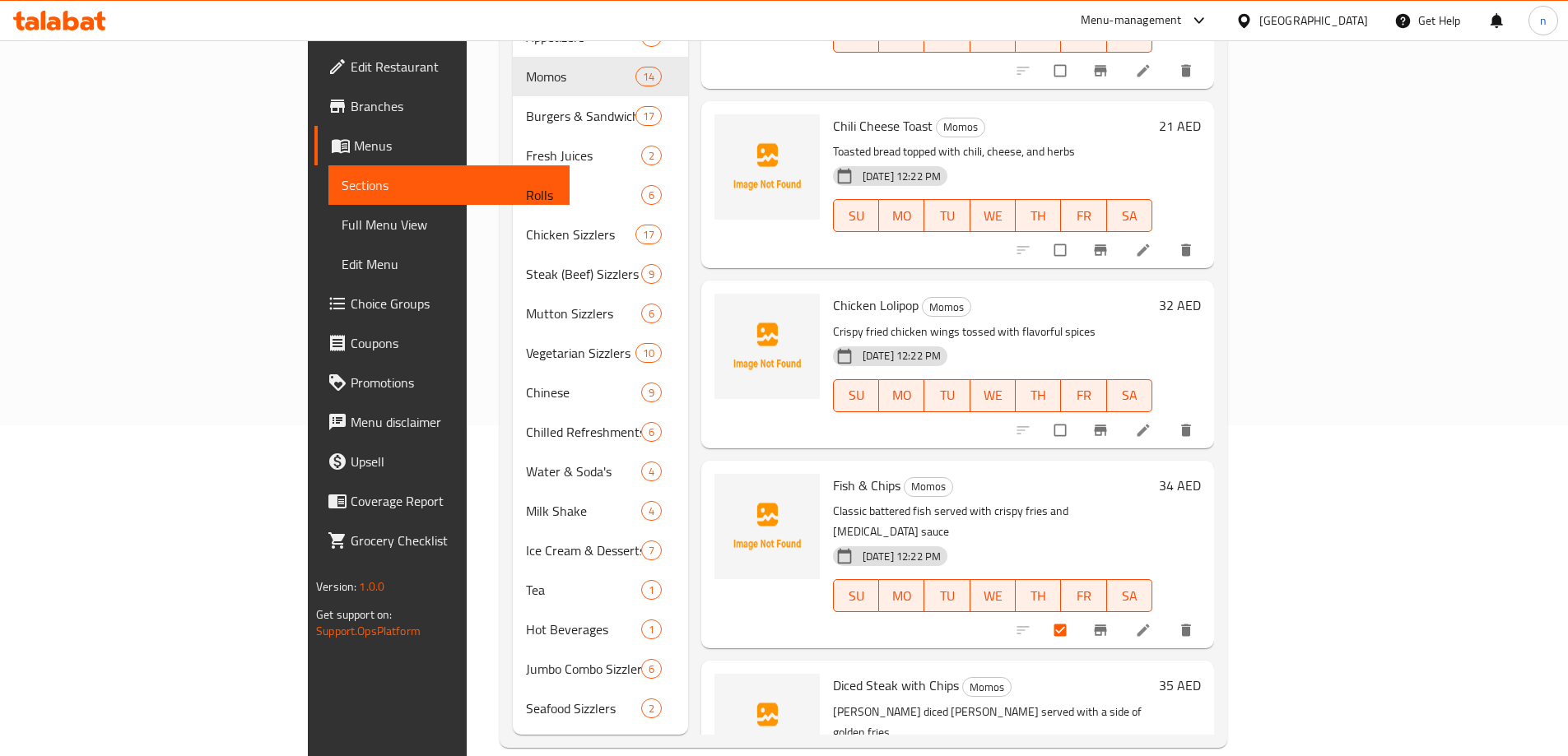
scroll to position [466, 0]
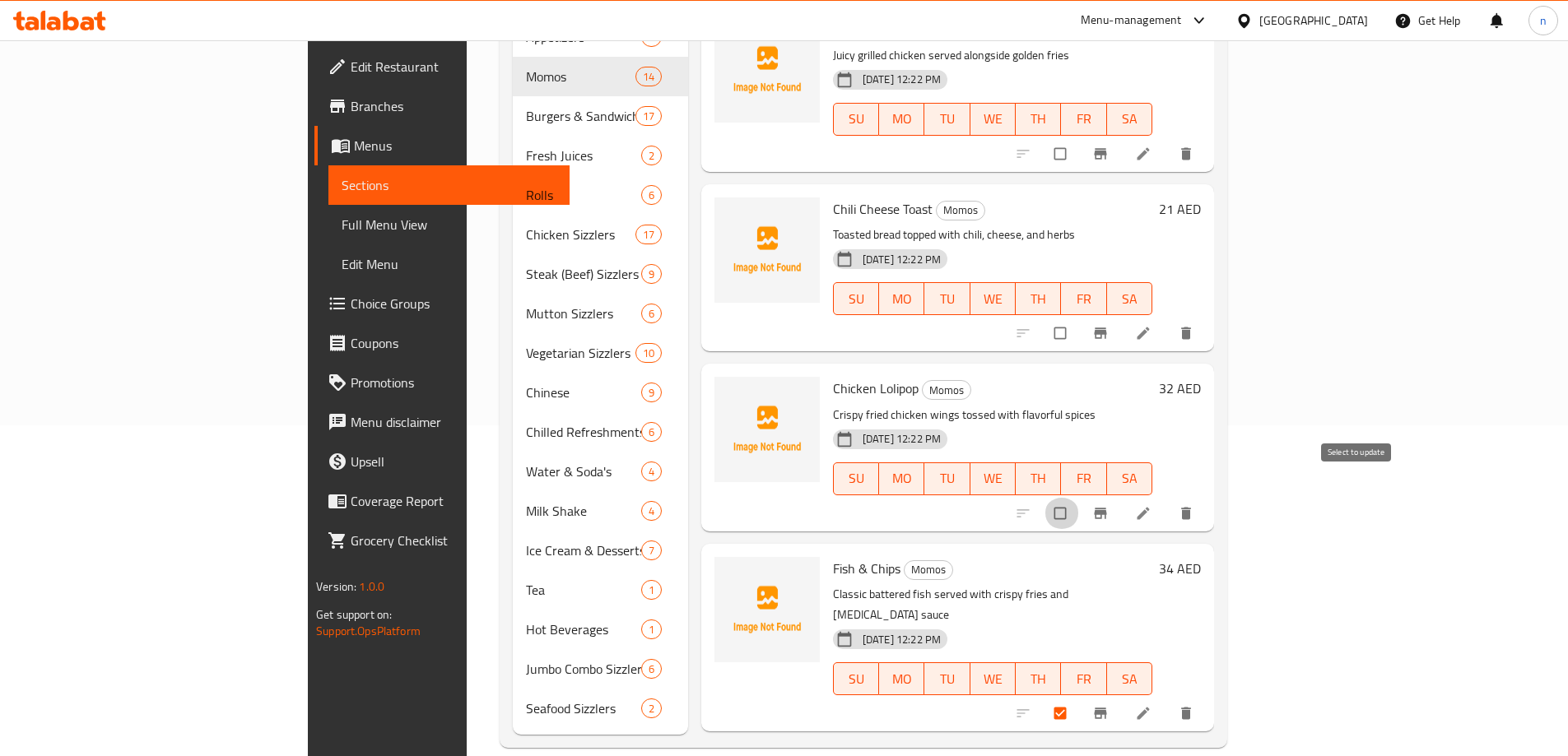
click at [1079, 498] on input "checkbox" at bounding box center [1061, 513] width 35 height 31
checkbox input "true"
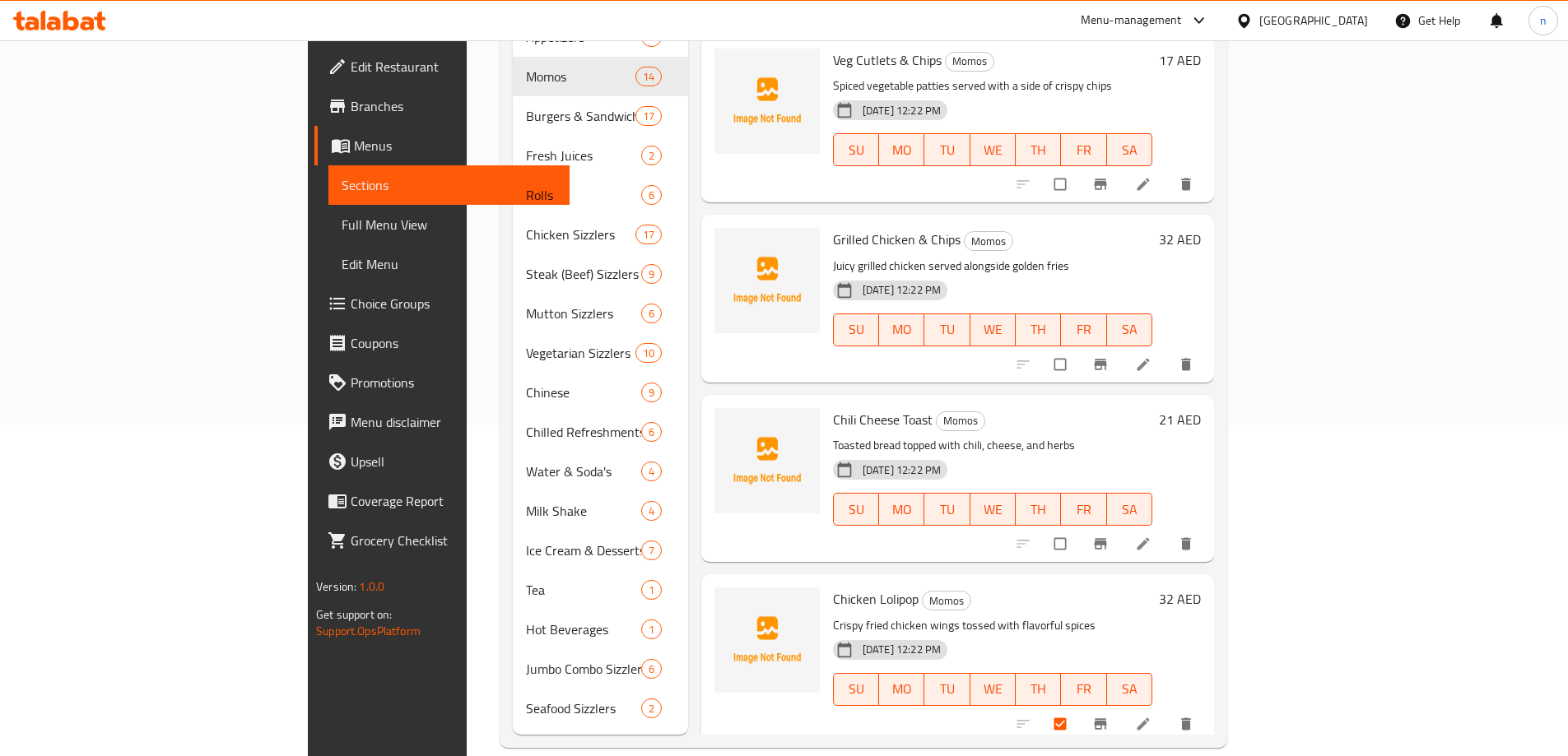
scroll to position [219, 0]
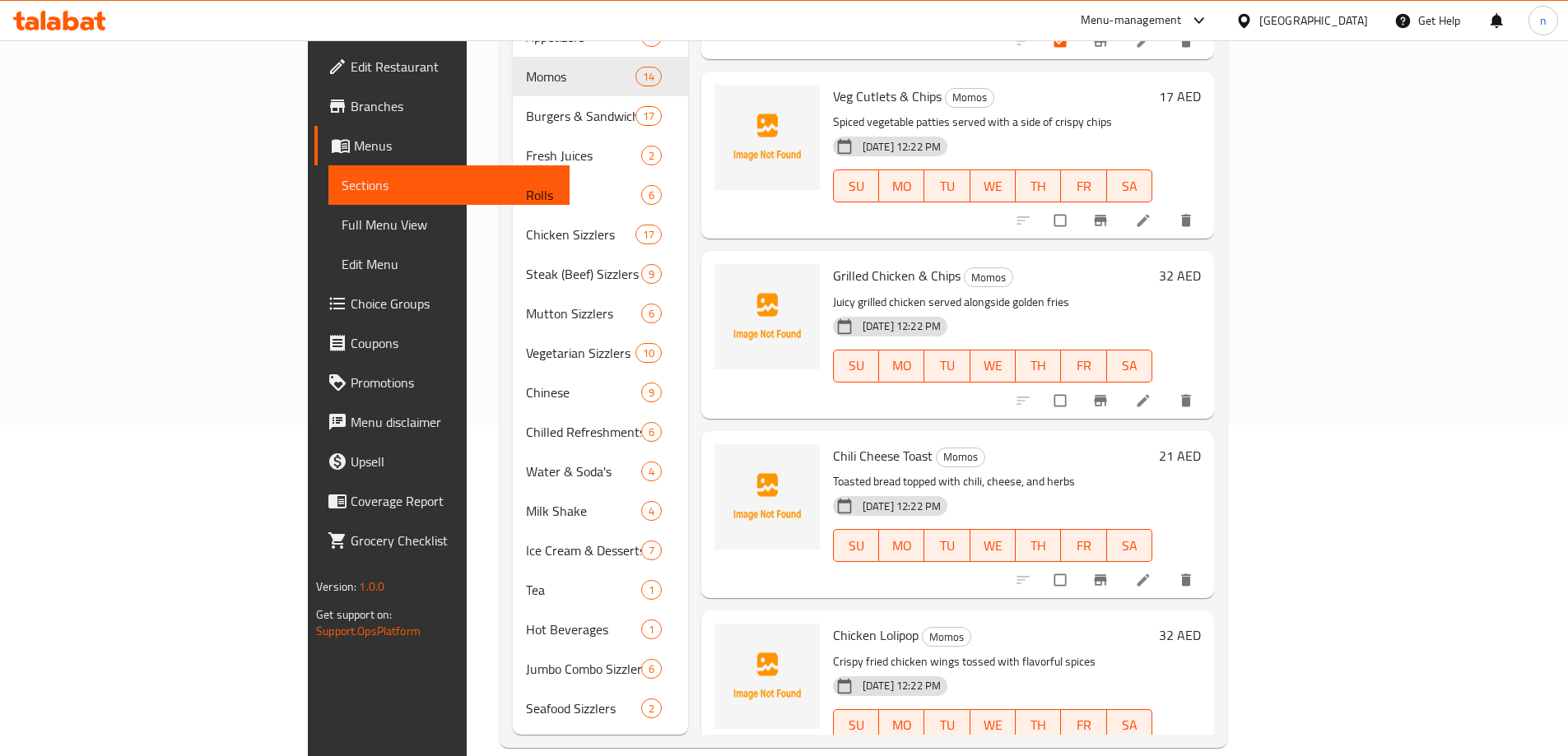
click at [1079, 565] on input "checkbox" at bounding box center [1061, 580] width 35 height 31
checkbox input "true"
click at [1079, 387] on input "checkbox" at bounding box center [1061, 400] width 35 height 31
checkbox input "true"
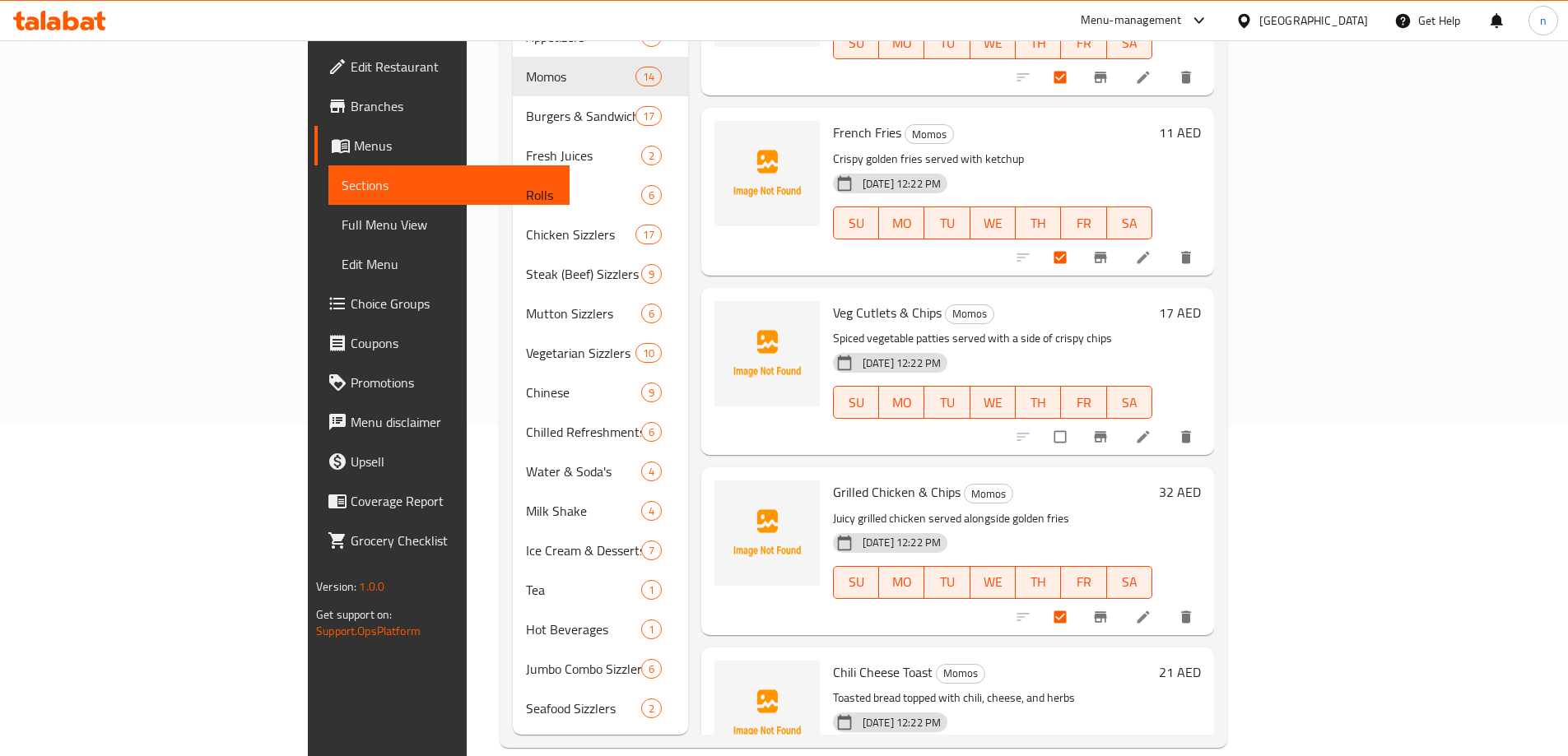
scroll to position [0, 0]
click at [1079, 425] on input "checkbox" at bounding box center [1061, 440] width 35 height 31
checkbox input "true"
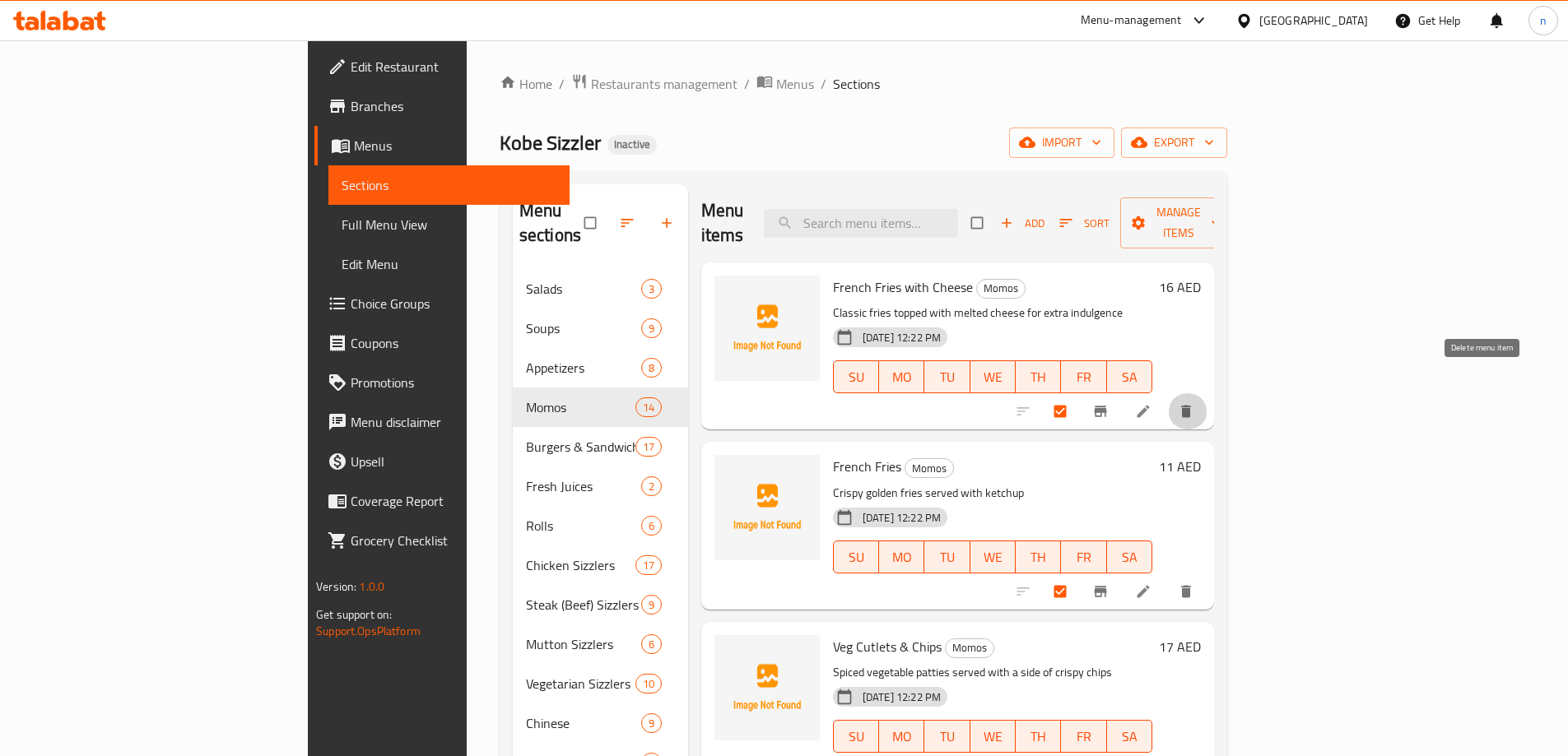
click at [1191, 405] on icon "delete" at bounding box center [1185, 411] width 10 height 12
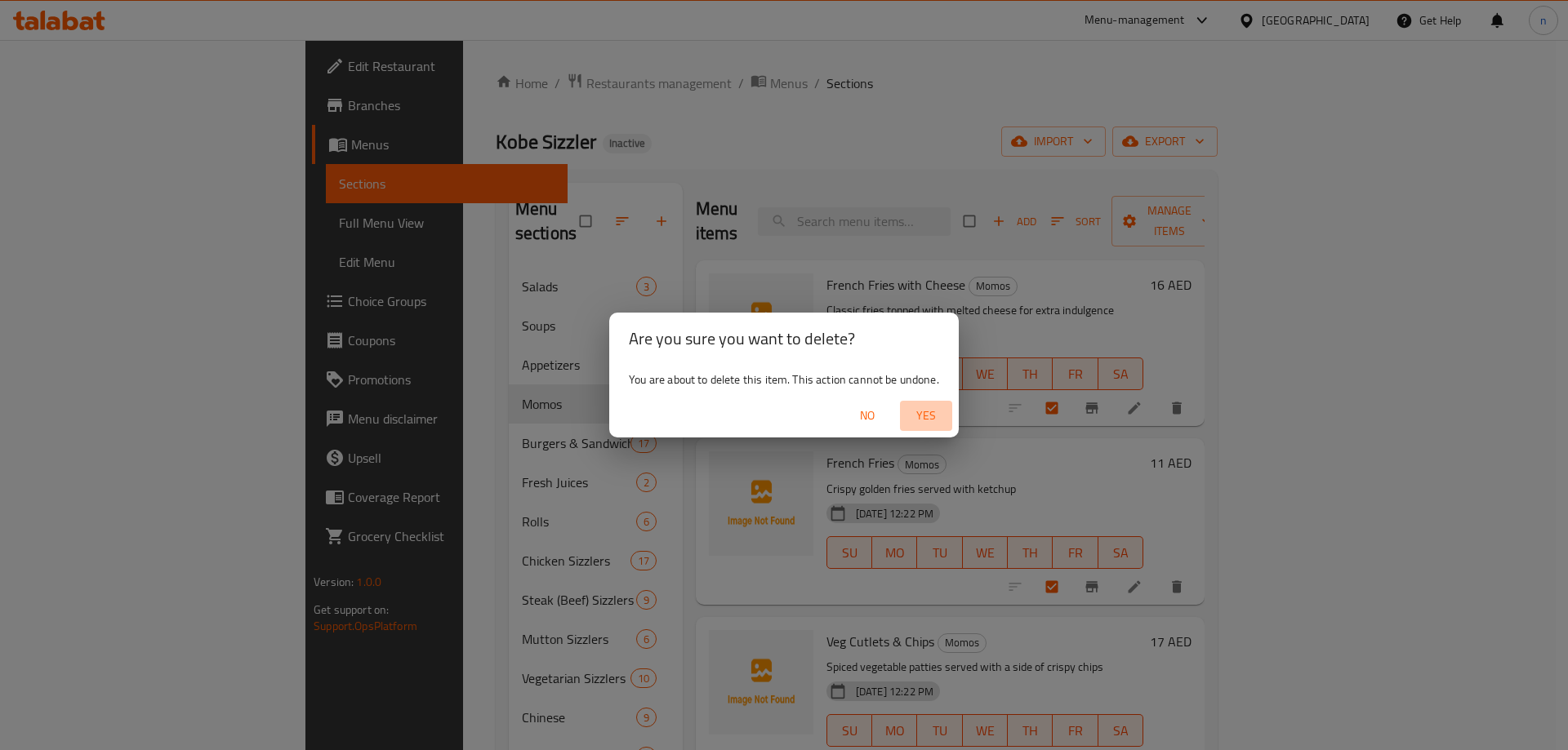
click at [940, 410] on span "Yes" at bounding box center [926, 416] width 39 height 20
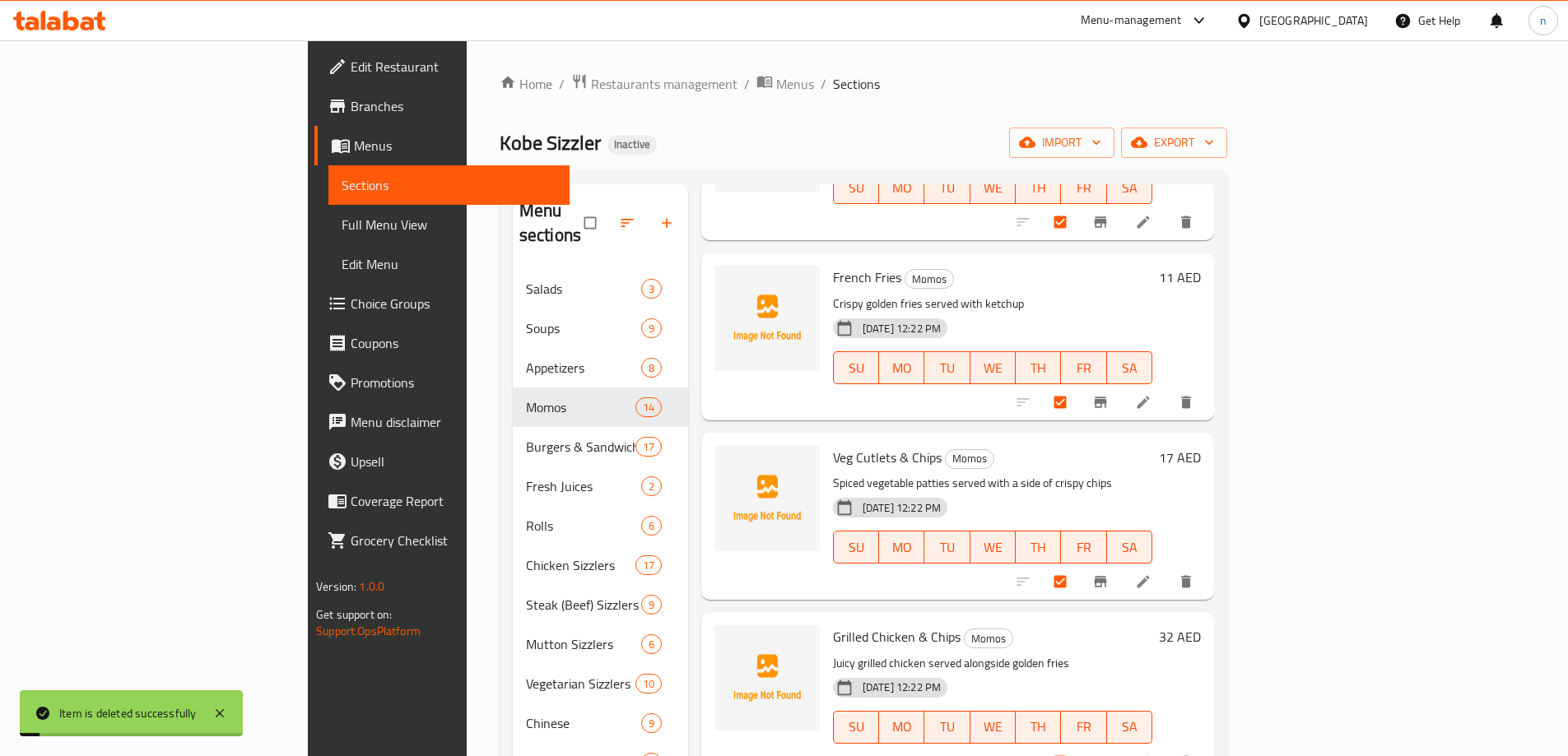
scroll to position [247, 0]
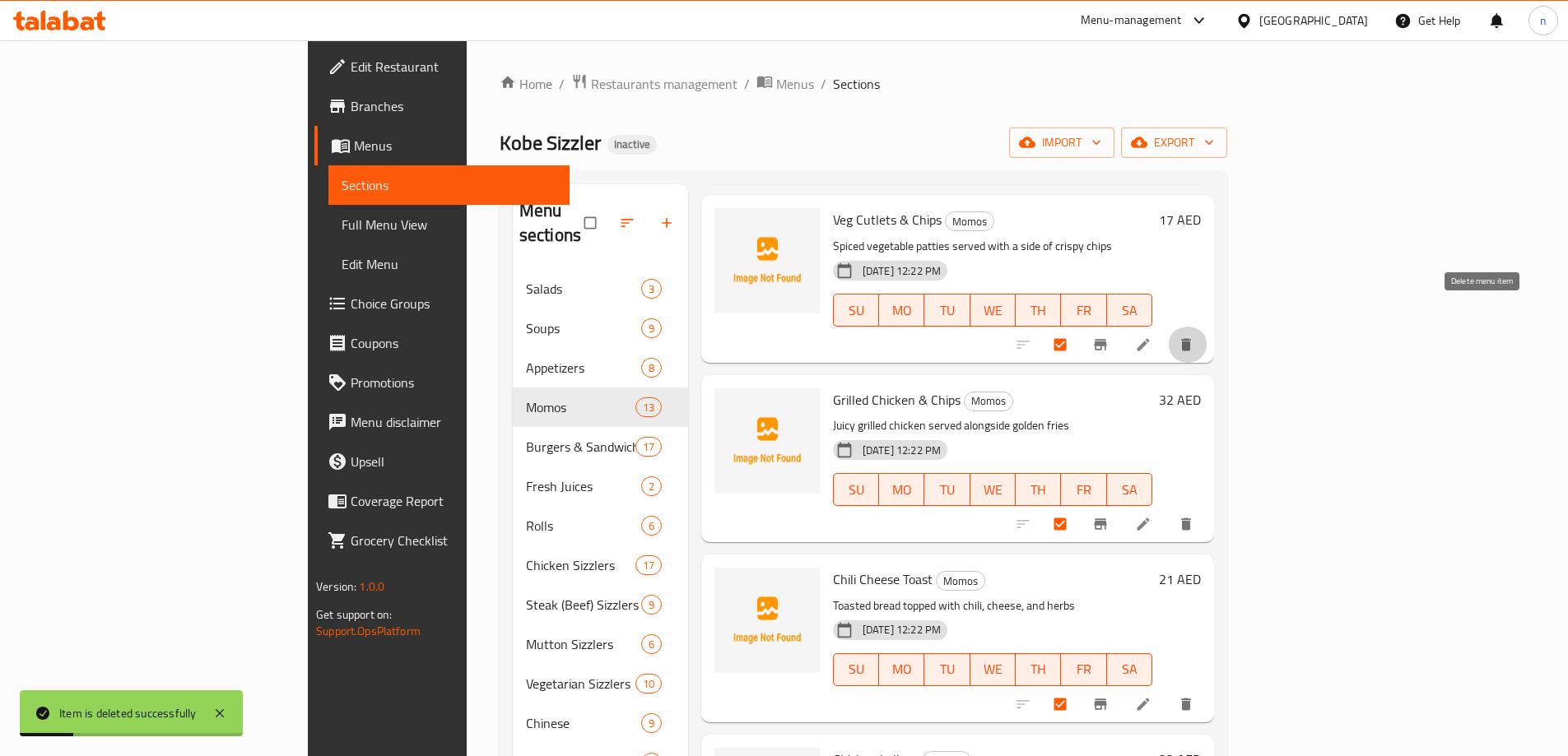
click at [1195, 337] on icon "delete" at bounding box center [1186, 345] width 17 height 17
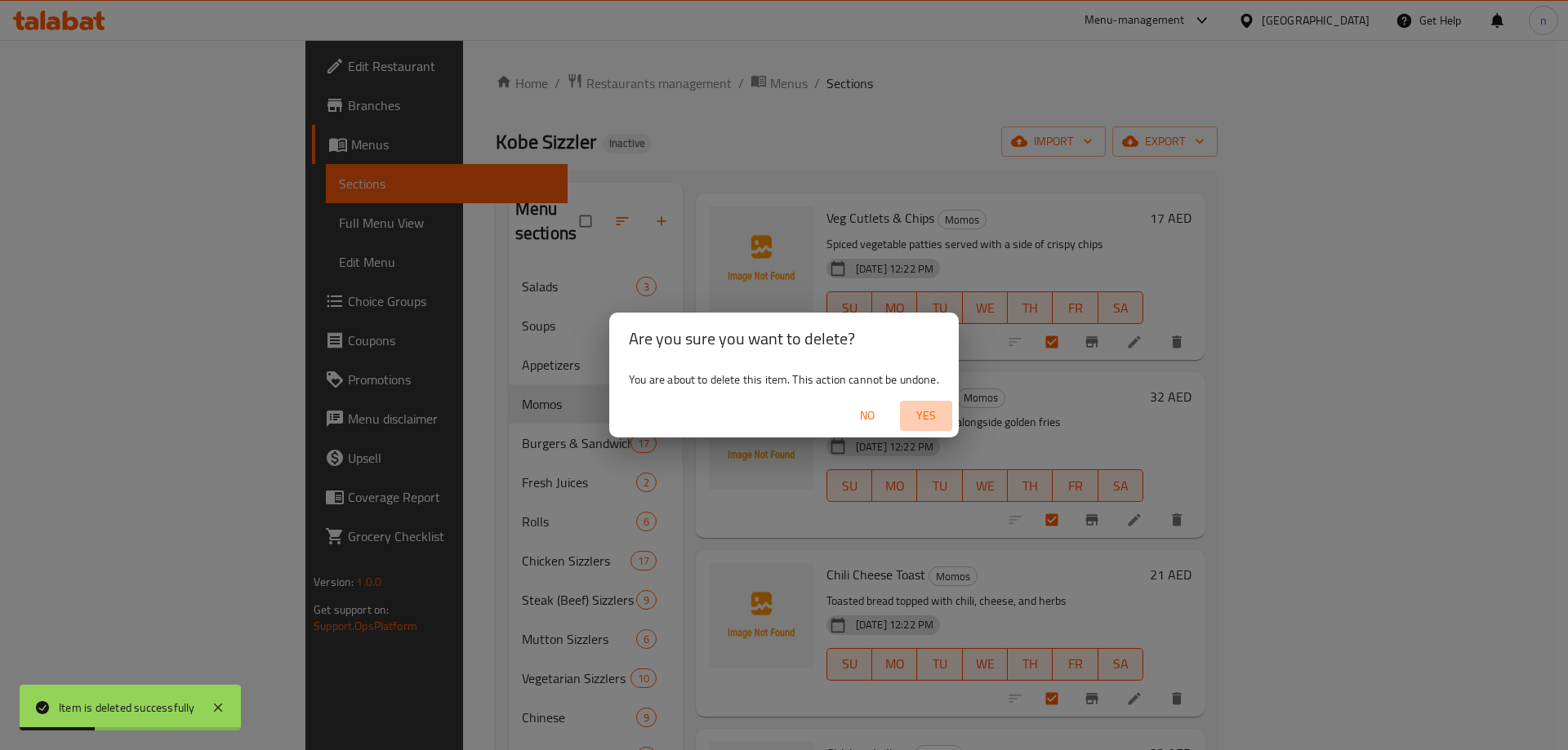
click at [931, 403] on button "Yes" at bounding box center [926, 416] width 52 height 30
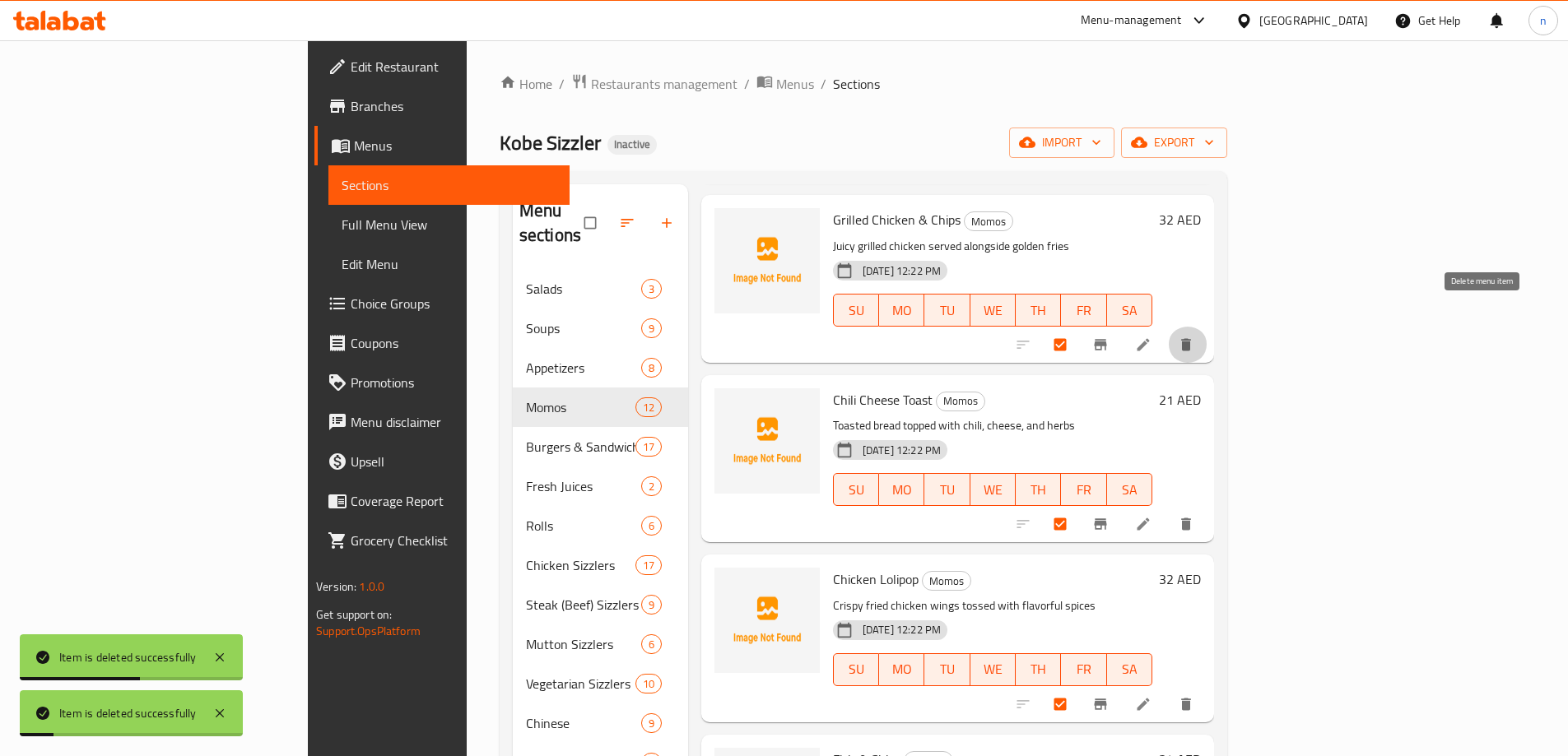
click at [1208, 326] on button "delete" at bounding box center [1187, 344] width 39 height 37
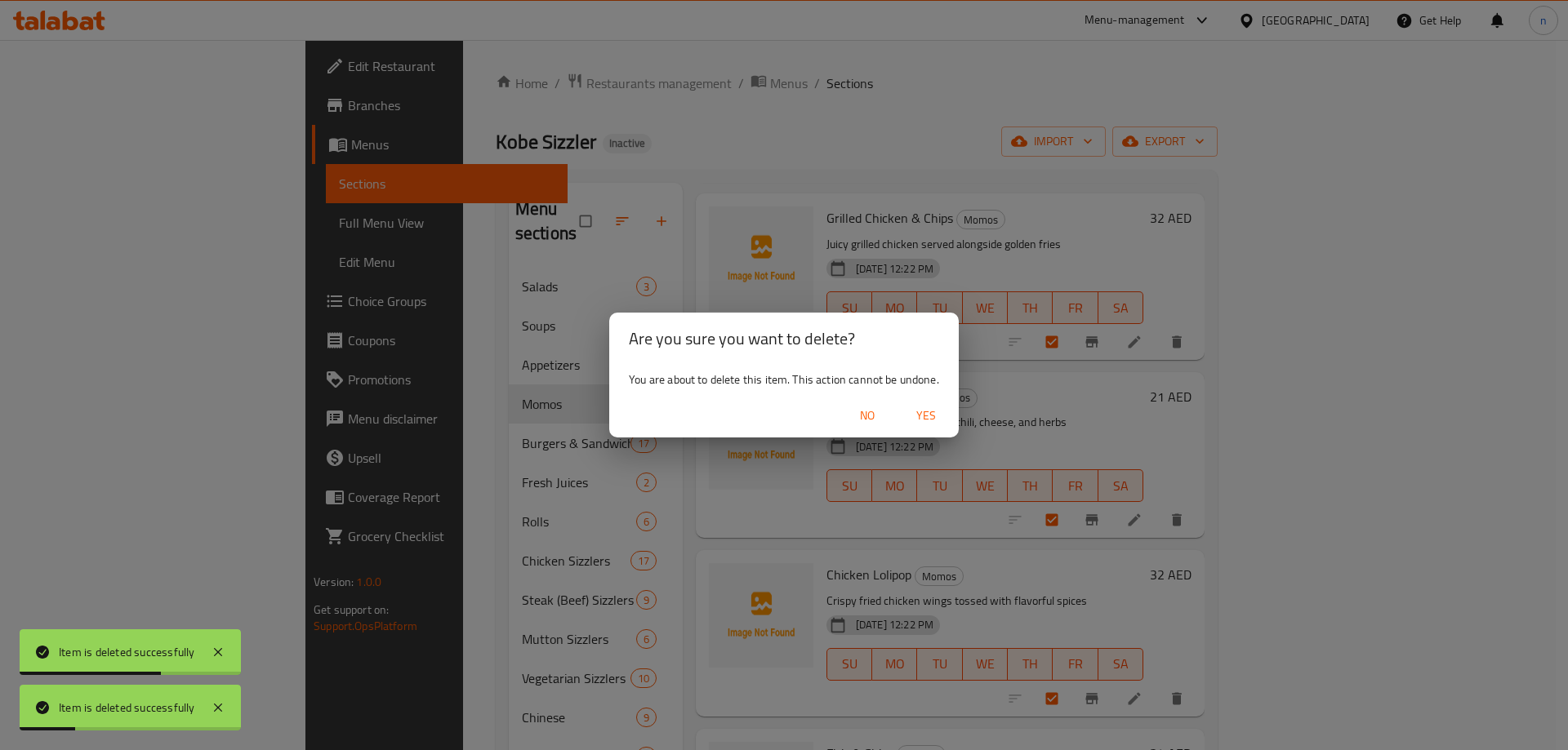
click at [917, 406] on span "Yes" at bounding box center [926, 416] width 39 height 20
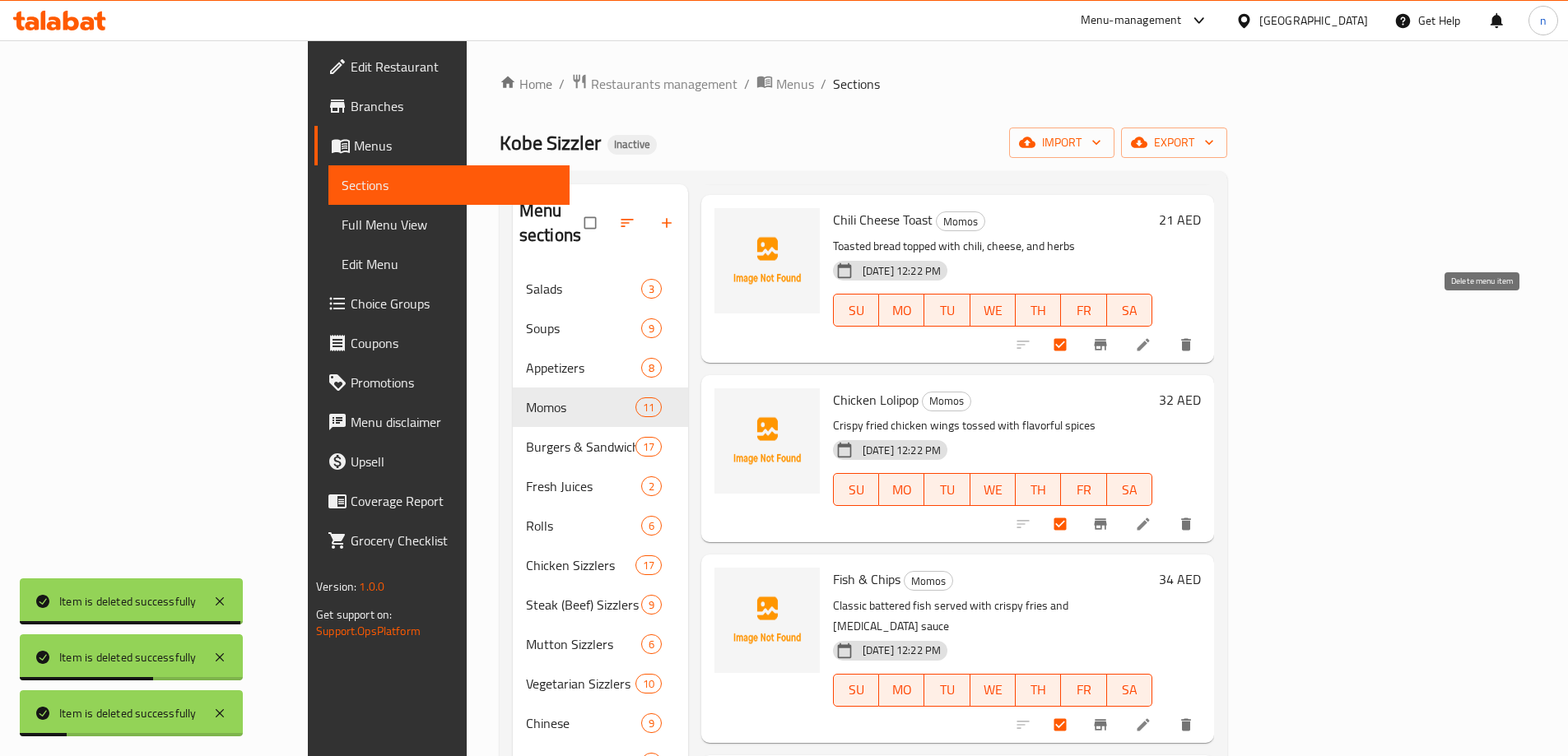
click at [1208, 326] on button "delete" at bounding box center [1187, 344] width 39 height 37
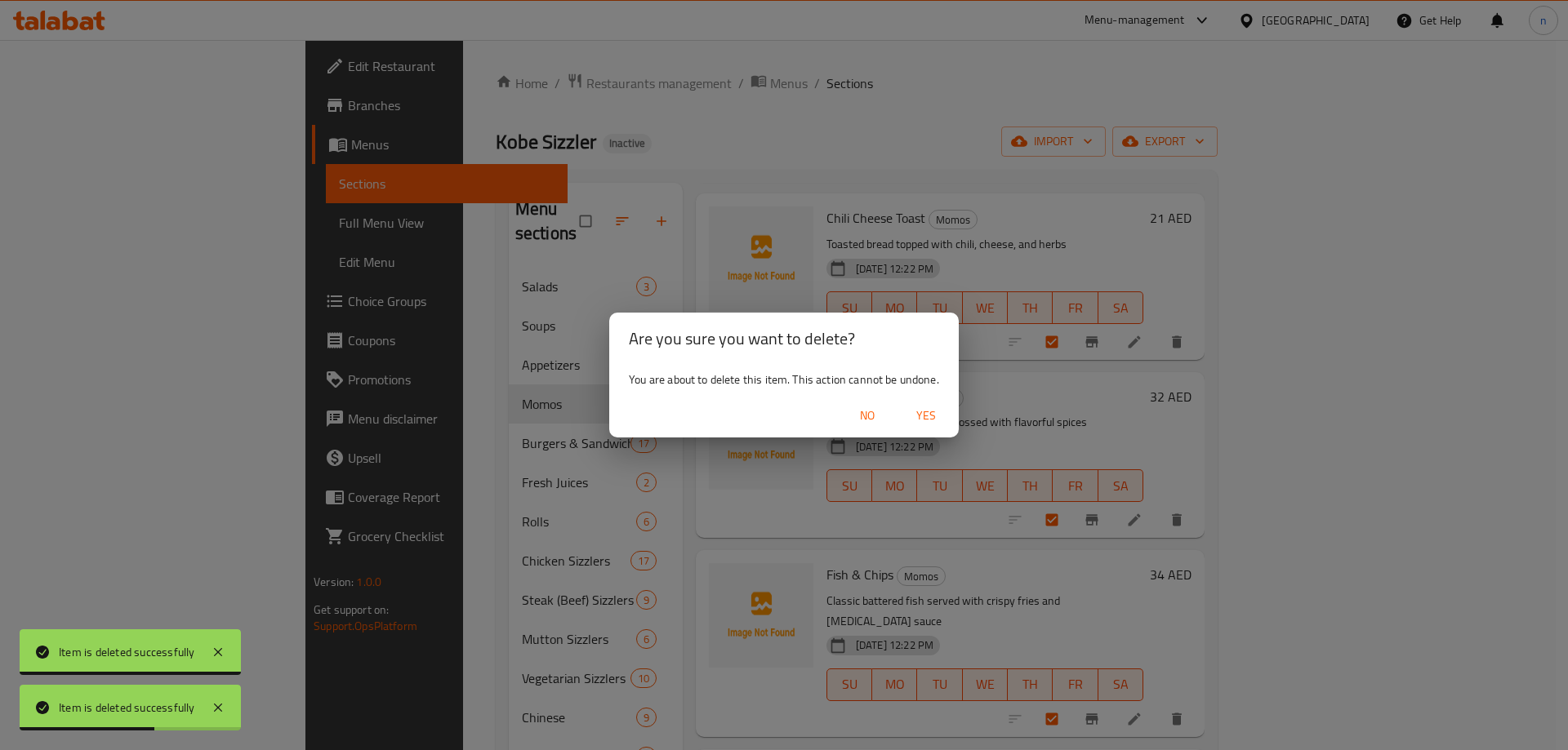
click at [926, 415] on span "Yes" at bounding box center [926, 416] width 39 height 20
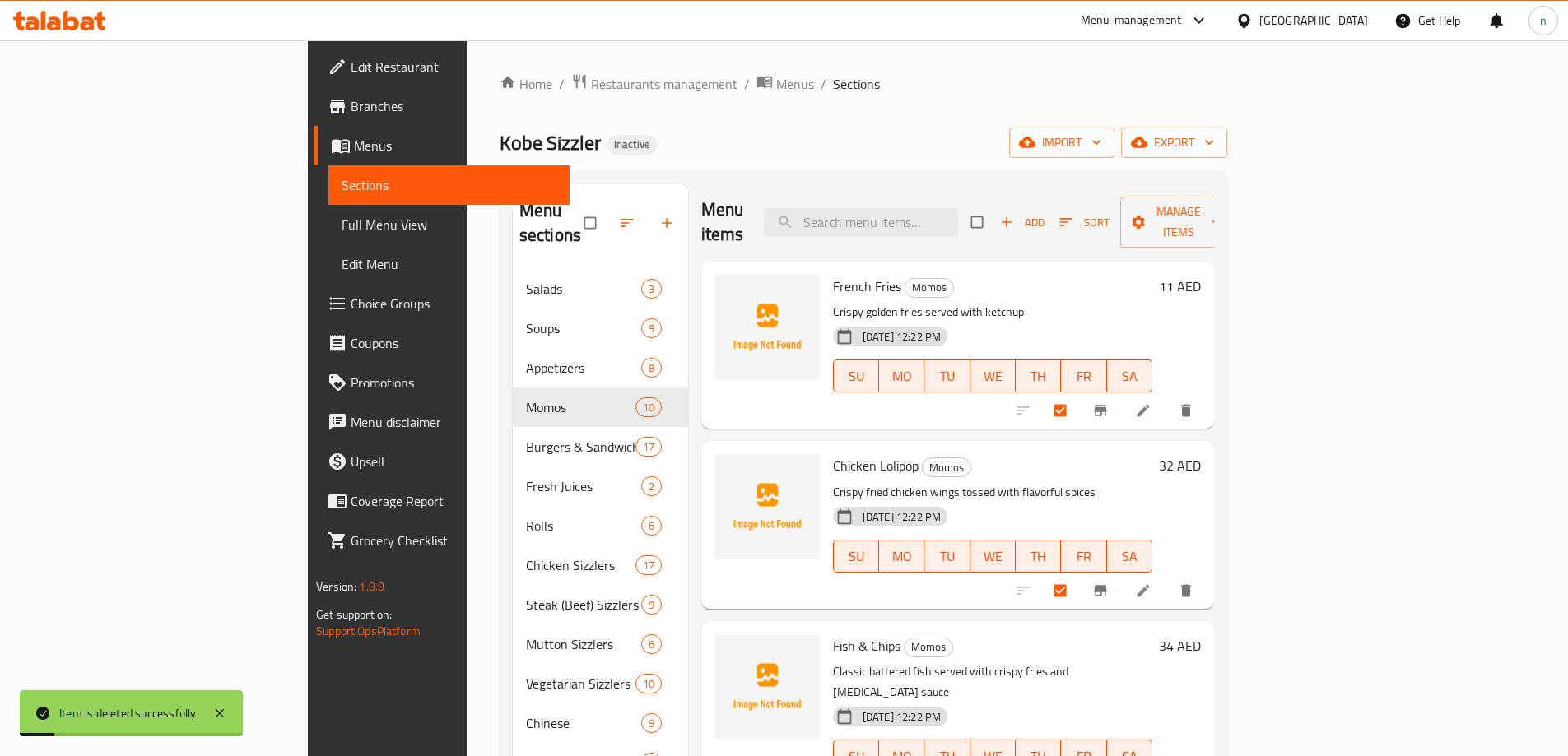
scroll to position [0, 0]
click at [1195, 403] on icon "delete" at bounding box center [1186, 412] width 17 height 17
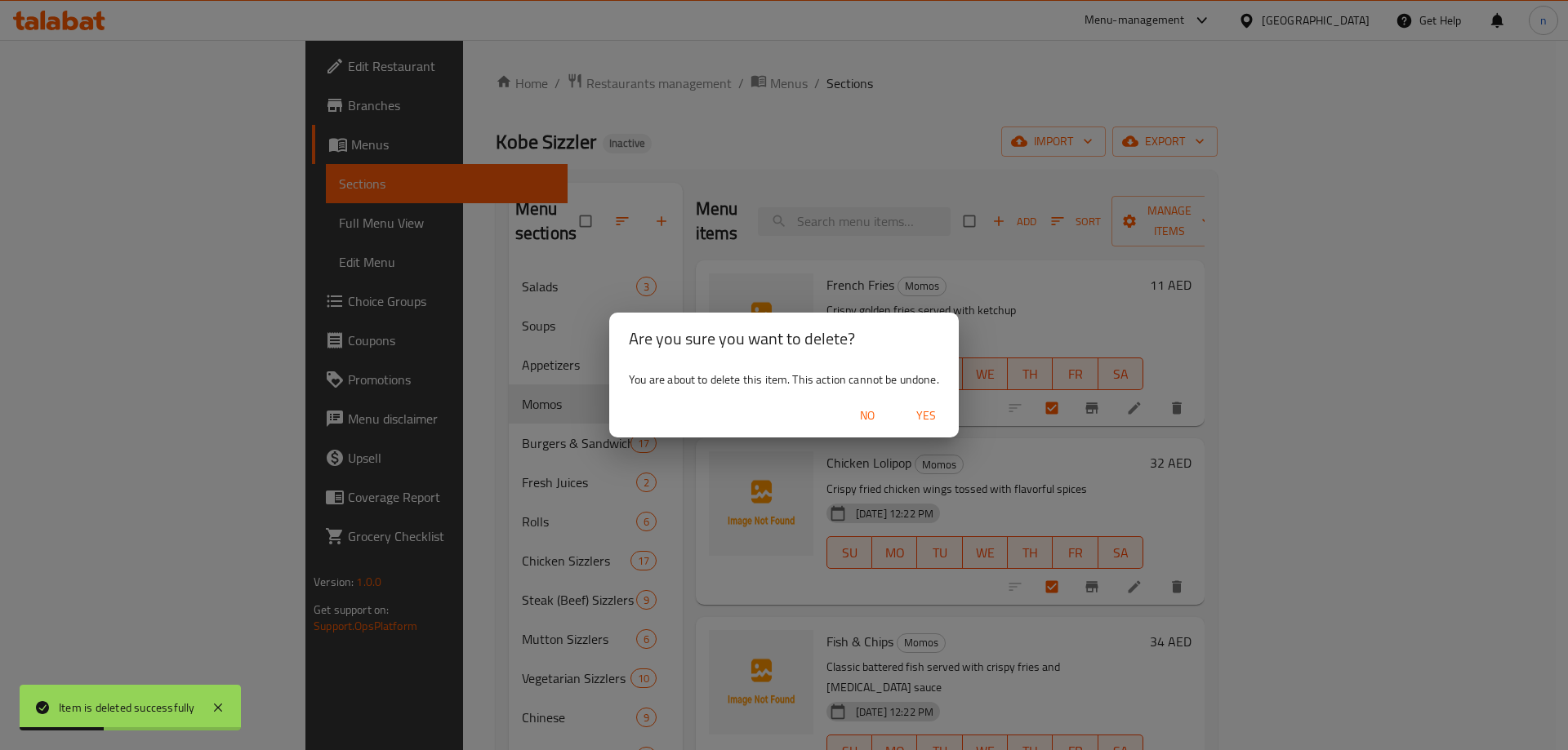
click at [933, 422] on span "Yes" at bounding box center [926, 416] width 39 height 20
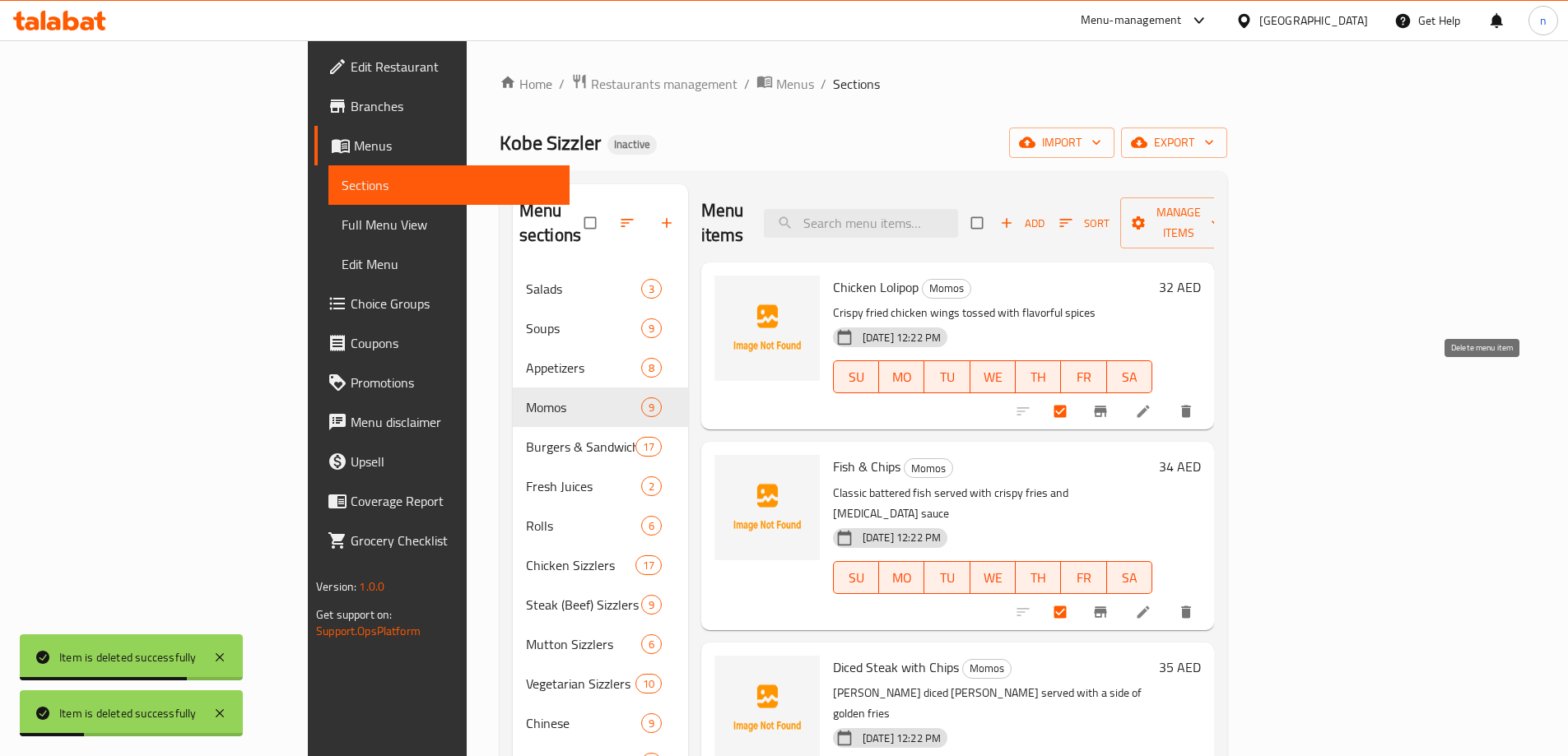
click at [1208, 393] on button "delete" at bounding box center [1187, 411] width 39 height 37
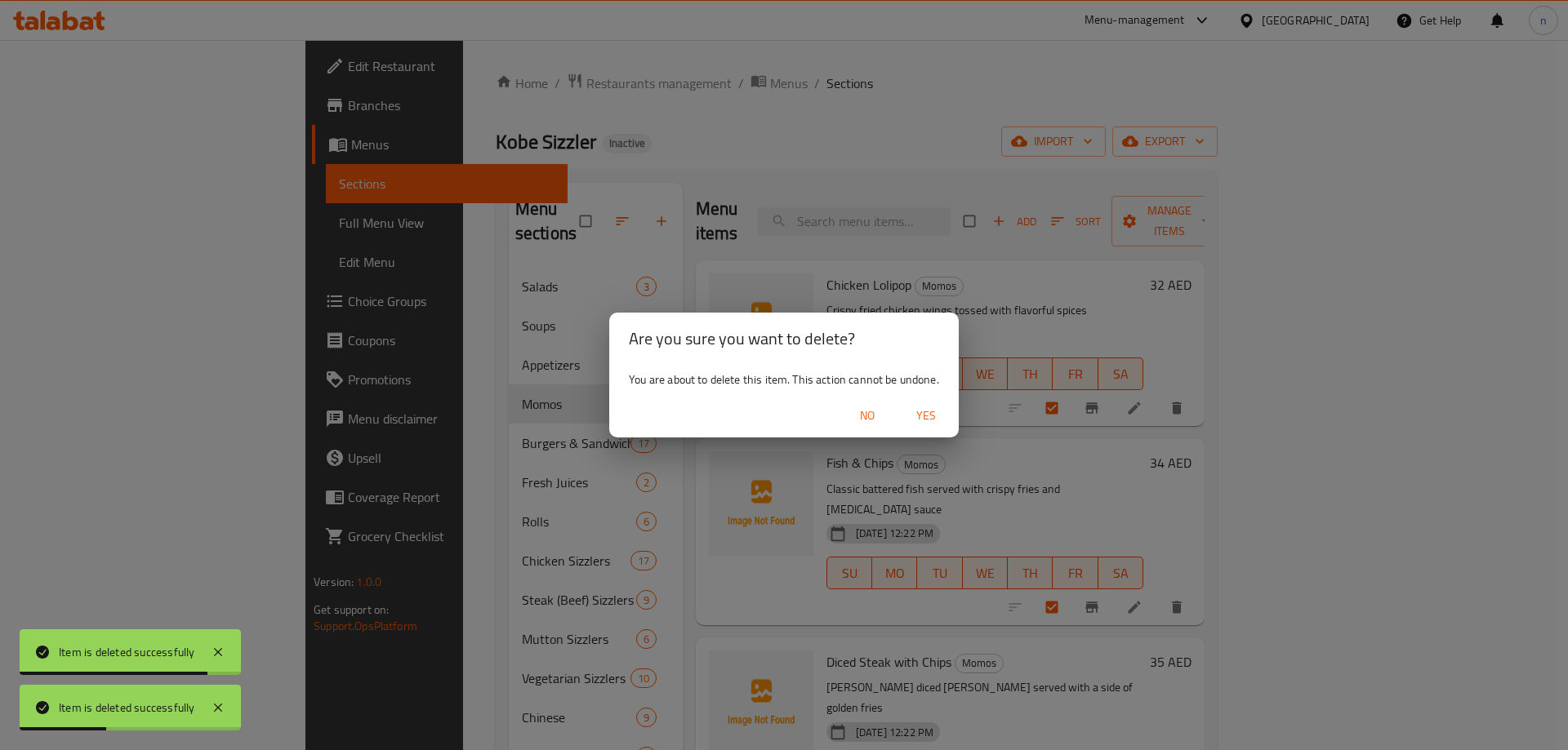
click at [914, 405] on button "Yes" at bounding box center [926, 416] width 52 height 30
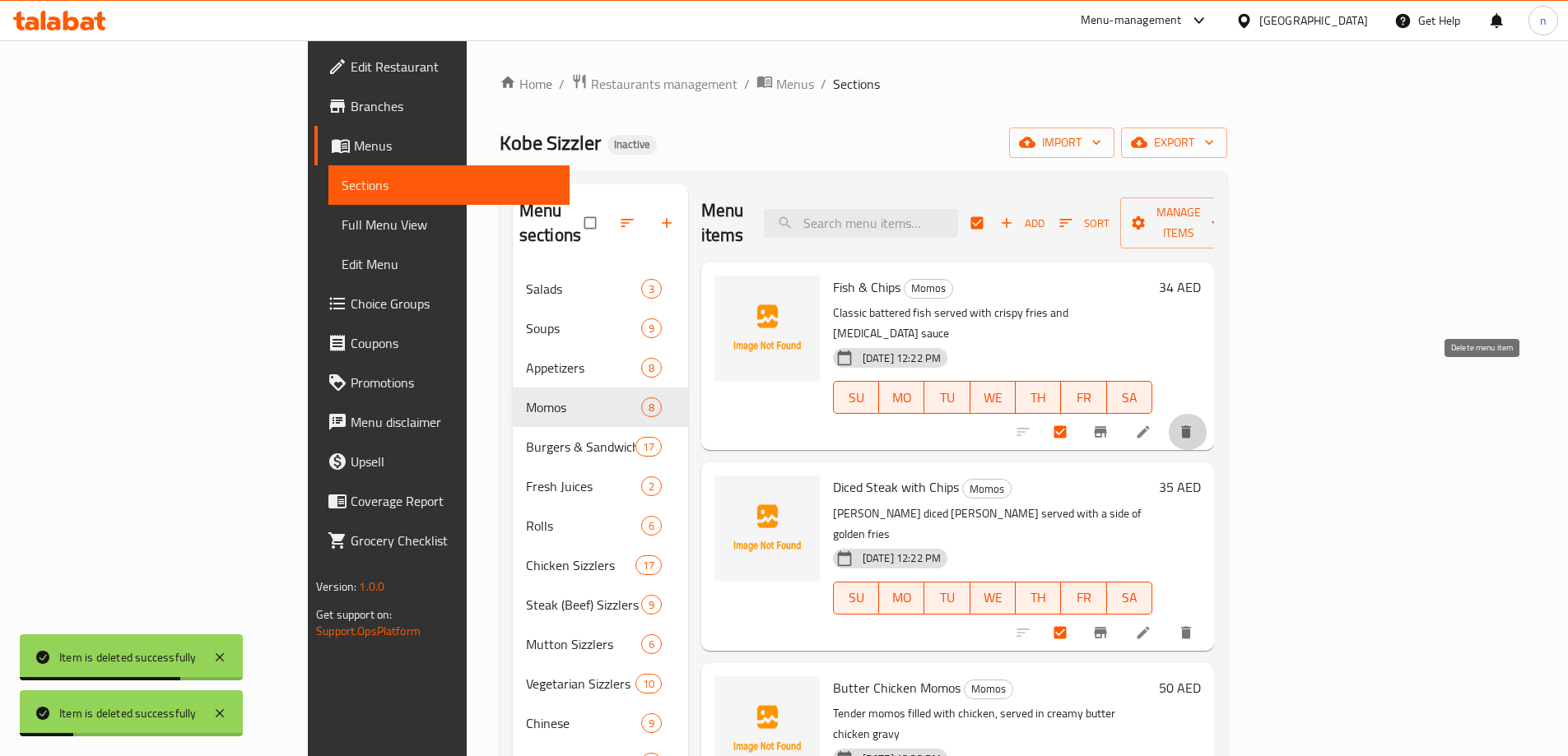
click at [1195, 424] on icon "delete" at bounding box center [1186, 432] width 17 height 17
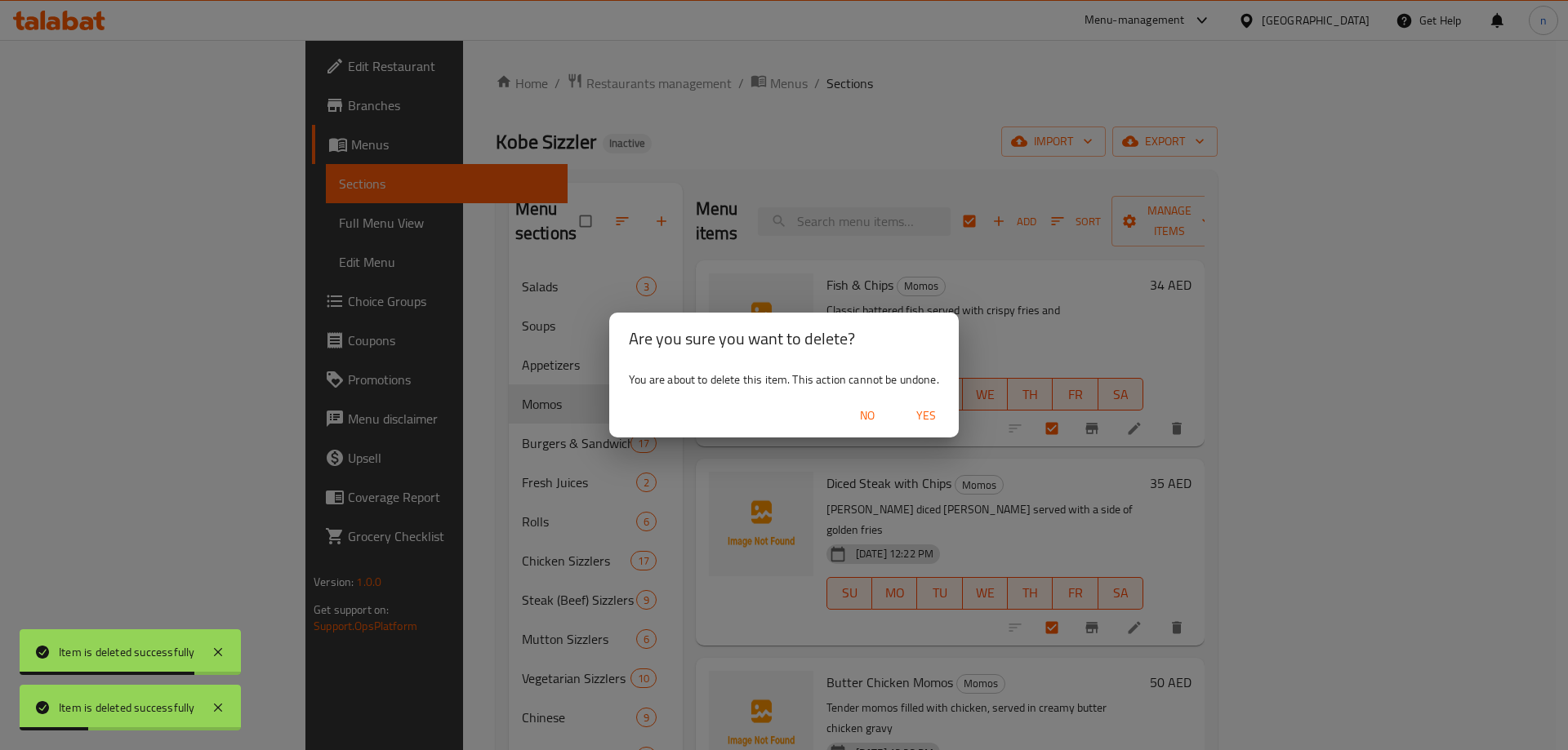
click at [915, 417] on span "Yes" at bounding box center [926, 416] width 39 height 20
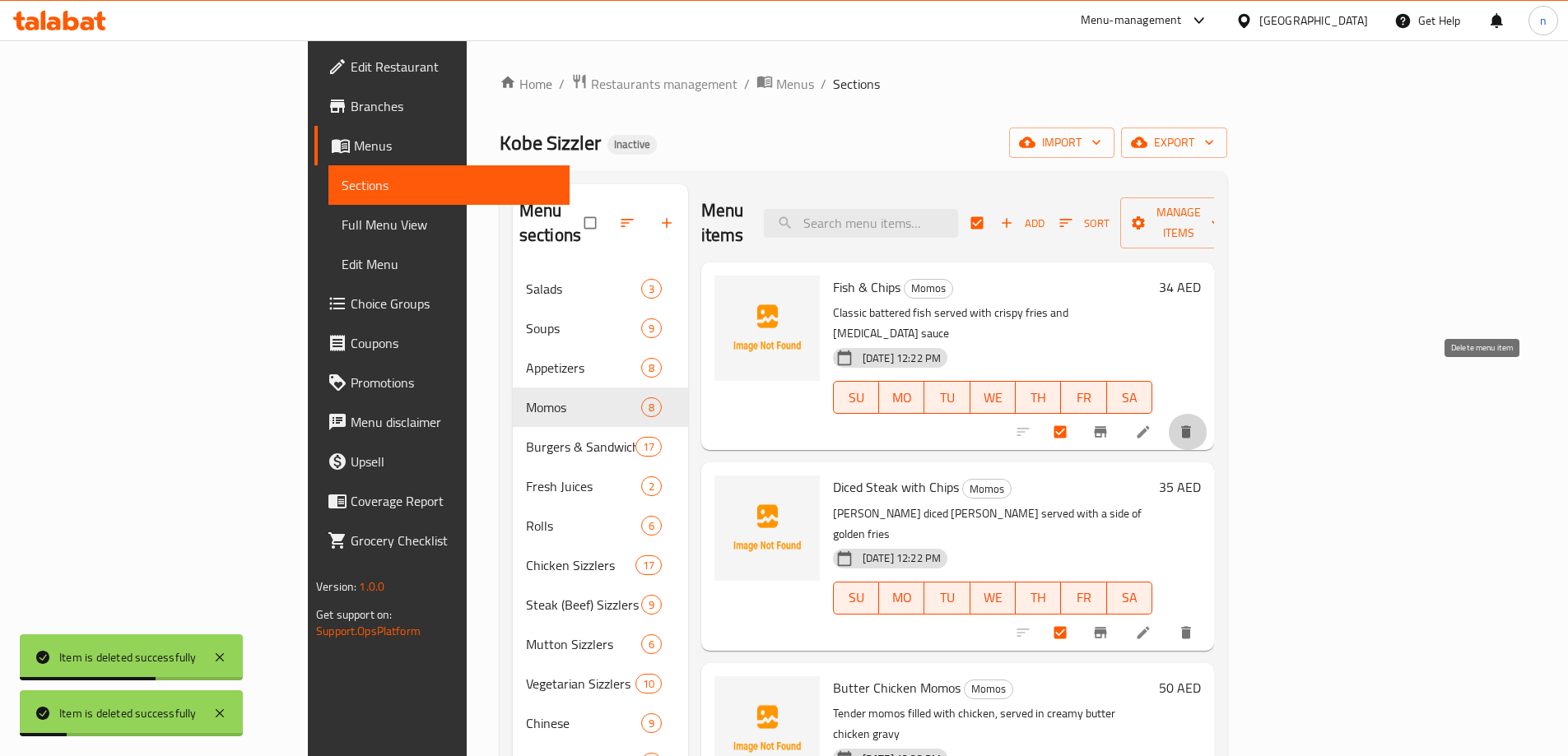
click at [1208, 414] on button "delete" at bounding box center [1187, 431] width 39 height 37
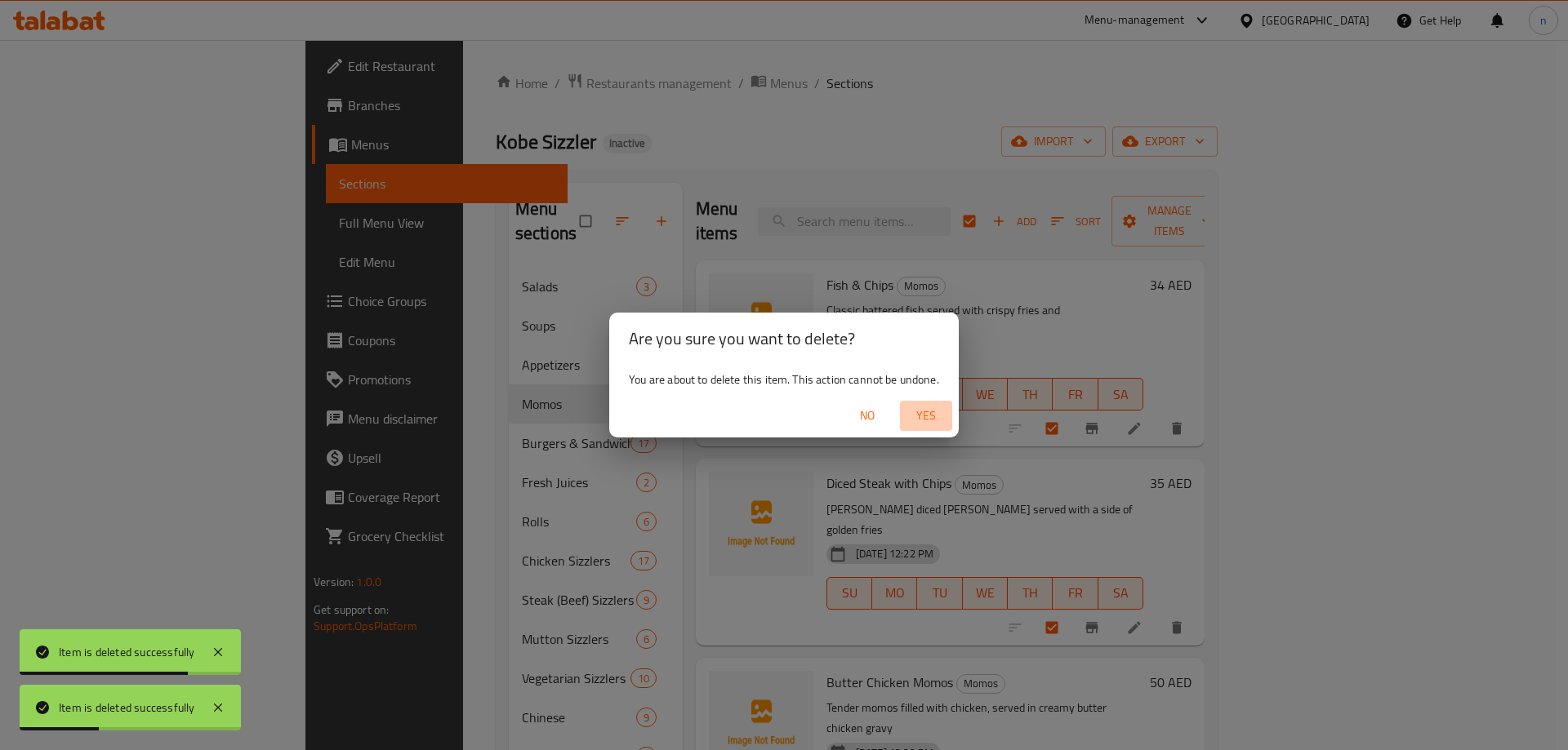
click at [926, 415] on span "Yes" at bounding box center [926, 416] width 39 height 20
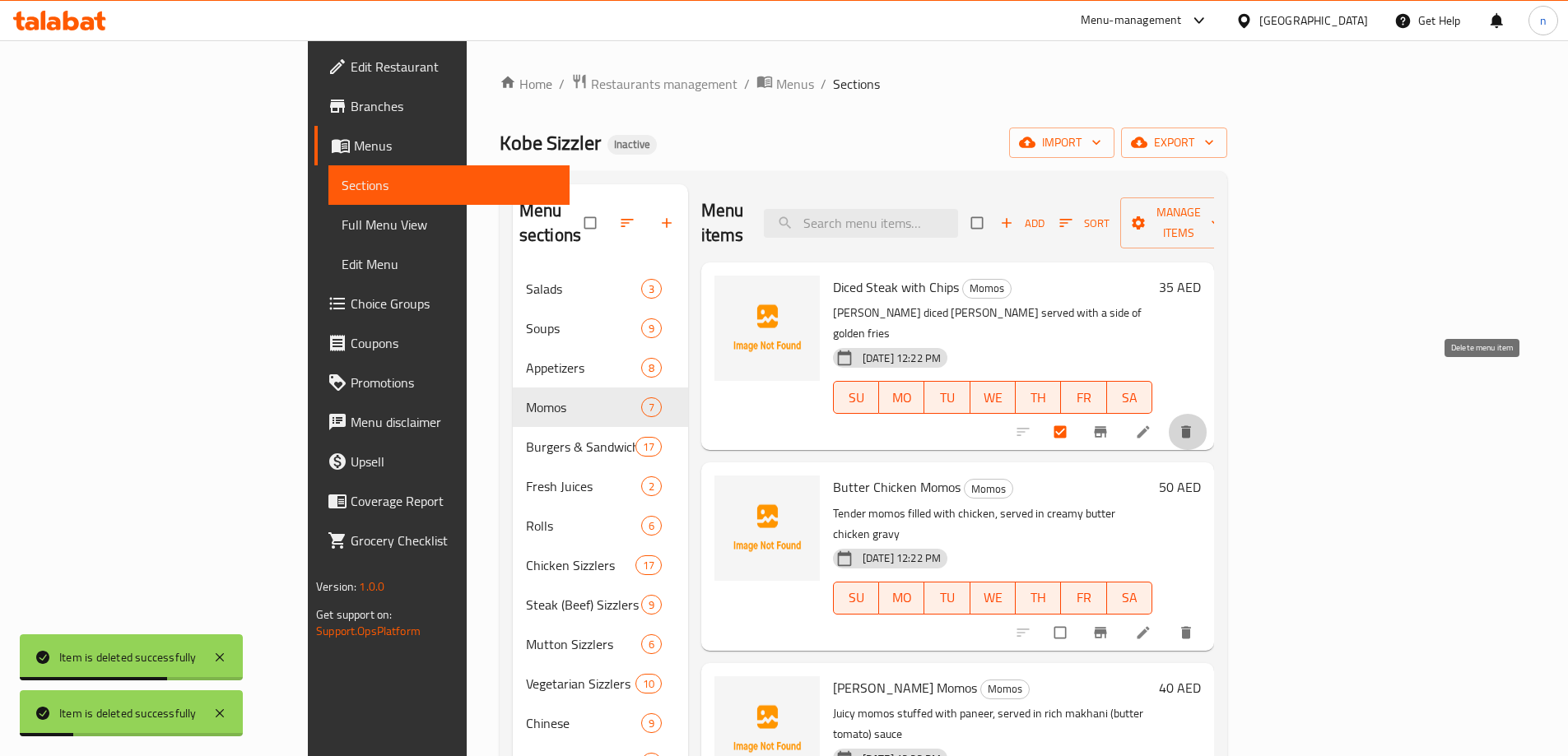
click at [1191, 426] on icon "delete" at bounding box center [1185, 431] width 10 height 12
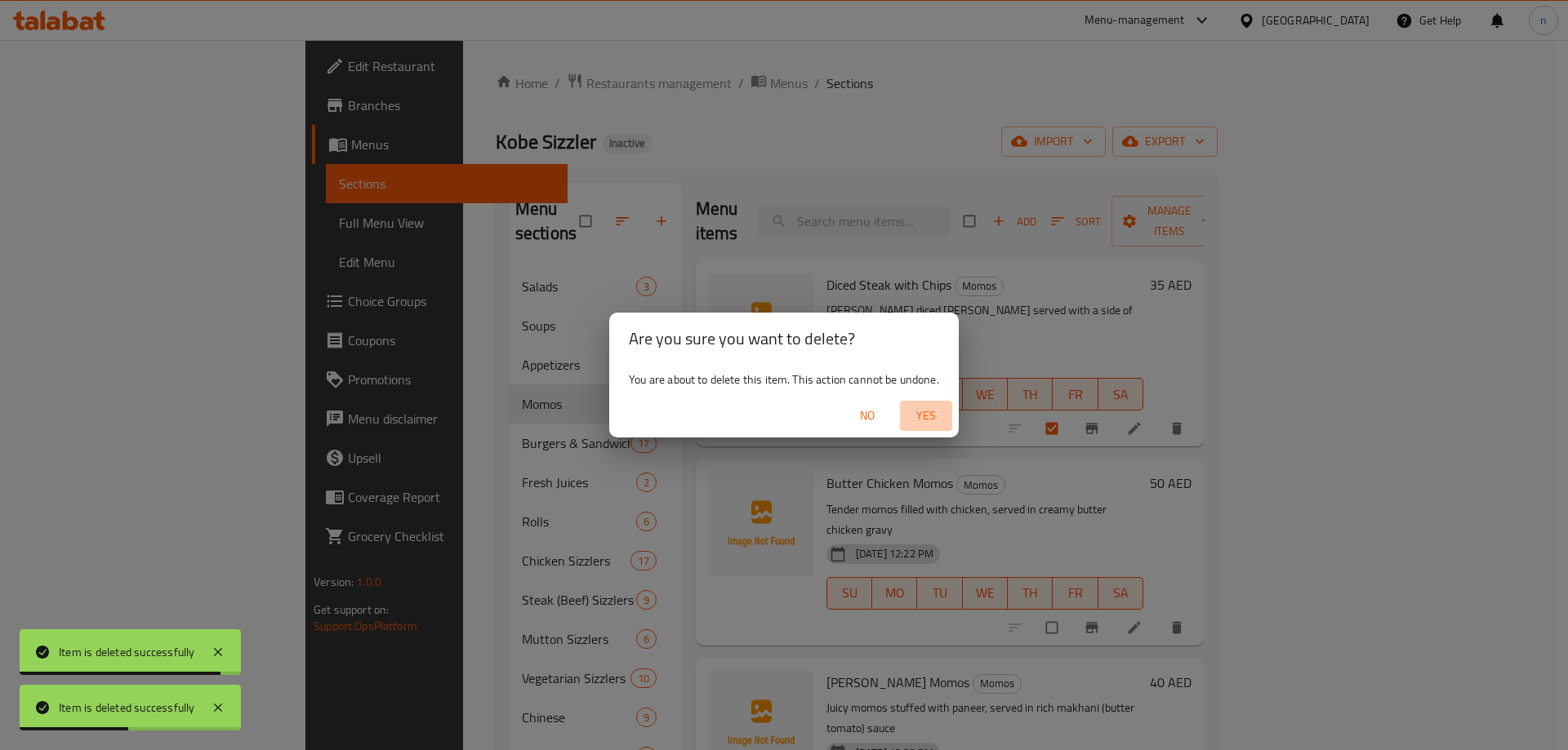
click at [934, 417] on span "Yes" at bounding box center [926, 416] width 39 height 20
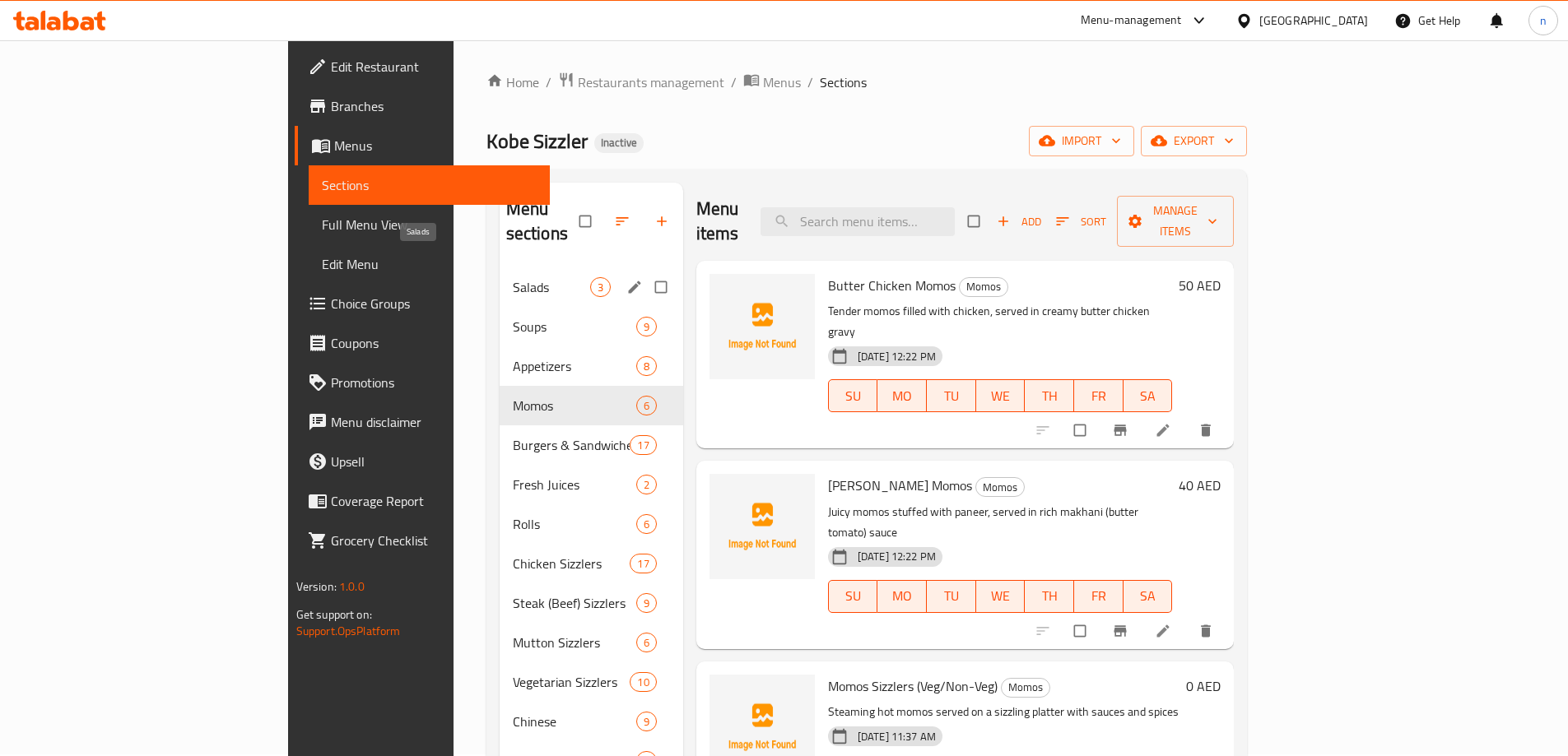
click at [512, 278] on span "Salads" at bounding box center [551, 287] width 77 height 20
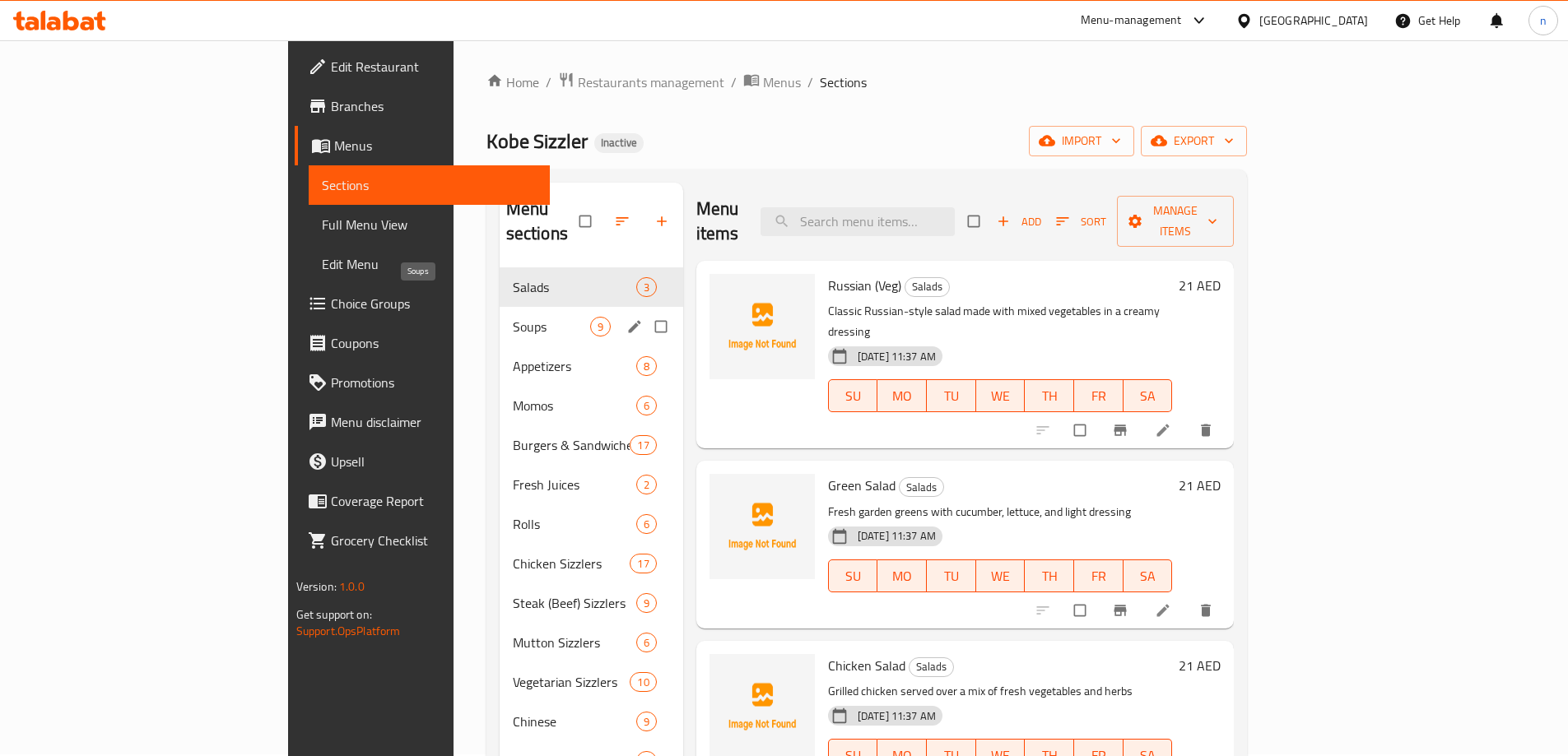
click at [512, 317] on span "Soups" at bounding box center [551, 326] width 77 height 20
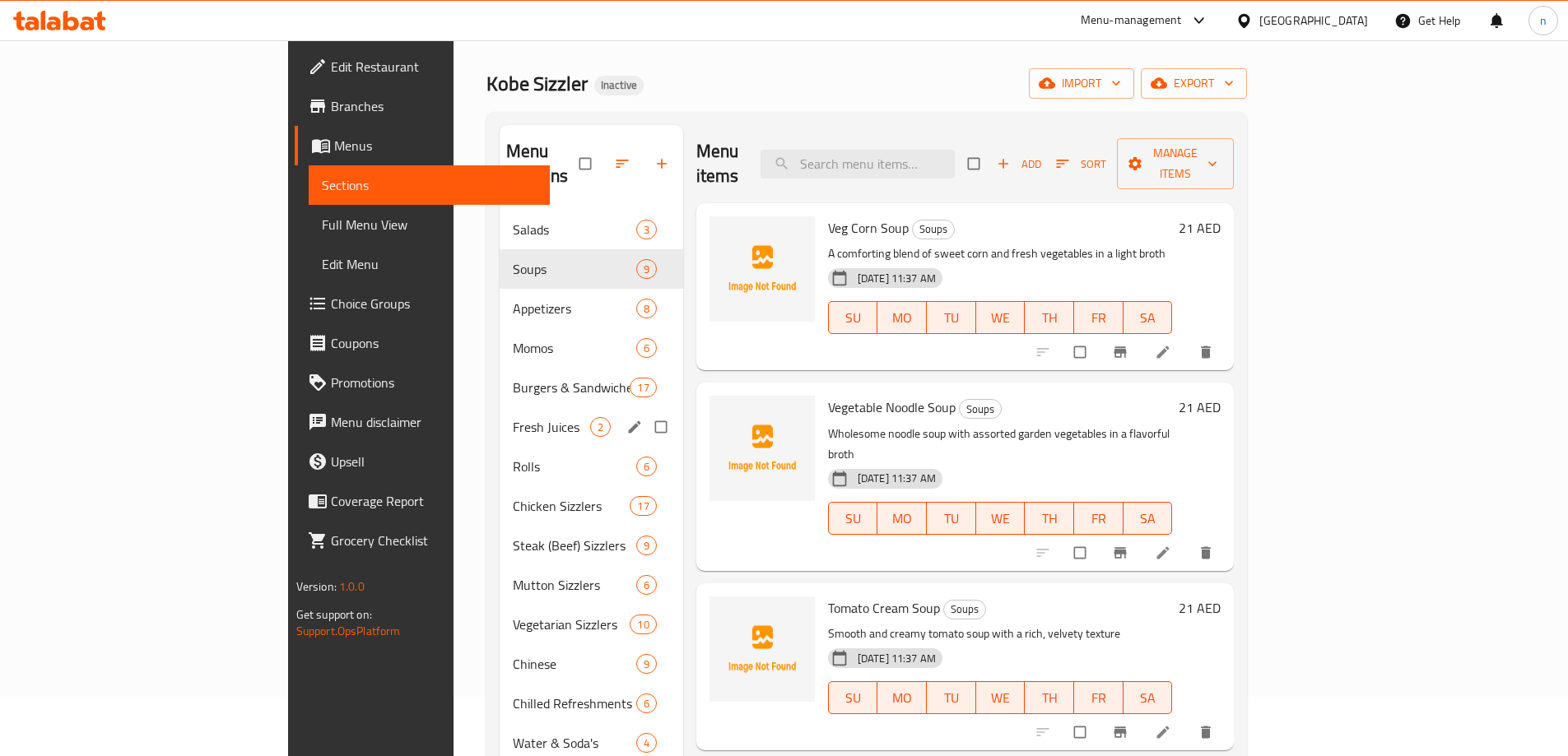
scroll to position [83, 0]
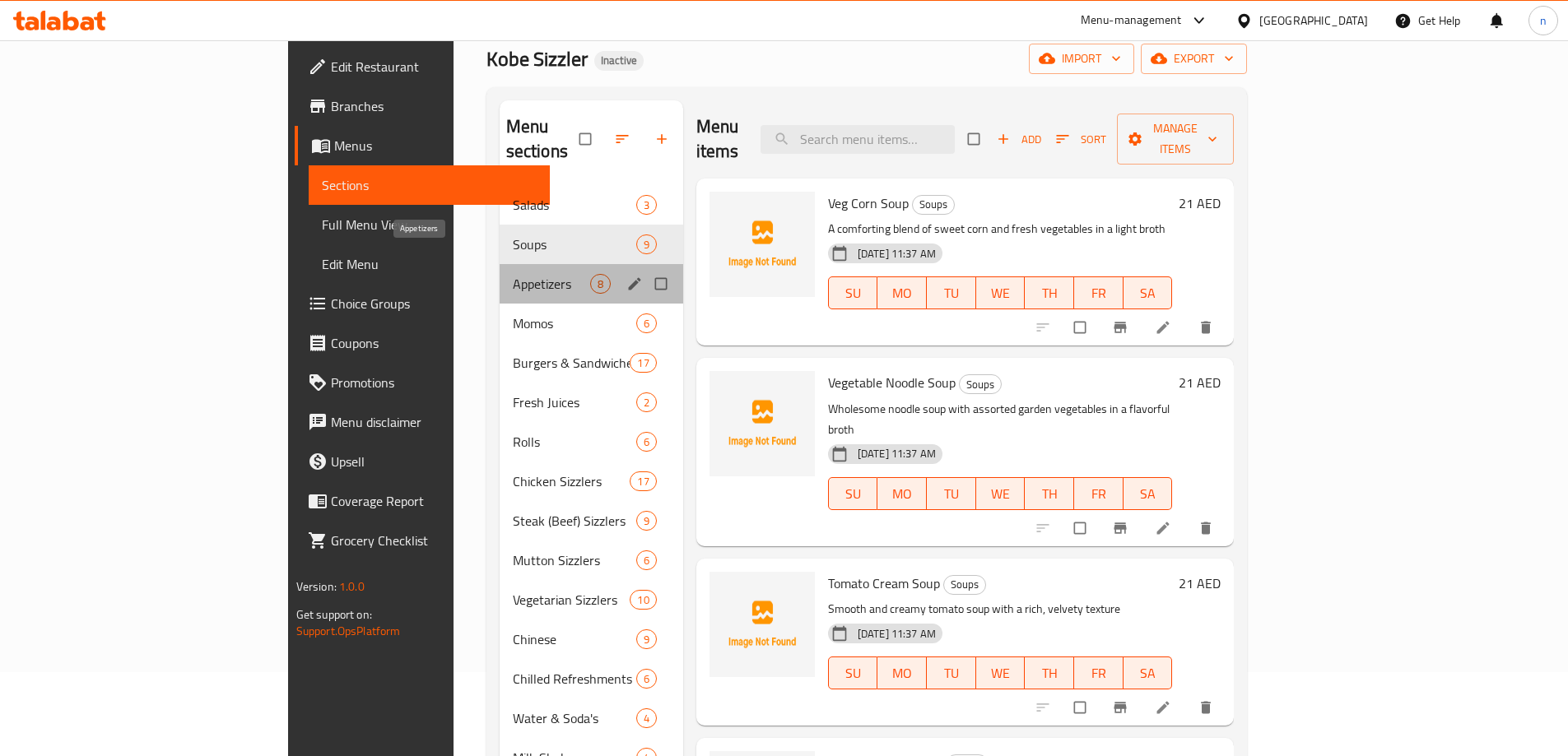
click at [512, 274] on span "Appetizers" at bounding box center [551, 283] width 77 height 20
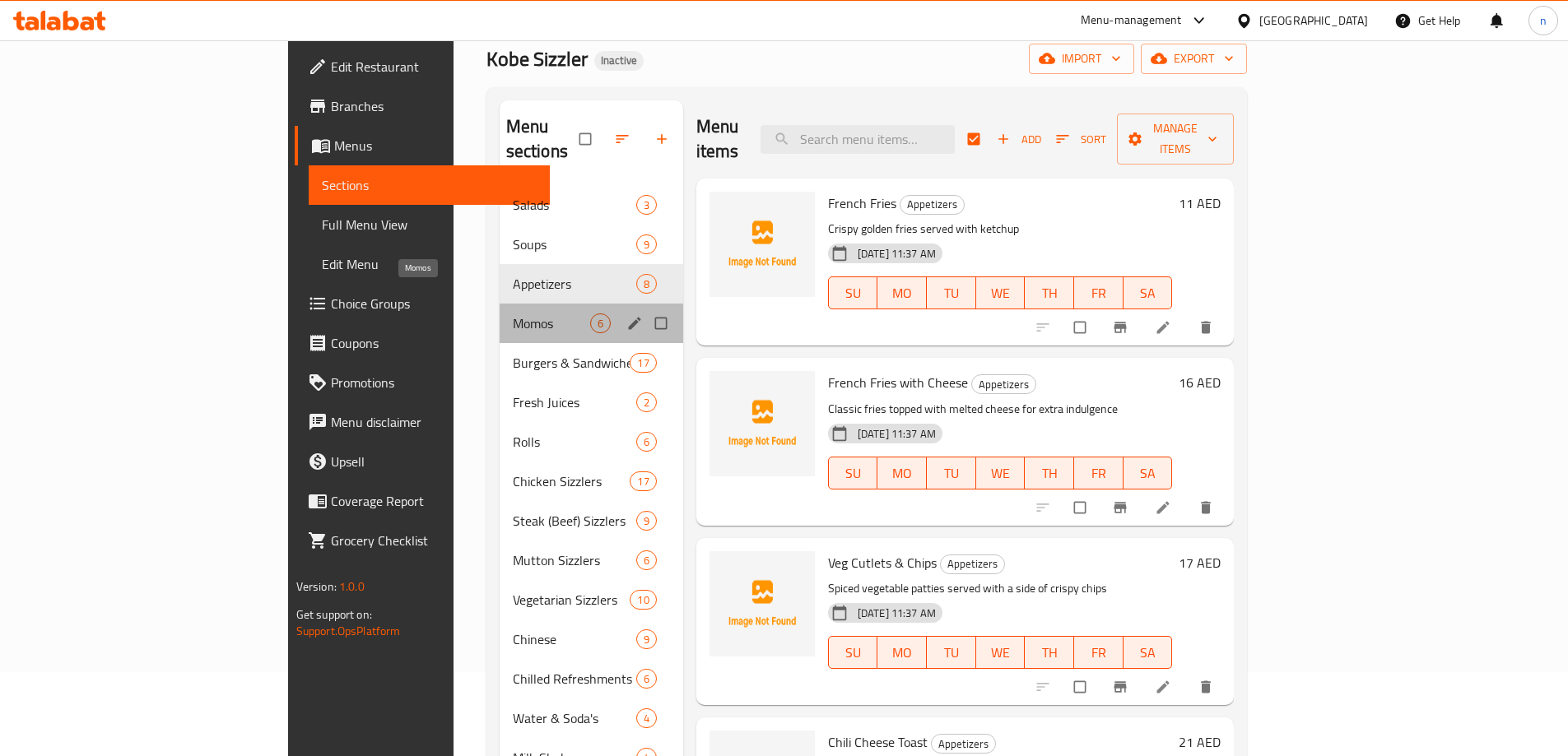
click at [512, 313] on span "Momos" at bounding box center [551, 323] width 77 height 20
checkbox input "false"
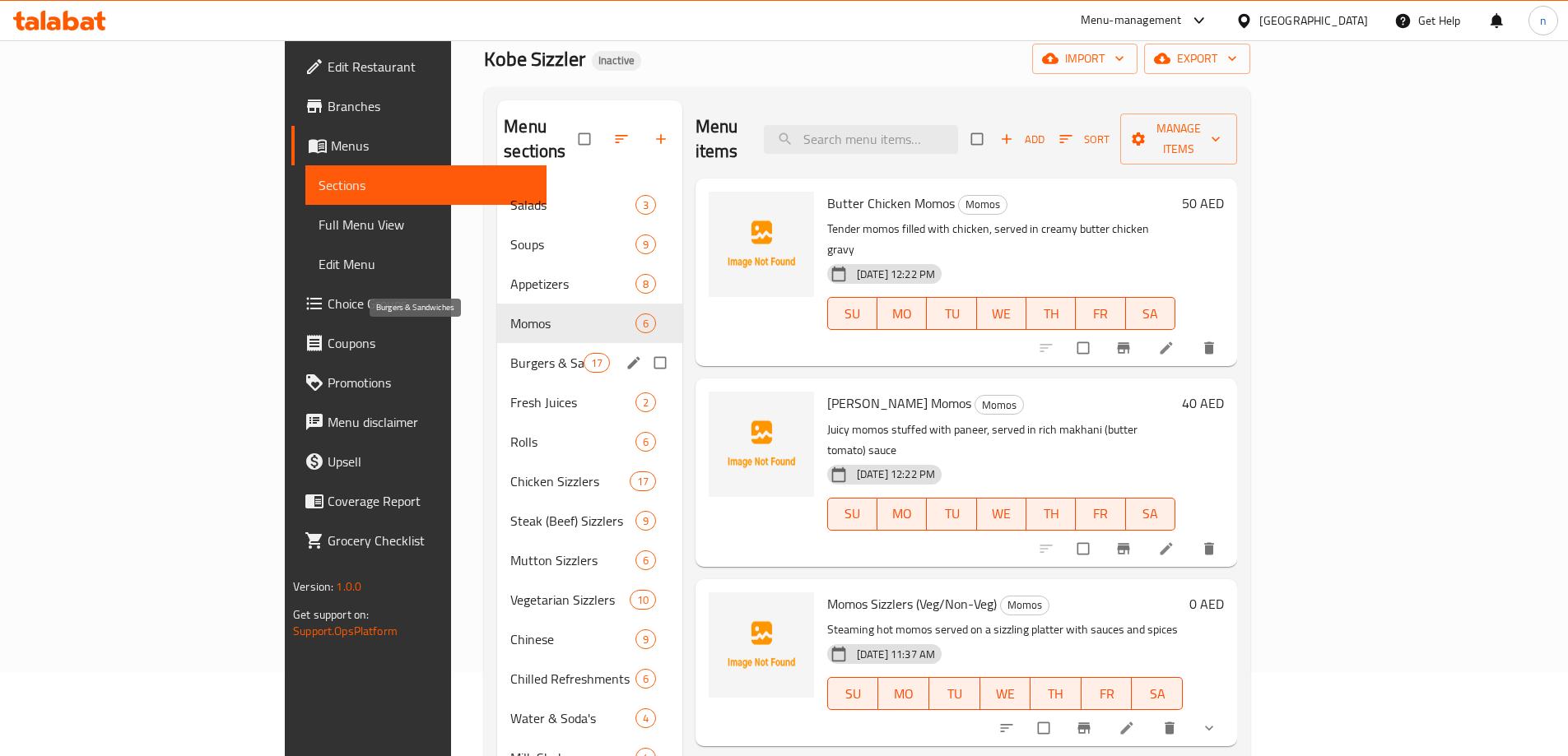
click at [510, 353] on span "Burgers & Sandwiches" at bounding box center [546, 362] width 72 height 20
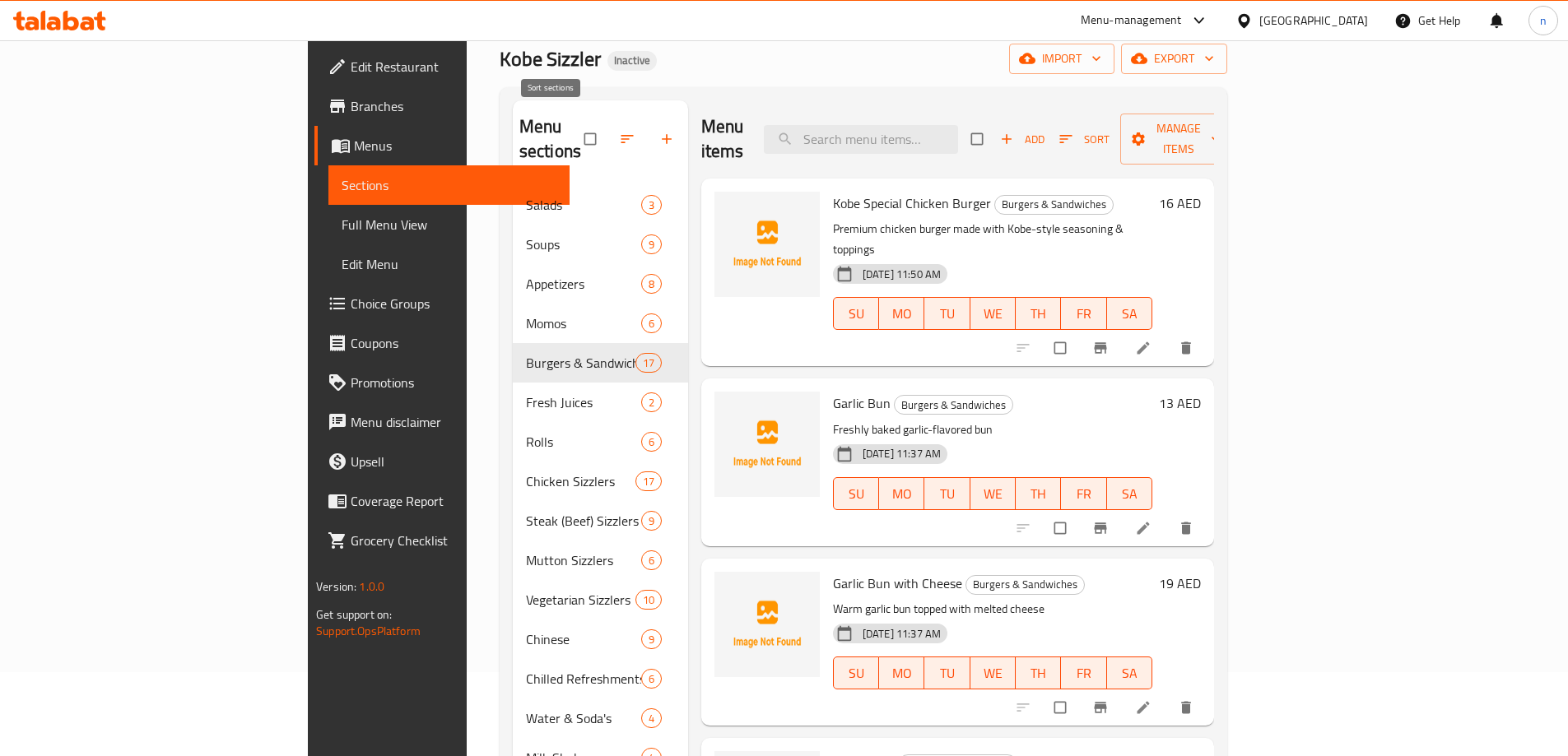
click at [609, 130] on button "button" at bounding box center [629, 139] width 39 height 37
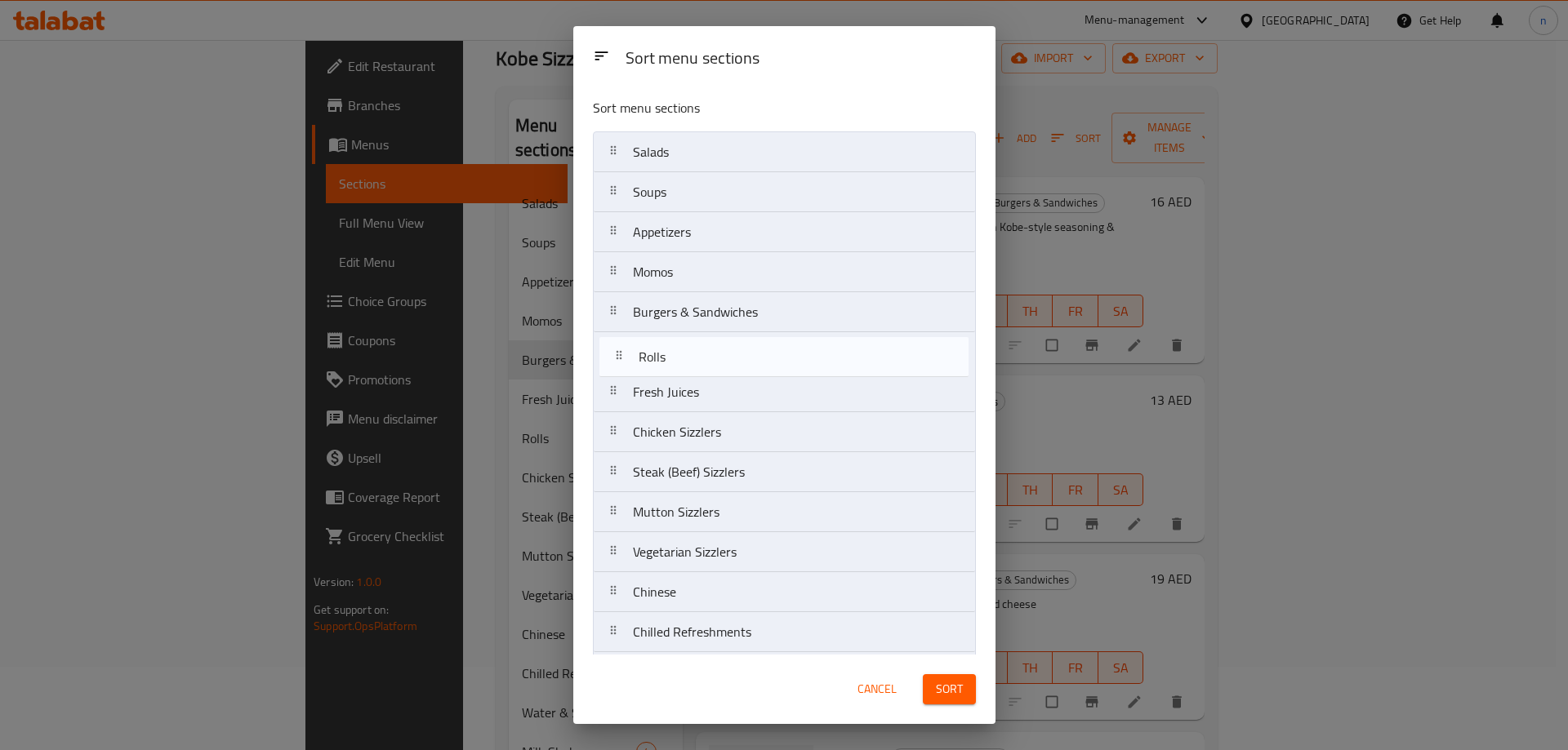
drag, startPoint x: 716, startPoint y: 387, endPoint x: 722, endPoint y: 347, distance: 40.4
click at [722, 347] on nav "Salads Soups Appetizers Momos Burgers & Sandwiches Fresh Juices Rolls Chicken S…" at bounding box center [784, 531] width 383 height 801
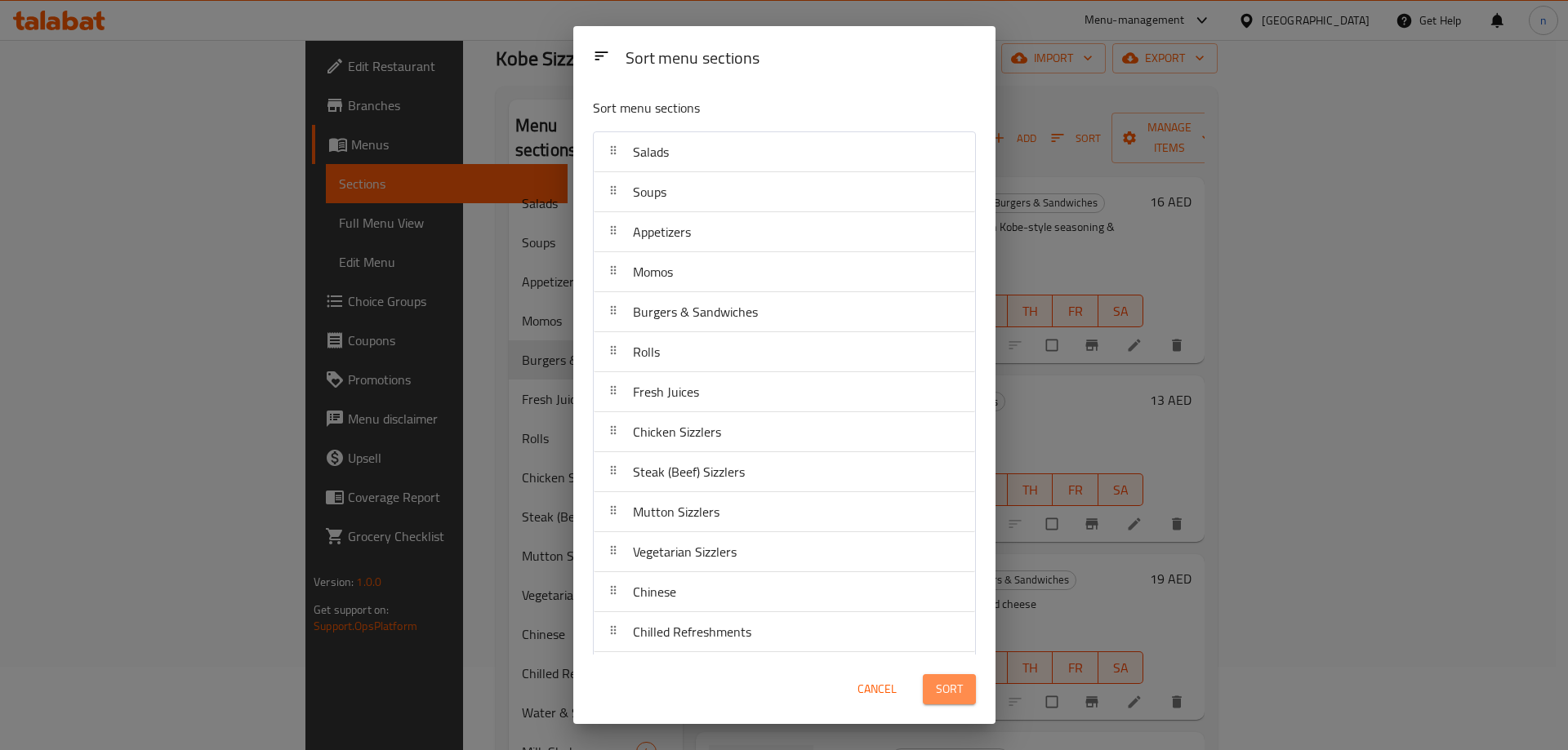
click at [936, 684] on span "Sort" at bounding box center [949, 690] width 27 height 20
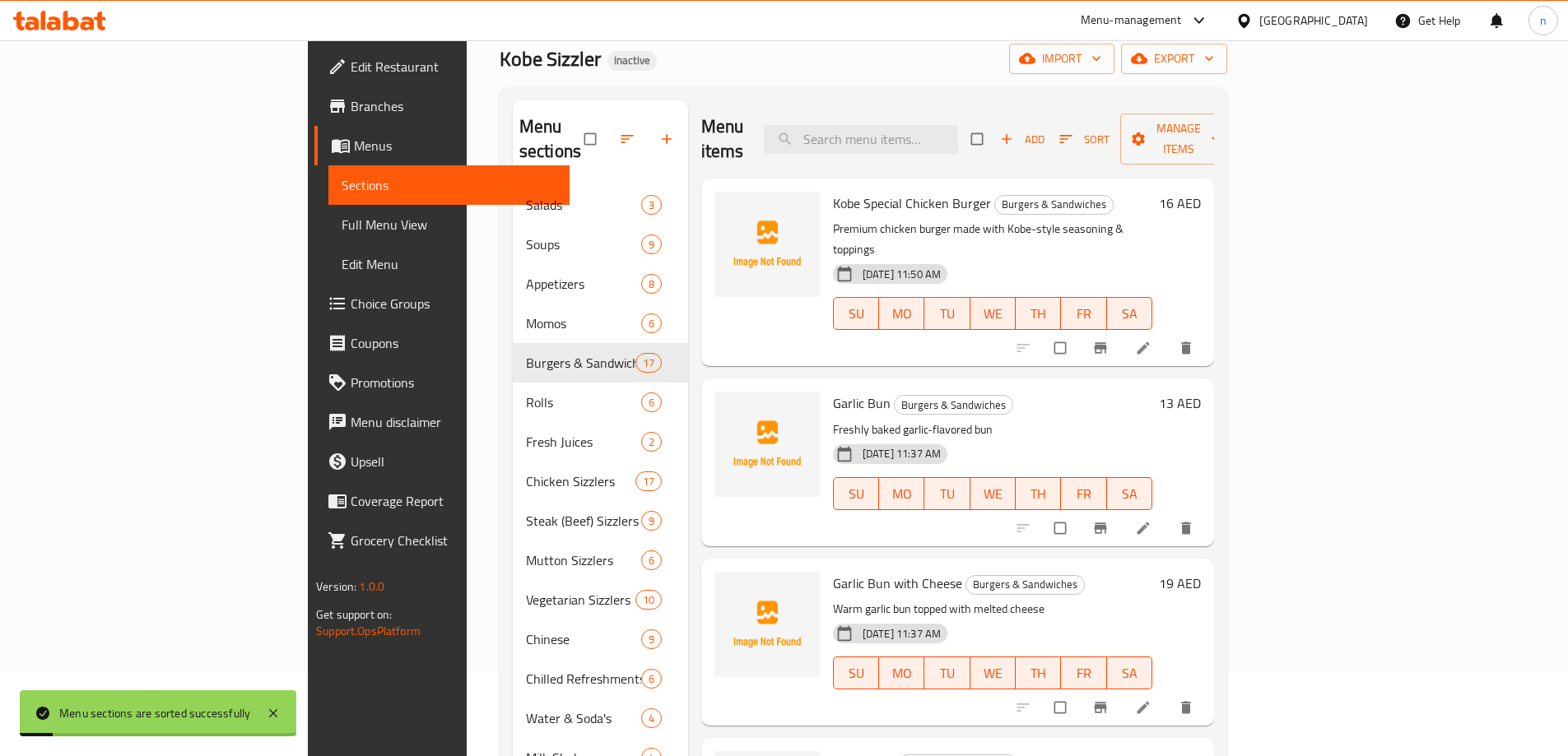
click at [342, 231] on span "Full Menu View" at bounding box center [449, 224] width 215 height 20
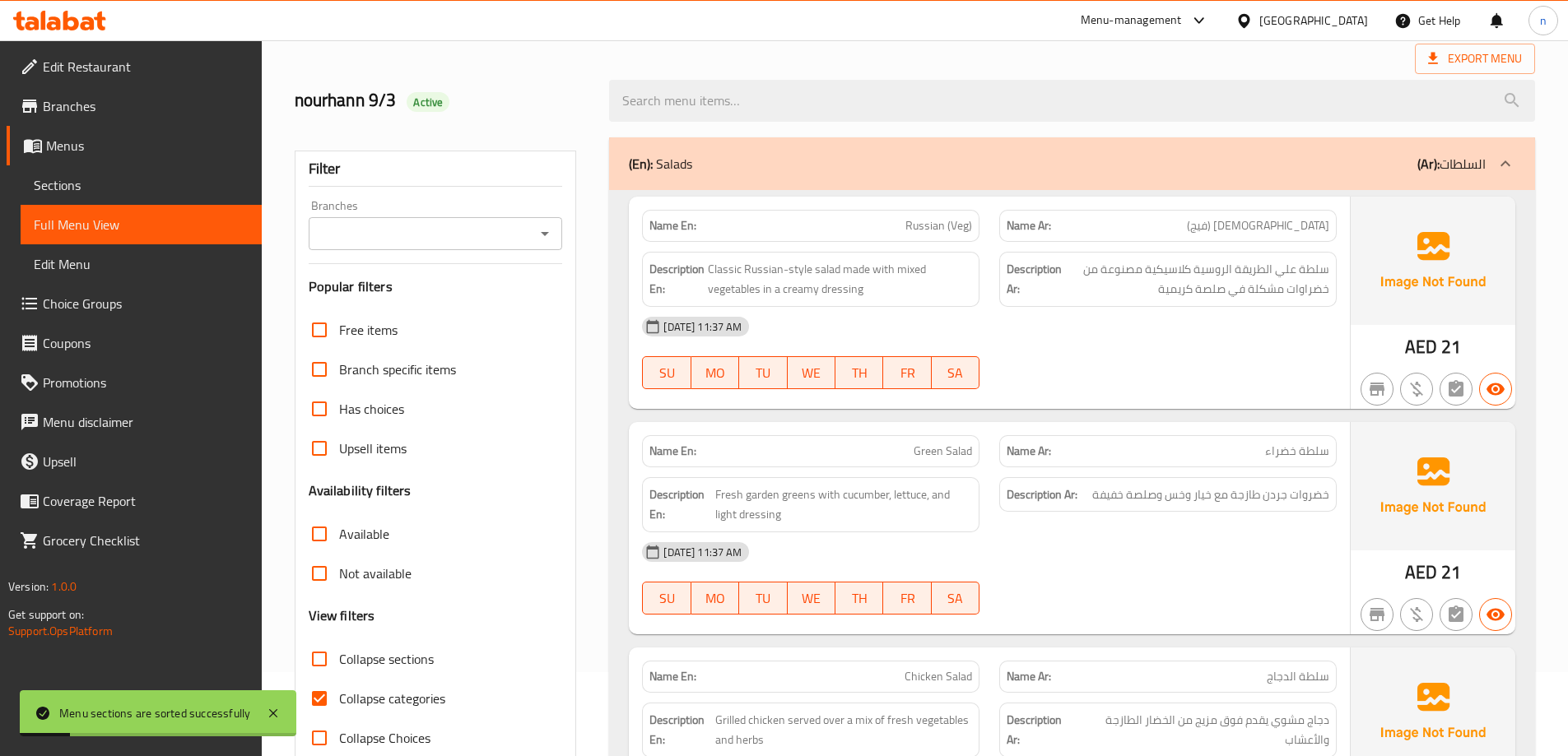
scroll to position [331, 0]
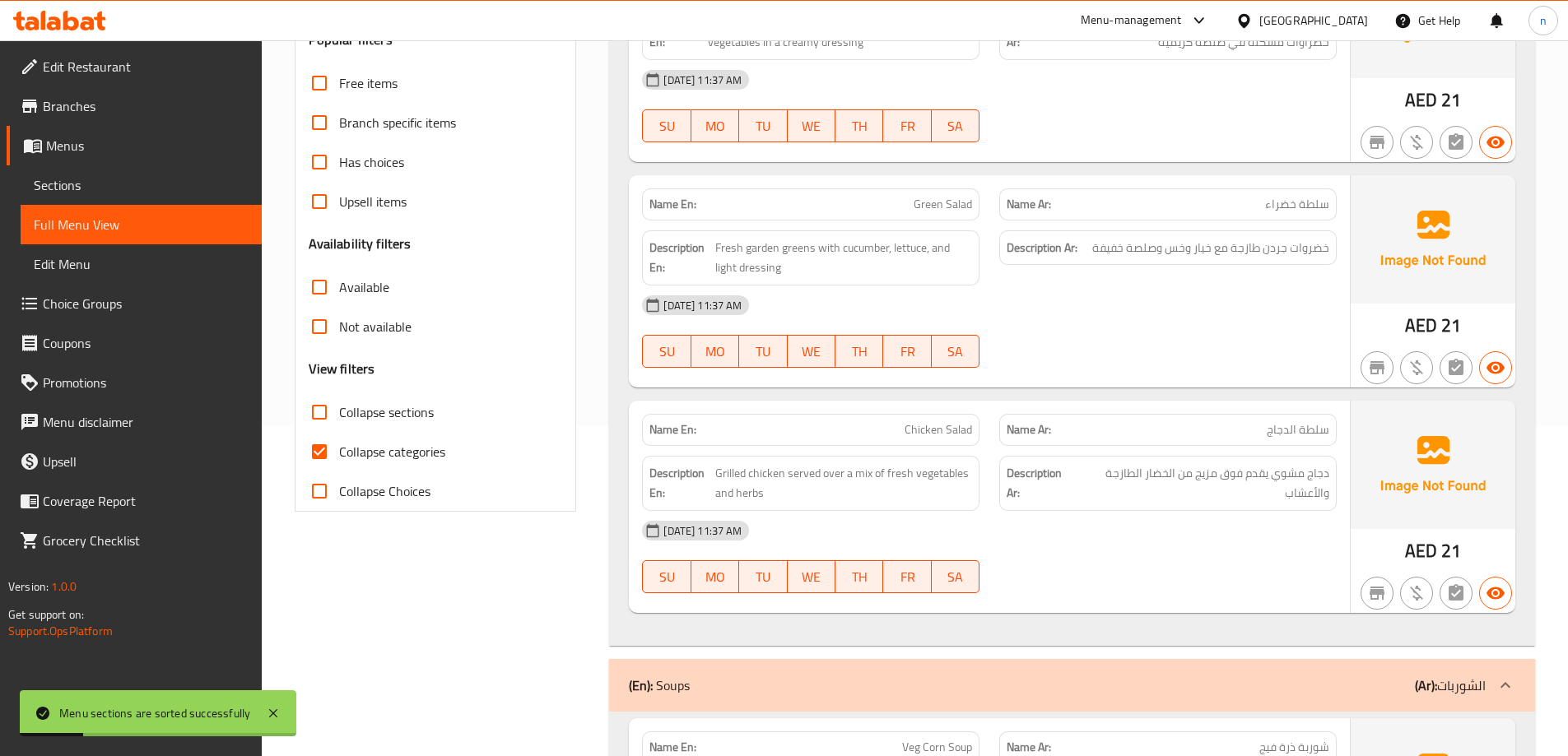
click at [315, 451] on input "Collapse categories" at bounding box center [319, 451] width 39 height 39
checkbox input "false"
click at [321, 413] on input "Collapse sections" at bounding box center [319, 412] width 39 height 39
checkbox input "true"
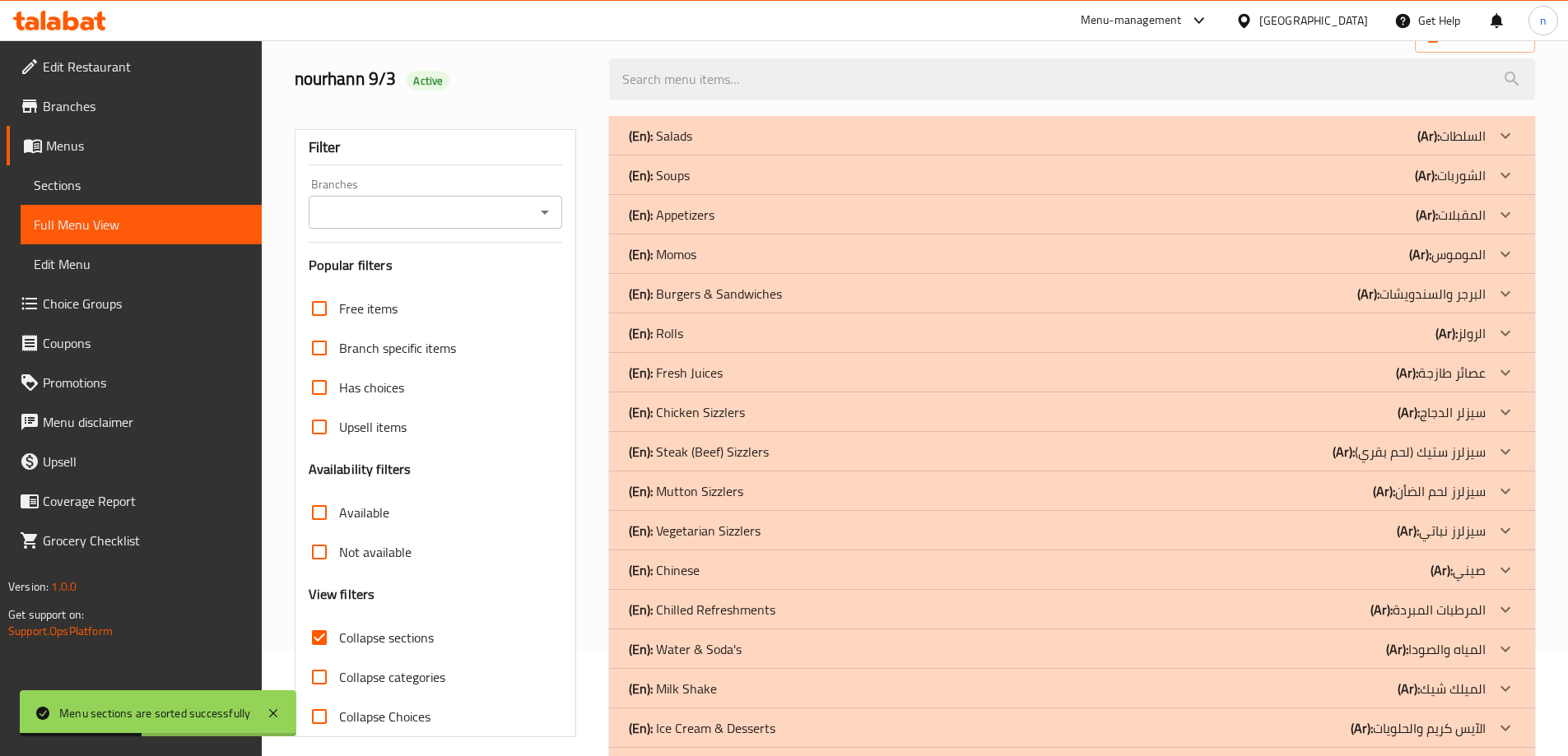
scroll to position [0, 0]
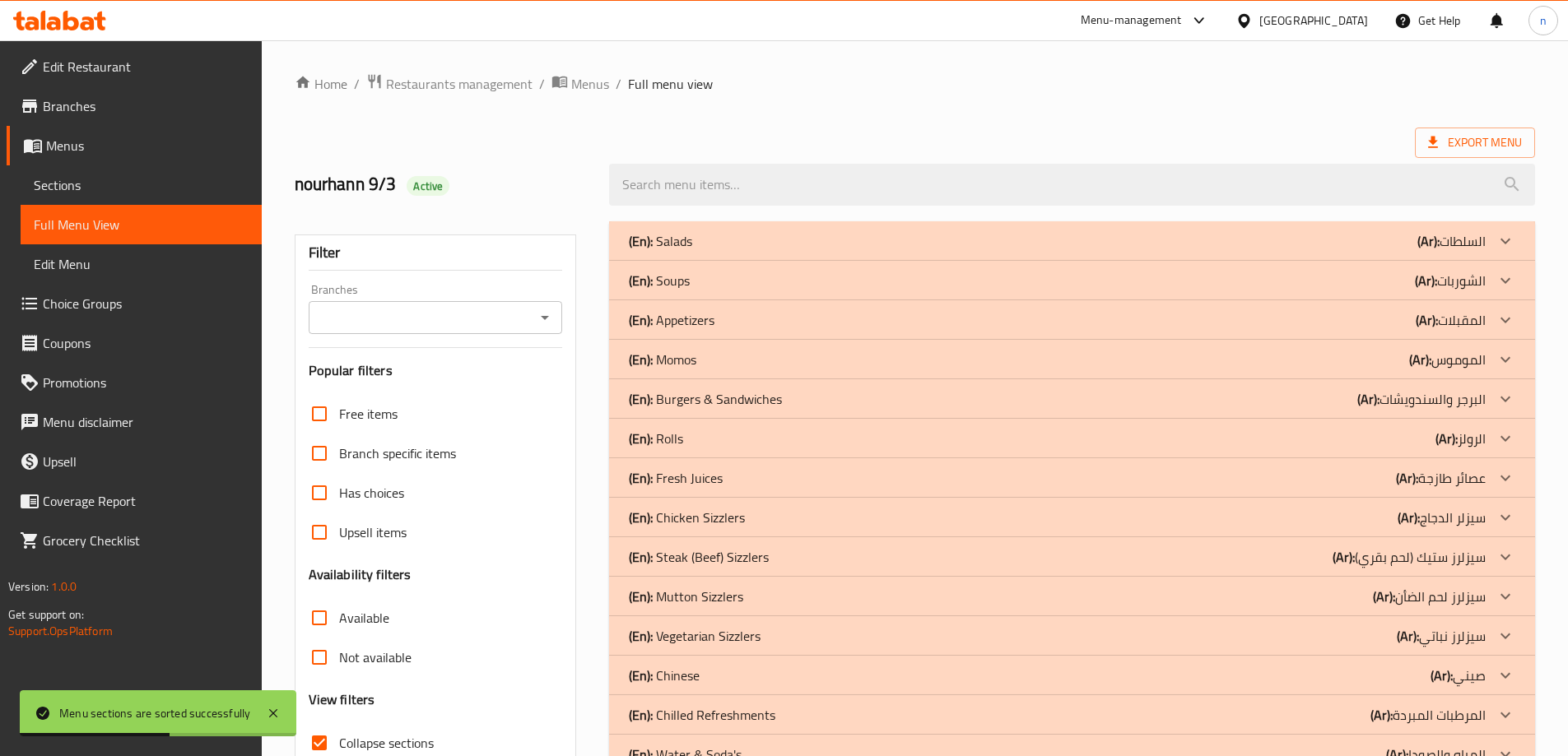
click at [1315, 243] on div "(En): Salads (Ar): السلطات" at bounding box center [1057, 240] width 857 height 20
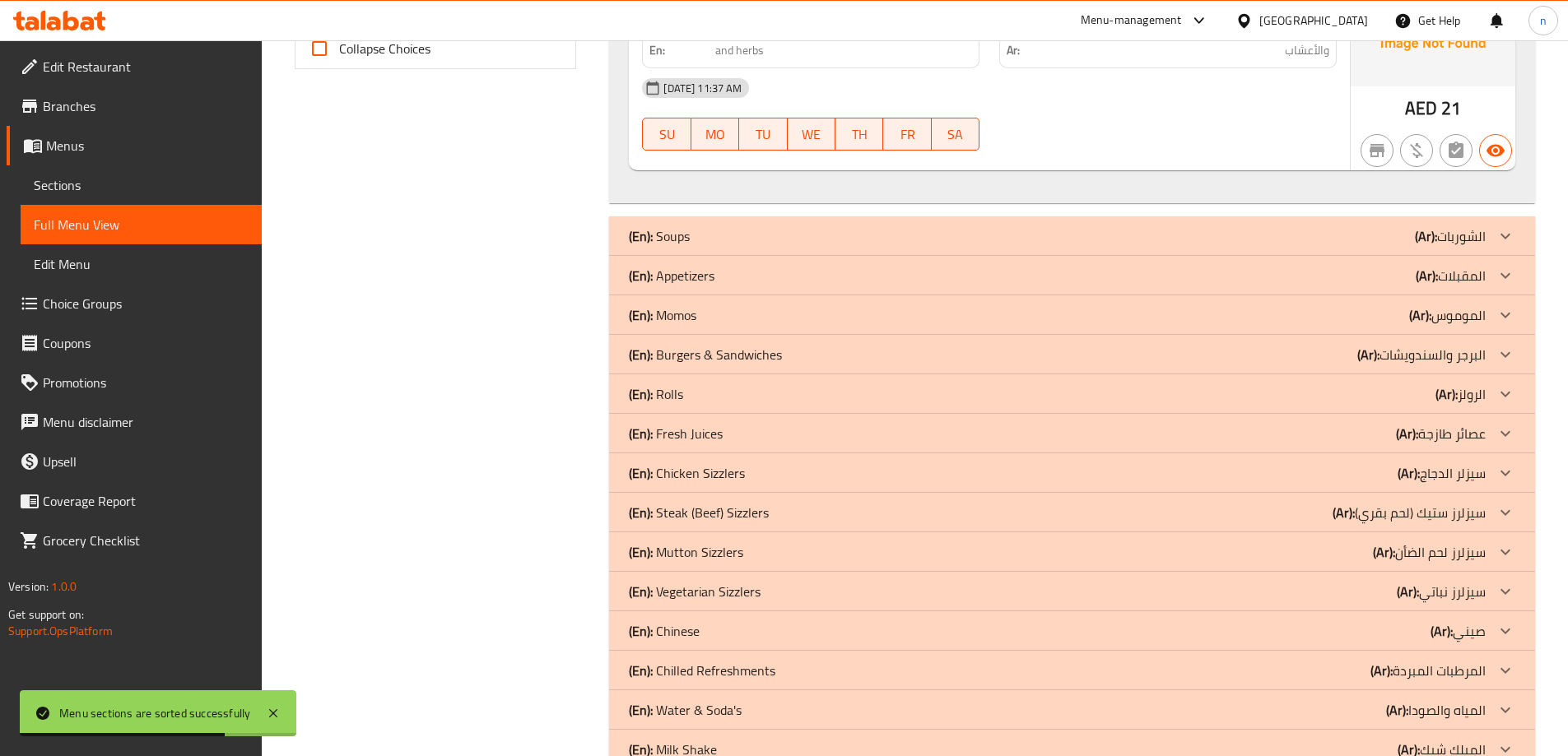
scroll to position [770, 0]
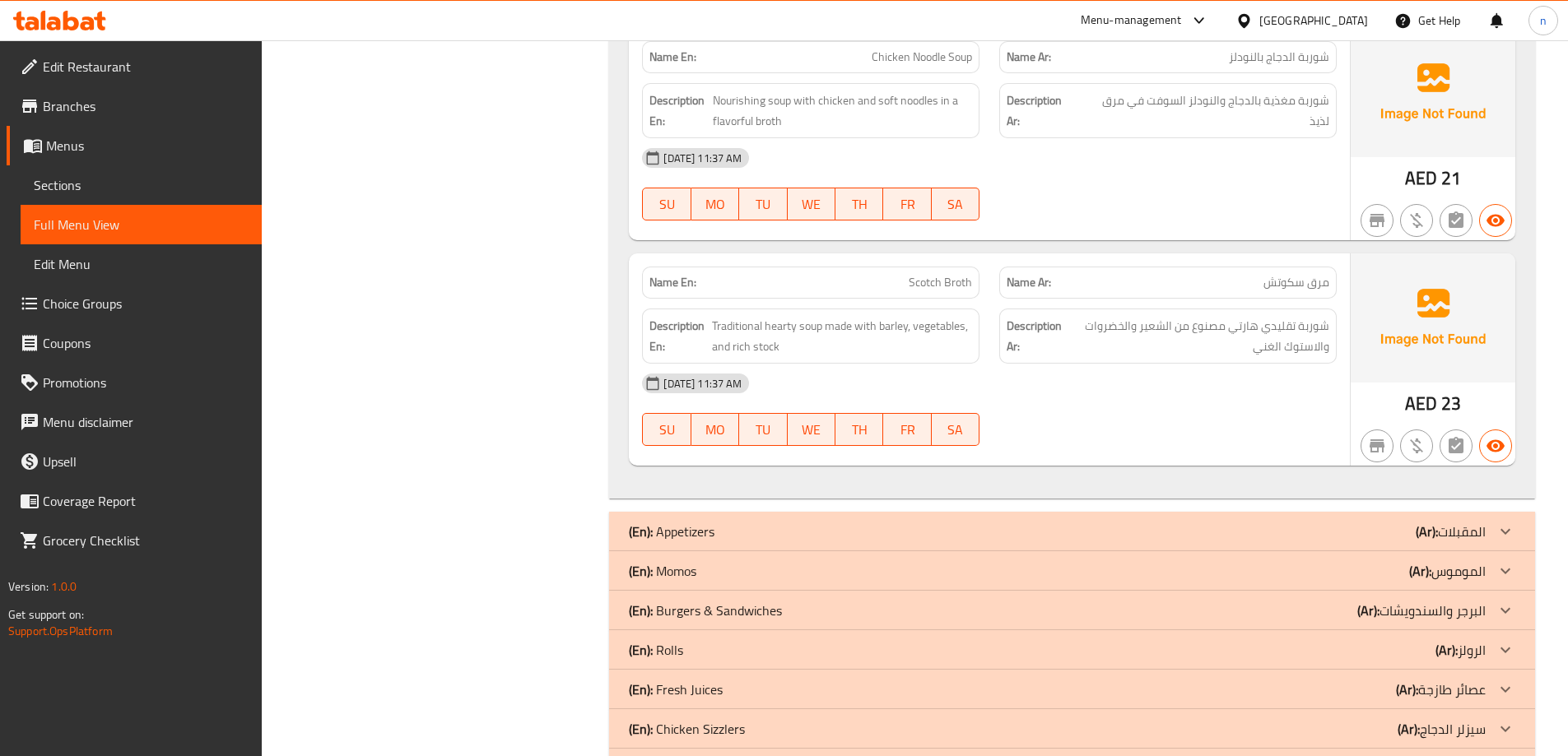
scroll to position [3567, 0]
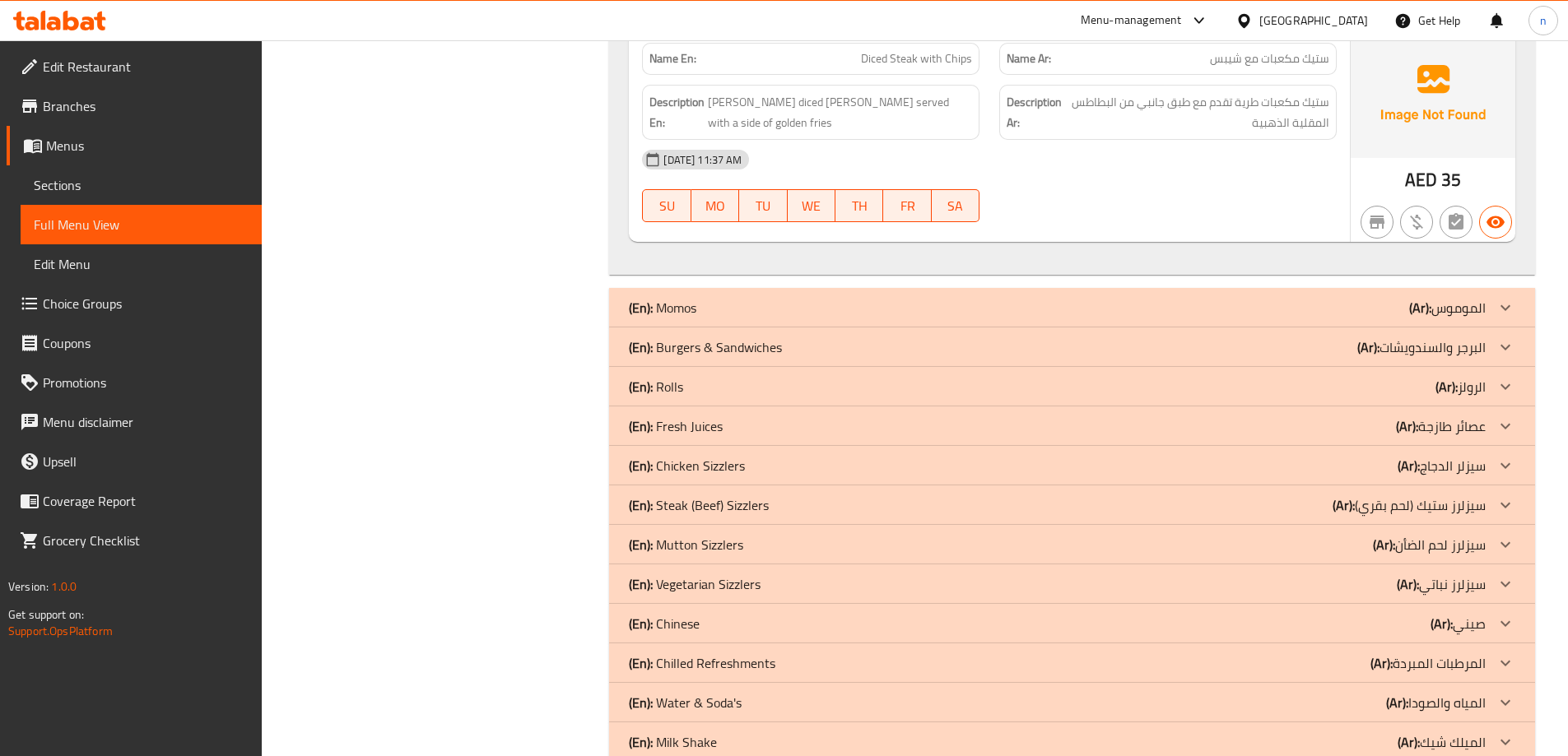
scroll to position [5468, 0]
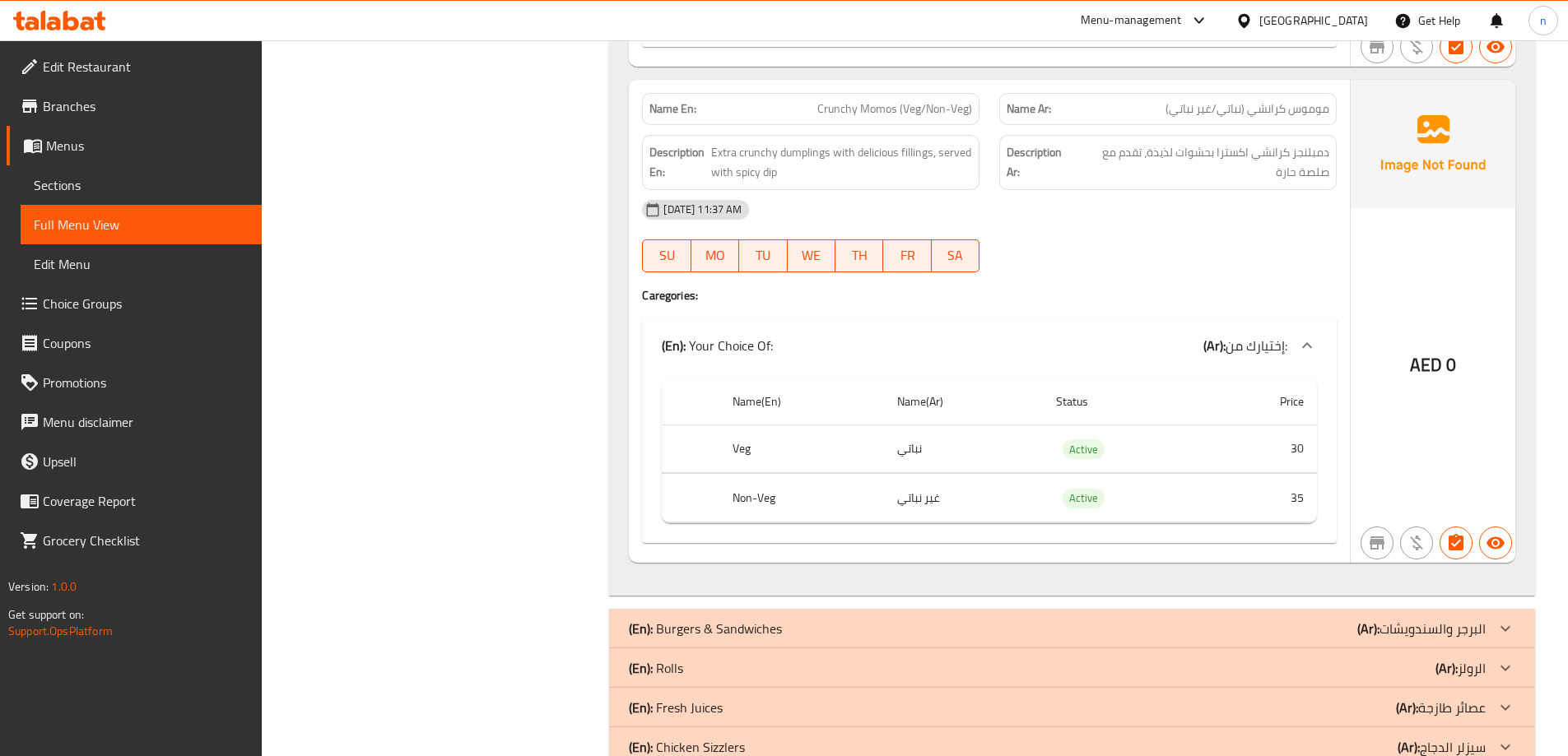
scroll to position [7855, 0]
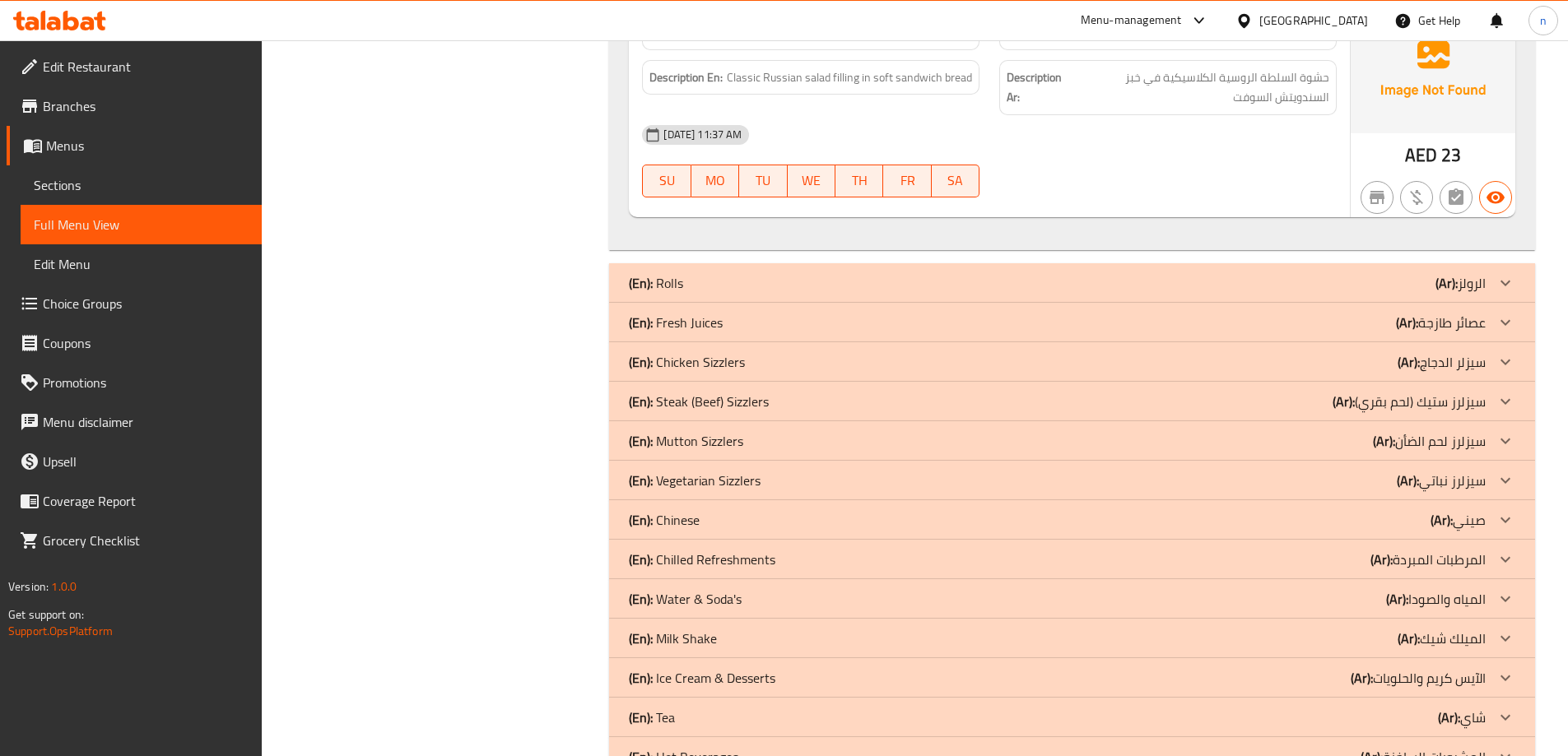
scroll to position [11810, 0]
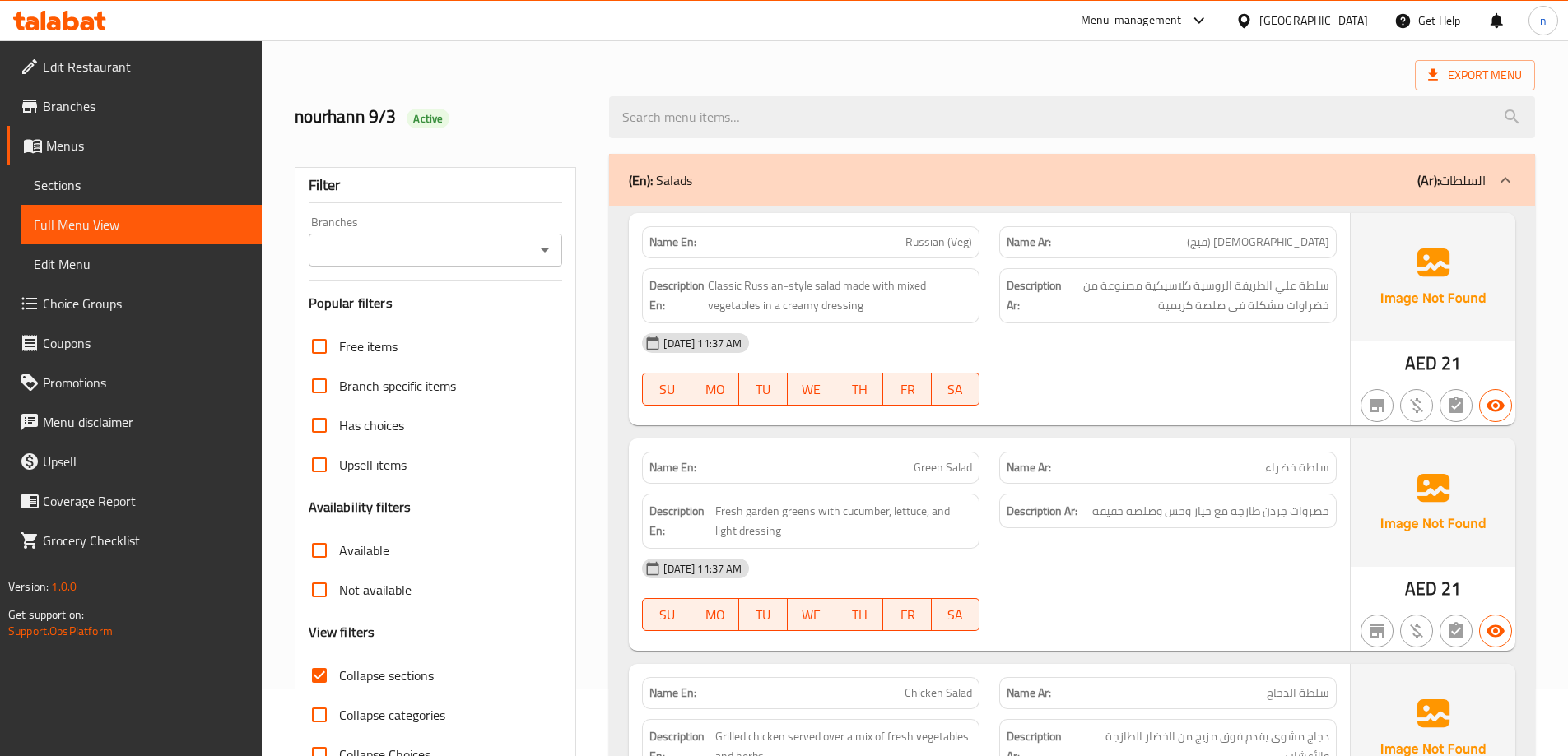
scroll to position [0, 0]
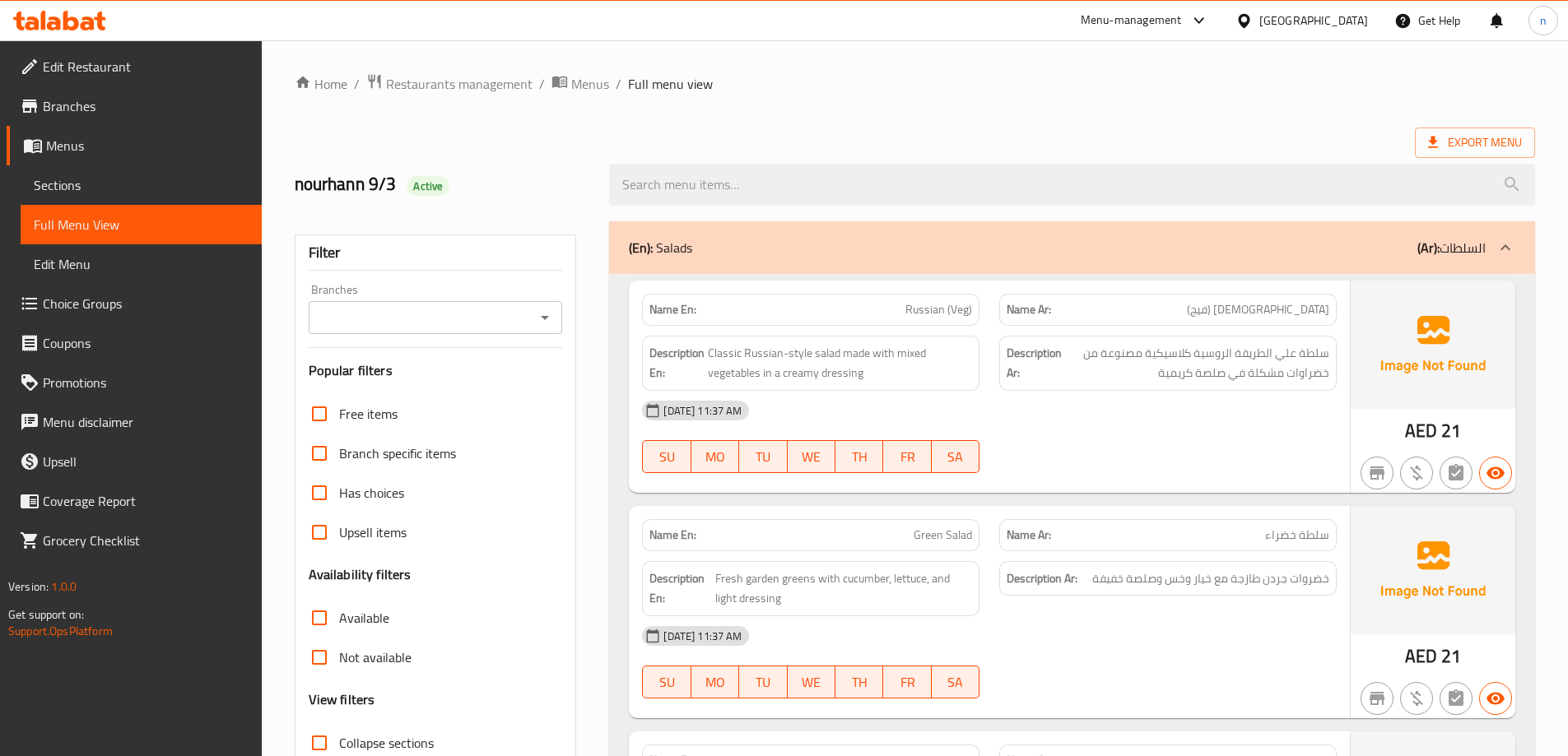
scroll to position [202, 0]
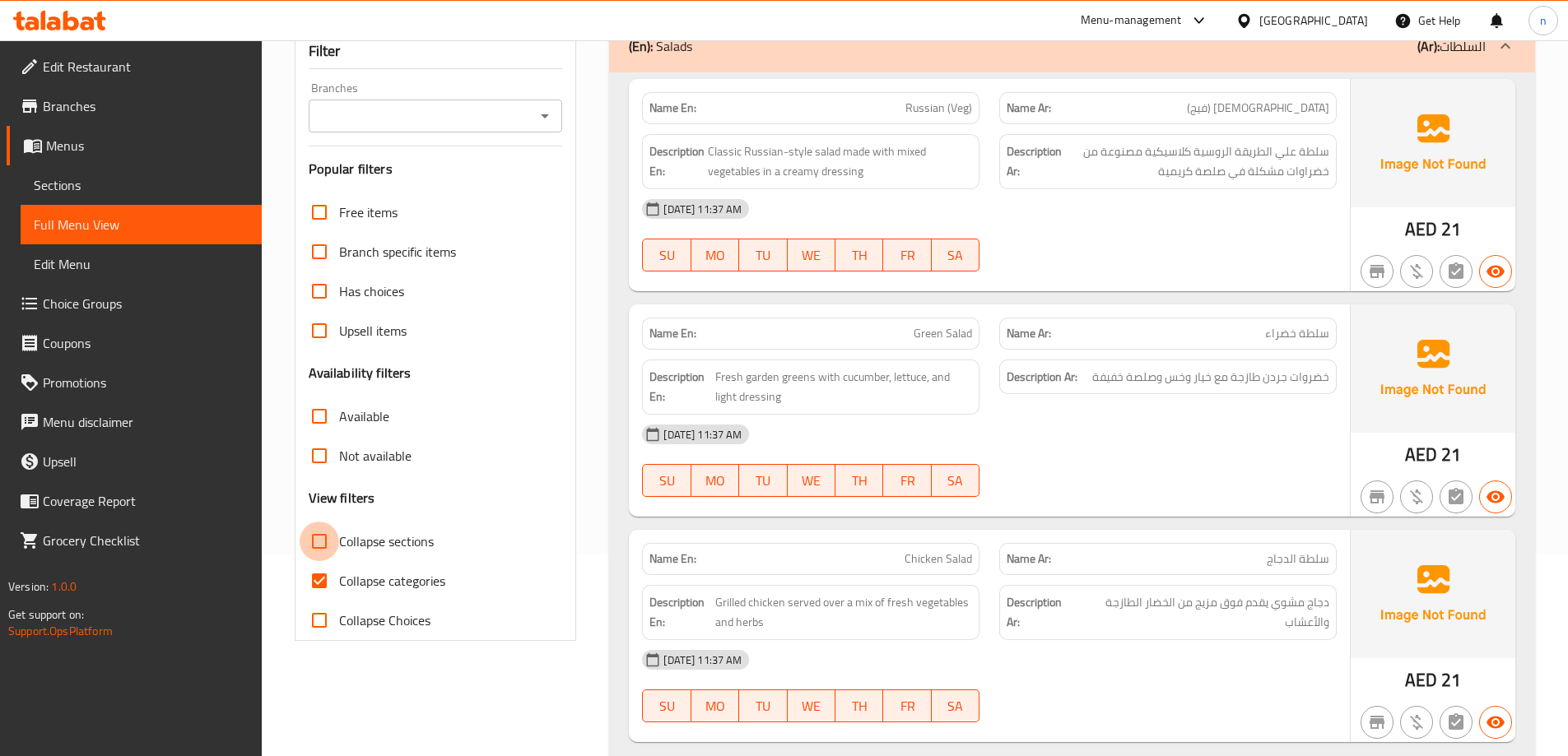
click at [325, 544] on input "Collapse sections" at bounding box center [319, 541] width 39 height 39
checkbox input "true"
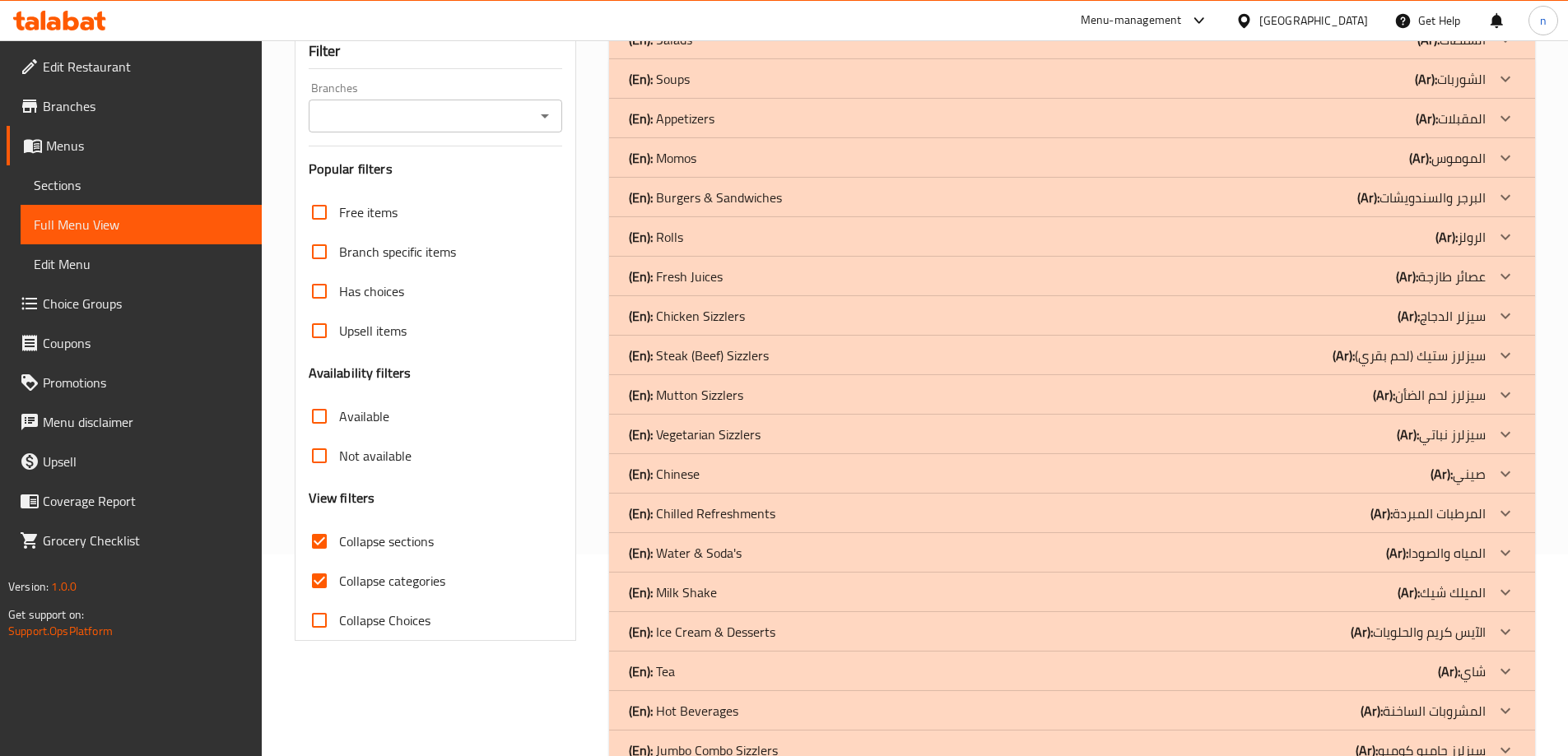
click at [320, 579] on input "Collapse categories" at bounding box center [319, 581] width 39 height 39
checkbox input "false"
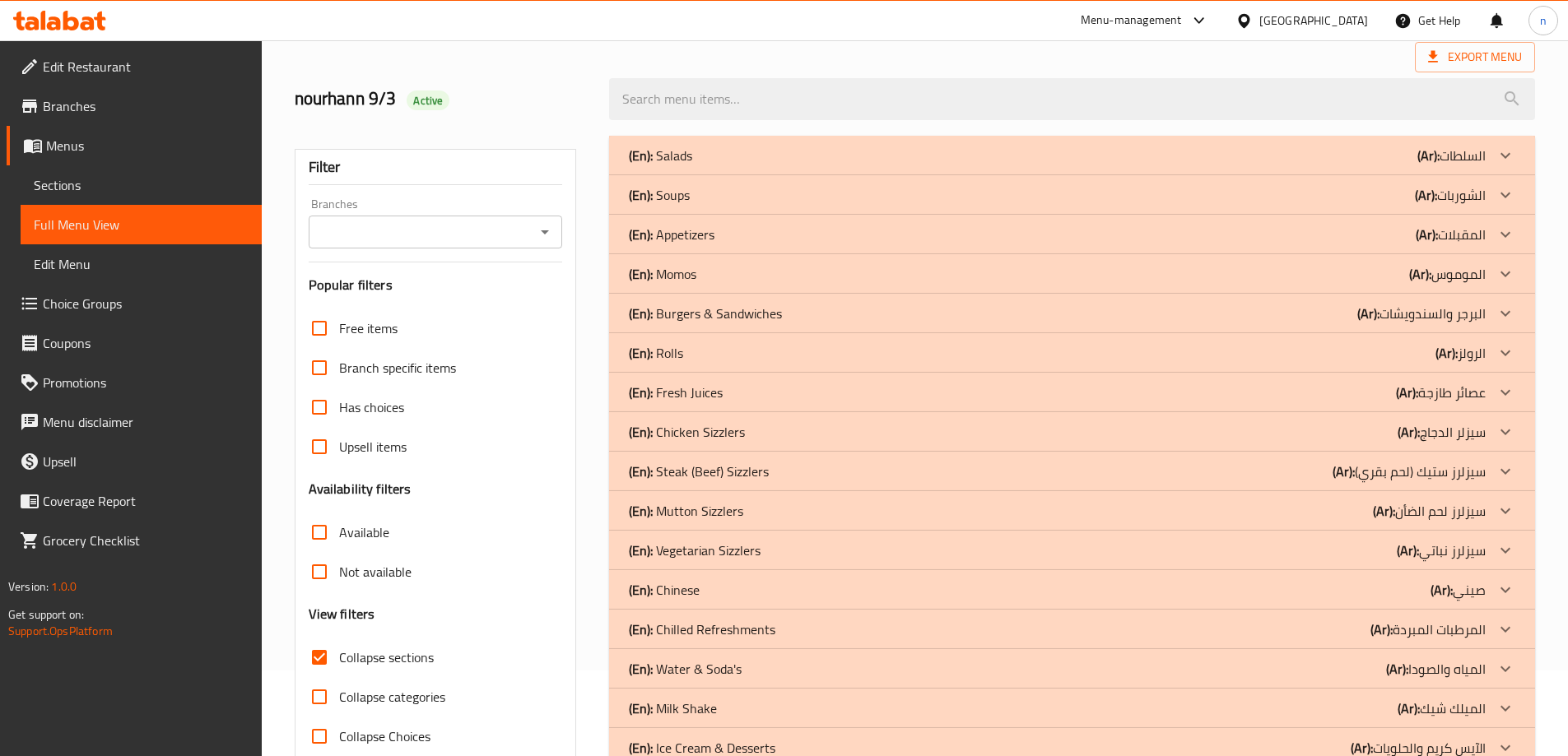
scroll to position [0, 0]
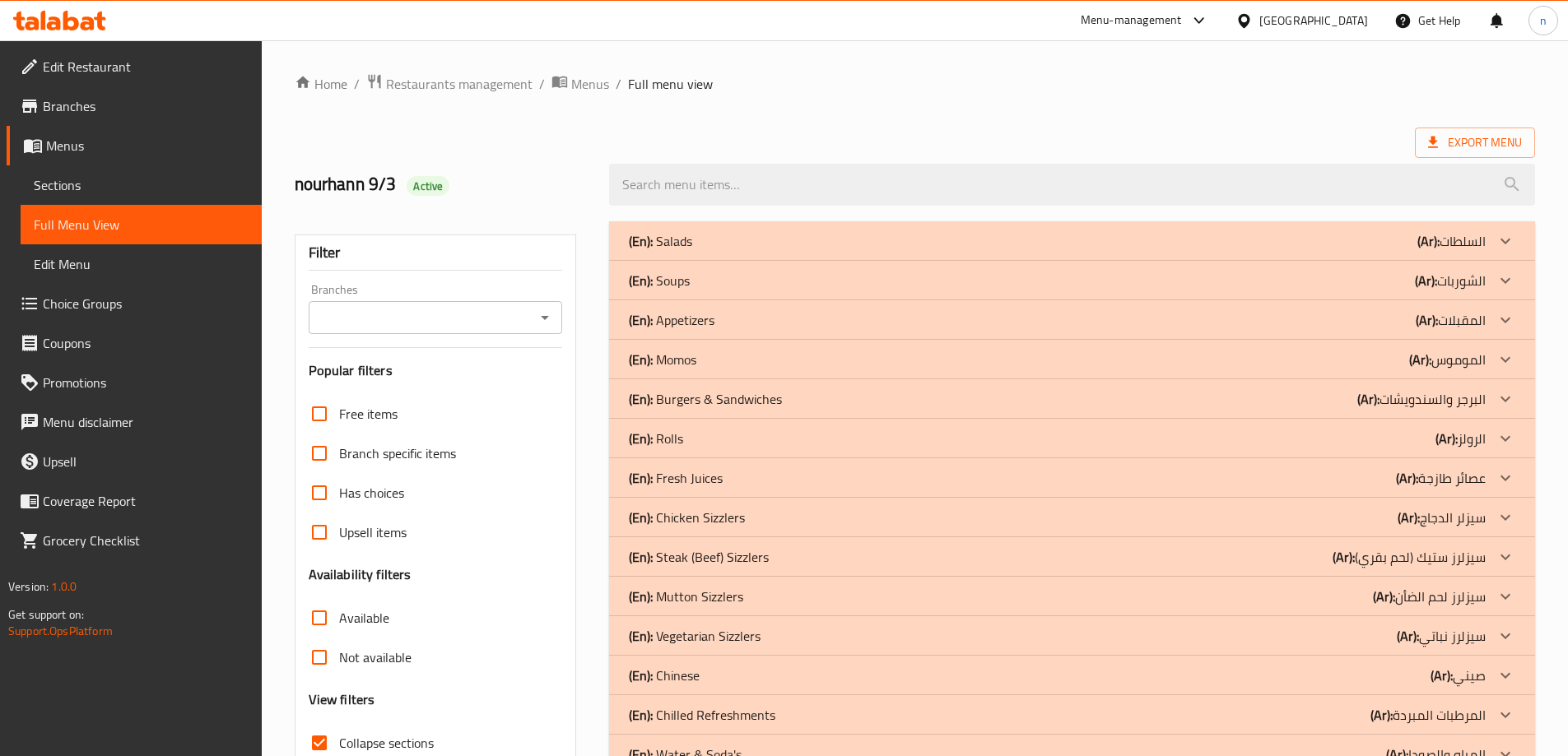
click at [1165, 242] on div "(En): Salads (Ar): السلطات" at bounding box center [1057, 240] width 857 height 20
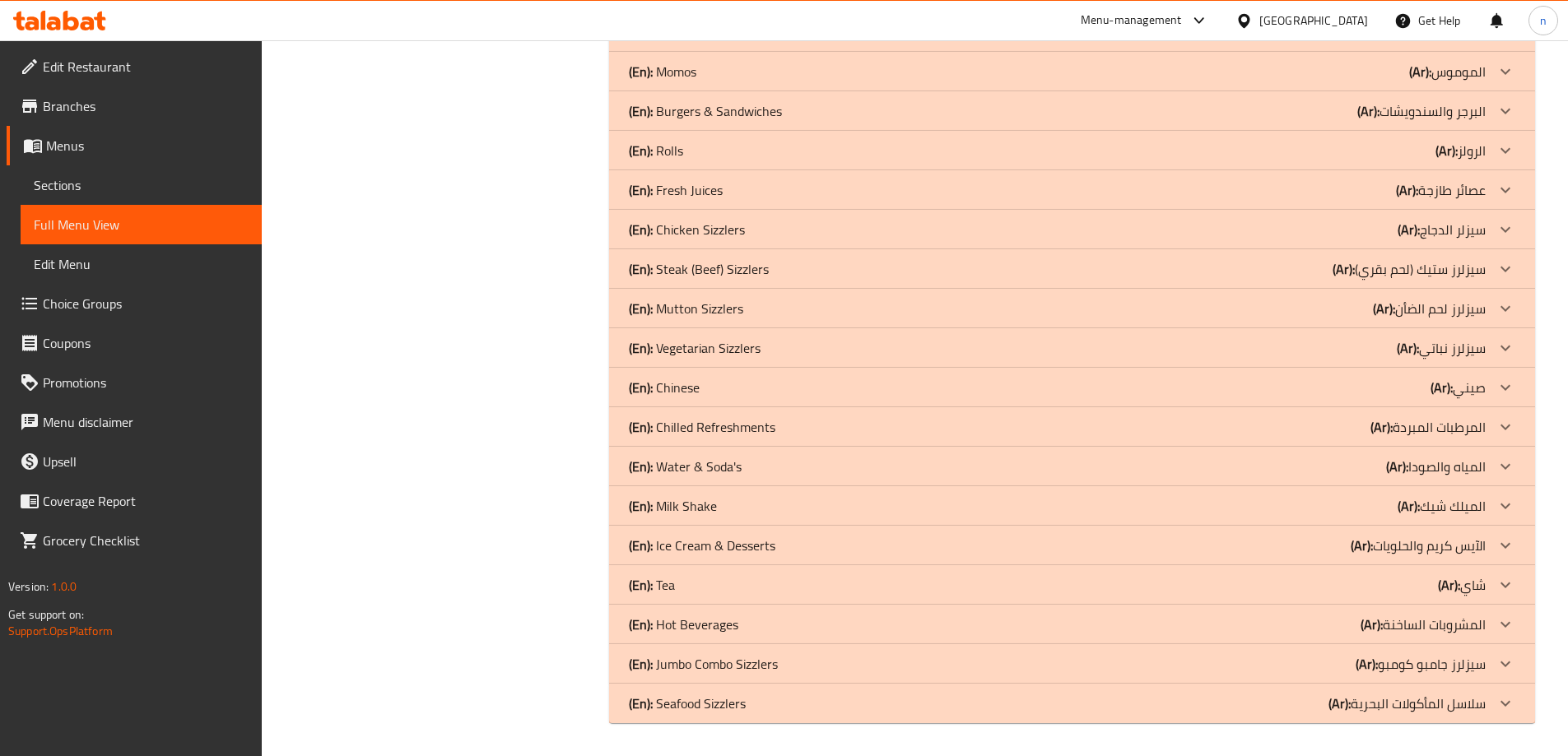
scroll to position [688, 0]
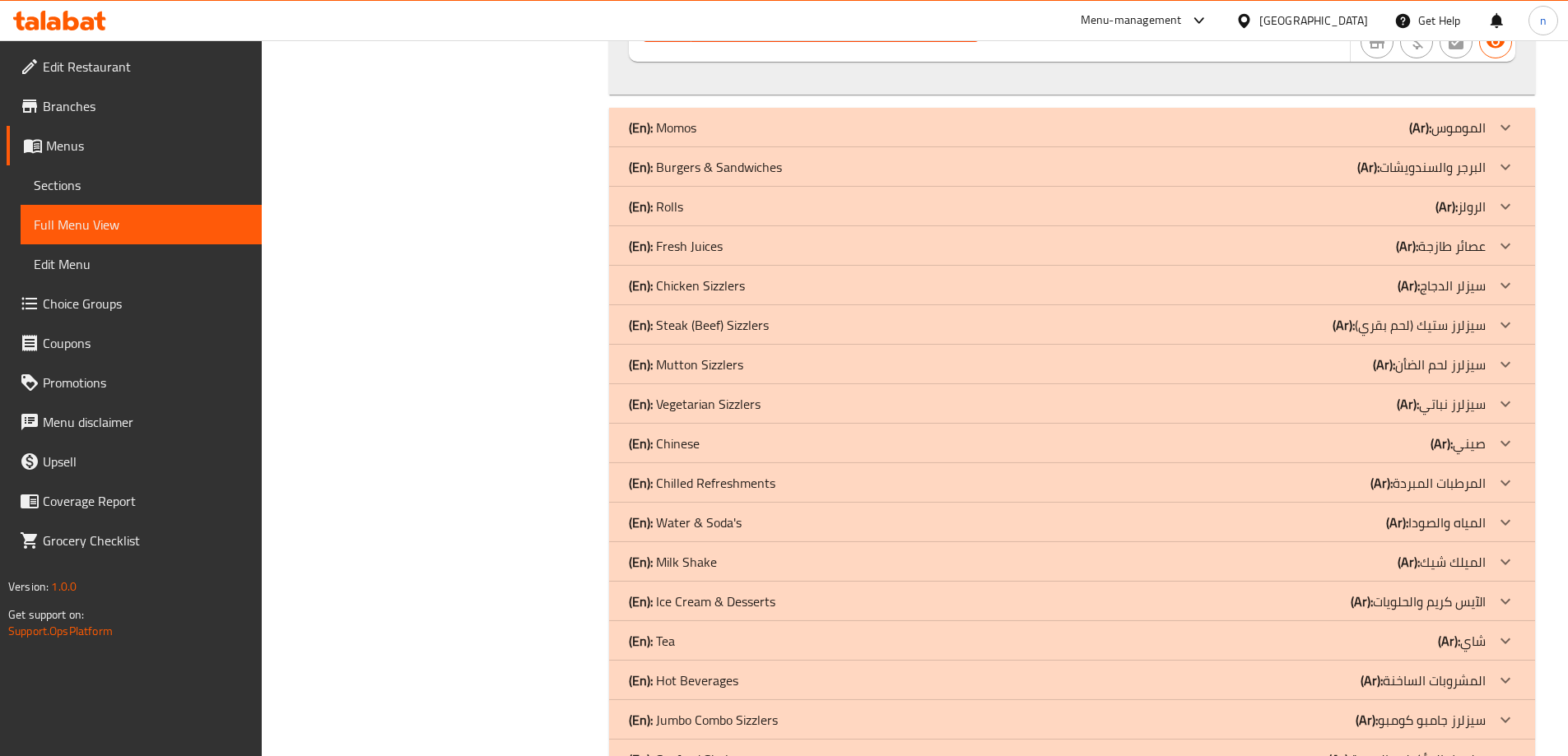
scroll to position [5472, 0]
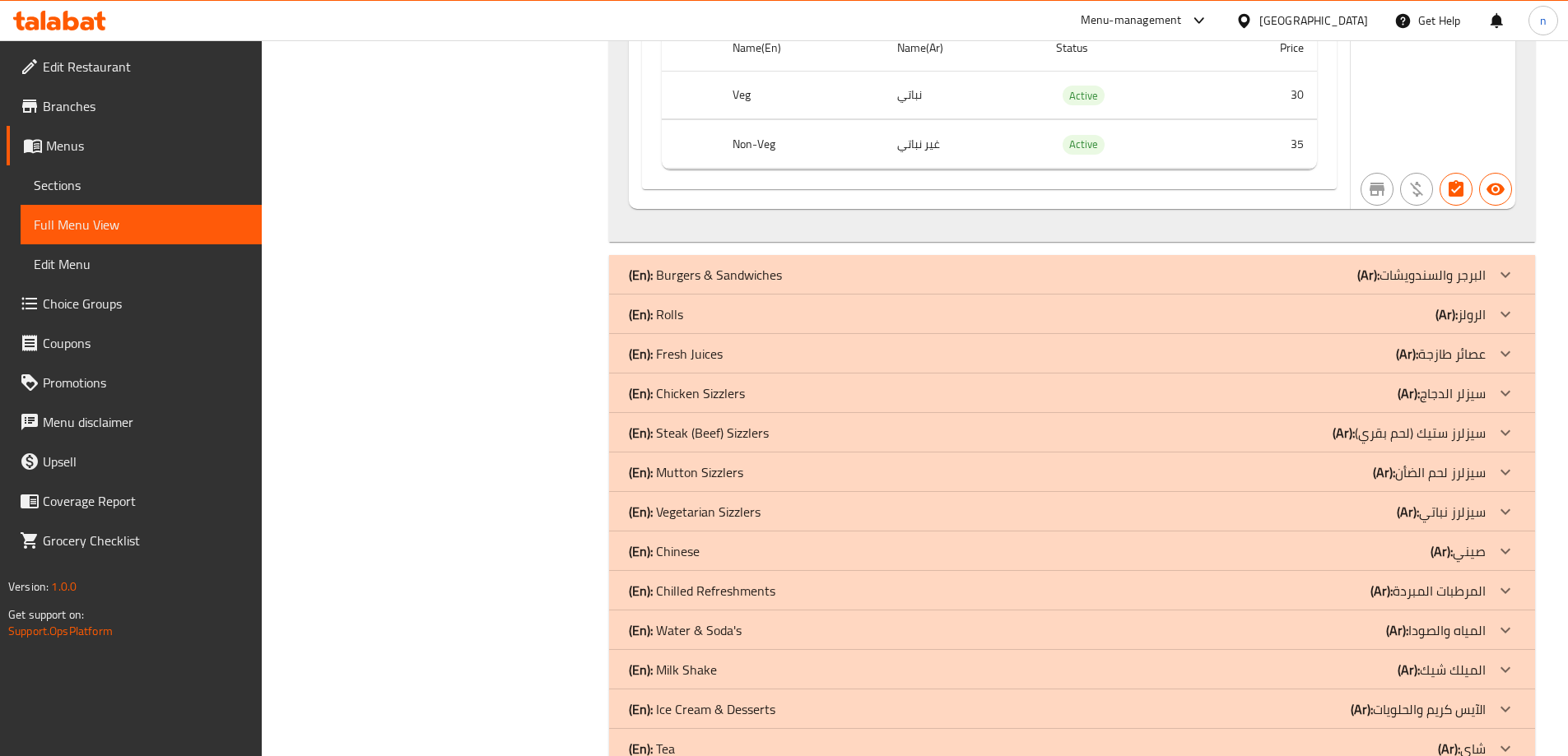
scroll to position [8021, 0]
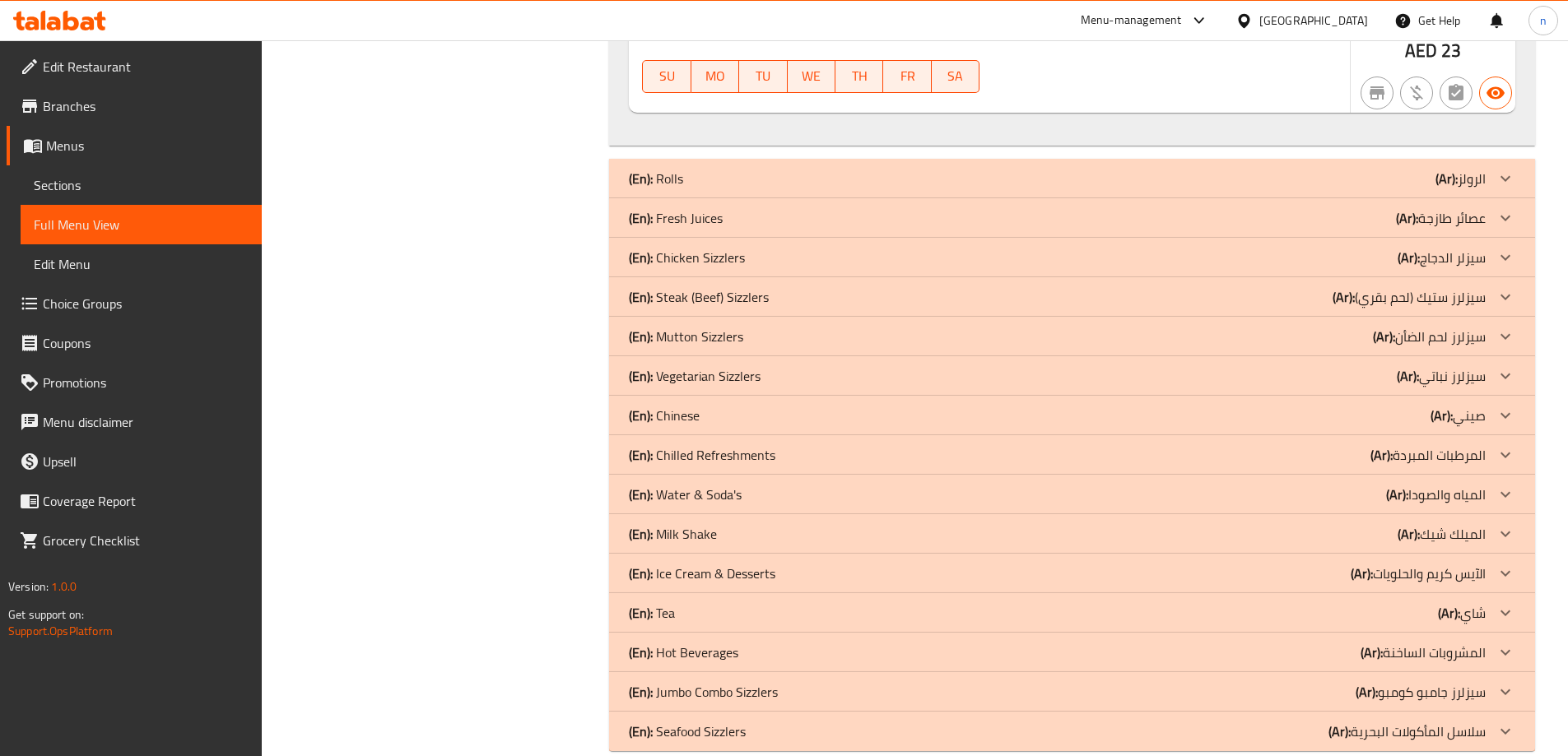
scroll to position [11806, 0]
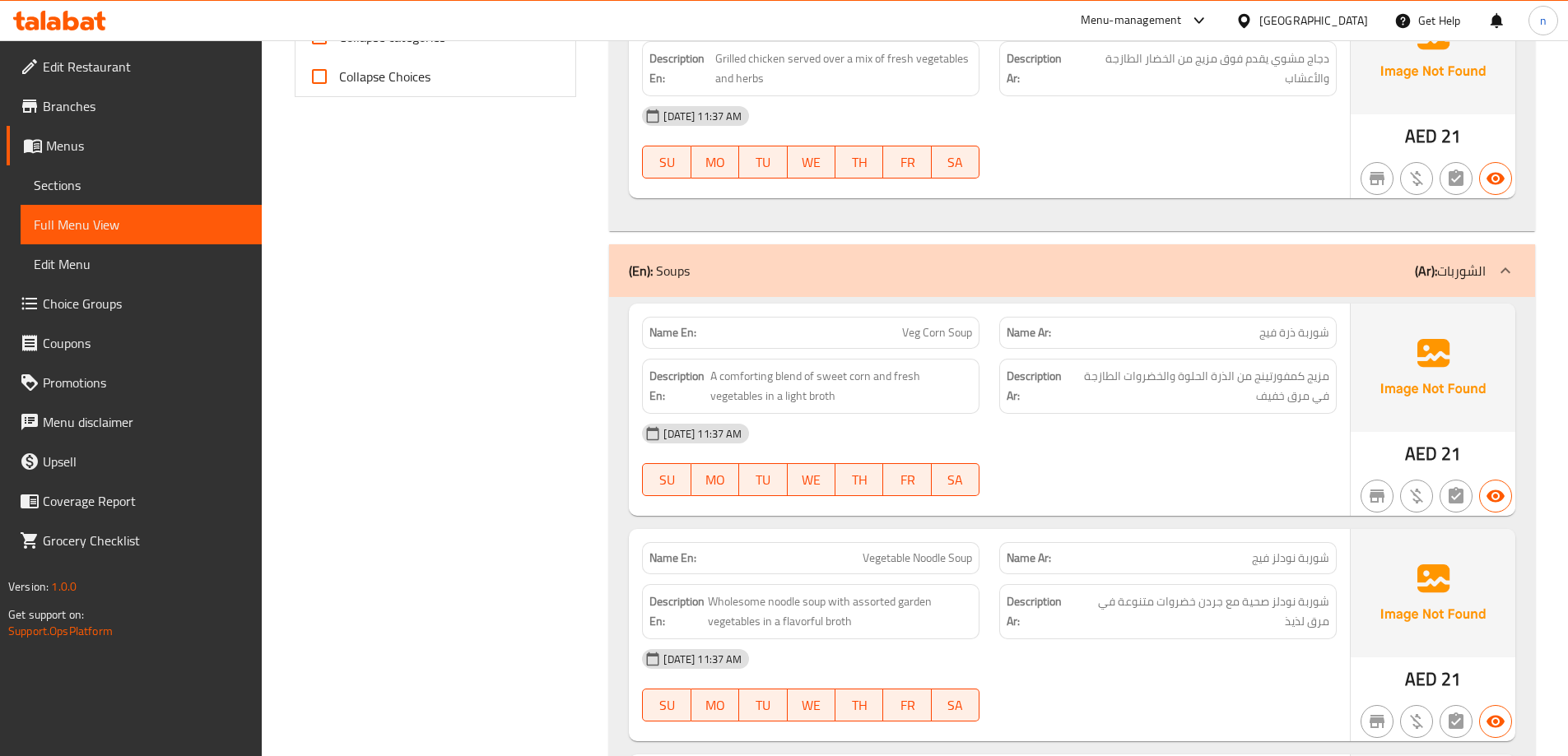
scroll to position [0, 0]
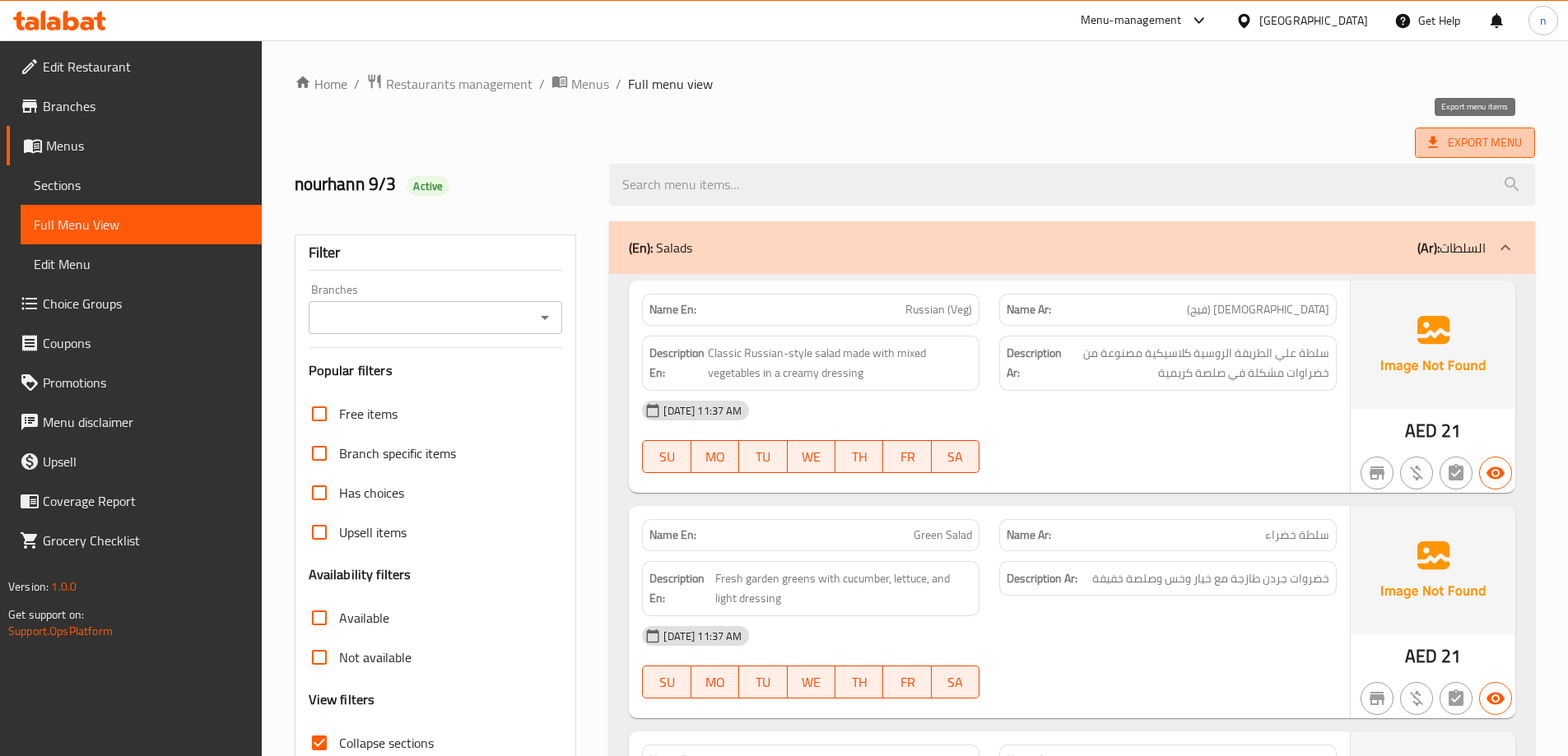
click at [1469, 137] on span "Export Menu" at bounding box center [1475, 143] width 94 height 21
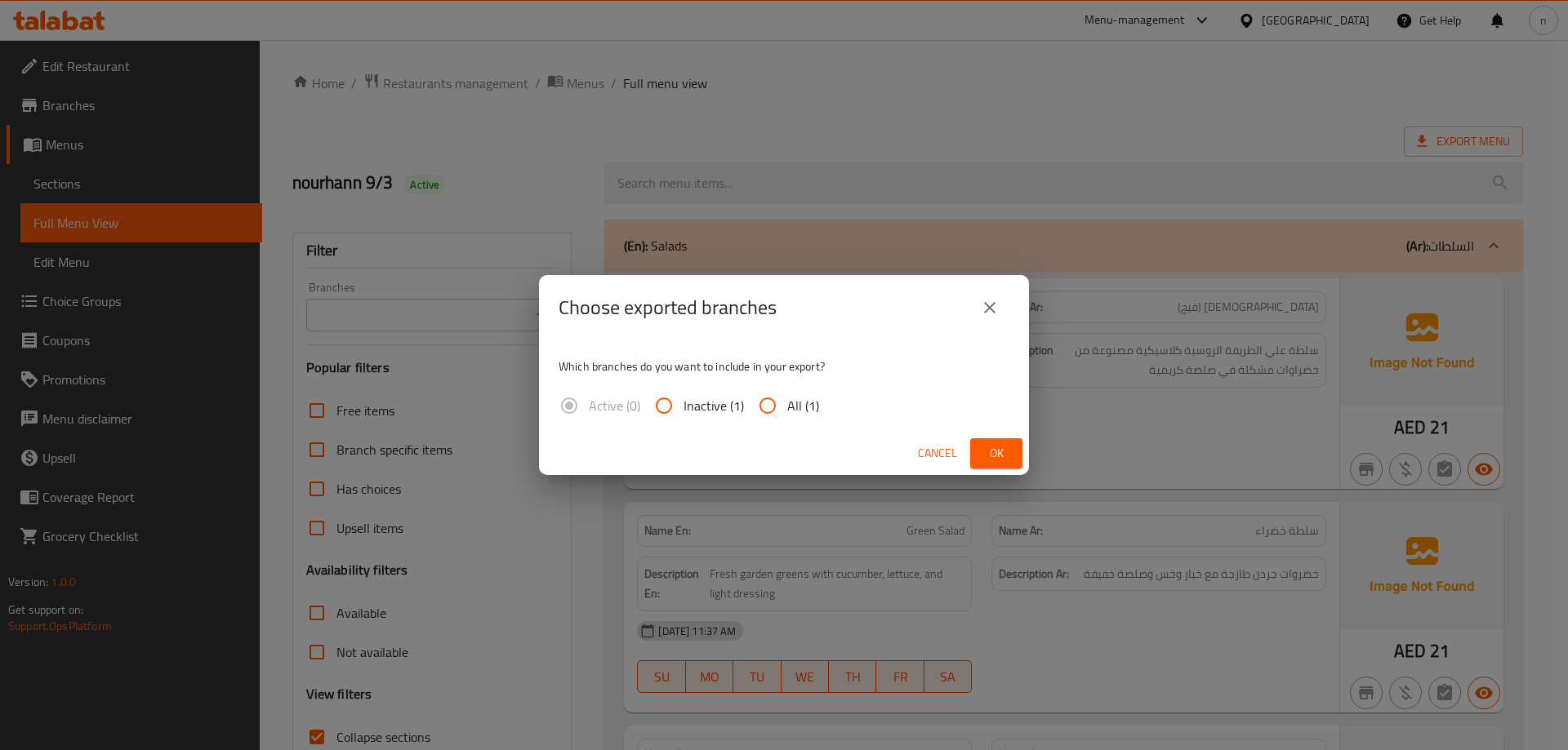
drag, startPoint x: 760, startPoint y: 408, endPoint x: 827, endPoint y: 439, distance: 73.8
click at [761, 410] on input "All (1)" at bounding box center [767, 406] width 39 height 39
radio input "true"
click at [994, 448] on span "Ok" at bounding box center [996, 453] width 26 height 20
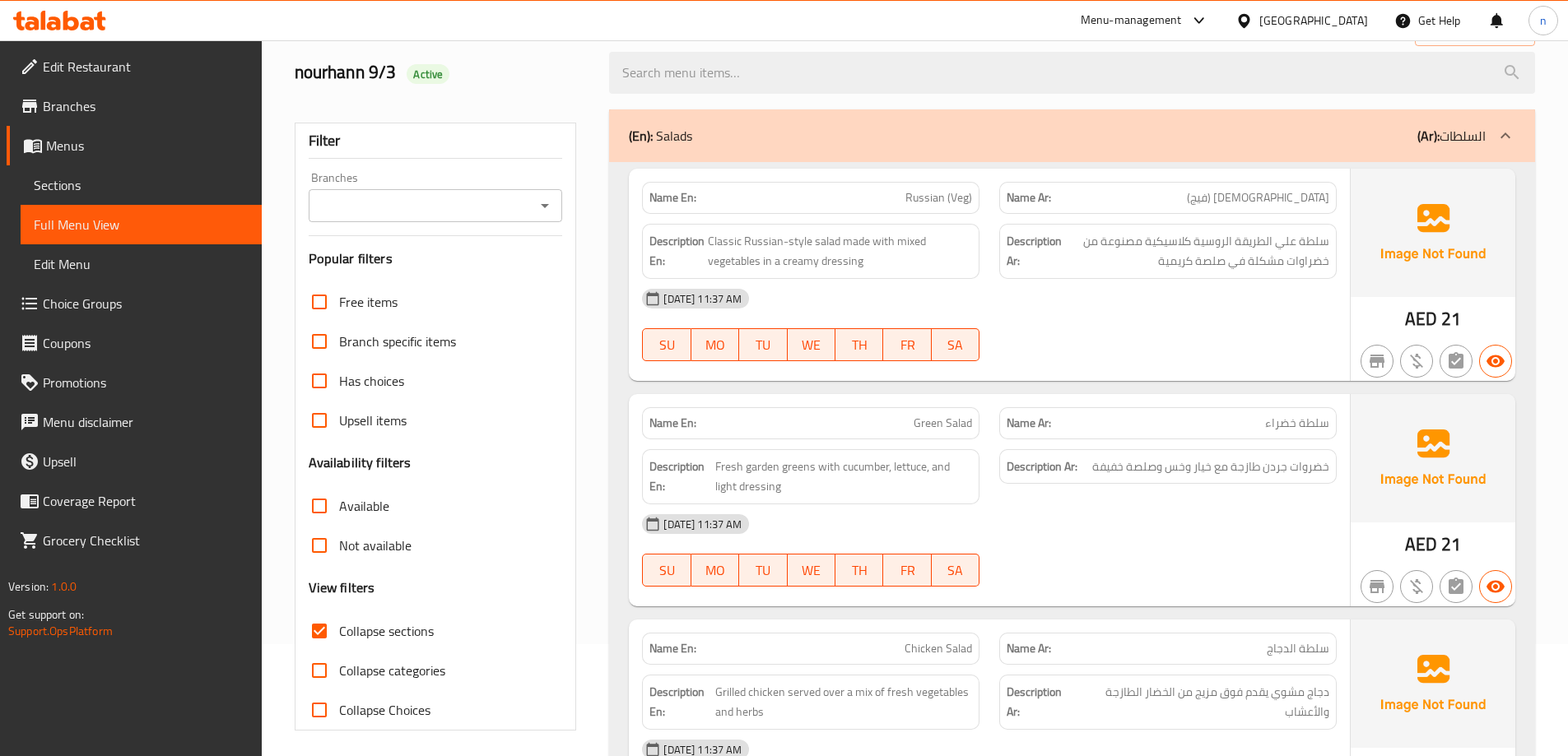
scroll to position [83, 0]
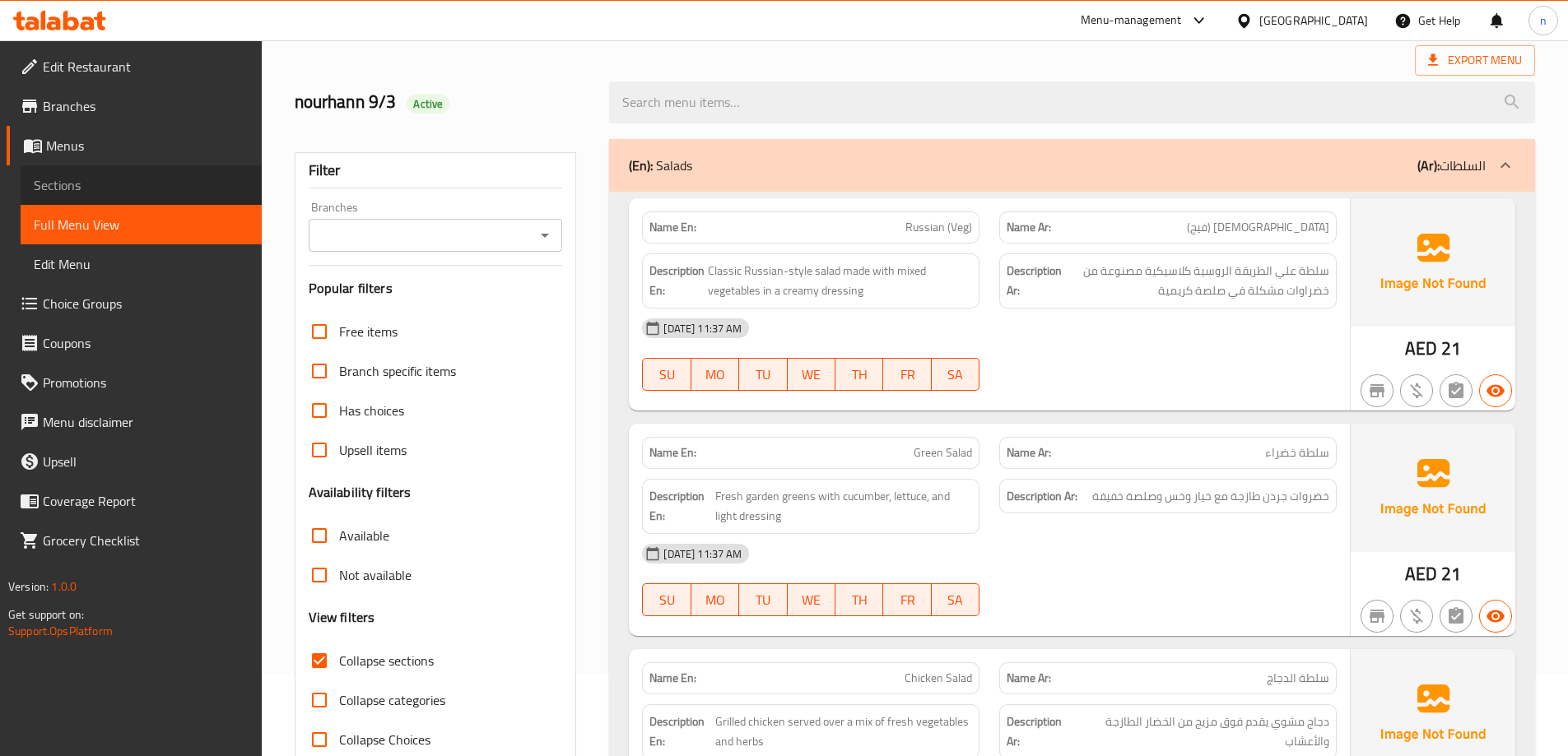
click at [149, 177] on span "Sections" at bounding box center [141, 185] width 215 height 20
